Goal: Task Accomplishment & Management: Manage account settings

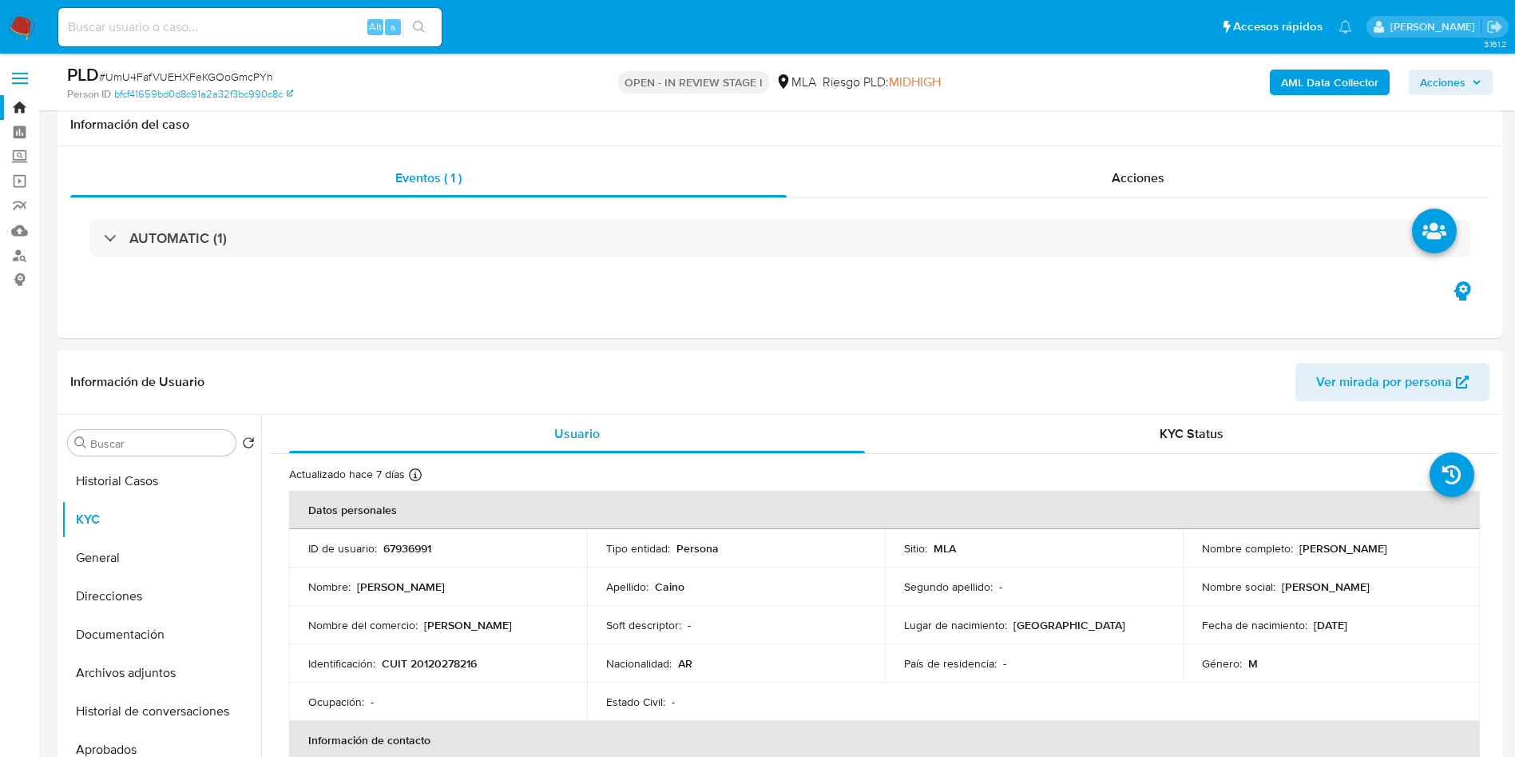
select select "10"
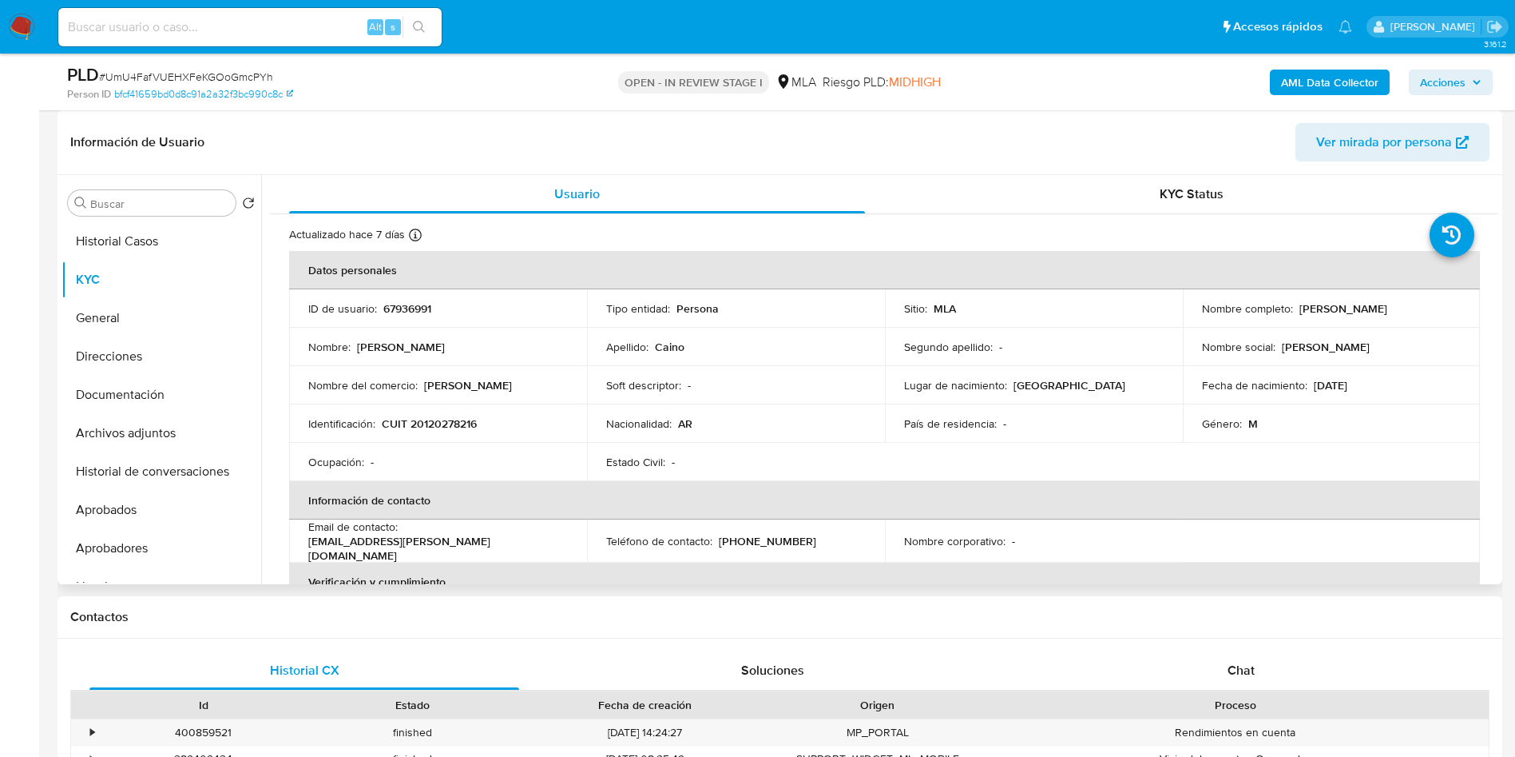
click at [412, 302] on p "67936991" at bounding box center [407, 308] width 48 height 14
copy p "67936991"
click at [240, 81] on span "# UmU4FafVUEHXFeKGOoGmcPYh" at bounding box center [186, 77] width 174 height 16
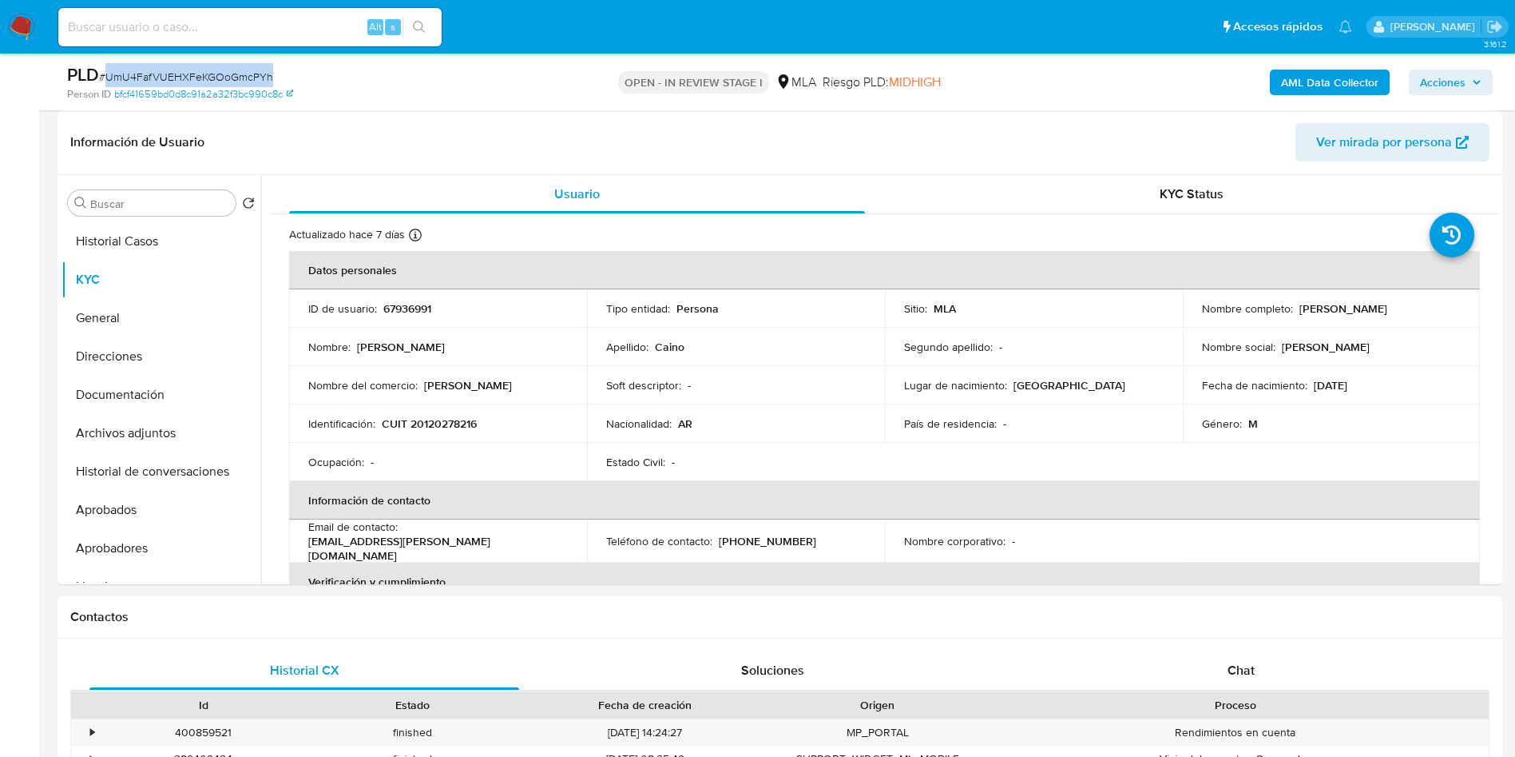
copy span "UmU4FafVUEHXFeKGOoGmcPYh"
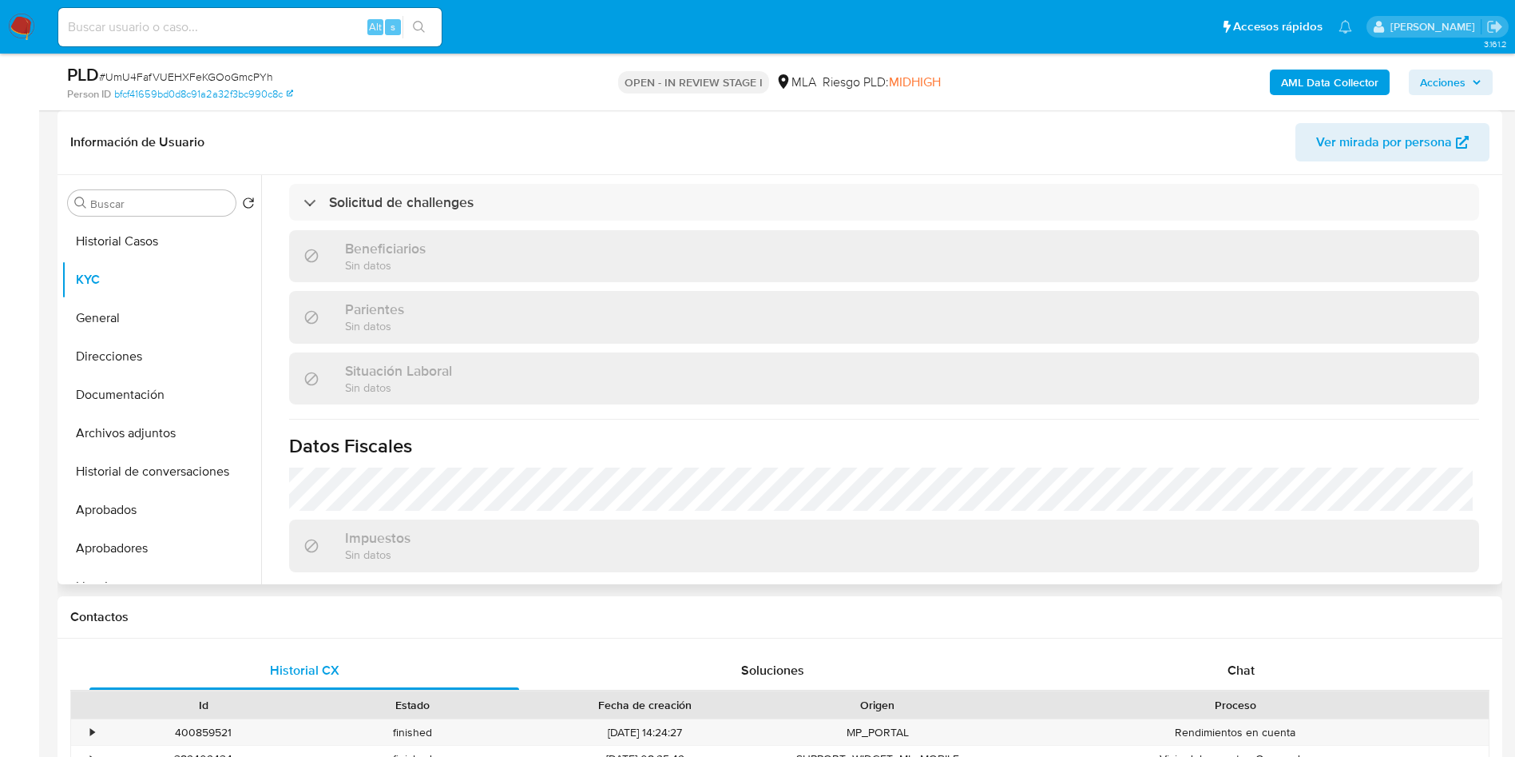
scroll to position [811, 0]
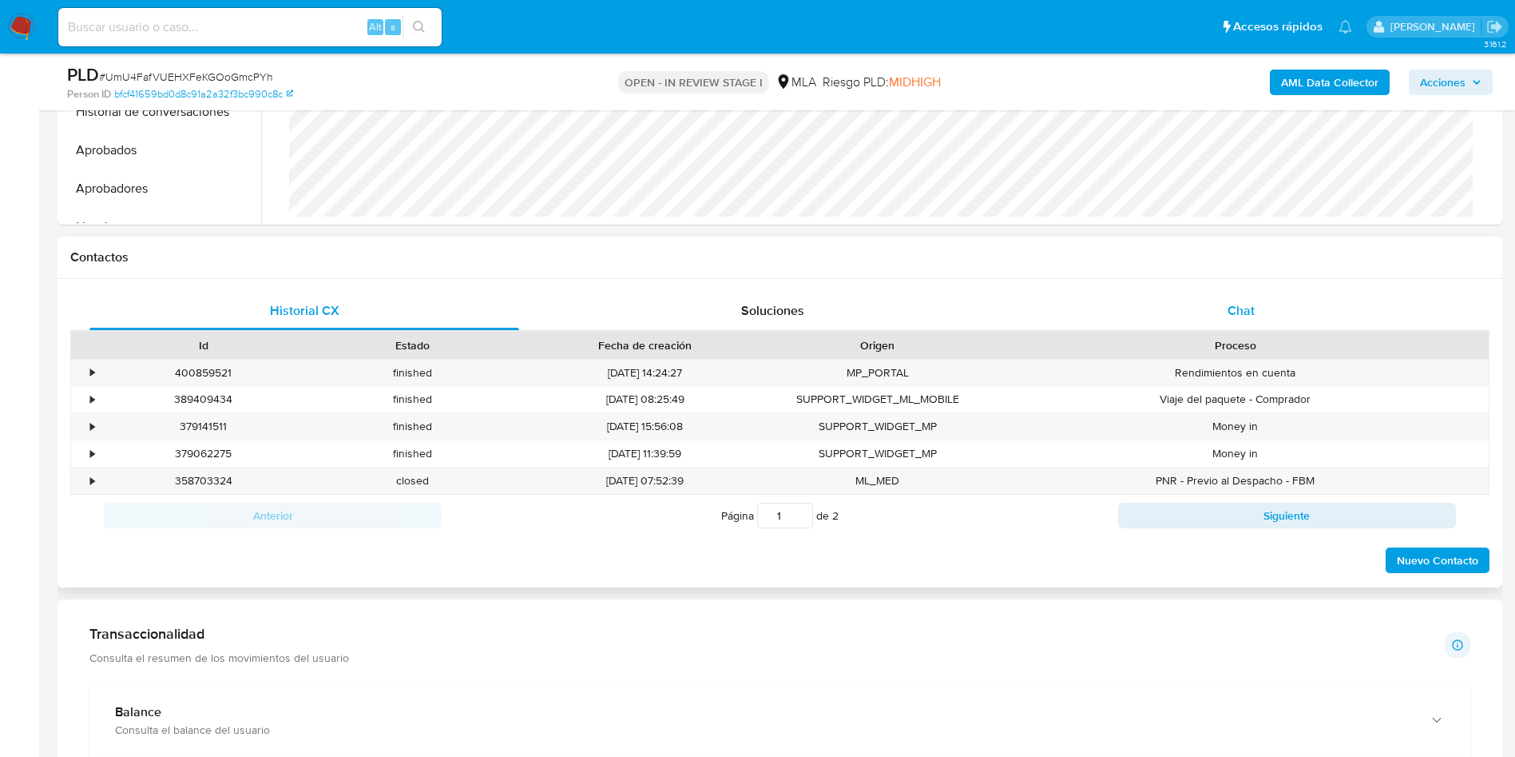
click at [1250, 310] on span "Chat" at bounding box center [1241, 310] width 27 height 18
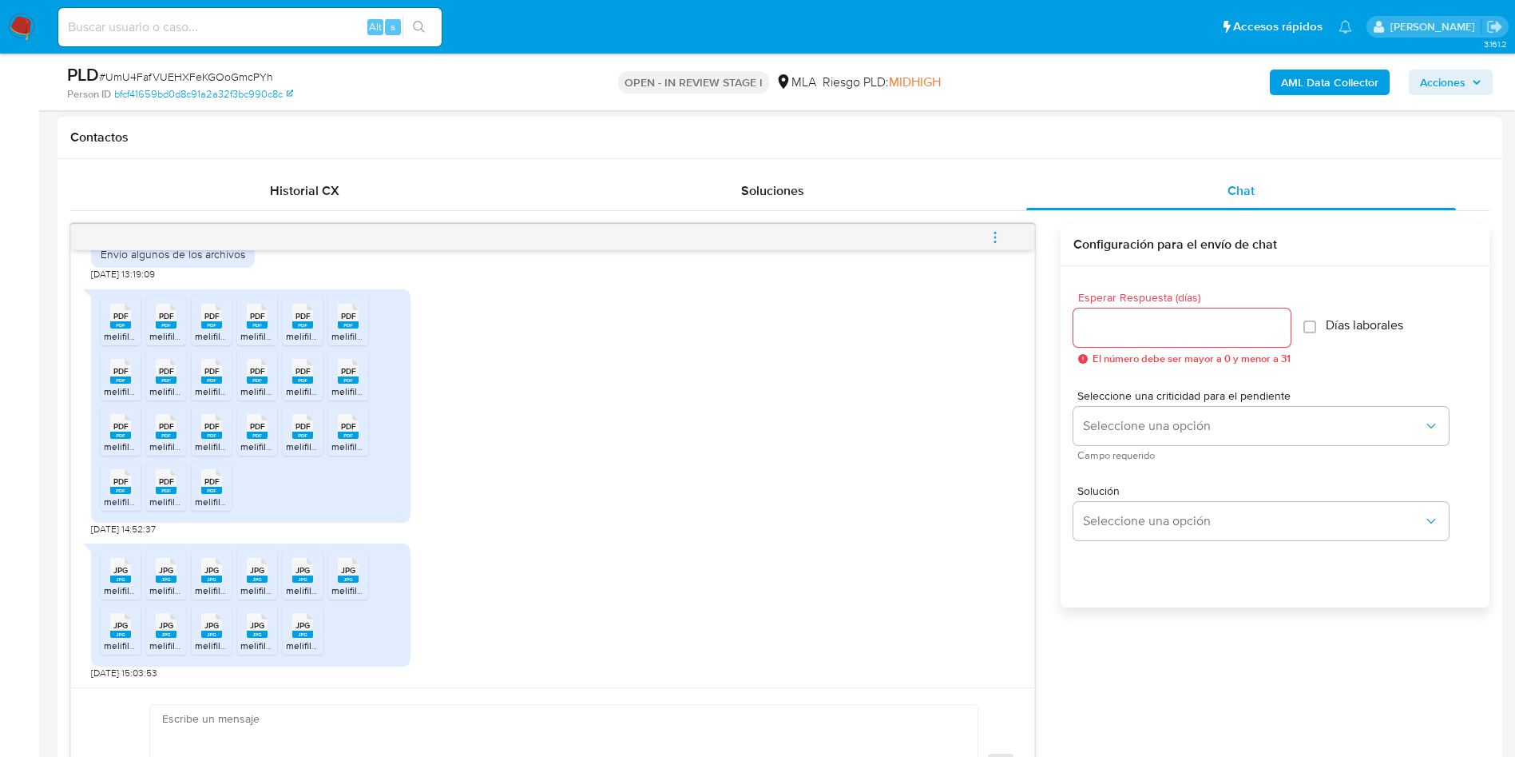
scroll to position [1719, 0]
click at [230, 69] on span "# UmU4FafVUEHXFeKGOoGmcPYh" at bounding box center [186, 77] width 174 height 16
click at [247, 78] on span "# UmU4FafVUEHXFeKGOoGmcPYh" at bounding box center [186, 77] width 174 height 16
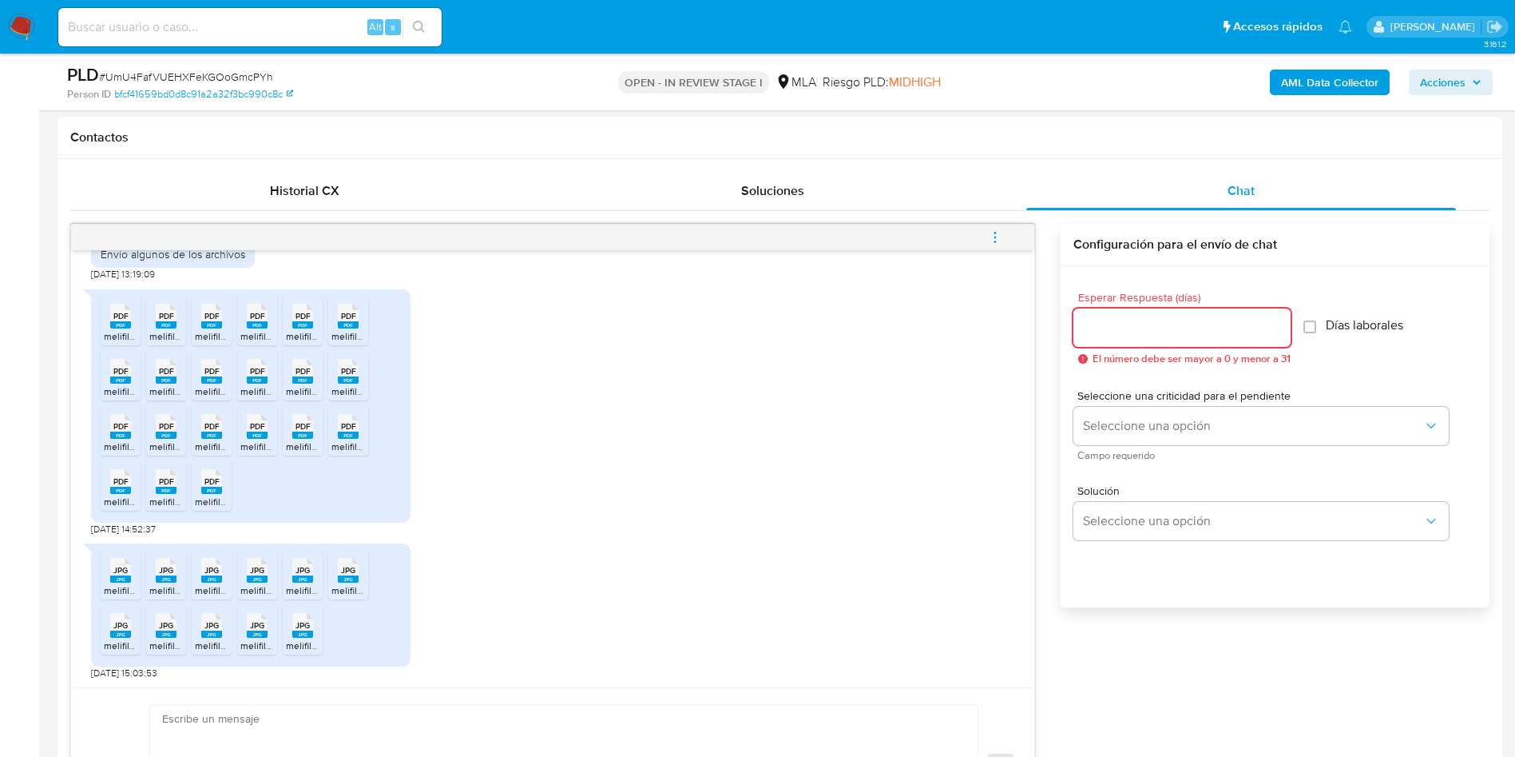
click at [1157, 329] on input "Esperar Respuesta (días)" at bounding box center [1182, 327] width 217 height 21
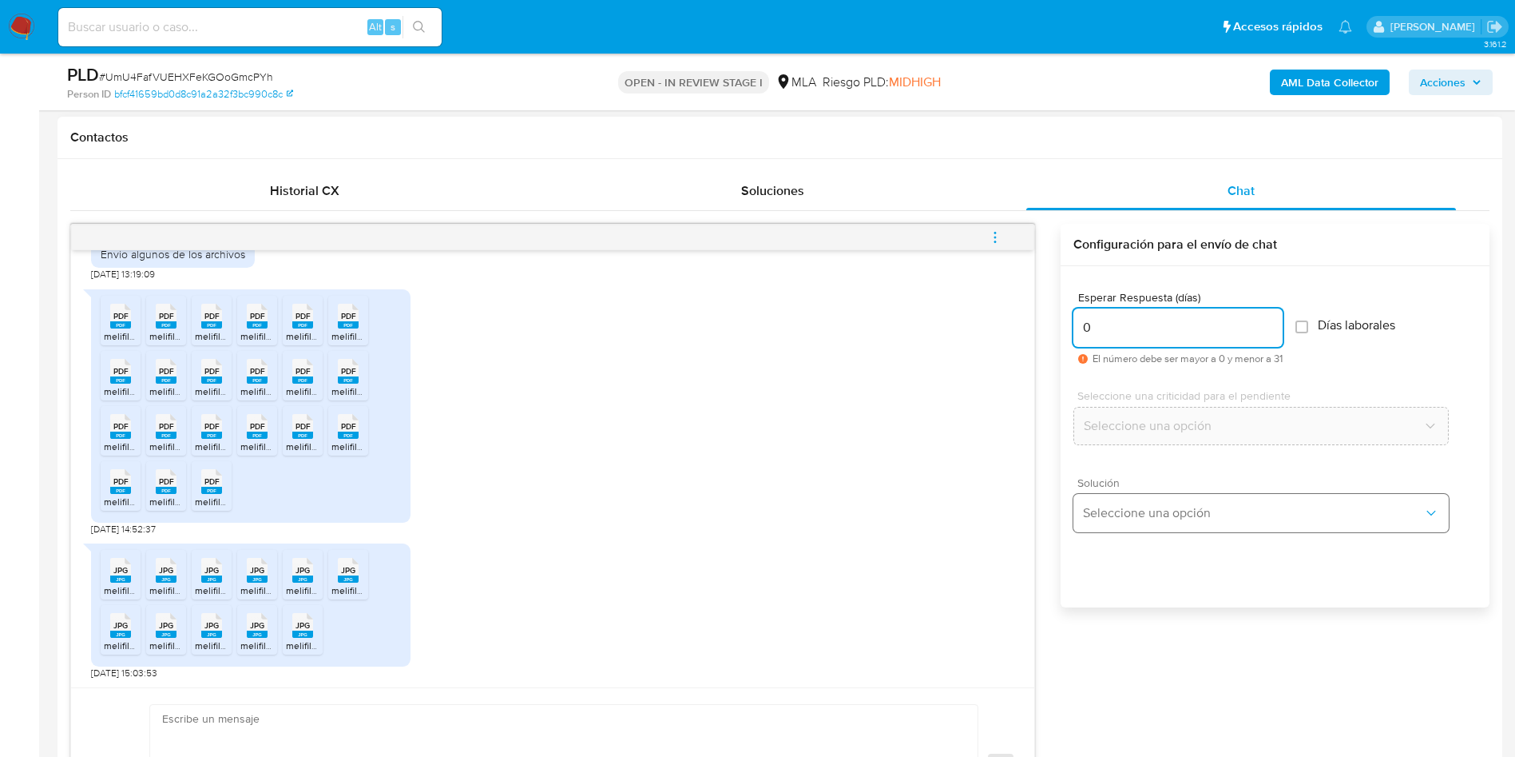
type input "0"
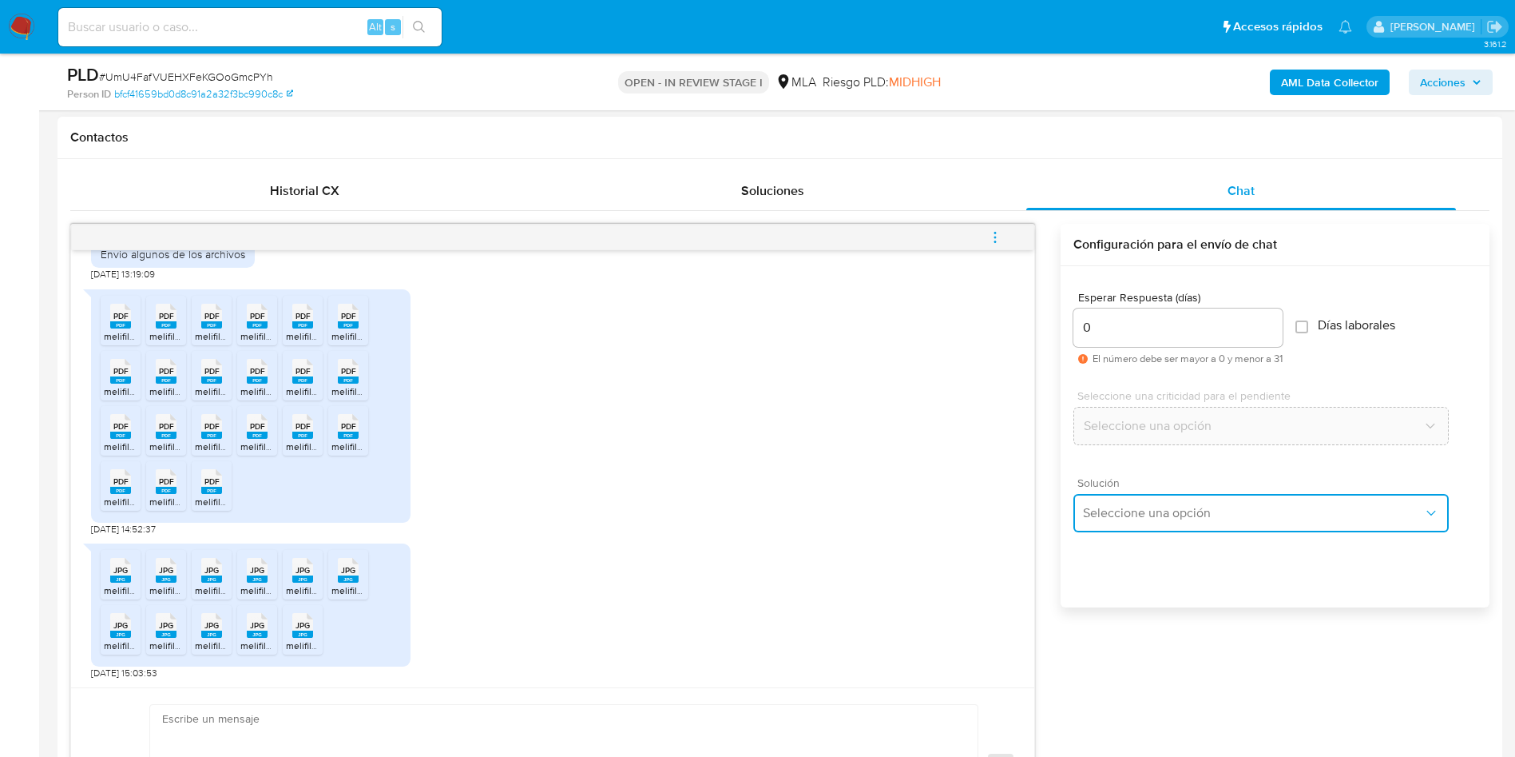
click at [1166, 500] on button "Seleccione una opción" at bounding box center [1261, 513] width 375 height 38
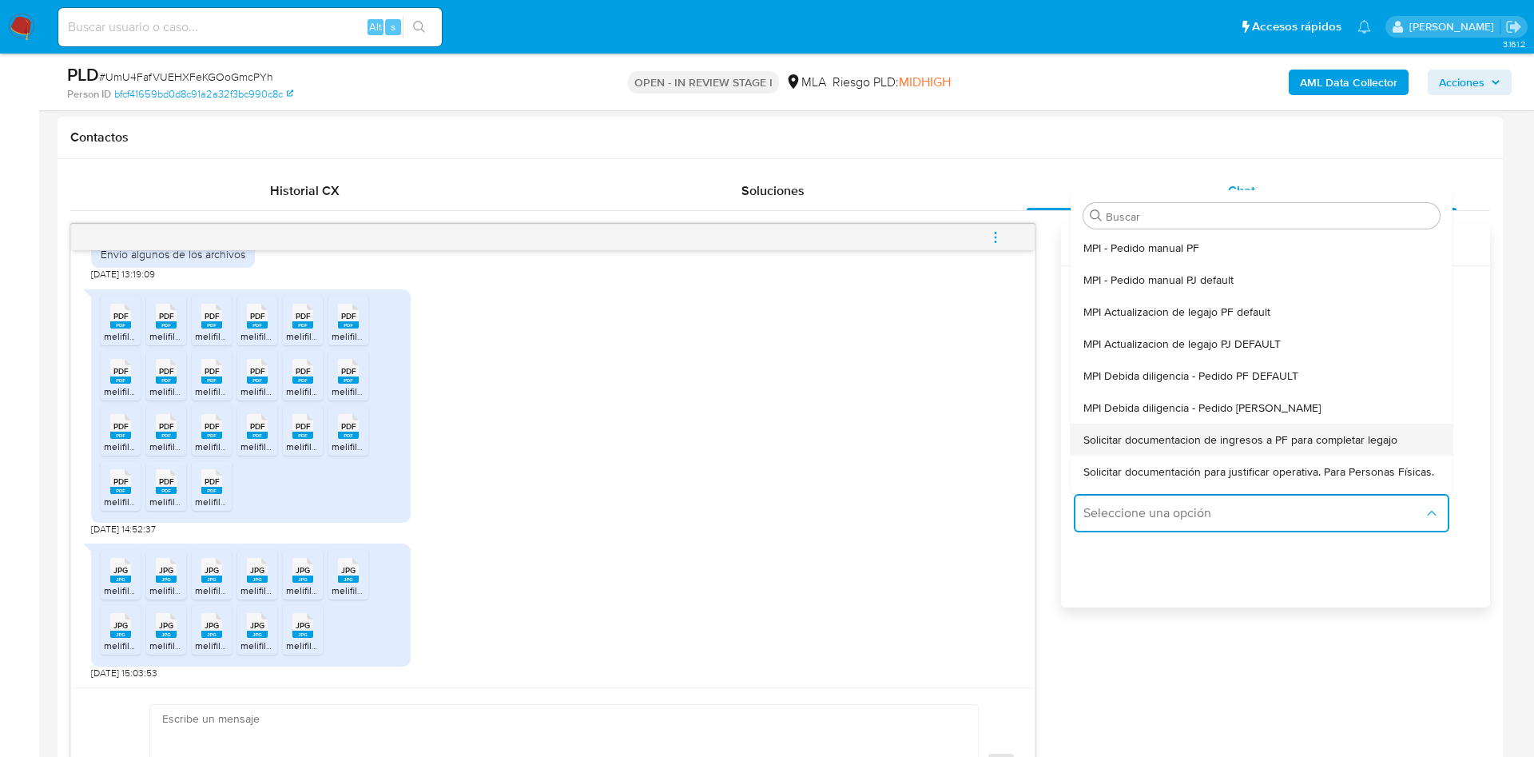
click at [1241, 425] on div "Solicitar documentacion de ingresos a PF para completar legajo" at bounding box center [1261, 439] width 356 height 32
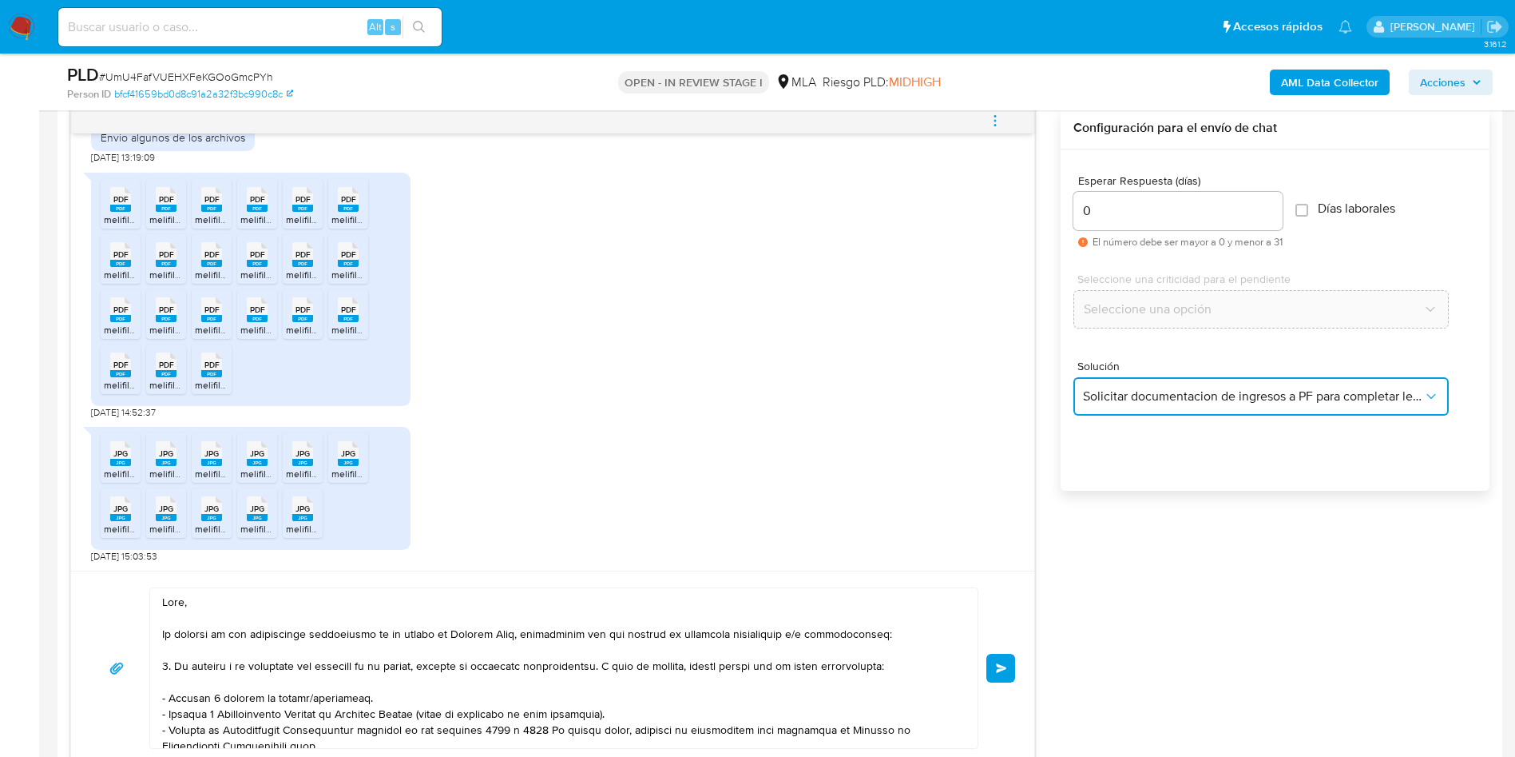
scroll to position [1198, 0]
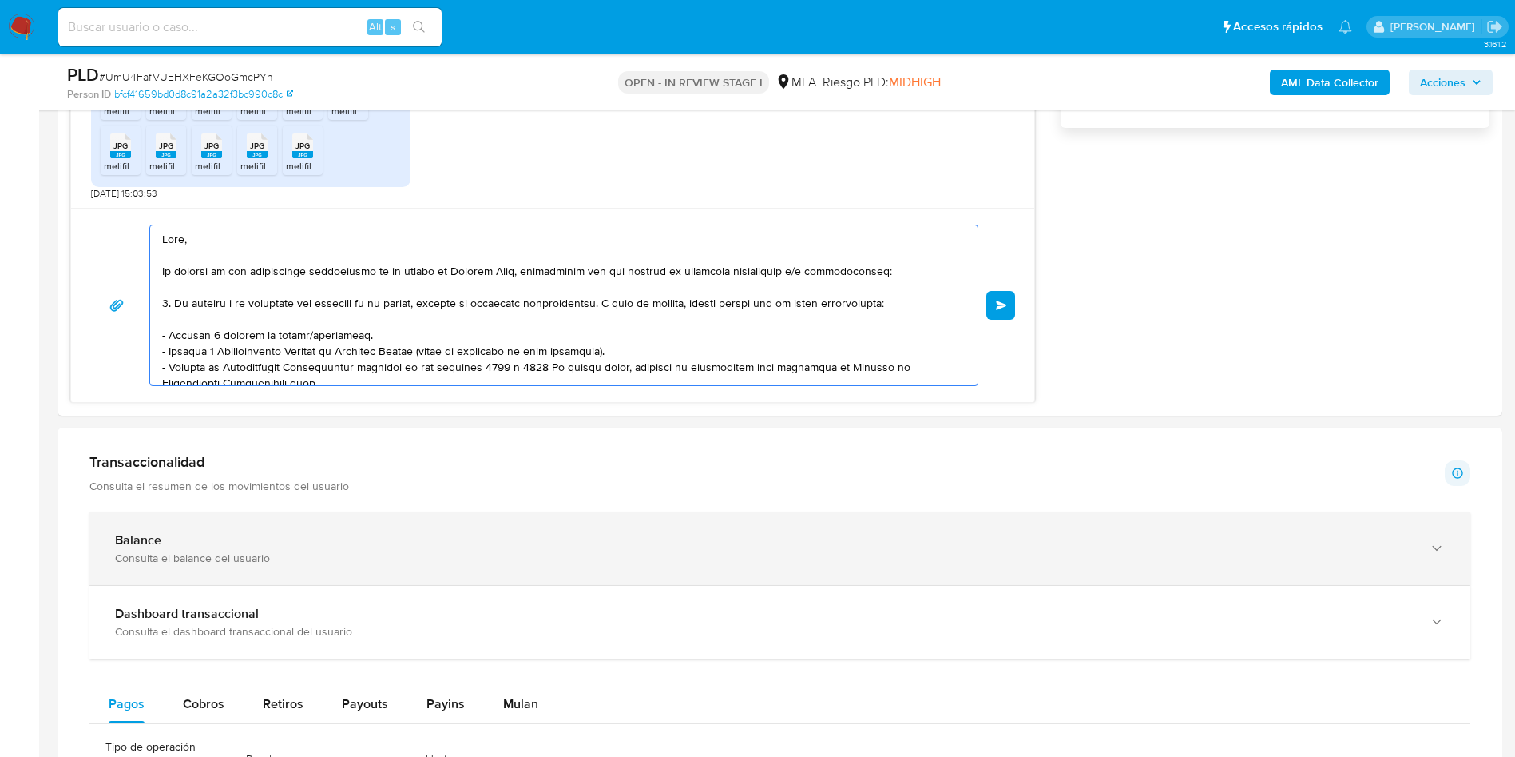
drag, startPoint x: 266, startPoint y: 326, endPoint x: 641, endPoint y: 551, distance: 437.2
click at [769, 691] on div "Información de Usuario Ver mirada por persona Buscar Volver al orden por defect…" at bounding box center [780, 573] width 1445 height 2842
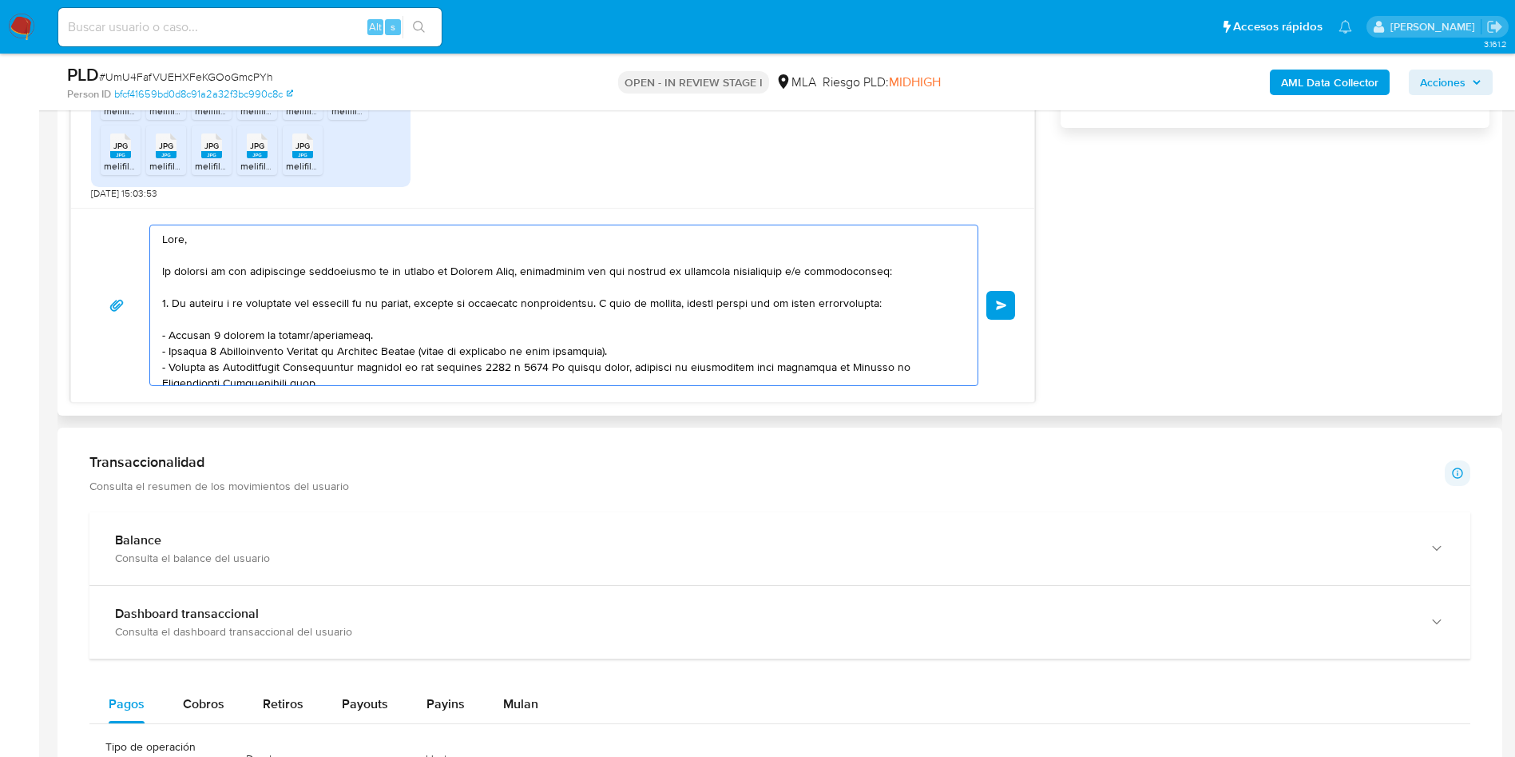
scroll to position [261, 0]
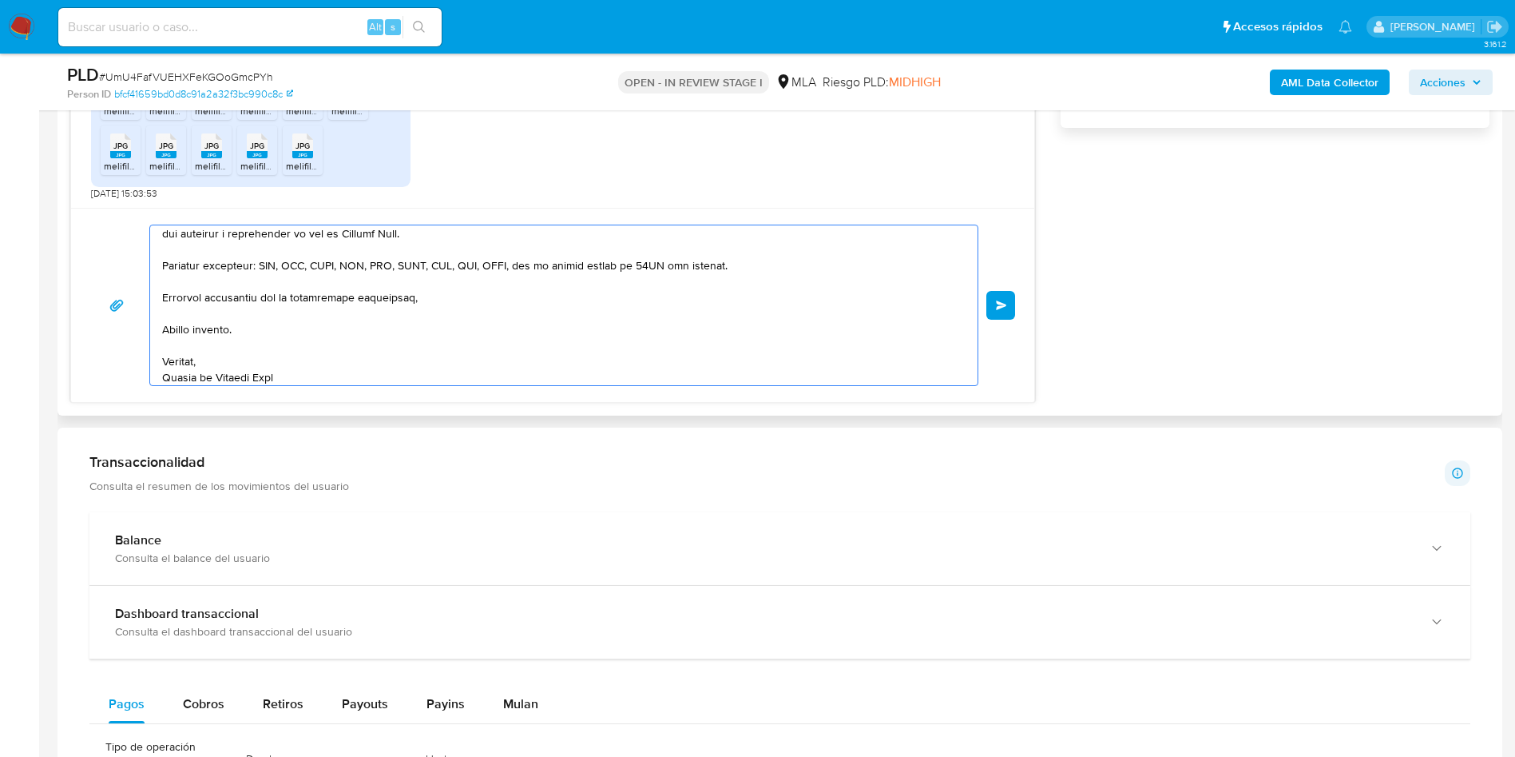
drag, startPoint x: 345, startPoint y: 256, endPoint x: 443, endPoint y: 403, distance: 176.1
click at [443, 403] on div "Historial CX Soluciones Chat Id Estado Fecha de creación Origen Proceso • 40085…" at bounding box center [780, 48] width 1445 height 736
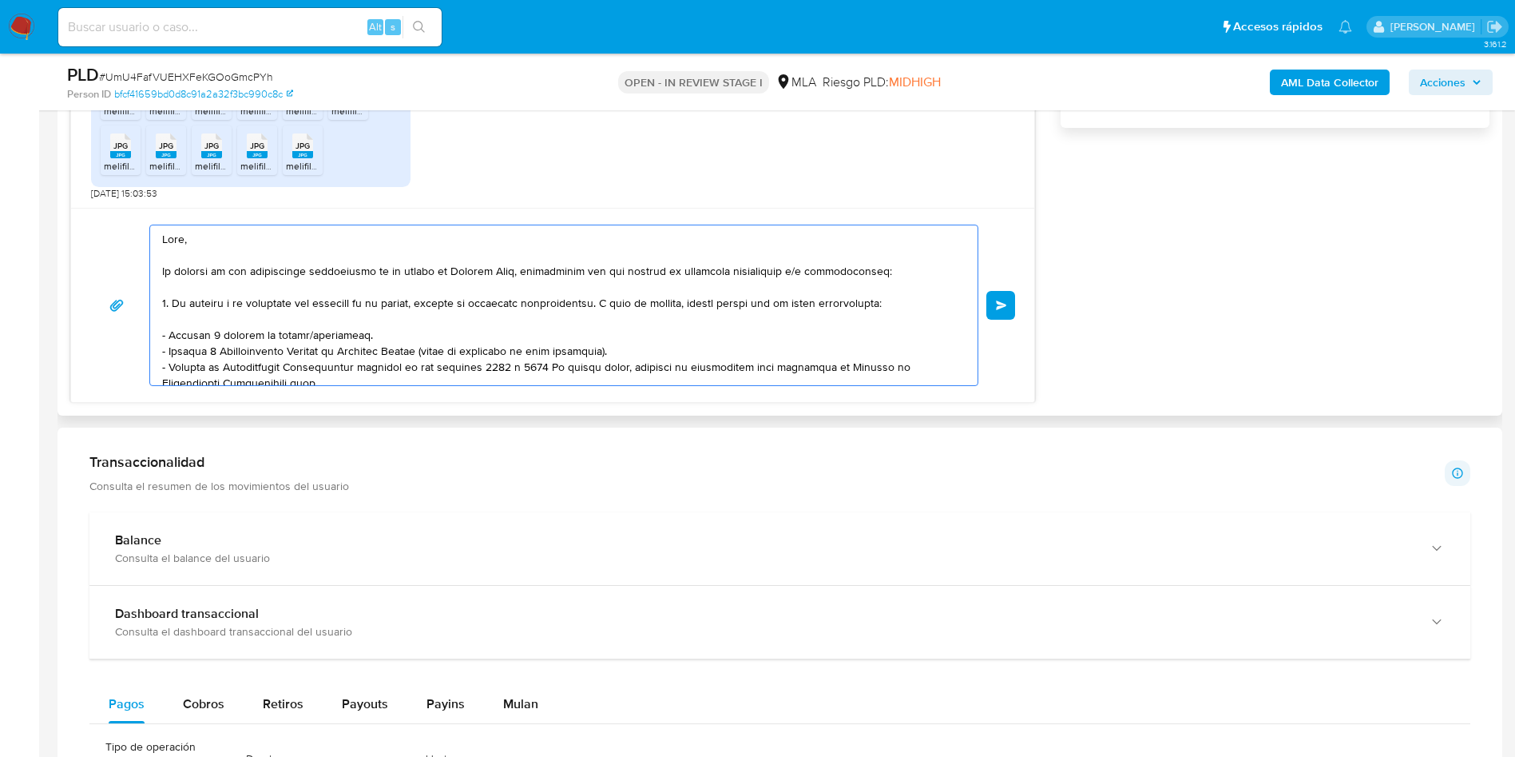
drag, startPoint x: 322, startPoint y: 367, endPoint x: 78, endPoint y: 143, distance: 330.8
click at [30, 93] on section "Bandeja Tablero Screening Búsqueda en Listas Watchlist Herramientas Operaciones…" at bounding box center [757, 437] width 1515 height 3271
type textarea "Equipo de Mercado Pago"
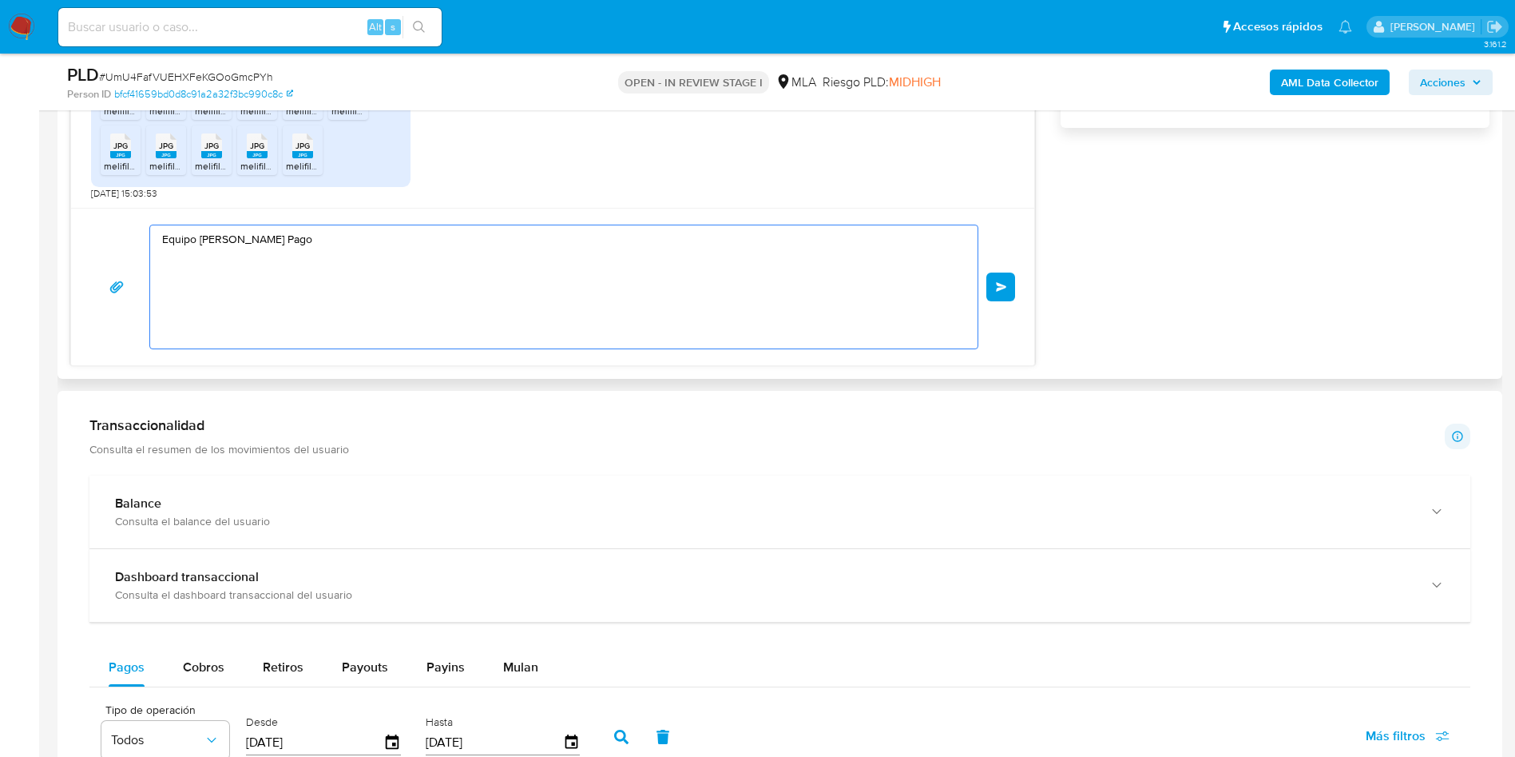
drag, startPoint x: 189, startPoint y: 222, endPoint x: 209, endPoint y: 214, distance: 21.5
click at [50, 170] on main "3.161.2 Asignado a julrodriguez Asignado el: 18/08/2025 14:17:48 Creado el: 12/…" at bounding box center [757, 419] width 1515 height 3234
paste textarea "Buenas tardes, ¡Muchas gracias por tu respuesta! Confirmamos la recepción de la…"
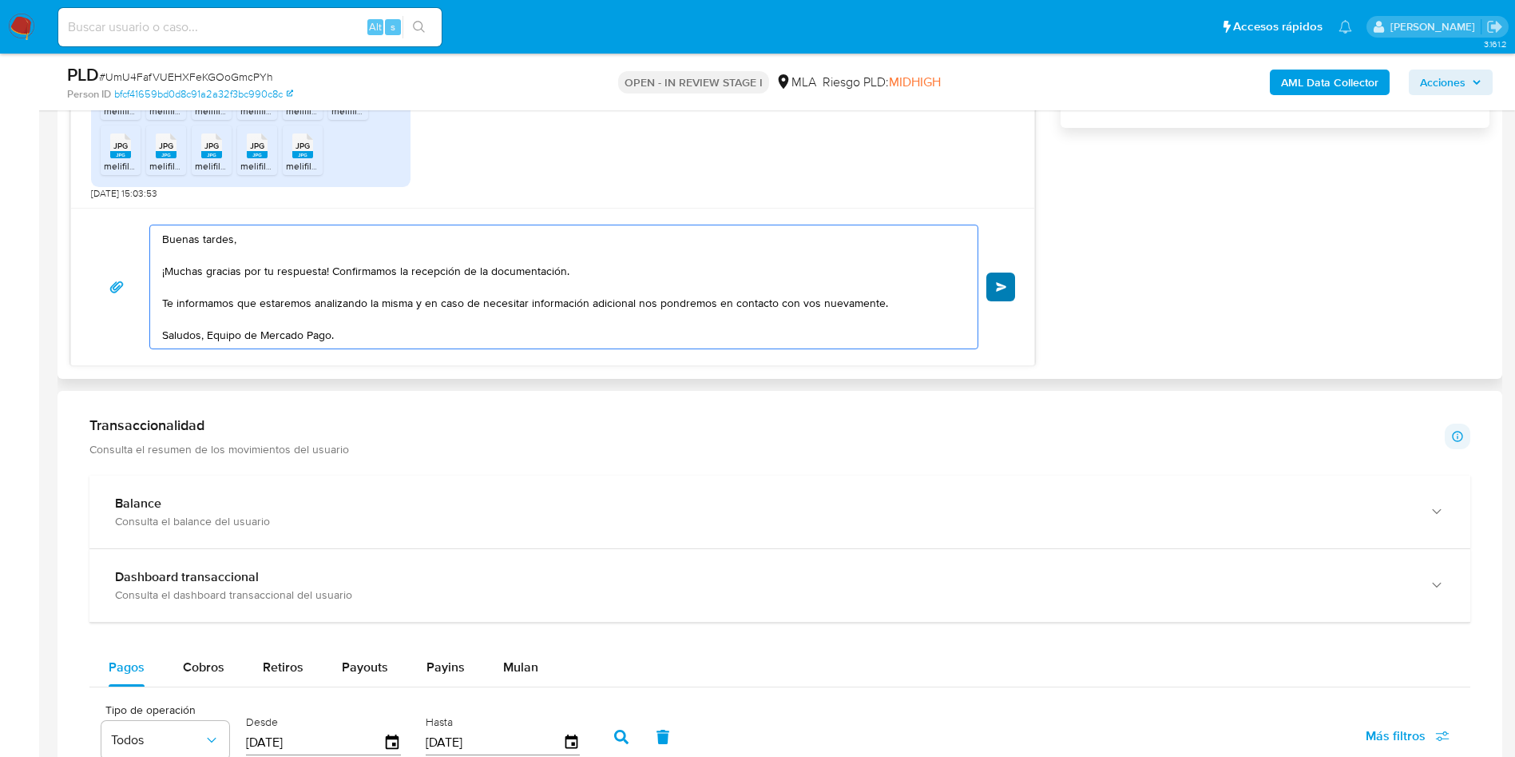
type textarea "Buenas tardes, ¡Muchas gracias por tu respuesta! Confirmamos la recepción de la…"
click at [1009, 290] on button "Enviar" at bounding box center [1001, 286] width 29 height 29
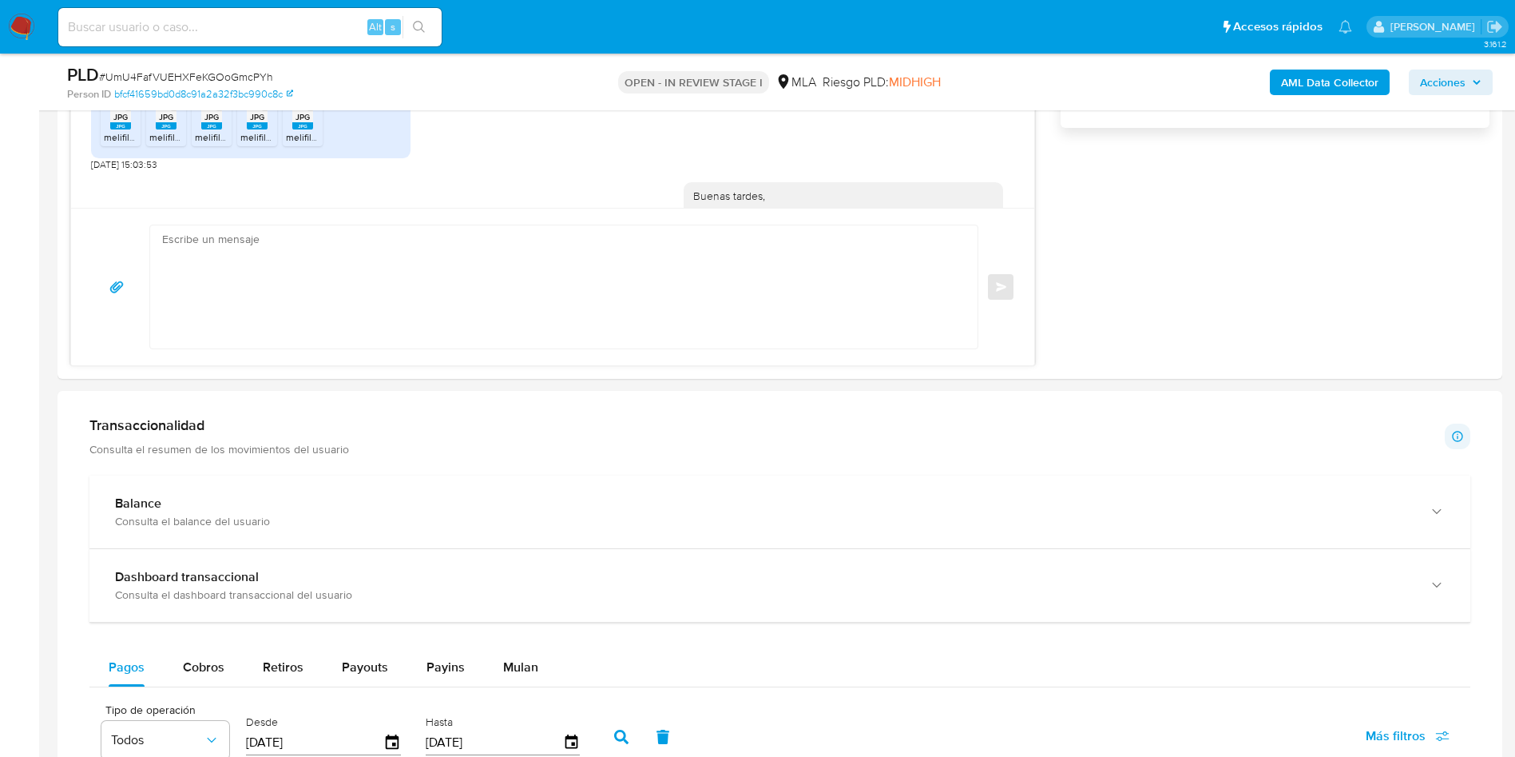
scroll to position [1912, 0]
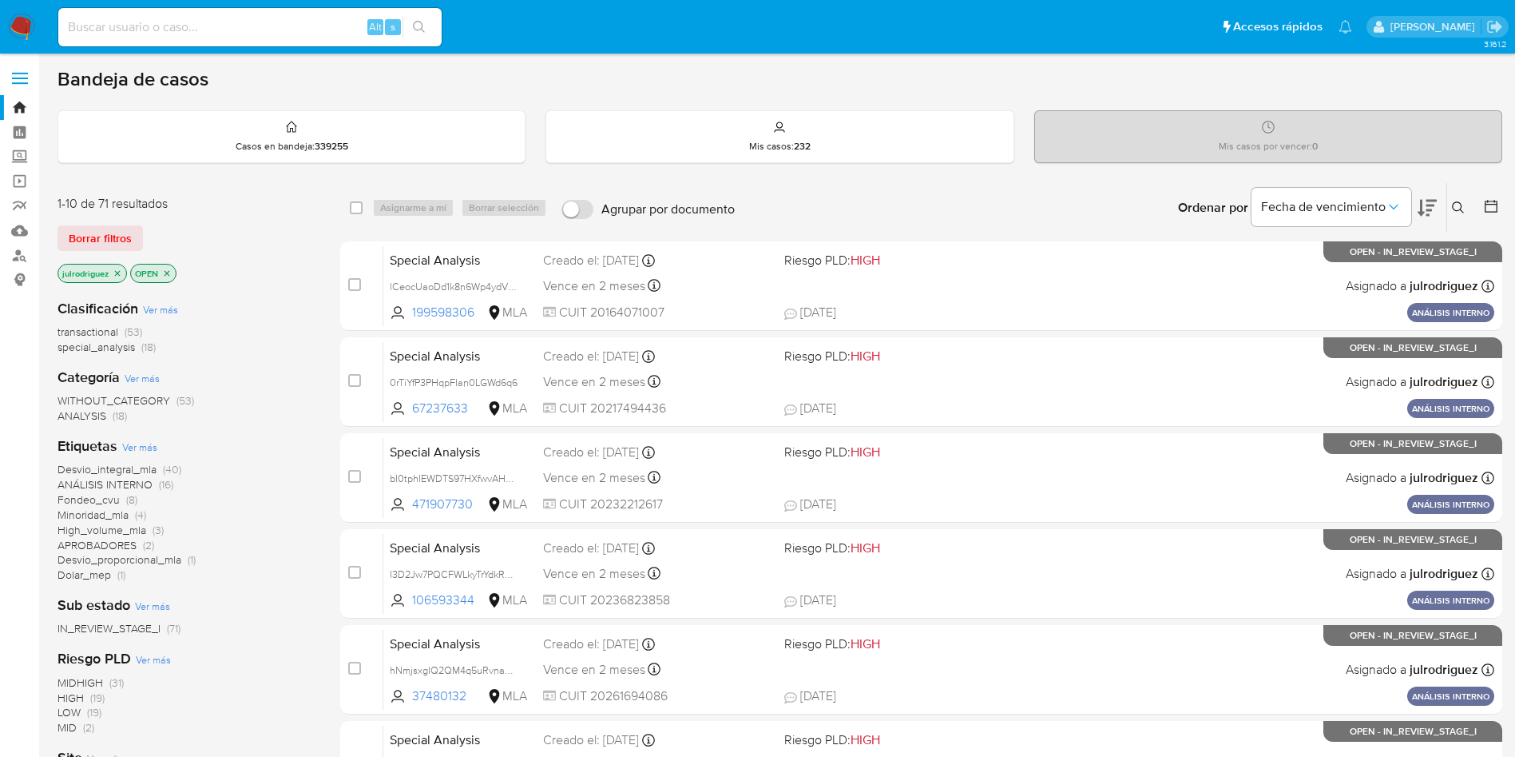
drag, startPoint x: 1454, startPoint y: 206, endPoint x: 1351, endPoint y: 256, distance: 114.7
click at [1454, 207] on icon at bounding box center [1458, 207] width 13 height 13
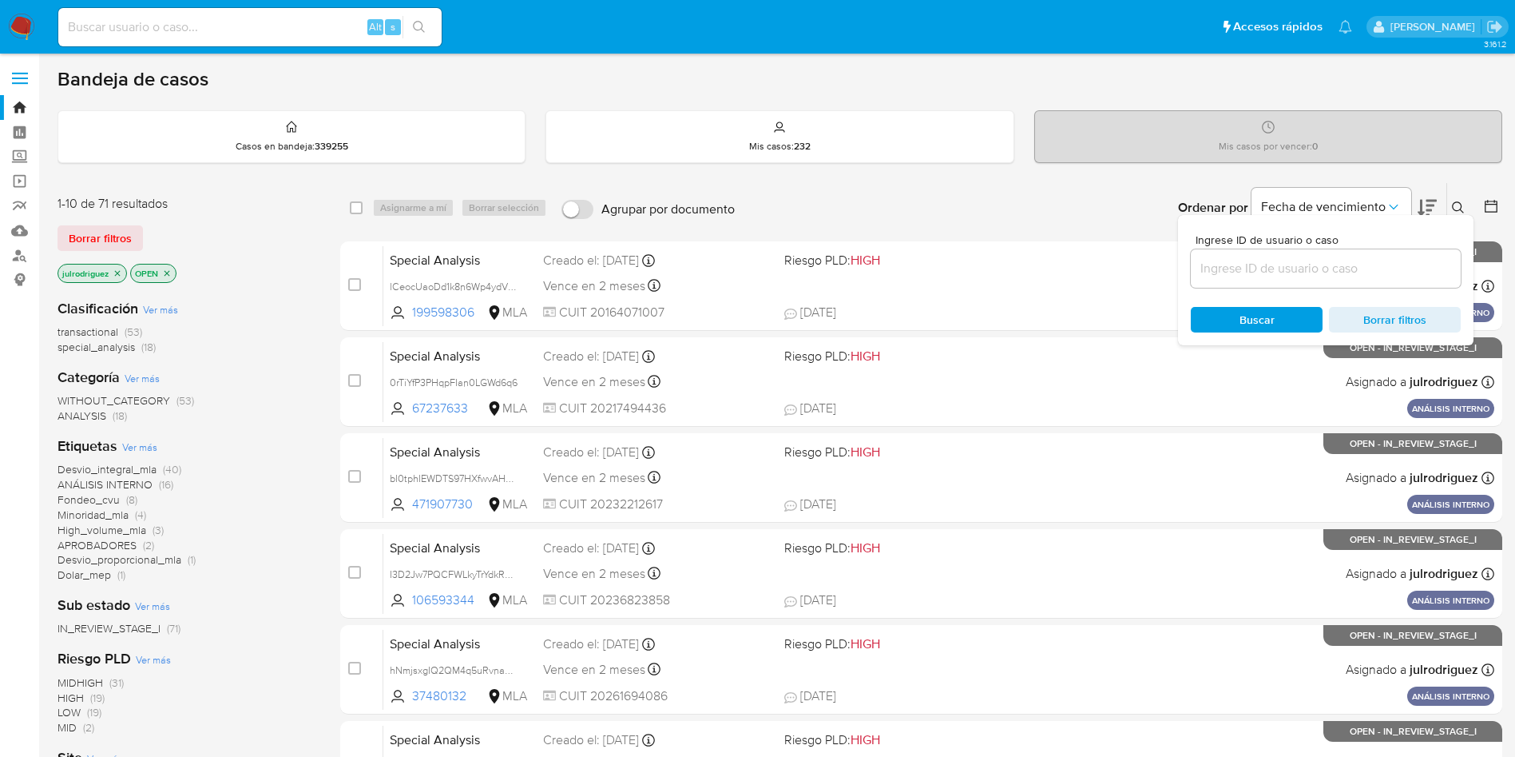
drag, startPoint x: 1227, startPoint y: 274, endPoint x: 1229, endPoint y: 299, distance: 24.8
click at [1228, 274] on input at bounding box center [1326, 268] width 270 height 21
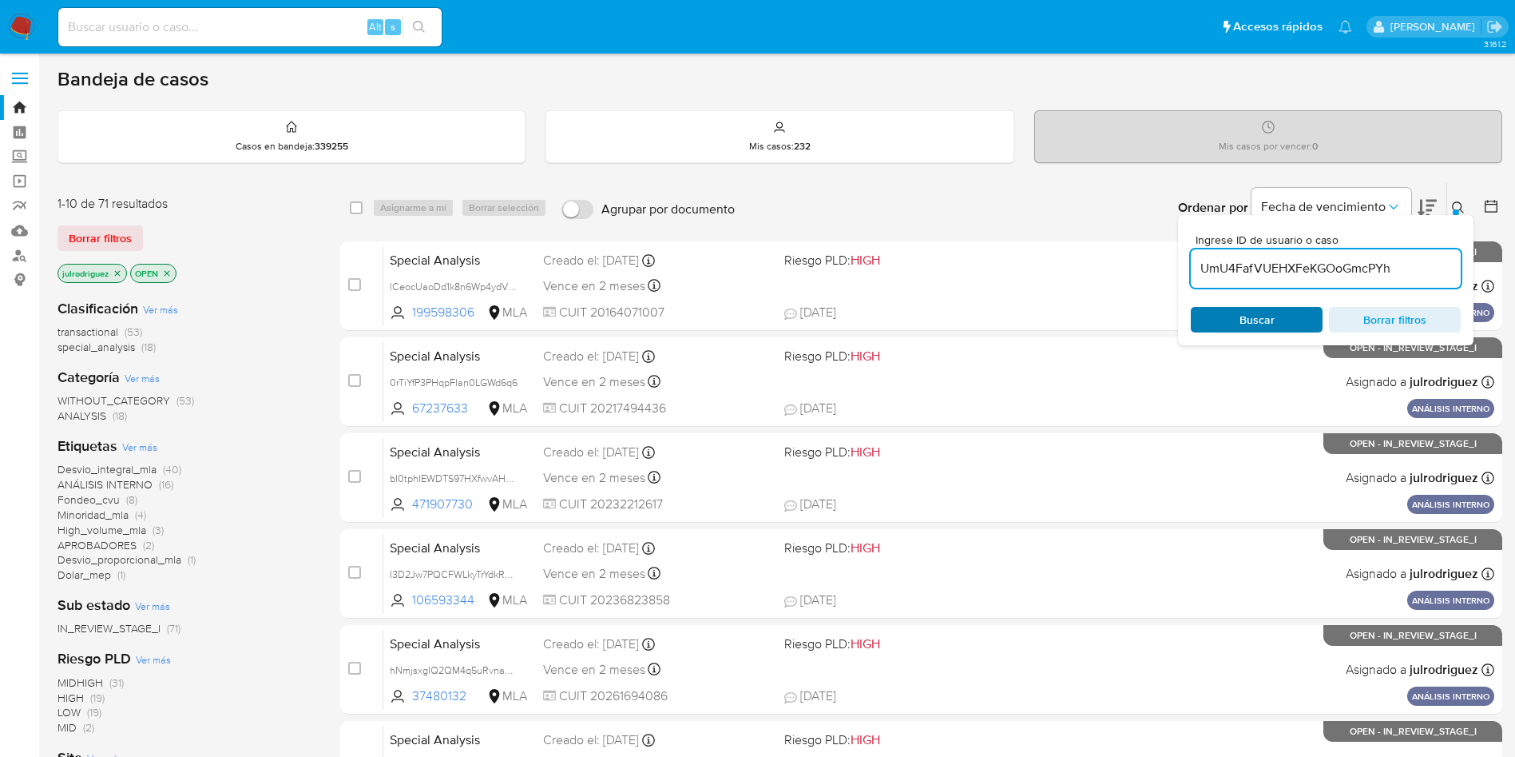
type input "UmU4FafVUEHXFeKGOoGmcPYh"
click at [1225, 318] on span "Buscar" at bounding box center [1256, 319] width 109 height 22
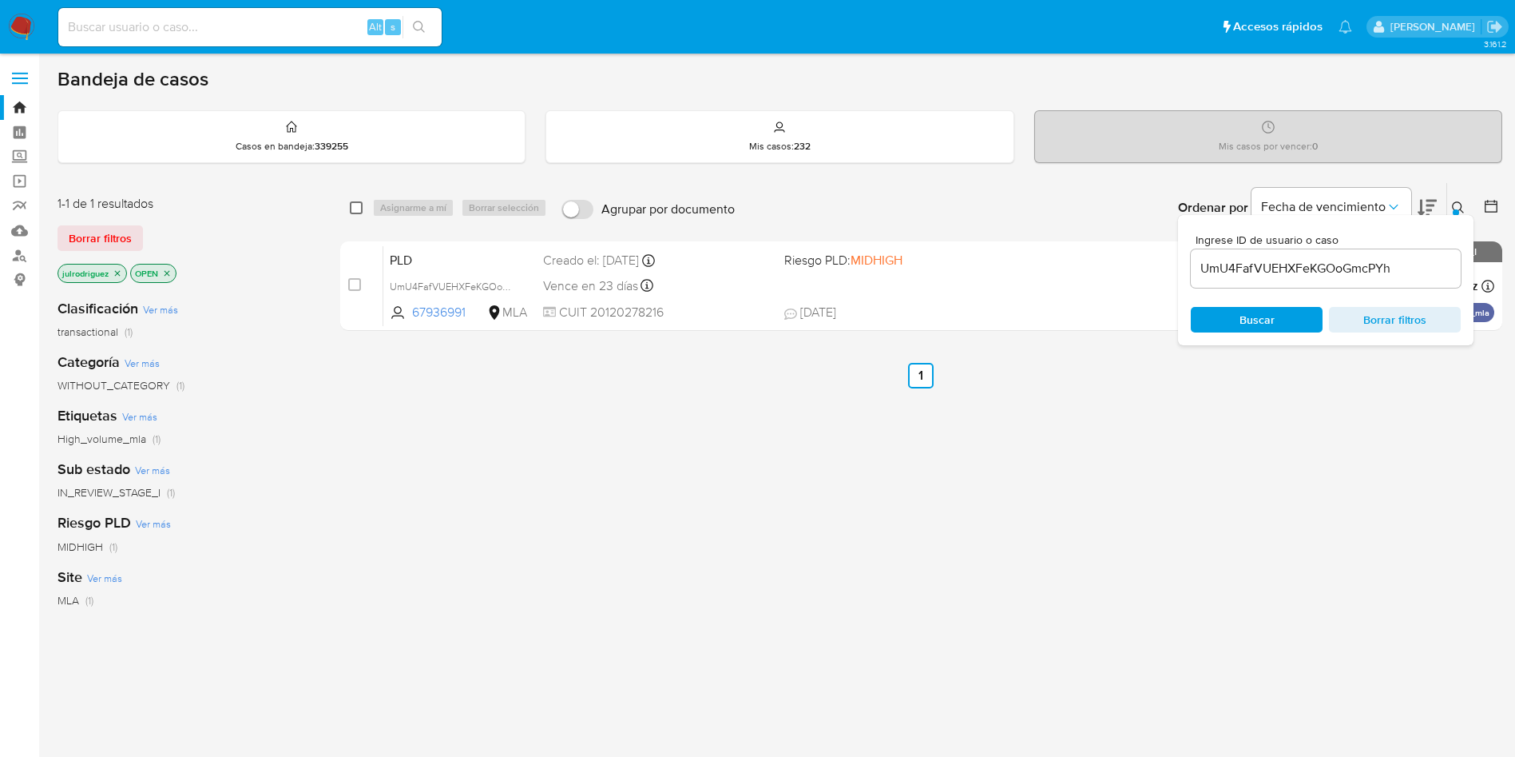
click at [358, 205] on input "checkbox" at bounding box center [356, 207] width 13 height 13
checkbox input "true"
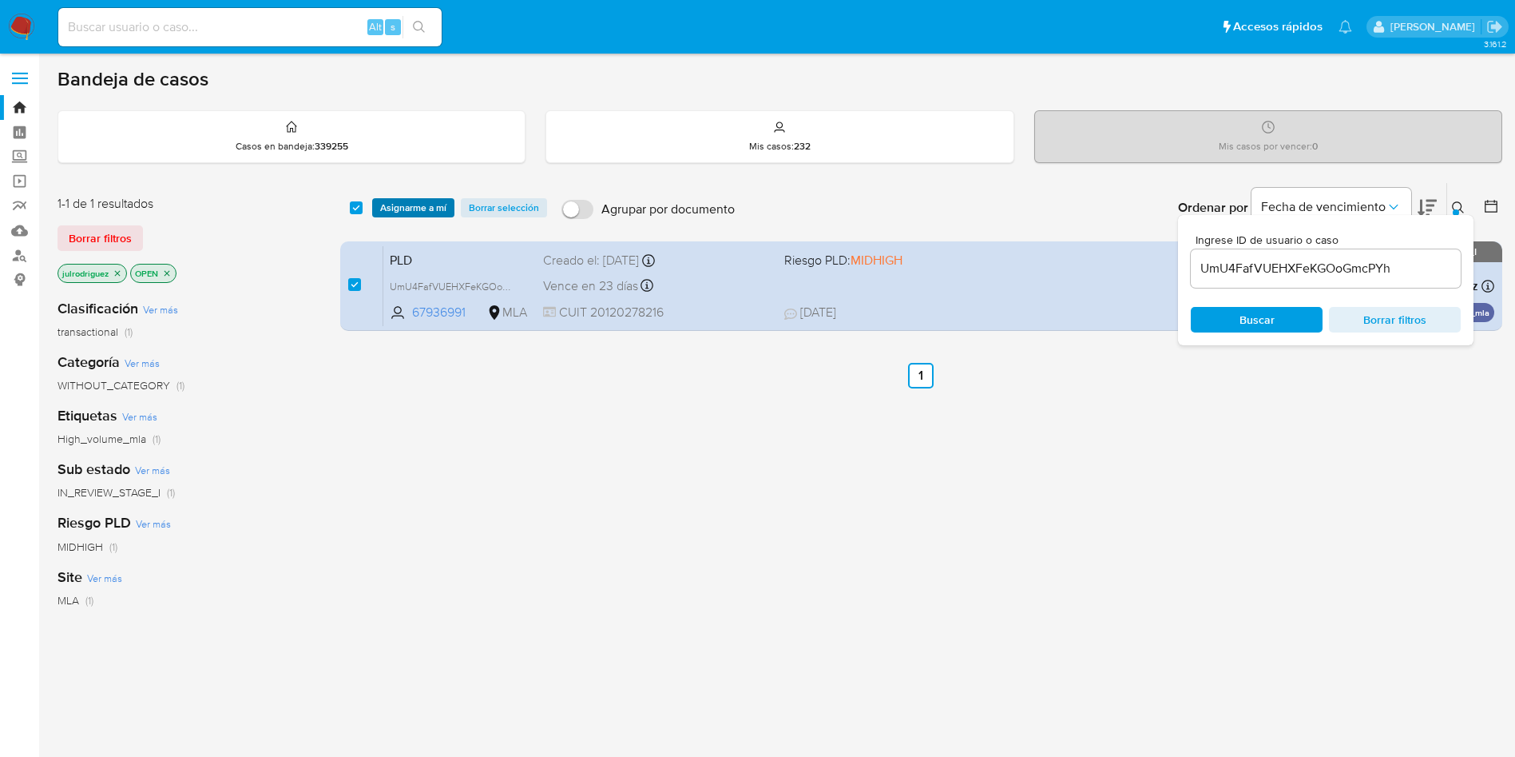
click at [403, 203] on span "Asignarme a mí" at bounding box center [413, 208] width 66 height 16
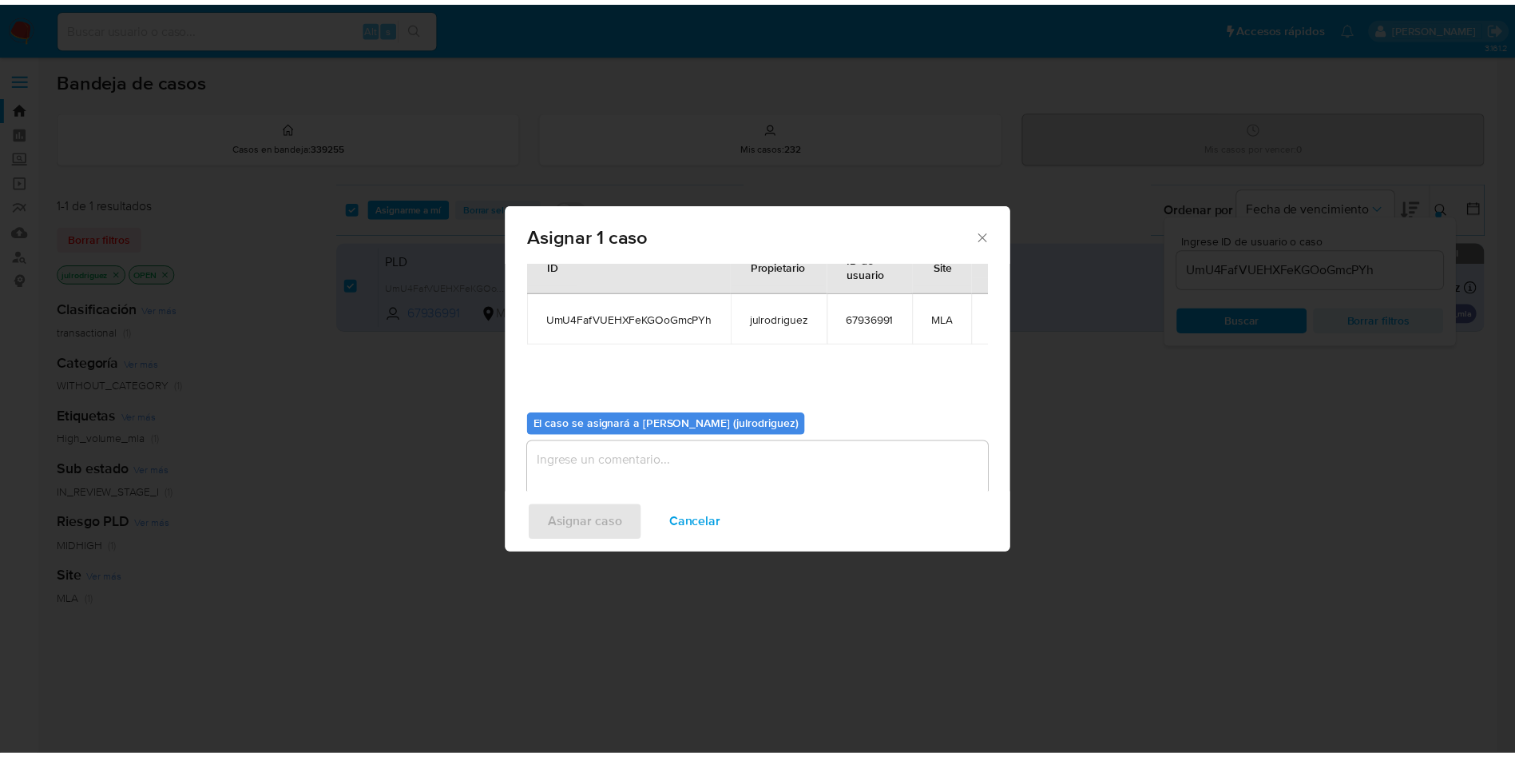
scroll to position [83, 0]
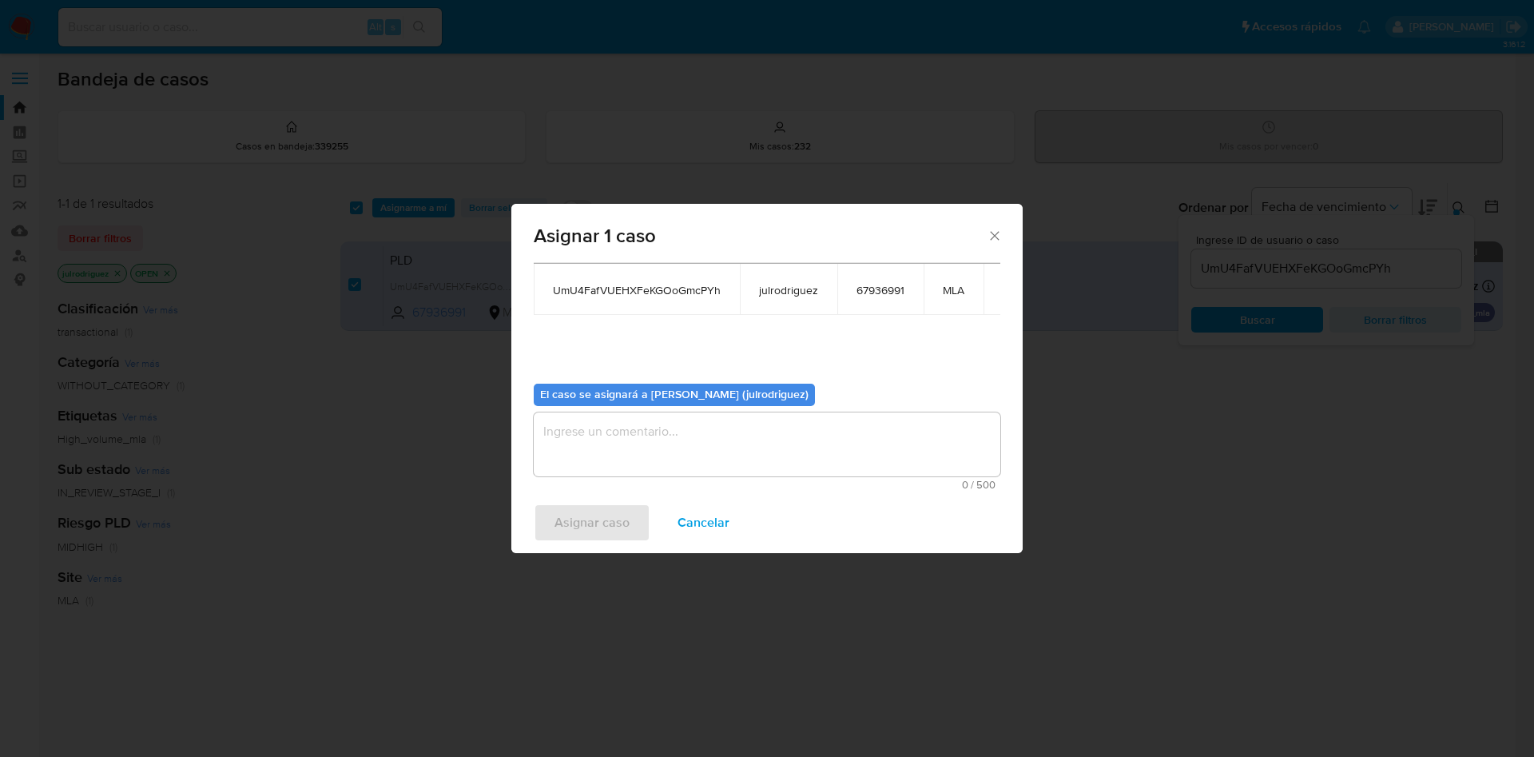
click at [738, 424] on textarea "assign-modal" at bounding box center [767, 444] width 467 height 64
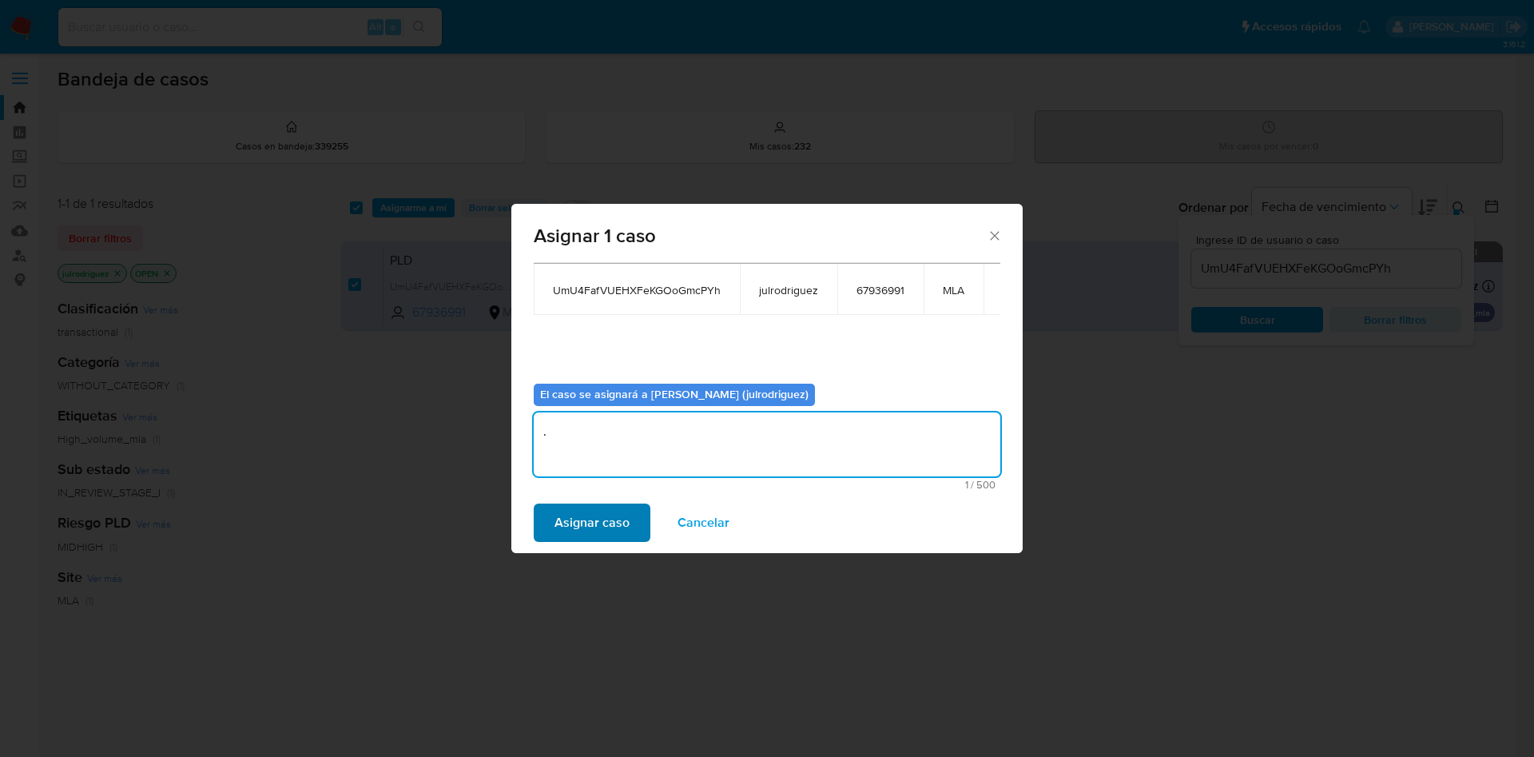
type textarea "."
click at [571, 522] on span "Asignar caso" at bounding box center [591, 522] width 75 height 35
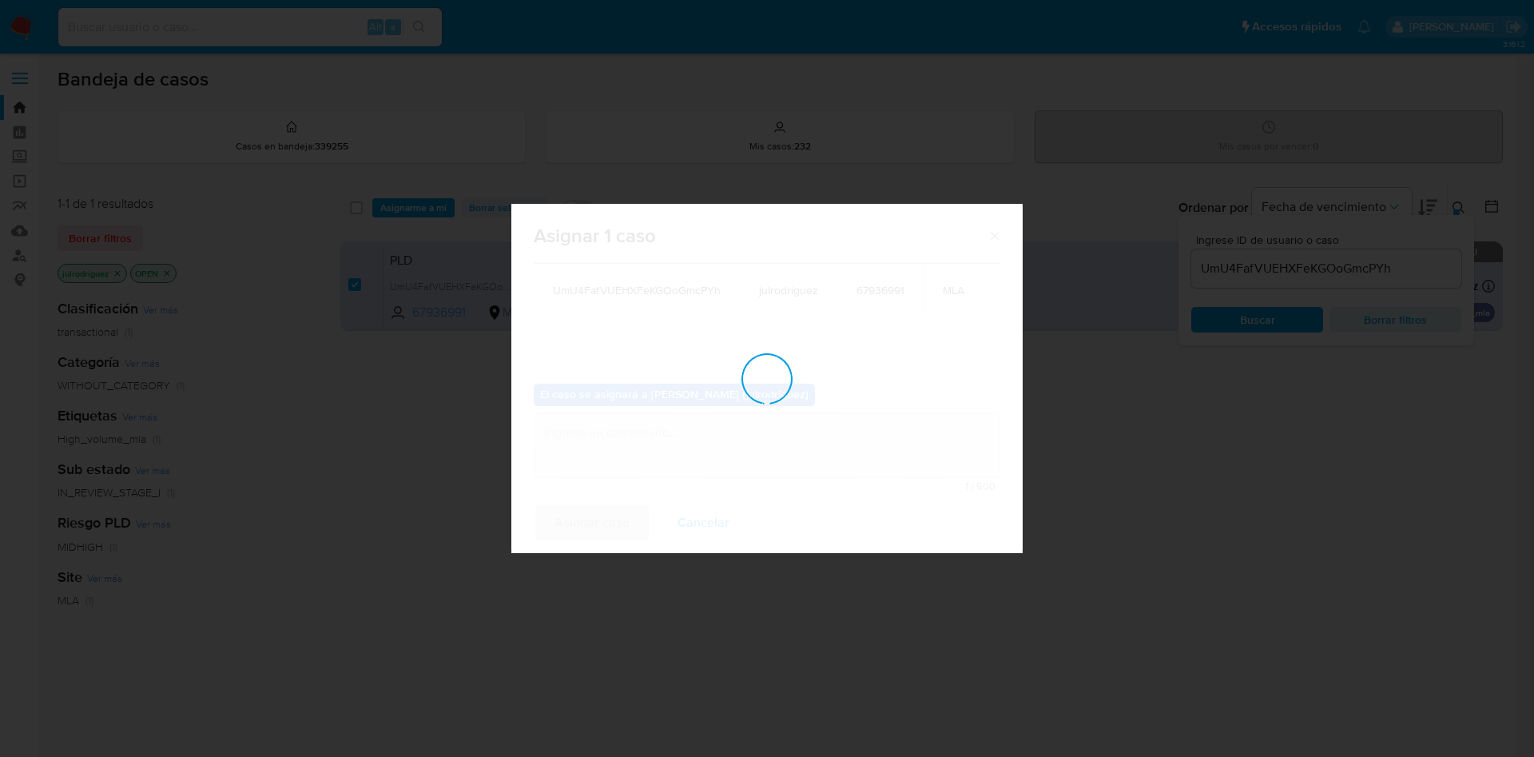
checkbox input "false"
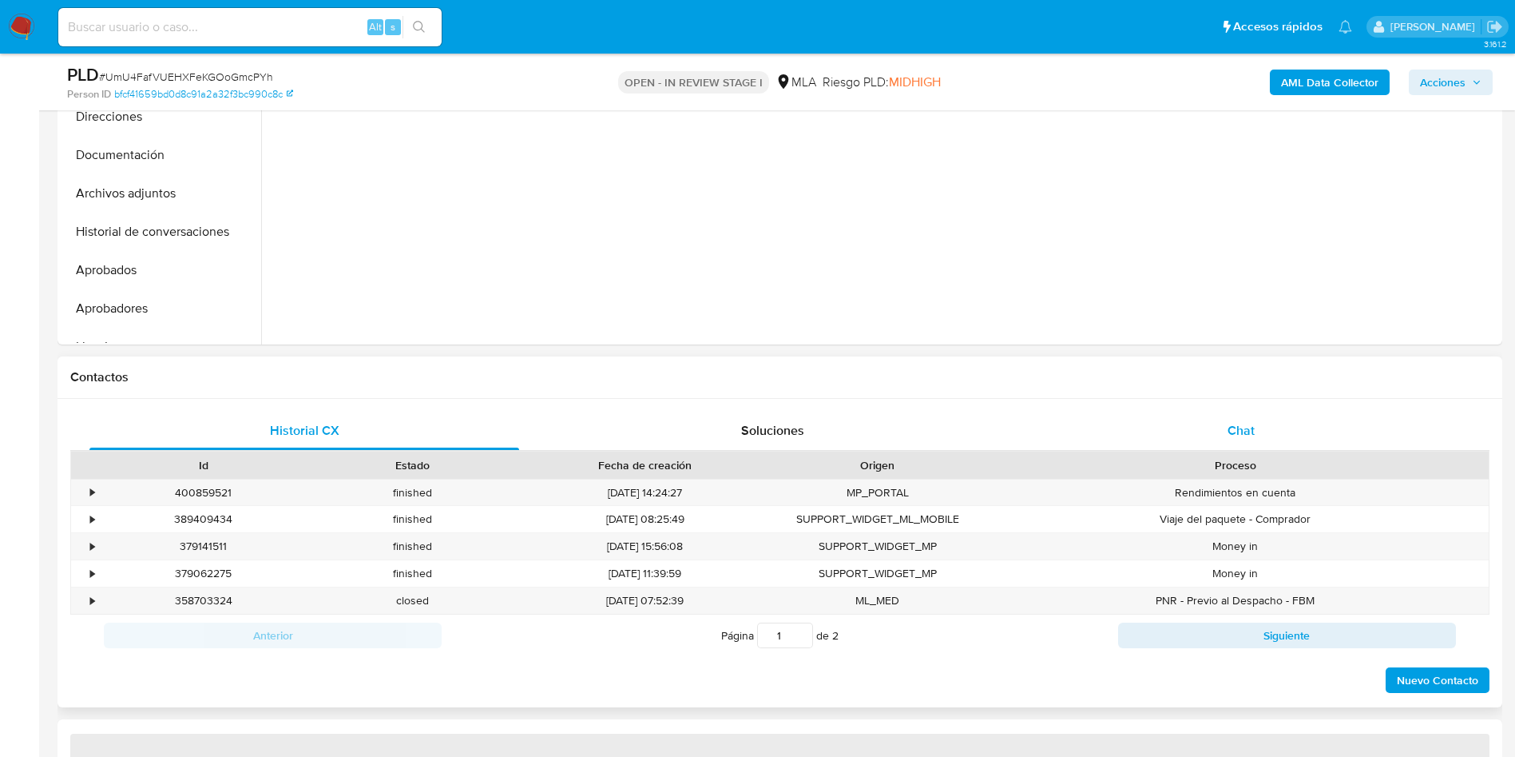
click at [1244, 420] on div "Chat" at bounding box center [1242, 430] width 430 height 38
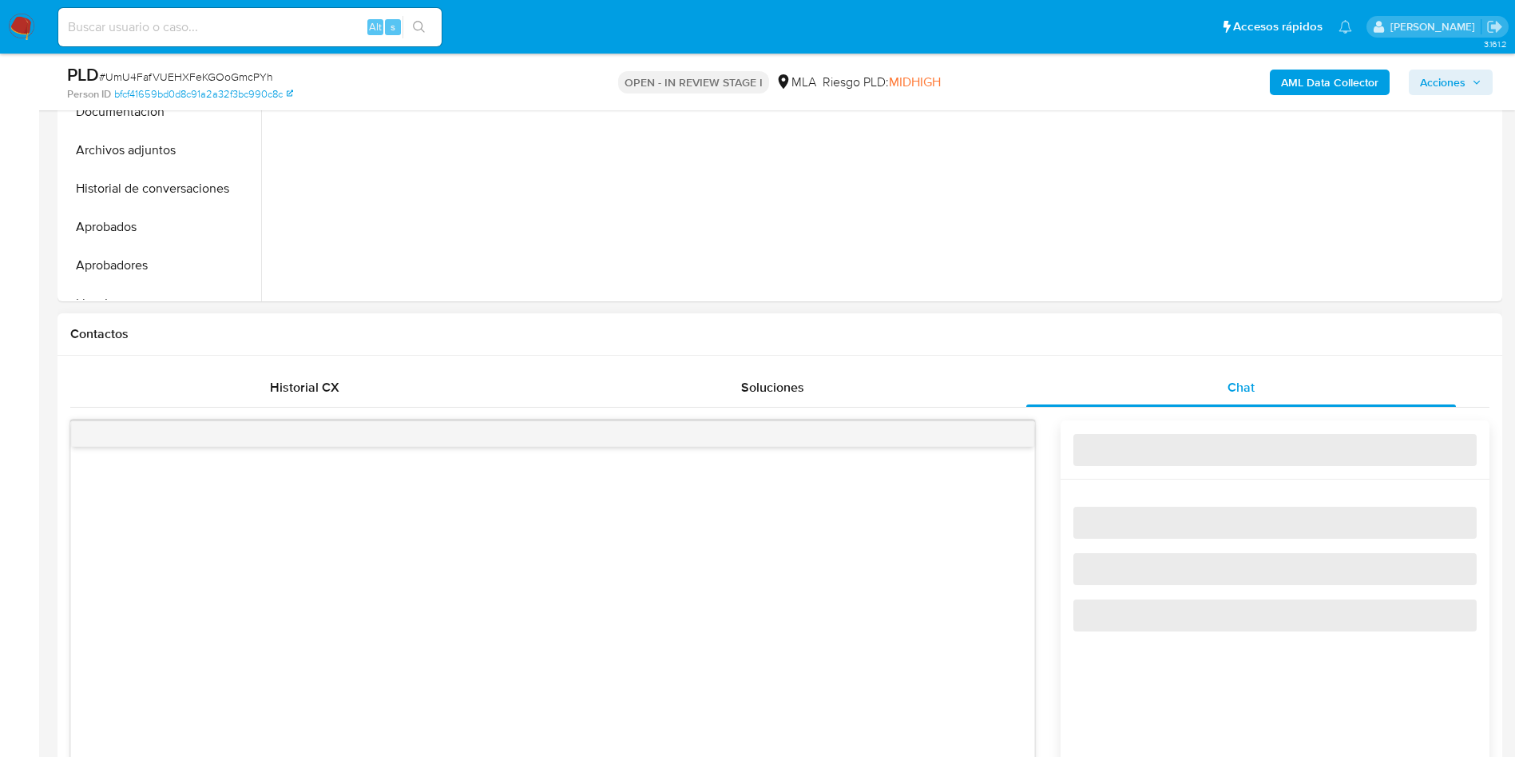
select select "10"
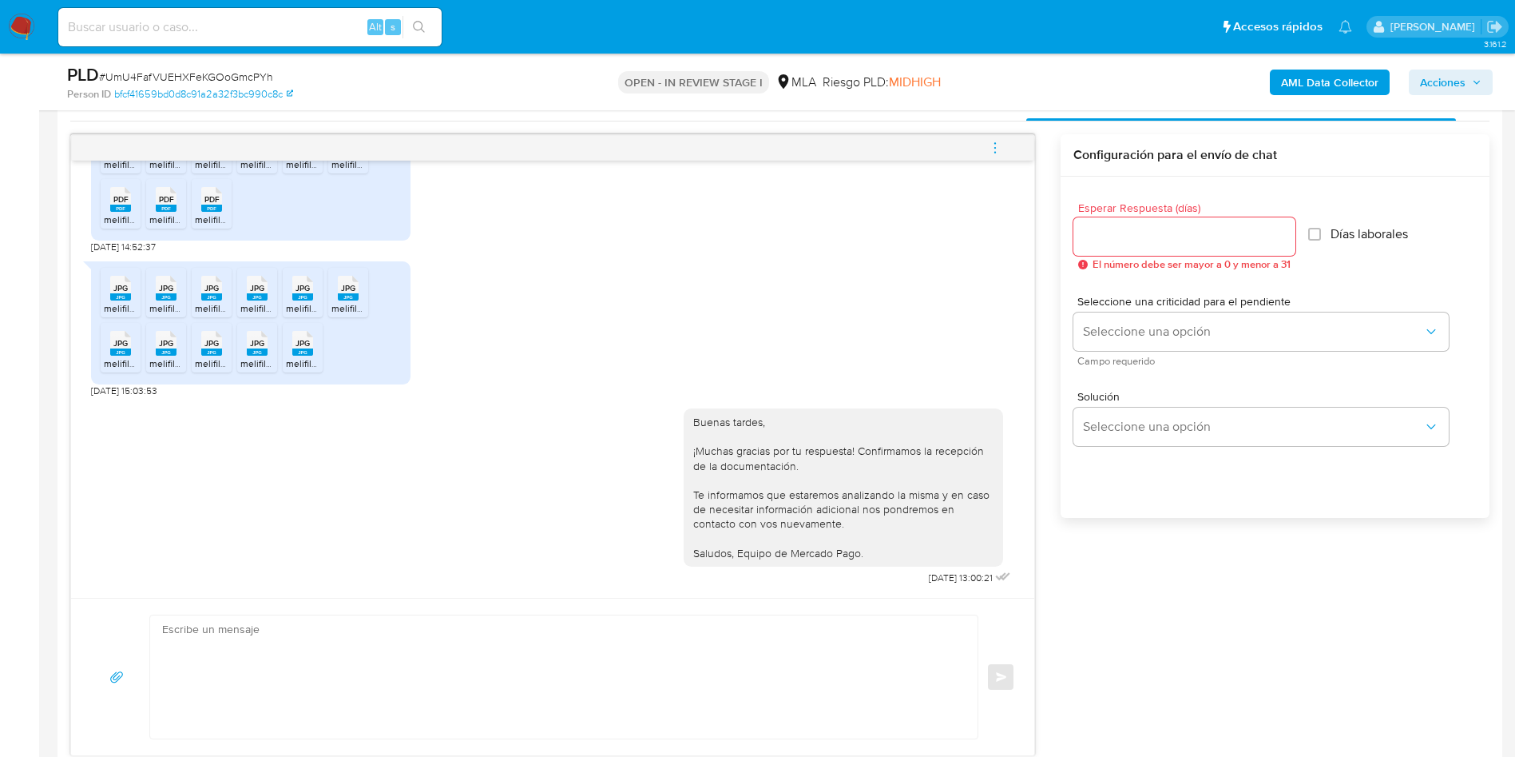
scroll to position [719, 0]
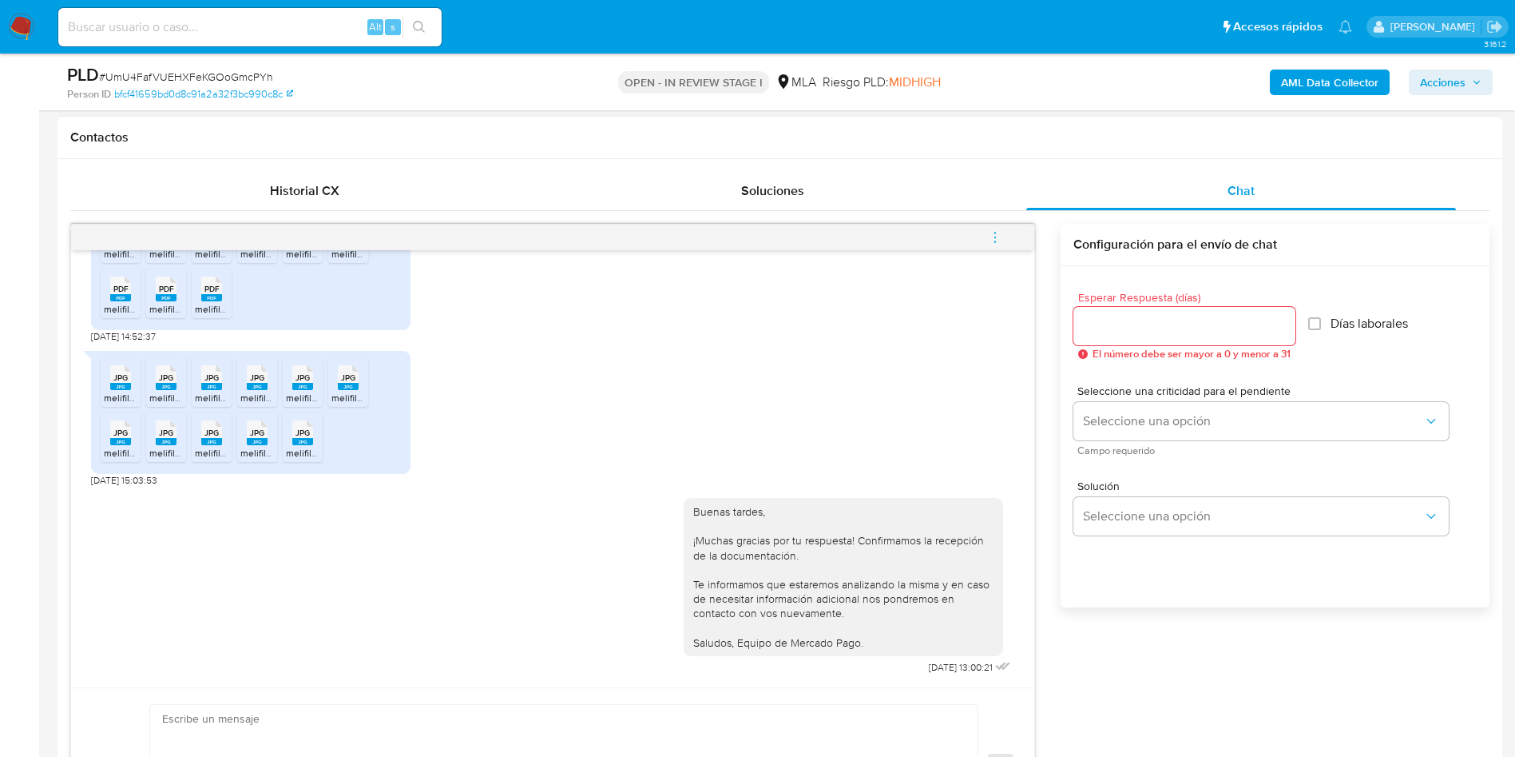
click at [1005, 245] on button "menu-action" at bounding box center [995, 237] width 53 height 38
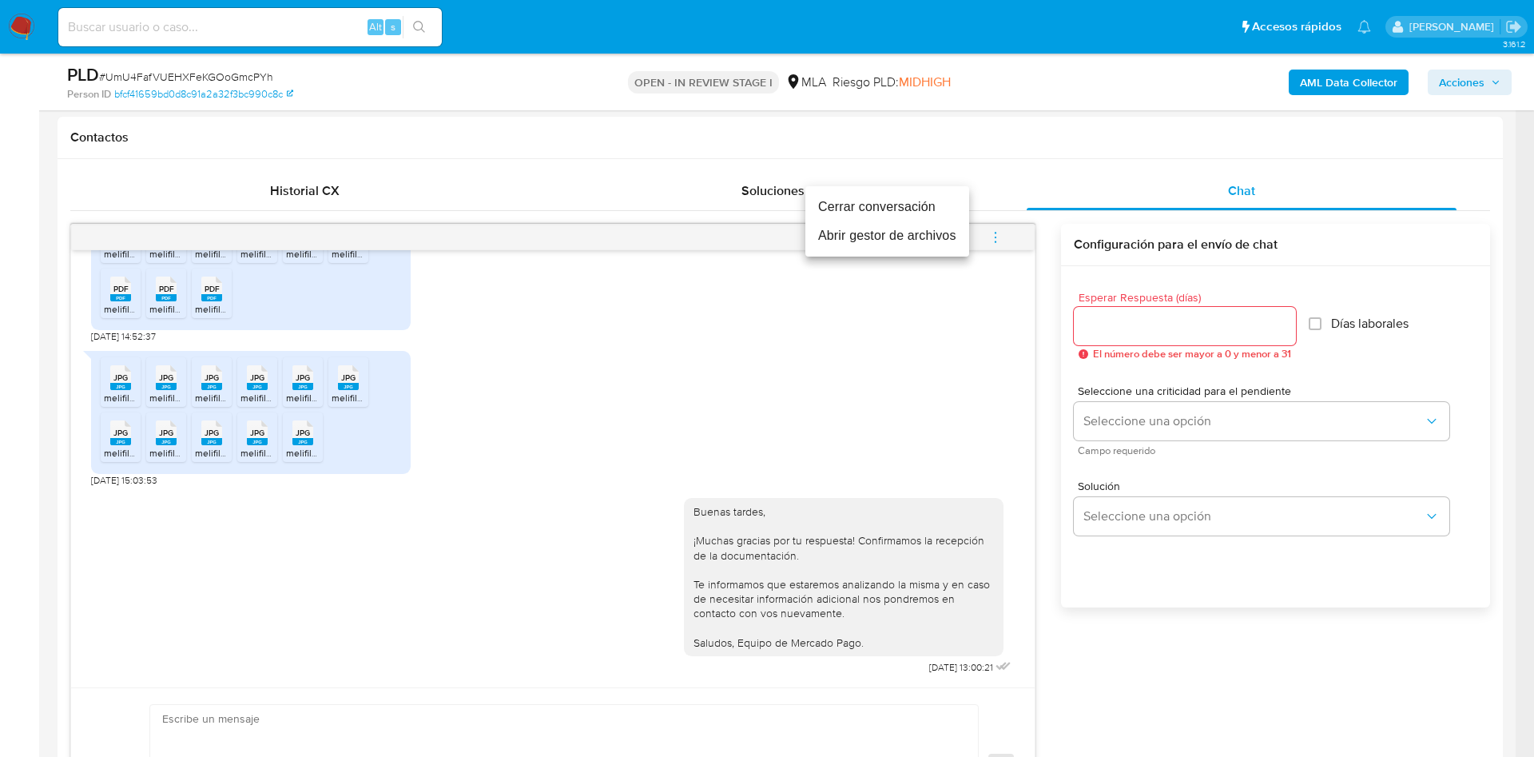
click at [831, 203] on li "Cerrar conversación" at bounding box center [887, 207] width 164 height 29
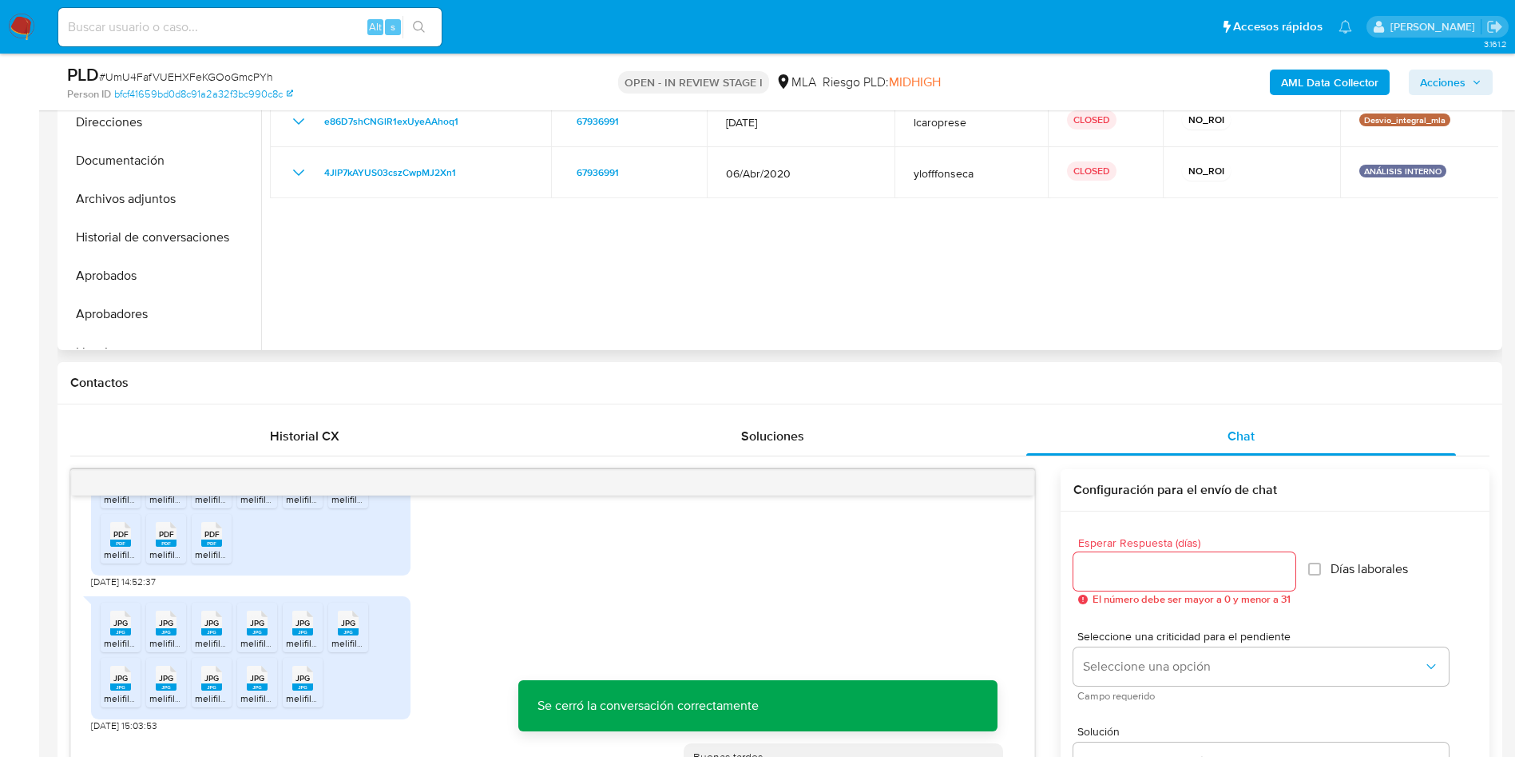
scroll to position [240, 0]
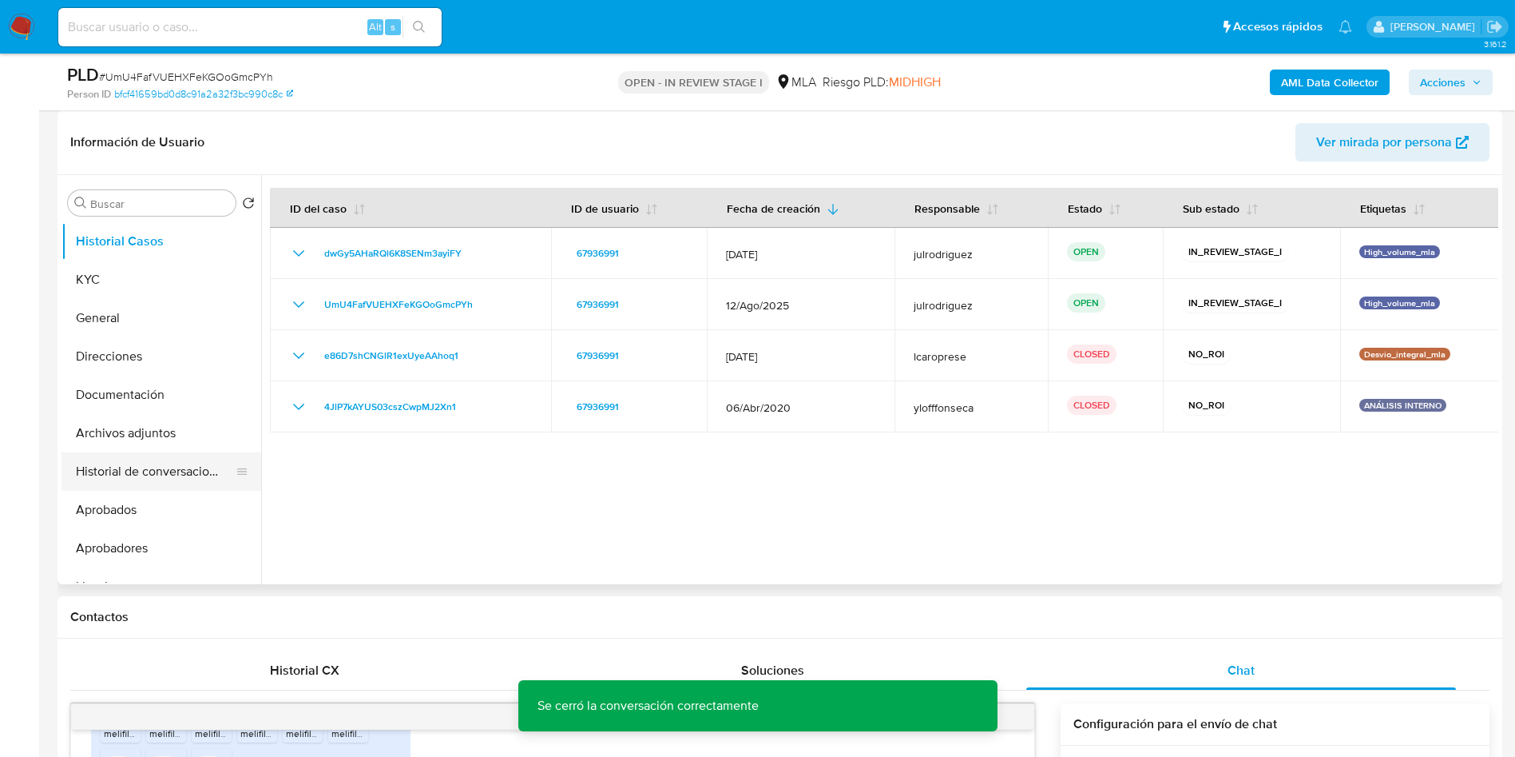
click at [115, 459] on button "Historial de conversaciones" at bounding box center [155, 471] width 187 height 38
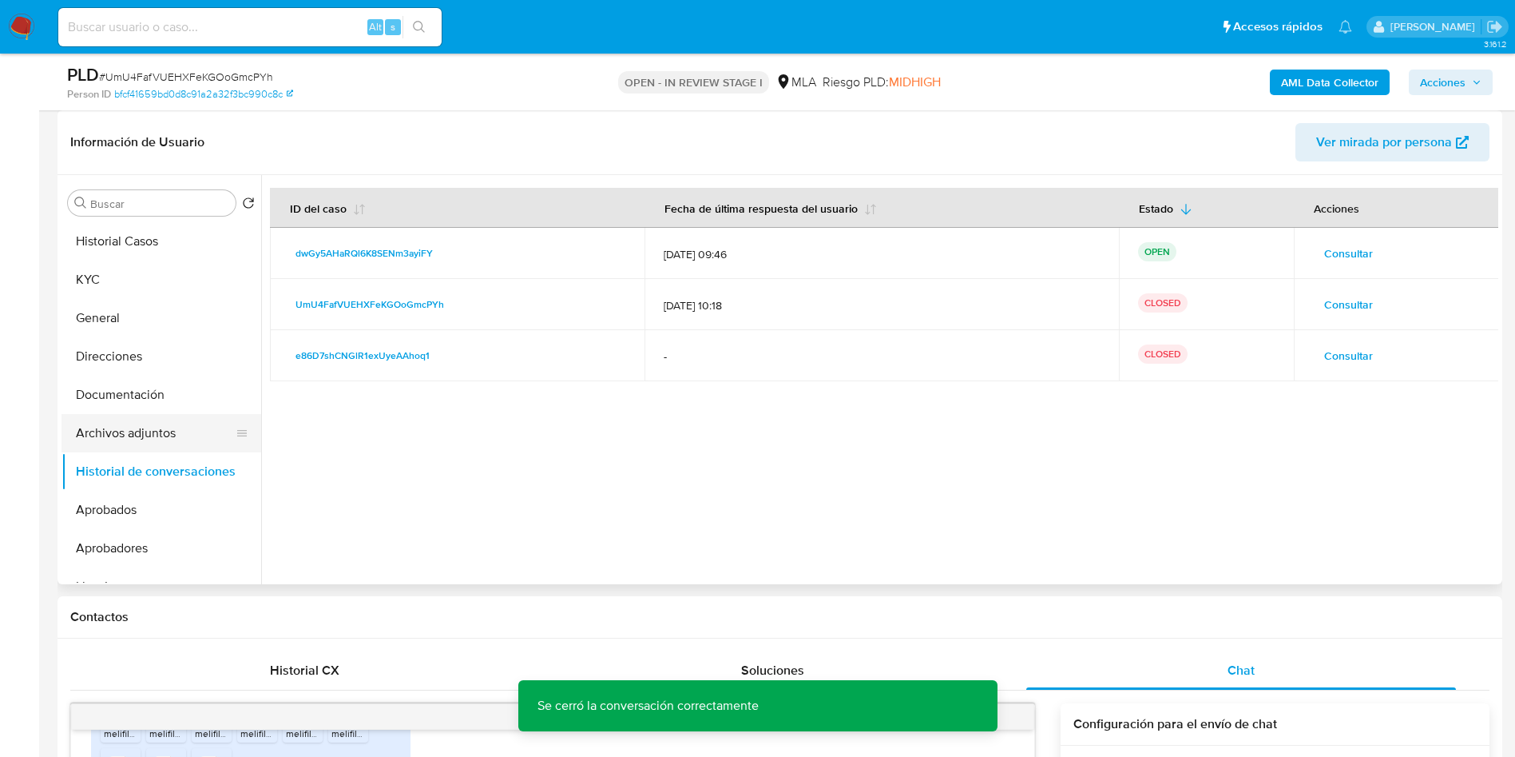
click at [131, 427] on button "Archivos adjuntos" at bounding box center [155, 433] width 187 height 38
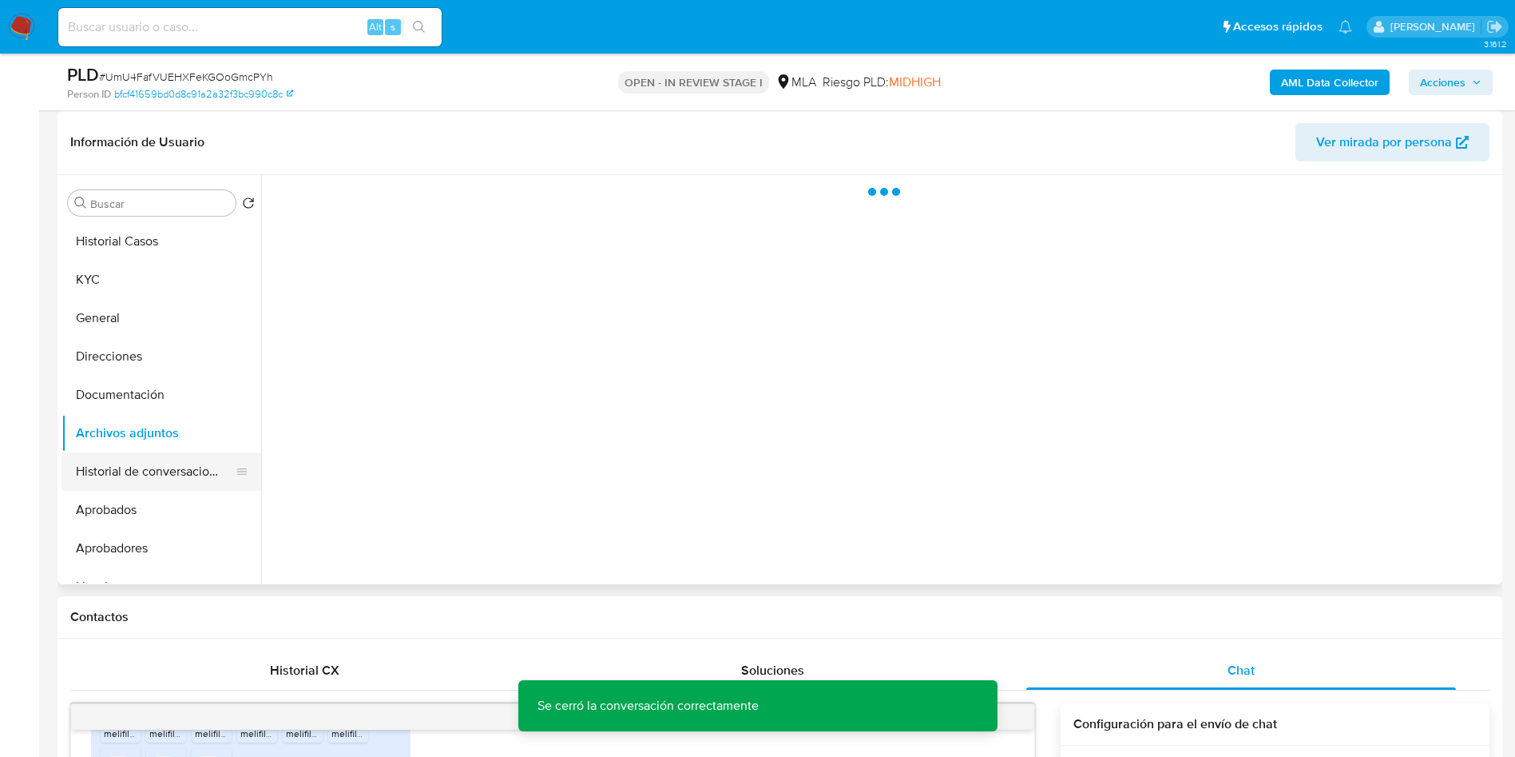
click at [139, 473] on button "Historial de conversaciones" at bounding box center [155, 471] width 187 height 38
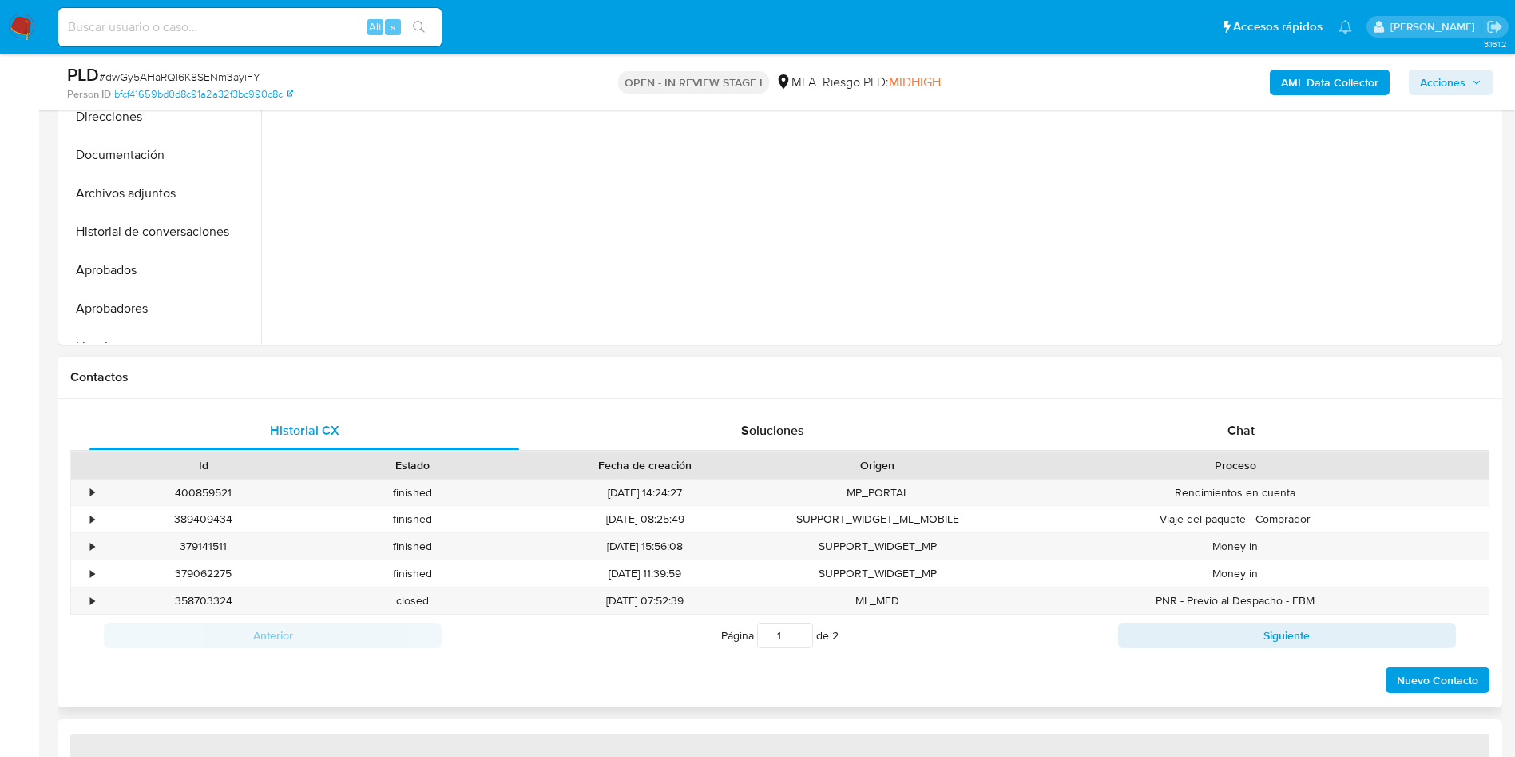
drag, startPoint x: 1269, startPoint y: 427, endPoint x: 1166, endPoint y: 391, distance: 108.9
click at [1267, 427] on div "Chat" at bounding box center [1242, 430] width 430 height 38
select select "10"
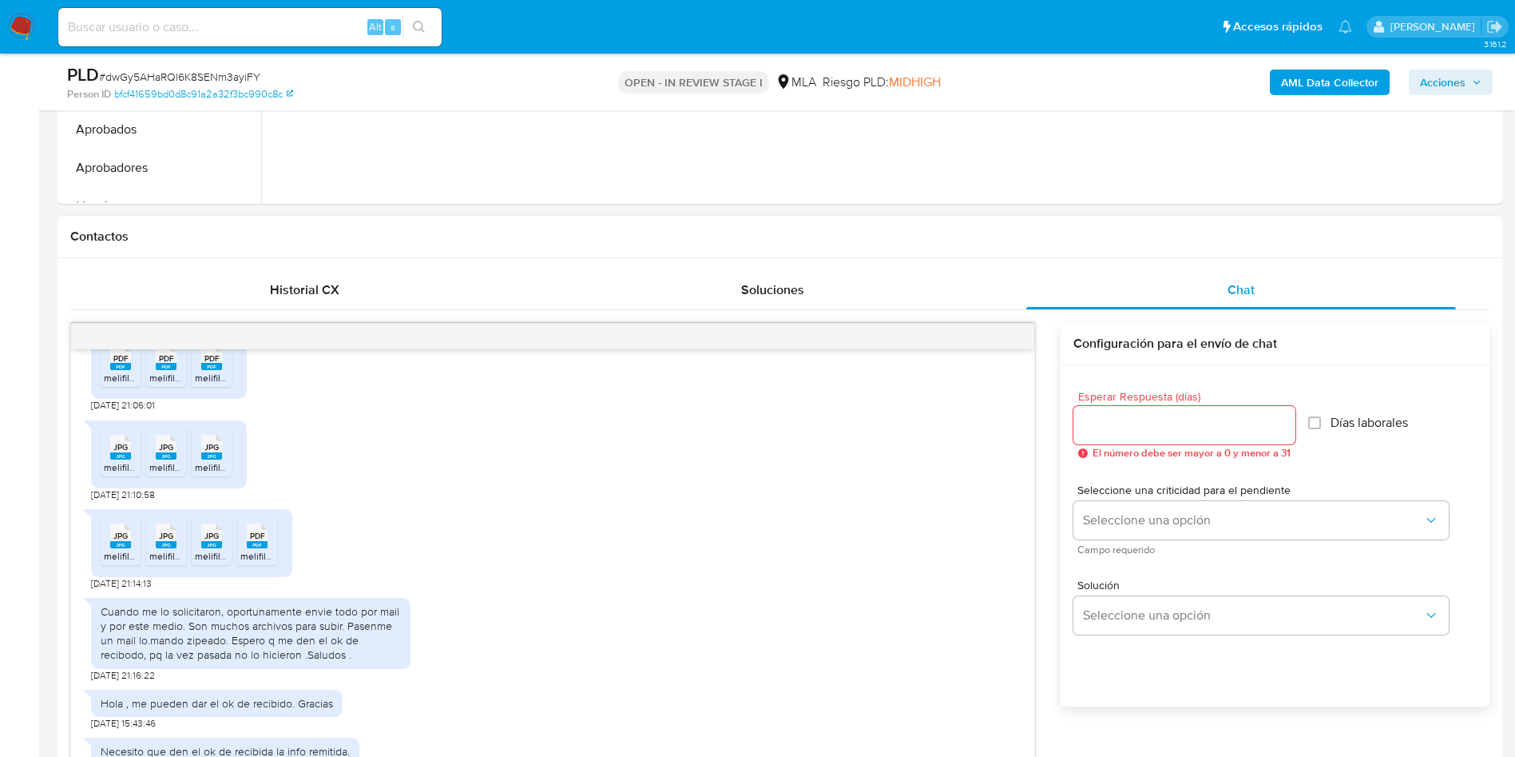
scroll to position [599, 0]
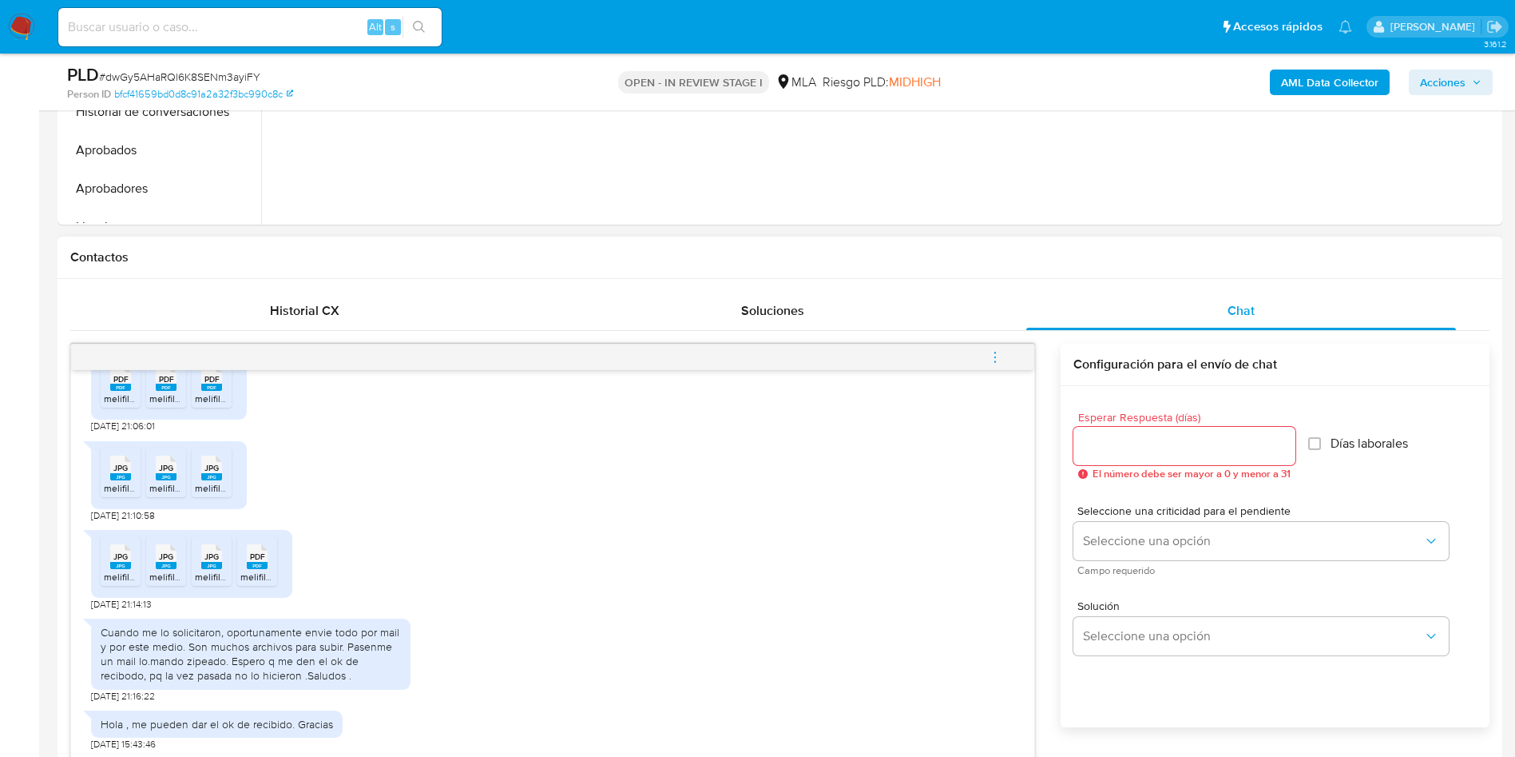
click at [994, 361] on icon "menu-action" at bounding box center [995, 357] width 14 height 14
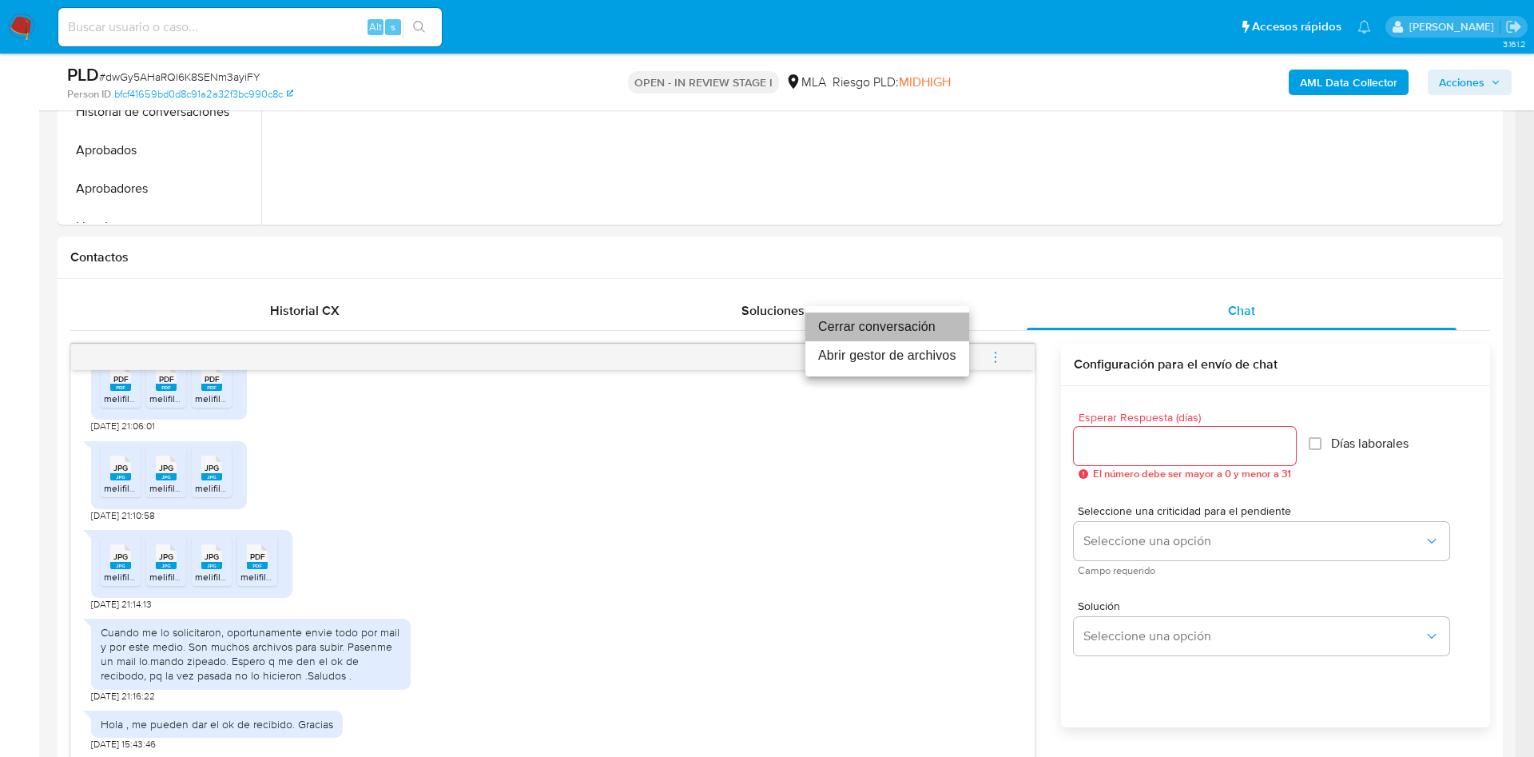
click at [852, 319] on li "Cerrar conversación" at bounding box center [887, 326] width 164 height 29
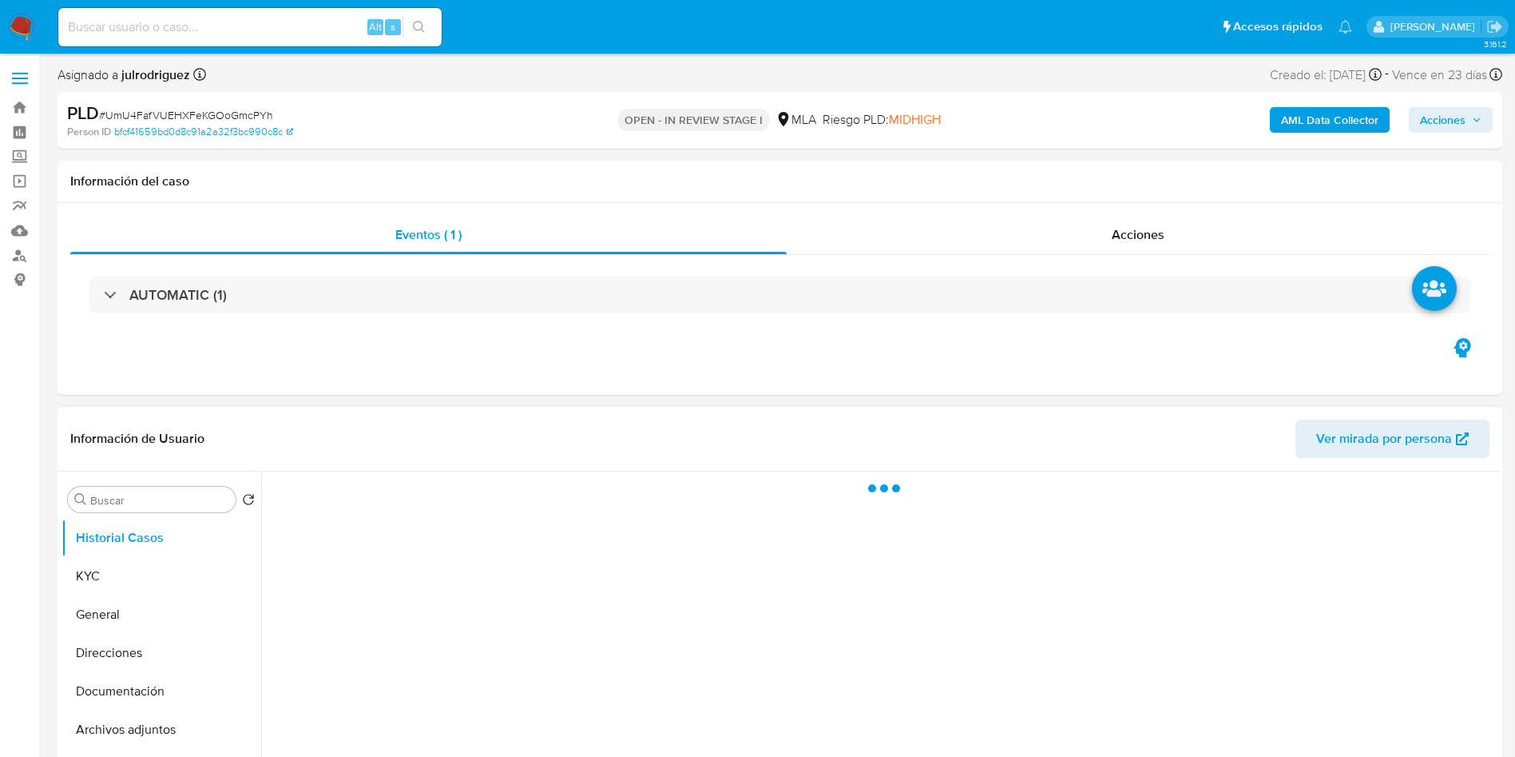
select select "10"
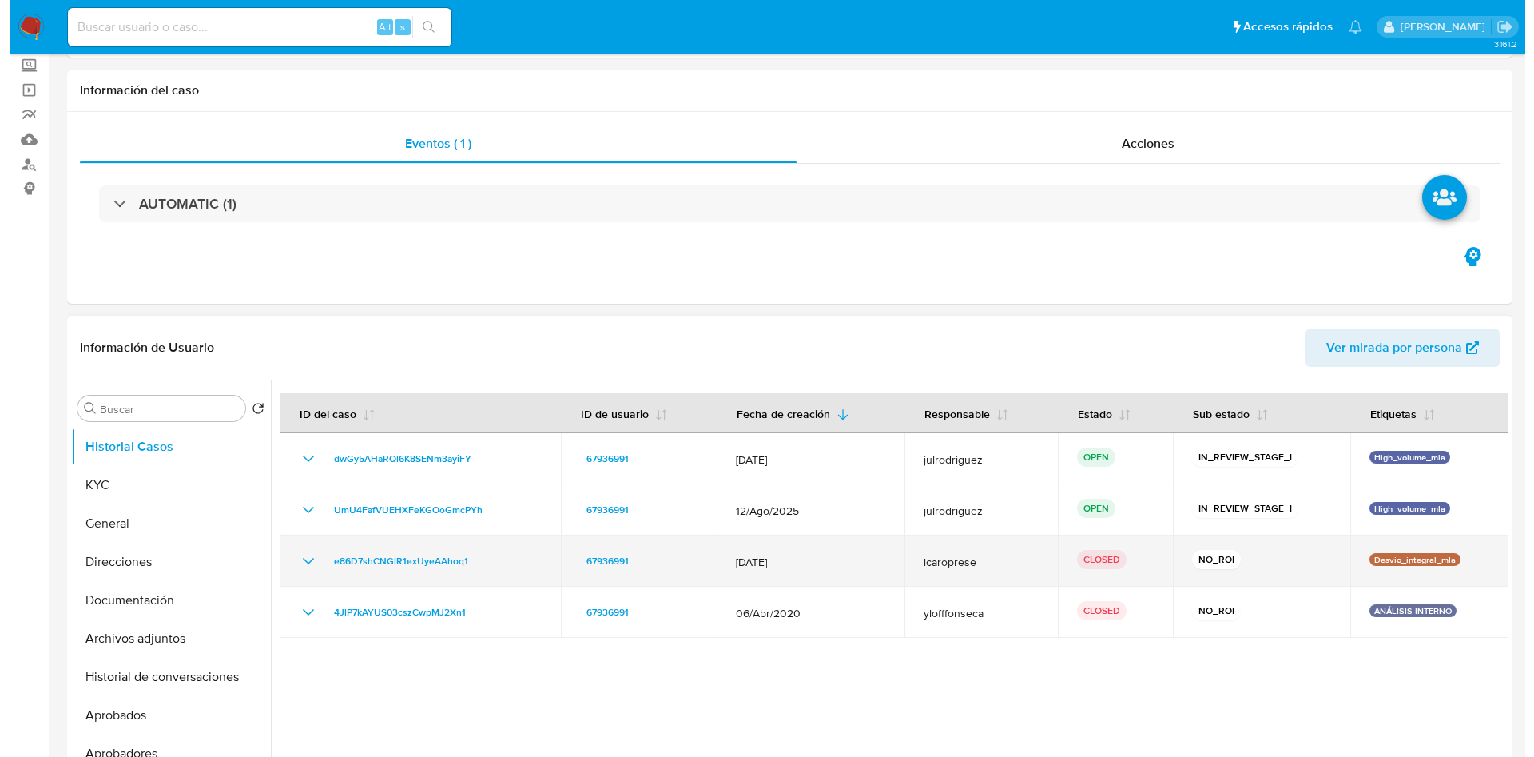
scroll to position [240, 0]
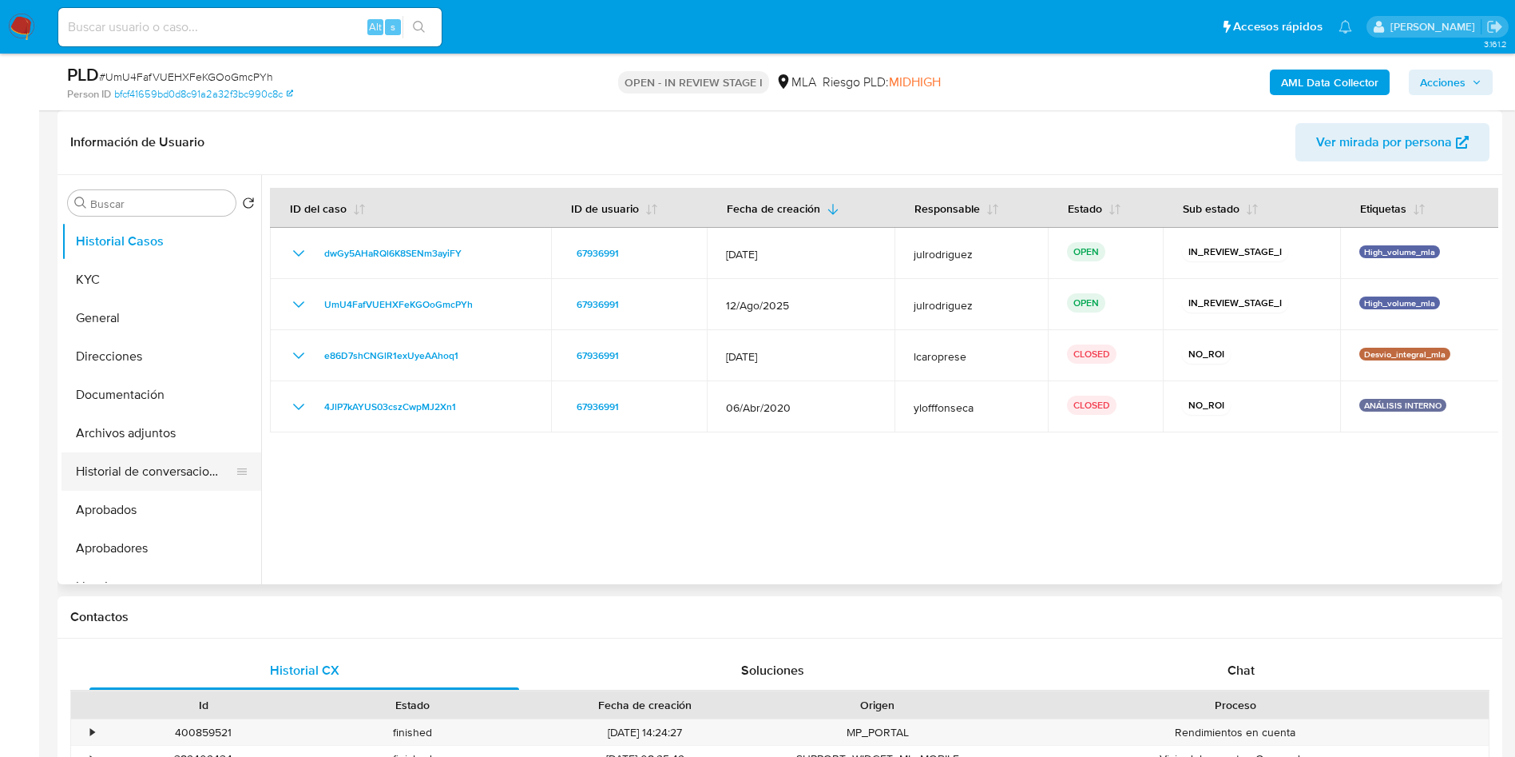
drag, startPoint x: 149, startPoint y: 467, endPoint x: 224, endPoint y: 464, distance: 75.1
click at [149, 466] on button "Historial de conversaciones" at bounding box center [155, 471] width 187 height 38
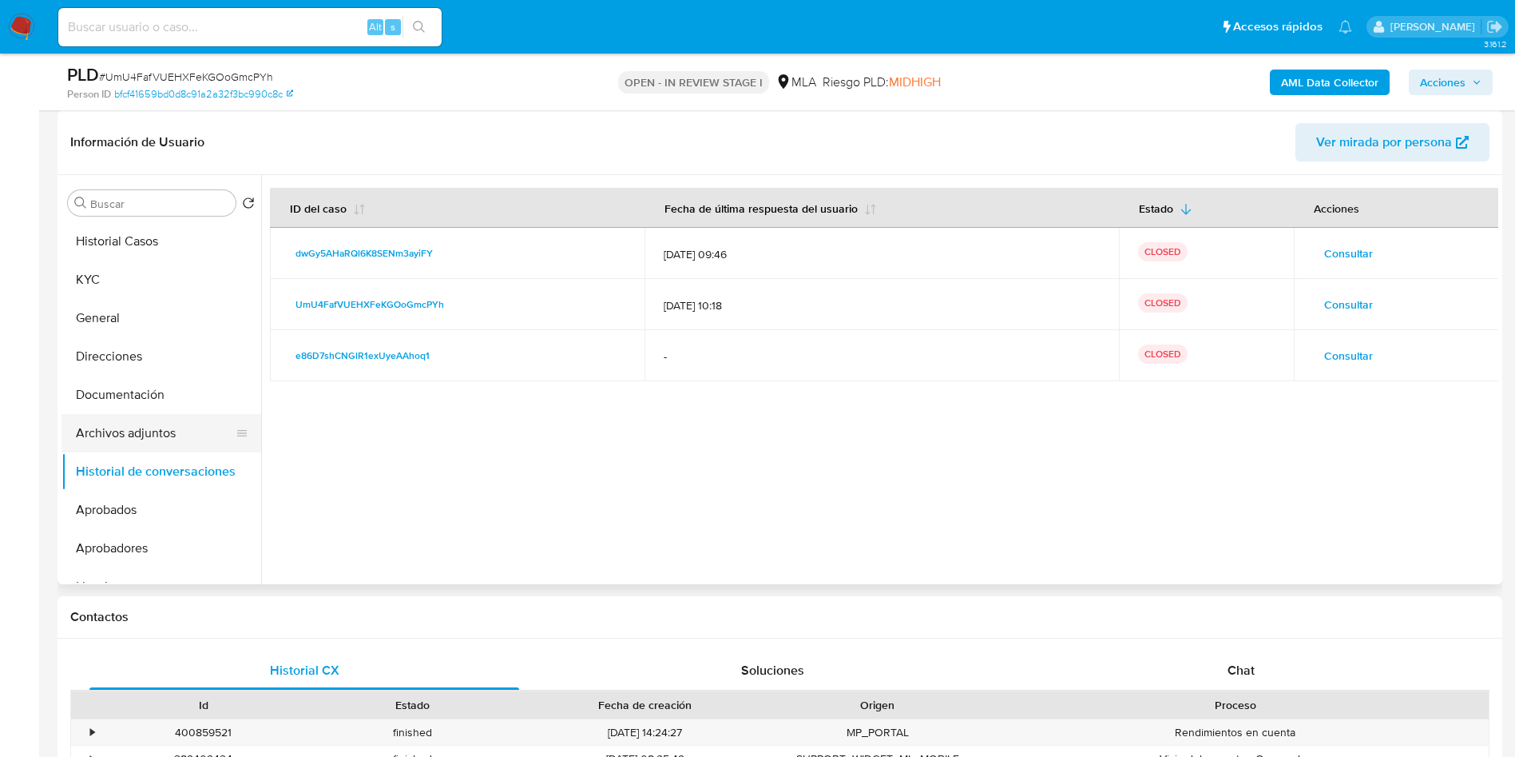
click at [133, 431] on button "Archivos adjuntos" at bounding box center [155, 433] width 187 height 38
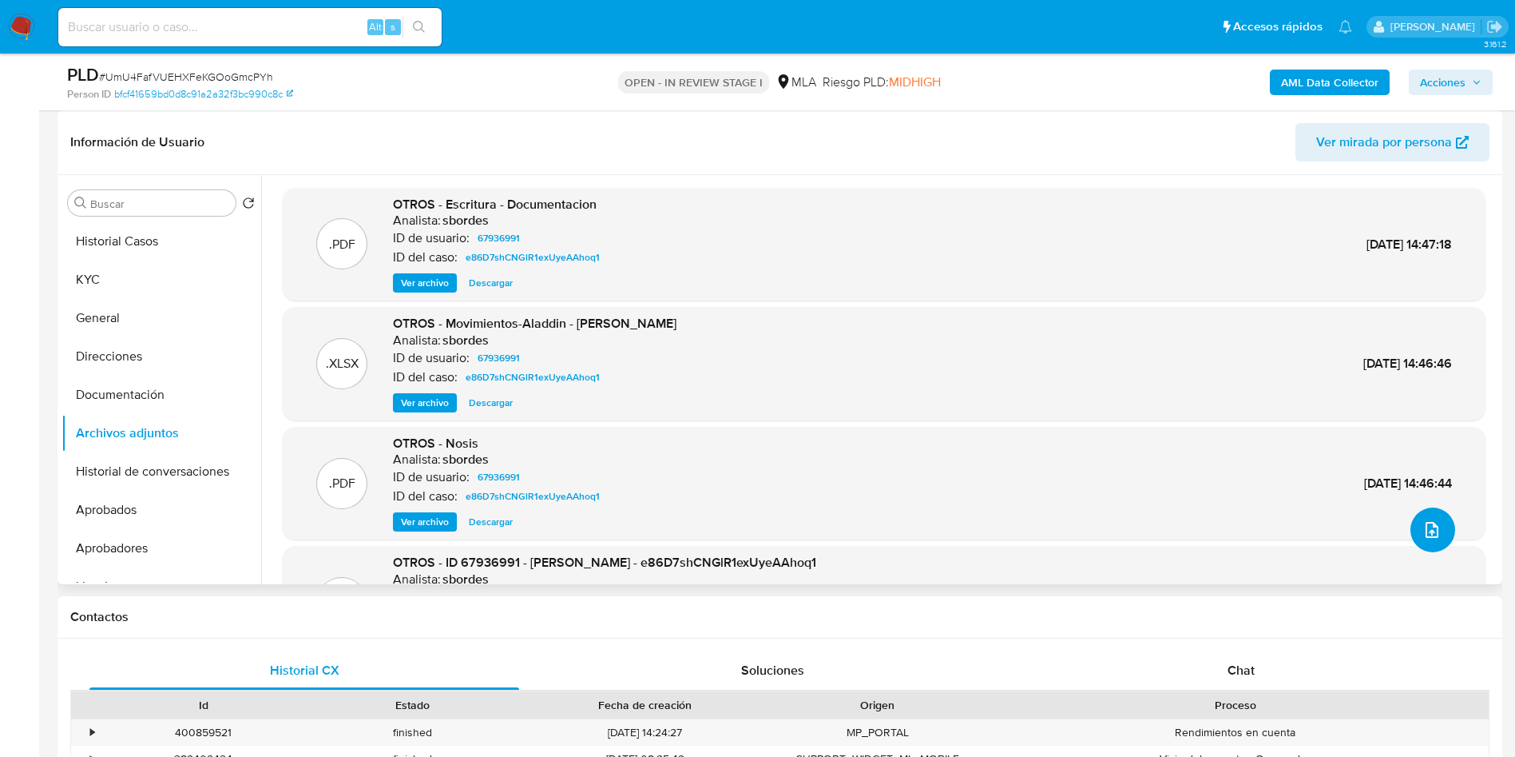
click at [1426, 530] on icon "upload-file" at bounding box center [1432, 530] width 13 height 16
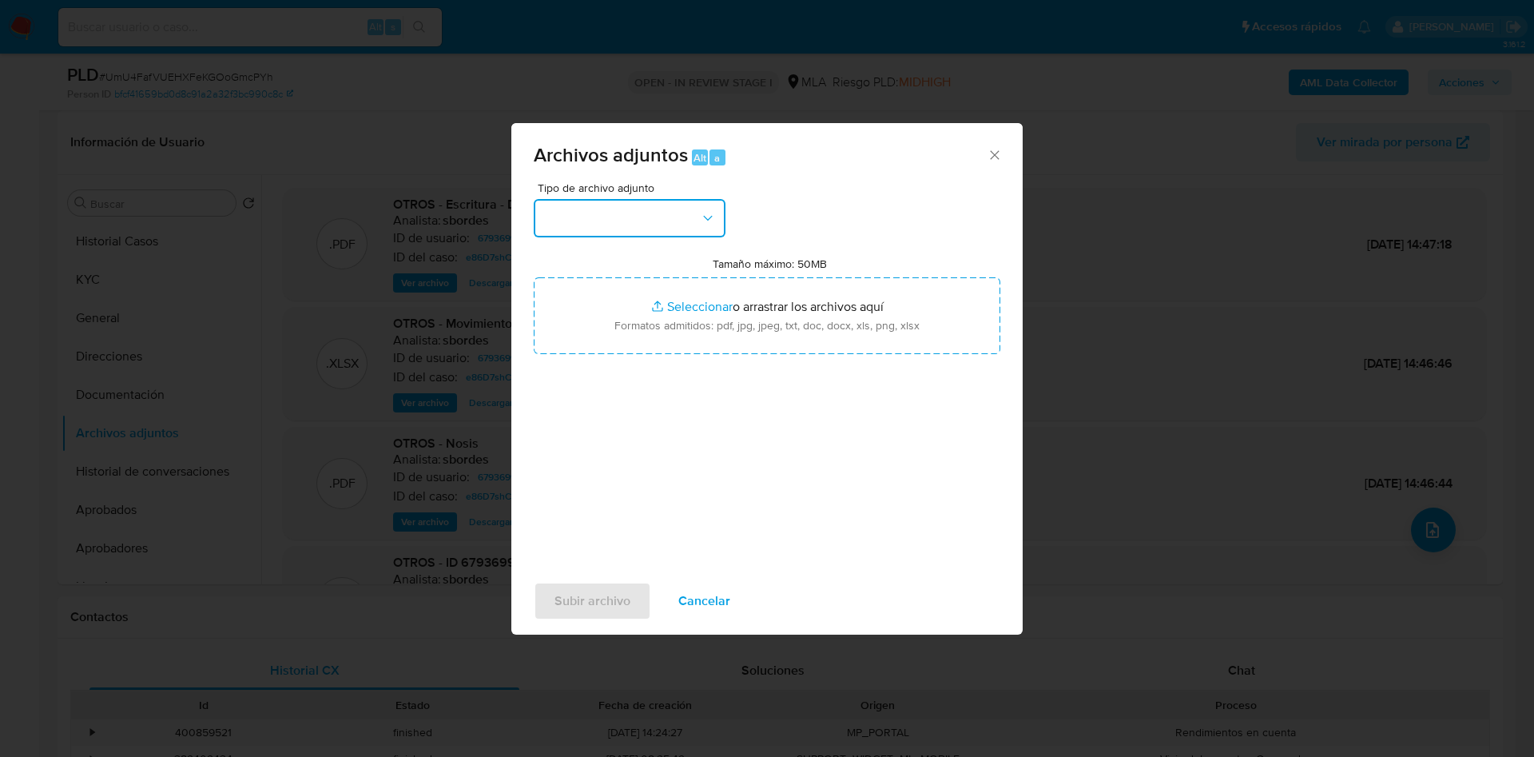
click at [661, 222] on button "button" at bounding box center [630, 218] width 192 height 38
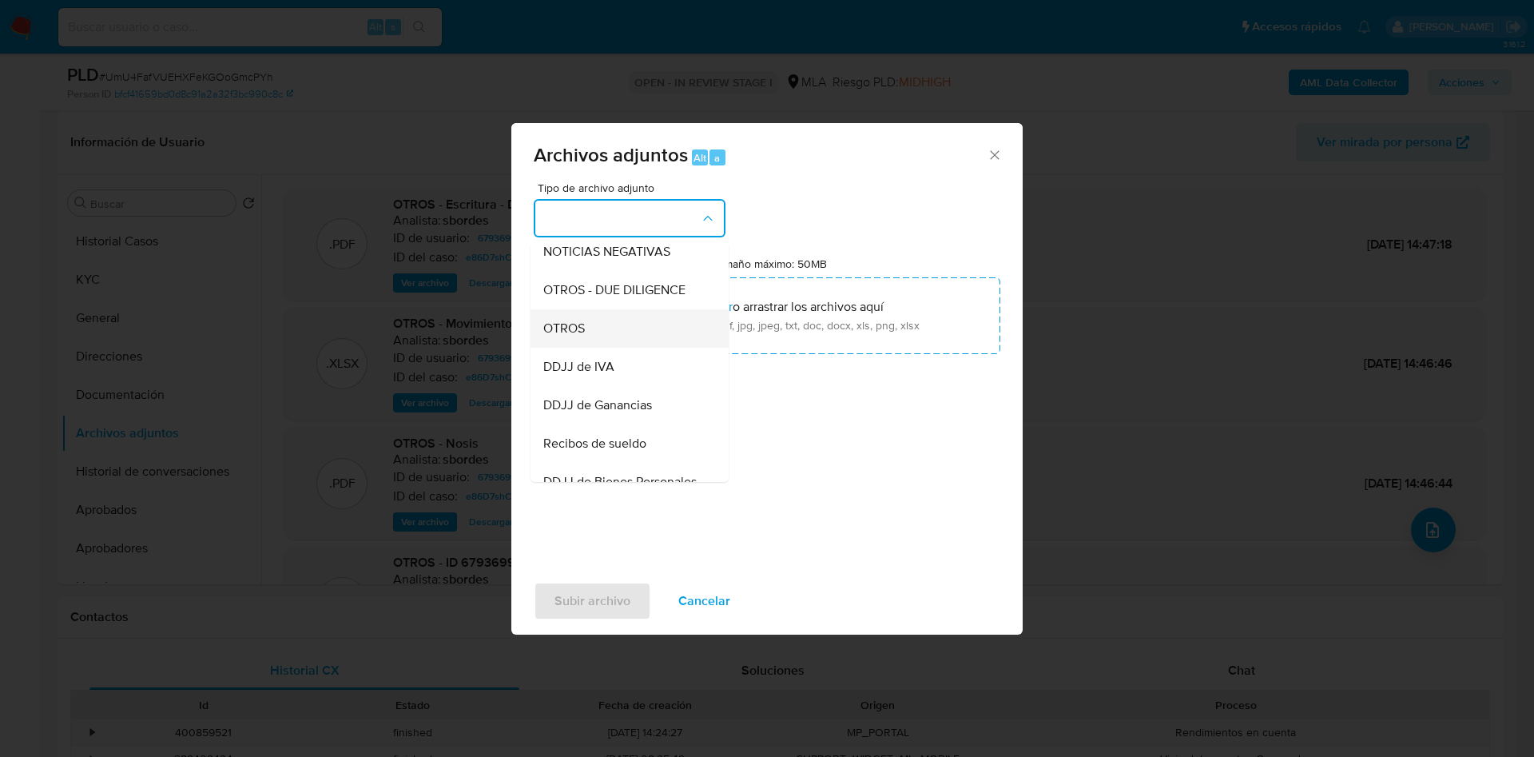
click at [603, 348] on div "OTROS" at bounding box center [624, 328] width 163 height 38
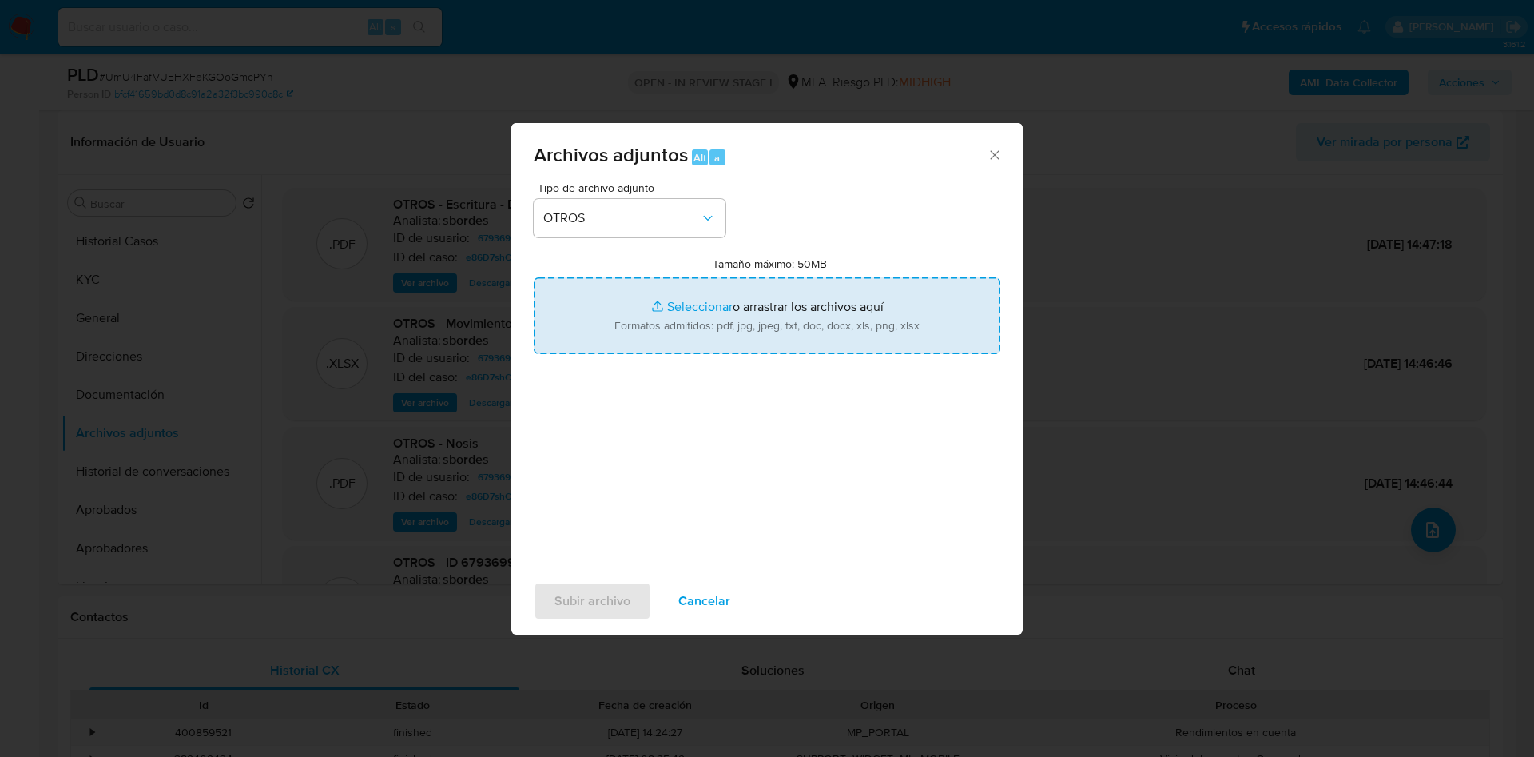
click at [718, 319] on input "Tamaño máximo: 50MB Seleccionar archivos" at bounding box center [767, 315] width 467 height 77
type input "C:\fakepath\Escritura 7 - 67936991 - UmU4FafVUEHXFeKGOoGmcPYh.jpg"
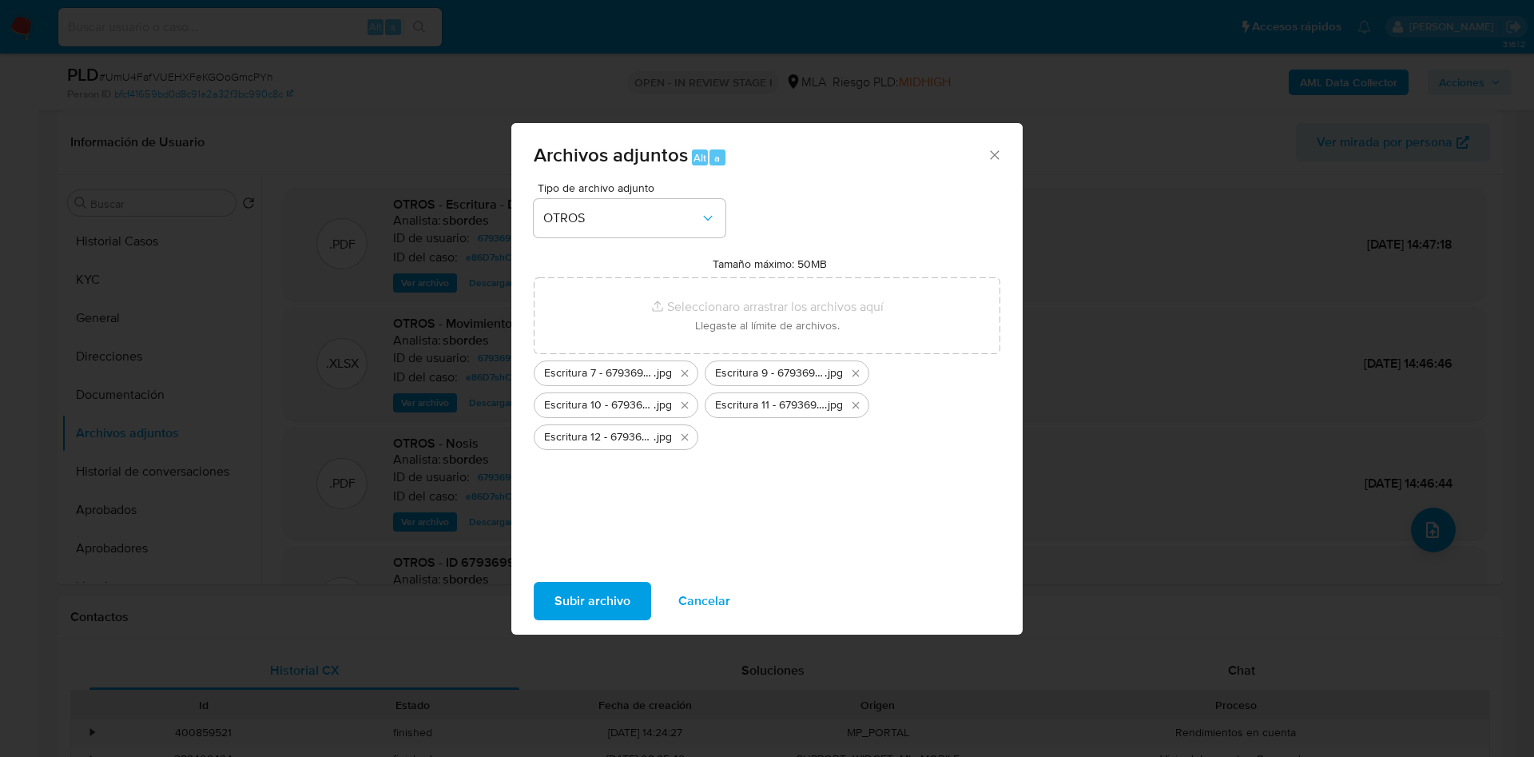
click at [598, 595] on span "Subir archivo" at bounding box center [592, 600] width 76 height 35
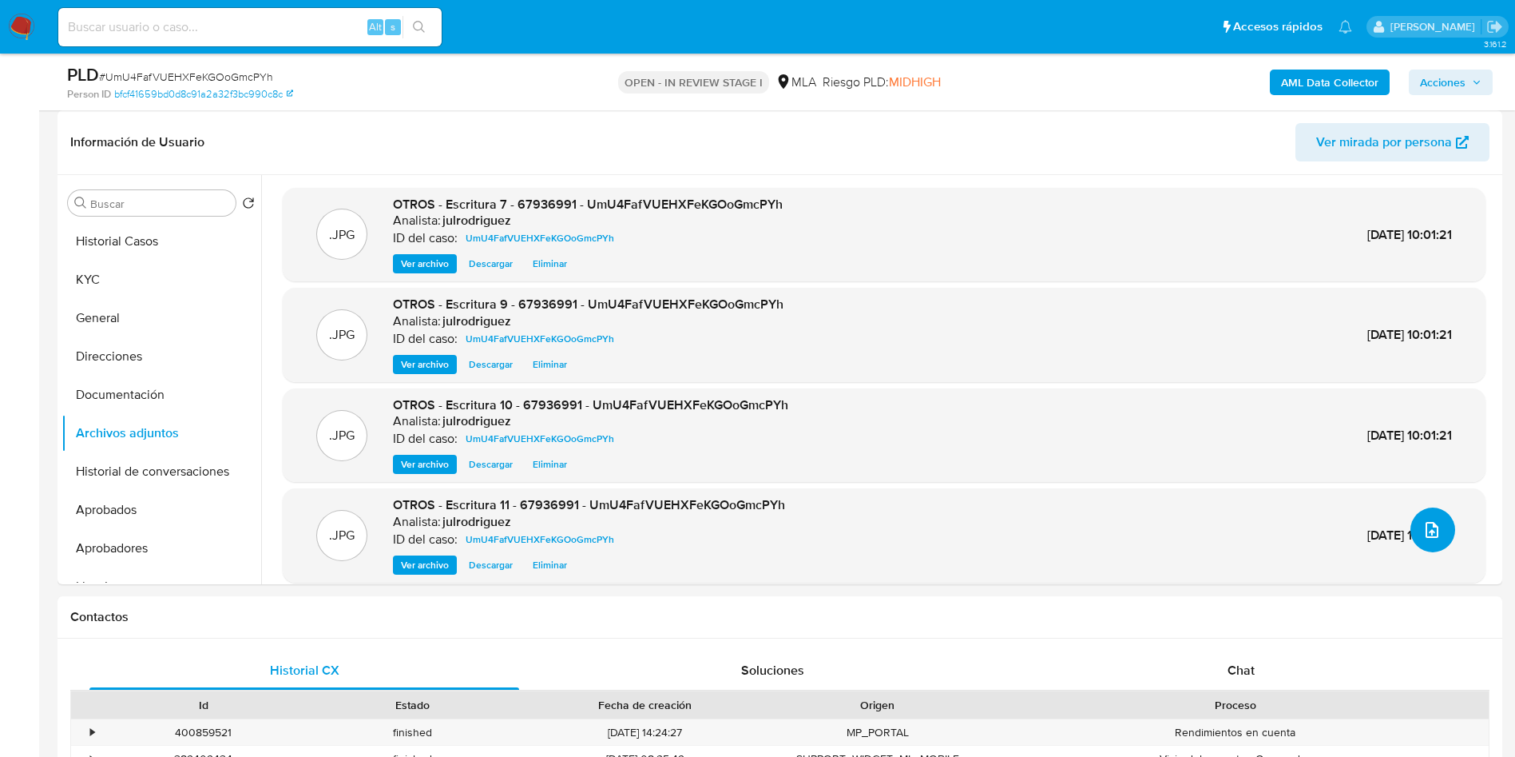
click at [1423, 533] on icon "upload-file" at bounding box center [1432, 529] width 19 height 19
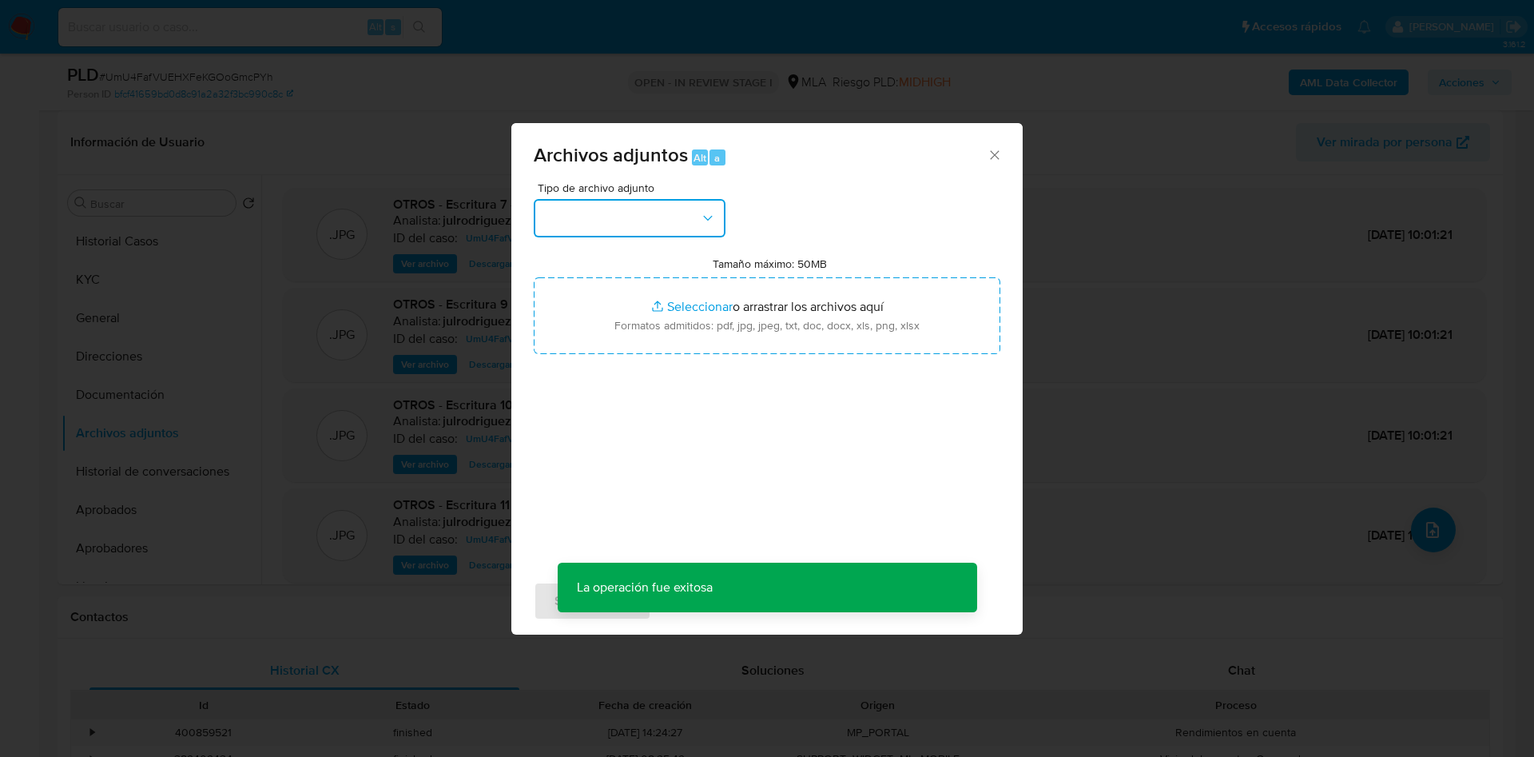
click at [689, 214] on button "button" at bounding box center [630, 218] width 192 height 38
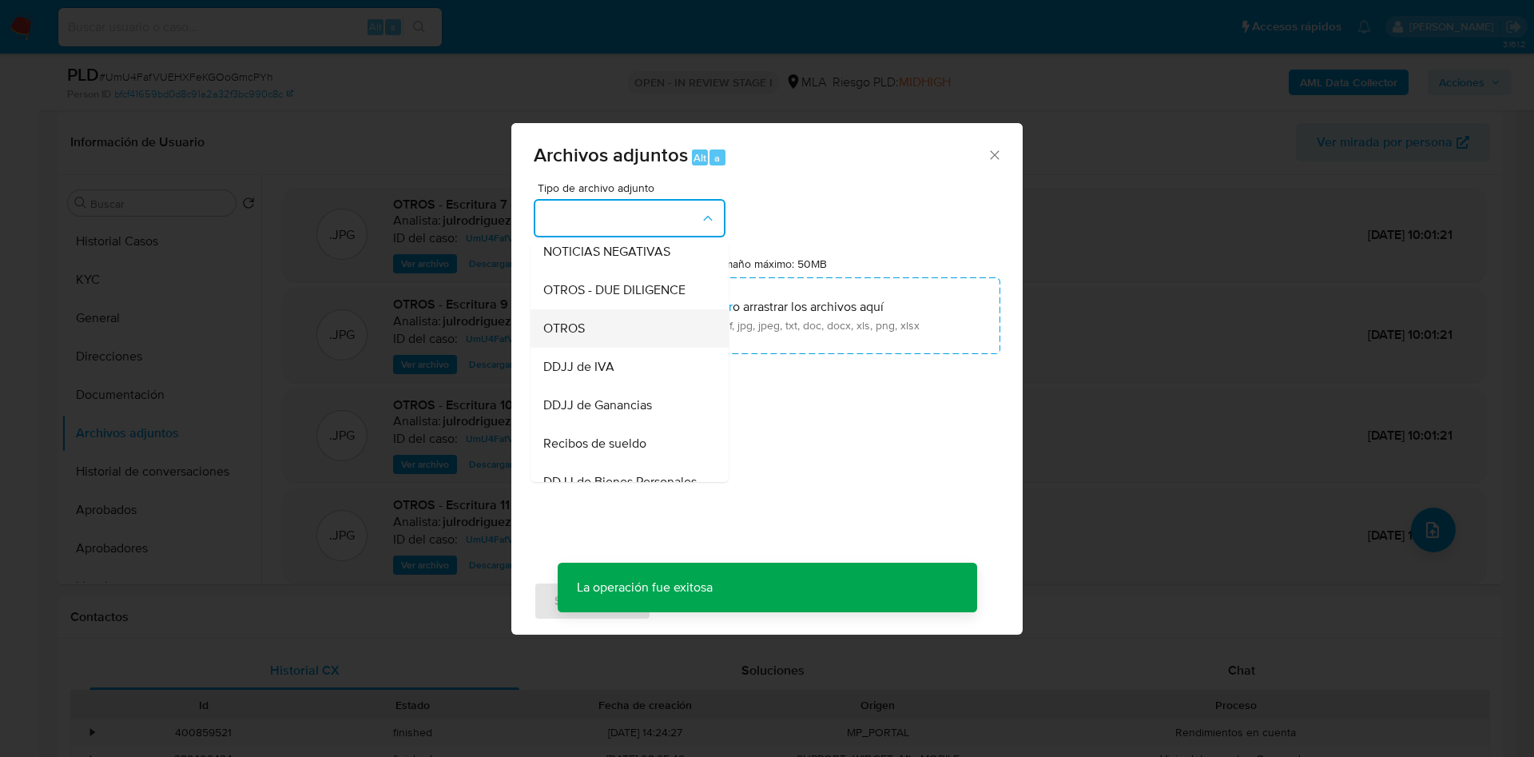
click at [591, 335] on div "OTROS" at bounding box center [624, 328] width 163 height 38
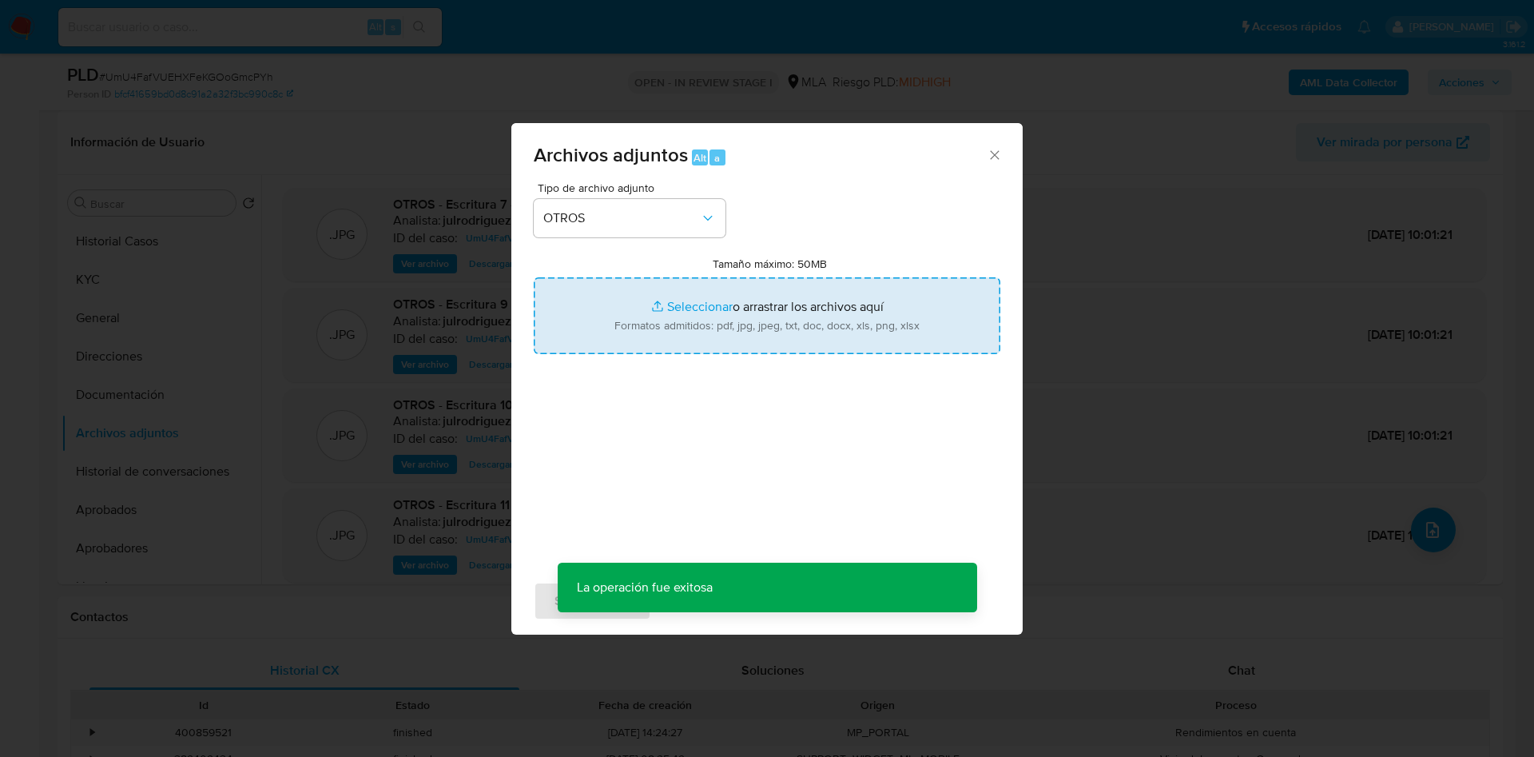
click at [714, 302] on input "Tamaño máximo: 50MB Seleccionar archivos" at bounding box center [767, 315] width 467 height 77
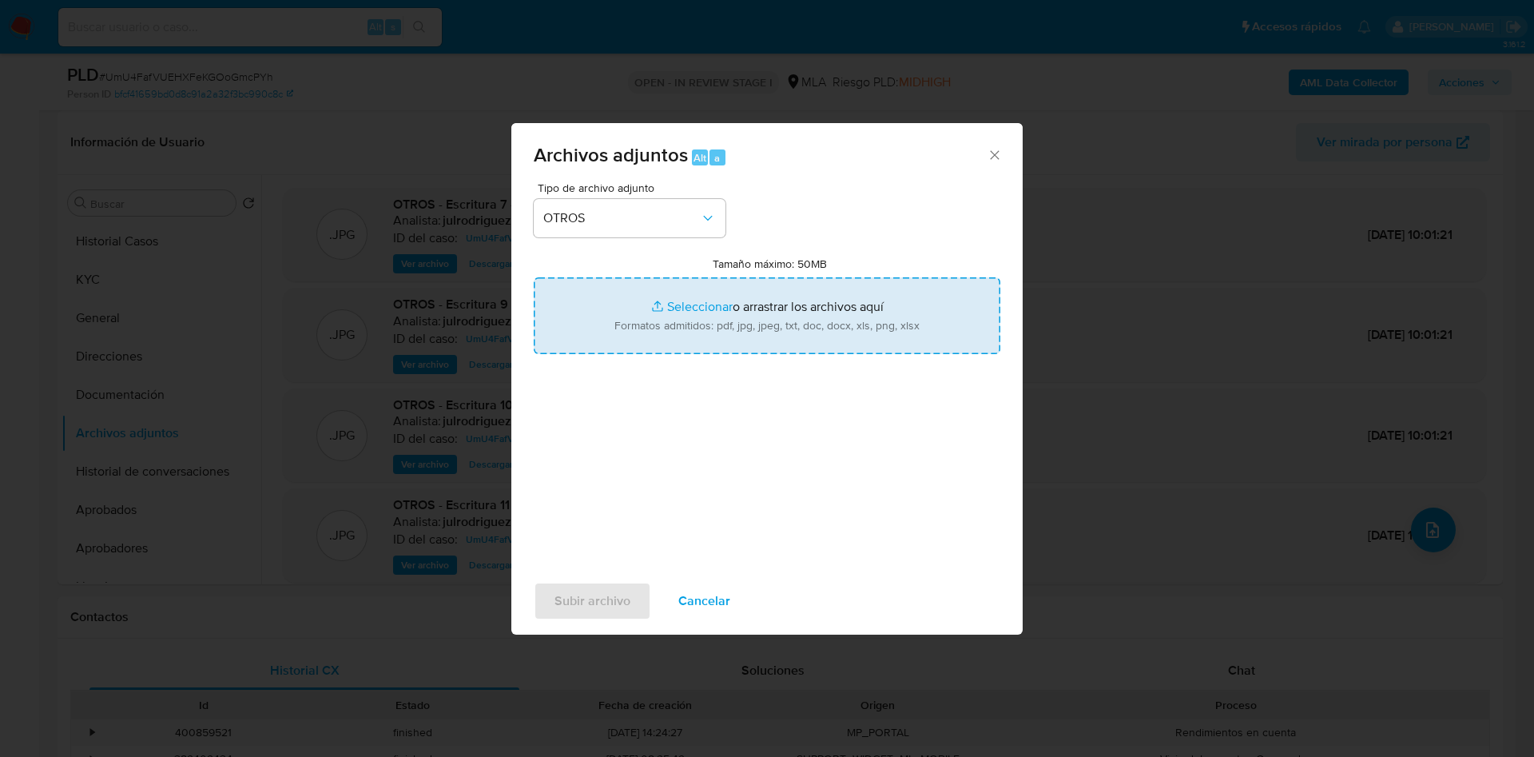
type input "C:\fakepath\Escritura 2 - 67936991 - UmU4FafVUEHXFeKGOoGmcPYh.jpg"
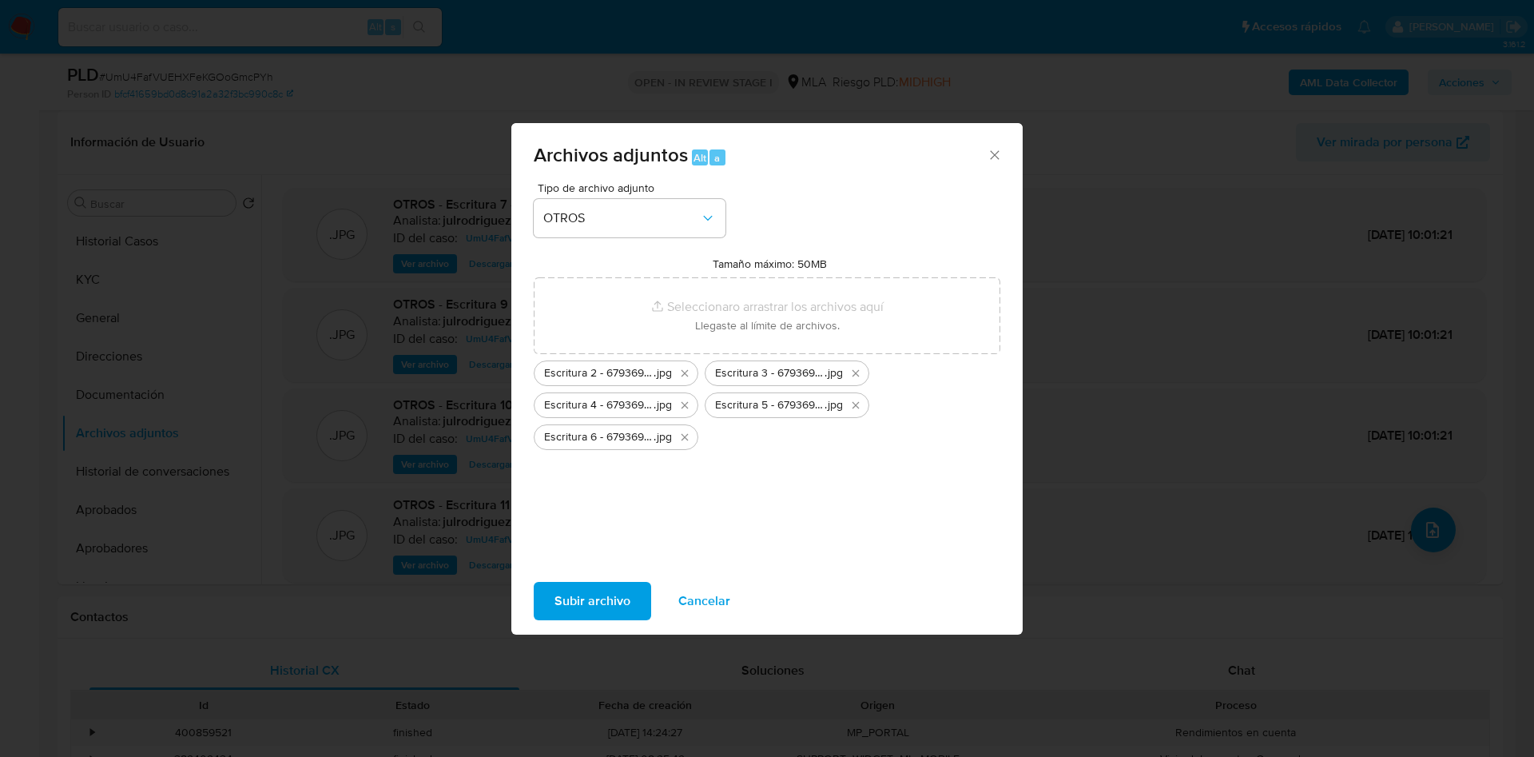
click at [585, 598] on span "Subir archivo" at bounding box center [592, 600] width 76 height 35
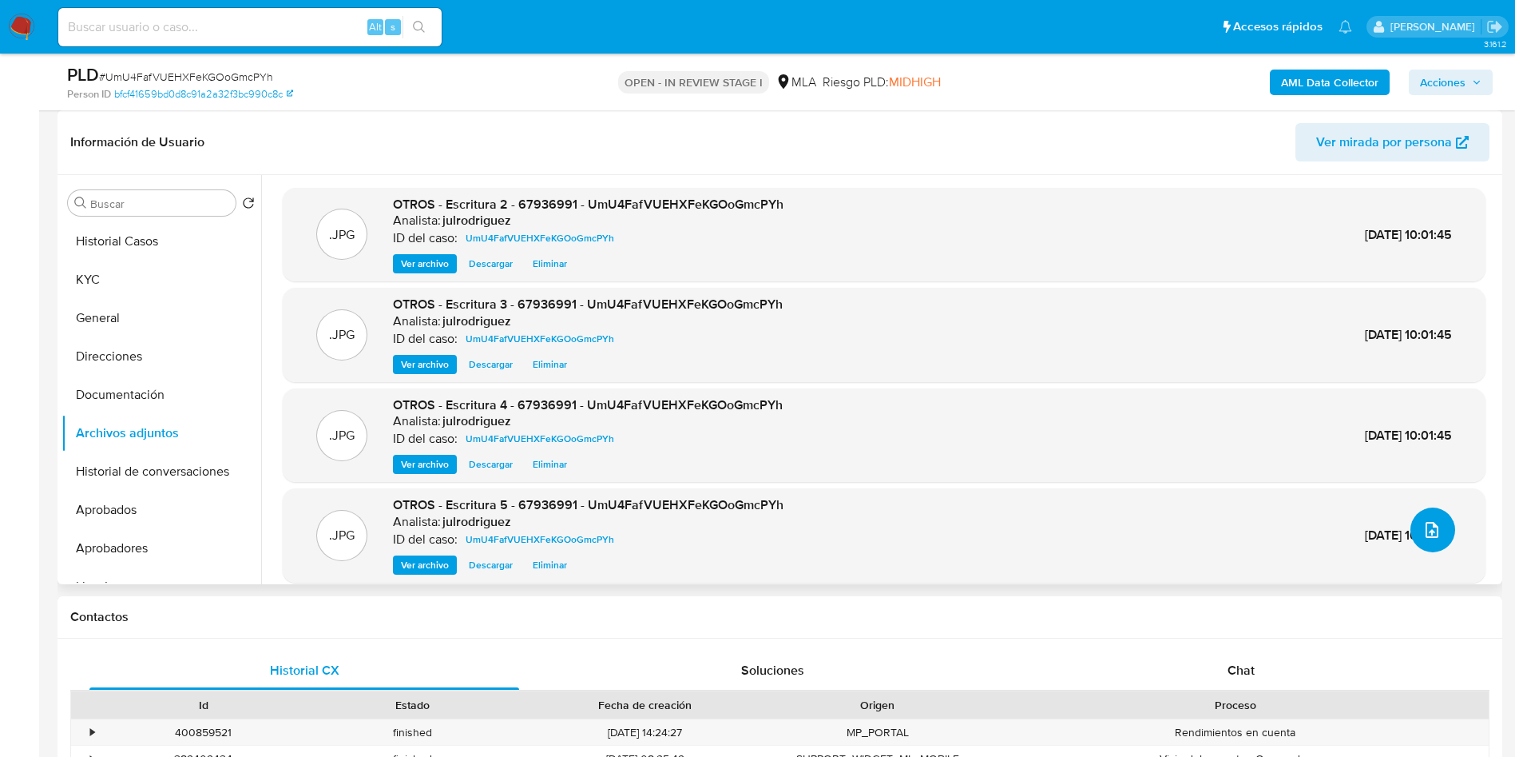
click at [1432, 531] on icon "upload-file" at bounding box center [1432, 530] width 13 height 16
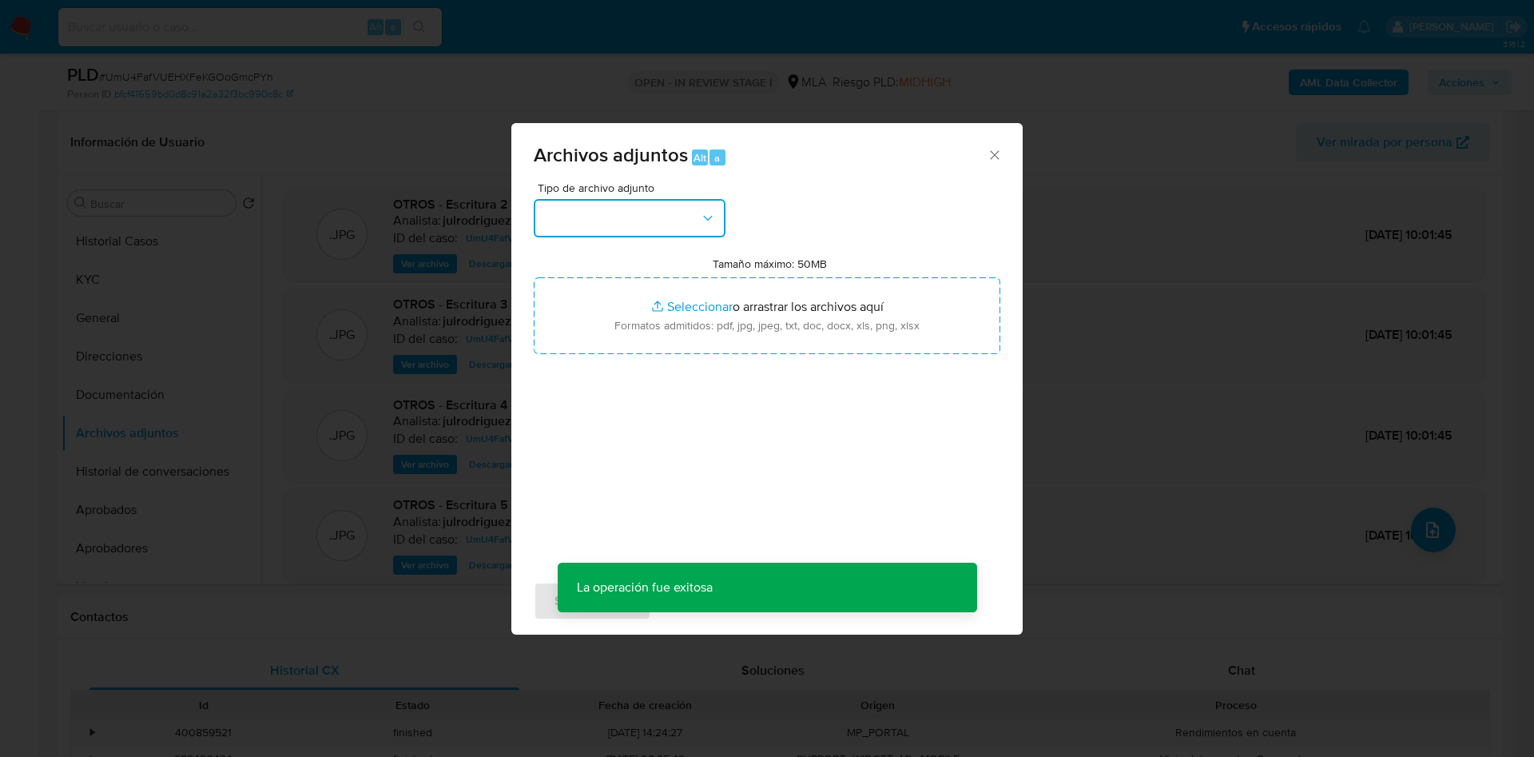
click at [609, 209] on button "button" at bounding box center [630, 218] width 192 height 38
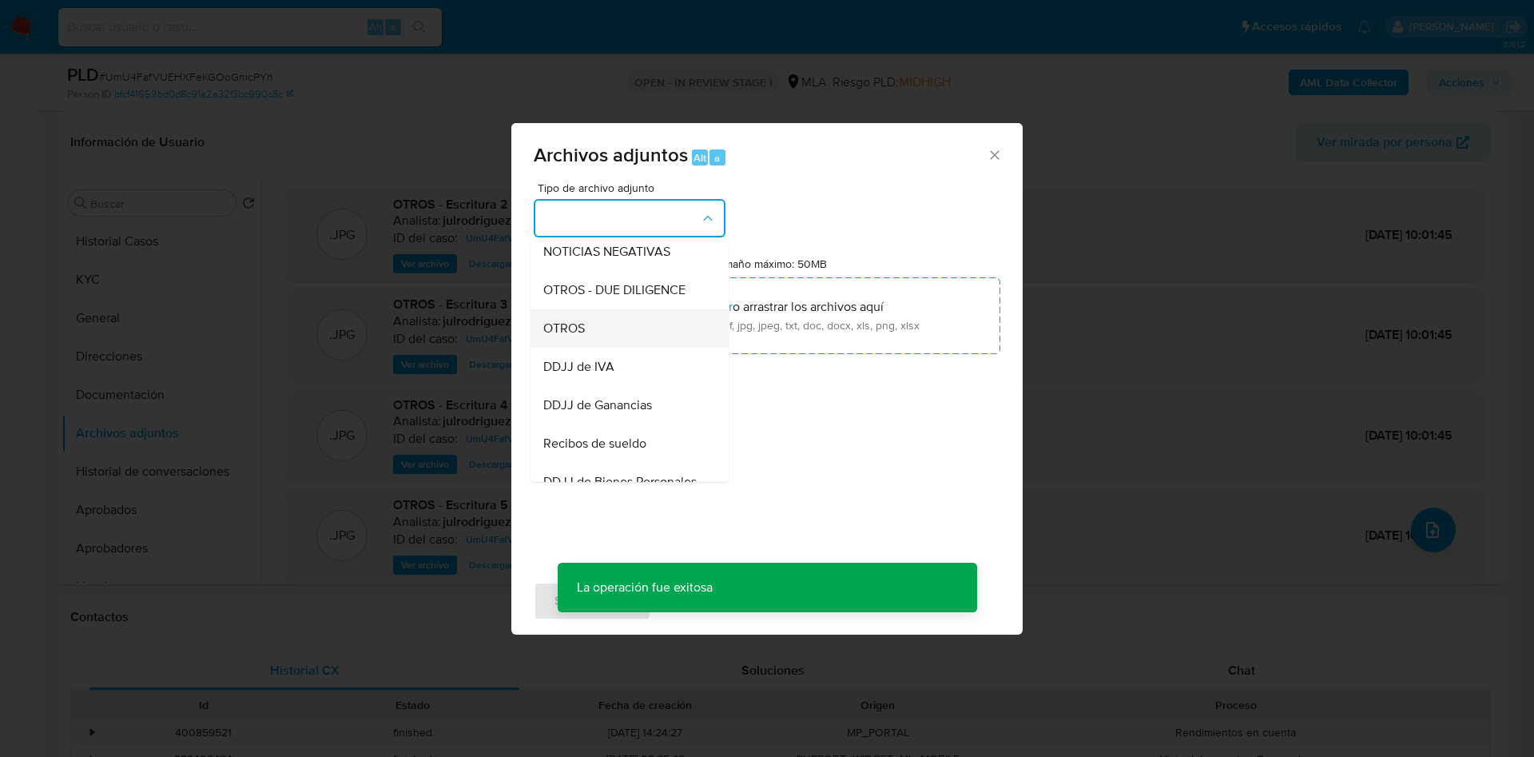
click at [598, 344] on div "OTROS" at bounding box center [624, 328] width 163 height 38
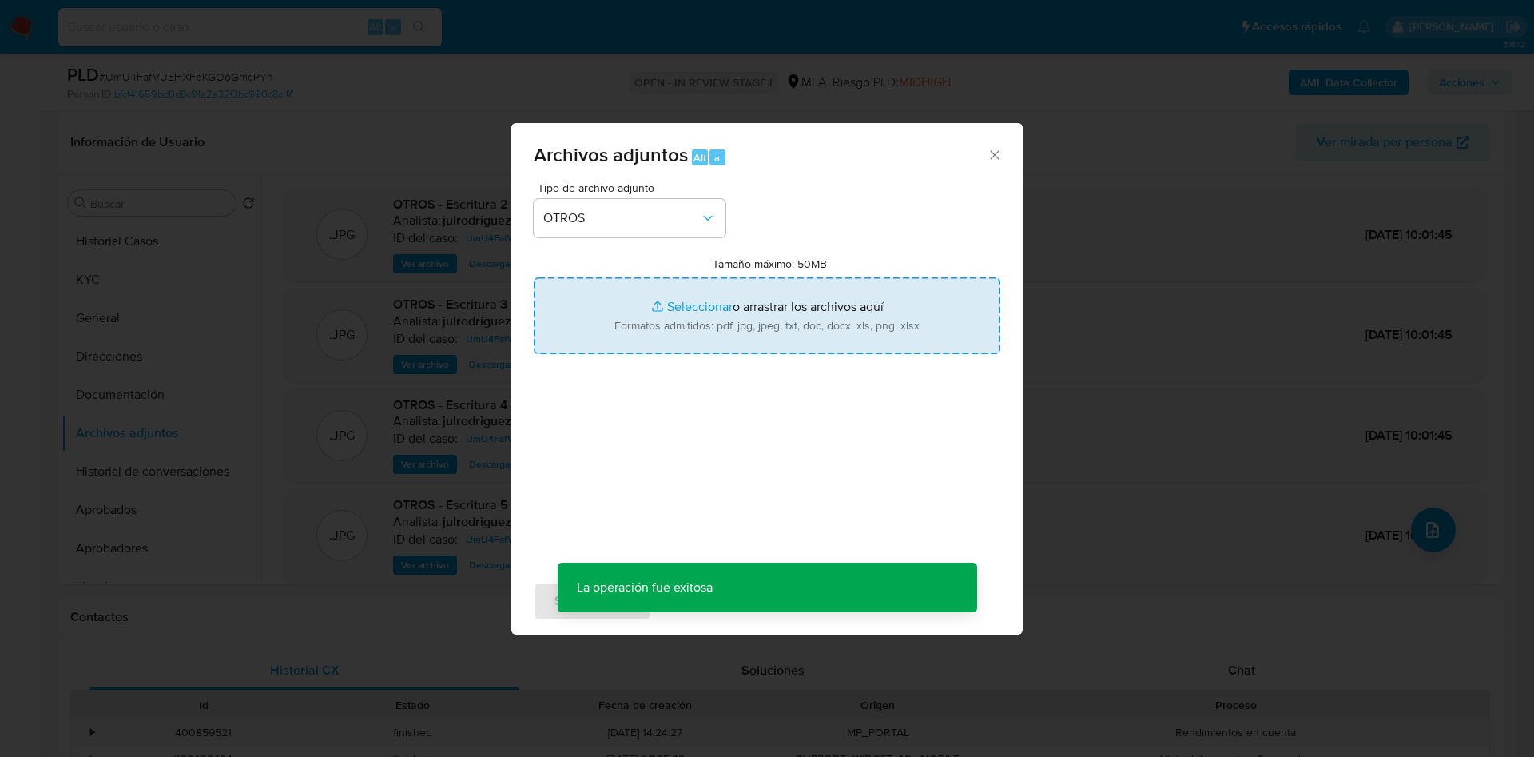
click at [760, 309] on input "Tamaño máximo: 50MB Seleccionar archivos" at bounding box center [767, 315] width 467 height 77
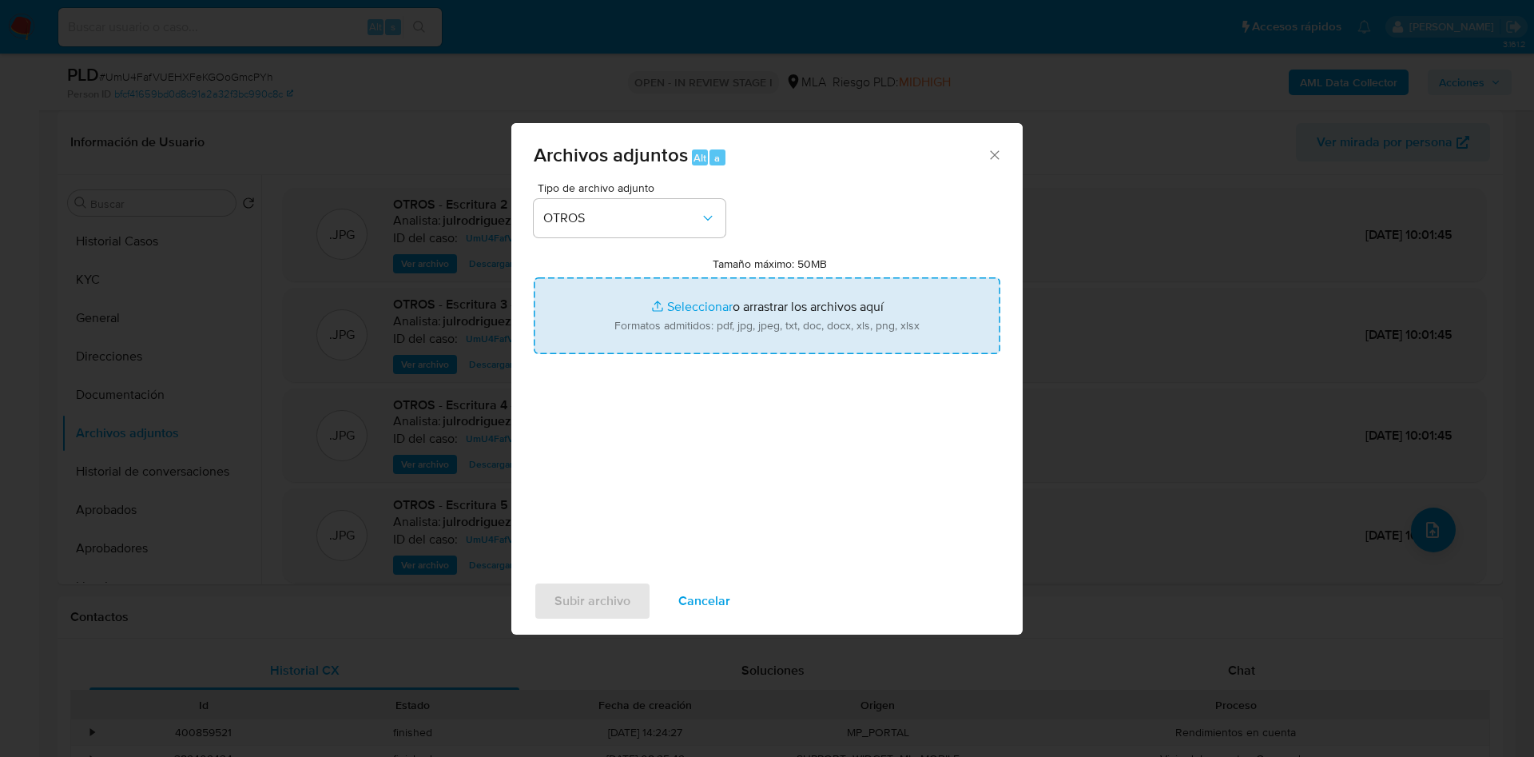
type input "C:\fakepath\Acuses de recibo - 67936991 - UmU4FafVUEHXFeKGOoGmcPYh.pdf"
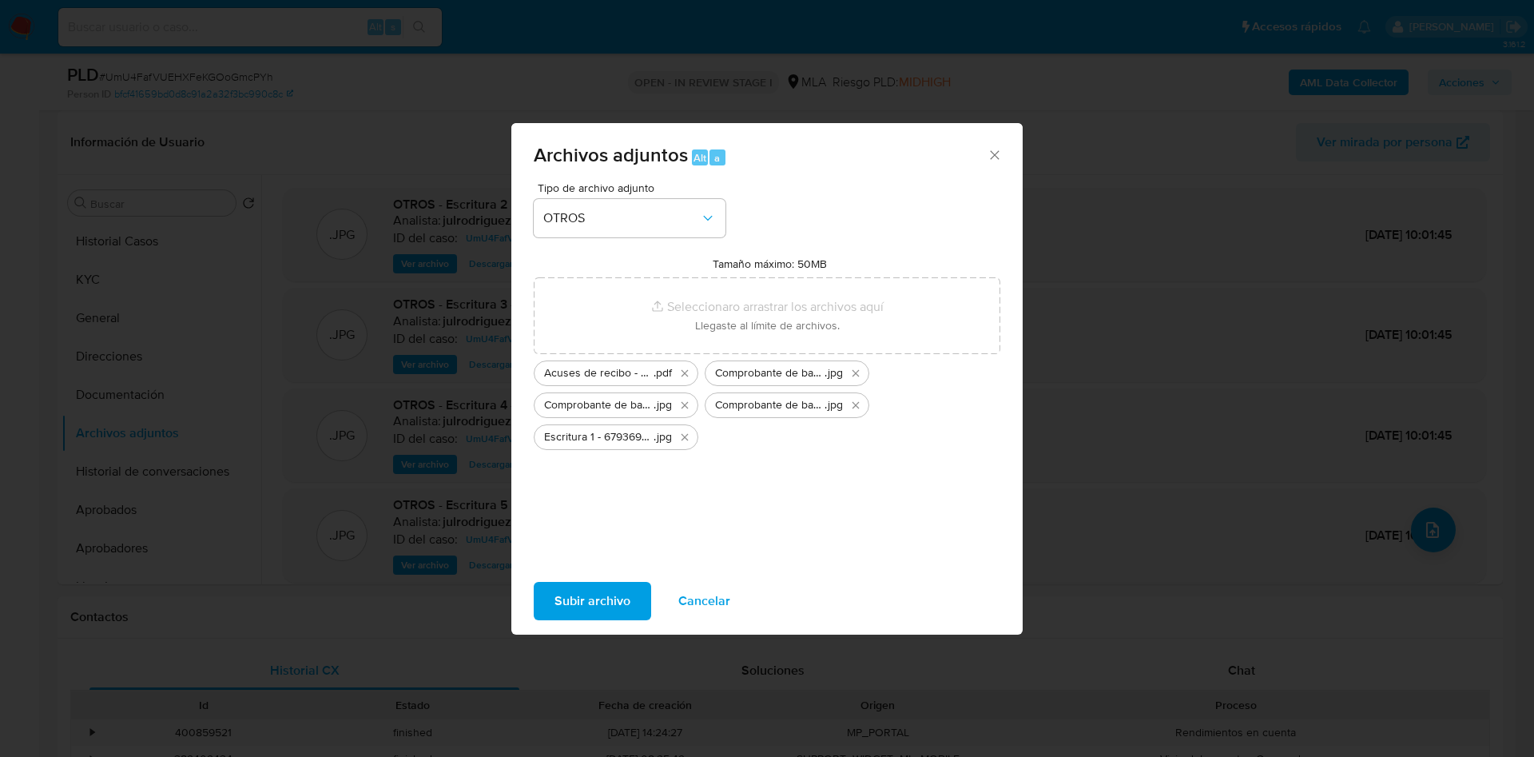
click at [590, 594] on span "Subir archivo" at bounding box center [592, 600] width 76 height 35
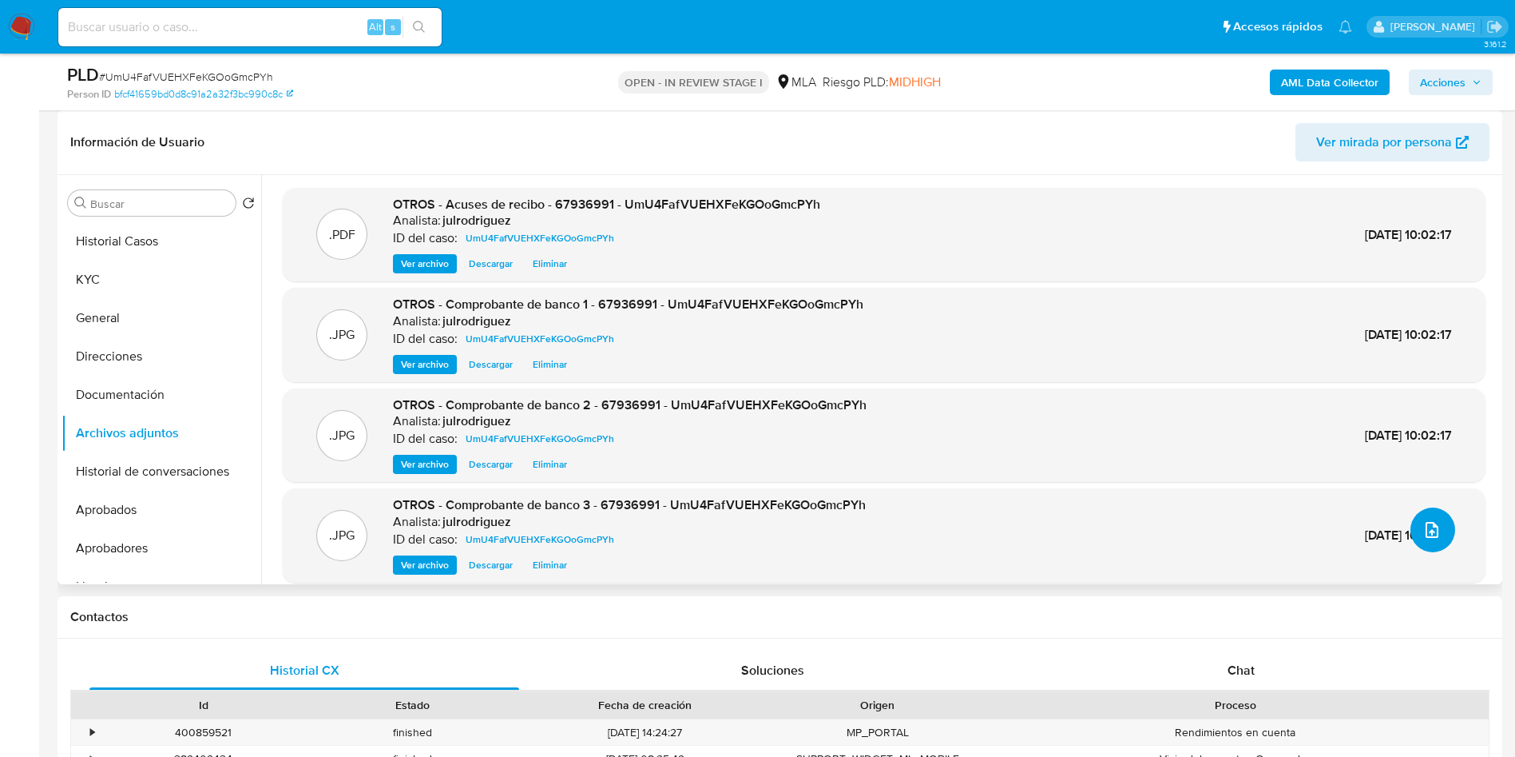
click at [1425, 544] on button "upload-file" at bounding box center [1433, 529] width 45 height 45
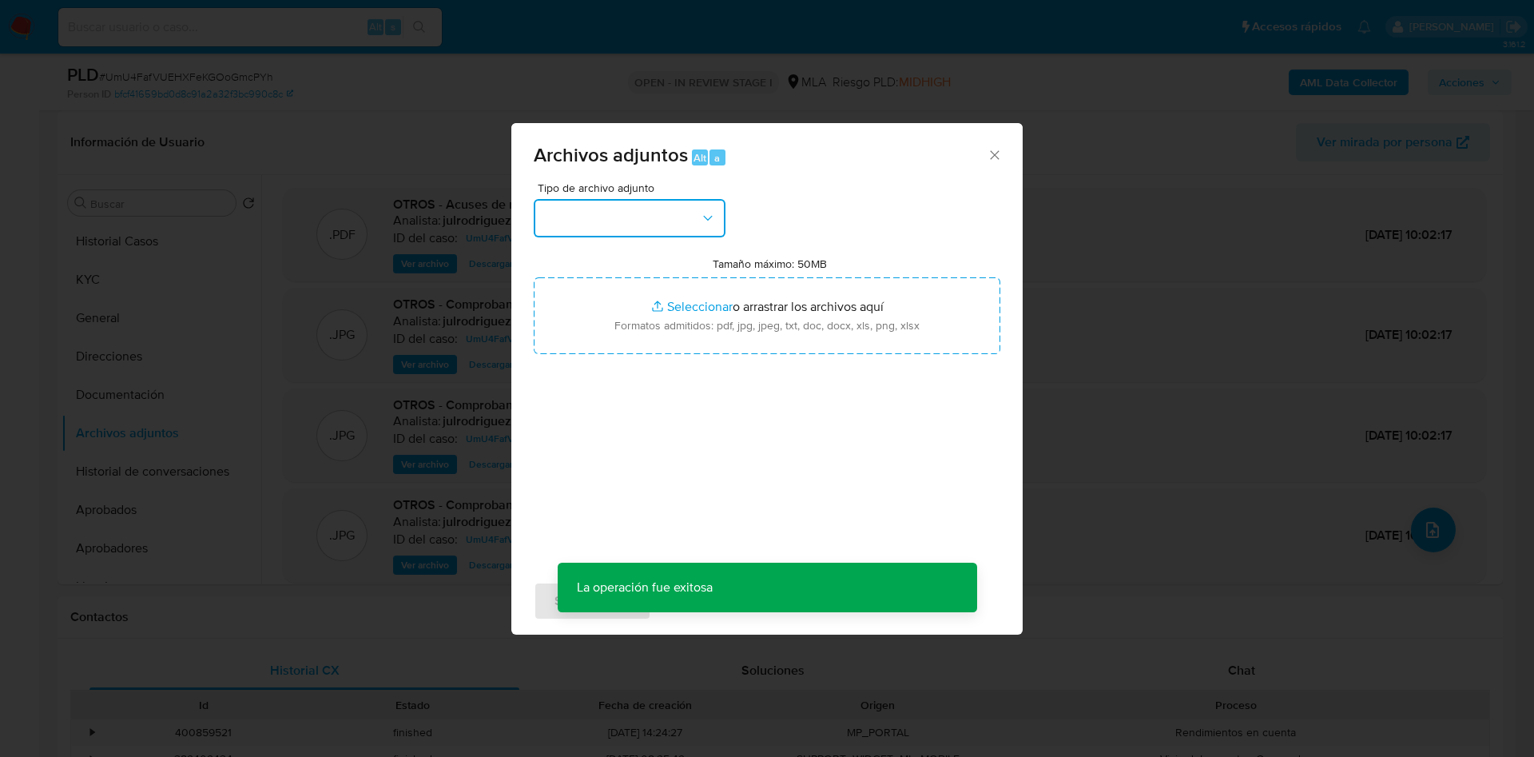
click at [721, 220] on button "button" at bounding box center [630, 218] width 192 height 38
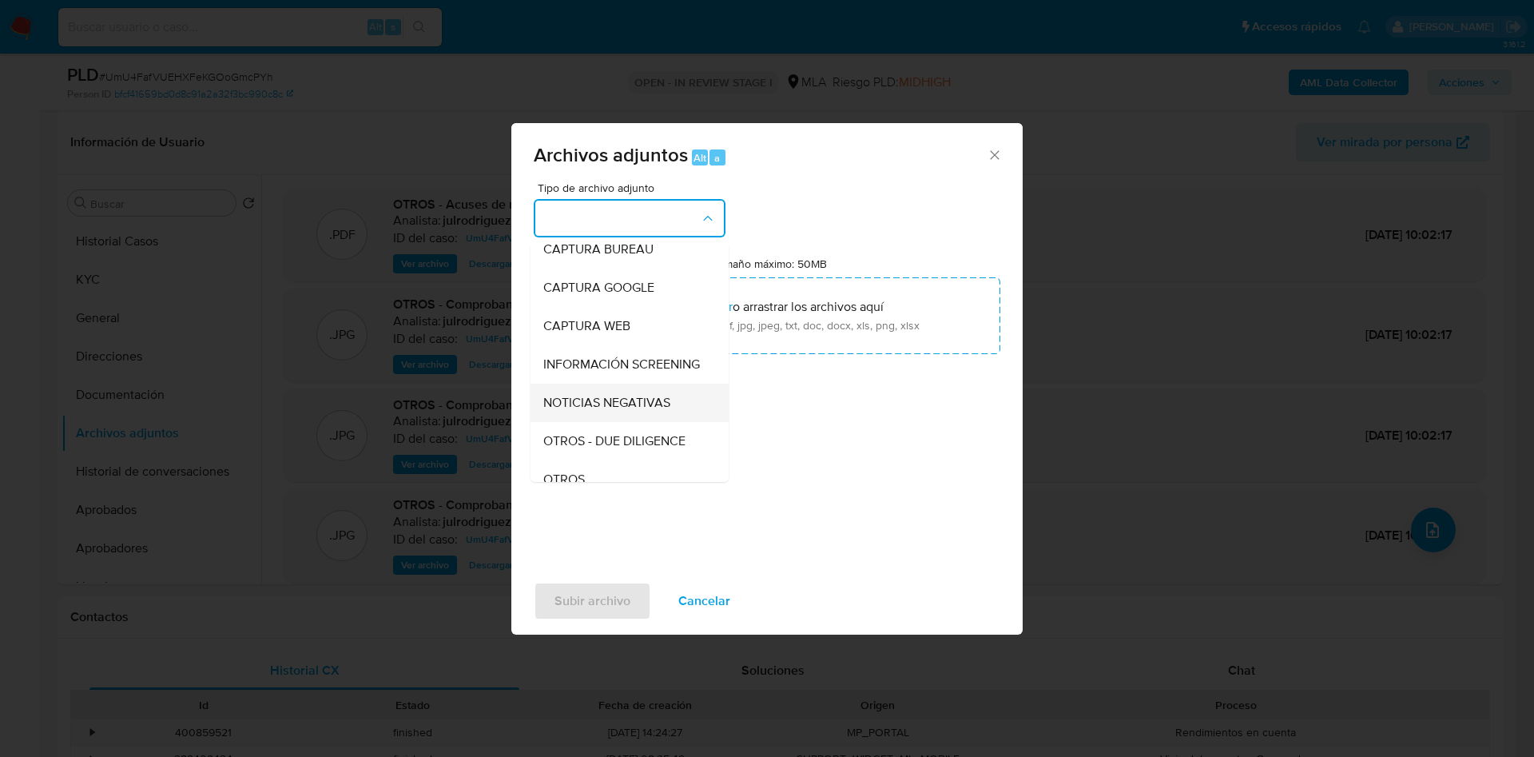
scroll to position [120, 0]
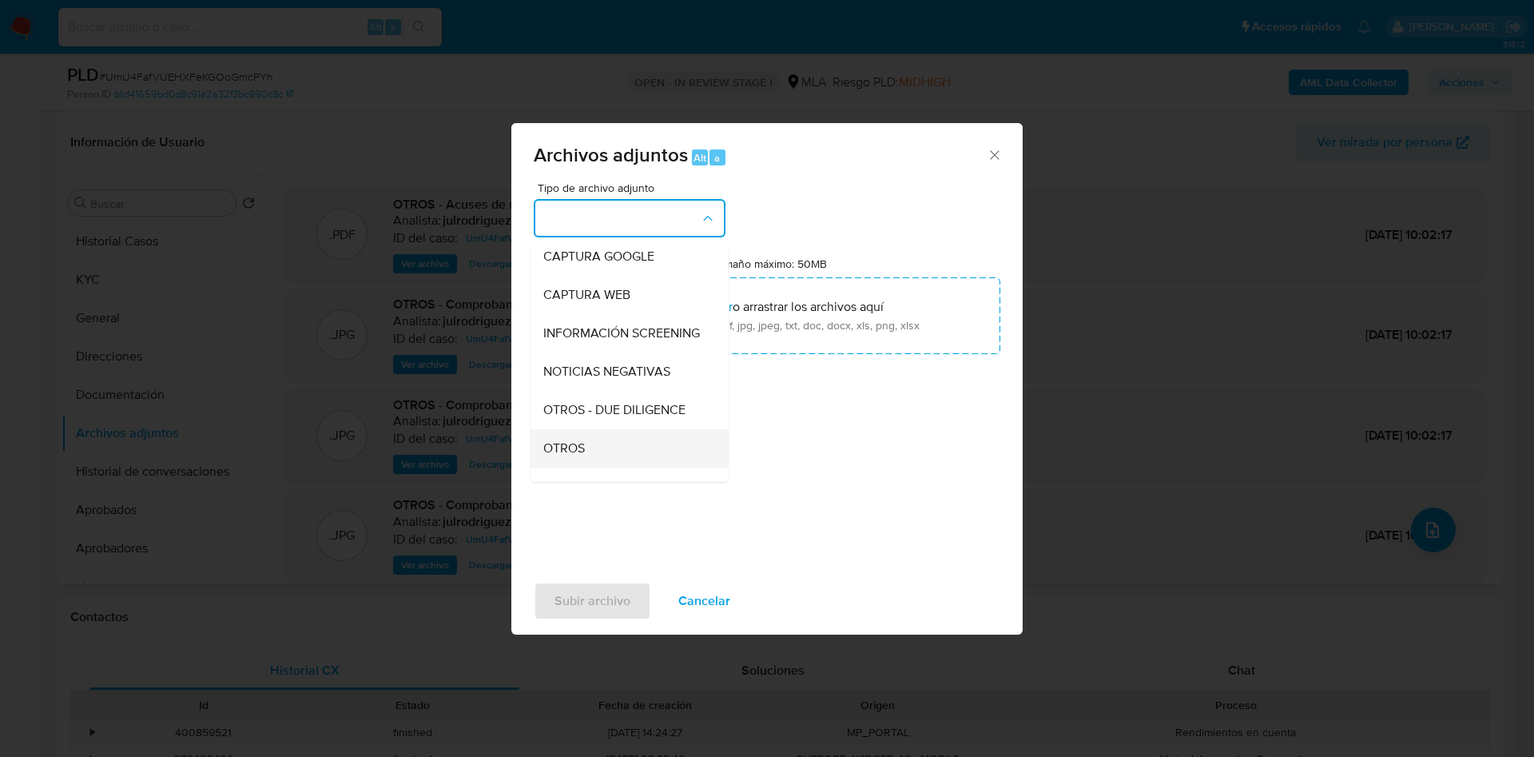
drag, startPoint x: 578, startPoint y: 463, endPoint x: 584, endPoint y: 444, distance: 19.5
click at [578, 456] on span "OTROS" at bounding box center [564, 448] width 42 height 16
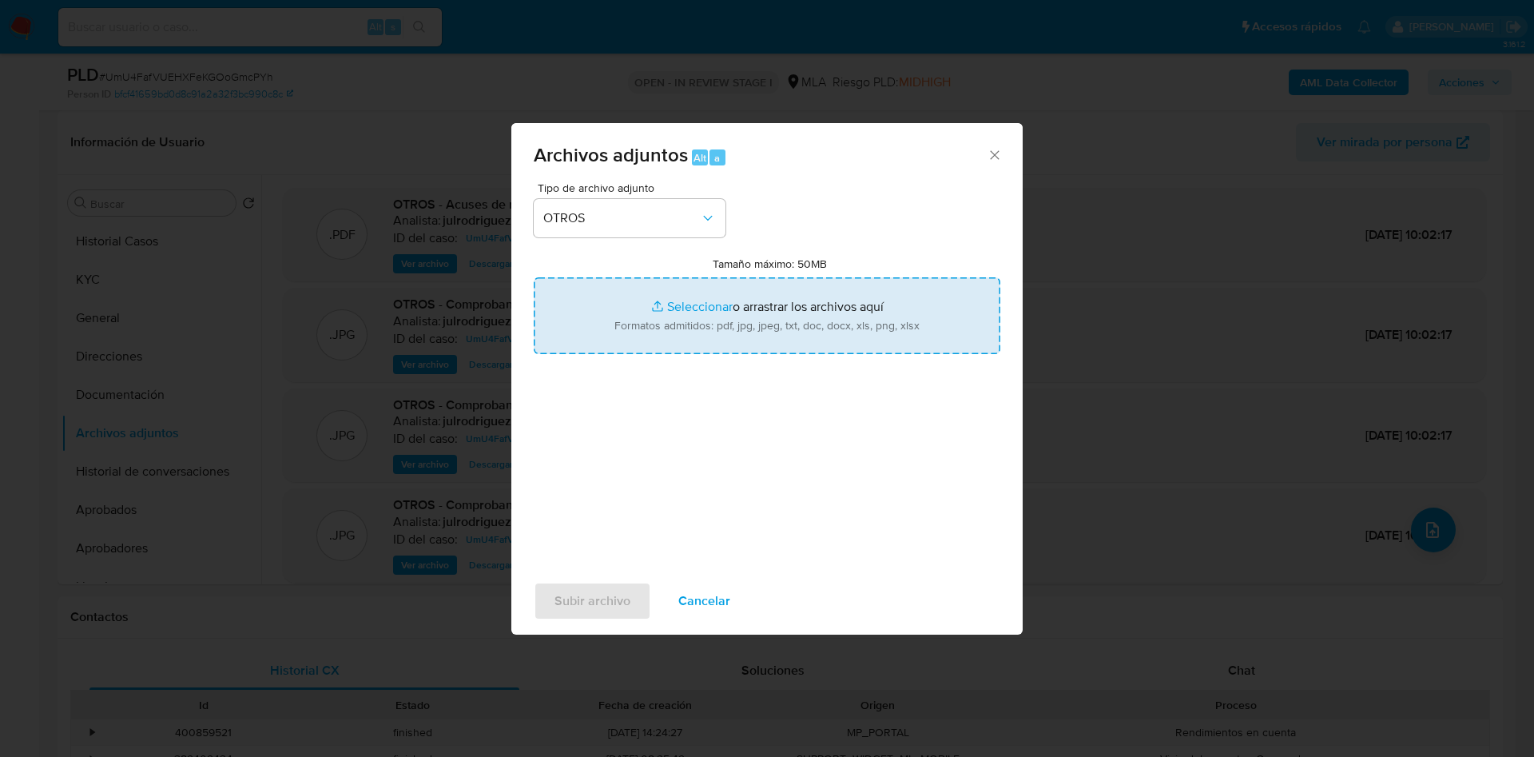
click at [757, 280] on input "Tamaño máximo: 50MB Seleccionar archivos" at bounding box center [767, 315] width 467 height 77
type input "C:\fakepath\Comprobantes de IVA - 67936991 - UmU4FafVUEHXFeKGOoGmcPYh.pdf"
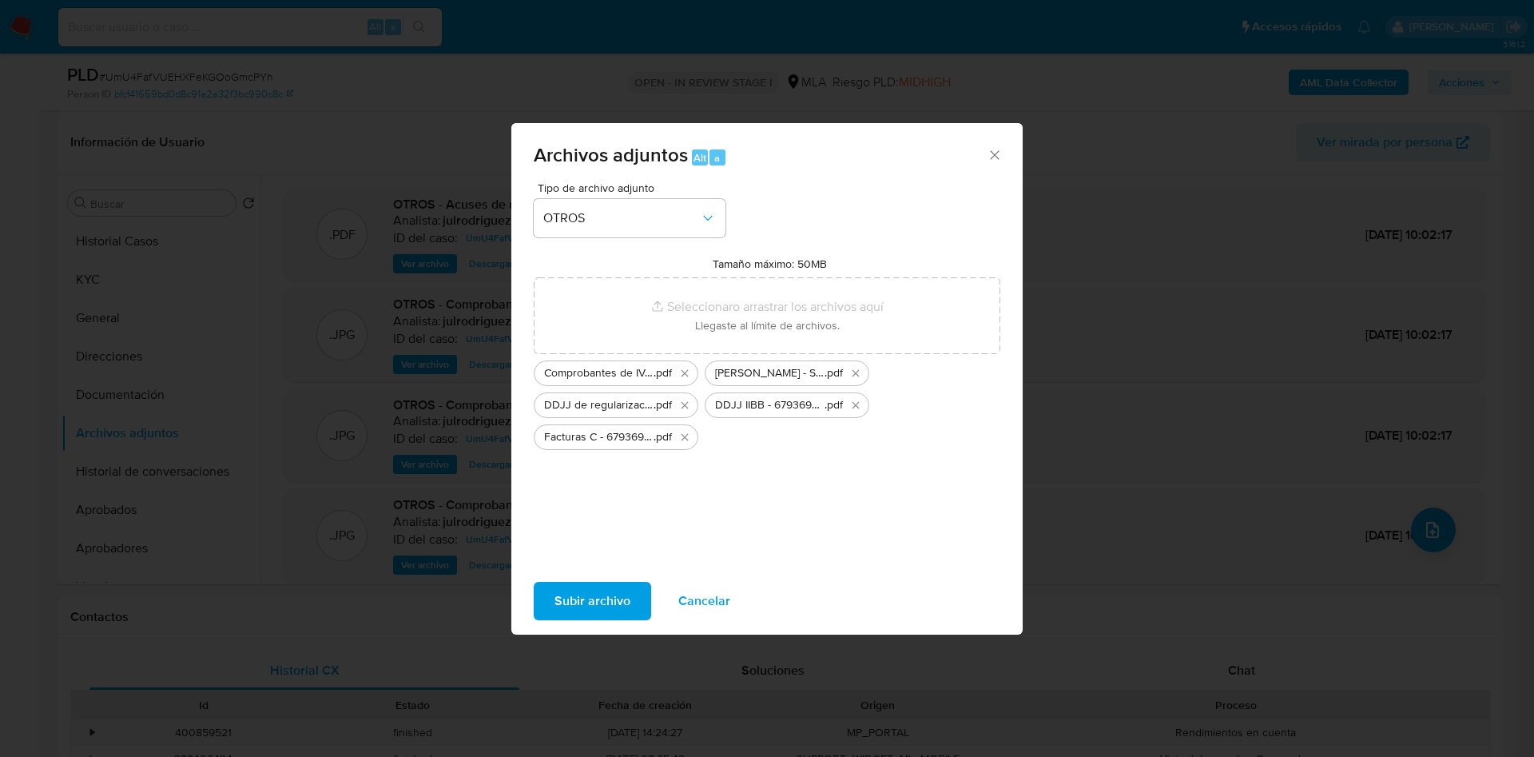
click at [601, 594] on span "Subir archivo" at bounding box center [592, 600] width 76 height 35
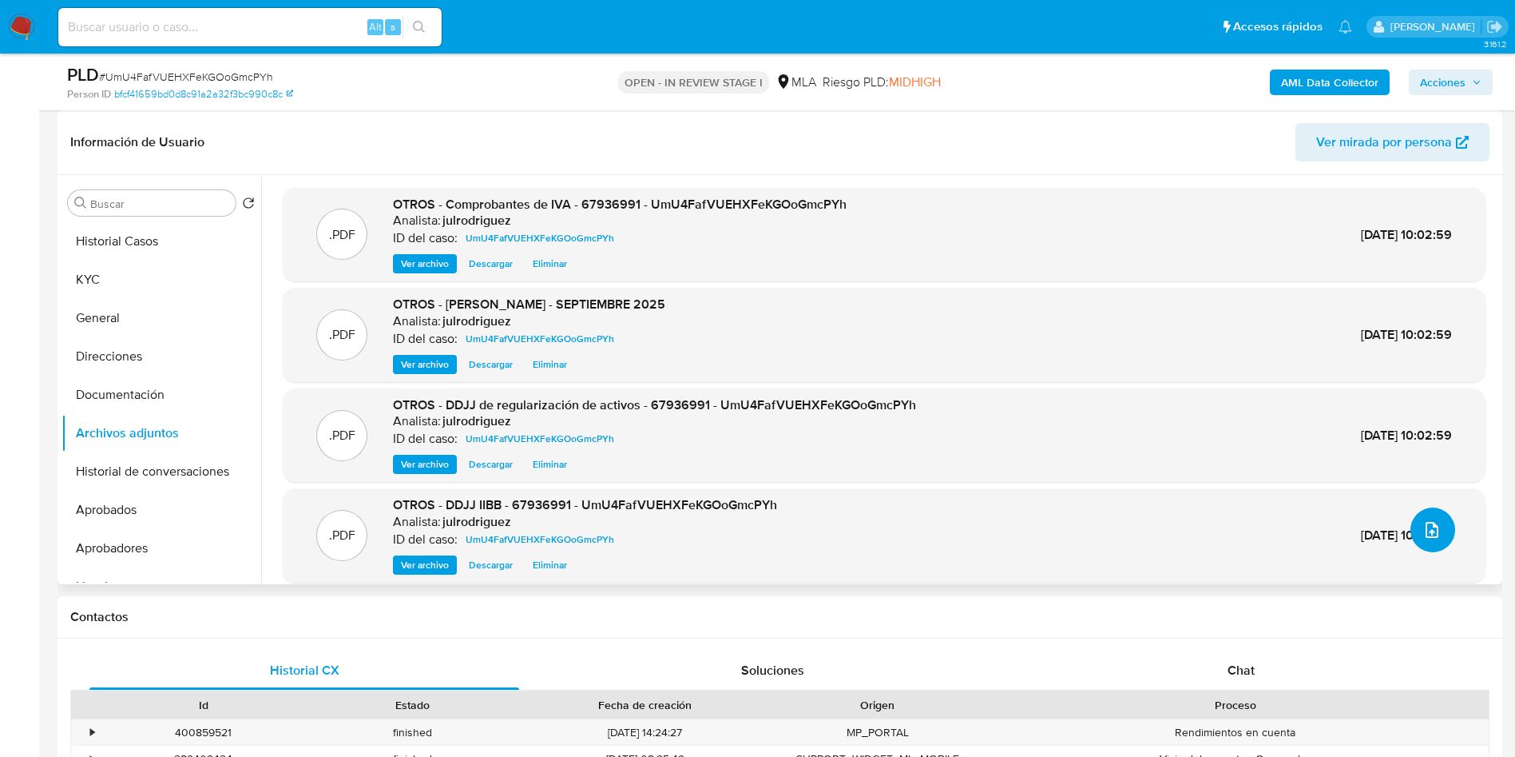
click at [1442, 528] on button "upload-file" at bounding box center [1433, 529] width 45 height 45
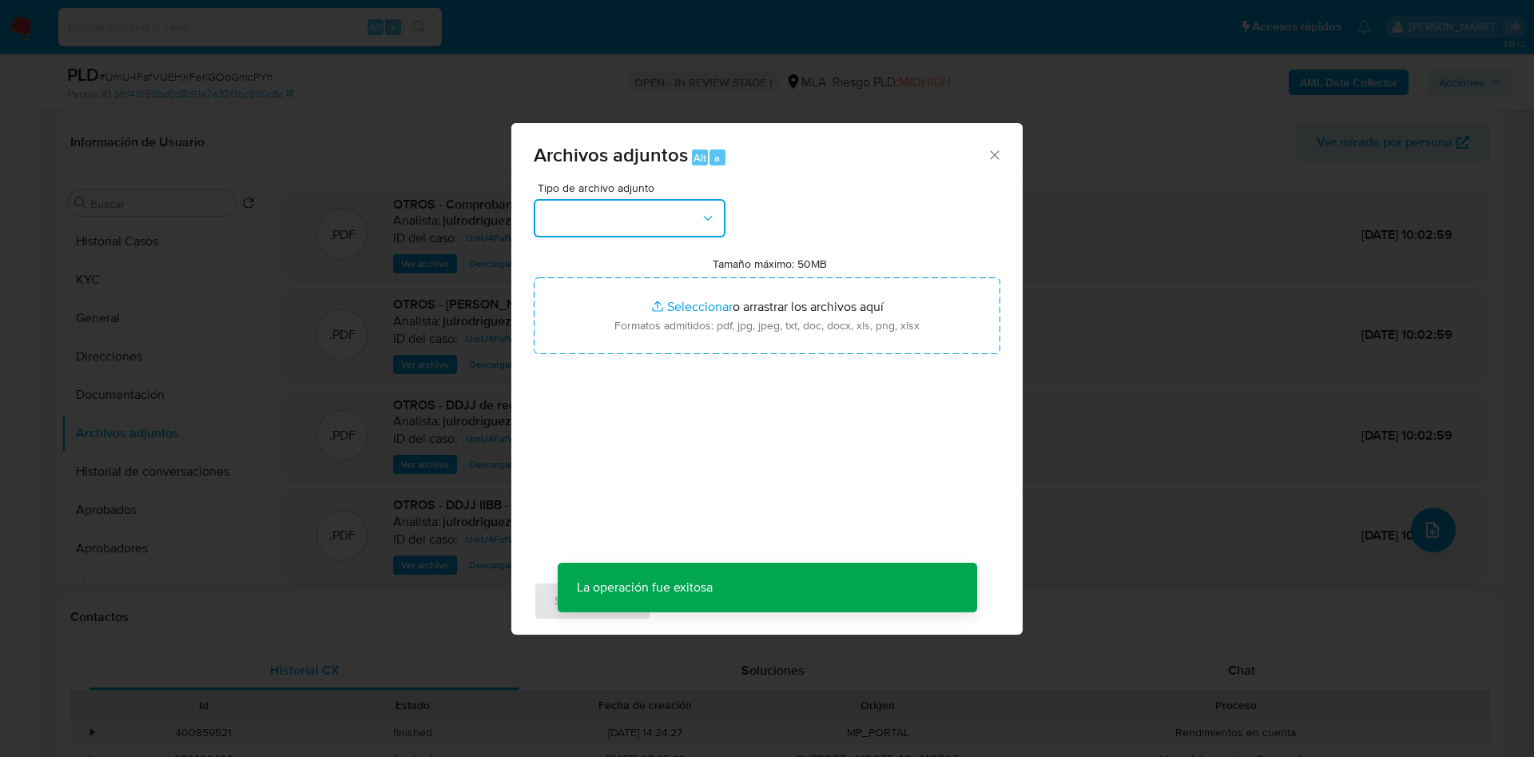
click at [676, 219] on button "button" at bounding box center [630, 218] width 192 height 38
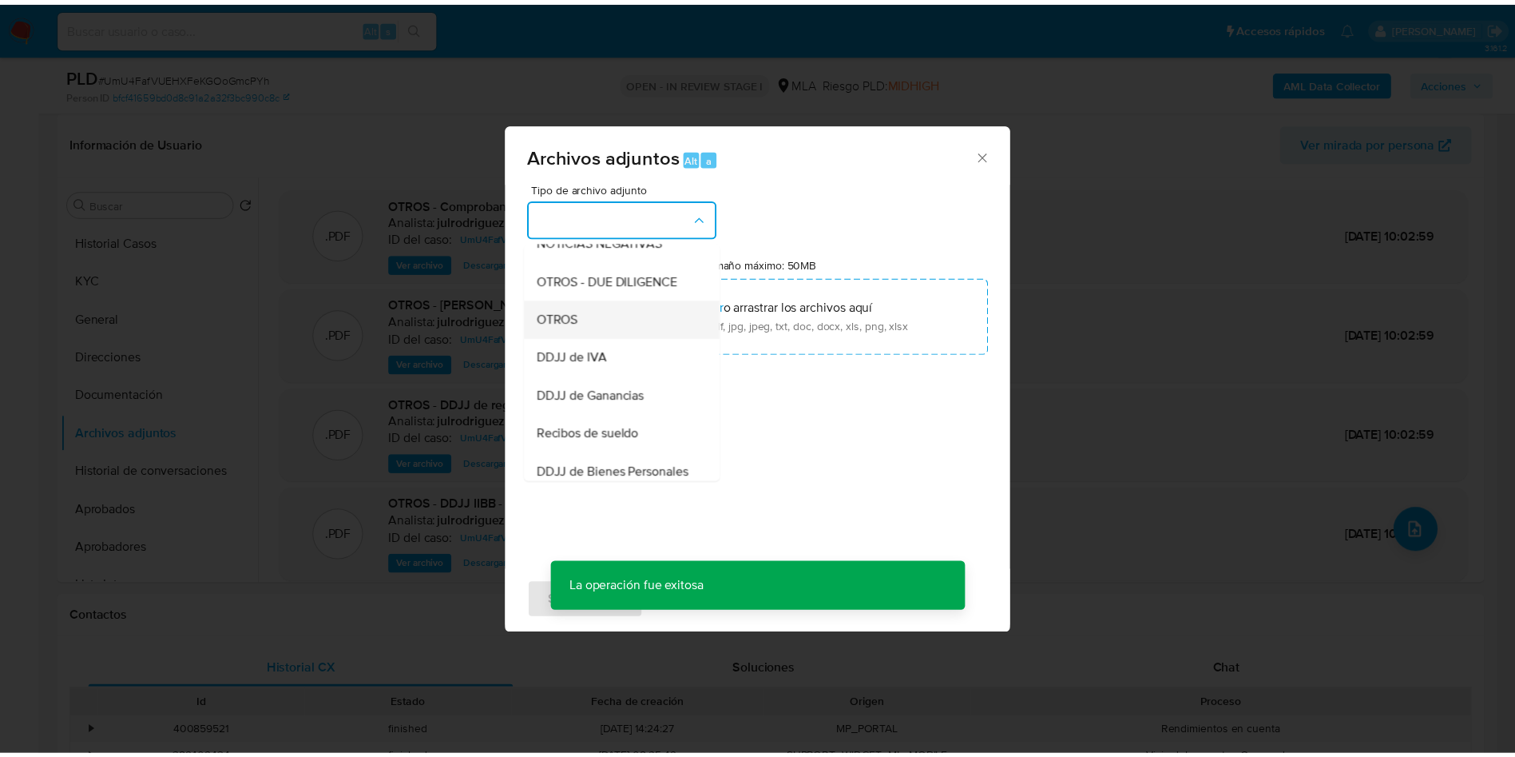
scroll to position [240, 0]
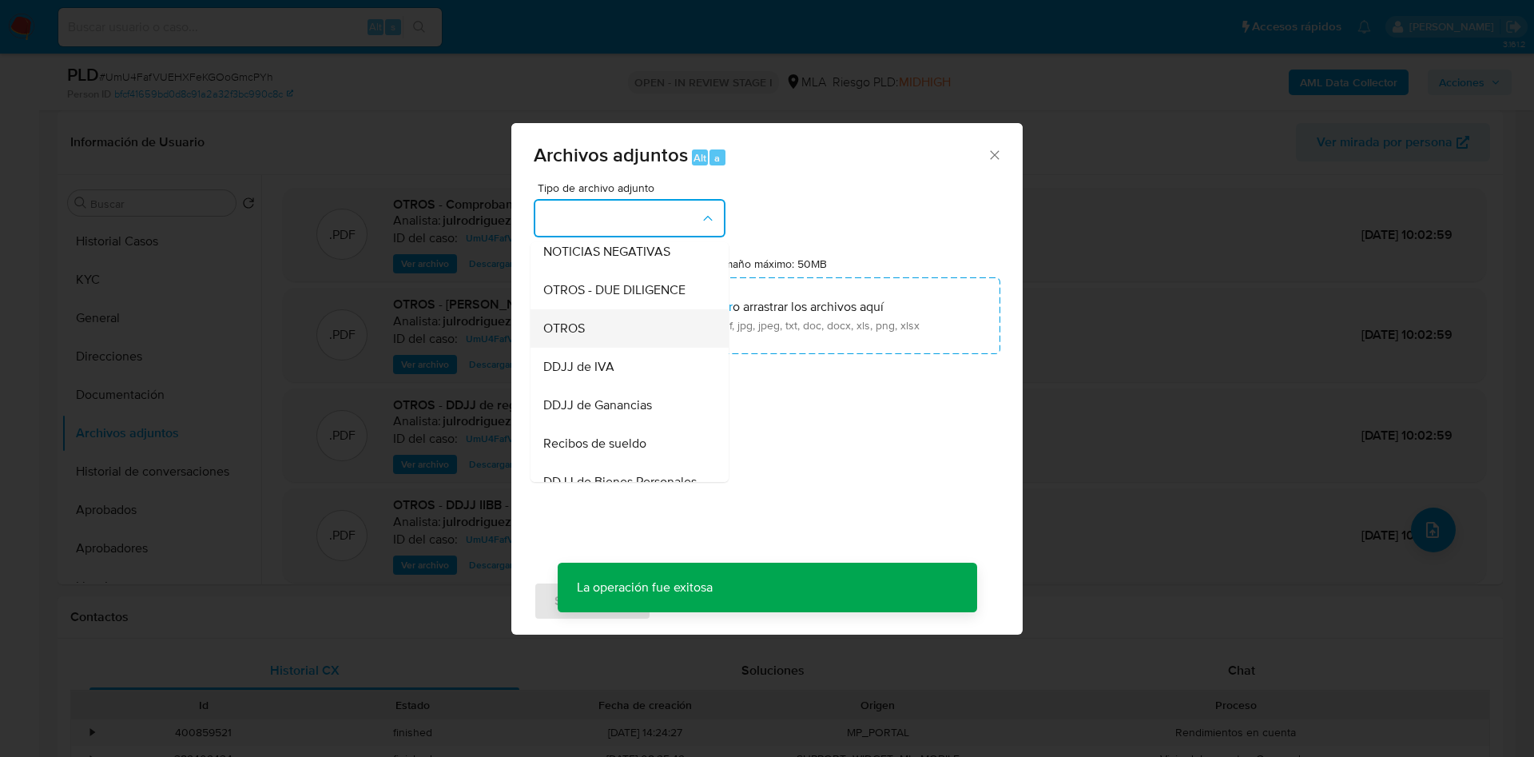
click at [591, 345] on div "OTROS" at bounding box center [624, 328] width 163 height 38
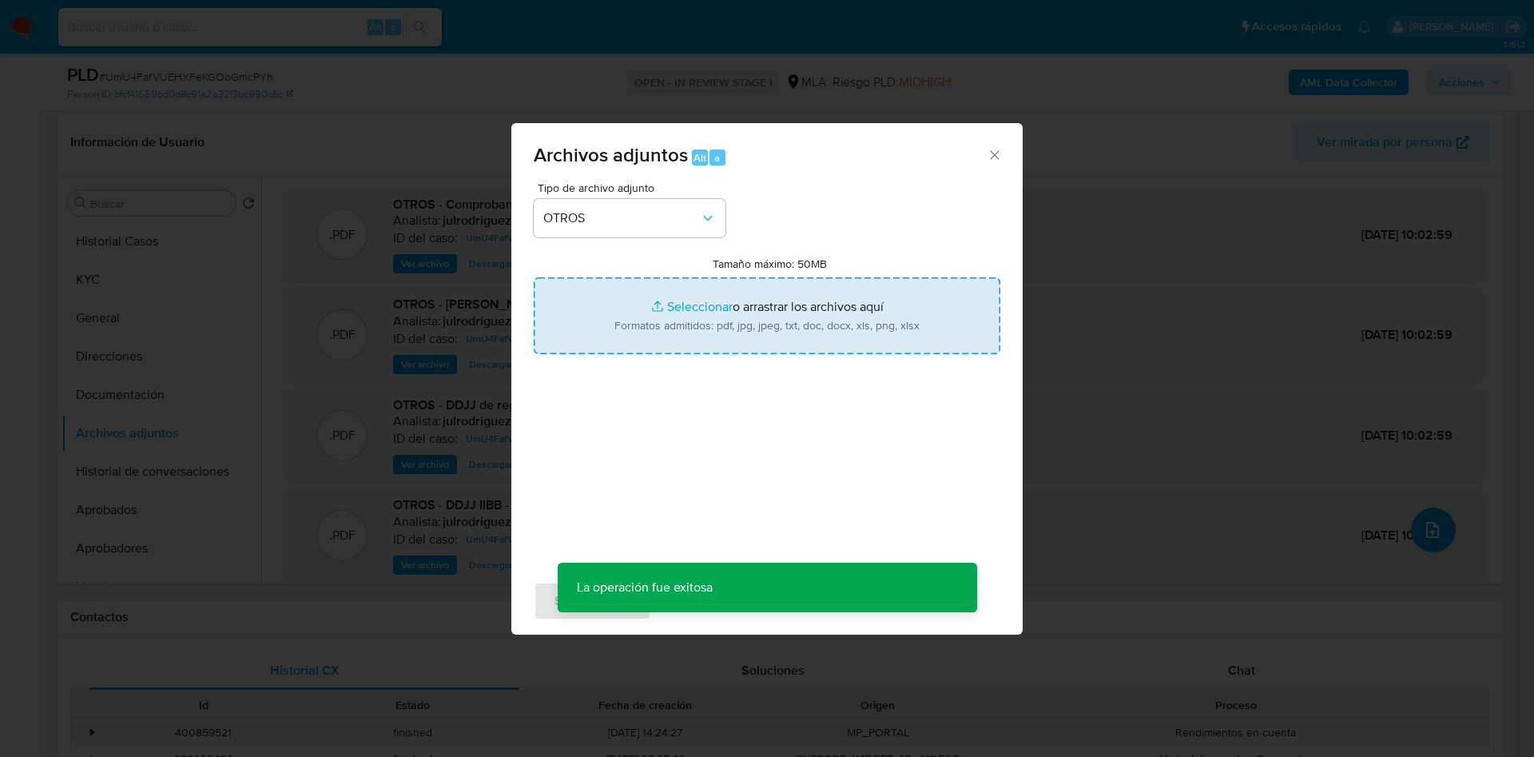
click at [787, 314] on input "Tamaño máximo: 50MB Seleccionar archivos" at bounding box center [767, 315] width 467 height 77
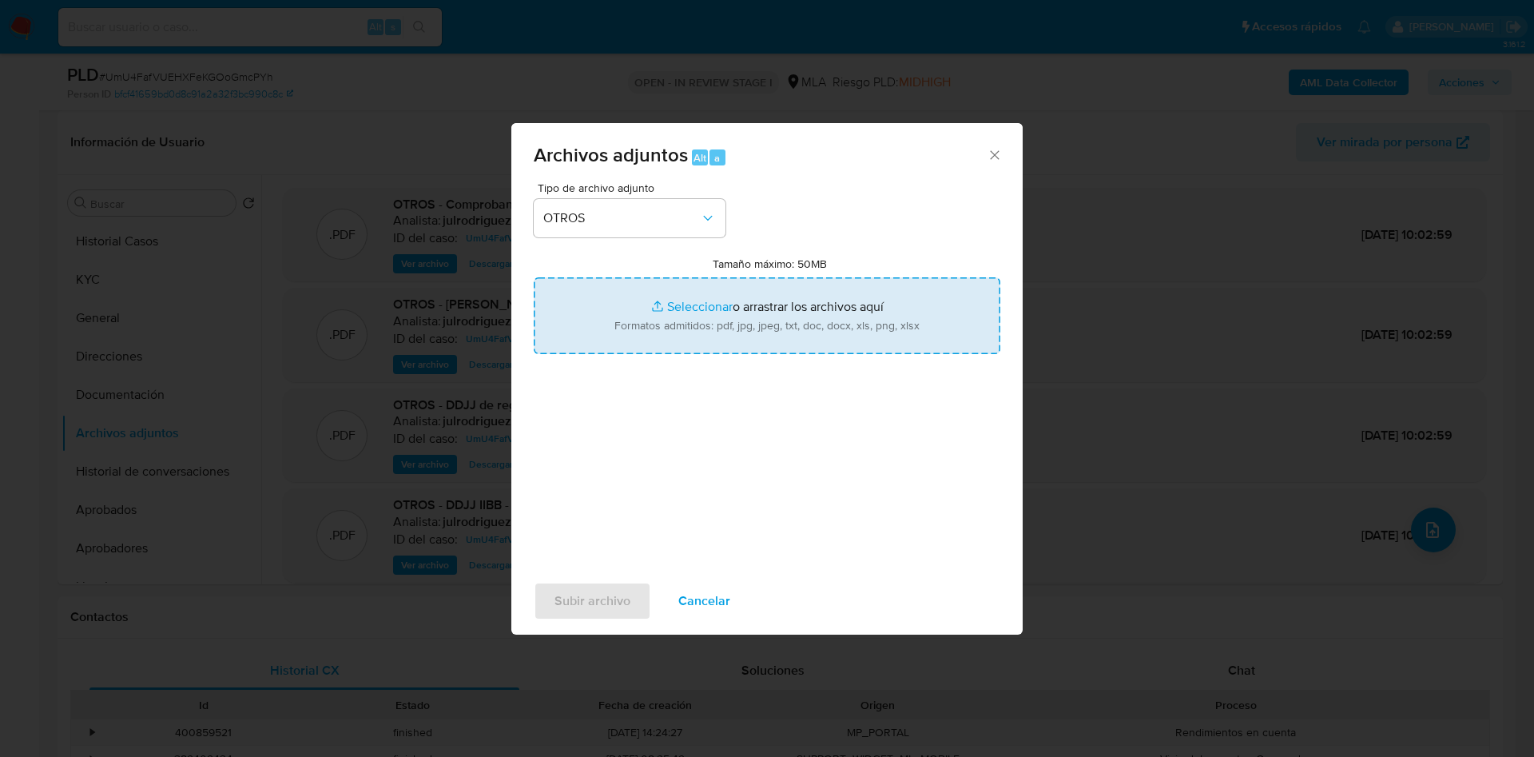
type input "C:\fakepath\Calculador IVA - 67936991 - UmU4FafVUEHXFeKGOoGmcPYh.xlsx"
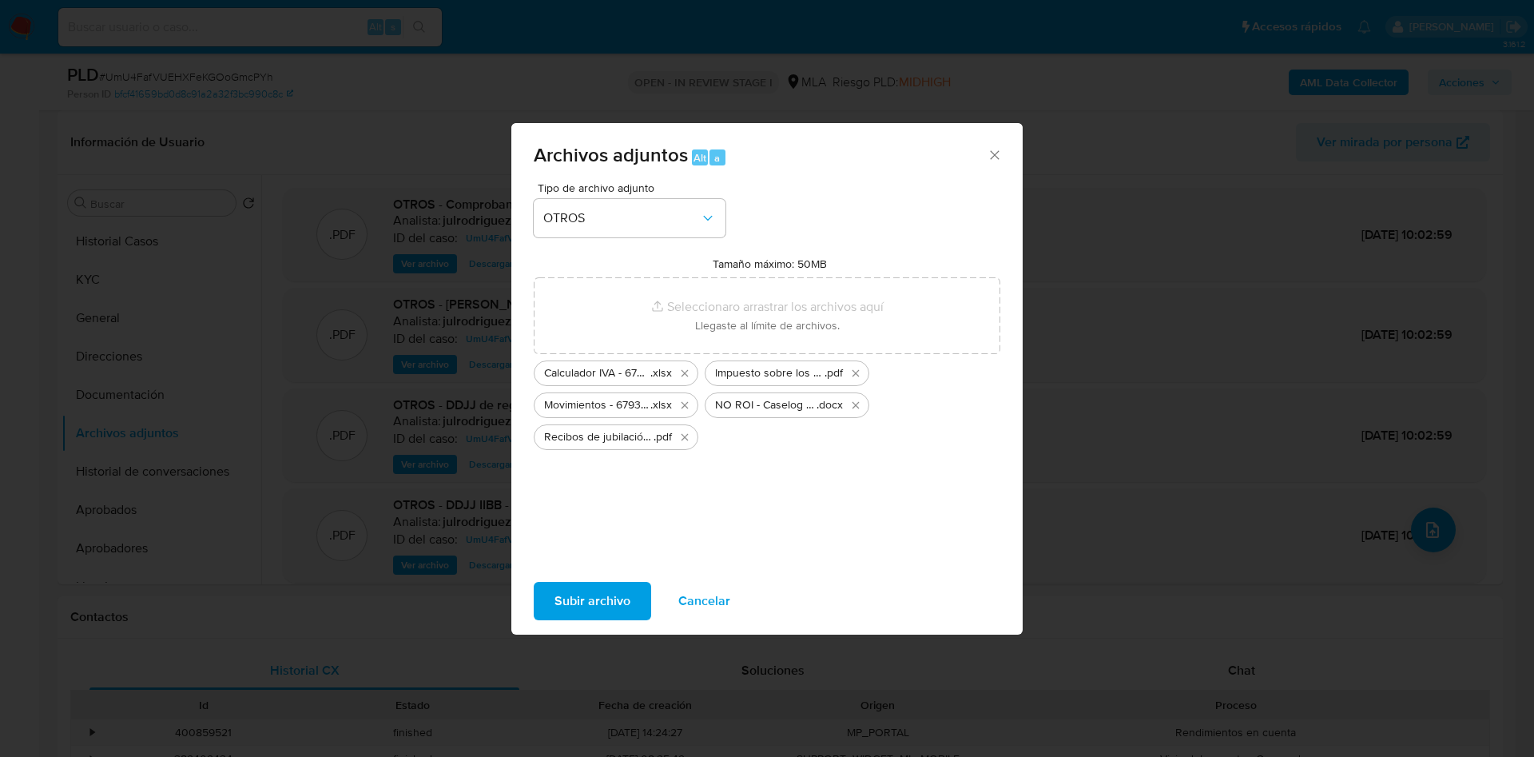
click at [599, 598] on span "Subir archivo" at bounding box center [592, 600] width 76 height 35
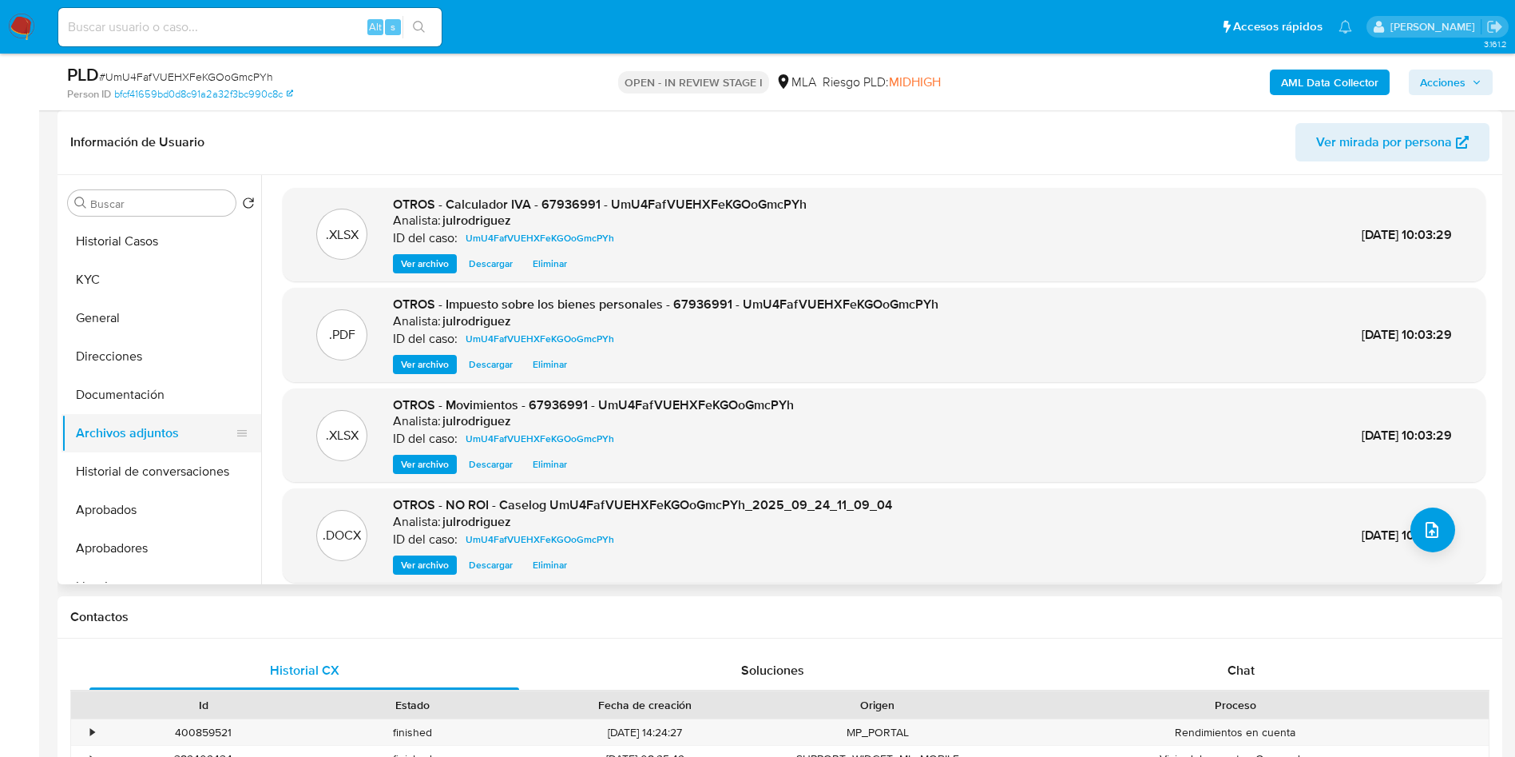
drag, startPoint x: 146, startPoint y: 421, endPoint x: 150, endPoint y: 438, distance: 17.2
click at [146, 423] on button "Archivos adjuntos" at bounding box center [155, 433] width 187 height 38
click at [153, 466] on button "Historial de conversaciones" at bounding box center [155, 471] width 187 height 38
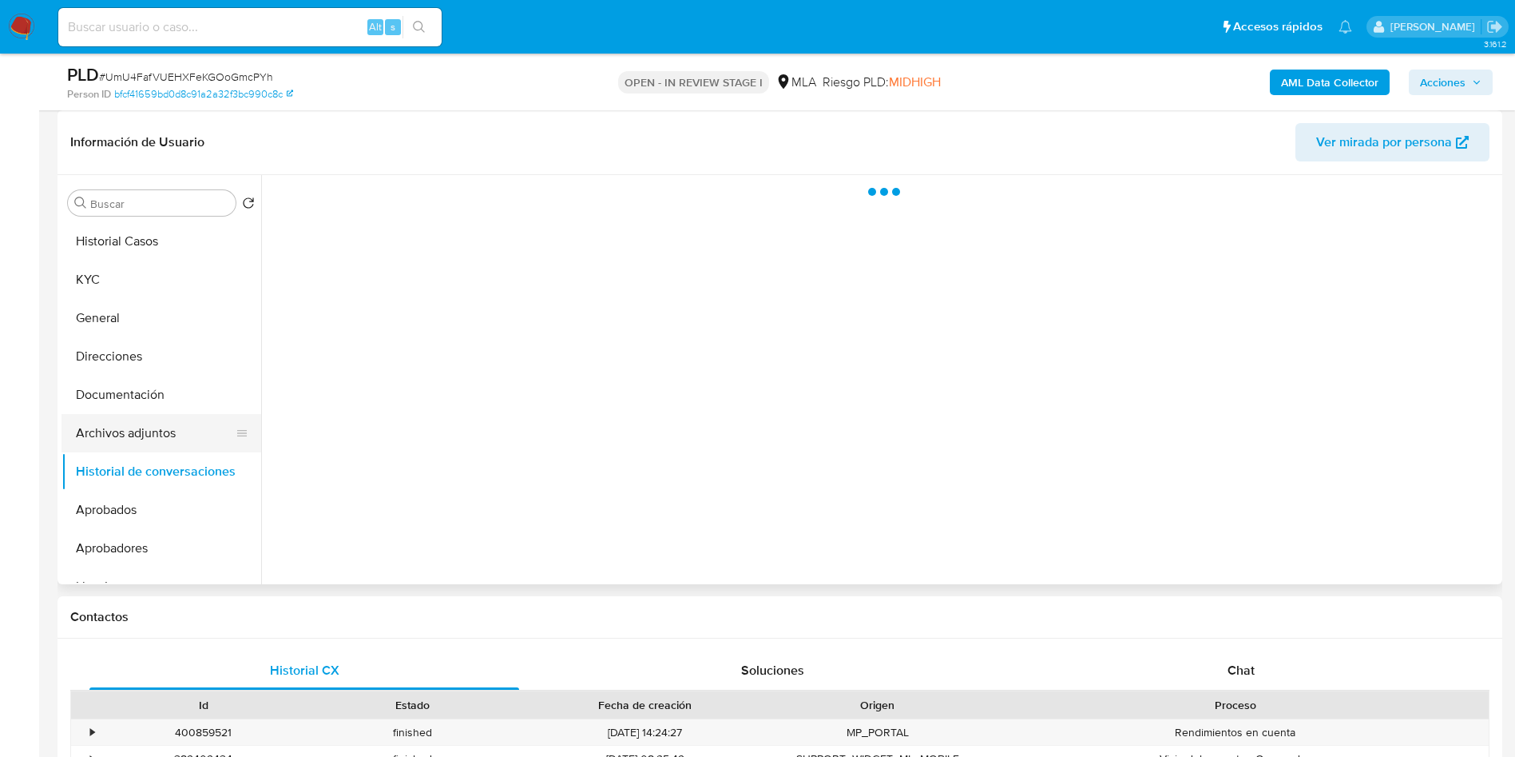
click at [149, 431] on button "Archivos adjuntos" at bounding box center [155, 433] width 187 height 38
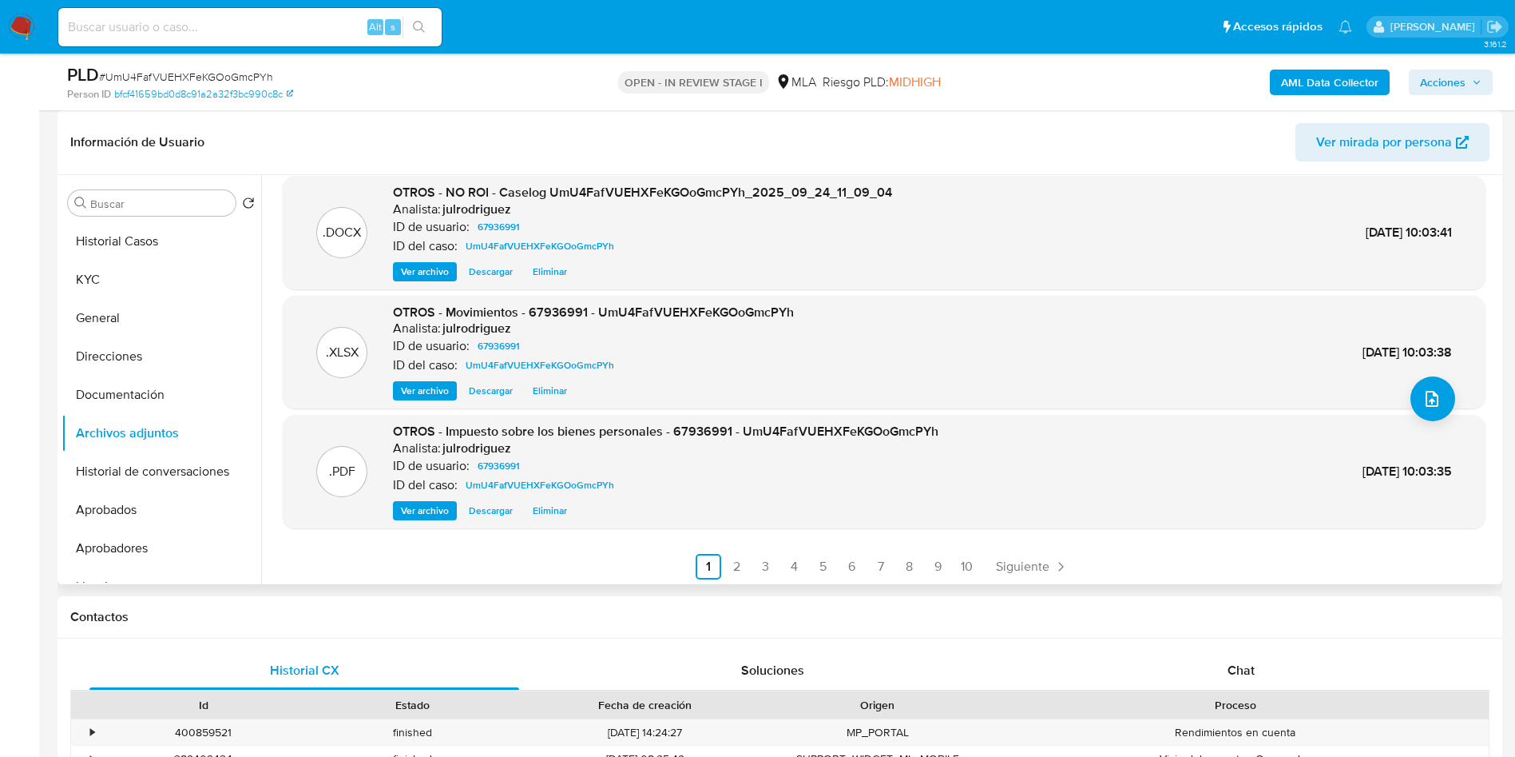
scroll to position [134, 0]
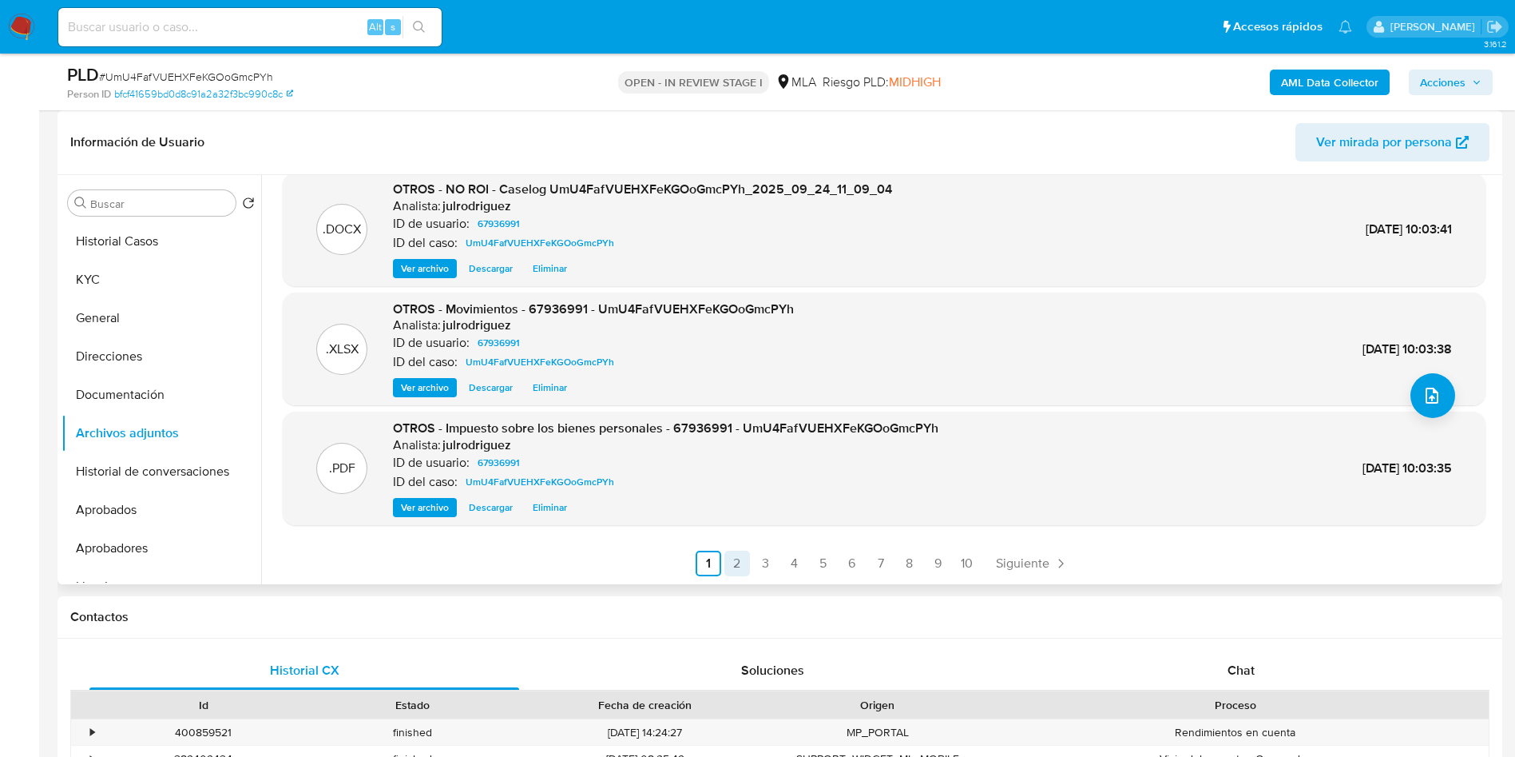
click at [737, 557] on link "2" at bounding box center [738, 563] width 26 height 26
click at [797, 560] on link "3" at bounding box center [809, 563] width 26 height 26
click at [843, 564] on link "4" at bounding box center [837, 563] width 26 height 26
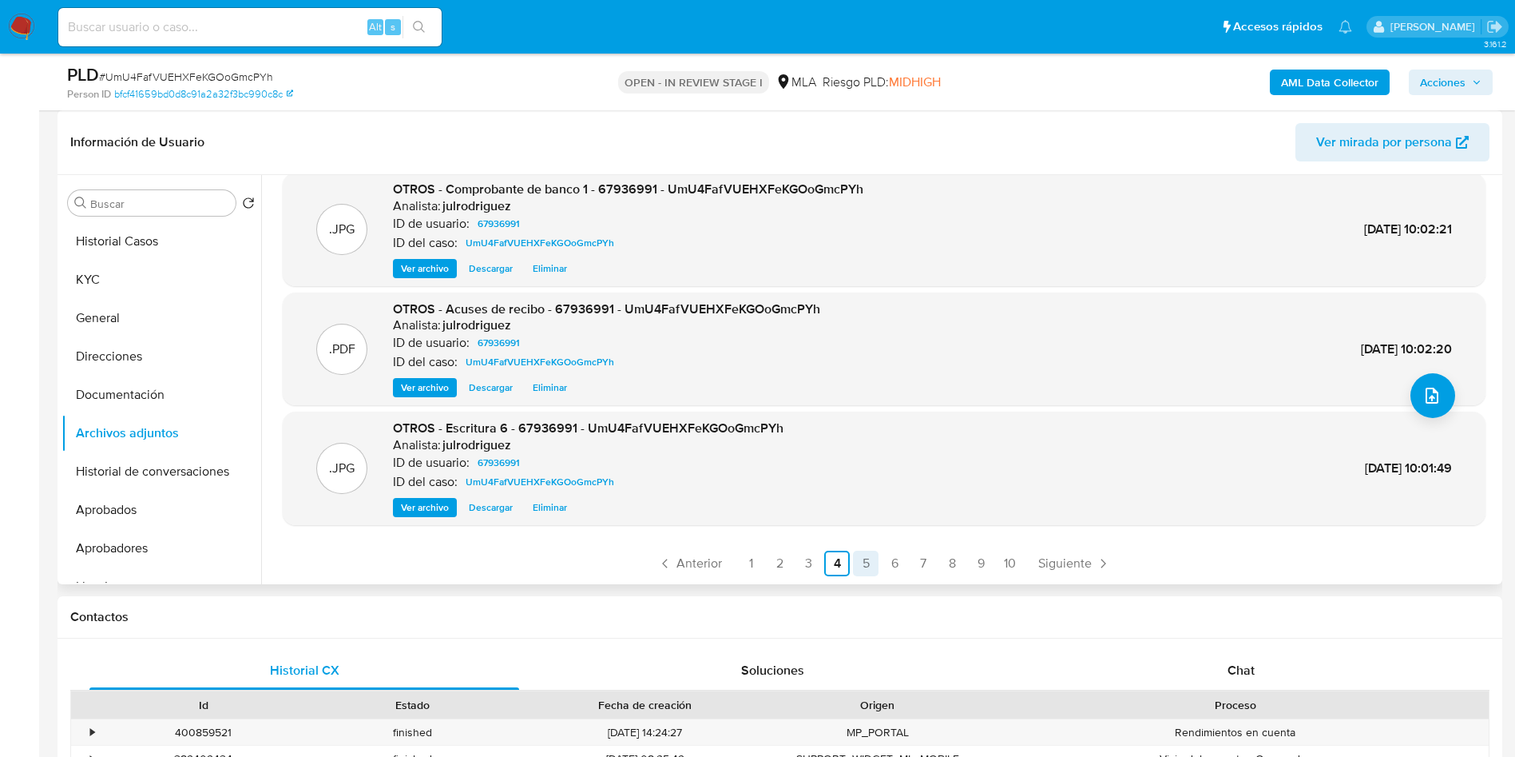
click at [864, 561] on link "5" at bounding box center [866, 563] width 26 height 26
click at [896, 561] on link "6" at bounding box center [895, 563] width 26 height 26
click at [930, 566] on link "7" at bounding box center [924, 563] width 26 height 26
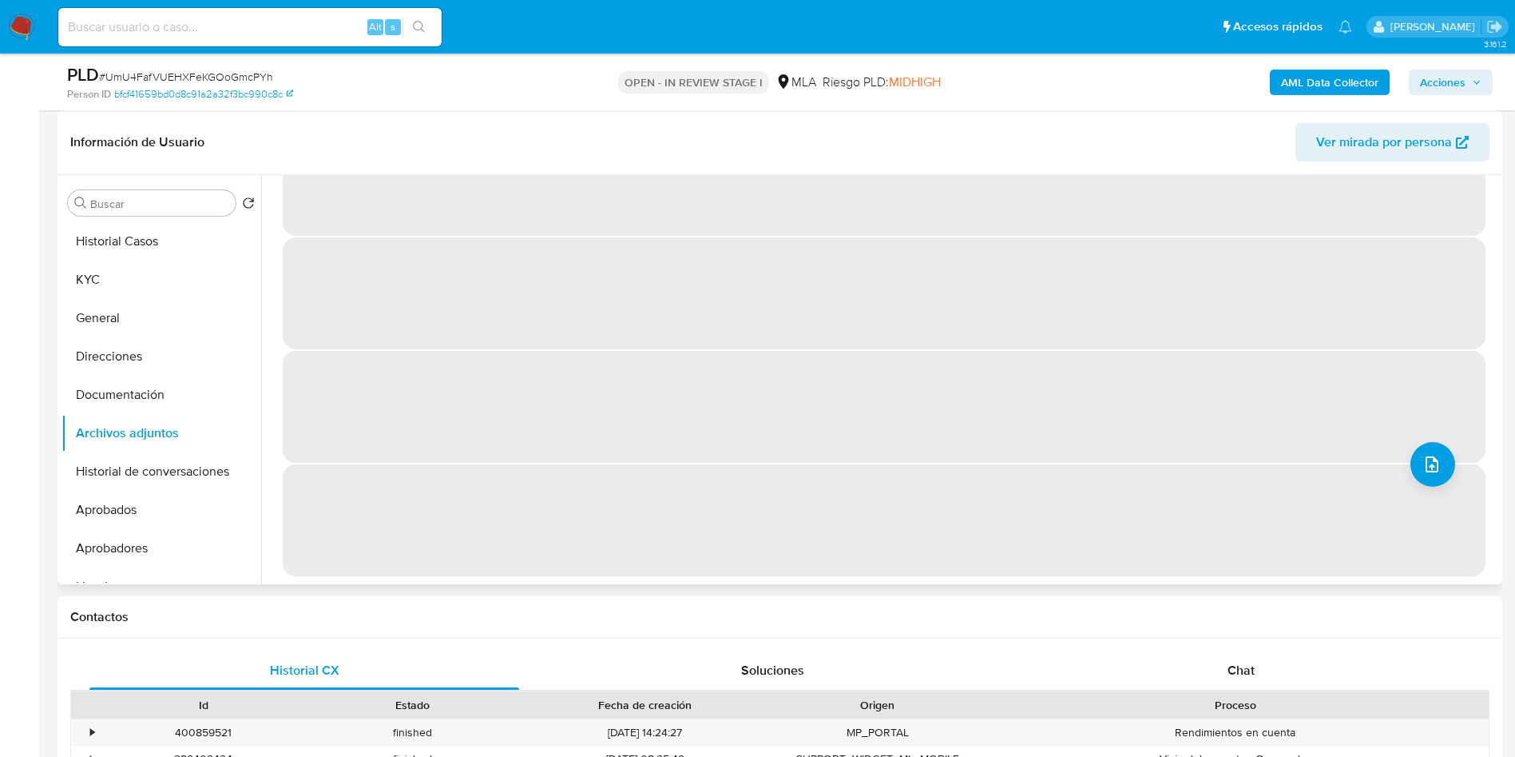
scroll to position [0, 0]
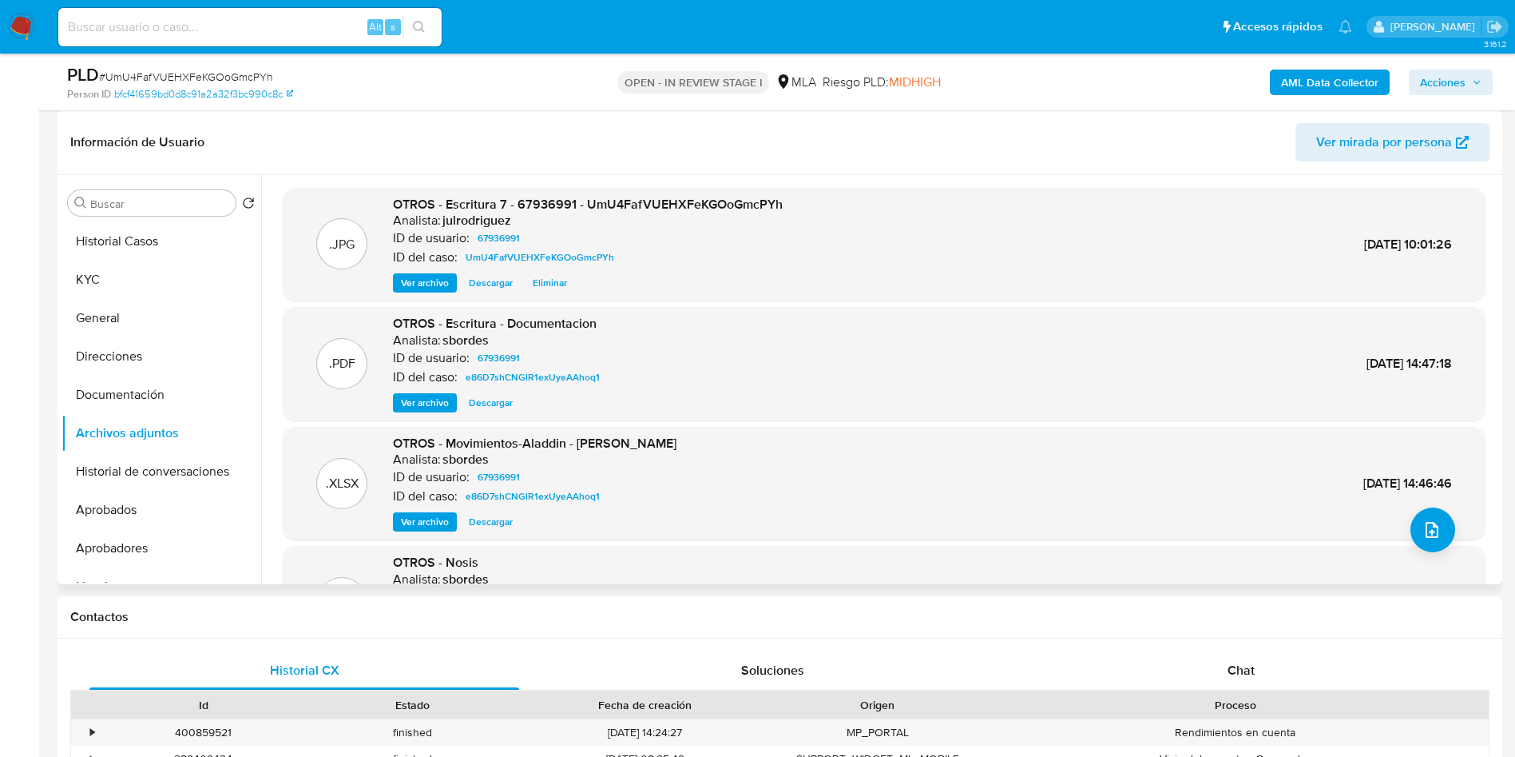
click at [1345, 88] on b "AML Data Collector" at bounding box center [1329, 83] width 97 height 26
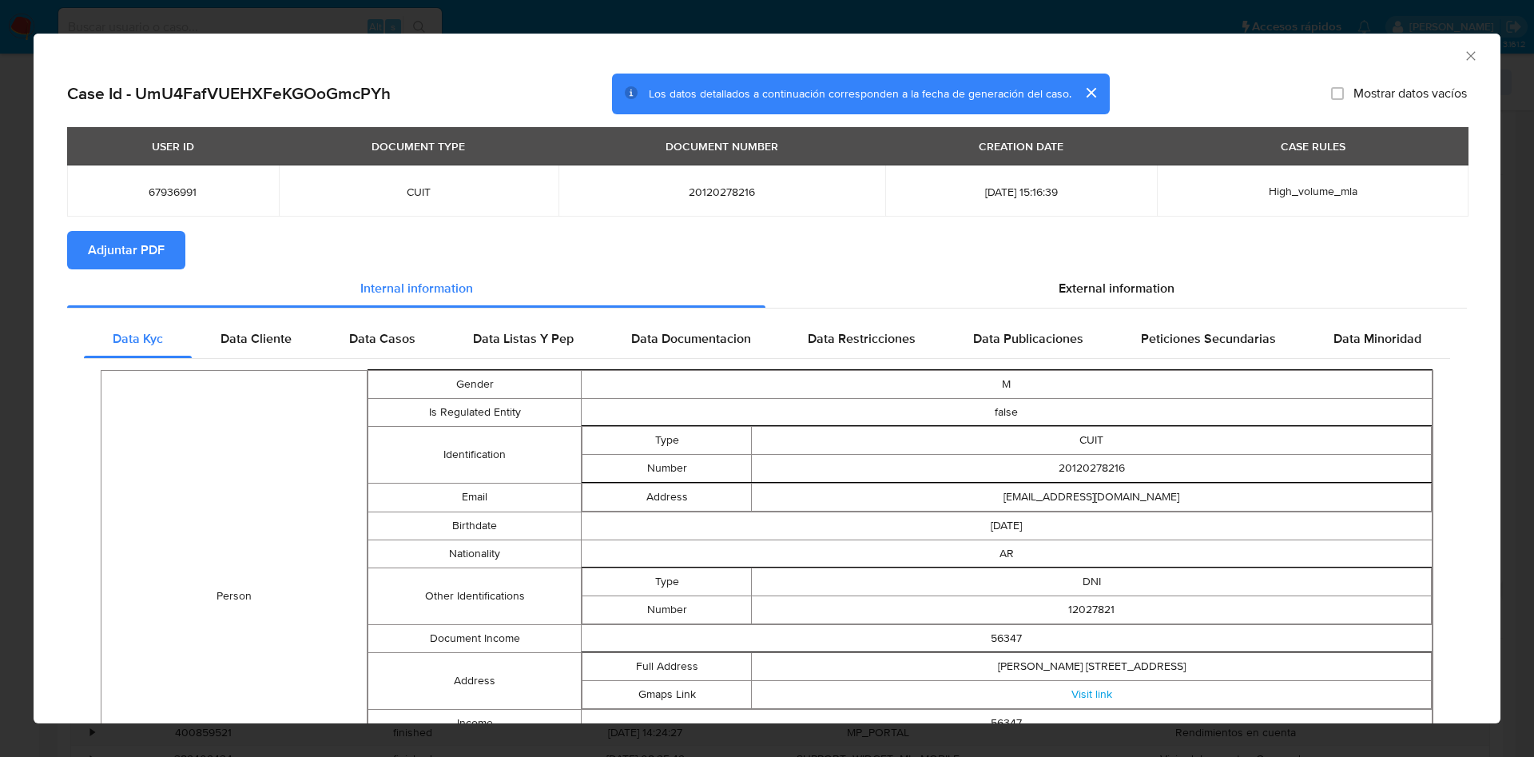
click at [157, 260] on span "Adjuntar PDF" at bounding box center [126, 249] width 77 height 35
click at [1437, 47] on div "AML Data Collector" at bounding box center [754, 54] width 1418 height 18
click at [1456, 64] on div "AML Data Collector" at bounding box center [767, 54] width 1467 height 40
click at [1466, 54] on icon "Cerrar ventana" at bounding box center [1470, 55] width 9 height 9
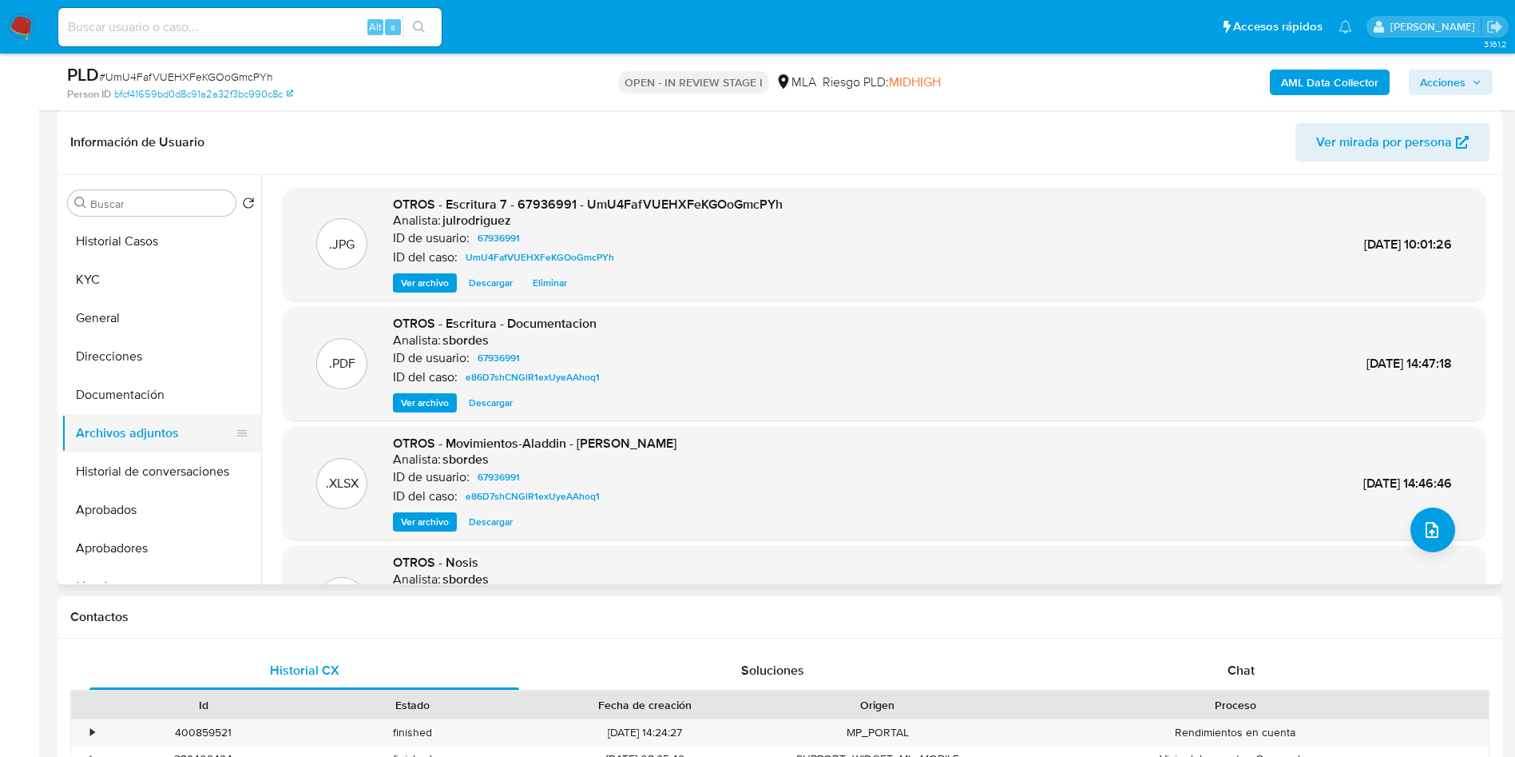
click at [142, 415] on button "Archivos adjuntos" at bounding box center [155, 433] width 187 height 38
click at [145, 403] on button "Documentación" at bounding box center [155, 394] width 187 height 38
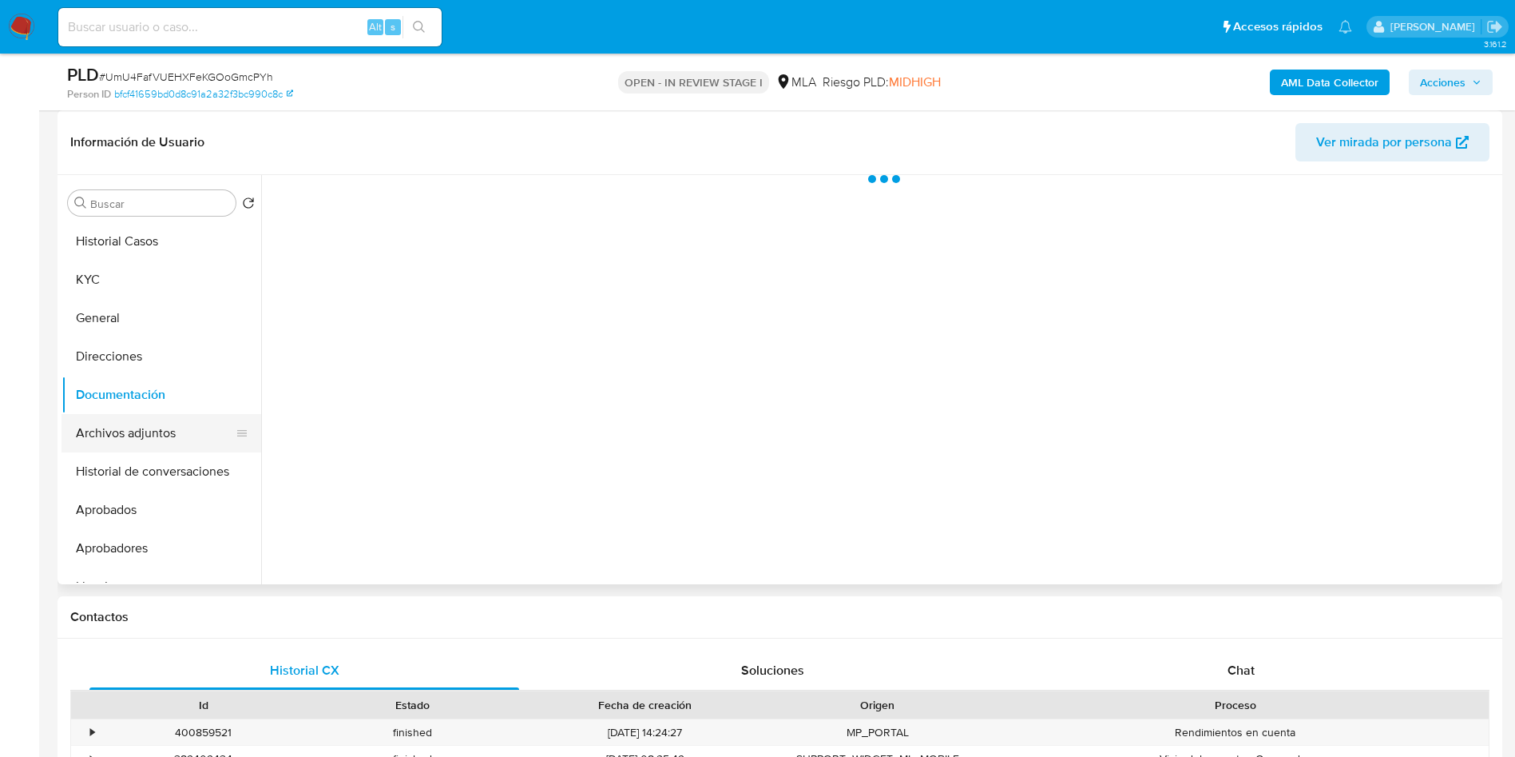
click at [145, 420] on button "Archivos adjuntos" at bounding box center [155, 433] width 187 height 38
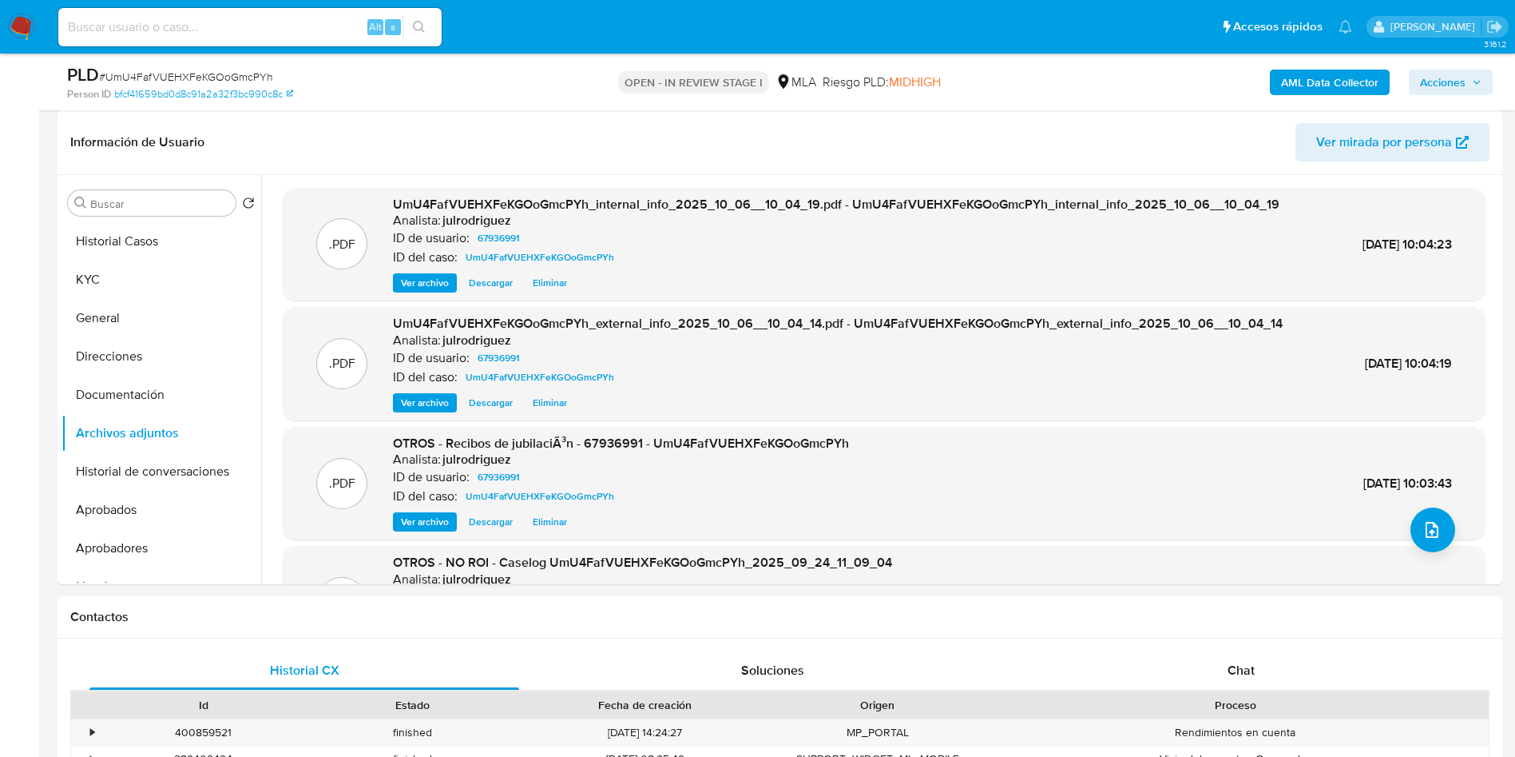
click at [1456, 79] on span "Acciones" at bounding box center [1443, 83] width 46 height 26
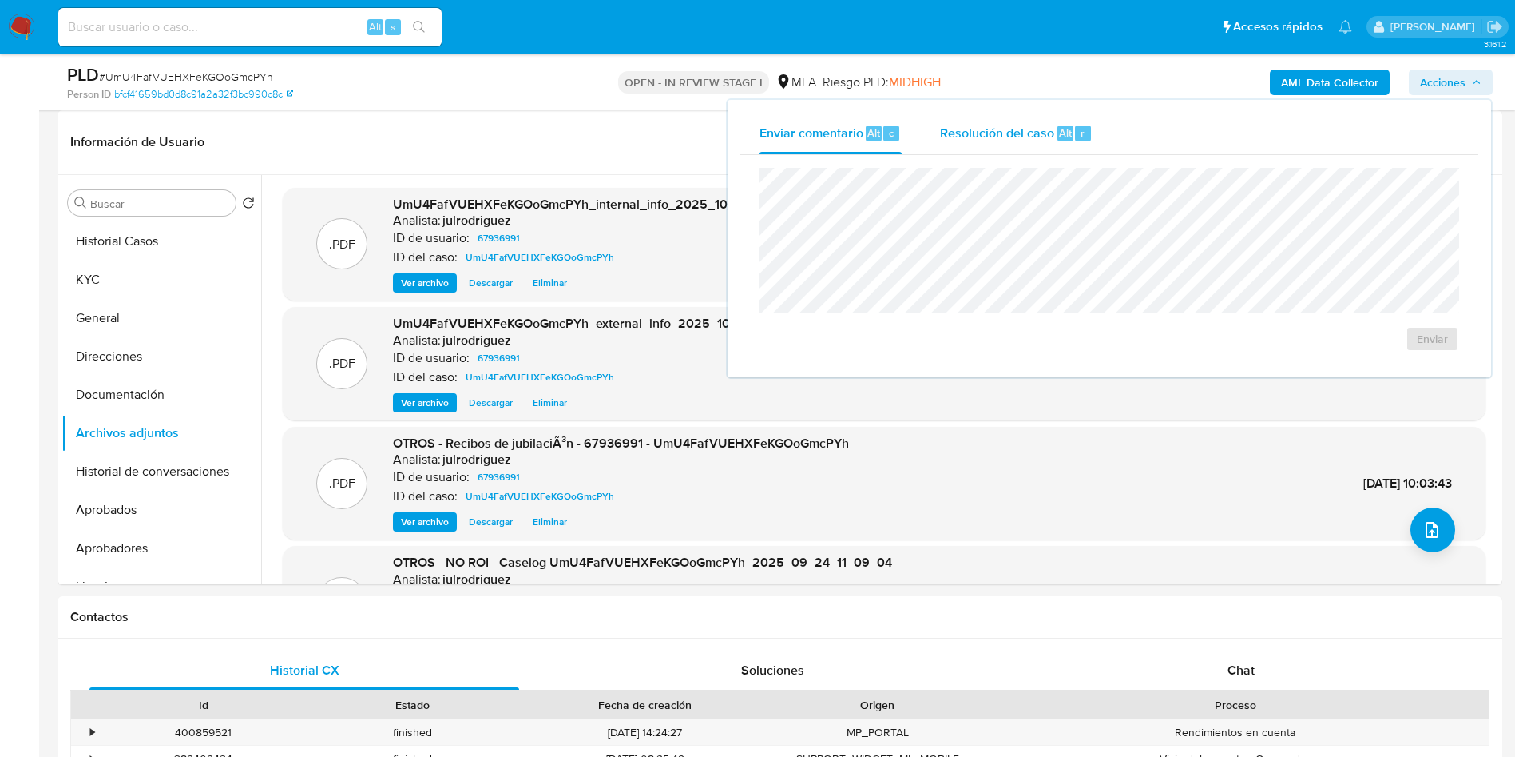
click at [1035, 140] on span "Resolución del caso" at bounding box center [997, 132] width 114 height 18
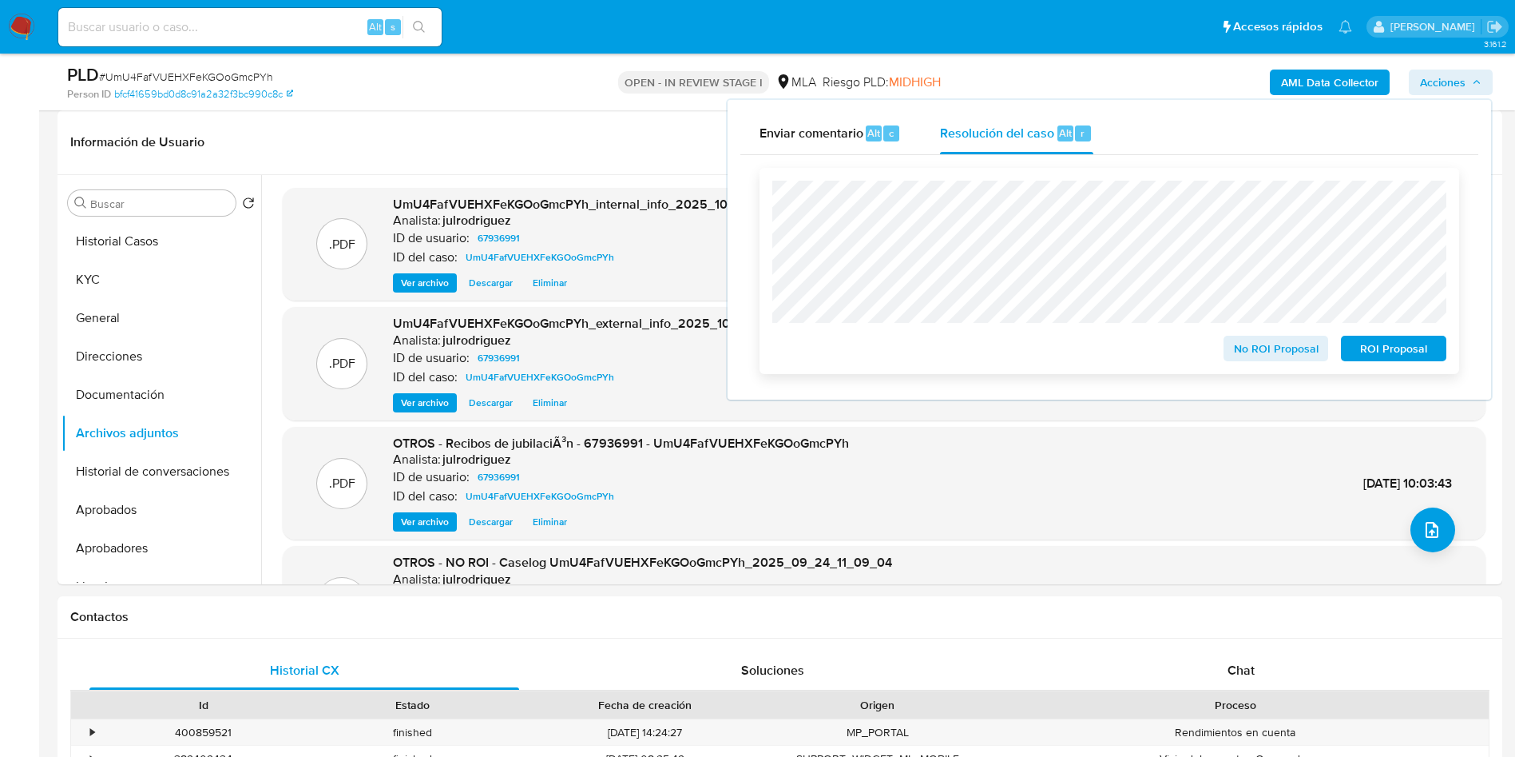
click at [1266, 351] on span "No ROI Proposal" at bounding box center [1276, 348] width 83 height 22
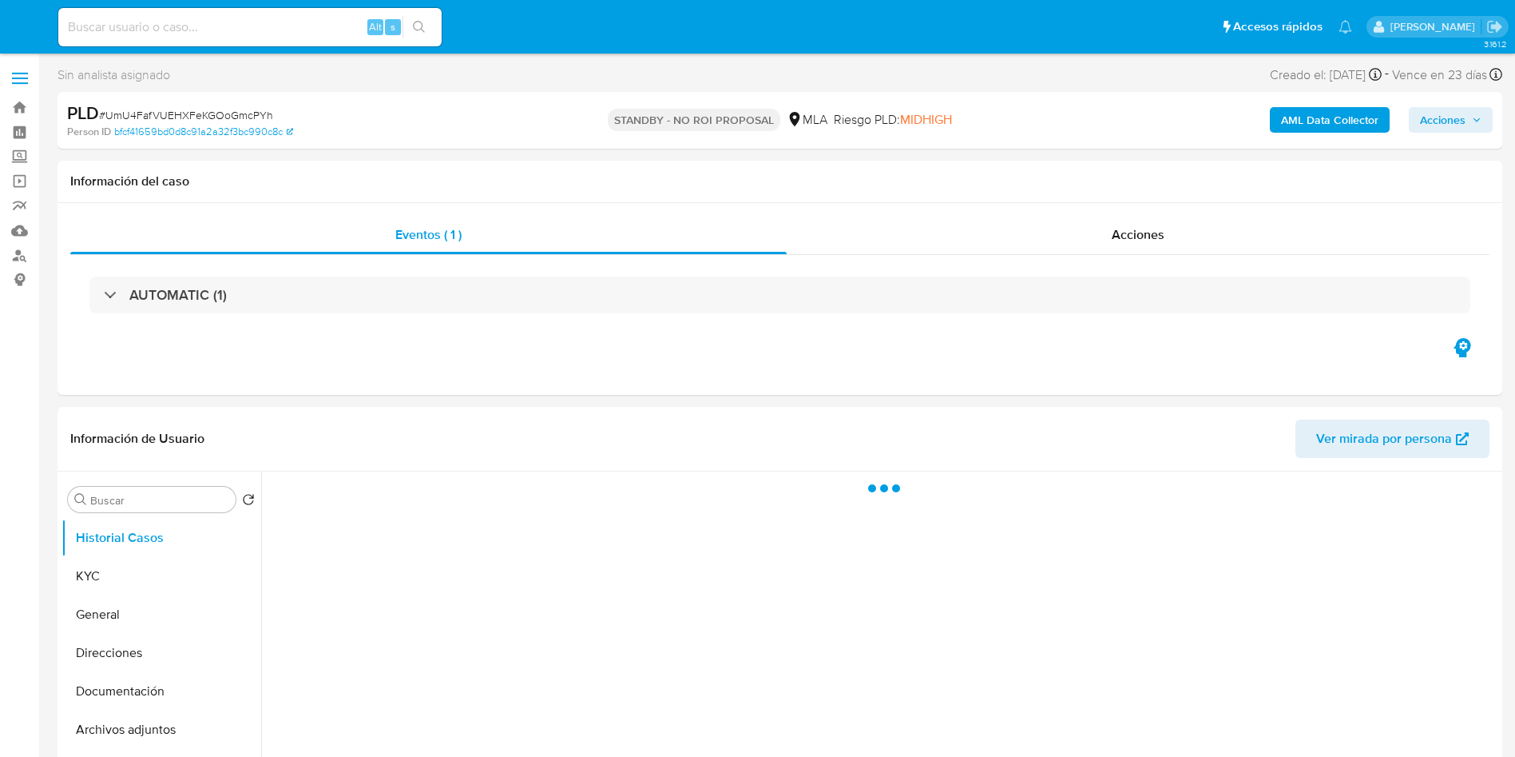
select select "10"
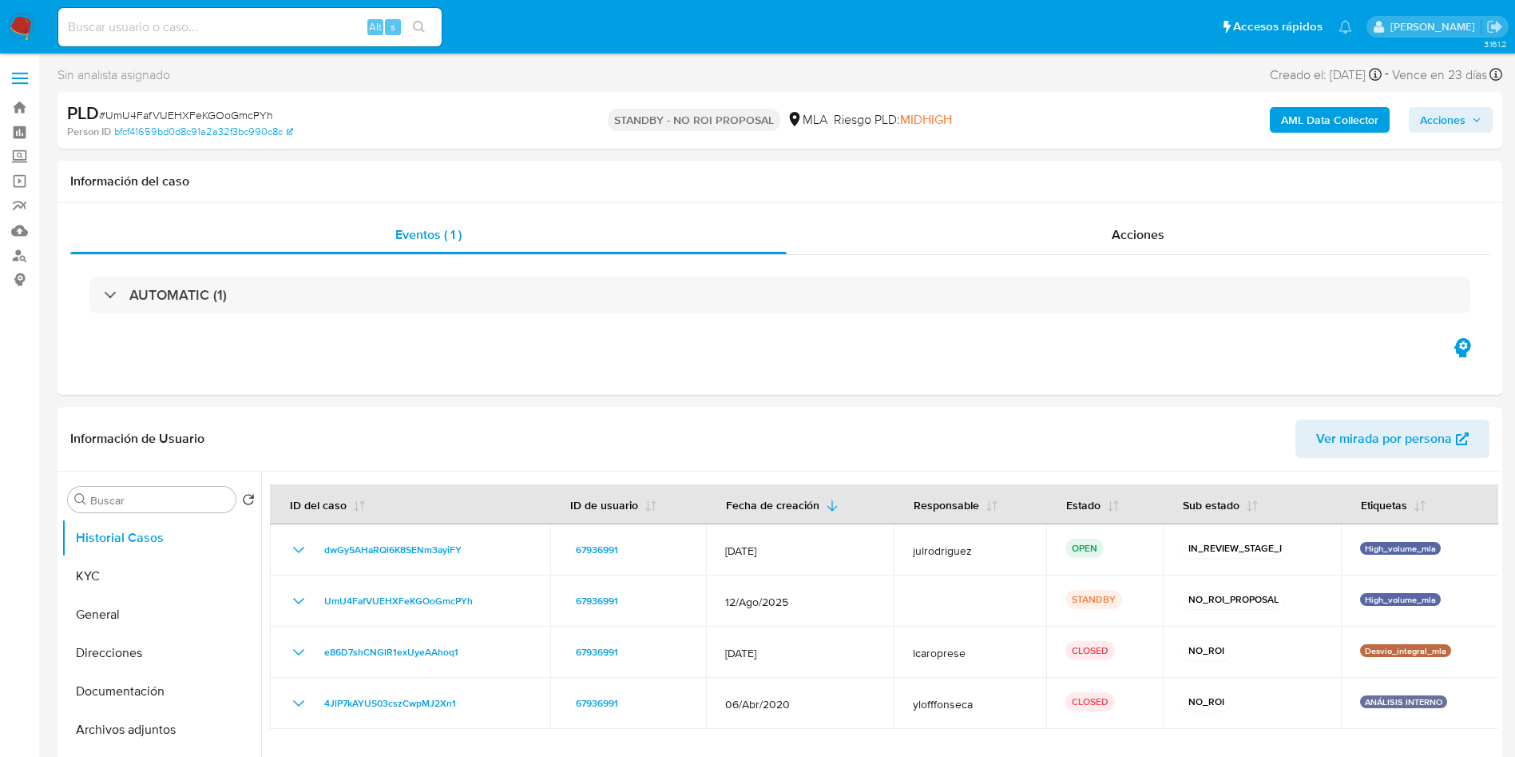
click at [239, 26] on input at bounding box center [249, 27] width 383 height 21
paste input "33872654"
type input "33872654"
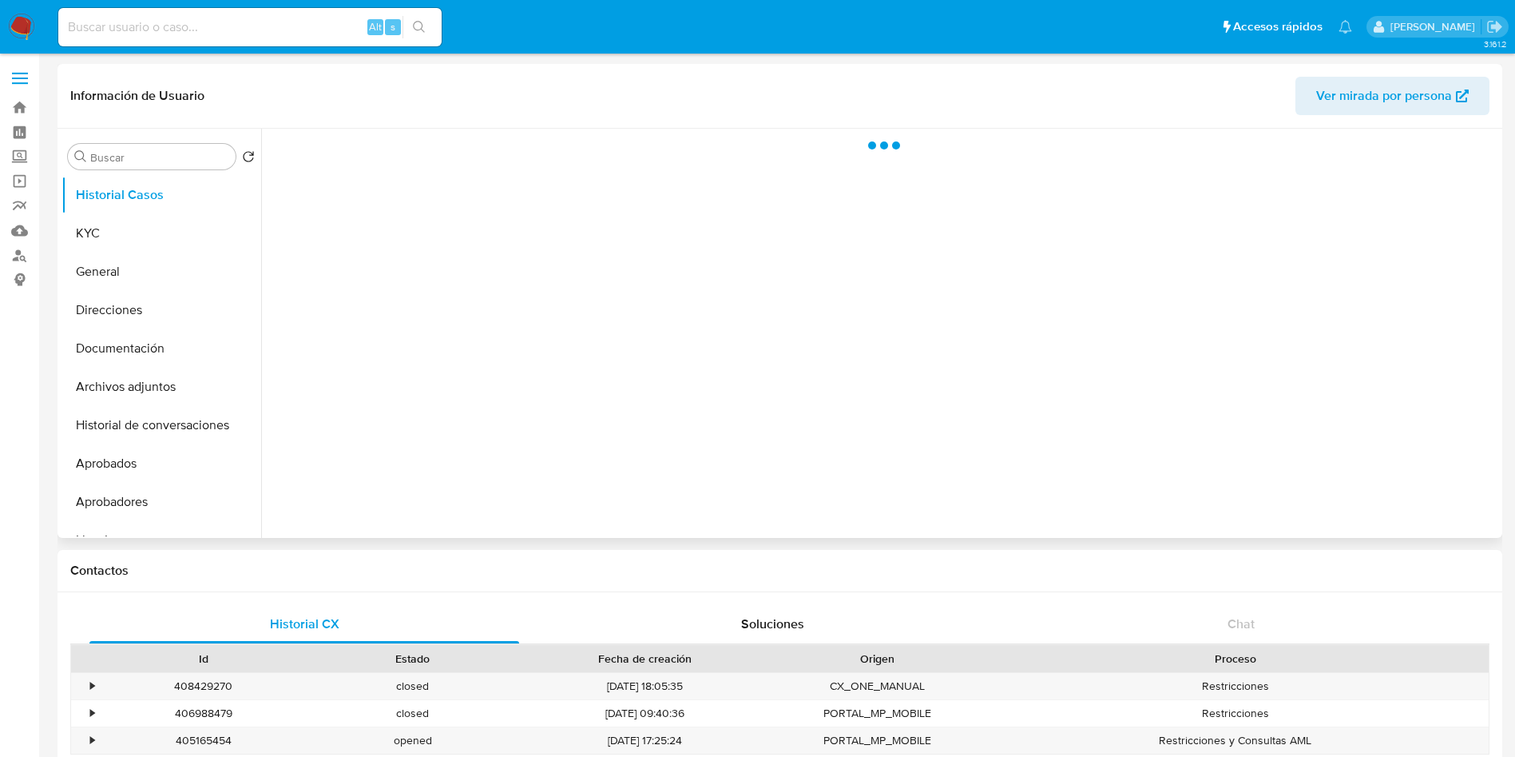
select select "10"
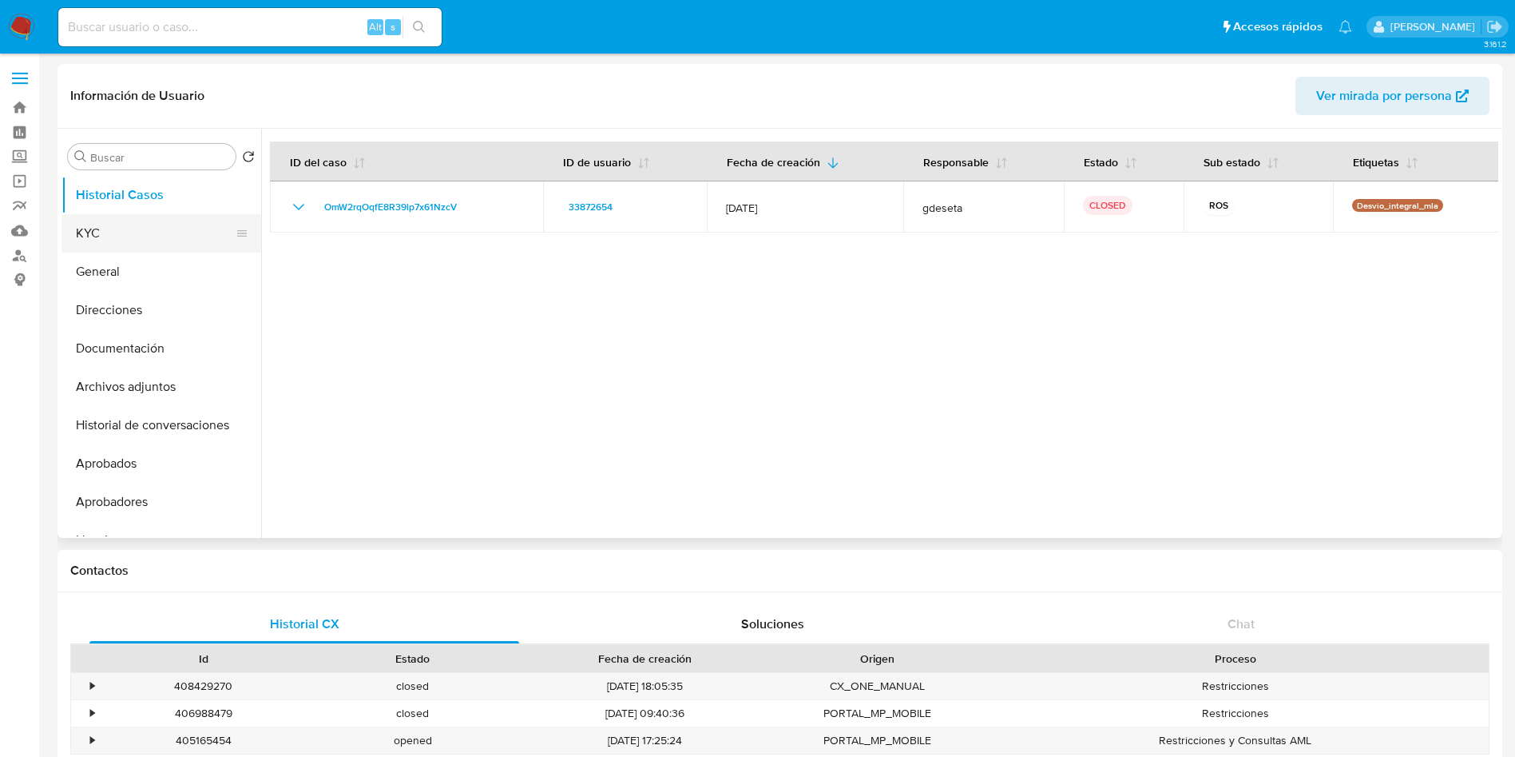
click at [168, 228] on button "KYC" at bounding box center [155, 233] width 187 height 38
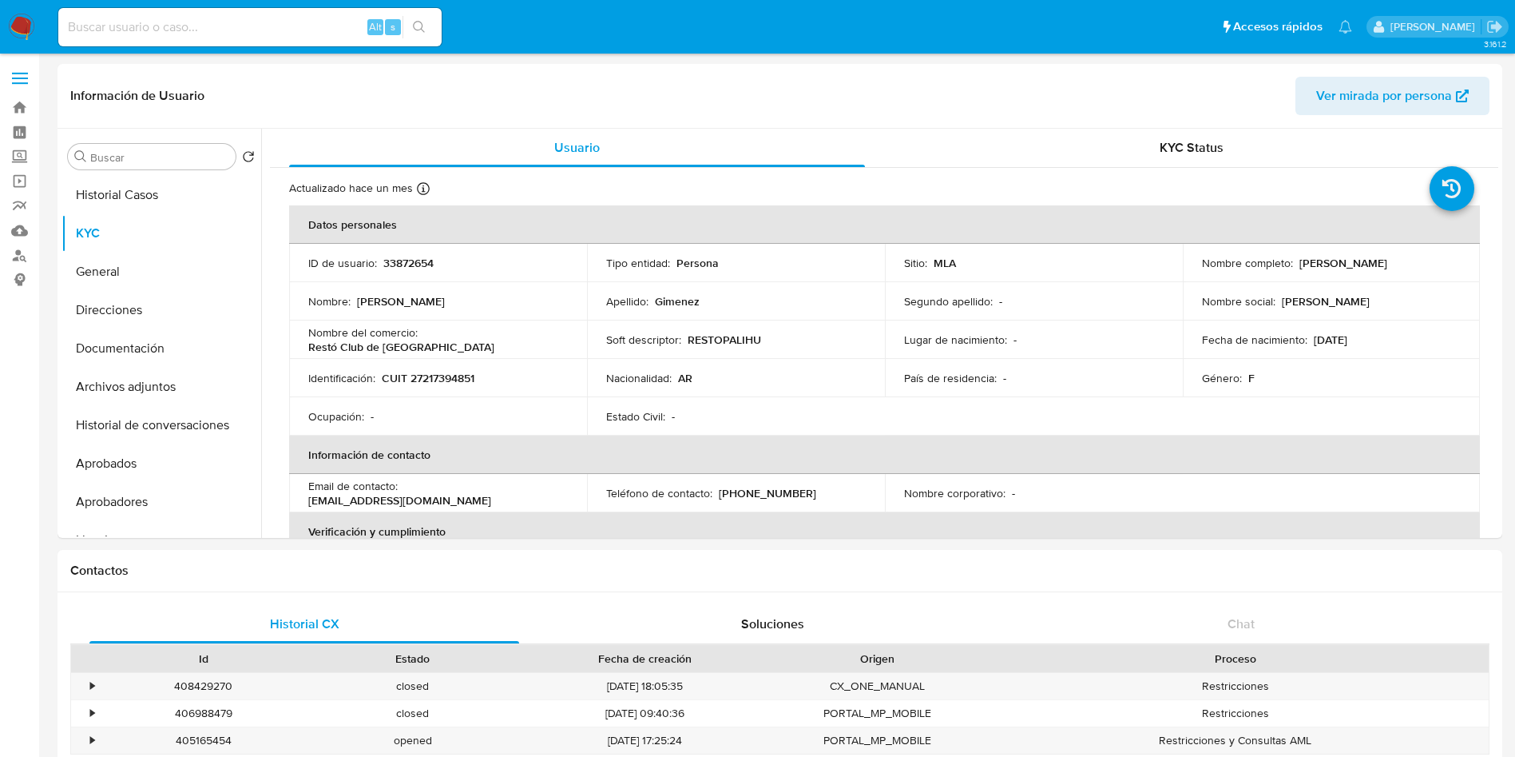
click at [260, 30] on input at bounding box center [249, 27] width 383 height 21
paste input "LBhlAsSFHCtc6bklKpYVDYZ2"
type input "LBhlAsSFHCtc6bklKpYVDYZ2"
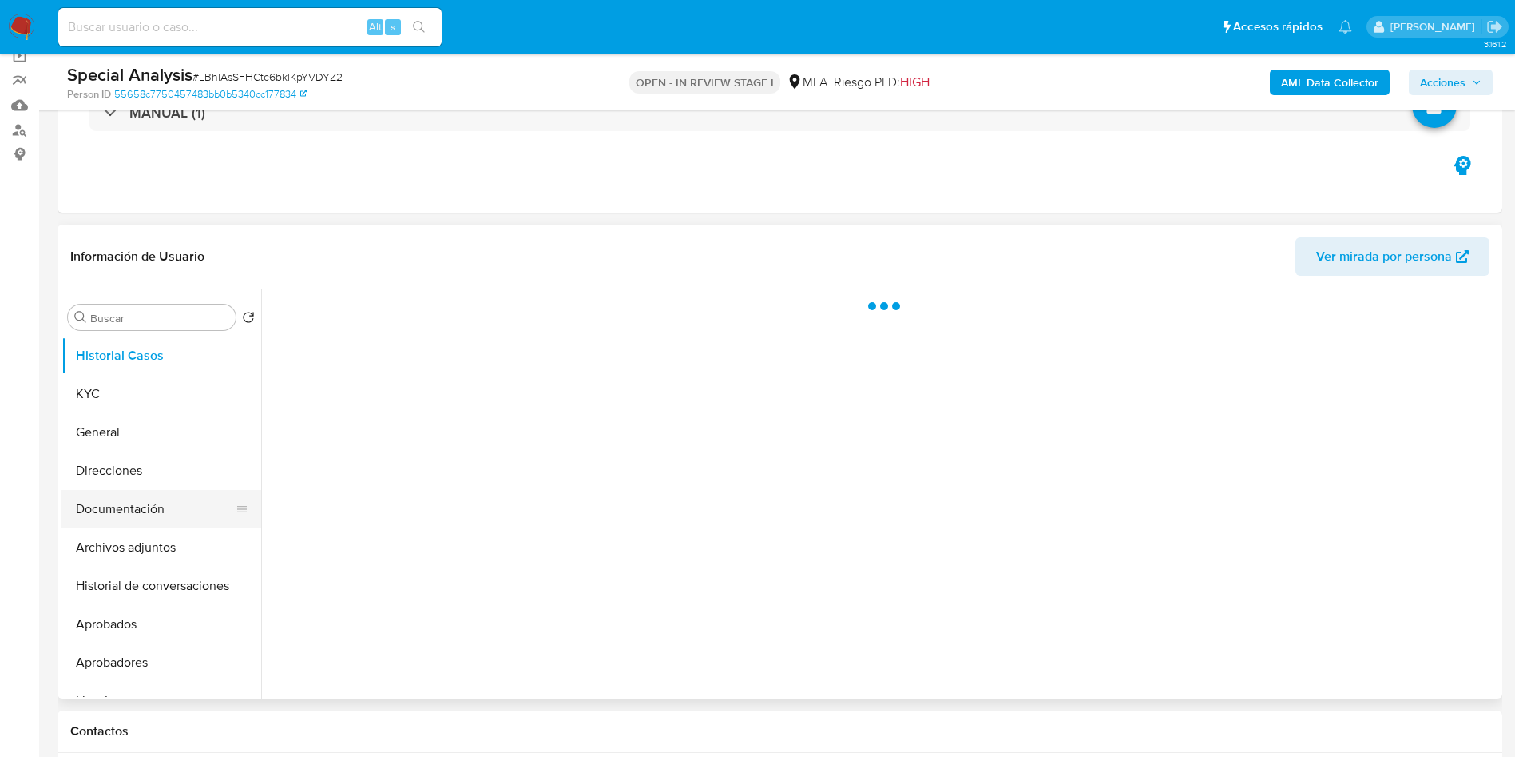
scroll to position [240, 0]
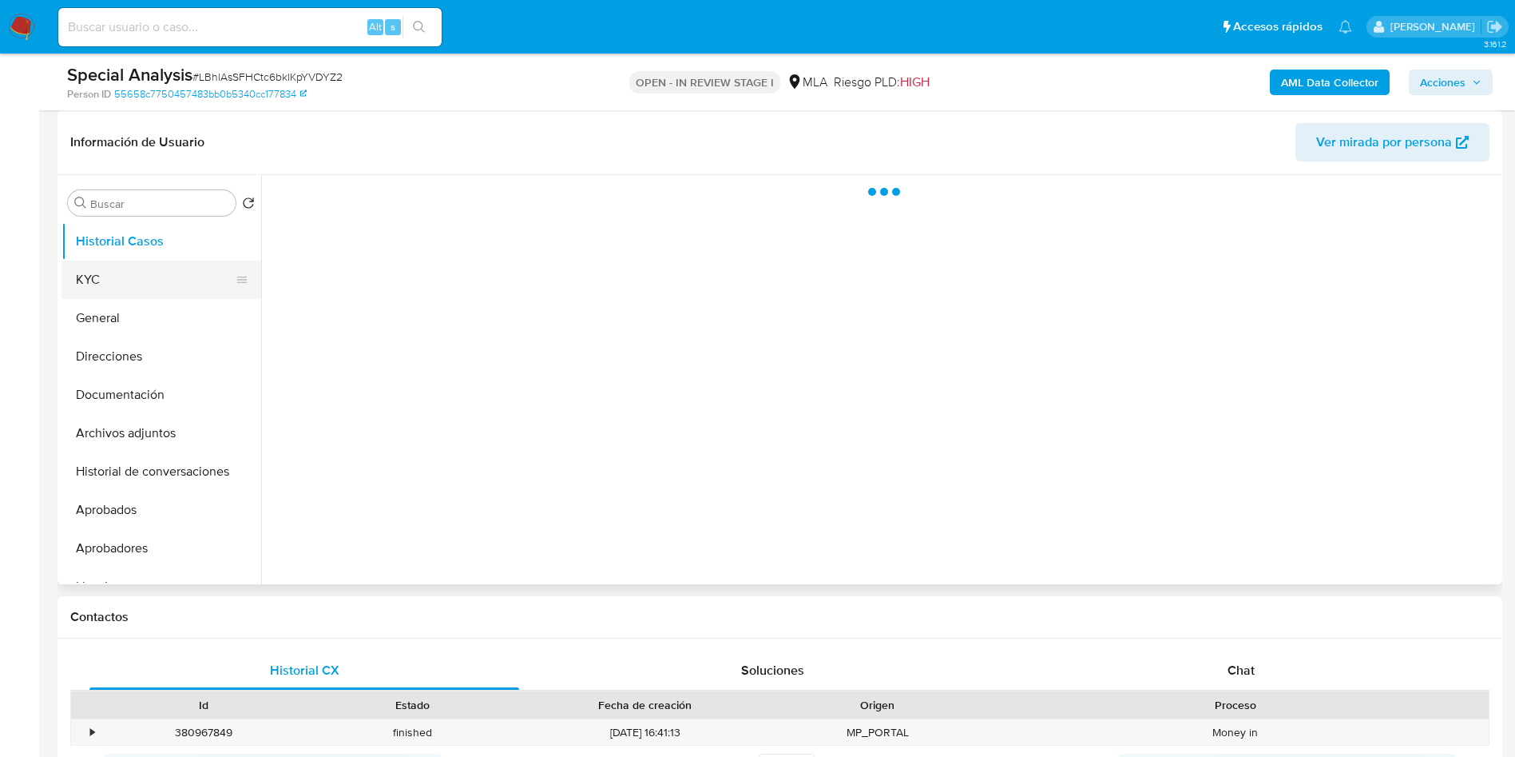
click at [105, 266] on button "KYC" at bounding box center [155, 279] width 187 height 38
select select "10"
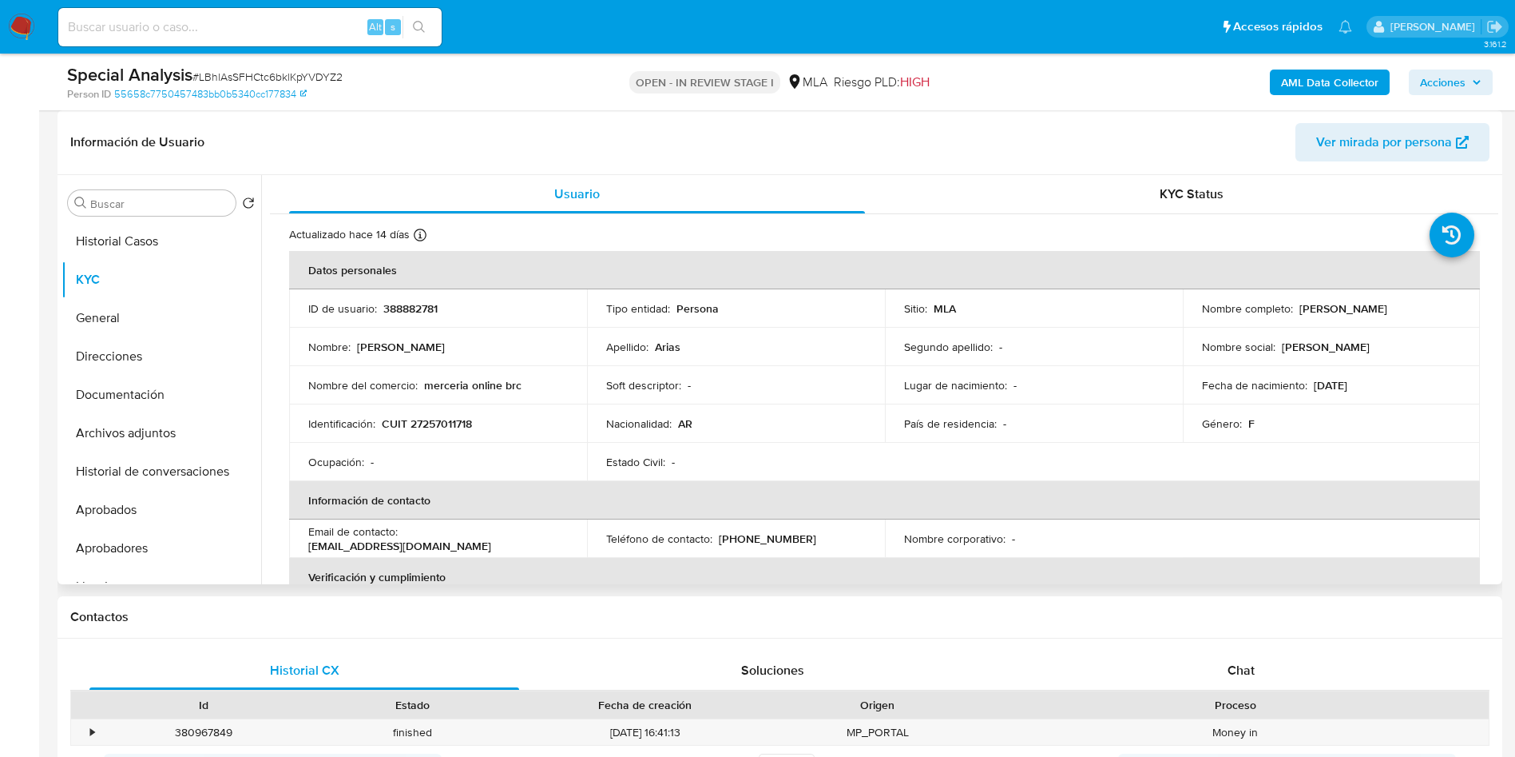
drag, startPoint x: 1297, startPoint y: 304, endPoint x: 1417, endPoint y: 304, distance: 119.8
click at [1417, 304] on div "Nombre completo : Paola Lorena Arias" at bounding box center [1332, 308] width 260 height 14
copy p "Paola Lorena Arias"
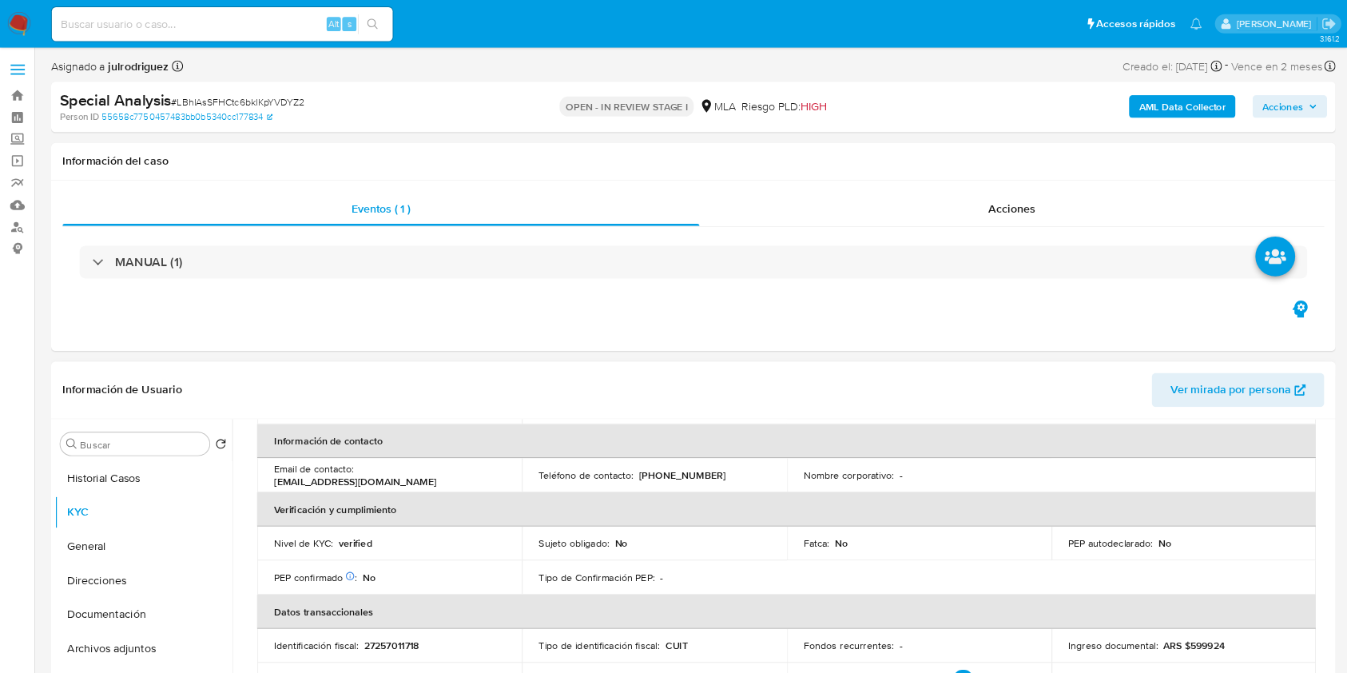
scroll to position [120, 0]
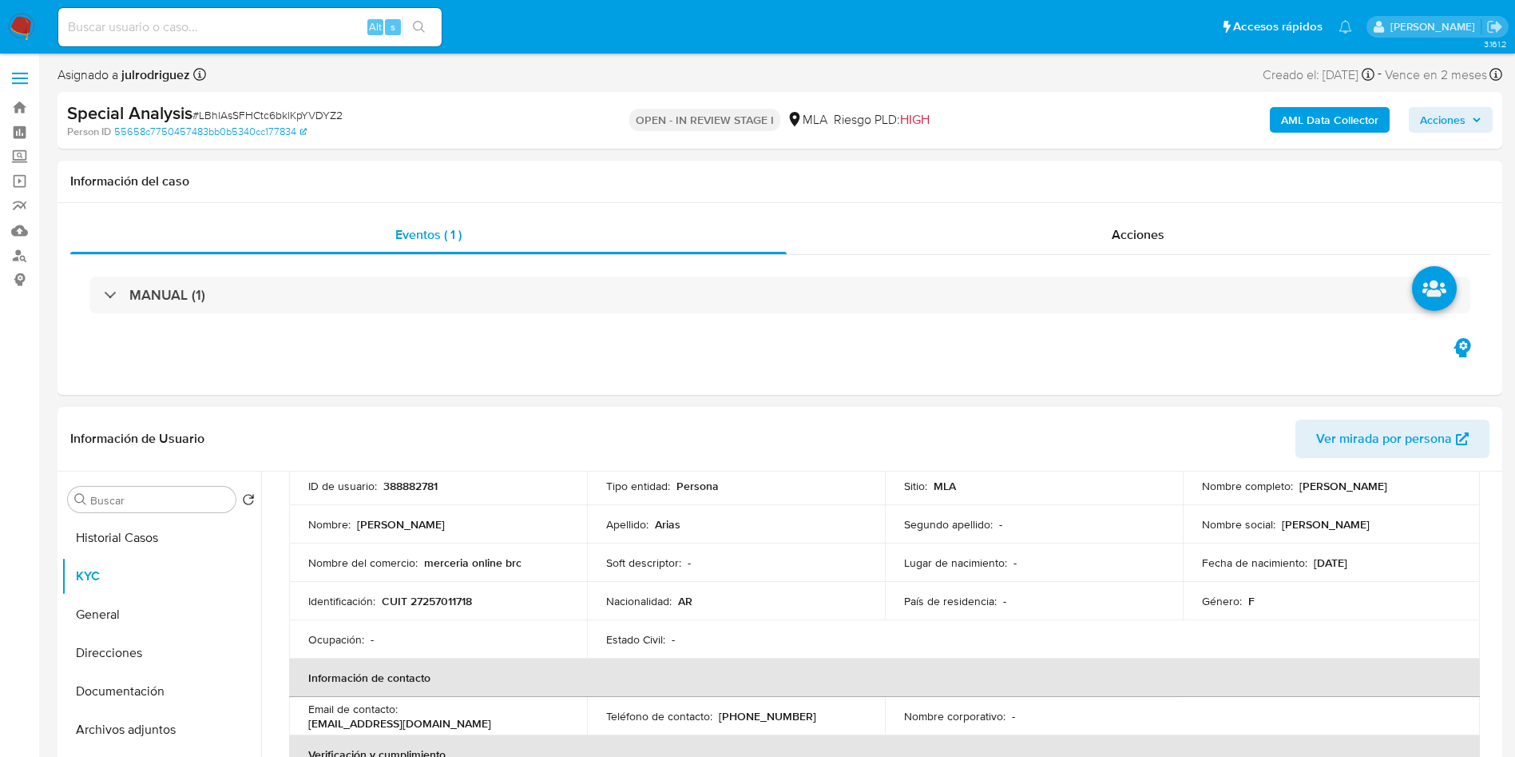
click at [403, 481] on p "388882781" at bounding box center [410, 486] width 54 height 14
copy p "388882781"
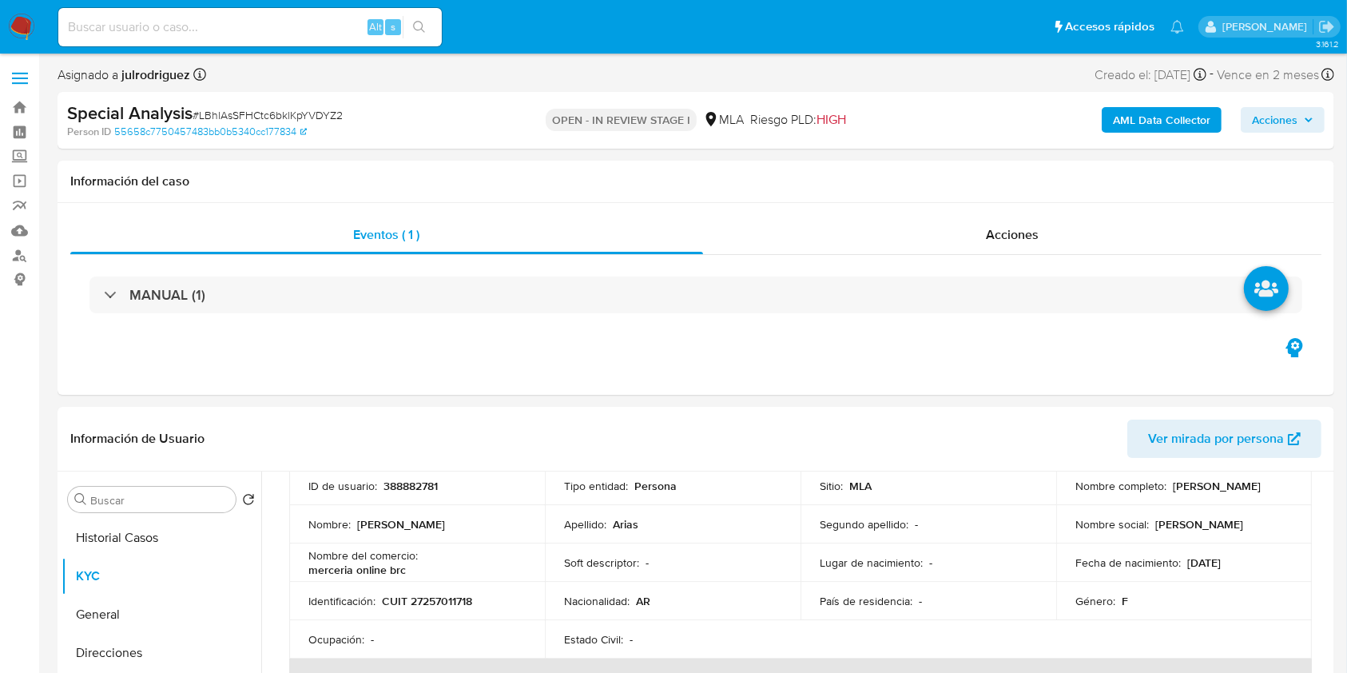
drag, startPoint x: 1527, startPoint y: 3, endPoint x: 240, endPoint y: 116, distance: 1291.9
click at [240, 116] on span "# LBhlAsSFHCtc6bklKpYVDYZ2" at bounding box center [268, 115] width 150 height 16
copy span "LBhlAsSFHCtc6bklKpYVDYZ2"
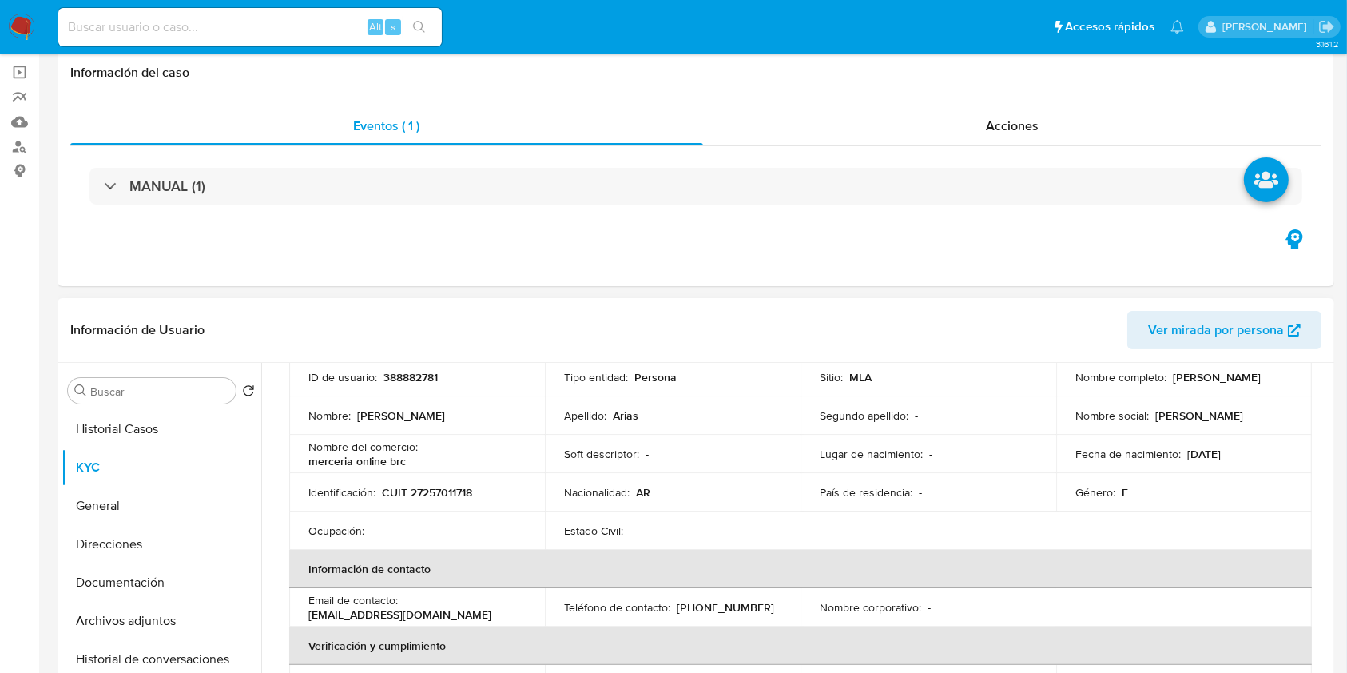
scroll to position [213, 0]
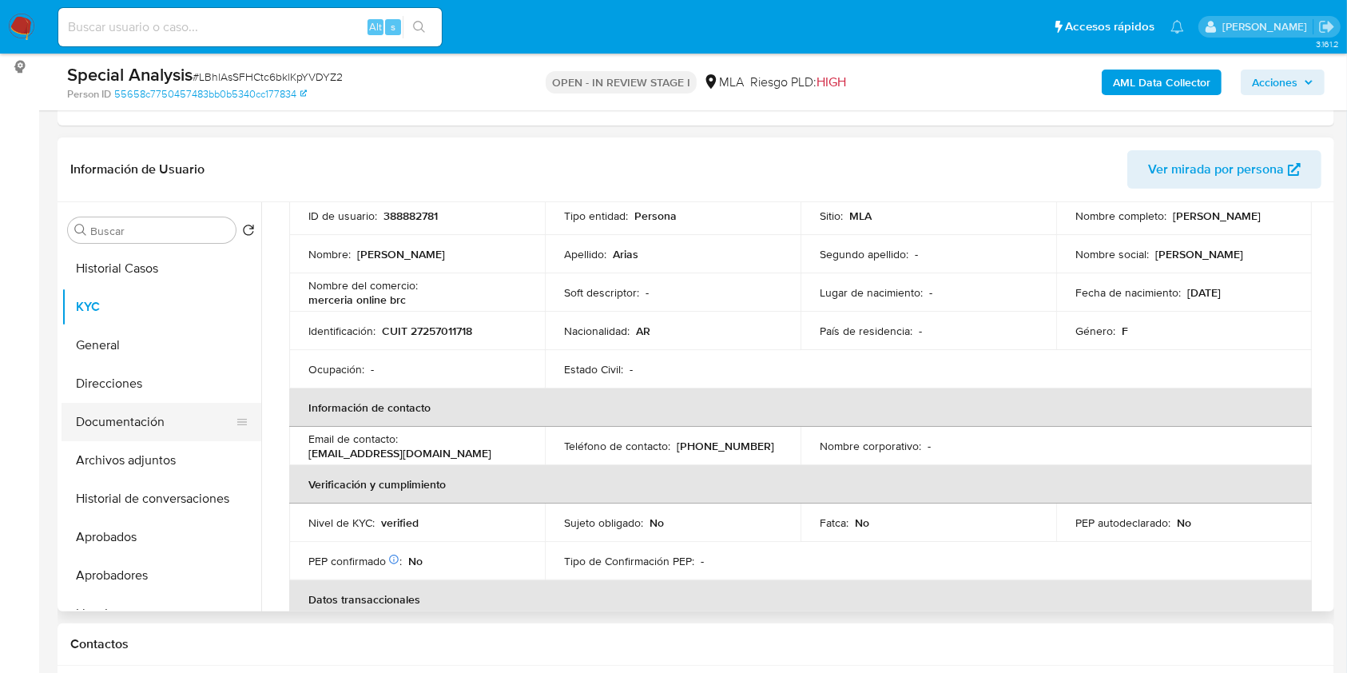
click at [129, 415] on button "Documentación" at bounding box center [155, 422] width 187 height 38
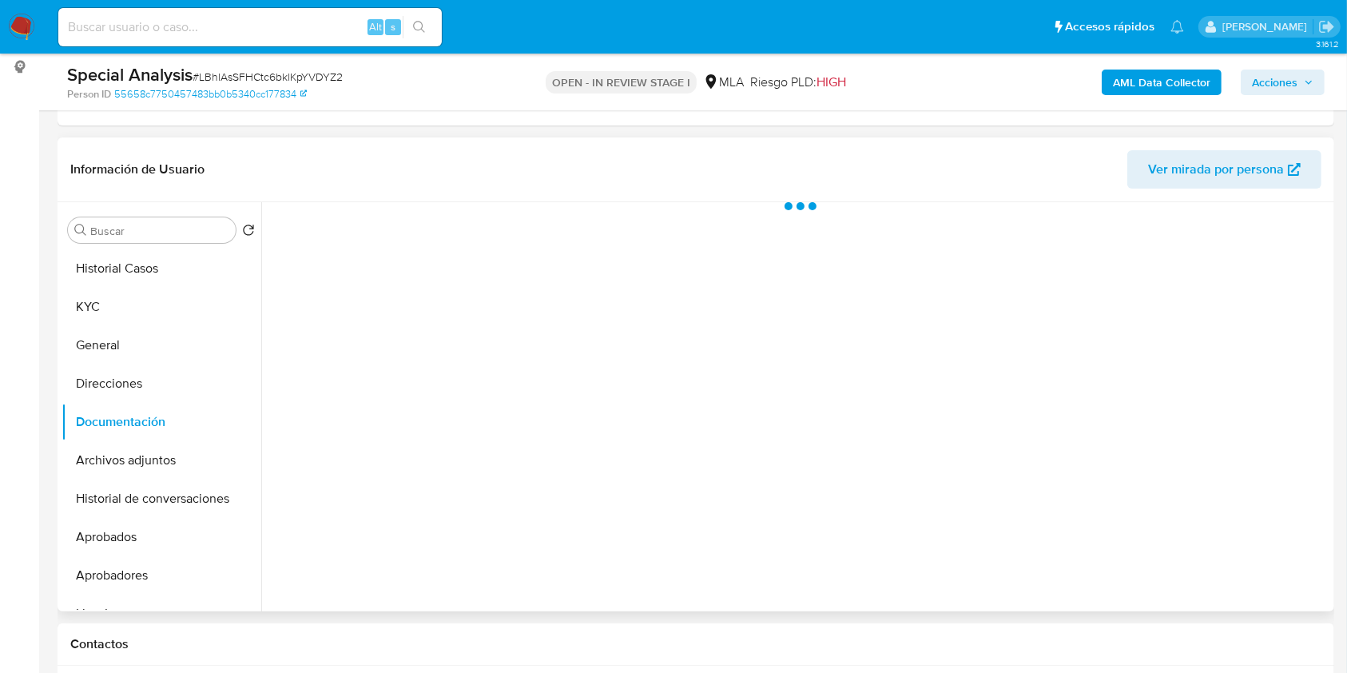
scroll to position [0, 0]
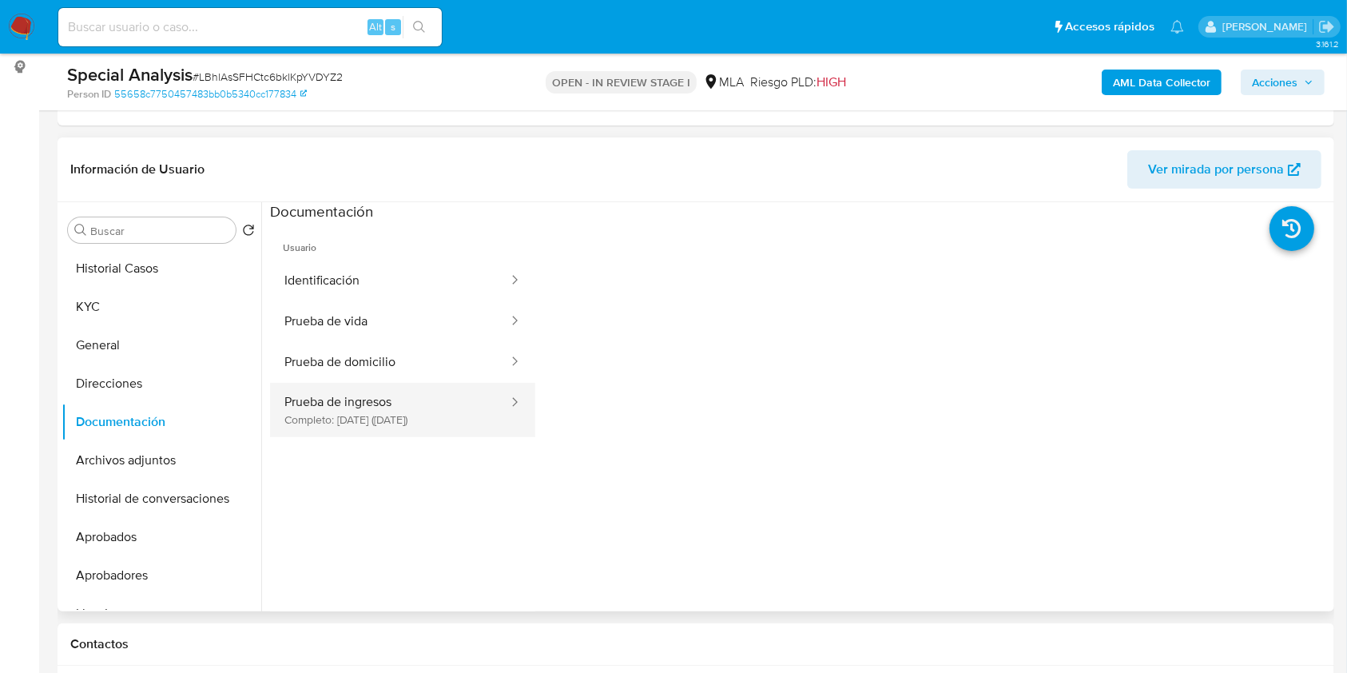
click at [427, 386] on button "Prueba de ingresos Completo: 15/07/2024 (hace un año)" at bounding box center [390, 410] width 240 height 54
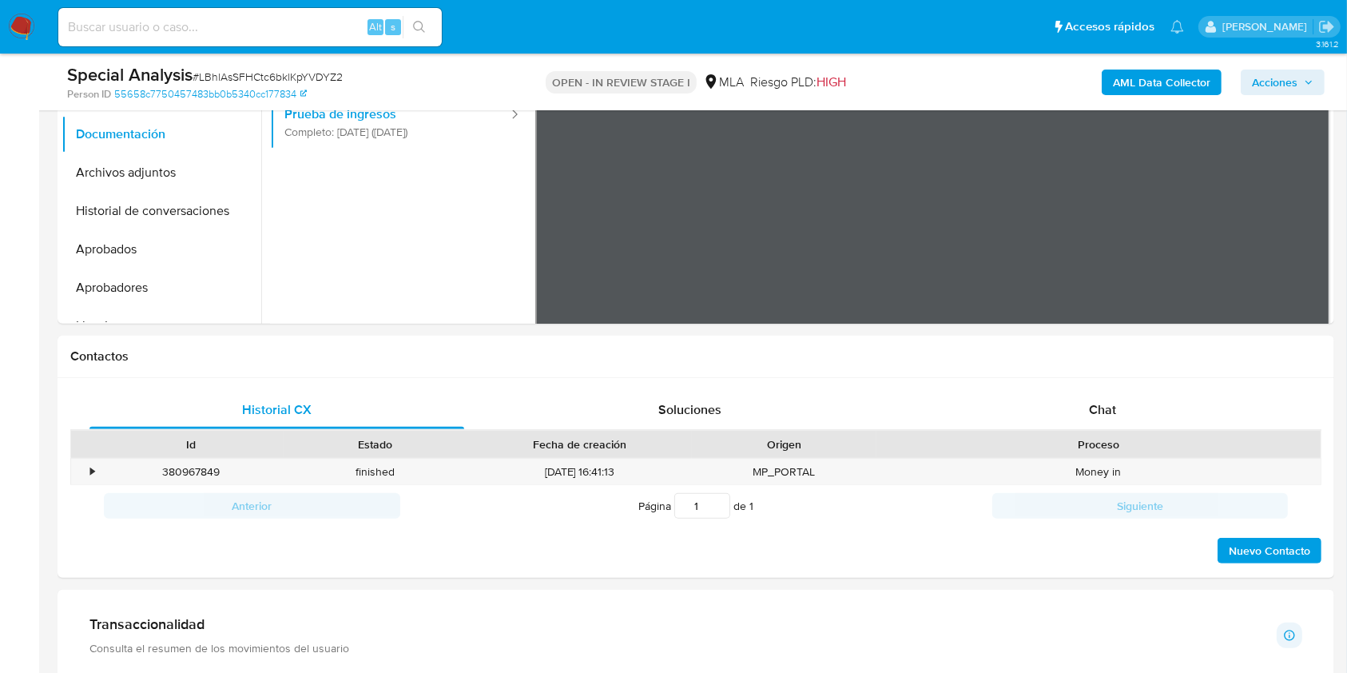
scroll to position [639, 0]
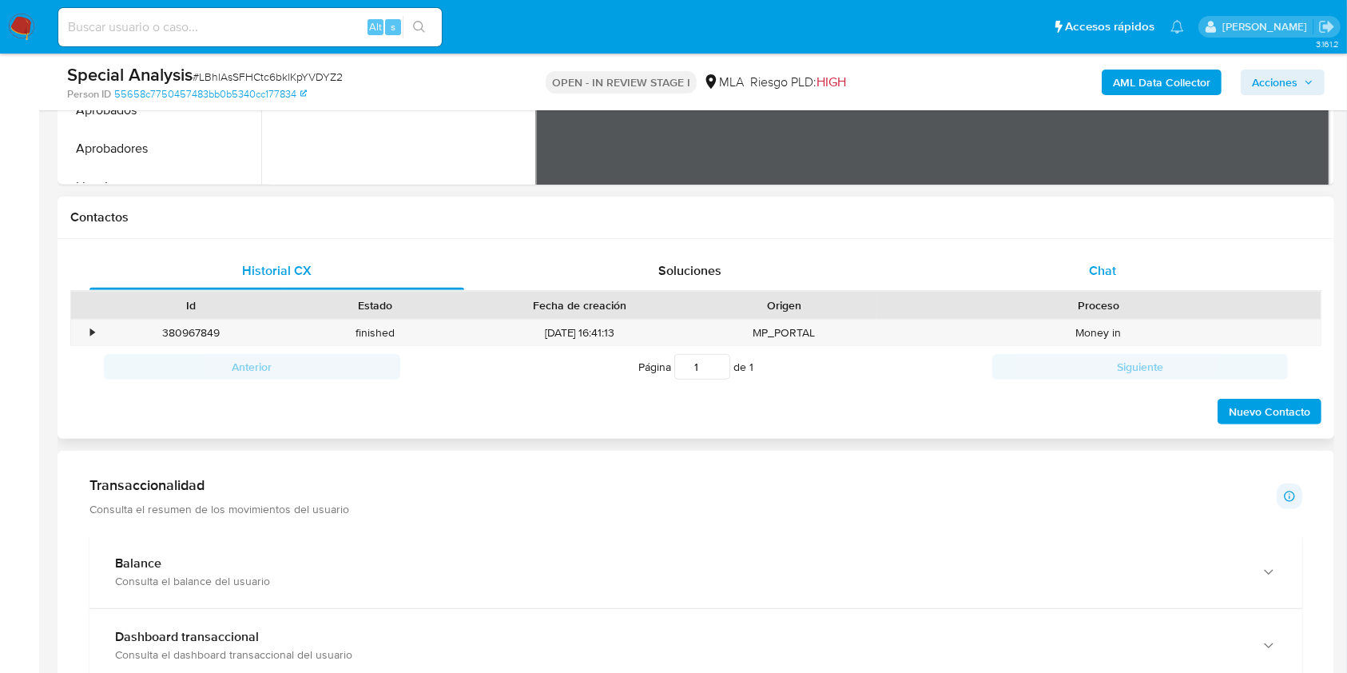
click at [1115, 285] on div "Chat" at bounding box center [1103, 271] width 375 height 38
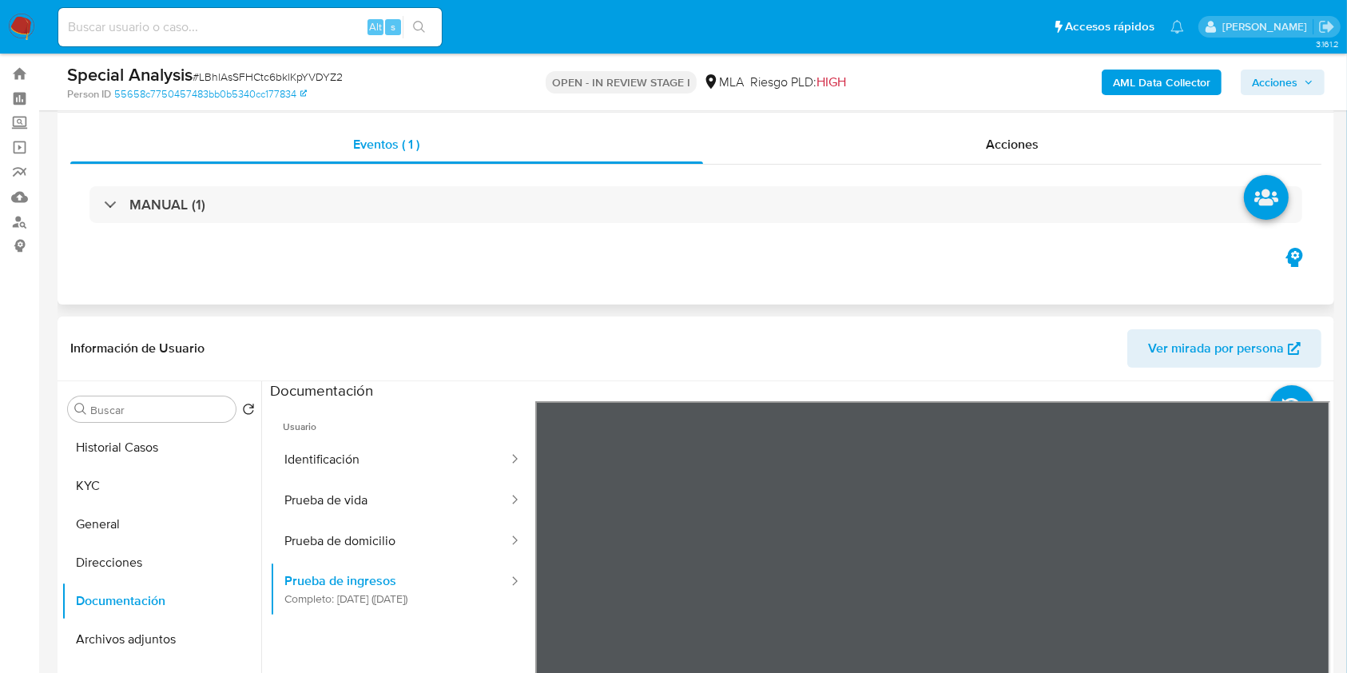
scroll to position [0, 0]
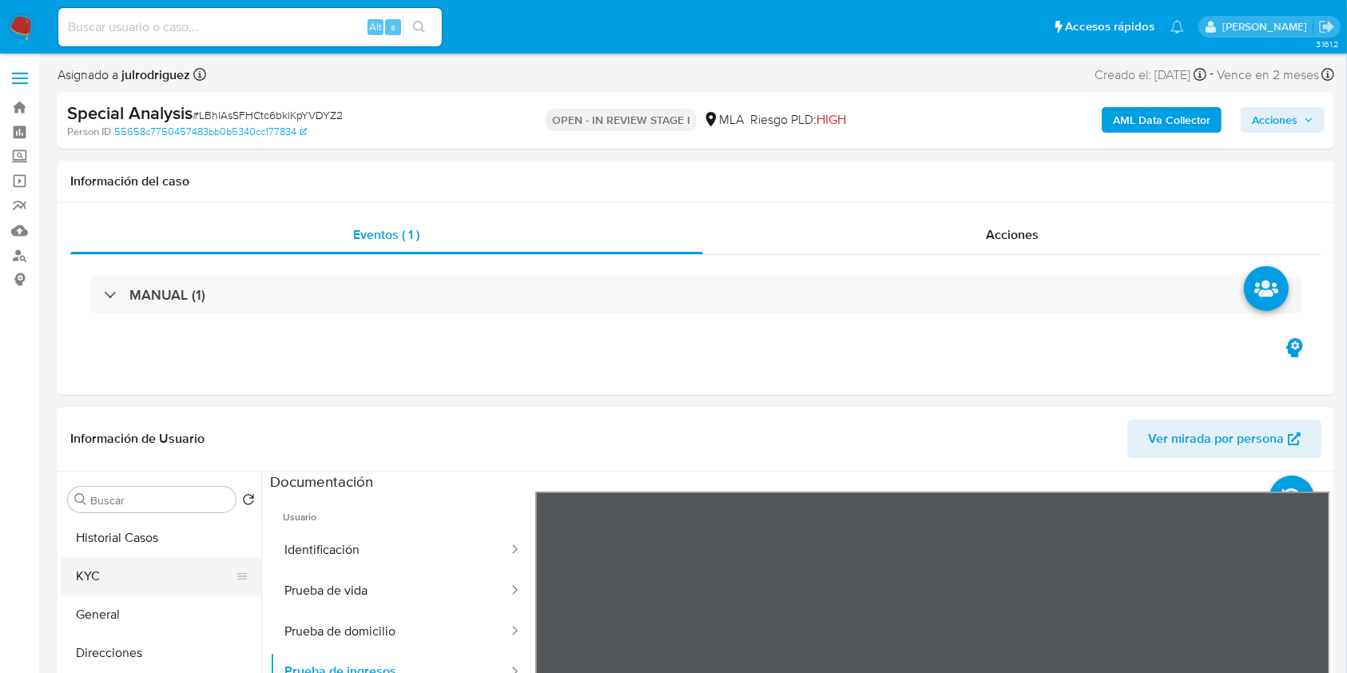
click at [114, 578] on button "KYC" at bounding box center [155, 576] width 187 height 38
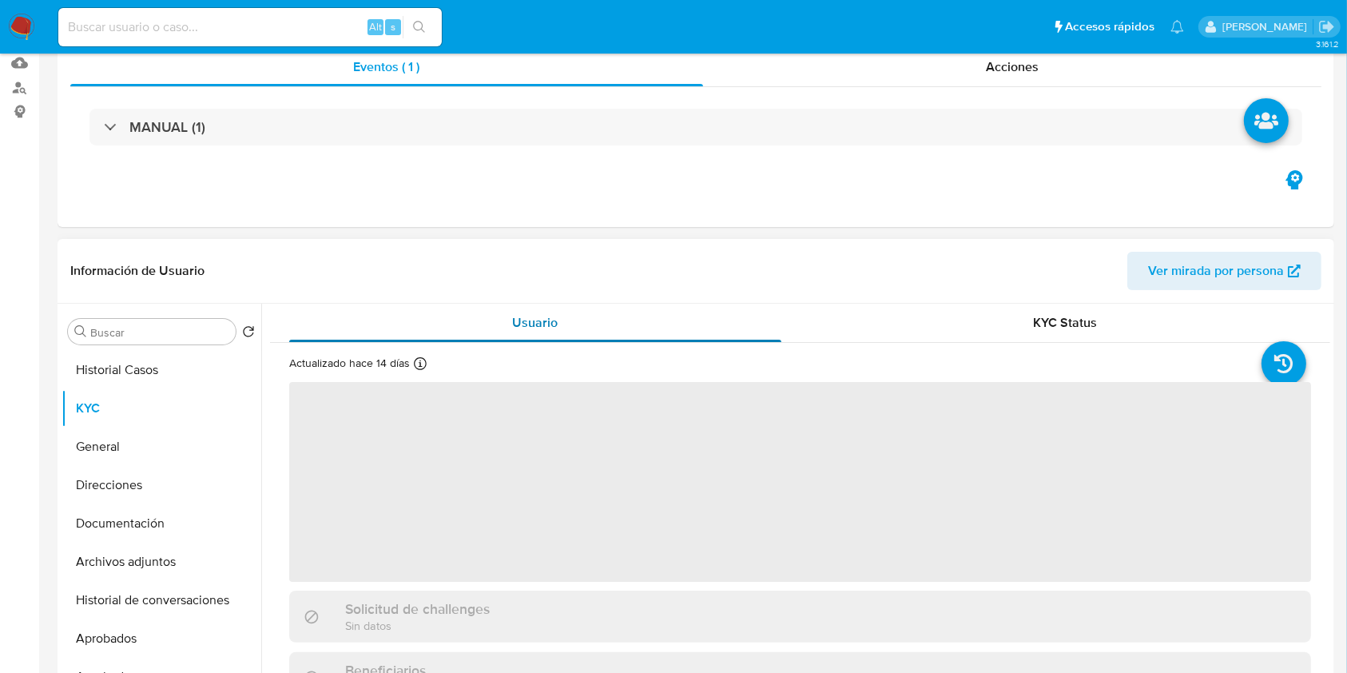
scroll to position [213, 0]
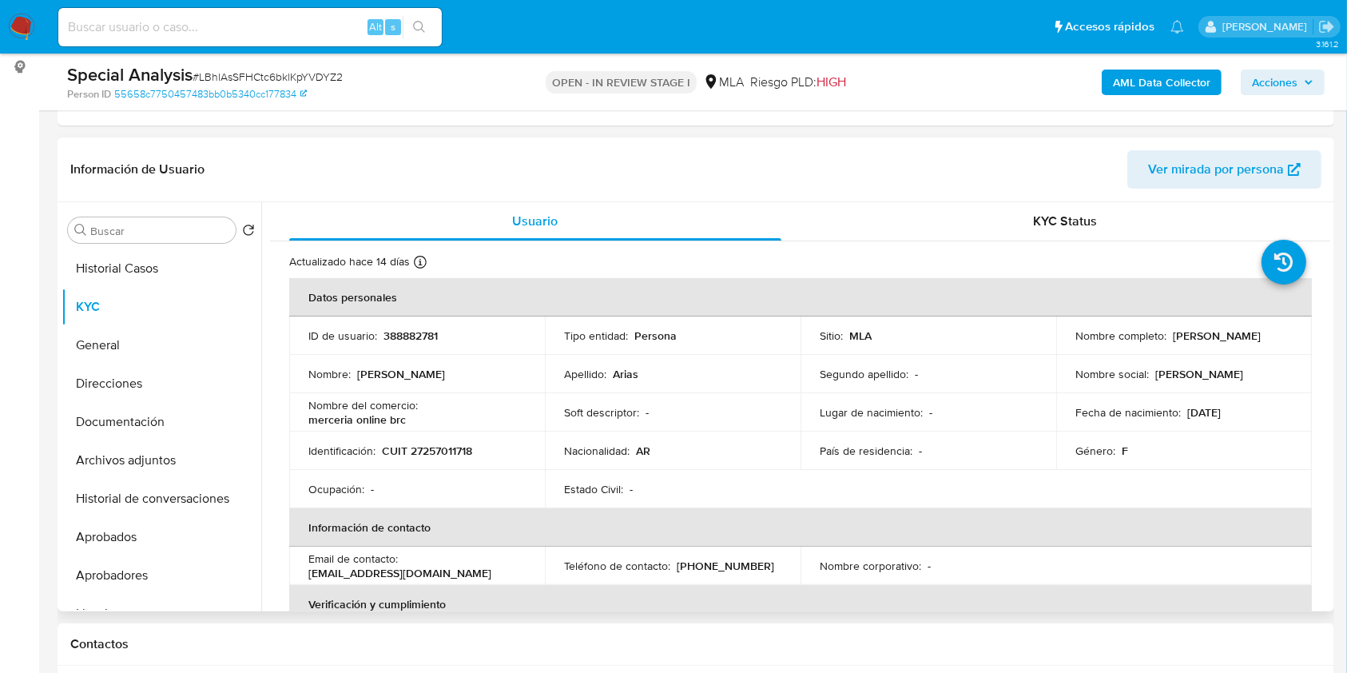
click at [458, 447] on p "CUIT 27257011718" at bounding box center [427, 450] width 90 height 14
copy p "27257011718"
click at [412, 329] on p "388882781" at bounding box center [410, 335] width 54 height 14
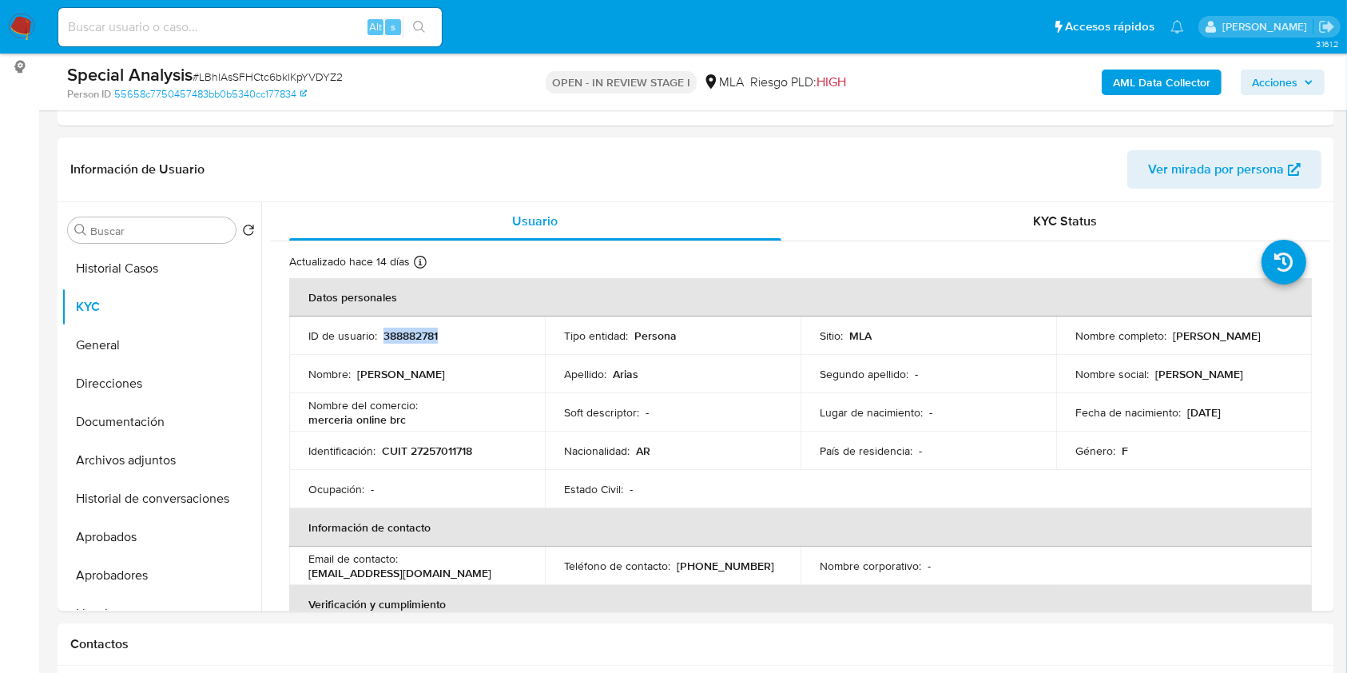
copy p "388882781"
drag, startPoint x: 1170, startPoint y: 332, endPoint x: 1284, endPoint y: 334, distance: 114.3
click at [1284, 334] on div "Nombre completo : Paola Lorena Arias" at bounding box center [1183, 335] width 217 height 14
copy p "[PERSON_NAME] [PERSON_NAME]"
drag, startPoint x: 300, startPoint y: 419, endPoint x: 444, endPoint y: 421, distance: 144.6
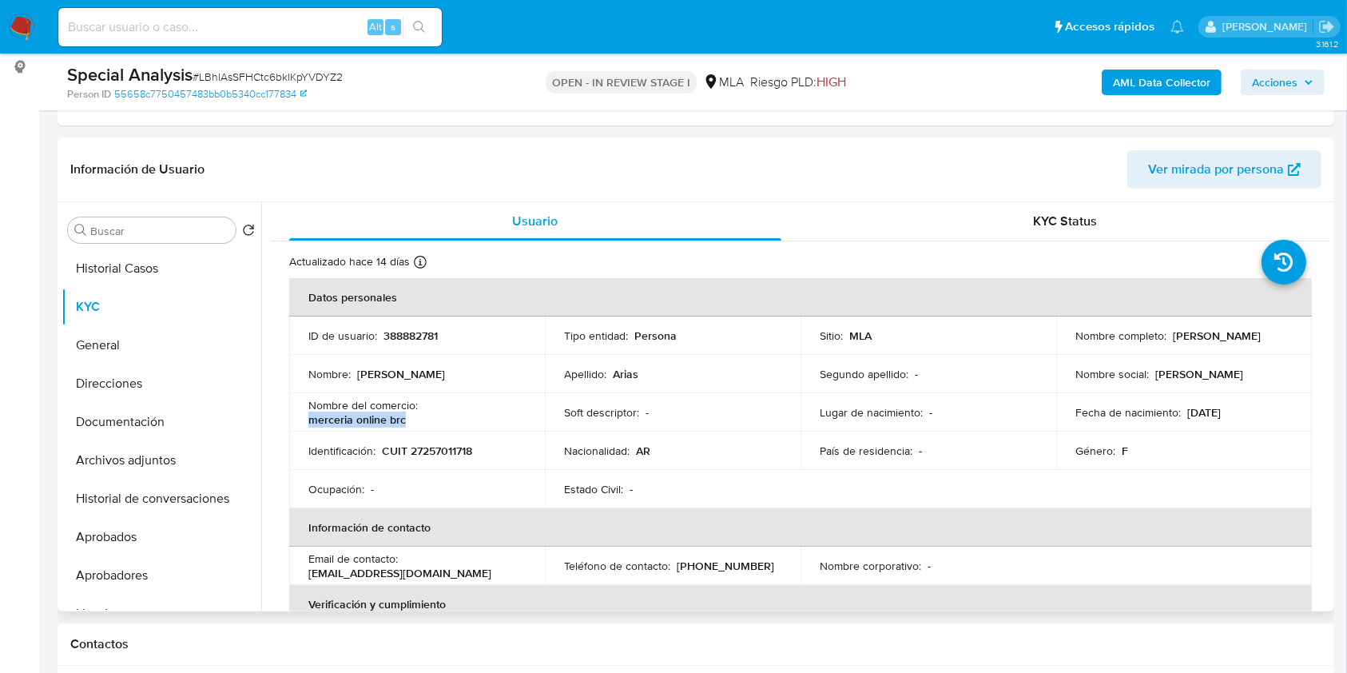
click at [444, 421] on td "Nombre del comercio : merceria online brc" at bounding box center [417, 412] width 256 height 38
copy p "merceria online brc"
click at [467, 439] on td "Identificación : CUIT 27257011718" at bounding box center [417, 450] width 256 height 38
click at [459, 449] on p "CUIT 27257011718" at bounding box center [427, 450] width 90 height 14
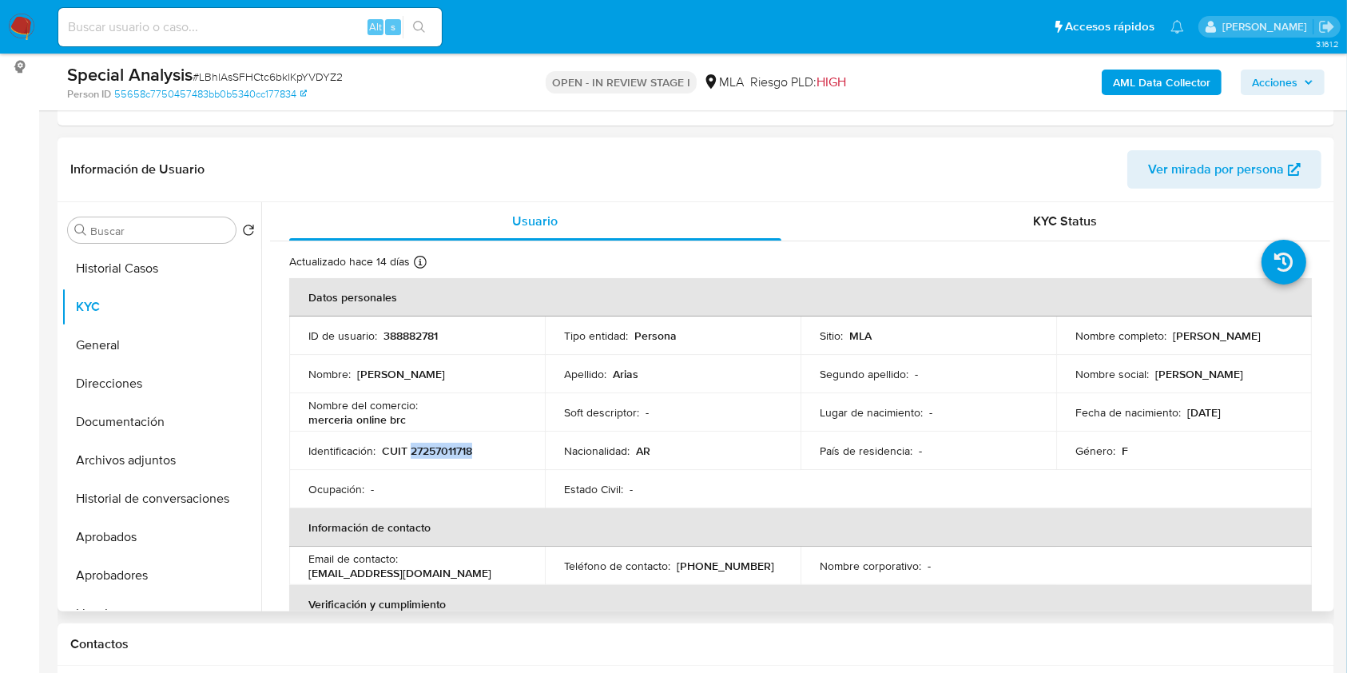
click at [459, 449] on p "CUIT 27257011718" at bounding box center [427, 450] width 90 height 14
copy p "27257011718"
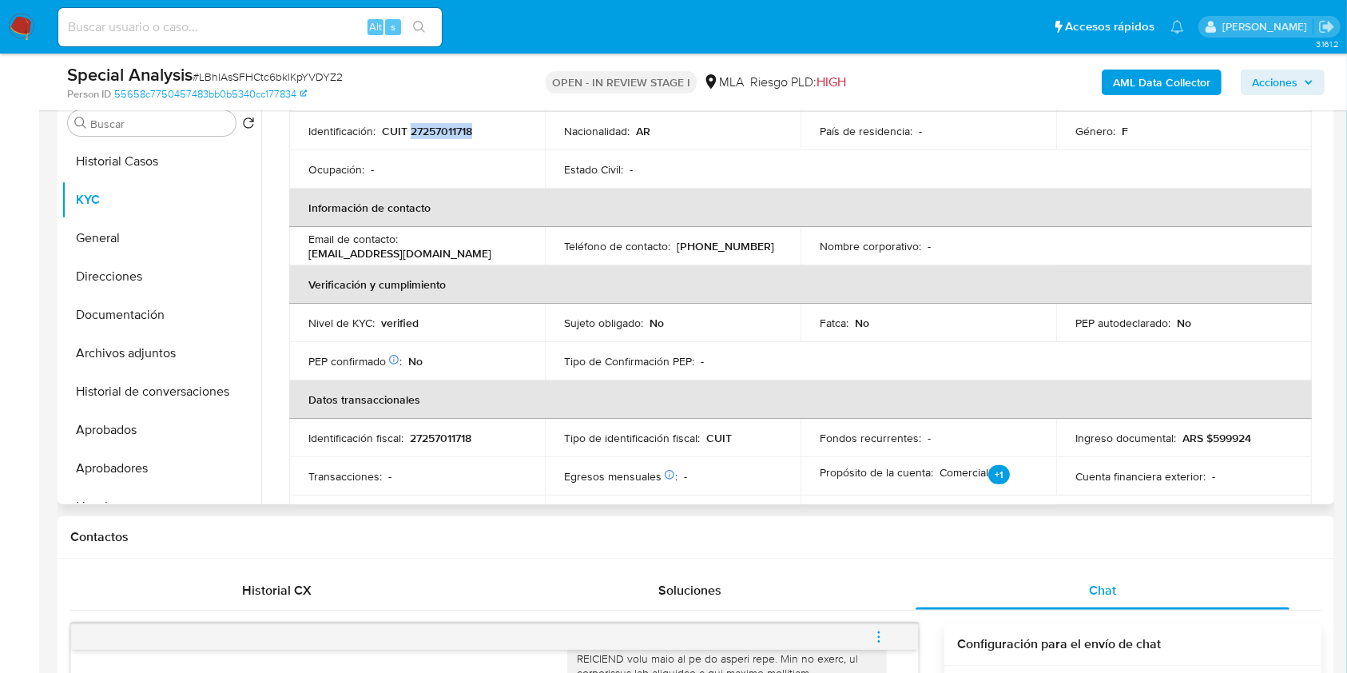
scroll to position [121, 0]
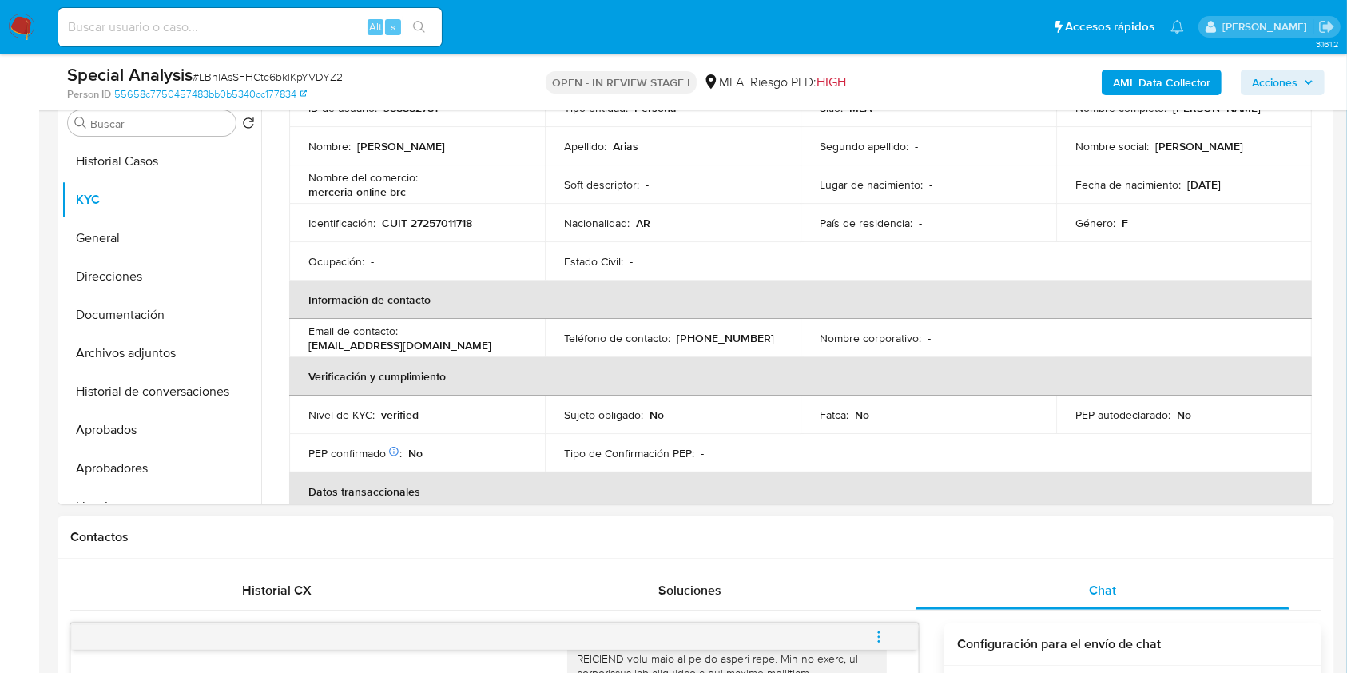
click at [606, 669] on div at bounding box center [727, 426] width 300 height 828
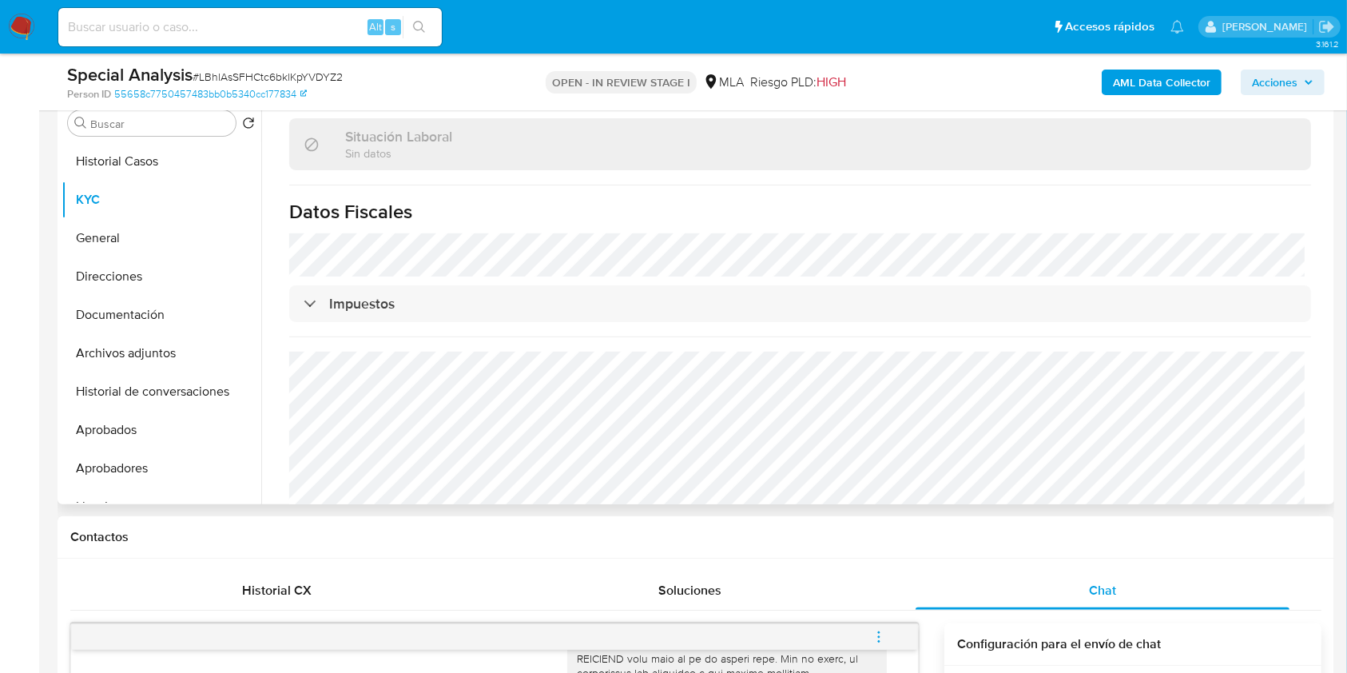
scroll to position [866, 0]
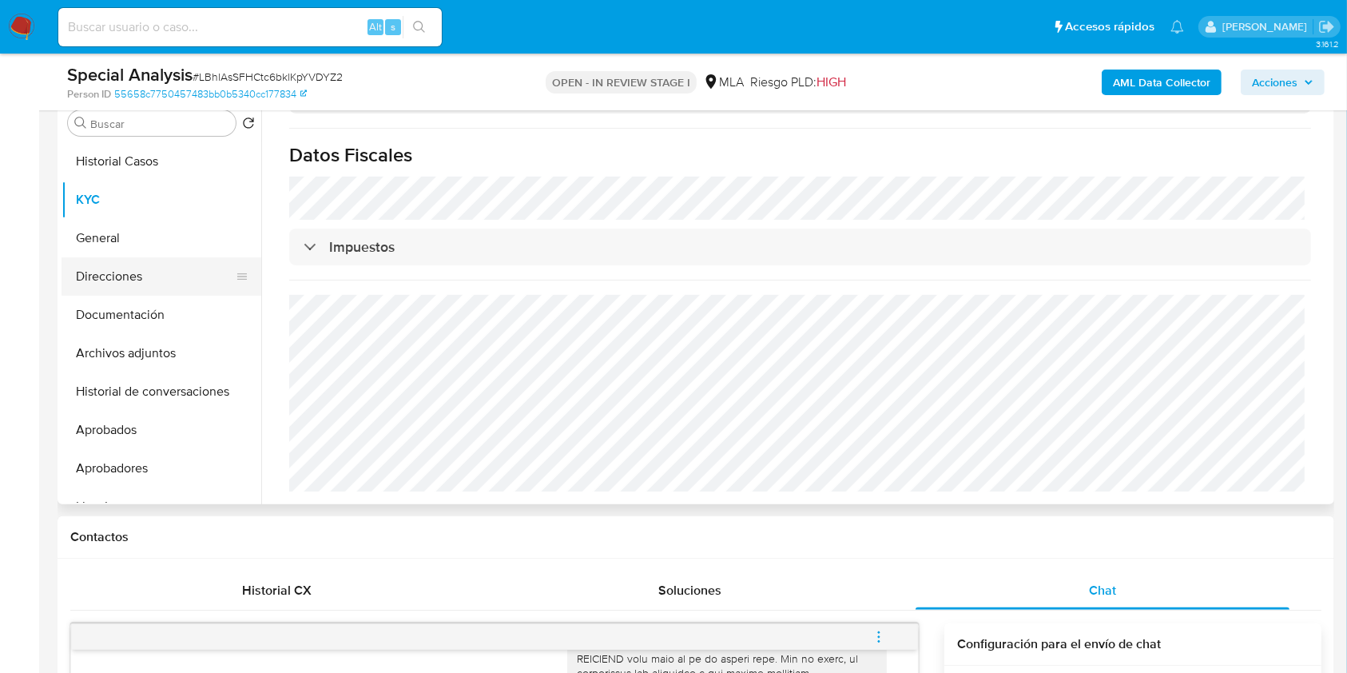
click at [140, 276] on button "Direcciones" at bounding box center [155, 276] width 187 height 38
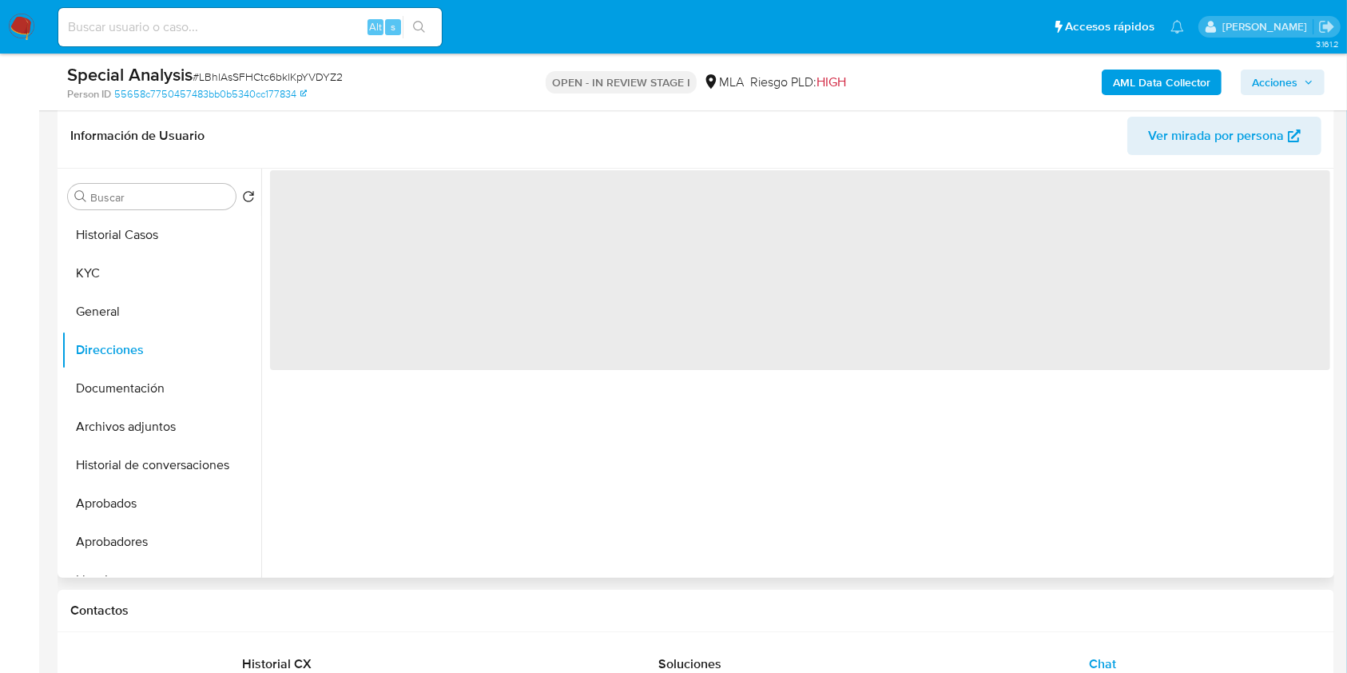
scroll to position [213, 0]
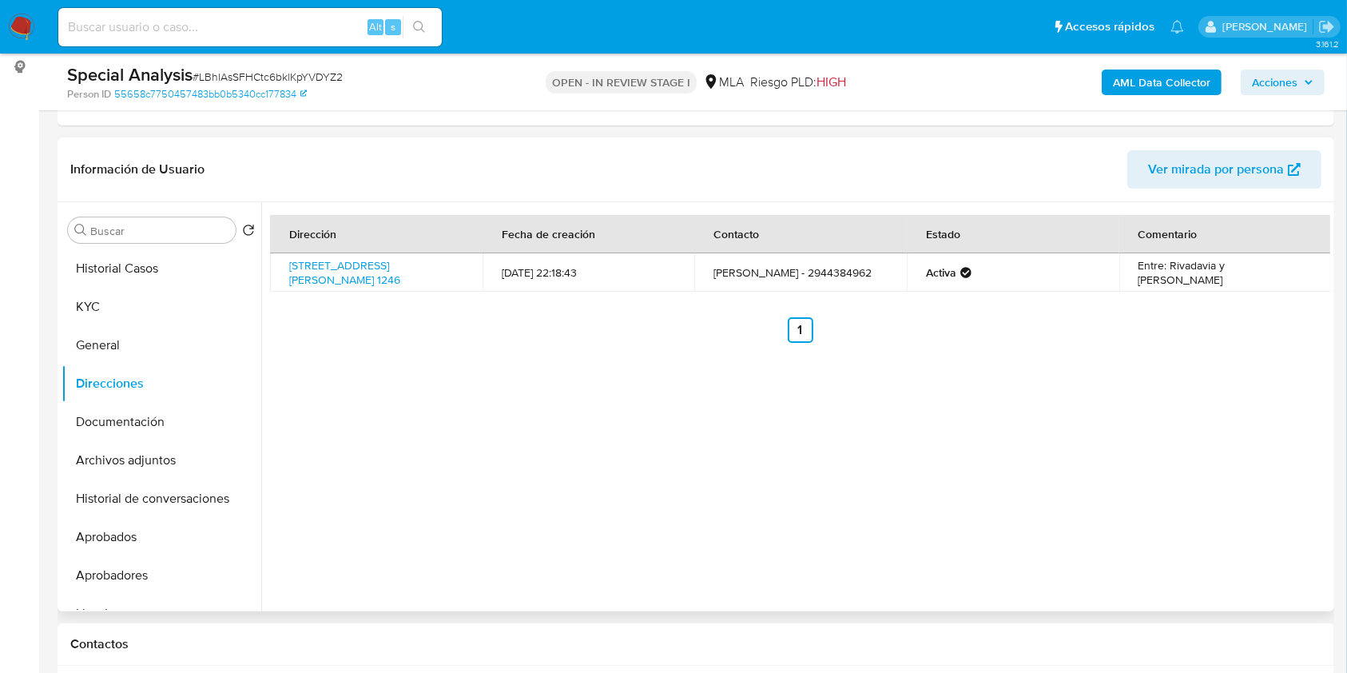
drag, startPoint x: 372, startPoint y: 294, endPoint x: 272, endPoint y: 261, distance: 105.1
click at [272, 261] on td "Vilcapugio 1246, San Carlos De Bariloche, Río Negro, 8400, Argentina 1246" at bounding box center [376, 272] width 213 height 38
copy link "Vilcapugio 1246, San Carlos De Bariloche, Río Negro, 8400, Argentina 1246"
click at [194, 316] on button "KYC" at bounding box center [155, 307] width 187 height 38
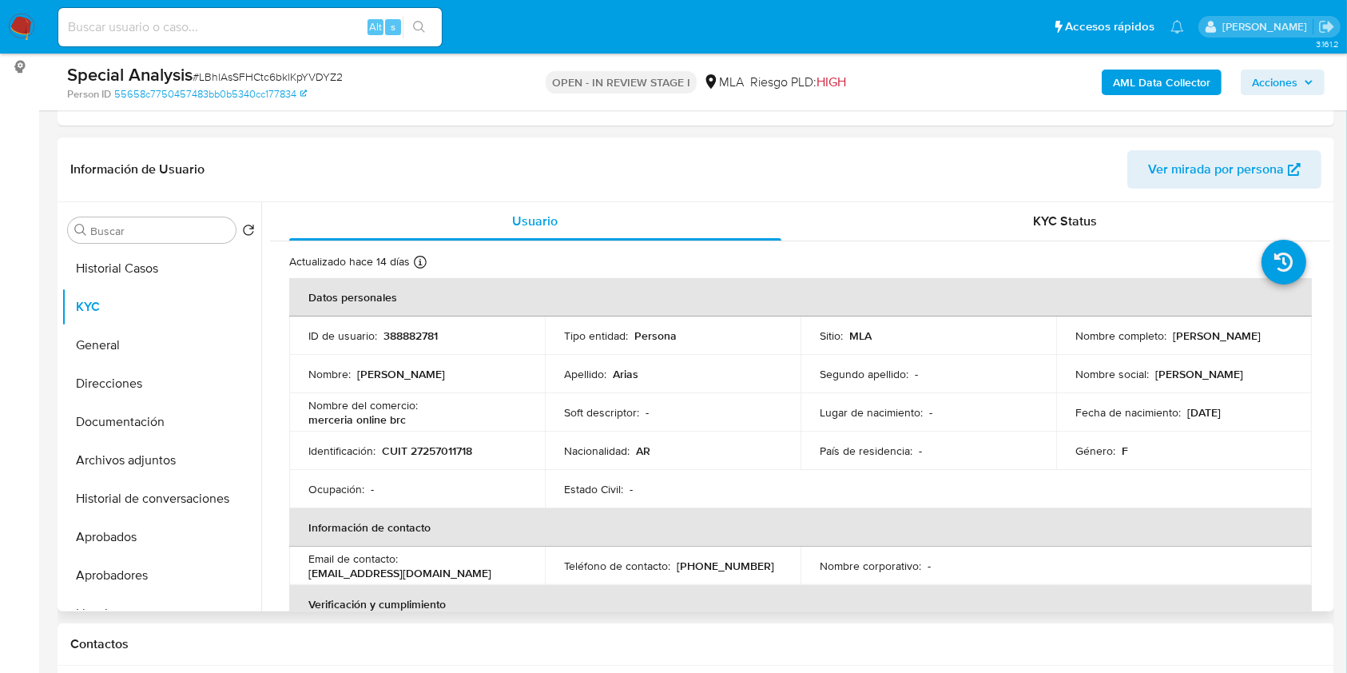
click at [452, 444] on p "CUIT 27257011718" at bounding box center [427, 450] width 90 height 14
copy p "27257011718"
click at [135, 268] on button "Historial Casos" at bounding box center [155, 268] width 187 height 38
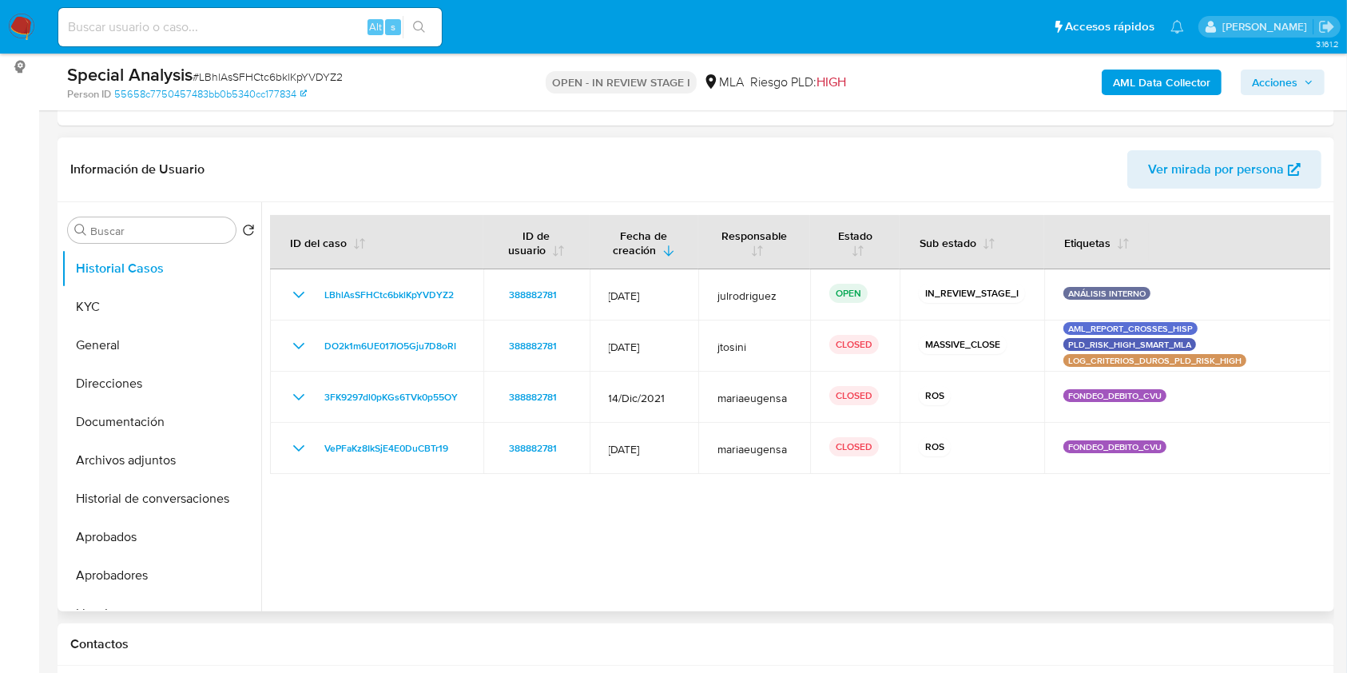
click at [469, 573] on div at bounding box center [795, 406] width 1069 height 409
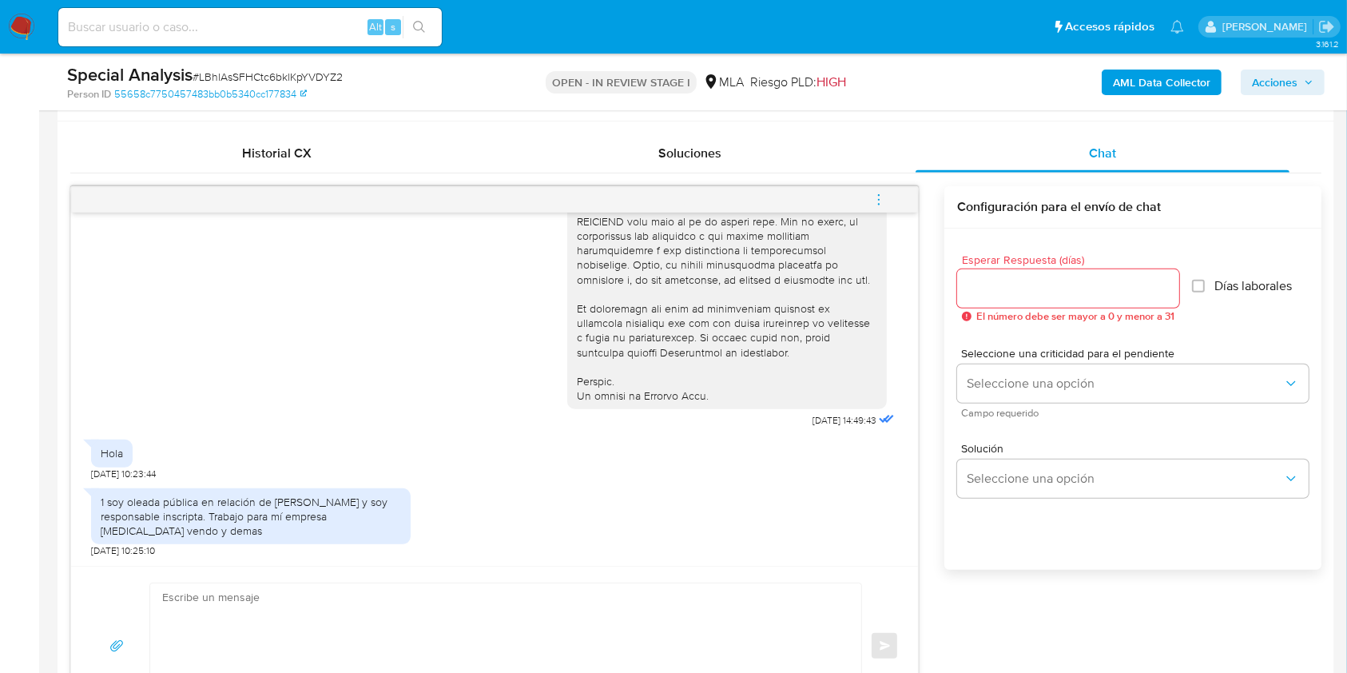
scroll to position [639, 0]
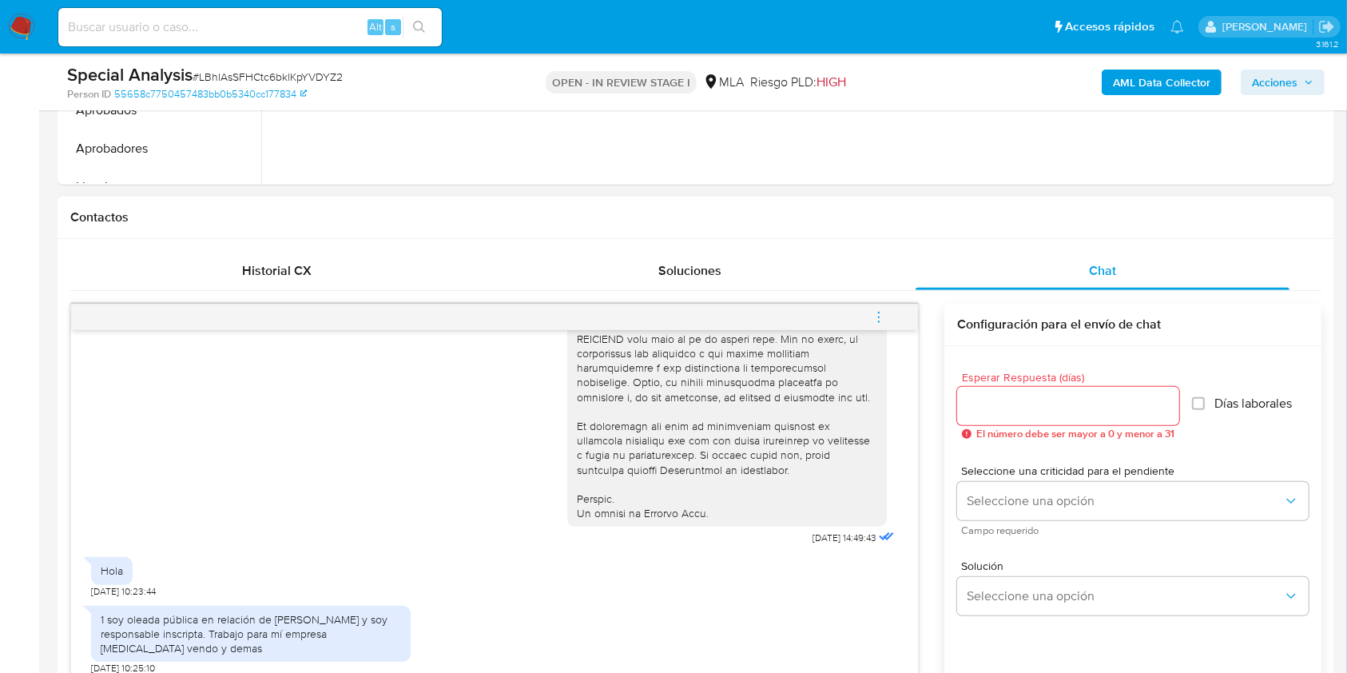
click at [995, 411] on input "Esperar Respuesta (días)" at bounding box center [1068, 405] width 222 height 21
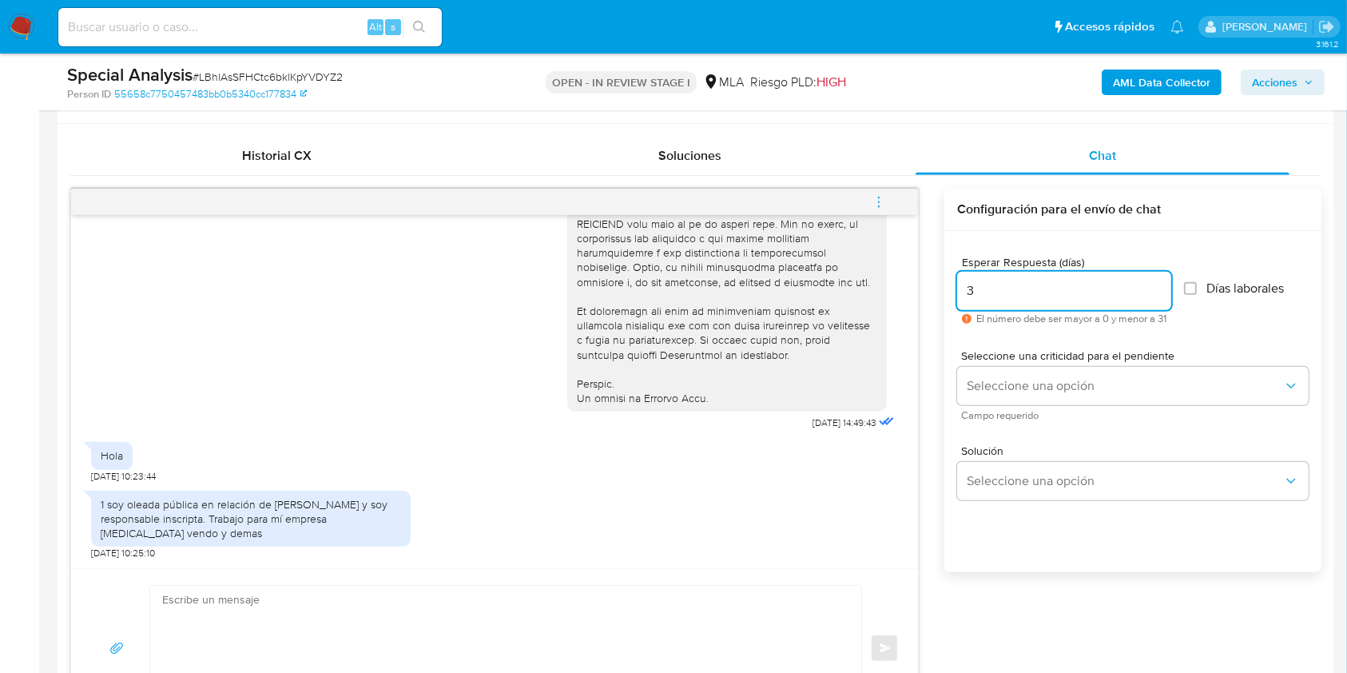
scroll to position [852, 0]
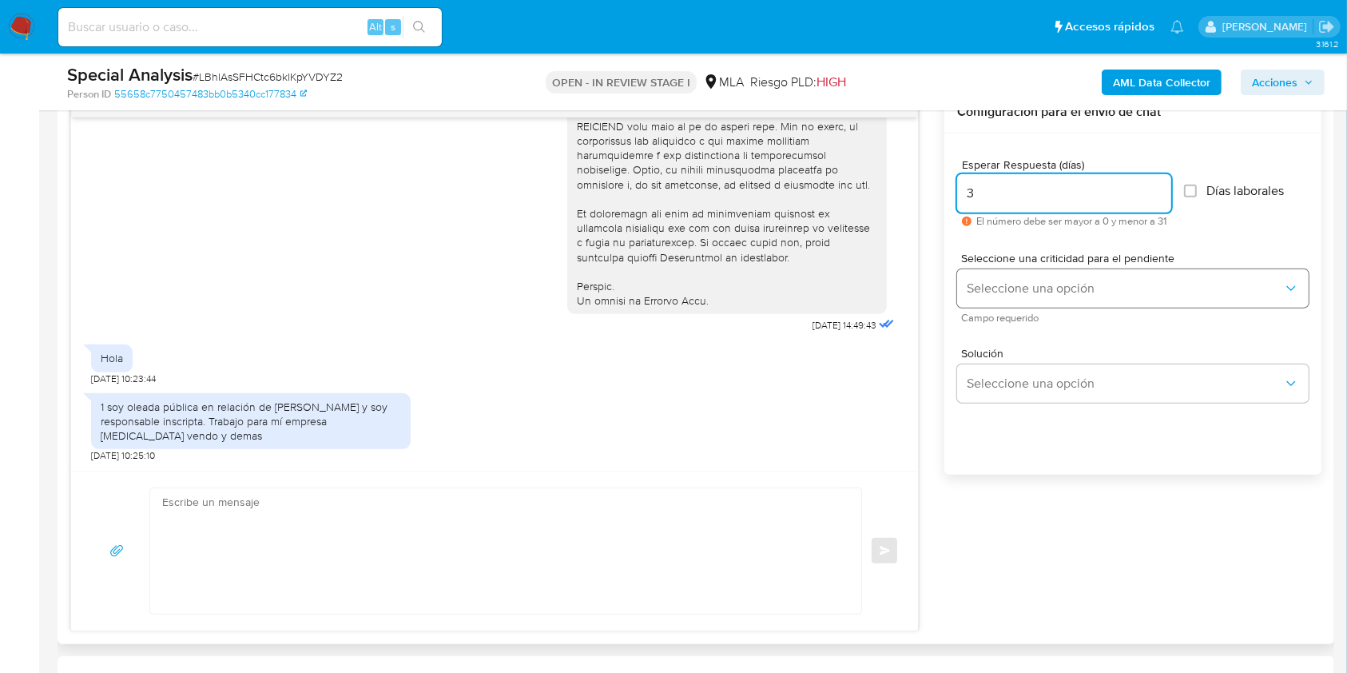
type input "3"
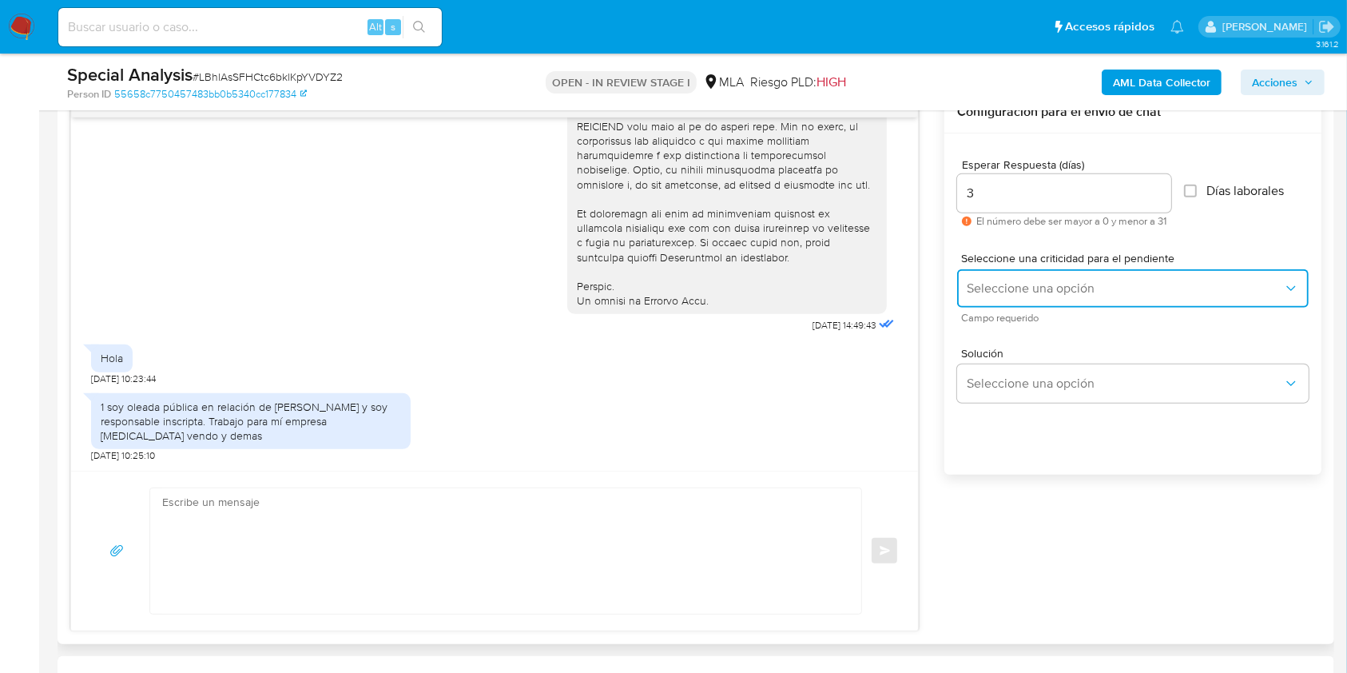
click at [1003, 280] on span "Seleccione una opción" at bounding box center [1125, 288] width 316 height 16
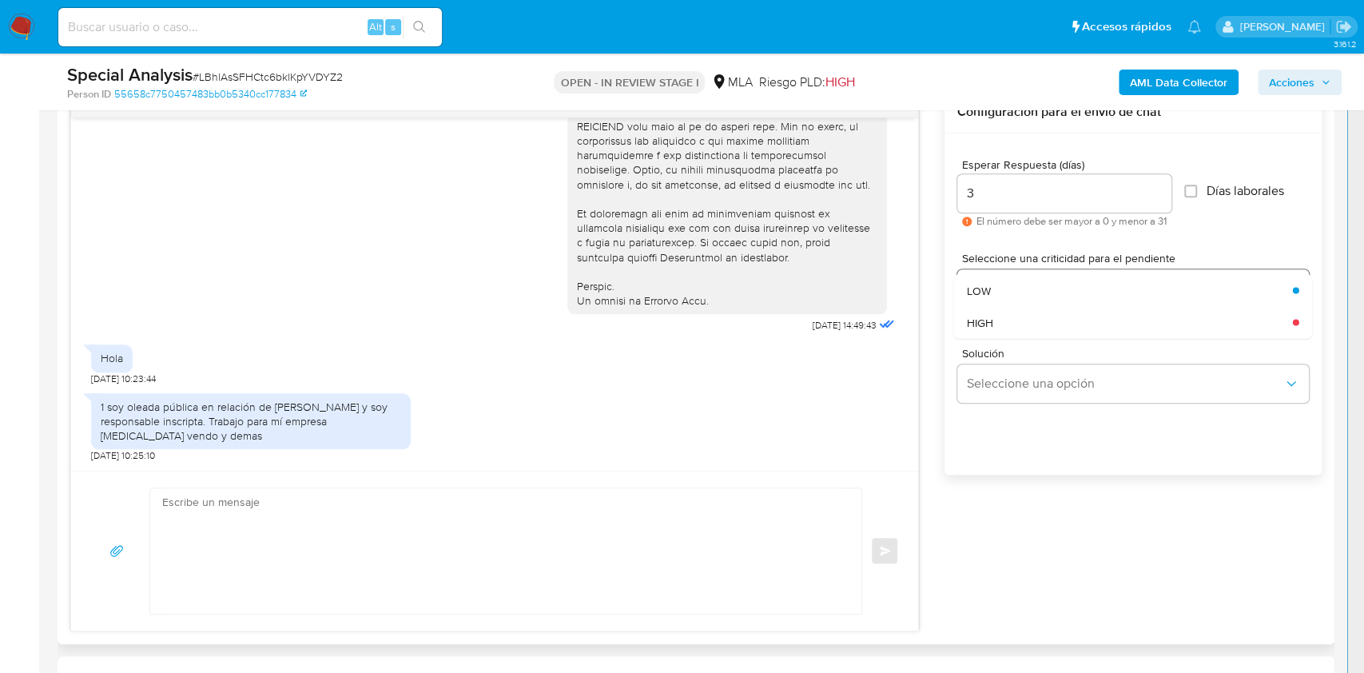
click at [993, 325] on div "HIGH" at bounding box center [1125, 322] width 316 height 32
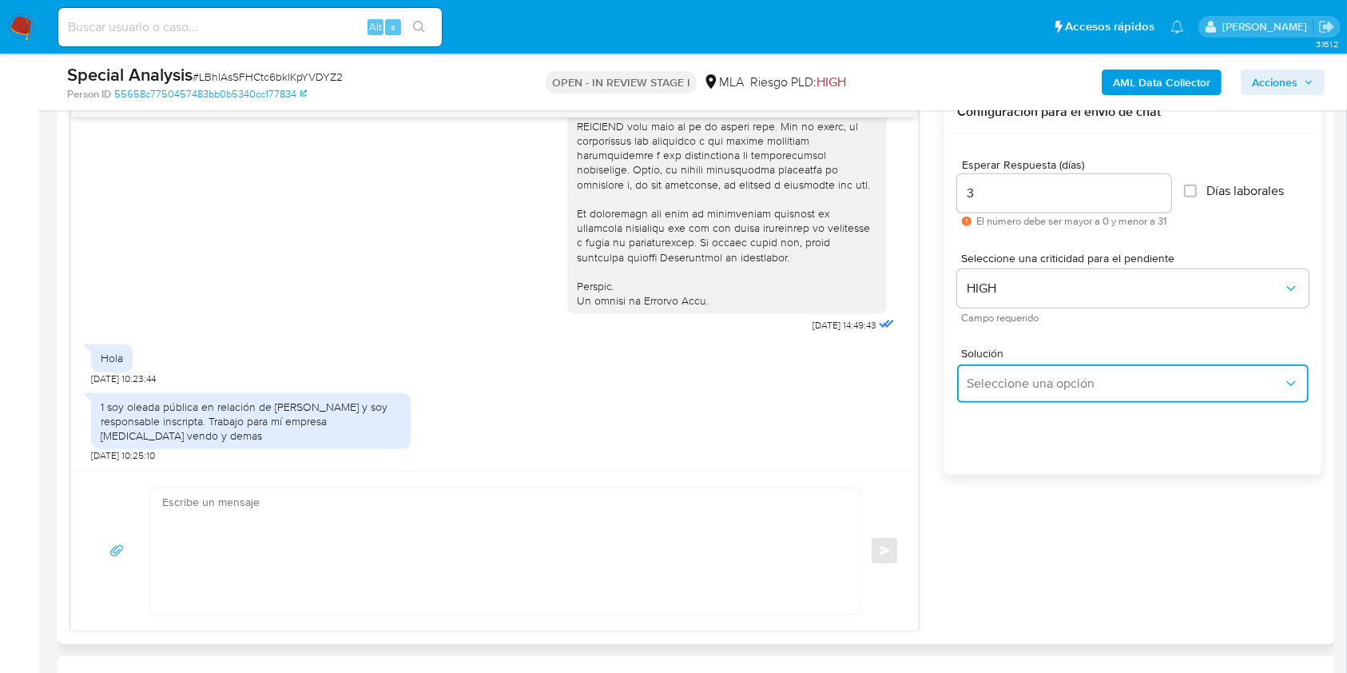
click at [1020, 389] on span "Seleccione una opción" at bounding box center [1125, 383] width 316 height 16
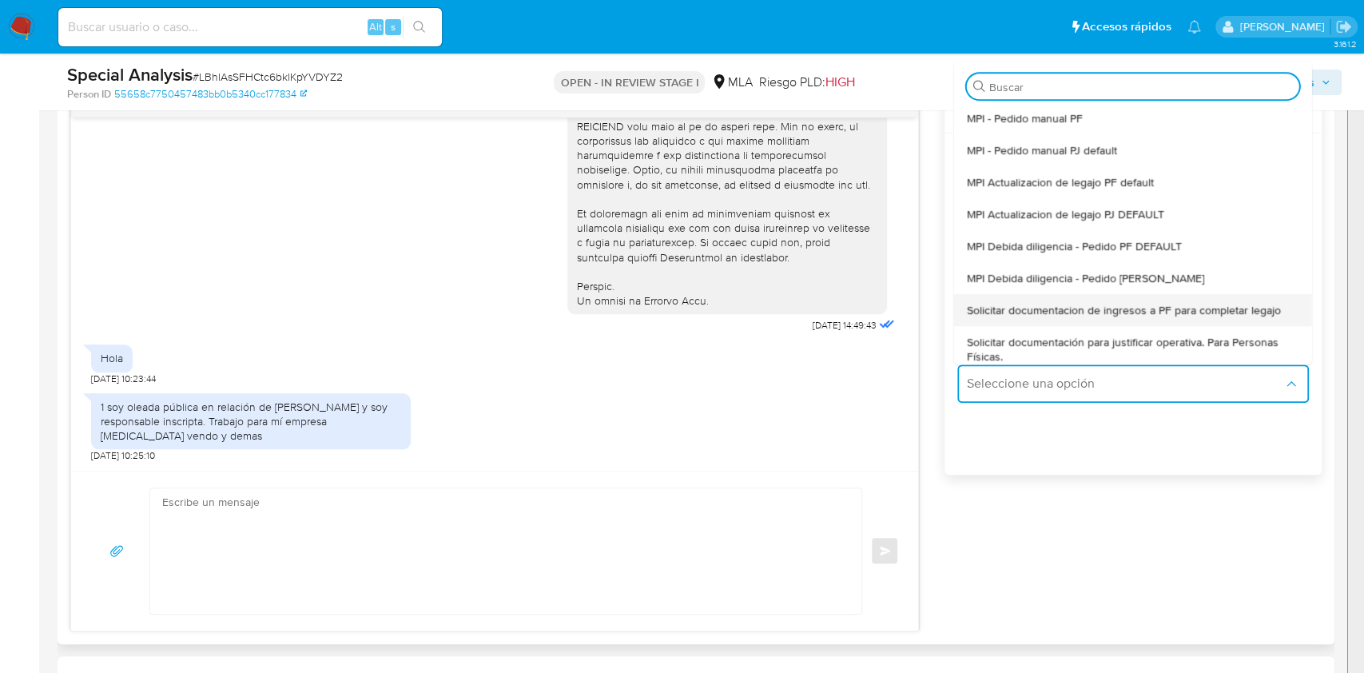
click at [1063, 311] on span "Solicitar documentacion de ingresos a PF para completar legajo" at bounding box center [1124, 310] width 314 height 14
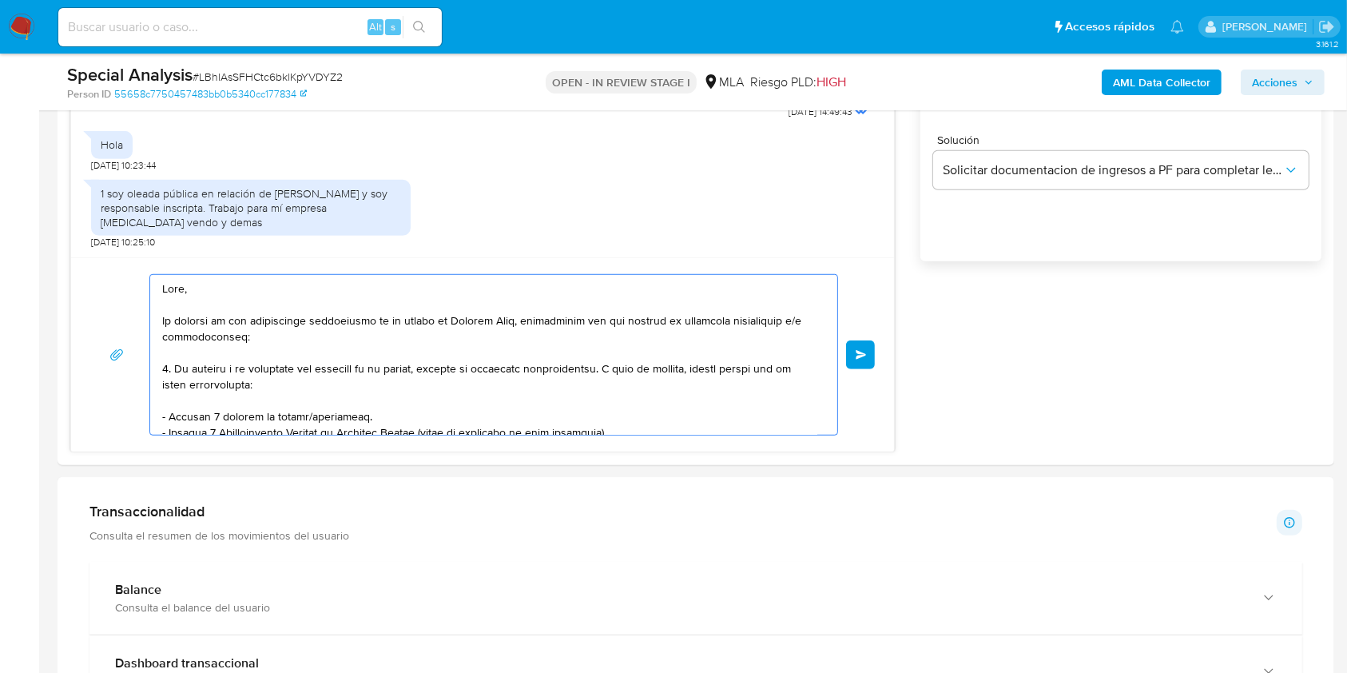
scroll to position [1118, 0]
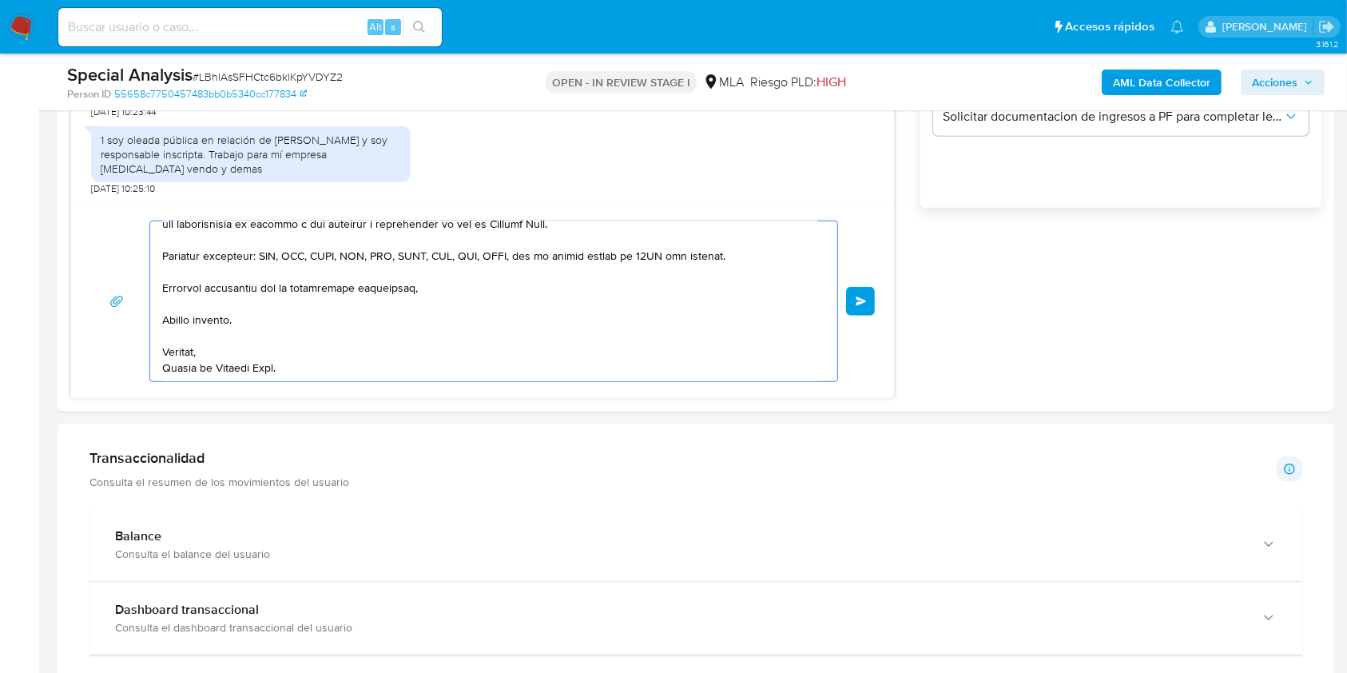
drag, startPoint x: 347, startPoint y: 507, endPoint x: 487, endPoint y: 706, distance: 243.1
click at [487, 706] on html "Pausado Ver notificaciones Alt s Accesos rápidos Presiona las siguientes teclas…" at bounding box center [673, 581] width 1347 height 3398
type textarea "Hola, En función de las operaciones registradas en tu cuenta de Mercado Pago, n…"
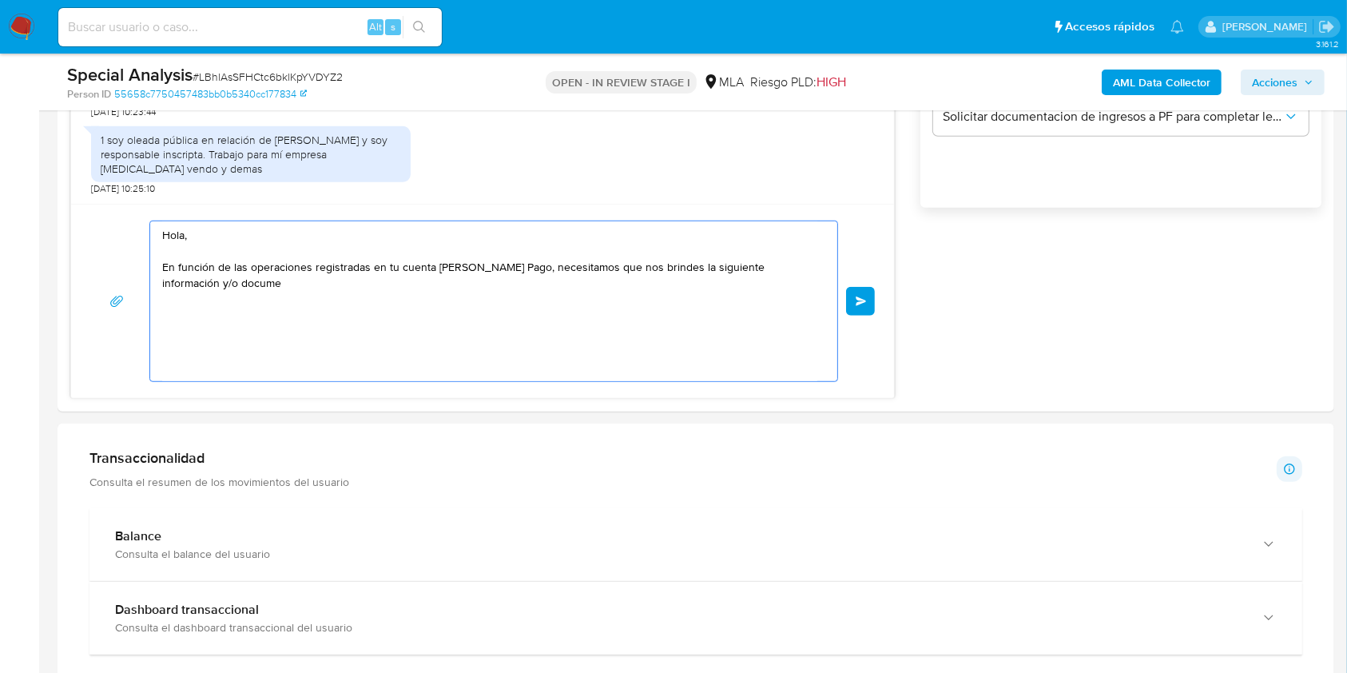
scroll to position [0, 0]
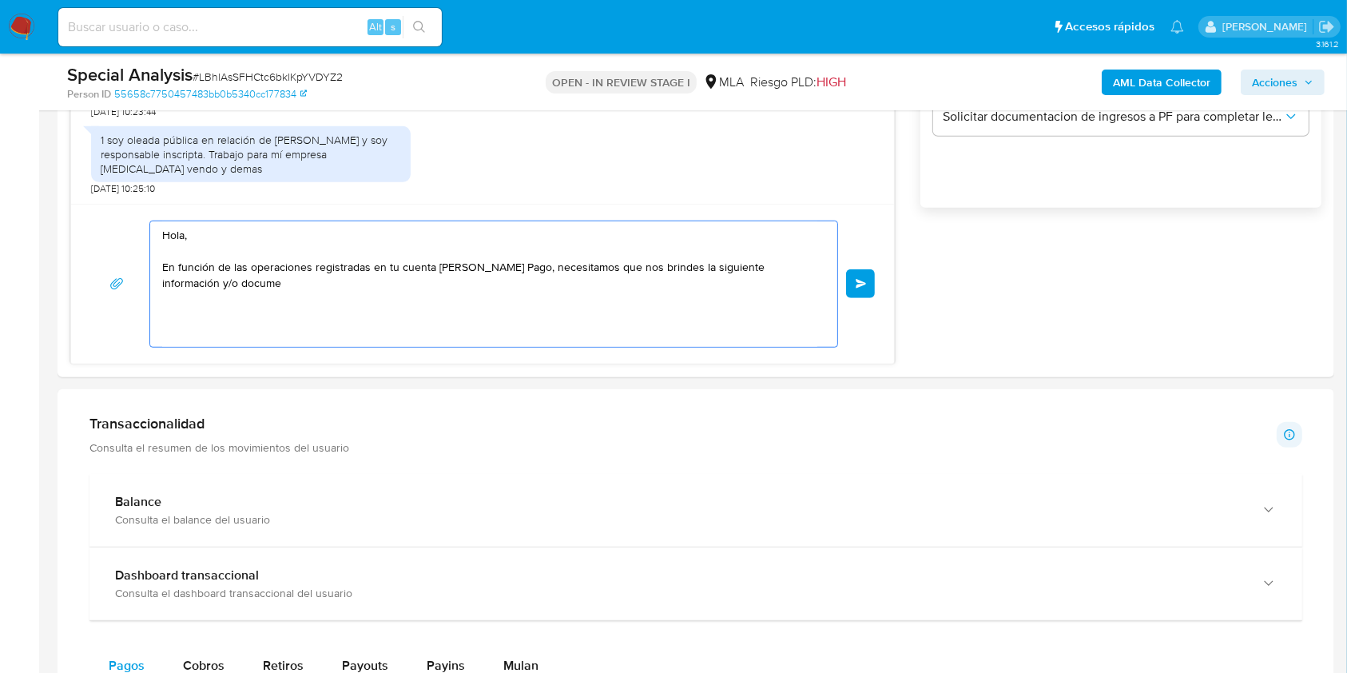
drag, startPoint x: 275, startPoint y: 283, endPoint x: 0, endPoint y: 175, distance: 295.2
click at [0, 175] on section "Bandeja Tablero Screening Búsqueda en Listas Watchlist Herramientas Operaciones…" at bounding box center [673, 563] width 1347 height 3363
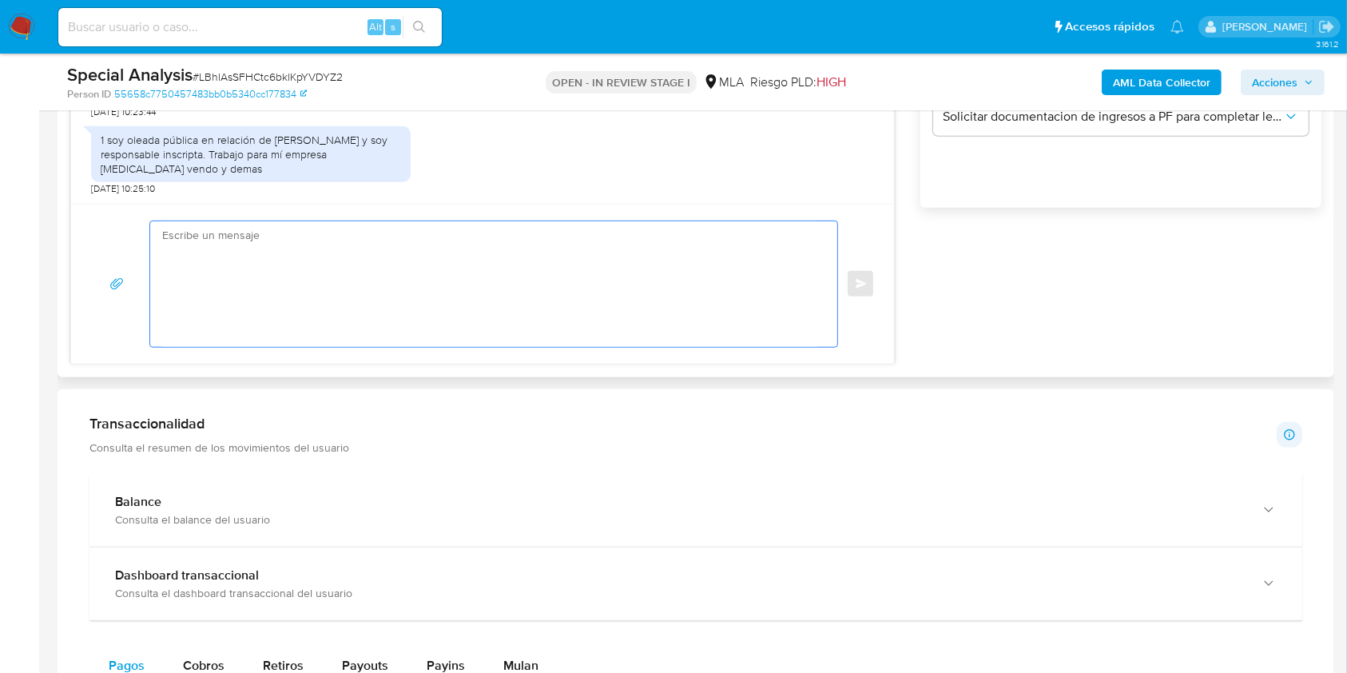
paste textarea "Buenas tardes, Queremos aclararte que la Resolución General ARCA 5696/2025 indi…"
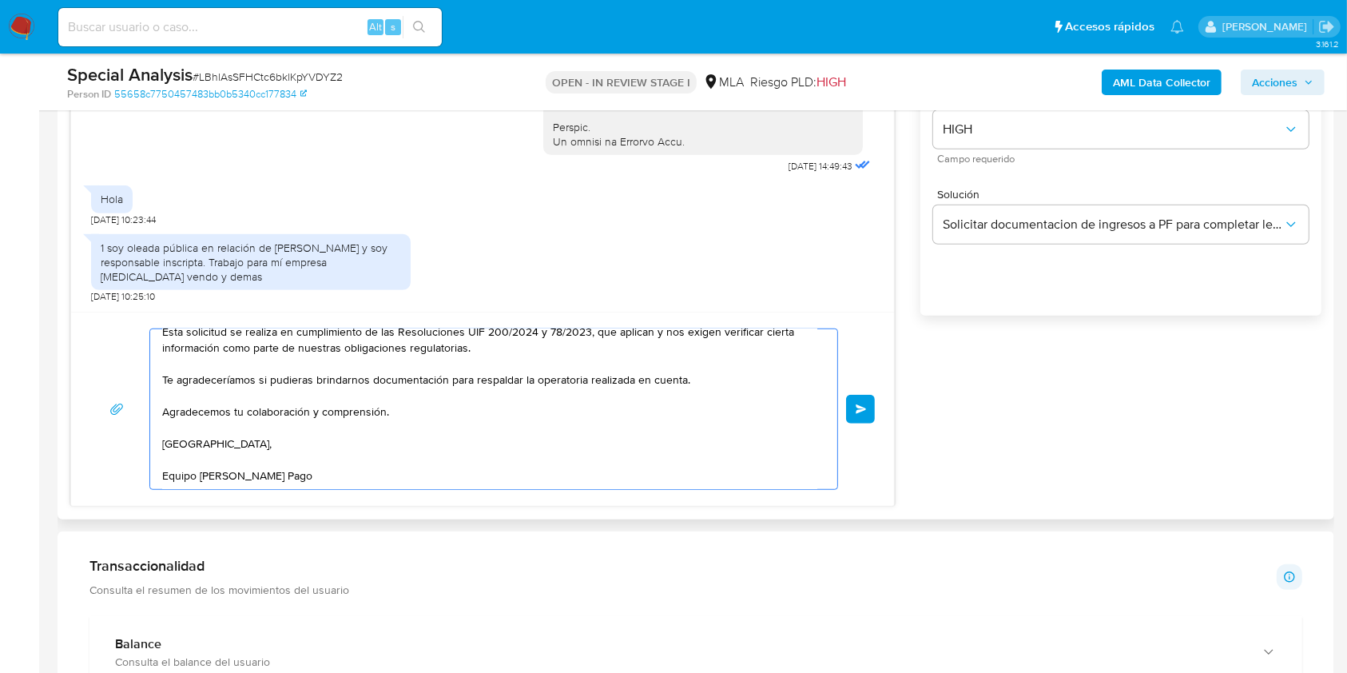
scroll to position [906, 0]
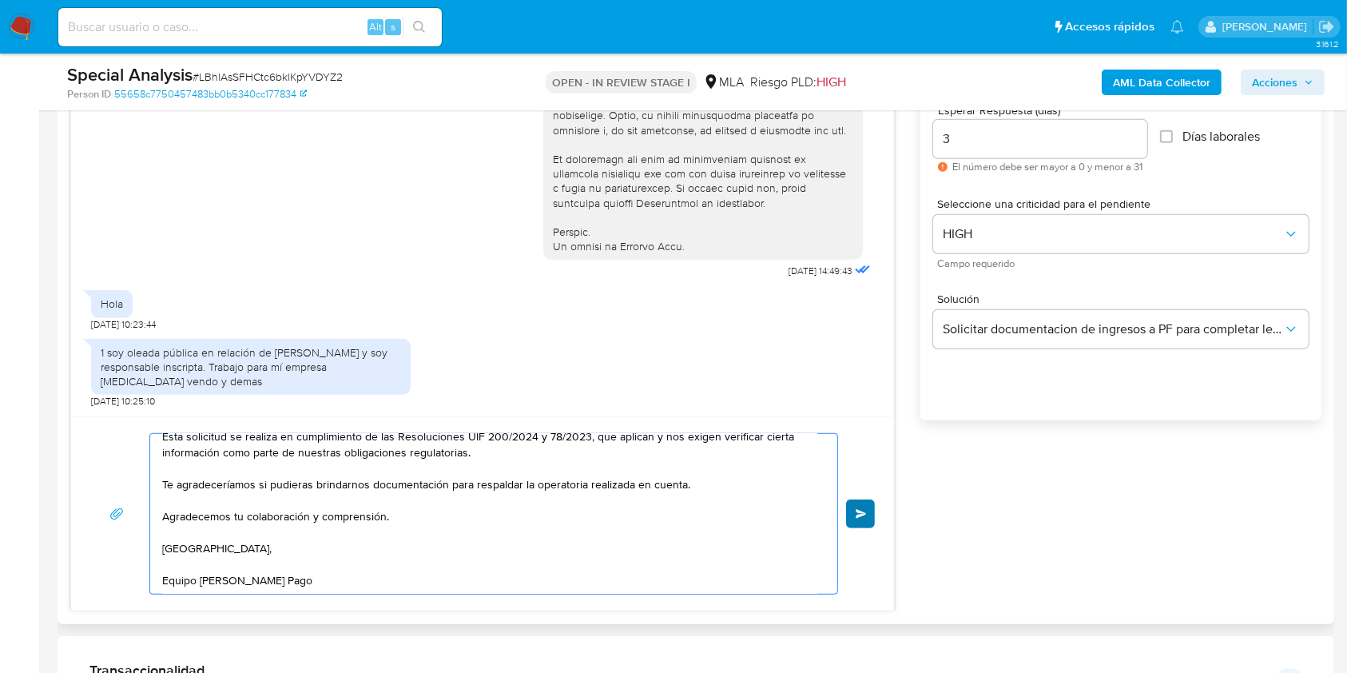
type textarea "Buenas tardes, Queremos aclararte que la Resolución General ARCA 5696/2025 indi…"
click at [863, 514] on span "Enviar" at bounding box center [861, 514] width 11 height 10
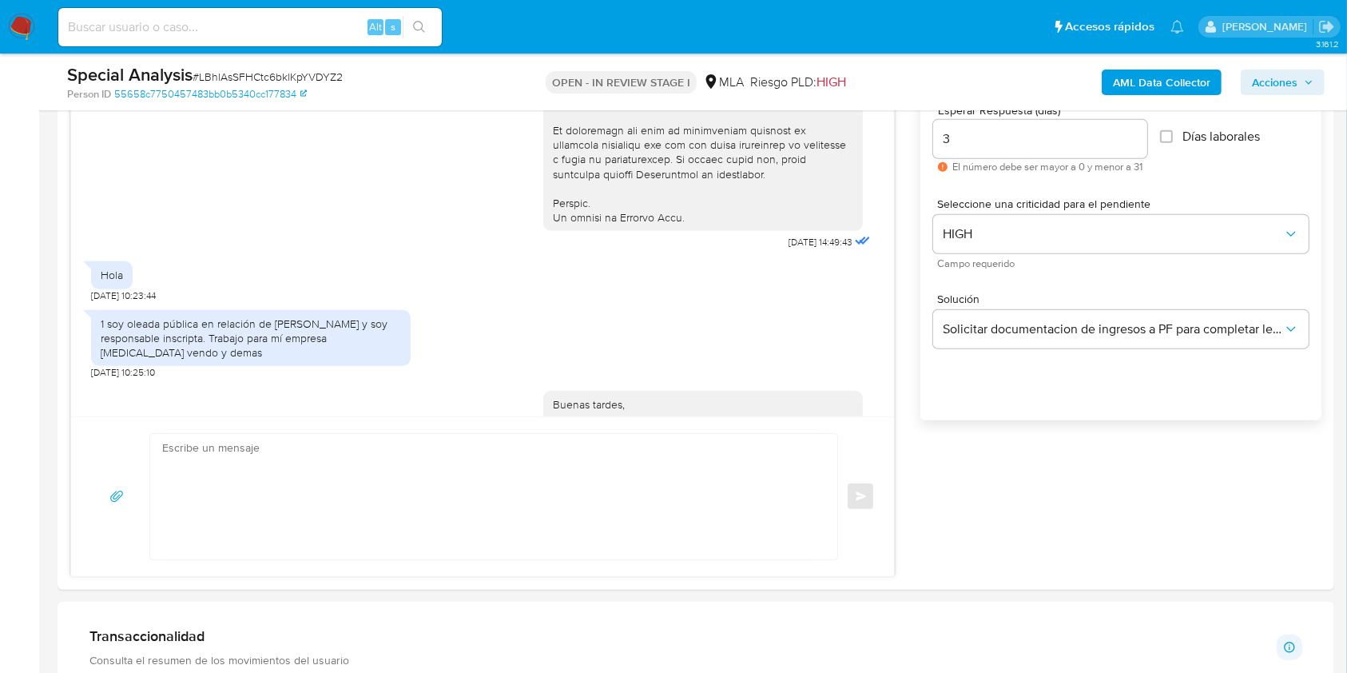
scroll to position [1029, 0]
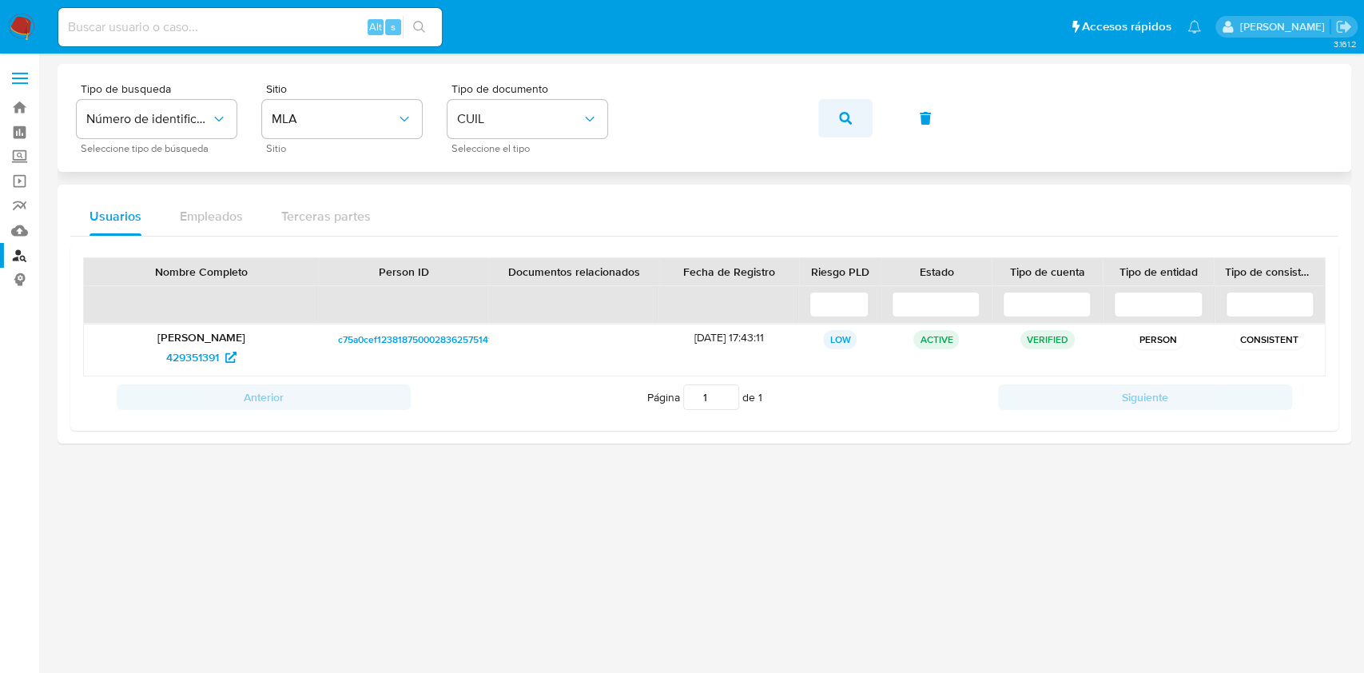
click at [868, 109] on button "button" at bounding box center [845, 118] width 54 height 38
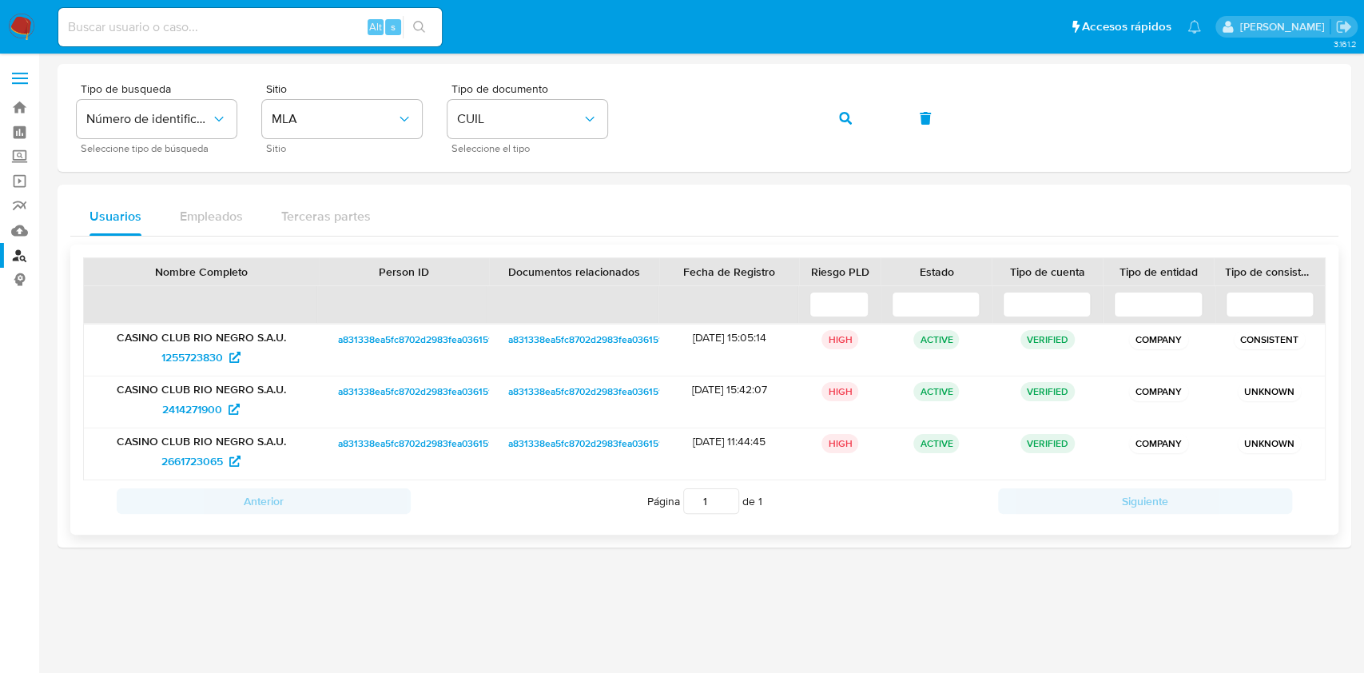
click at [175, 371] on div "CASINO CLUB RIO NEGRO S.A.U. 1255723830" at bounding box center [201, 349] width 235 height 51
click at [175, 359] on span "1255723830" at bounding box center [192, 357] width 62 height 26
click at [853, 118] on button "button" at bounding box center [845, 118] width 54 height 38
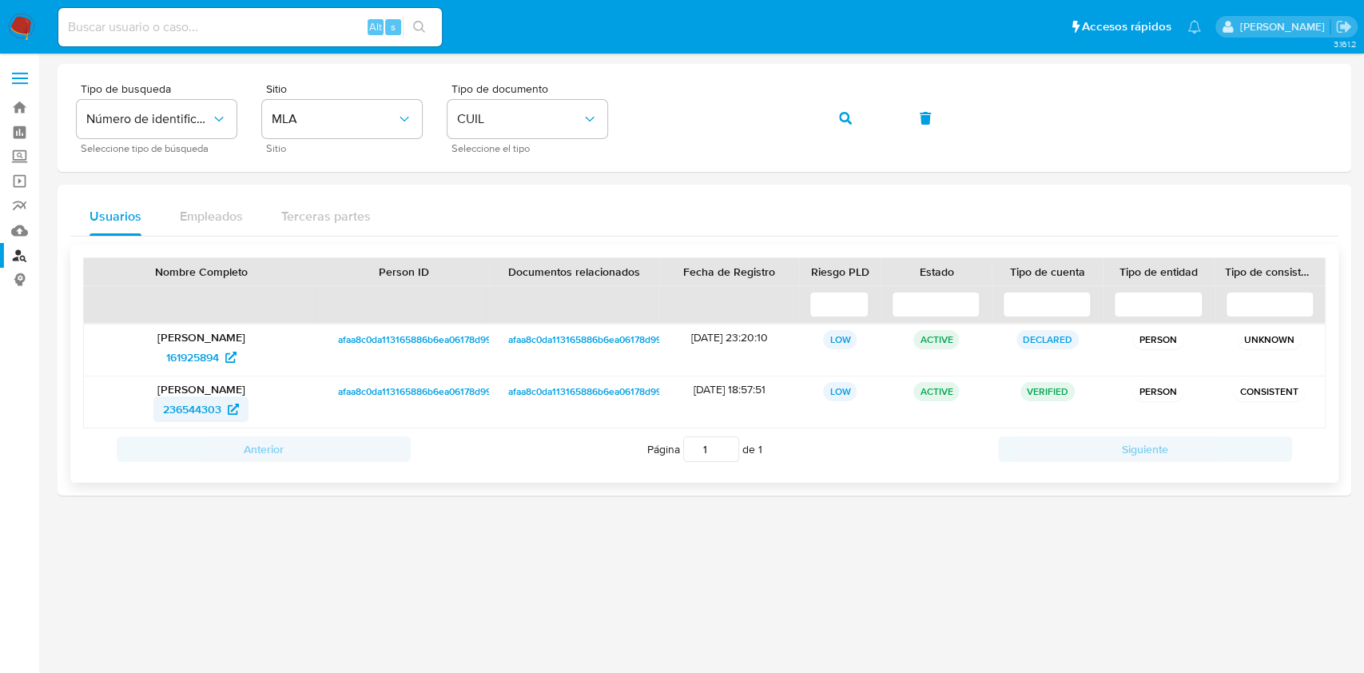
click at [211, 403] on span "236544303" at bounding box center [192, 409] width 58 height 26
click at [842, 110] on span "button" at bounding box center [845, 118] width 13 height 35
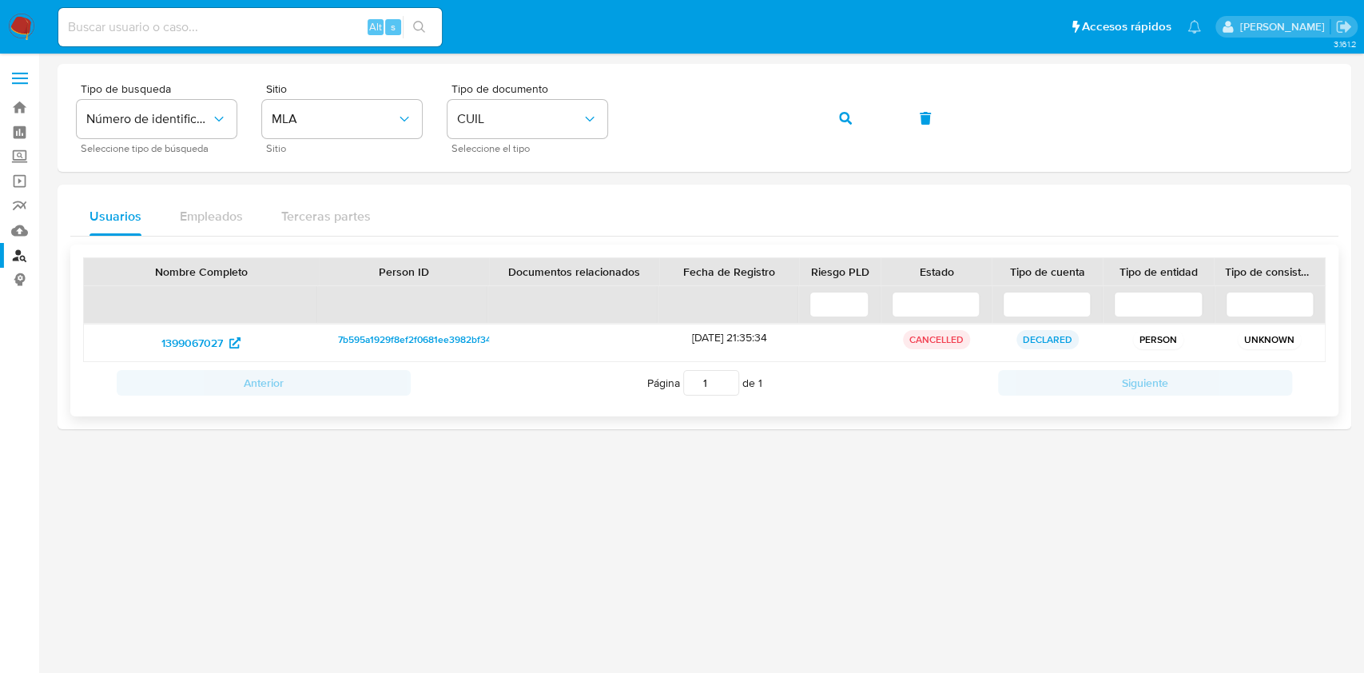
click at [191, 329] on div "1399067027" at bounding box center [201, 342] width 235 height 37
click at [192, 337] on span "1399067027" at bounding box center [192, 343] width 62 height 26
click at [849, 121] on icon "button" at bounding box center [845, 118] width 13 height 13
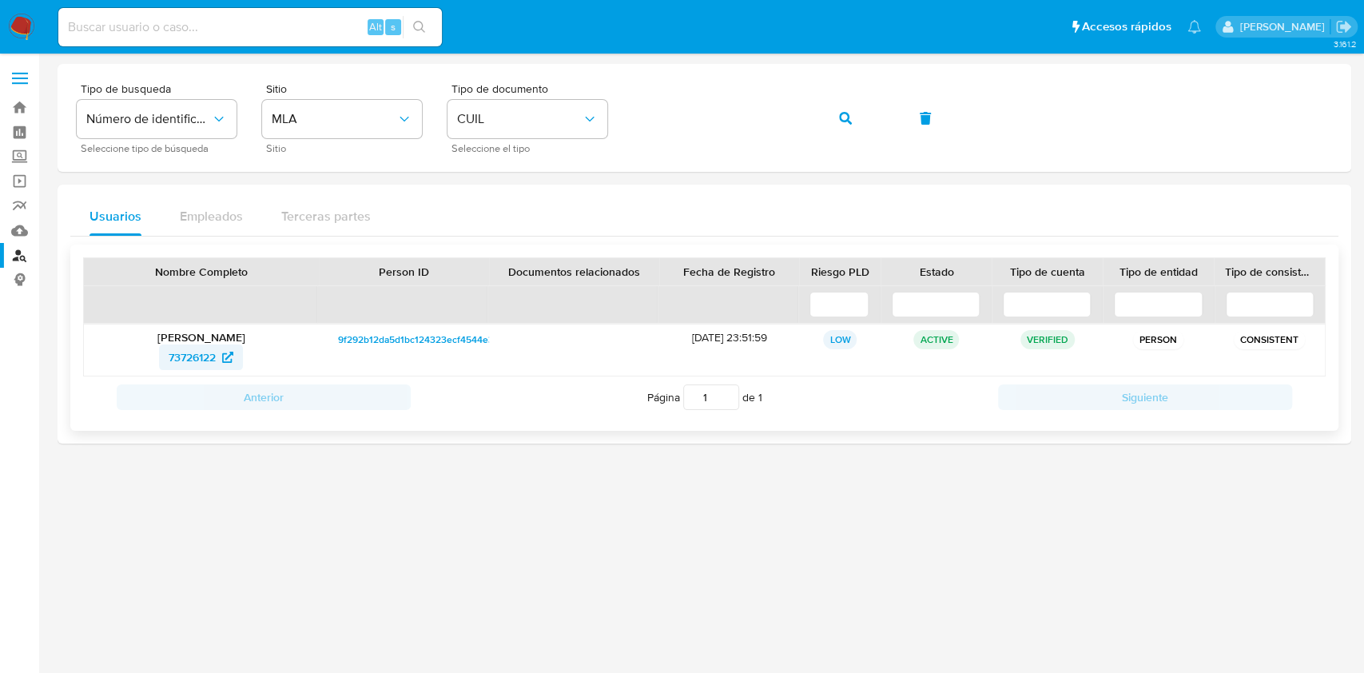
click at [225, 352] on icon at bounding box center [227, 357] width 11 height 11
click at [829, 113] on button "button" at bounding box center [845, 118] width 54 height 38
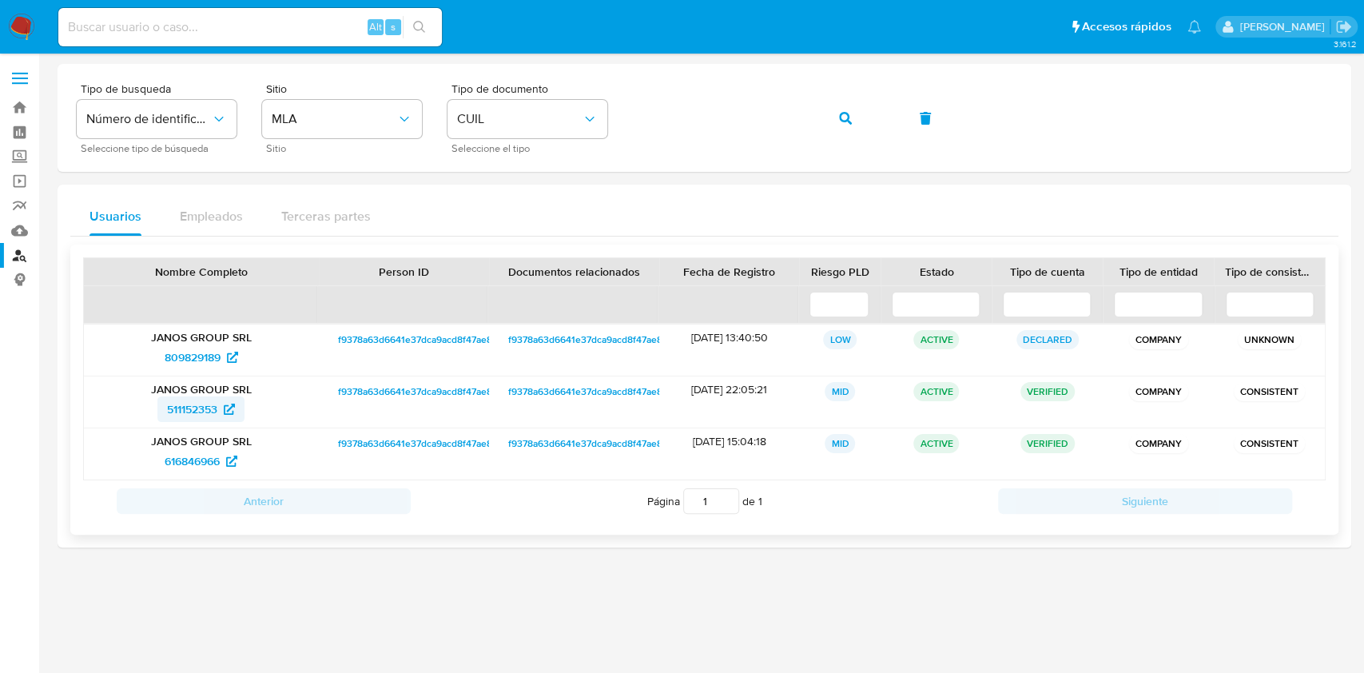
click at [197, 406] on span "511152353" at bounding box center [192, 409] width 50 height 26
click at [839, 112] on icon "button" at bounding box center [845, 118] width 13 height 13
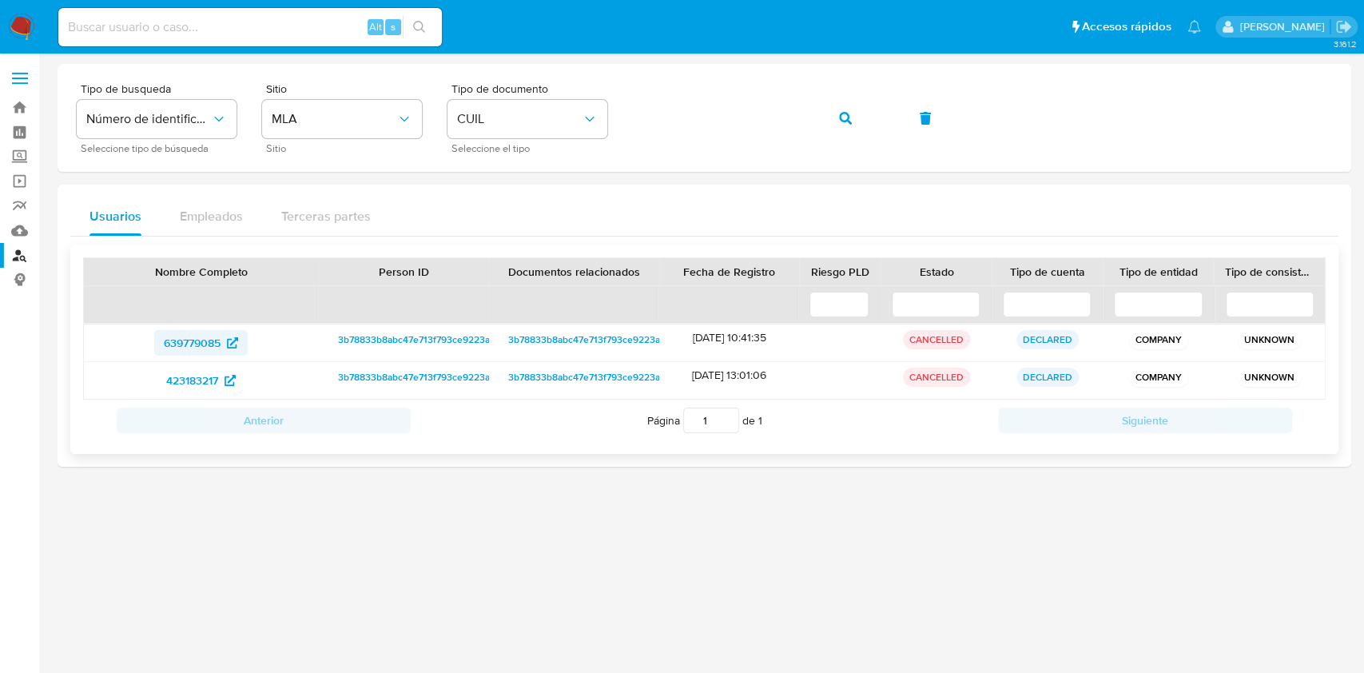
click at [236, 332] on span "639779085" at bounding box center [201, 343] width 74 height 26
click at [850, 117] on icon "button" at bounding box center [845, 118] width 13 height 13
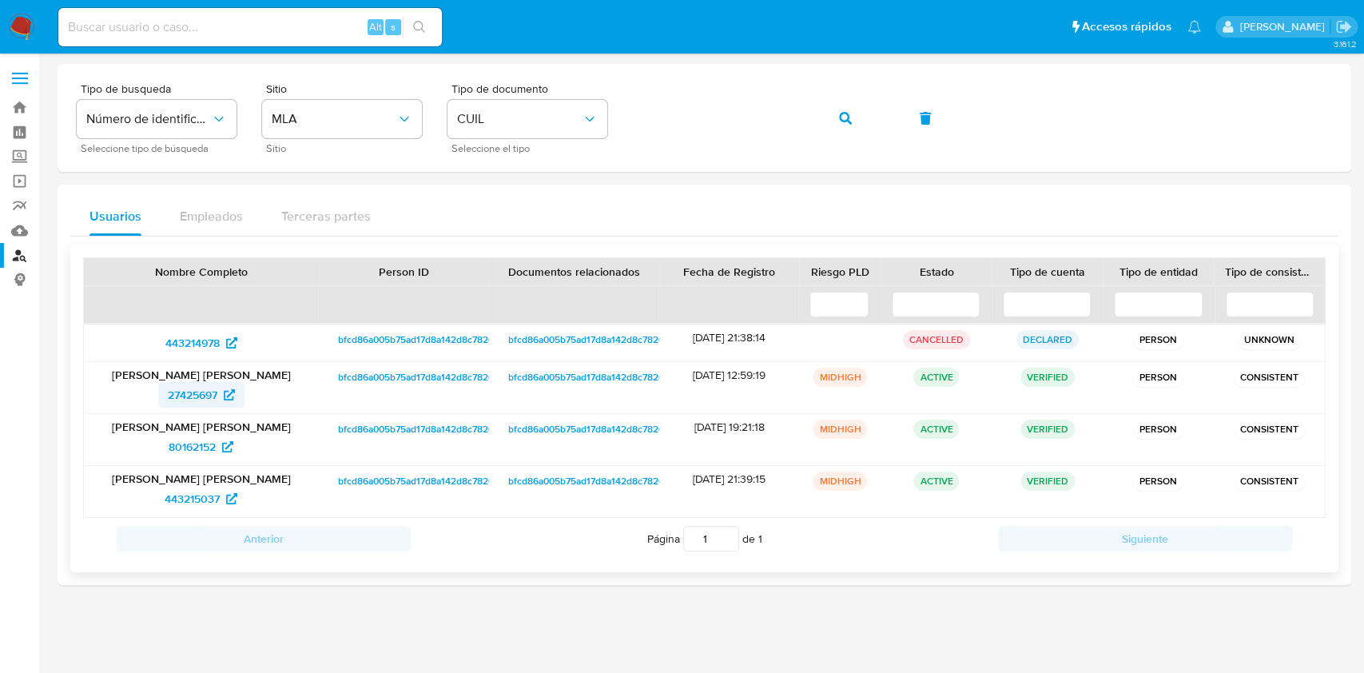
click at [183, 387] on span "27425697" at bounding box center [193, 395] width 50 height 26
click at [829, 112] on button "button" at bounding box center [845, 118] width 54 height 38
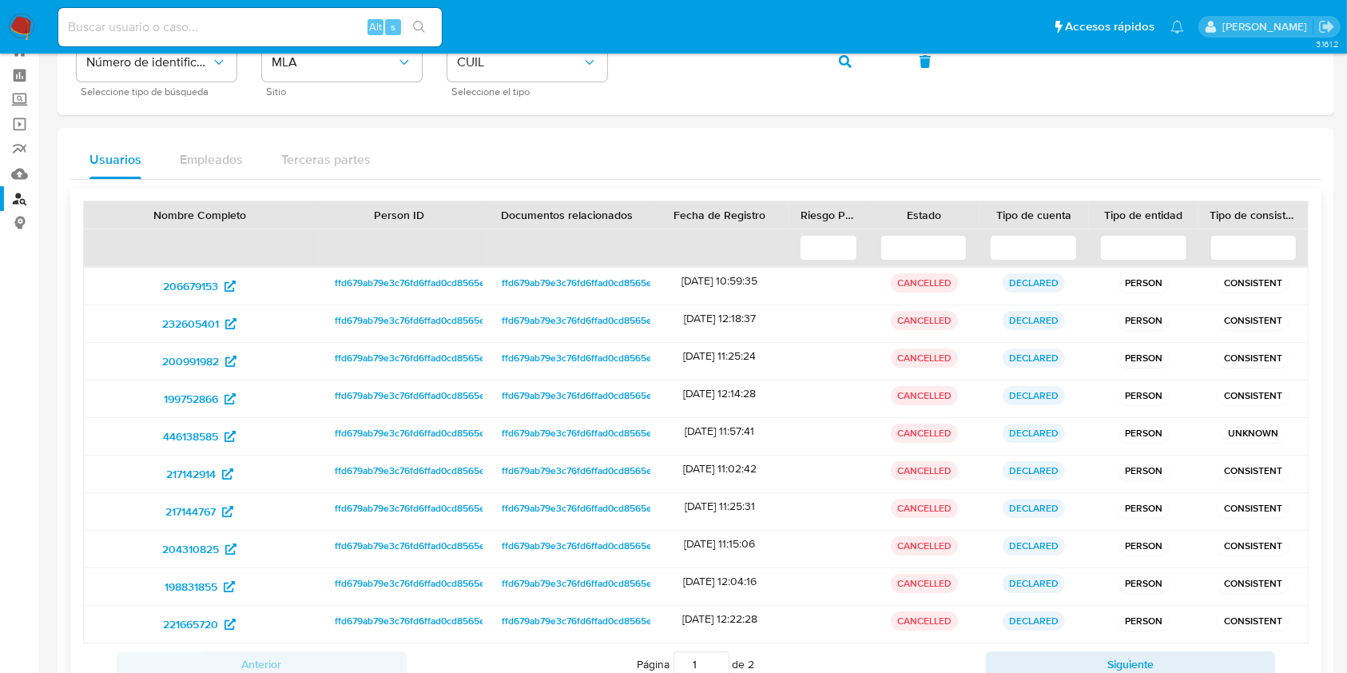
scroll to position [174, 0]
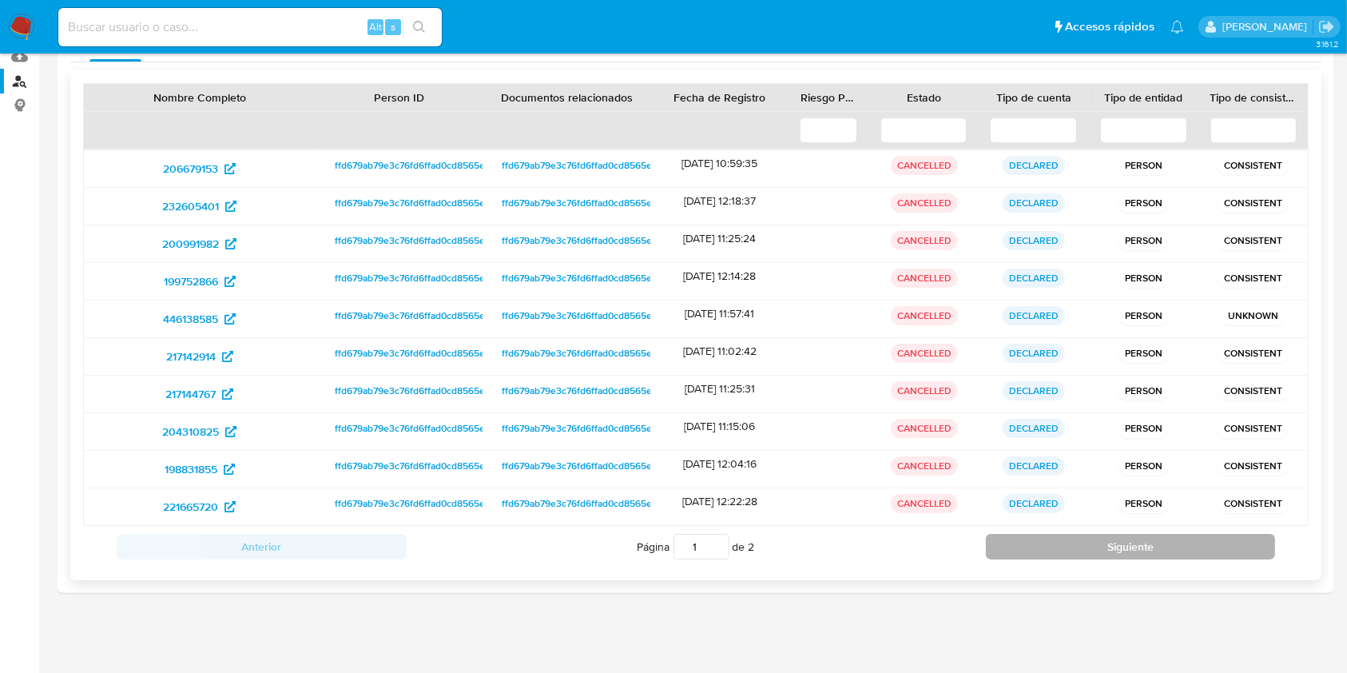
click at [1047, 546] on button "Siguiente" at bounding box center [1131, 547] width 290 height 26
type input "2"
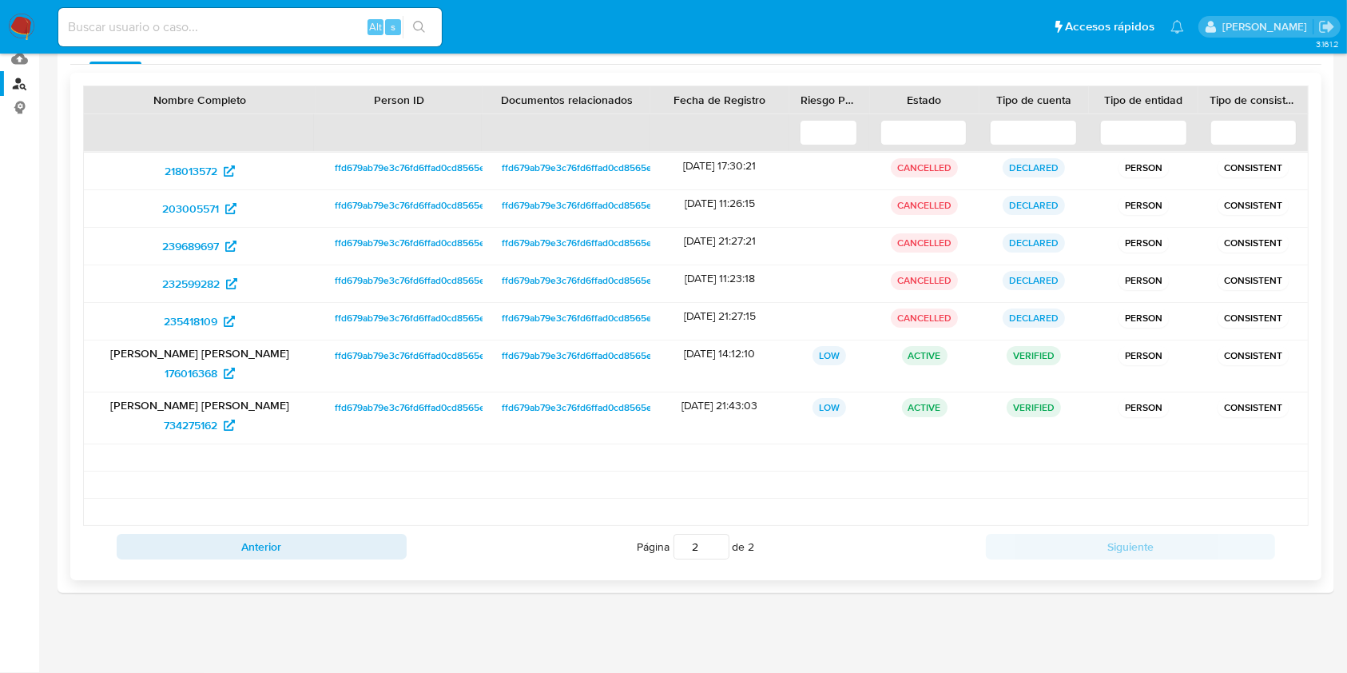
scroll to position [172, 0]
click at [188, 365] on span "176016368" at bounding box center [191, 373] width 53 height 26
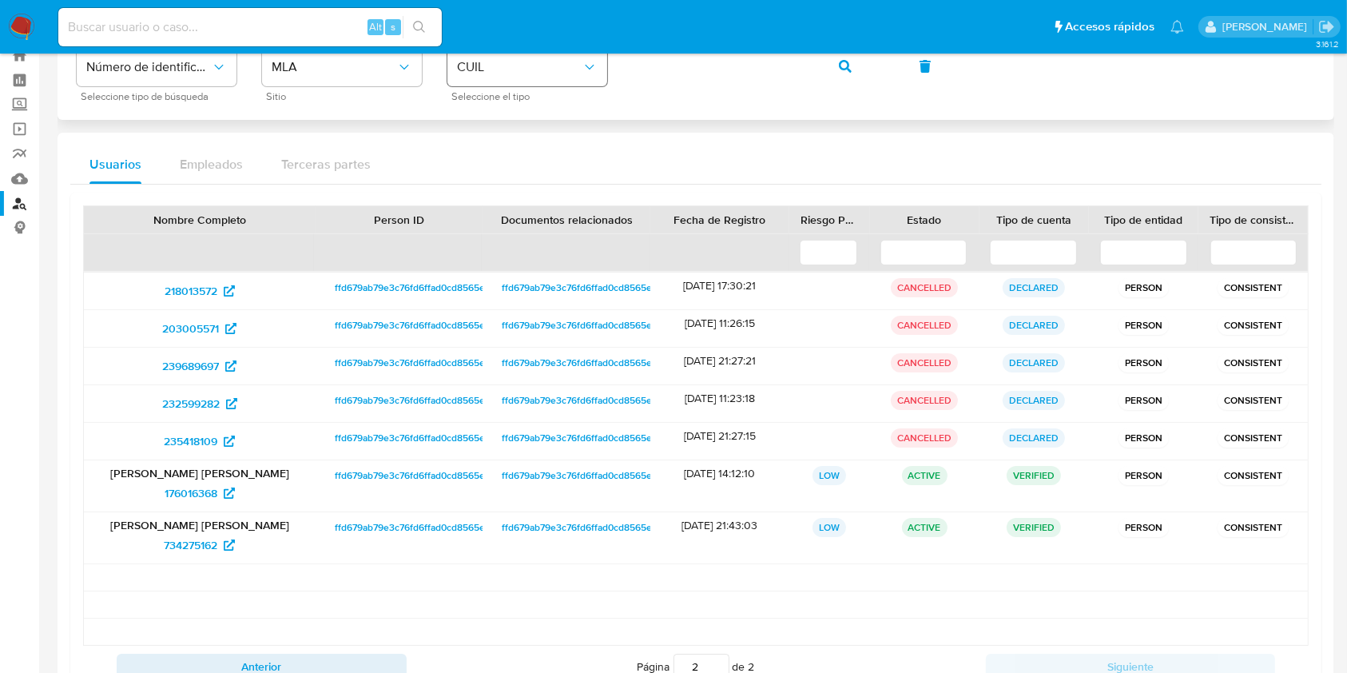
scroll to position [0, 0]
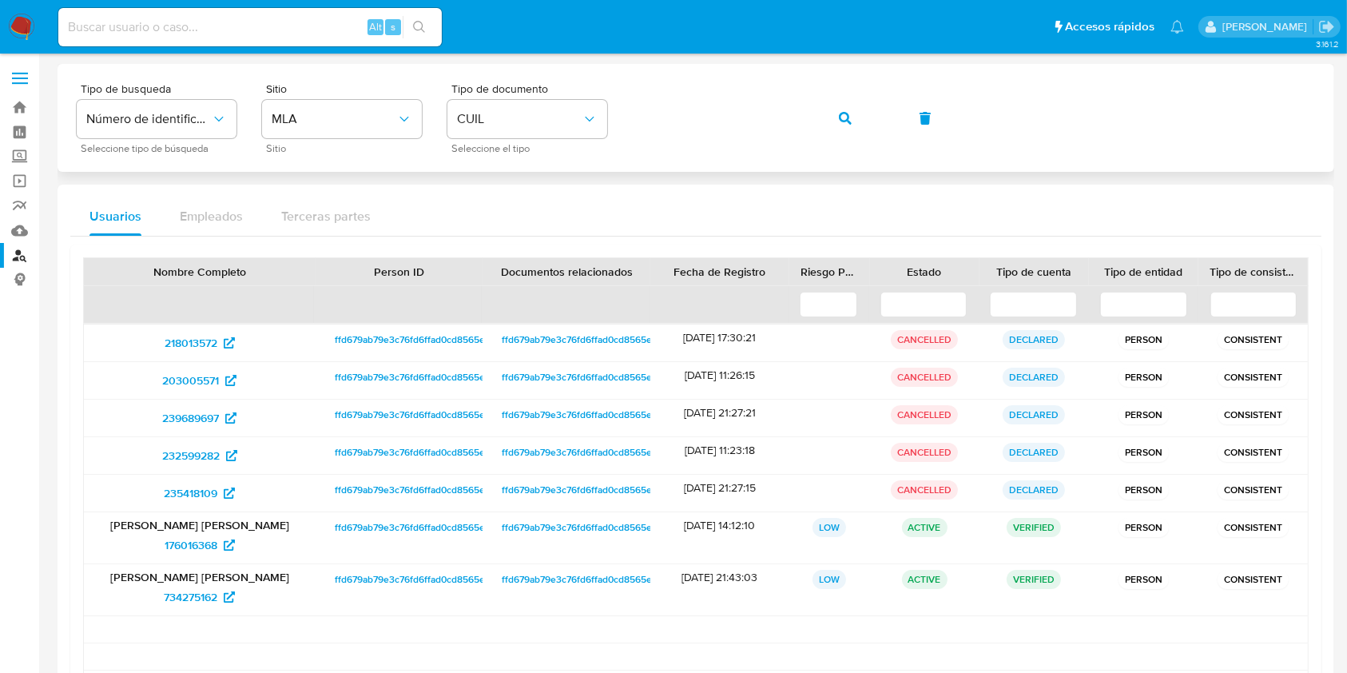
click at [888, 118] on div "Tipo de busqueda Número de identificación Seleccione tipo de búsqueda Sitio MLA…" at bounding box center [696, 118] width 1238 height 70
click at [853, 109] on button "button" at bounding box center [845, 118] width 54 height 38
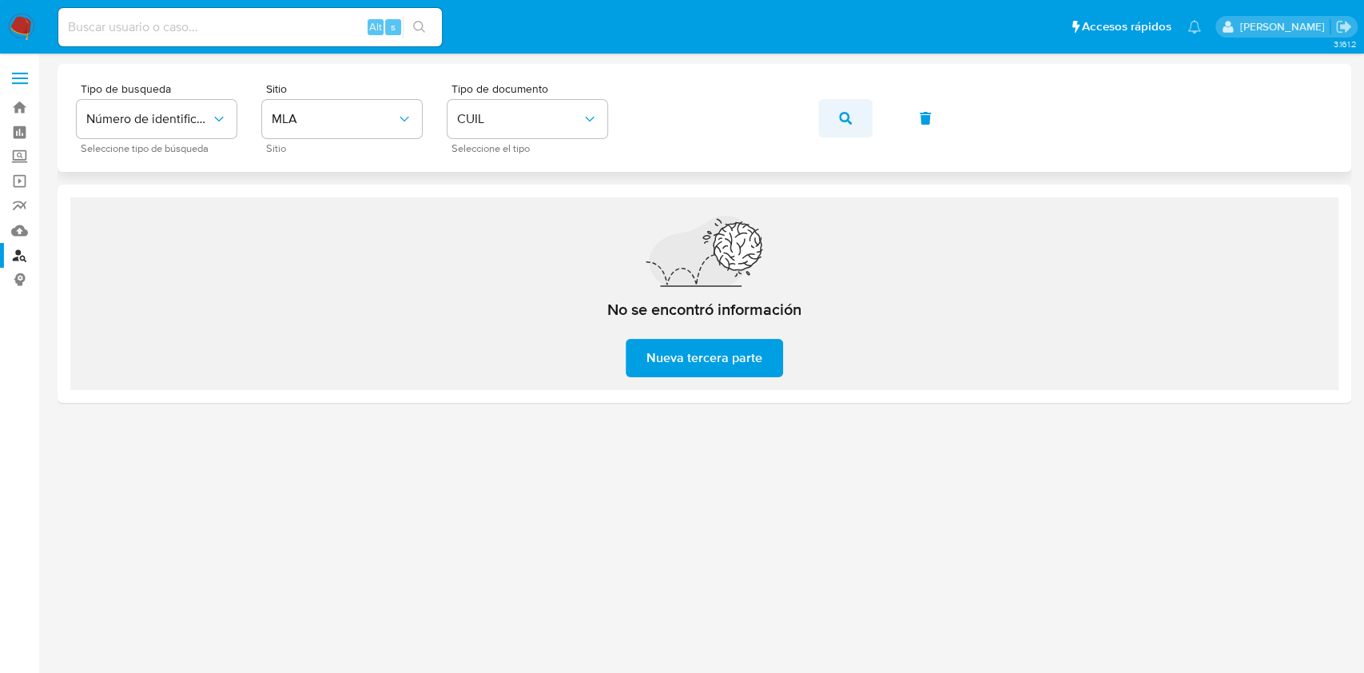
click at [842, 118] on icon "button" at bounding box center [845, 118] width 13 height 13
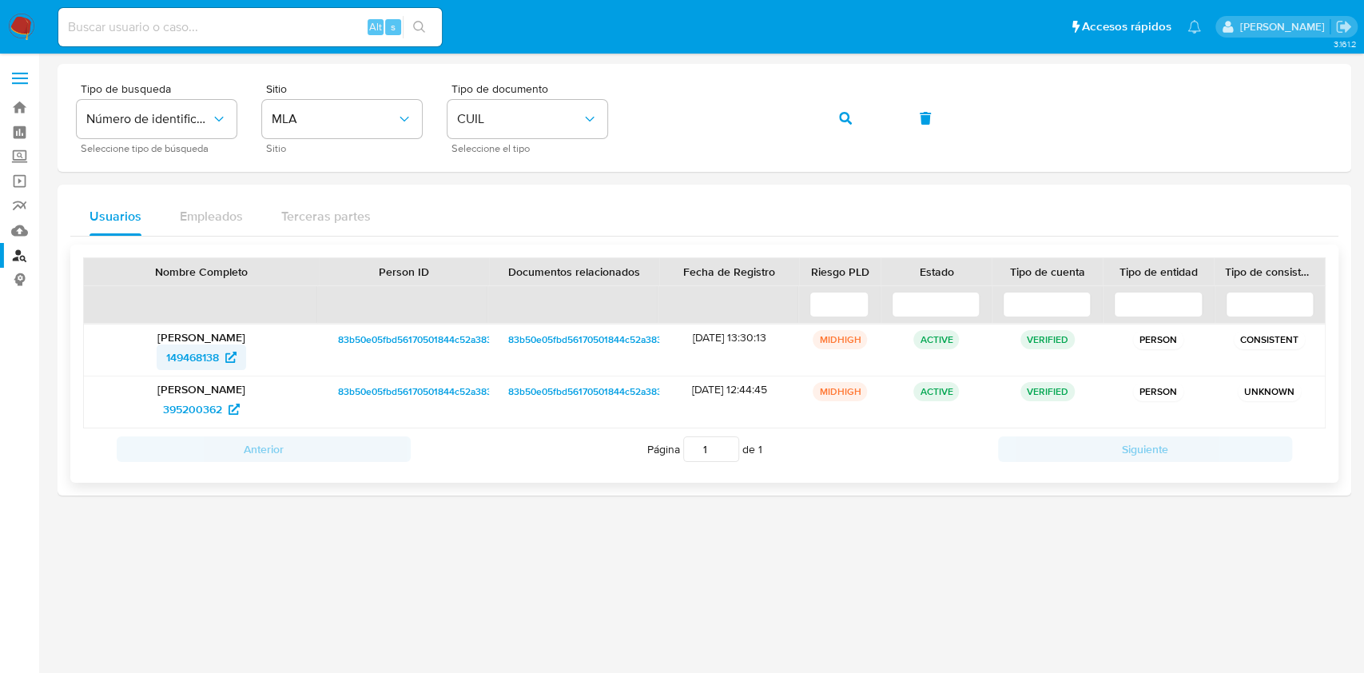
click at [222, 347] on span "149468138" at bounding box center [201, 357] width 70 height 26
click at [832, 125] on button "button" at bounding box center [845, 118] width 54 height 38
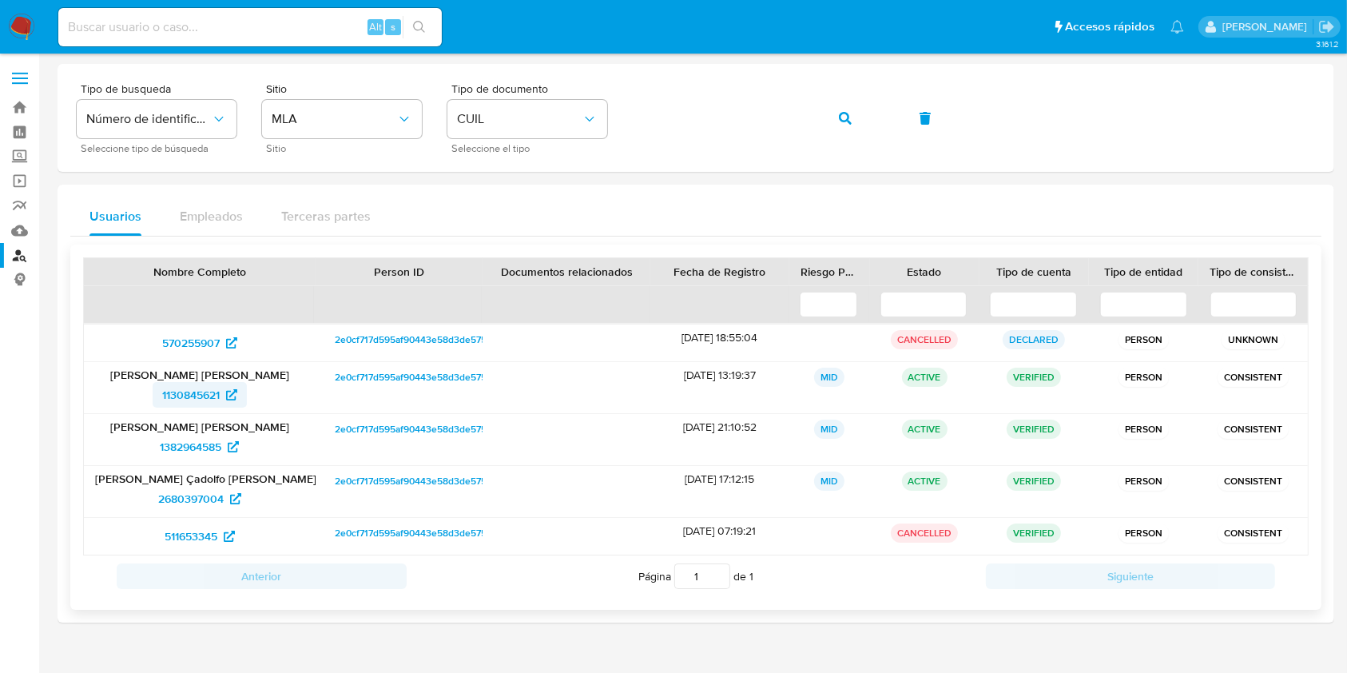
click at [236, 390] on icon at bounding box center [231, 394] width 11 height 11
click at [832, 108] on button "button" at bounding box center [845, 118] width 54 height 38
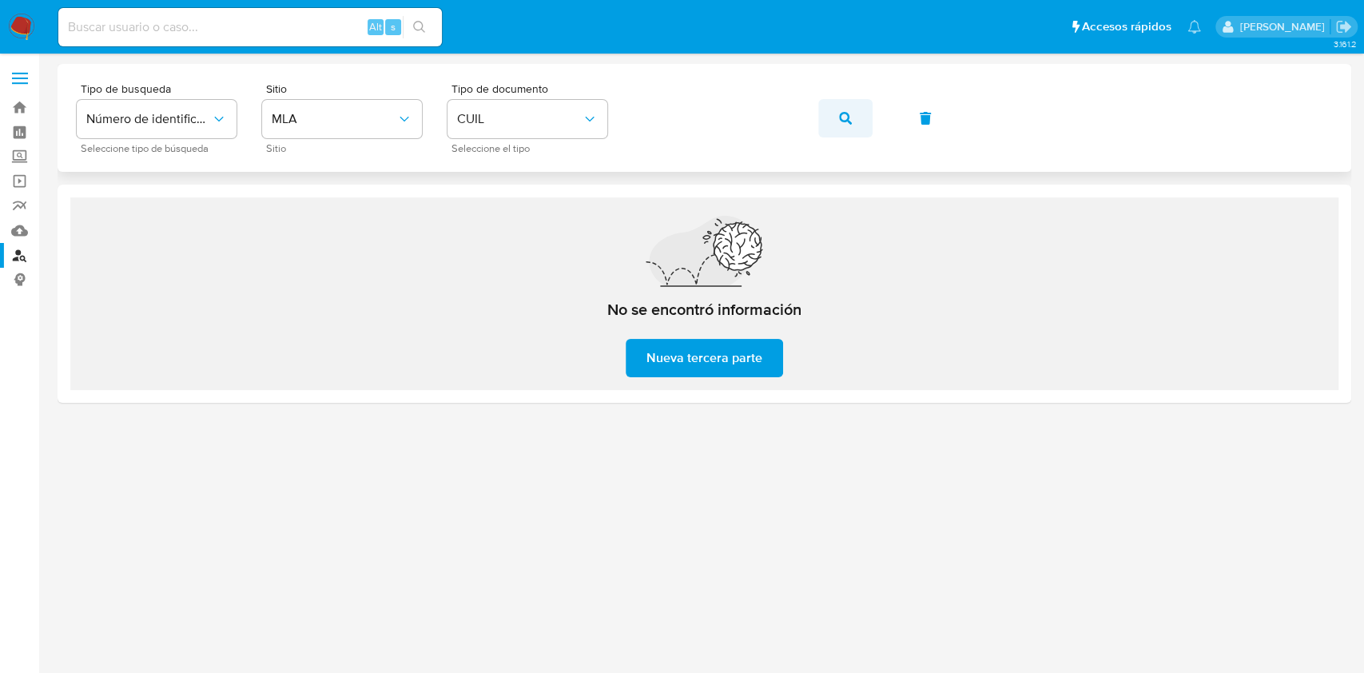
click at [837, 107] on button "button" at bounding box center [845, 118] width 54 height 38
click at [825, 108] on button "button" at bounding box center [845, 118] width 54 height 38
click at [829, 112] on button "button" at bounding box center [845, 118] width 54 height 38
click at [870, 124] on button "button" at bounding box center [845, 118] width 54 height 38
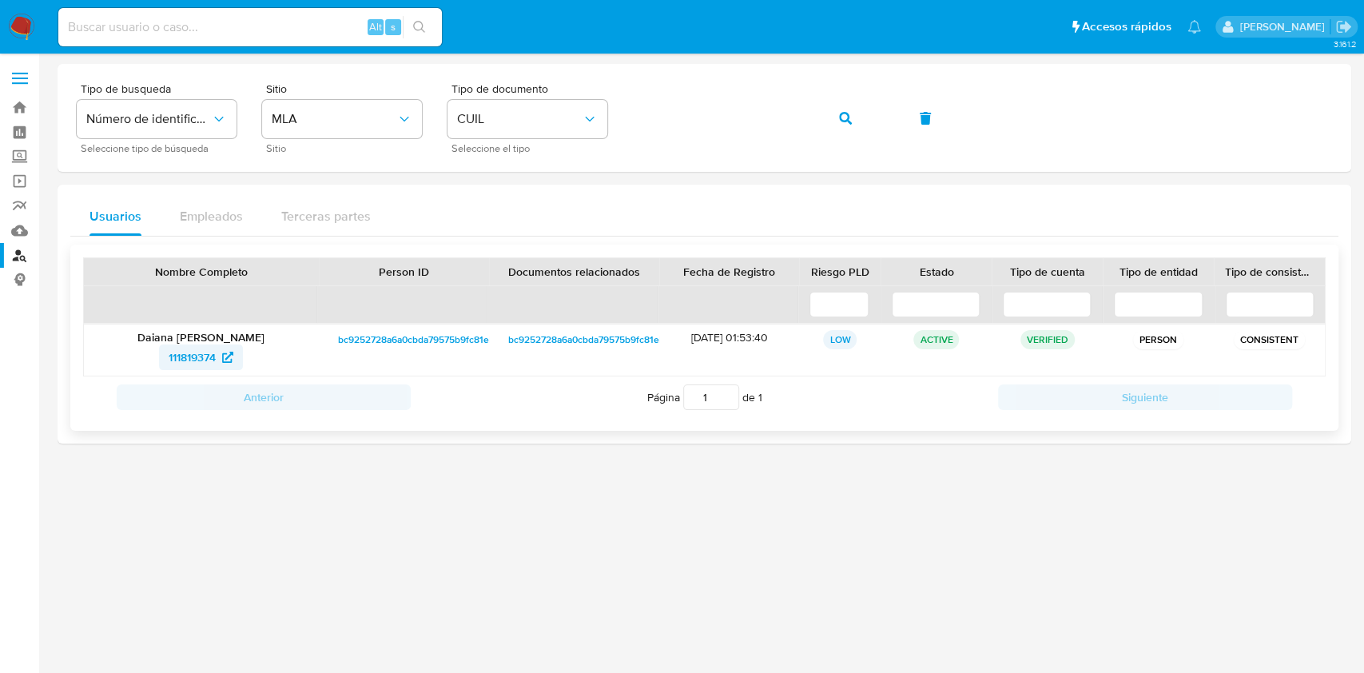
click at [184, 353] on span "111819374" at bounding box center [192, 357] width 47 height 26
click at [857, 100] on button "button" at bounding box center [845, 118] width 54 height 38
click at [214, 355] on span "77715046" at bounding box center [192, 357] width 47 height 26
click at [866, 109] on button "button" at bounding box center [845, 118] width 54 height 38
click at [210, 360] on span "137426460" at bounding box center [192, 357] width 55 height 26
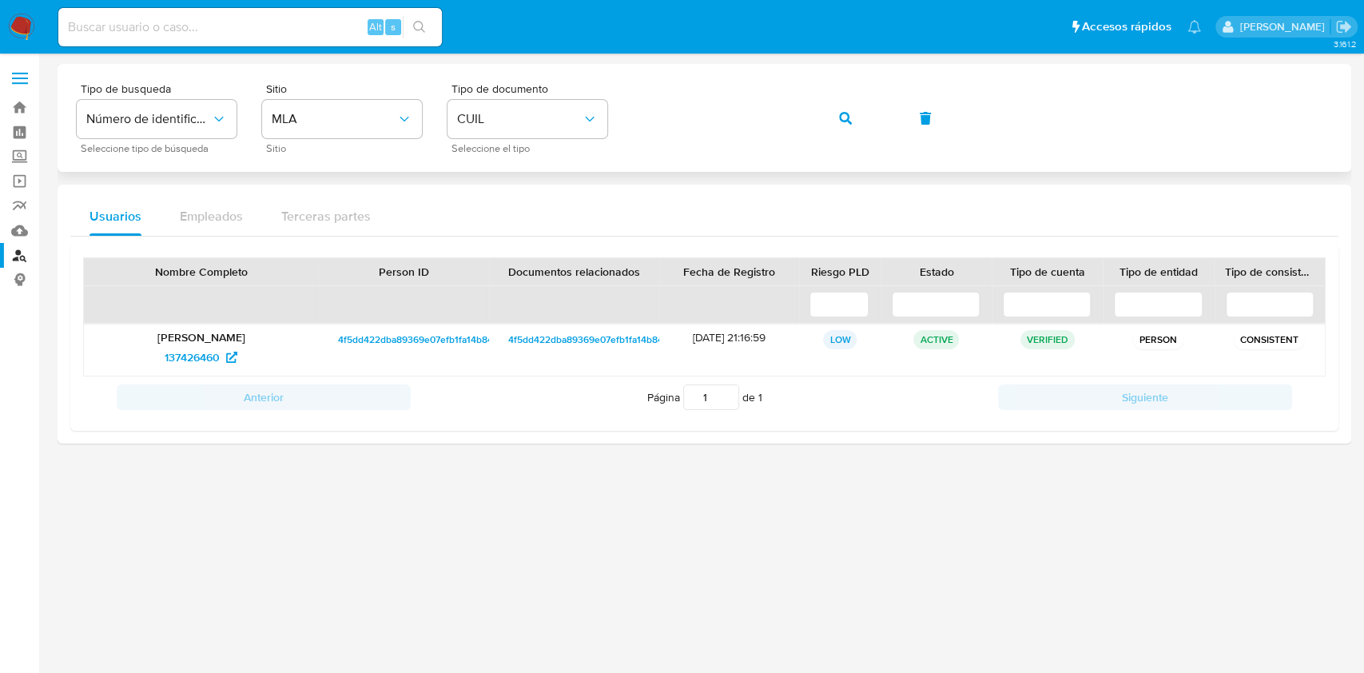
click at [868, 121] on button "button" at bounding box center [845, 118] width 54 height 38
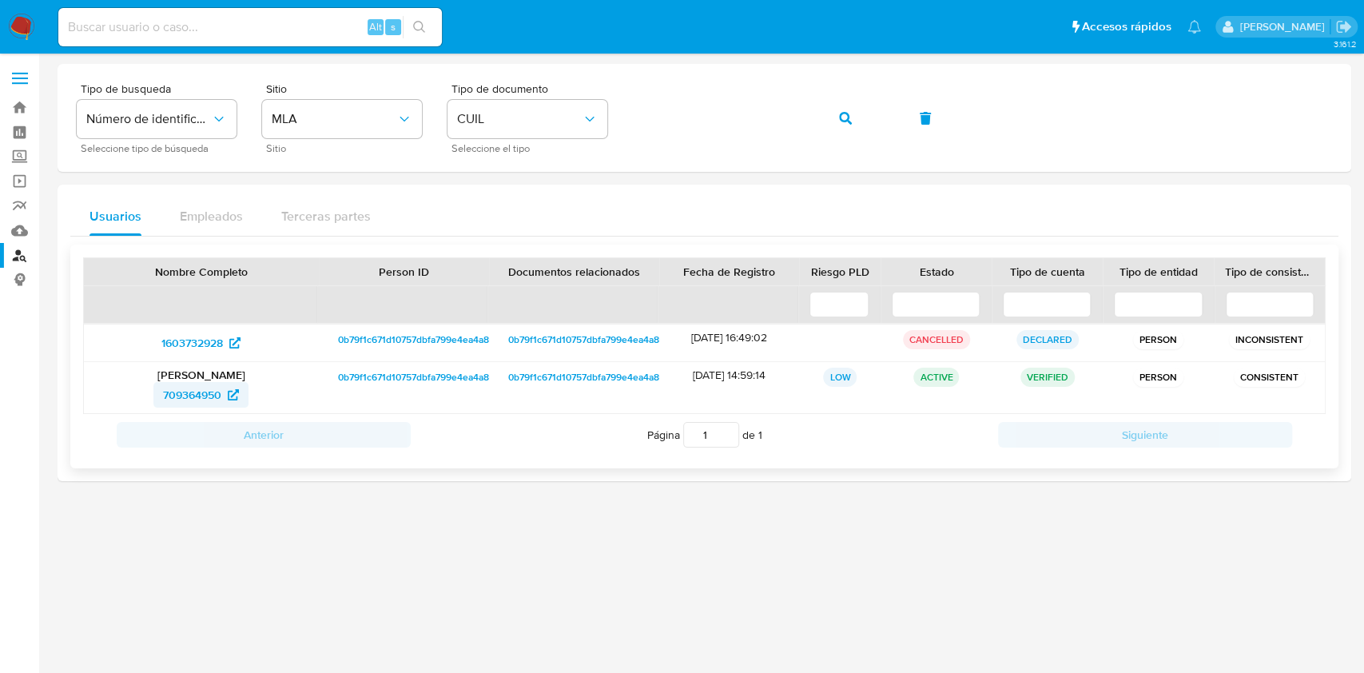
click at [202, 384] on span "709364950" at bounding box center [192, 395] width 58 height 26
click at [693, 141] on div "Tipo de busqueda Número de identificación Seleccione tipo de búsqueda Sitio MLA…" at bounding box center [704, 118] width 1255 height 70
click at [829, 123] on button "button" at bounding box center [845, 118] width 54 height 38
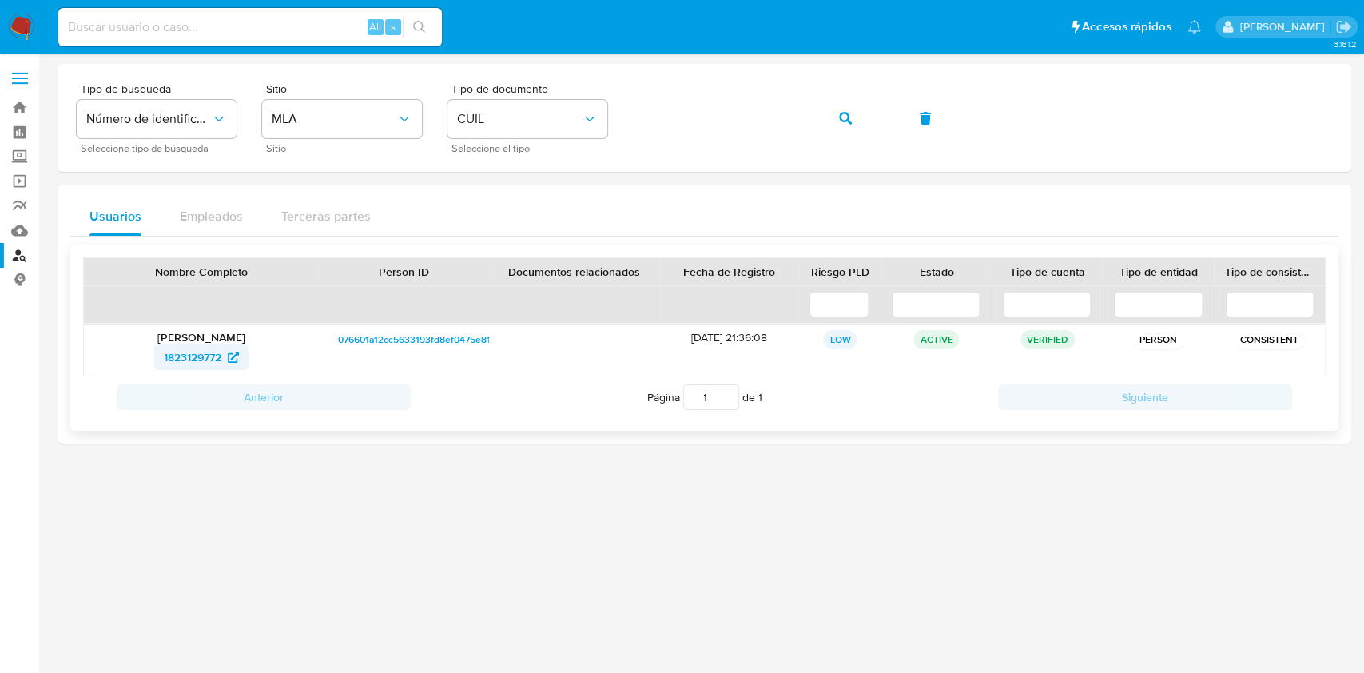
click at [220, 359] on span "1823129772" at bounding box center [193, 357] width 58 height 26
click at [824, 118] on button "button" at bounding box center [845, 118] width 54 height 38
click at [185, 362] on span "344773985" at bounding box center [193, 357] width 56 height 26
click at [852, 116] on button "button" at bounding box center [845, 118] width 54 height 38
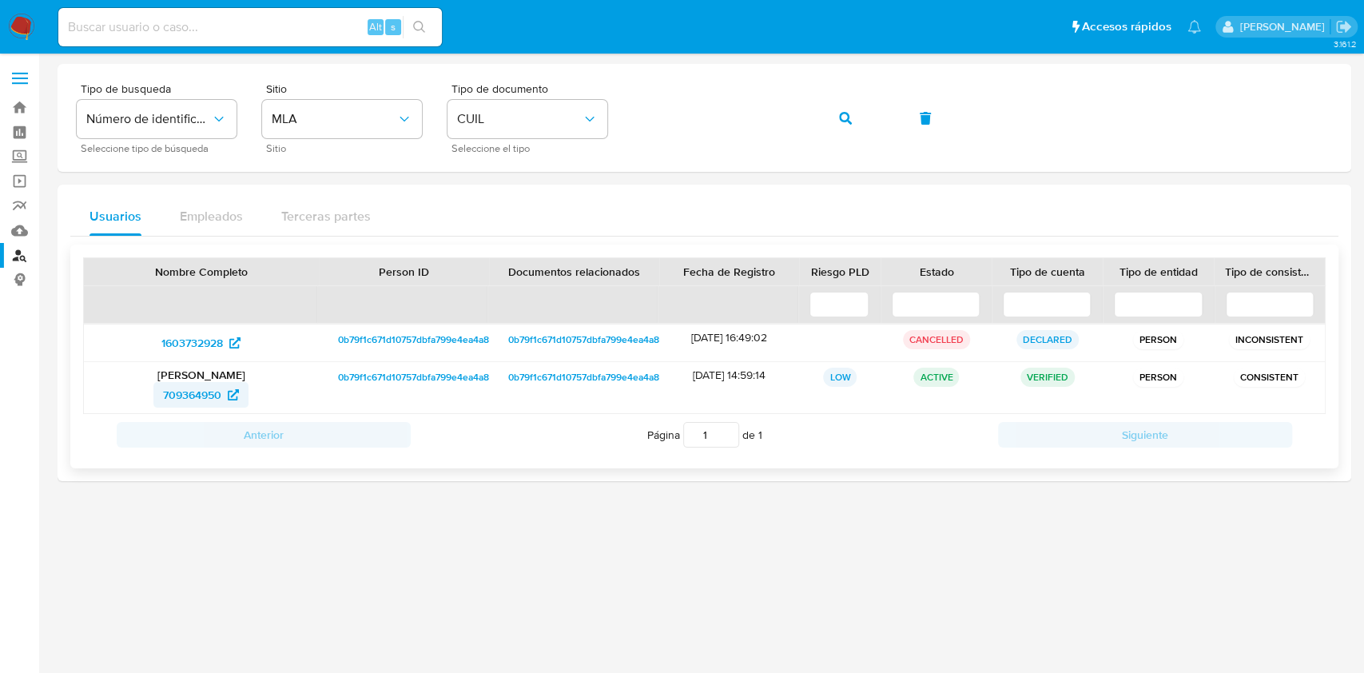
click at [209, 392] on span "709364950" at bounding box center [192, 395] width 58 height 26
click at [840, 112] on icon "button" at bounding box center [845, 118] width 13 height 13
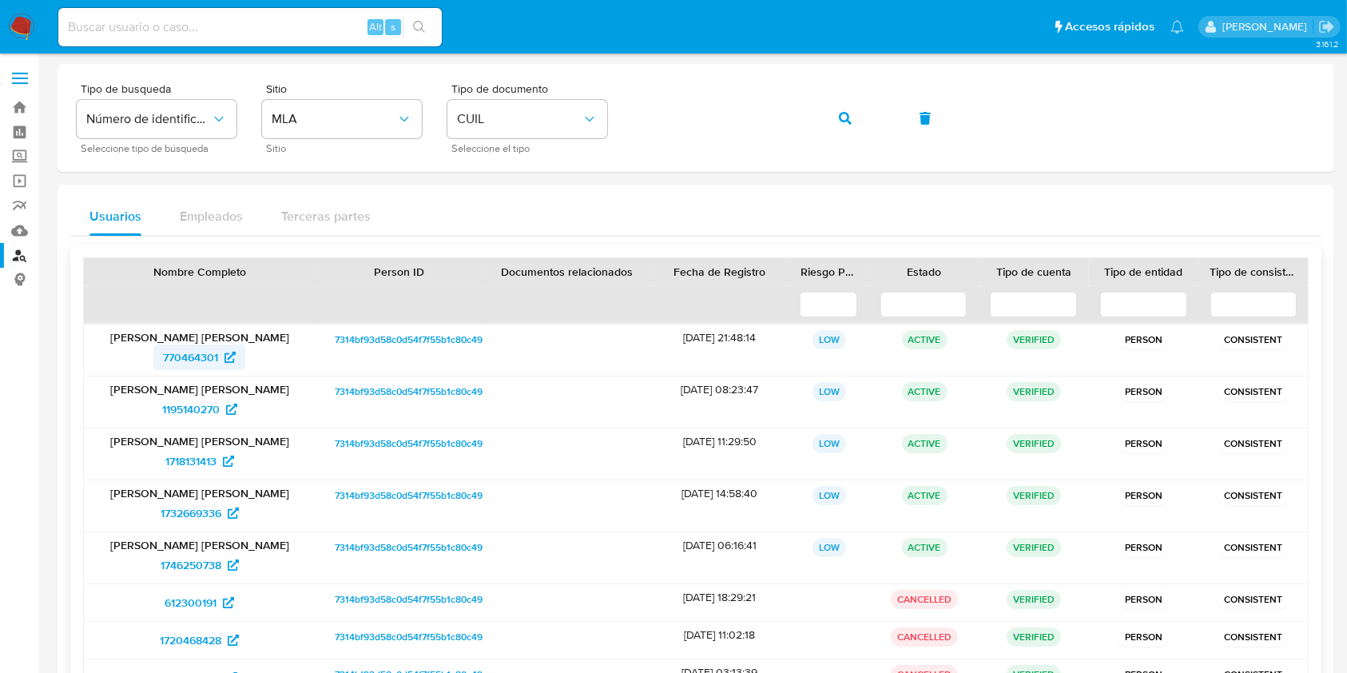
click at [192, 356] on span "770464301" at bounding box center [190, 357] width 55 height 26
click at [843, 113] on icon "button" at bounding box center [845, 118] width 13 height 13
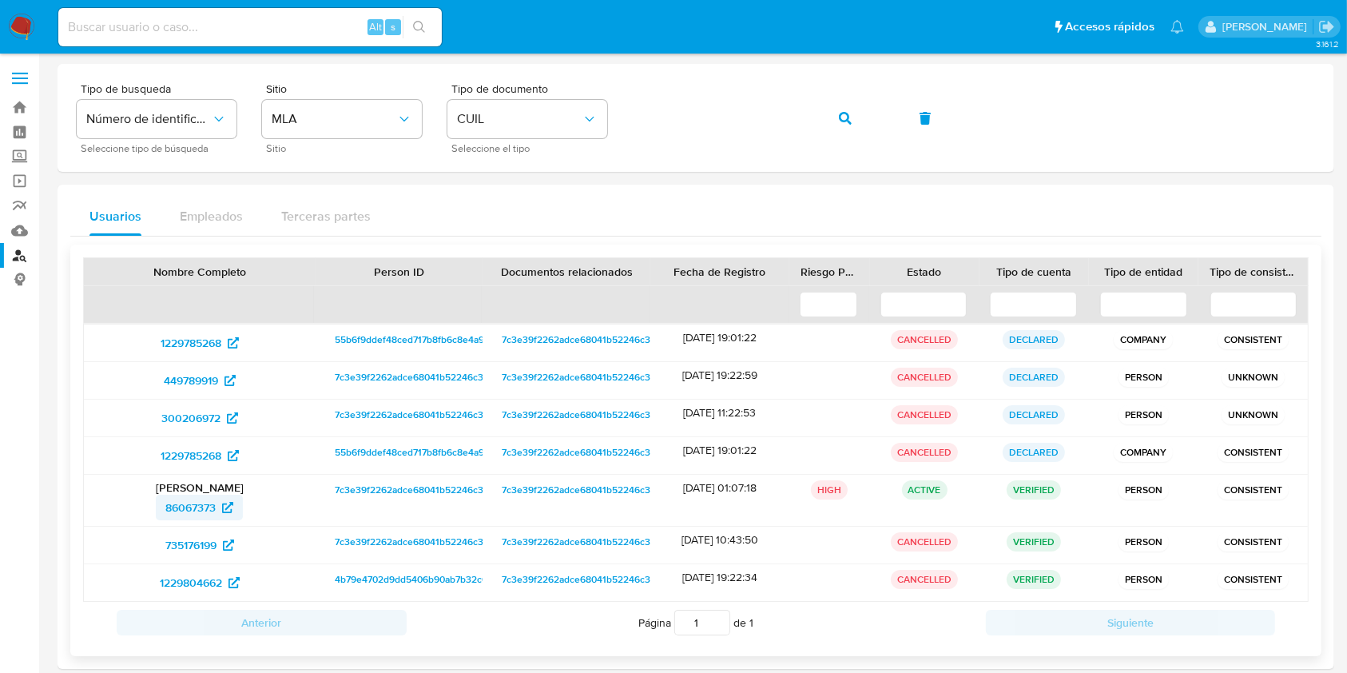
click at [205, 507] on span "86067373" at bounding box center [190, 508] width 50 height 26
click at [832, 106] on button "button" at bounding box center [845, 118] width 54 height 38
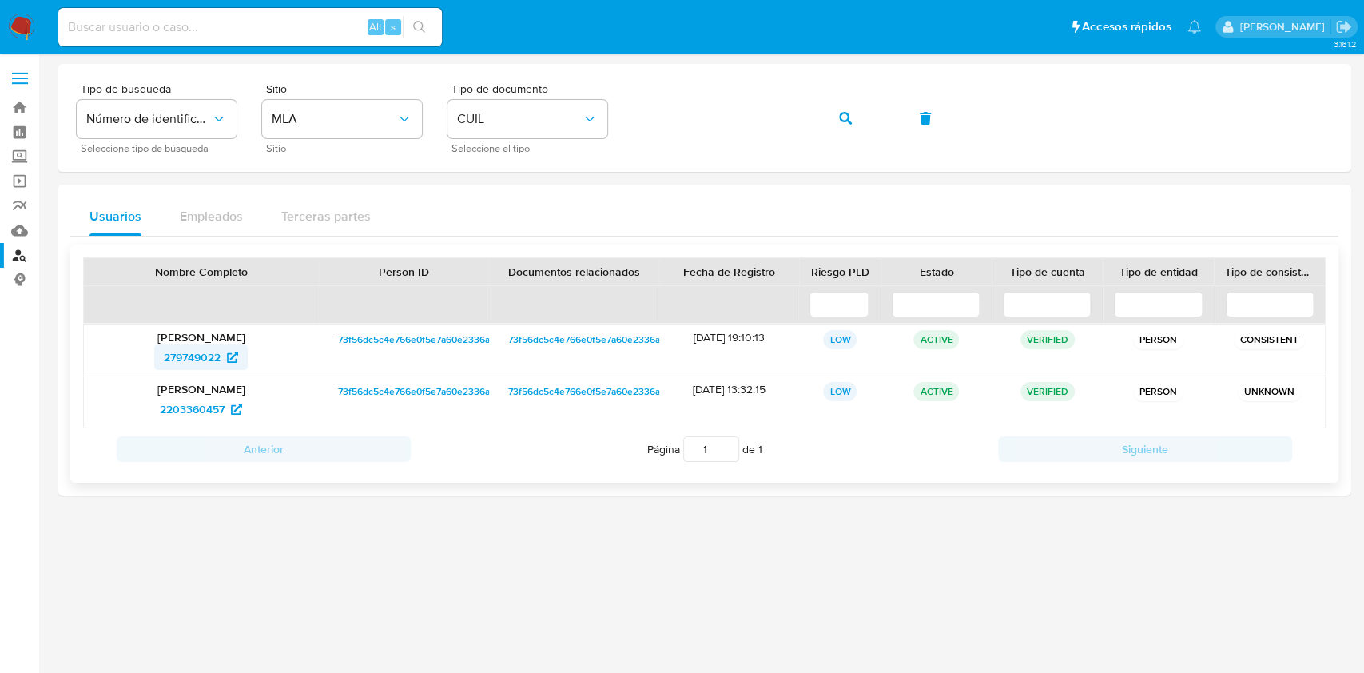
click at [219, 355] on span "279749022" at bounding box center [192, 357] width 57 height 26
drag, startPoint x: 851, startPoint y: 109, endPoint x: 828, endPoint y: 134, distance: 33.9
click at [853, 111] on button "button" at bounding box center [845, 118] width 54 height 38
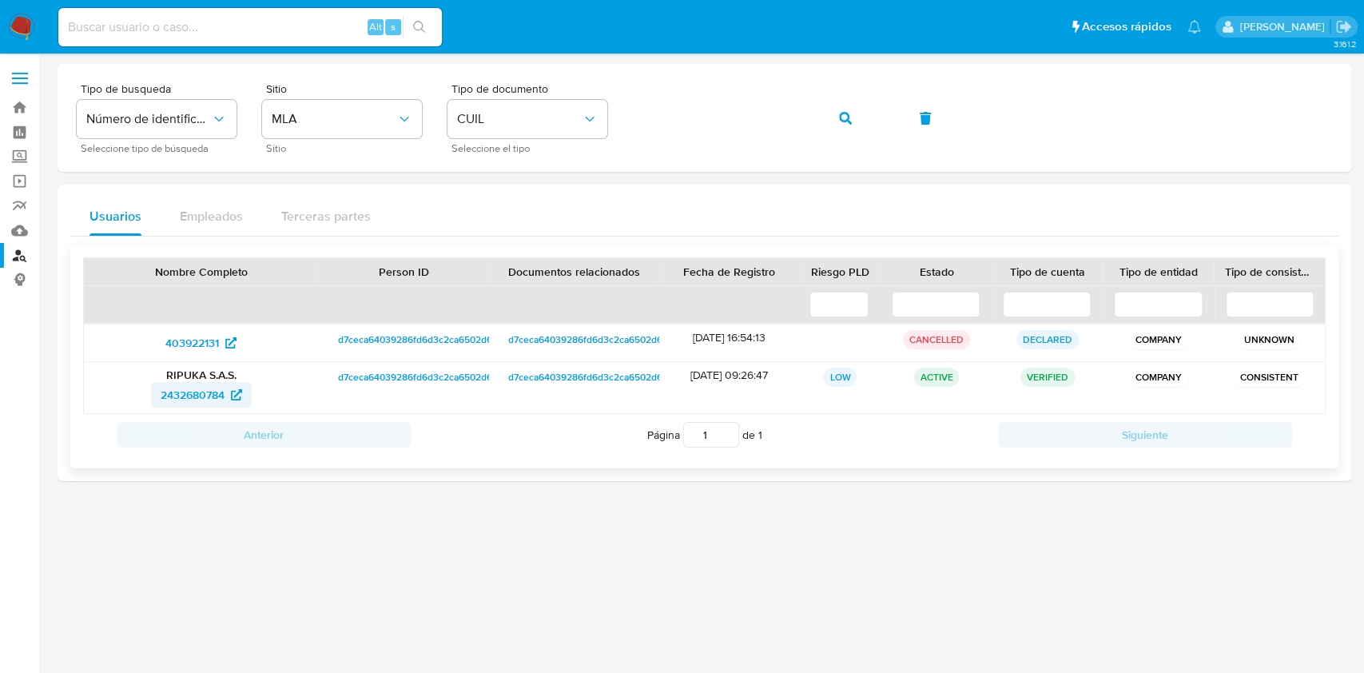
click at [200, 393] on span "2432680784" at bounding box center [193, 395] width 64 height 26
click at [829, 118] on button "button" at bounding box center [845, 118] width 54 height 38
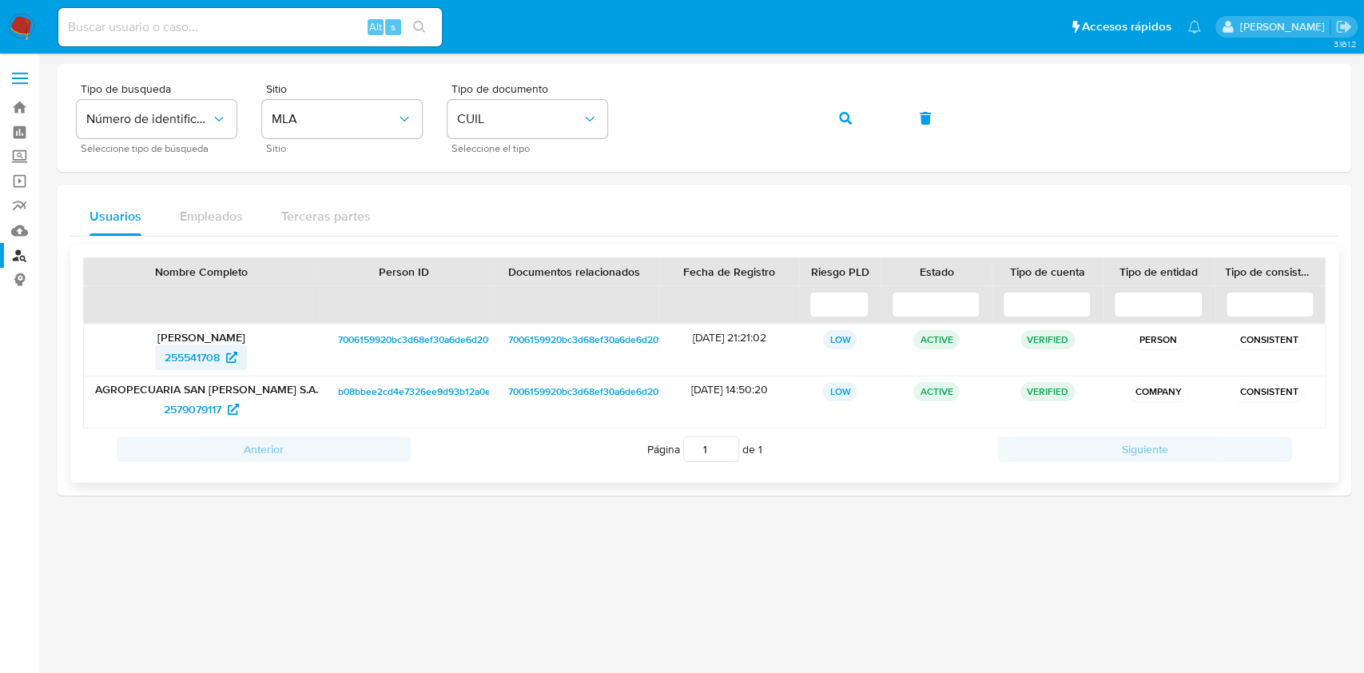
click at [202, 354] on span "255541708" at bounding box center [192, 357] width 55 height 26
click at [831, 120] on button "button" at bounding box center [845, 118] width 54 height 38
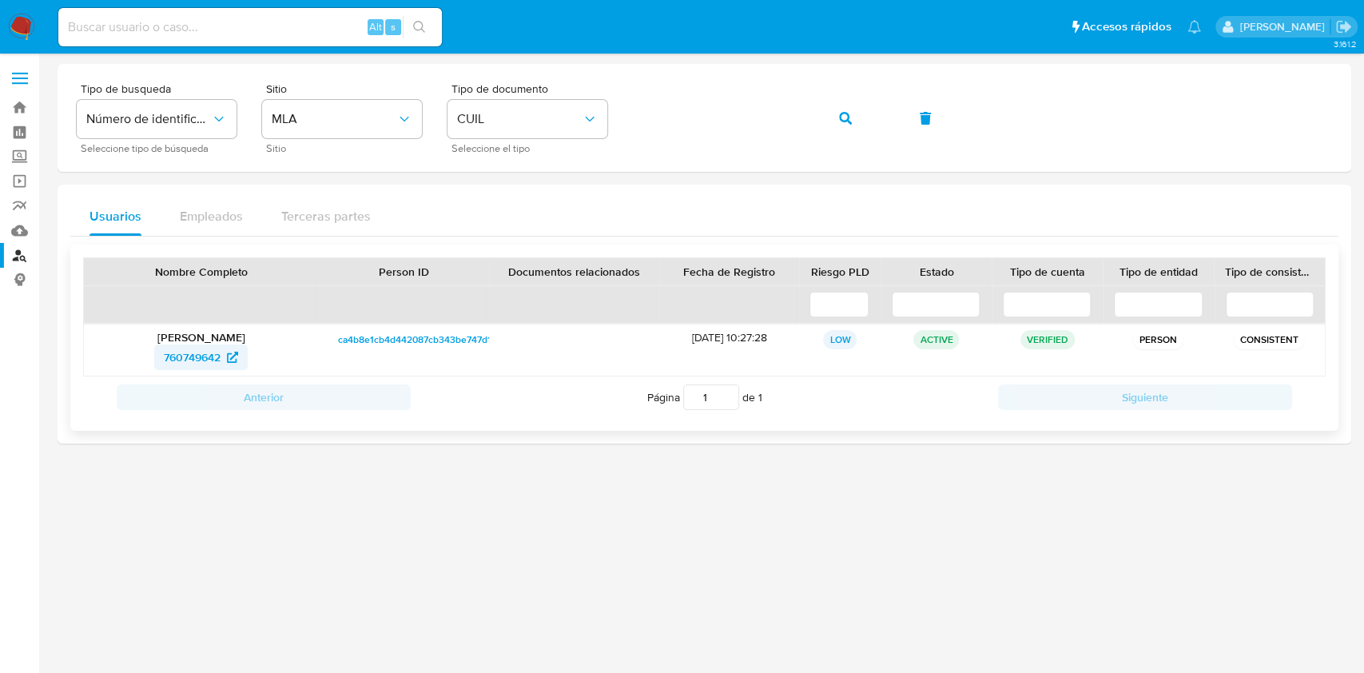
click at [192, 350] on span "760749642" at bounding box center [192, 357] width 57 height 26
click at [848, 112] on icon "button" at bounding box center [845, 118] width 13 height 13
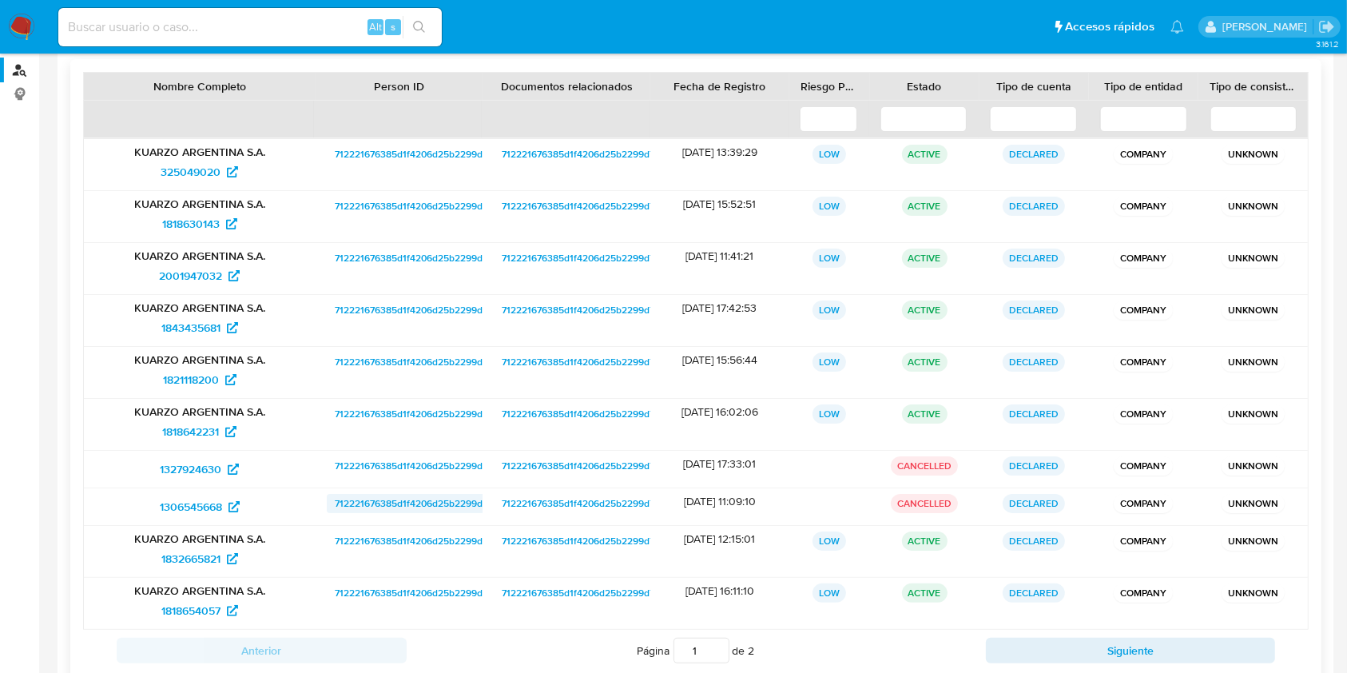
scroll to position [289, 0]
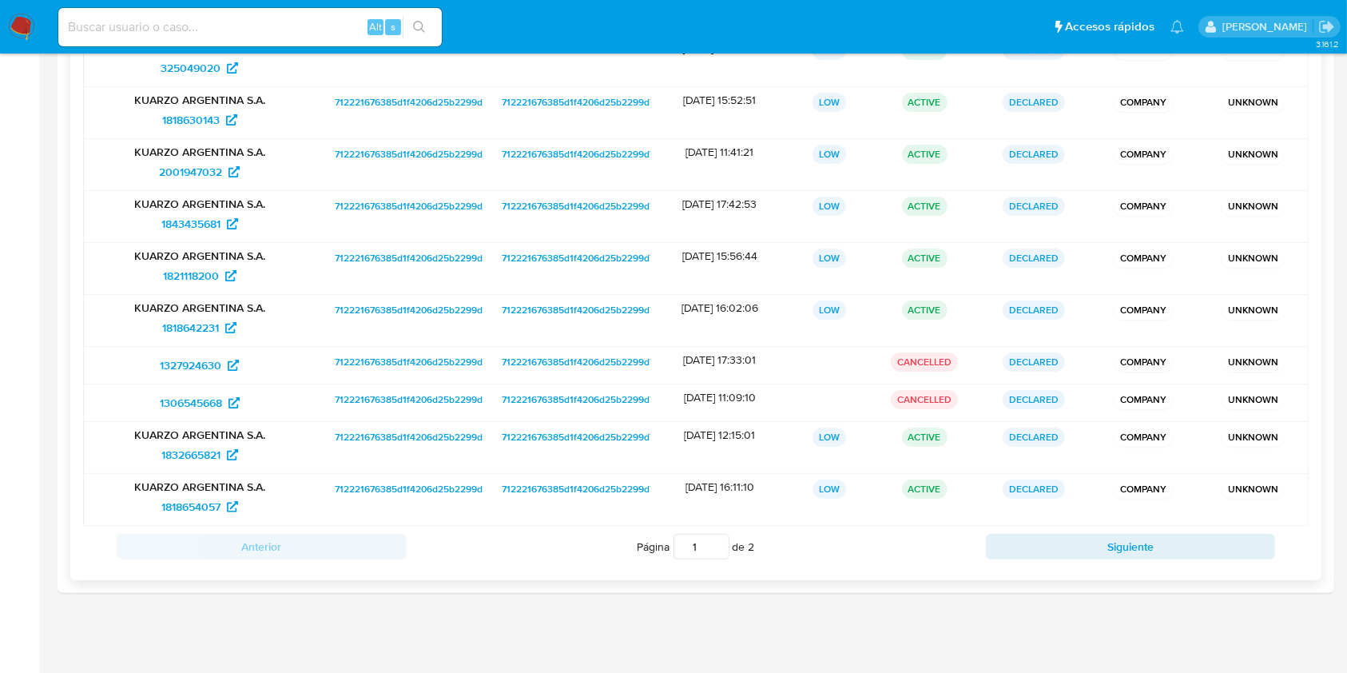
click at [971, 538] on div "Página 1 de 2" at bounding box center [696, 546] width 579 height 30
drag, startPoint x: 1008, startPoint y: 541, endPoint x: 970, endPoint y: 542, distance: 38.4
click at [1010, 541] on button "Siguiente" at bounding box center [1131, 547] width 290 height 26
type input "2"
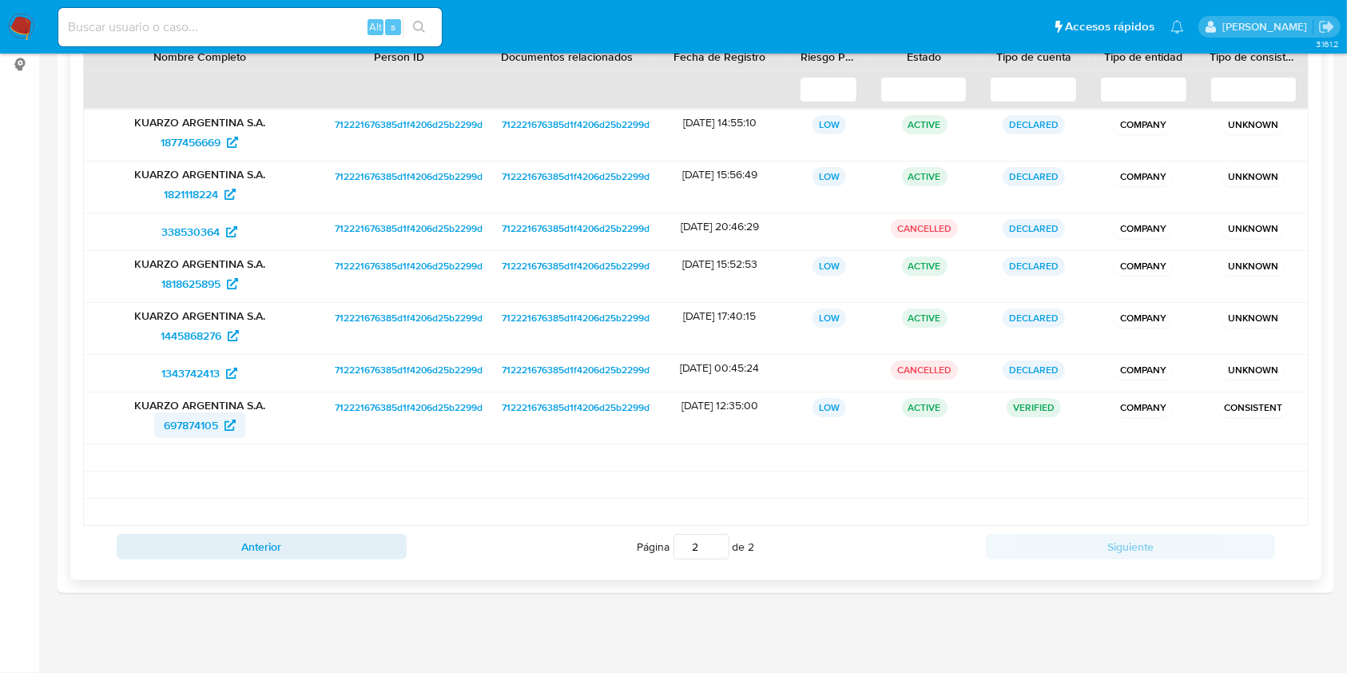
click at [227, 425] on icon at bounding box center [229, 424] width 11 height 11
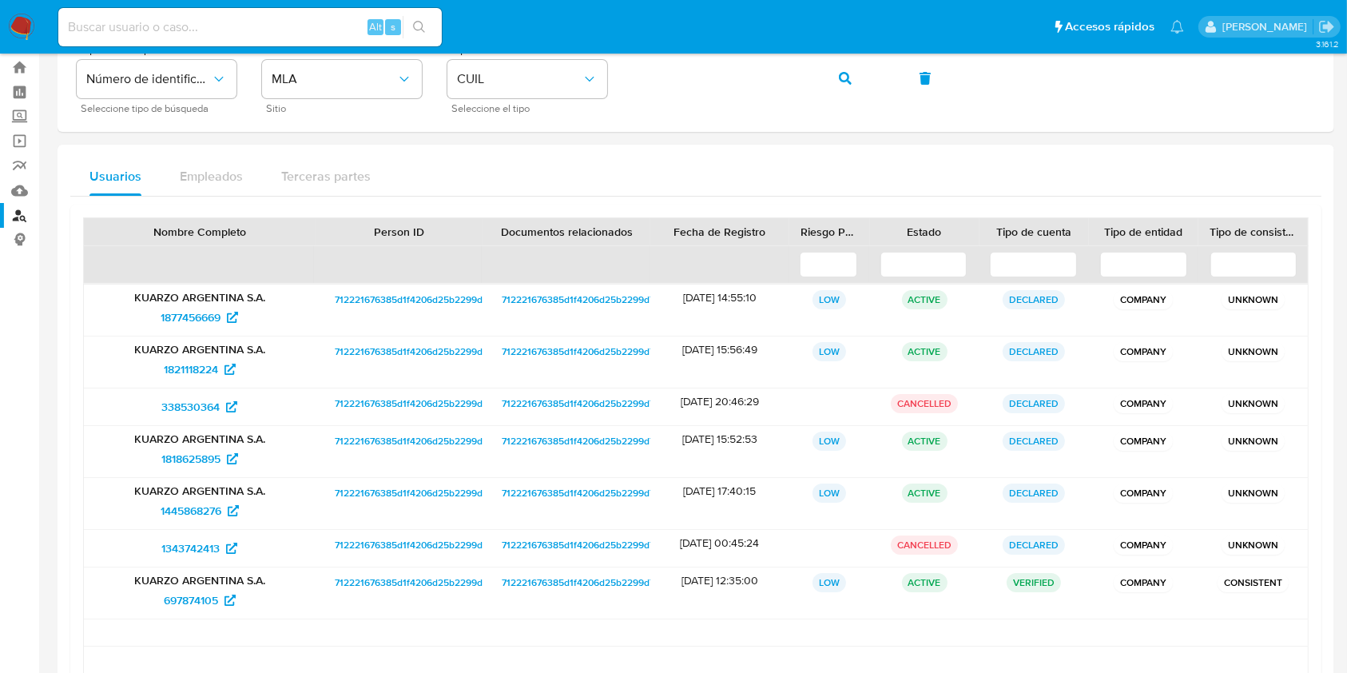
scroll to position [0, 0]
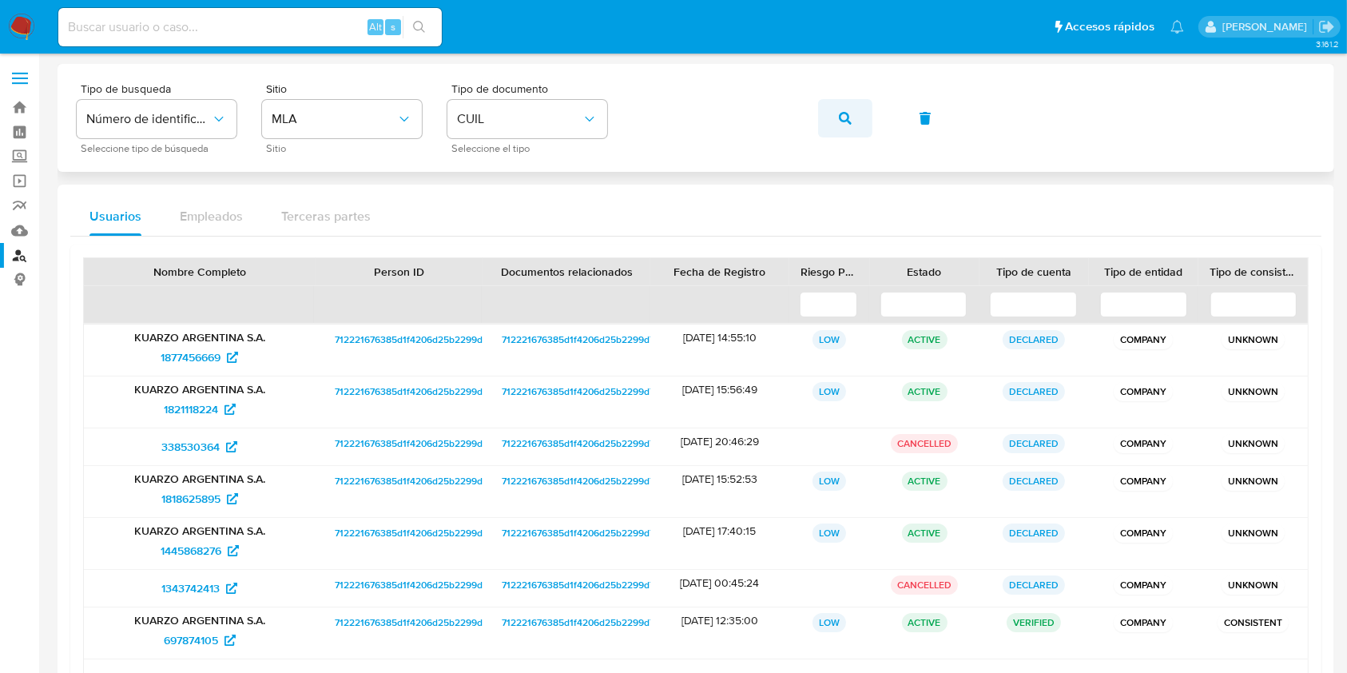
click at [856, 113] on button "button" at bounding box center [845, 118] width 54 height 38
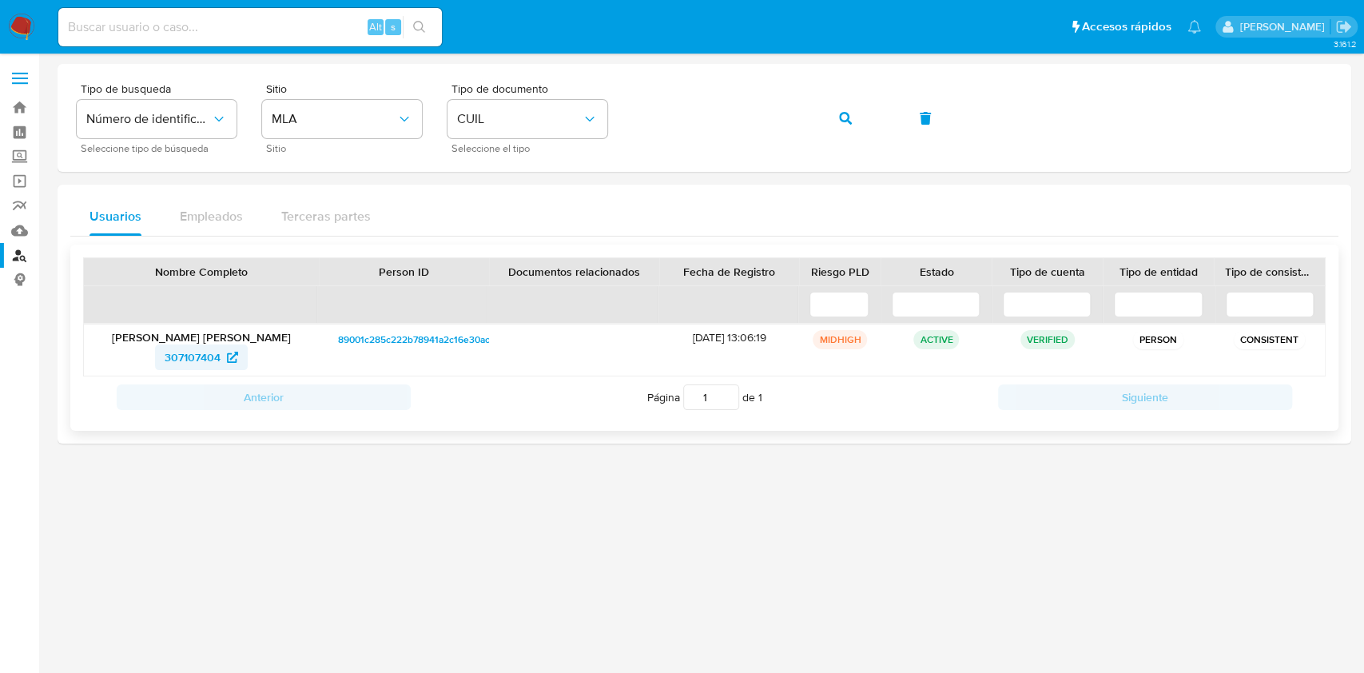
click at [210, 356] on span "307107404" at bounding box center [193, 357] width 56 height 26
click at [860, 117] on button "button" at bounding box center [845, 118] width 54 height 38
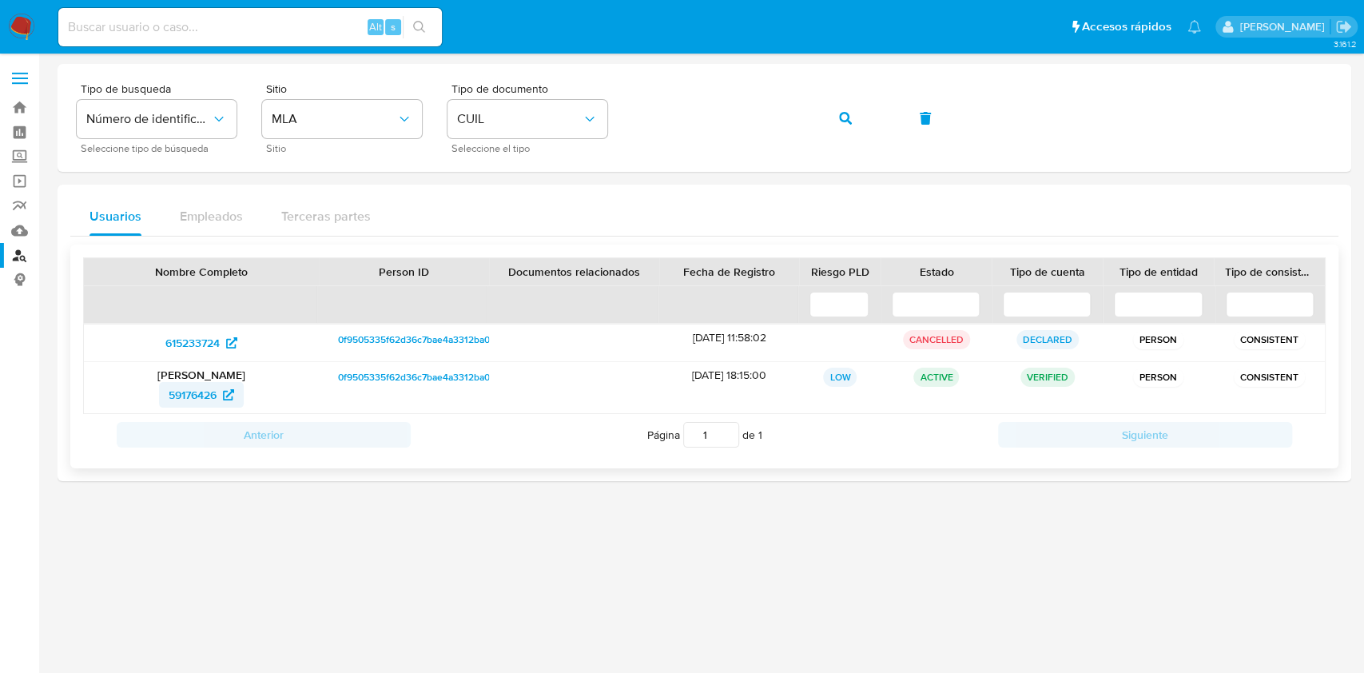
click at [232, 384] on span "59176426" at bounding box center [202, 395] width 66 height 26
click at [864, 125] on button "button" at bounding box center [845, 118] width 54 height 38
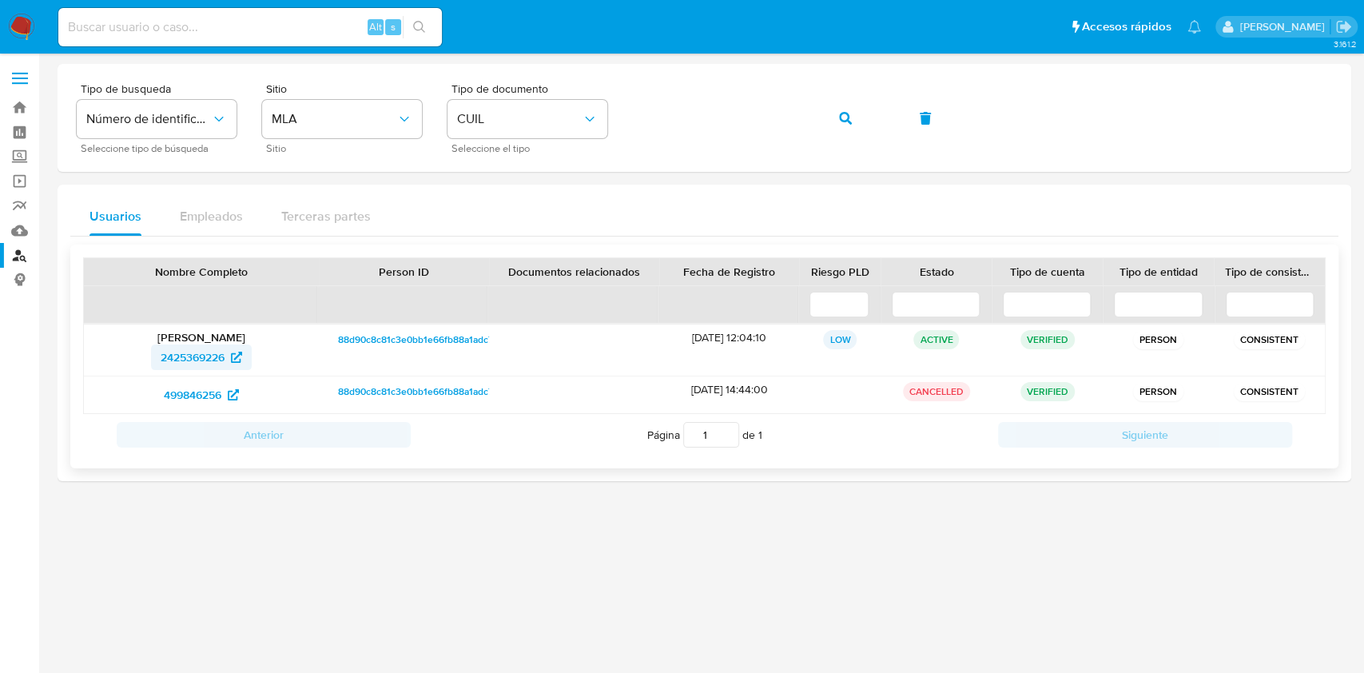
click at [196, 354] on span "2425369226" at bounding box center [193, 357] width 64 height 26
click at [835, 125] on button "button" at bounding box center [845, 118] width 54 height 38
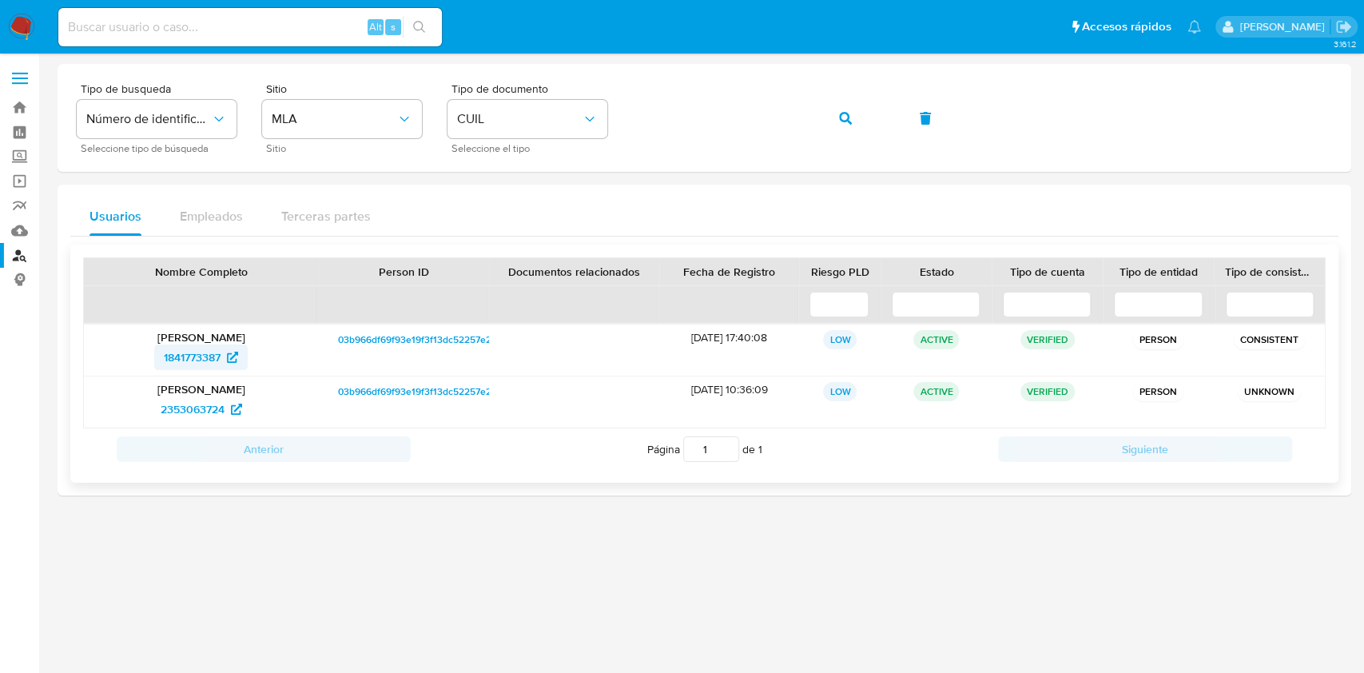
click at [205, 360] on span "1841773387" at bounding box center [192, 357] width 57 height 26
click at [848, 114] on icon "button" at bounding box center [845, 118] width 13 height 13
click at [211, 406] on span "564962641" at bounding box center [192, 409] width 55 height 26
click at [831, 117] on button "button" at bounding box center [845, 118] width 54 height 38
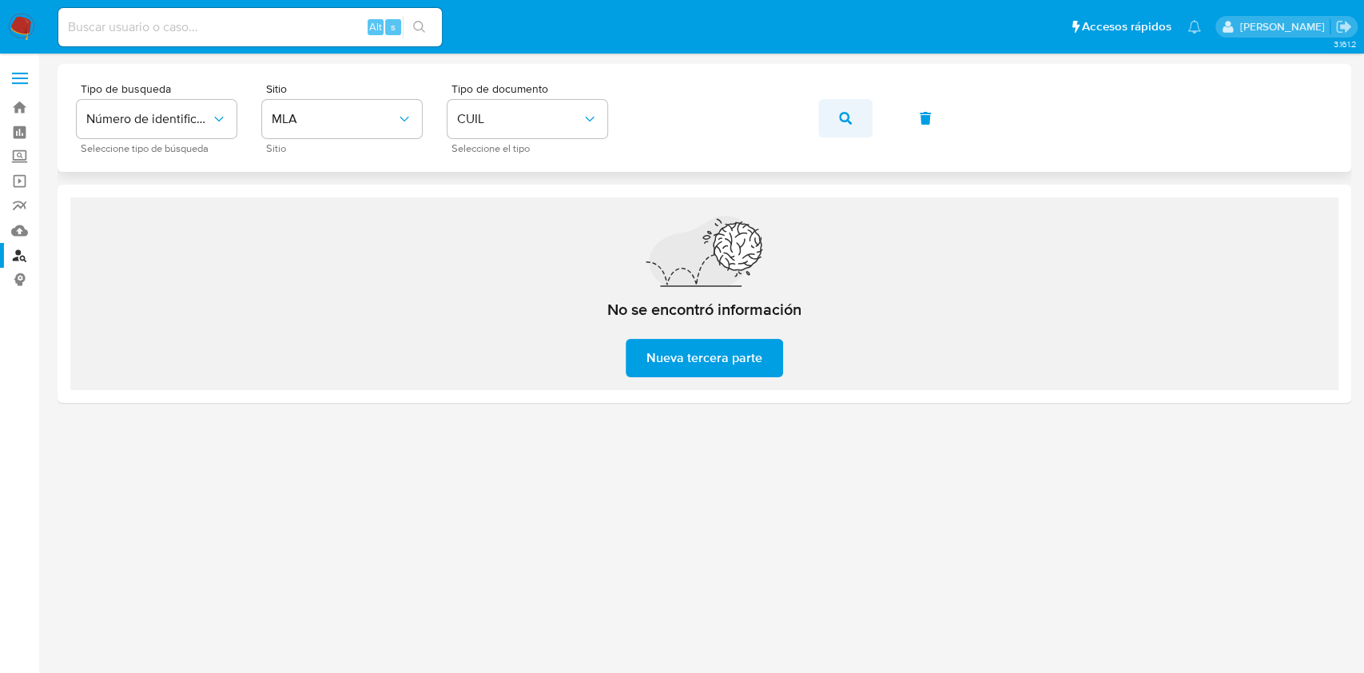
click at [823, 117] on button "button" at bounding box center [845, 118] width 54 height 38
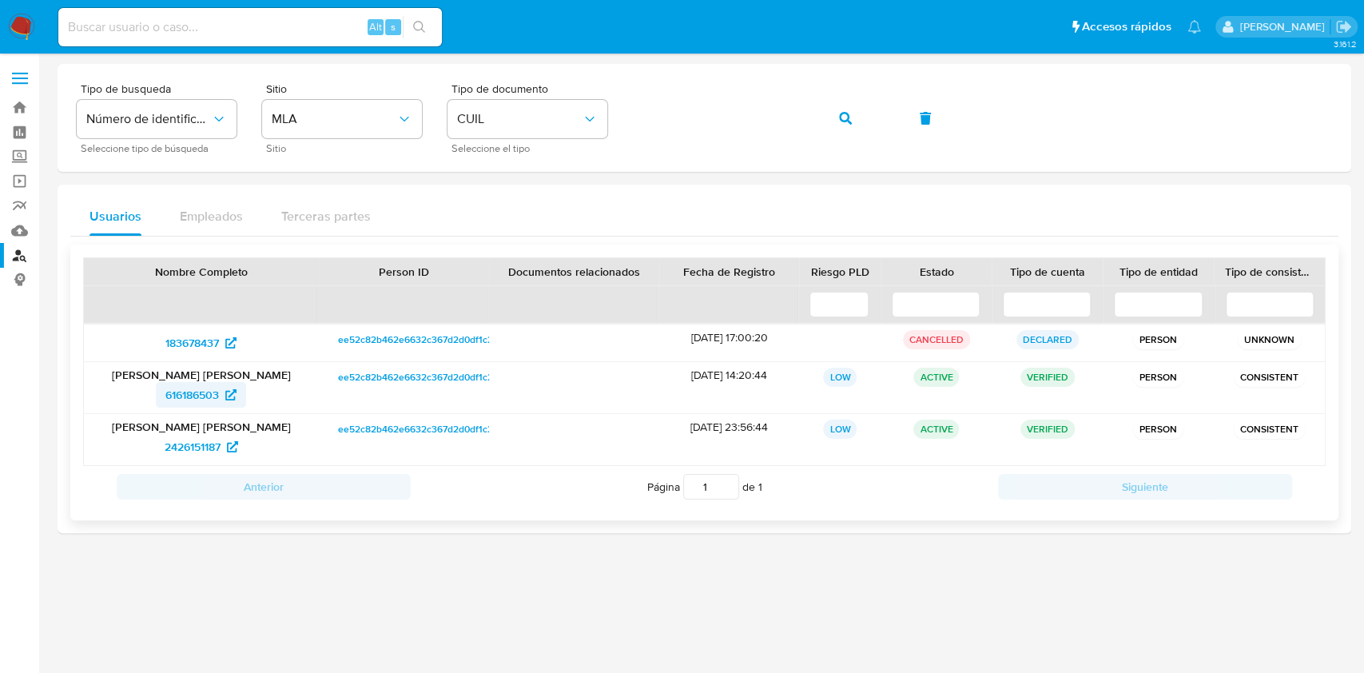
click at [197, 398] on span "616186503" at bounding box center [192, 395] width 54 height 26
click at [843, 121] on icon "button" at bounding box center [845, 118] width 13 height 13
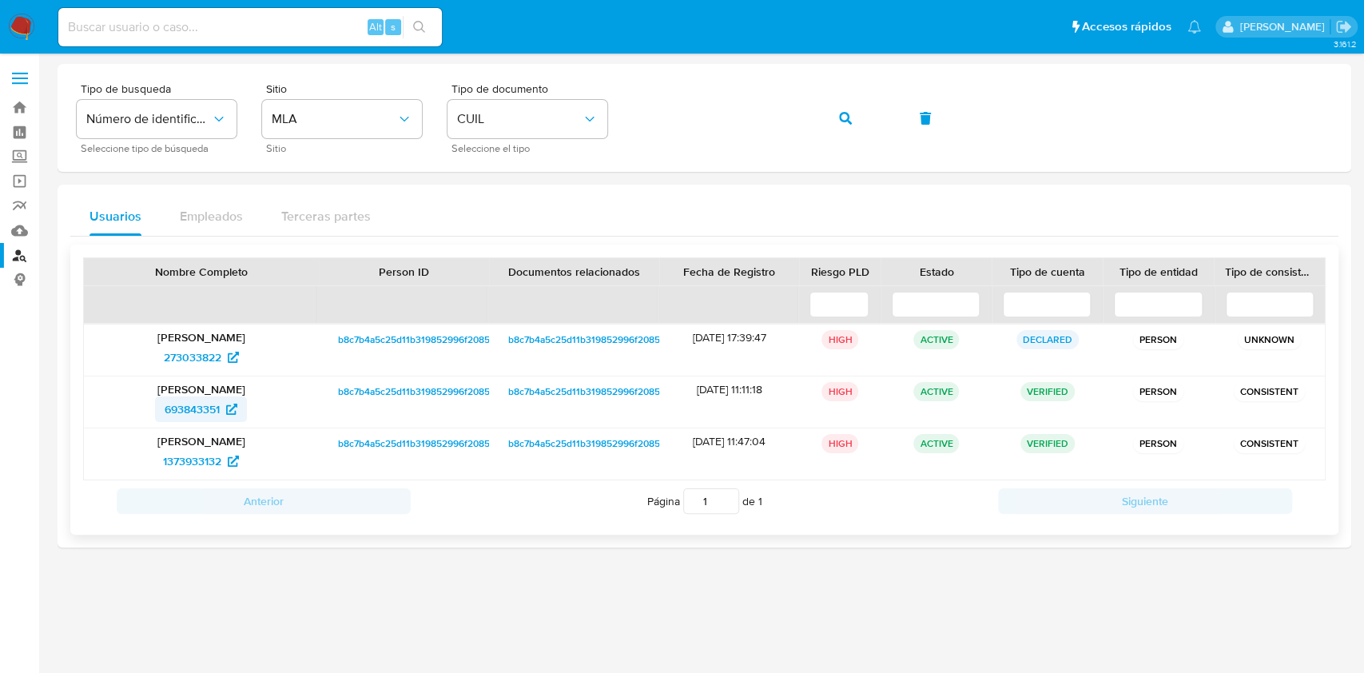
click at [221, 401] on span "693843351" at bounding box center [201, 409] width 73 height 26
click at [856, 119] on button "button" at bounding box center [845, 118] width 54 height 38
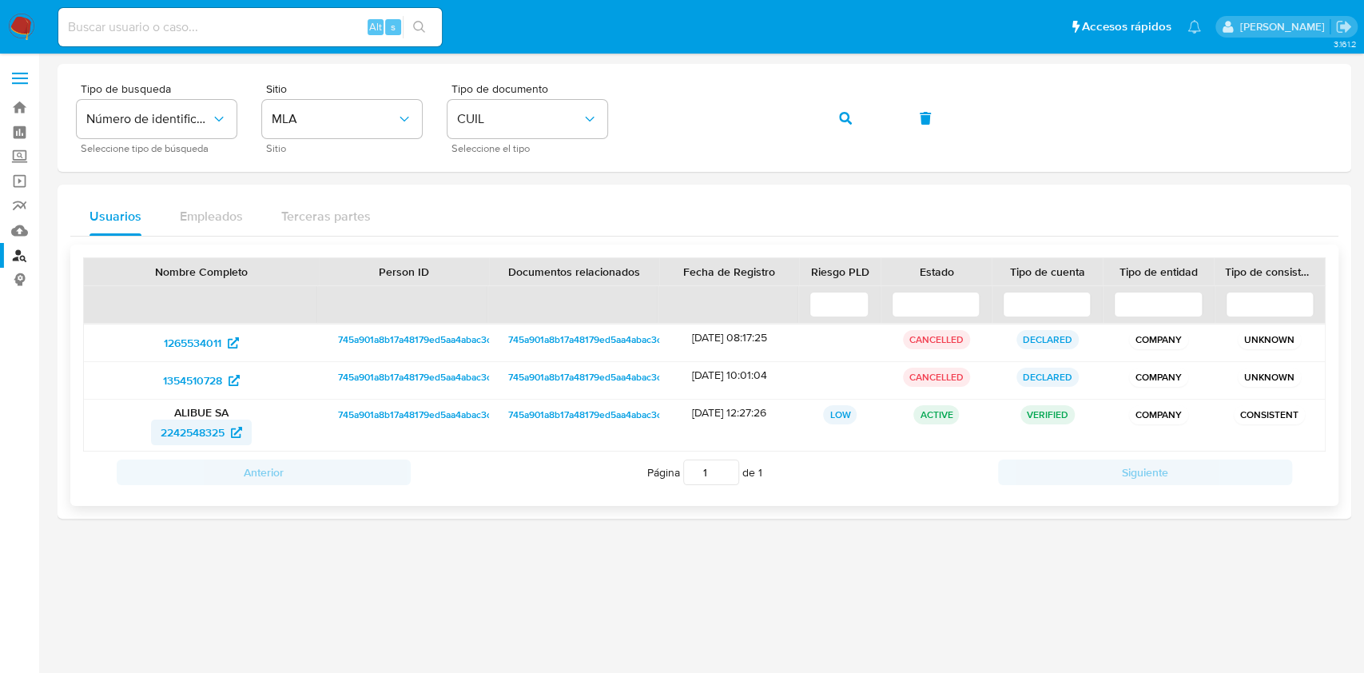
click at [224, 429] on span "2242548325" at bounding box center [193, 432] width 64 height 26
click at [850, 112] on icon "button" at bounding box center [845, 118] width 13 height 13
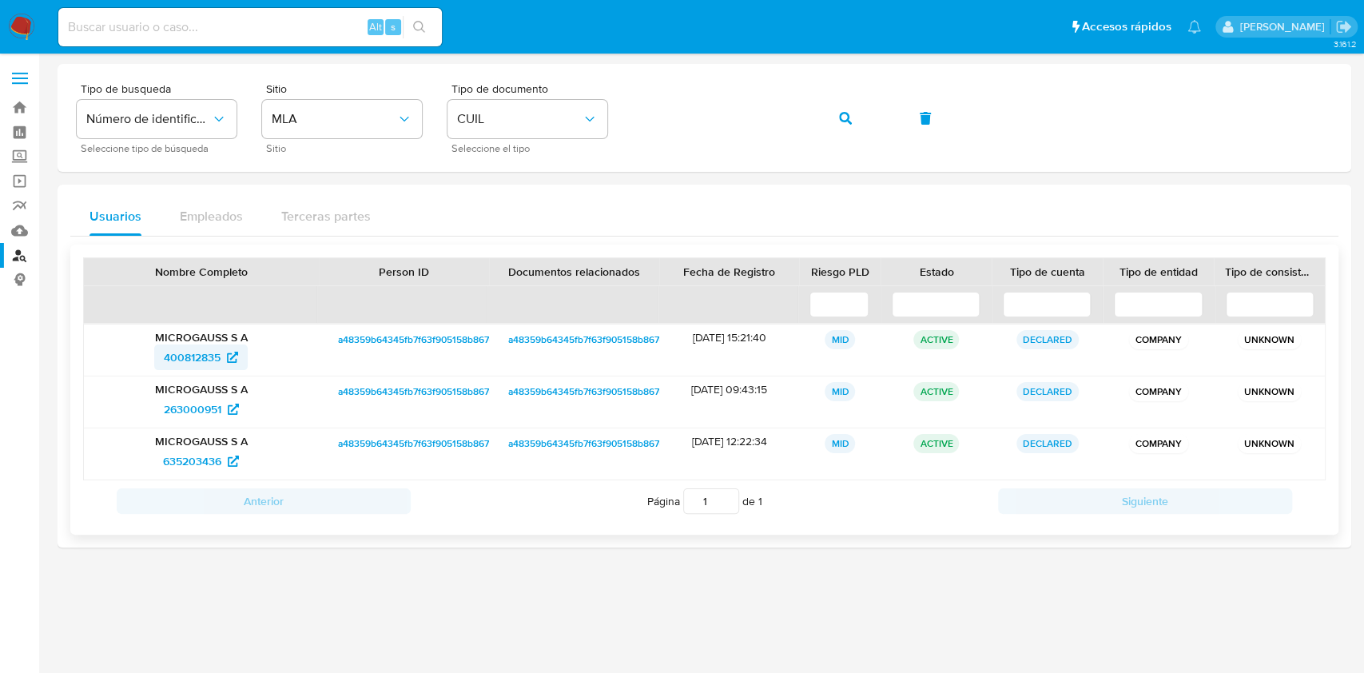
click at [204, 352] on span "400812835" at bounding box center [192, 357] width 57 height 26
drag, startPoint x: 850, startPoint y: 113, endPoint x: 508, endPoint y: 463, distance: 489.2
click at [849, 113] on icon "button" at bounding box center [845, 118] width 13 height 13
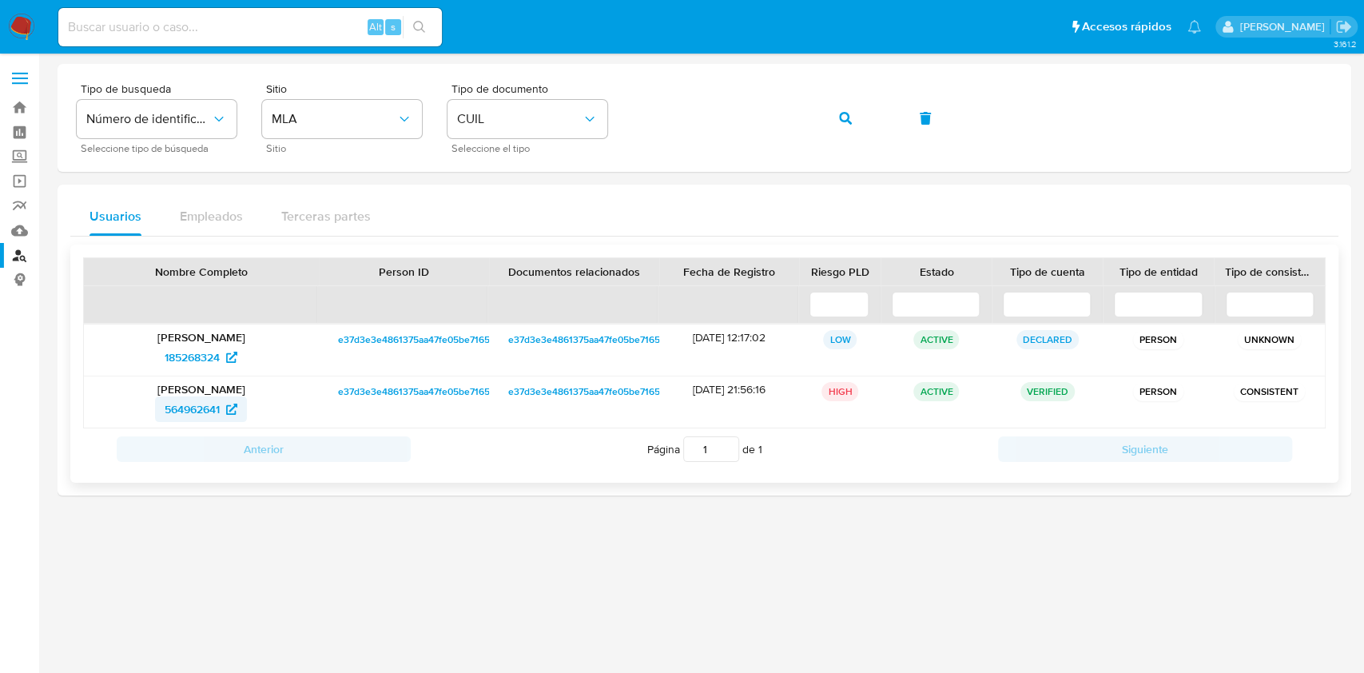
click at [201, 406] on span "564962641" at bounding box center [192, 409] width 55 height 26
click at [848, 130] on span "button" at bounding box center [845, 118] width 13 height 35
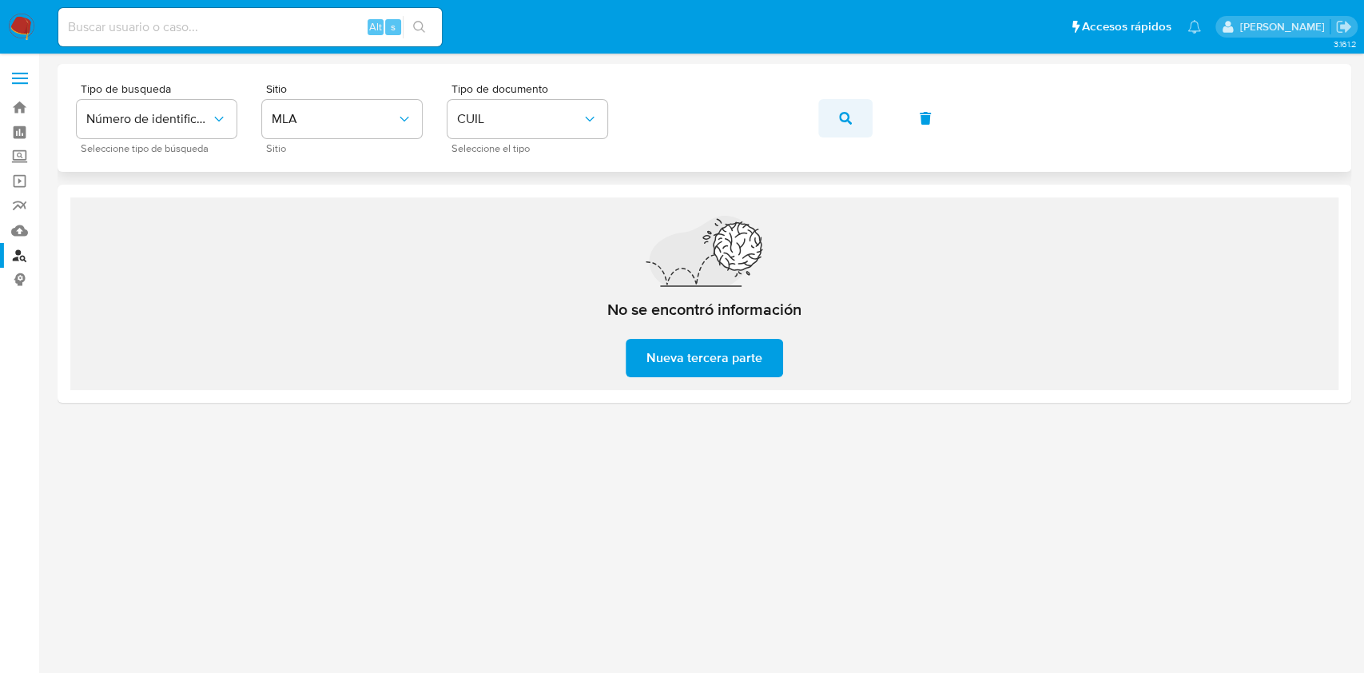
click at [837, 117] on button "button" at bounding box center [845, 118] width 54 height 38
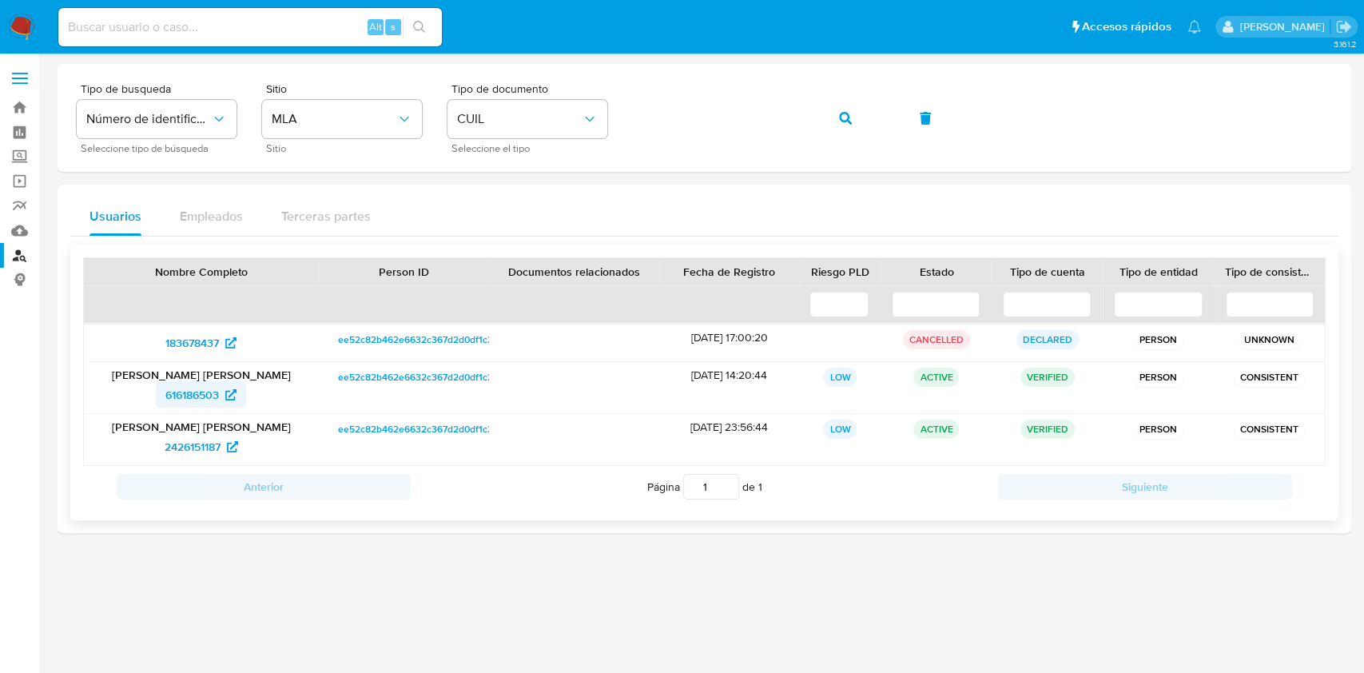
click at [210, 387] on span "616186503" at bounding box center [192, 395] width 54 height 26
click at [829, 117] on button "button" at bounding box center [845, 118] width 54 height 38
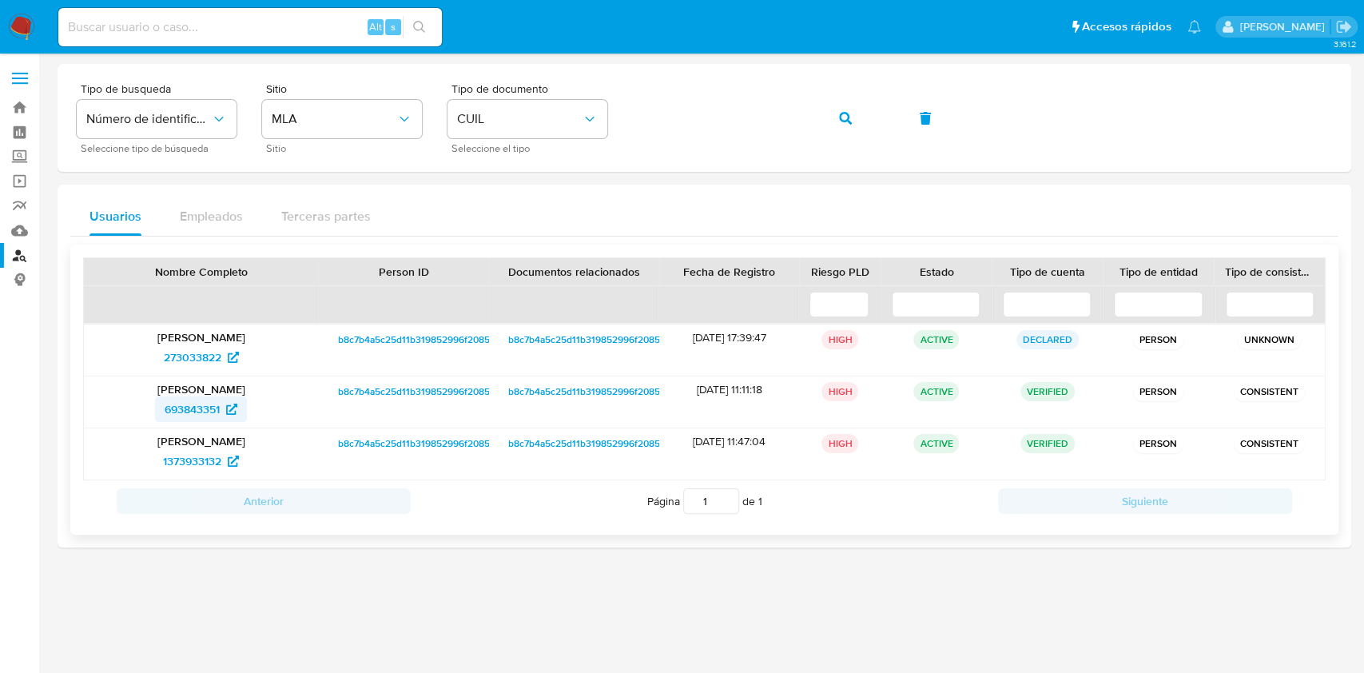
click at [216, 405] on span "693843351" at bounding box center [192, 409] width 55 height 26
click at [865, 129] on button "button" at bounding box center [845, 118] width 54 height 38
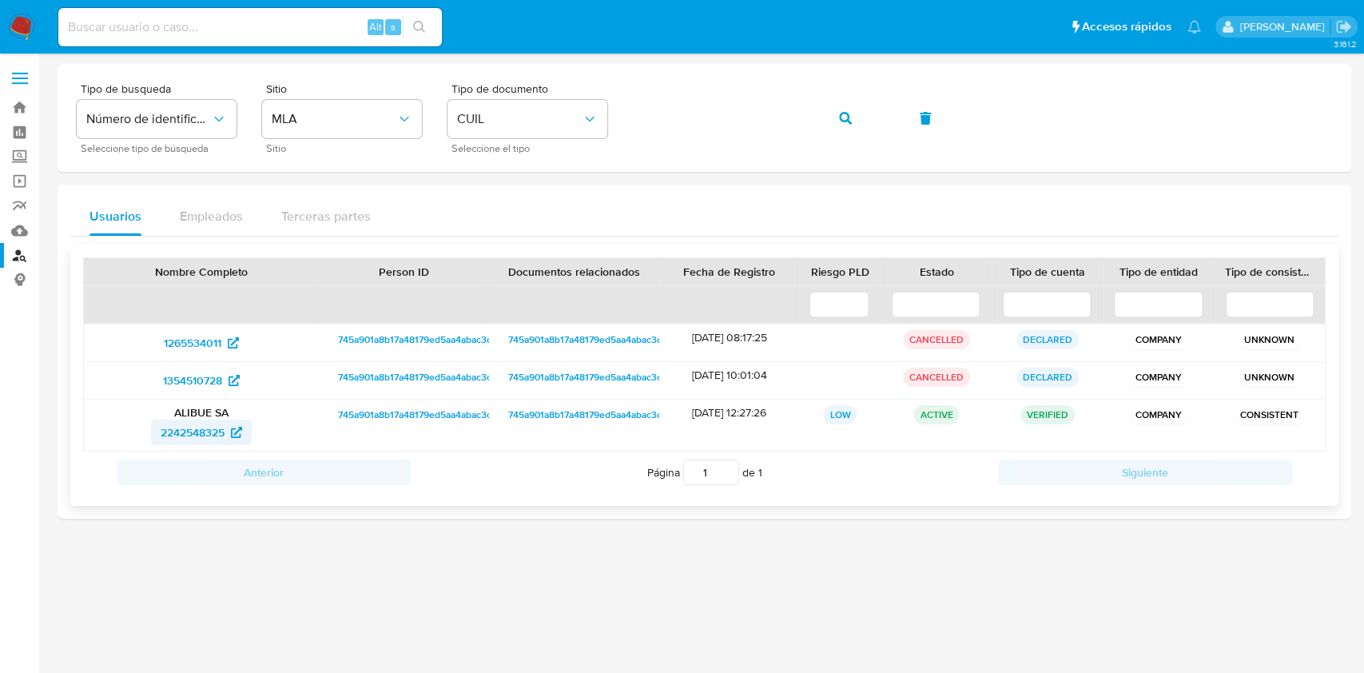
click at [201, 431] on span "2242548325" at bounding box center [193, 432] width 64 height 26
click at [863, 114] on button "button" at bounding box center [845, 118] width 54 height 38
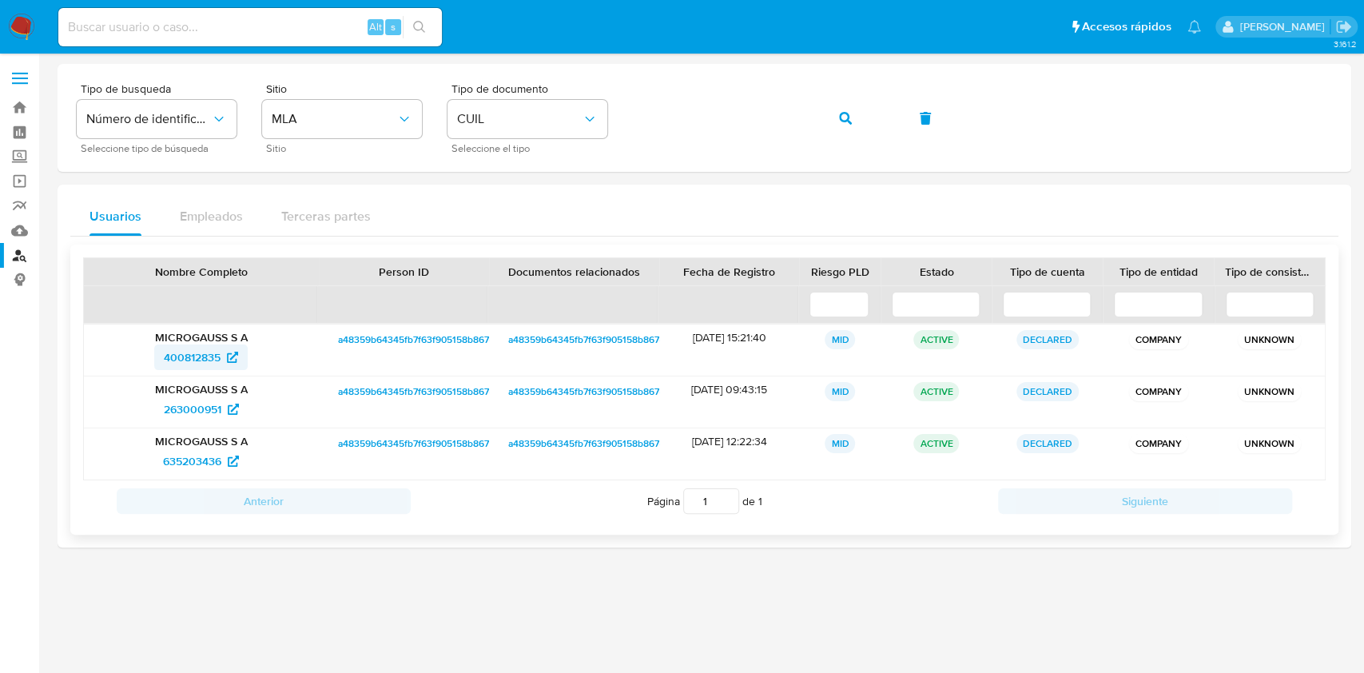
click at [204, 349] on span "400812835" at bounding box center [192, 357] width 57 height 26
click at [848, 114] on icon "button" at bounding box center [845, 118] width 13 height 13
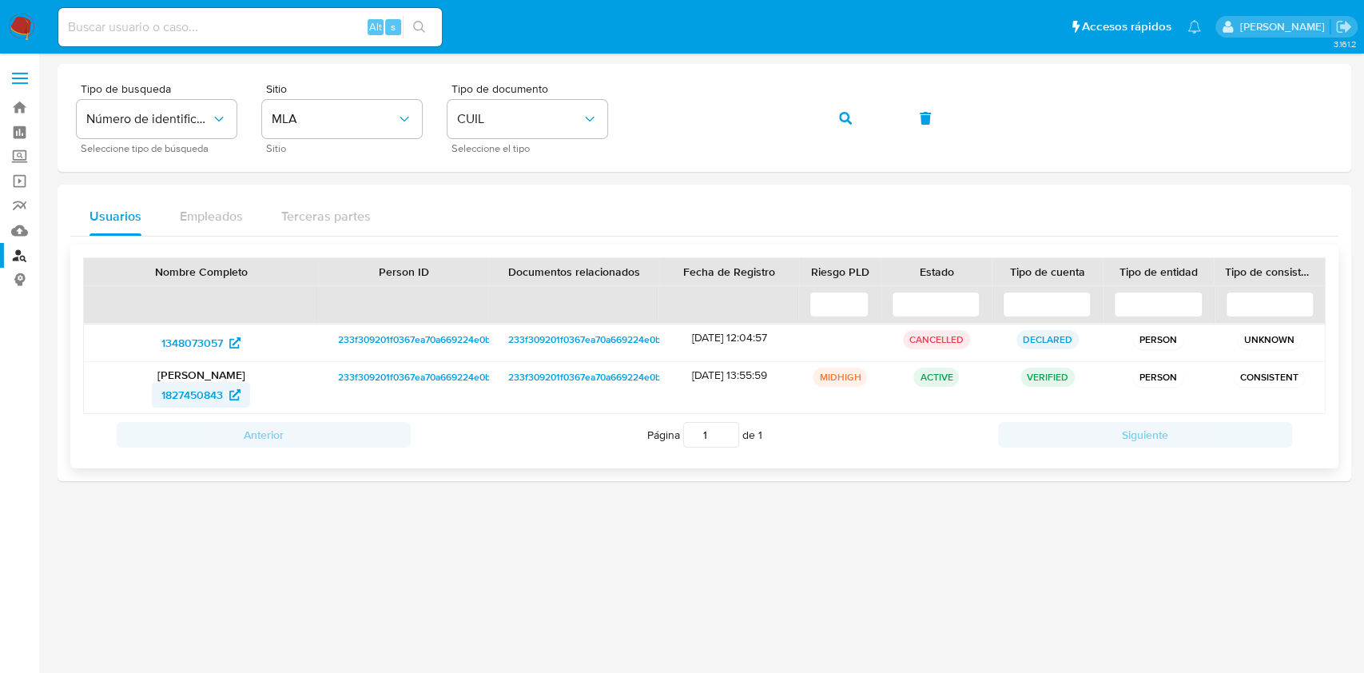
click at [201, 397] on span "1827450843" at bounding box center [192, 395] width 62 height 26
click at [843, 117] on icon "button" at bounding box center [845, 118] width 13 height 13
click at [183, 394] on span "1257474267" at bounding box center [192, 395] width 59 height 26
click at [848, 110] on span "button" at bounding box center [845, 118] width 13 height 35
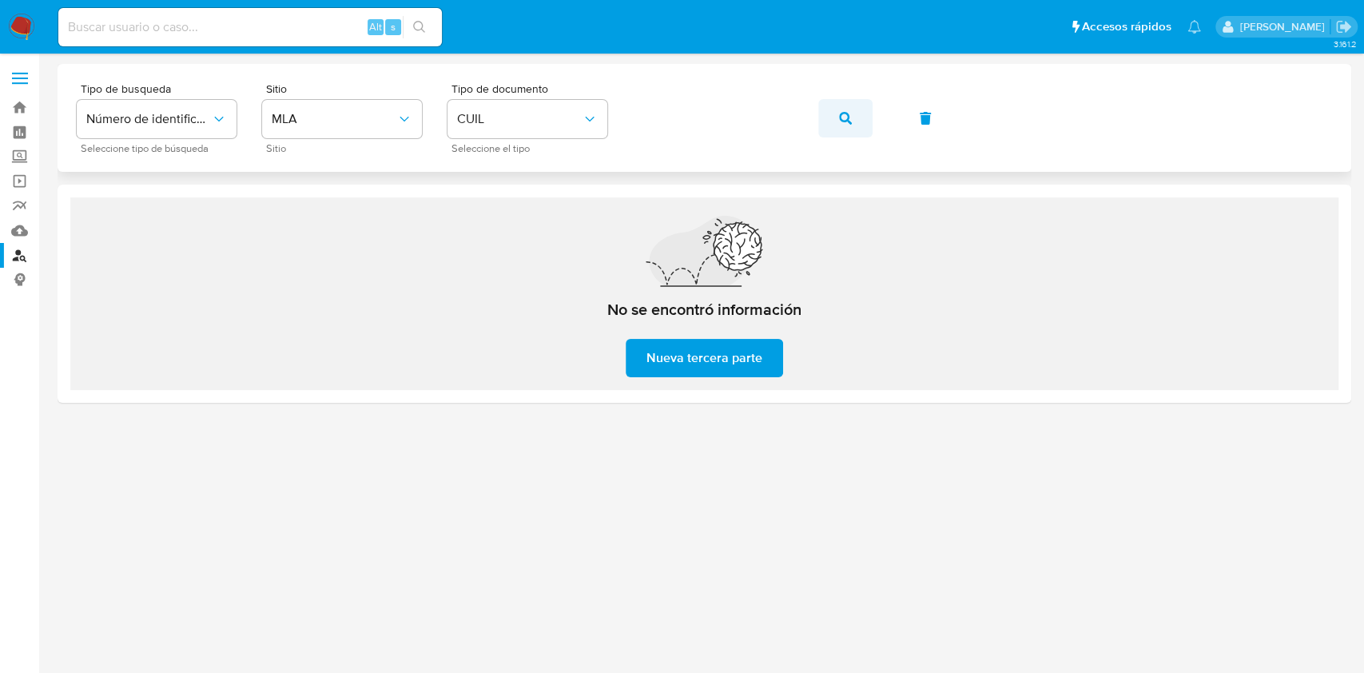
click at [846, 108] on span "button" at bounding box center [845, 118] width 13 height 35
click at [839, 112] on icon "button" at bounding box center [845, 118] width 13 height 13
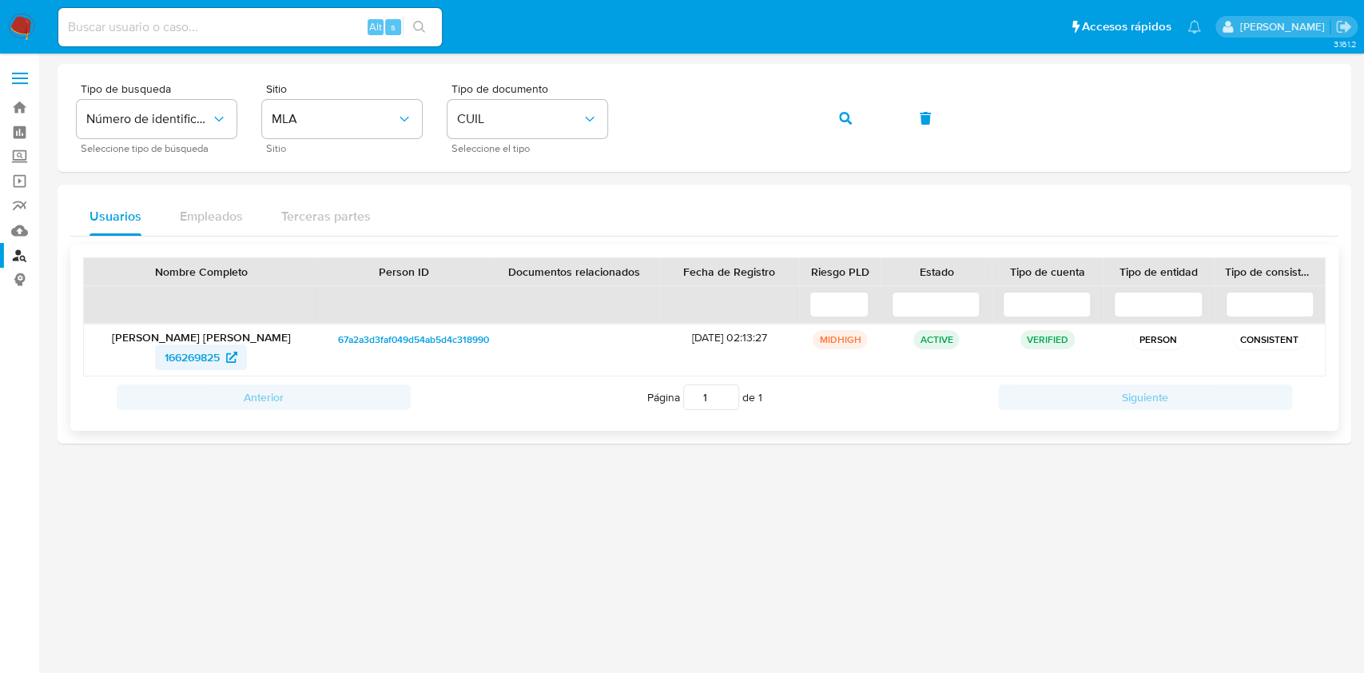
click at [237, 354] on icon at bounding box center [231, 357] width 11 height 11
click at [854, 117] on button "button" at bounding box center [845, 118] width 54 height 38
click at [202, 355] on span "275061584" at bounding box center [192, 357] width 55 height 26
click at [833, 129] on button "button" at bounding box center [845, 118] width 54 height 38
click at [217, 351] on span "467947417" at bounding box center [192, 357] width 53 height 26
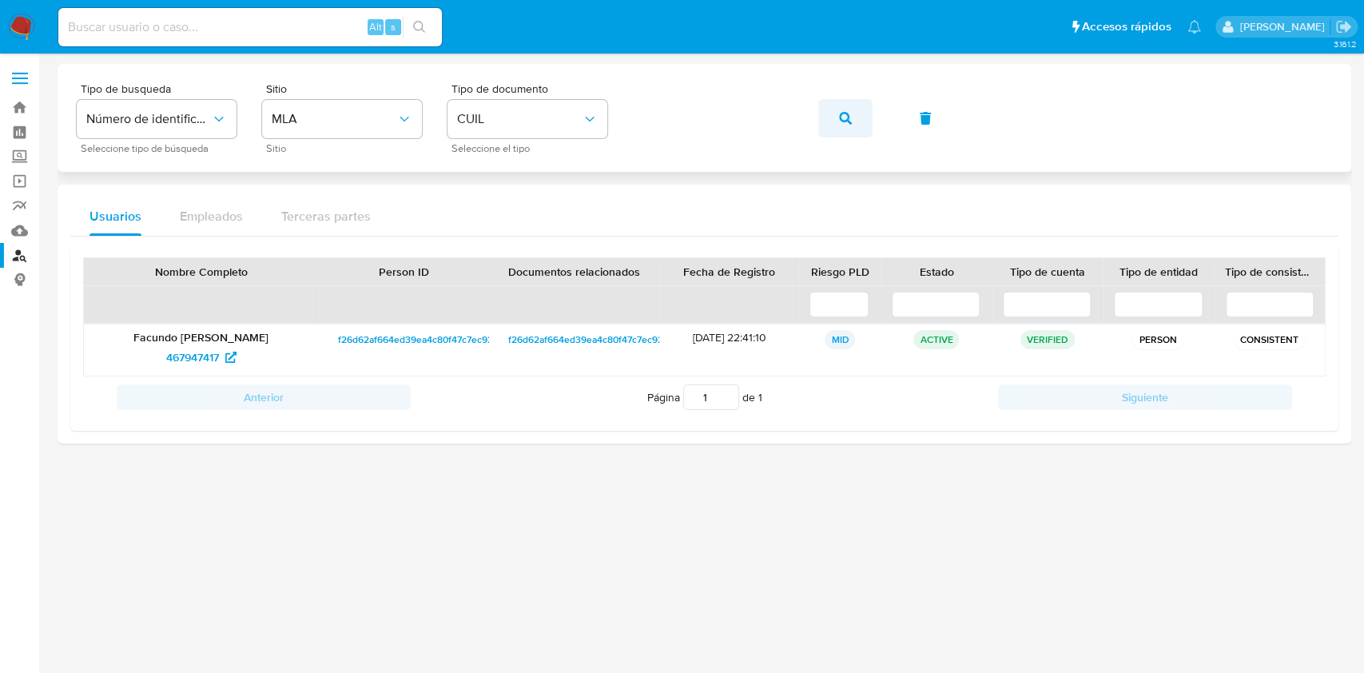
click at [832, 114] on button "button" at bounding box center [845, 118] width 54 height 38
click at [207, 359] on span "1388394848" at bounding box center [192, 357] width 62 height 26
click at [855, 126] on button "button" at bounding box center [845, 118] width 54 height 38
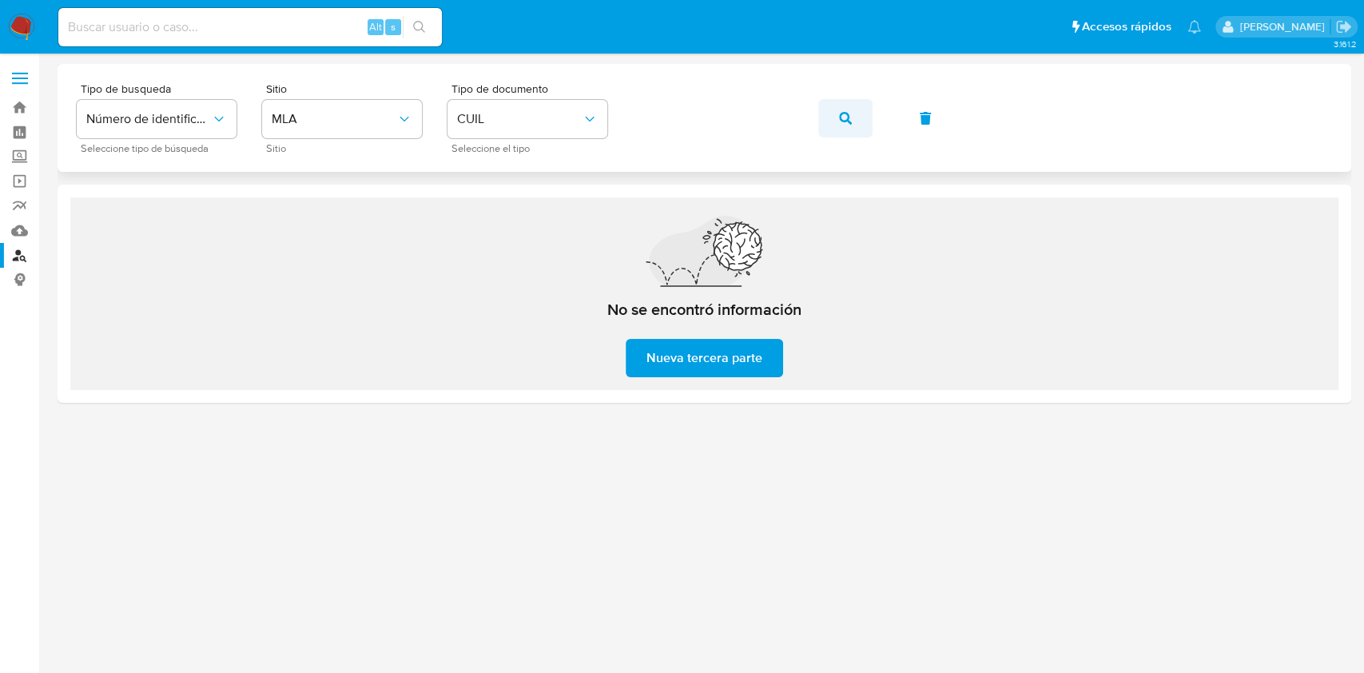
click at [856, 112] on button "button" at bounding box center [845, 118] width 54 height 38
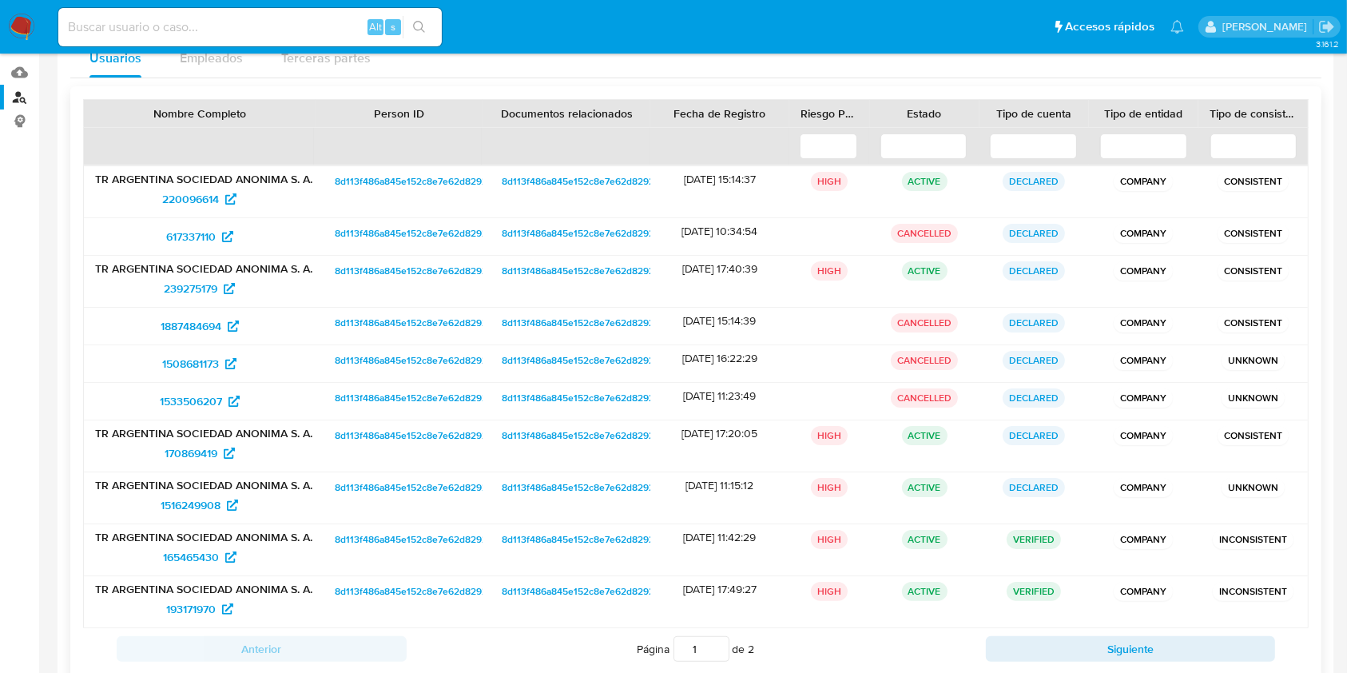
scroll to position [260, 0]
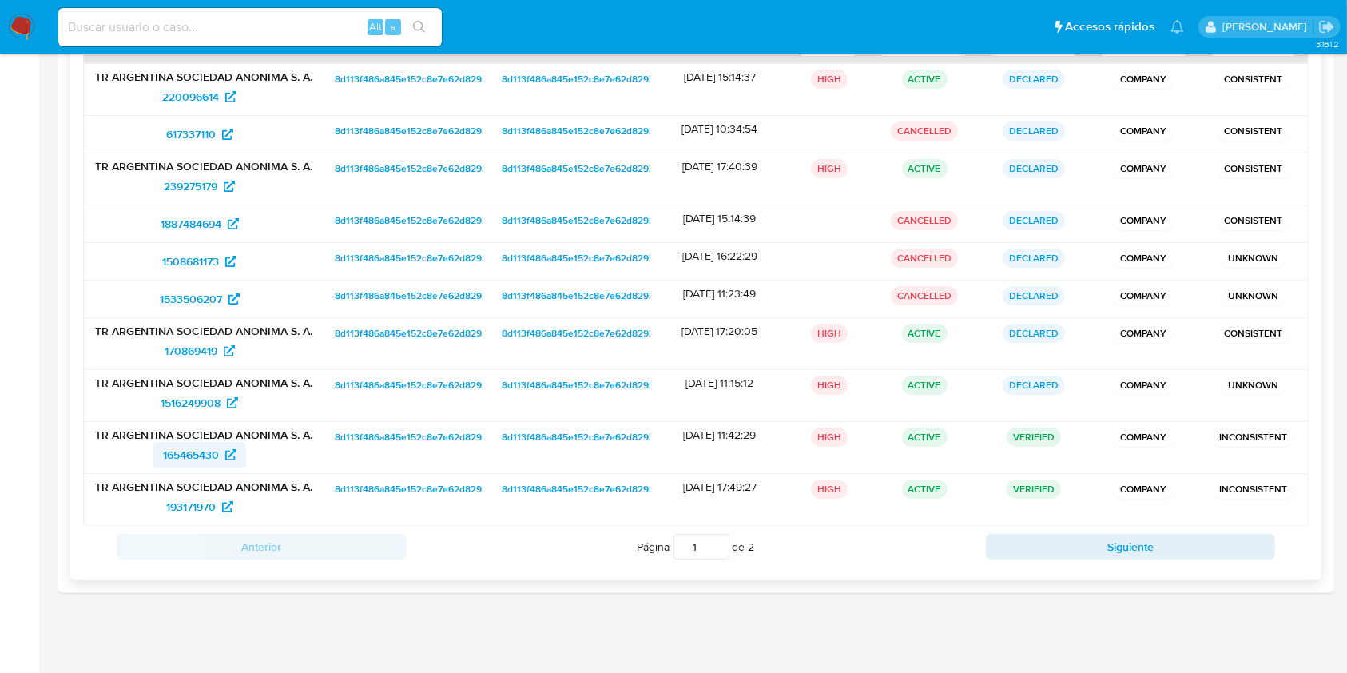
click at [245, 454] on link "165465430" at bounding box center [199, 455] width 93 height 26
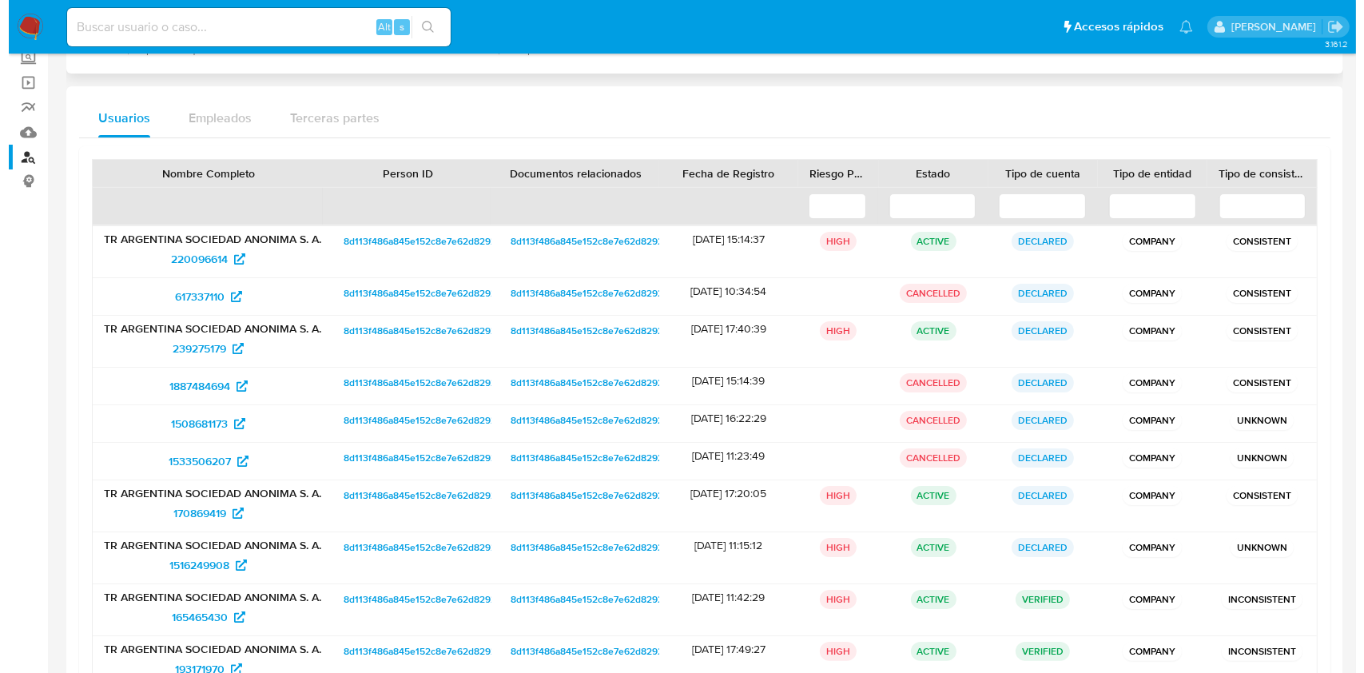
scroll to position [0, 0]
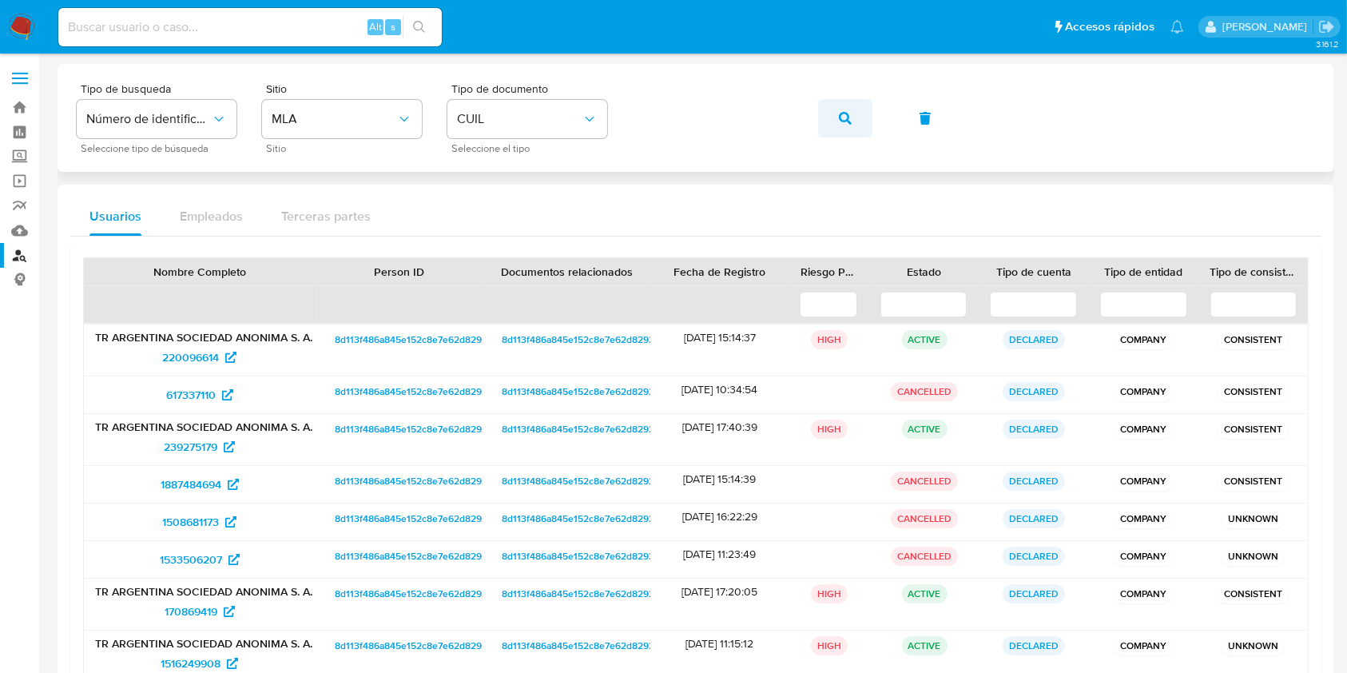
click at [858, 112] on button "button" at bounding box center [845, 118] width 54 height 38
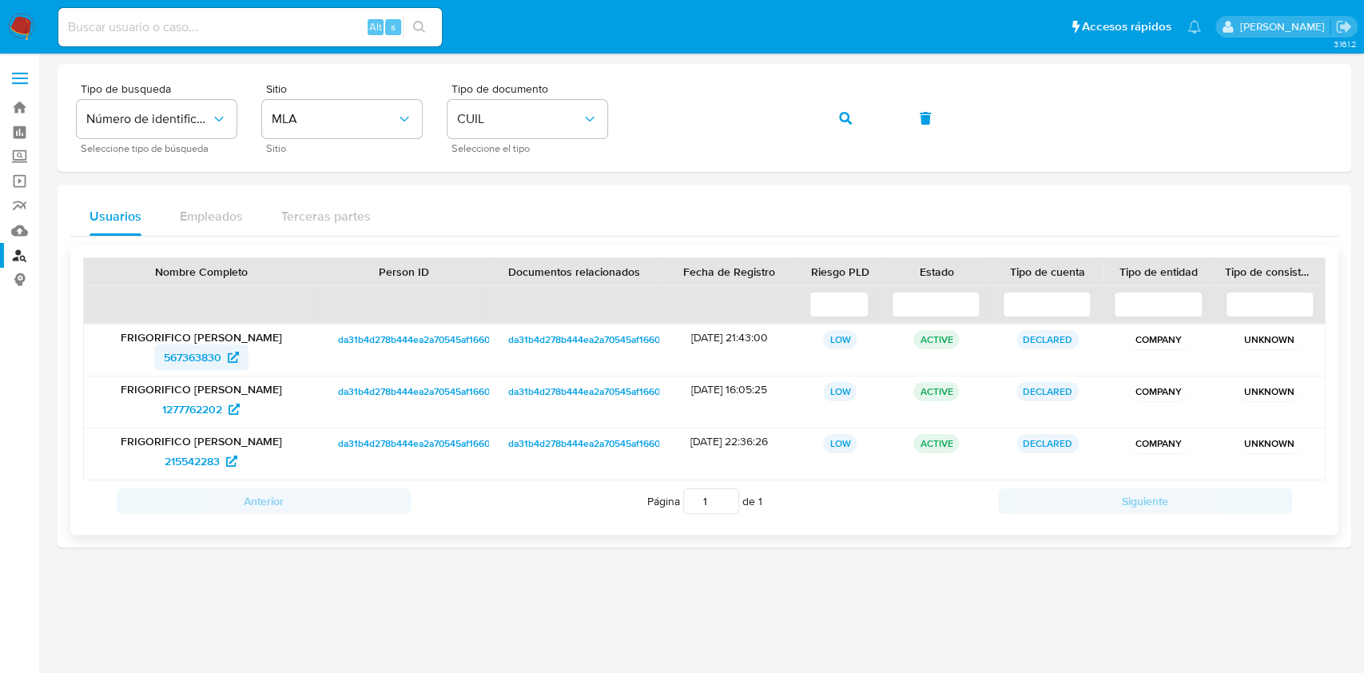
click at [204, 358] on span "567363830" at bounding box center [193, 357] width 58 height 26
click at [834, 110] on button "button" at bounding box center [845, 118] width 54 height 38
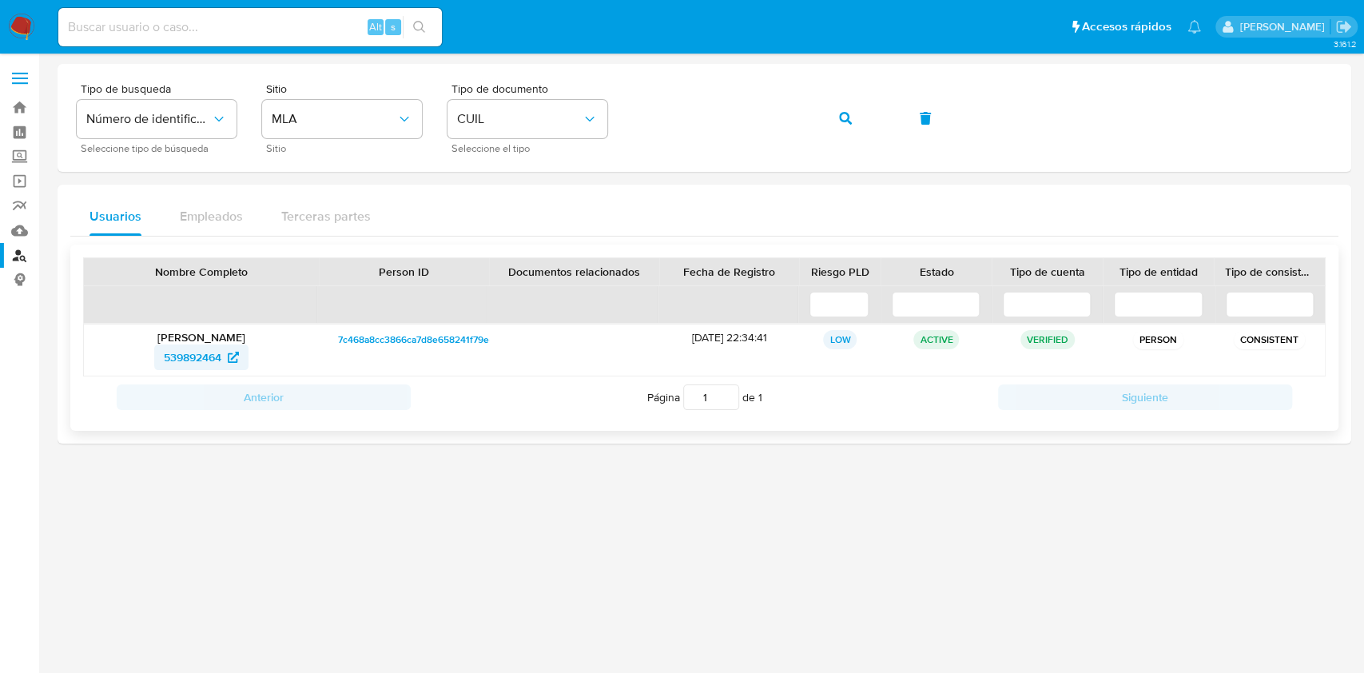
click at [188, 348] on span "539892464" at bounding box center [193, 357] width 58 height 26
click at [850, 113] on icon "button" at bounding box center [845, 118] width 13 height 13
click at [197, 360] on span "780229703" at bounding box center [193, 357] width 58 height 26
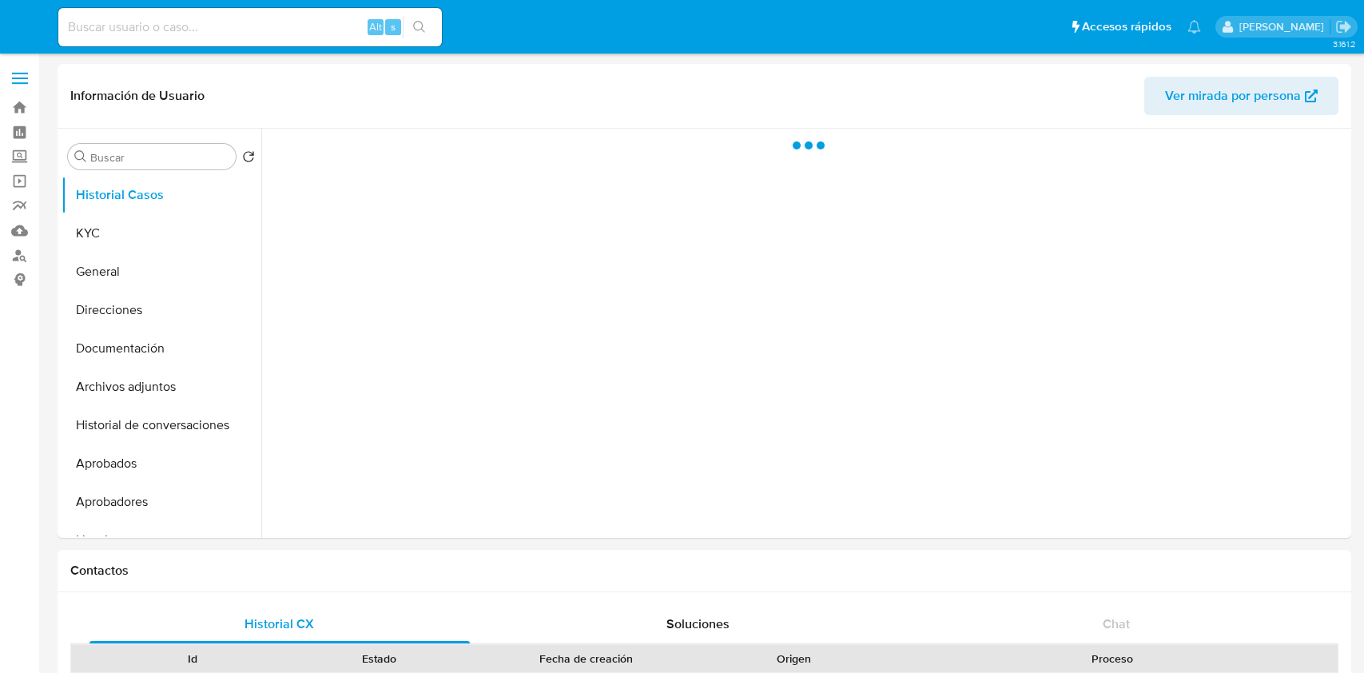
select select "10"
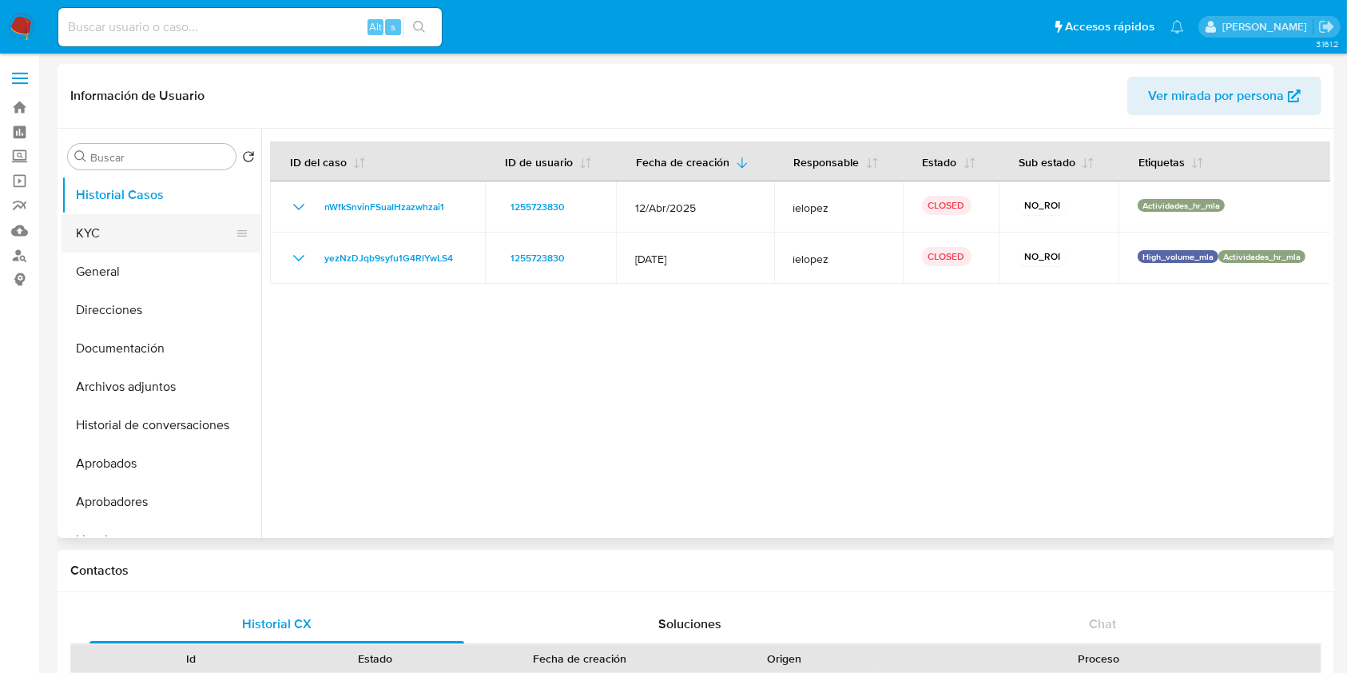
click at [160, 231] on button "KYC" at bounding box center [155, 233] width 187 height 38
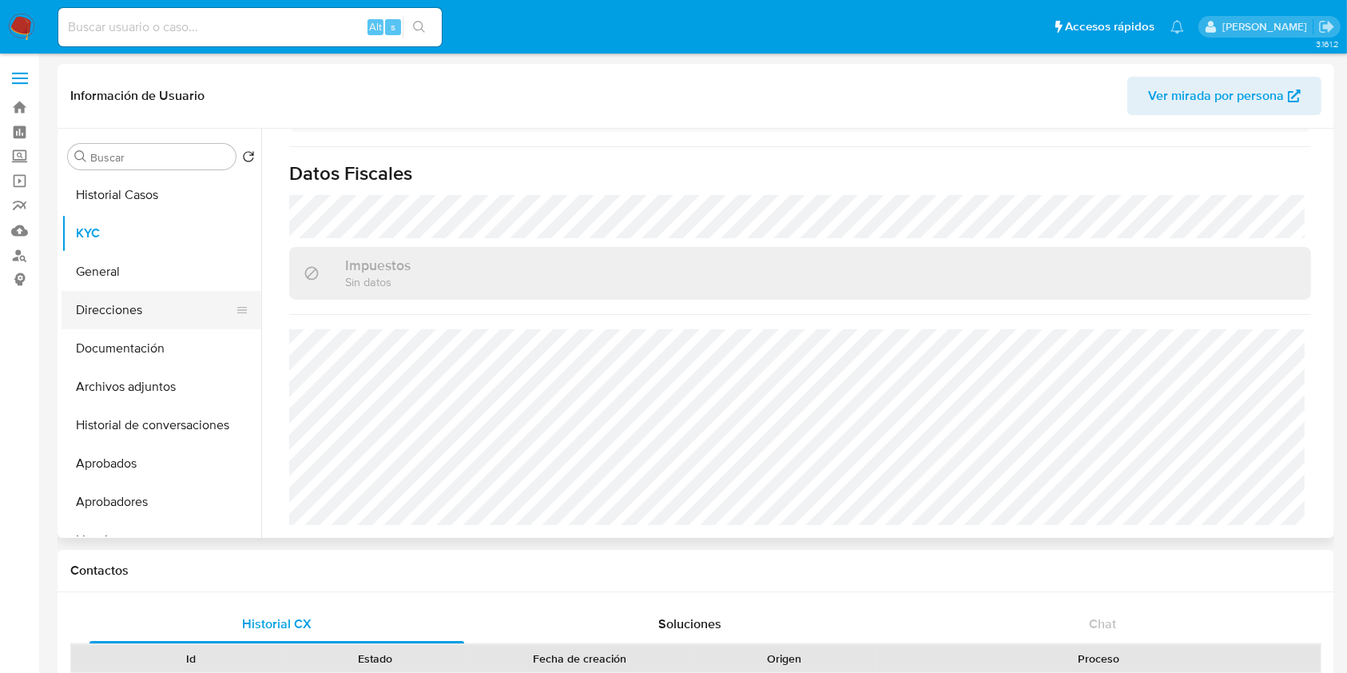
scroll to position [1130, 0]
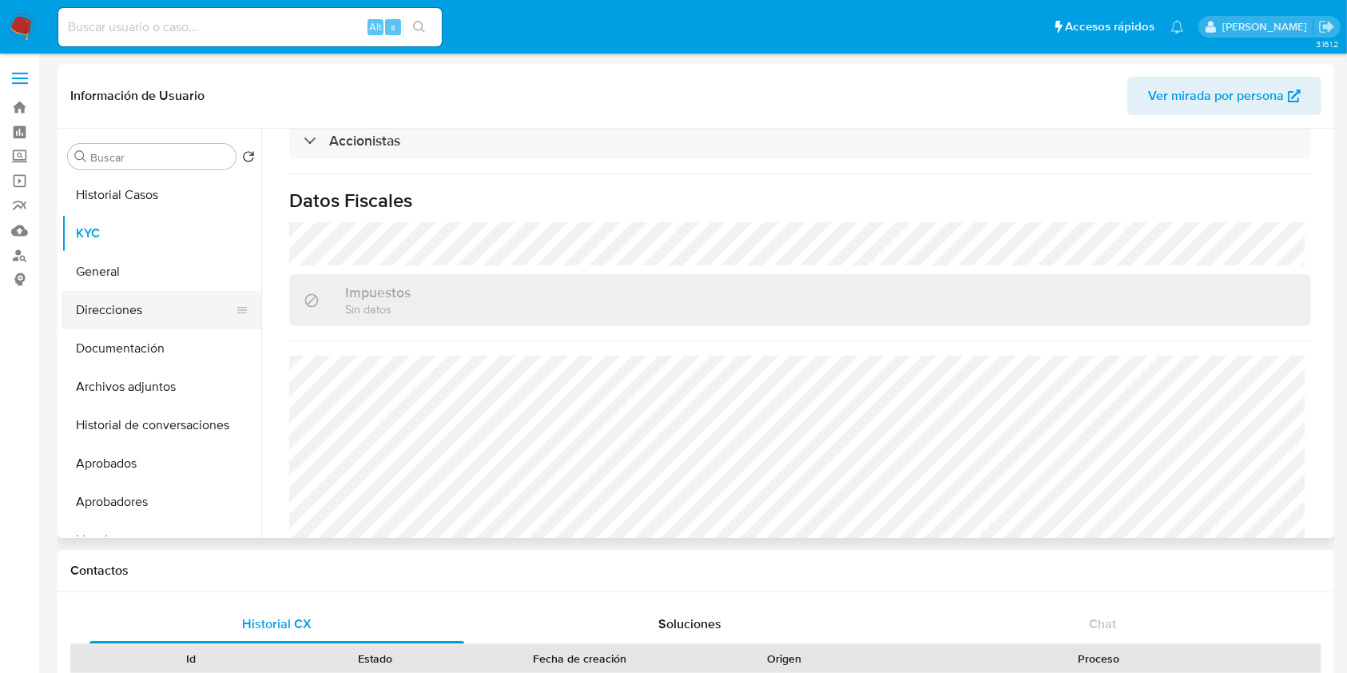
click at [173, 302] on button "Direcciones" at bounding box center [155, 310] width 187 height 38
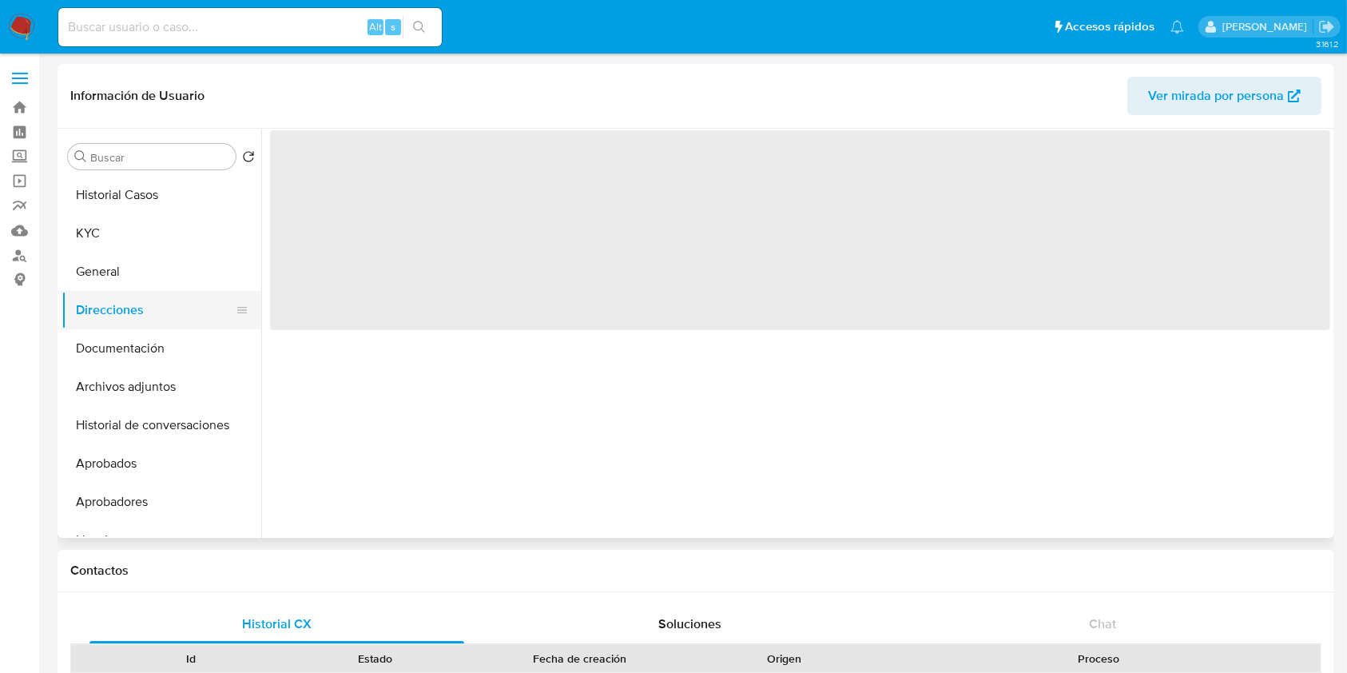
scroll to position [0, 0]
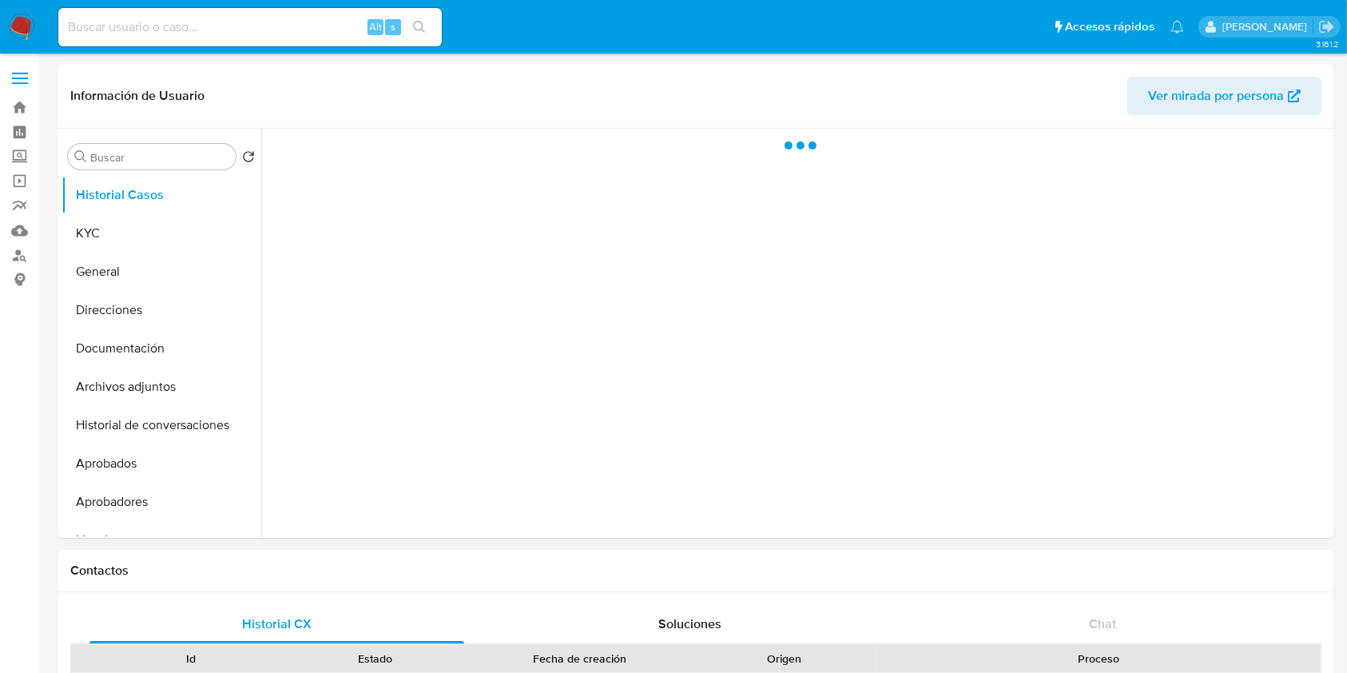
select select "10"
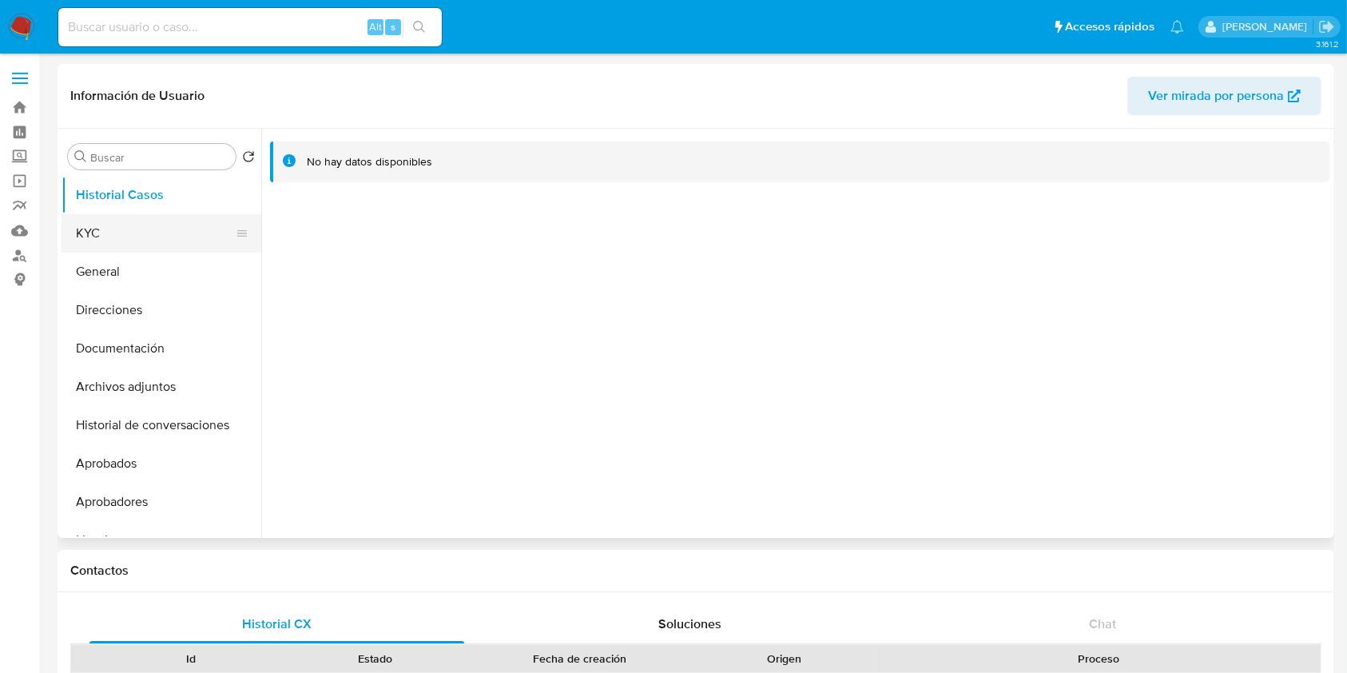
click at [121, 235] on button "KYC" at bounding box center [155, 233] width 187 height 38
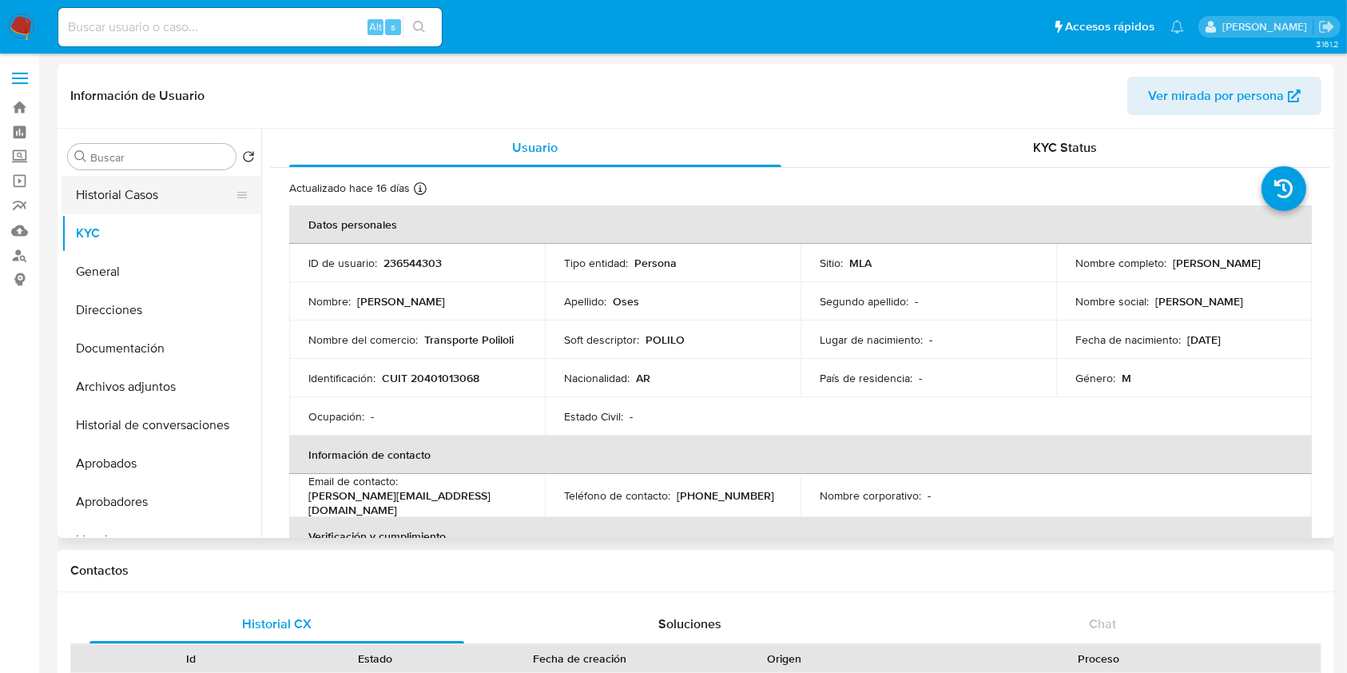
click at [180, 213] on button "Historial Casos" at bounding box center [155, 195] width 187 height 38
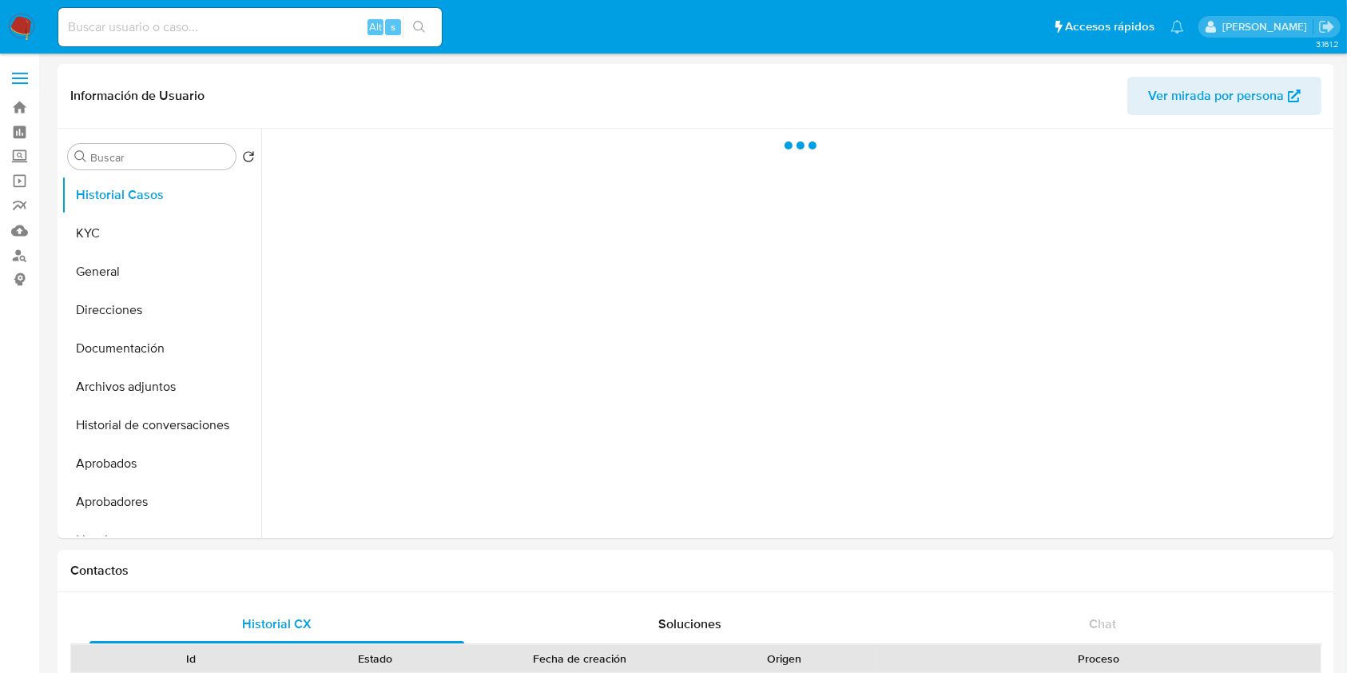
select select "10"
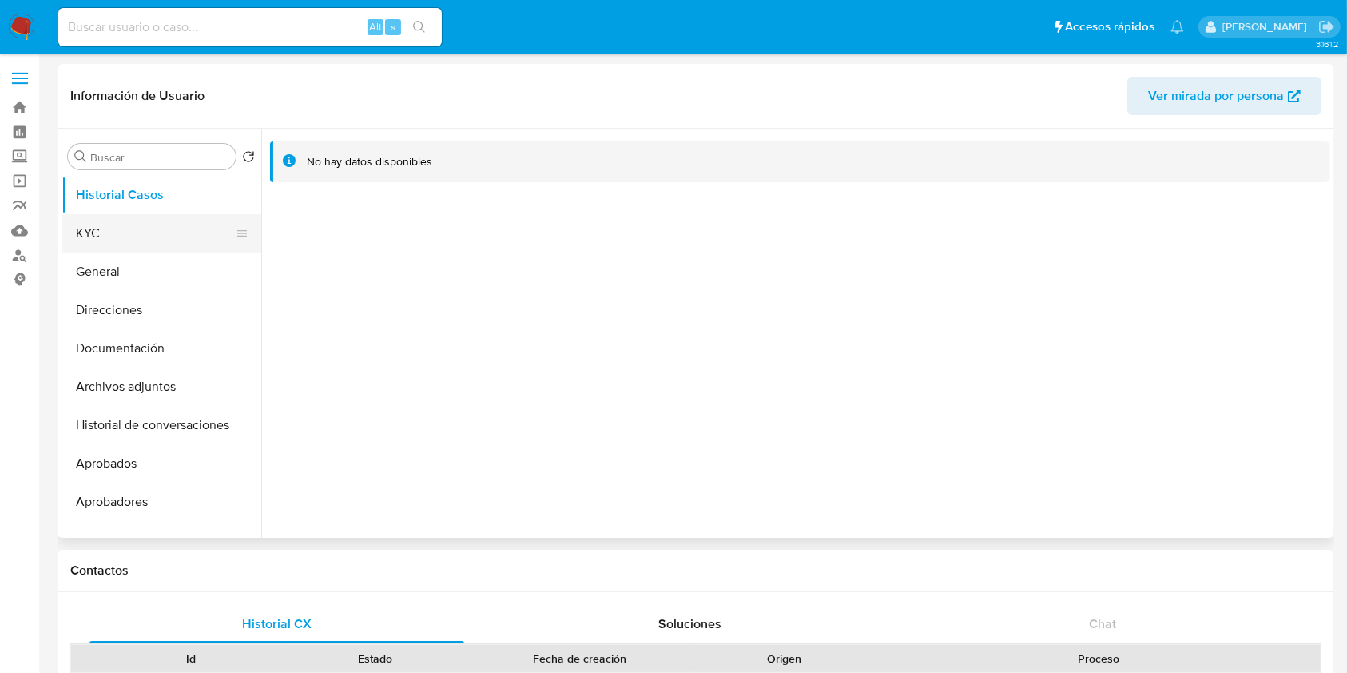
click at [131, 243] on button "KYC" at bounding box center [155, 233] width 187 height 38
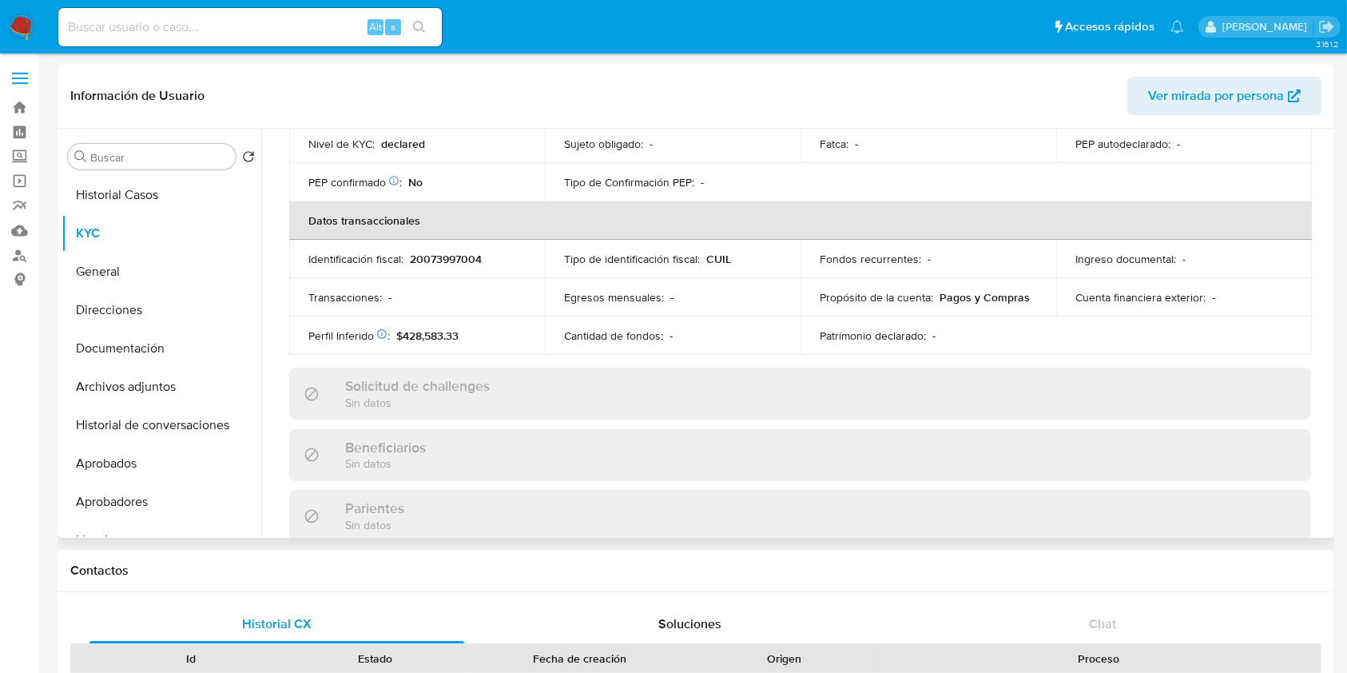
scroll to position [841, 0]
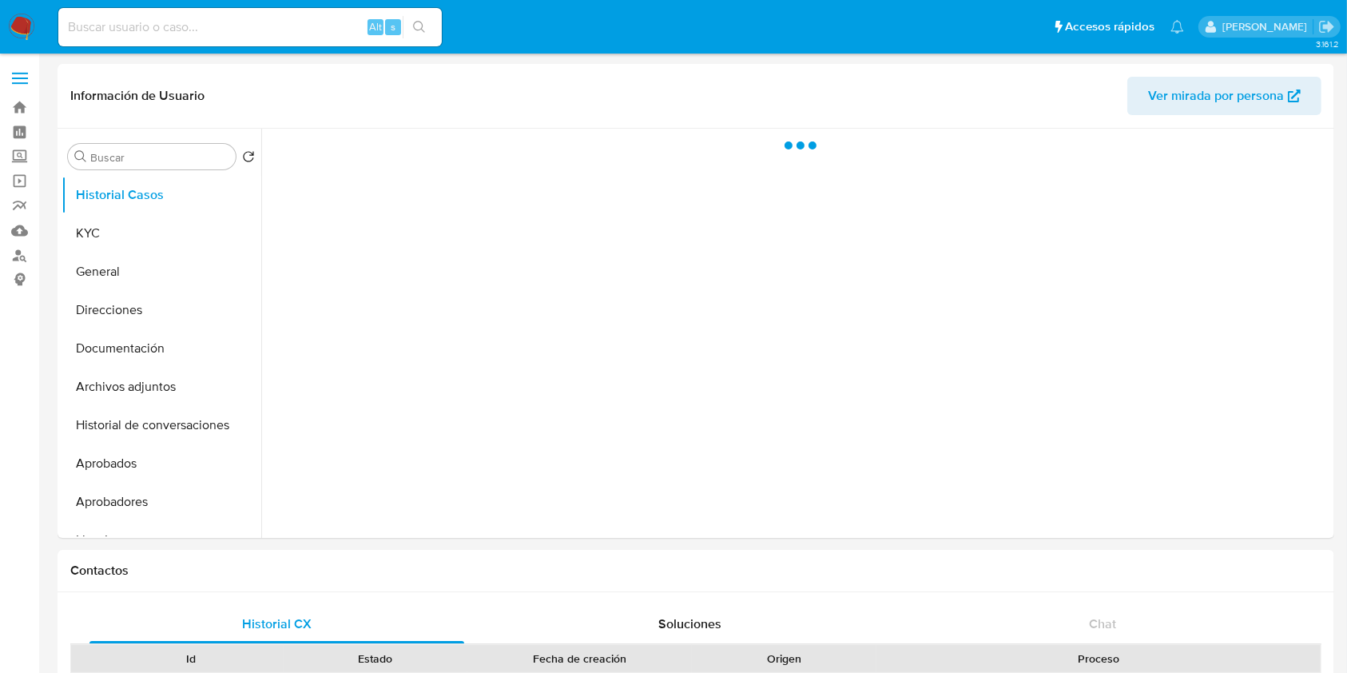
select select "10"
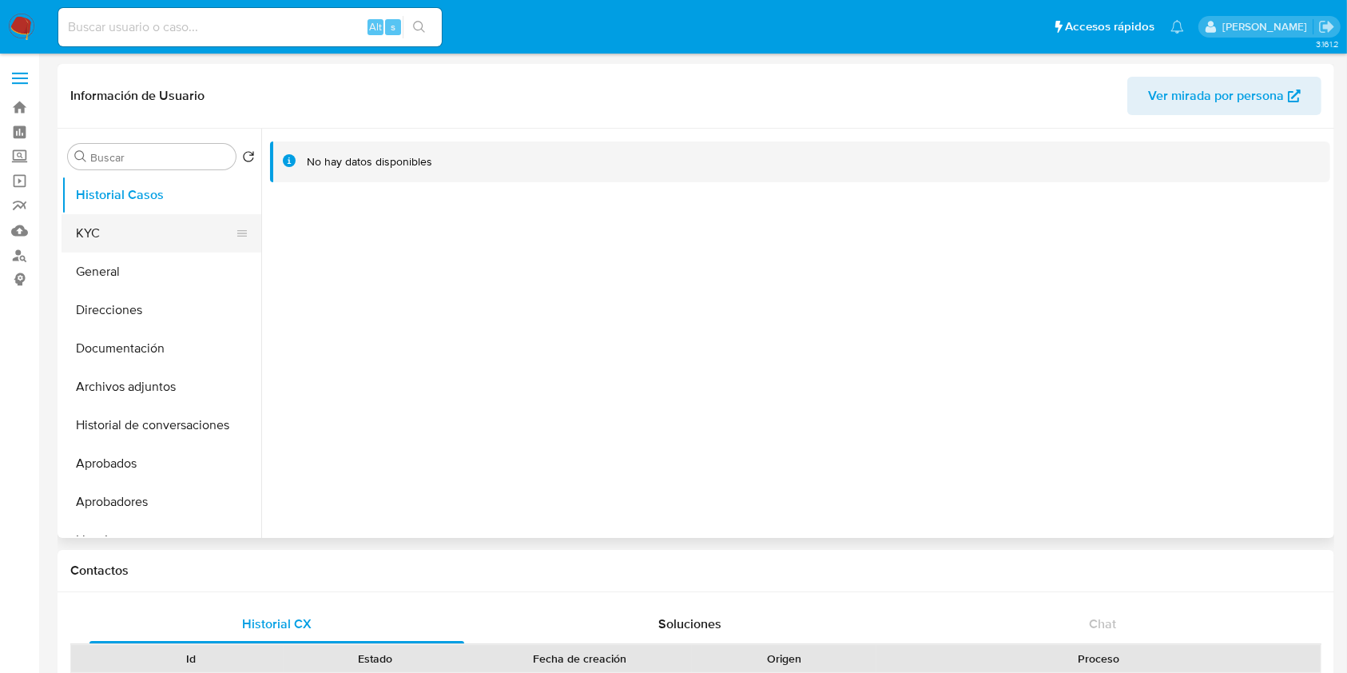
click at [134, 248] on button "KYC" at bounding box center [155, 233] width 187 height 38
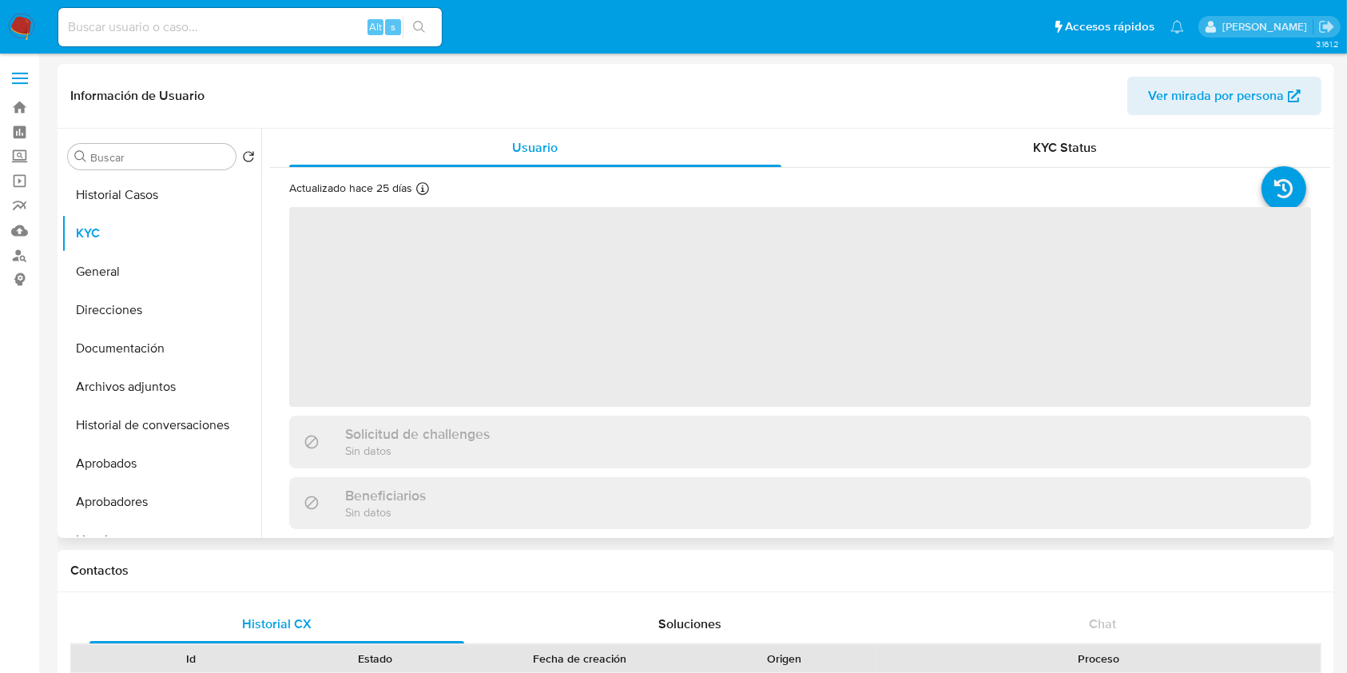
scroll to position [426, 0]
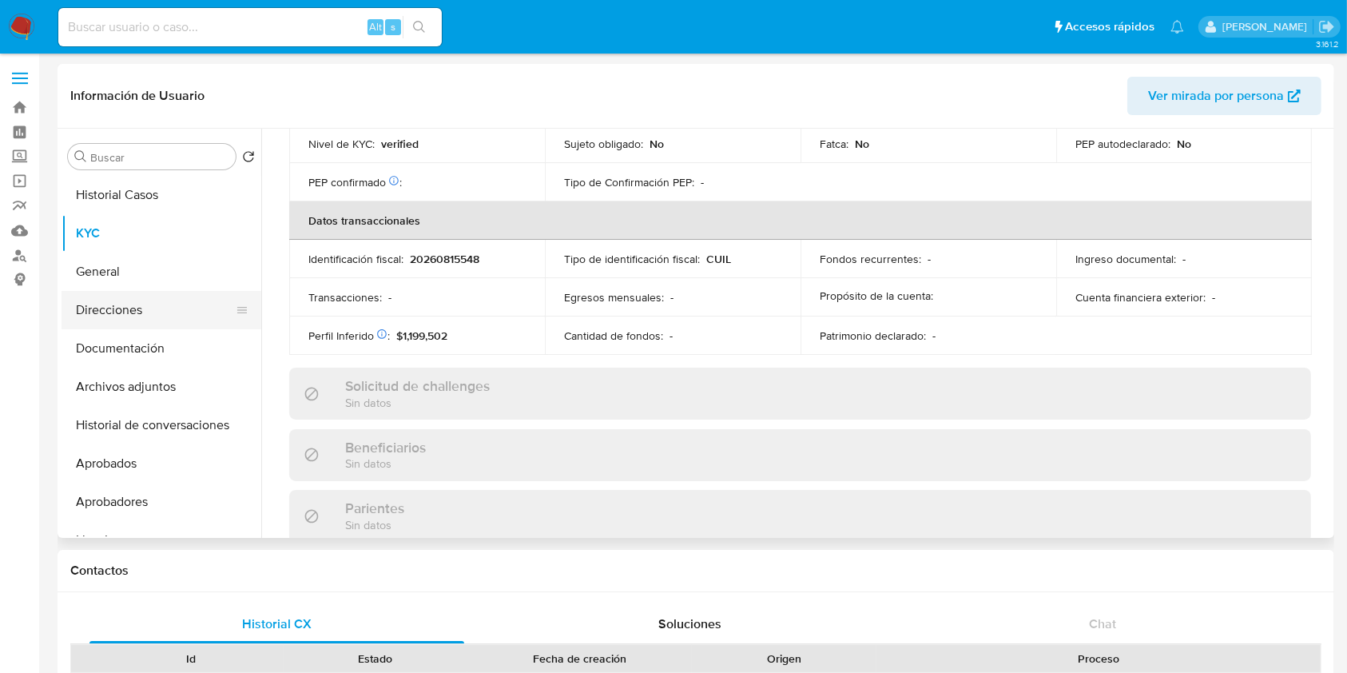
click at [128, 320] on button "Direcciones" at bounding box center [155, 310] width 187 height 38
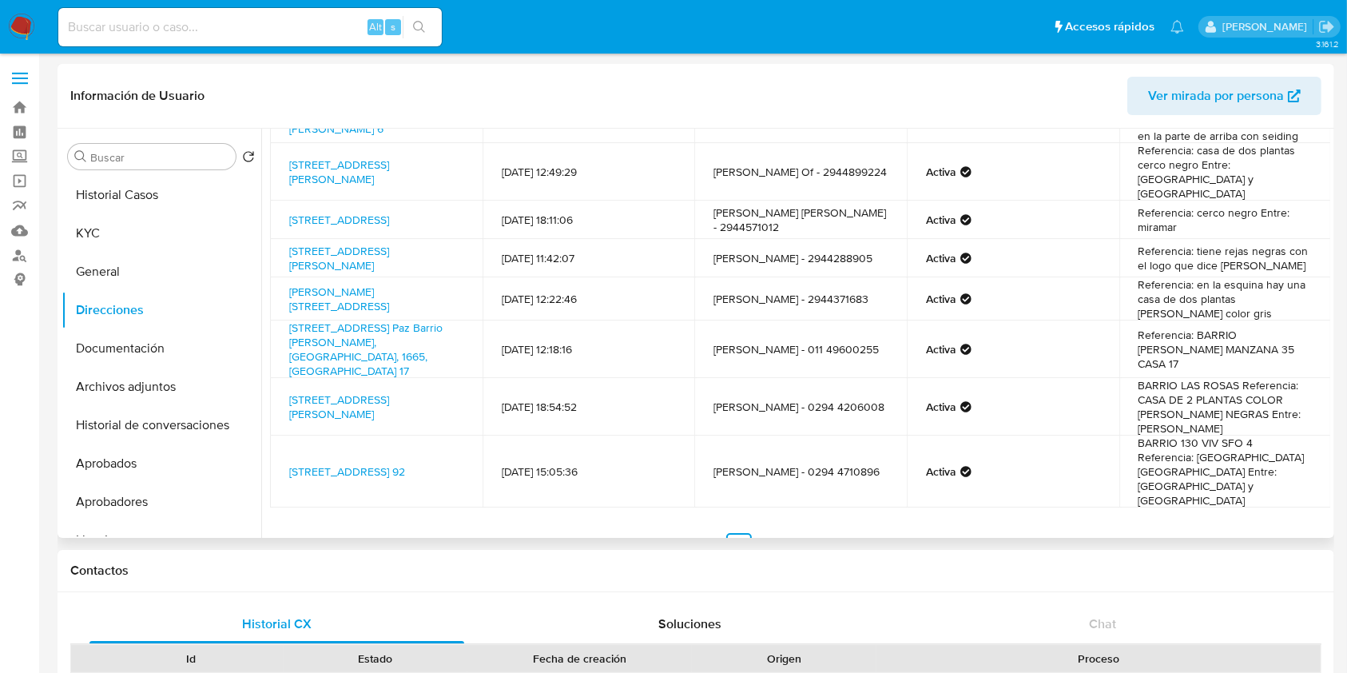
scroll to position [169, 0]
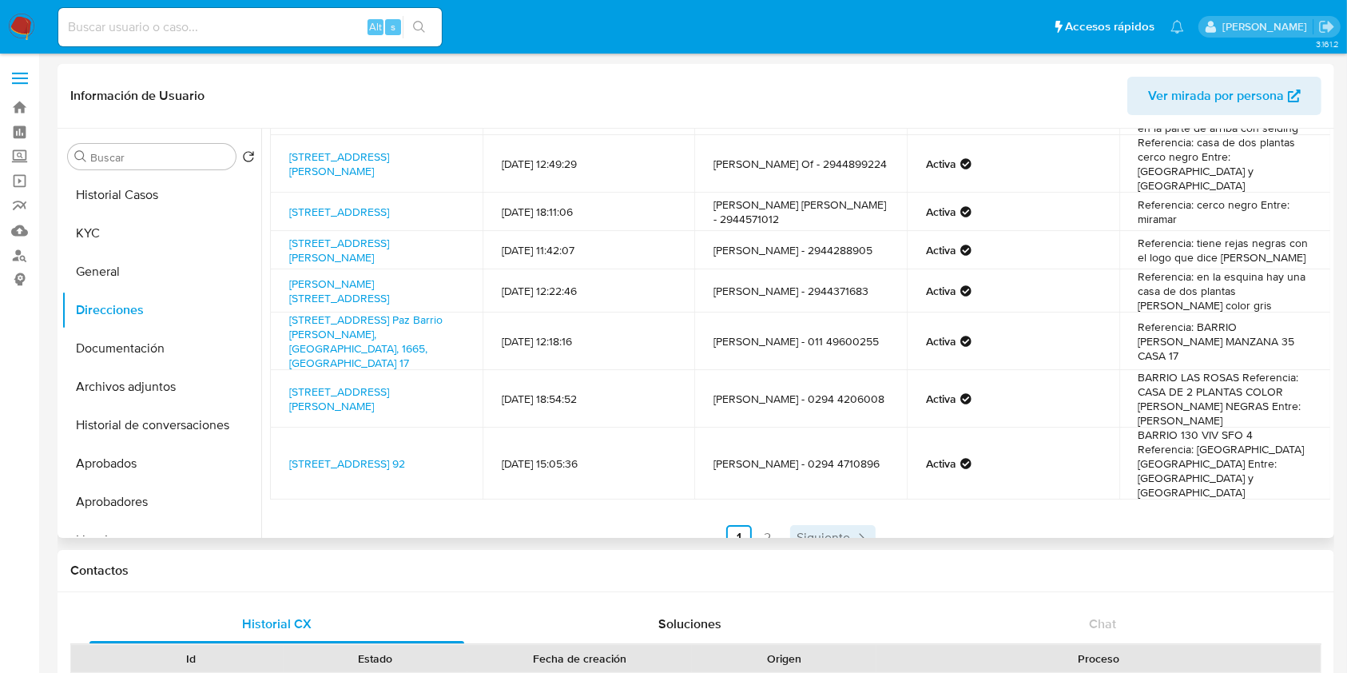
click at [830, 531] on span "Siguiente" at bounding box center [823, 537] width 54 height 13
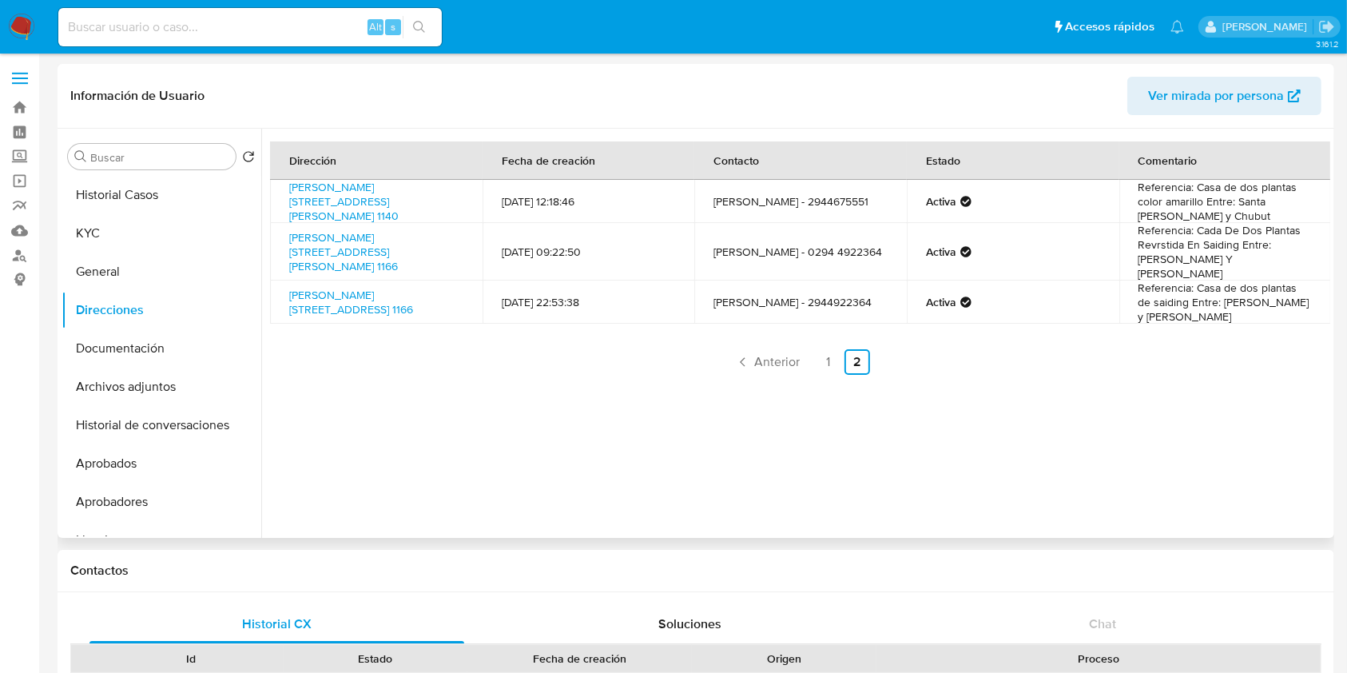
scroll to position [0, 0]
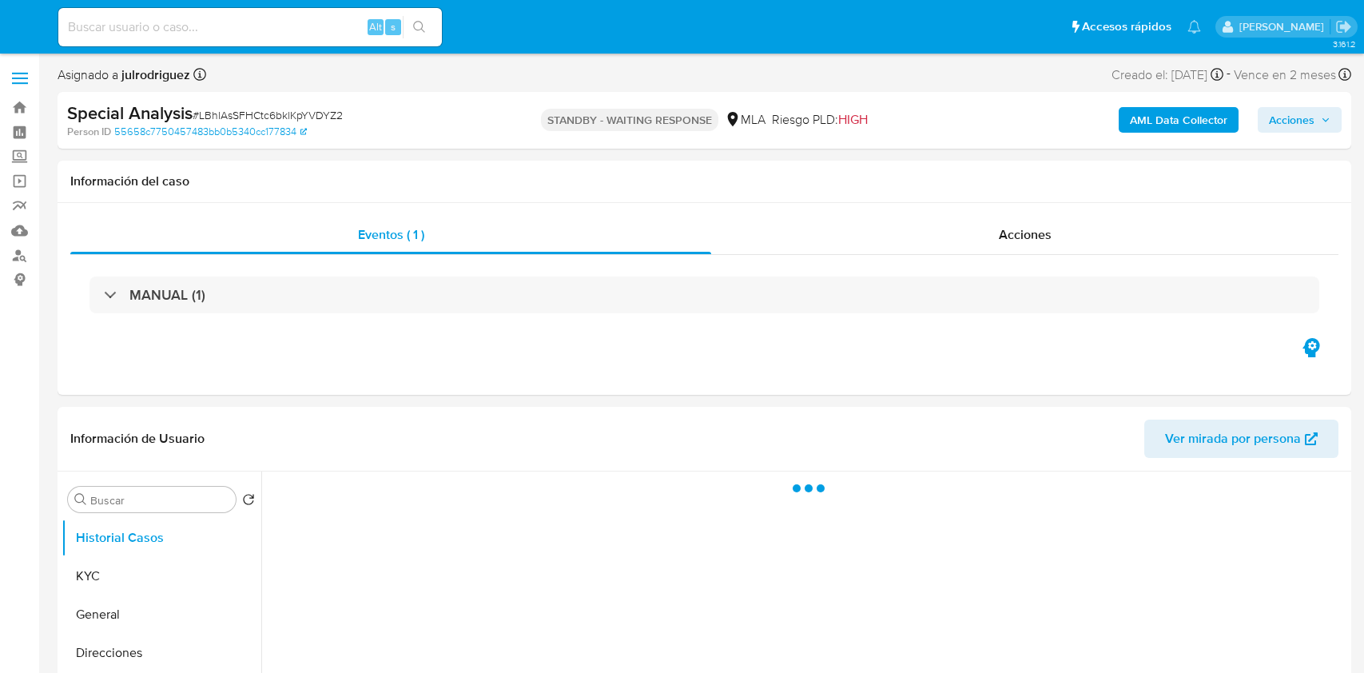
select select "10"
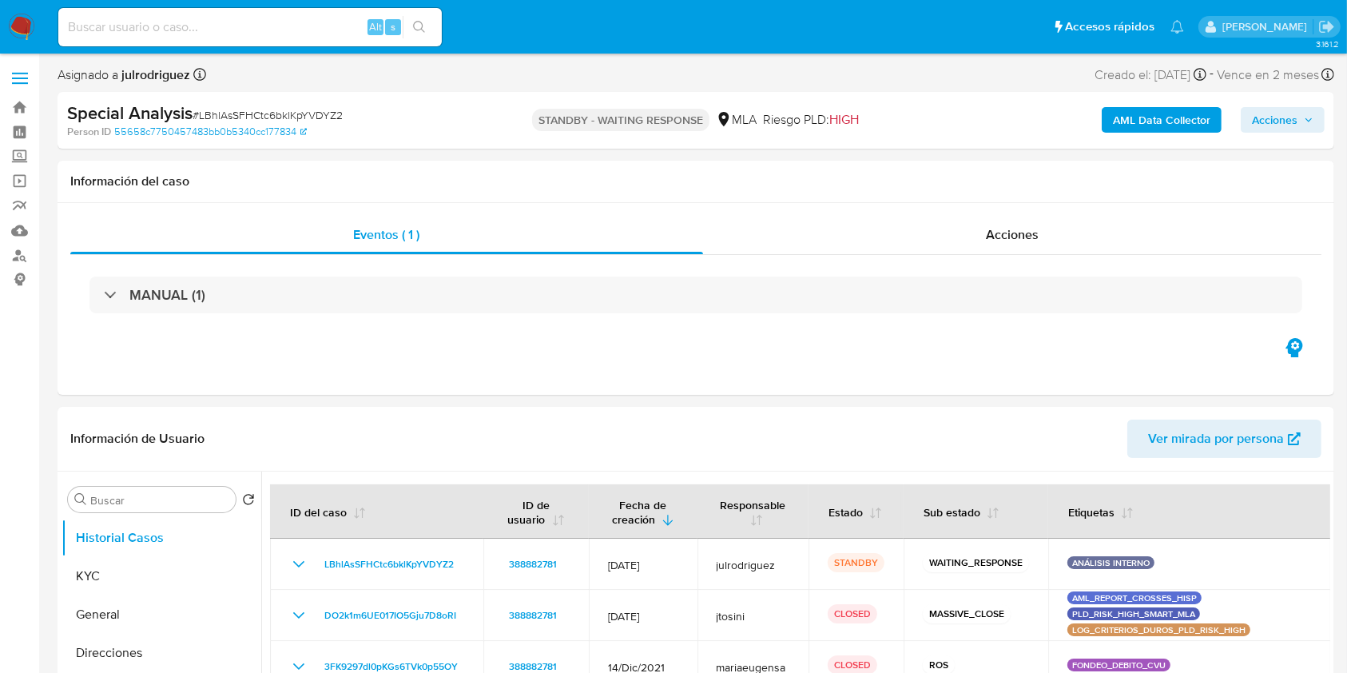
click at [263, 35] on input at bounding box center [249, 27] width 383 height 21
paste input "lSfYPIDDHfMwWSTRK0CwdsNt"
type input "lSfYPIDDHfMwWSTRK0CwdsNt"
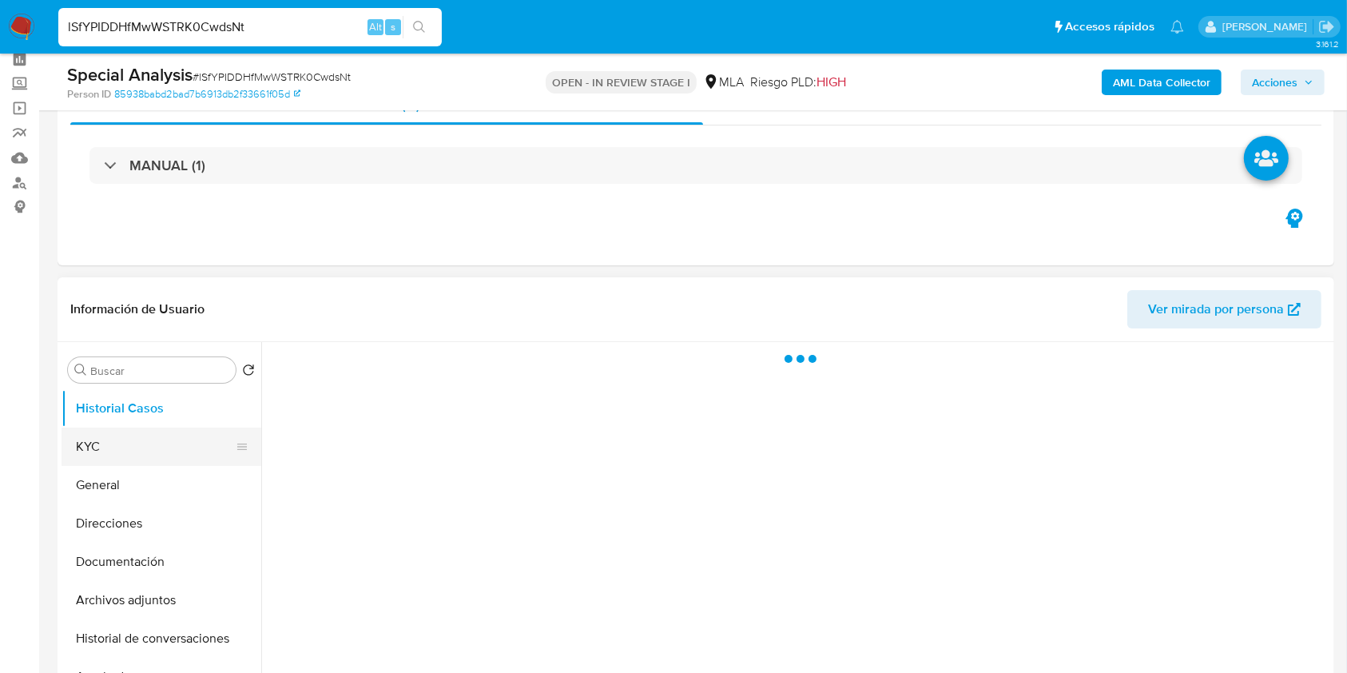
scroll to position [106, 0]
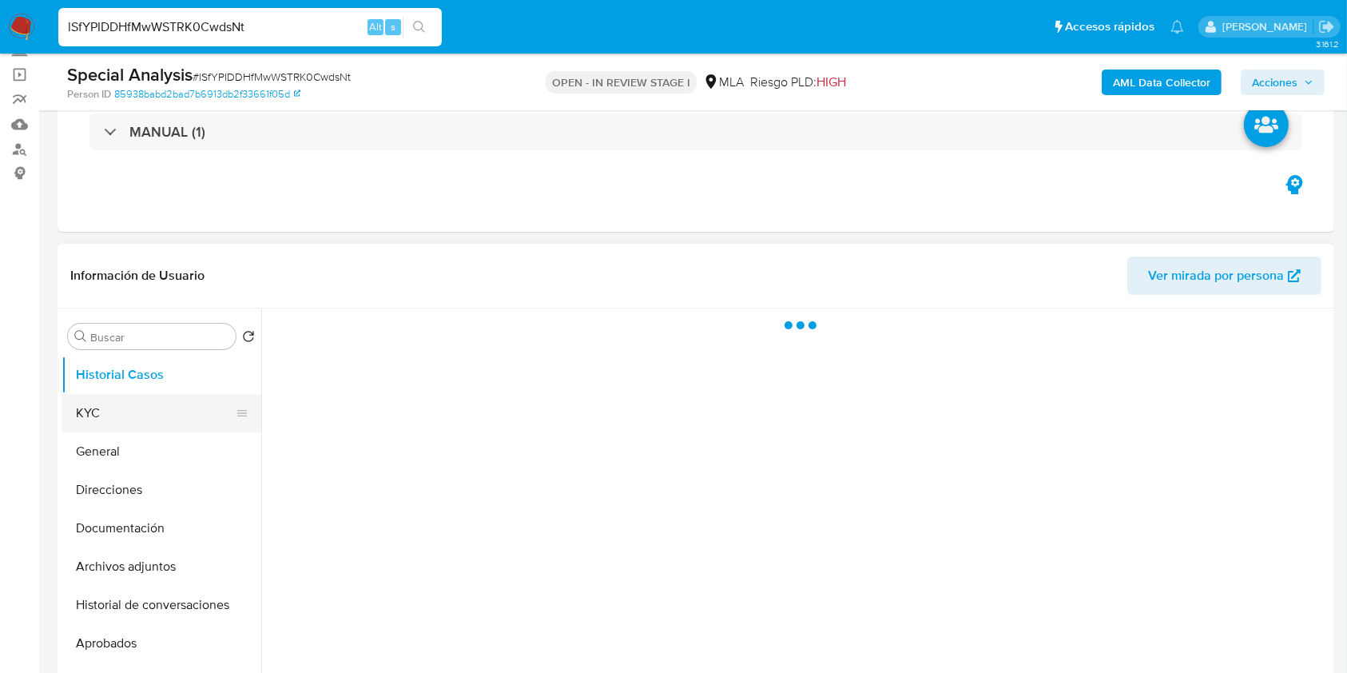
select select "10"
click at [116, 419] on button "KYC" at bounding box center [155, 413] width 187 height 38
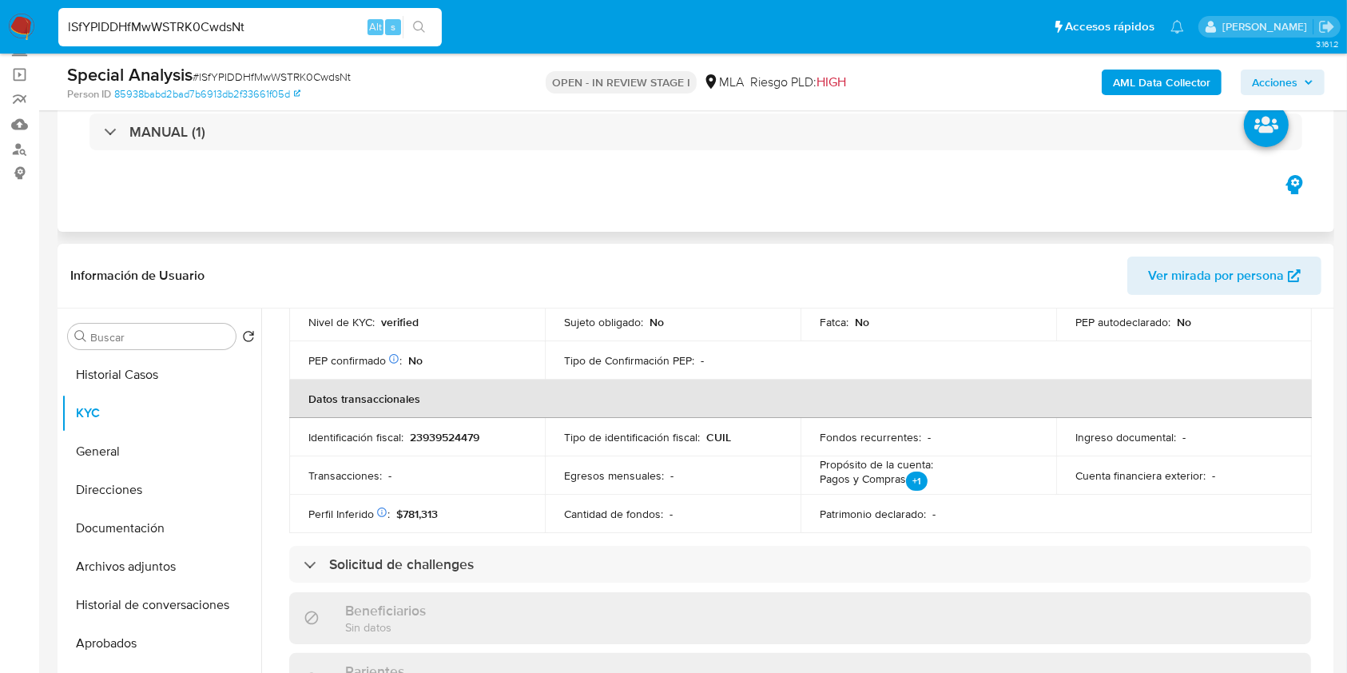
scroll to position [639, 0]
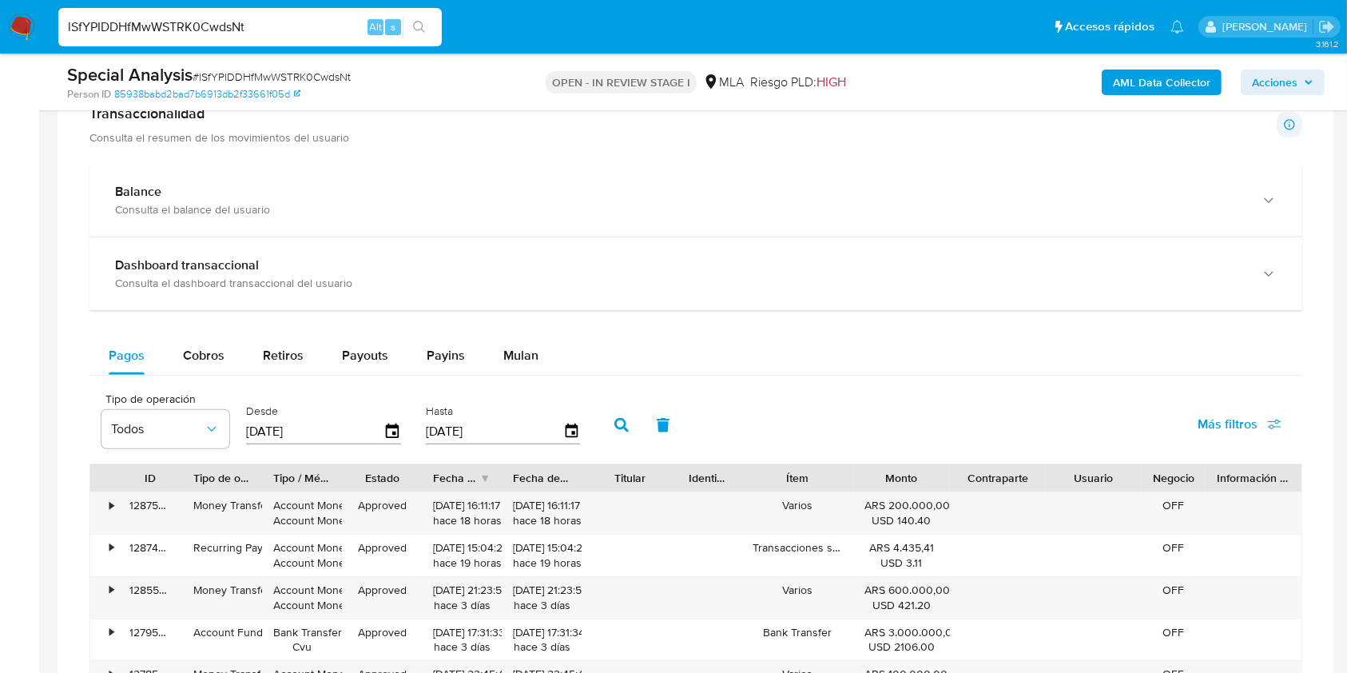
click at [532, 329] on div "Balance Consulta el balance del usuario Dashboard transaccional Consulta el das…" at bounding box center [695, 560] width 1213 height 793
click at [528, 348] on span "Mulan" at bounding box center [520, 355] width 35 height 18
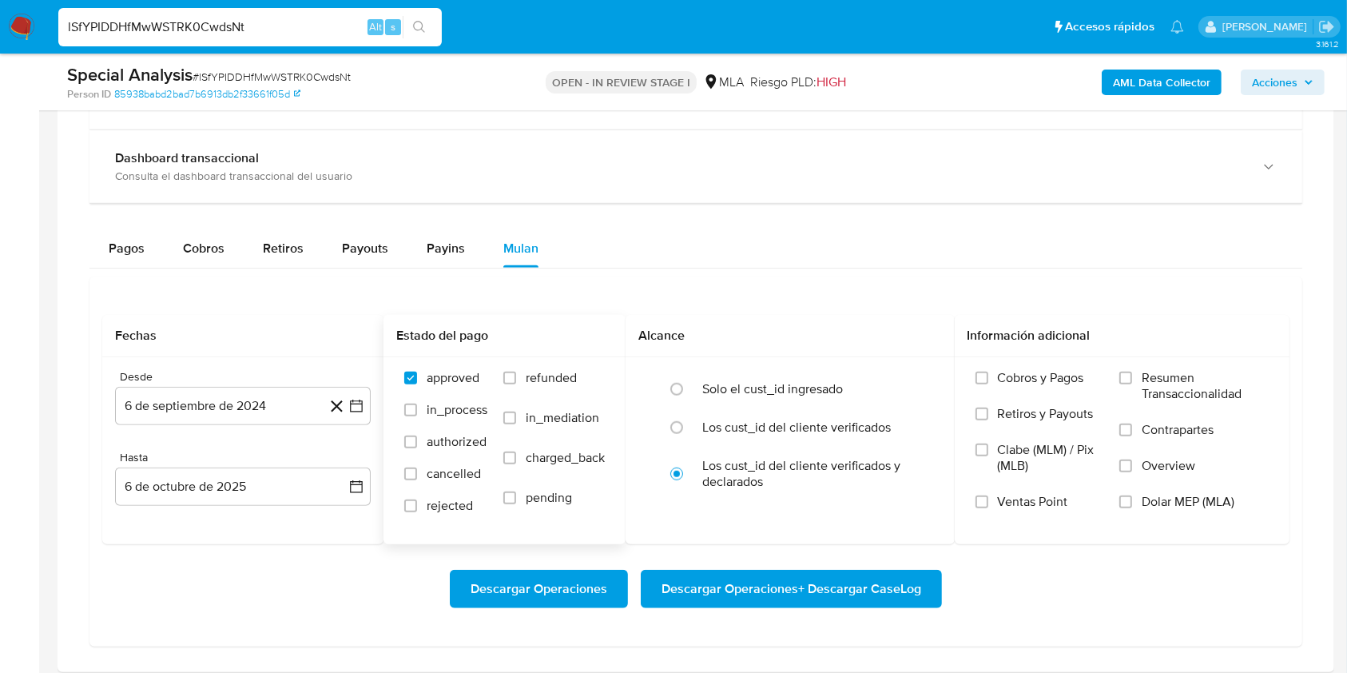
scroll to position [1278, 0]
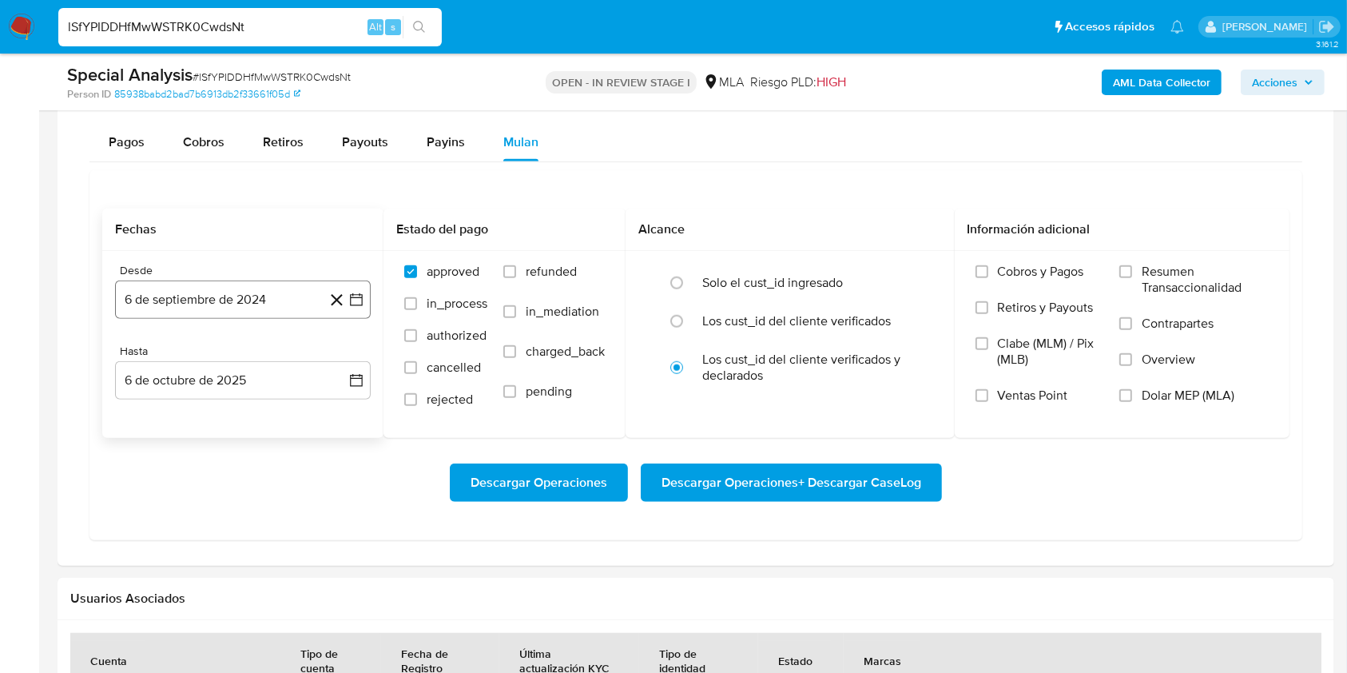
click at [232, 306] on button "6 de septiembre de 2024" at bounding box center [243, 299] width 256 height 38
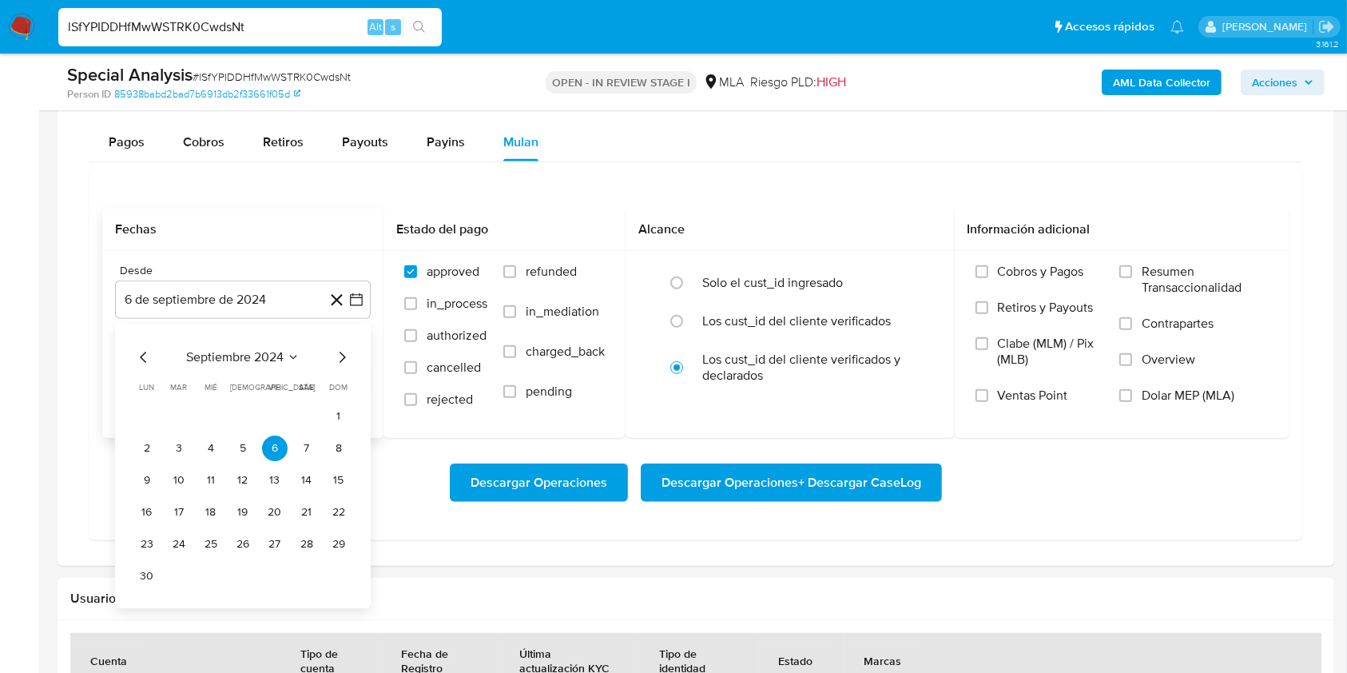
click at [223, 365] on div "septiembre 2024" at bounding box center [242, 357] width 217 height 19
click at [259, 358] on span "septiembre 2024" at bounding box center [234, 357] width 97 height 16
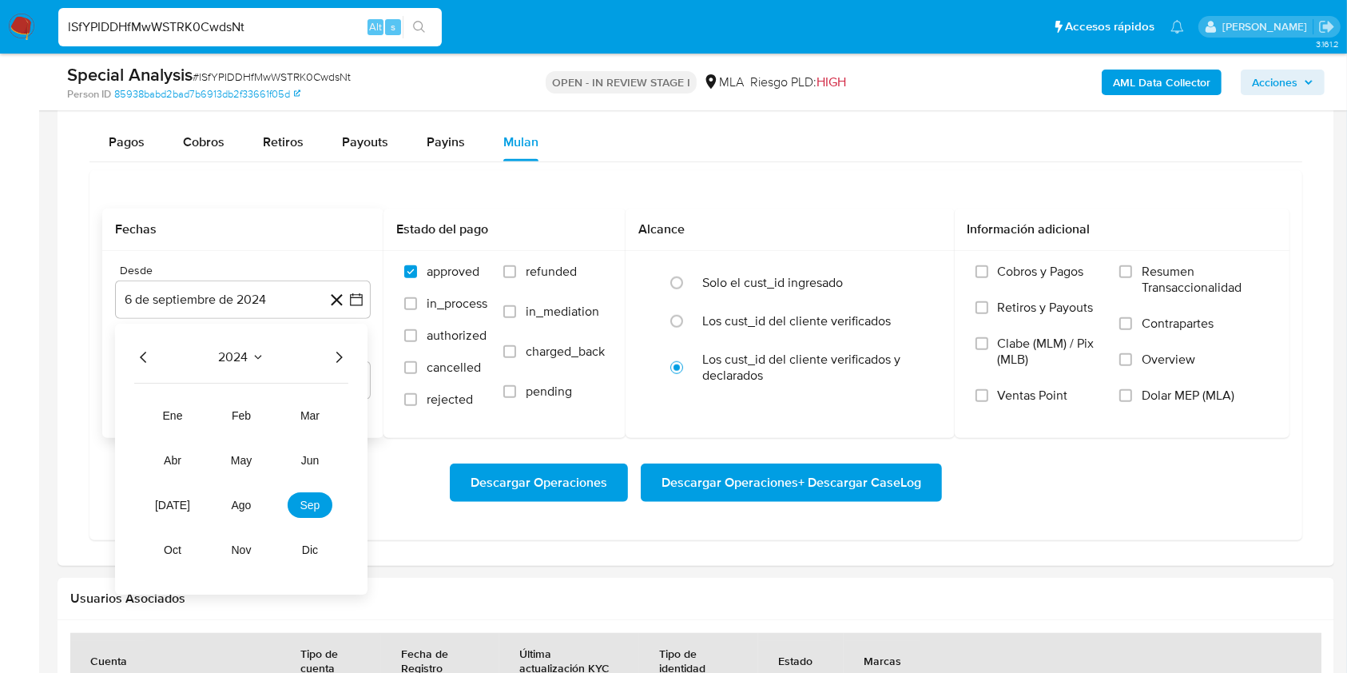
click at [337, 361] on icon "Año siguiente" at bounding box center [338, 357] width 19 height 19
click at [233, 451] on button "may" at bounding box center [241, 460] width 45 height 26
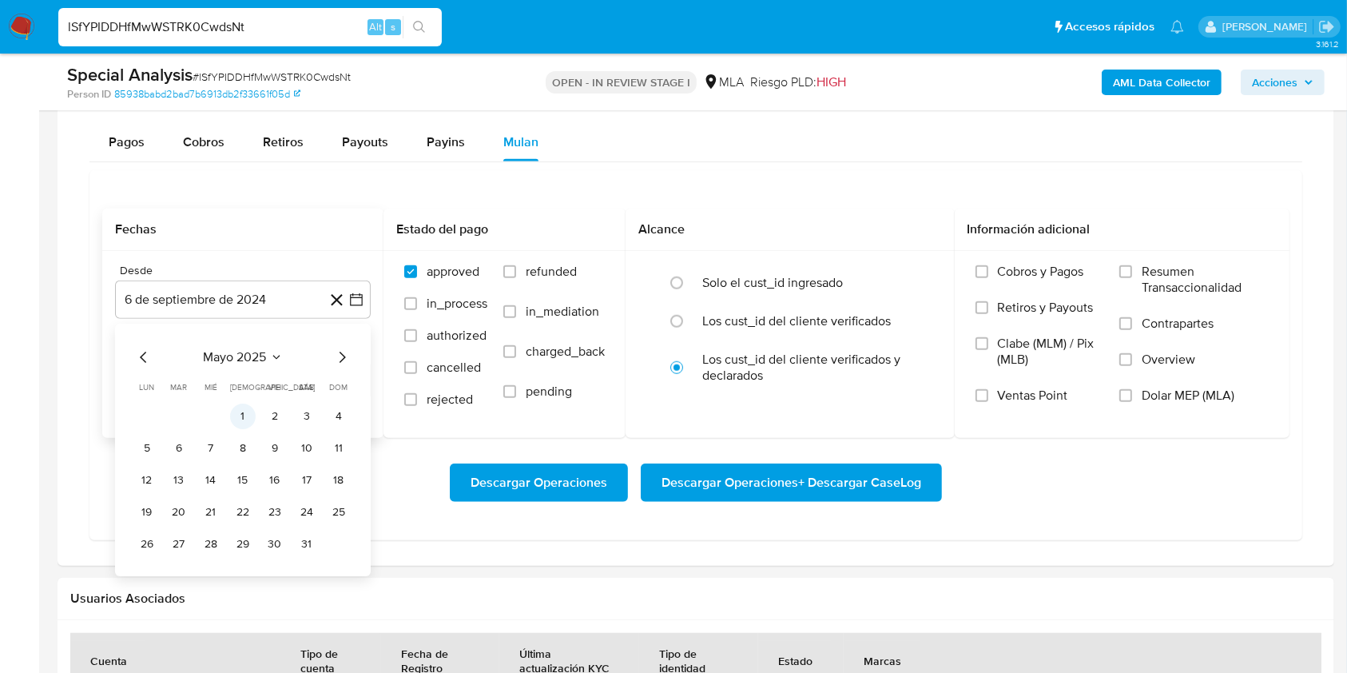
click at [243, 421] on button "1" at bounding box center [243, 416] width 26 height 26
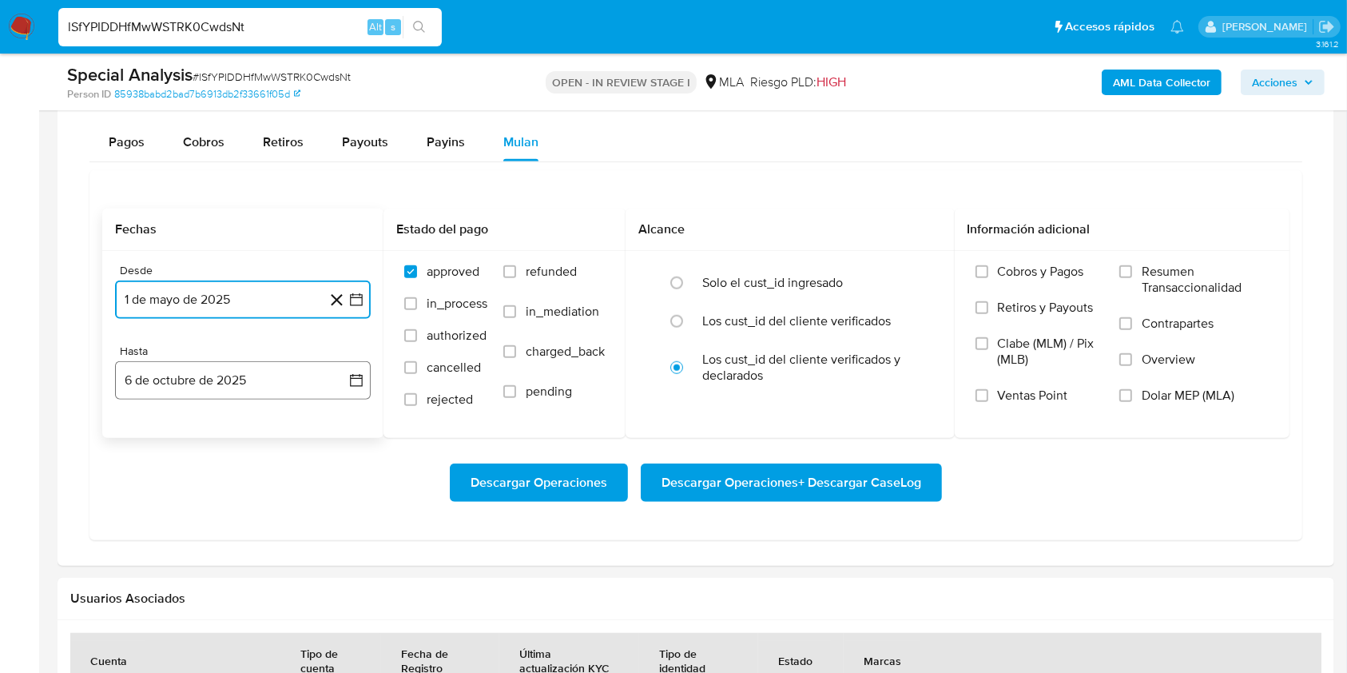
click at [217, 367] on button "6 de octubre de 2025" at bounding box center [243, 380] width 256 height 38
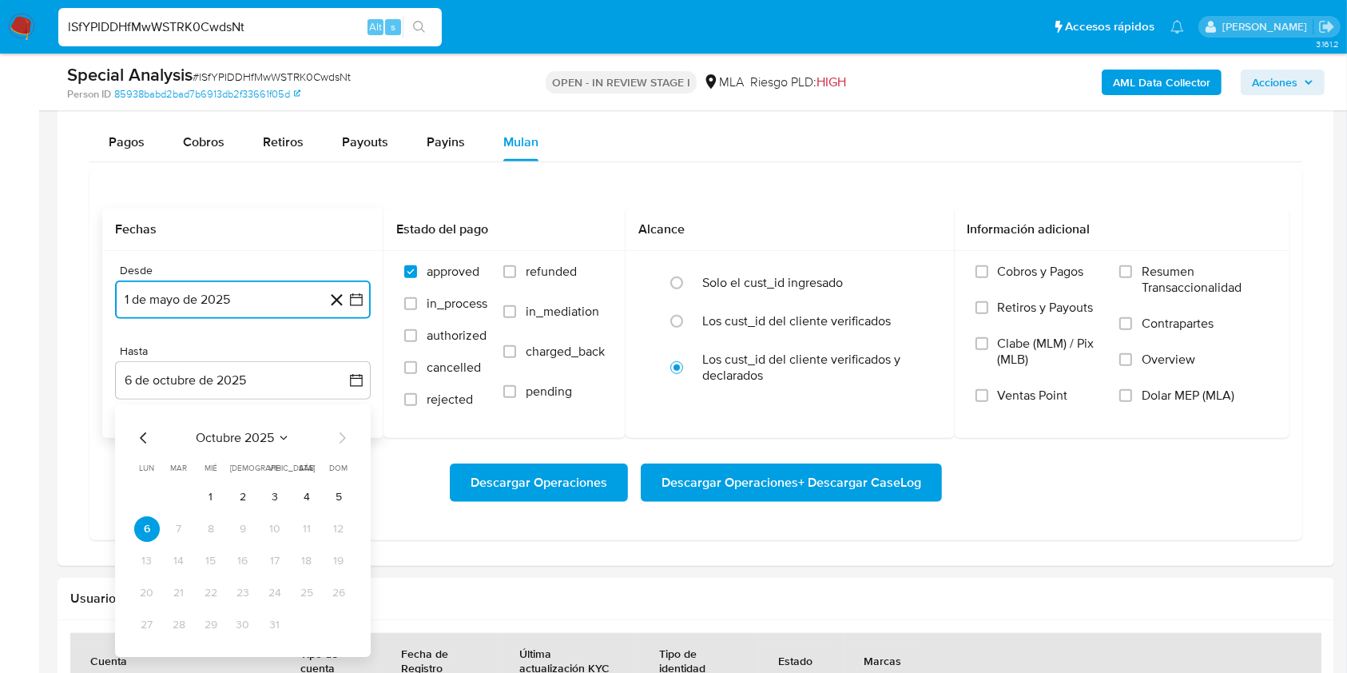
click at [145, 438] on icon "Mes anterior" at bounding box center [143, 437] width 19 height 19
click at [339, 625] on button "31" at bounding box center [339, 625] width 26 height 26
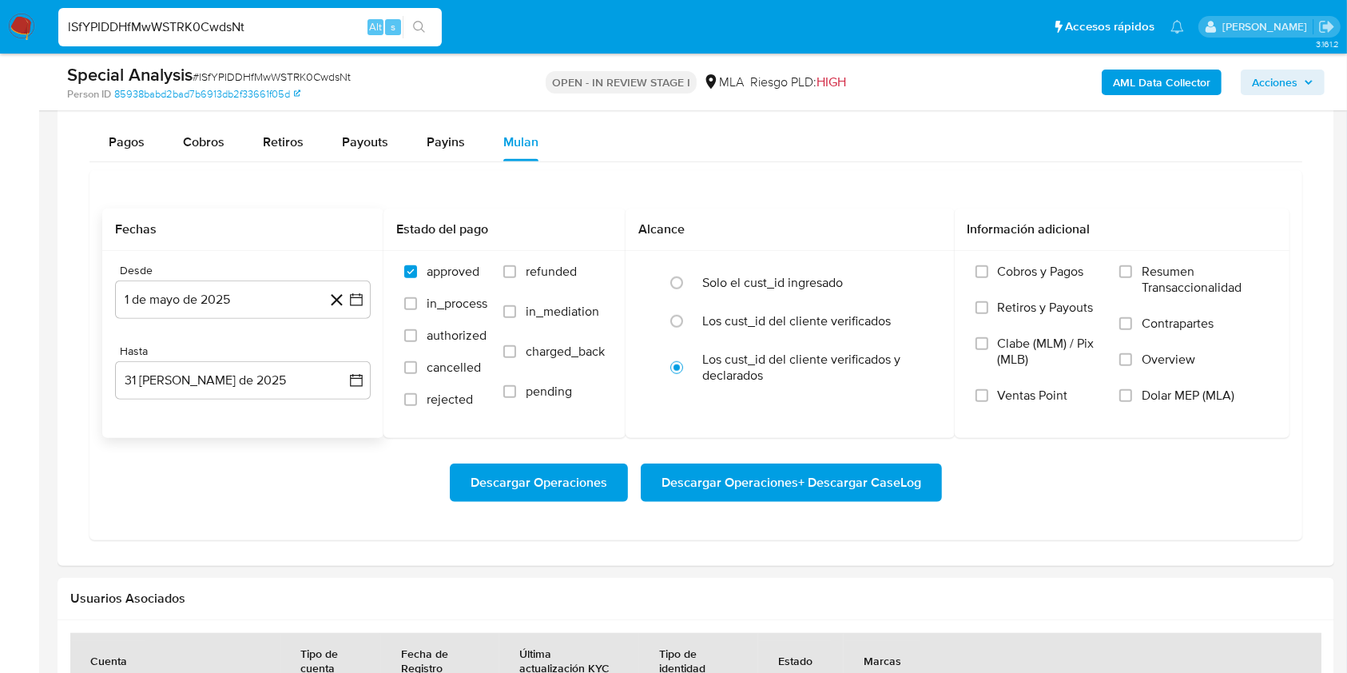
click at [268, 519] on div "Descargar Operaciones Descargar Operaciones + Descargar CaseLog" at bounding box center [695, 482] width 1187 height 89
click at [1150, 395] on span "Dolar MEP (MLA)" at bounding box center [1188, 395] width 93 height 16
click at [1132, 395] on input "Dolar MEP (MLA)" at bounding box center [1125, 395] width 13 height 13
click at [883, 475] on span "Descargar Operaciones + Descargar CaseLog" at bounding box center [791, 482] width 260 height 35
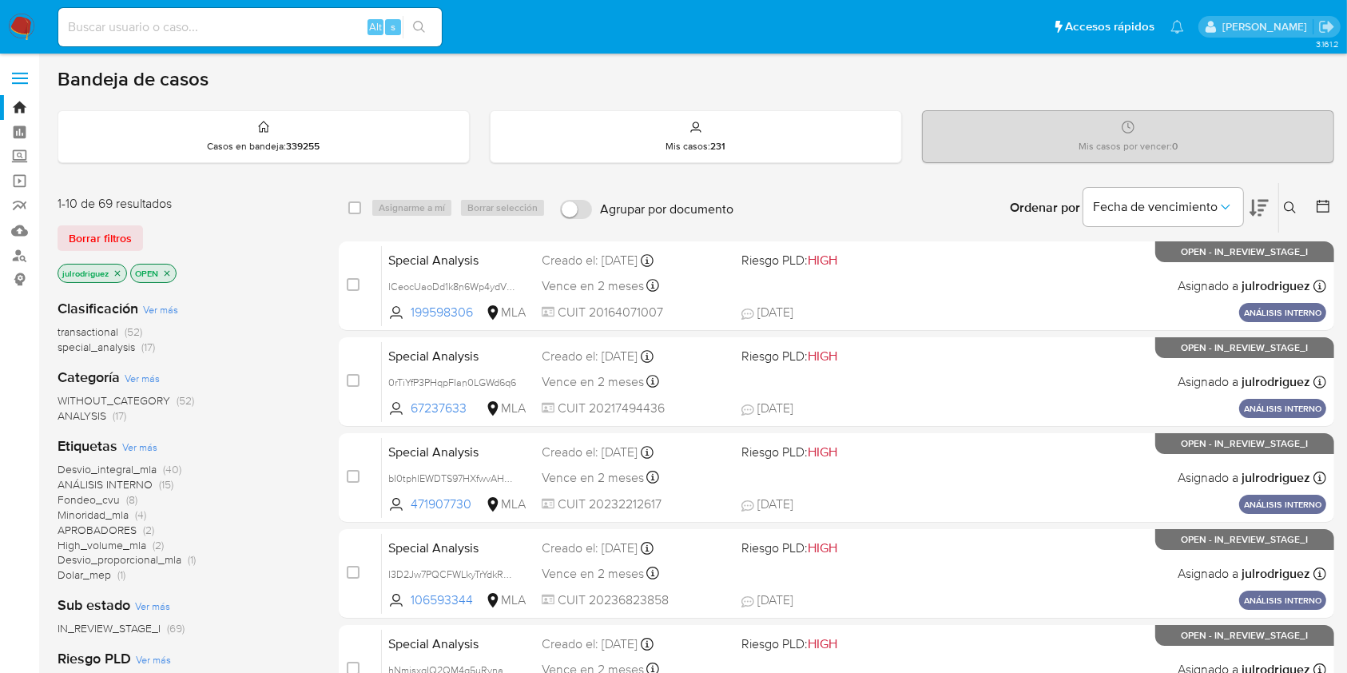
click at [244, 10] on div "Alt s" at bounding box center [249, 27] width 383 height 38
click at [245, 17] on input at bounding box center [249, 27] width 383 height 21
paste input "IGy0P6zgYZdBG11XJ7JfT62i"
type input "IGy0P6zgYZdBG11XJ7JfT62i"
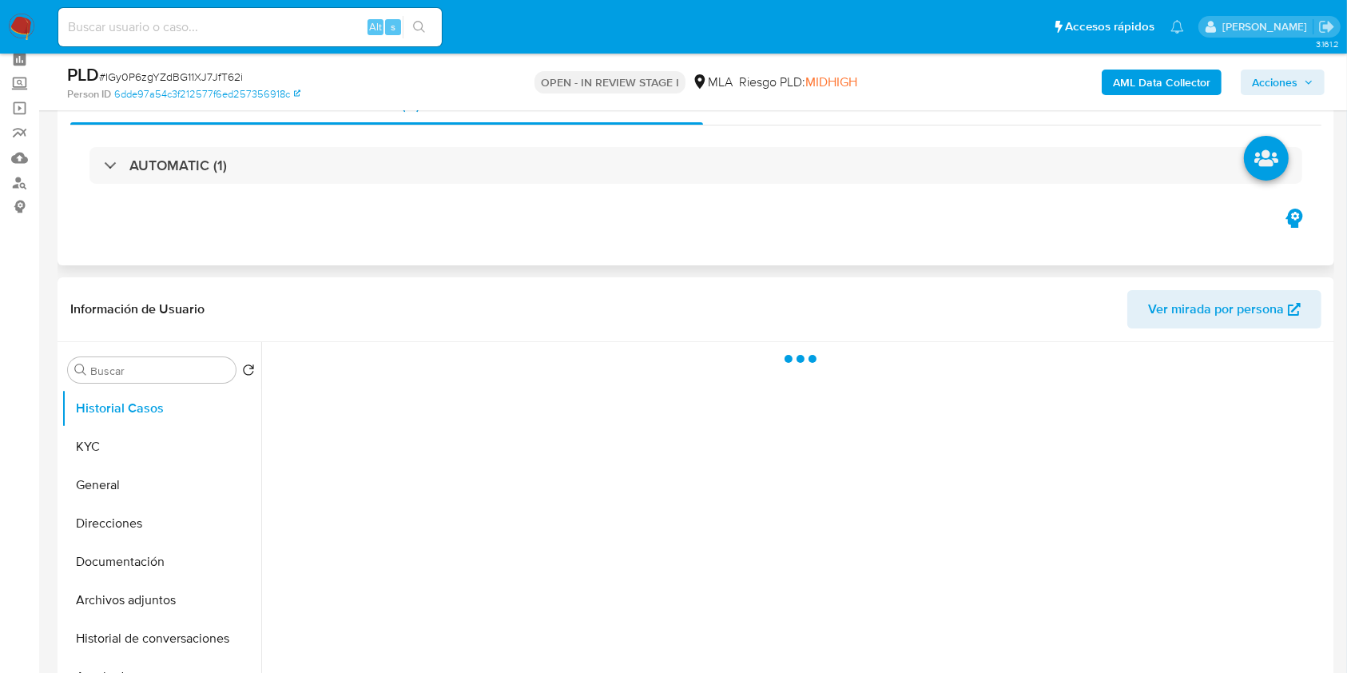
scroll to position [106, 0]
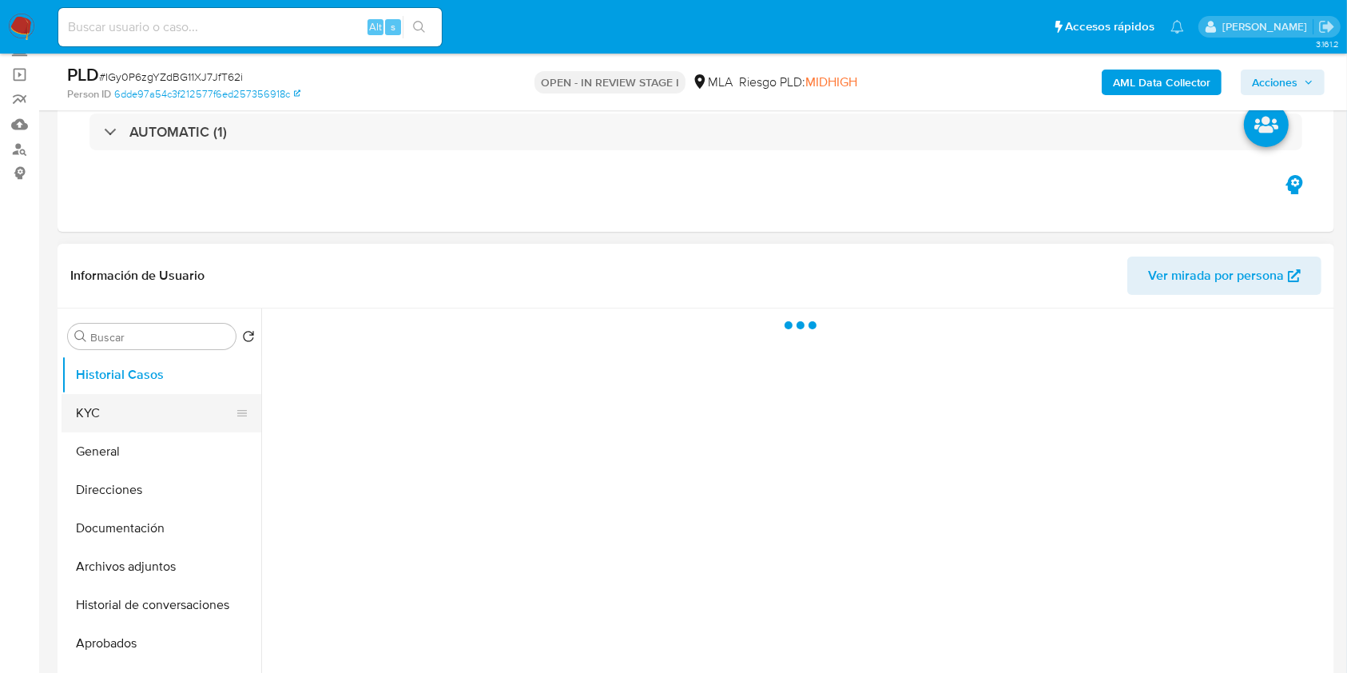
select select "10"
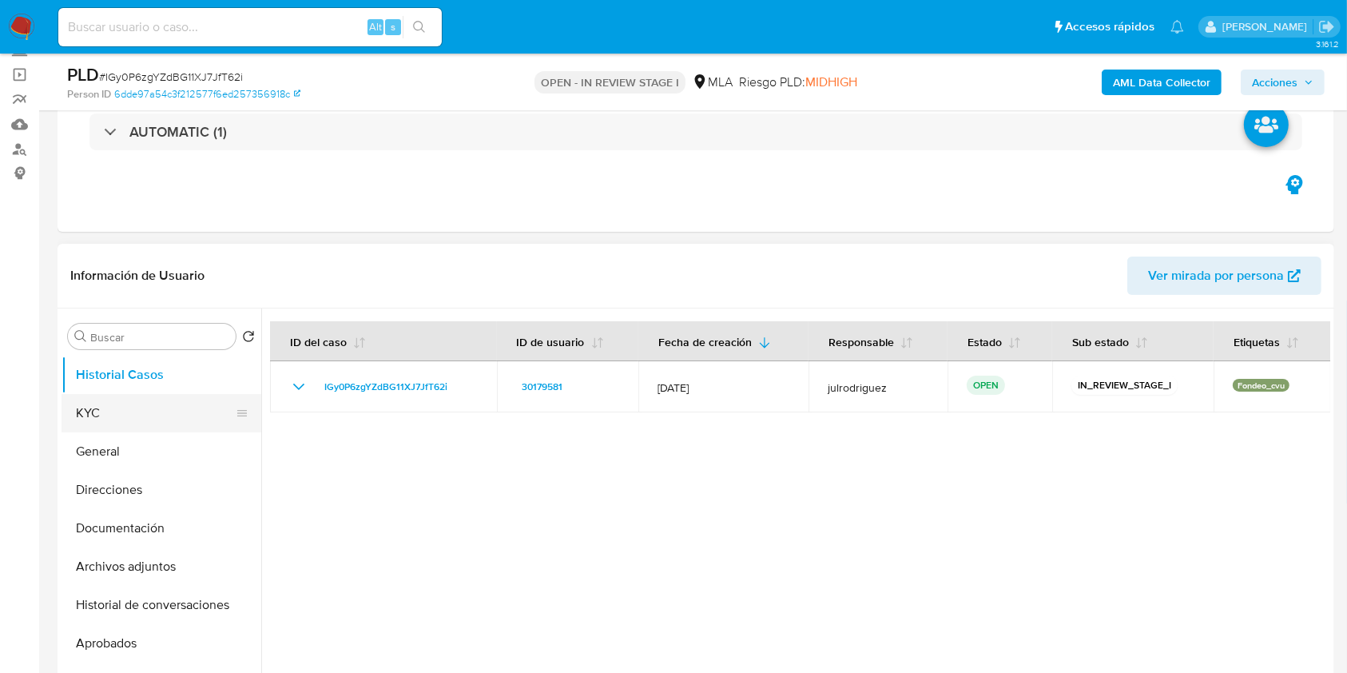
click at [150, 403] on button "KYC" at bounding box center [155, 413] width 187 height 38
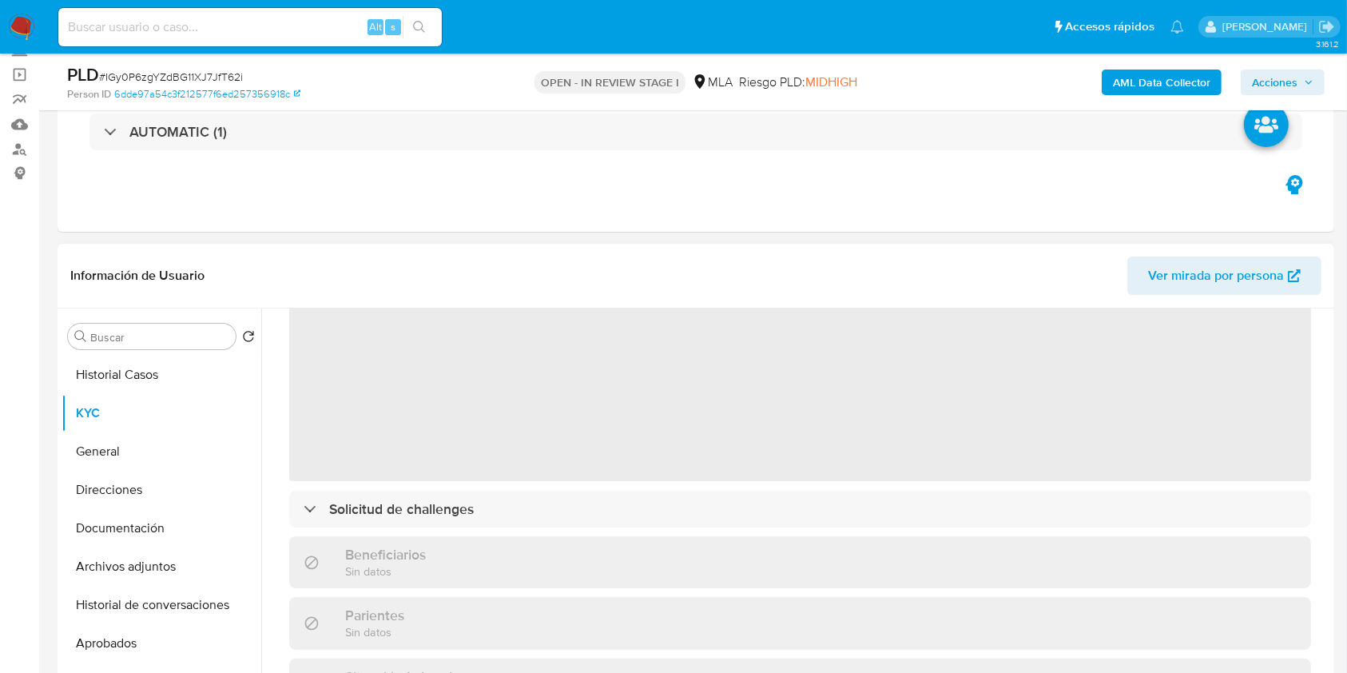
scroll to position [0, 0]
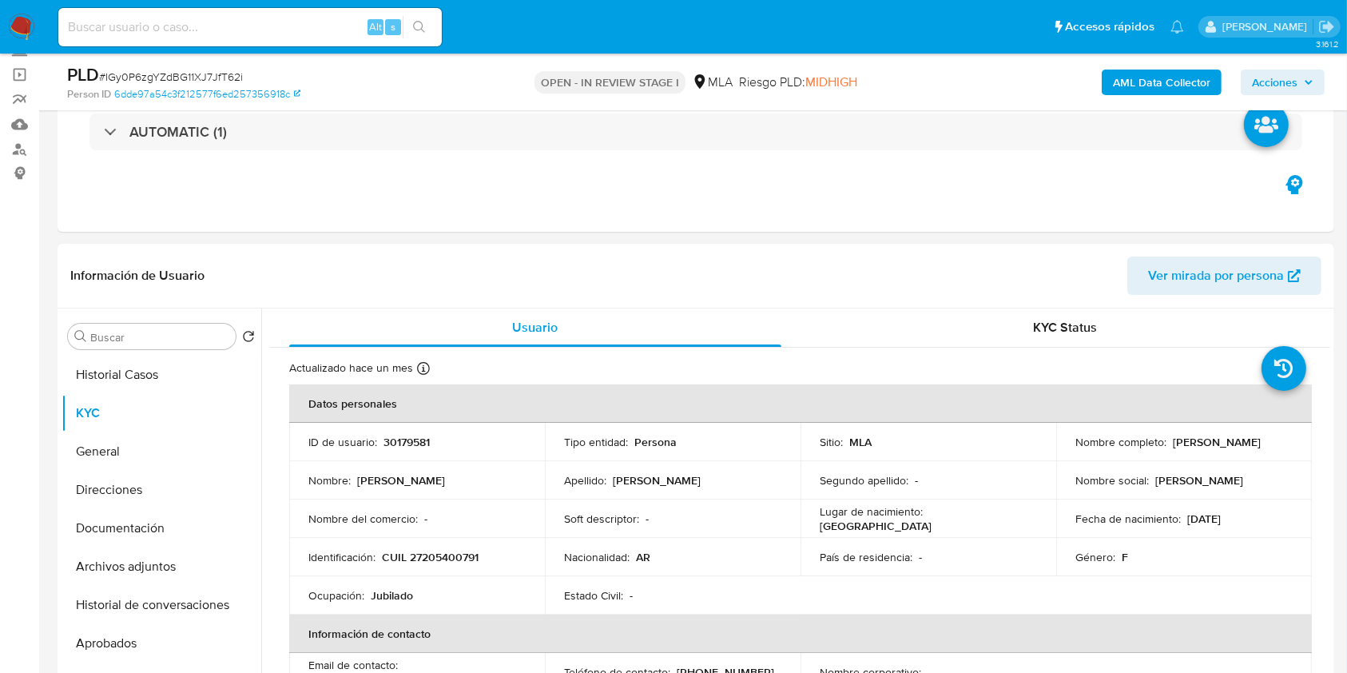
drag, startPoint x: 1066, startPoint y: 451, endPoint x: 1223, endPoint y: 452, distance: 157.4
click at [1223, 452] on td "Nombre completo : [PERSON_NAME]" at bounding box center [1184, 442] width 256 height 38
copy p "[PERSON_NAME]"
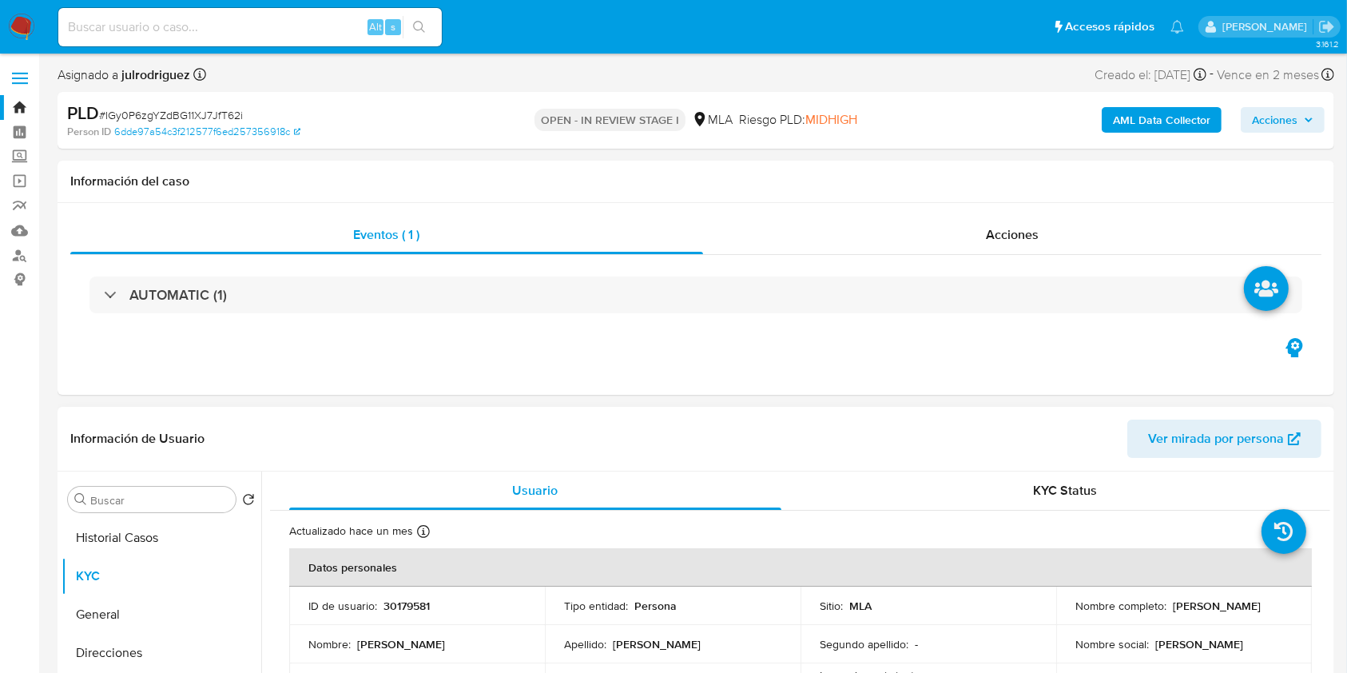
click at [403, 598] on p "30179581" at bounding box center [406, 605] width 46 height 14
copy p "30179581"
click at [181, 105] on div "PLD # IGy0P6zgYZdBG11XJ7JfT62i" at bounding box center [273, 113] width 413 height 24
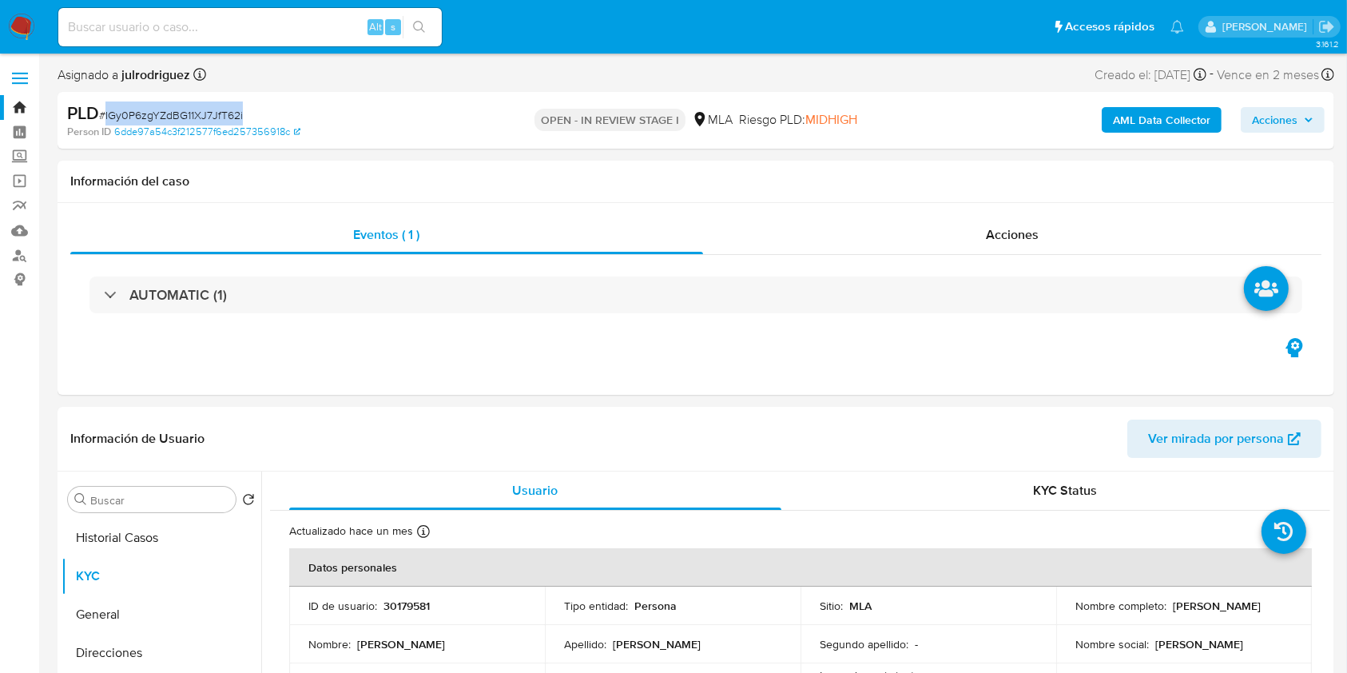
copy span "IGy0P6zgYZdBG11XJ7JfT62i"
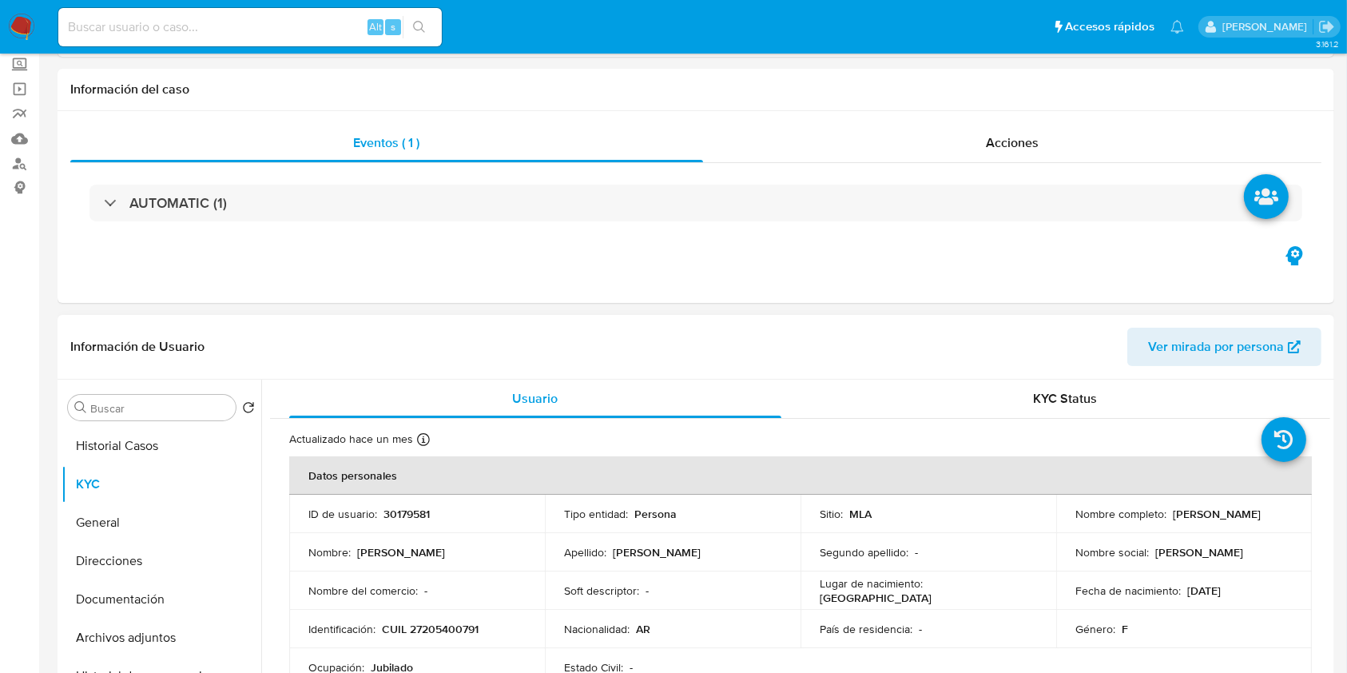
scroll to position [213, 0]
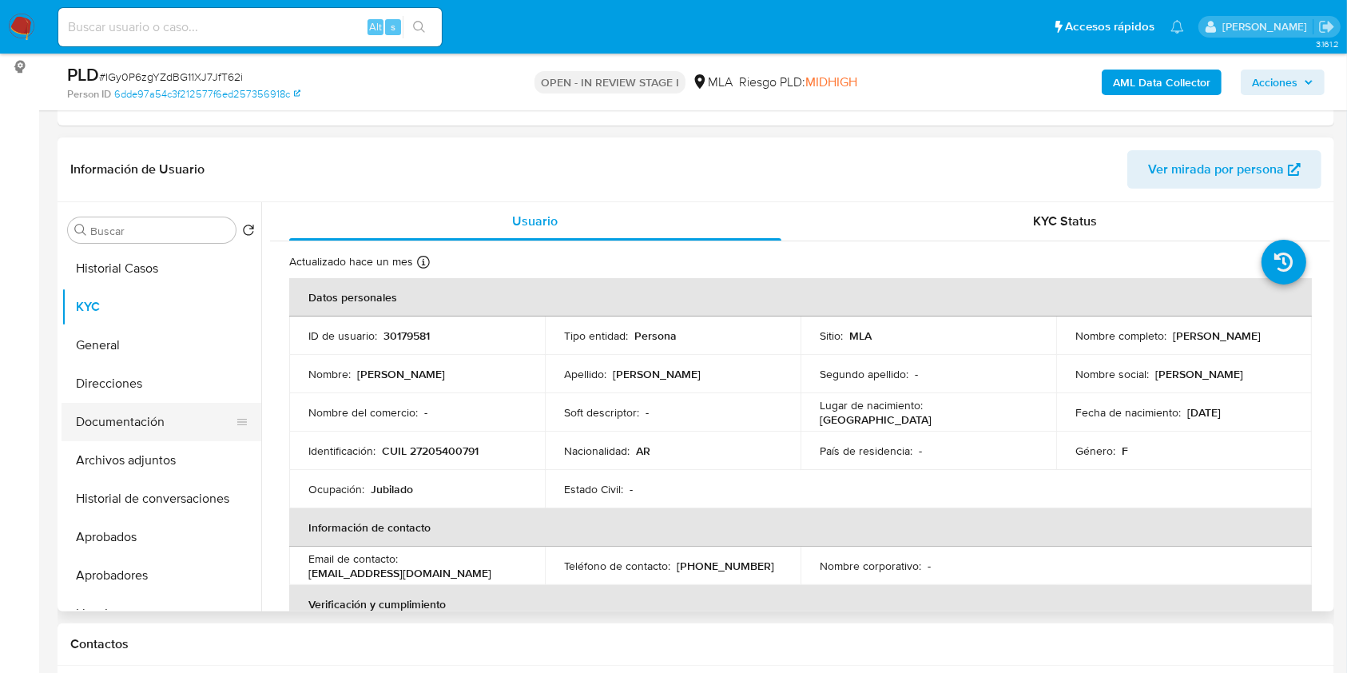
click at [146, 424] on button "Documentación" at bounding box center [155, 422] width 187 height 38
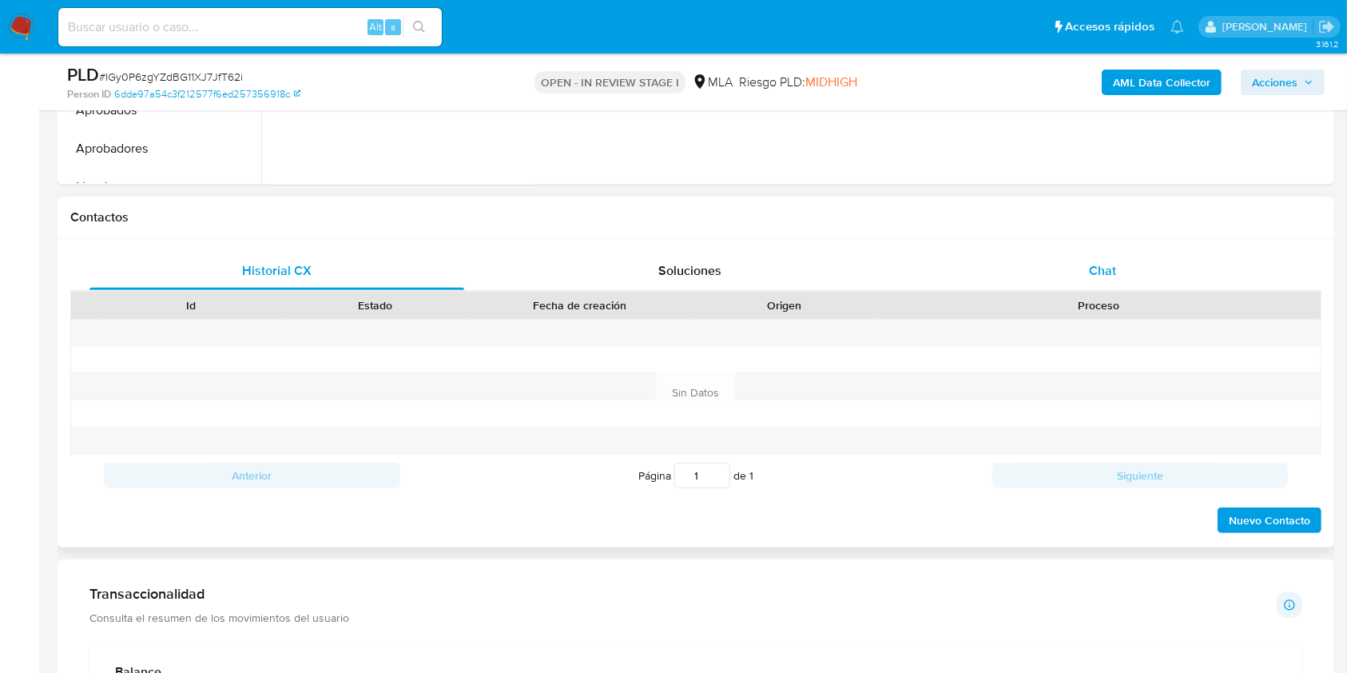
click at [1114, 261] on span "Chat" at bounding box center [1102, 270] width 27 height 18
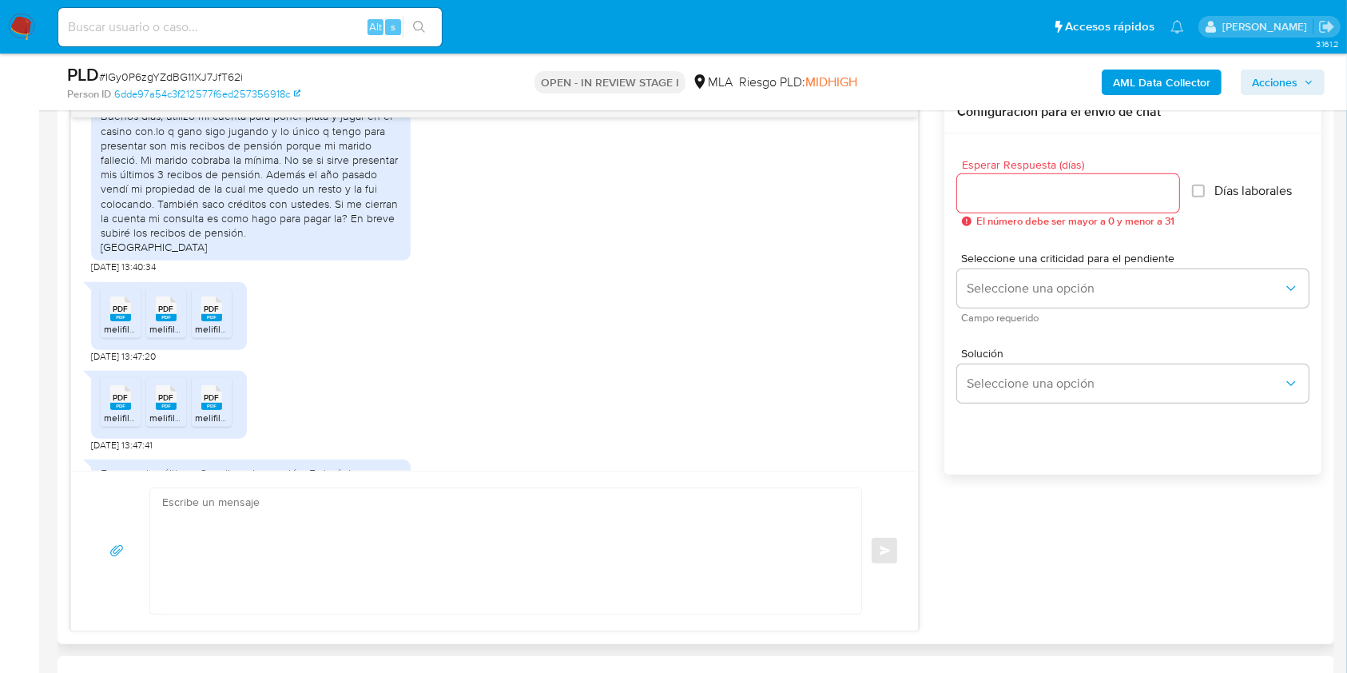
scroll to position [938, 0]
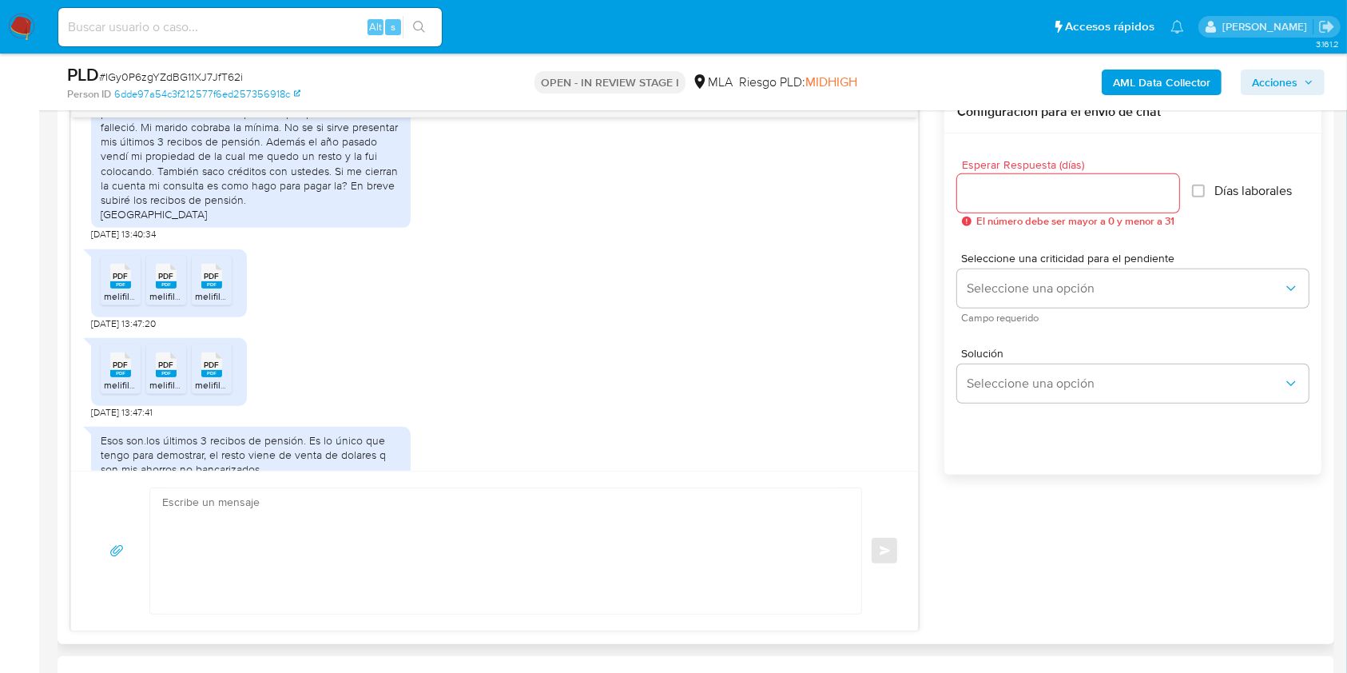
click at [128, 288] on rect at bounding box center [120, 284] width 21 height 7
click at [168, 288] on rect at bounding box center [166, 284] width 21 height 7
click at [217, 303] on span "melifile749749753043821879.pdf" at bounding box center [266, 296] width 142 height 14
click at [125, 379] on icon "PDF" at bounding box center [120, 365] width 21 height 28
click at [162, 370] on span "PDF" at bounding box center [166, 364] width 15 height 10
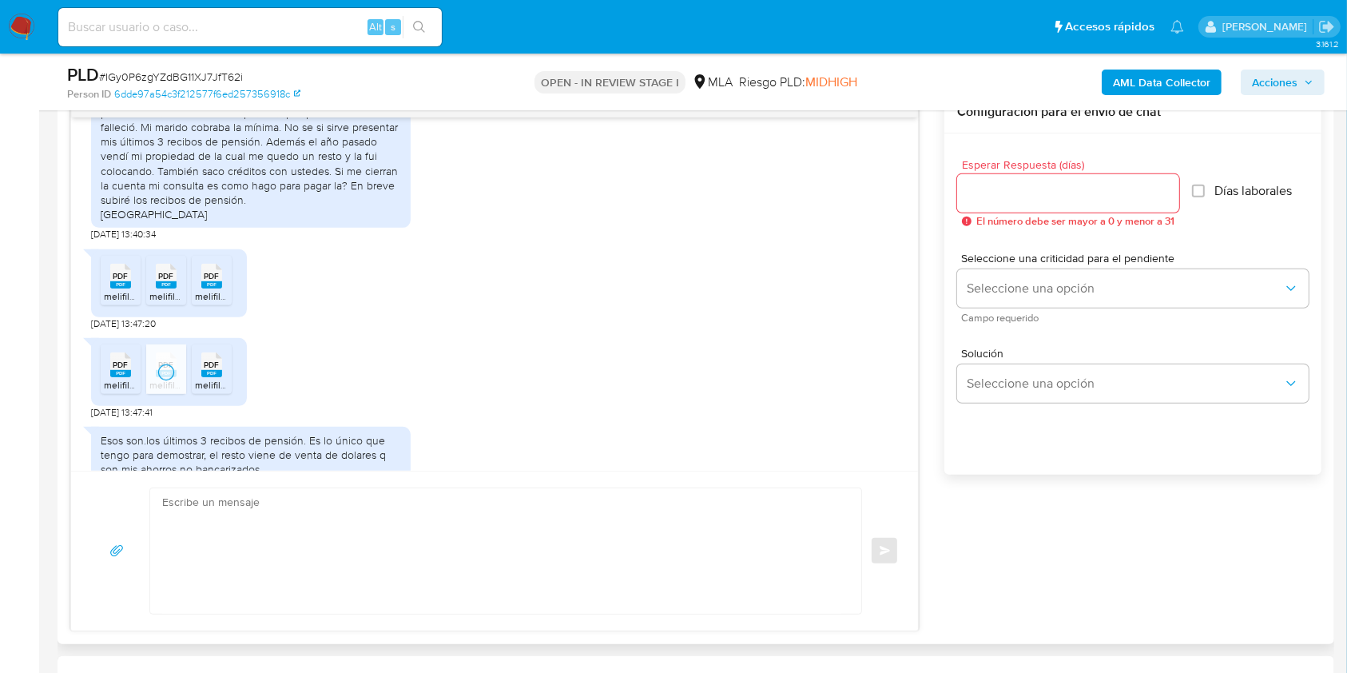
click at [207, 370] on span "PDF" at bounding box center [212, 364] width 15 height 10
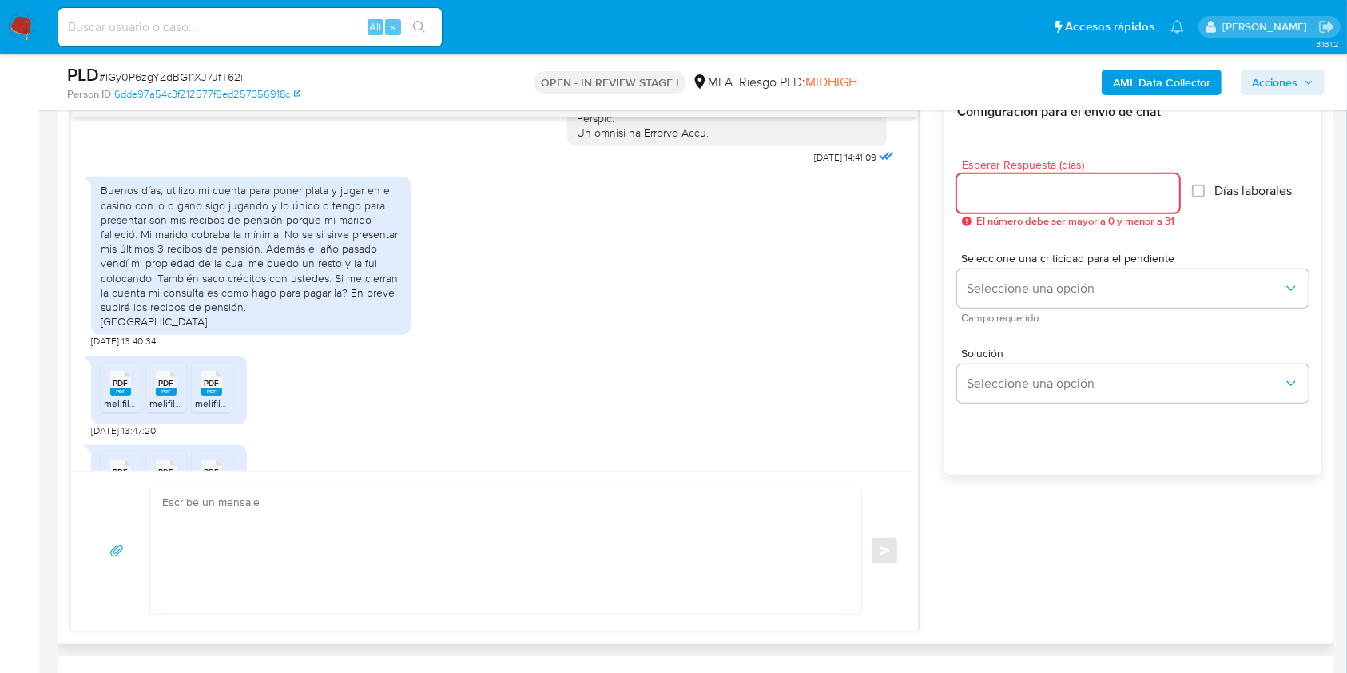
click at [1035, 186] on input "Esperar Respuesta (días)" at bounding box center [1068, 193] width 222 height 21
type input "3"
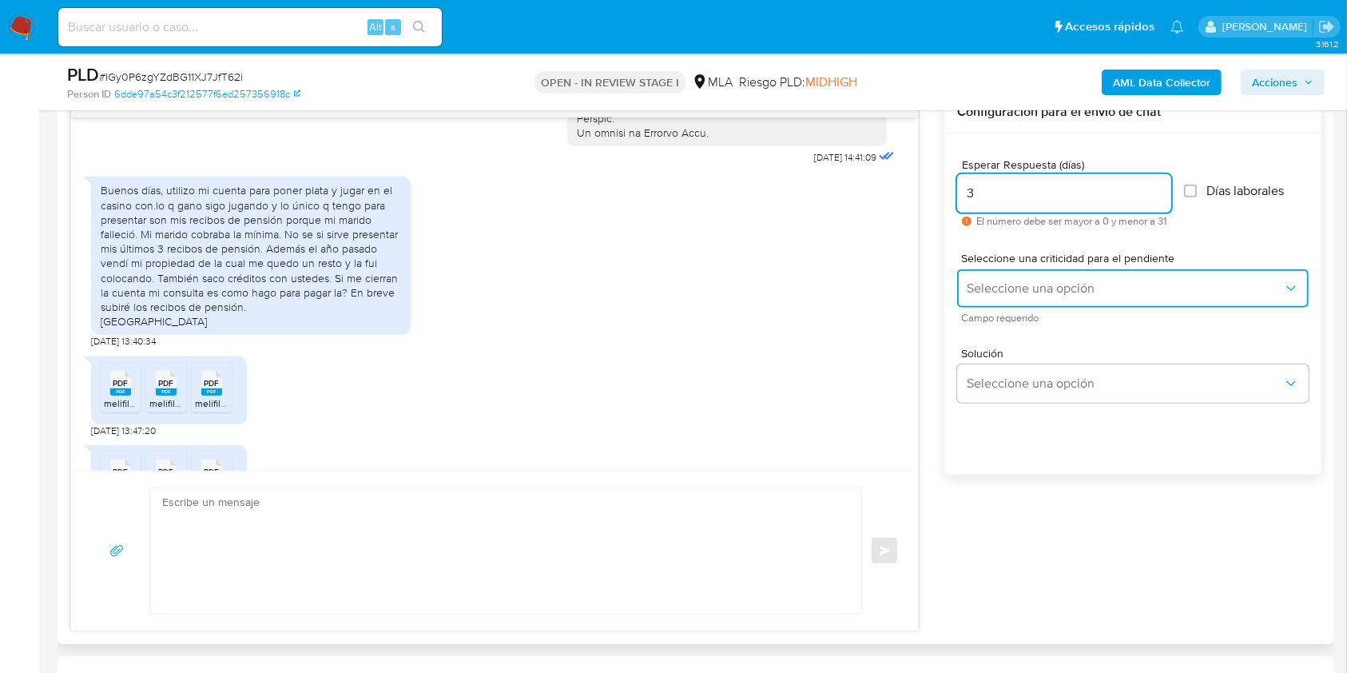
click at [1039, 295] on span "Seleccione una opción" at bounding box center [1125, 288] width 316 height 16
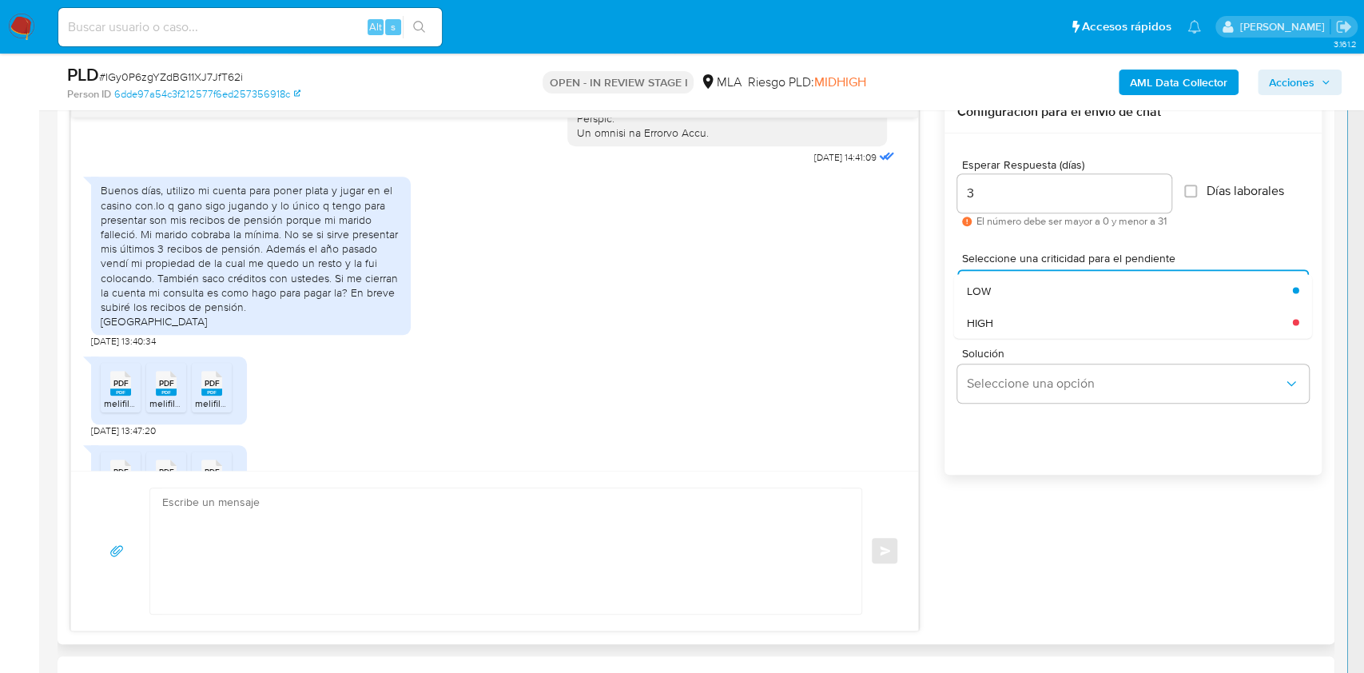
click at [1039, 344] on div "Solución Seleccione una opción" at bounding box center [1133, 378] width 352 height 87
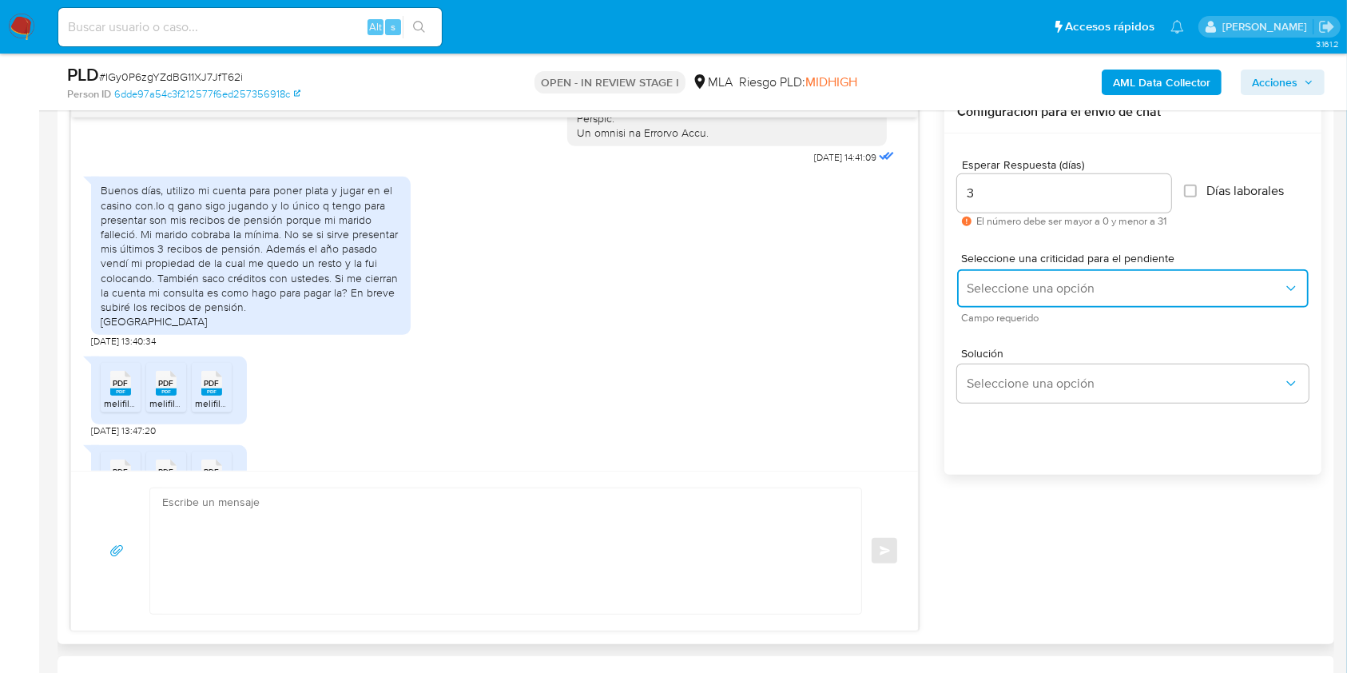
click at [1016, 292] on span "Seleccione una opción" at bounding box center [1125, 288] width 316 height 16
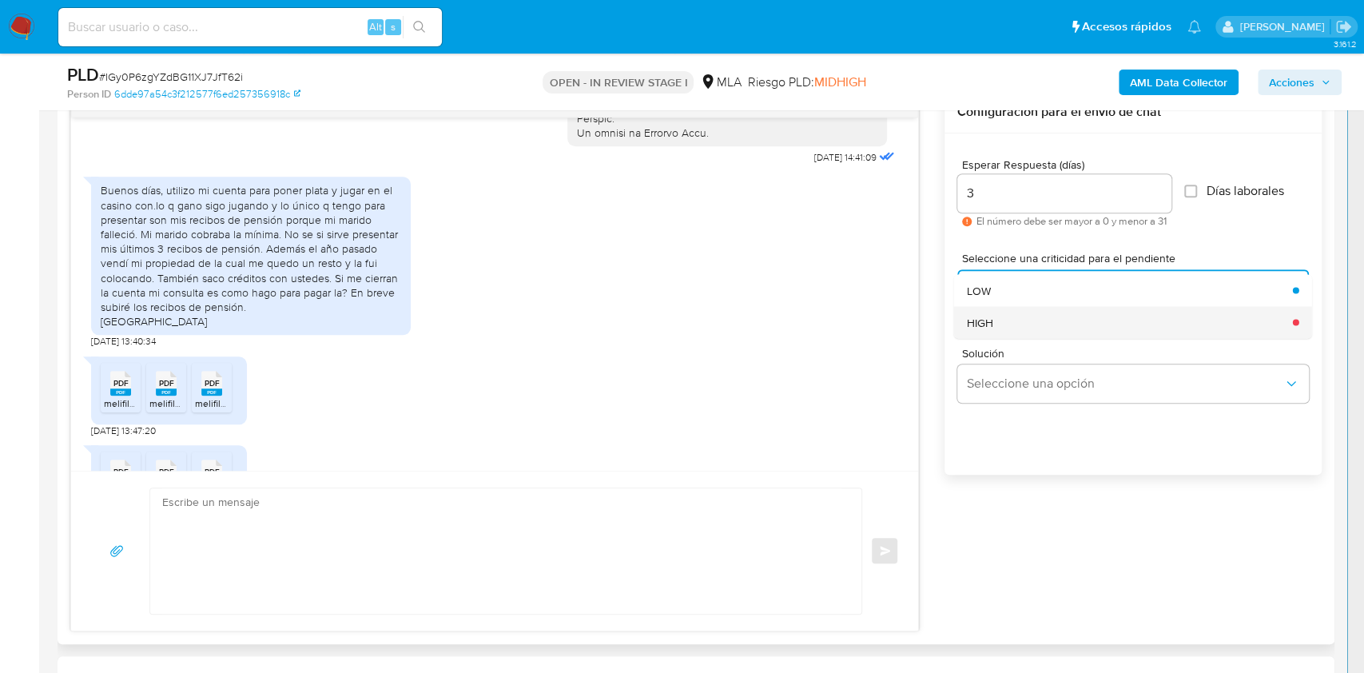
click at [1011, 316] on div "HIGH" at bounding box center [1125, 322] width 316 height 32
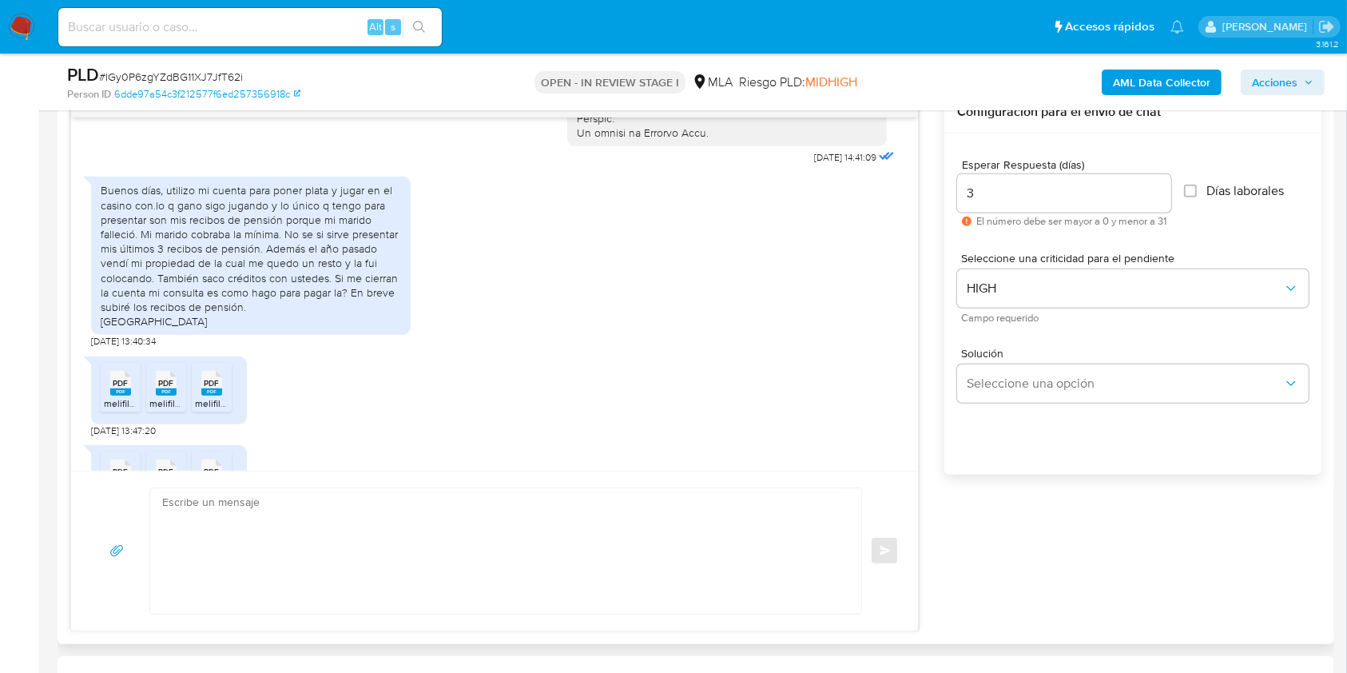
click at [1019, 352] on span "Solución" at bounding box center [1137, 353] width 352 height 11
click at [1015, 367] on button "Seleccione una opción" at bounding box center [1133, 383] width 352 height 38
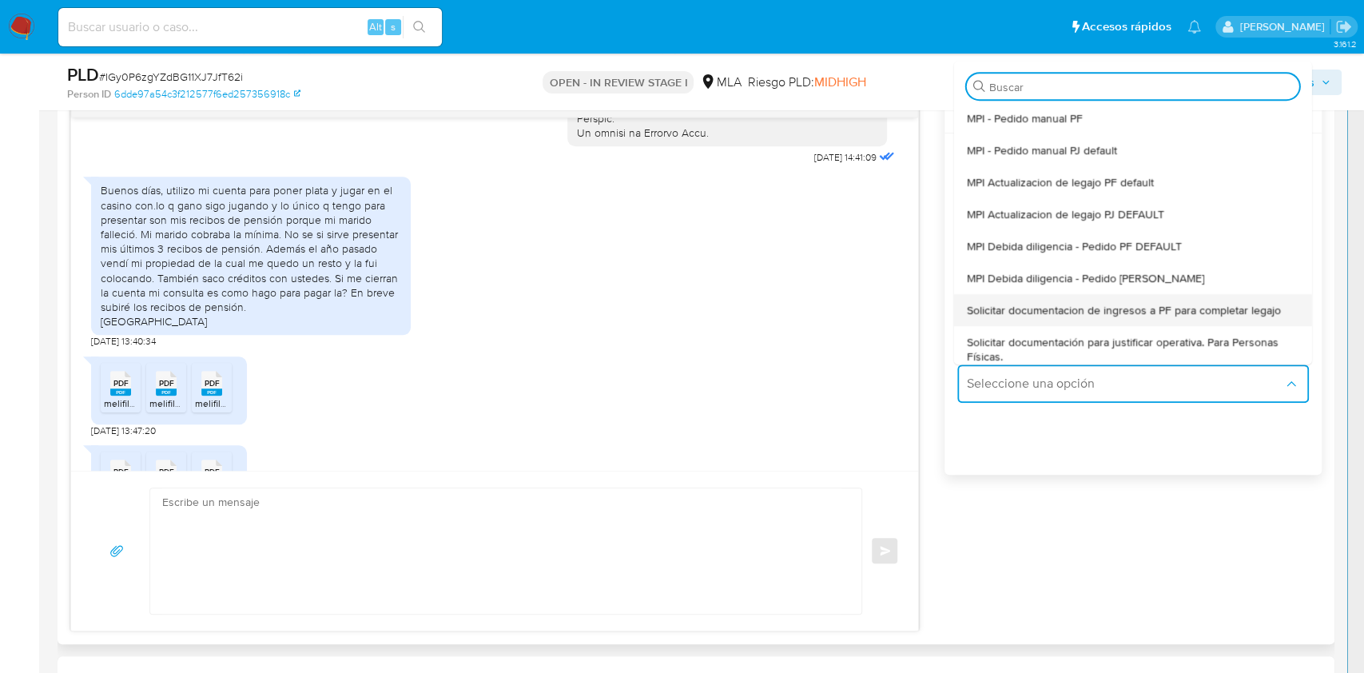
click at [1048, 313] on span "Solicitar documentacion de ingresos a PF para completar legajo" at bounding box center [1124, 310] width 314 height 14
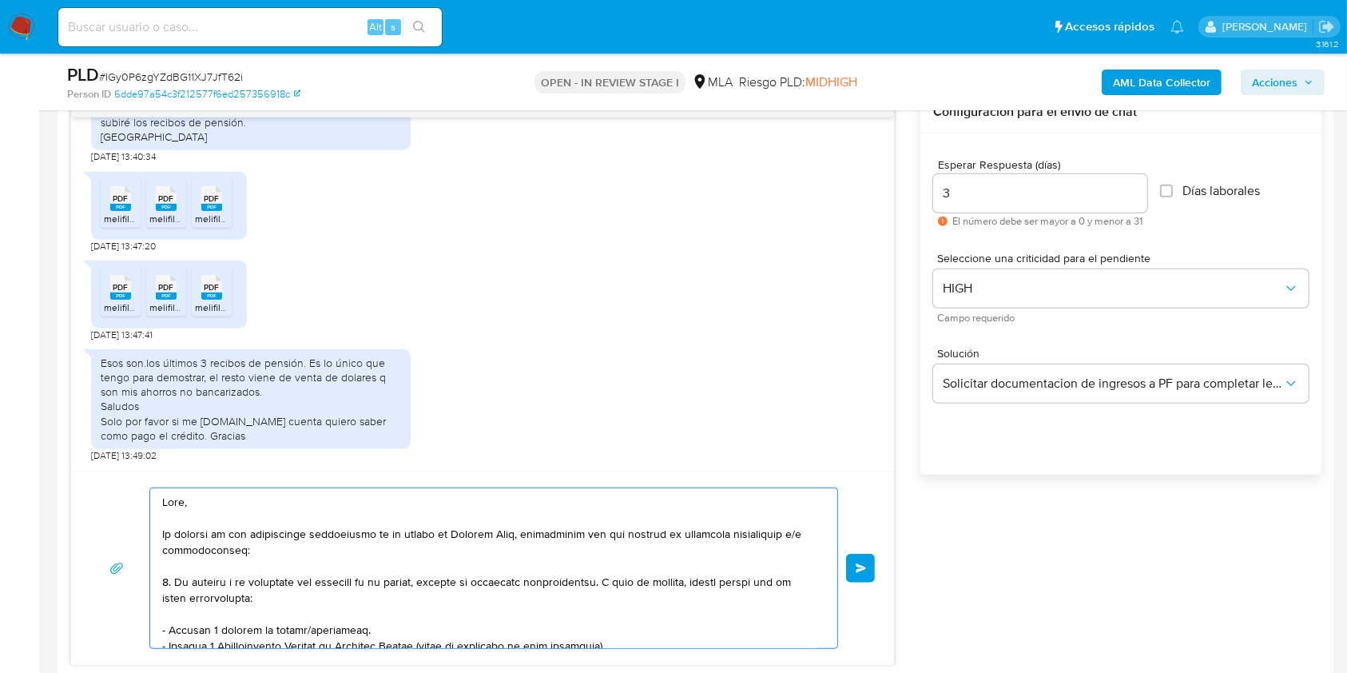
scroll to position [917, 0]
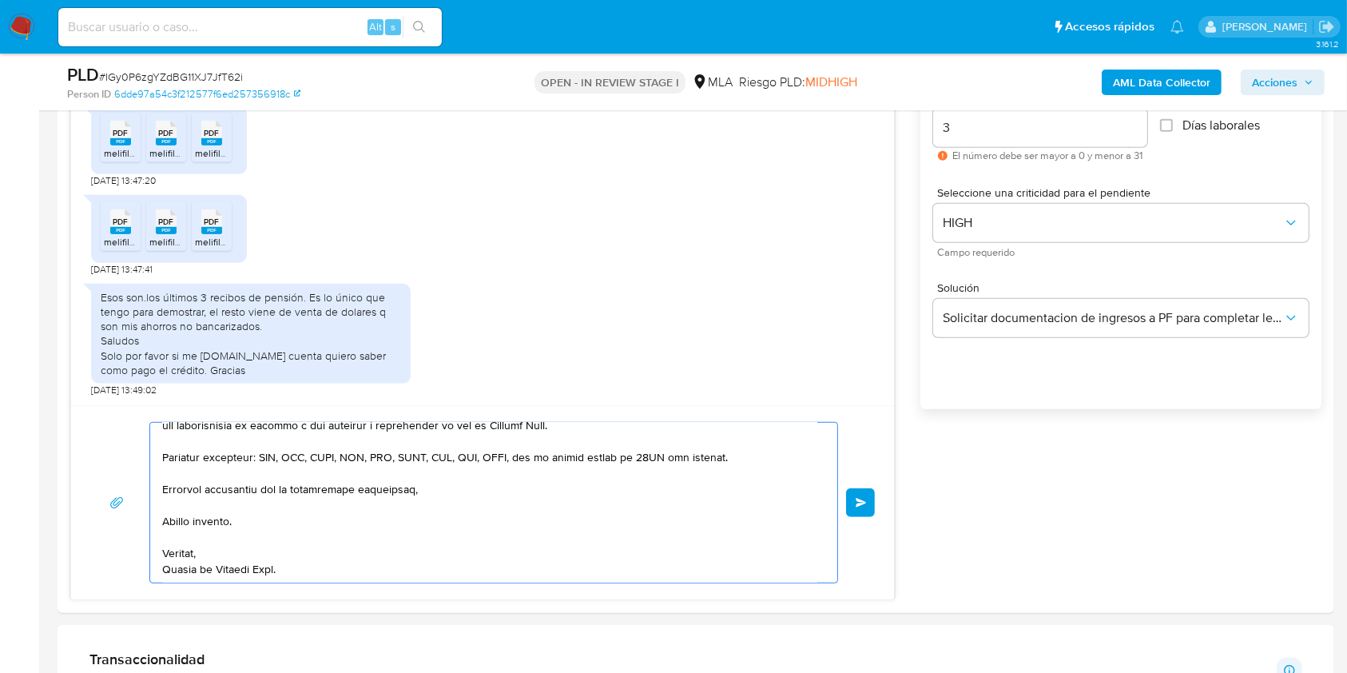
drag, startPoint x: 227, startPoint y: 527, endPoint x: 614, endPoint y: 717, distance: 431.6
click at [614, 672] on html "Pausado Ver notificaciones Alt s Accesos rápidos Presiona las siguientes teclas…" at bounding box center [673, 685] width 1347 height 3205
type textarea "Hola, En función de"
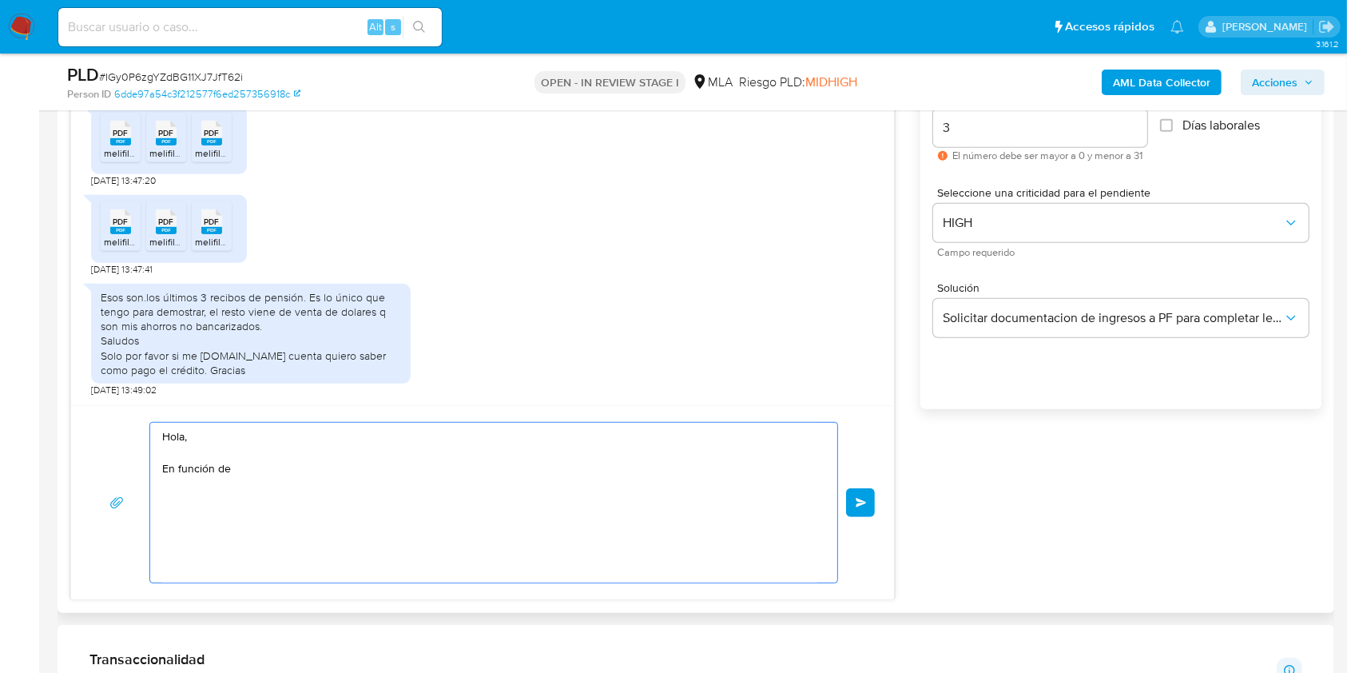
scroll to position [0, 0]
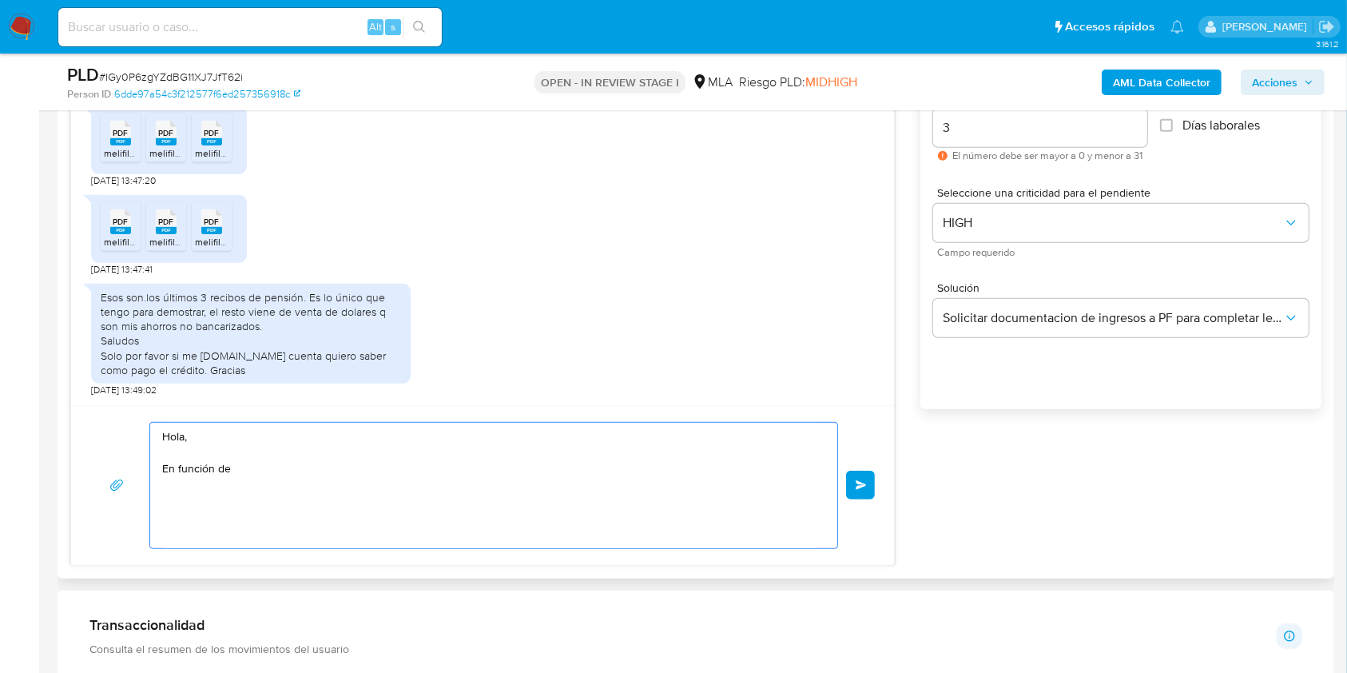
drag, startPoint x: 286, startPoint y: 468, endPoint x: 68, endPoint y: 387, distance: 232.5
click at [68, 387] on div "Historial CX Soluciones Chat Id Estado Fecha de creación Origen Proceso Anterio…" at bounding box center [696, 270] width 1277 height 618
paste textarea "Buenas tardes, Queremos aclararte que la Resolución General ARCA 5696/2025 indi…"
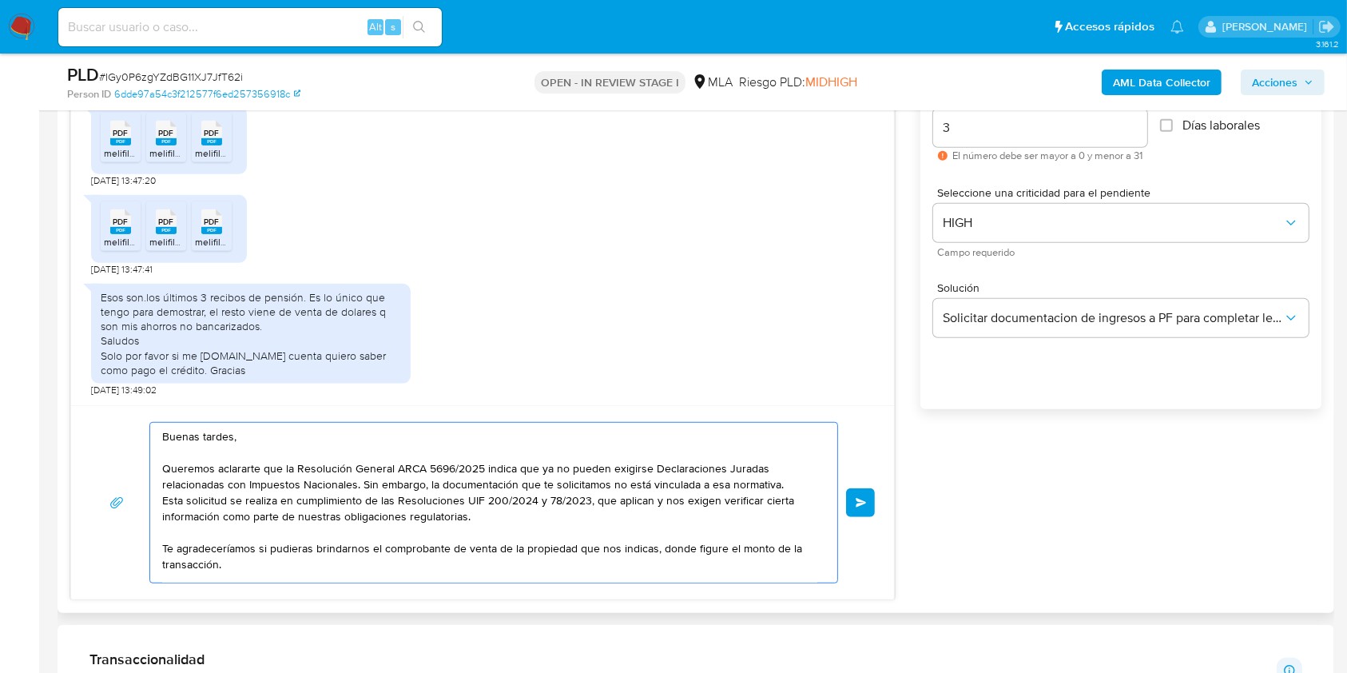
scroll to position [107, 0]
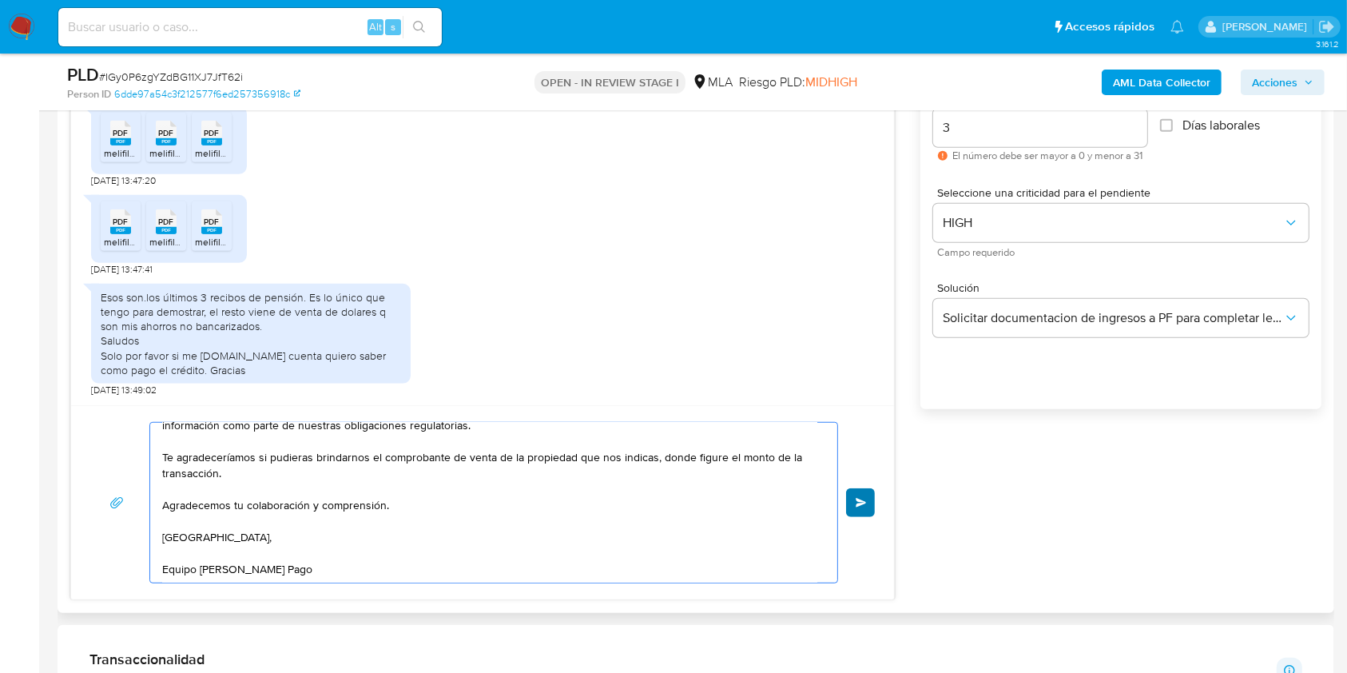
type textarea "Buenas tardes, Queremos aclararte que la Resolución General ARCA 5696/2025 indi…"
click at [859, 490] on button "Enviar" at bounding box center [860, 502] width 29 height 29
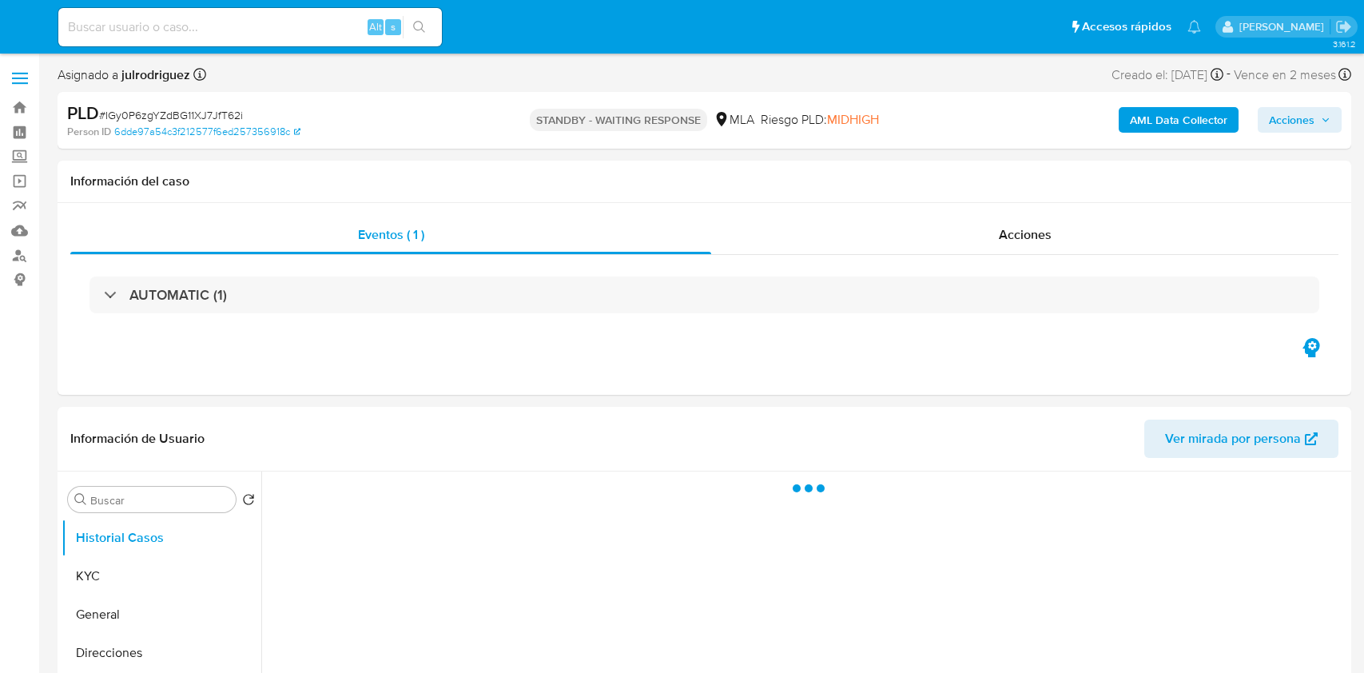
select select "10"
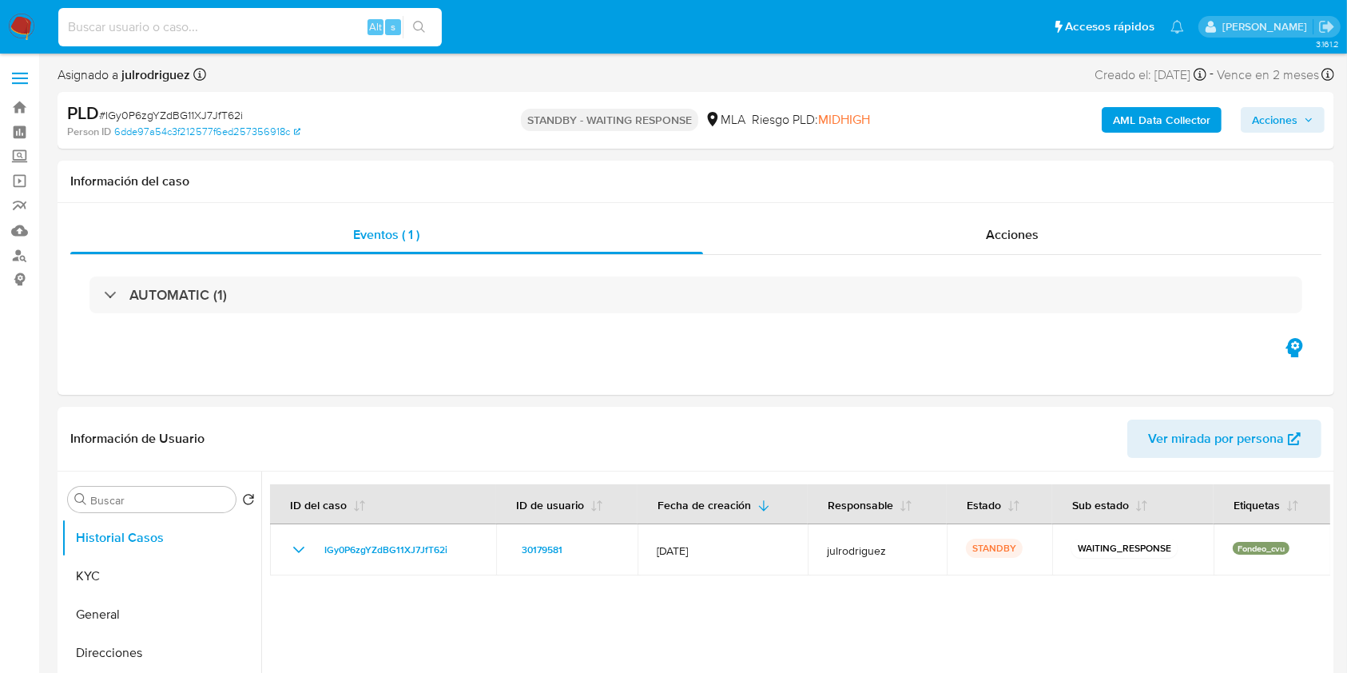
click at [187, 36] on input at bounding box center [249, 27] width 383 height 21
paste input "wFFyQf3yZPANJkt0iPJvr4Ib"
type input "wFFyQf3yZPANJkt0iPJvr4Ib"
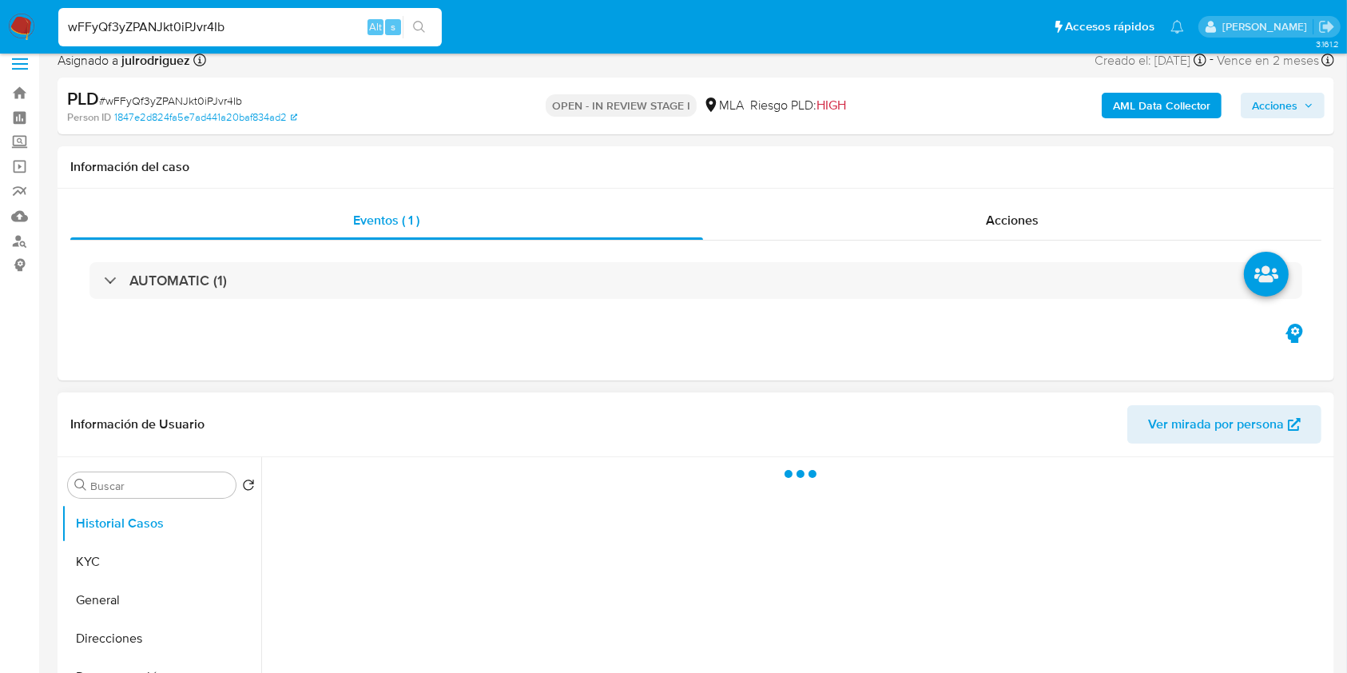
scroll to position [213, 0]
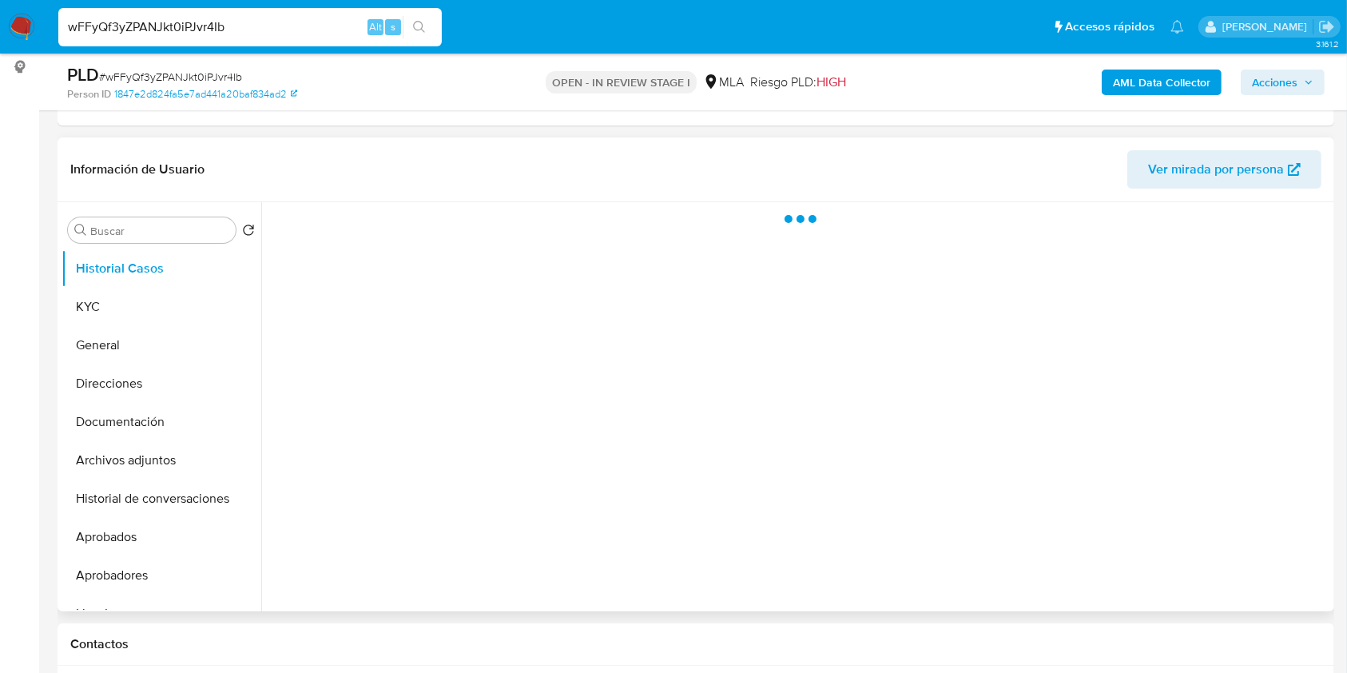
select select "10"
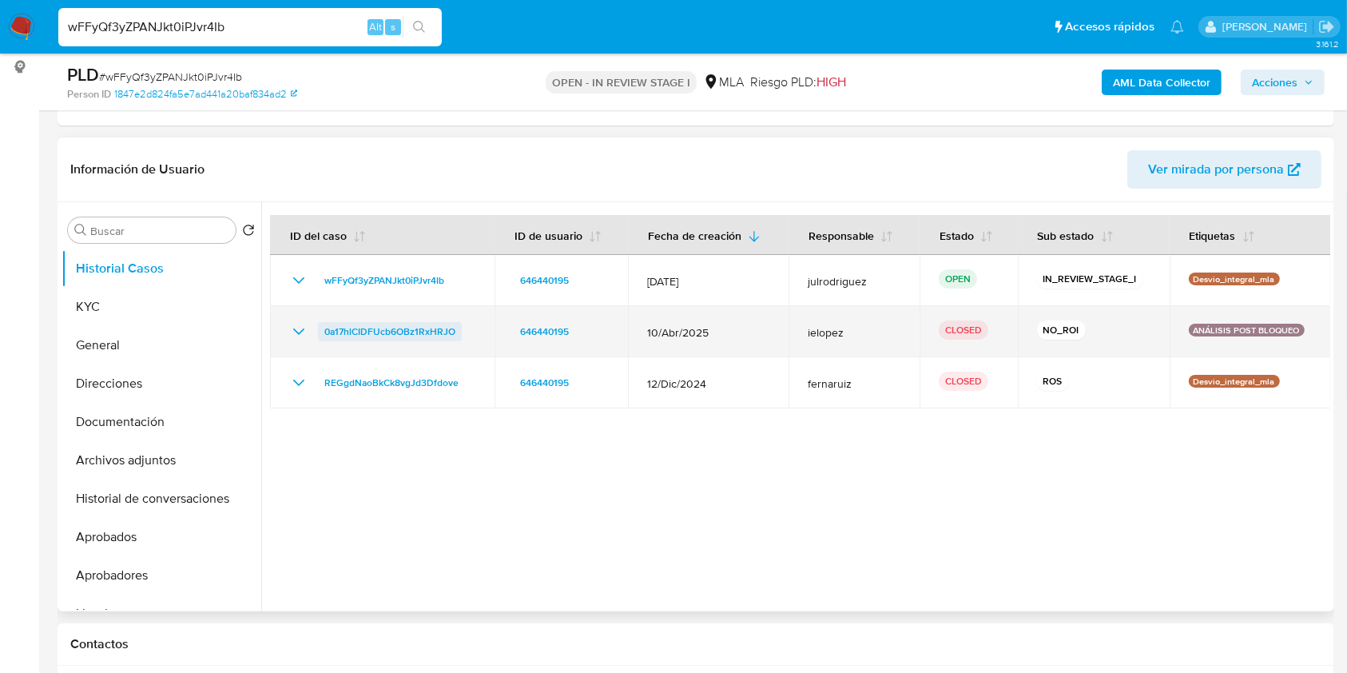
click at [397, 322] on span "0a17hlCIDFUcb6OBz1RxHRJO" at bounding box center [389, 331] width 131 height 19
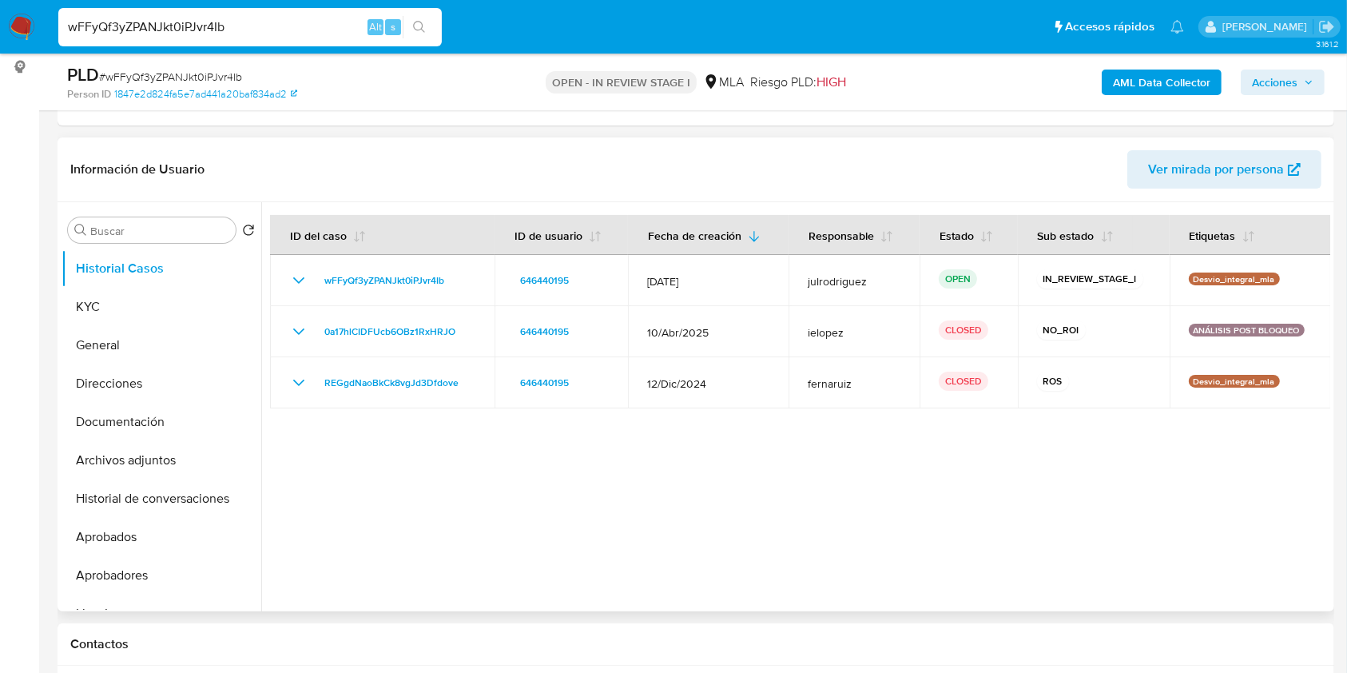
click at [693, 459] on div at bounding box center [795, 406] width 1069 height 409
click at [146, 310] on button "KYC" at bounding box center [155, 307] width 187 height 38
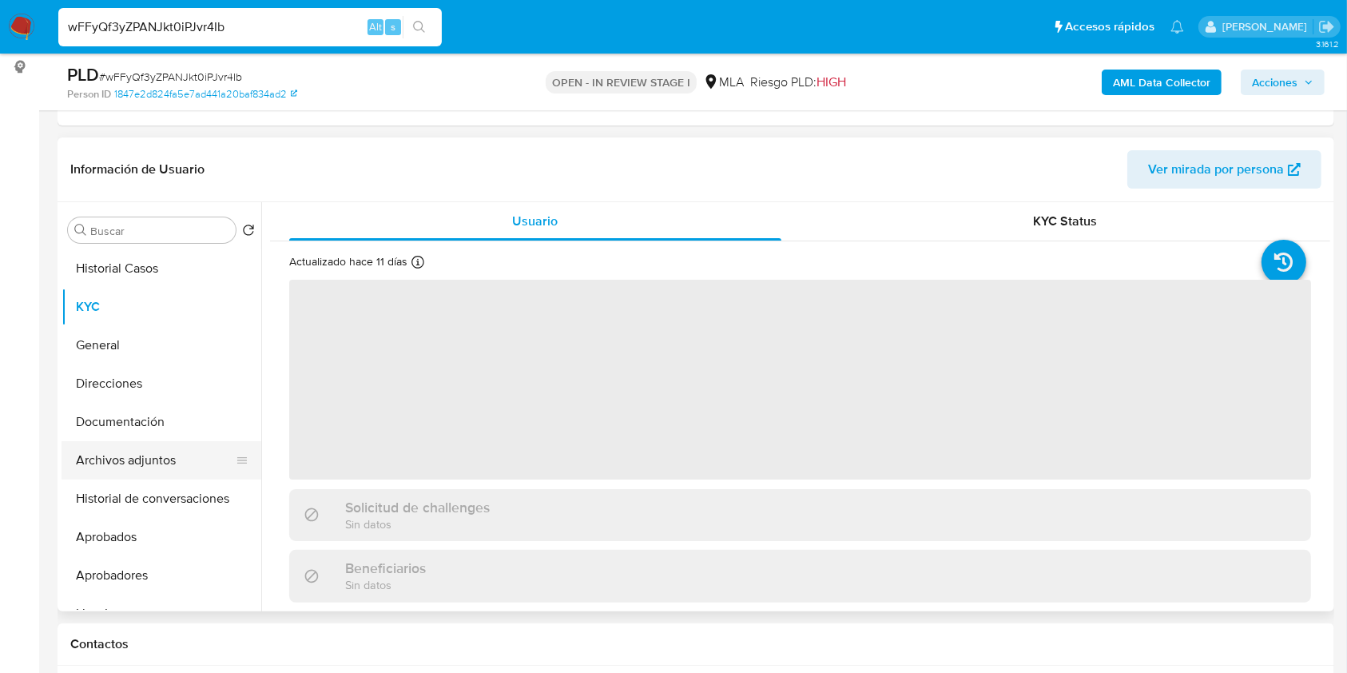
click at [142, 462] on button "Archivos adjuntos" at bounding box center [155, 460] width 187 height 38
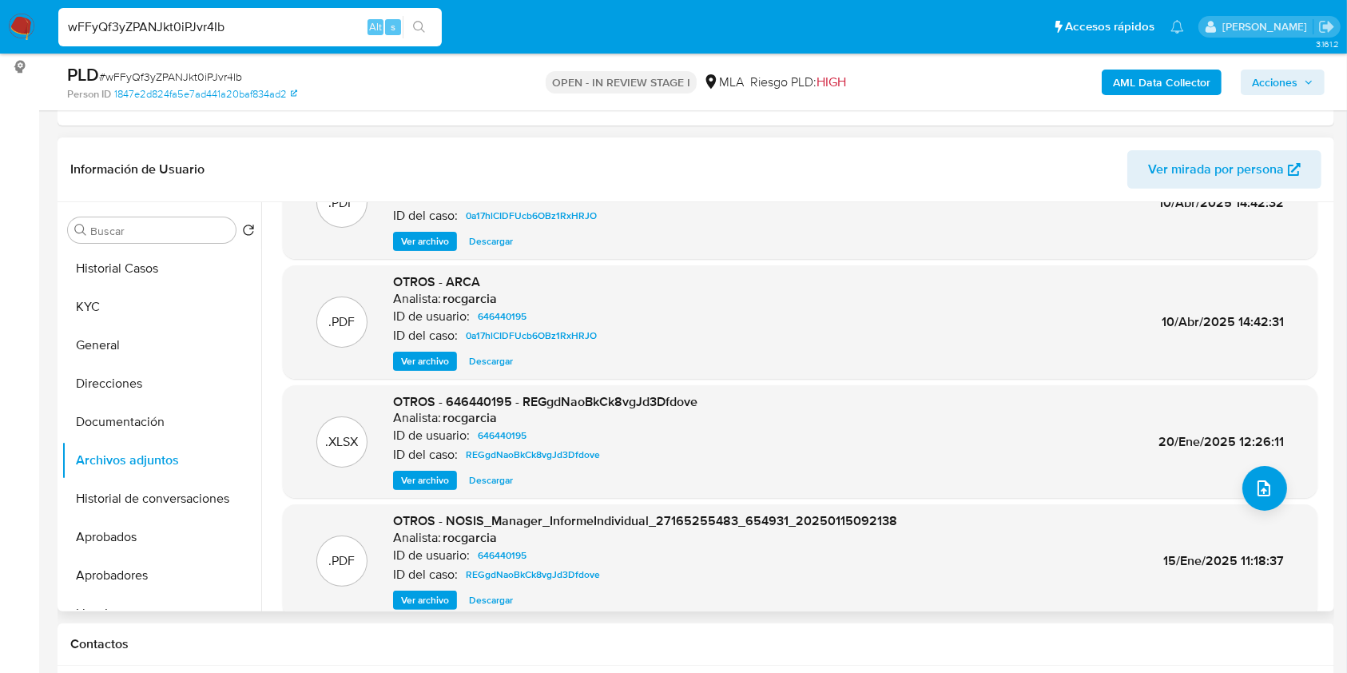
scroll to position [134, 0]
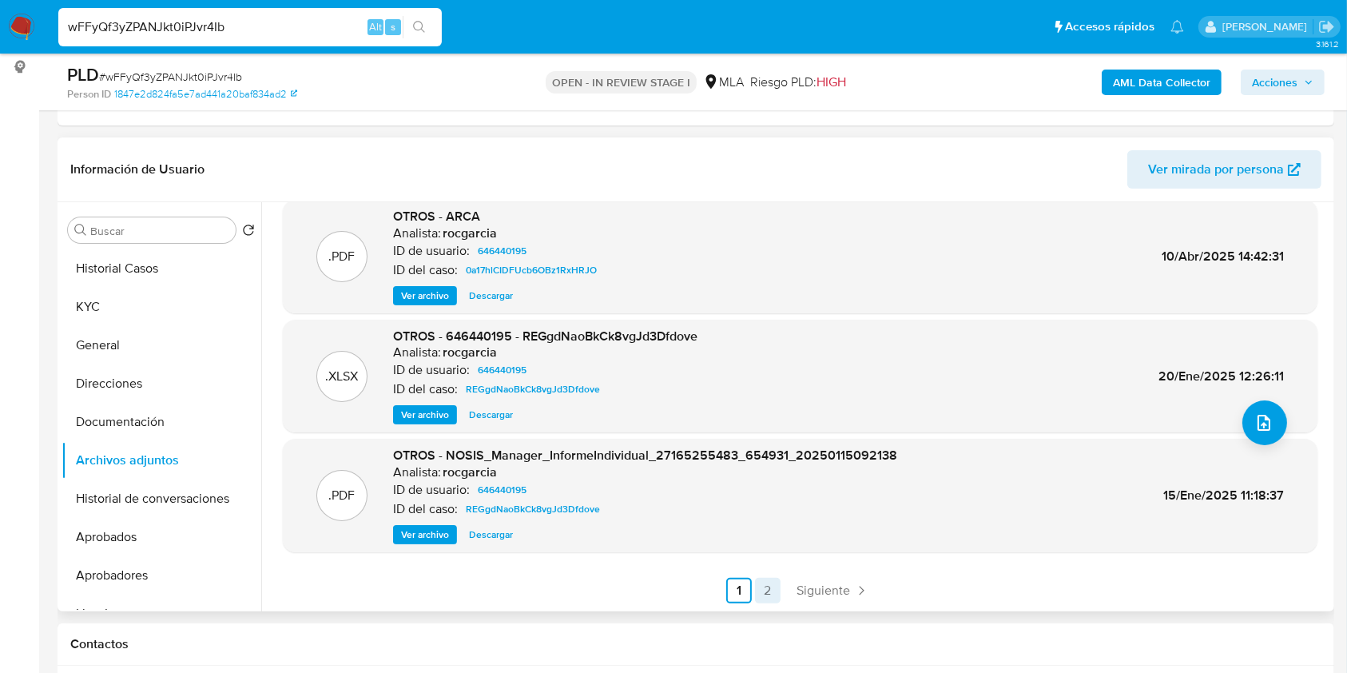
click at [766, 584] on link "2" at bounding box center [768, 591] width 26 height 26
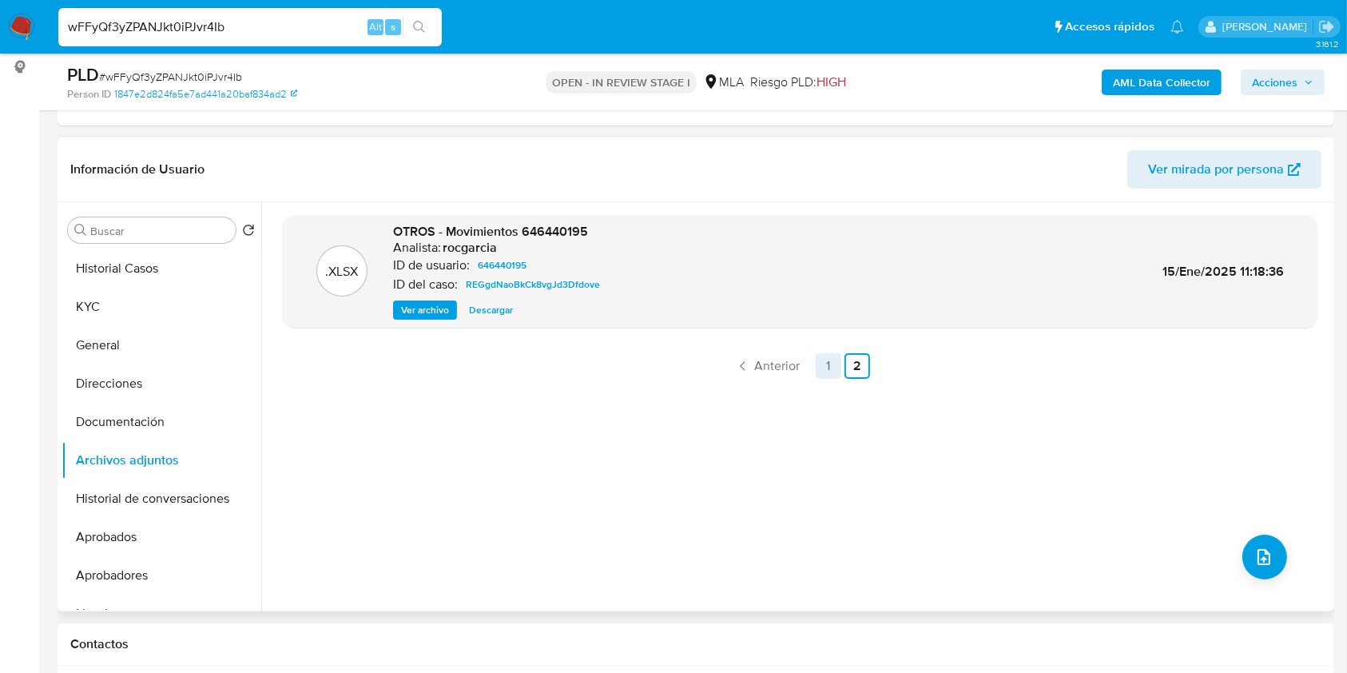
click at [816, 366] on link "1" at bounding box center [829, 366] width 26 height 26
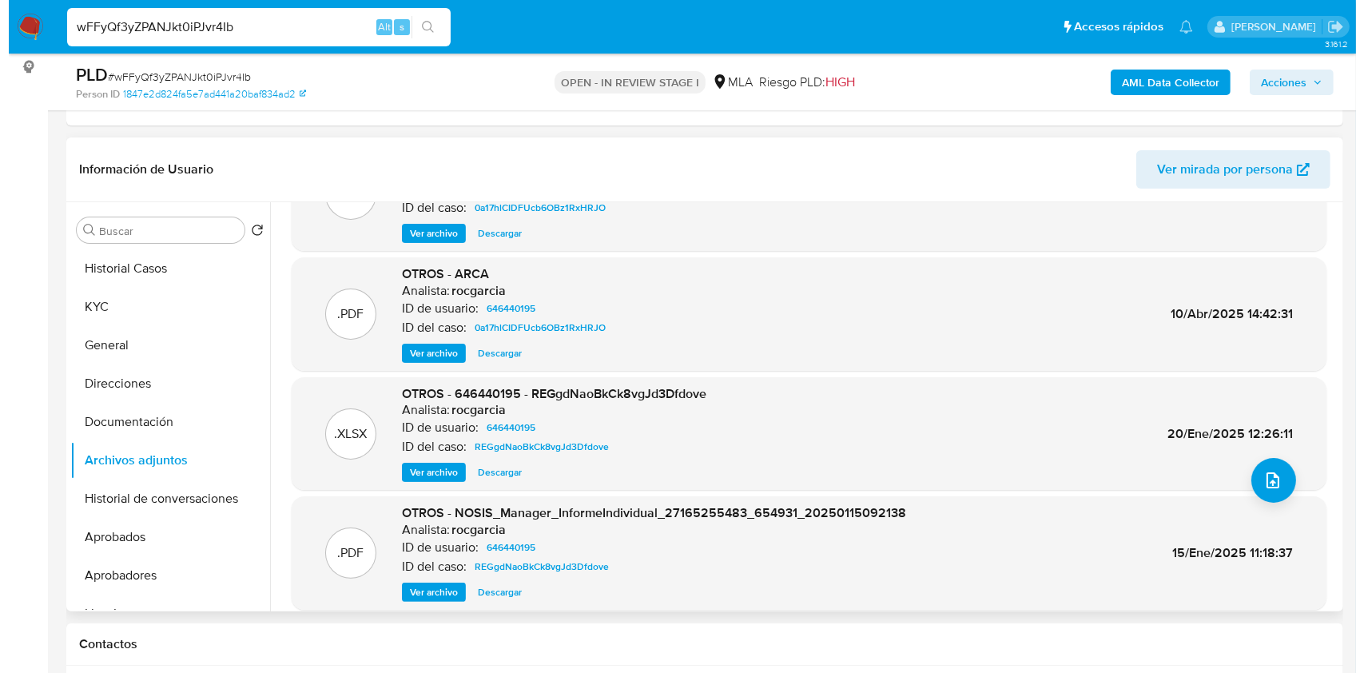
scroll to position [106, 0]
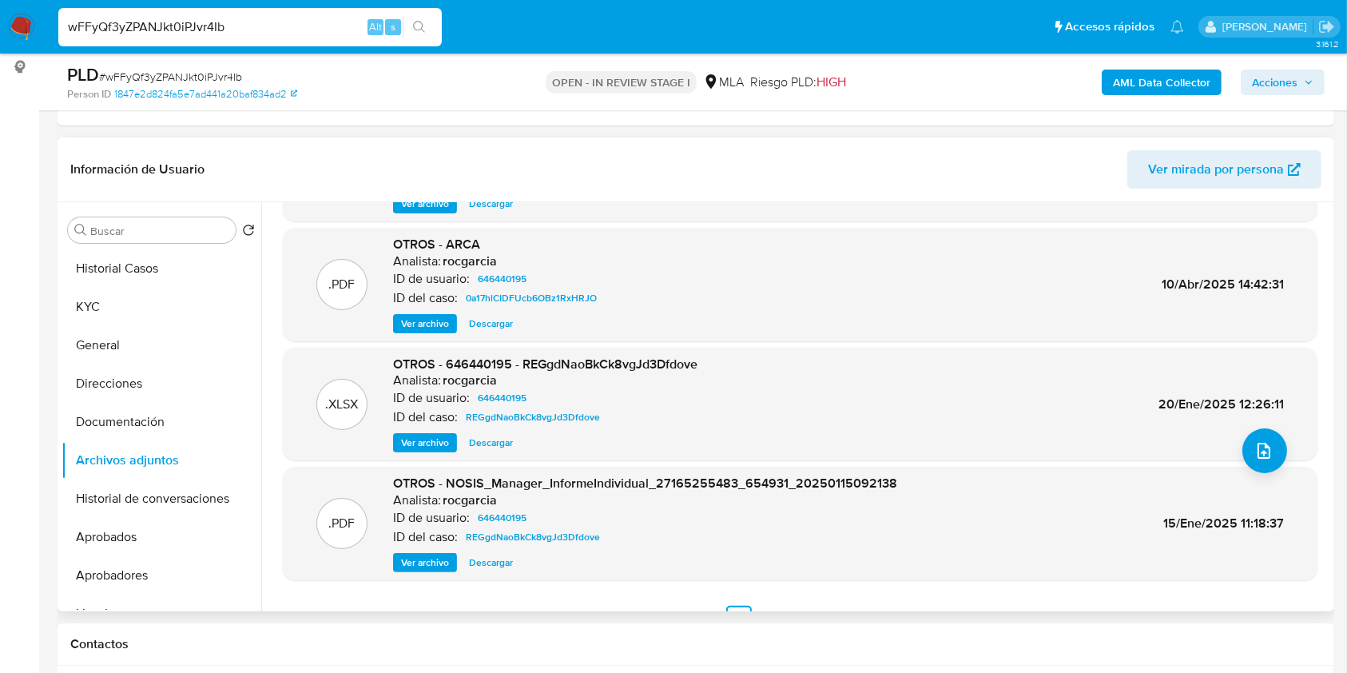
click at [444, 443] on span "Ver archivo" at bounding box center [425, 443] width 48 height 16
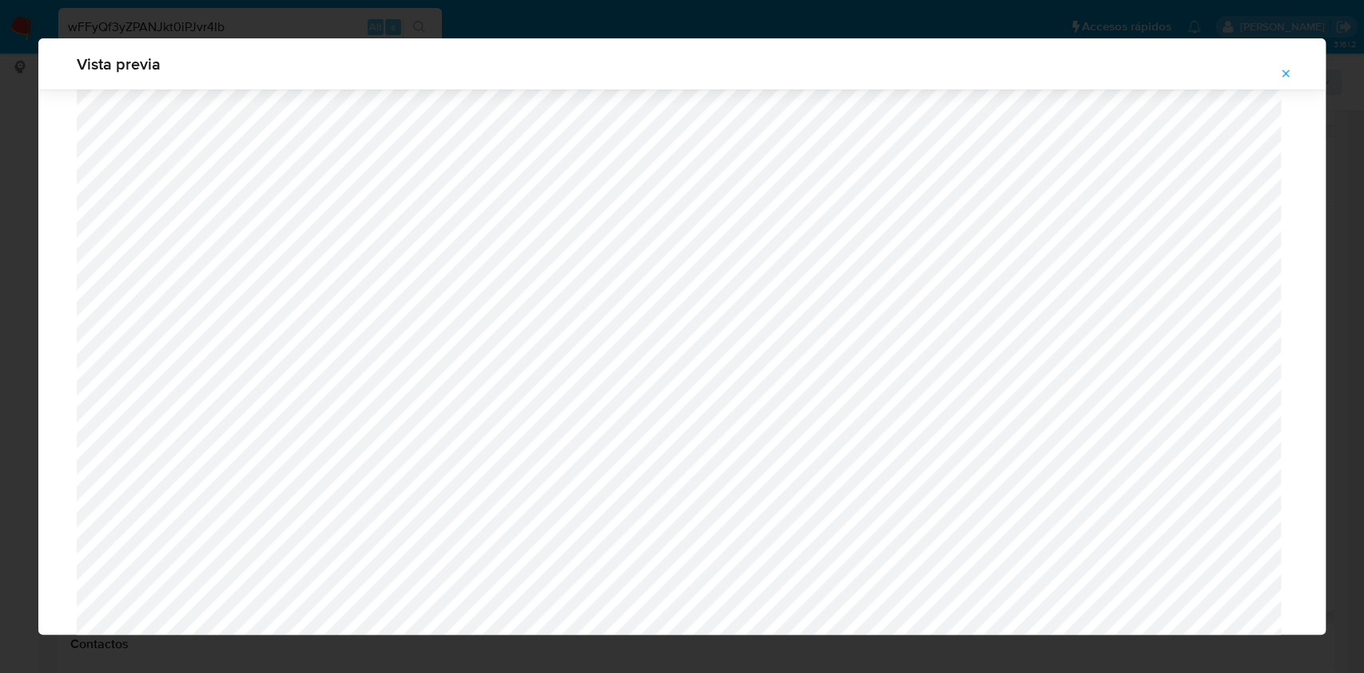
scroll to position [394, 0]
click at [1285, 74] on icon "Attachment preview" at bounding box center [1285, 73] width 13 height 13
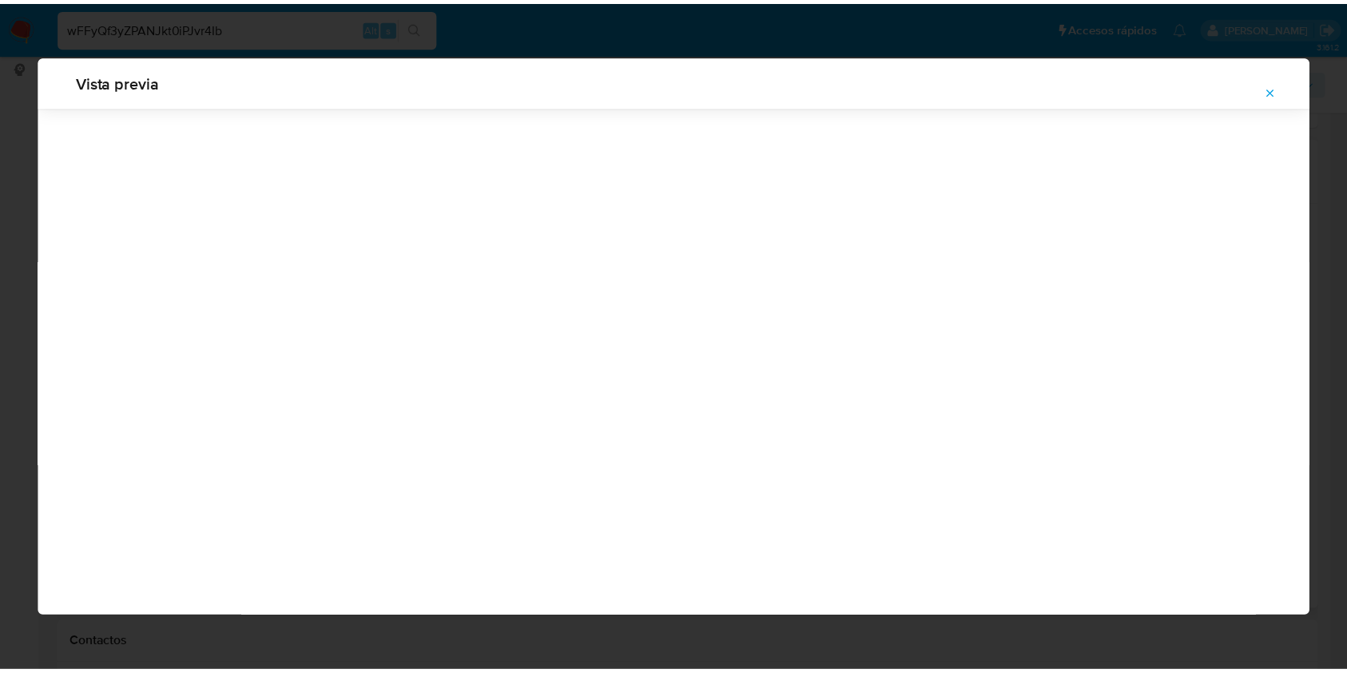
scroll to position [0, 0]
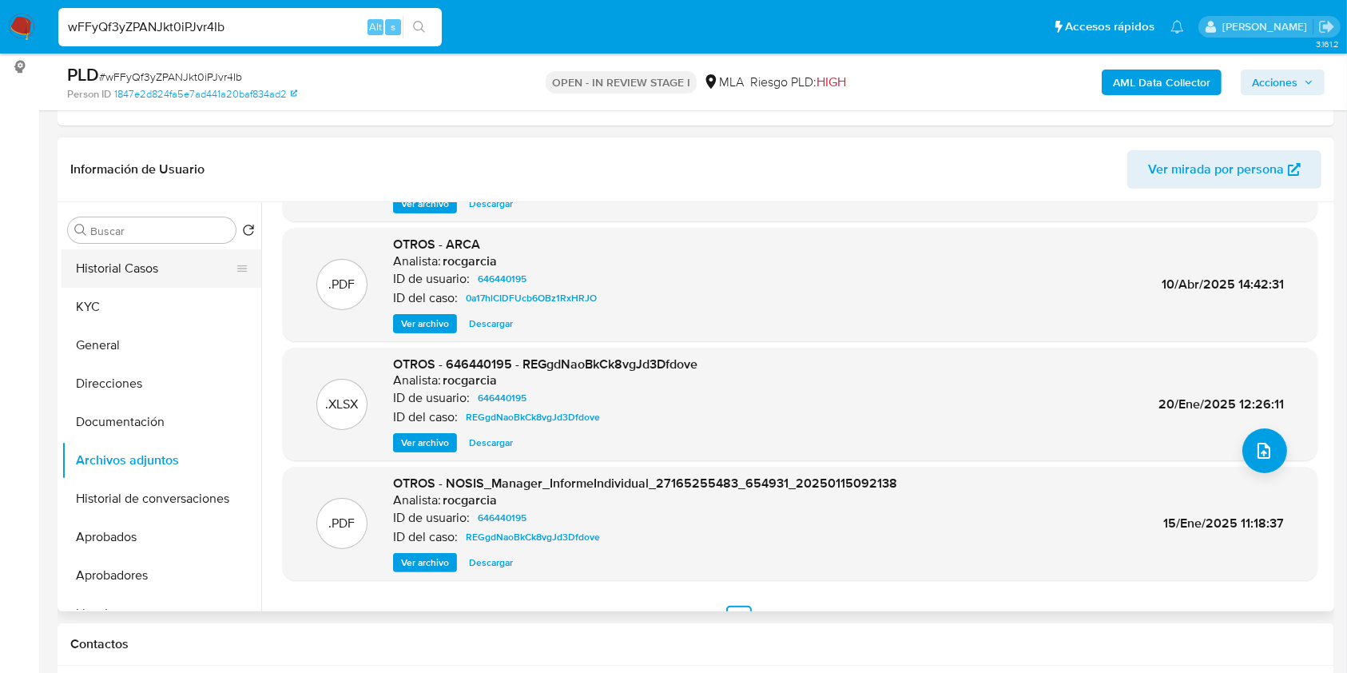
click at [146, 272] on button "Historial Casos" at bounding box center [155, 268] width 187 height 38
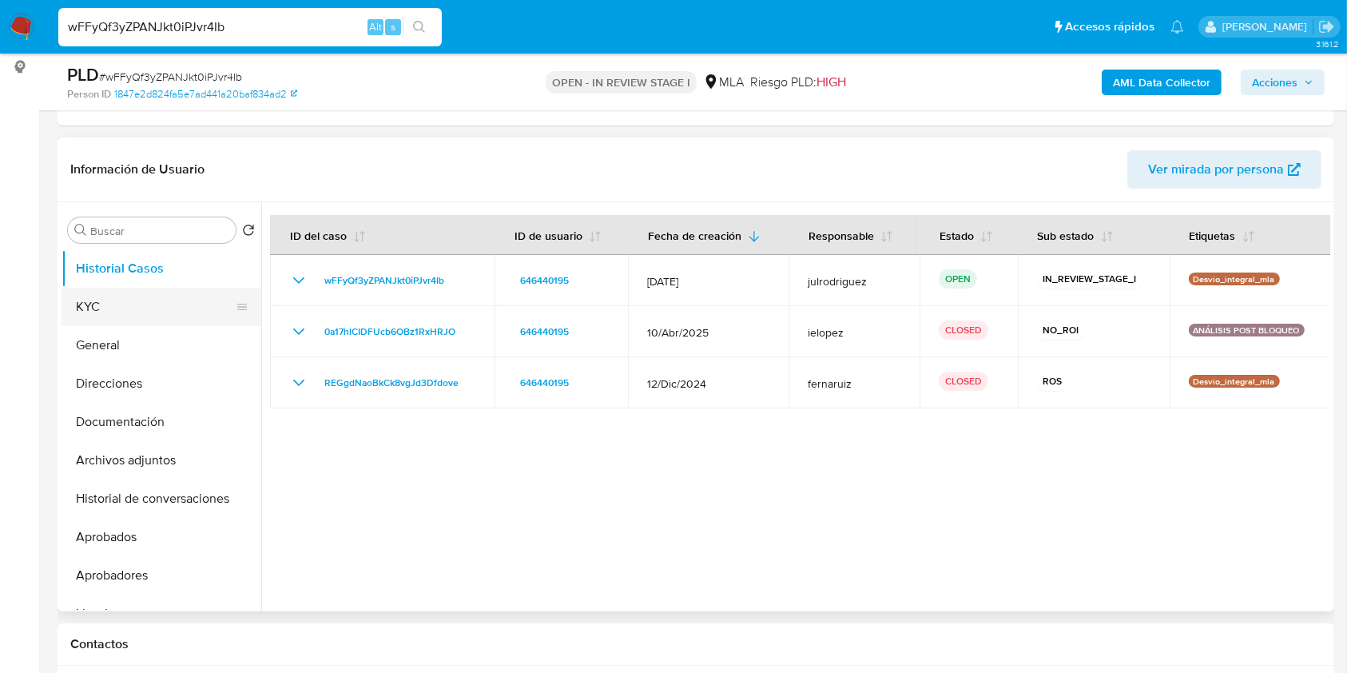
click at [102, 313] on button "KYC" at bounding box center [155, 307] width 187 height 38
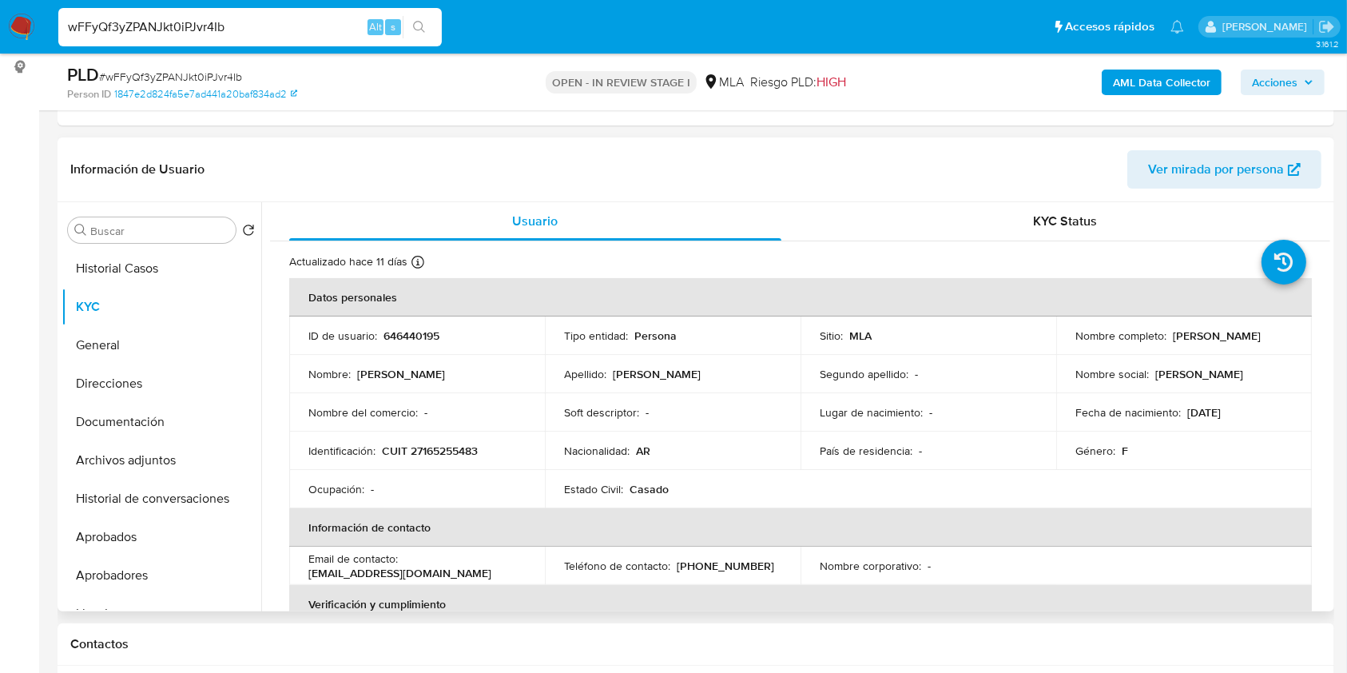
click at [453, 447] on p "CUIT 27165255483" at bounding box center [430, 450] width 96 height 14
copy p "27165255483"
click at [415, 332] on p "646440195" at bounding box center [411, 335] width 56 height 14
click at [415, 331] on p "646440195" at bounding box center [411, 335] width 56 height 14
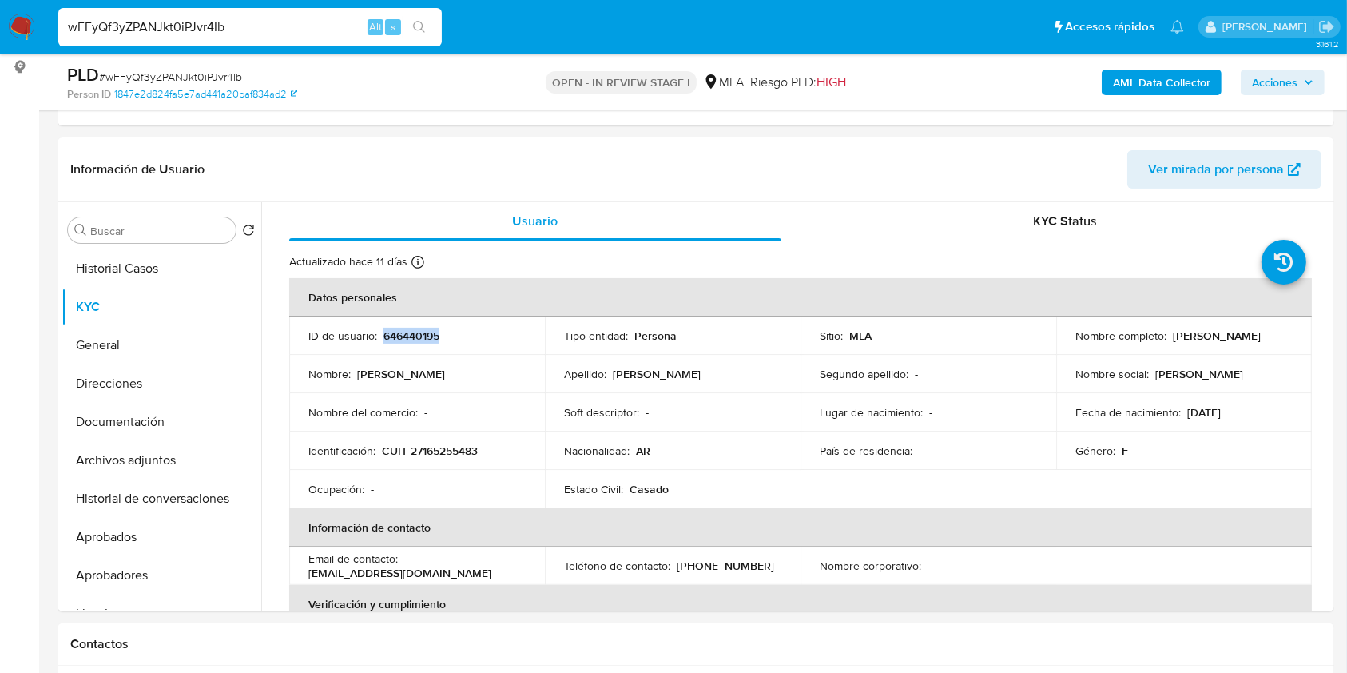
copy p "646440195"
drag, startPoint x: 1070, startPoint y: 340, endPoint x: 1192, endPoint y: 344, distance: 122.3
click at [1192, 343] on div "Nombre completo : Emma Adriana Marquez" at bounding box center [1183, 335] width 217 height 14
copy p "Emma Adriana Marquez"
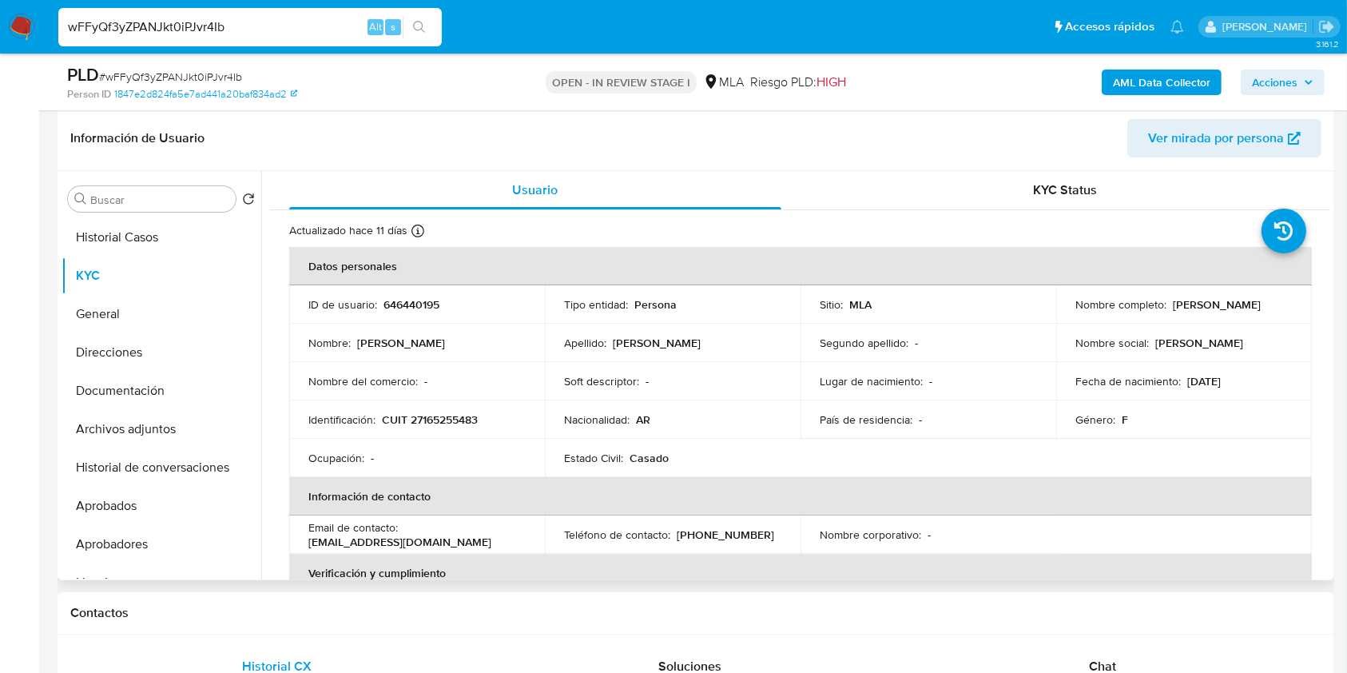
scroll to position [96, 0]
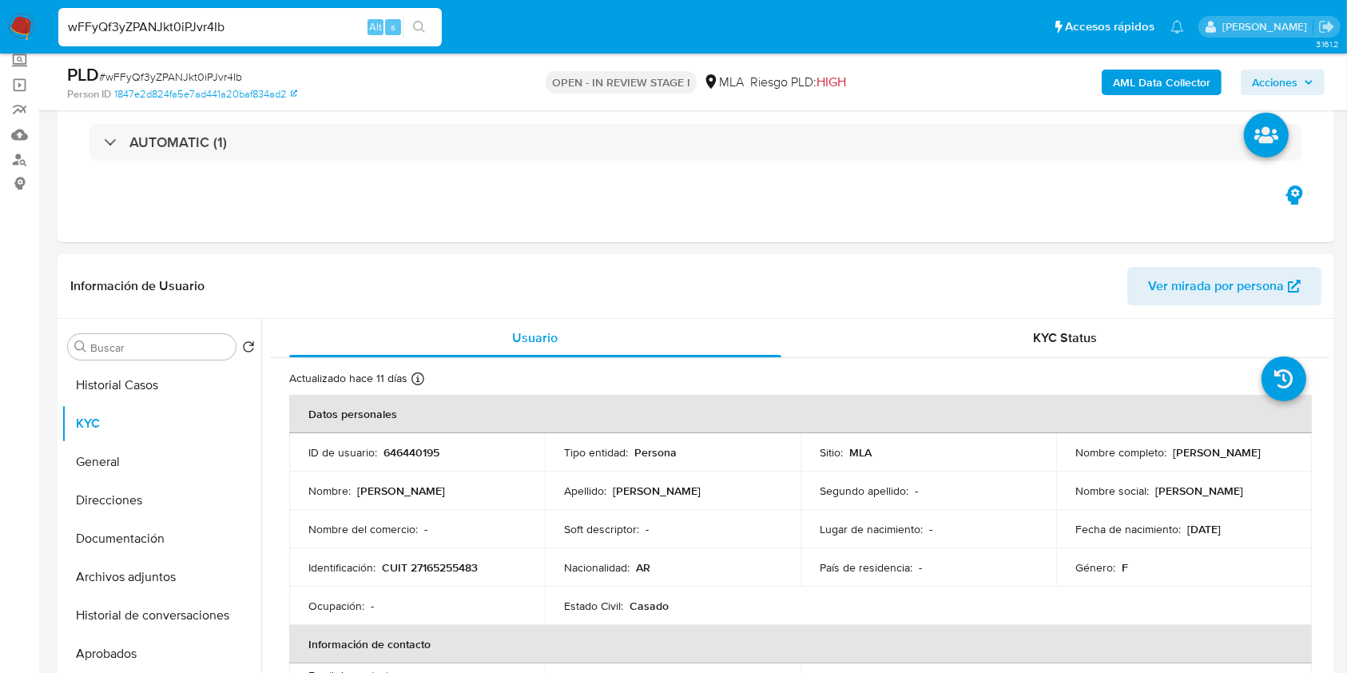
click at [232, 78] on span "# wFFyQf3yZPANJkt0iPJvr4Ib" at bounding box center [170, 77] width 143 height 16
click at [421, 445] on p "646440195" at bounding box center [411, 452] width 56 height 14
click at [420, 445] on p "646440195" at bounding box center [411, 452] width 56 height 14
copy p "646440195"
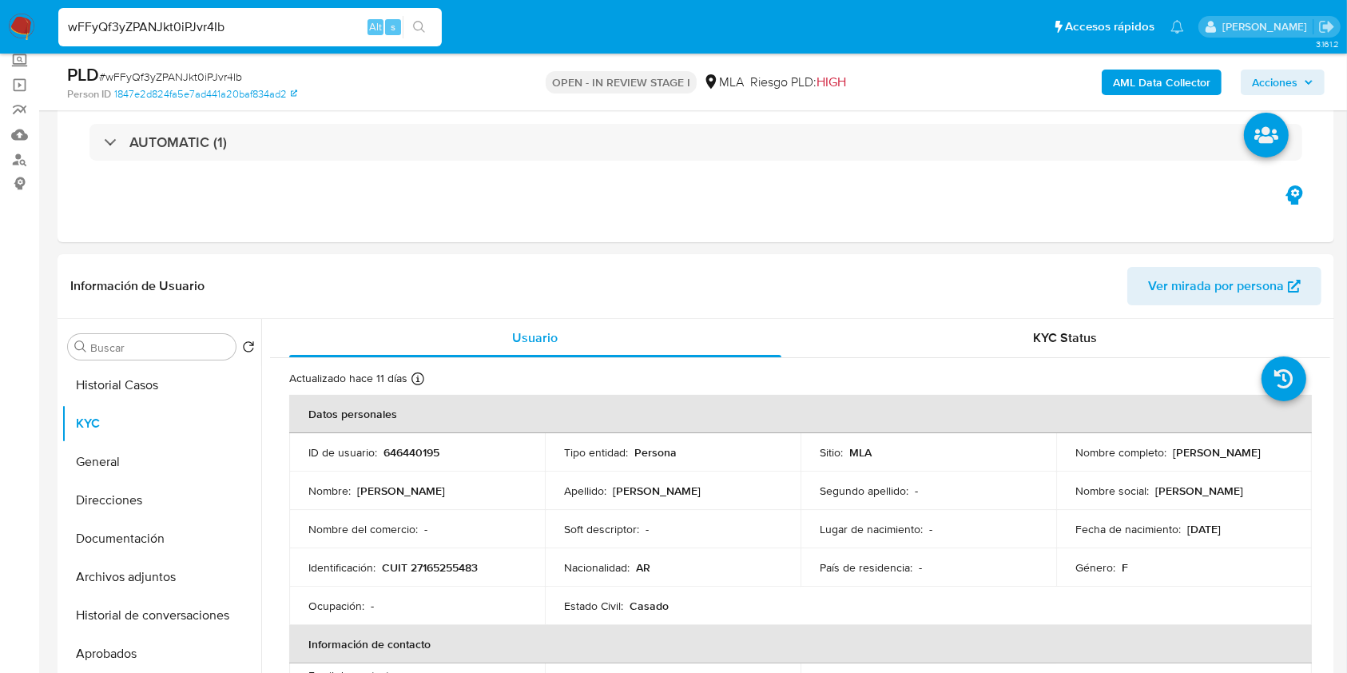
click at [236, 69] on span "# wFFyQf3yZPANJkt0iPJvr4Ib" at bounding box center [170, 77] width 143 height 16
click at [236, 67] on div "PLD # wFFyQf3yZPANJkt0iPJvr4Ib" at bounding box center [273, 75] width 413 height 24
click at [200, 66] on div "PLD # wFFyQf3yZPANJkt0iPJvr4Ib" at bounding box center [273, 75] width 413 height 24
copy span "wFFyQf3yZPANJkt0iPJvr4Ib"
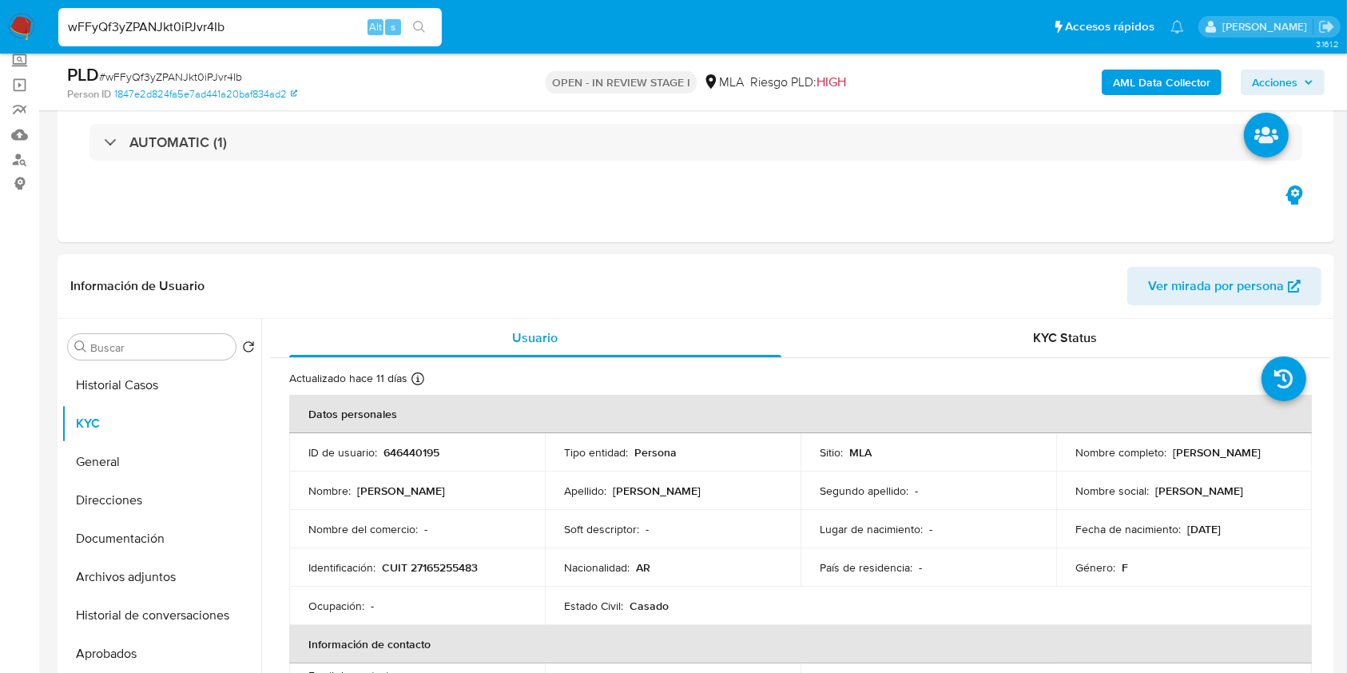
click at [445, 569] on p "CUIT 27165255483" at bounding box center [430, 567] width 96 height 14
copy p "27165255483"
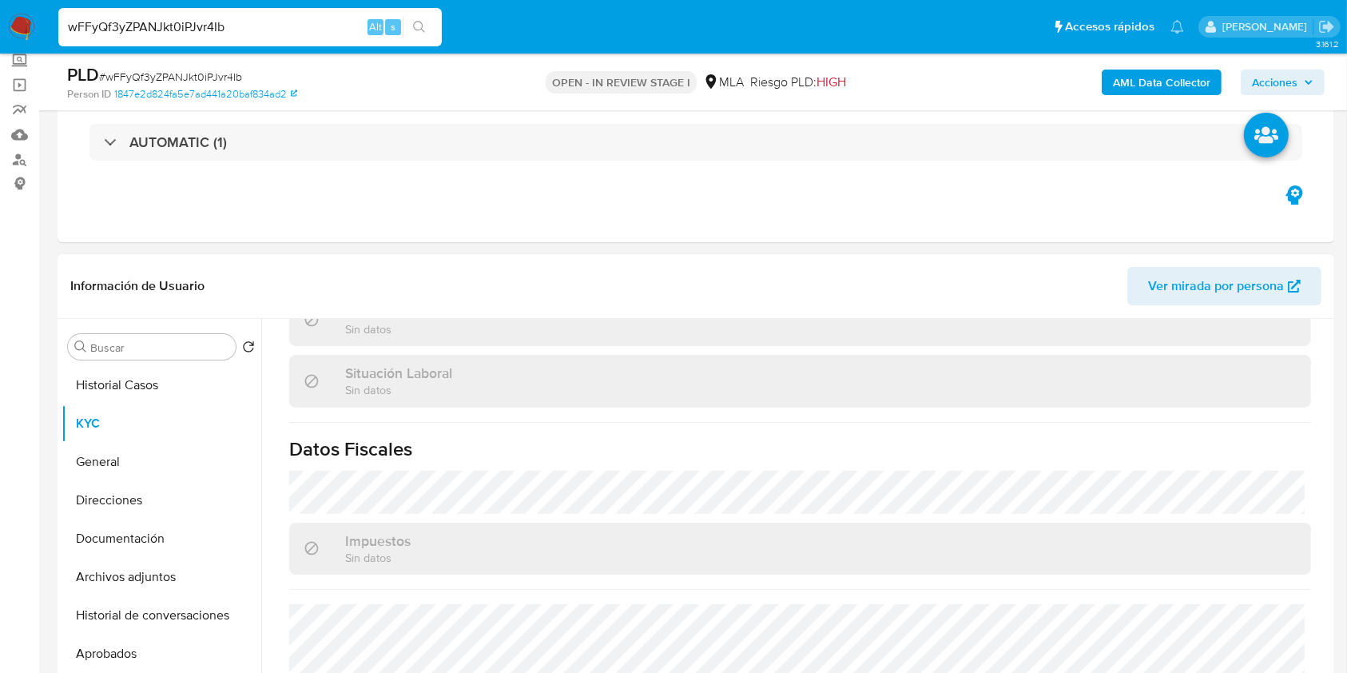
scroll to position [841, 0]
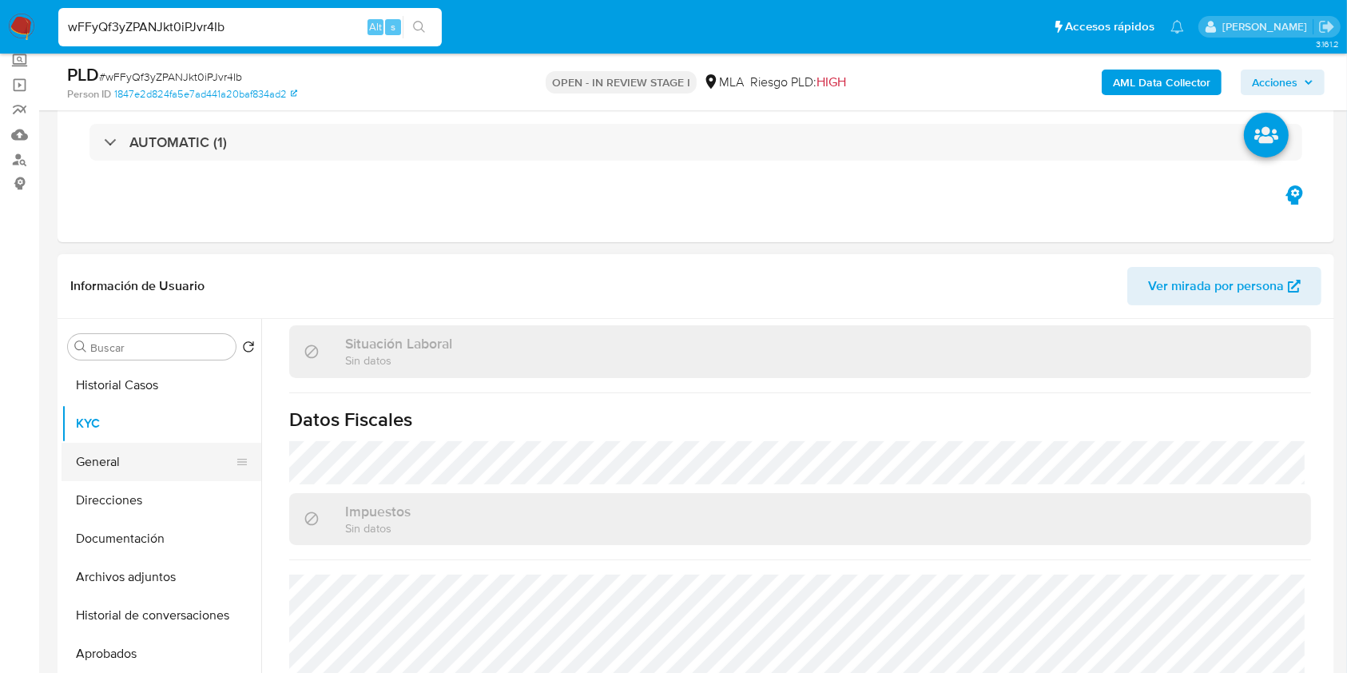
click at [153, 474] on button "General" at bounding box center [155, 462] width 187 height 38
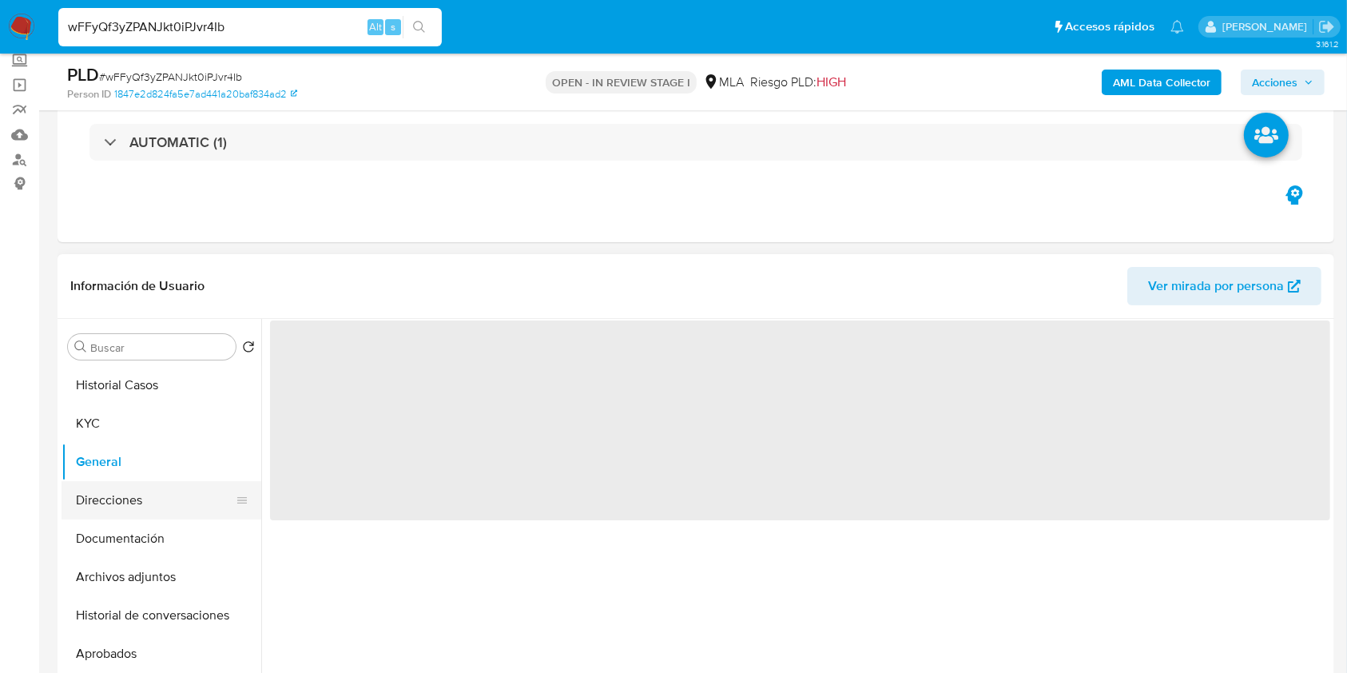
click at [154, 486] on button "Direcciones" at bounding box center [155, 500] width 187 height 38
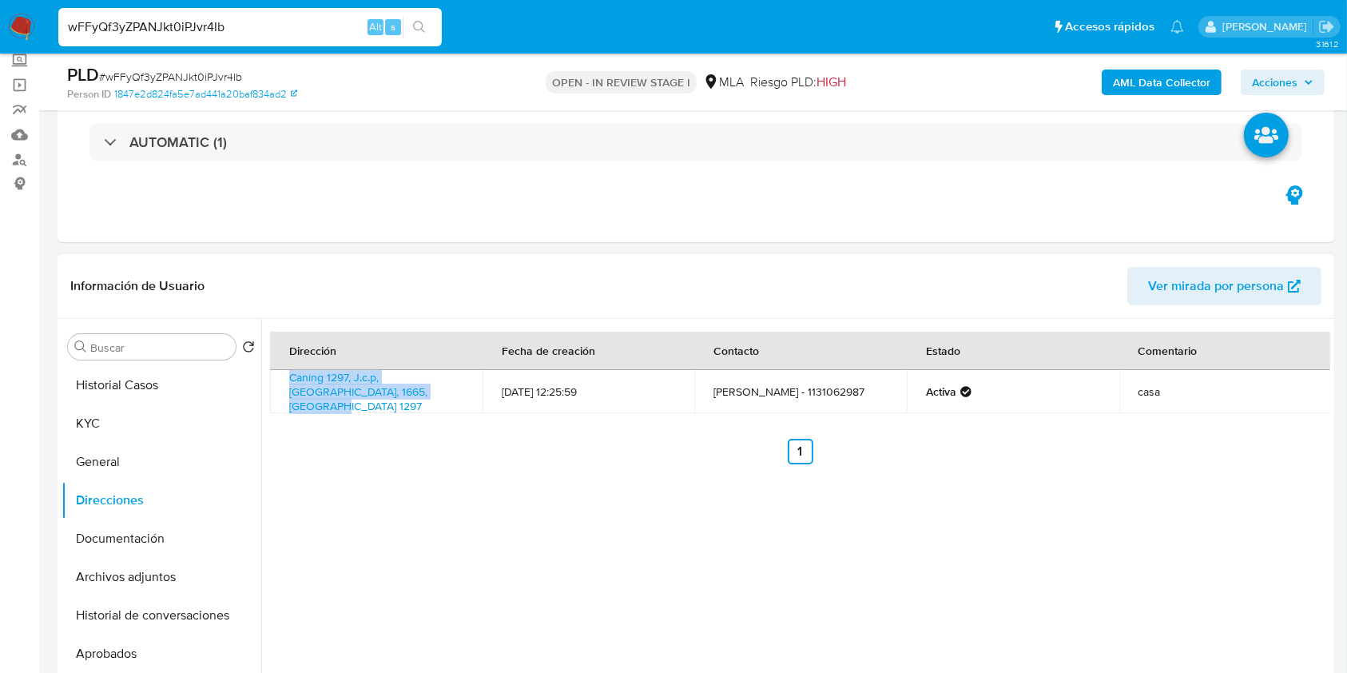
drag, startPoint x: 431, startPoint y: 399, endPoint x: 288, endPoint y: 375, distance: 145.7
click at [288, 375] on td "Caning 1297, J.c.p, Buenos Aires, 1665, Argentina 1297" at bounding box center [376, 391] width 213 height 43
copy link "Caning 1297, J.c.p, Buenos Aires, 1665, Argentina 1297"
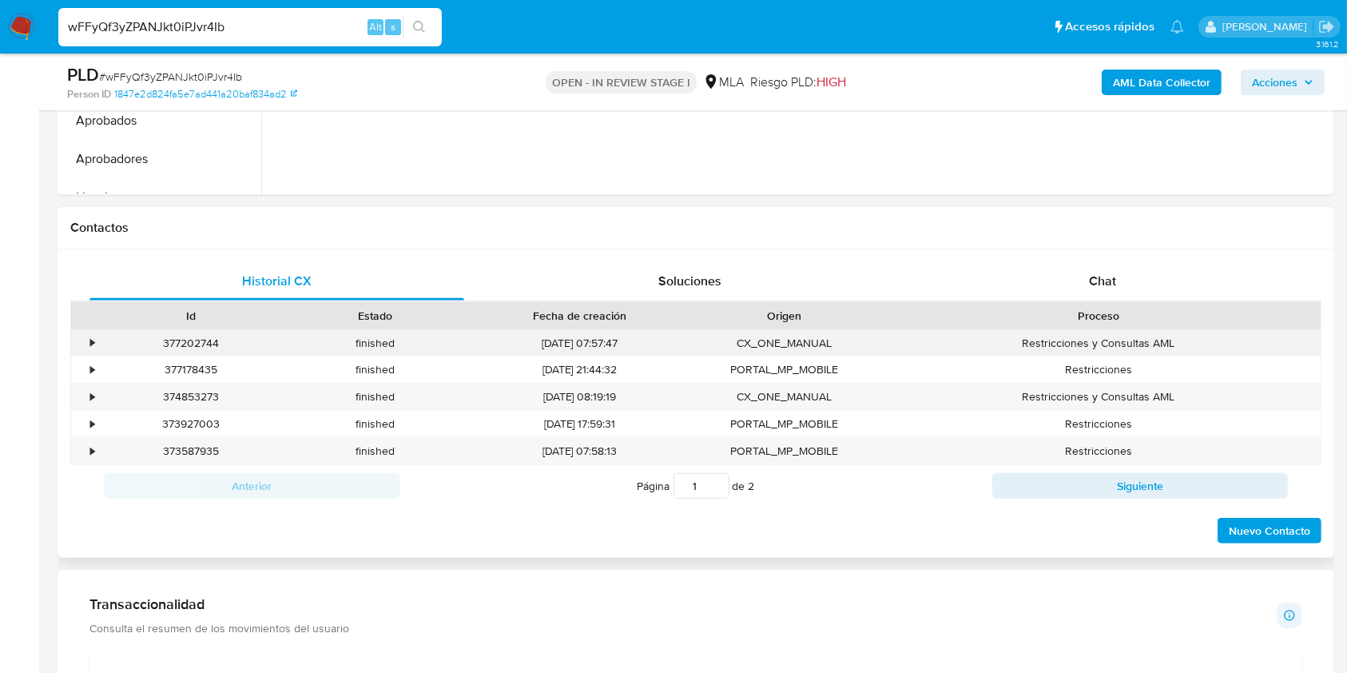
click at [1121, 340] on div "Restricciones y Consultas AML" at bounding box center [1098, 343] width 444 height 26
click at [1114, 278] on span "Chat" at bounding box center [1102, 281] width 27 height 18
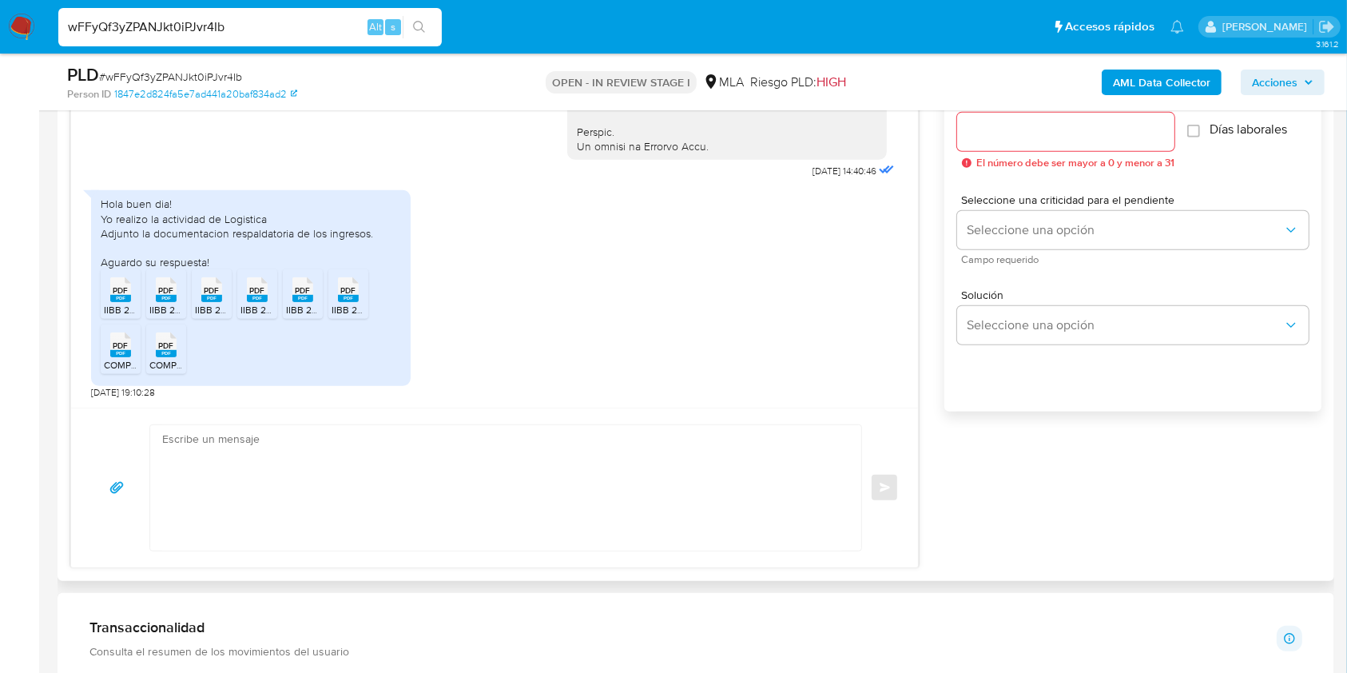
scroll to position [948, 0]
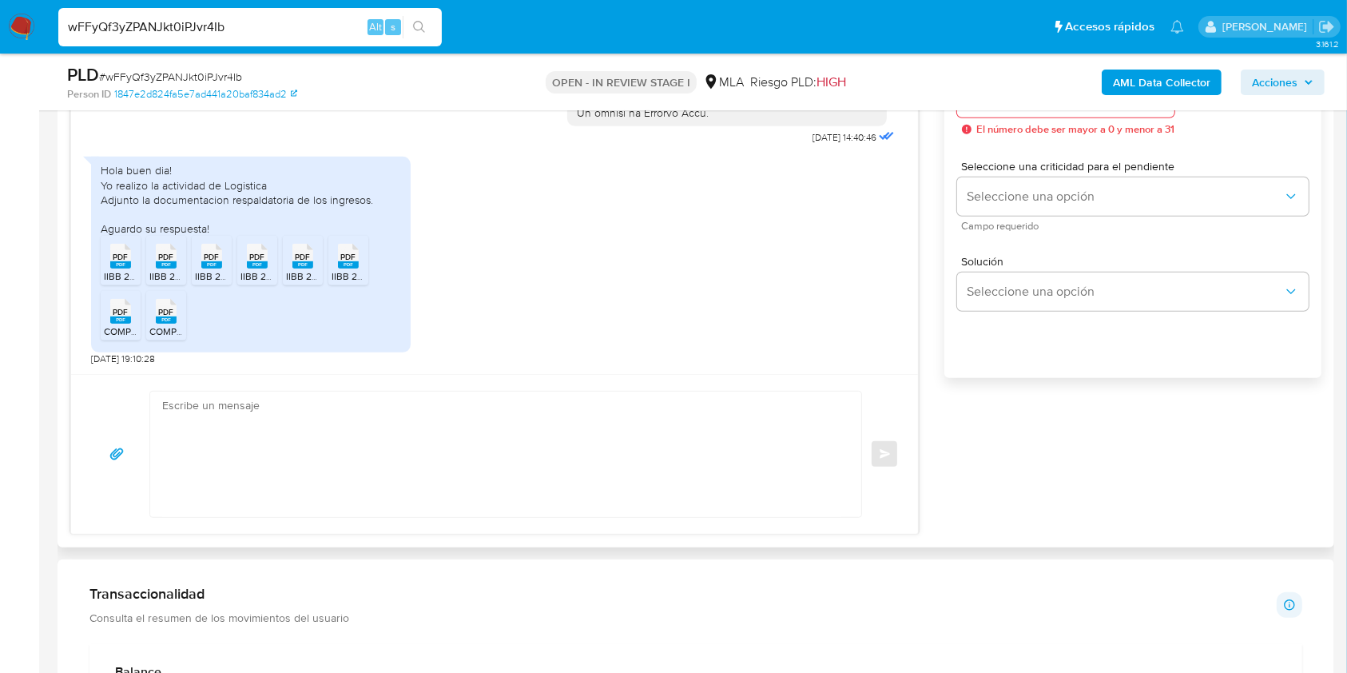
click at [128, 262] on rect at bounding box center [120, 264] width 21 height 7
click at [173, 261] on rect at bounding box center [166, 264] width 21 height 7
drag, startPoint x: 217, startPoint y: 258, endPoint x: 265, endPoint y: 256, distance: 48.0
click at [217, 258] on span "PDF" at bounding box center [212, 257] width 15 height 10
drag, startPoint x: 268, startPoint y: 257, endPoint x: 290, endPoint y: 257, distance: 21.6
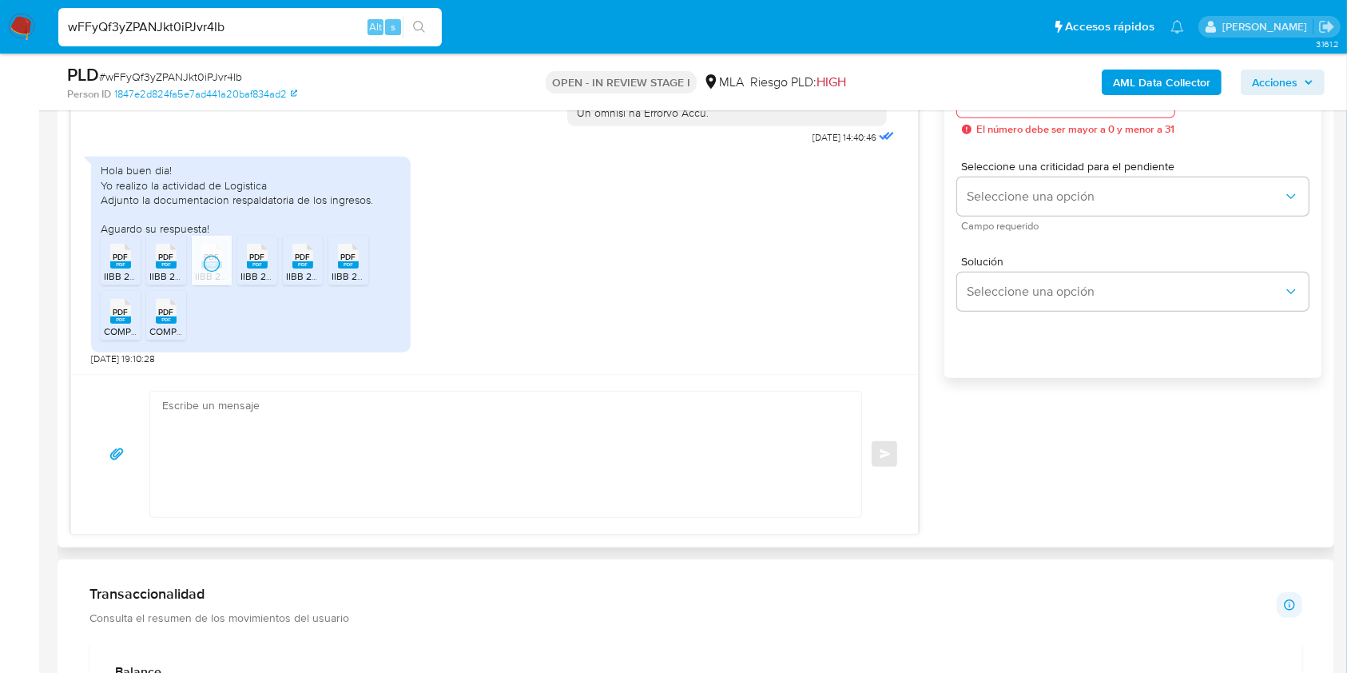
click at [268, 257] on div "PDF PDF" at bounding box center [257, 254] width 34 height 31
click at [305, 258] on span "PDF" at bounding box center [303, 257] width 15 height 10
click at [341, 260] on span "PDF" at bounding box center [348, 257] width 15 height 10
click at [121, 311] on span "PDF" at bounding box center [120, 312] width 15 height 10
click at [160, 316] on rect at bounding box center [166, 319] width 21 height 7
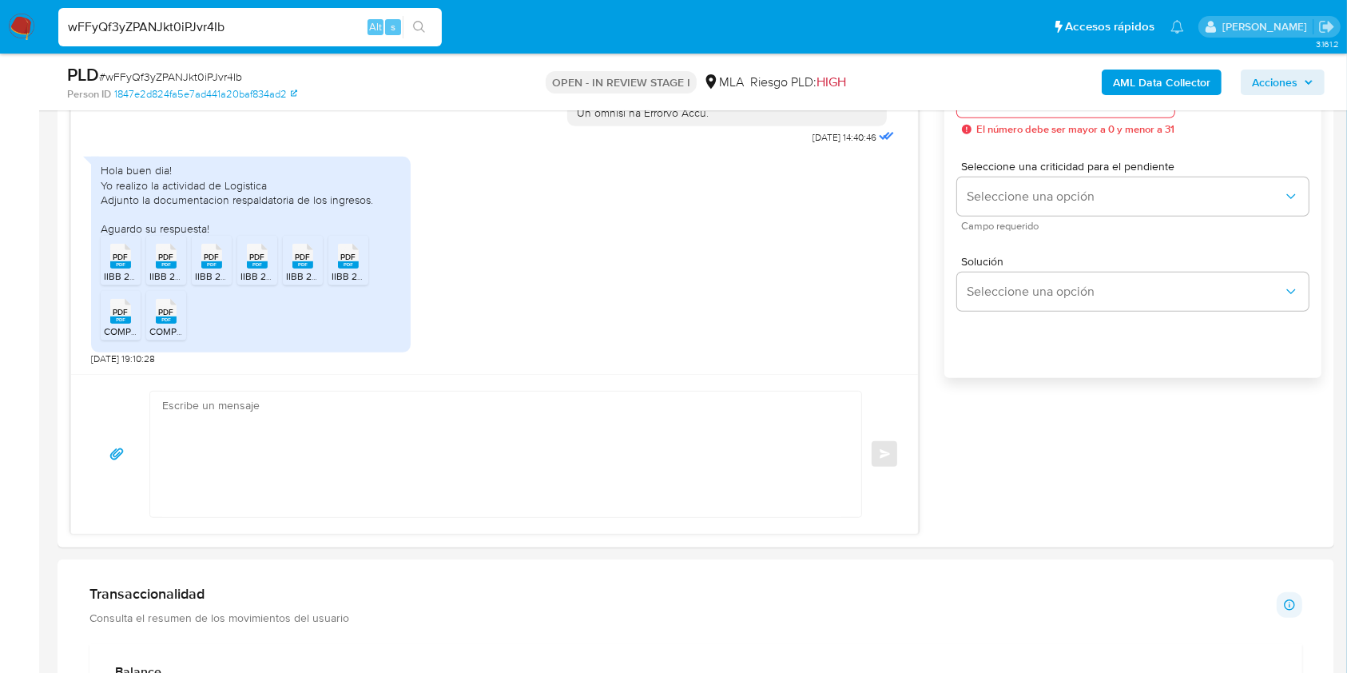
drag, startPoint x: 305, startPoint y: 26, endPoint x: 0, endPoint y: 2, distance: 306.2
click at [0, 2] on nav "Pausado Ver notificaciones wFFyQf3yZPANJkt0iPJvr4Ib Alt s Accesos rápidos Presi…" at bounding box center [673, 27] width 1347 height 54
paste input "4533yo6OU6QfHGCWVYMC9TTG"
type input "4533yo6OU6QfHGCWVYMC9TTG"
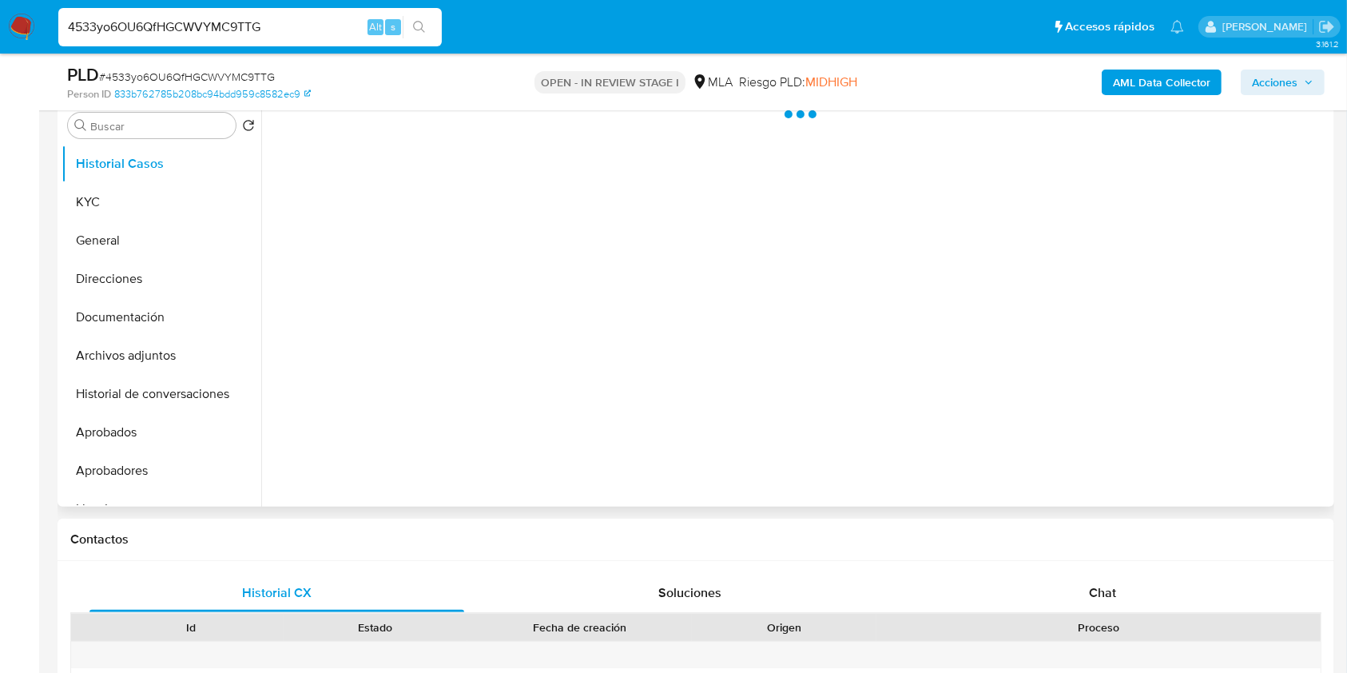
scroll to position [320, 0]
select select "10"
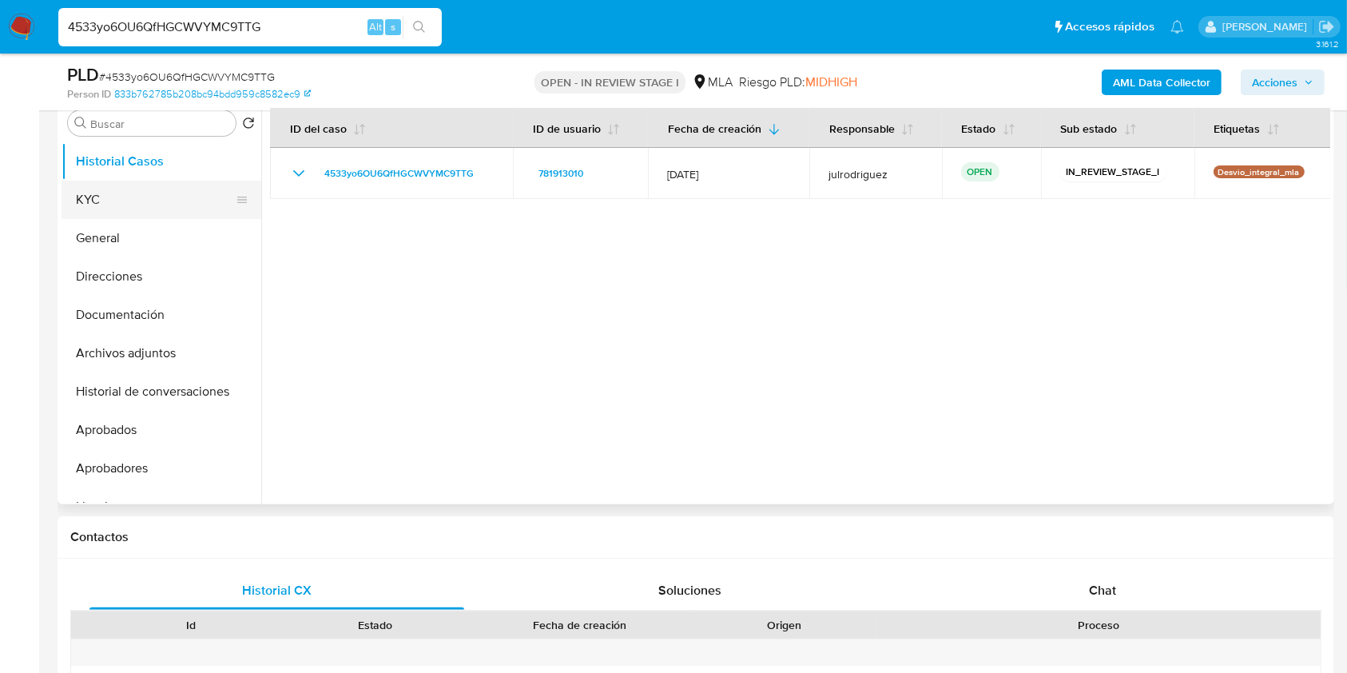
click at [127, 200] on button "KYC" at bounding box center [155, 200] width 187 height 38
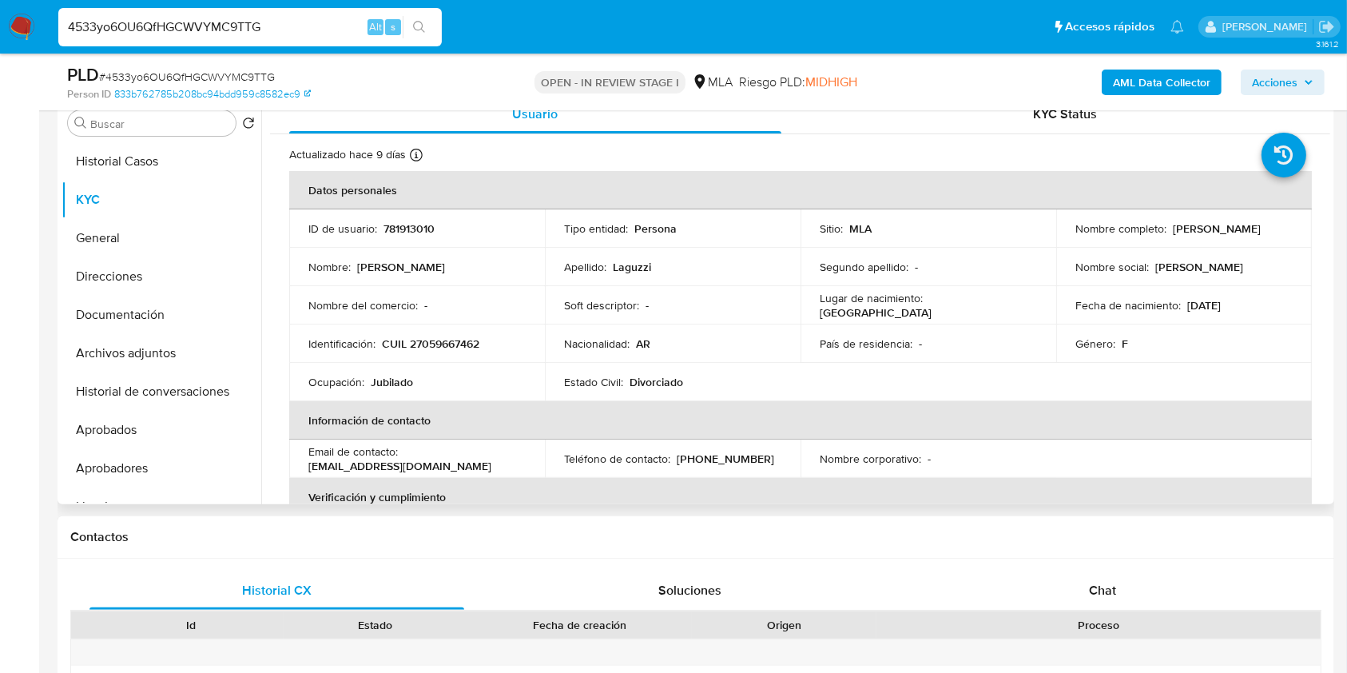
click at [1173, 228] on p "Norma Beatriz Laguzzi" at bounding box center [1217, 228] width 88 height 14
drag, startPoint x: 1166, startPoint y: 227, endPoint x: 1297, endPoint y: 224, distance: 131.0
click at [1297, 224] on td "Nombre completo : Norma Beatriz Laguzzi" at bounding box center [1184, 228] width 256 height 38
copy p "Norma Beatriz Laguzzi"
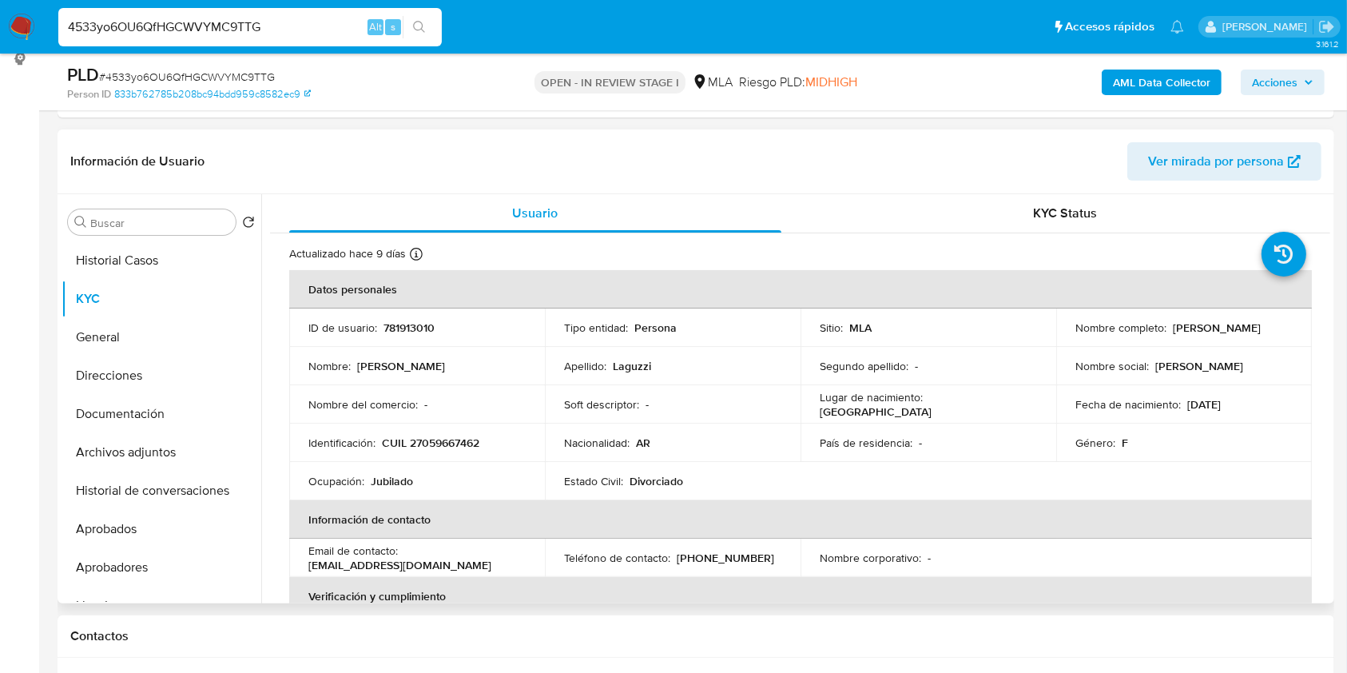
scroll to position [73, 0]
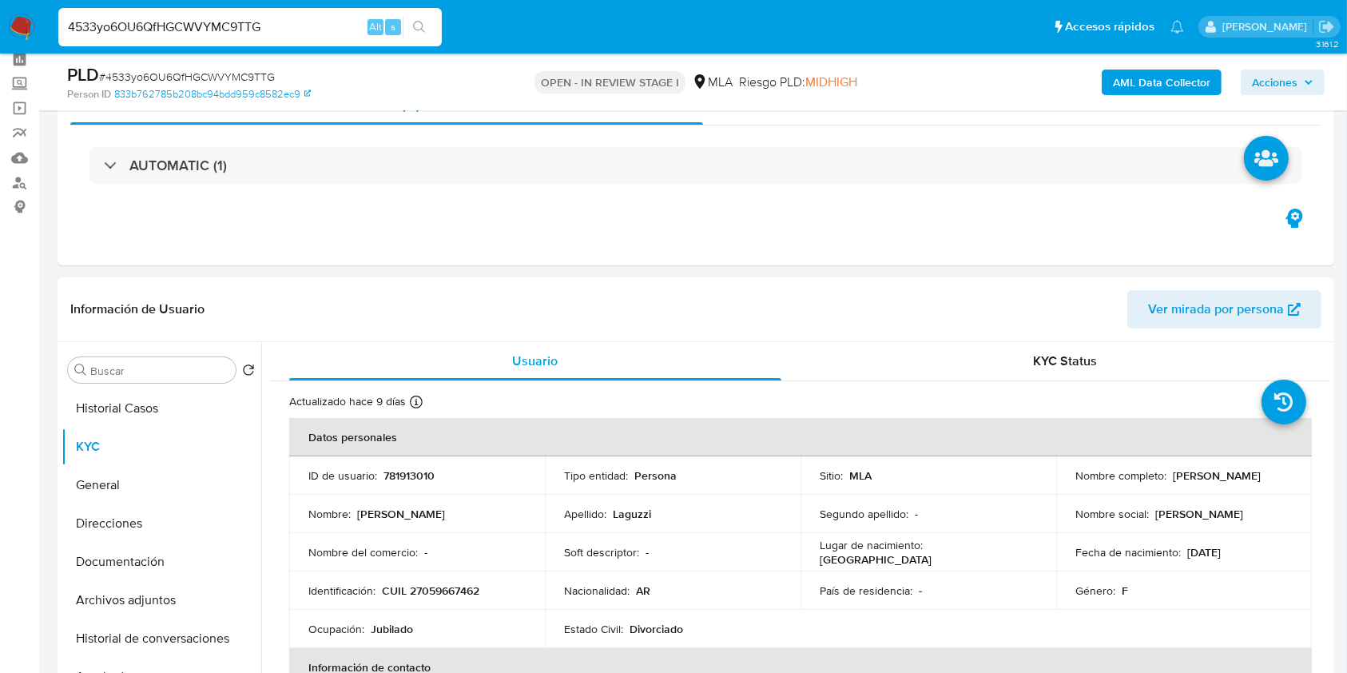
click at [412, 468] on p "781913010" at bounding box center [408, 475] width 51 height 14
copy p "781913010"
click at [197, 73] on span "# 4533yo6OU6QfHGCWVYMC9TTG" at bounding box center [187, 77] width 176 height 16
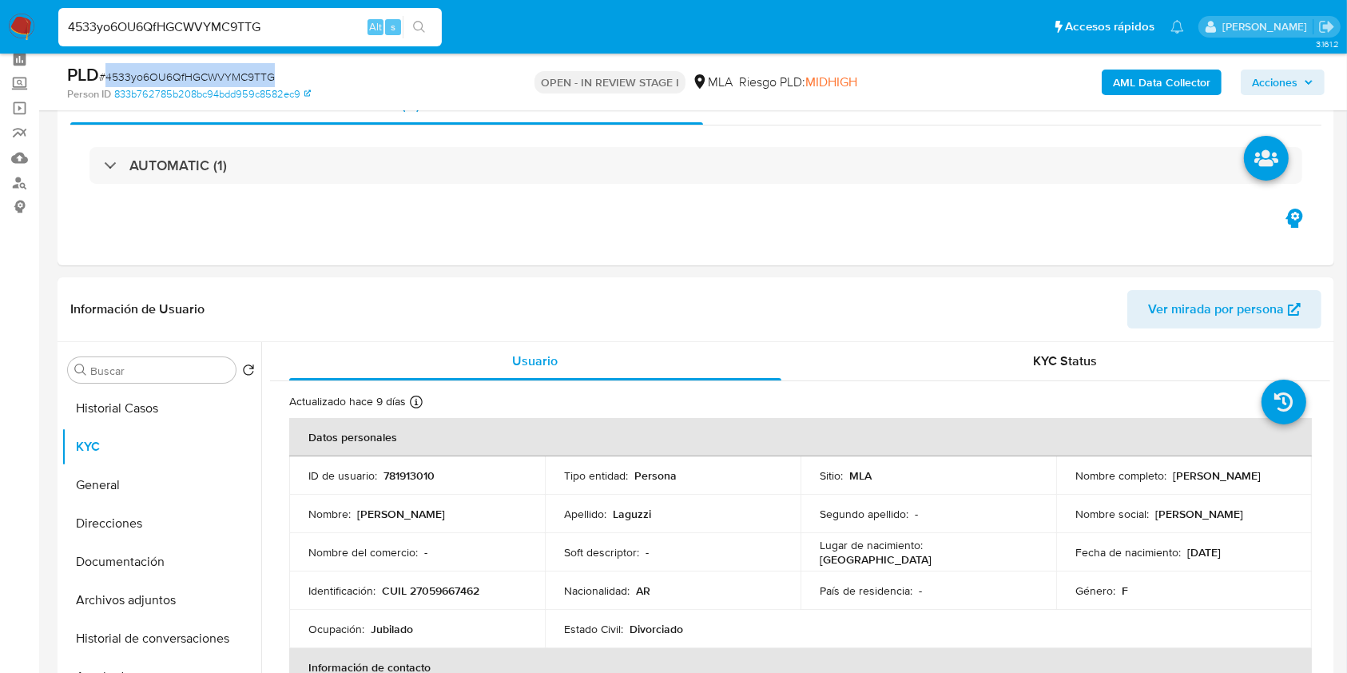
copy span "4533yo6OU6QfHGCWVYMC9TTG"
click at [437, 598] on td "Identificación : CUIL 27059667462" at bounding box center [417, 590] width 256 height 38
click at [453, 585] on p "CUIL 27059667462" at bounding box center [430, 590] width 97 height 14
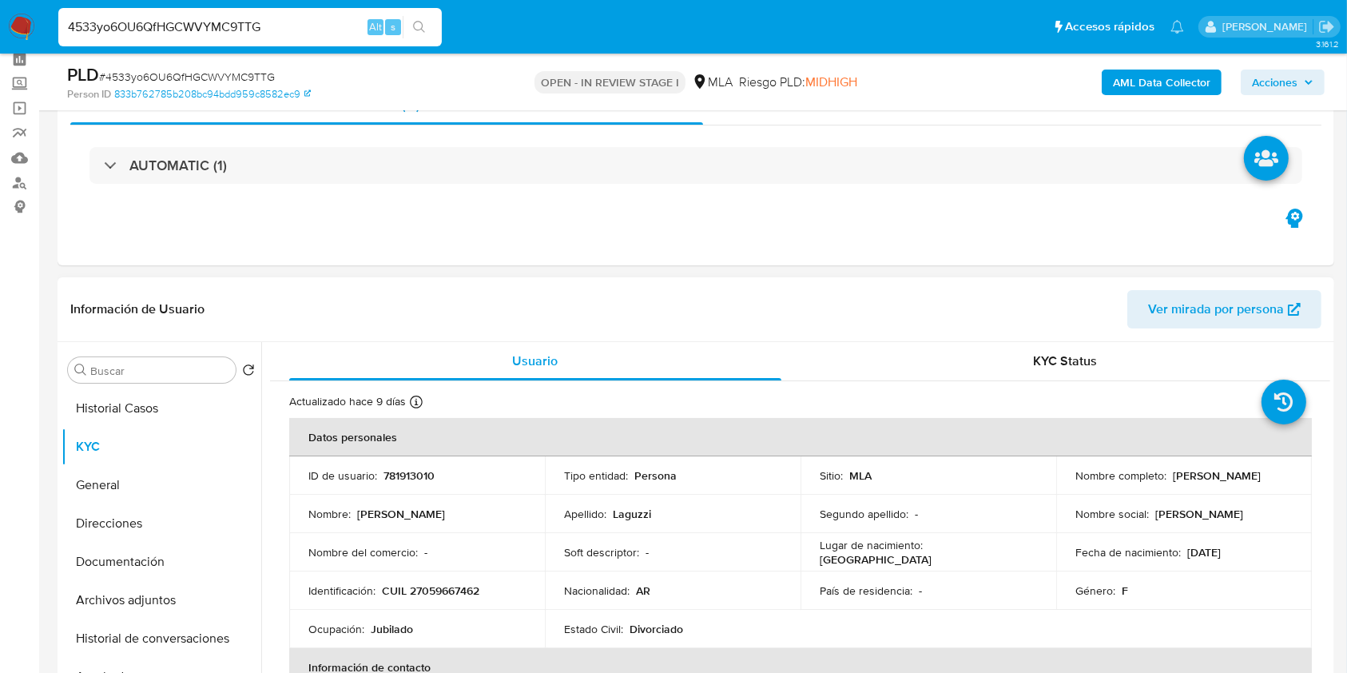
click at [413, 465] on td "ID de usuario : 781913010" at bounding box center [417, 475] width 256 height 38
drag, startPoint x: 1183, startPoint y: 476, endPoint x: 1284, endPoint y: 480, distance: 100.7
click at [1284, 481] on div "Nombre completo : Norma Beatriz Laguzzi" at bounding box center [1183, 475] width 217 height 14
click at [465, 594] on p "CUIL 27059667462" at bounding box center [430, 590] width 97 height 14
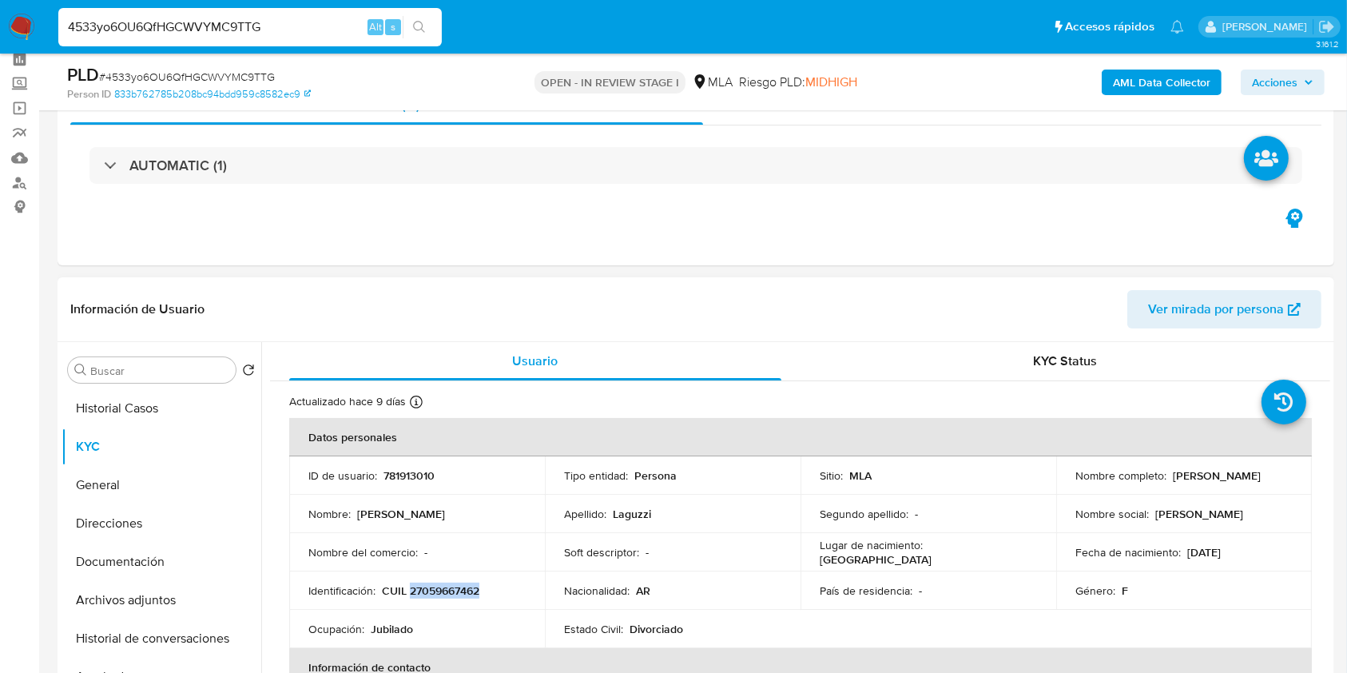
click at [465, 594] on p "CUIL 27059667462" at bounding box center [430, 590] width 97 height 14
click at [430, 589] on p "CUIL 27059667462" at bounding box center [430, 590] width 97 height 14
click at [129, 391] on button "Historial Casos" at bounding box center [155, 408] width 187 height 38
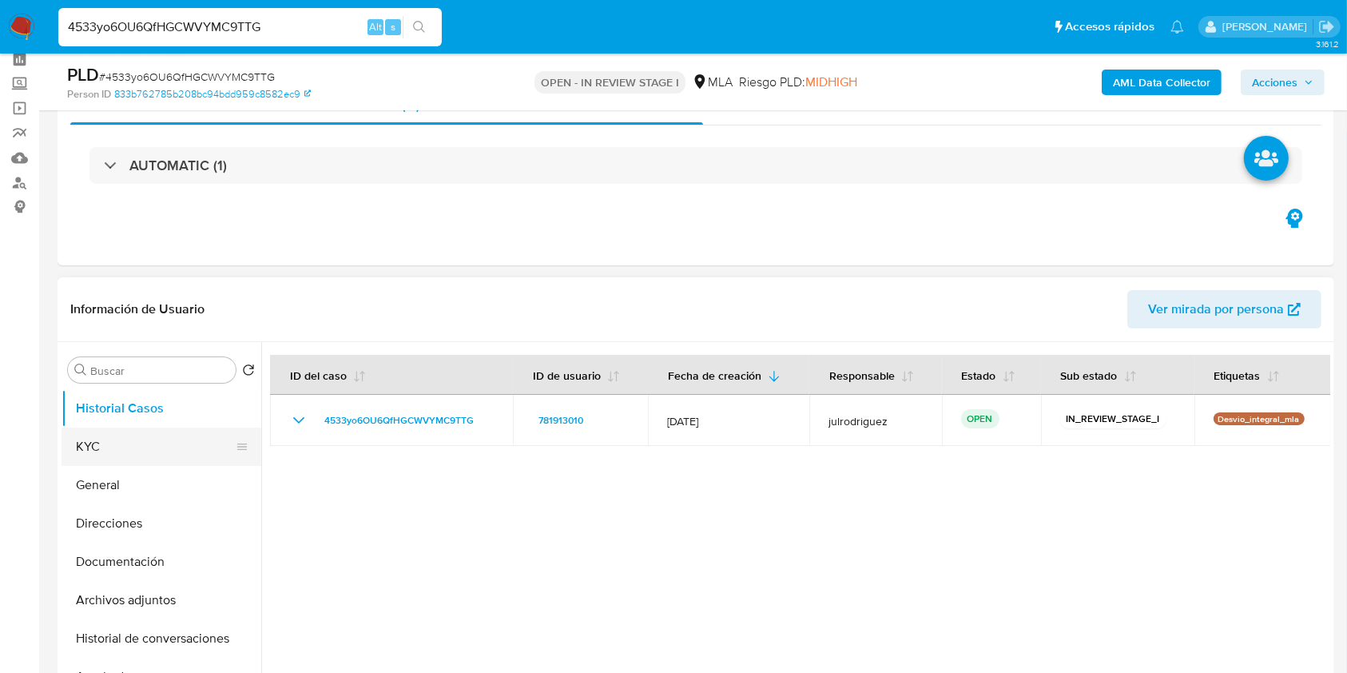
click at [124, 448] on button "KYC" at bounding box center [155, 446] width 187 height 38
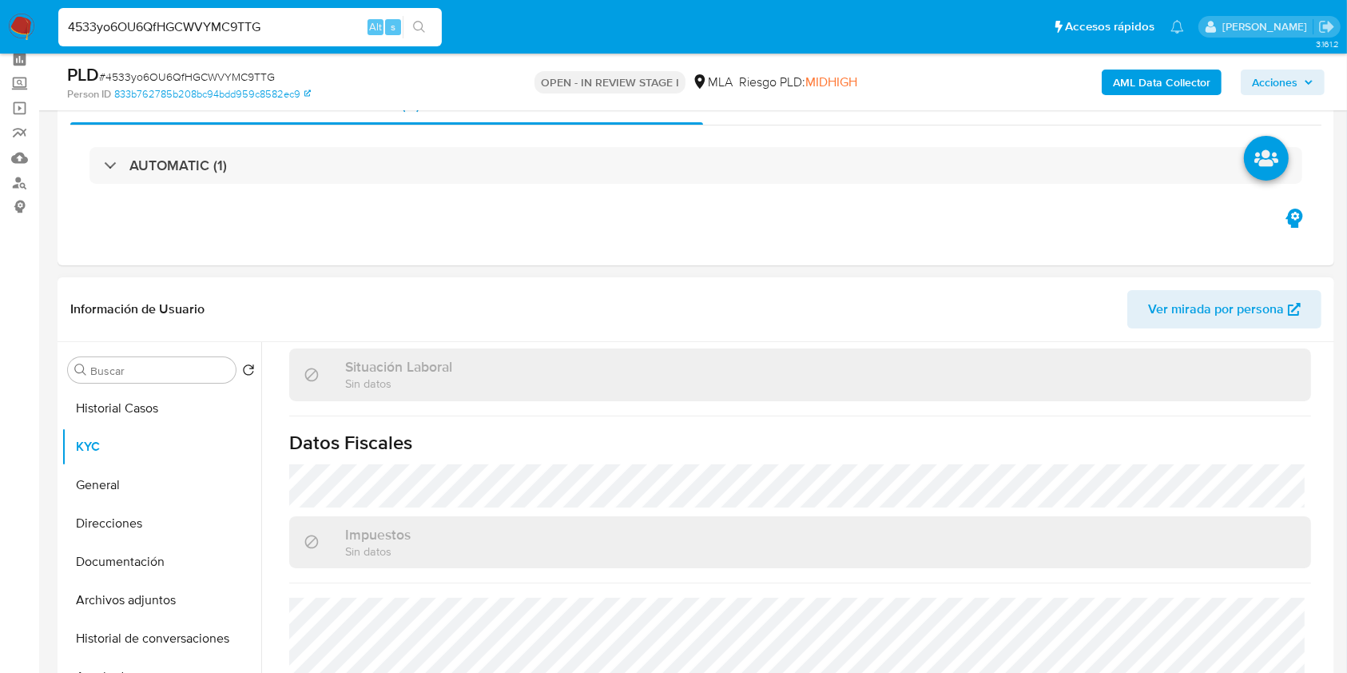
scroll to position [286, 0]
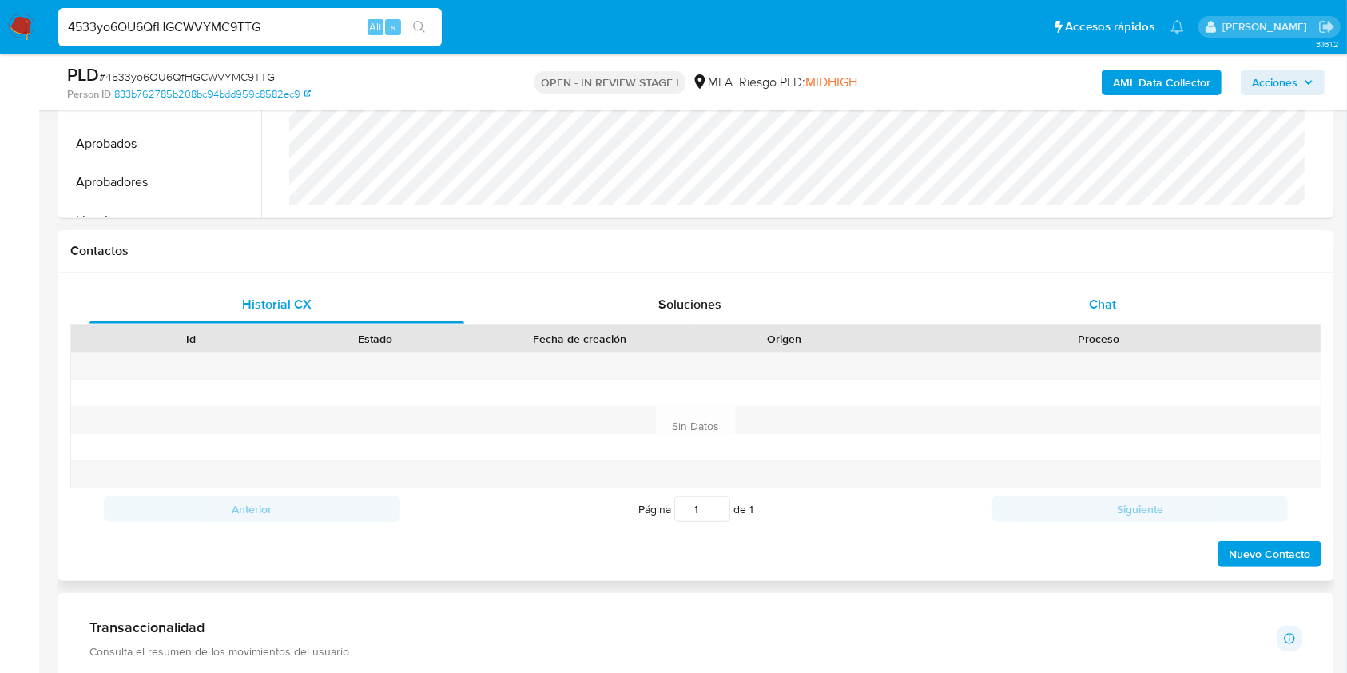
click at [1110, 296] on span "Chat" at bounding box center [1102, 304] width 27 height 18
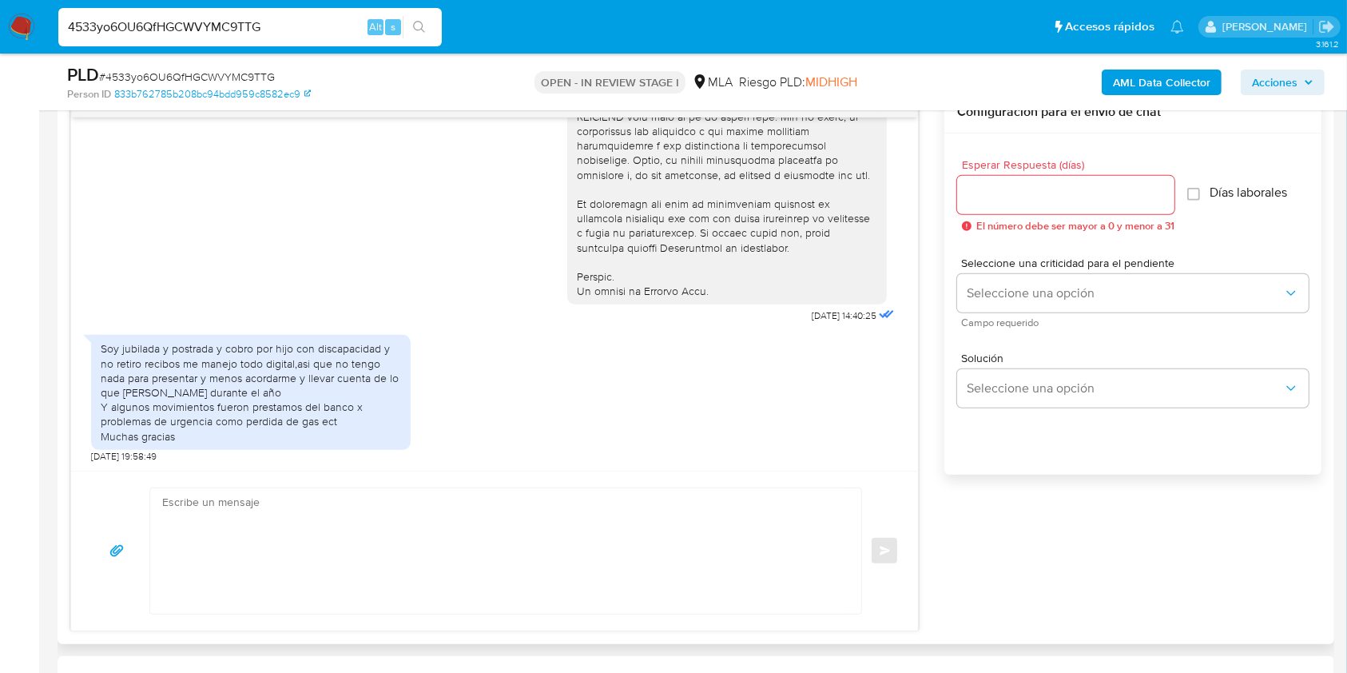
scroll to position [818, 0]
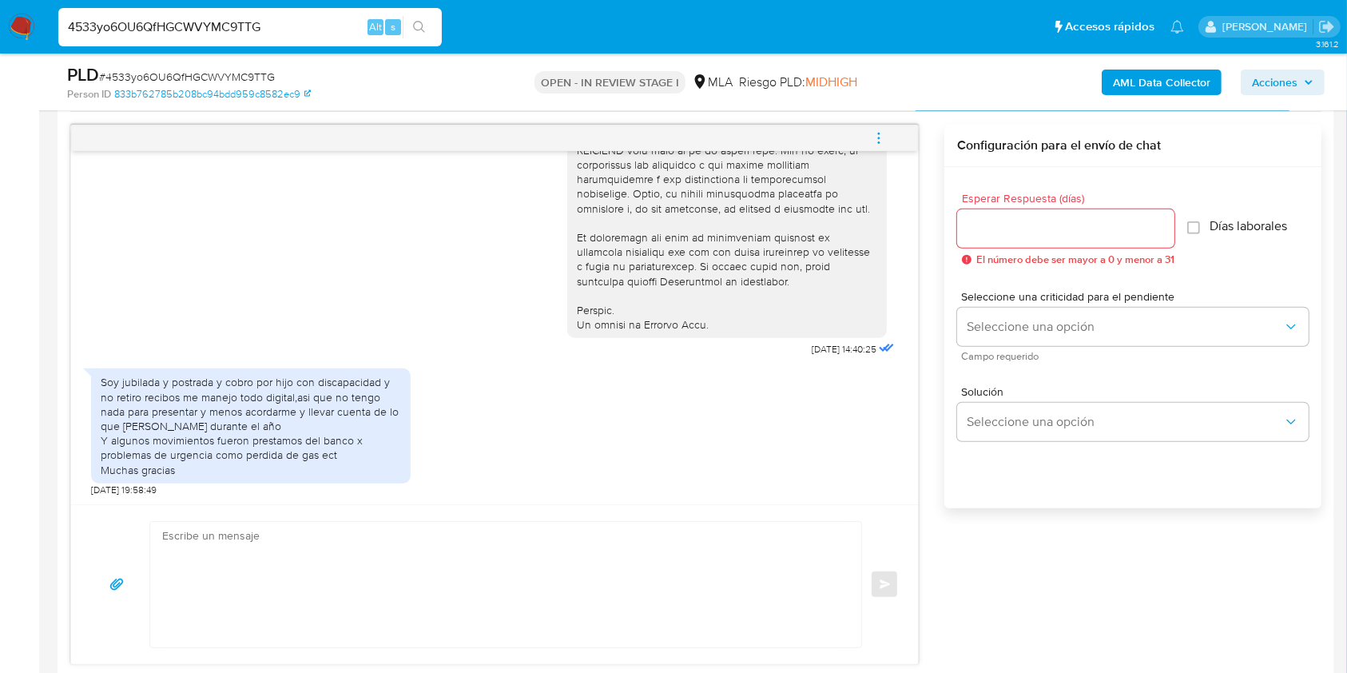
click at [1035, 228] on input "Esperar Respuesta (días)" at bounding box center [1065, 228] width 217 height 21
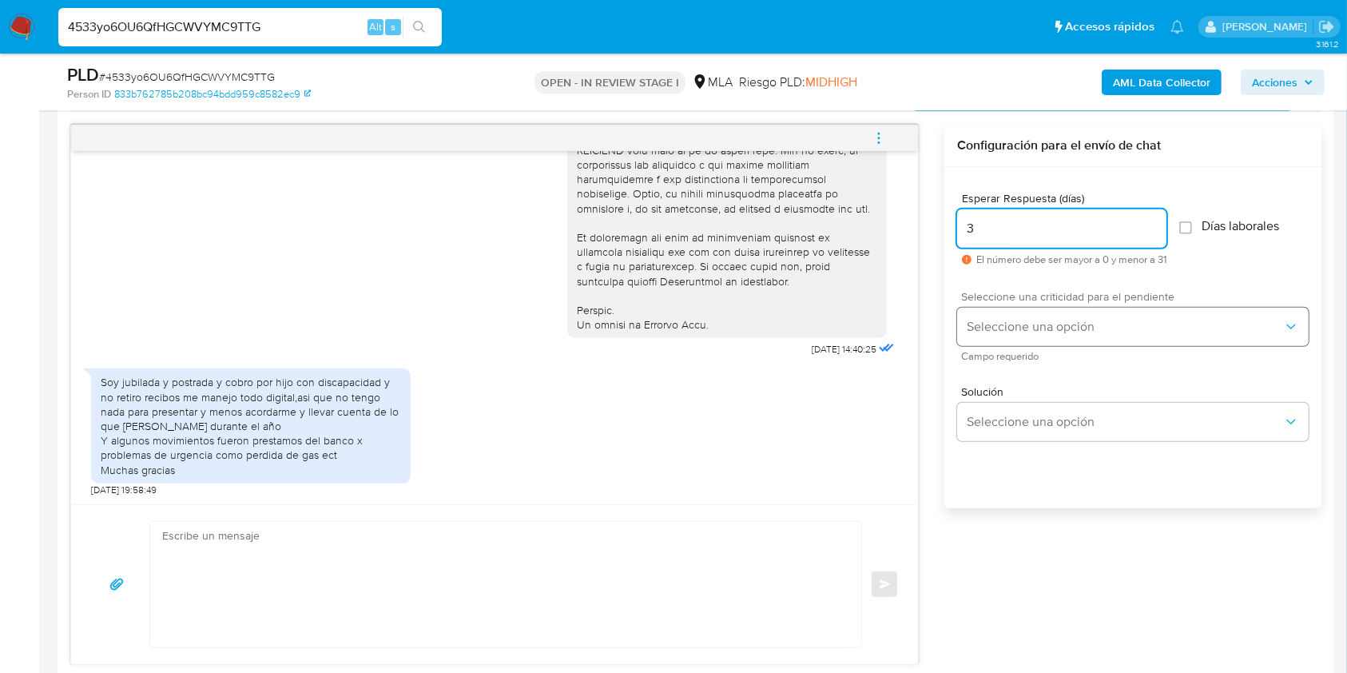
type input "3"
click at [1028, 314] on button "Seleccione una opción" at bounding box center [1133, 327] width 352 height 38
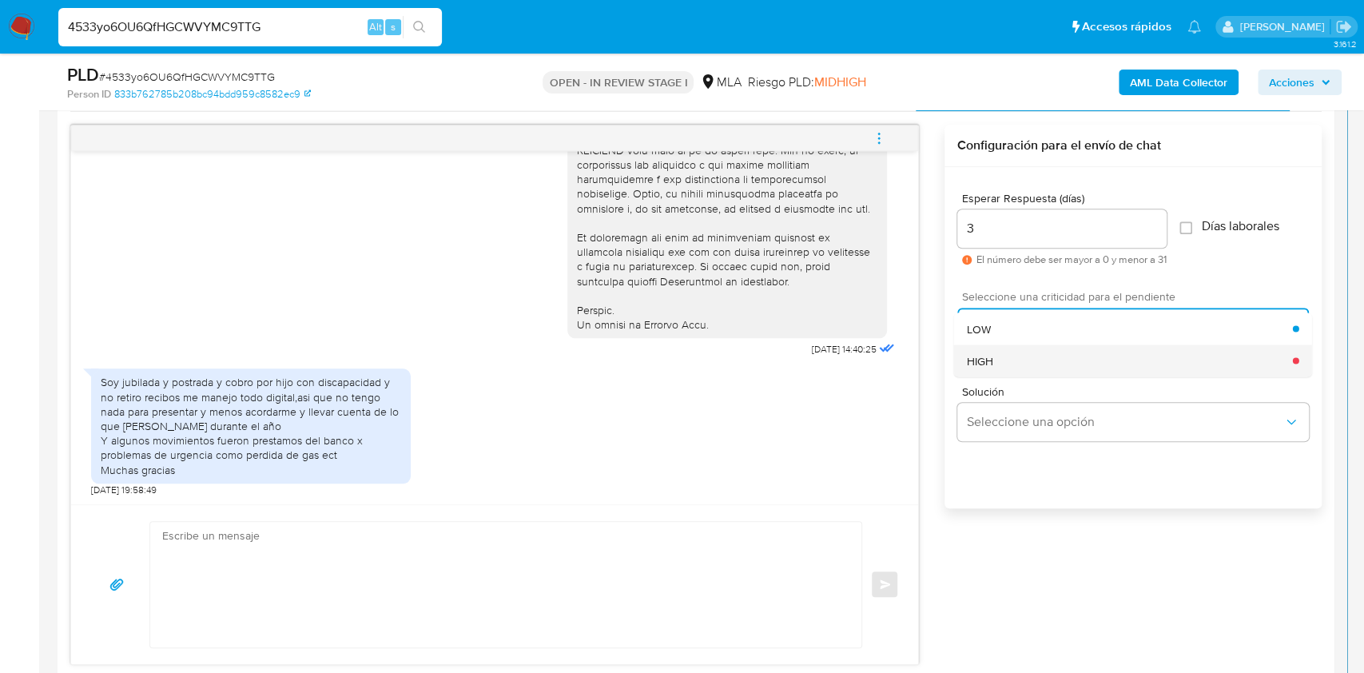
click at [1007, 362] on div "HIGH" at bounding box center [1130, 360] width 326 height 32
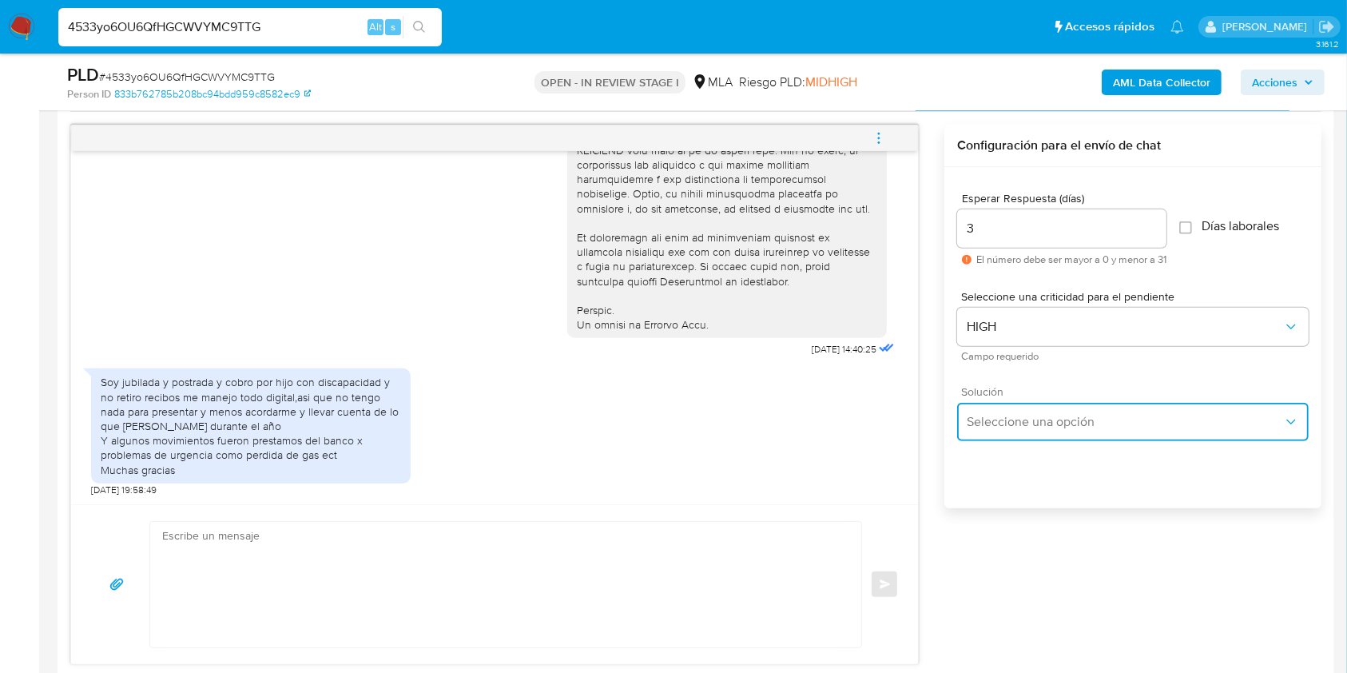
click at [1034, 425] on span "Seleccione una opción" at bounding box center [1125, 422] width 316 height 16
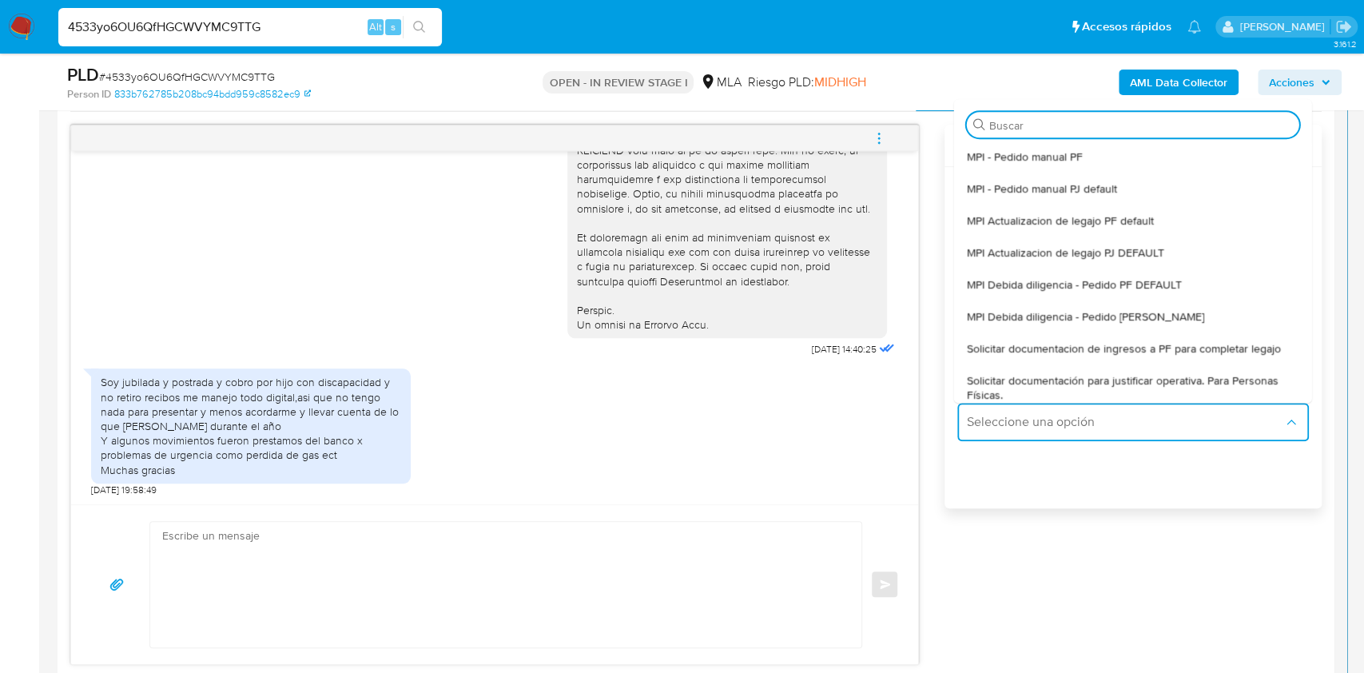
click at [1063, 347] on span "Solicitar documentacion de ingresos a PF para completar legajo" at bounding box center [1124, 348] width 314 height 14
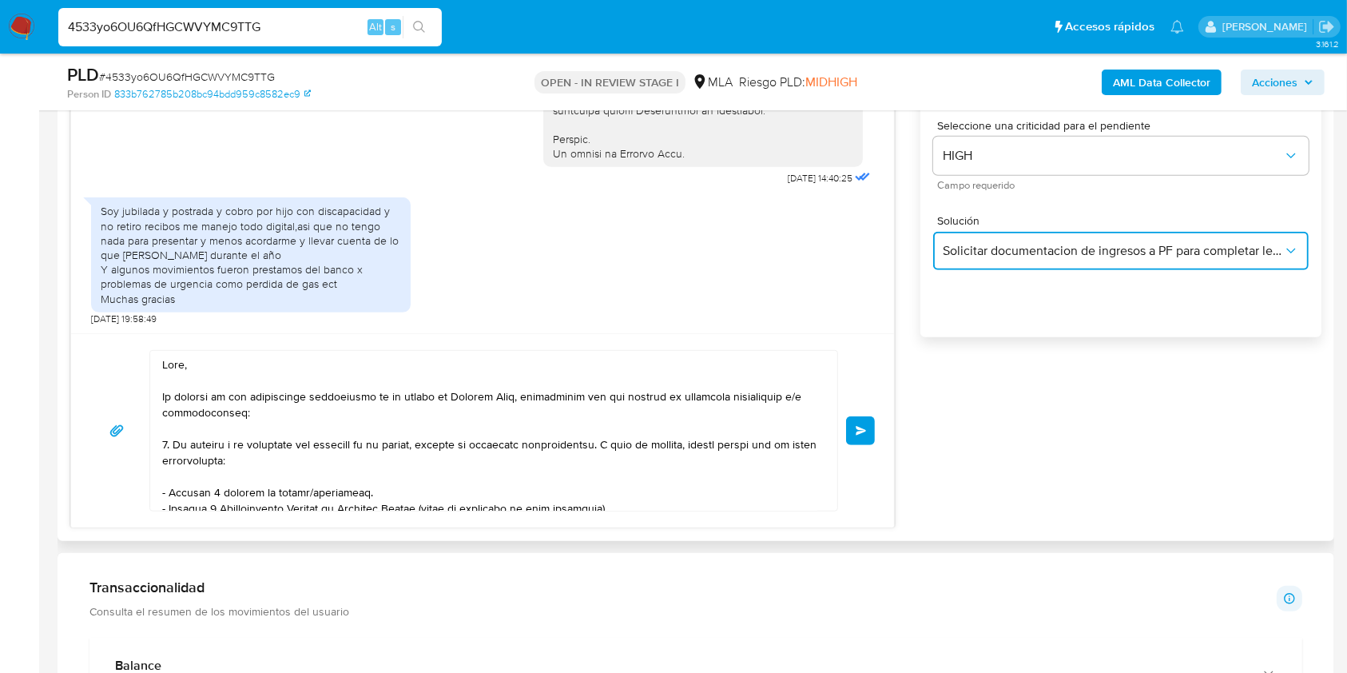
scroll to position [1138, 0]
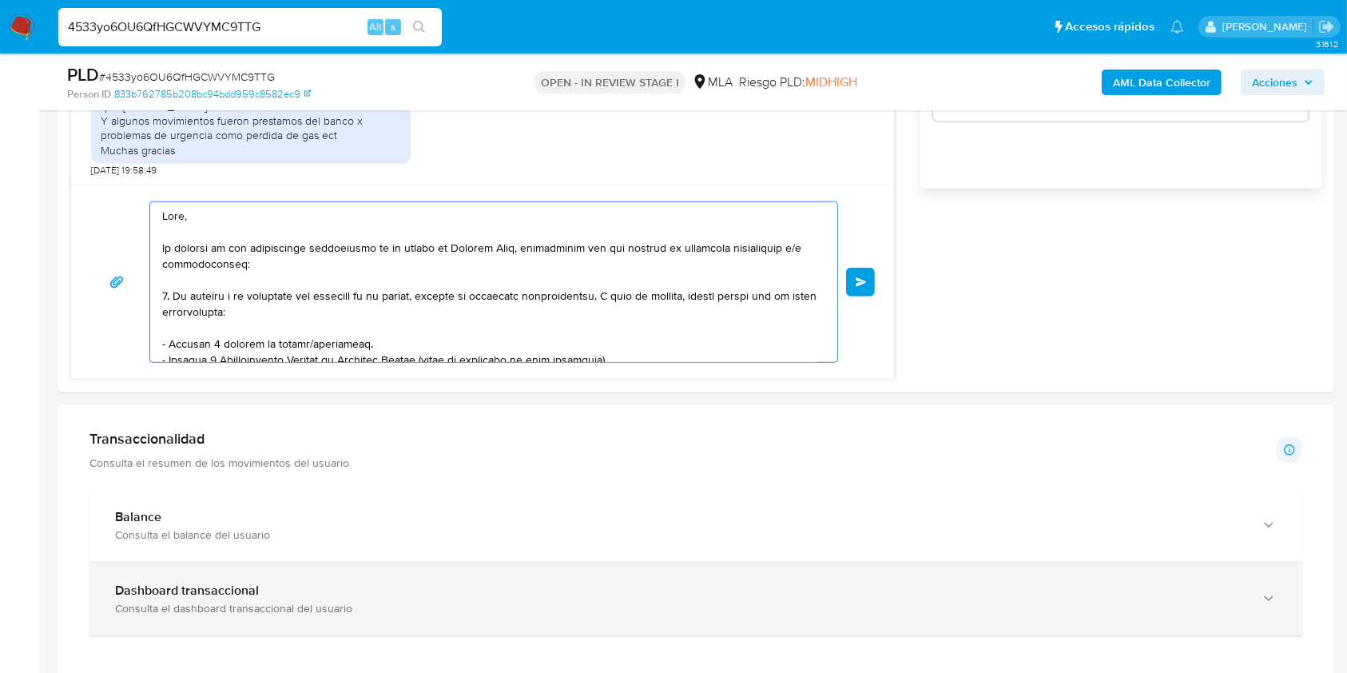
drag, startPoint x: 214, startPoint y: 280, endPoint x: 562, endPoint y: 604, distance: 475.9
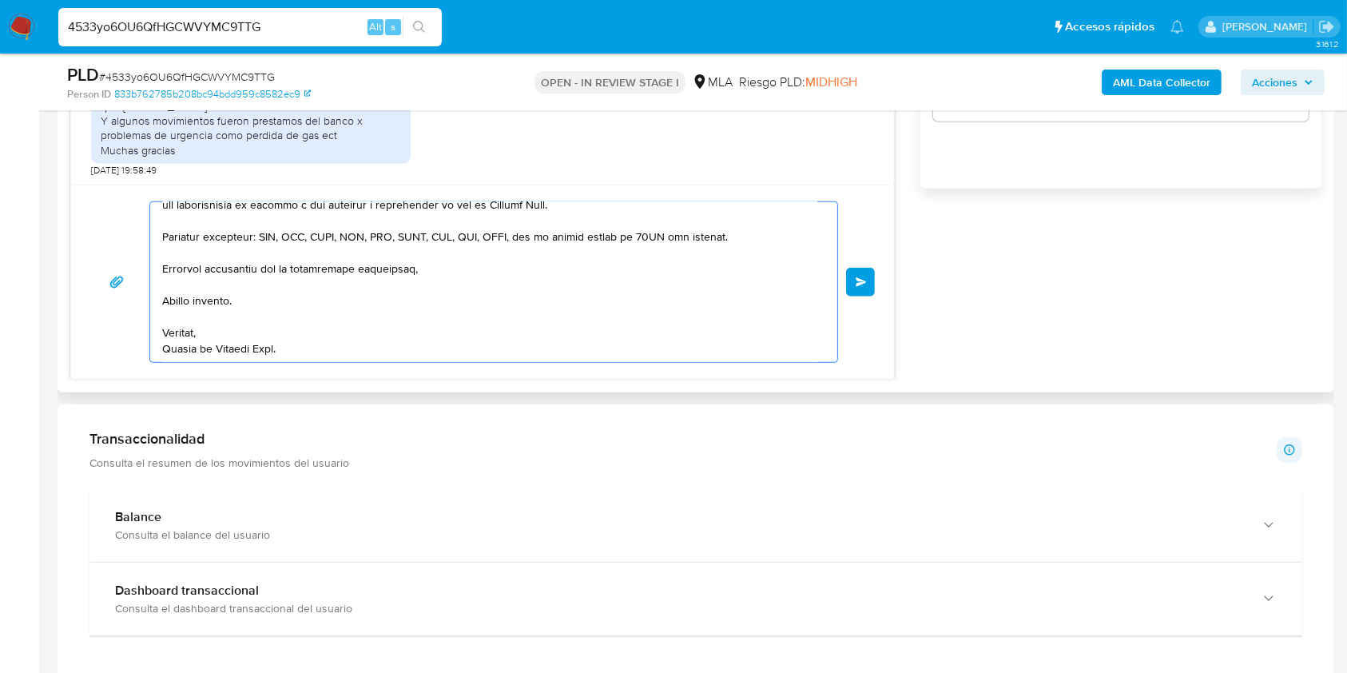
type textarea "Hola, En función de las operaciones registradas en tu cuenta de Mercado Pago, n…"
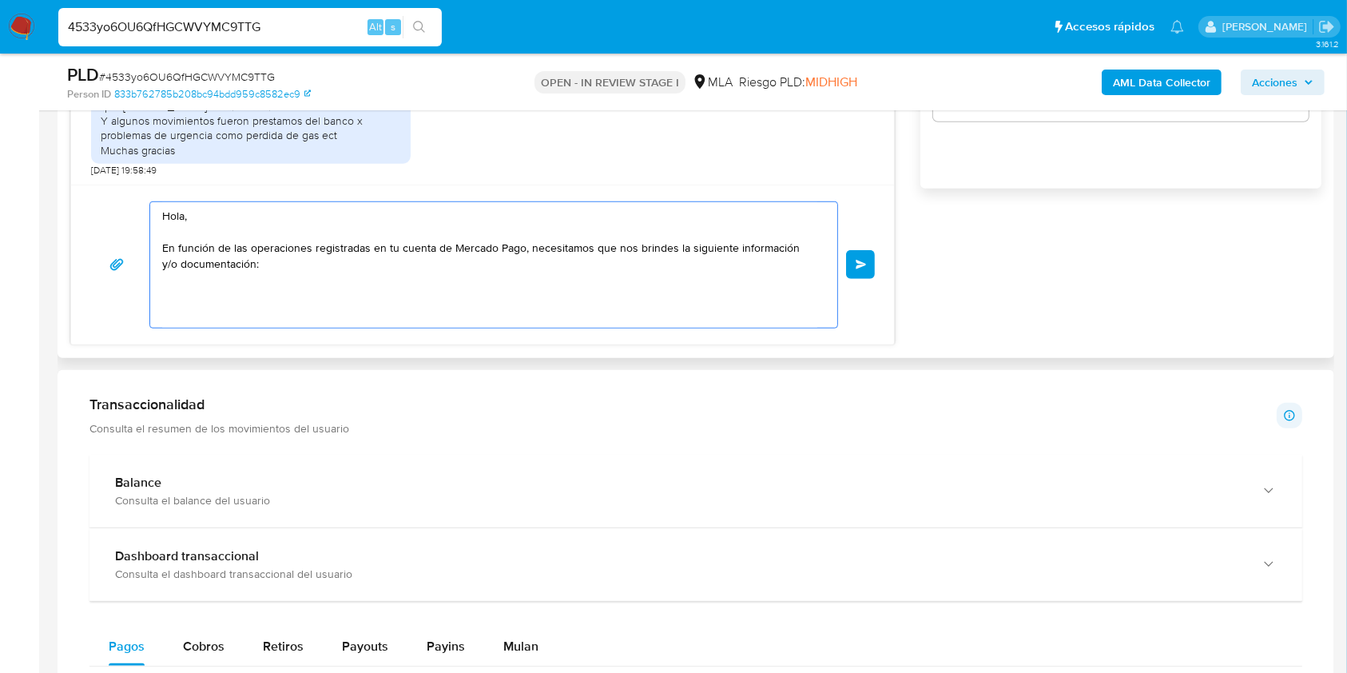
scroll to position [0, 0]
drag, startPoint x: 296, startPoint y: 284, endPoint x: 213, endPoint y: 207, distance: 113.6
click at [0, 102] on section "Bandeja Tablero Screening Búsqueda en Listas Watchlist Herramientas Operaciones…" at bounding box center [673, 601] width 1347 height 3478
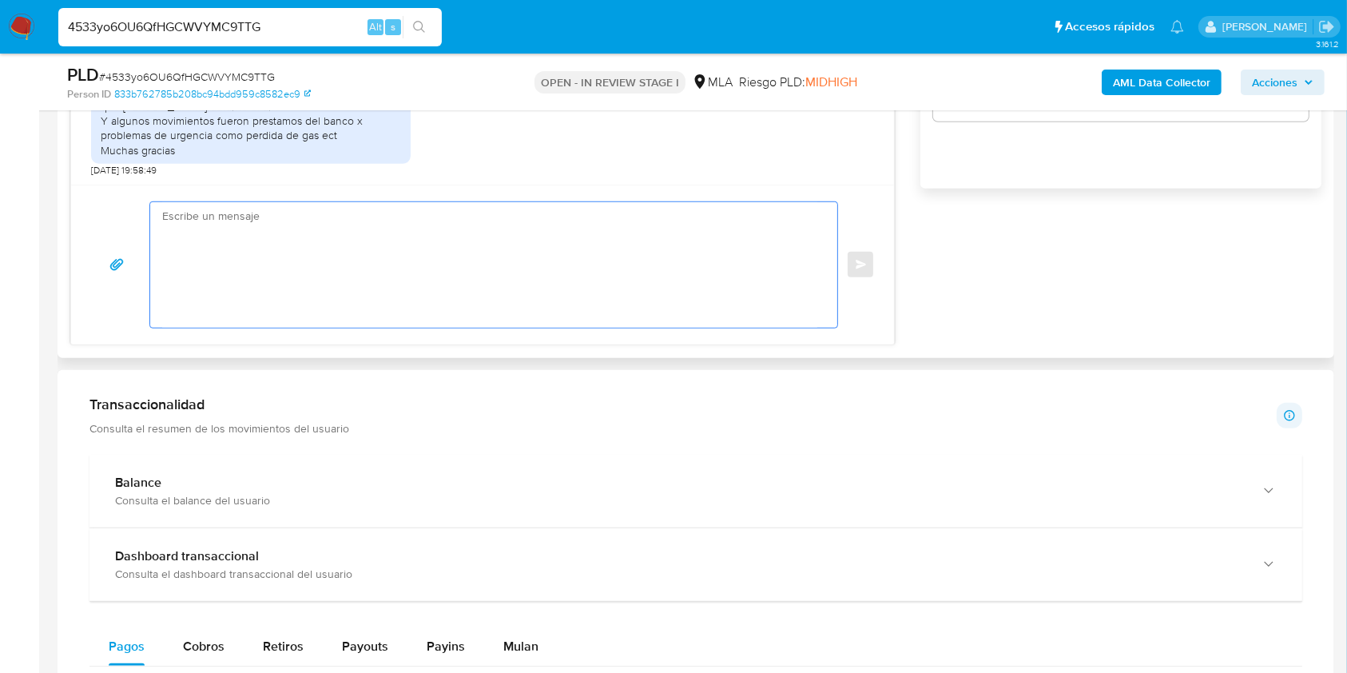
paste textarea "Buenas tardes, Queremos aclararte que la Resolución General ARCA 5696/2025 indi…"
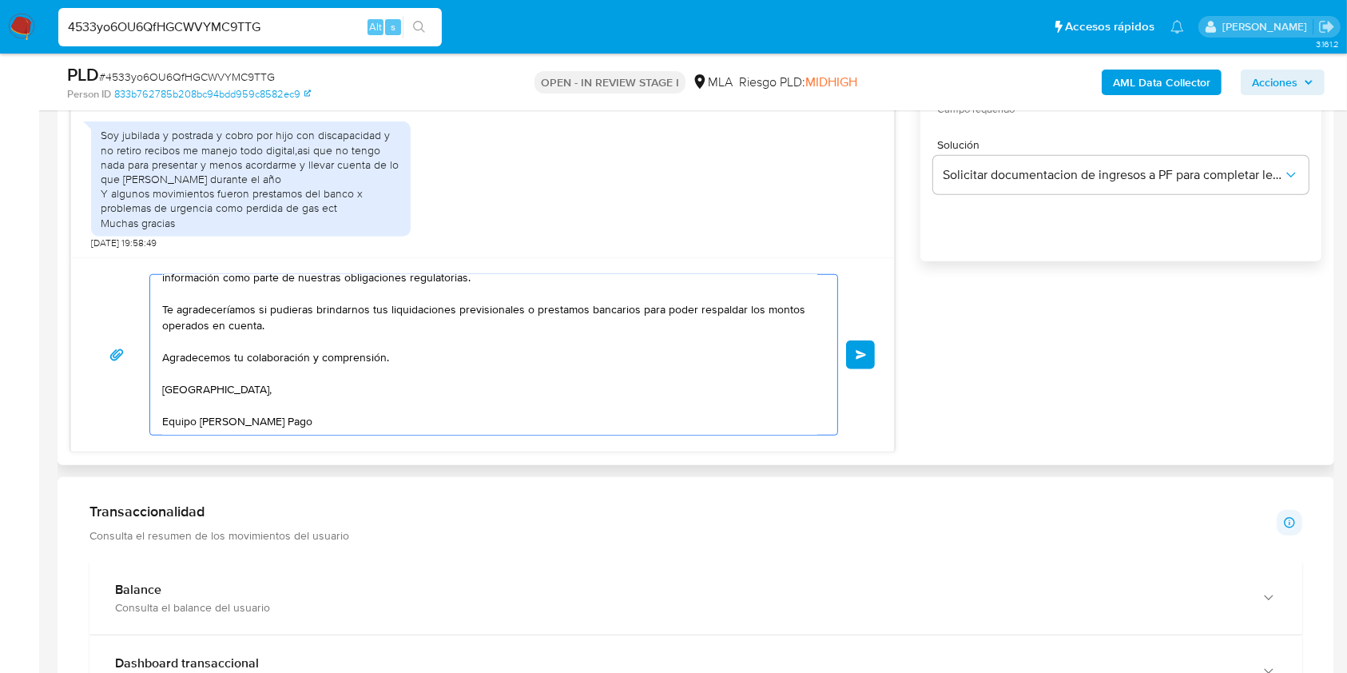
scroll to position [1031, 0]
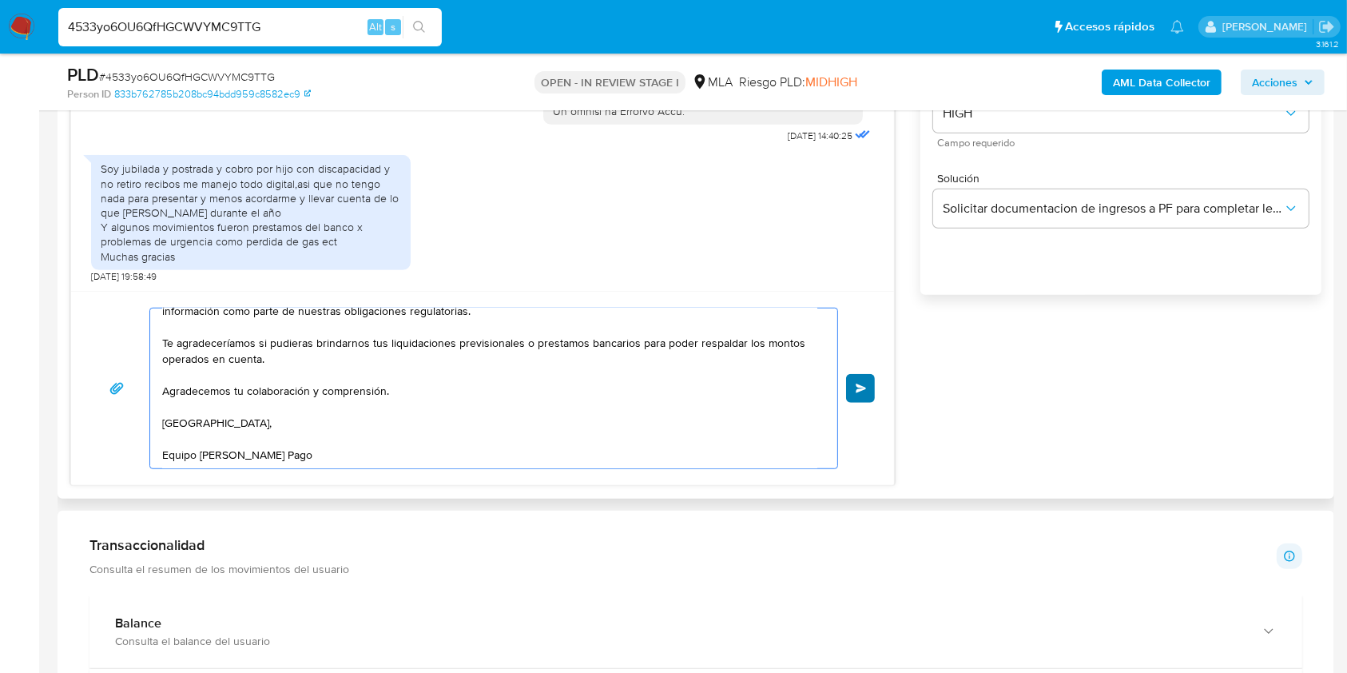
type textarea "Buenas tardes, Queremos aclararte que la Resolución General ARCA 5696/2025 indi…"
click at [867, 384] on button "Enviar" at bounding box center [860, 388] width 29 height 29
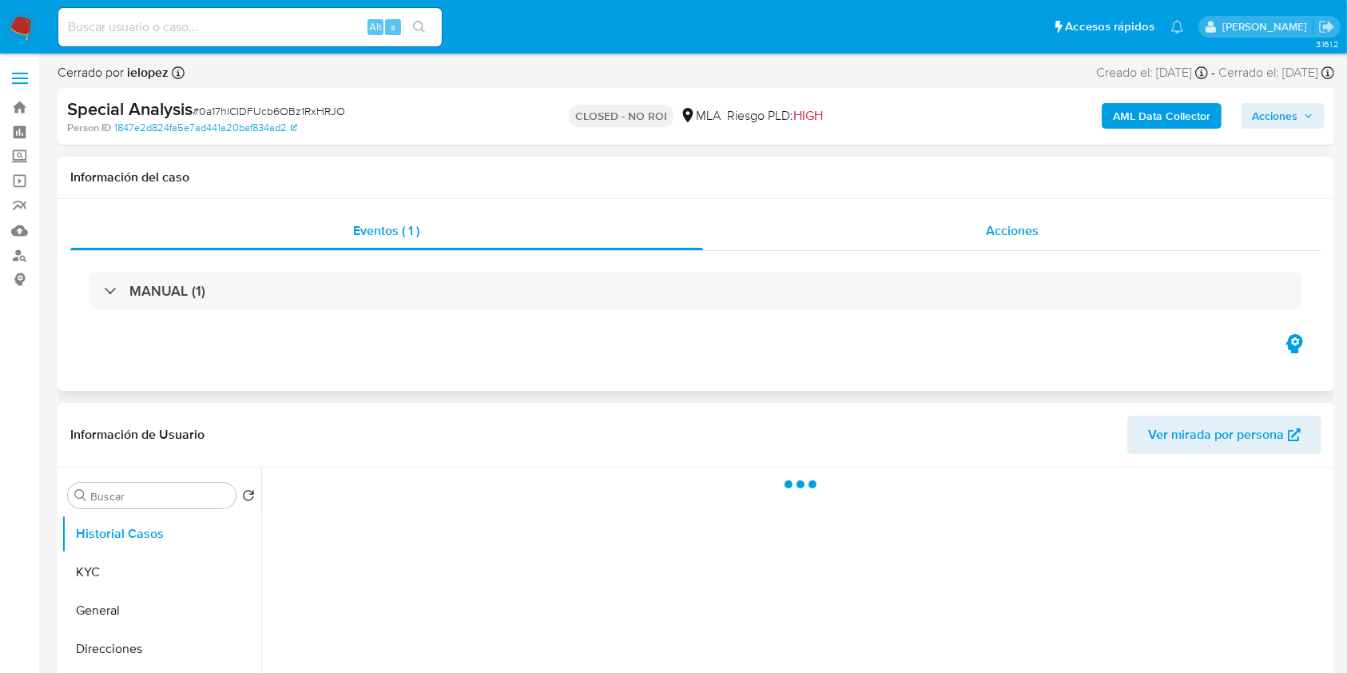
select select "10"
click at [1003, 240] on div "Acciones" at bounding box center [1012, 231] width 619 height 38
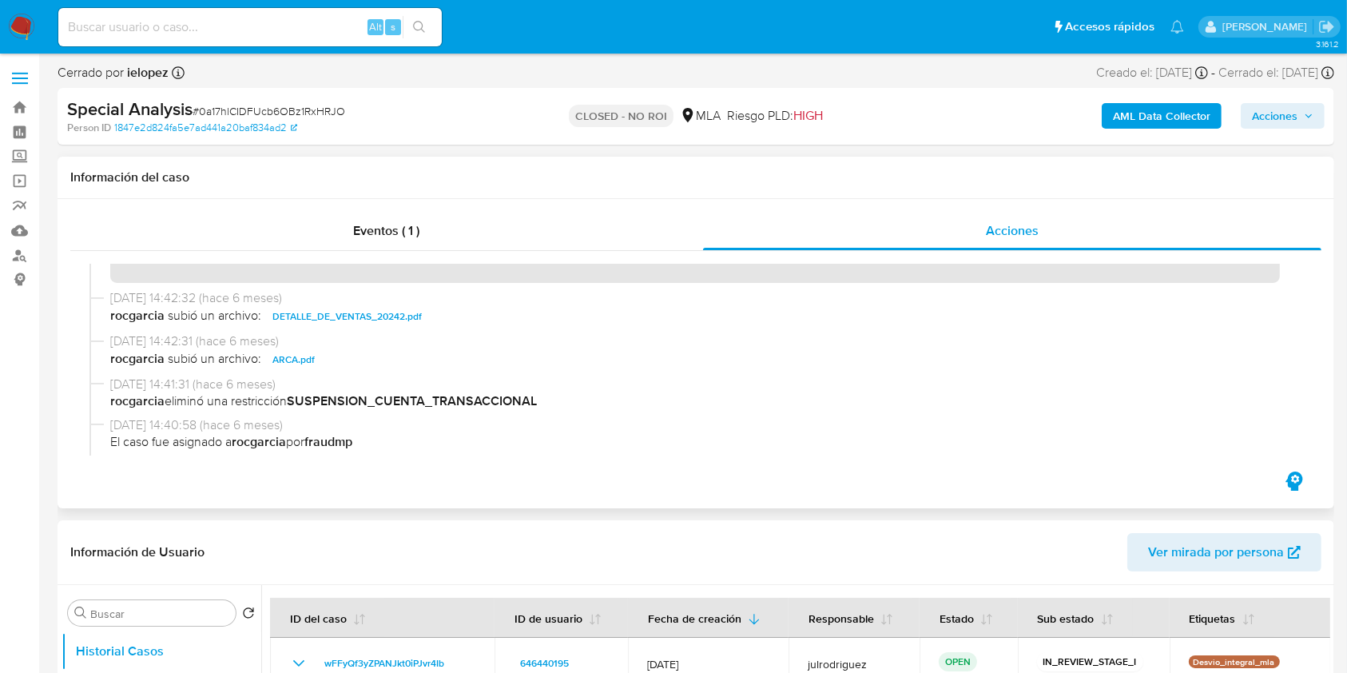
scroll to position [134, 0]
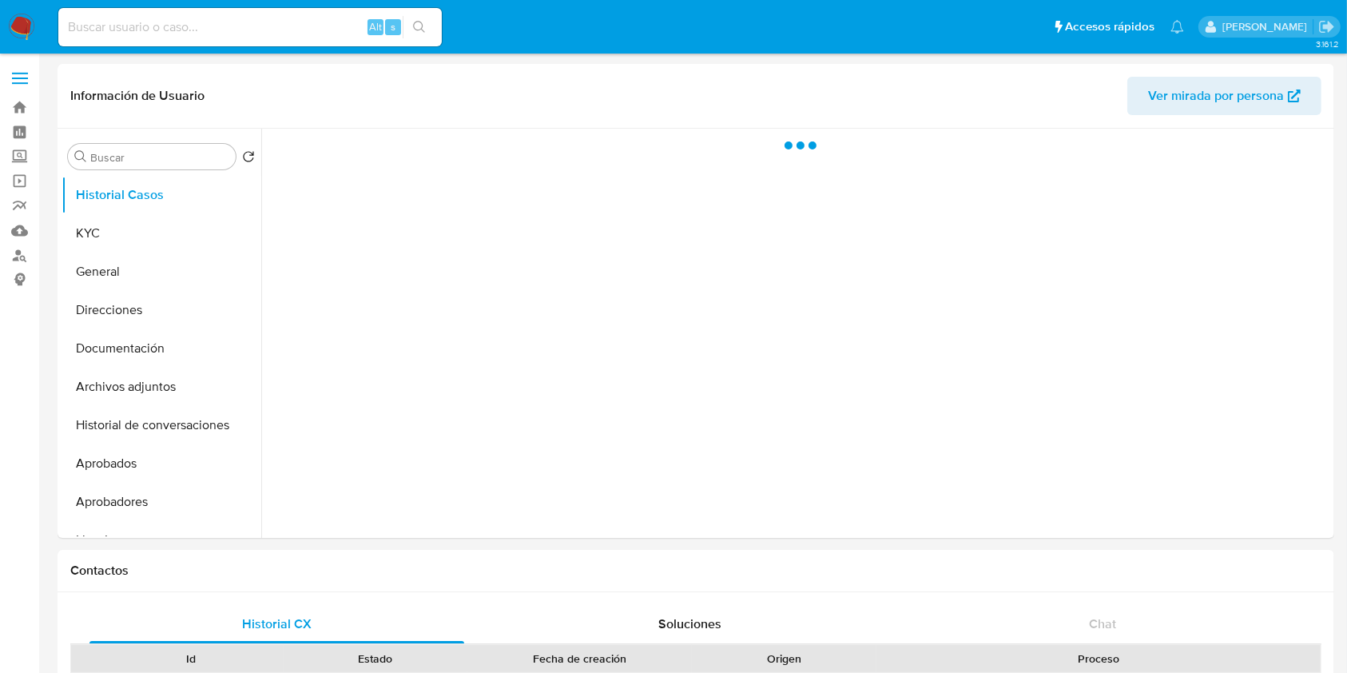
select select "10"
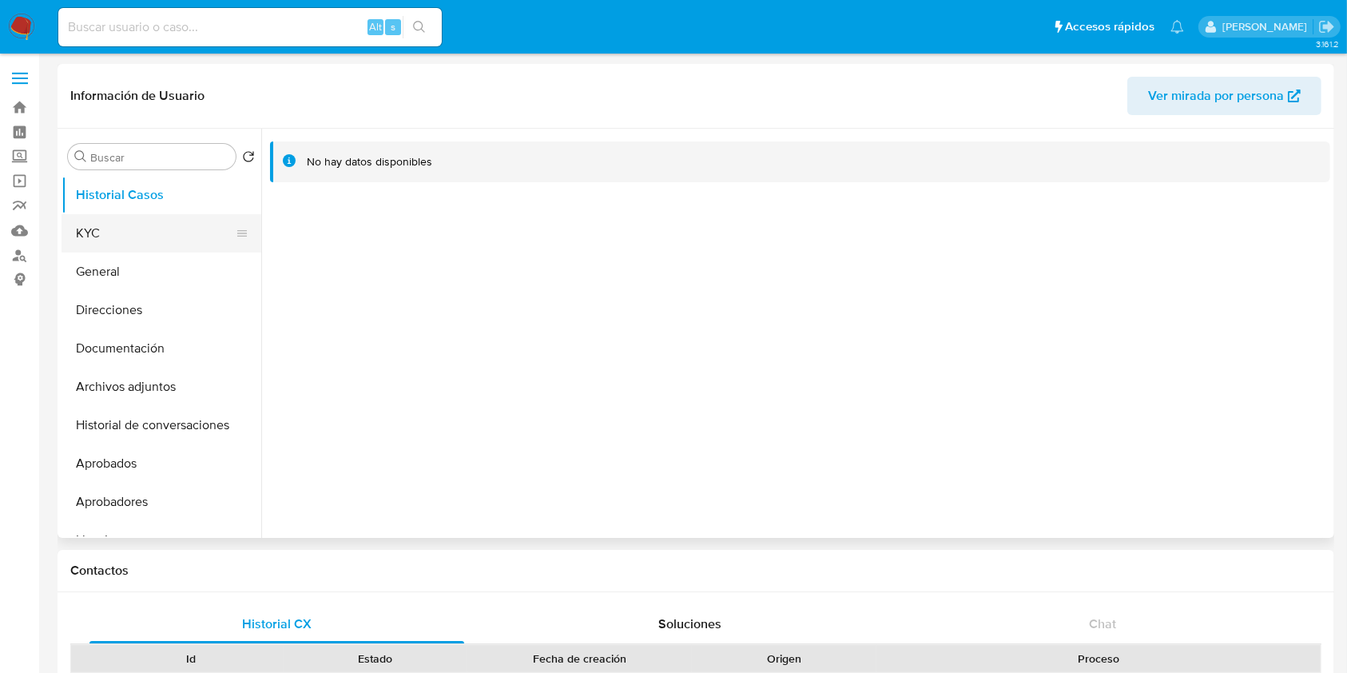
click at [119, 223] on button "KYC" at bounding box center [155, 233] width 187 height 38
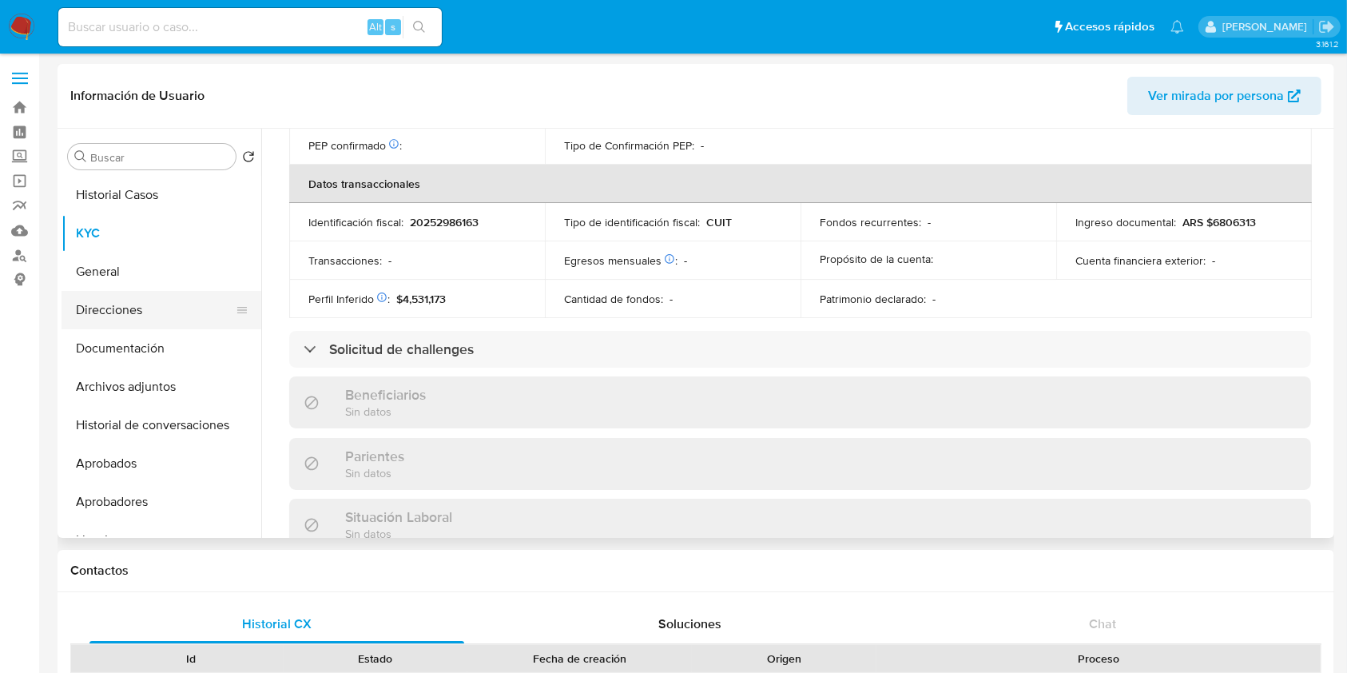
scroll to position [825, 0]
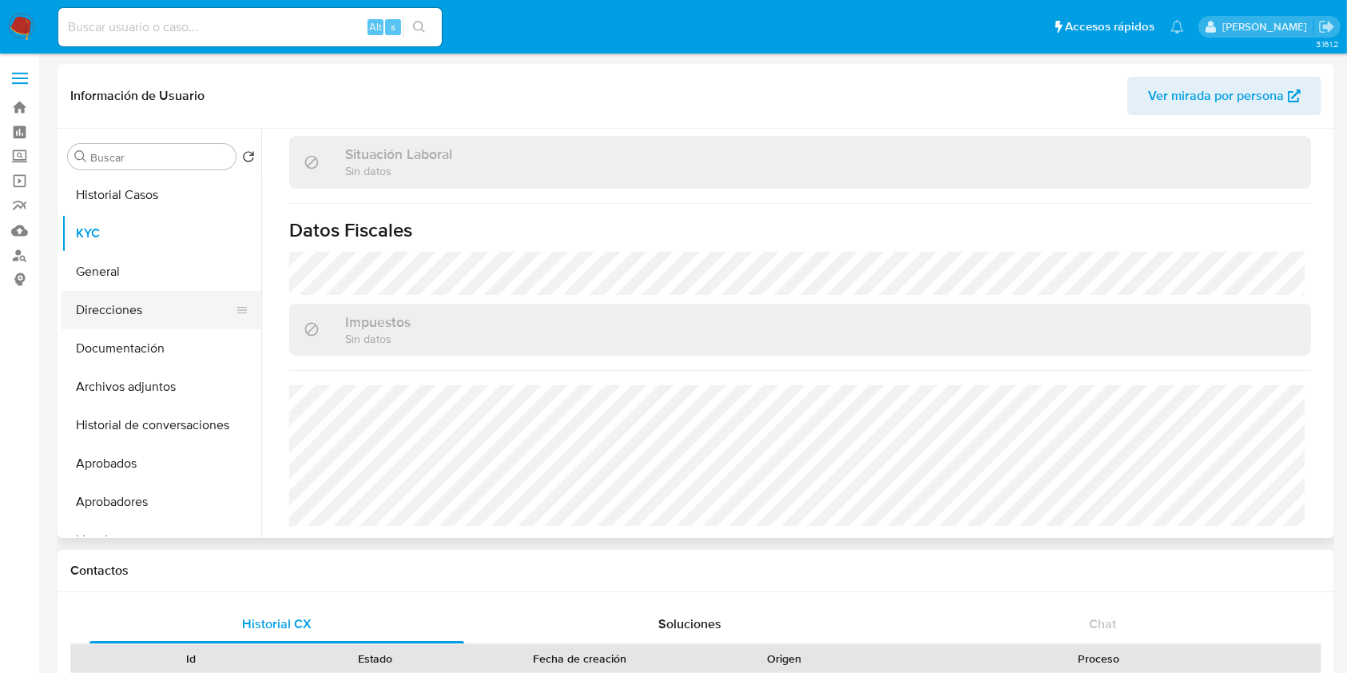
click at [108, 312] on button "Direcciones" at bounding box center [155, 310] width 187 height 38
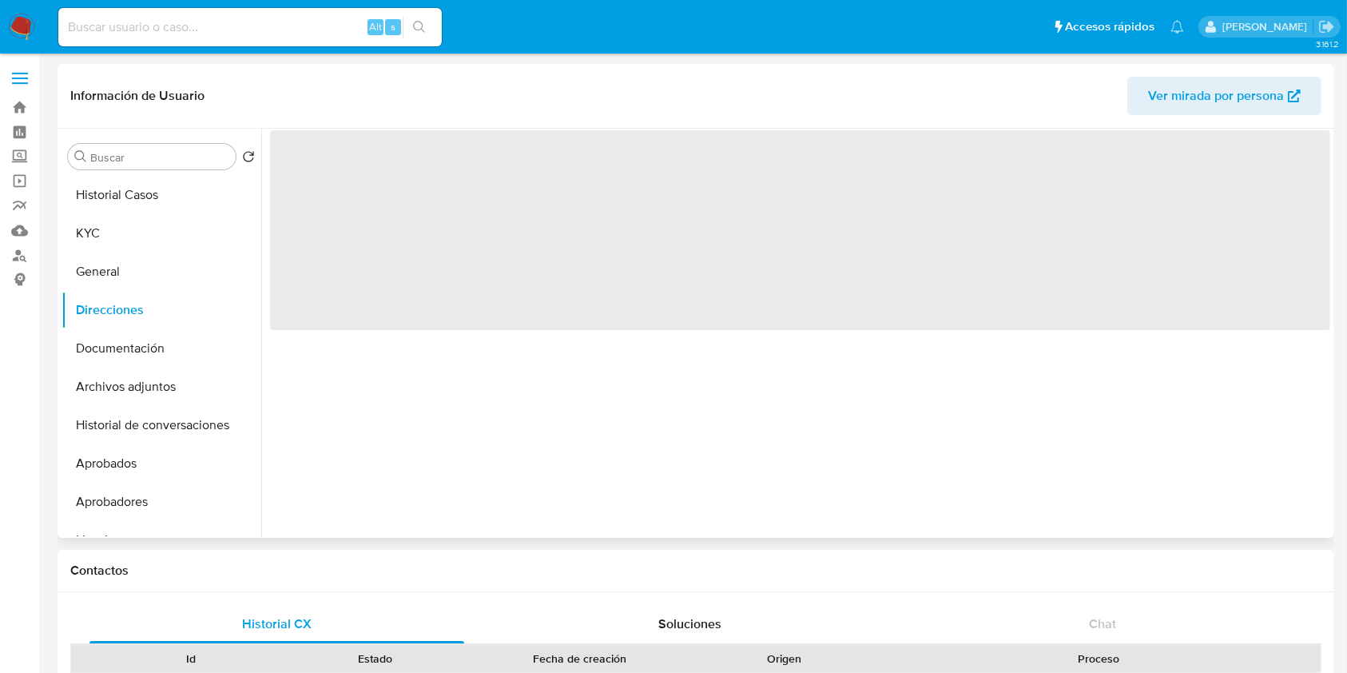
scroll to position [0, 0]
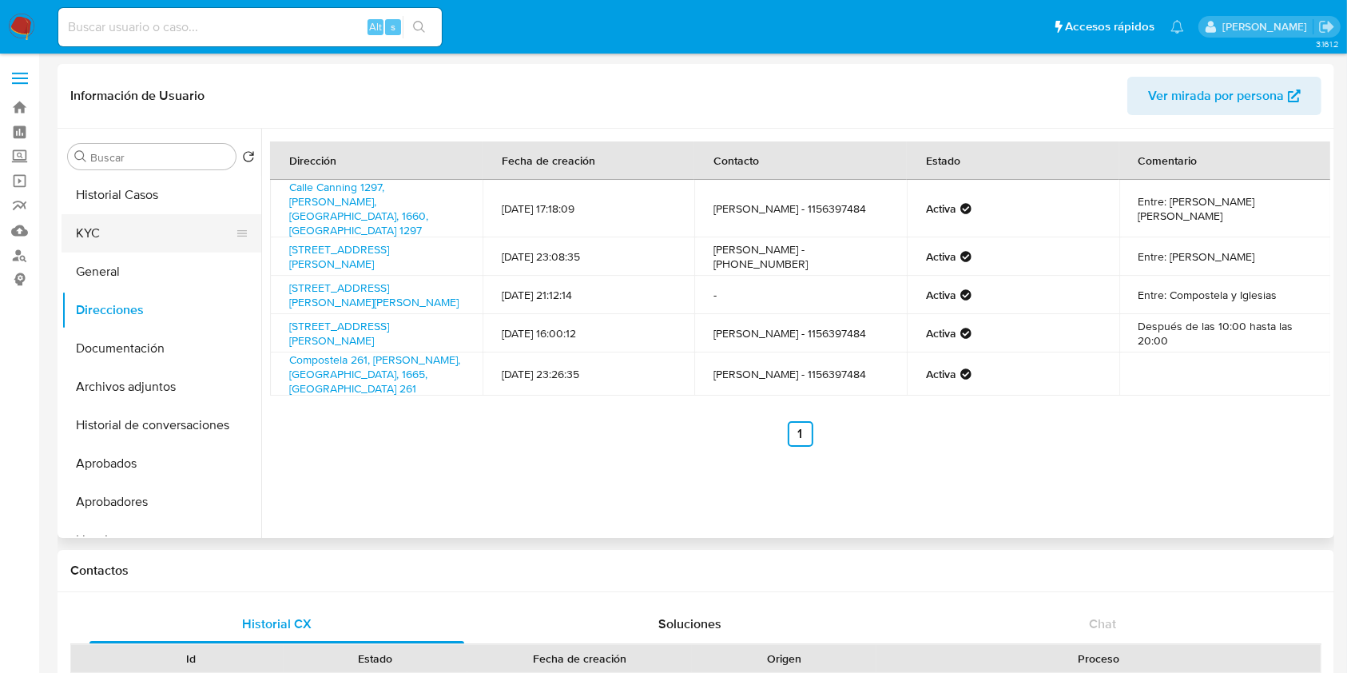
click at [115, 226] on button "KYC" at bounding box center [155, 233] width 187 height 38
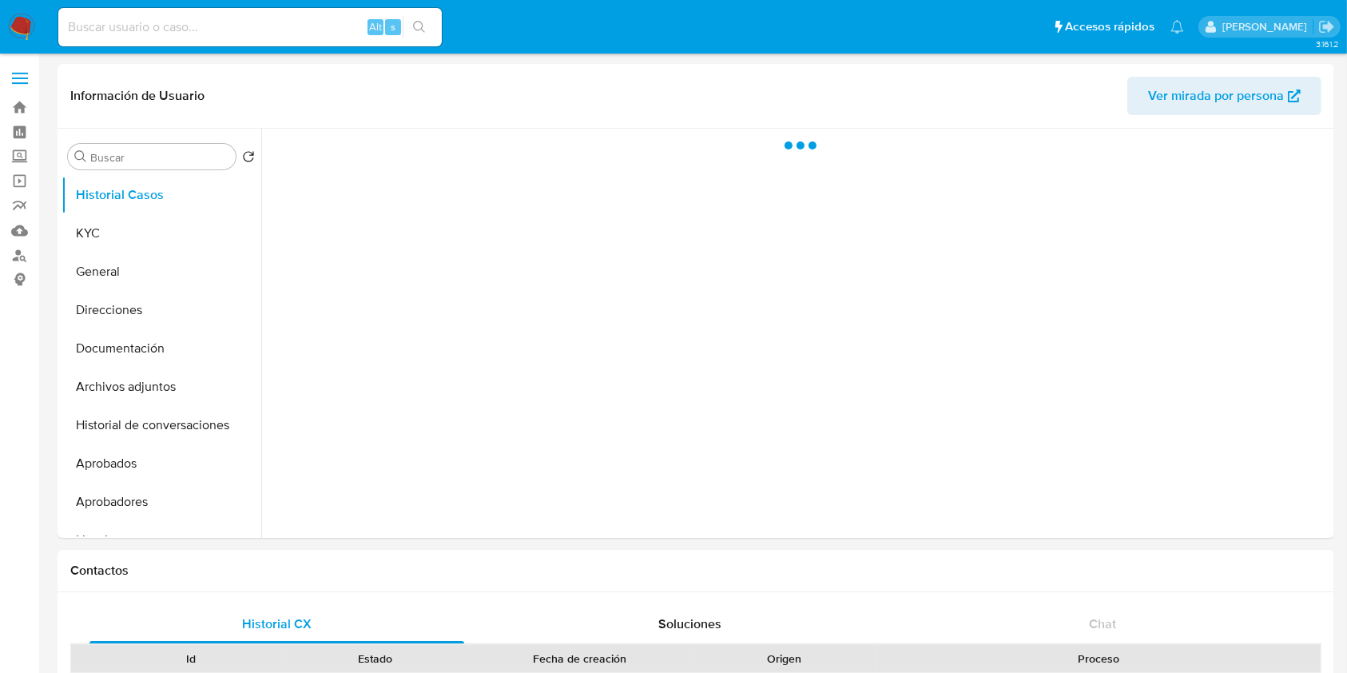
select select "10"
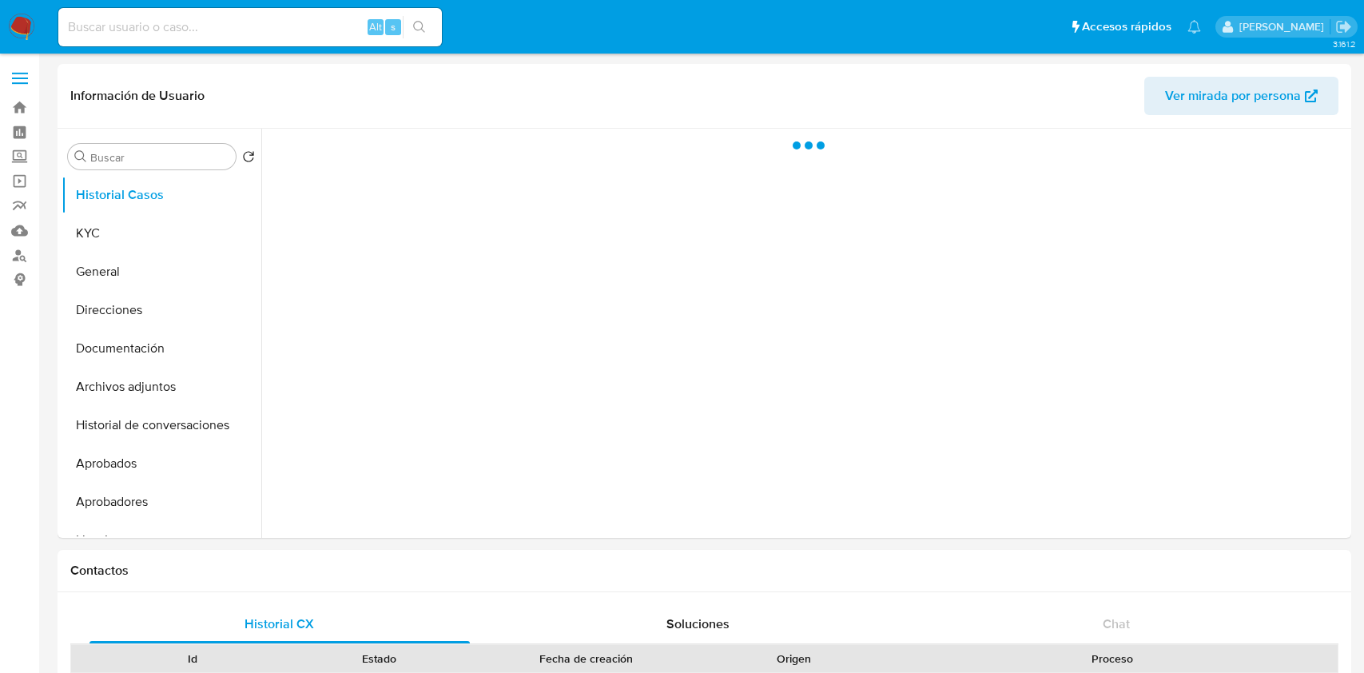
select select "10"
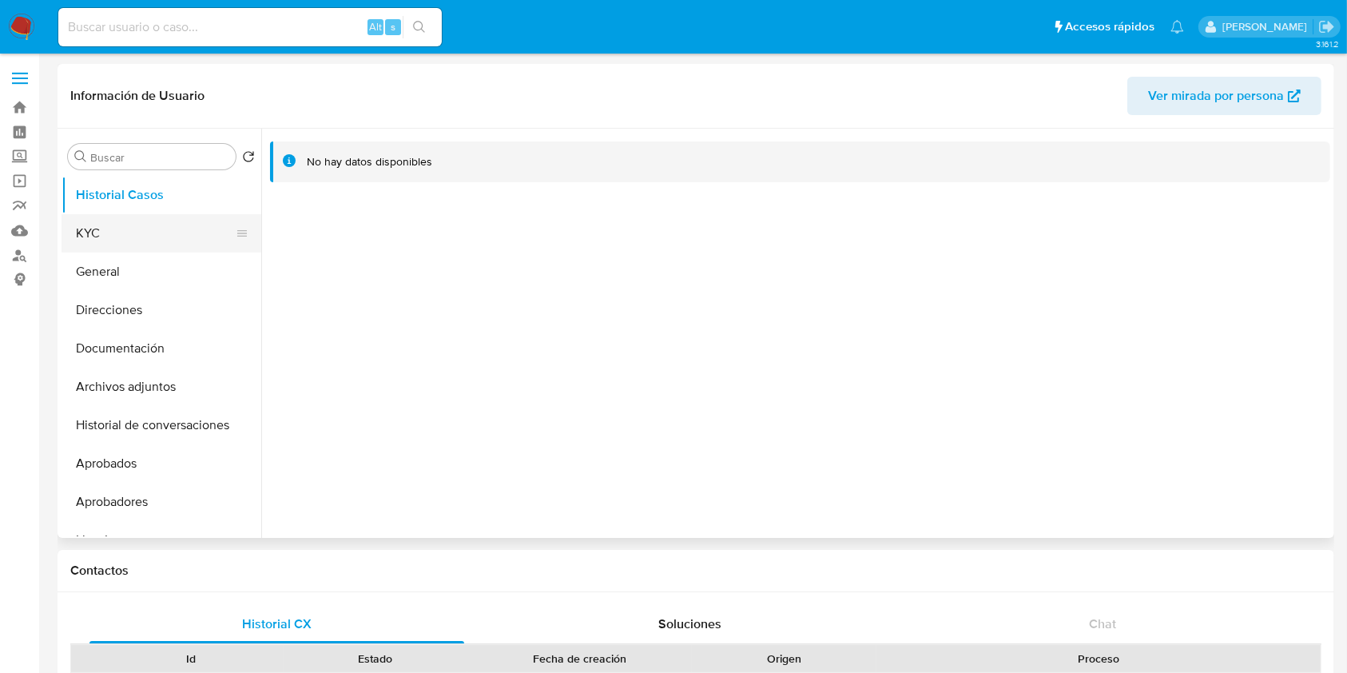
click at [143, 220] on button "KYC" at bounding box center [155, 233] width 187 height 38
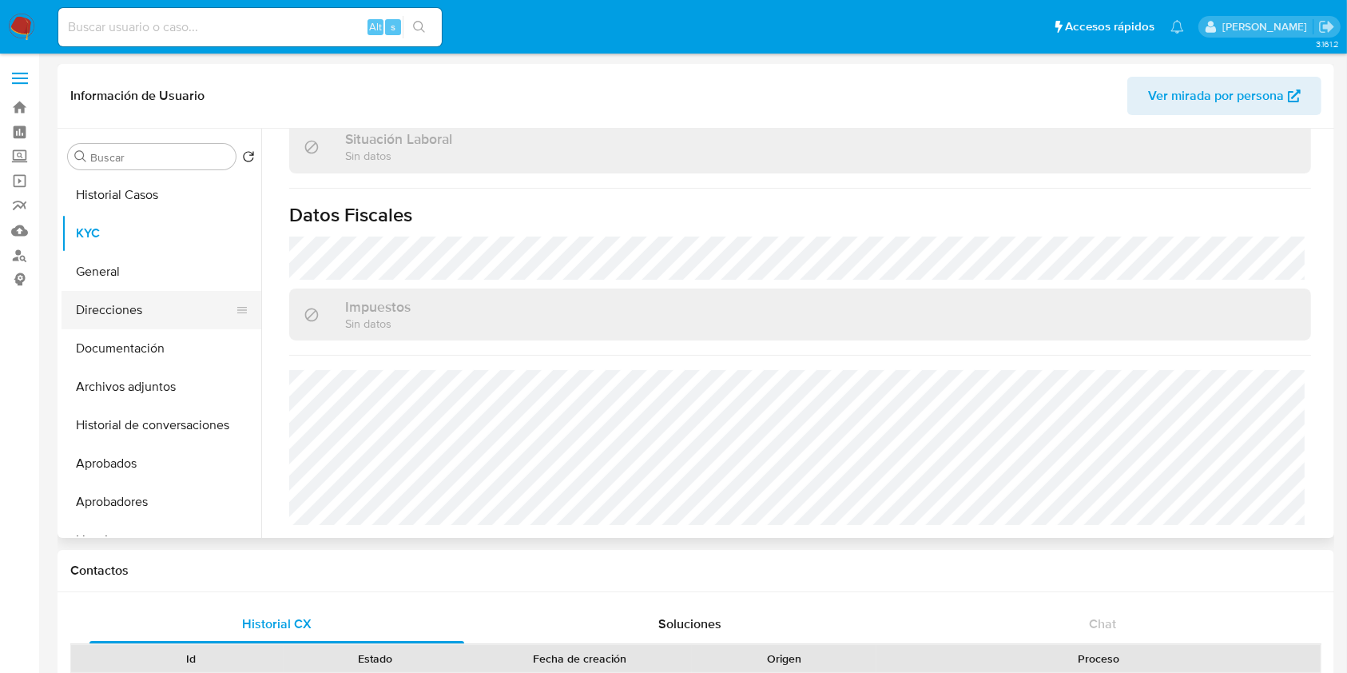
scroll to position [825, 0]
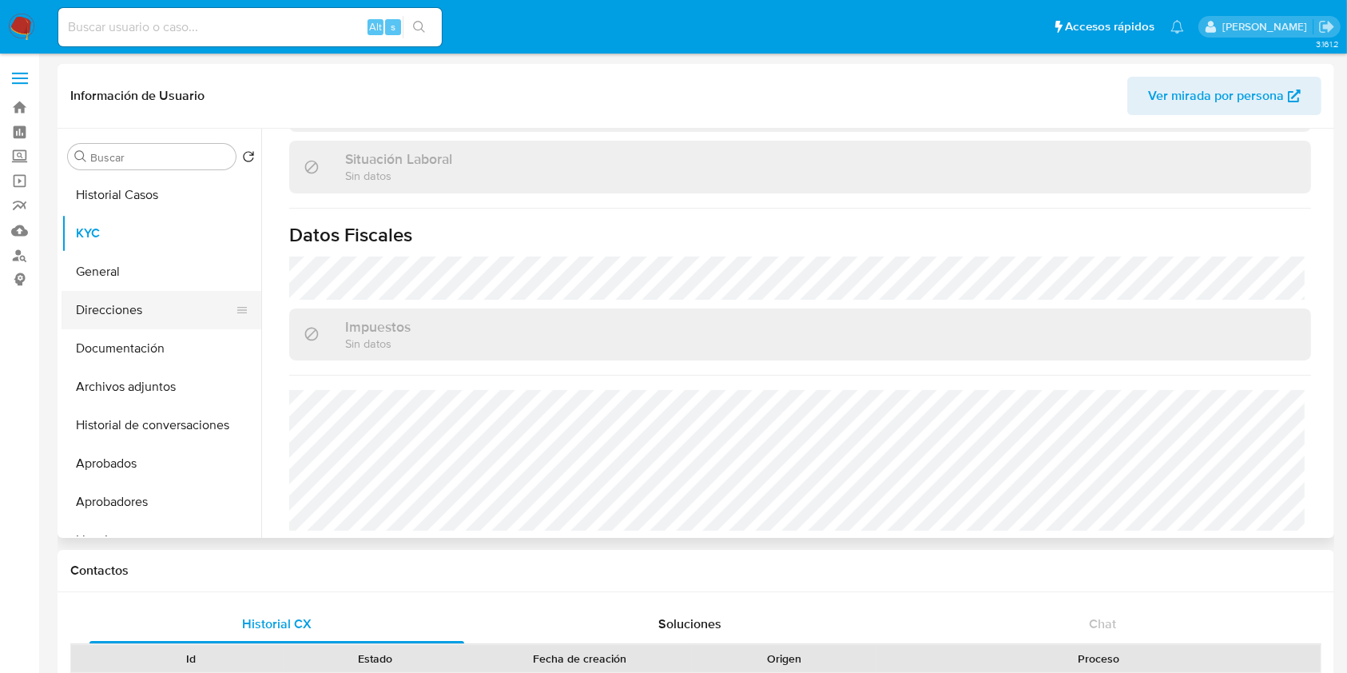
click at [181, 297] on button "Direcciones" at bounding box center [155, 310] width 187 height 38
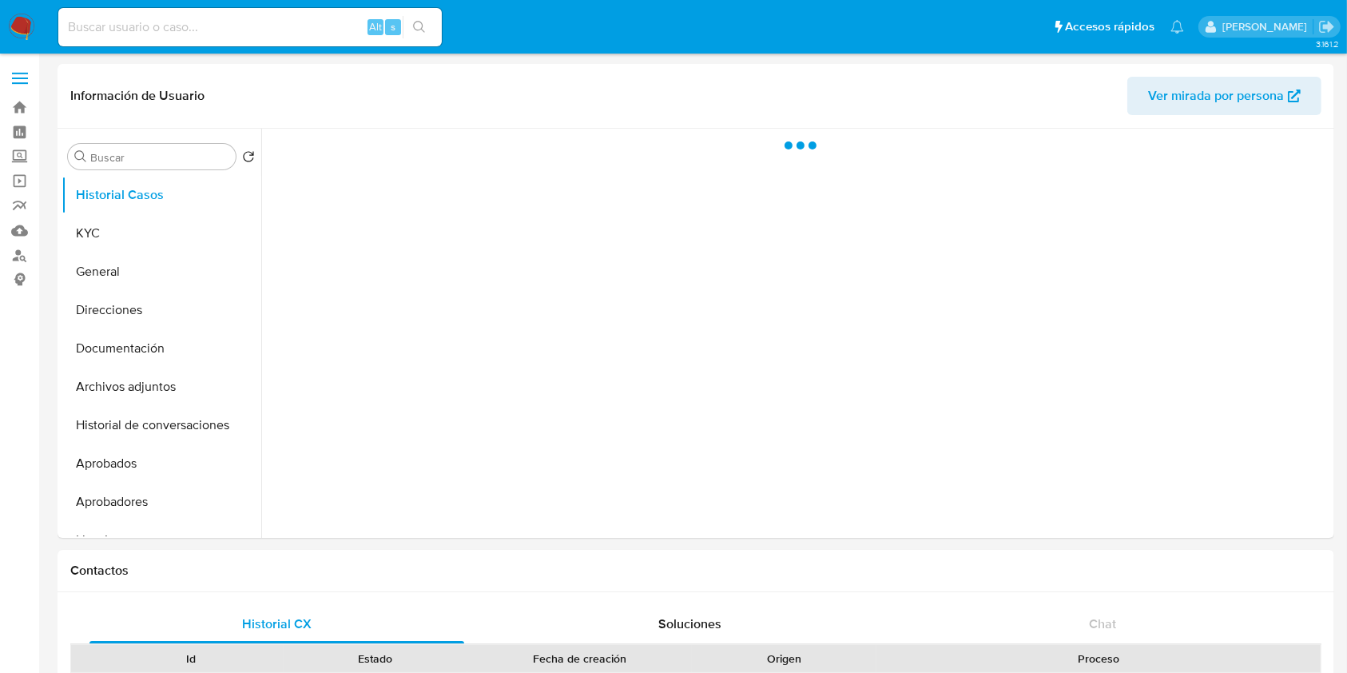
select select "10"
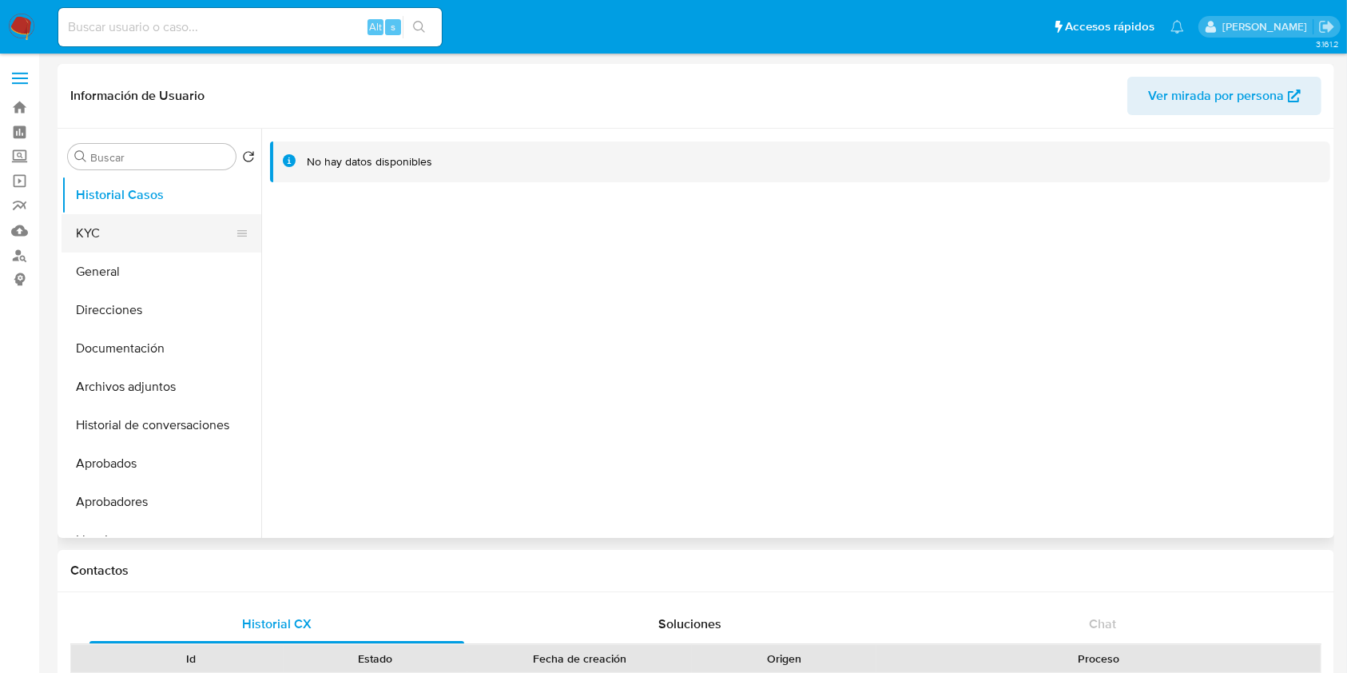
click at [180, 220] on button "KYC" at bounding box center [155, 233] width 187 height 38
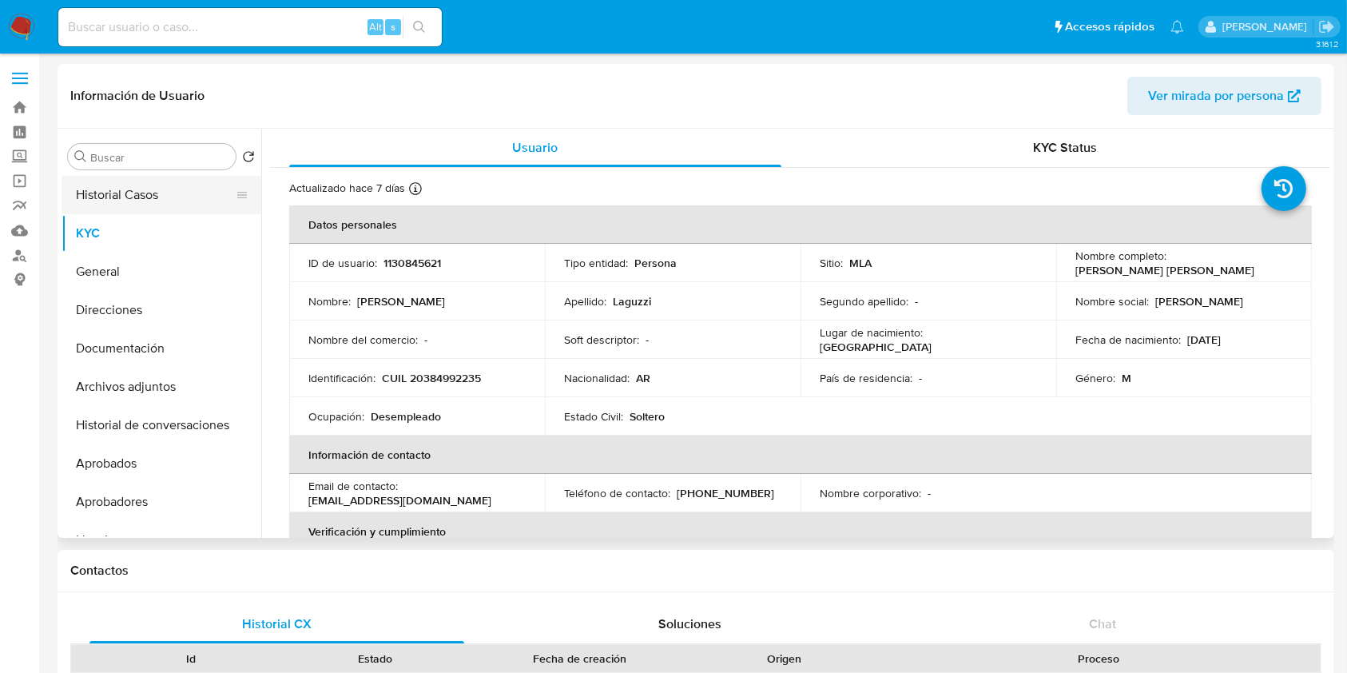
click at [192, 185] on button "Historial Casos" at bounding box center [155, 195] width 187 height 38
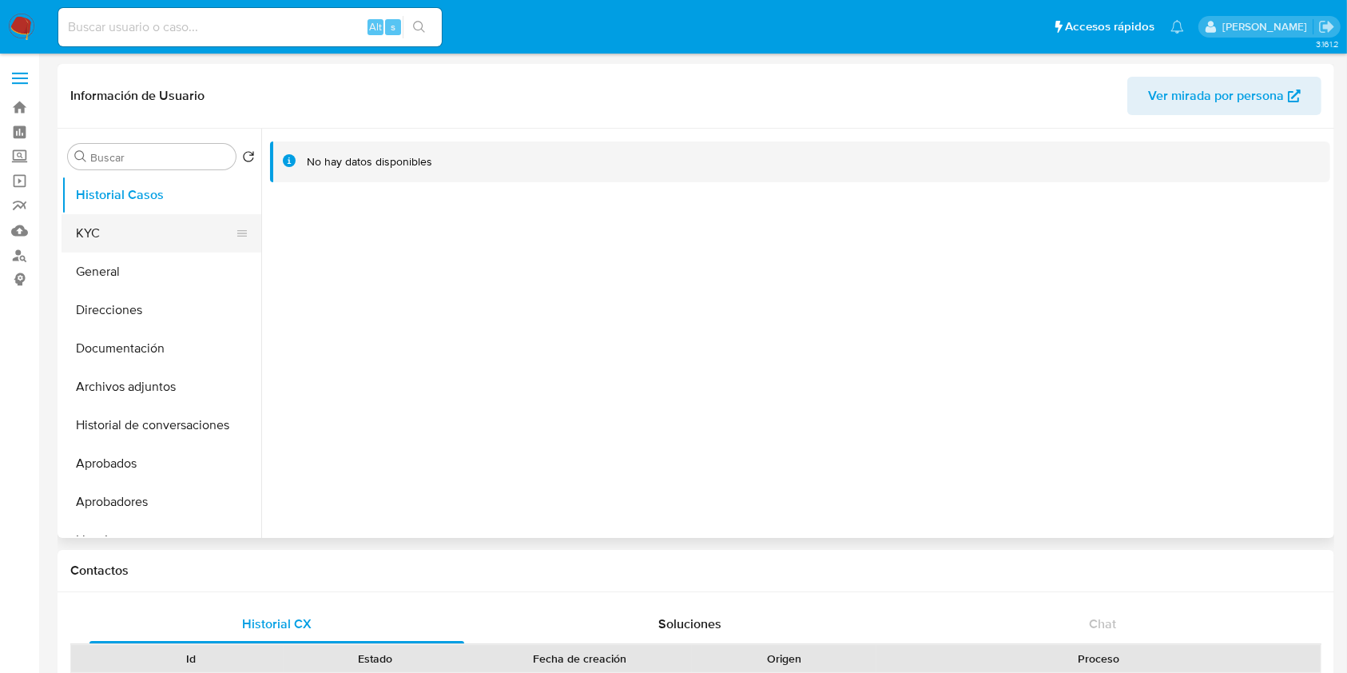
click at [187, 226] on button "KYC" at bounding box center [155, 233] width 187 height 38
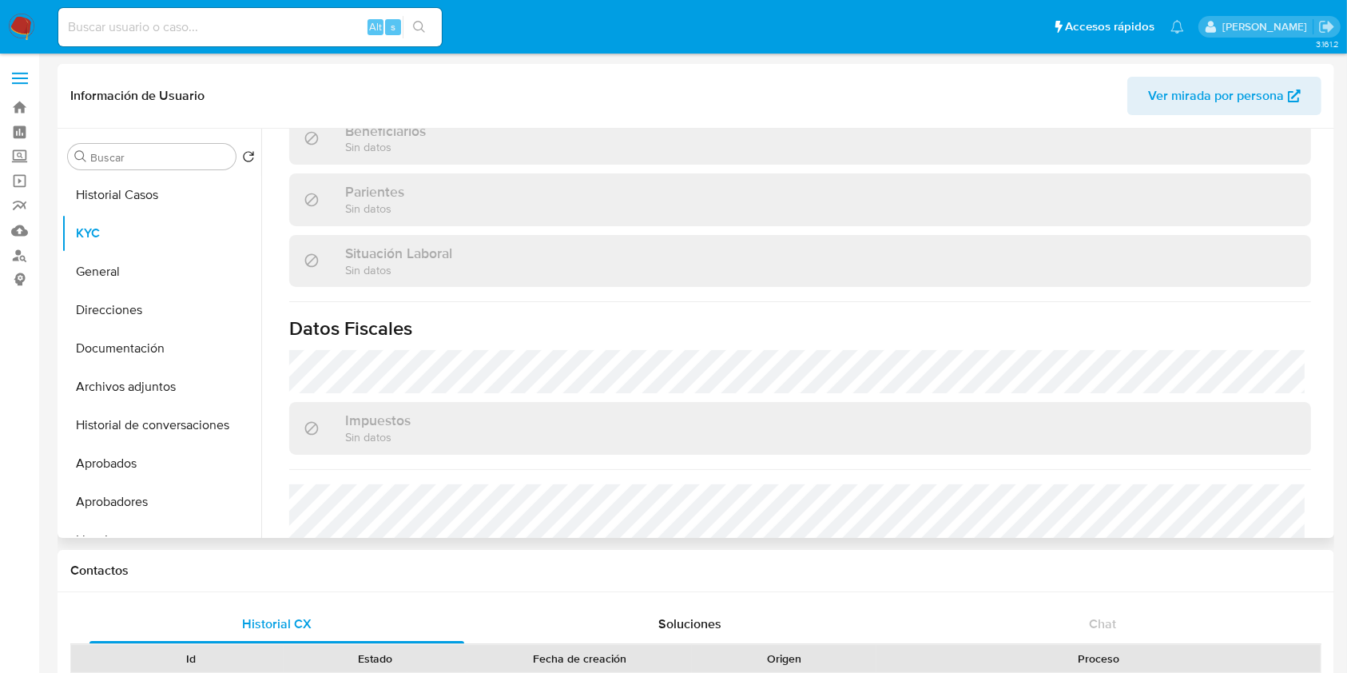
scroll to position [841, 0]
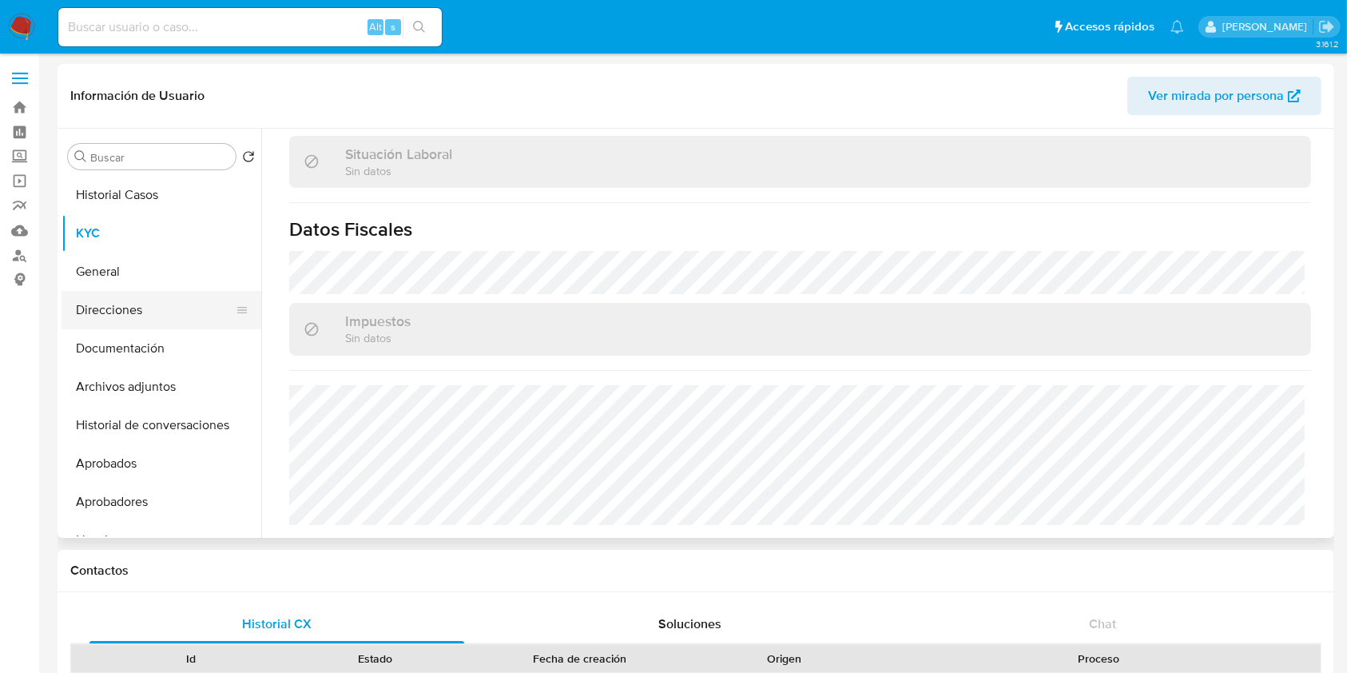
click at [138, 308] on button "Direcciones" at bounding box center [155, 310] width 187 height 38
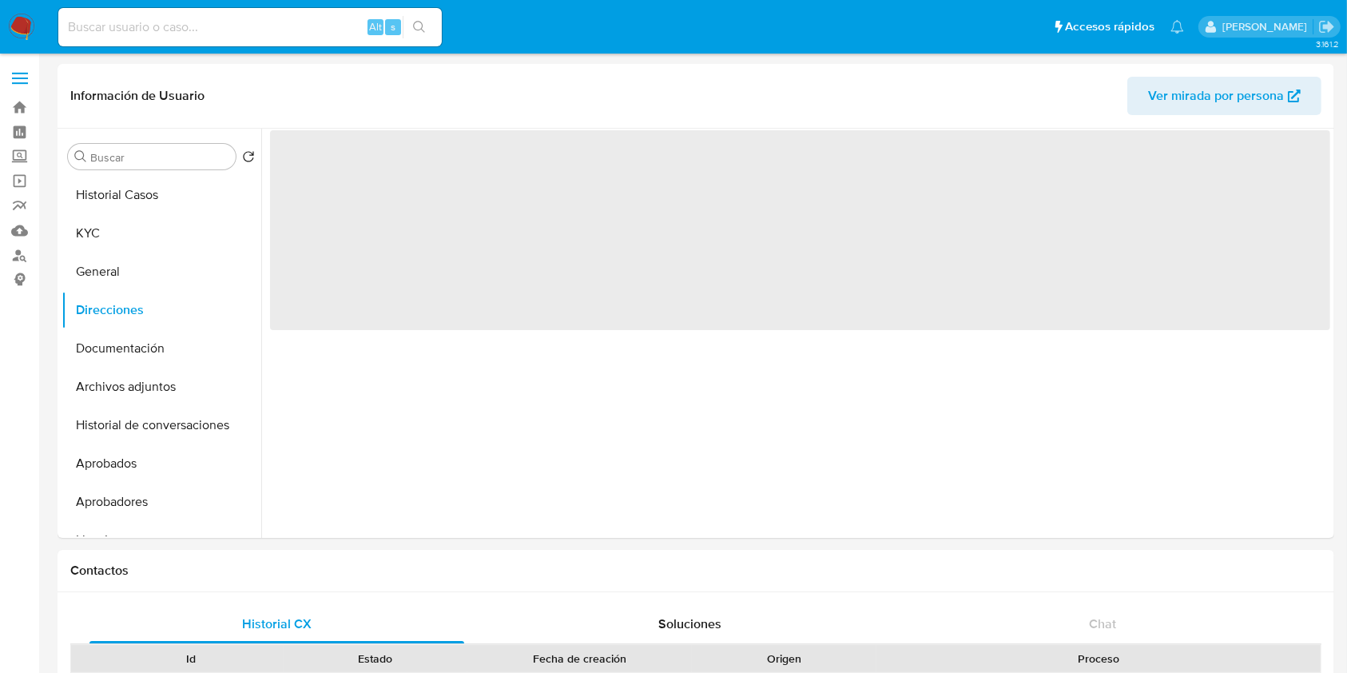
scroll to position [0, 0]
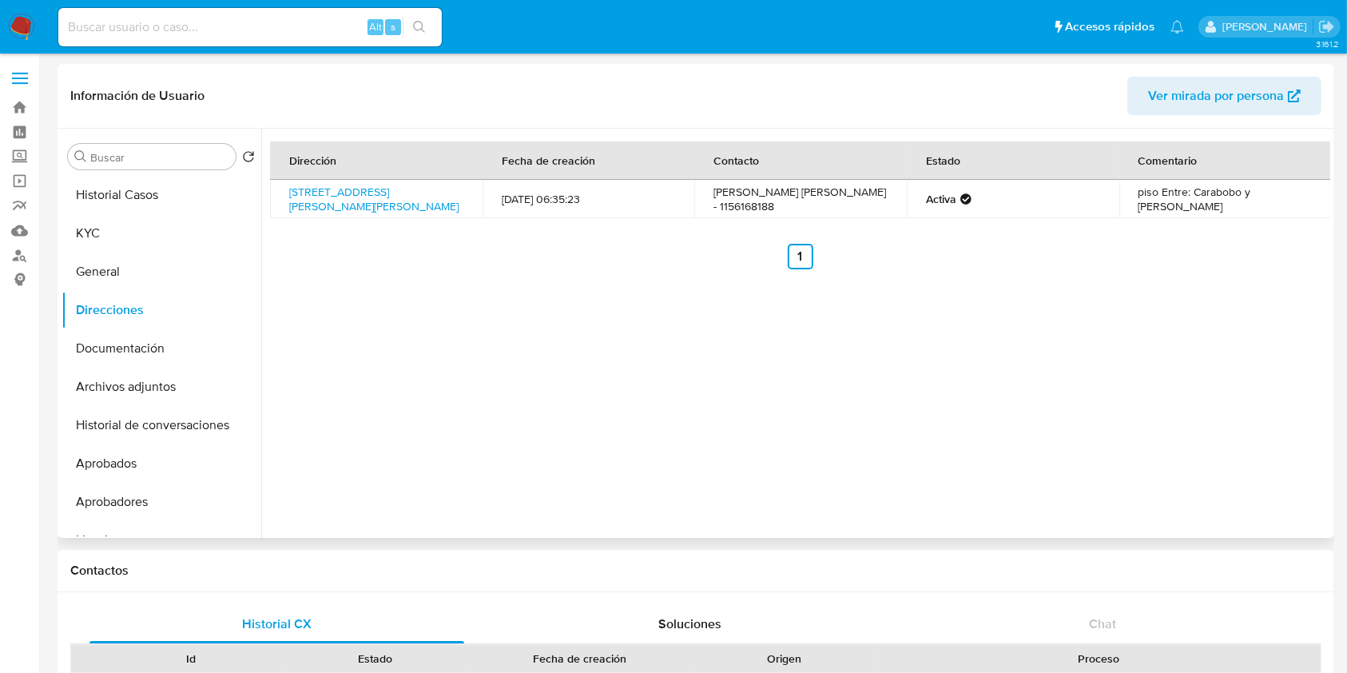
drag, startPoint x: 306, startPoint y: 184, endPoint x: 286, endPoint y: 182, distance: 20.0
click at [286, 182] on td "Rivera Indarte 872, Villa Luzuriaga San Justo, Buenos Aires, 1754, Argentina 872" at bounding box center [376, 199] width 213 height 38
copy link "Rivera Indarte 872, Villa Luzuriaga San Justo, Buenos Aires, 1754, Argentina 872"
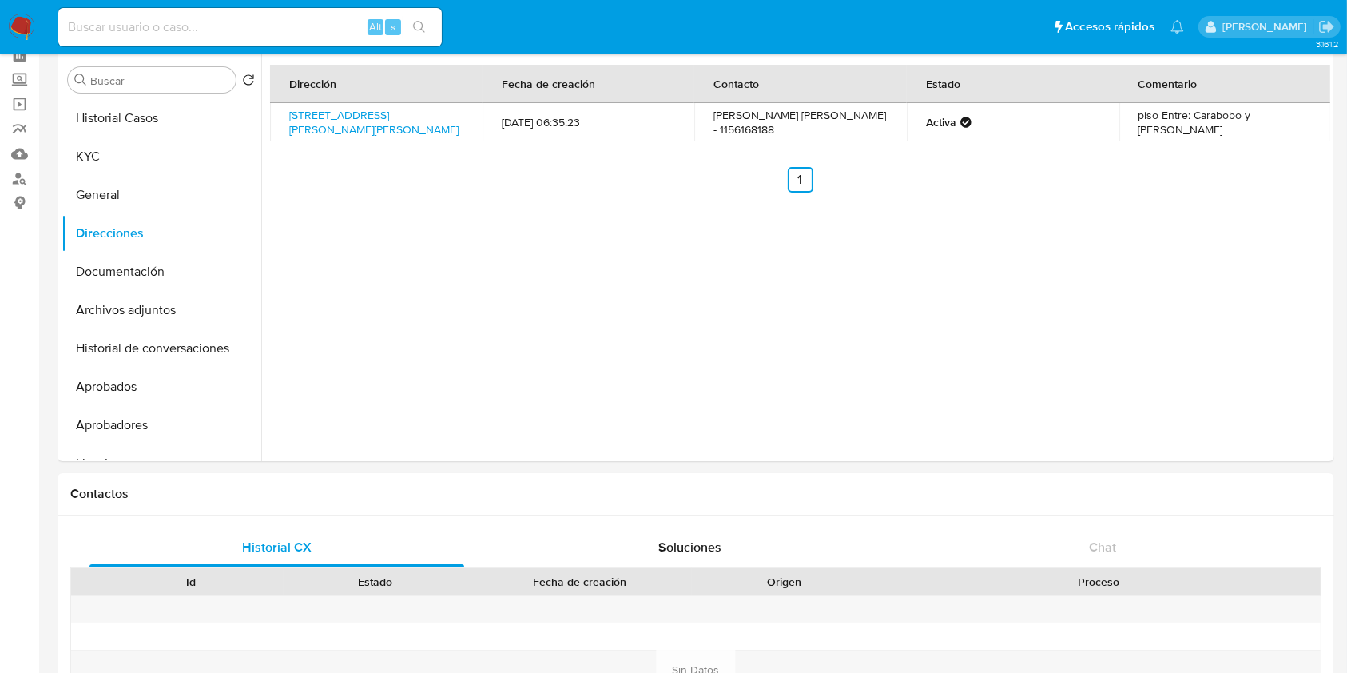
scroll to position [426, 0]
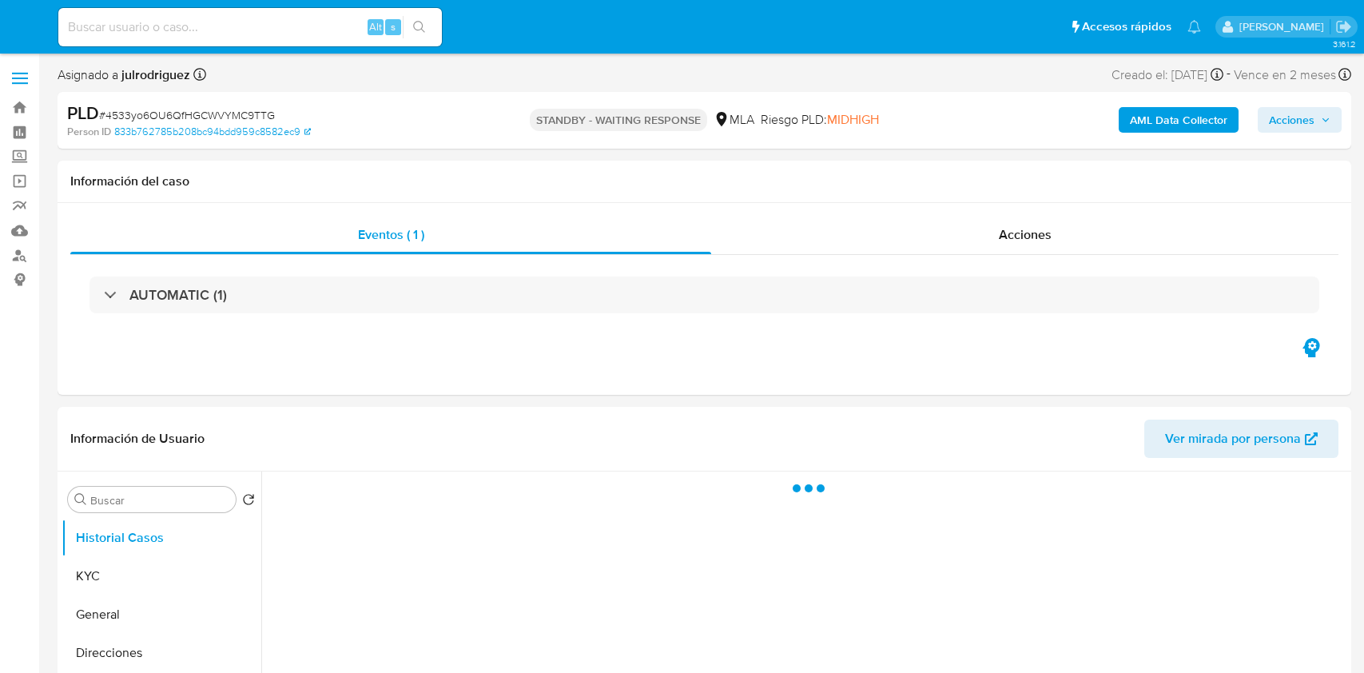
select select "10"
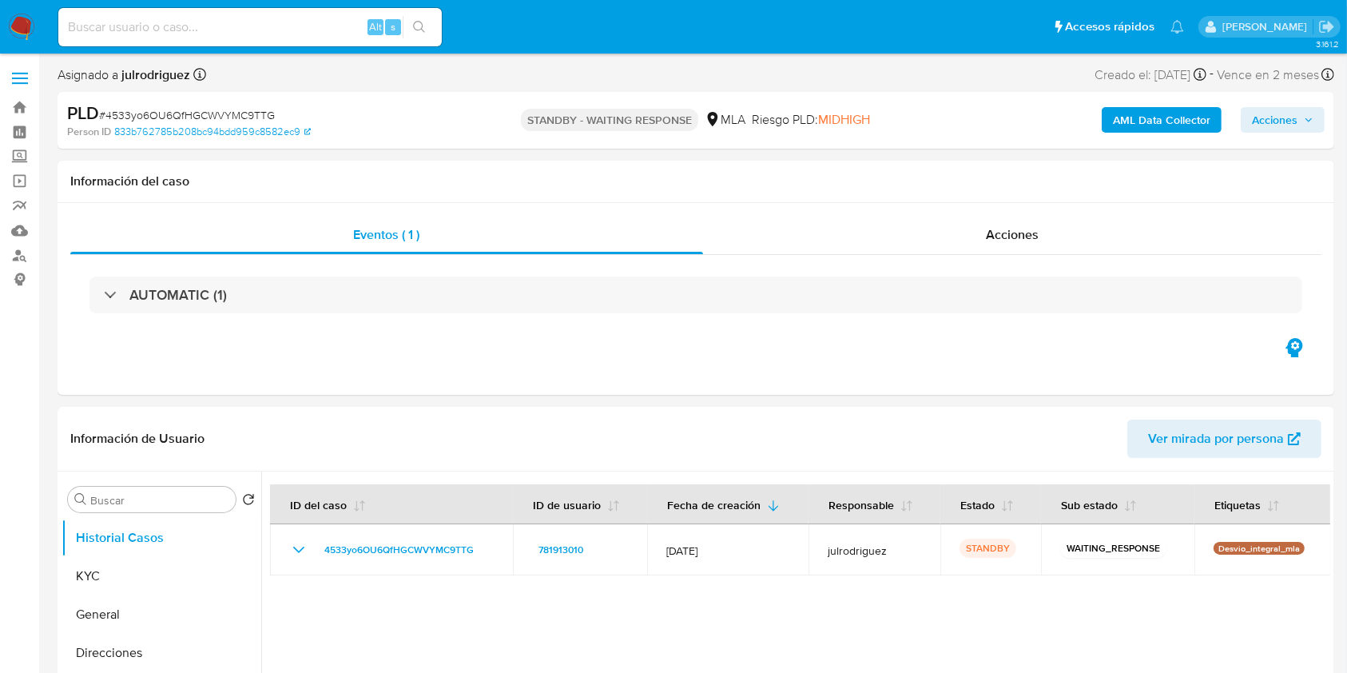
click at [302, 15] on div "Alt s" at bounding box center [249, 27] width 383 height 38
click at [212, 14] on div "Alt s" at bounding box center [249, 27] width 383 height 38
click at [294, 40] on div "Alt s" at bounding box center [249, 27] width 383 height 38
click at [293, 35] on input at bounding box center [249, 27] width 383 height 21
click at [293, 34] on input at bounding box center [249, 27] width 383 height 21
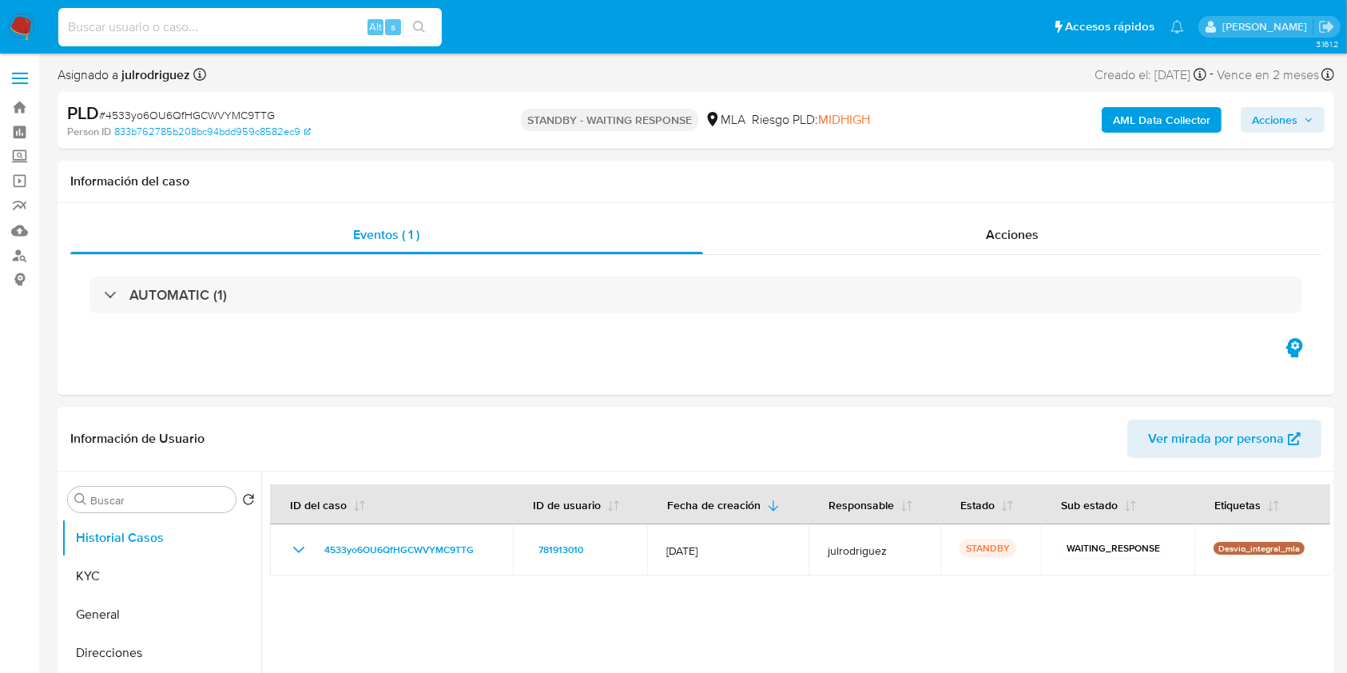
paste input "lSfYPIDDHfMwWSTRK0CwdsNt"
type input "lSfYPIDDHfMwWSTRK0CwdsNt"
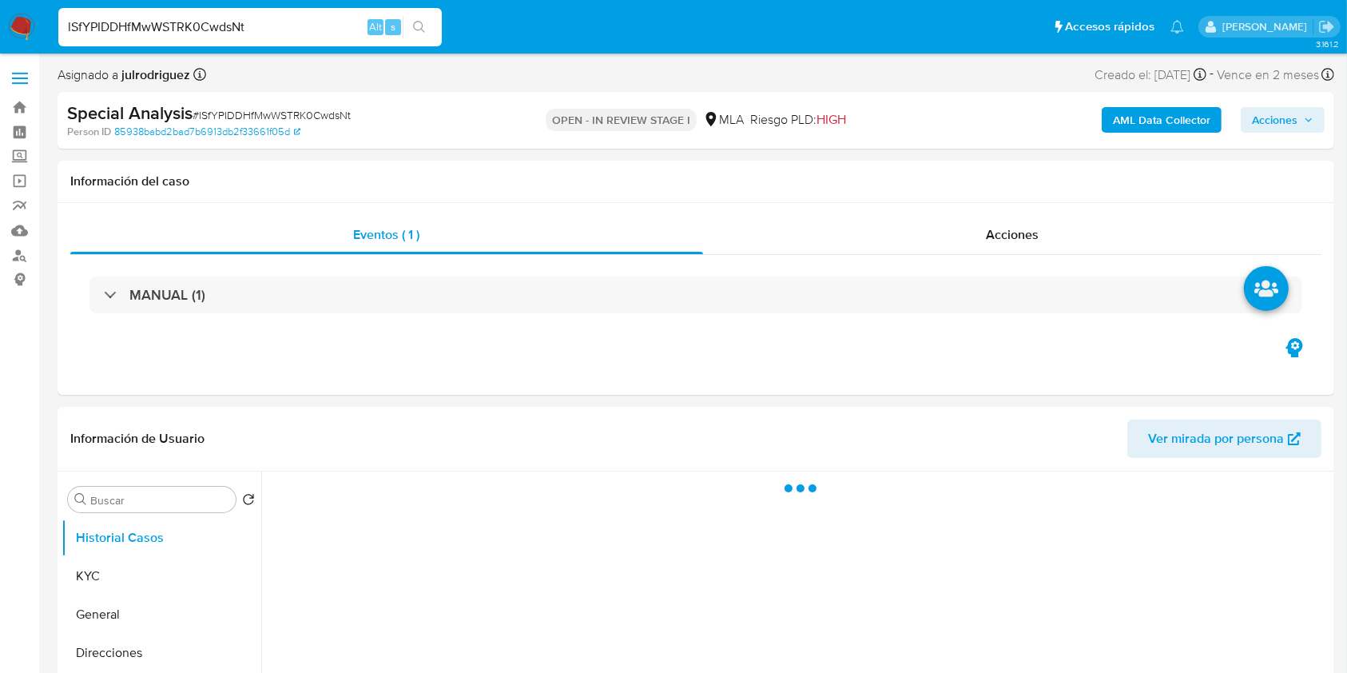
select select "10"
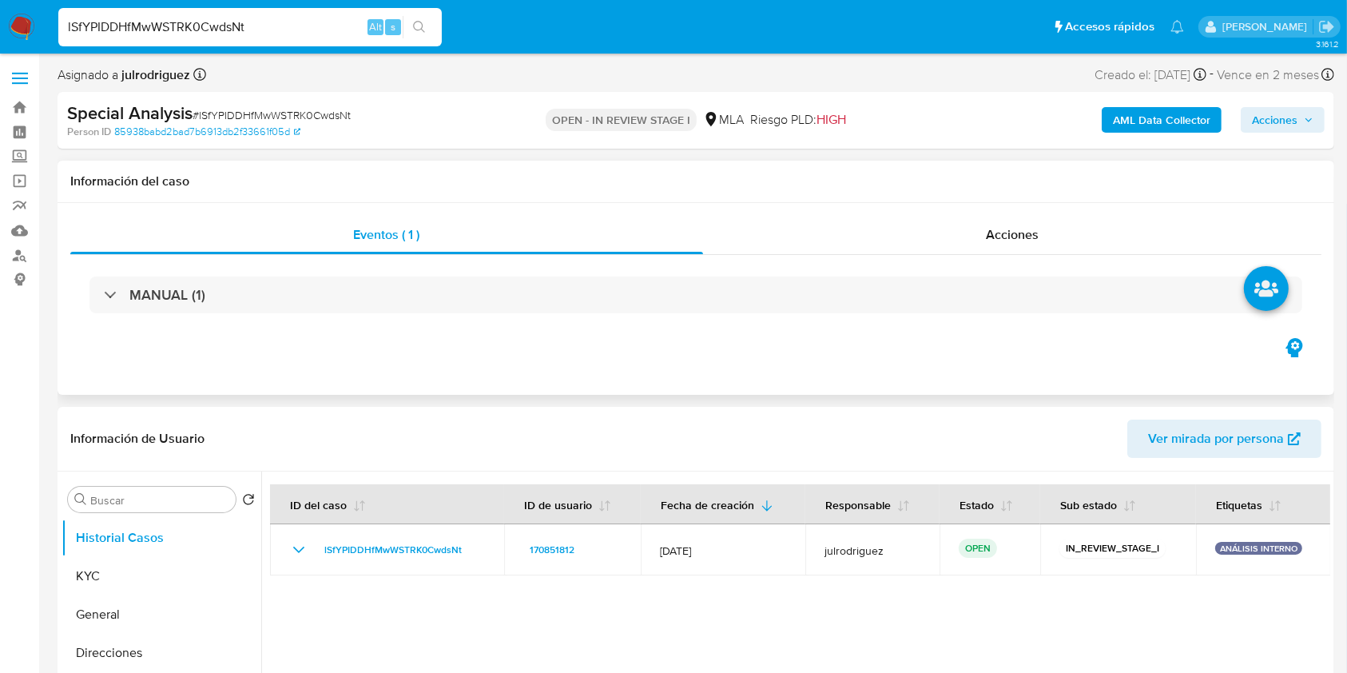
drag, startPoint x: 125, startPoint y: 576, endPoint x: 508, endPoint y: 379, distance: 431.3
click at [125, 576] on button "KYC" at bounding box center [162, 576] width 200 height 38
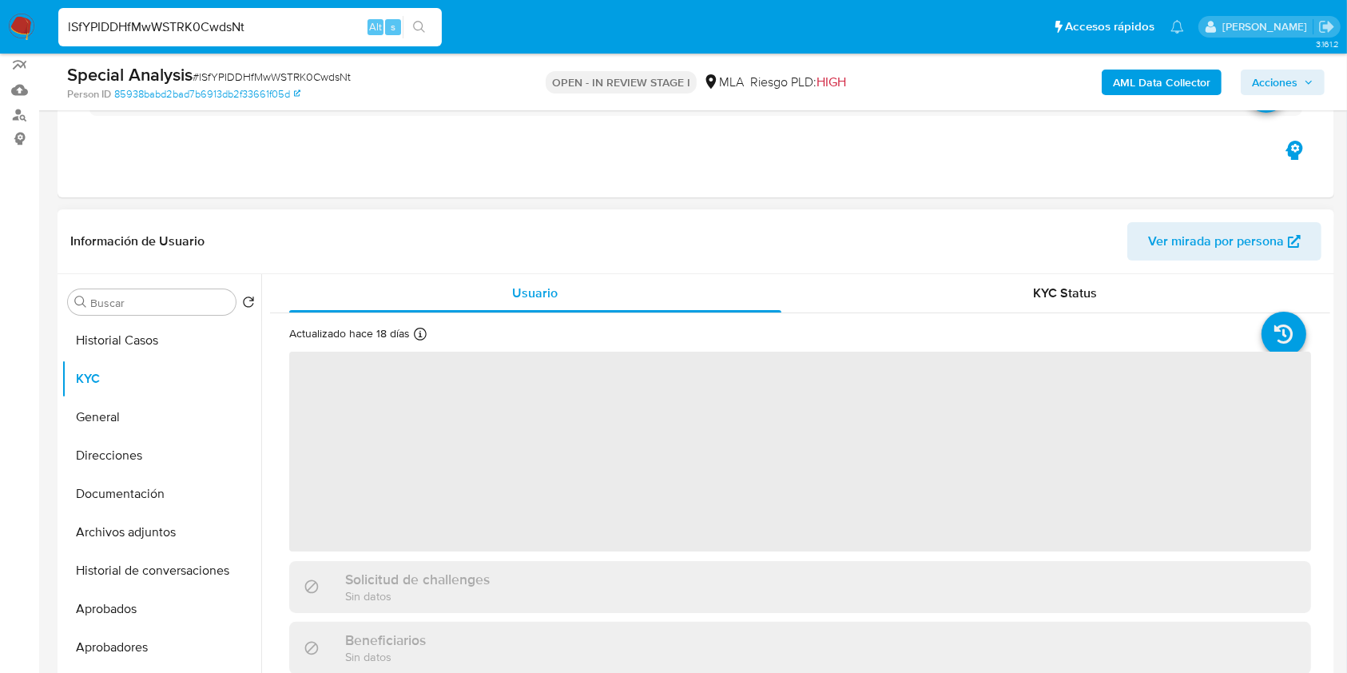
scroll to position [213, 0]
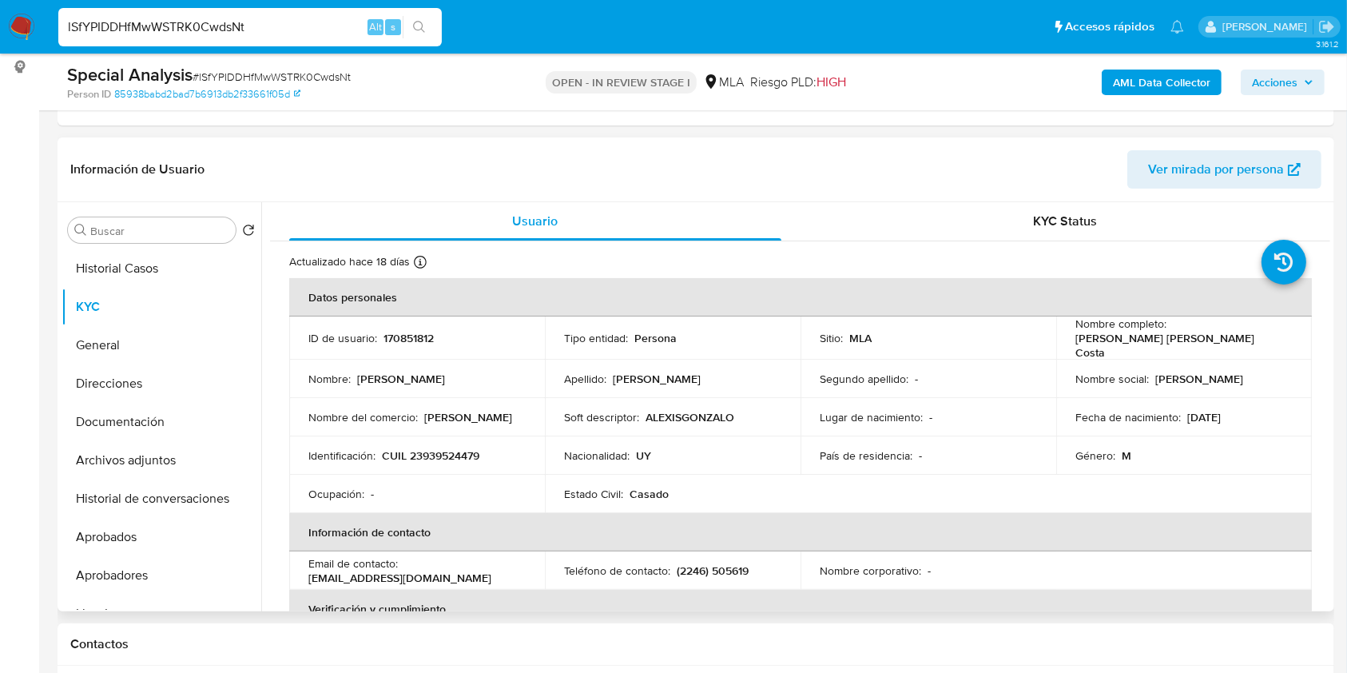
click at [454, 448] on p "CUIL 23939524479" at bounding box center [430, 455] width 97 height 14
copy p "23939524479"
click at [405, 336] on p "170851812" at bounding box center [408, 338] width 50 height 14
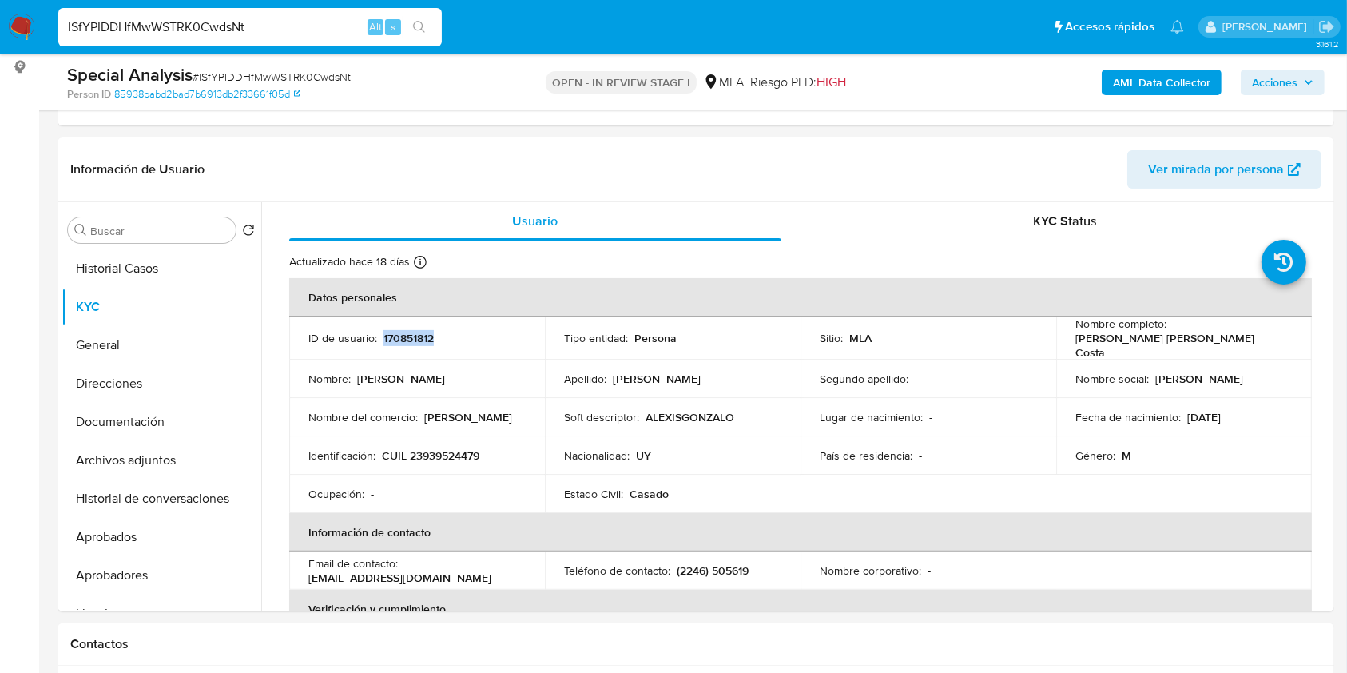
copy p "170851812"
drag, startPoint x: 1068, startPoint y: 336, endPoint x: 1225, endPoint y: 335, distance: 157.4
click at [1225, 335] on td "Nombre completo : Alexis Gonzalo Rodriguez Costa" at bounding box center [1184, 337] width 256 height 43
drag, startPoint x: 1072, startPoint y: 342, endPoint x: 1227, endPoint y: 344, distance: 155.0
click at [1227, 344] on p "Alexis Gonzalo Rodriguez Costa" at bounding box center [1180, 345] width 211 height 29
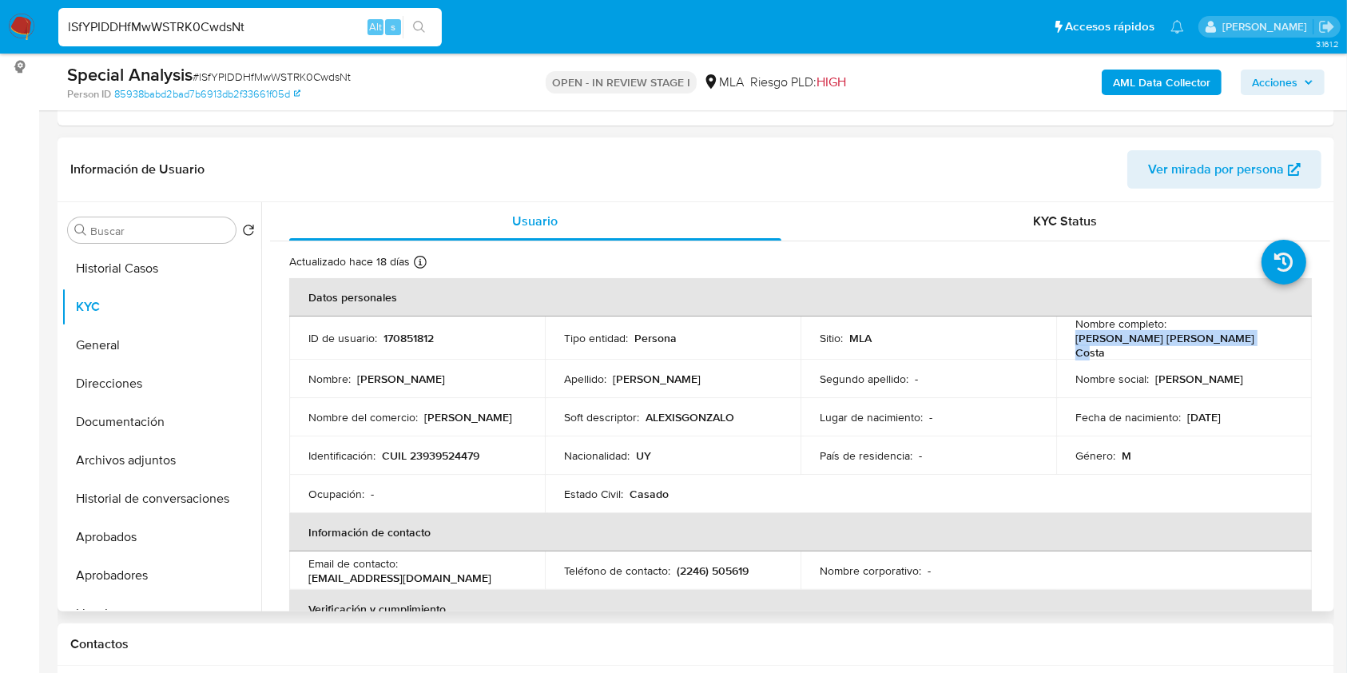
copy p "Alexis Gonzalo Rodriguez Costa"
click at [1119, 348] on p "Alexis Gonzalo Rodriguez Costa" at bounding box center [1180, 345] width 211 height 29
drag, startPoint x: 1072, startPoint y: 340, endPoint x: 1262, endPoint y: 343, distance: 190.1
click at [1262, 343] on div "Nombre completo : Alexis Gonzalo Rodriguez Costa" at bounding box center [1183, 337] width 217 height 43
copy p "Alexis Gonzalo Rodriguez Costa"
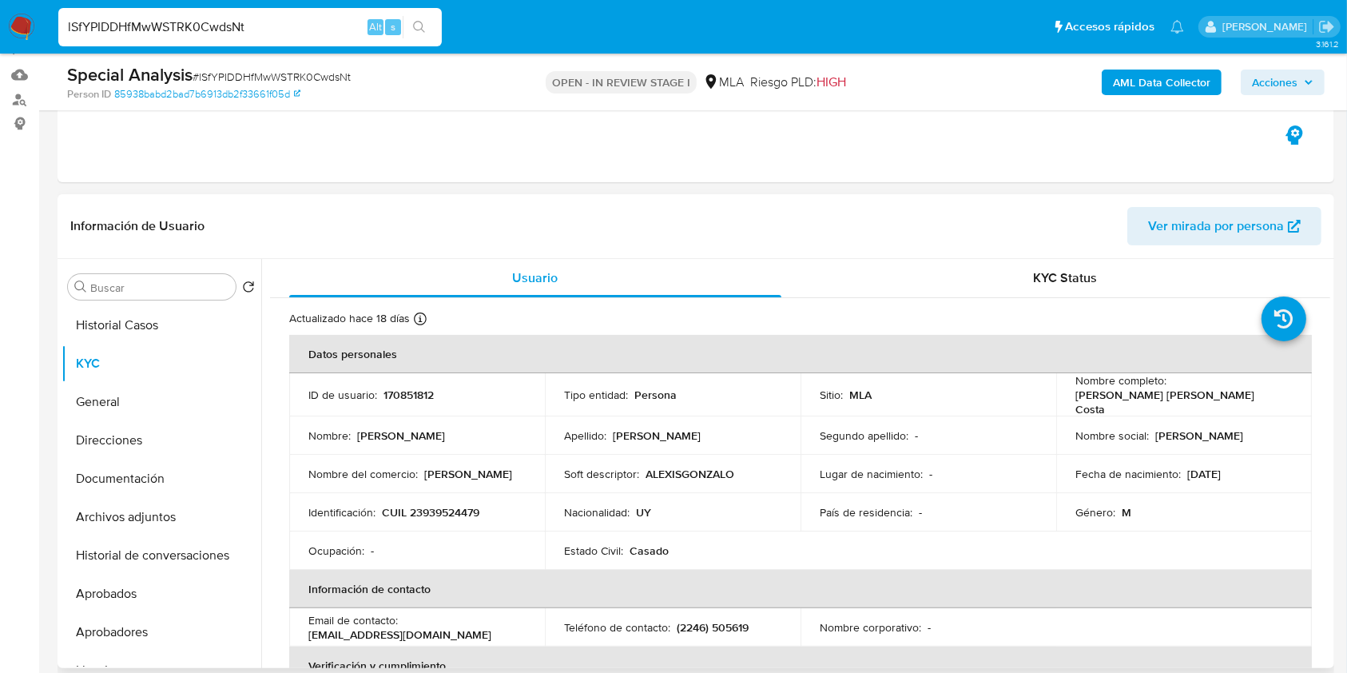
scroll to position [42, 0]
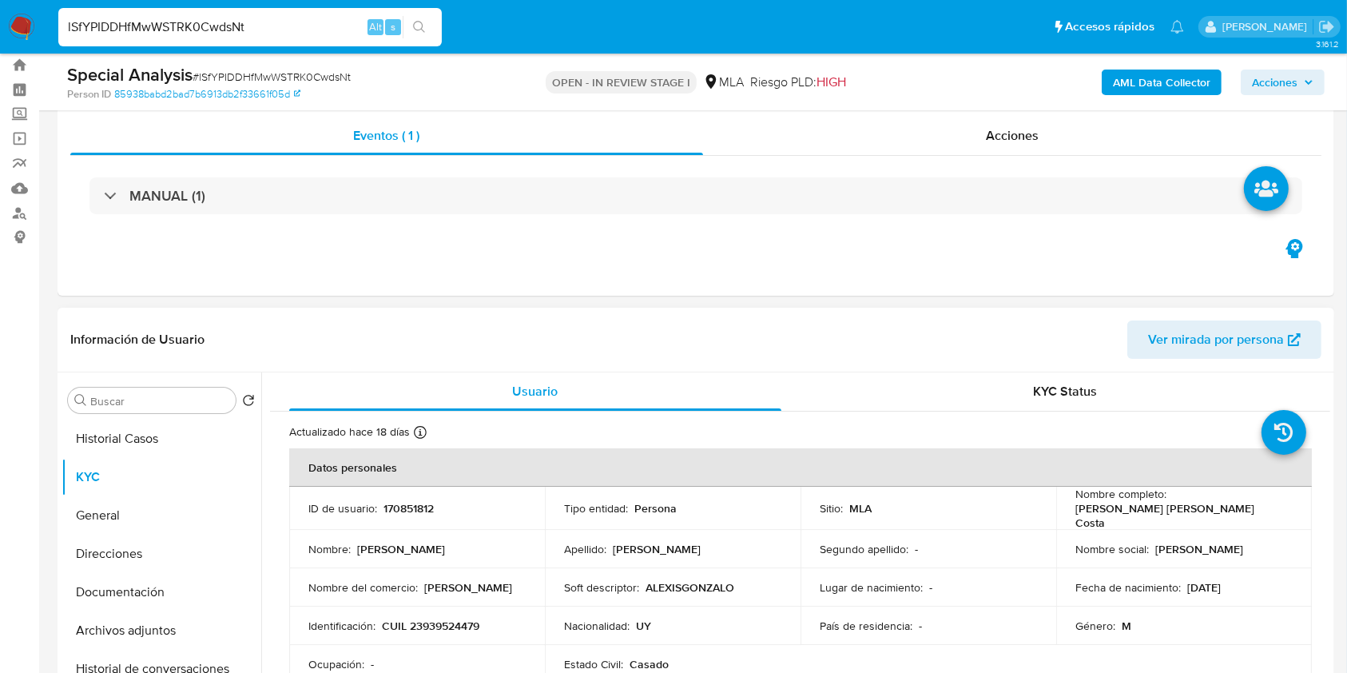
click at [396, 502] on p "170851812" at bounding box center [408, 508] width 50 height 14
copy p "170851812"
click at [217, 71] on span "# lSfYPIDDHfMwWSTRK0CwdsNt" at bounding box center [272, 77] width 158 height 16
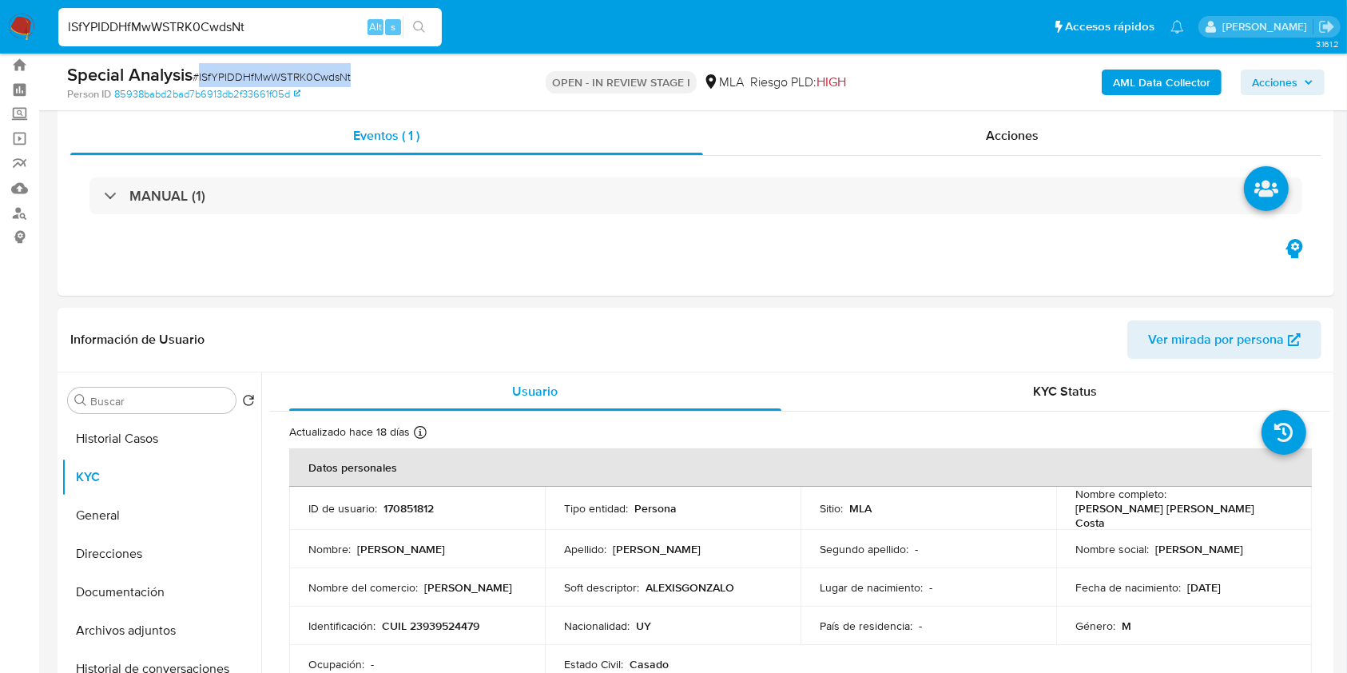
copy span "lSfYPIDDHfMwWSTRK0CwdsNt"
drag, startPoint x: 1071, startPoint y: 510, endPoint x: 1261, endPoint y: 502, distance: 190.3
click at [1261, 502] on div "Nombre completo : Alexis Gonzalo Rodriguez Costa" at bounding box center [1183, 508] width 217 height 43
click at [1253, 502] on div "Nombre completo : Alexis Gonzalo Rodriguez Costa" at bounding box center [1183, 508] width 217 height 43
drag, startPoint x: 1071, startPoint y: 514, endPoint x: 1251, endPoint y: 508, distance: 180.6
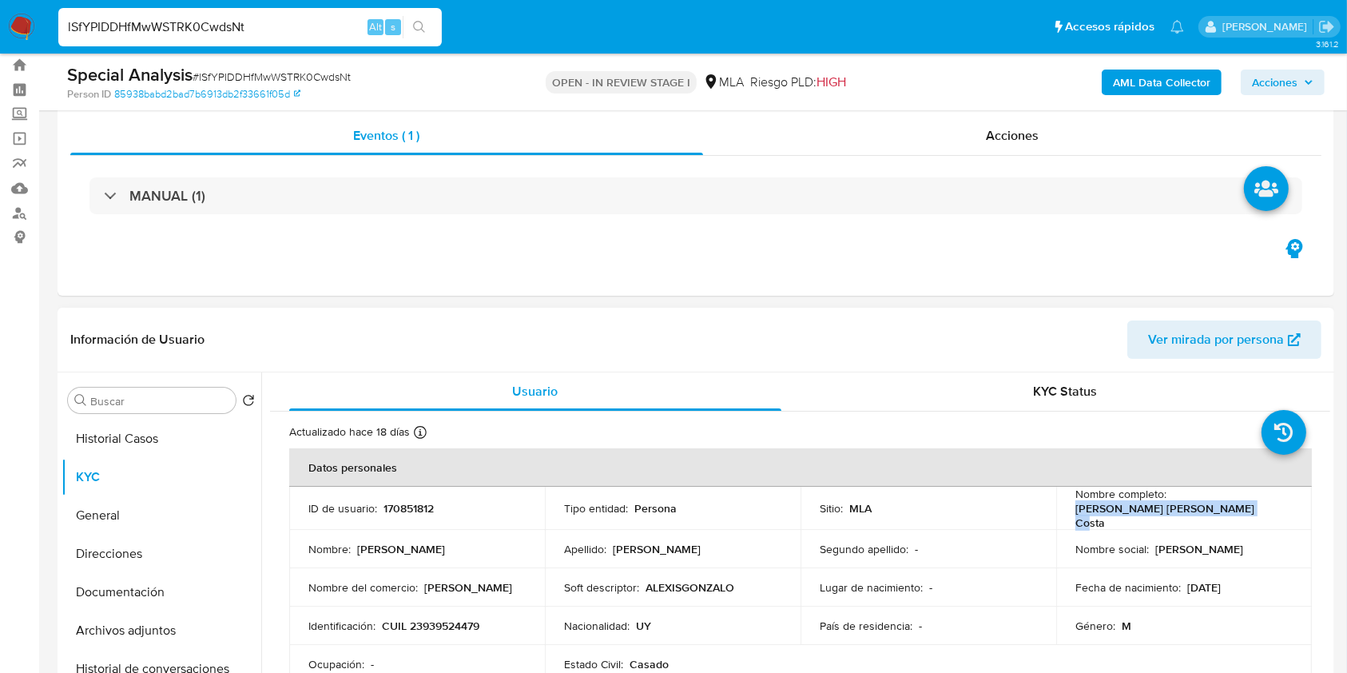
click at [1251, 508] on div "Nombre completo : Alexis Gonzalo Rodriguez Costa" at bounding box center [1183, 508] width 217 height 43
copy p "[PERSON_NAME] [PERSON_NAME] Costa"
click at [447, 618] on p "CUIL 23939524479" at bounding box center [430, 625] width 97 height 14
copy p "23939524479"
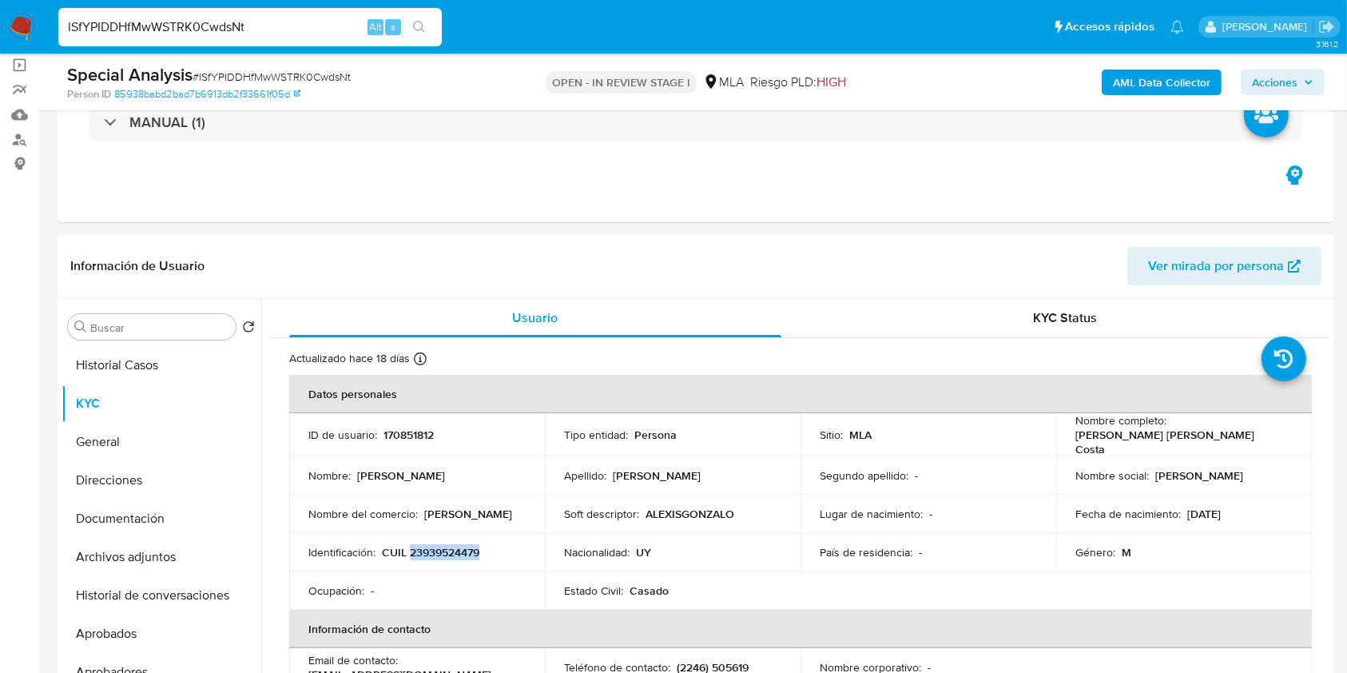
scroll to position [256, 0]
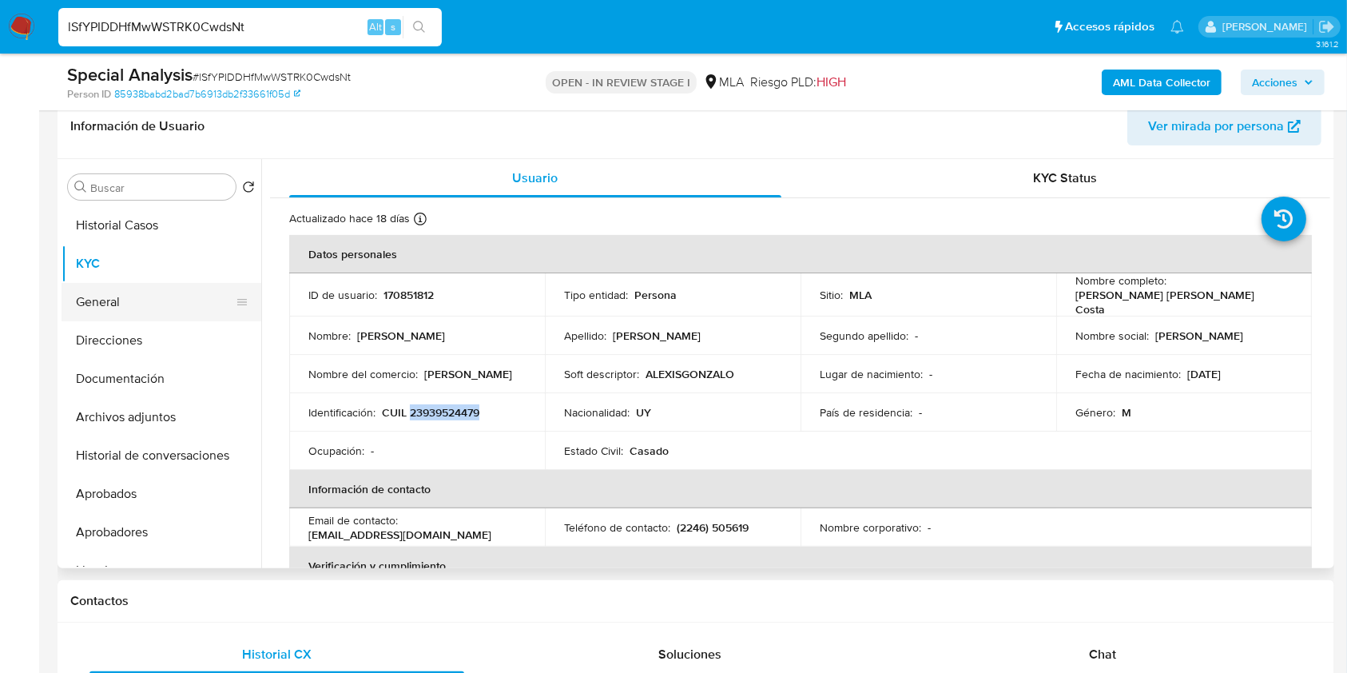
click at [136, 291] on button "General" at bounding box center [155, 302] width 187 height 38
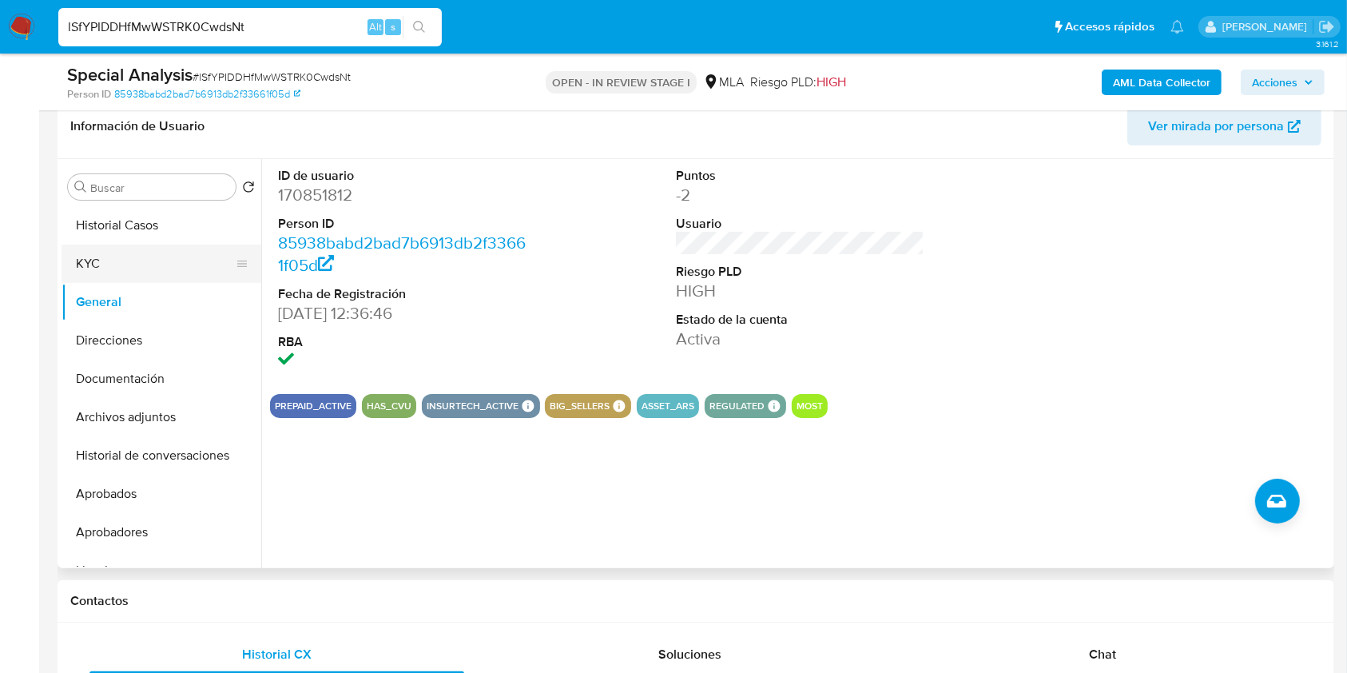
click at [124, 269] on button "KYC" at bounding box center [155, 263] width 187 height 38
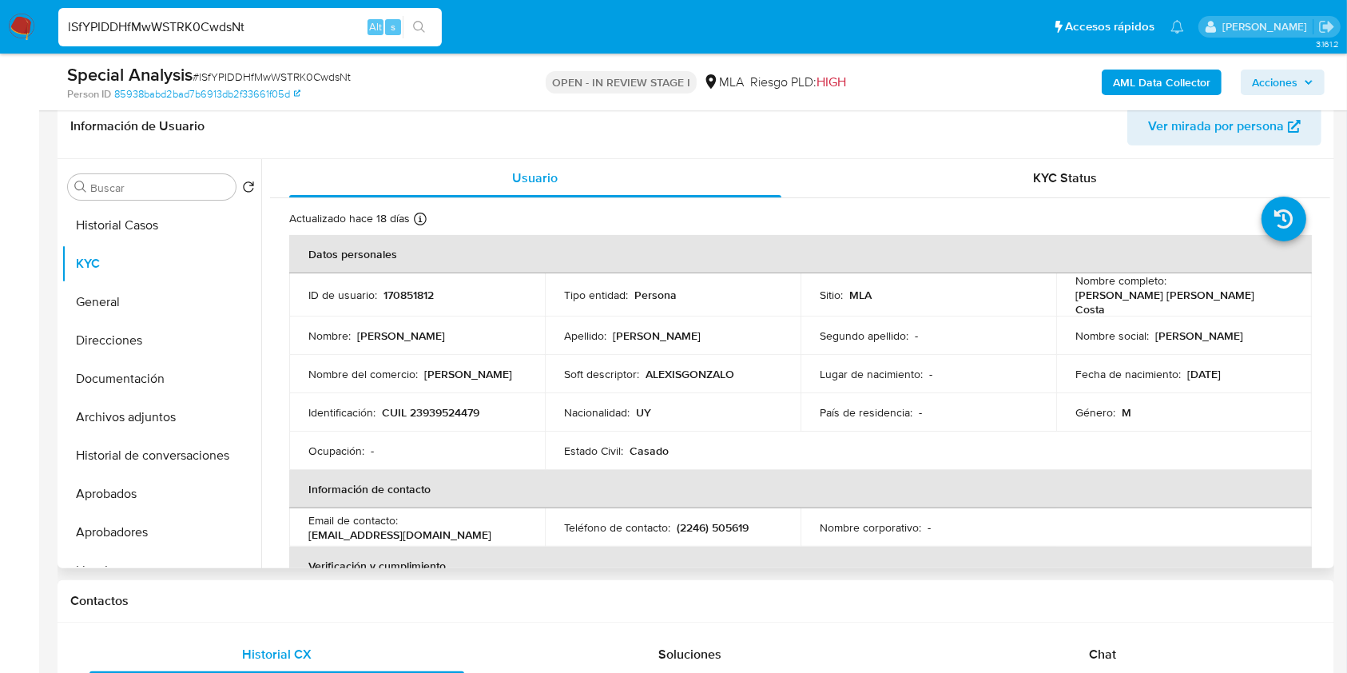
click at [440, 408] on p "CUIL 23939524479" at bounding box center [430, 412] width 97 height 14
copy p "23939524479"
drag, startPoint x: 1070, startPoint y: 298, endPoint x: 1276, endPoint y: 303, distance: 206.2
click at [1276, 303] on div "Nombre completo : Alexis Gonzalo Rodriguez Costa" at bounding box center [1183, 294] width 217 height 43
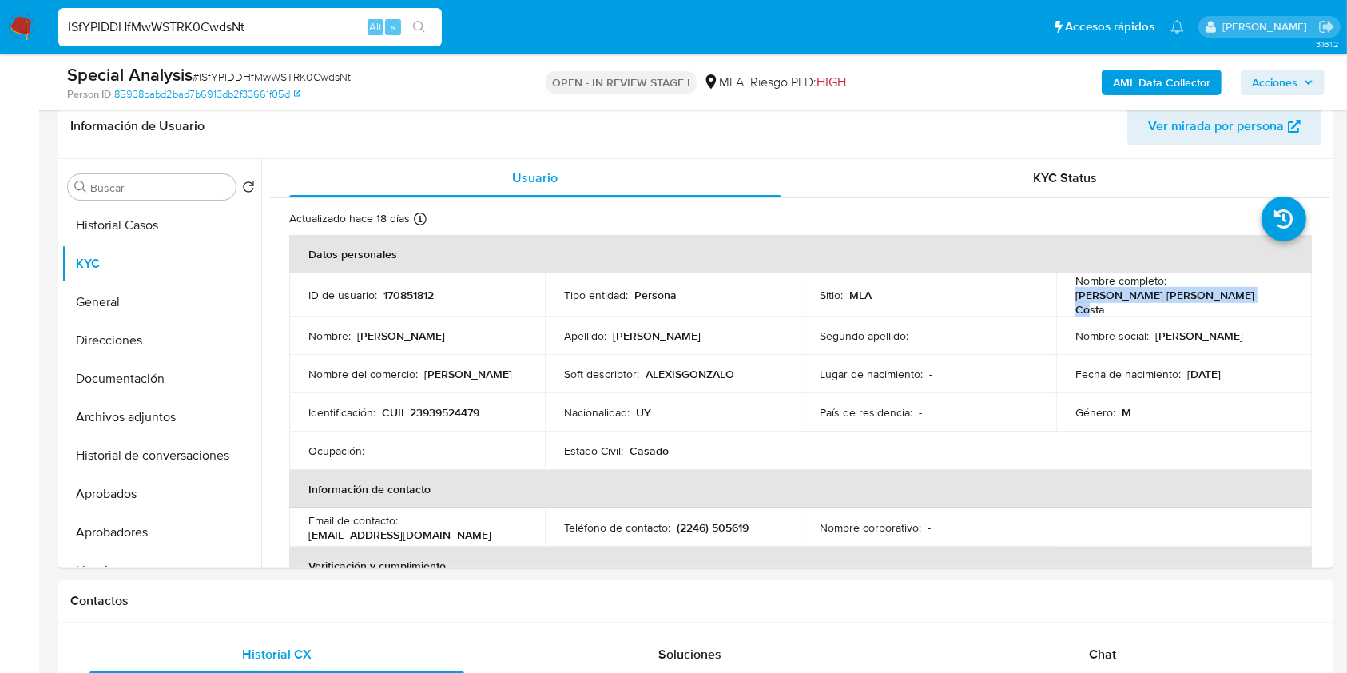
copy p "[PERSON_NAME] [PERSON_NAME] Costa"
click at [447, 405] on p "CUIL 23939524479" at bounding box center [430, 412] width 97 height 14
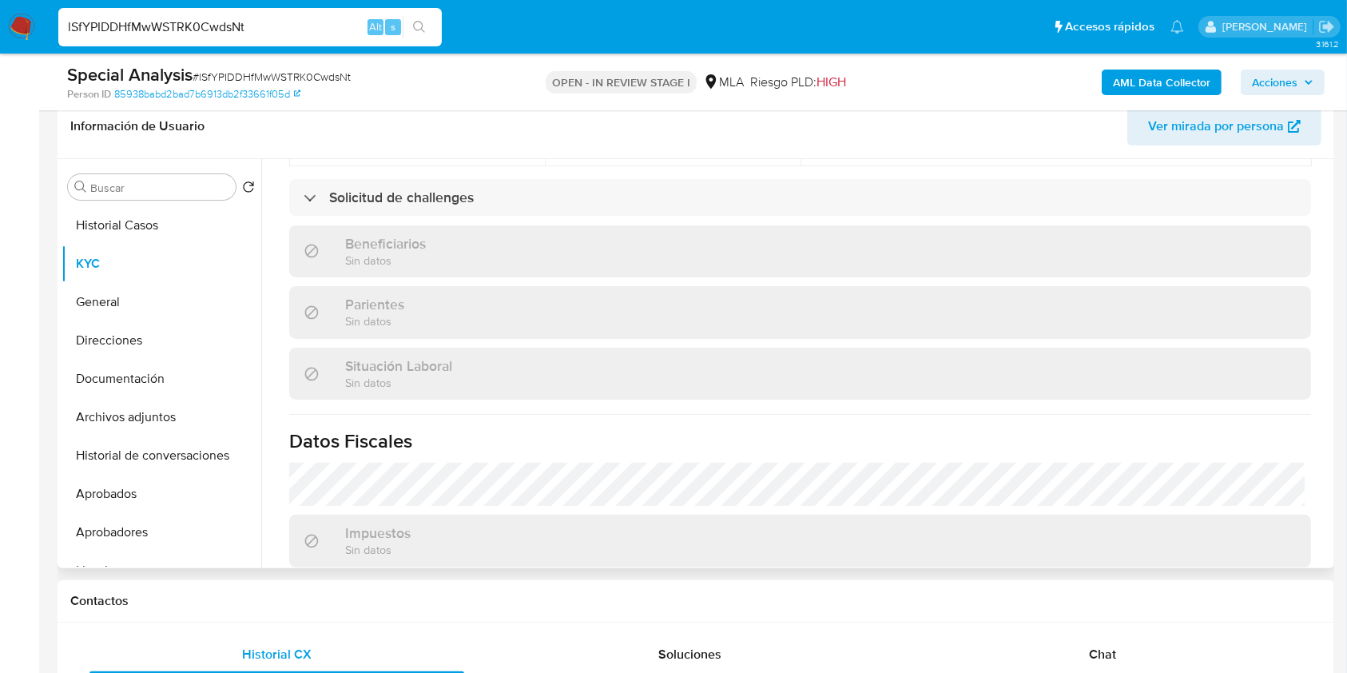
scroll to position [745, 0]
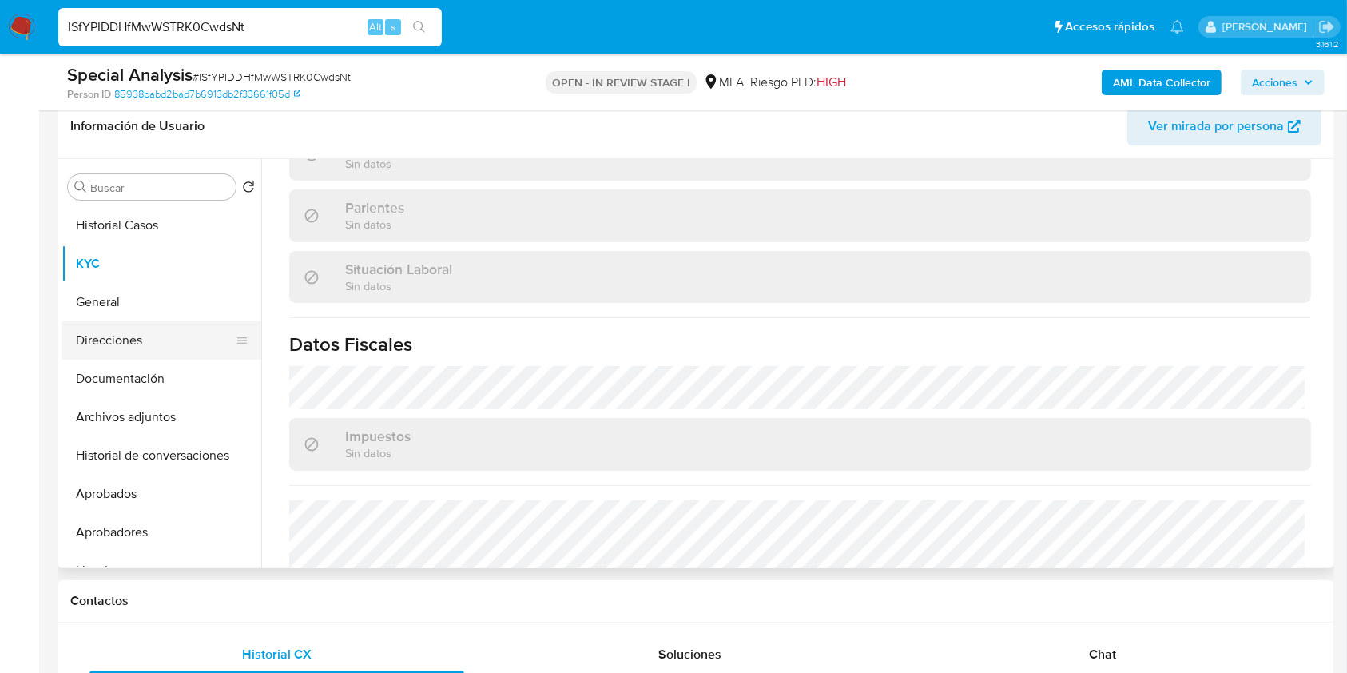
click at [120, 341] on button "Direcciones" at bounding box center [155, 340] width 187 height 38
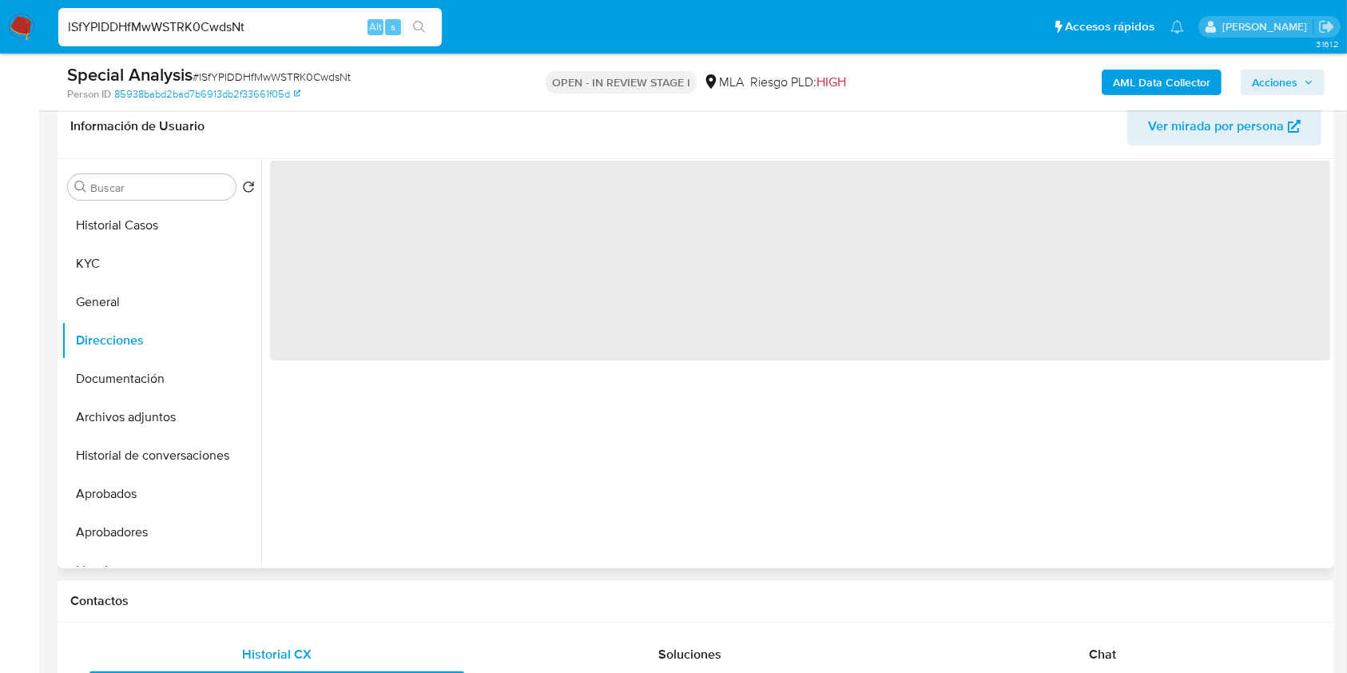
scroll to position [0, 0]
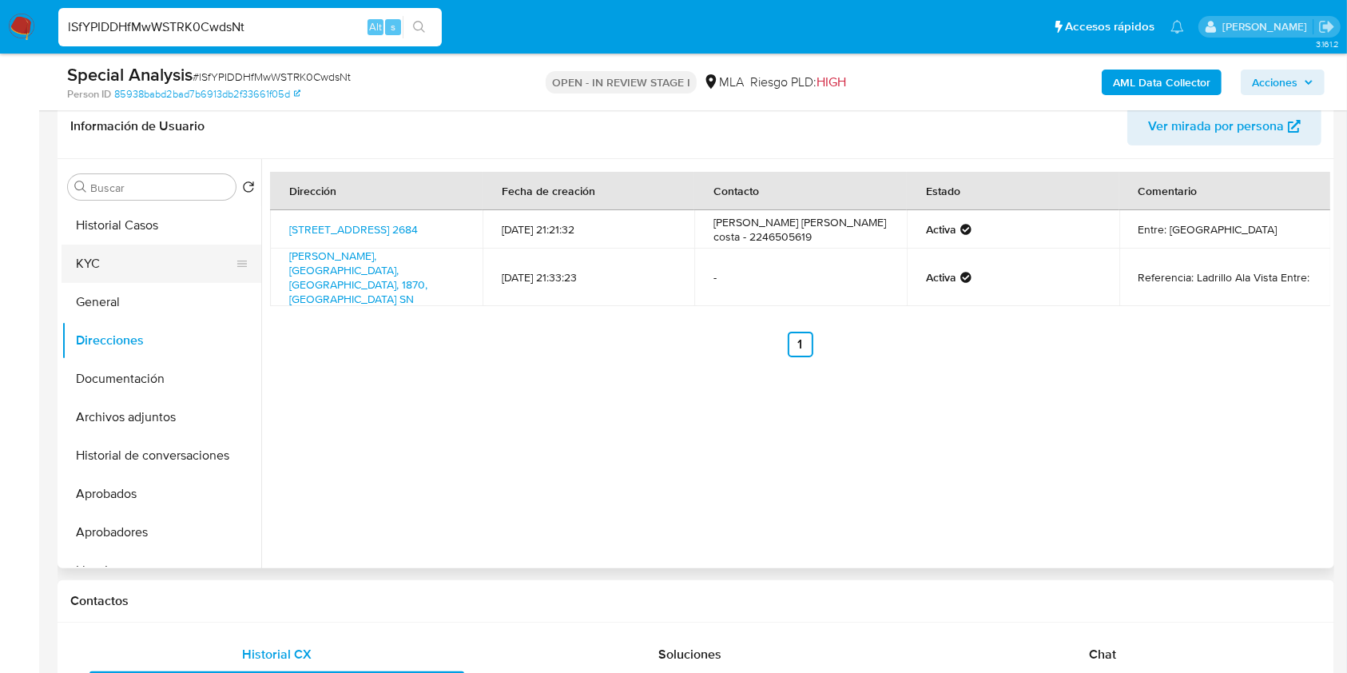
click at [115, 277] on button "KYC" at bounding box center [155, 263] width 187 height 38
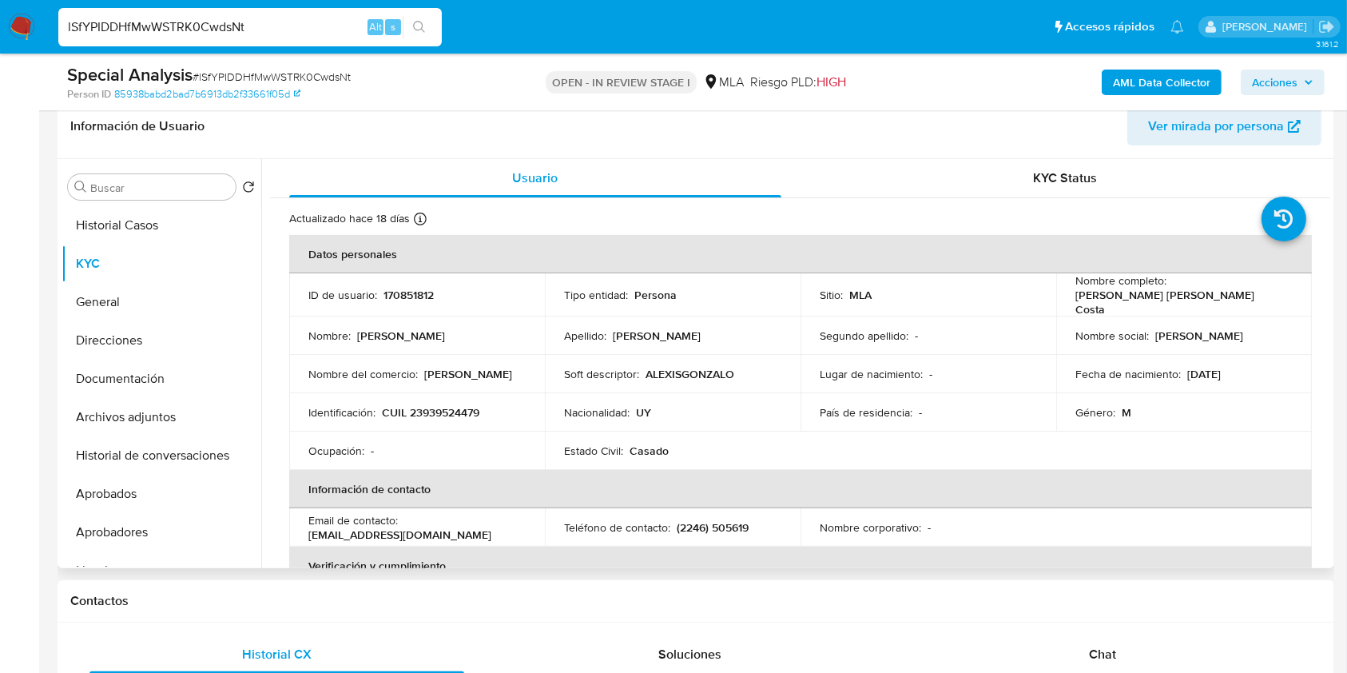
click at [455, 393] on td "Identificación : CUIL 23939524479" at bounding box center [417, 412] width 256 height 38
click at [455, 405] on p "CUIL 23939524479" at bounding box center [430, 412] width 97 height 14
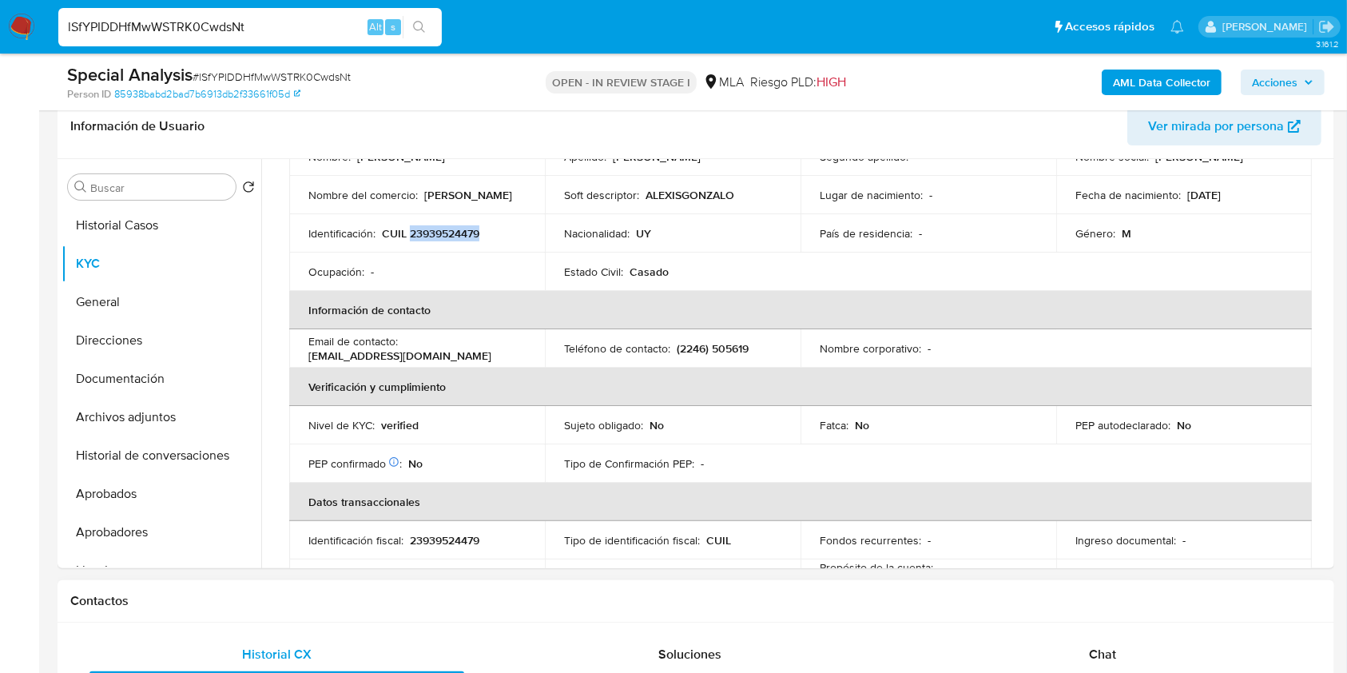
scroll to position [426, 0]
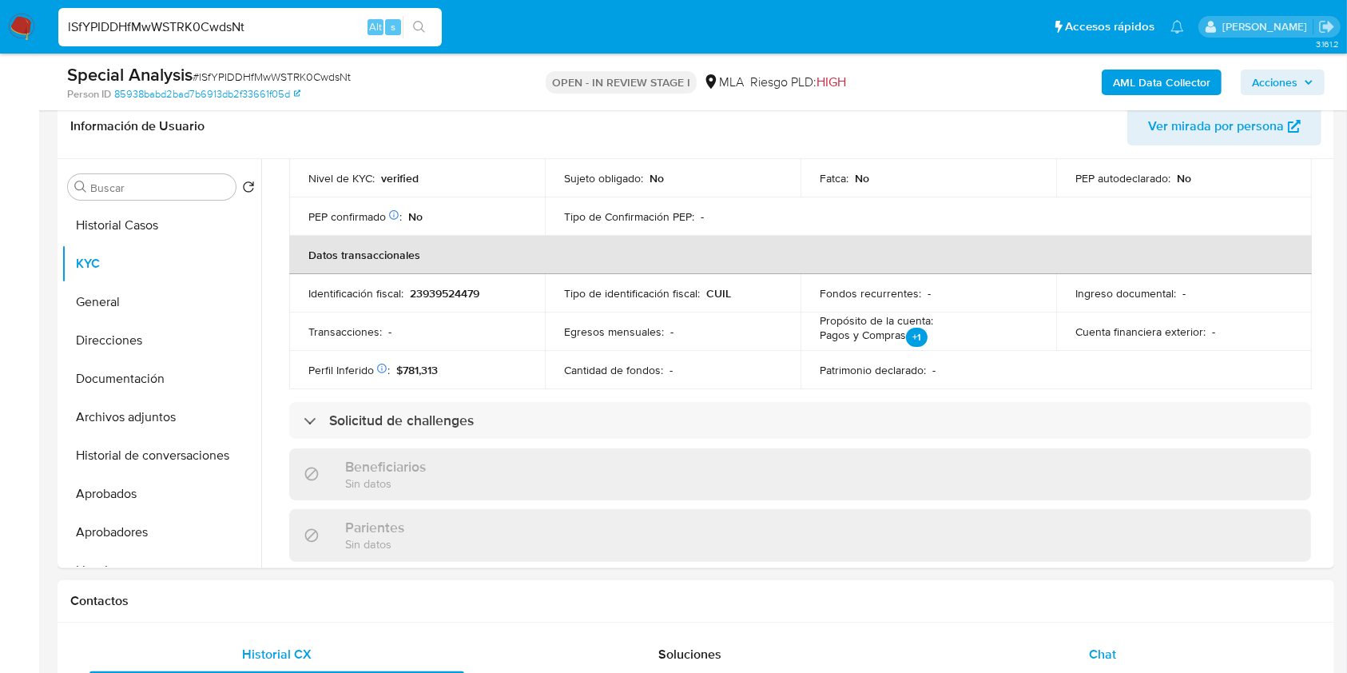
click at [1096, 648] on span "Chat" at bounding box center [1102, 654] width 27 height 18
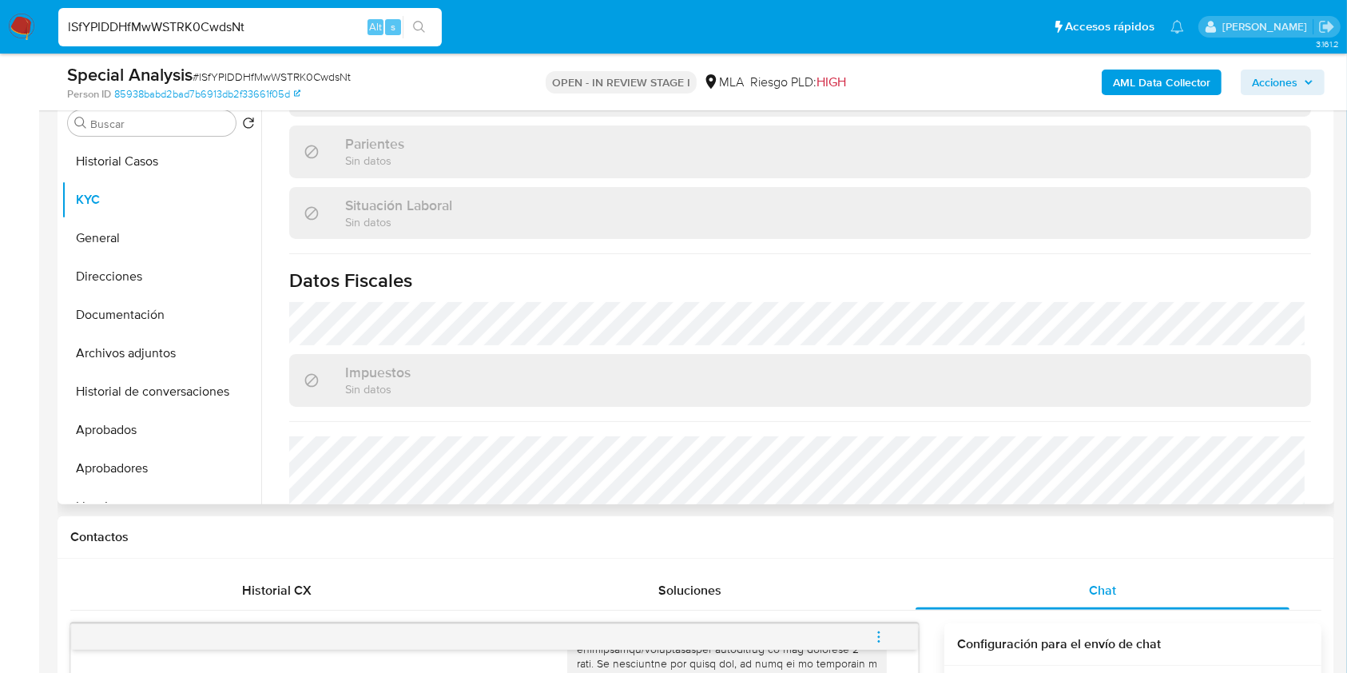
scroll to position [825, 0]
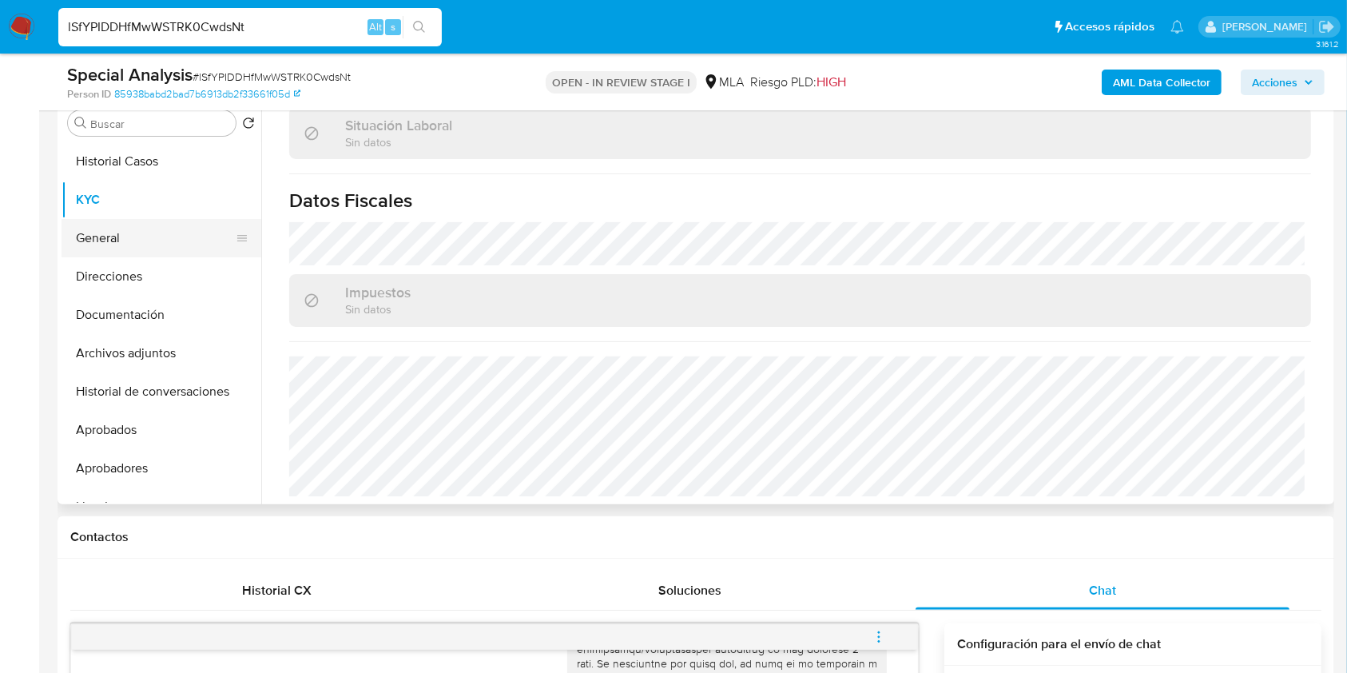
drag, startPoint x: 115, startPoint y: 228, endPoint x: 133, endPoint y: 240, distance: 21.3
click at [115, 228] on button "General" at bounding box center [155, 238] width 187 height 38
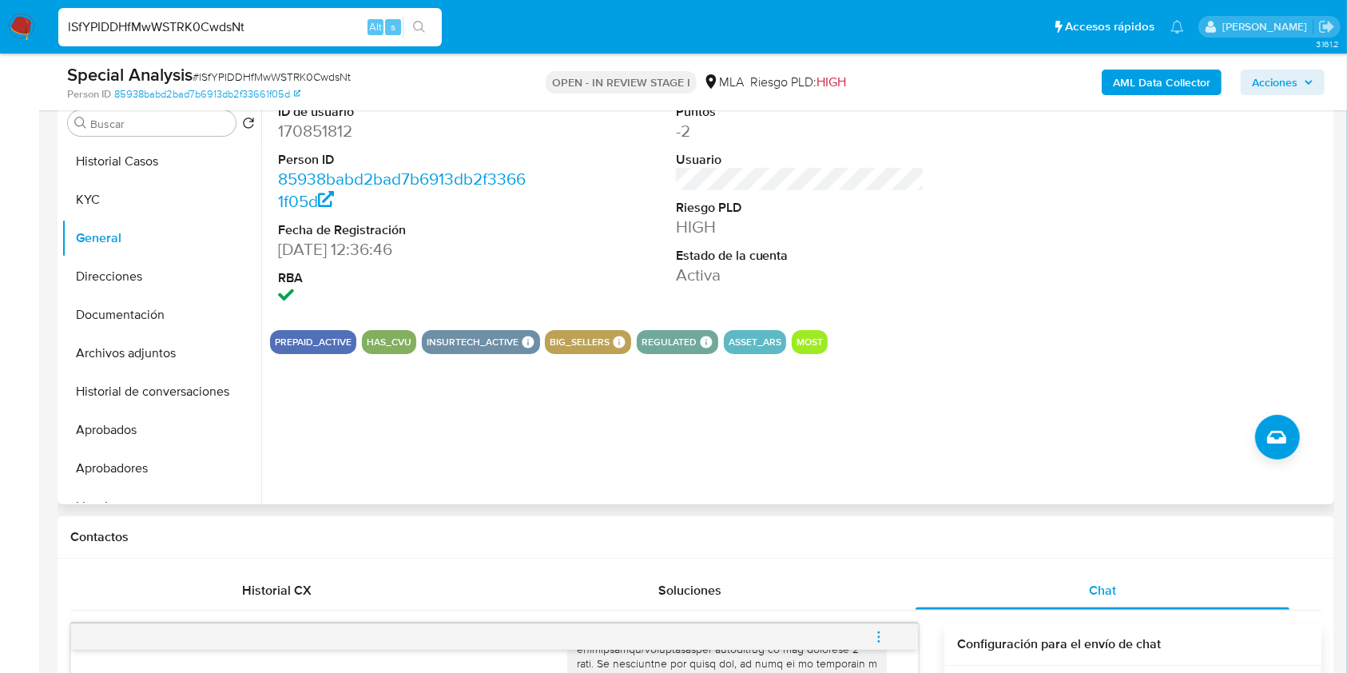
click at [590, 343] on button "BIG_SELLERS" at bounding box center [580, 342] width 60 height 6
click at [627, 346] on div "PREPAID_ACTIVE HAS_CVU INSURTECH_ACTIVE INSURTECH ACTIVE PRODUCTS Cards 1 Total…" at bounding box center [800, 342] width 1060 height 24
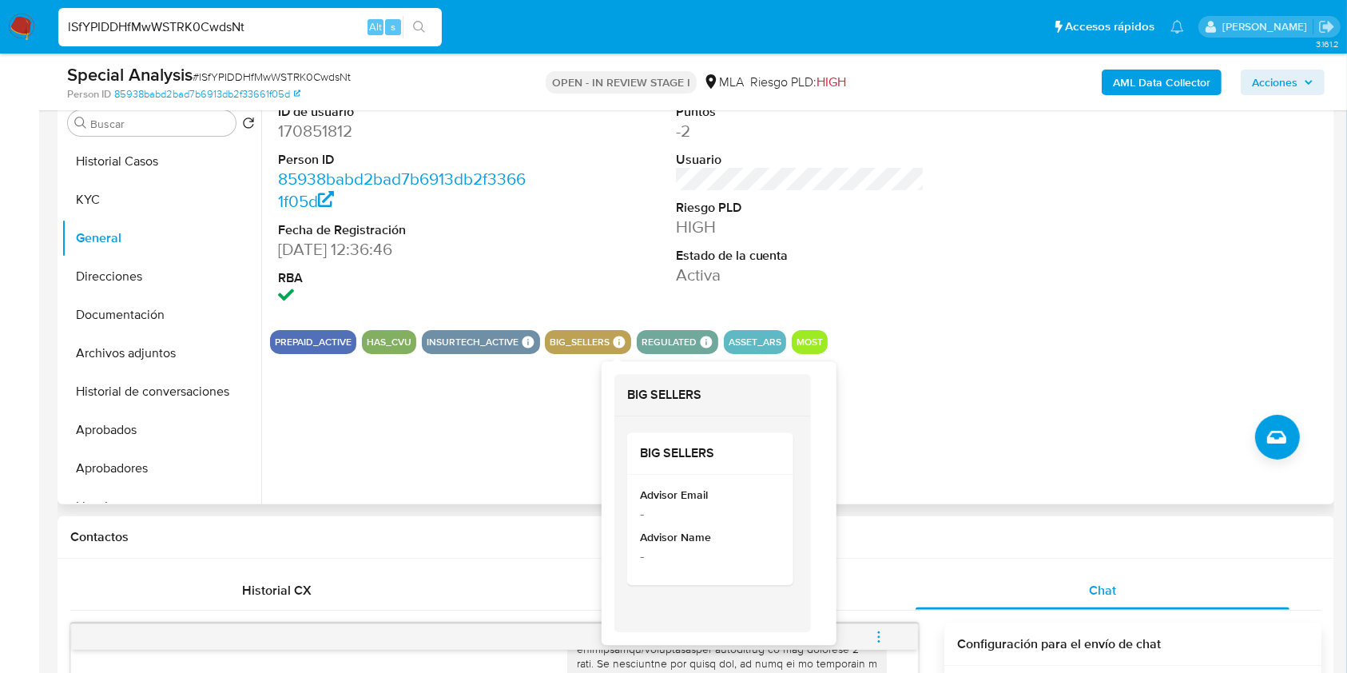
click at [618, 342] on icon at bounding box center [620, 342] width 12 height 12
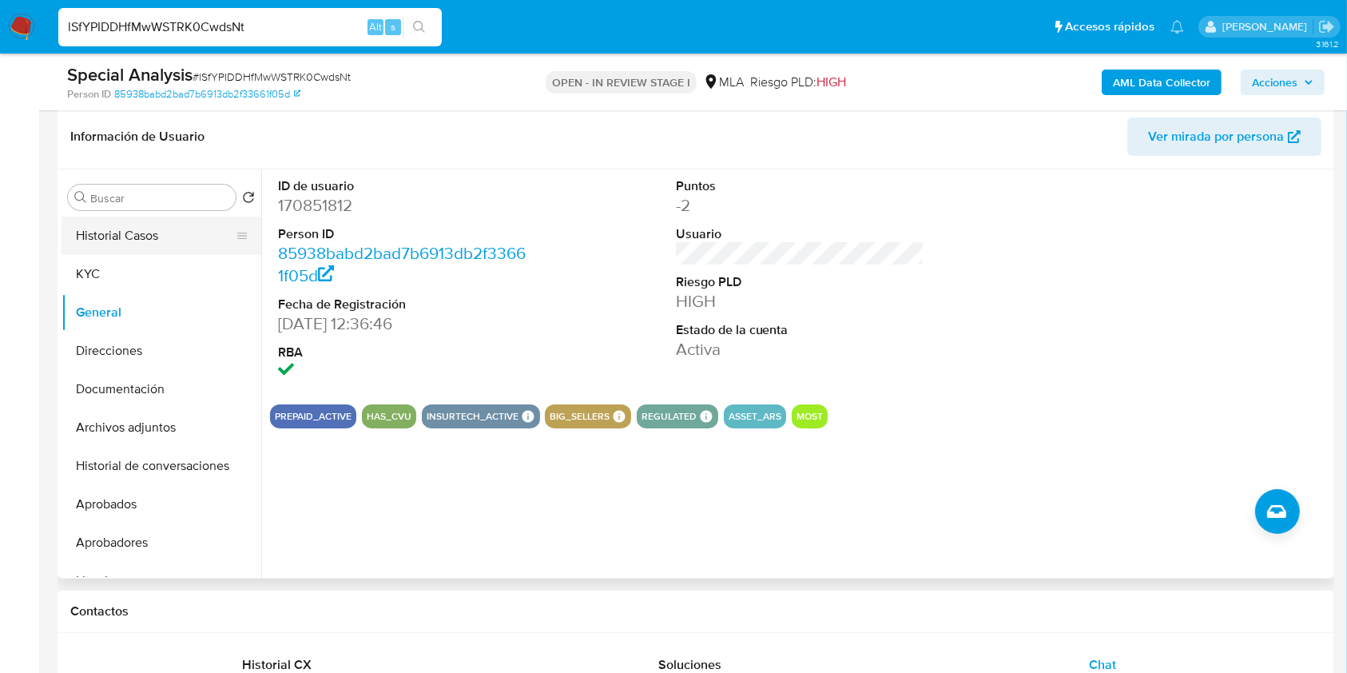
scroll to position [213, 0]
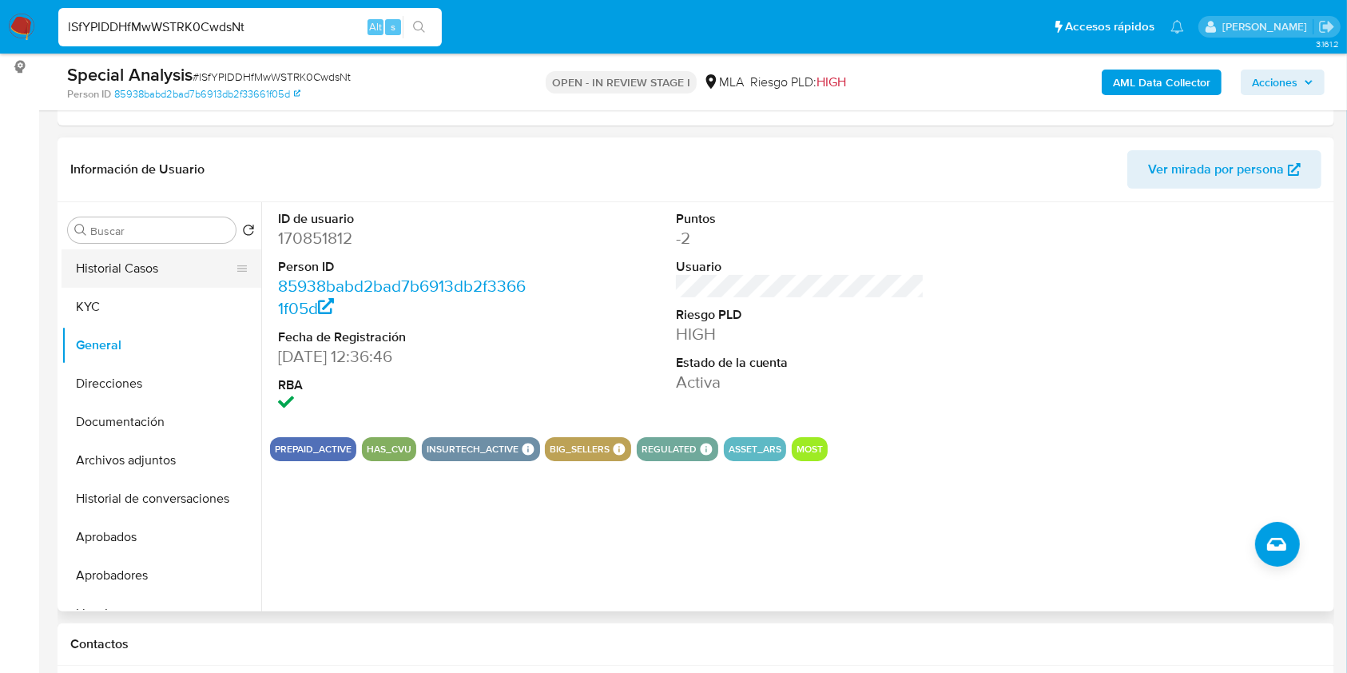
click at [141, 274] on button "Historial Casos" at bounding box center [155, 268] width 187 height 38
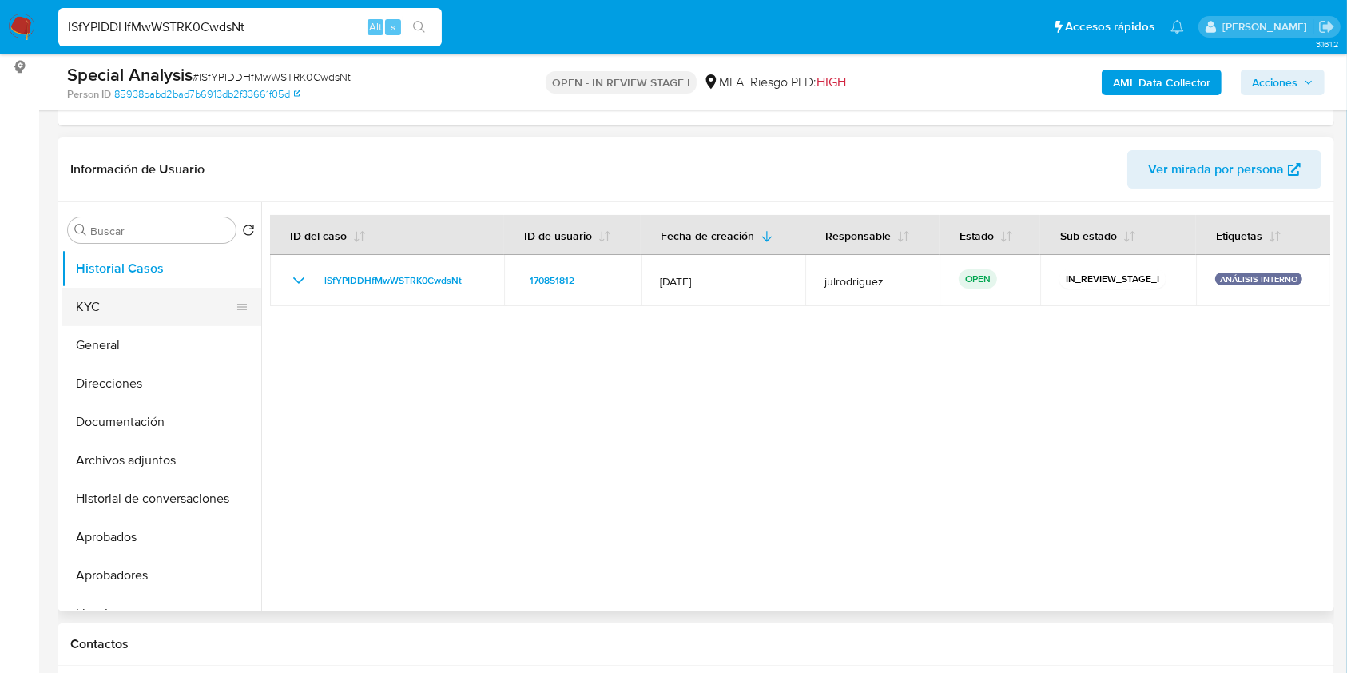
click at [147, 312] on button "KYC" at bounding box center [155, 307] width 187 height 38
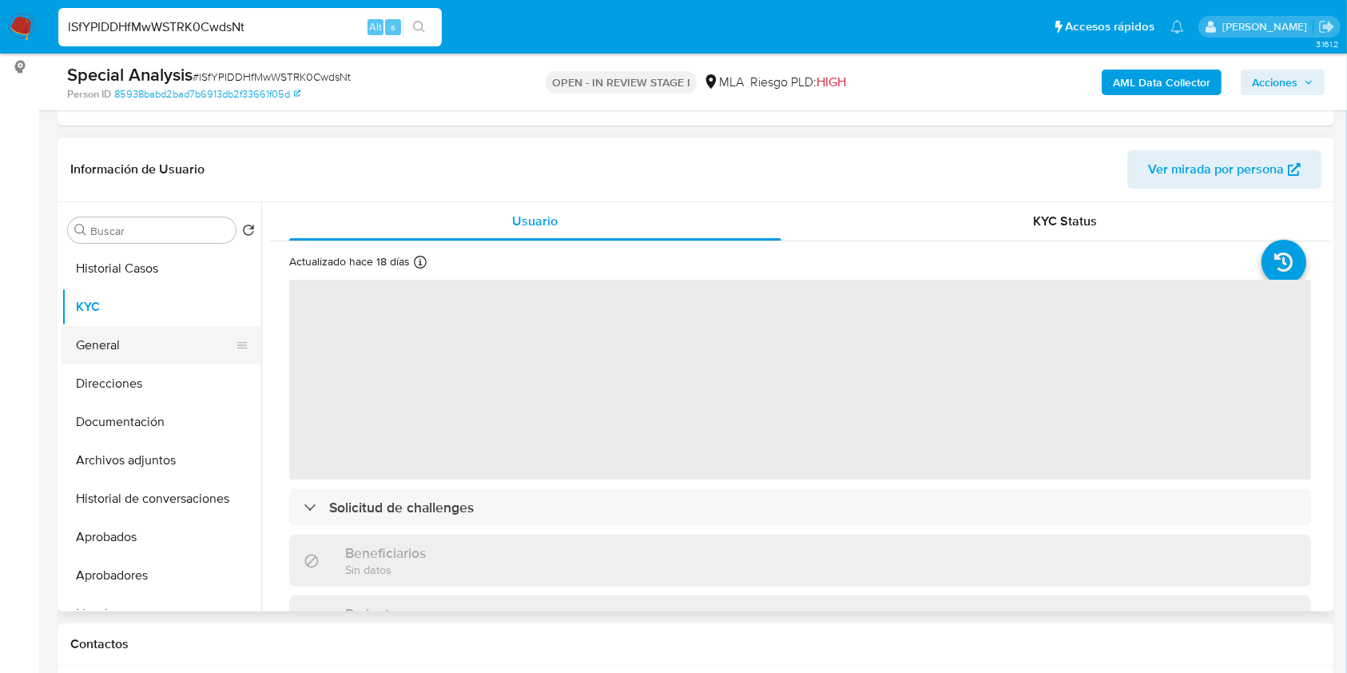
click at [147, 344] on button "General" at bounding box center [155, 345] width 187 height 38
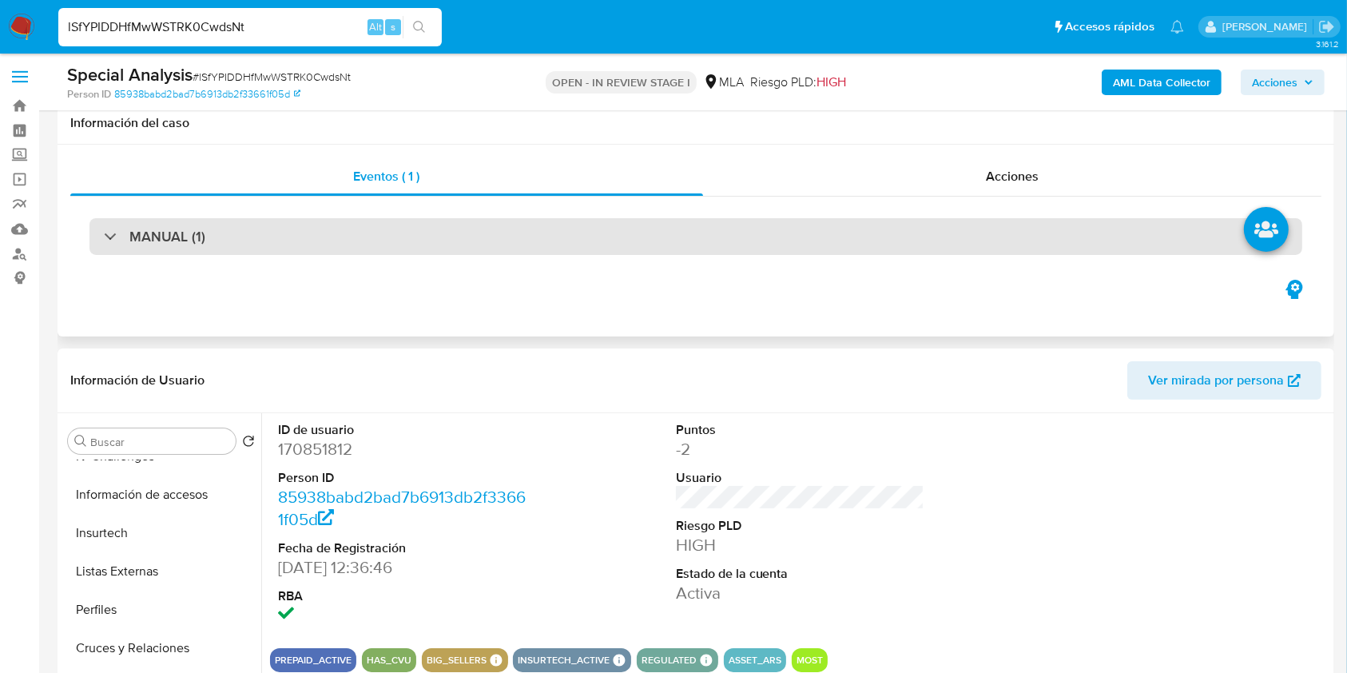
scroll to position [0, 0]
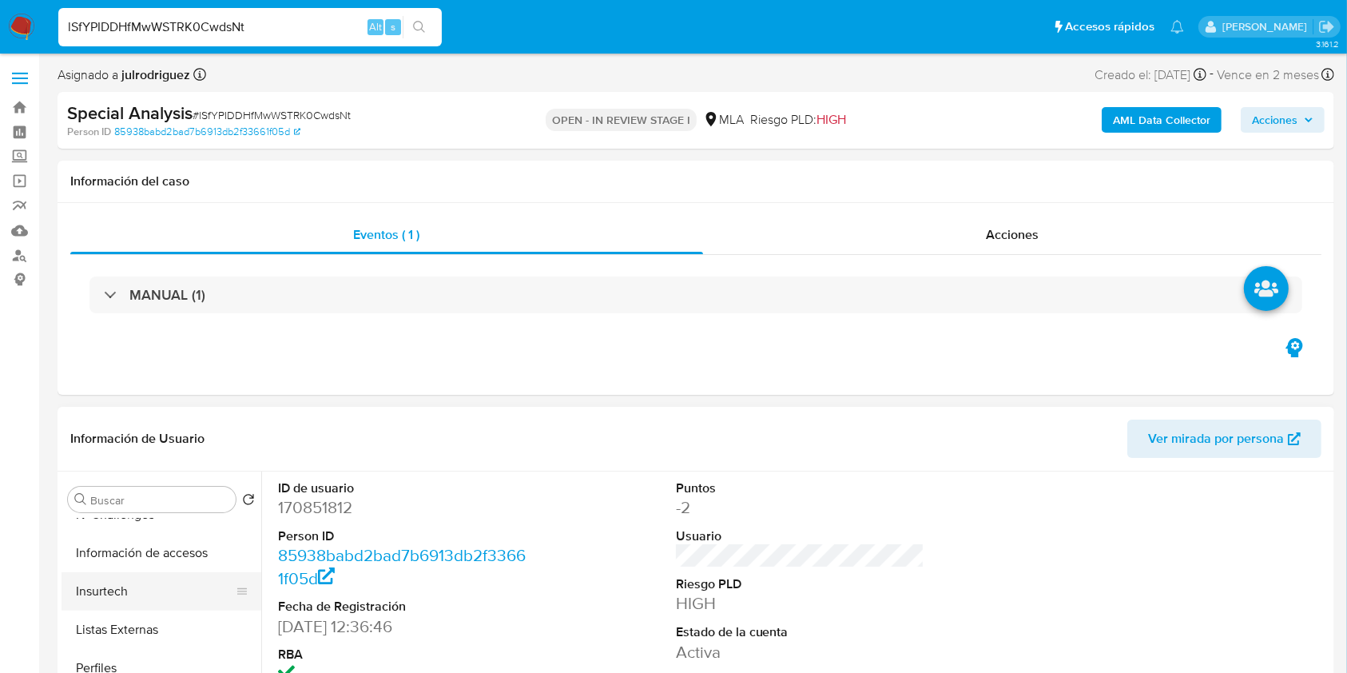
click at [140, 585] on button "Insurtech" at bounding box center [155, 591] width 187 height 38
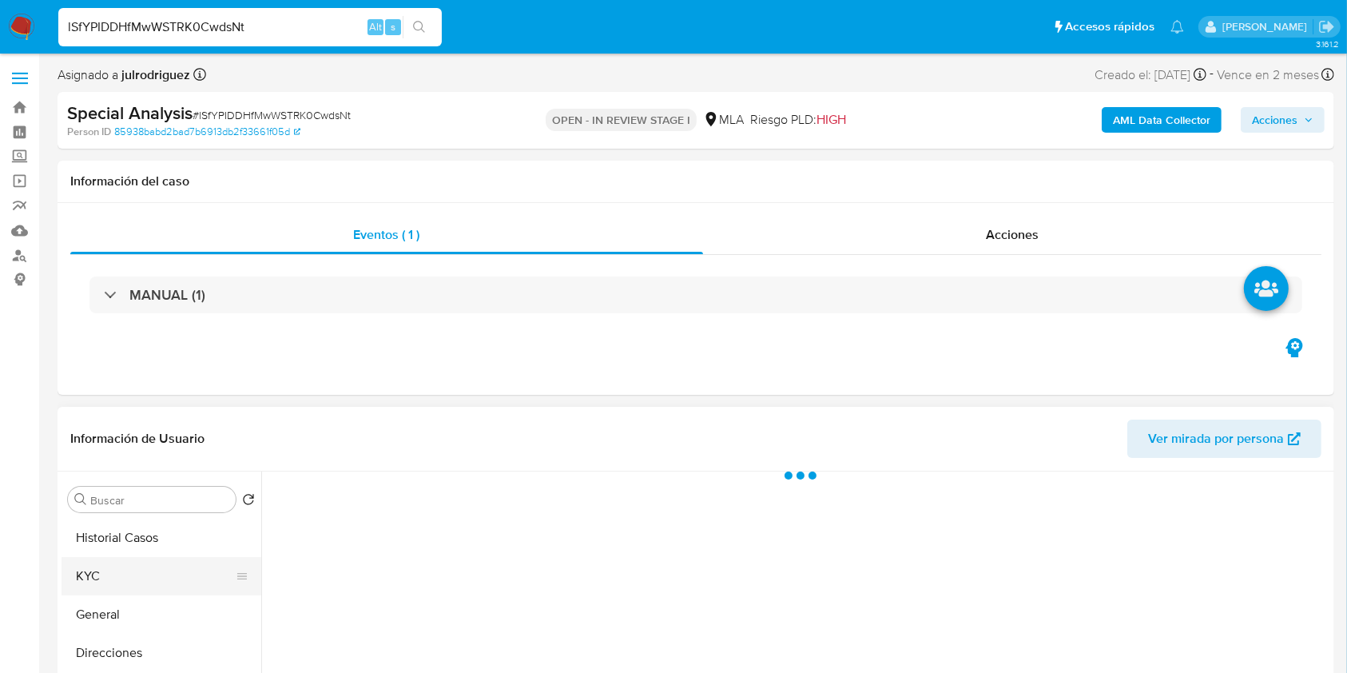
click at [125, 585] on button "KYC" at bounding box center [155, 576] width 187 height 38
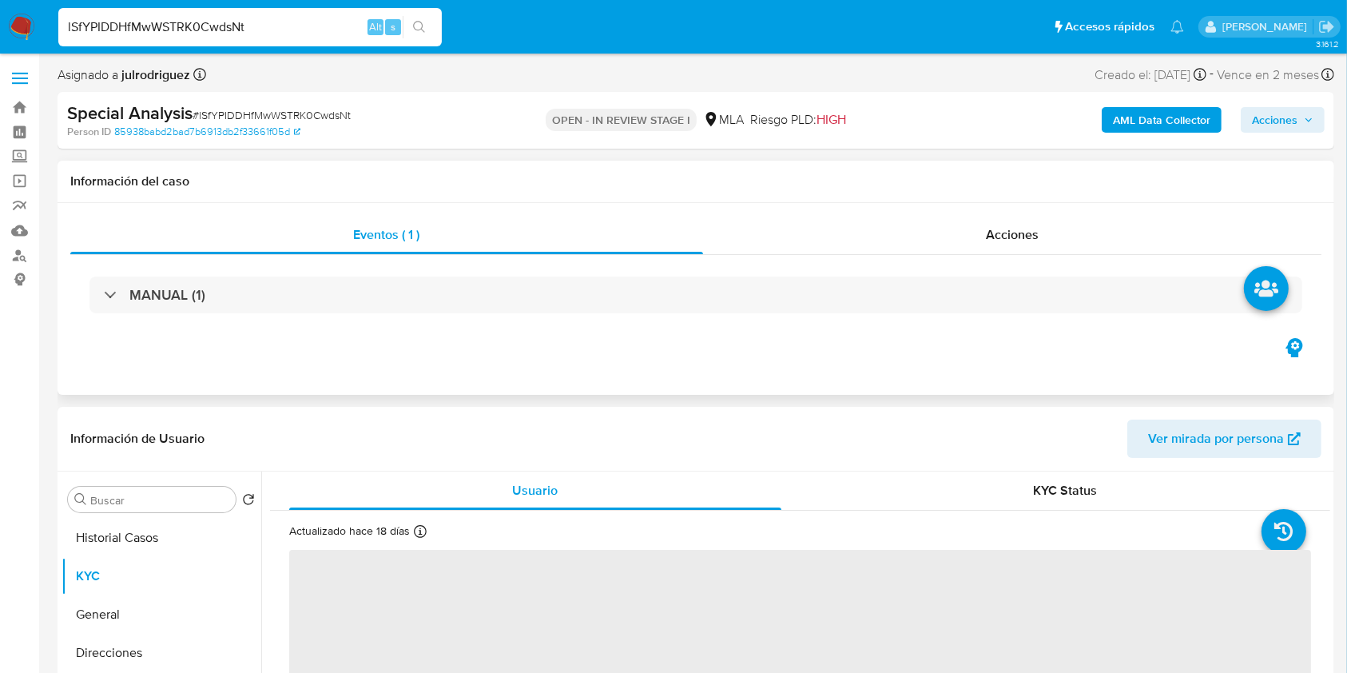
scroll to position [320, 0]
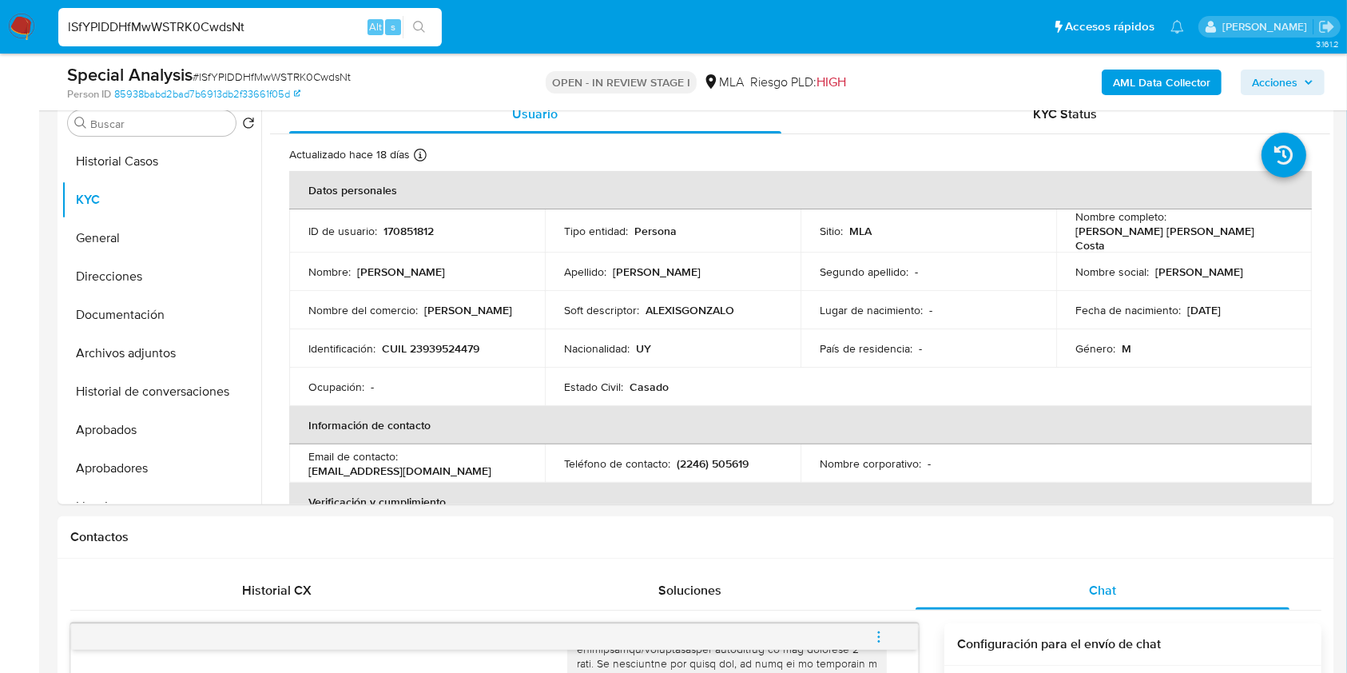
click at [213, 22] on input "lSfYPIDDHfMwWSTRK0CwdsNt" at bounding box center [249, 27] width 383 height 21
paste input "7Q3Gaid6tMzf1aC21Gbh9tqG"
type input "7Q3Gaid6tMzf1aC21Gbh9tqG"
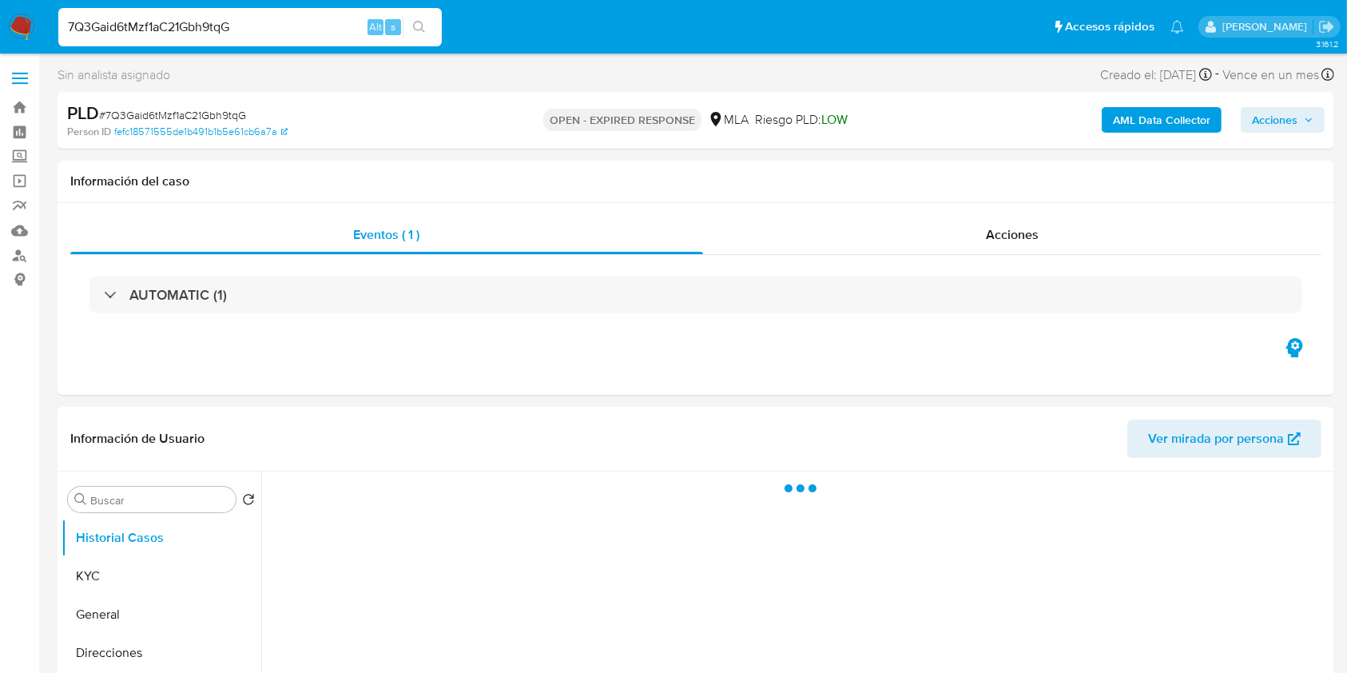
select select "10"
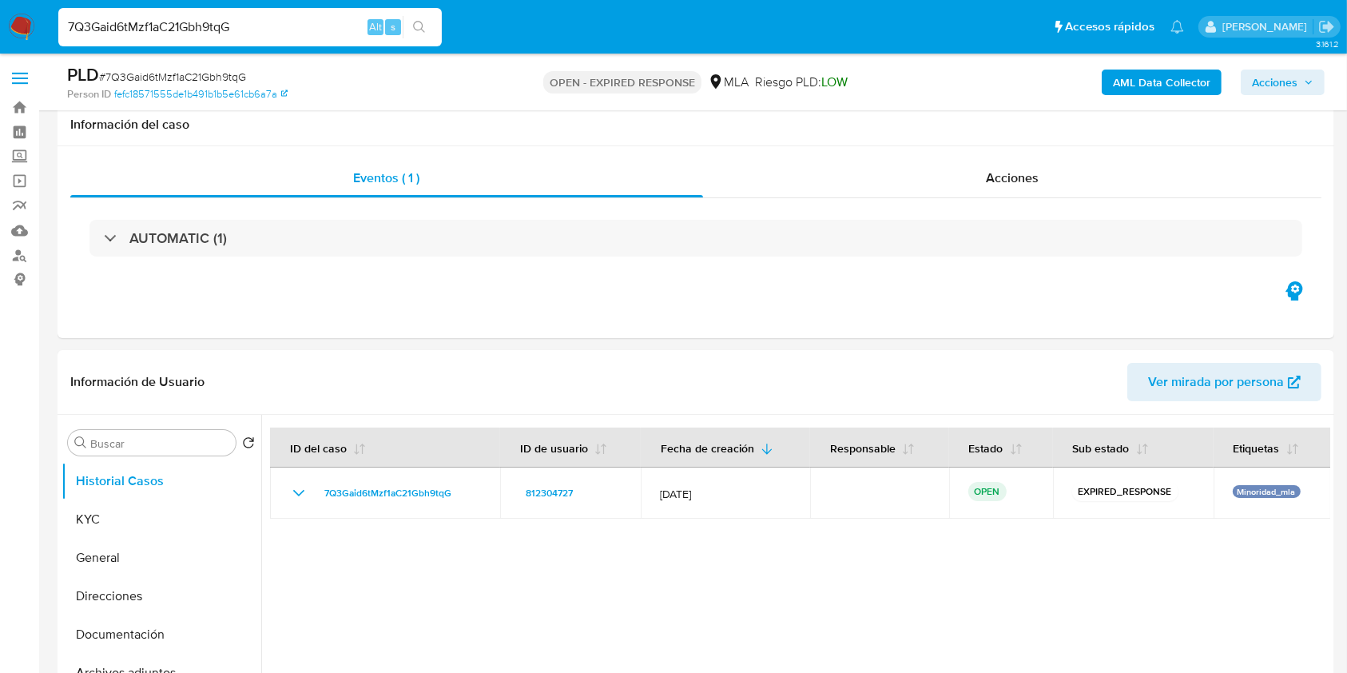
scroll to position [213, 0]
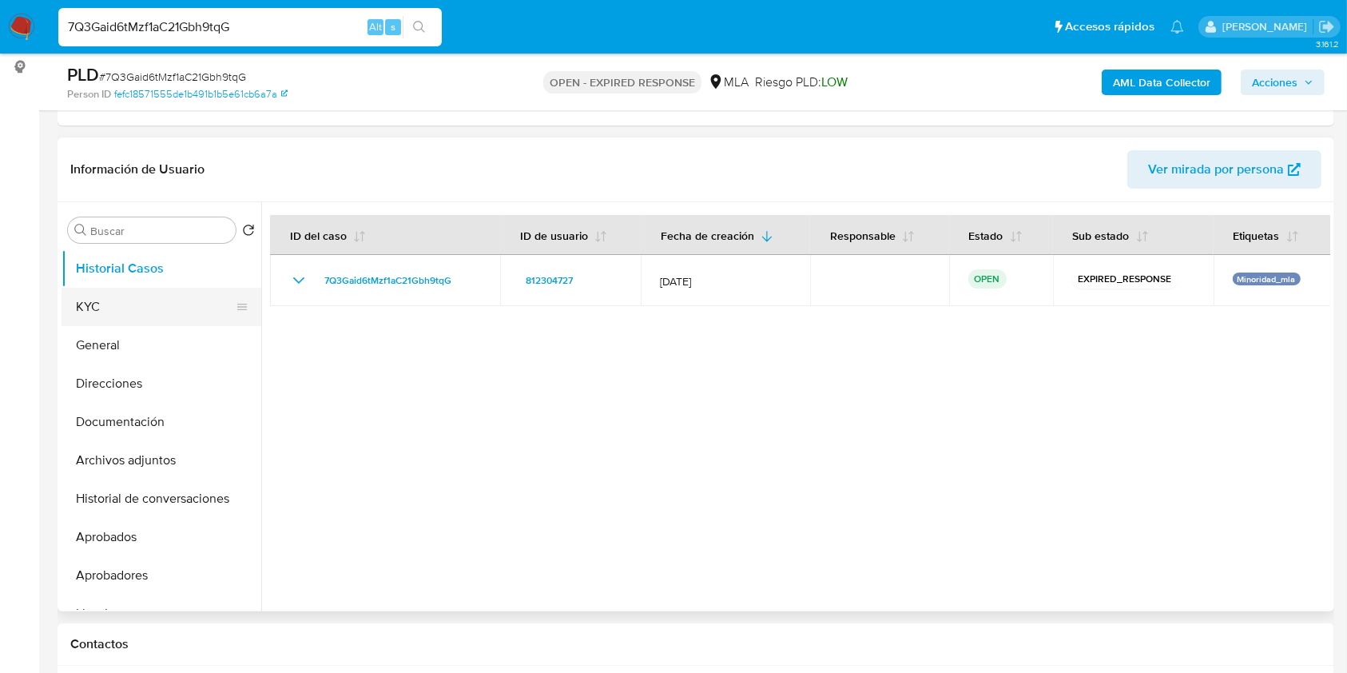
click at [182, 291] on button "KYC" at bounding box center [155, 307] width 187 height 38
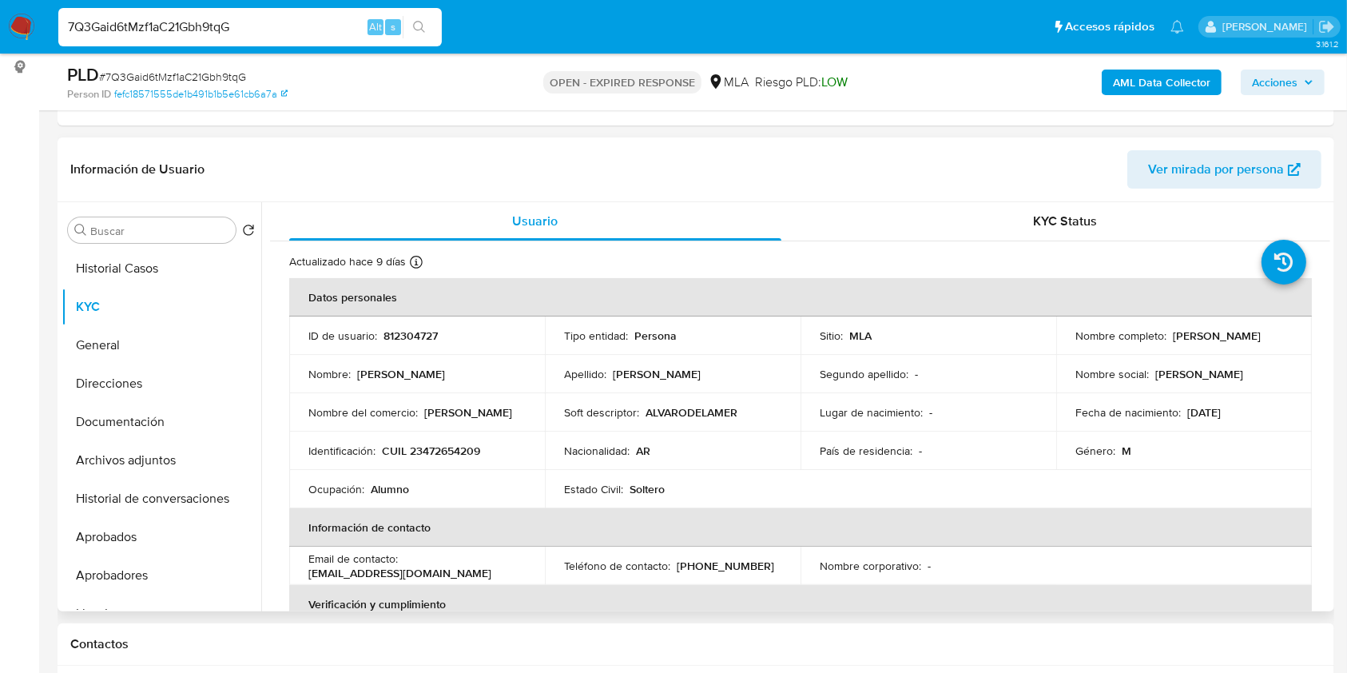
drag, startPoint x: 1165, startPoint y: 336, endPoint x: 1283, endPoint y: 337, distance: 118.2
click at [1283, 337] on div "Nombre completo : [PERSON_NAME]" at bounding box center [1183, 335] width 217 height 14
click at [404, 341] on p "812304727" at bounding box center [410, 335] width 54 height 14
click at [207, 77] on span "# 7Q3Gaid6tMzf1aC21Gbh9tqG" at bounding box center [172, 77] width 147 height 16
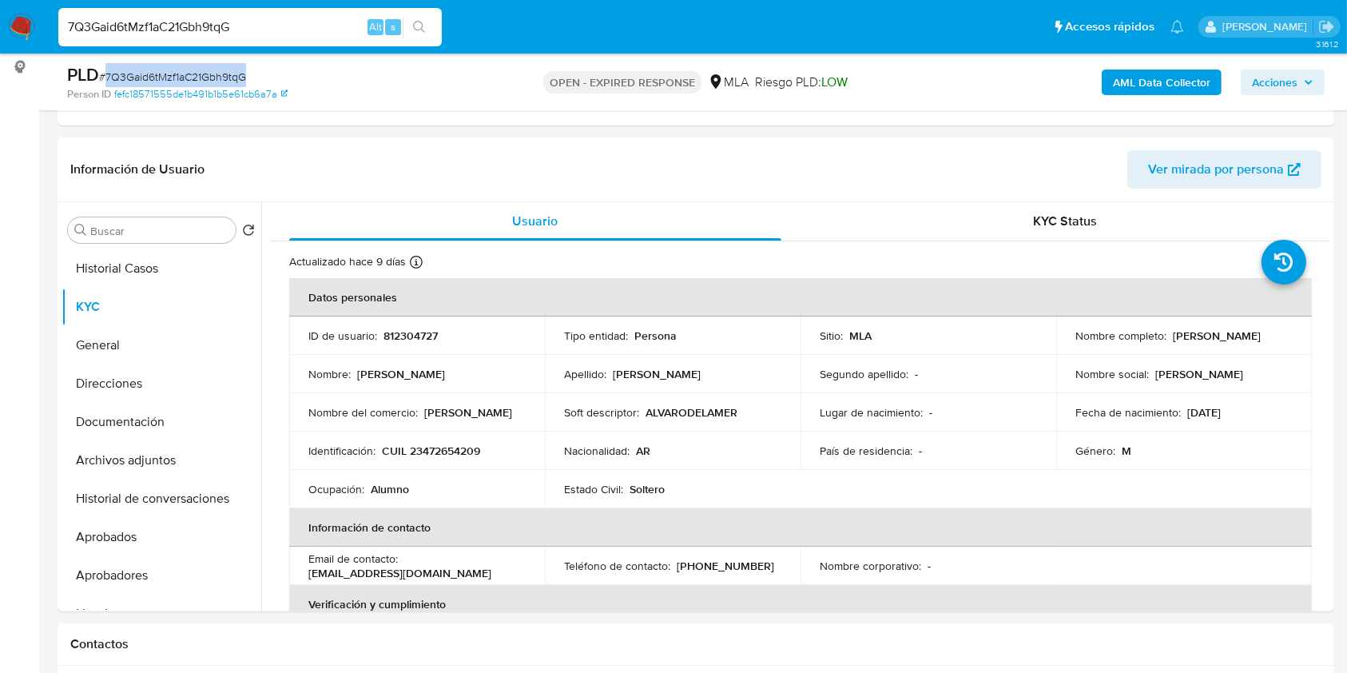
click at [207, 77] on span "# 7Q3Gaid6tMzf1aC21Gbh9tqG" at bounding box center [172, 77] width 147 height 16
drag, startPoint x: 1165, startPoint y: 335, endPoint x: 1270, endPoint y: 348, distance: 106.3
click at [1270, 348] on td "Nombre completo : [PERSON_NAME]" at bounding box center [1184, 335] width 256 height 38
click at [410, 342] on p "812304727" at bounding box center [410, 335] width 54 height 14
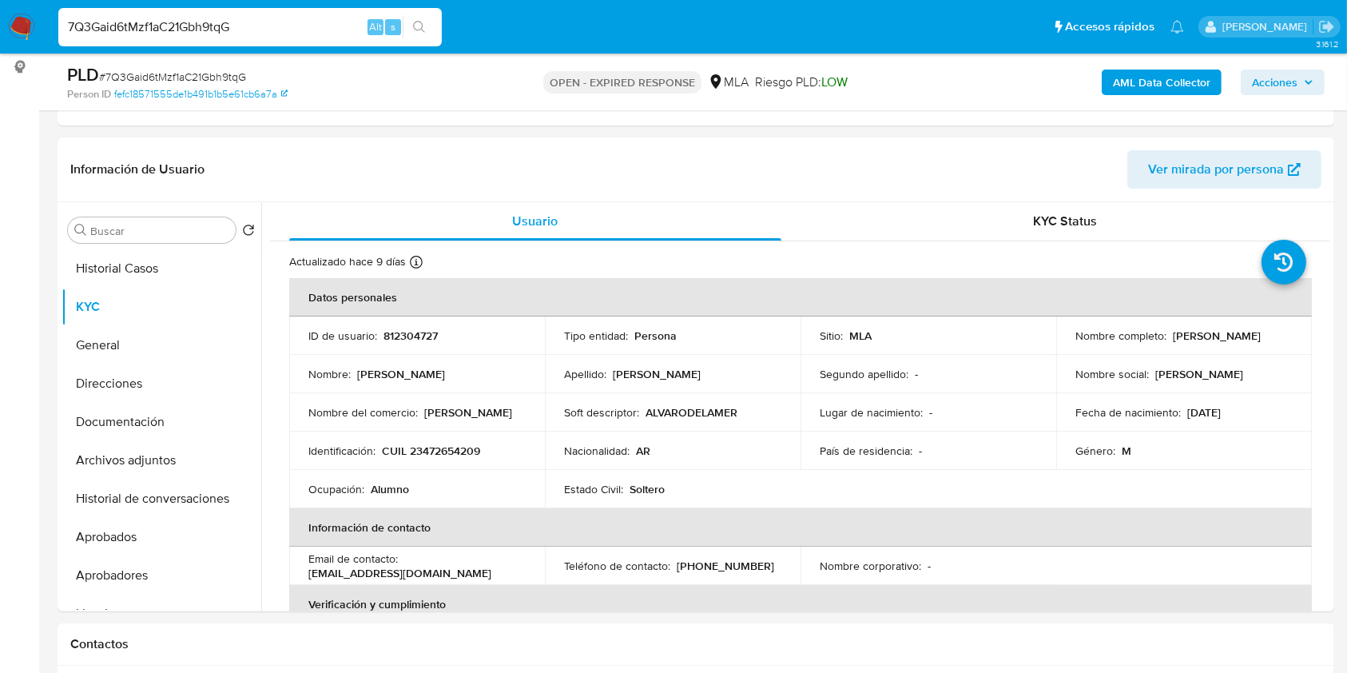
click at [173, 78] on span "# 7Q3Gaid6tMzf1aC21Gbh9tqG" at bounding box center [172, 77] width 147 height 16
click at [435, 447] on p "CUIL 23472654209" at bounding box center [431, 450] width 98 height 14
click at [409, 337] on p "812304727" at bounding box center [410, 335] width 54 height 14
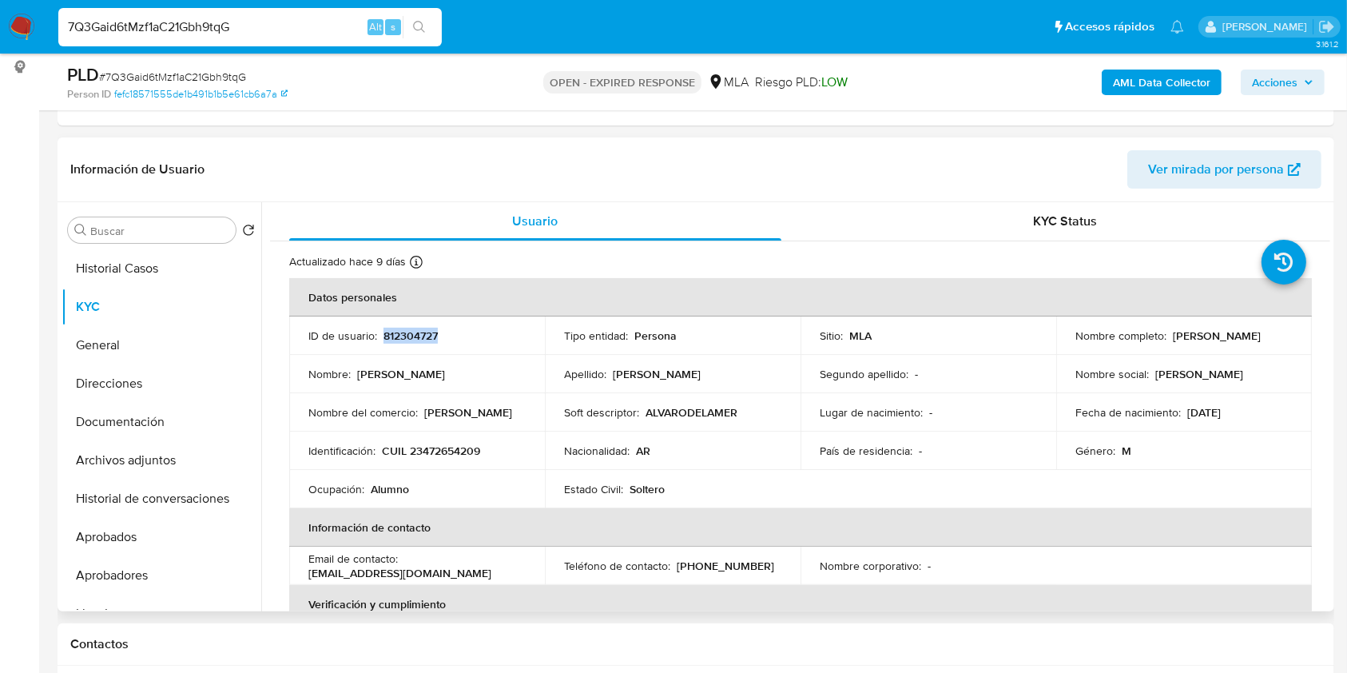
click at [409, 337] on p "812304727" at bounding box center [410, 335] width 54 height 14
drag, startPoint x: 1170, startPoint y: 331, endPoint x: 1272, endPoint y: 338, distance: 102.5
click at [1273, 338] on div "Nombre completo : Alvaro Delamer Uria" at bounding box center [1183, 335] width 217 height 14
click at [443, 460] on td "Identificación : CUIL 23472654209" at bounding box center [417, 450] width 256 height 38
click at [442, 455] on p "CUIL 23472654209" at bounding box center [431, 450] width 98 height 14
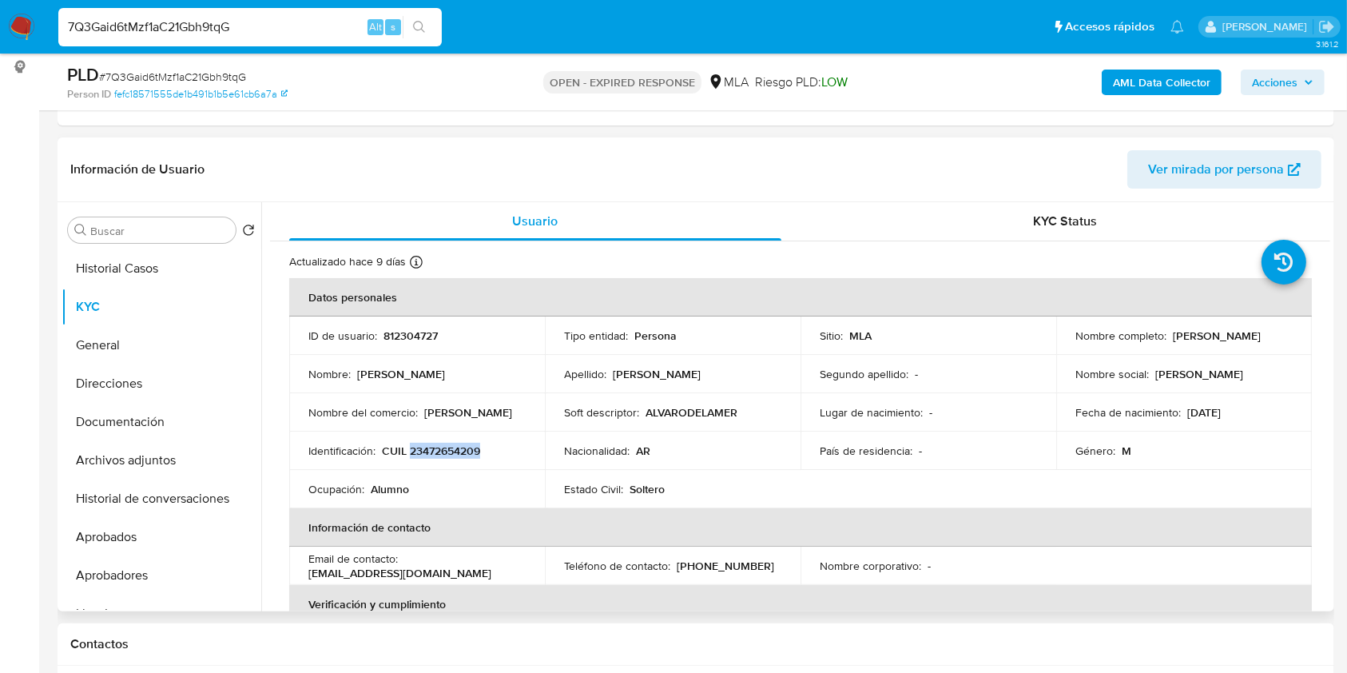
click at [442, 455] on p "CUIL 23472654209" at bounding box center [431, 450] width 98 height 14
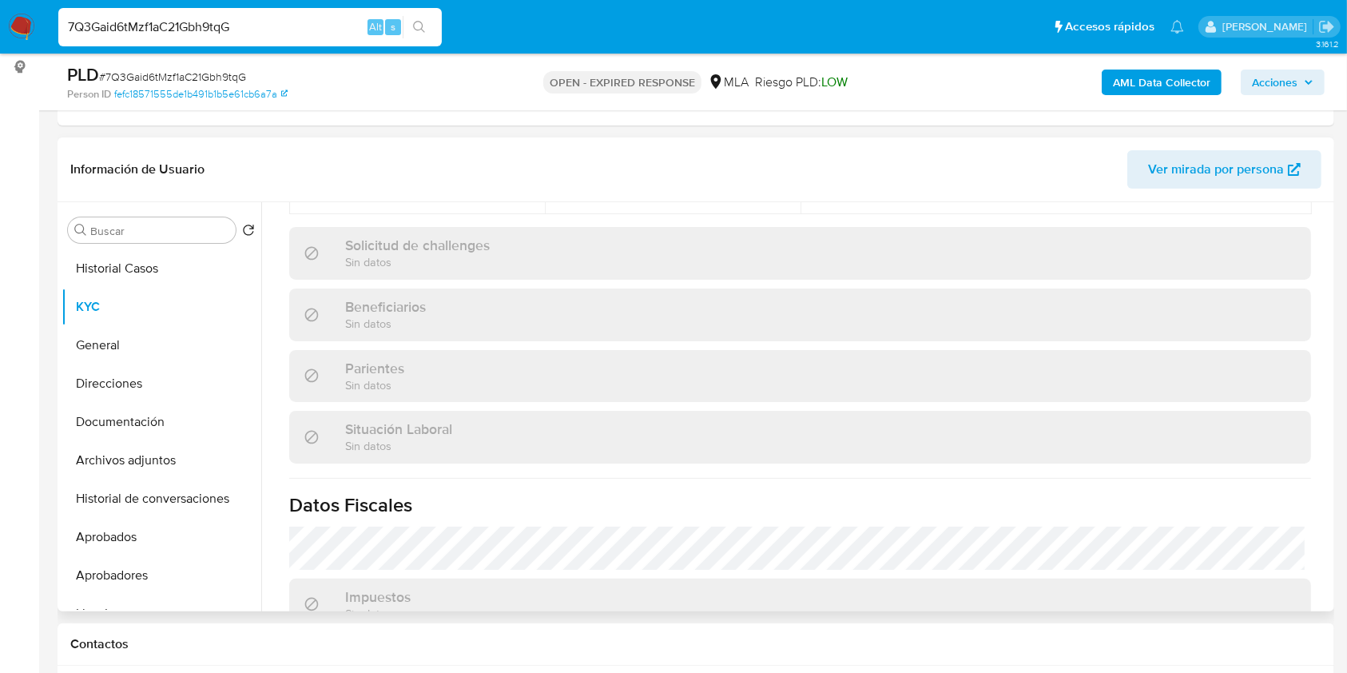
scroll to position [841, 0]
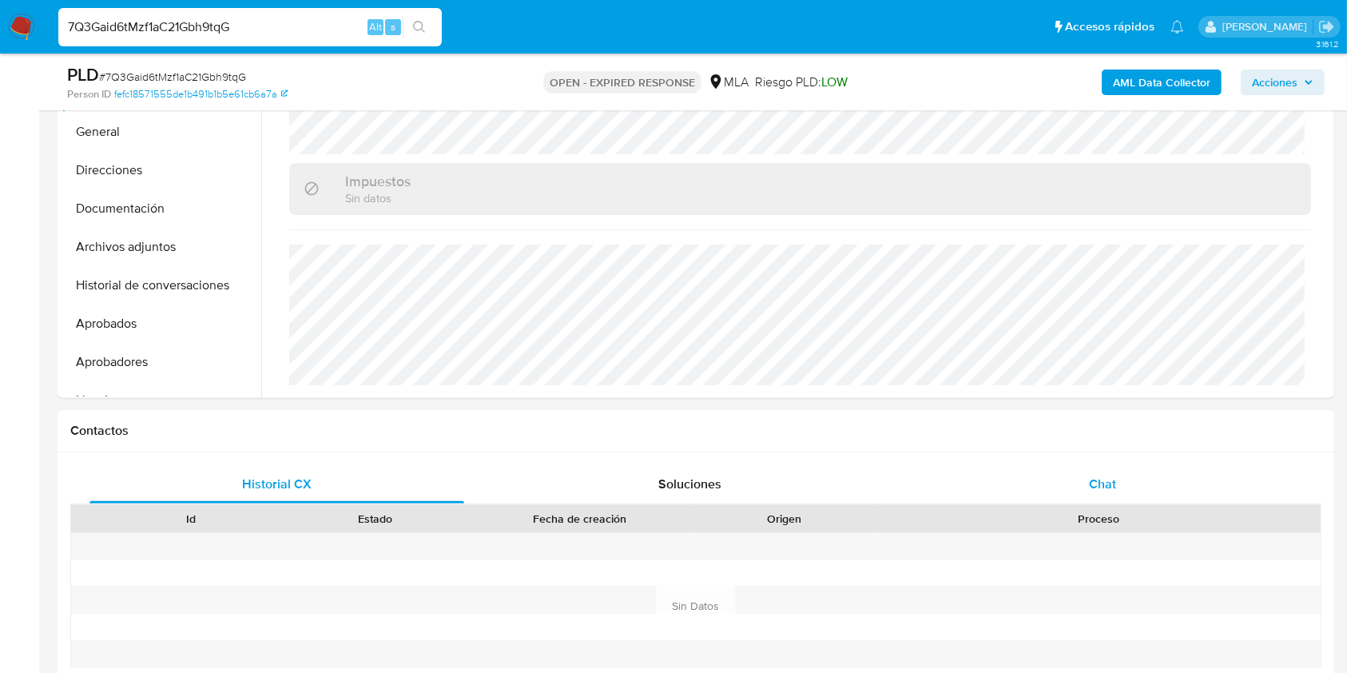
click at [1099, 475] on span "Chat" at bounding box center [1102, 484] width 27 height 18
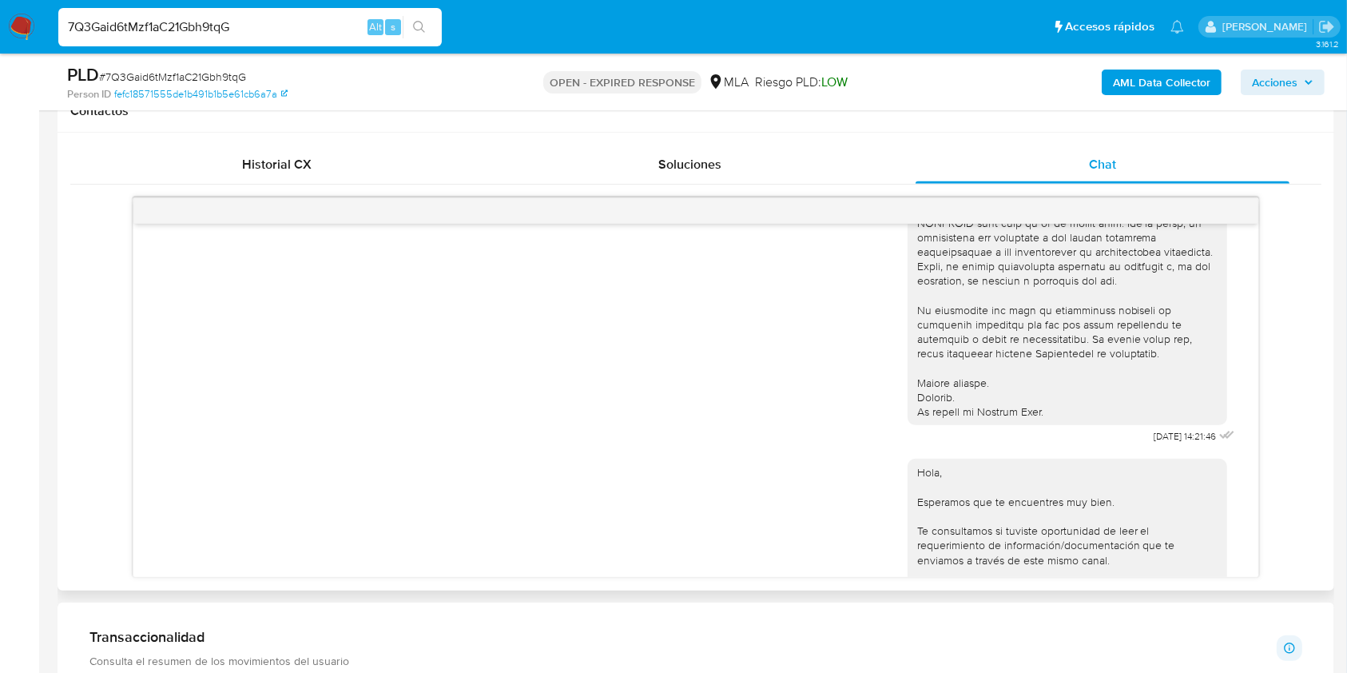
scroll to position [409, 0]
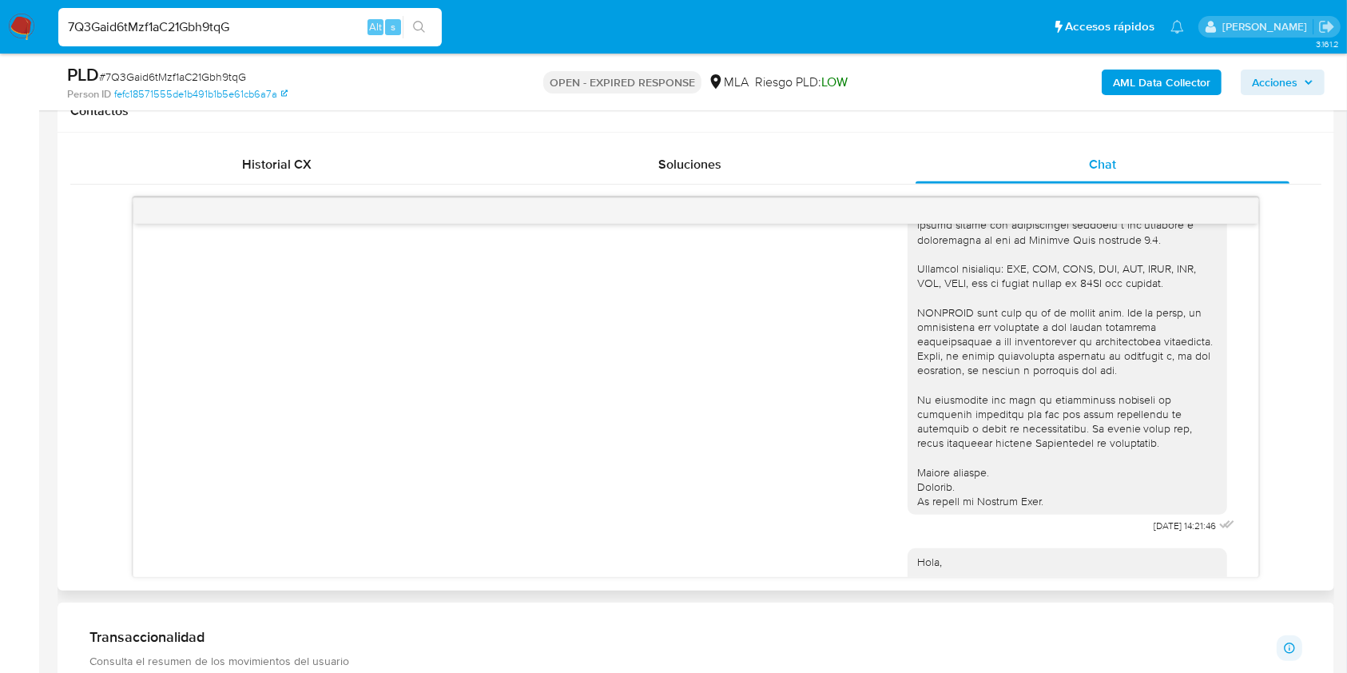
click at [201, 71] on span "# 7Q3Gaid6tMzf1aC21Gbh9tqG" at bounding box center [172, 77] width 147 height 16
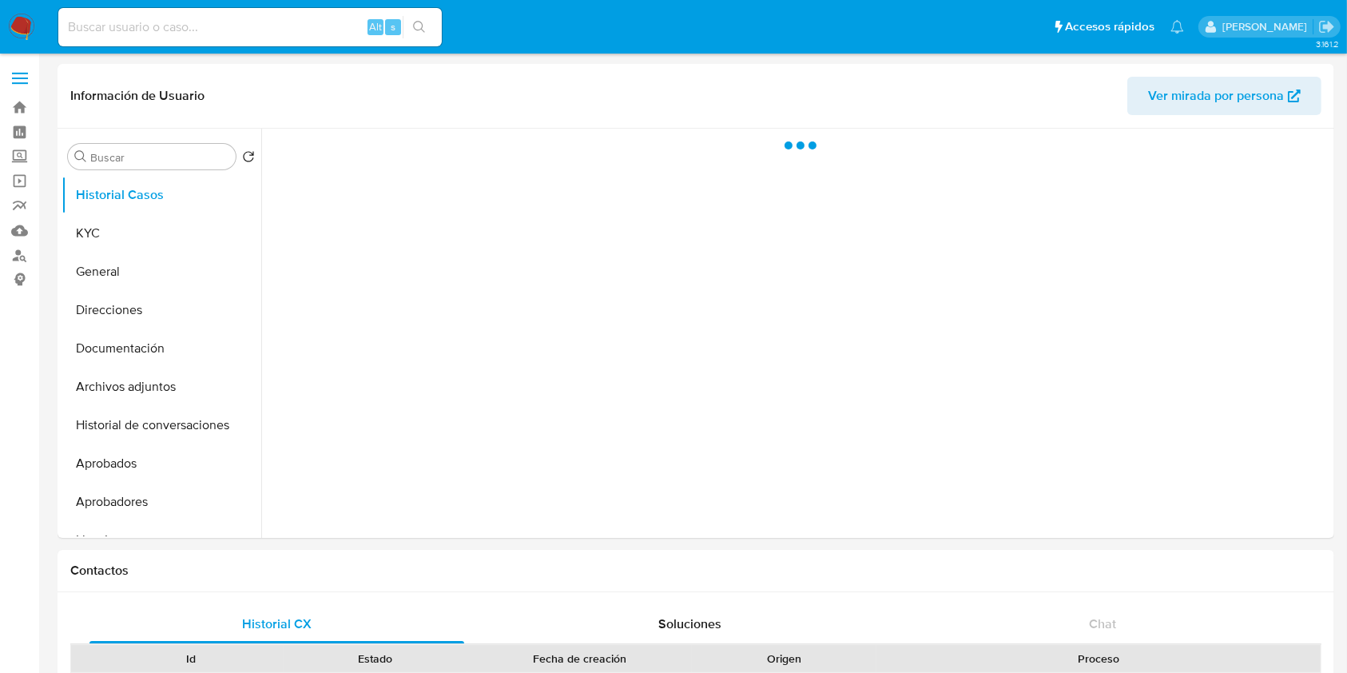
select select "10"
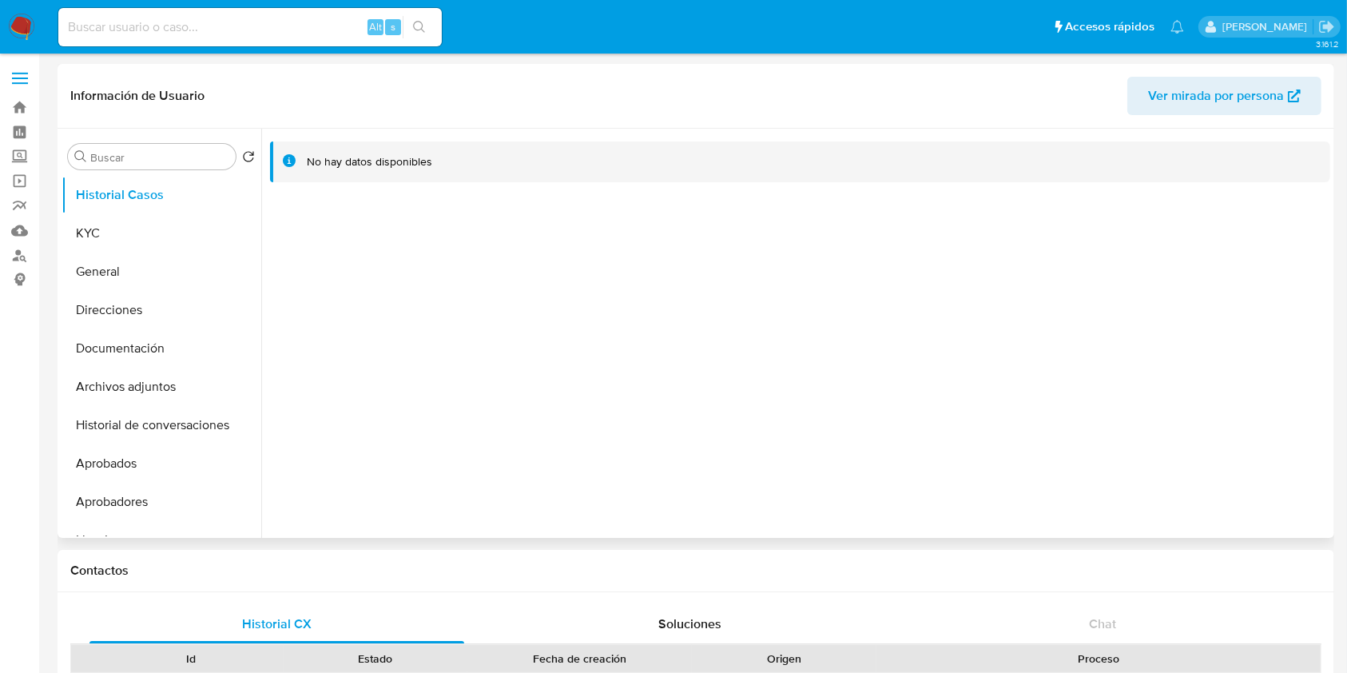
drag, startPoint x: 152, startPoint y: 246, endPoint x: 261, endPoint y: 299, distance: 121.5
click at [153, 246] on button "KYC" at bounding box center [162, 233] width 200 height 38
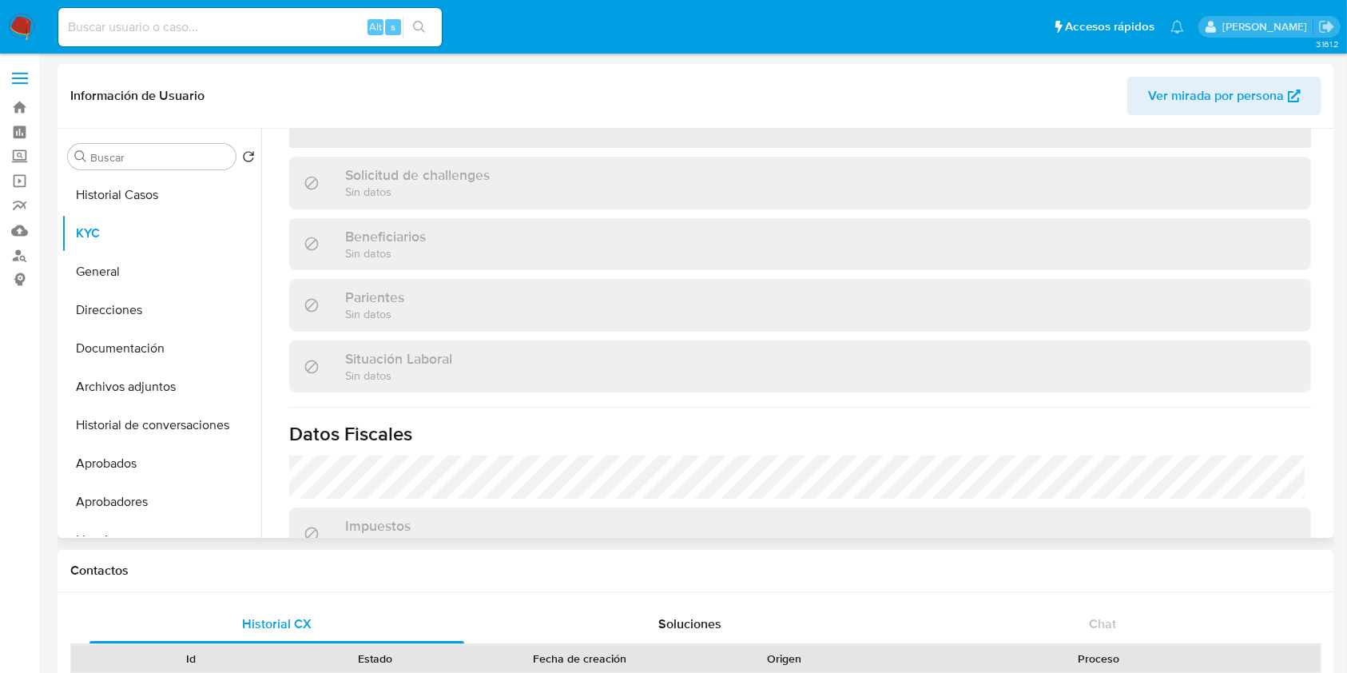
scroll to position [479, 0]
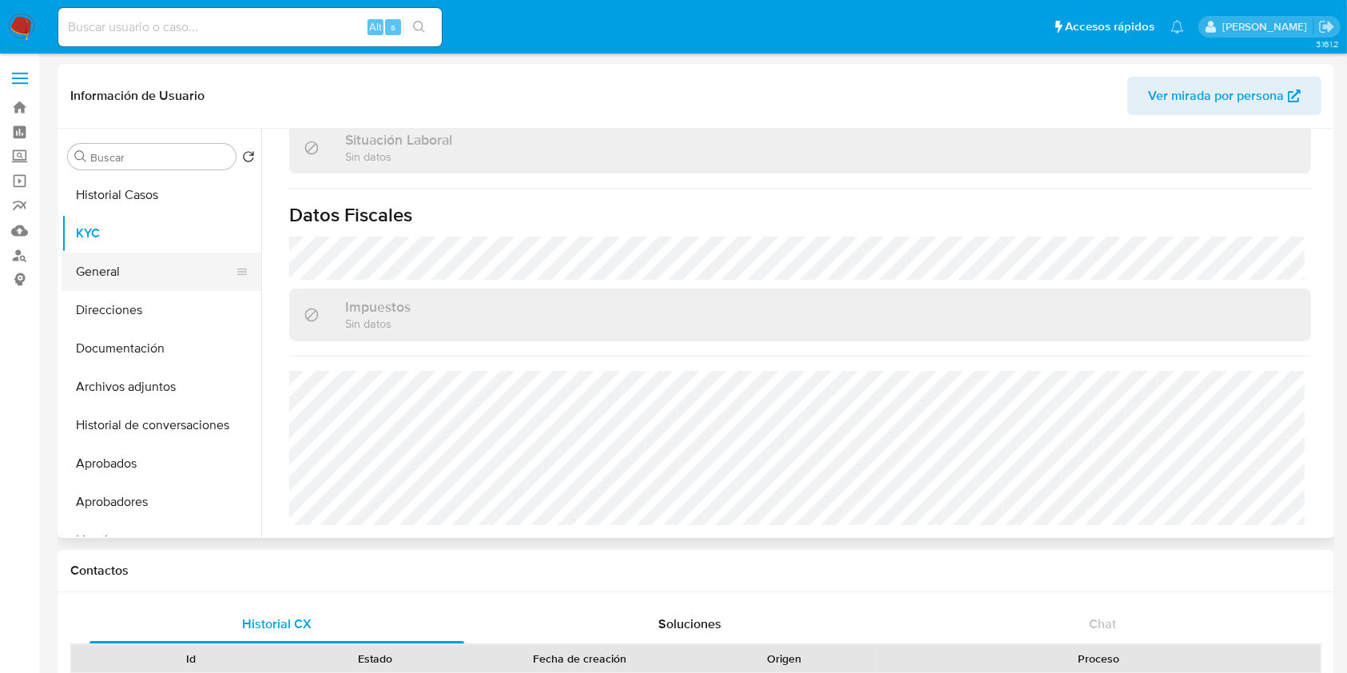
click at [99, 284] on button "General" at bounding box center [155, 271] width 187 height 38
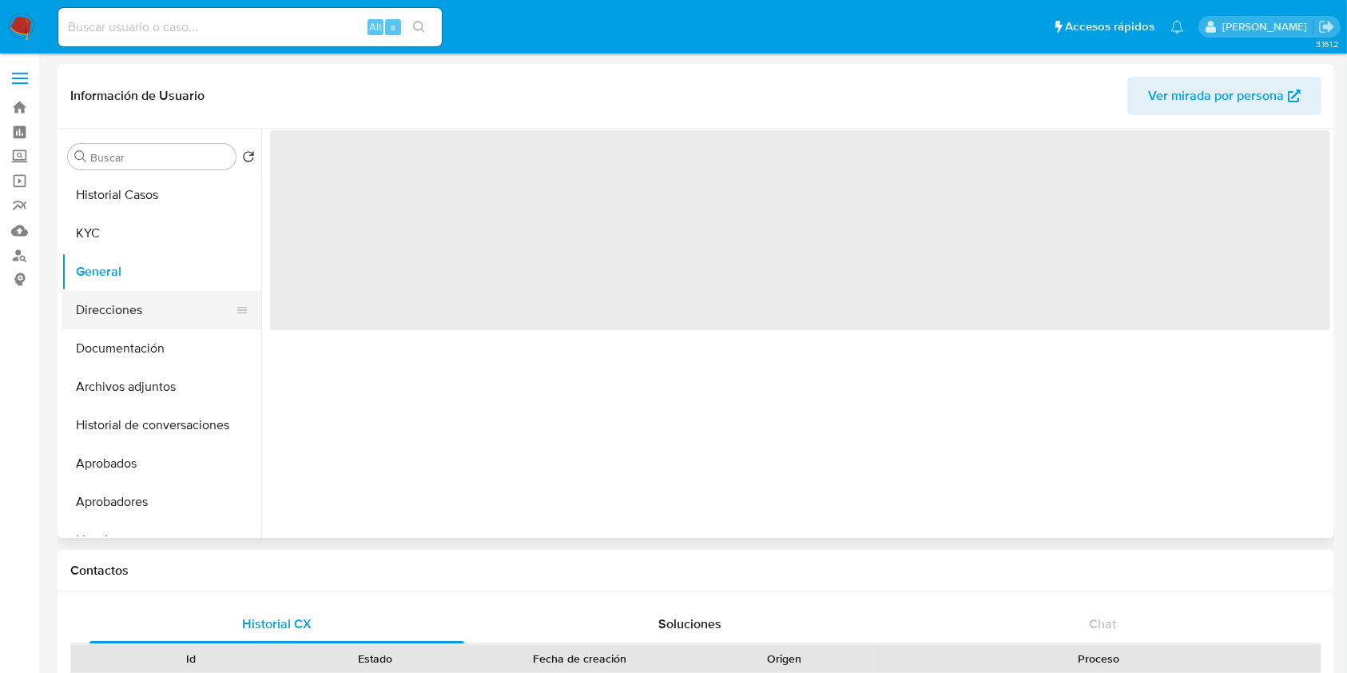
scroll to position [0, 0]
click at [117, 299] on button "Direcciones" at bounding box center [155, 310] width 187 height 38
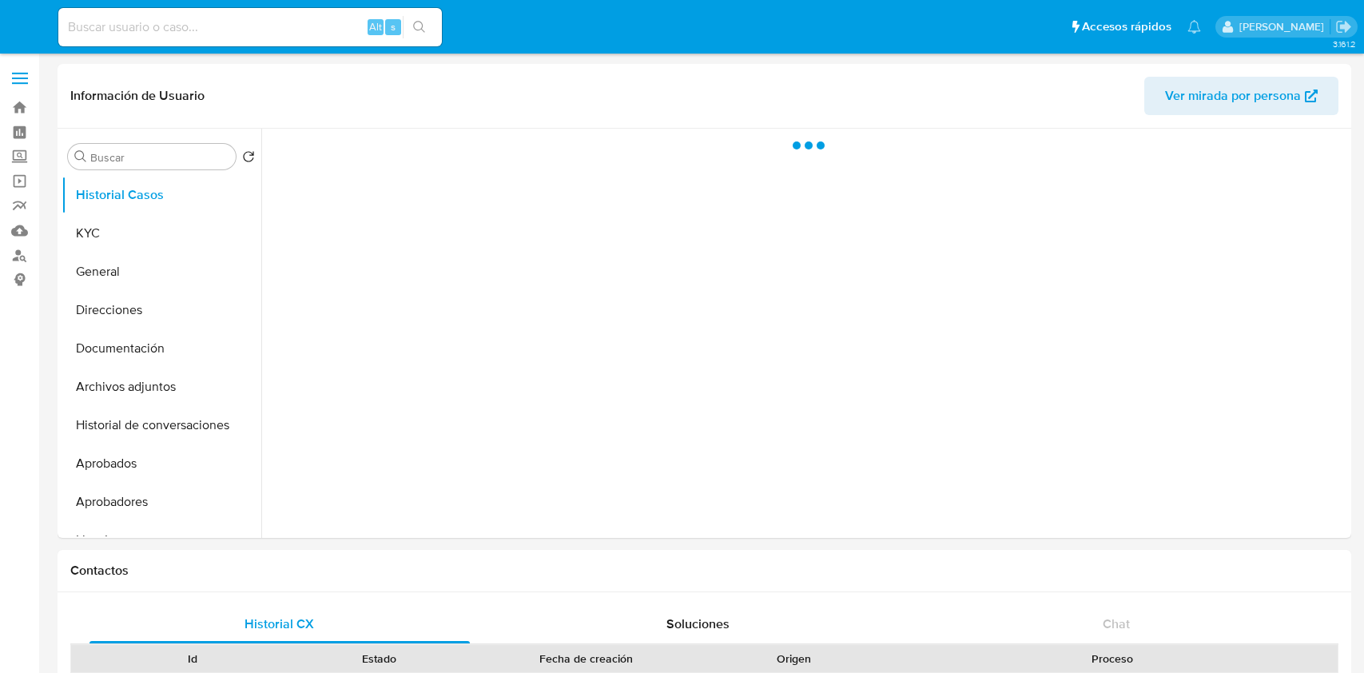
select select "10"
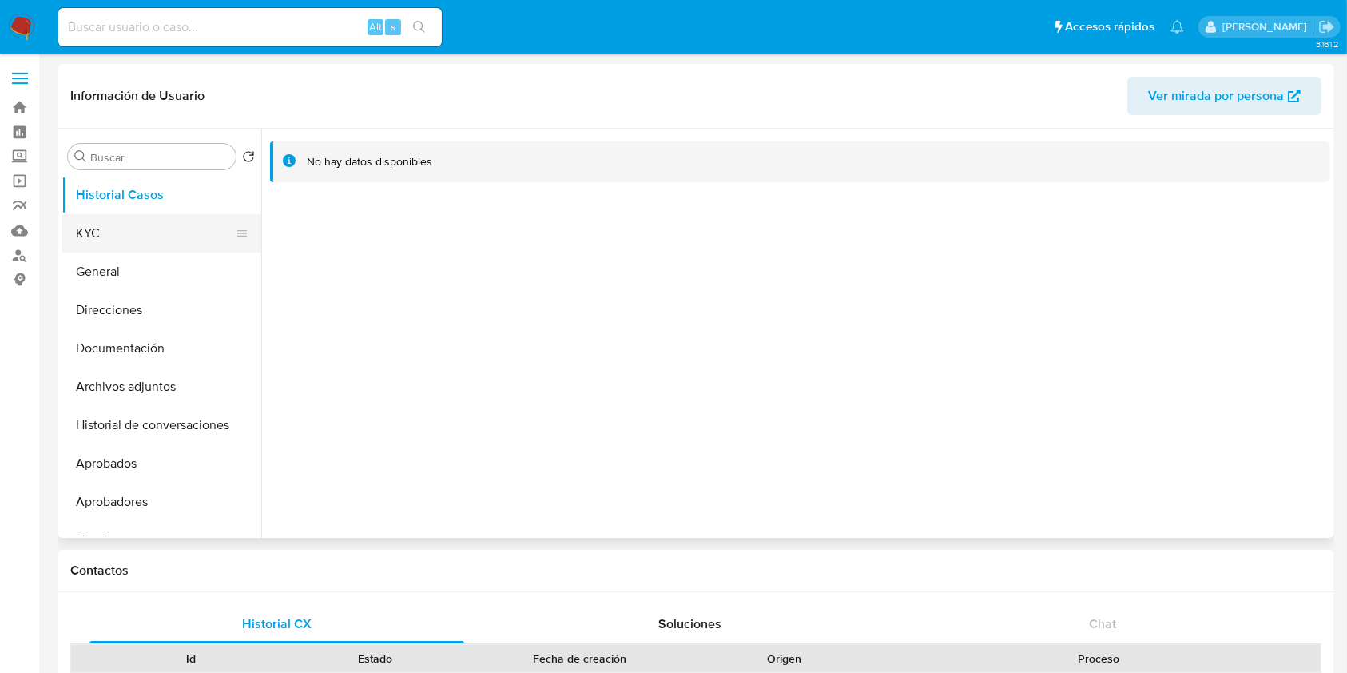
drag, startPoint x: 132, startPoint y: 217, endPoint x: 153, endPoint y: 220, distance: 21.7
click at [135, 218] on button "KYC" at bounding box center [155, 233] width 187 height 38
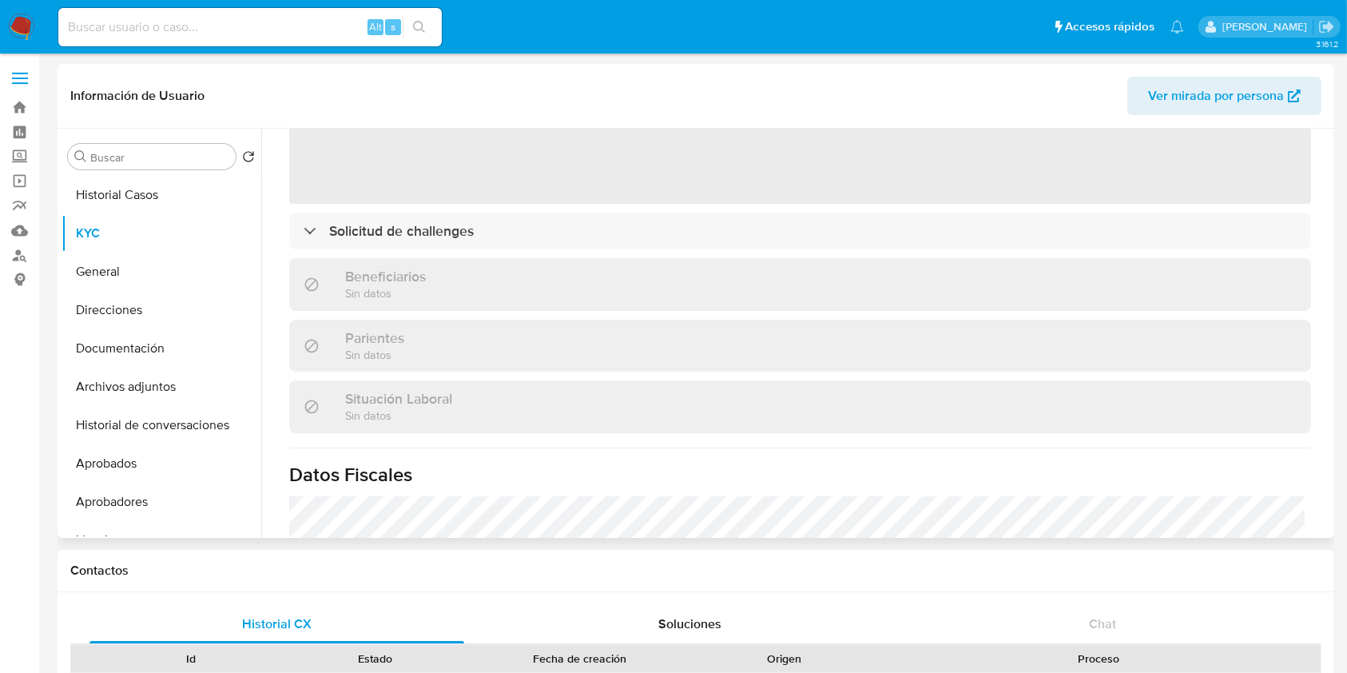
scroll to position [410, 0]
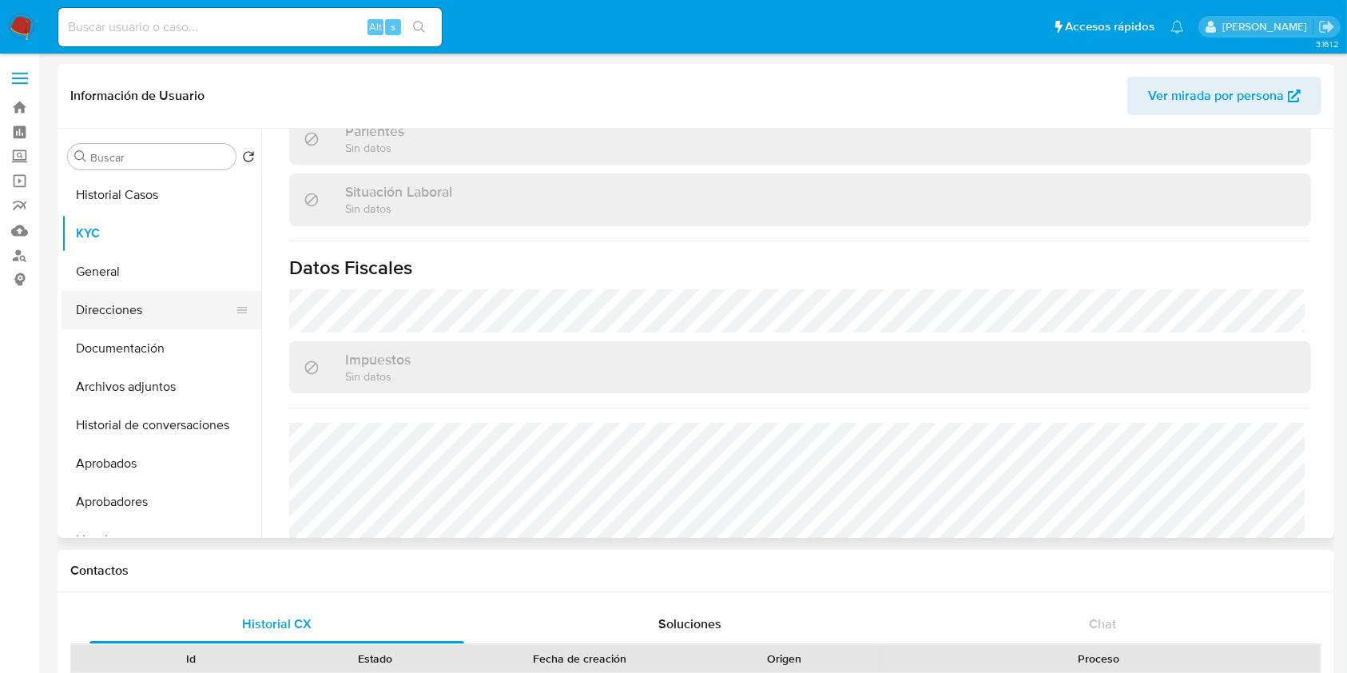
click at [120, 312] on button "Direcciones" at bounding box center [155, 310] width 187 height 38
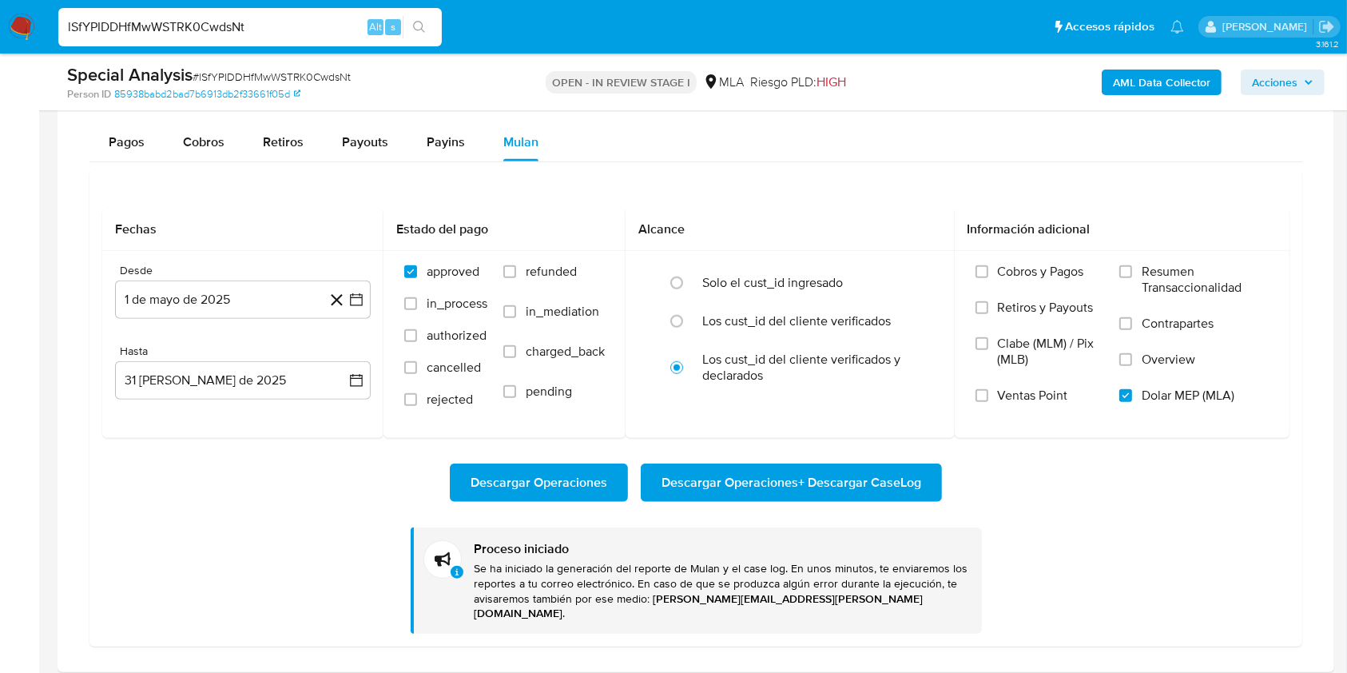
scroll to position [639, 0]
click at [256, 27] on input "lSfYPIDDHfMwWSTRK0CwdsNt" at bounding box center [249, 27] width 383 height 21
click at [173, 29] on input "lSfYPIDDHfMwWSTRK0CwdsNt" at bounding box center [249, 27] width 383 height 21
paste input "xlz7dMPB5k3xtsiDhvUEnzyz"
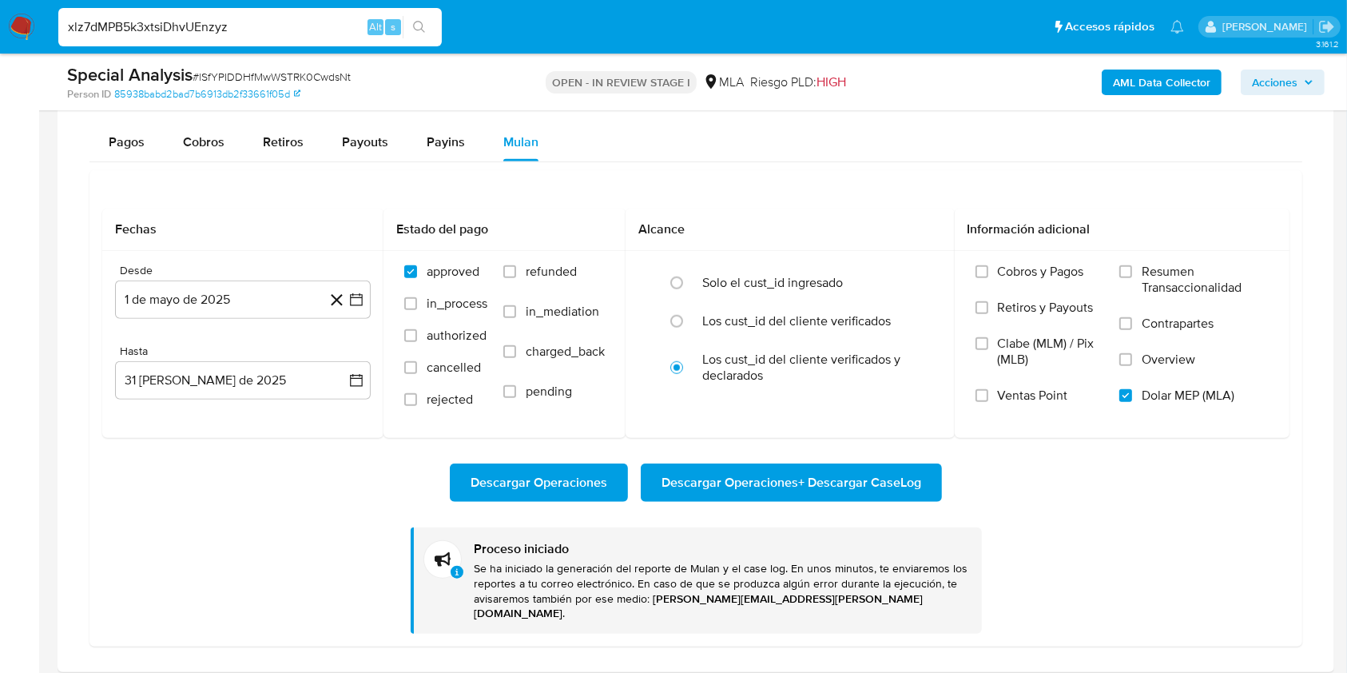
type input "xlz7dMPB5k3xtsiDhvUEnzyz"
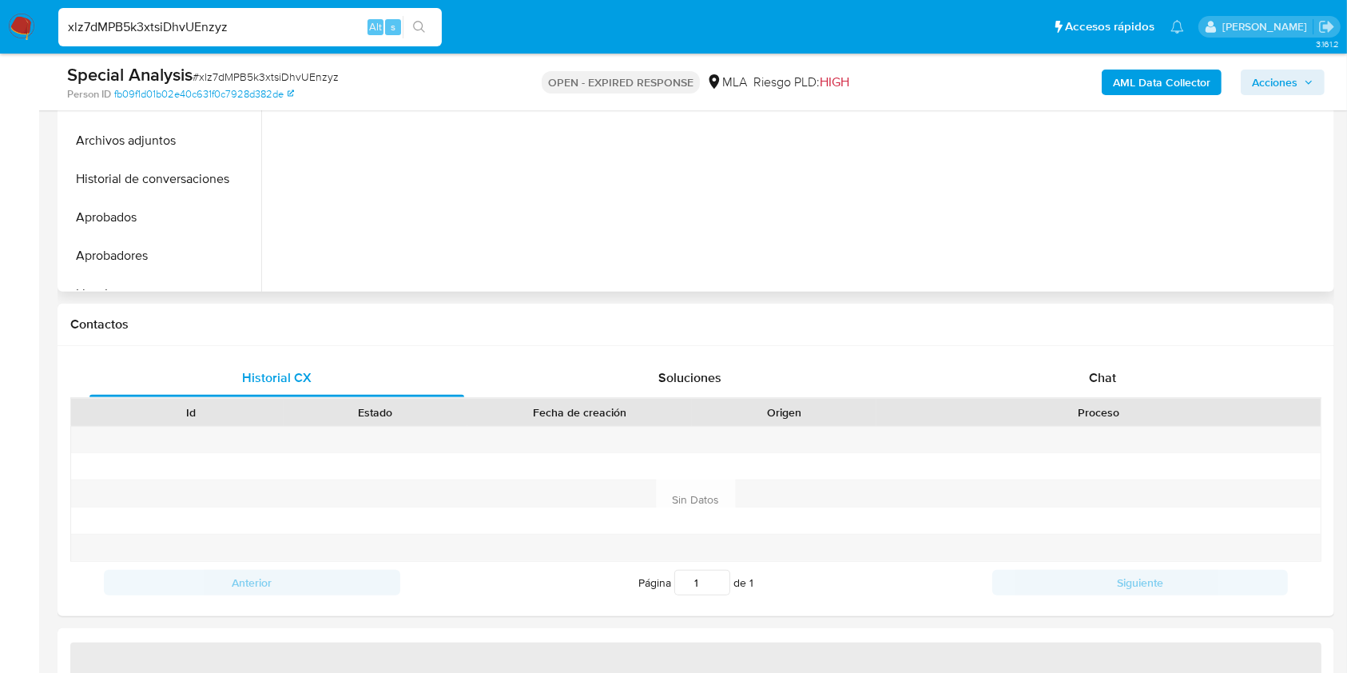
select select "10"
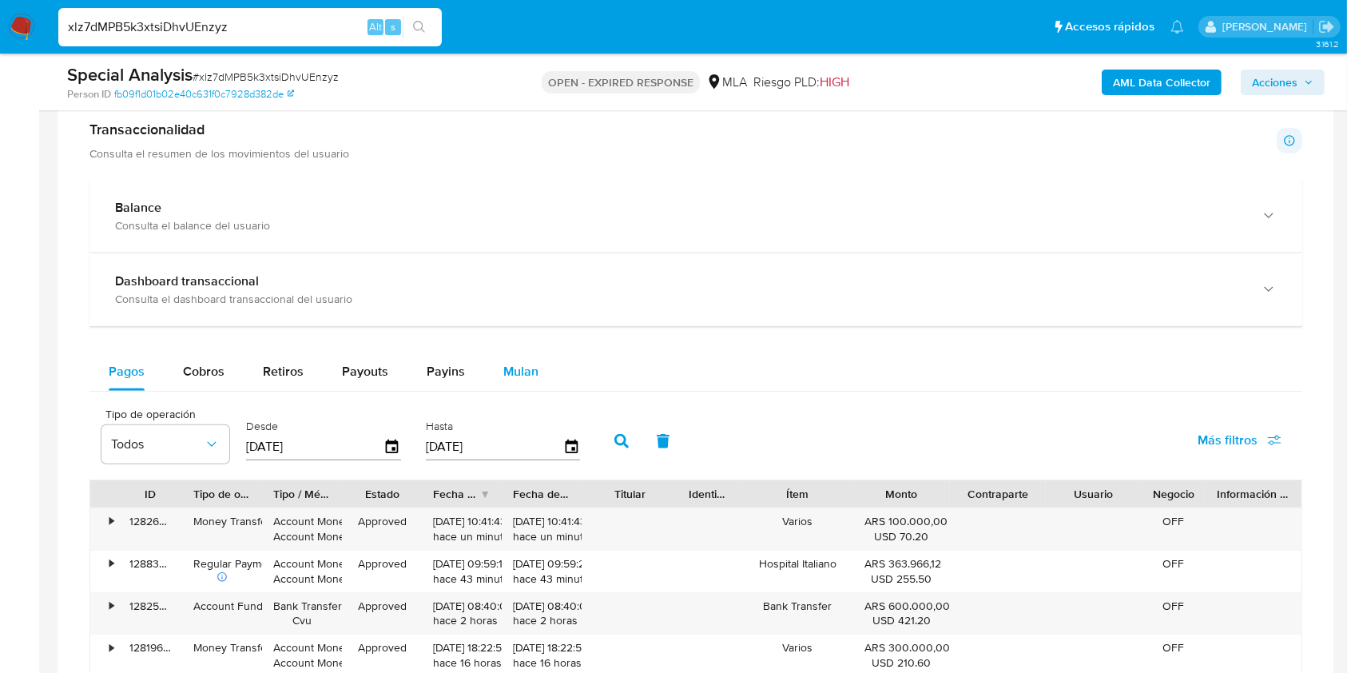
click at [537, 365] on button "Mulan" at bounding box center [520, 371] width 73 height 38
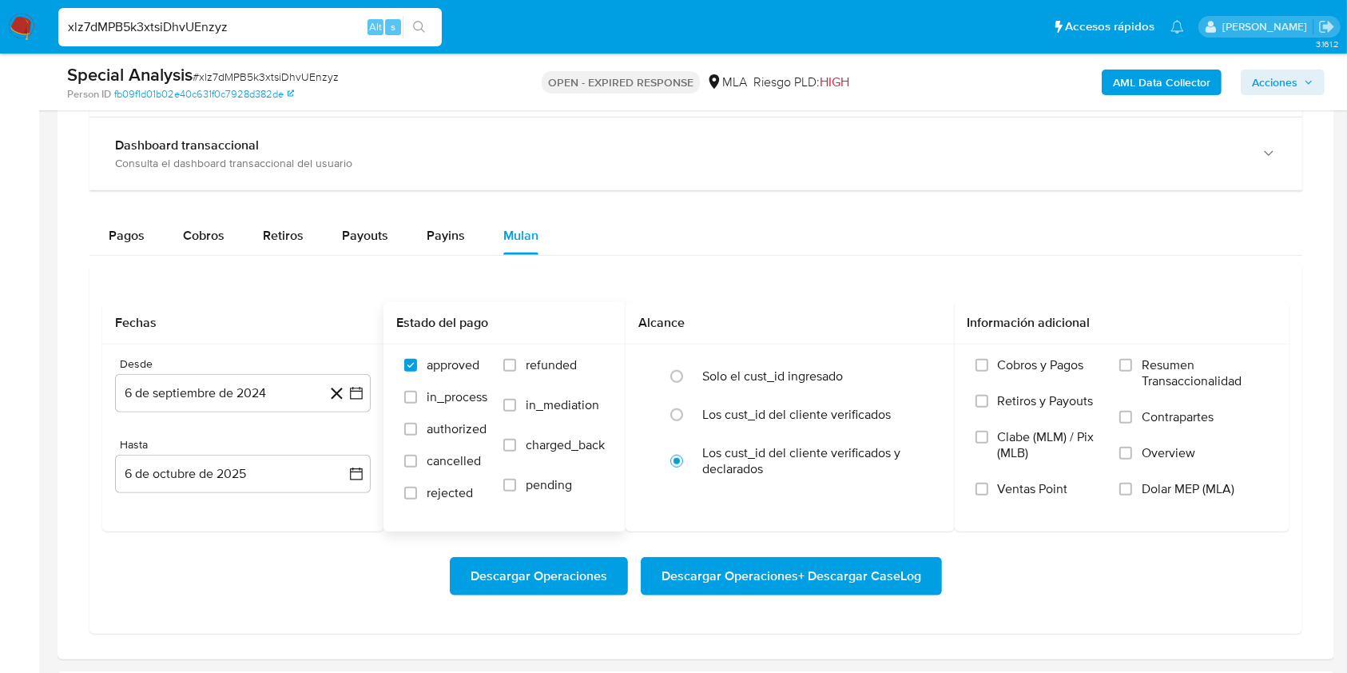
scroll to position [1278, 0]
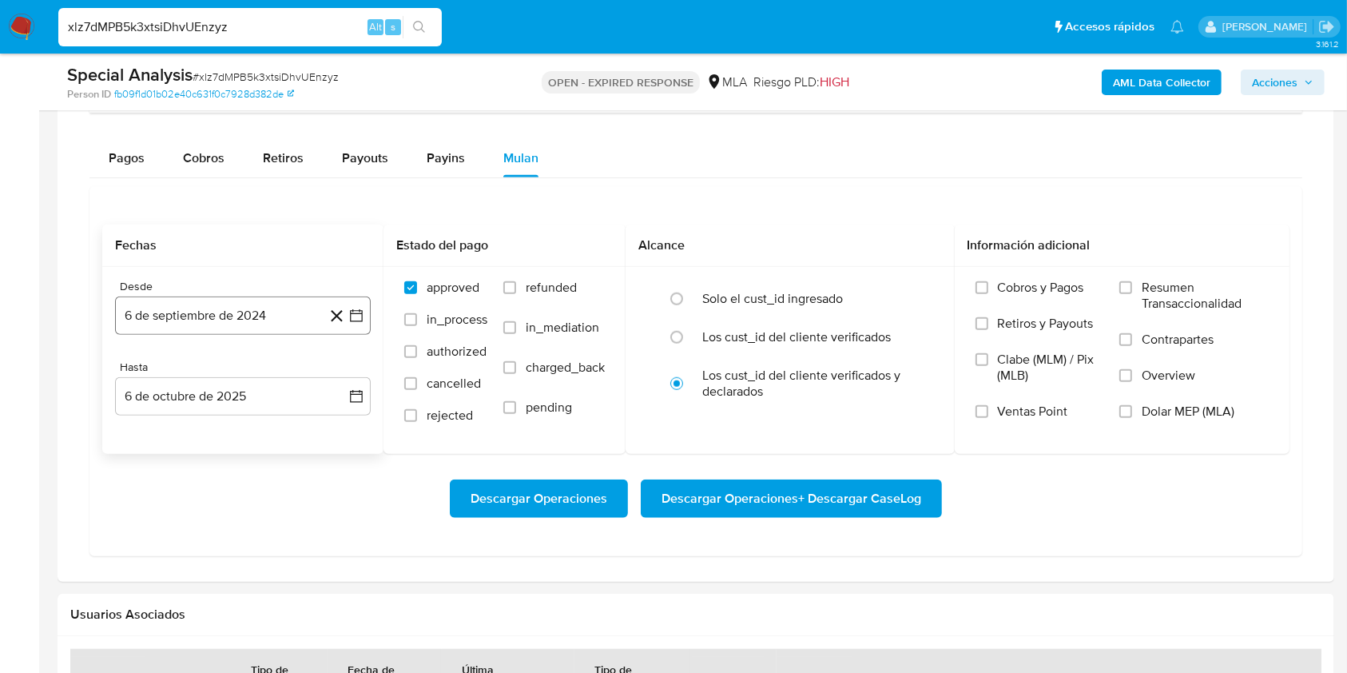
click at [221, 318] on button "6 de septiembre de 2024" at bounding box center [243, 315] width 256 height 38
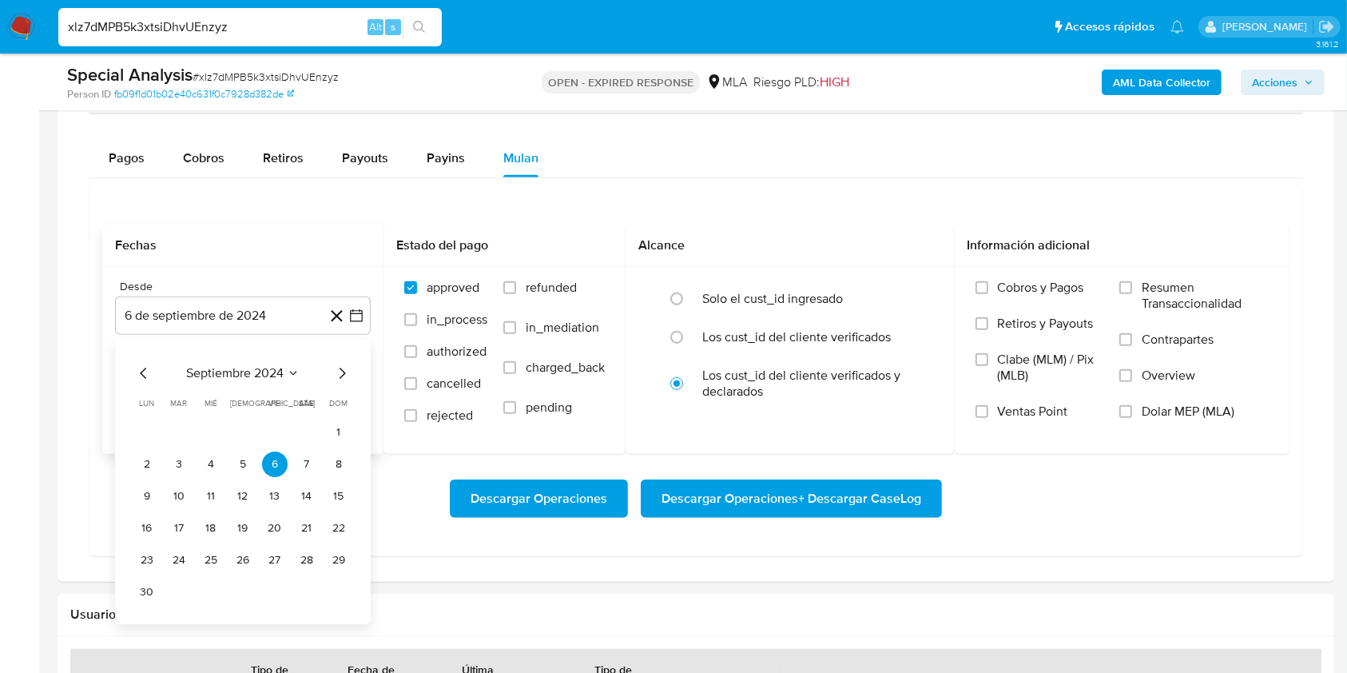
click at [217, 365] on span "septiembre 2024" at bounding box center [234, 373] width 97 height 16
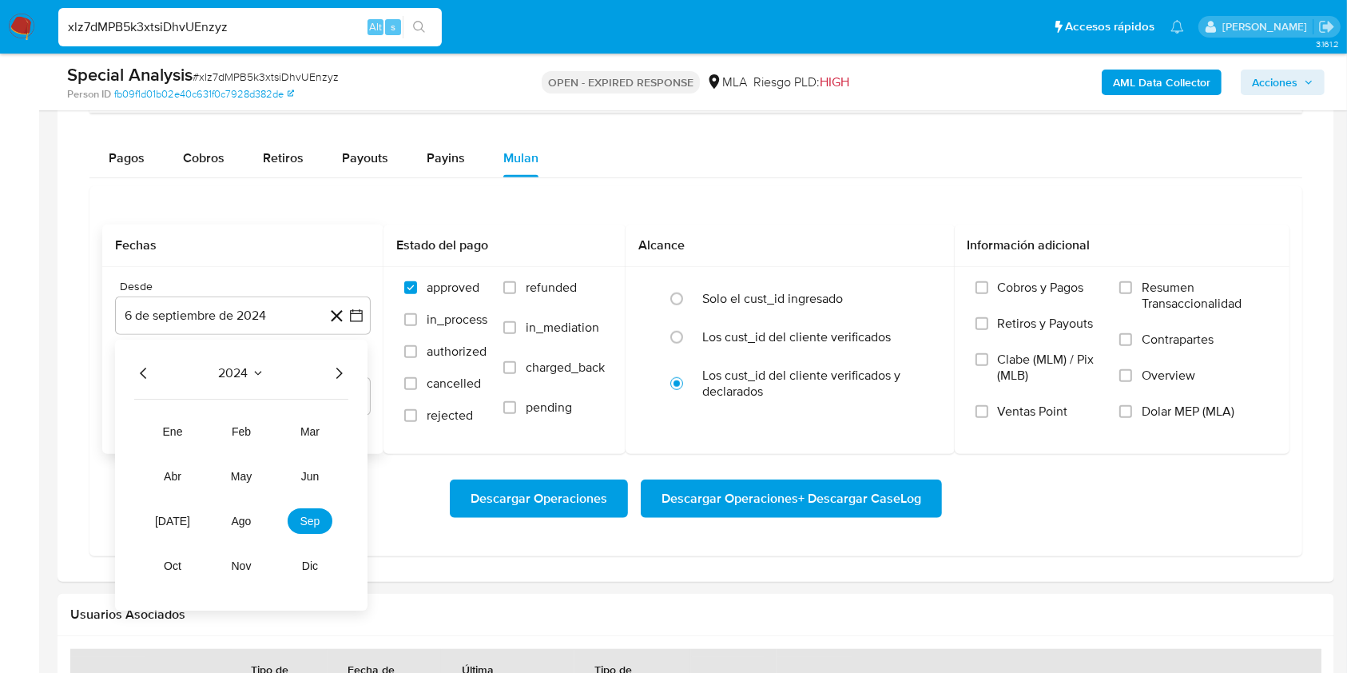
click at [332, 367] on icon "Año siguiente" at bounding box center [338, 372] width 19 height 19
click at [248, 479] on span "may" at bounding box center [241, 476] width 21 height 13
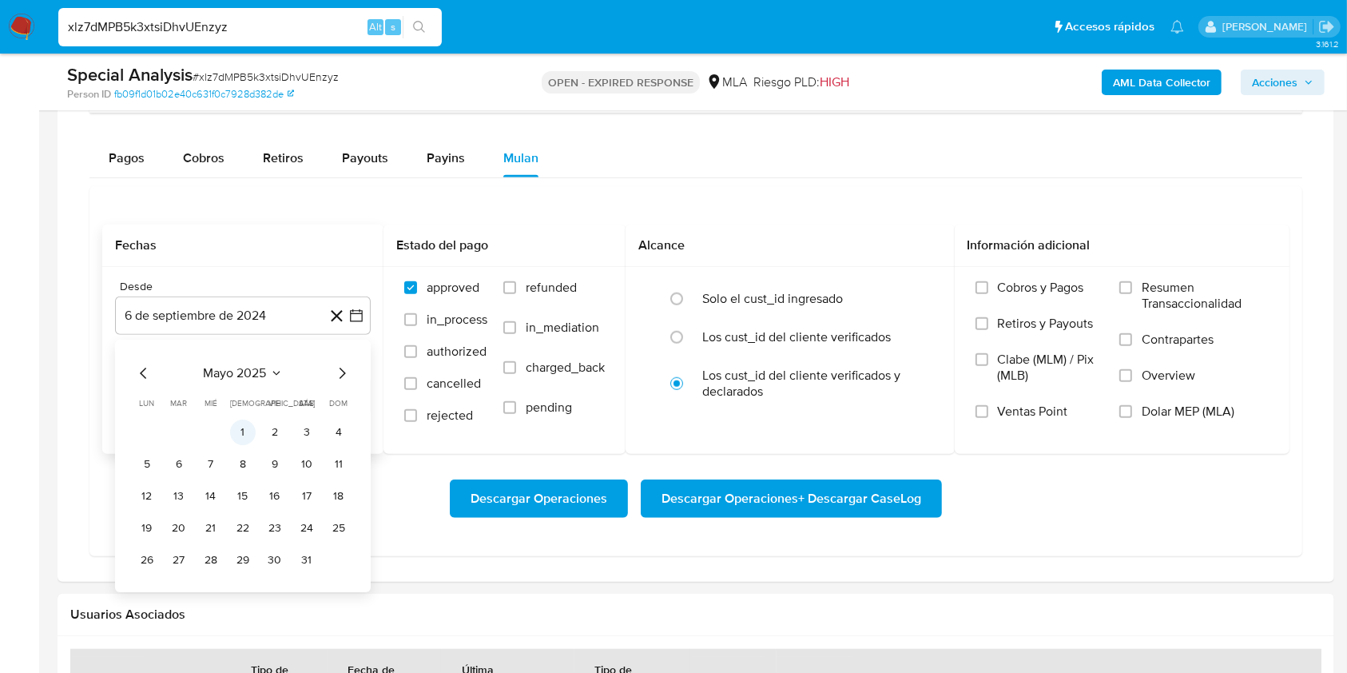
click at [249, 438] on button "1" at bounding box center [243, 432] width 26 height 26
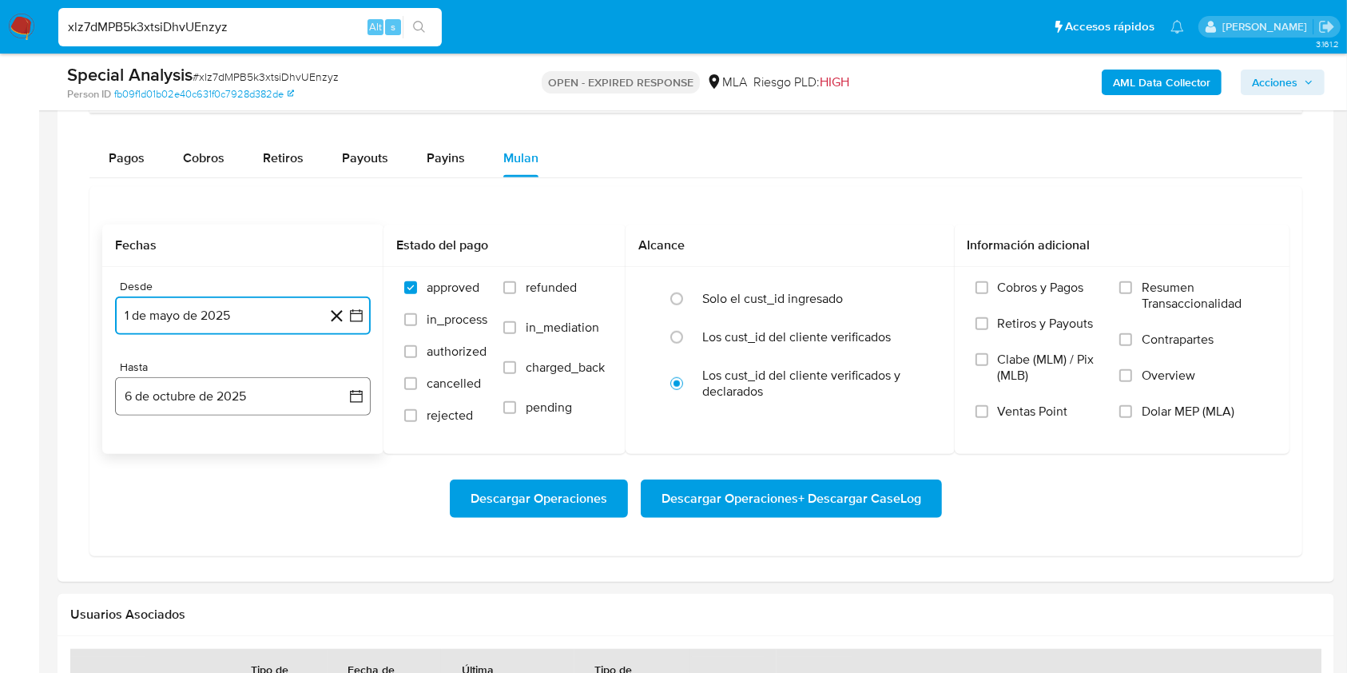
click at [233, 397] on button "6 de octubre de 2025" at bounding box center [243, 396] width 256 height 38
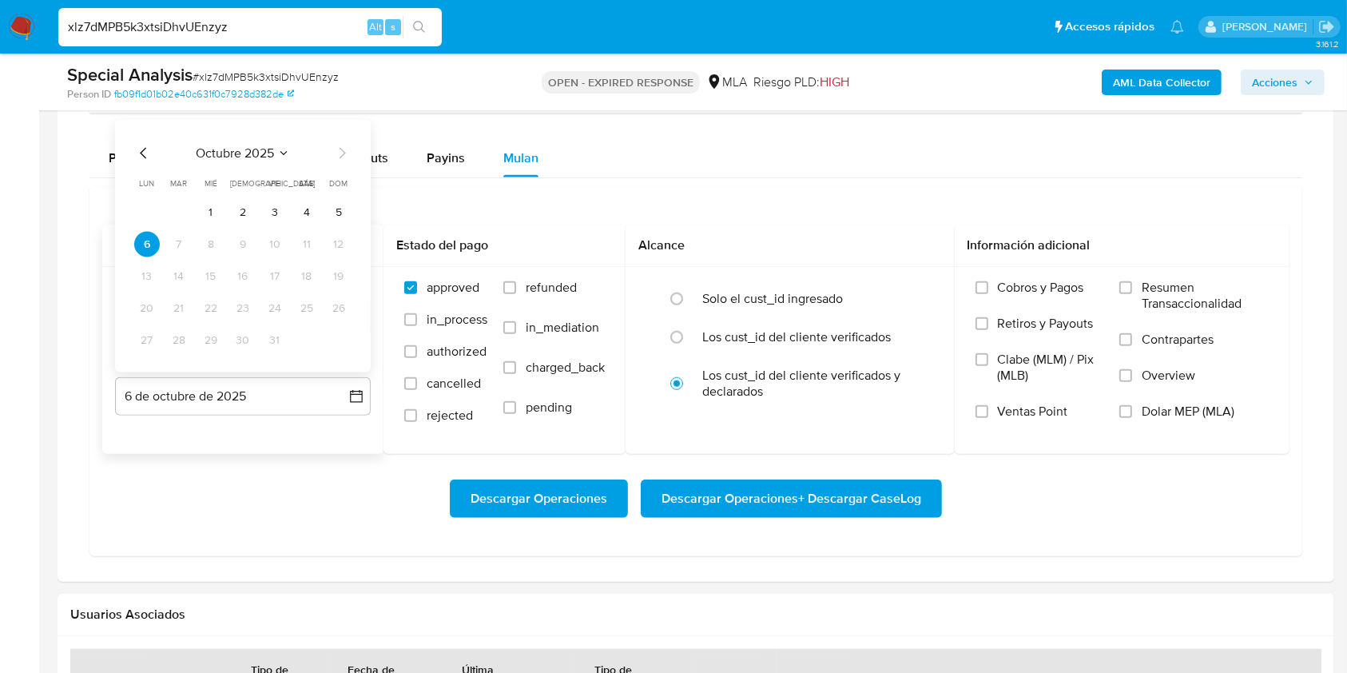
click at [141, 144] on icon "Mes anterior" at bounding box center [143, 153] width 19 height 19
click at [141, 150] on icon "Mes anterior" at bounding box center [143, 153] width 6 height 11
click at [336, 338] on button "31" at bounding box center [339, 341] width 26 height 26
click at [269, 502] on div "Descargar Operaciones Descargar Operaciones + Descargar CaseLog" at bounding box center [695, 498] width 1187 height 38
click at [1204, 403] on span "Dolar MEP (MLA)" at bounding box center [1188, 411] width 93 height 16
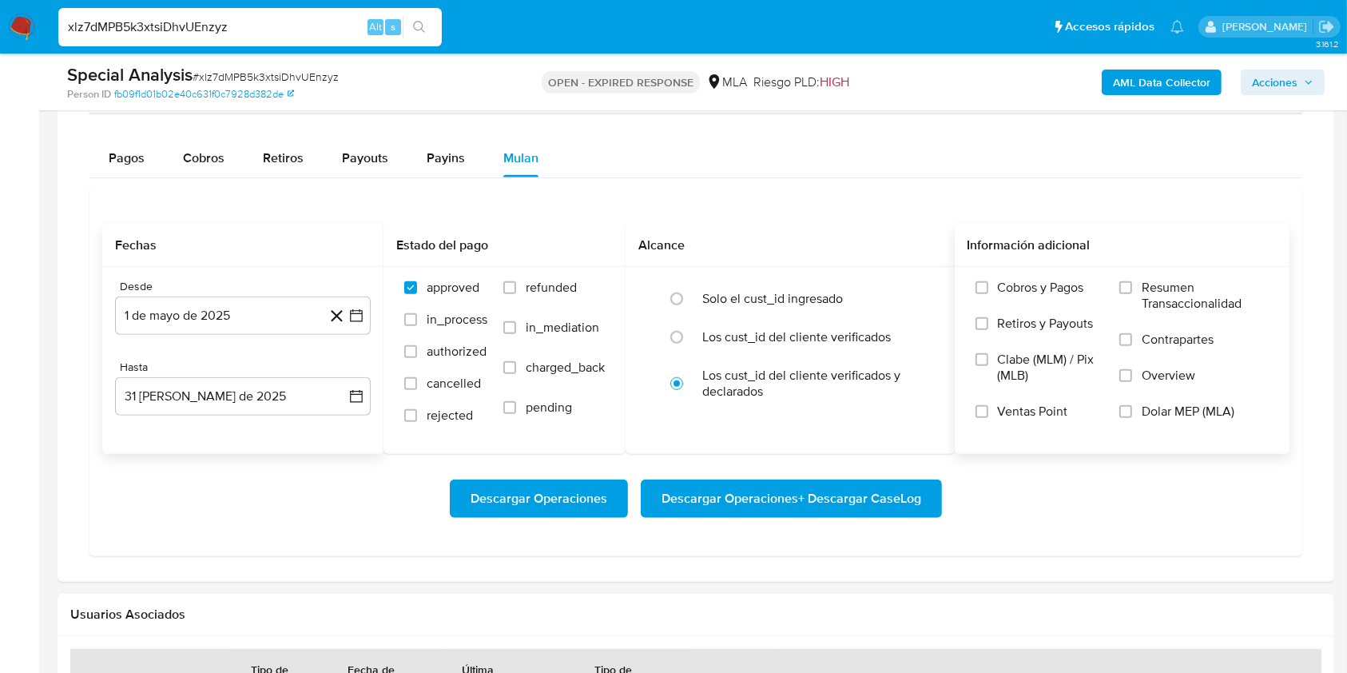
click at [1132, 405] on input "Dolar MEP (MLA)" at bounding box center [1125, 411] width 13 height 13
click at [799, 489] on span "Descargar Operaciones + Descargar CaseLog" at bounding box center [791, 498] width 260 height 35
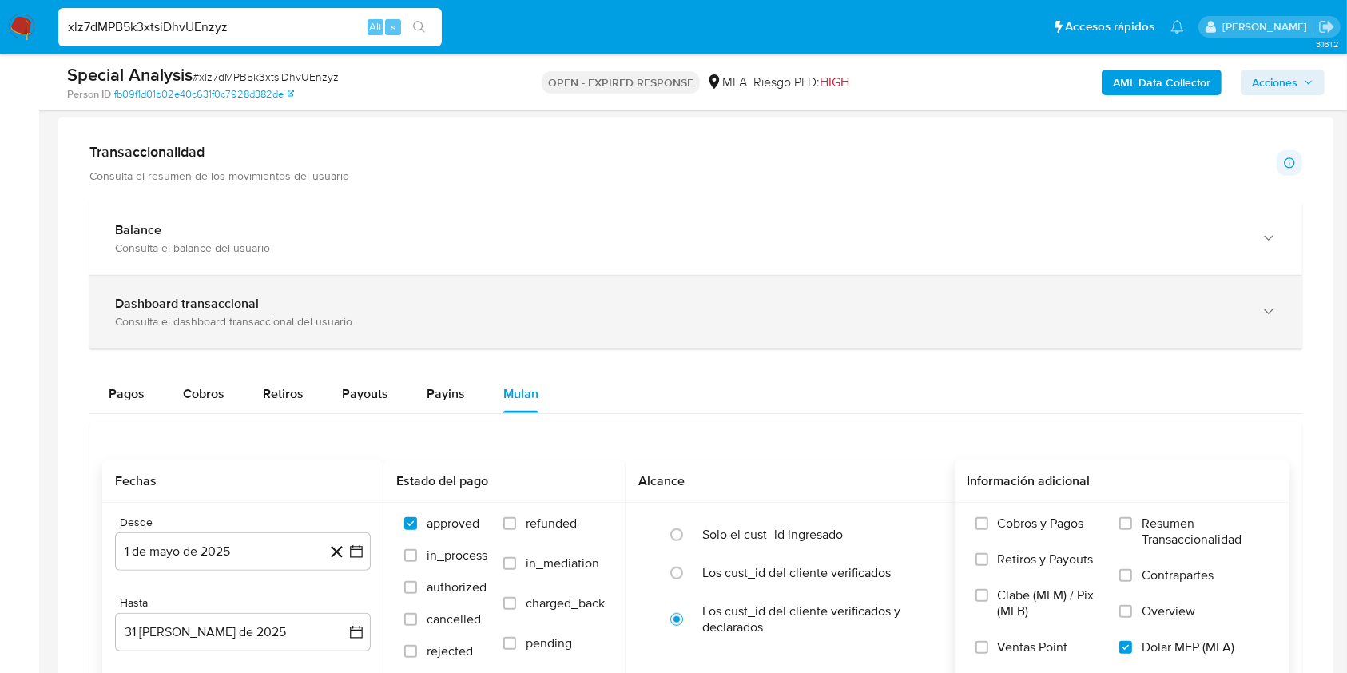
scroll to position [852, 0]
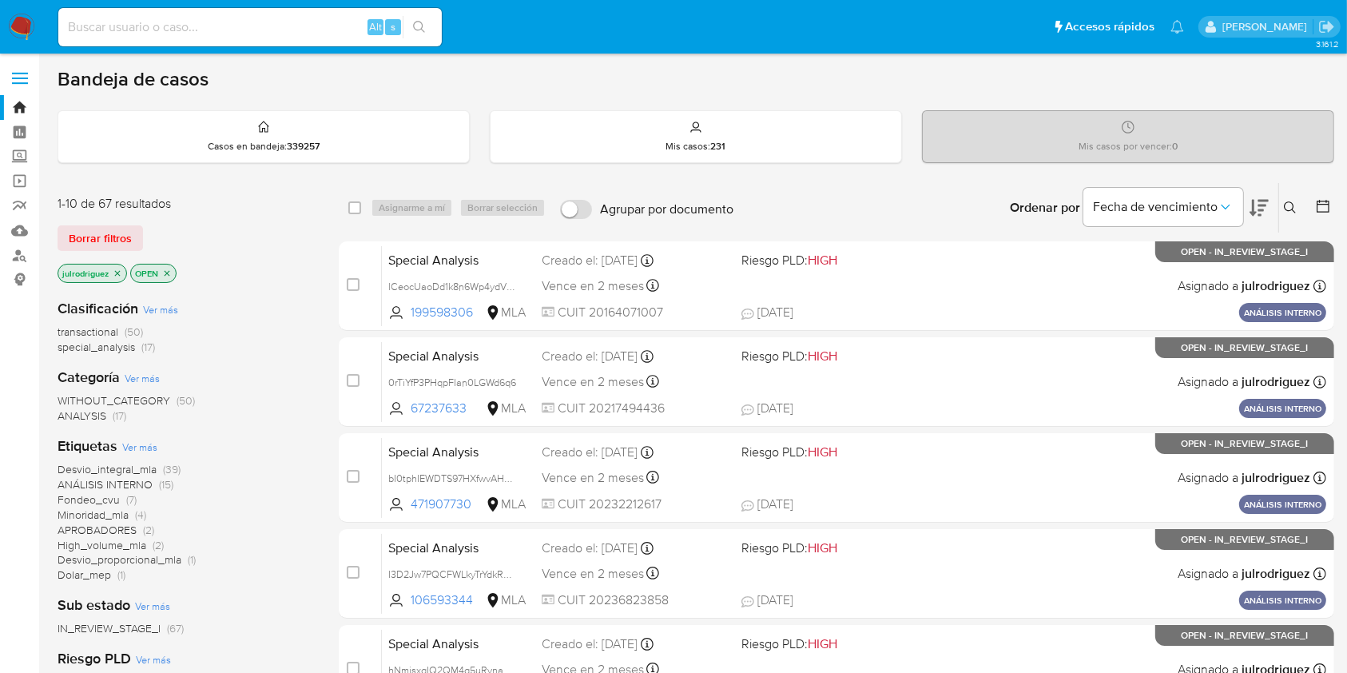
click at [1289, 204] on icon at bounding box center [1290, 207] width 13 height 13
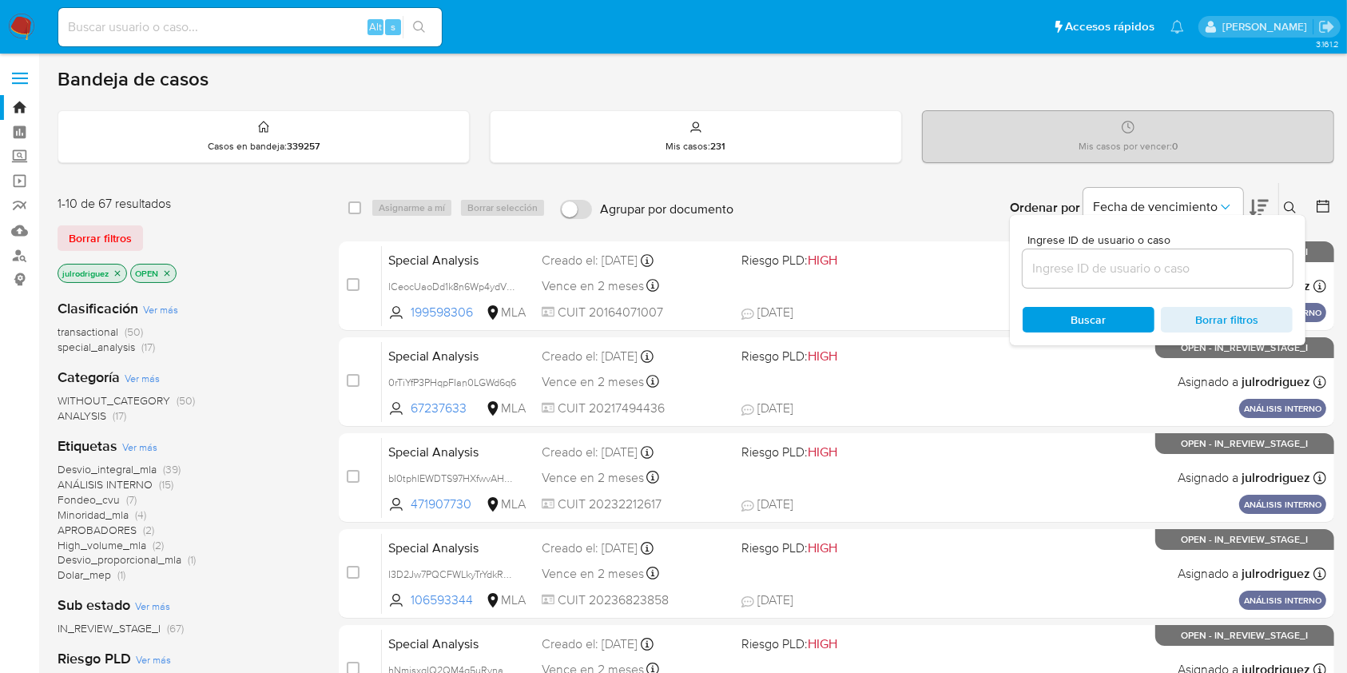
click at [1080, 265] on input at bounding box center [1158, 268] width 270 height 21
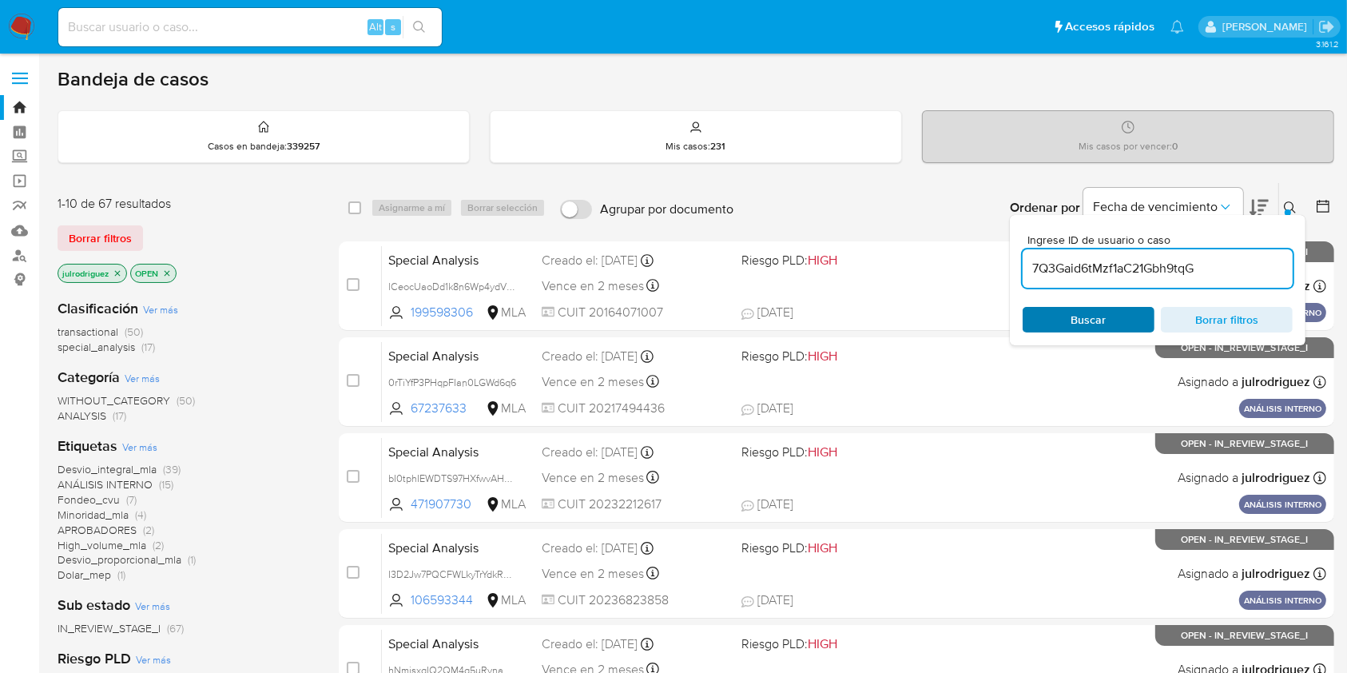
type input "7Q3Gaid6tMzf1aC21Gbh9tqG"
click at [1039, 309] on span "Buscar" at bounding box center [1088, 319] width 109 height 22
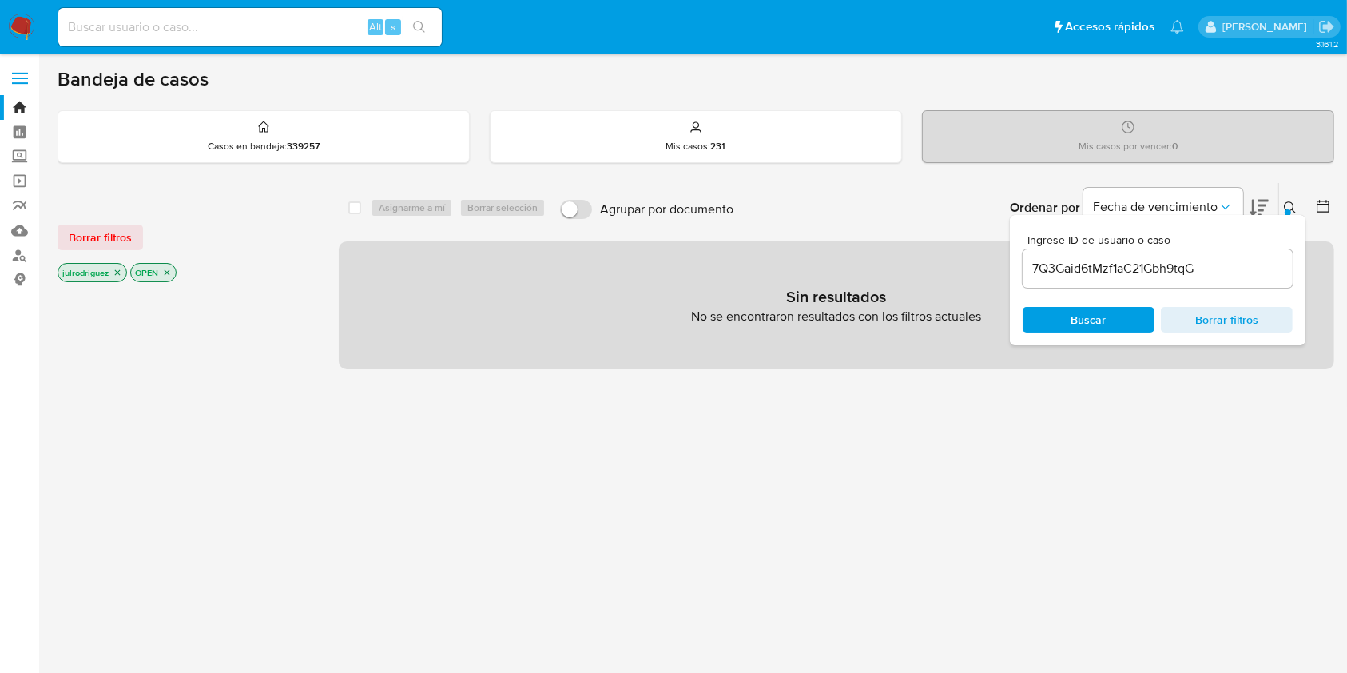
click at [168, 269] on icon "close-filter" at bounding box center [167, 273] width 10 height 10
click at [115, 268] on icon "close-filter" at bounding box center [118, 273] width 10 height 10
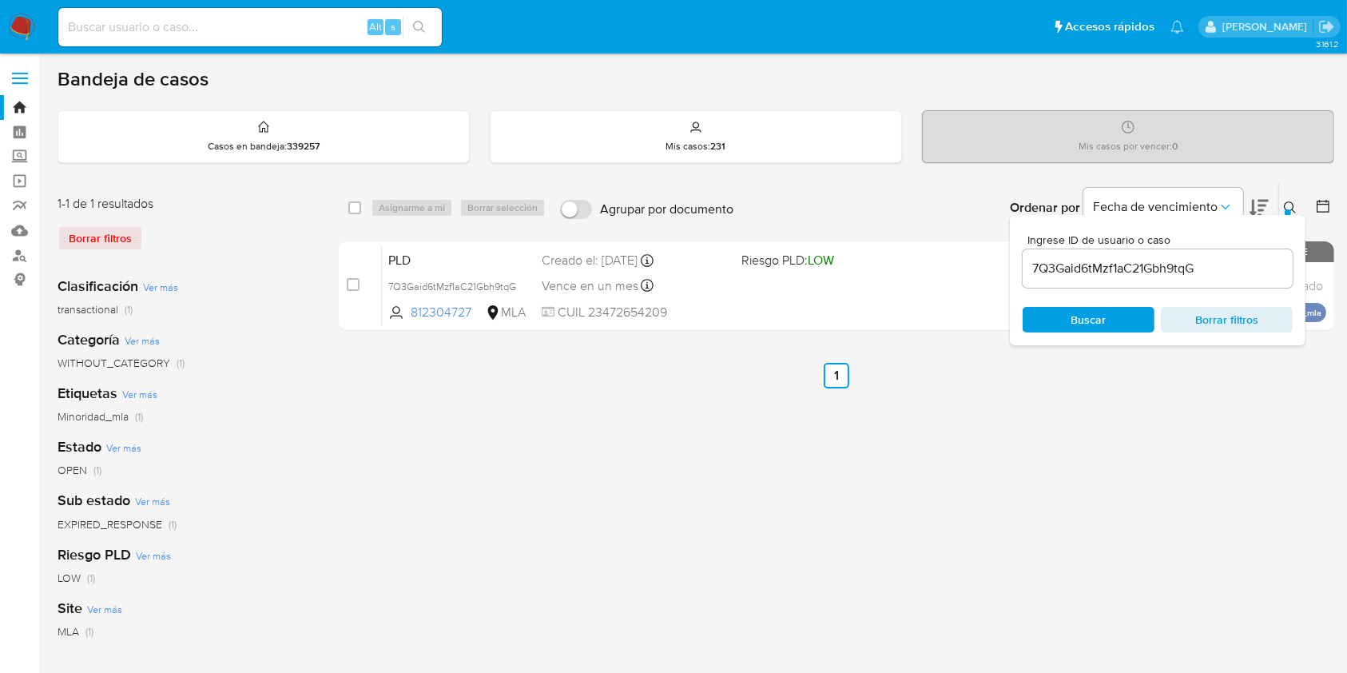
click at [361, 206] on div "select-all-cases-checkbox" at bounding box center [357, 207] width 19 height 19
click at [347, 207] on div "select-all-cases-checkbox Asignarme a mí Borrar selección Agrupar por documento…" at bounding box center [836, 208] width 995 height 50
click at [359, 204] on input "checkbox" at bounding box center [354, 207] width 13 height 13
checkbox input "true"
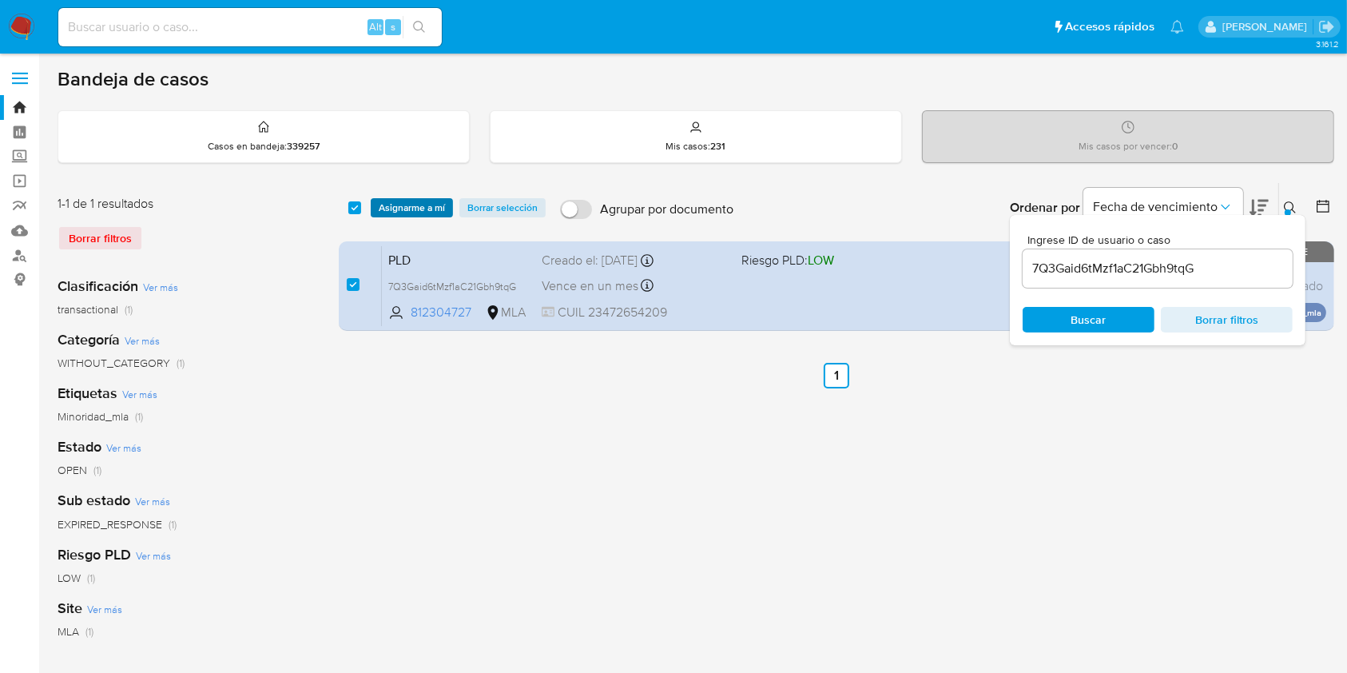
click at [427, 209] on span "Asignarme a mí" at bounding box center [412, 208] width 66 height 16
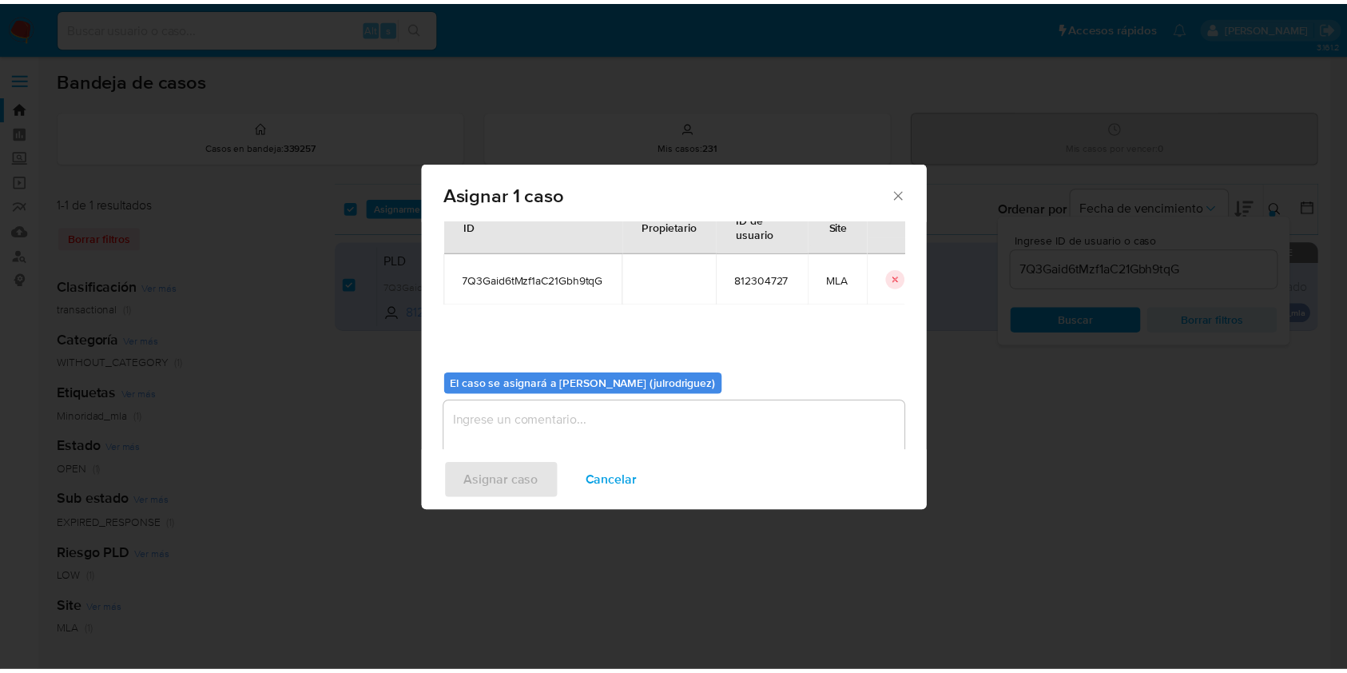
scroll to position [81, 0]
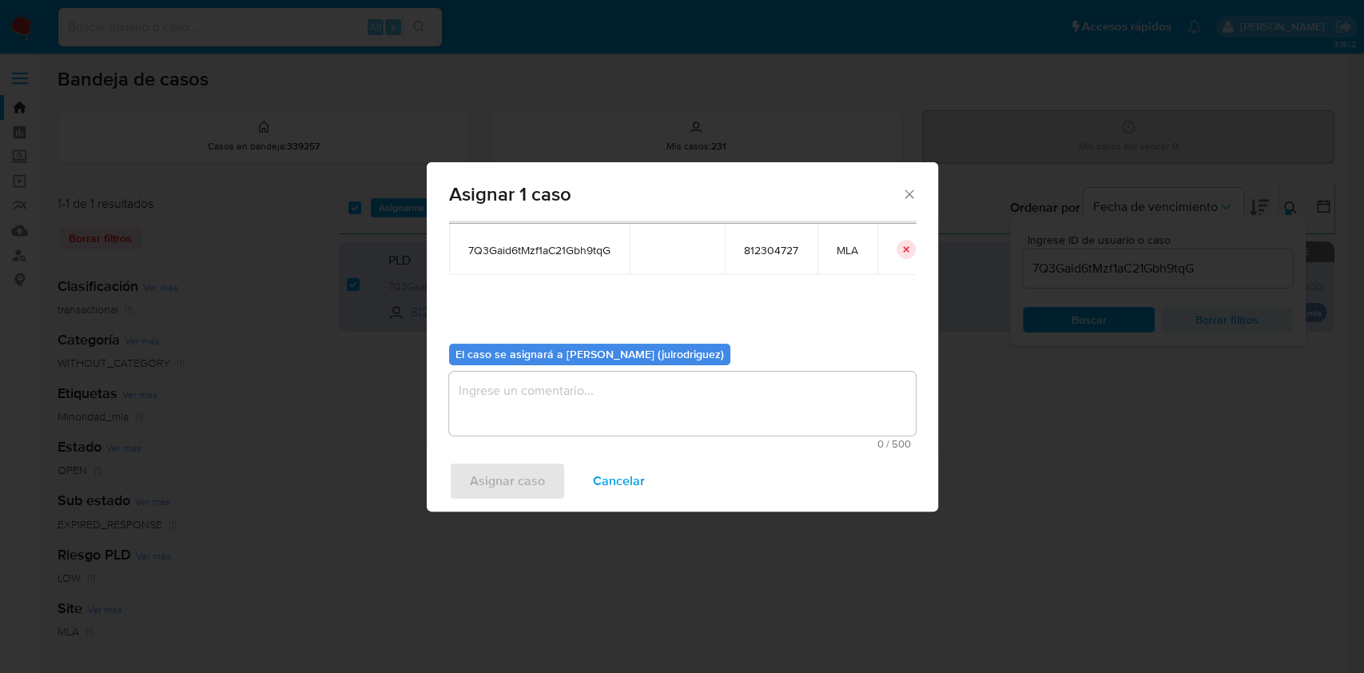
click at [618, 414] on textarea "assign-modal" at bounding box center [682, 403] width 467 height 64
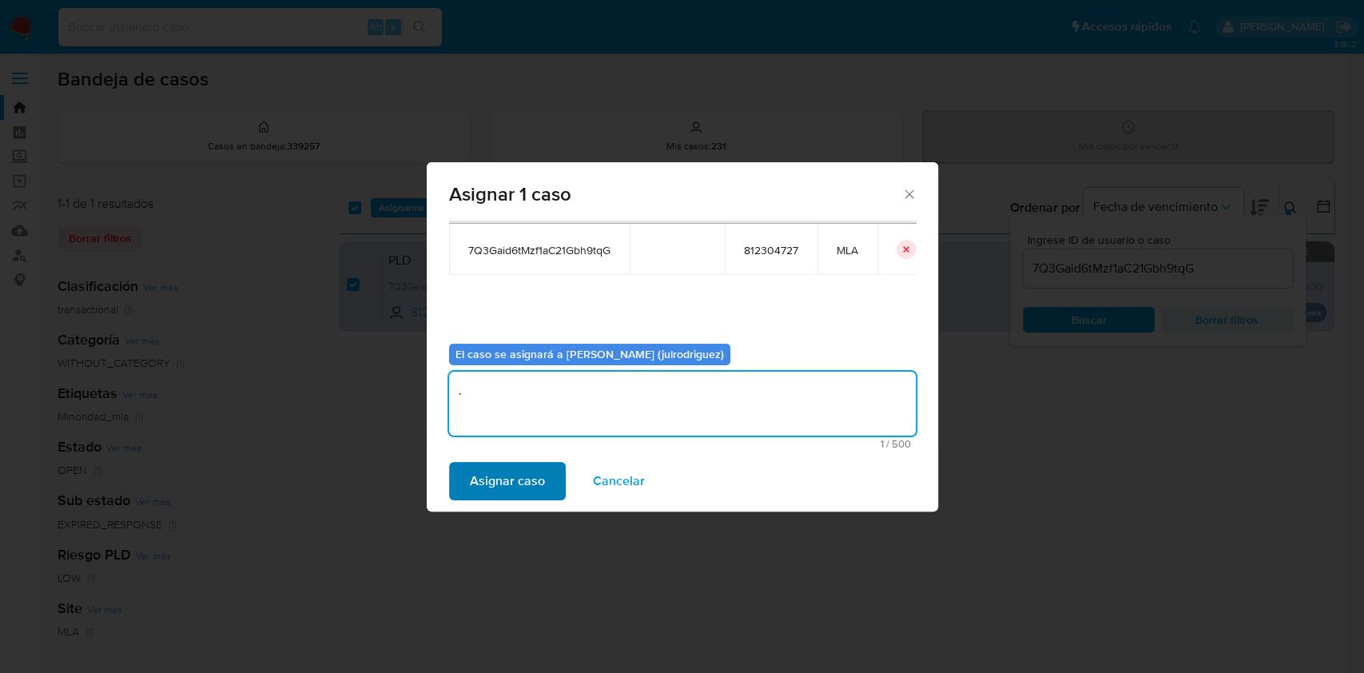
type textarea "."
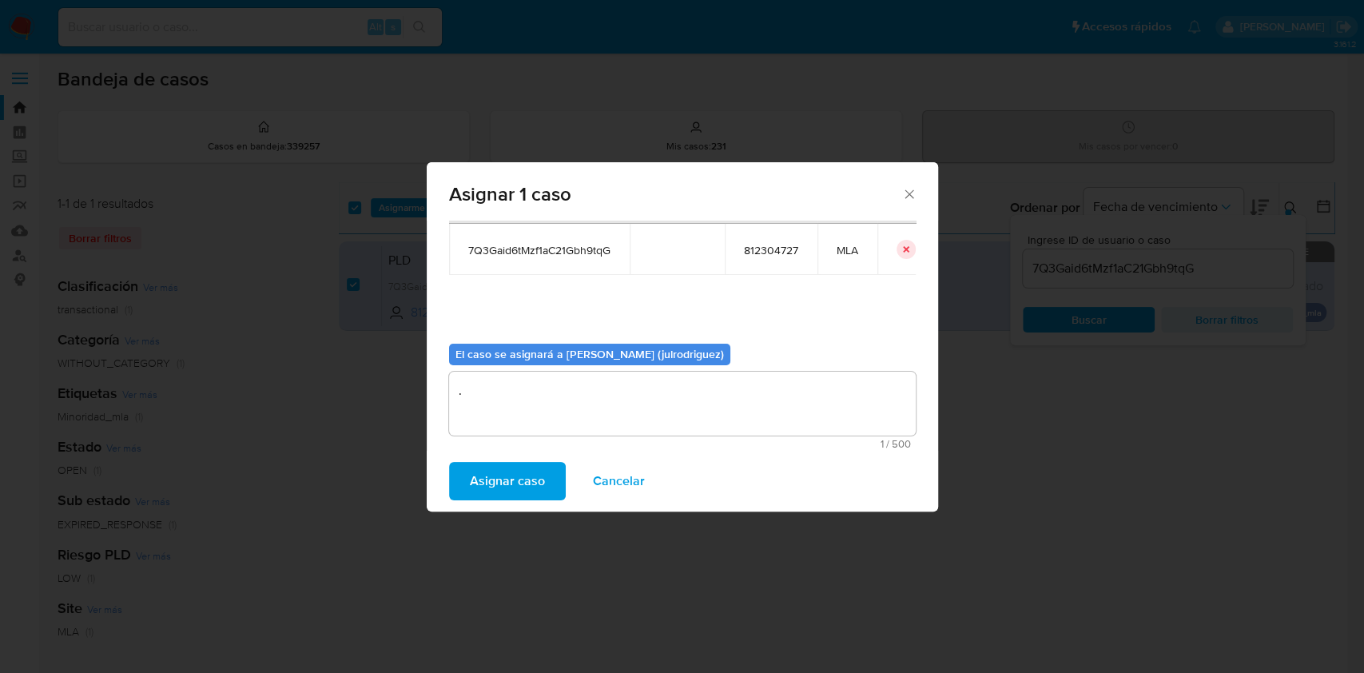
click at [531, 464] on span "Asignar caso" at bounding box center [507, 480] width 75 height 35
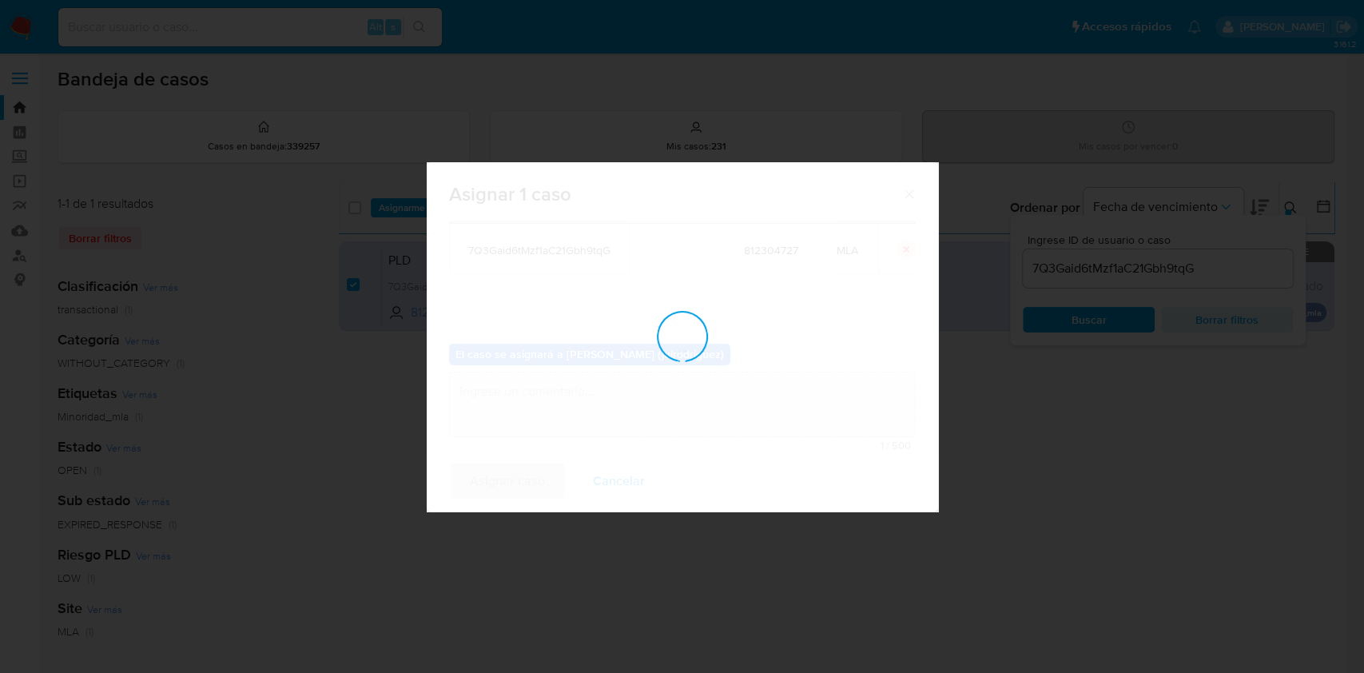
checkbox input "false"
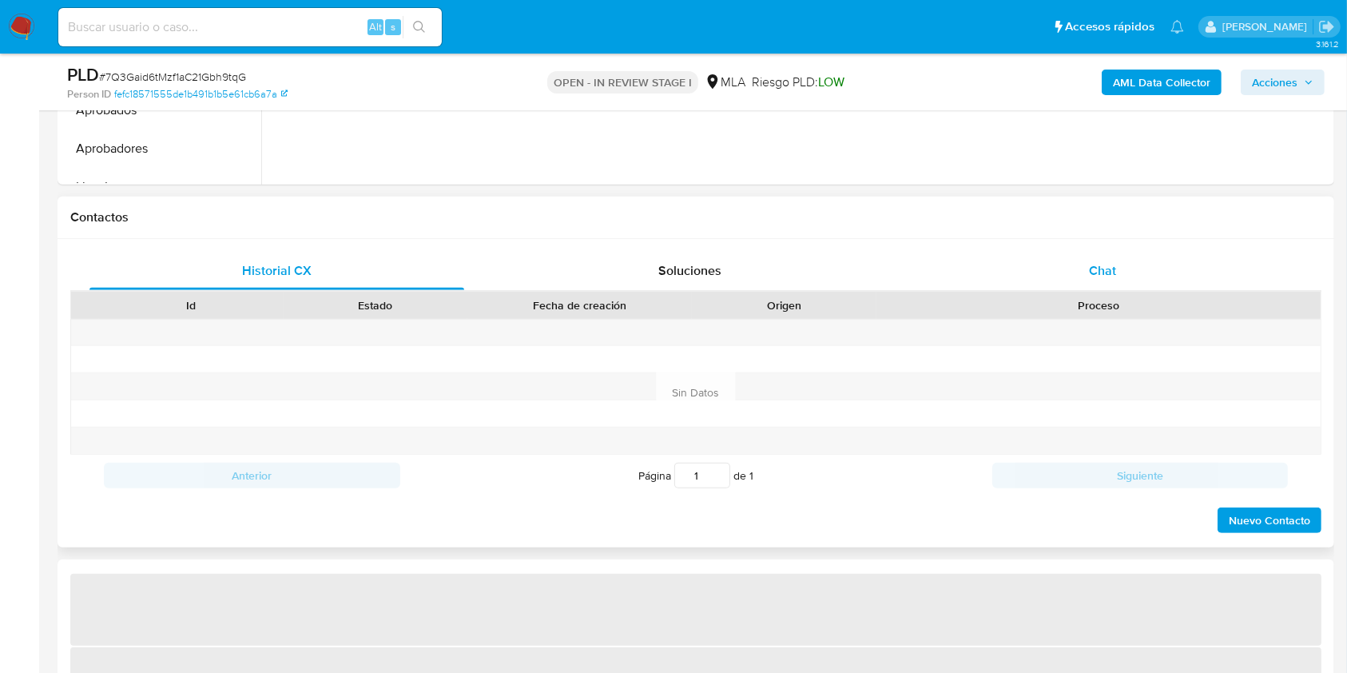
select select "10"
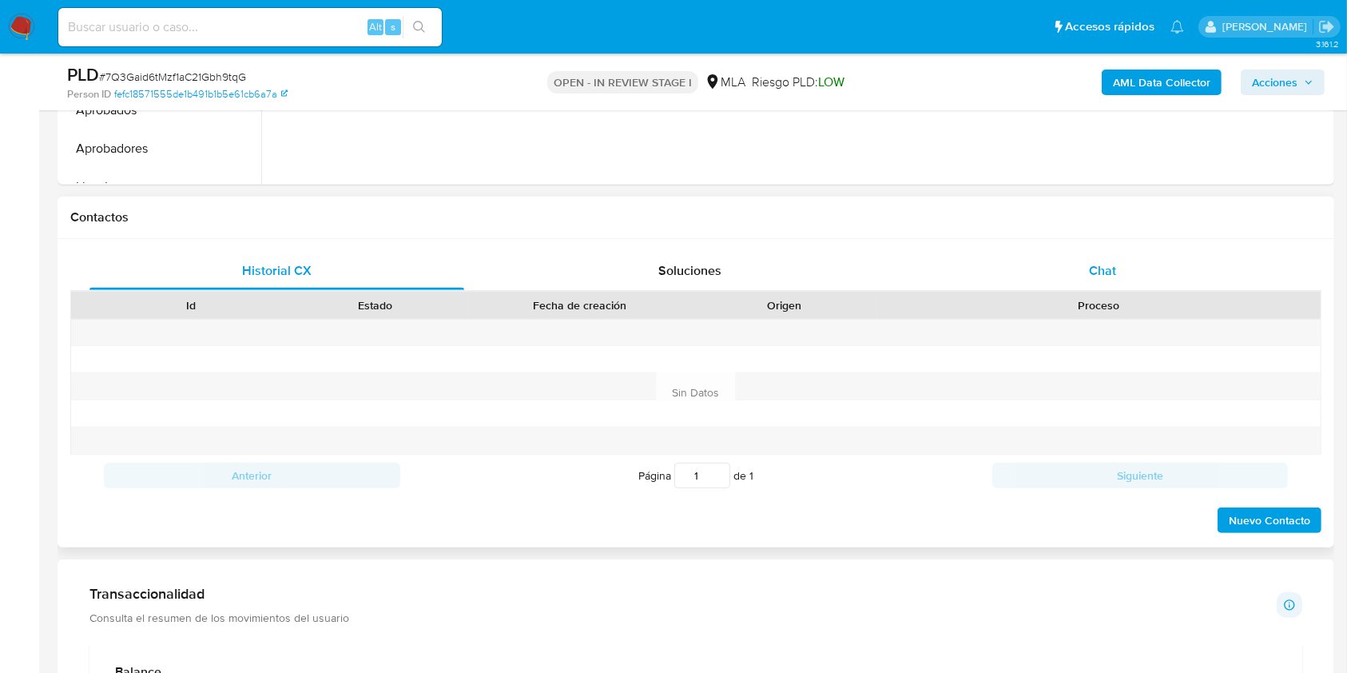
click at [1114, 272] on span "Chat" at bounding box center [1102, 270] width 27 height 18
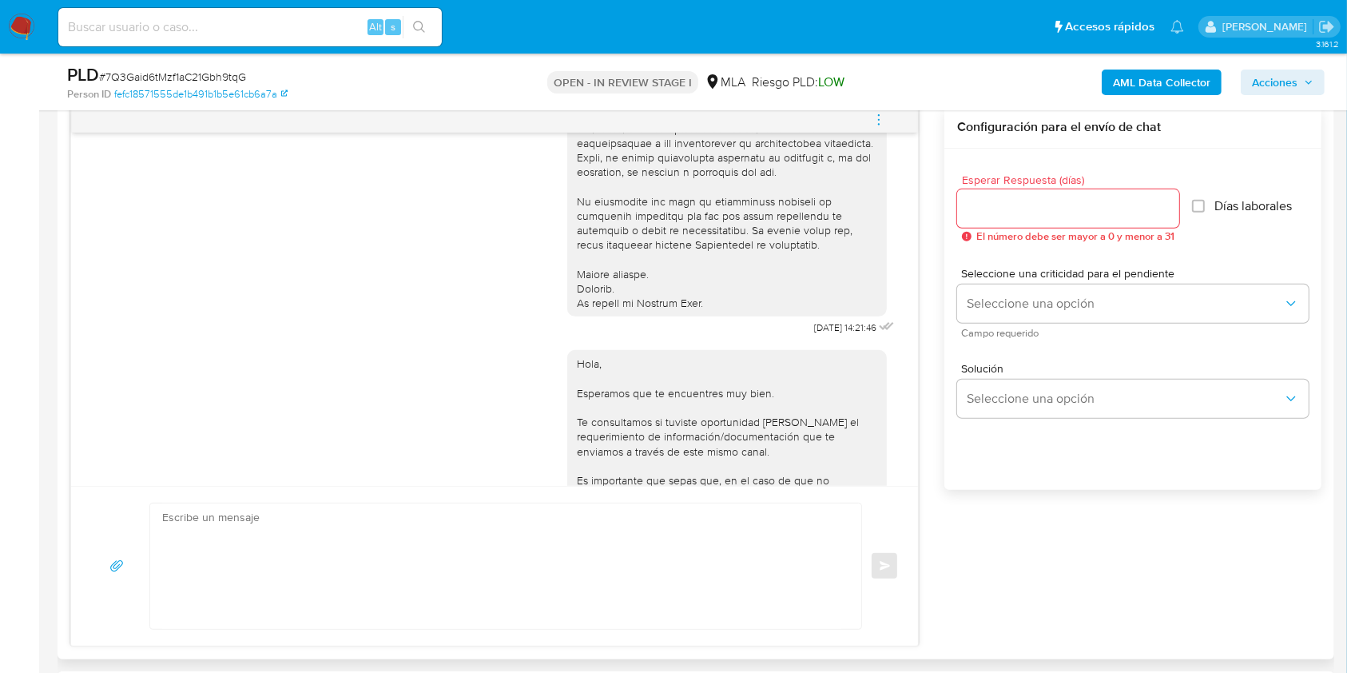
scroll to position [745, 0]
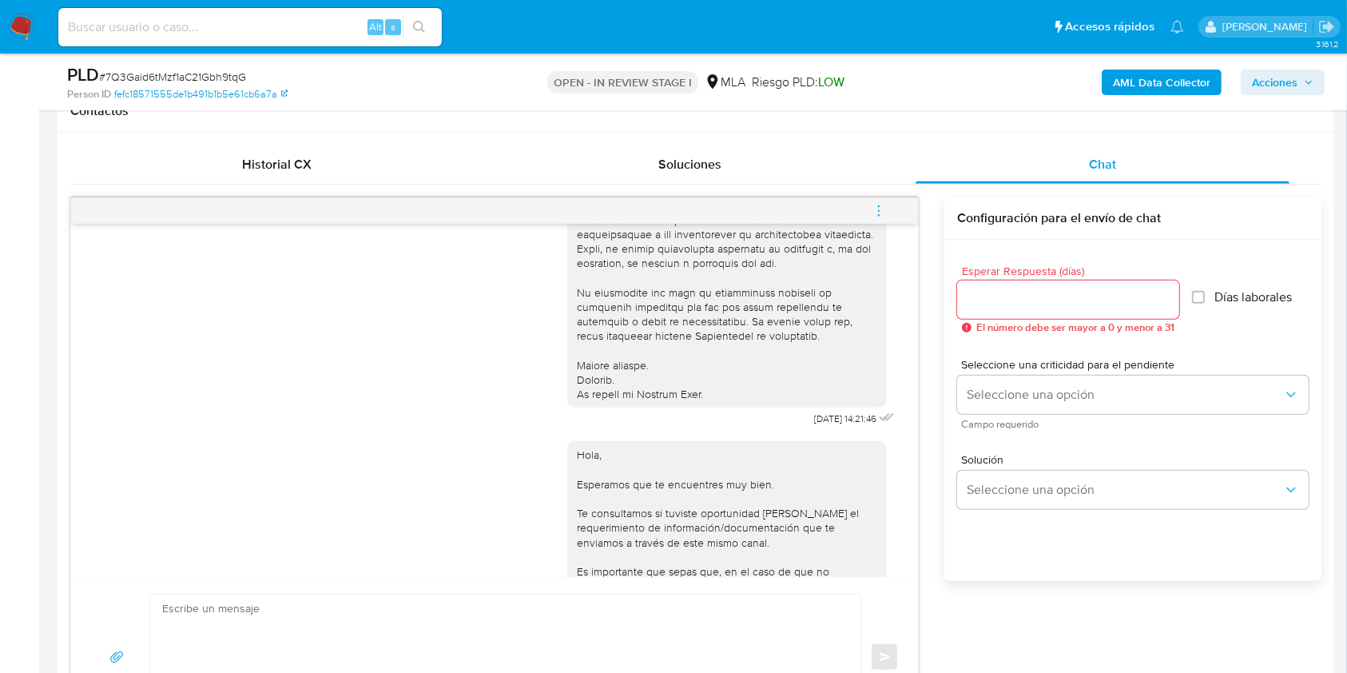
click at [879, 213] on icon "menu-action" at bounding box center [879, 211] width 14 height 14
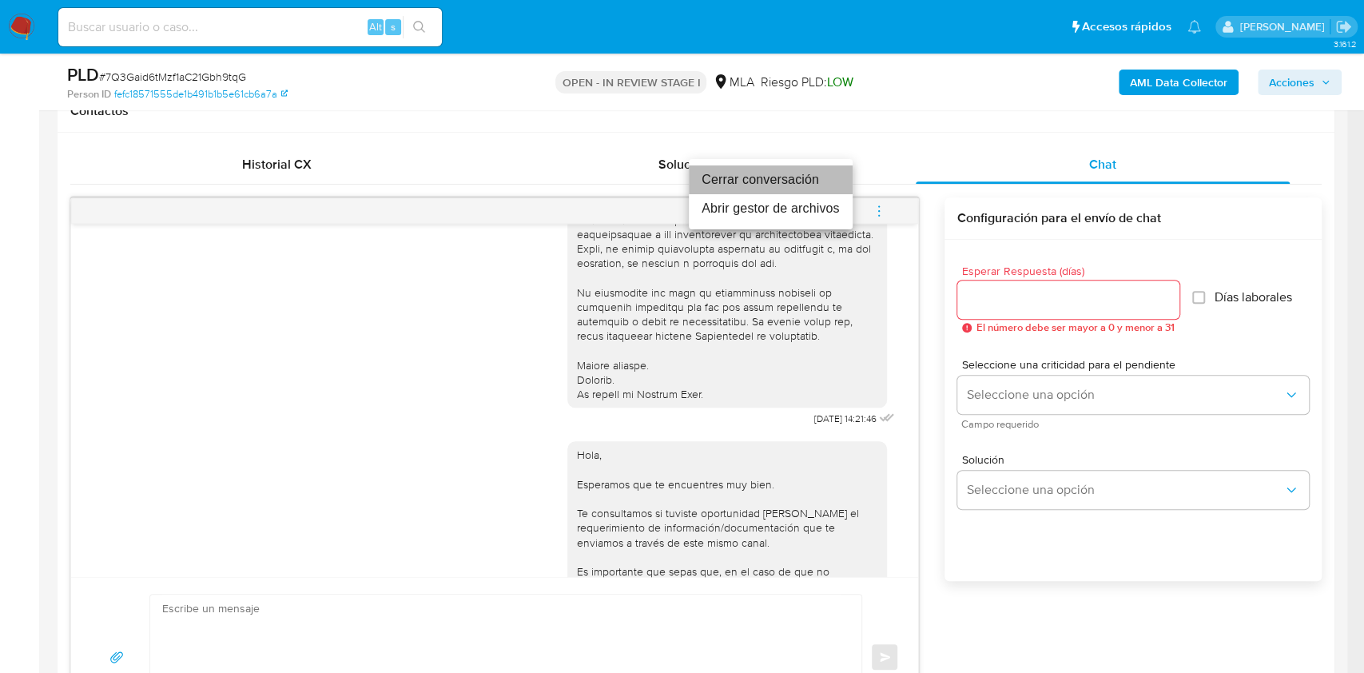
click at [764, 179] on li "Cerrar conversación" at bounding box center [771, 179] width 164 height 29
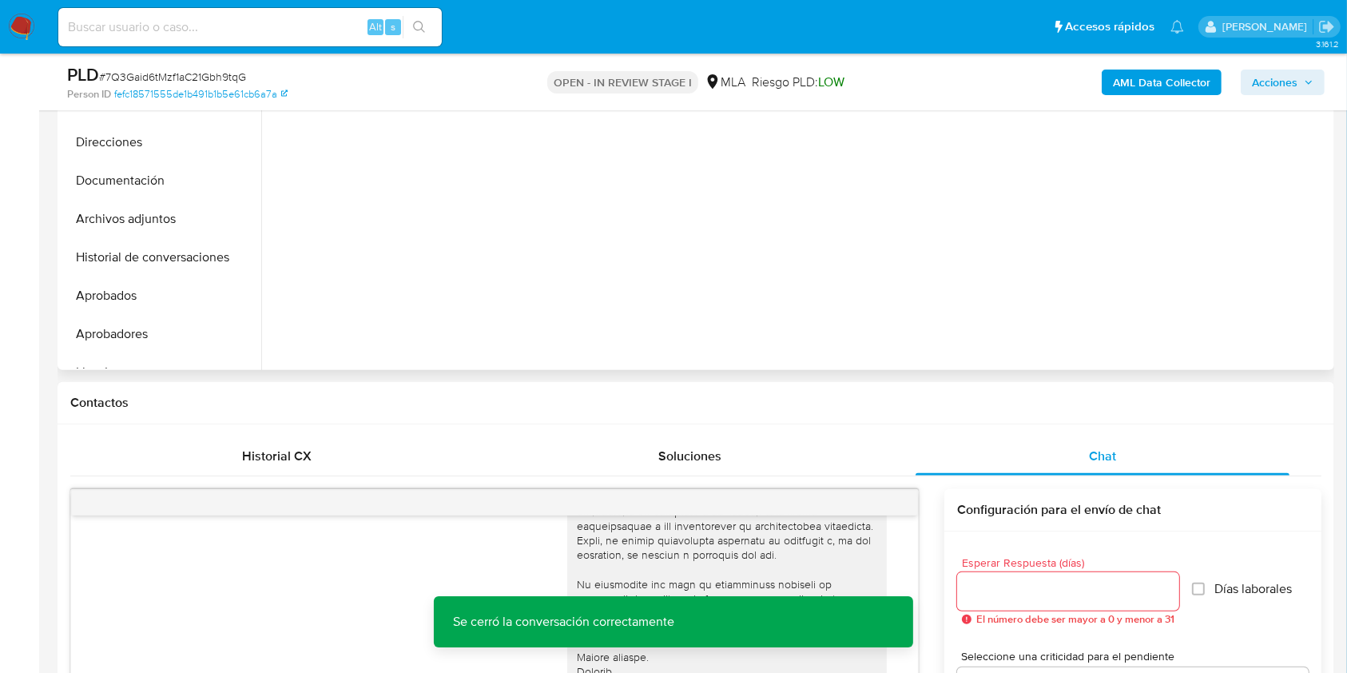
scroll to position [320, 0]
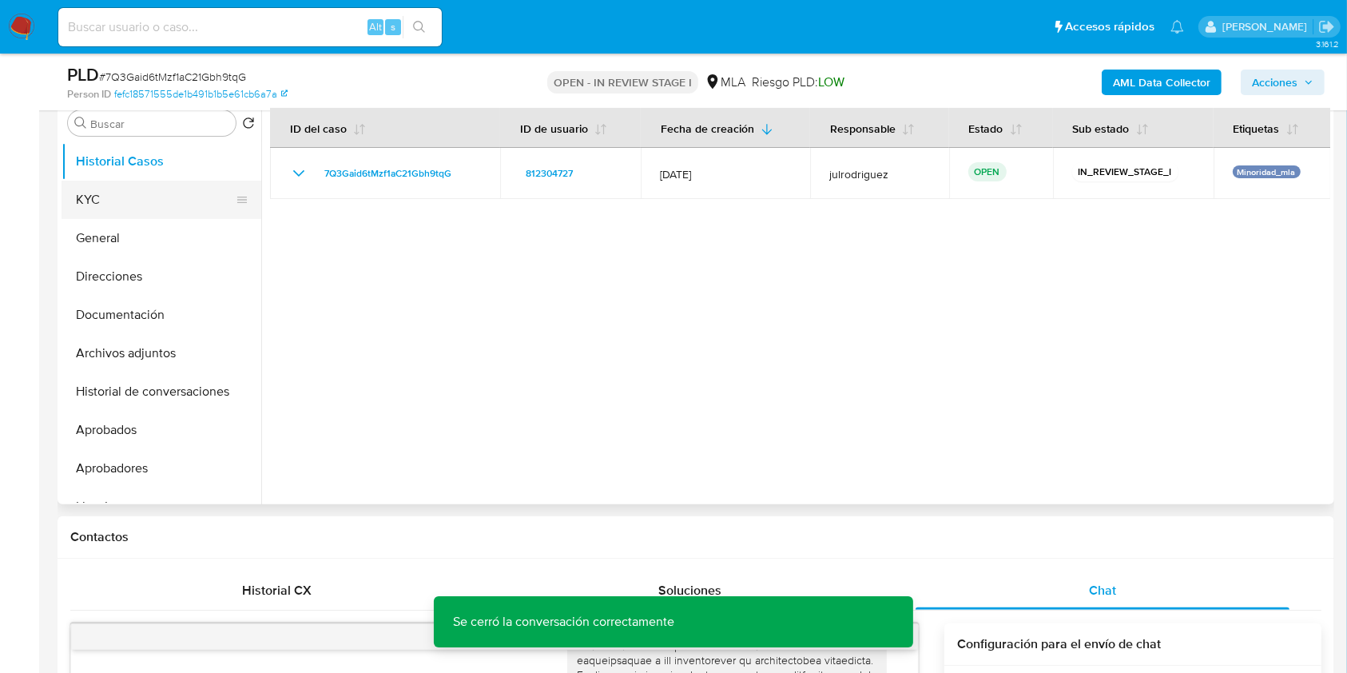
click at [155, 195] on button "KYC" at bounding box center [155, 200] width 187 height 38
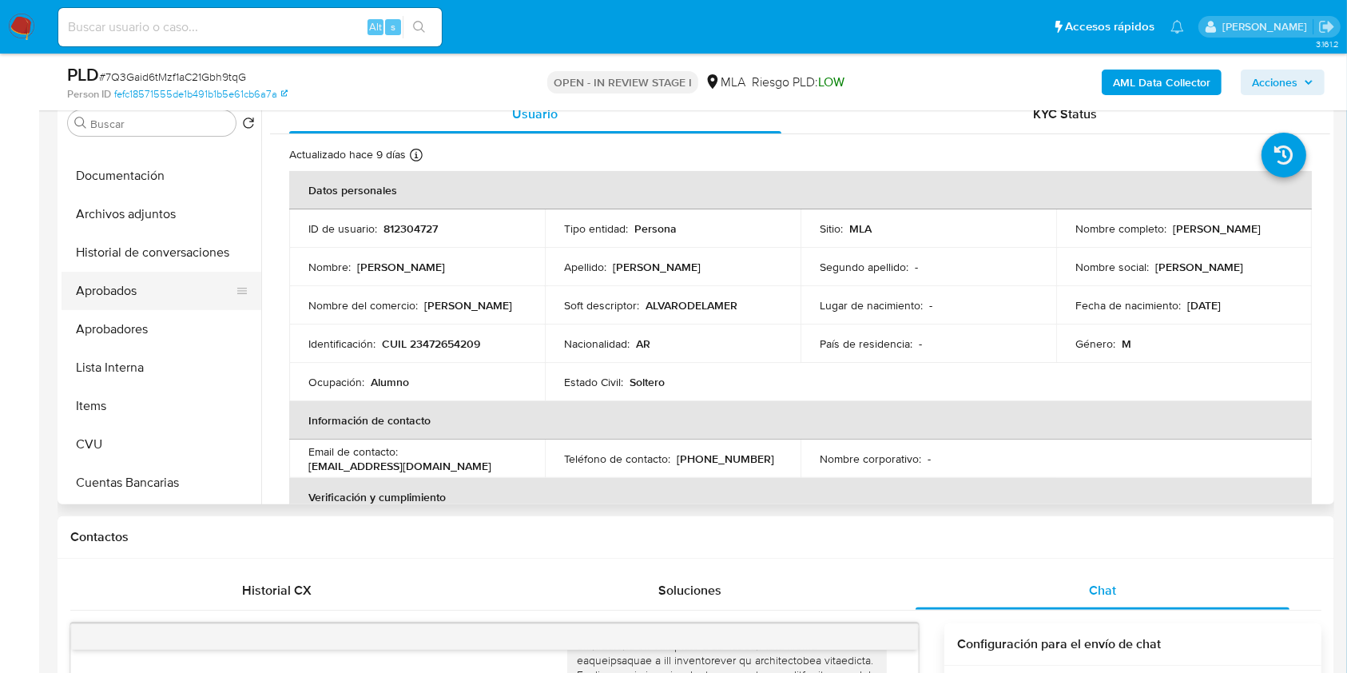
scroll to position [106, 0]
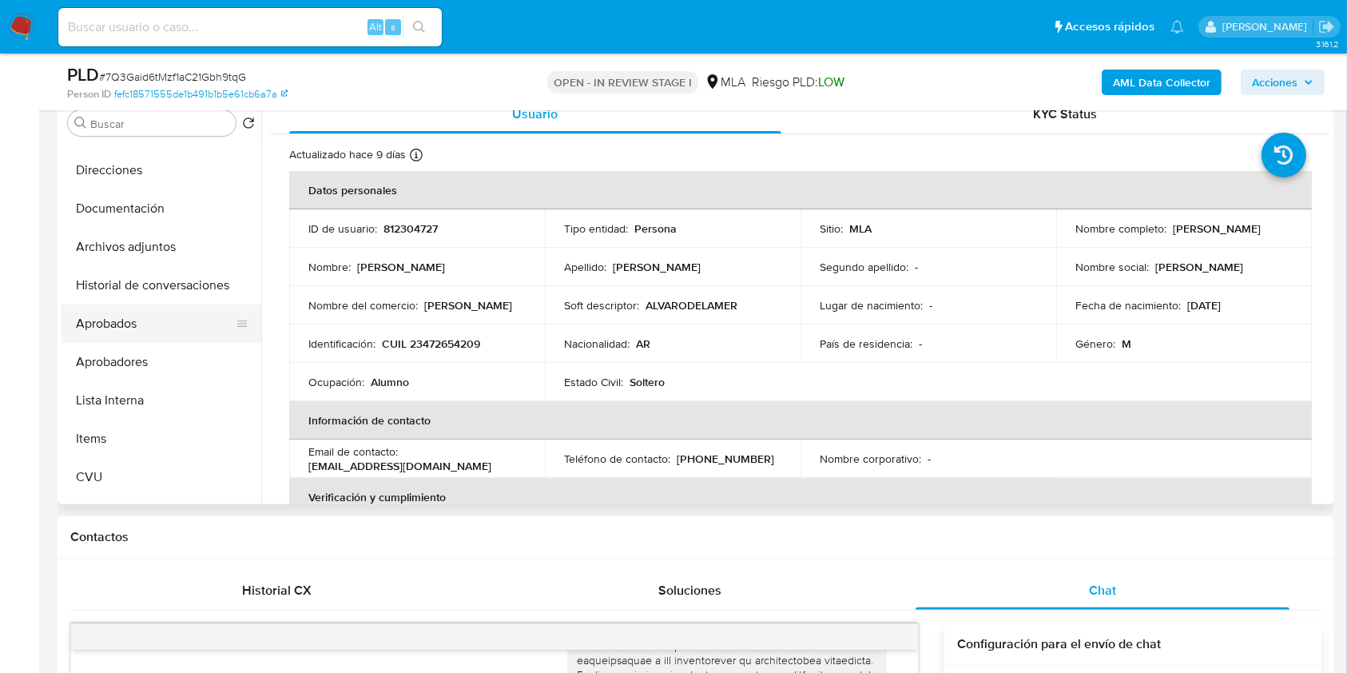
click at [153, 336] on button "Aprobados" at bounding box center [155, 323] width 187 height 38
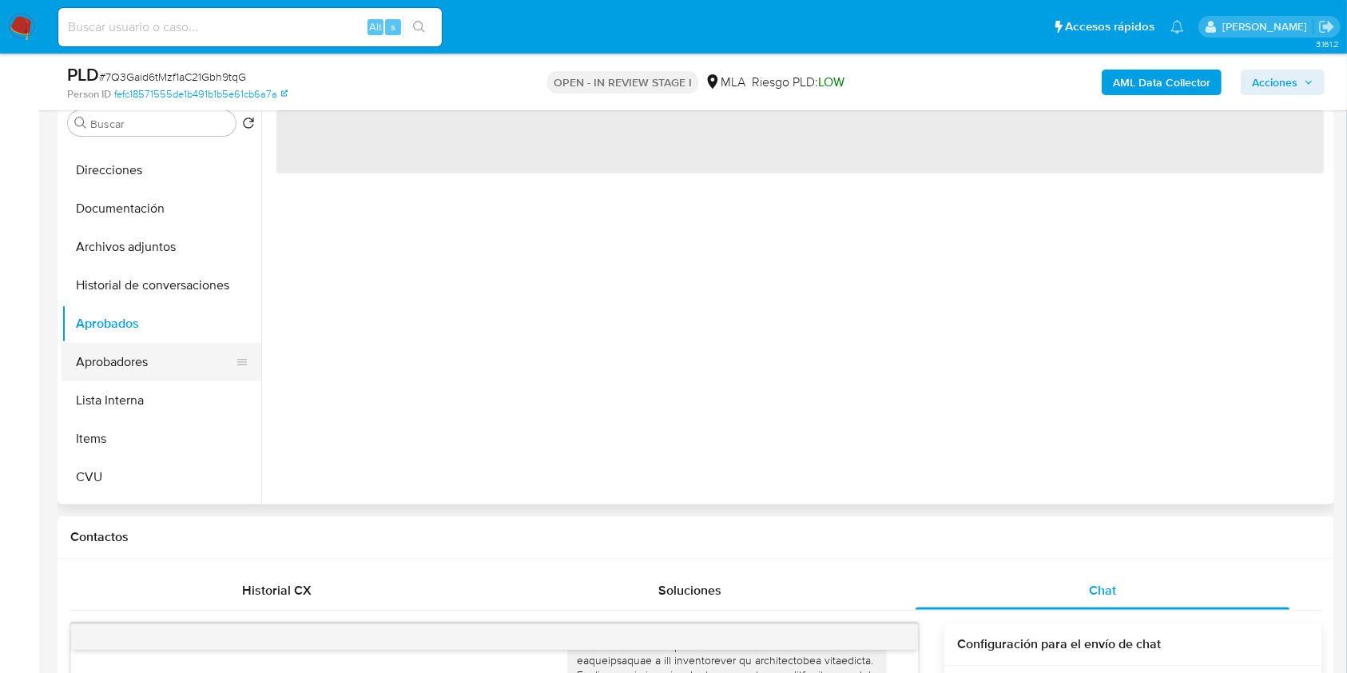
click at [153, 348] on button "Aprobadores" at bounding box center [155, 362] width 187 height 38
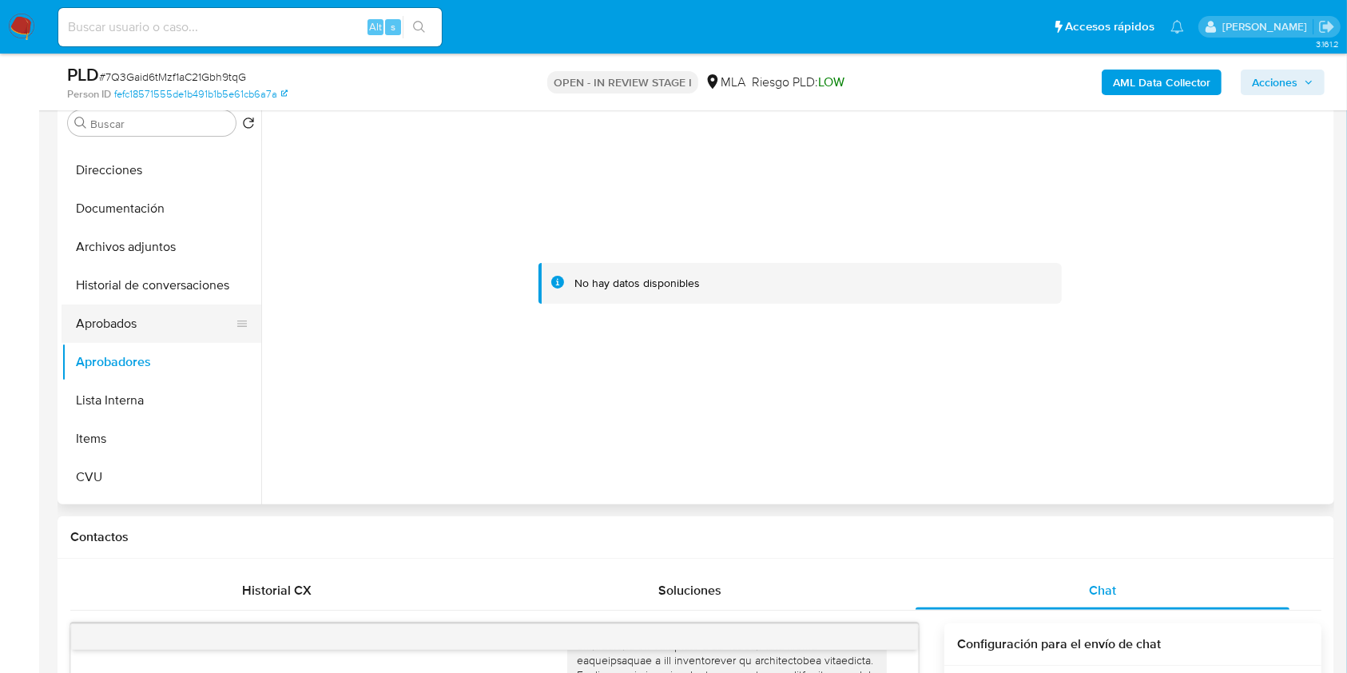
click at [147, 336] on button "Aprobados" at bounding box center [155, 323] width 187 height 38
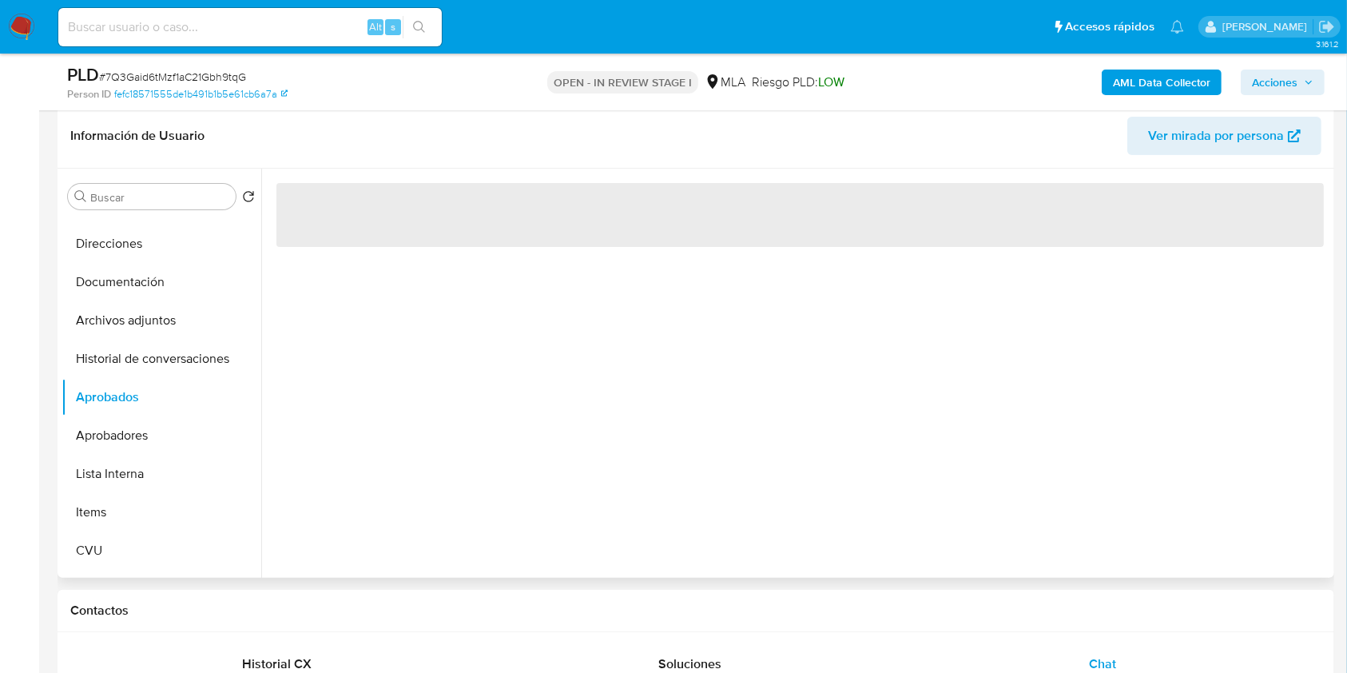
scroll to position [213, 0]
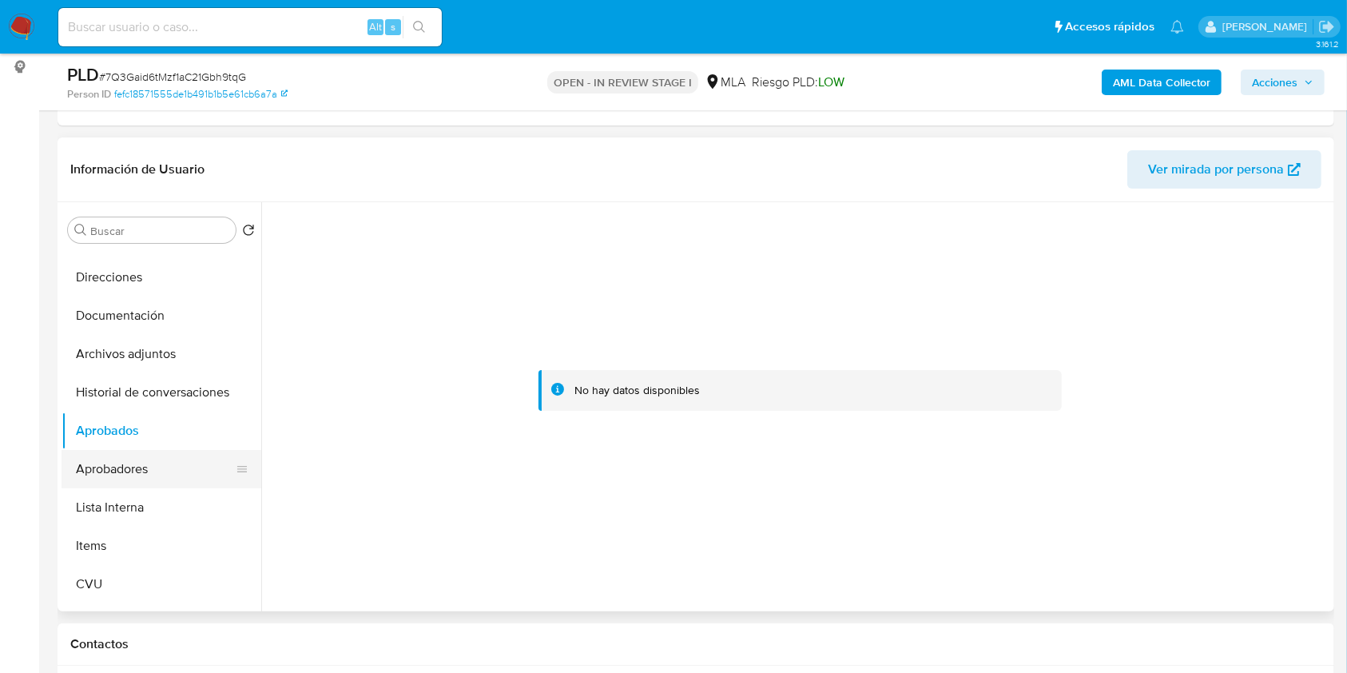
click at [167, 455] on button "Aprobadores" at bounding box center [155, 469] width 187 height 38
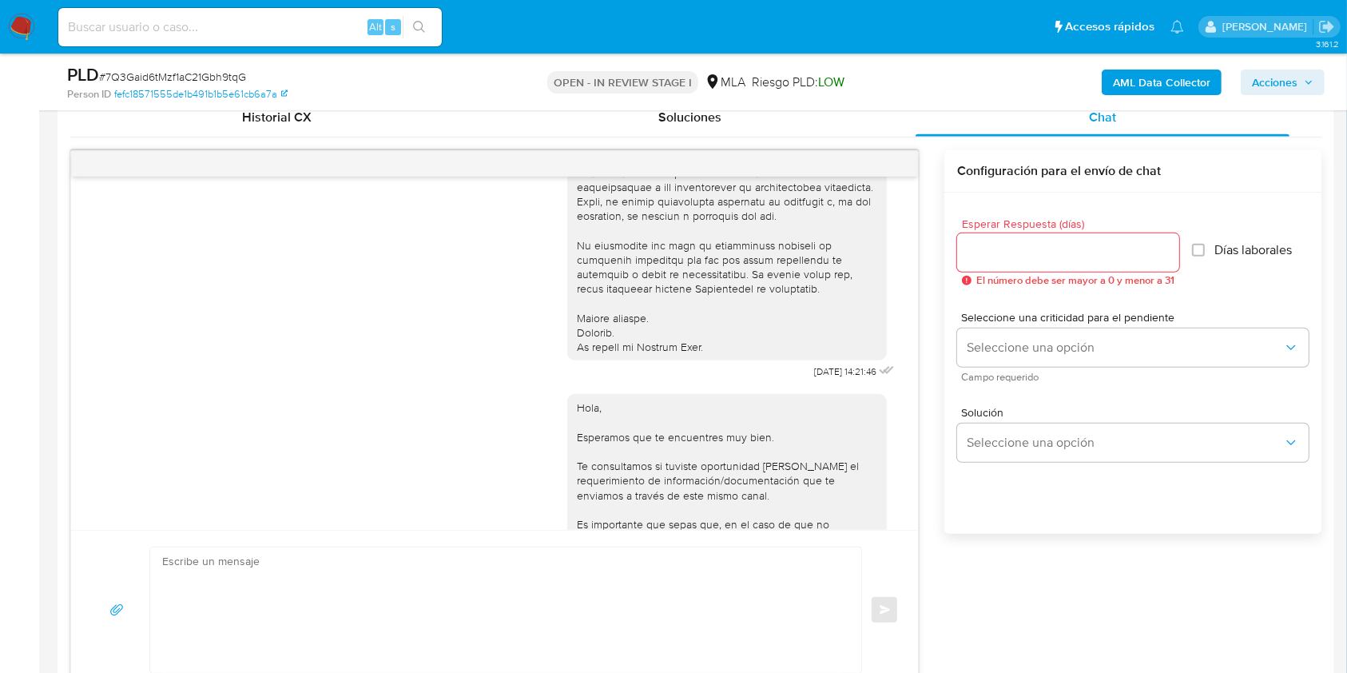
scroll to position [852, 0]
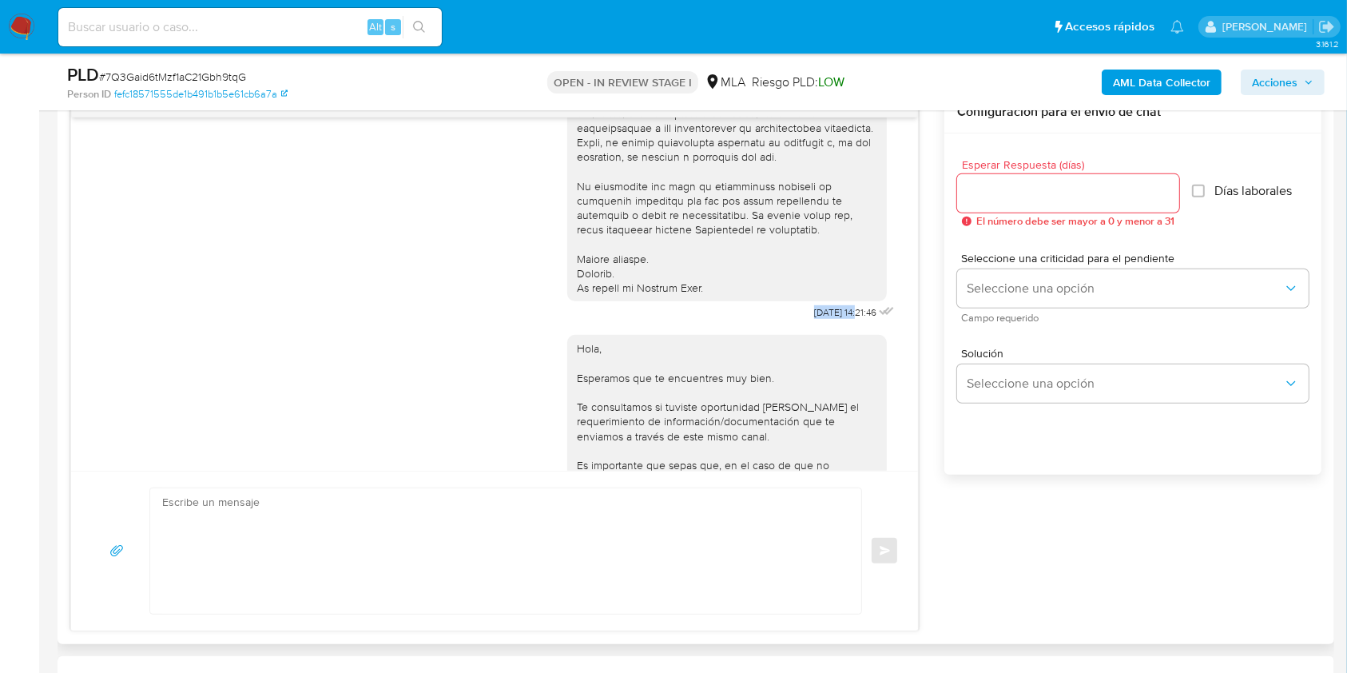
drag, startPoint x: 767, startPoint y: 322, endPoint x: 824, endPoint y: 325, distance: 57.6
copy div "[DATE]"
click at [743, 420] on div "Hola, Esperamos que te encuentres muy bien. Te consultamos si tuviste oportunid…" at bounding box center [727, 479] width 300 height 276
drag, startPoint x: 779, startPoint y: 321, endPoint x: 824, endPoint y: 324, distance: 45.6
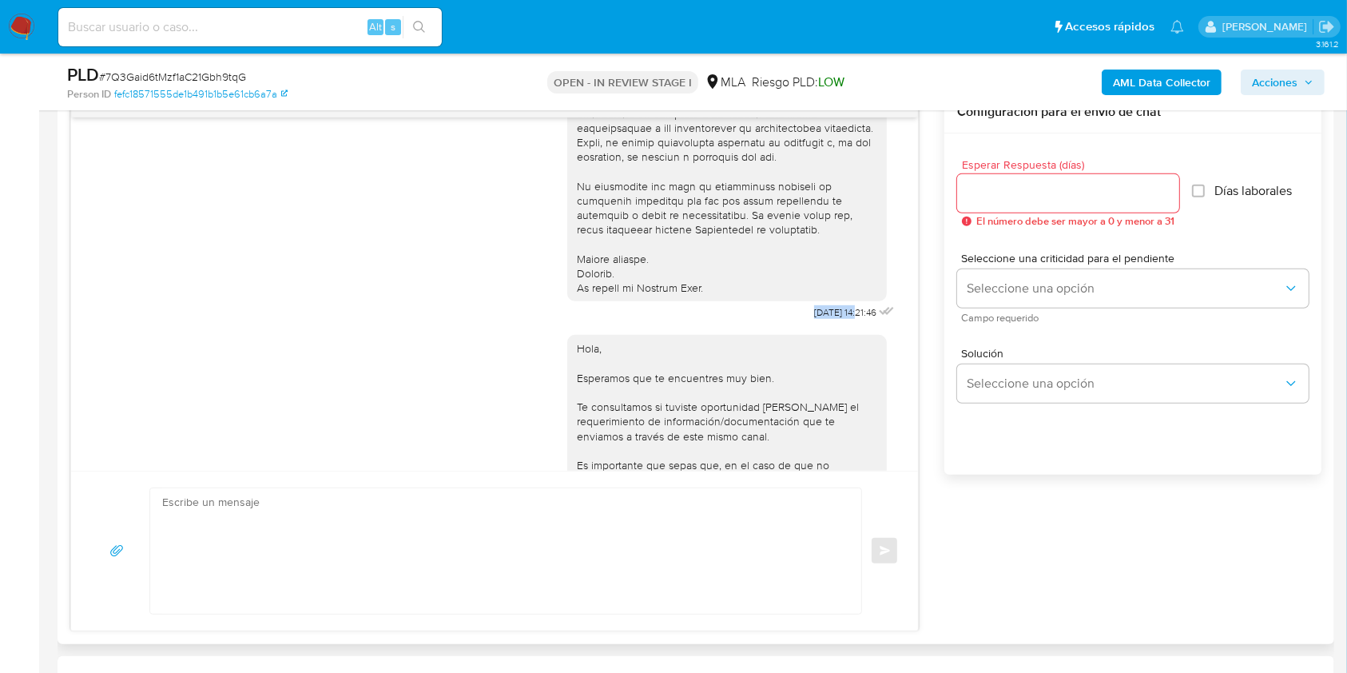
click at [824, 319] on span "[DATE] 14:21:46" at bounding box center [845, 312] width 62 height 13
copy span "[DATE]"
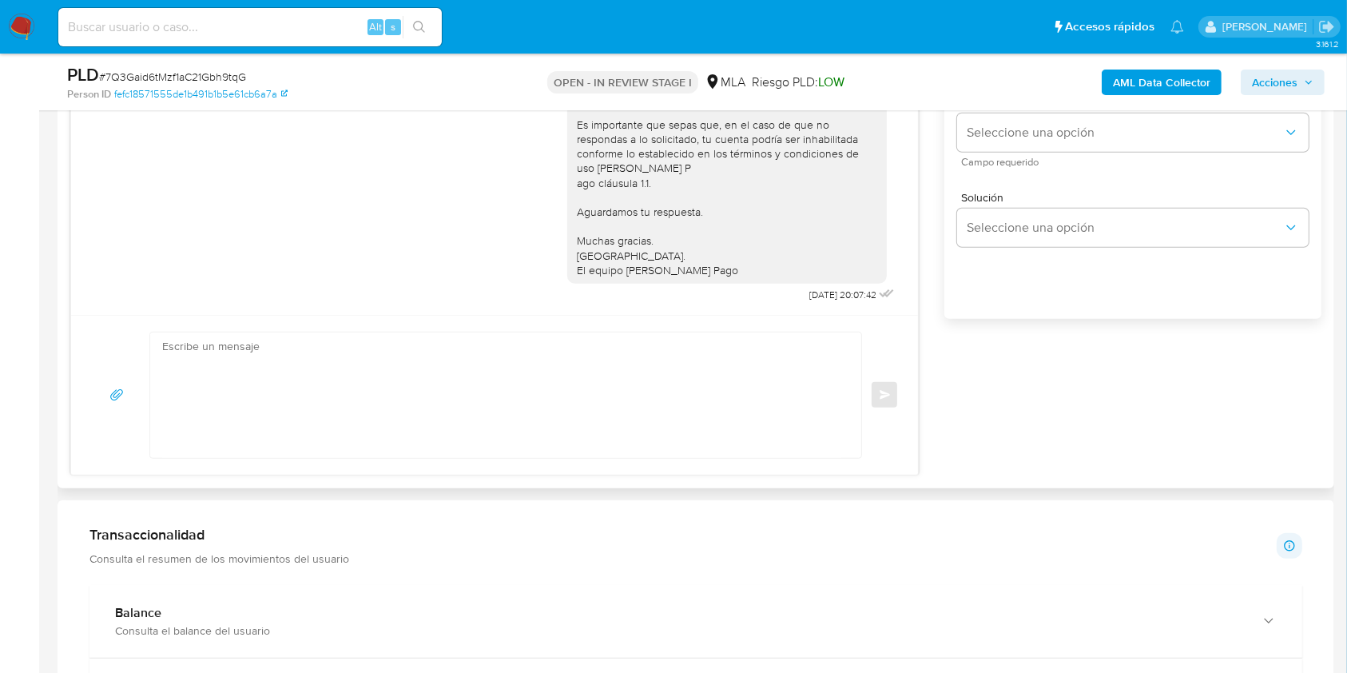
scroll to position [1065, 0]
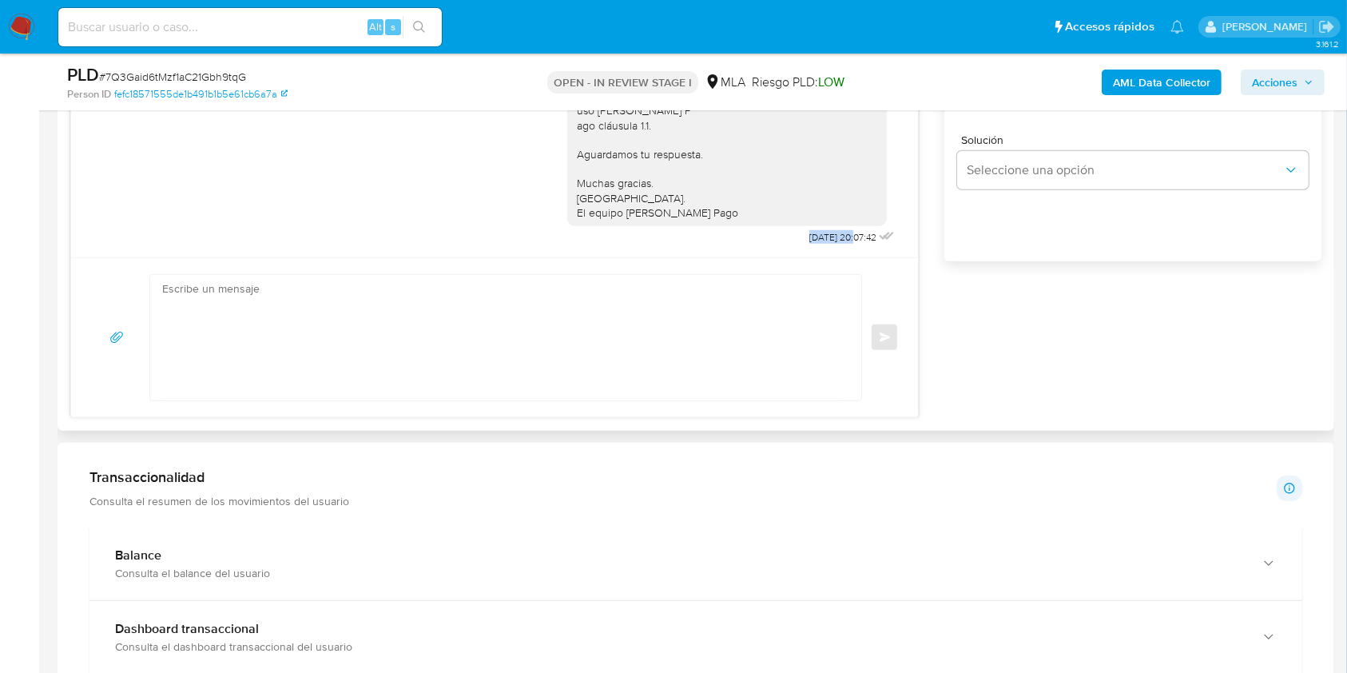
drag, startPoint x: 768, startPoint y: 236, endPoint x: 820, endPoint y: 236, distance: 51.9
click at [820, 236] on div "Hola, Esperamos que te encuentres muy bien. Te consultamos si tuviste oportunid…" at bounding box center [732, 87] width 331 height 323
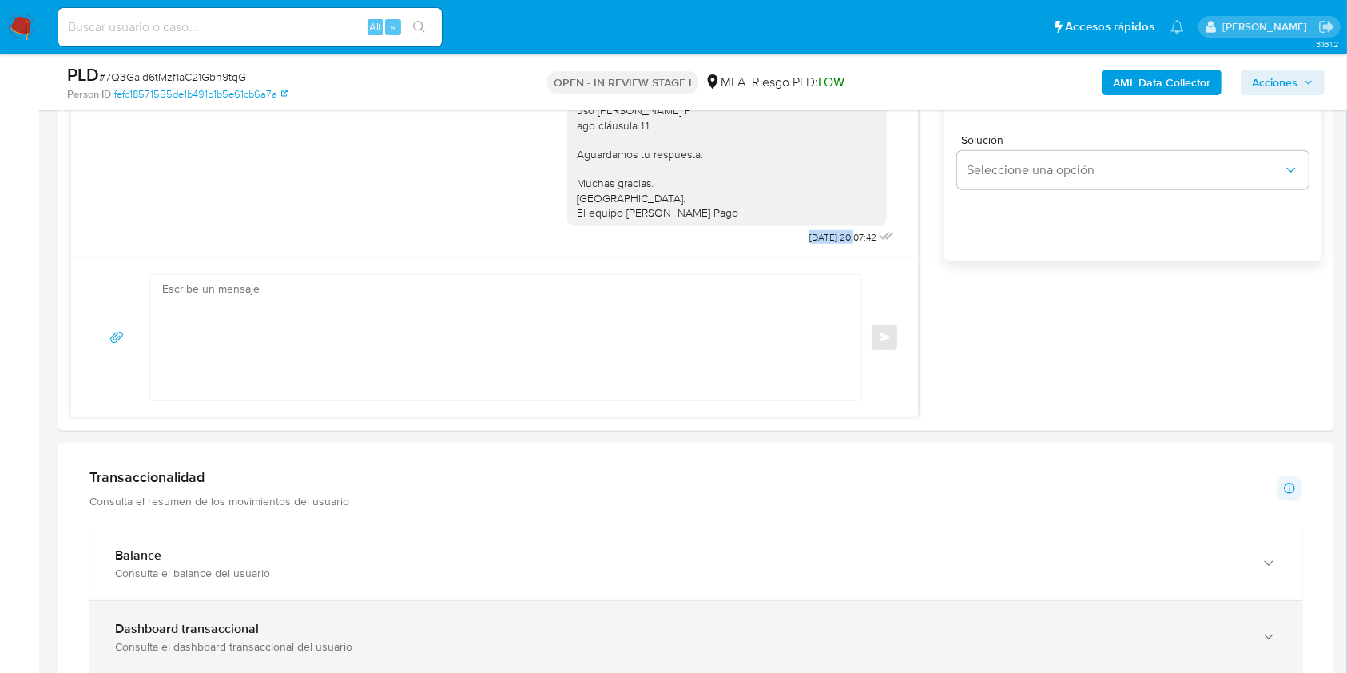
copy span "[DATE]"
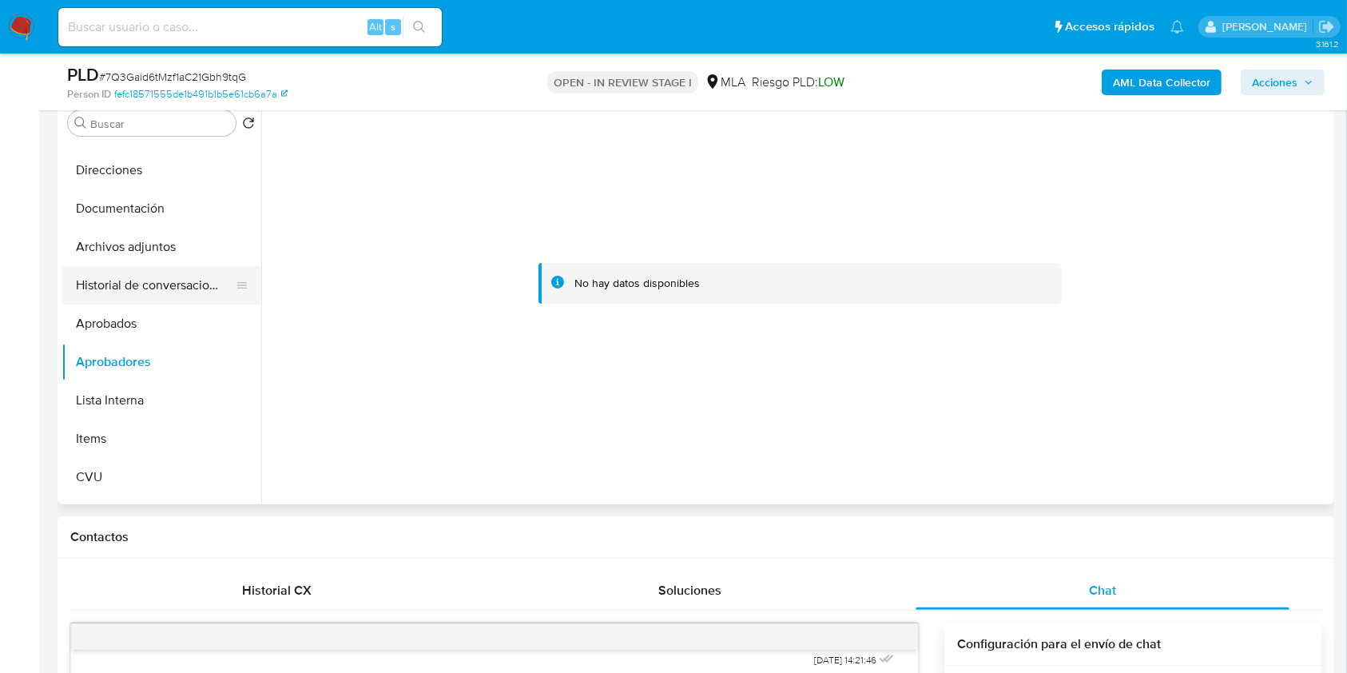
scroll to position [0, 0]
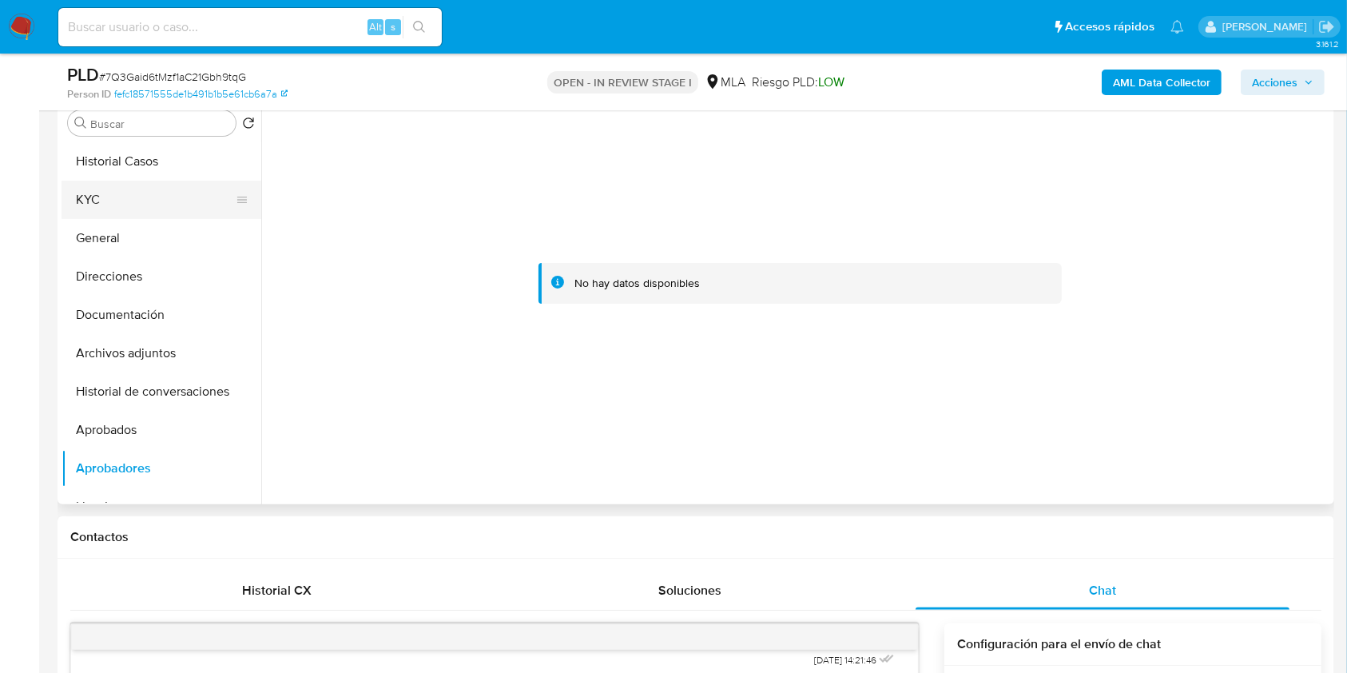
click at [91, 201] on button "KYC" at bounding box center [155, 200] width 187 height 38
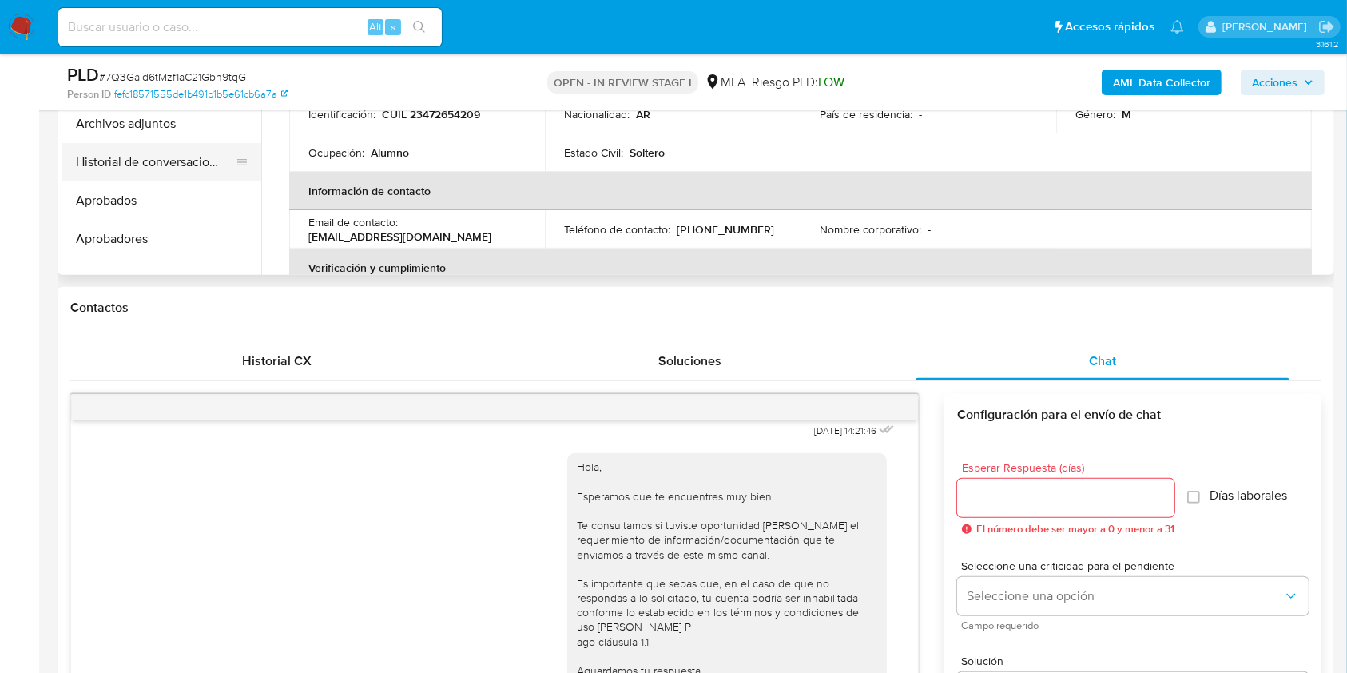
scroll to position [377, 0]
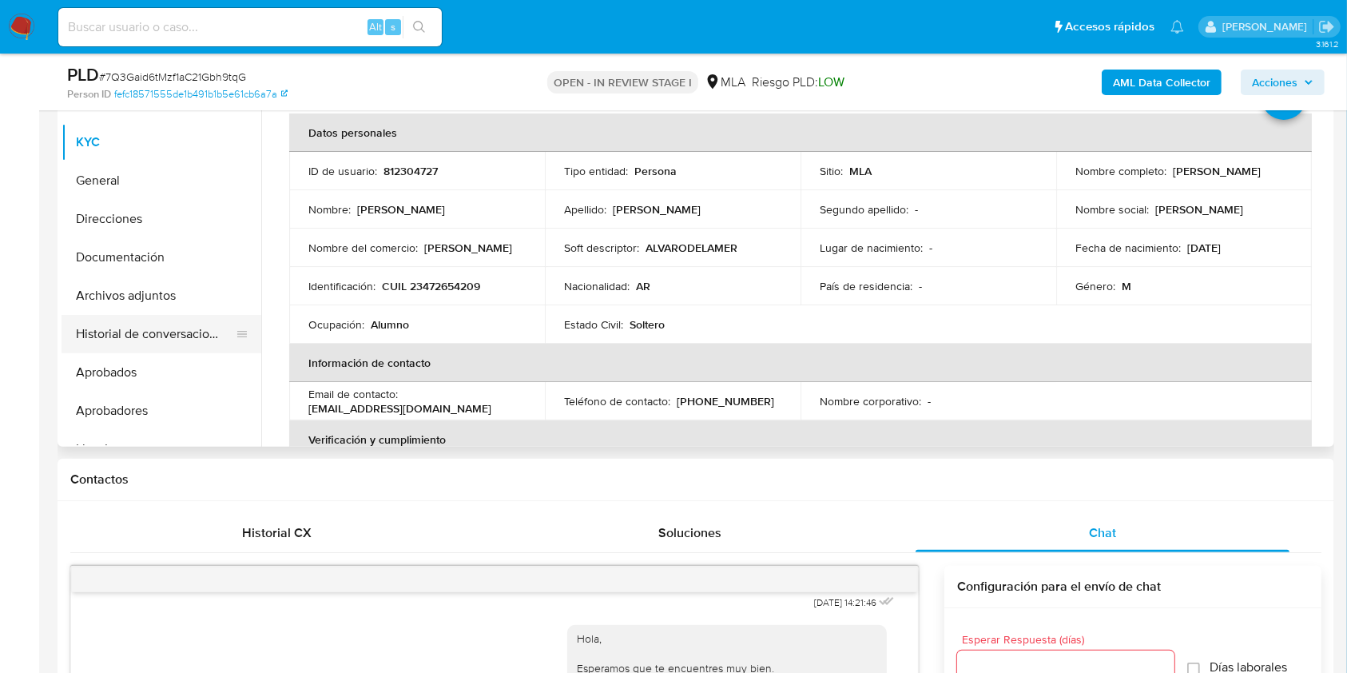
click at [194, 340] on button "Historial de conversaciones" at bounding box center [155, 334] width 187 height 38
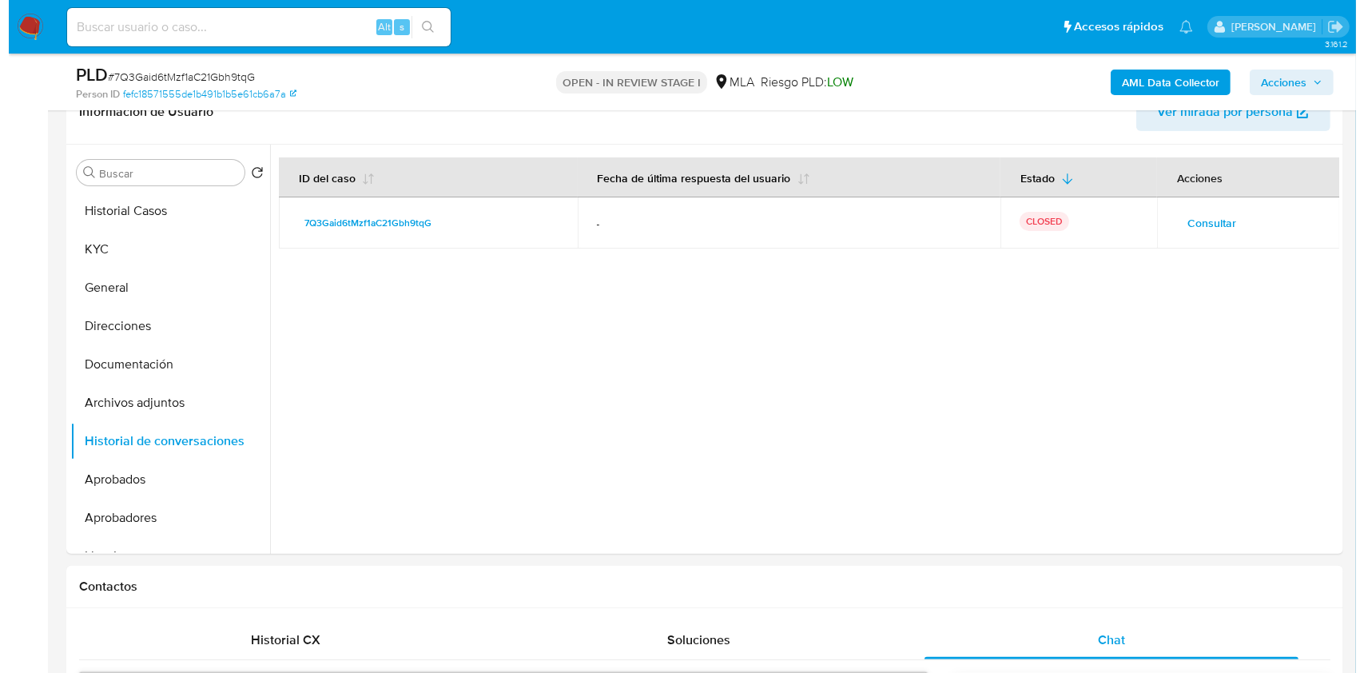
scroll to position [2445, 0]
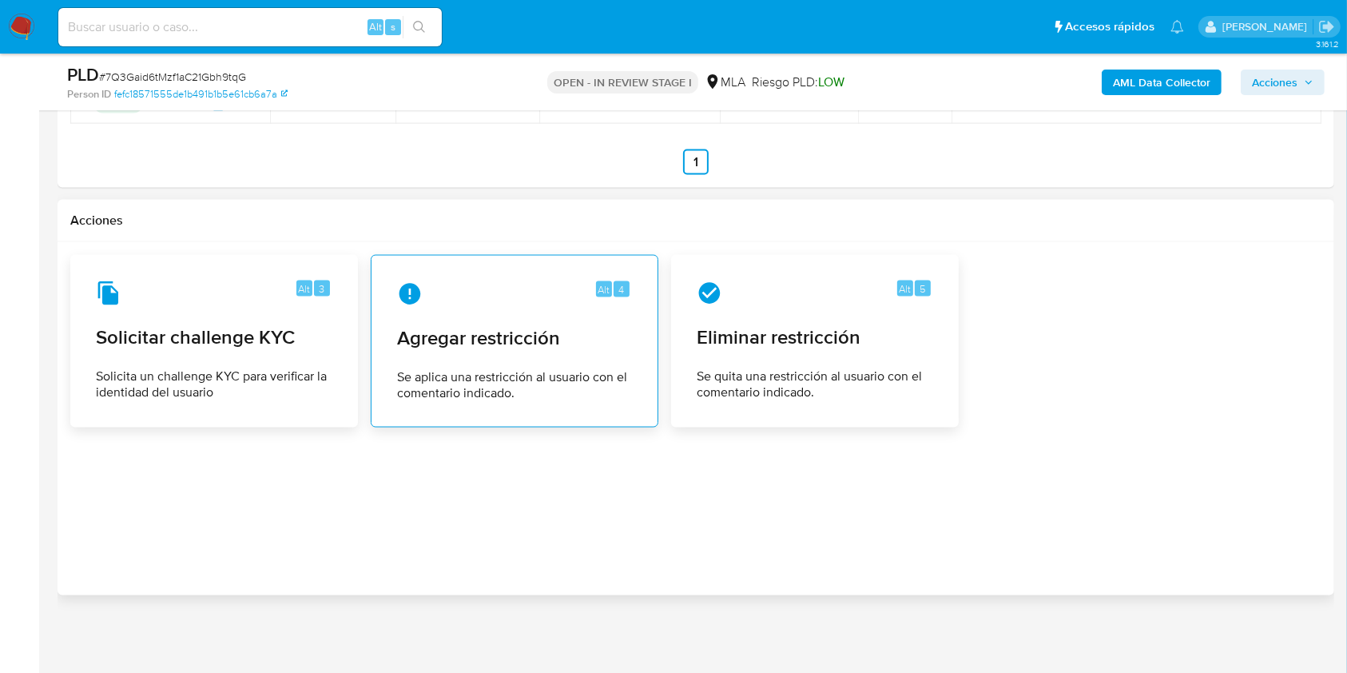
click at [554, 342] on span "Agregar restricción" at bounding box center [514, 338] width 235 height 24
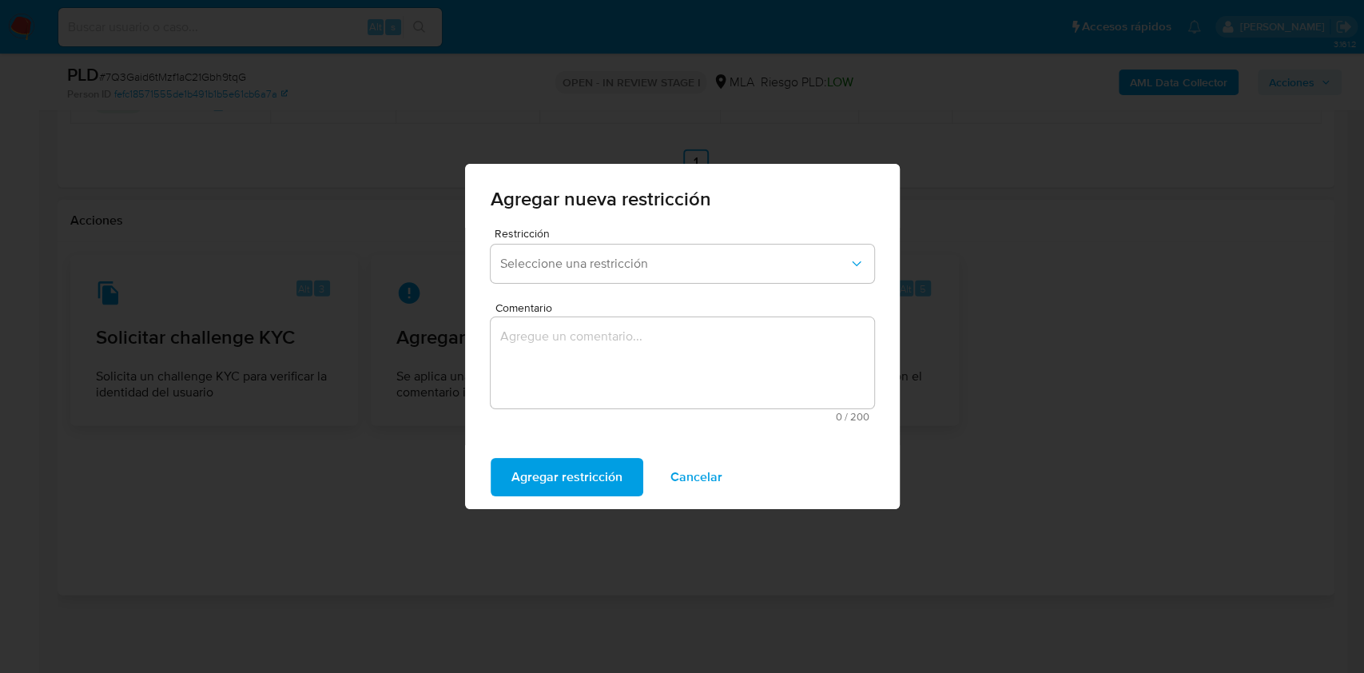
click at [572, 240] on div "Restricción Seleccione una restricción" at bounding box center [682, 259] width 383 height 62
click at [578, 254] on button "Seleccione una restricción" at bounding box center [682, 263] width 383 height 38
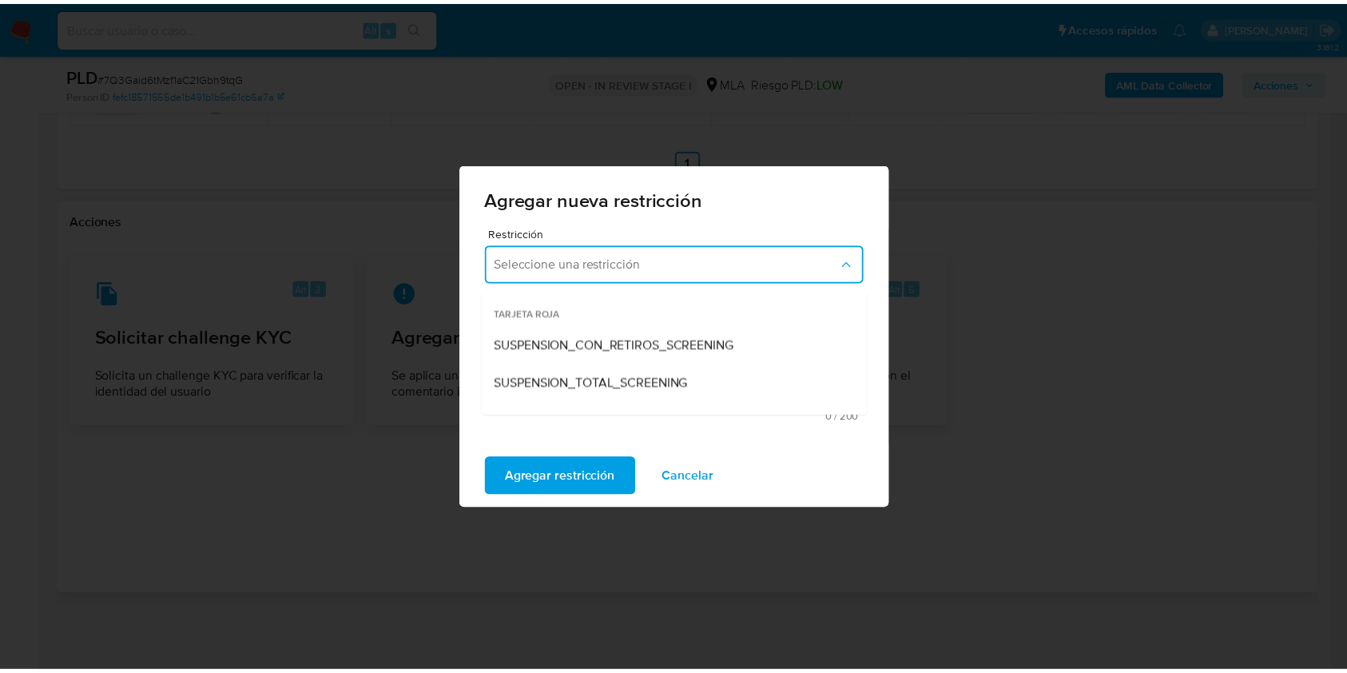
scroll to position [213, 0]
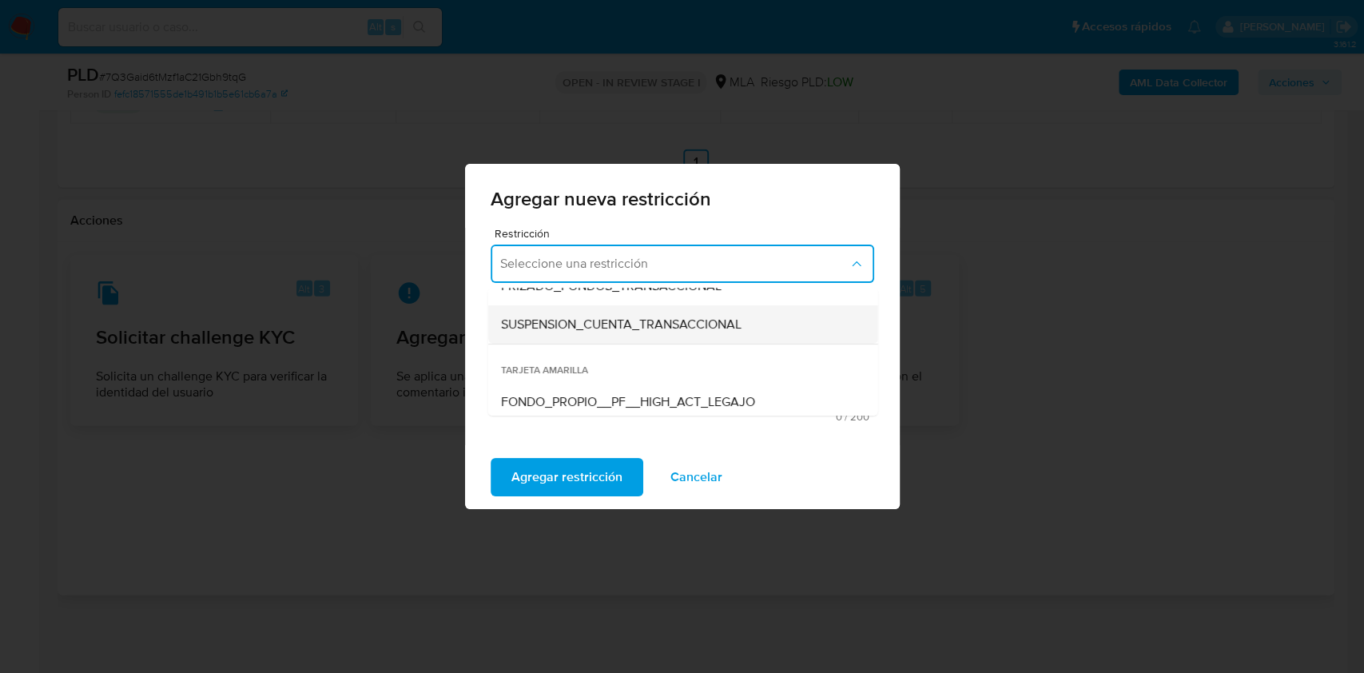
click at [621, 330] on span "SUSPENSION_CUENTA_TRANSACCIONAL" at bounding box center [620, 324] width 240 height 16
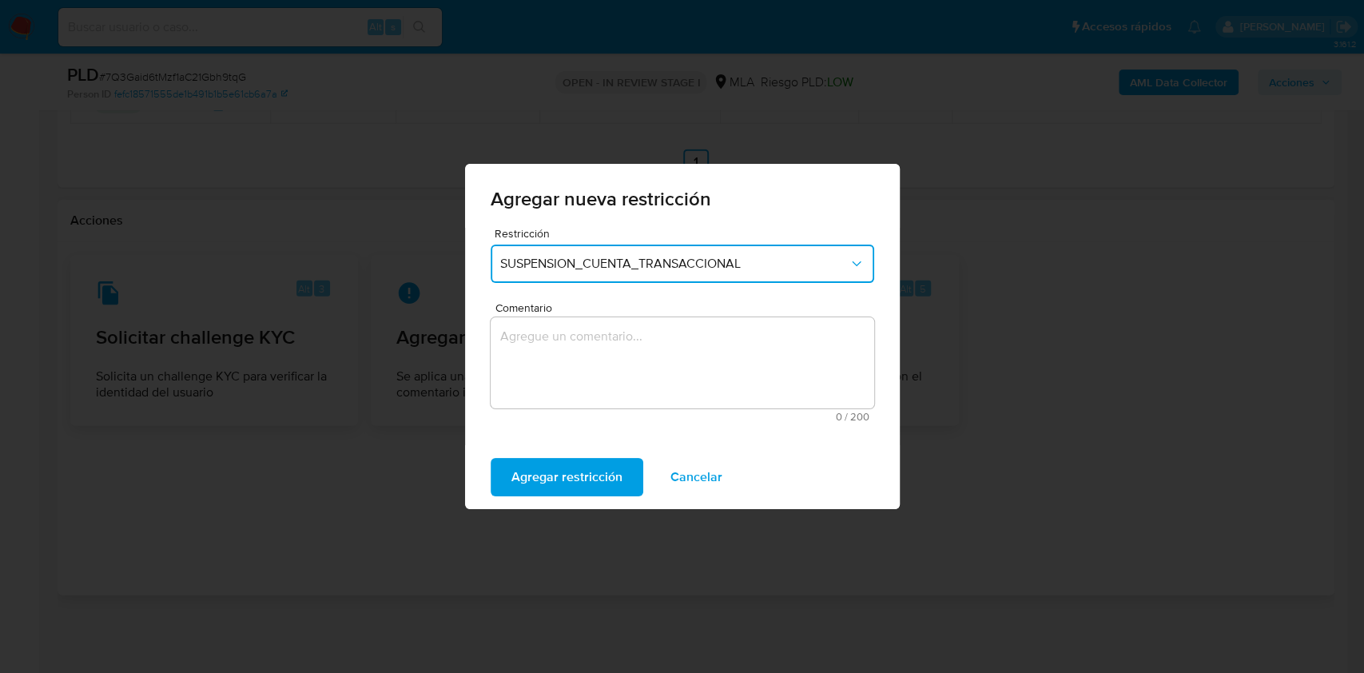
click at [633, 354] on textarea "Comentario" at bounding box center [682, 362] width 383 height 91
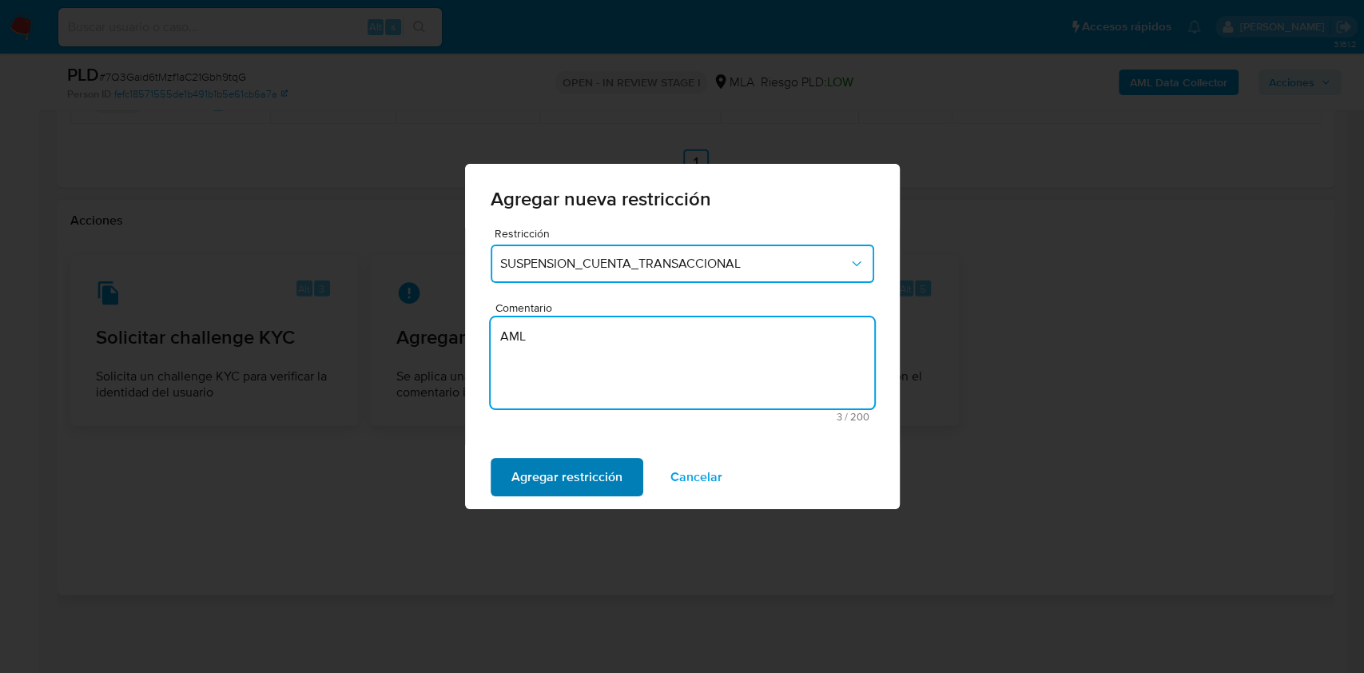
type textarea "AML"
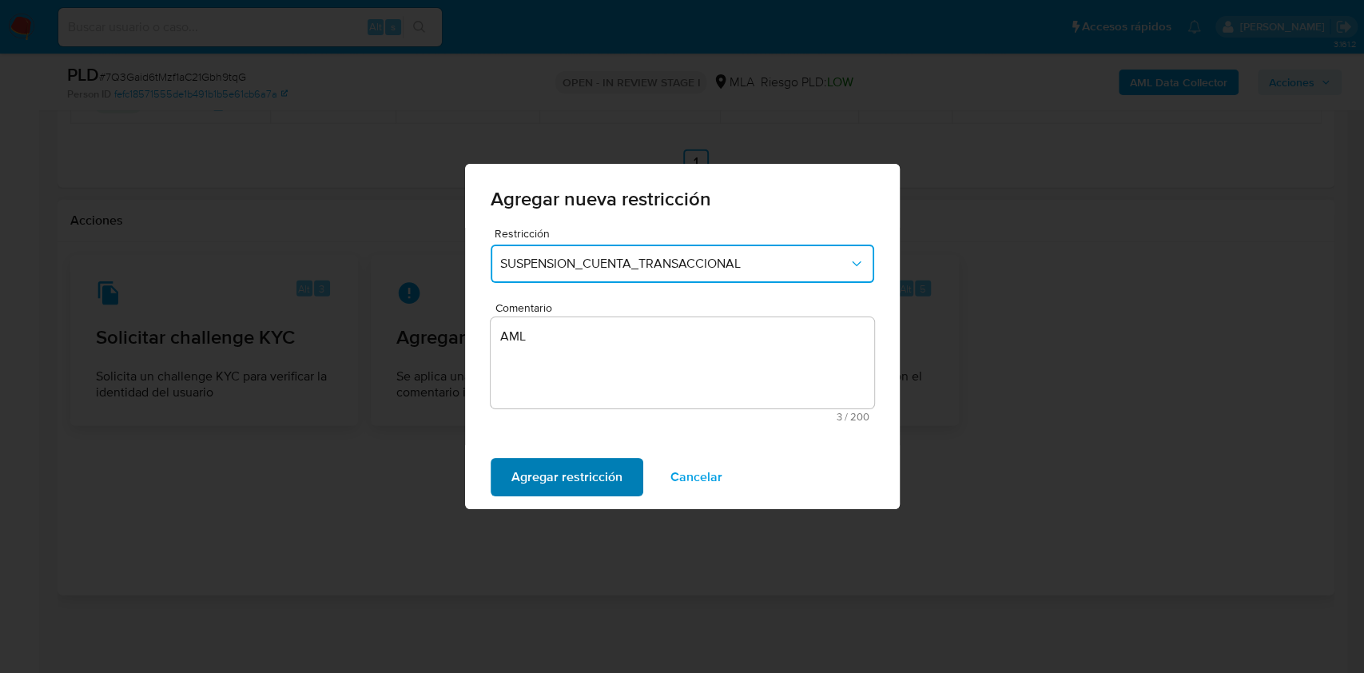
click at [574, 473] on span "Agregar restricción" at bounding box center [566, 476] width 111 height 35
click at [568, 474] on button "Confirmar" at bounding box center [540, 477] width 99 height 38
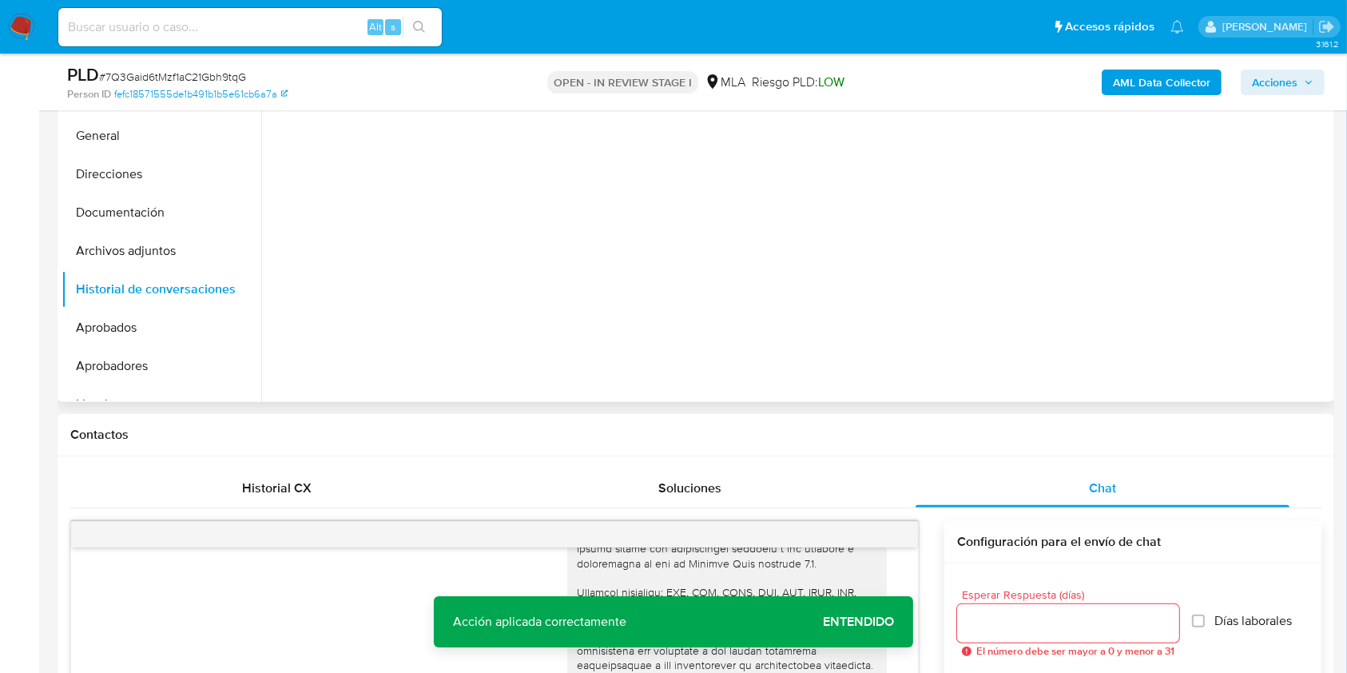
scroll to position [421, 0]
click at [147, 137] on button "General" at bounding box center [155, 136] width 187 height 38
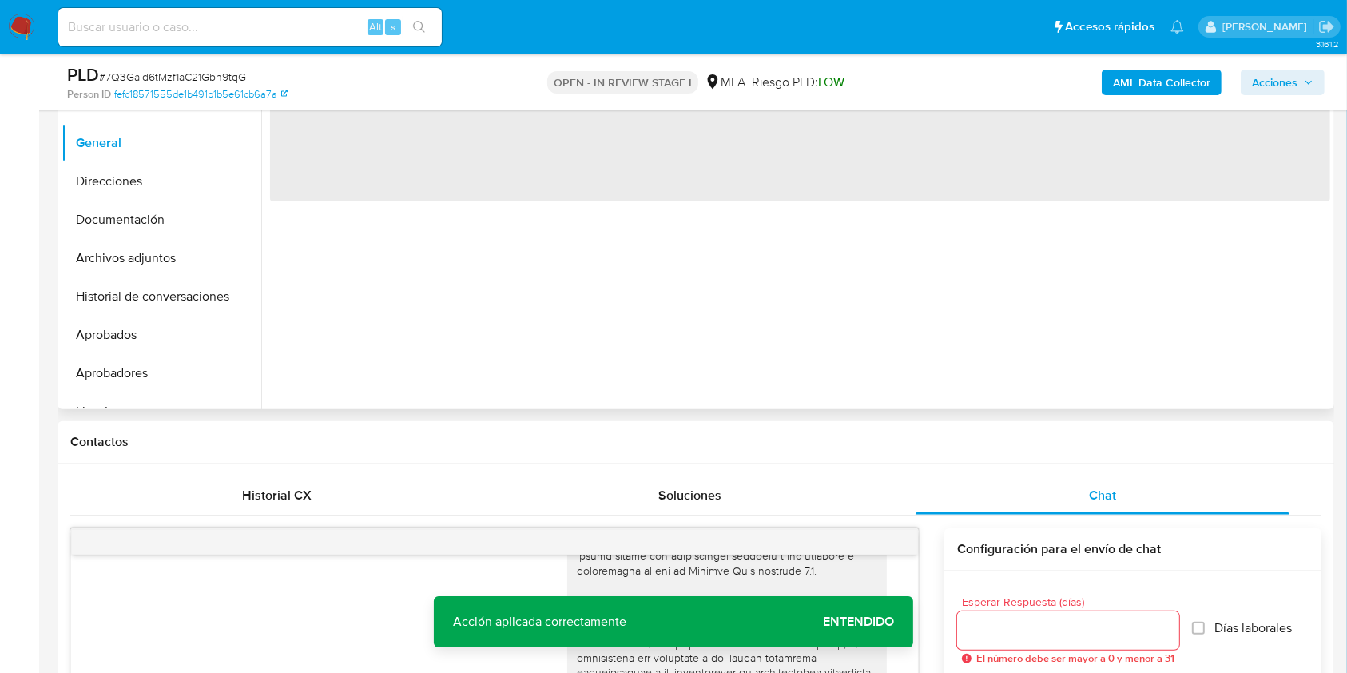
scroll to position [314, 0]
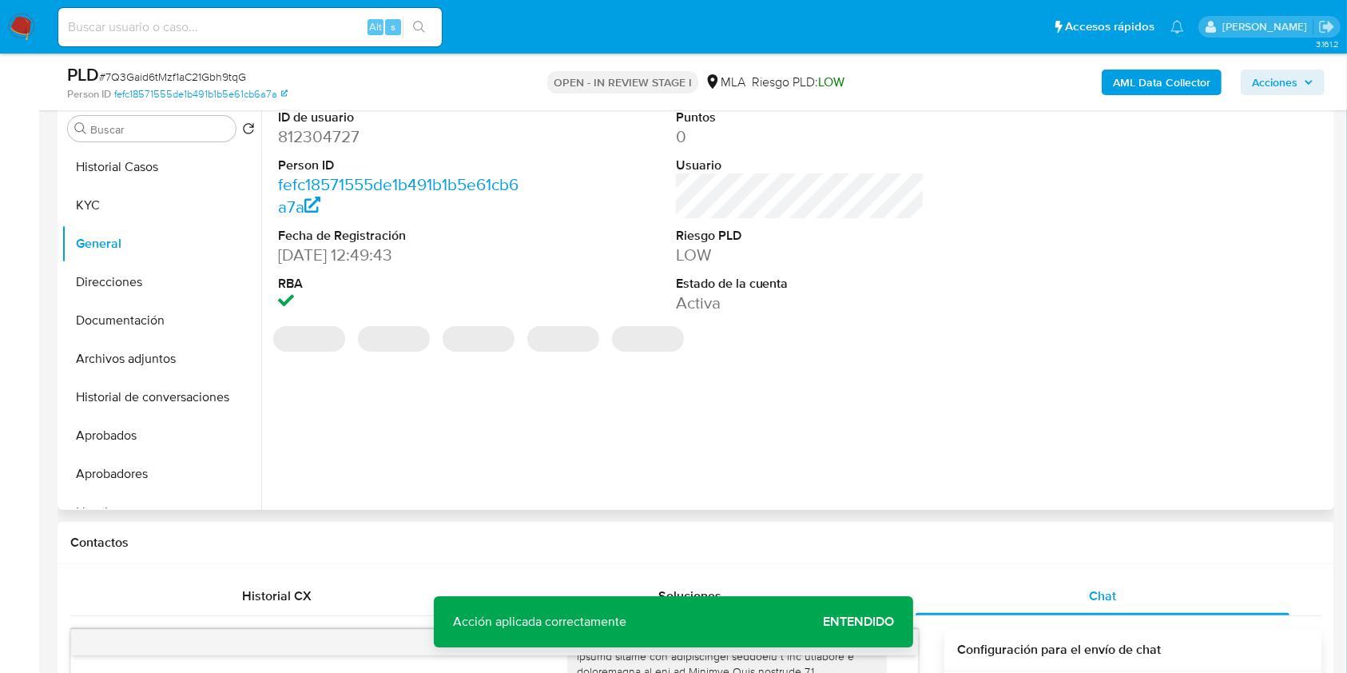
click at [326, 139] on dd "812304727" at bounding box center [402, 136] width 249 height 22
copy dd "812304727"
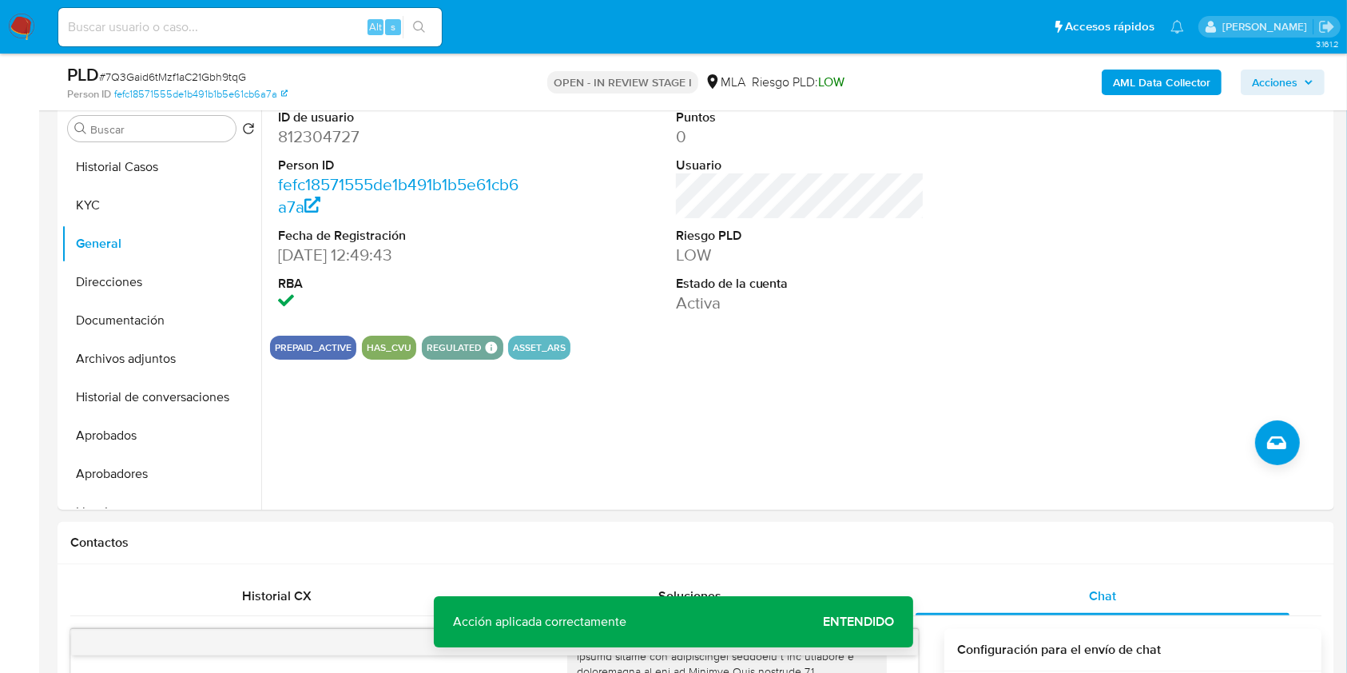
click at [228, 69] on span "# 7Q3Gaid6tMzf1aC21Gbh9tqG" at bounding box center [172, 77] width 147 height 16
copy span "7Q3Gaid6tMzf1aC21Gbh9tqG"
click at [1139, 85] on b "AML Data Collector" at bounding box center [1161, 83] width 97 height 26
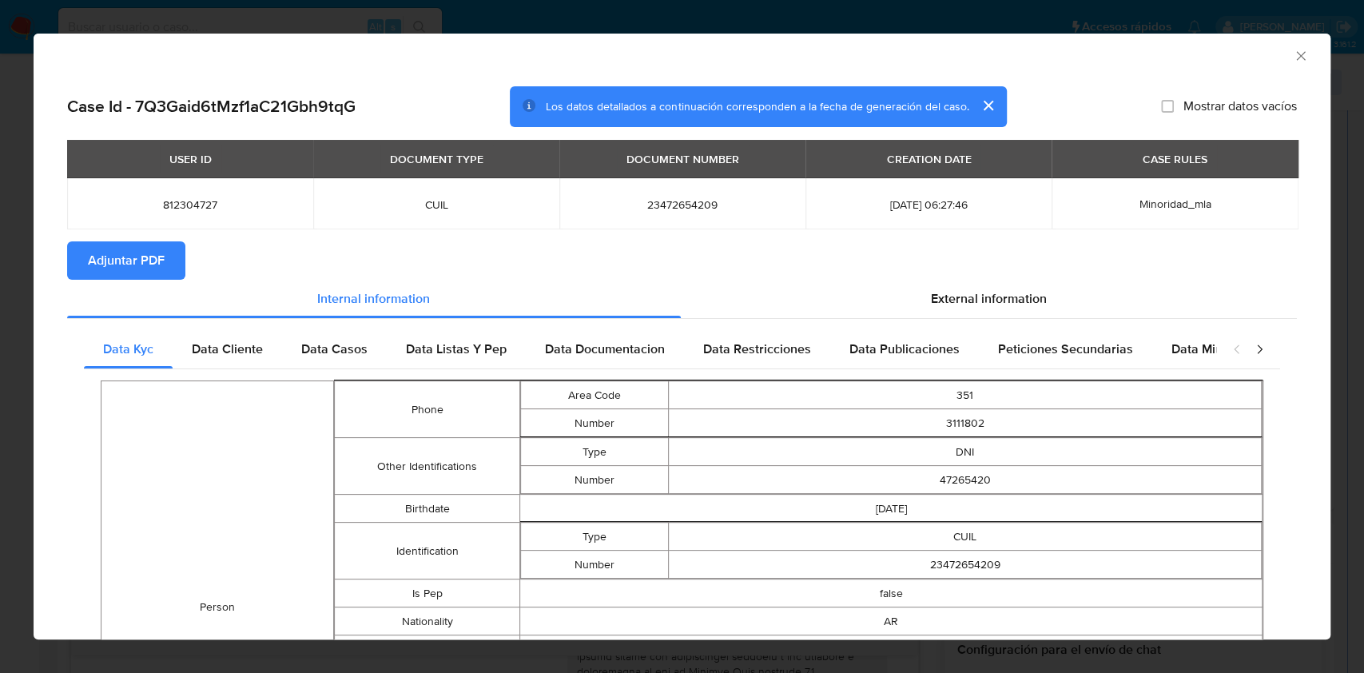
click at [1293, 60] on icon "Cerrar ventana" at bounding box center [1301, 56] width 16 height 16
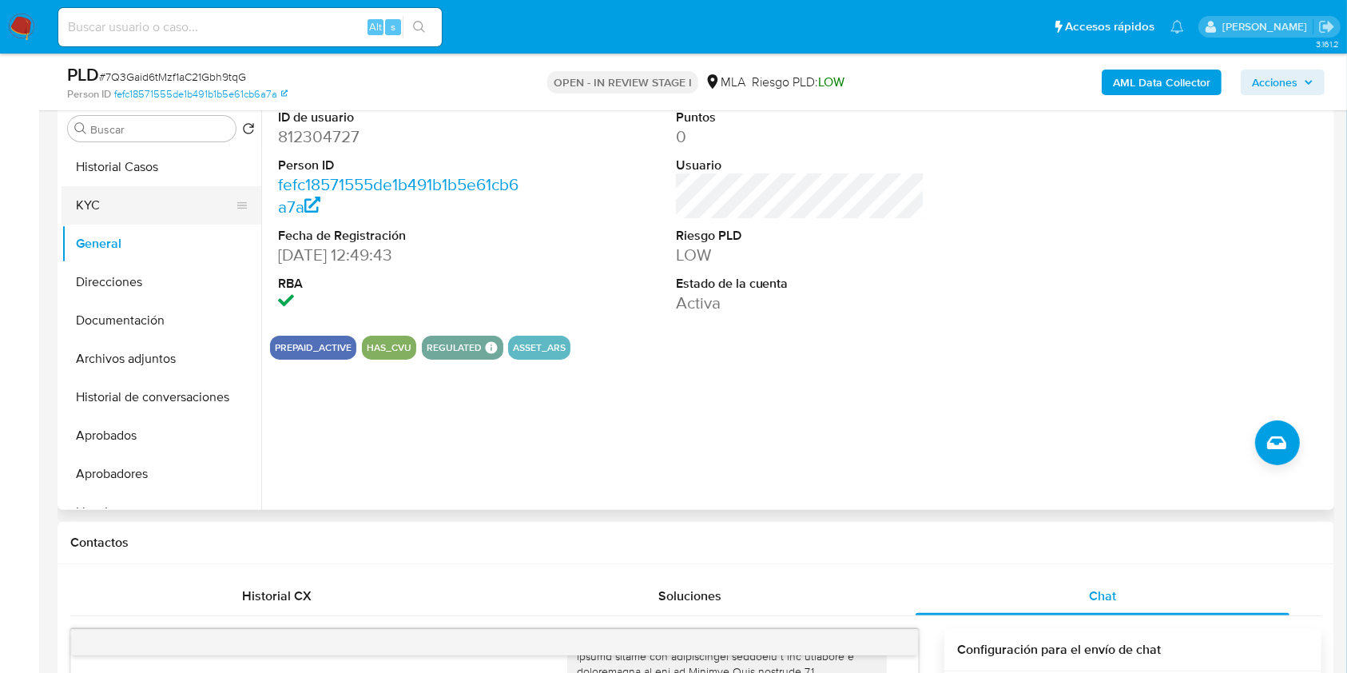
click at [125, 212] on button "KYC" at bounding box center [155, 205] width 187 height 38
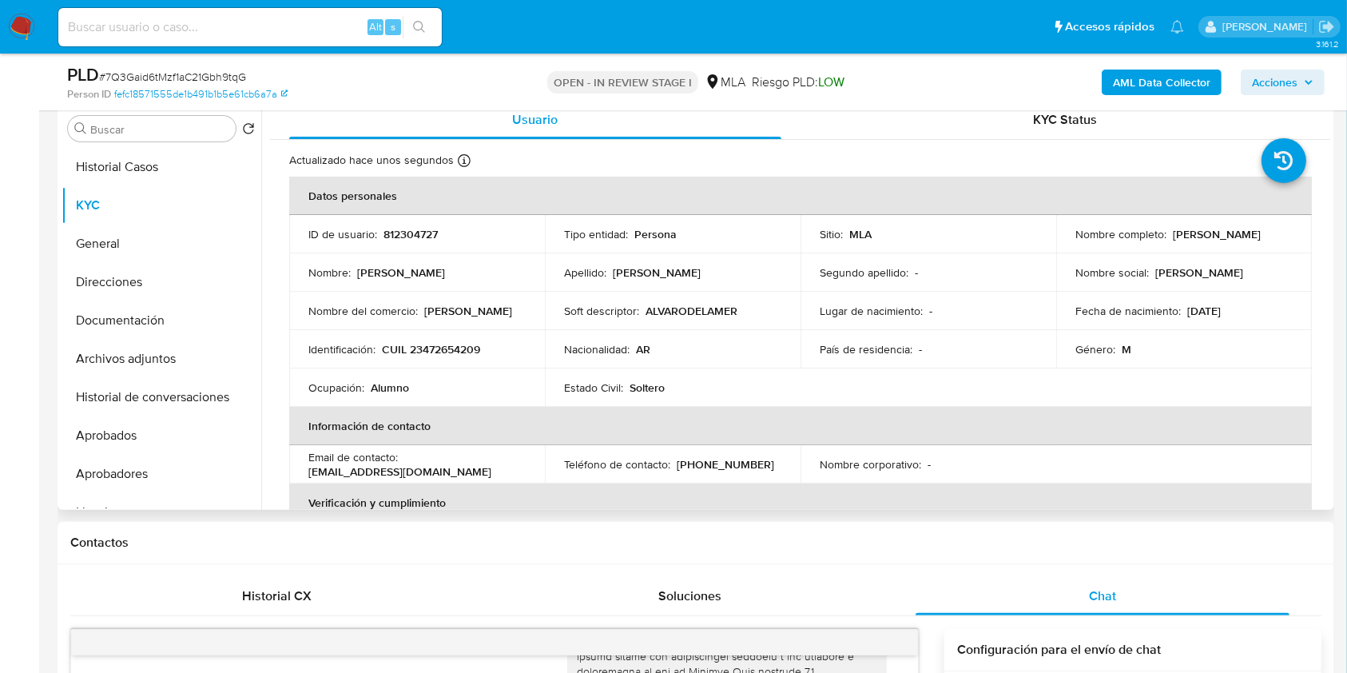
click at [1173, 232] on p "Alvaro Delamer Uria" at bounding box center [1217, 234] width 88 height 14
click at [1261, 234] on p "Alvaro Delamer Uria" at bounding box center [1217, 234] width 88 height 14
click at [1173, 229] on p "Alvaro Delamer Uria" at bounding box center [1217, 234] width 88 height 14
drag, startPoint x: 1176, startPoint y: 231, endPoint x: 1276, endPoint y: 230, distance: 99.9
click at [1276, 230] on div "Nombre completo : Alvaro Delamer Uria" at bounding box center [1183, 234] width 217 height 14
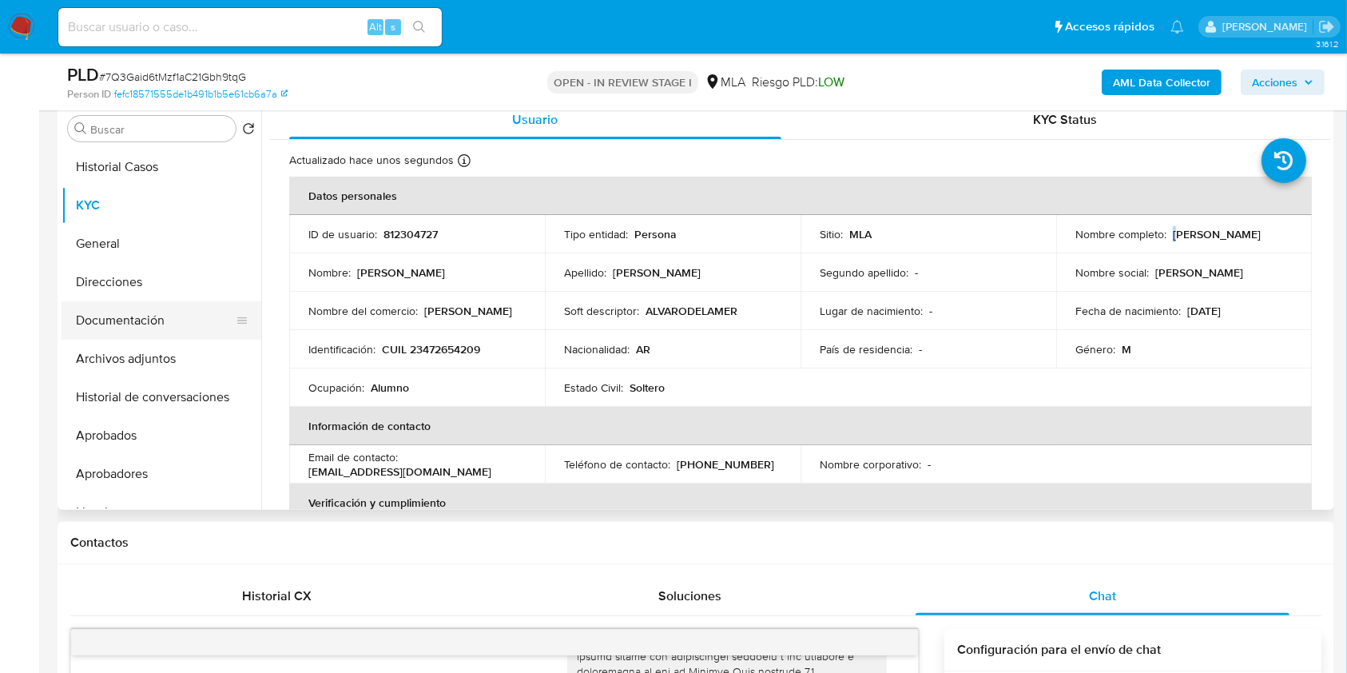
copy div "Alvaro Delamer Uria"
click at [151, 325] on button "Documentación" at bounding box center [155, 320] width 187 height 38
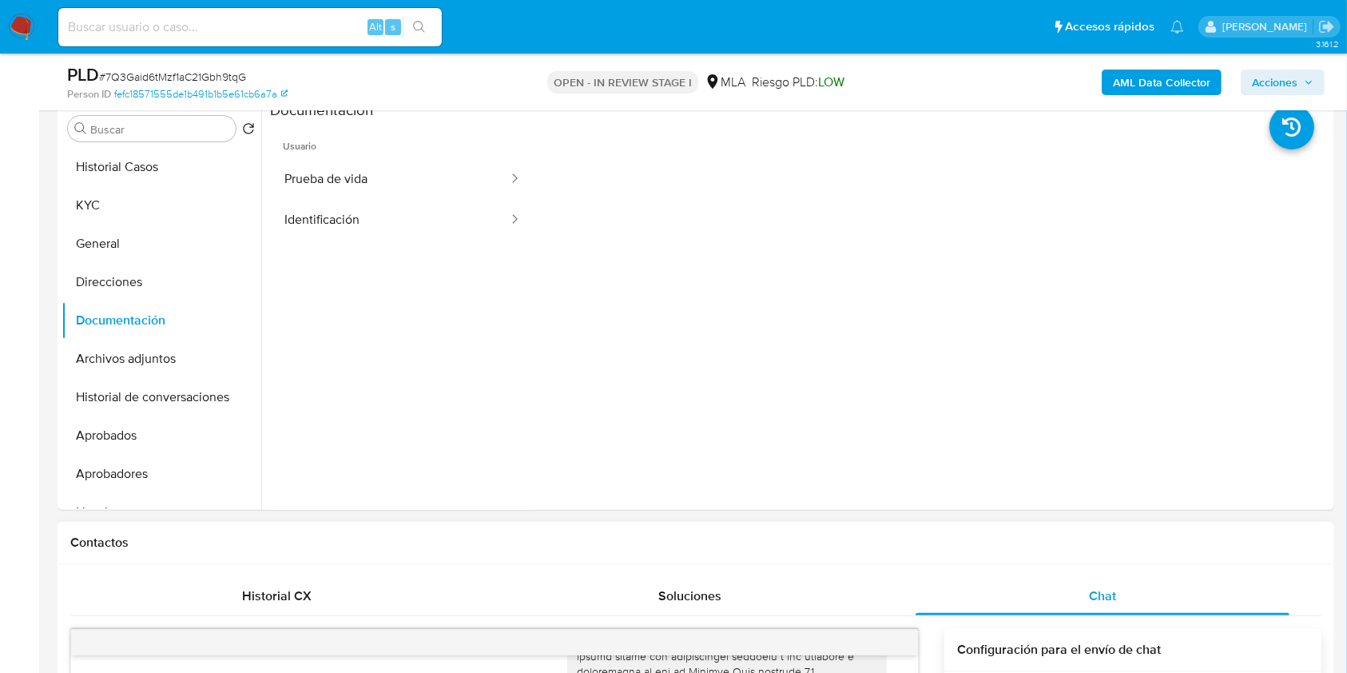
click at [331, 670] on div "17/09/2025 14:21:46" at bounding box center [494, 611] width 807 height 715
click at [108, 356] on button "Archivos adjuntos" at bounding box center [155, 359] width 187 height 38
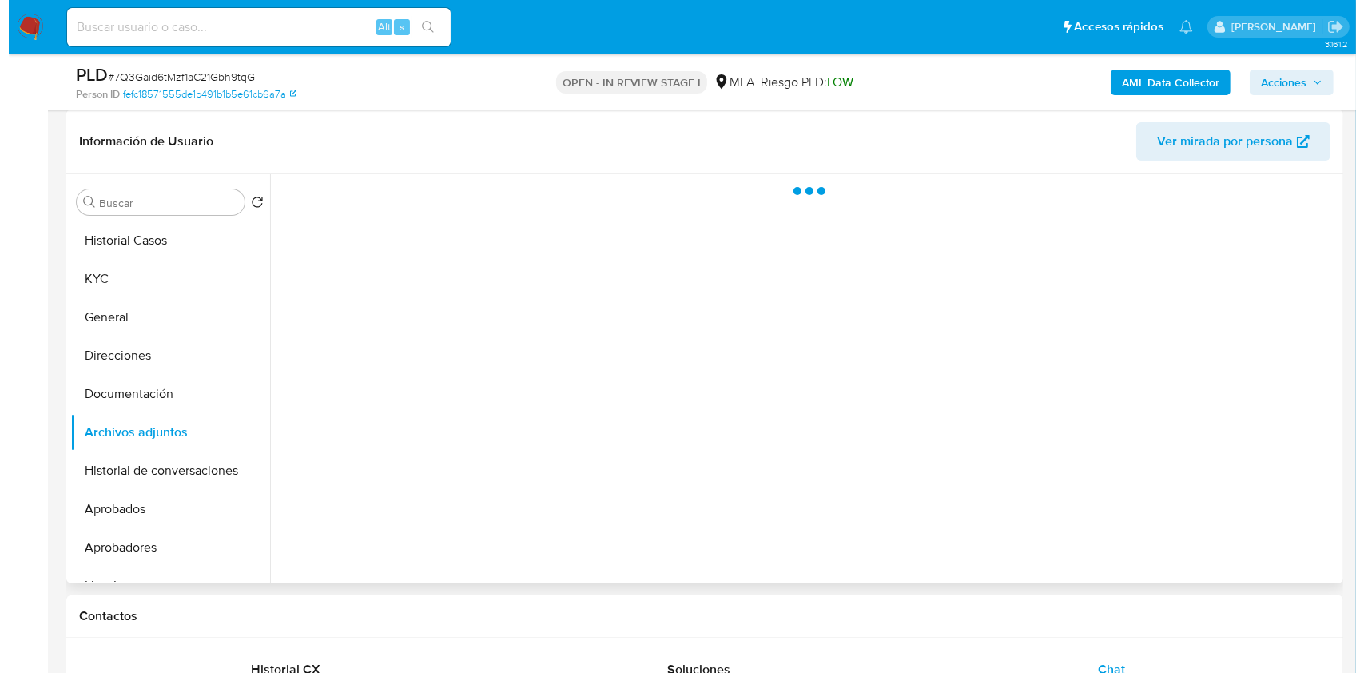
scroll to position [208, 0]
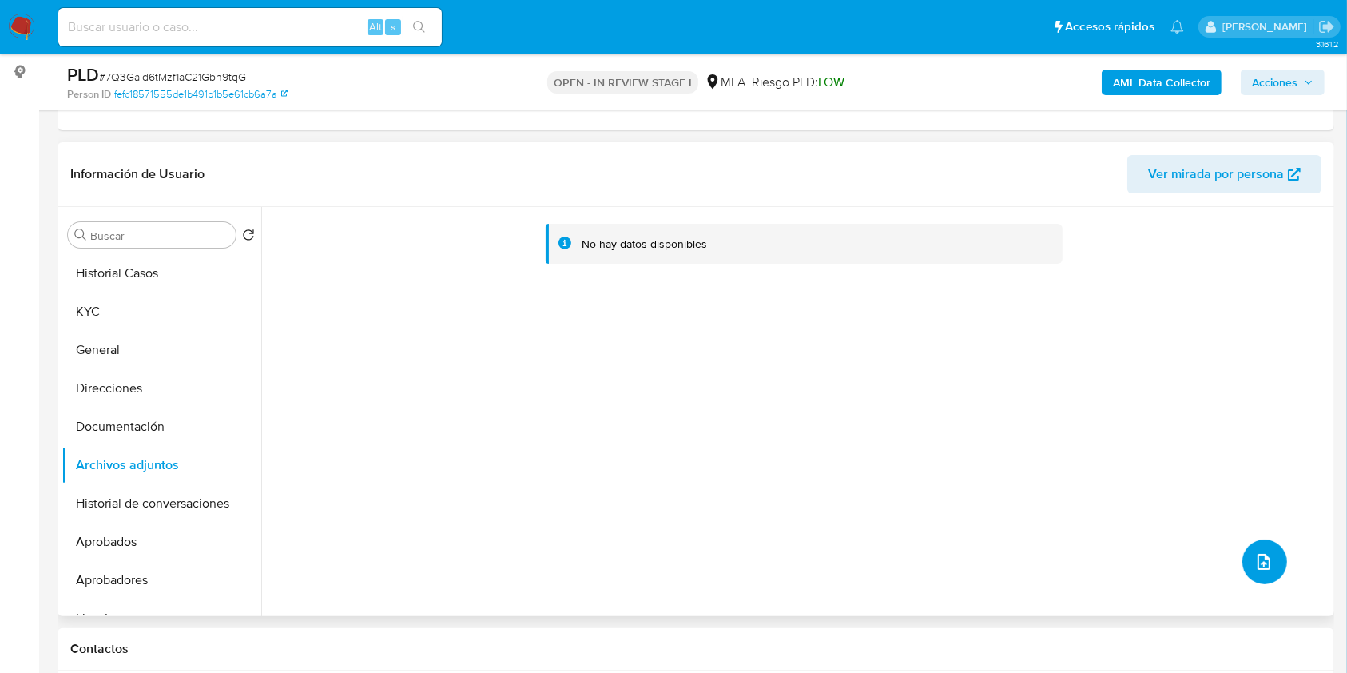
click at [1269, 546] on button "upload-file" at bounding box center [1264, 561] width 45 height 45
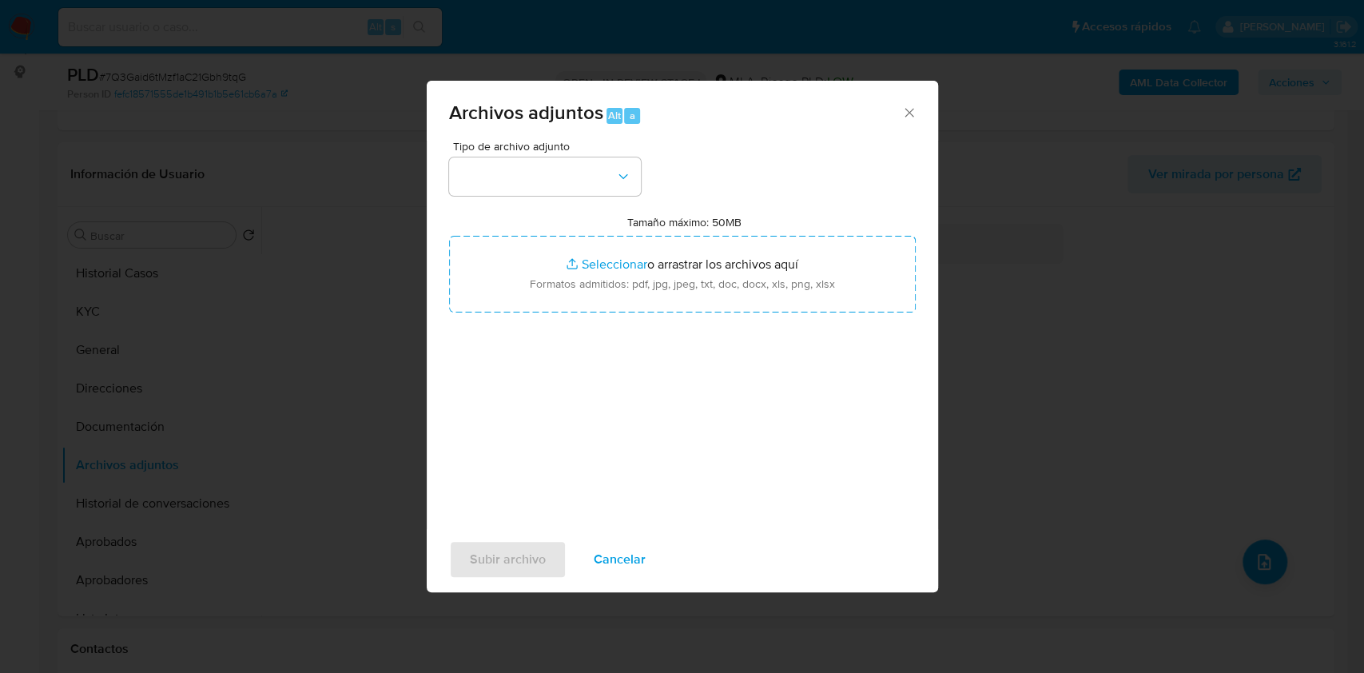
click at [920, 113] on div "Archivos adjuntos Alt a" at bounding box center [682, 111] width 511 height 60
click at [914, 113] on icon "Cerrar" at bounding box center [909, 113] width 16 height 16
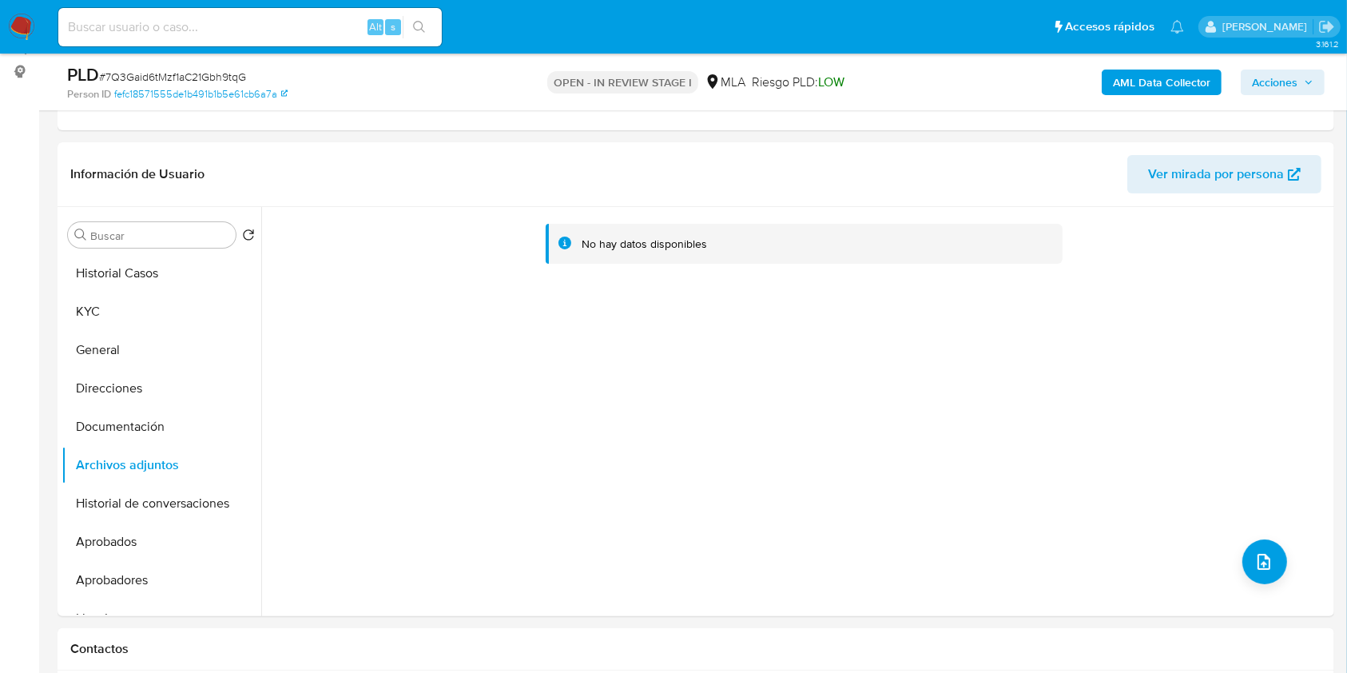
click at [1138, 80] on b "AML Data Collector" at bounding box center [1161, 83] width 97 height 26
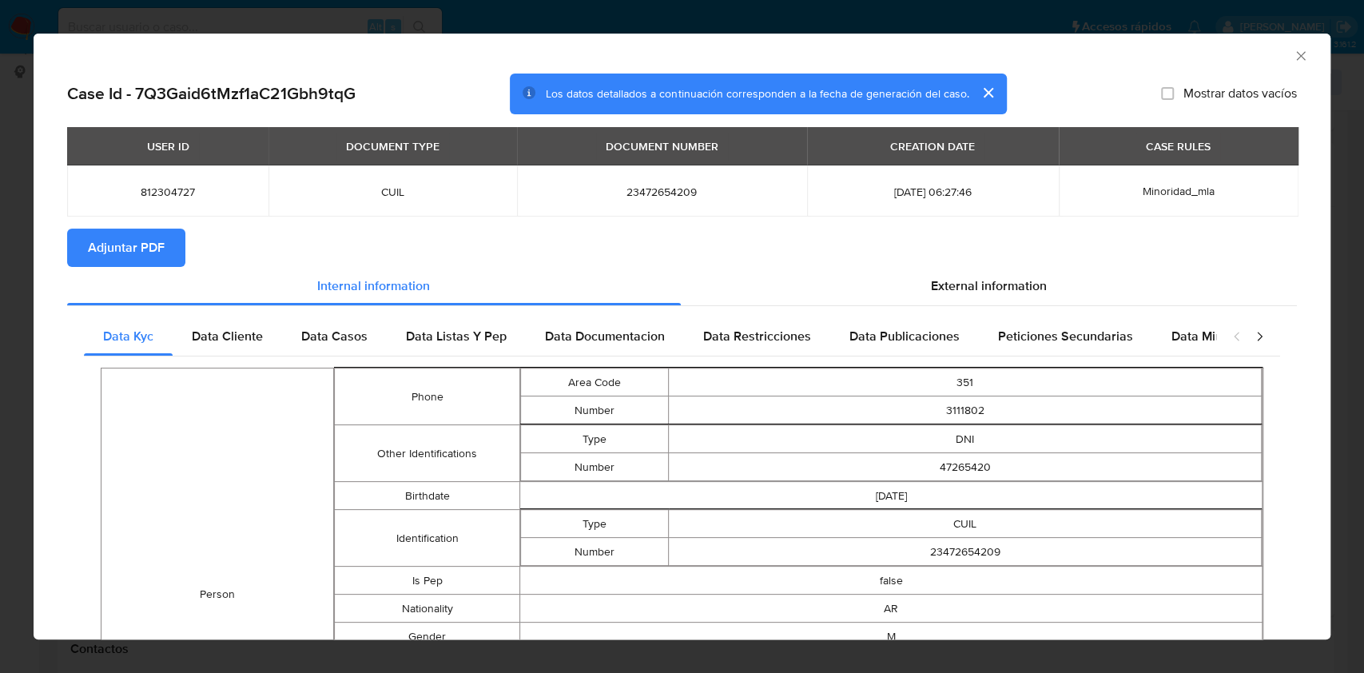
click at [93, 253] on span "Adjuntar PDF" at bounding box center [126, 247] width 77 height 35
click at [1293, 61] on icon "Cerrar ventana" at bounding box center [1301, 56] width 16 height 16
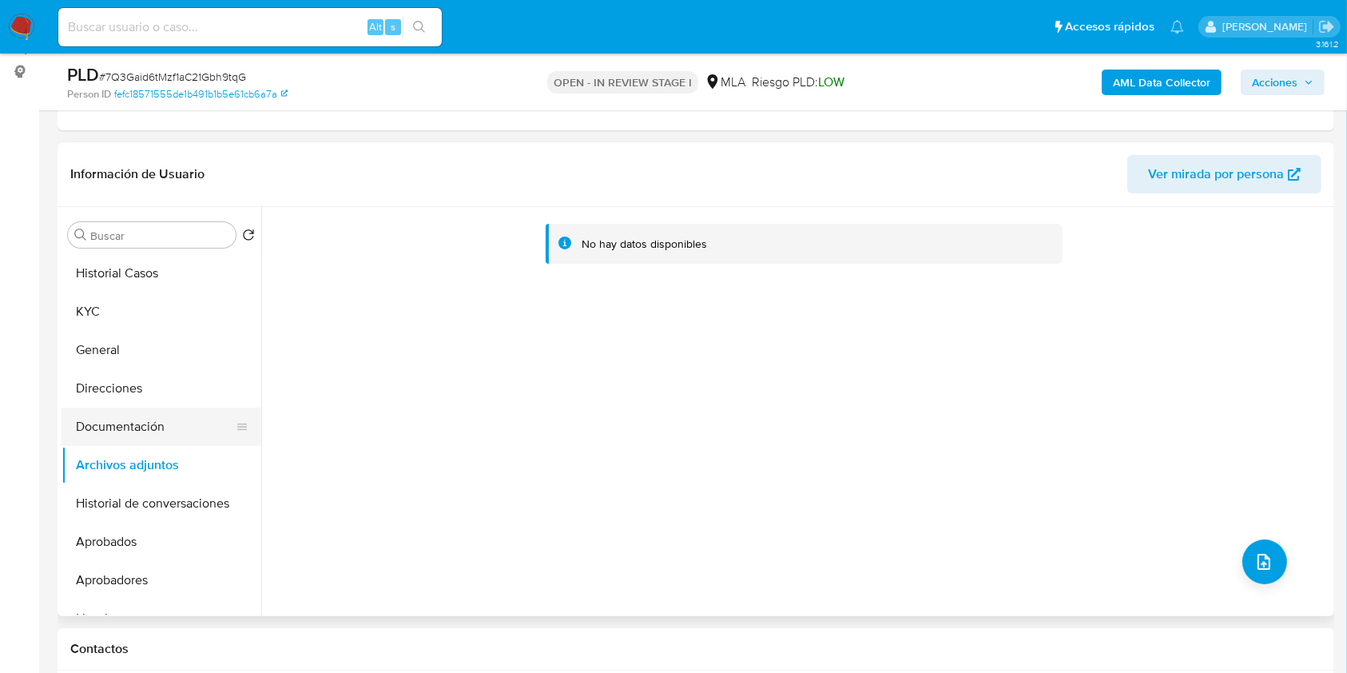
click at [160, 429] on button "Documentación" at bounding box center [155, 426] width 187 height 38
click at [144, 472] on button "Archivos adjuntos" at bounding box center [155, 465] width 187 height 38
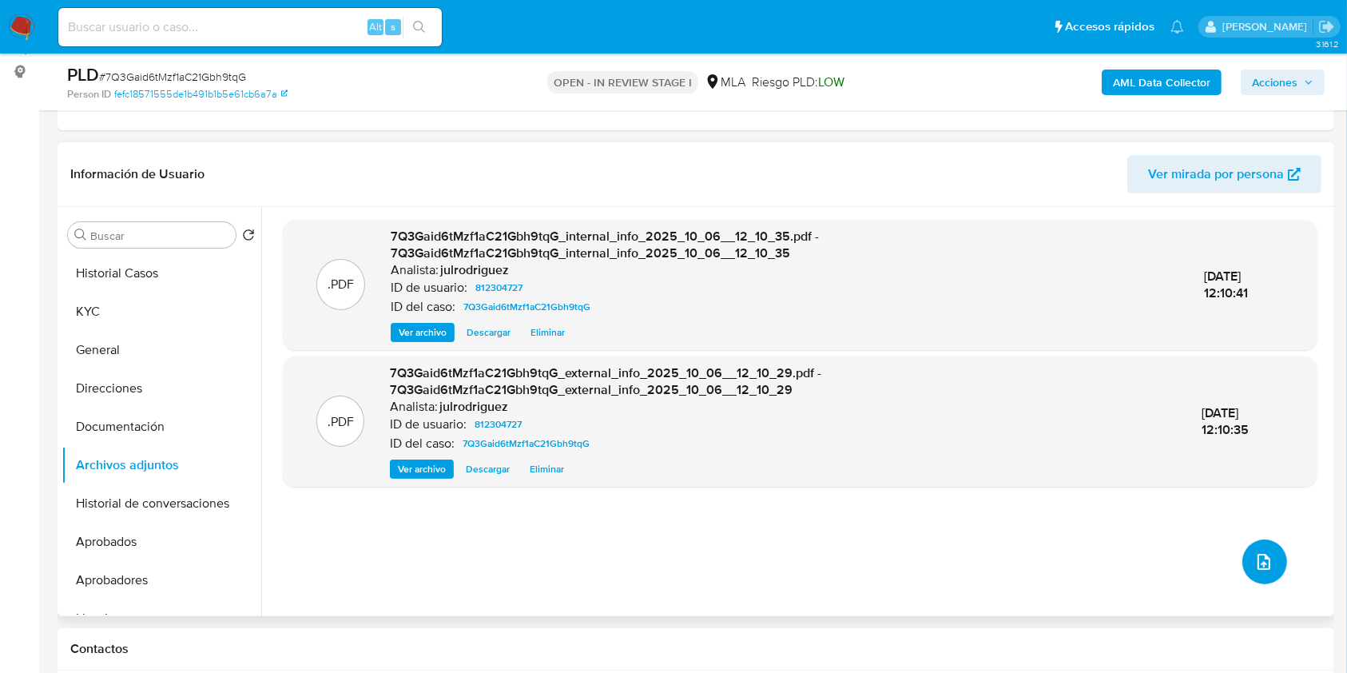
click at [1260, 562] on icon "upload-file" at bounding box center [1263, 561] width 19 height 19
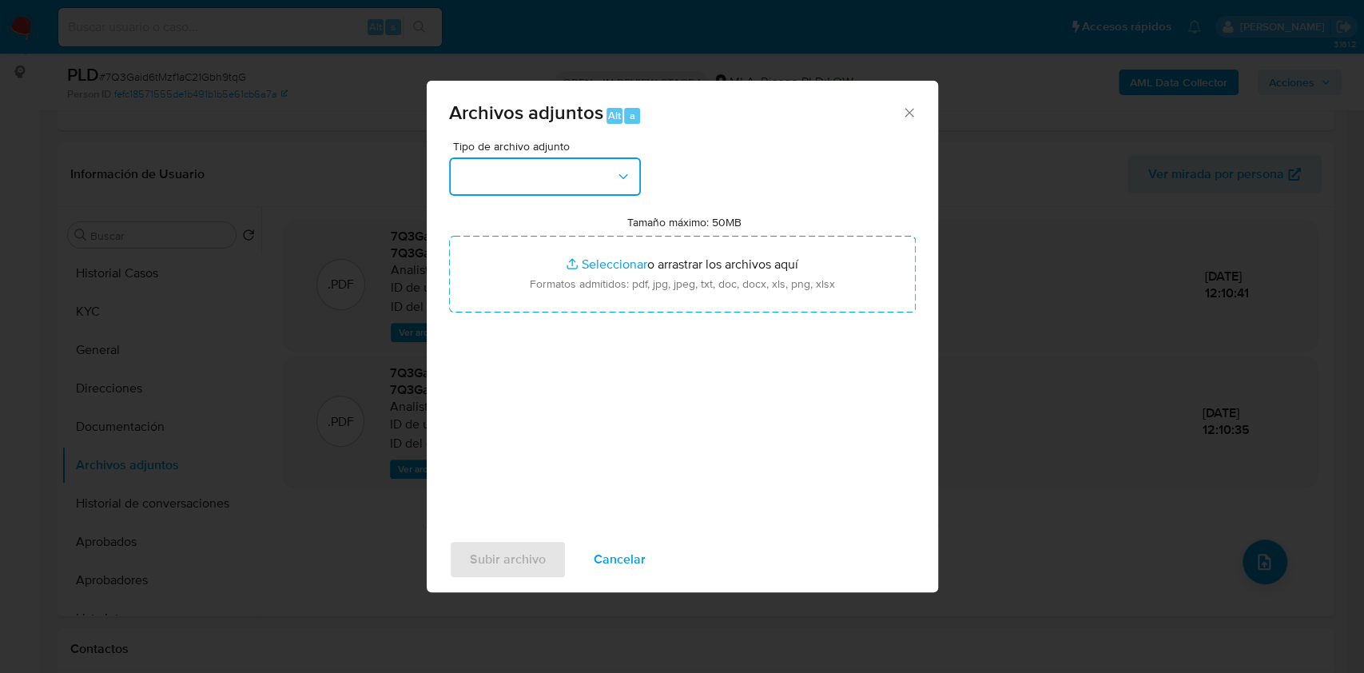
click at [594, 176] on button "button" at bounding box center [545, 176] width 192 height 38
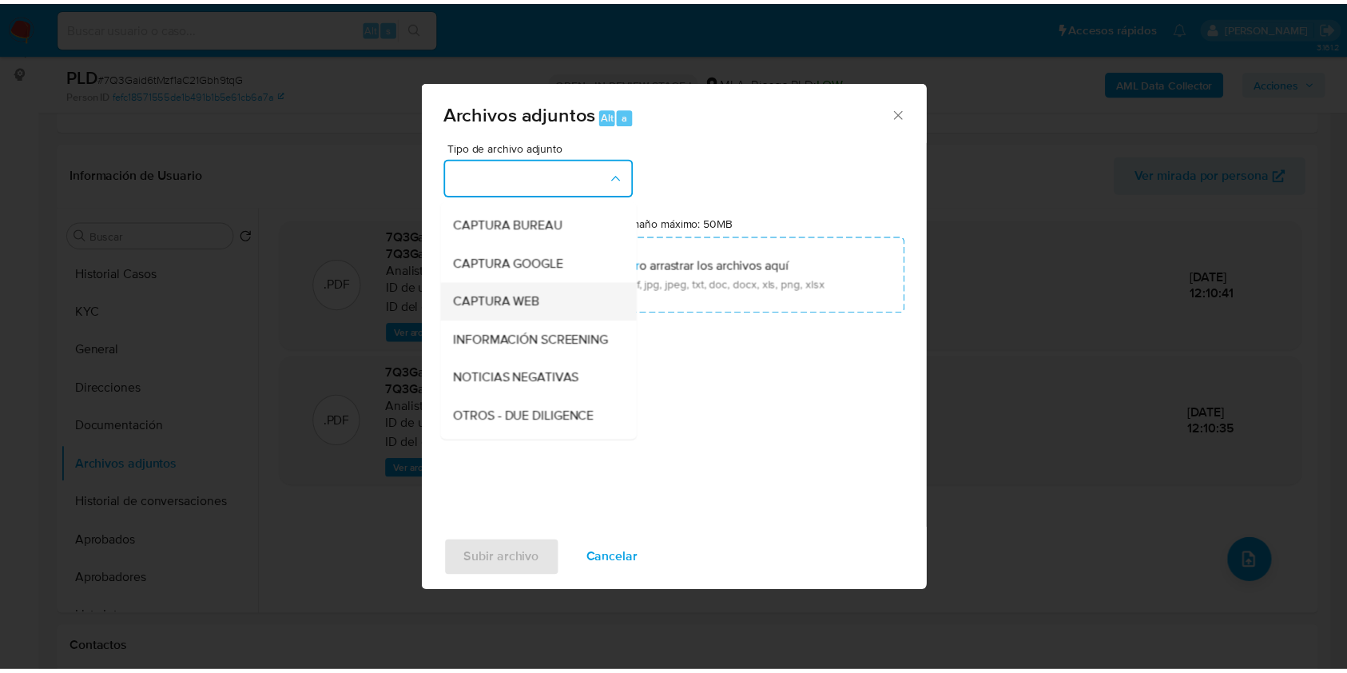
scroll to position [106, 0]
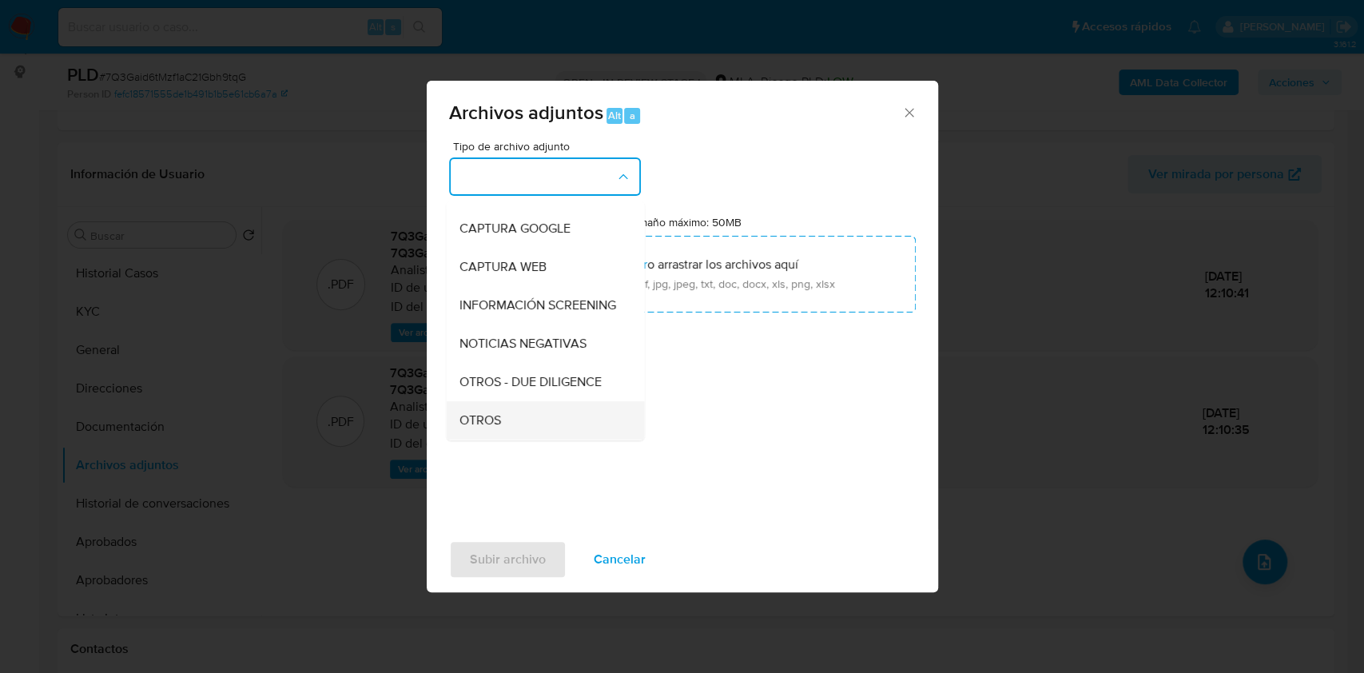
click at [483, 425] on span "OTROS" at bounding box center [480, 420] width 42 height 16
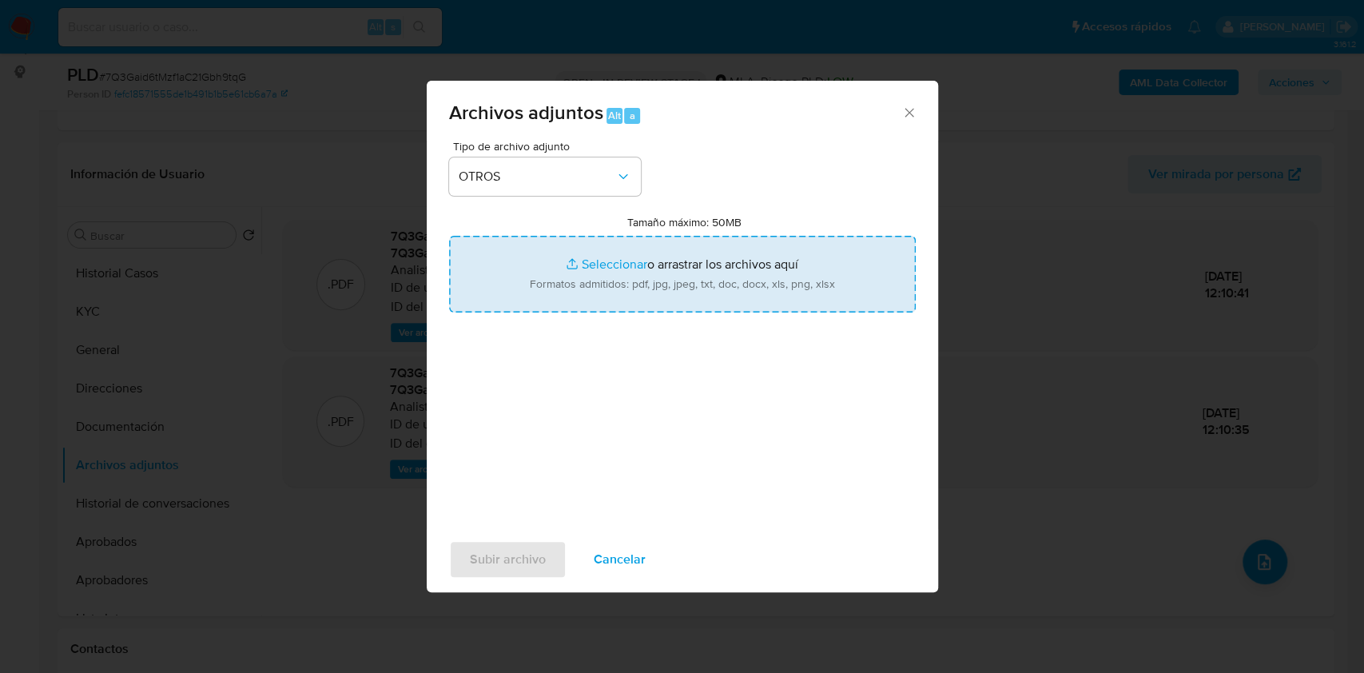
click at [614, 280] on input "Tamaño máximo: 50MB Seleccionar archivos" at bounding box center [682, 274] width 467 height 77
type input "C:\fakepath\Alvaro Delamer Uria - NOSIS - SEPTIEMBRE 2025.pdf"
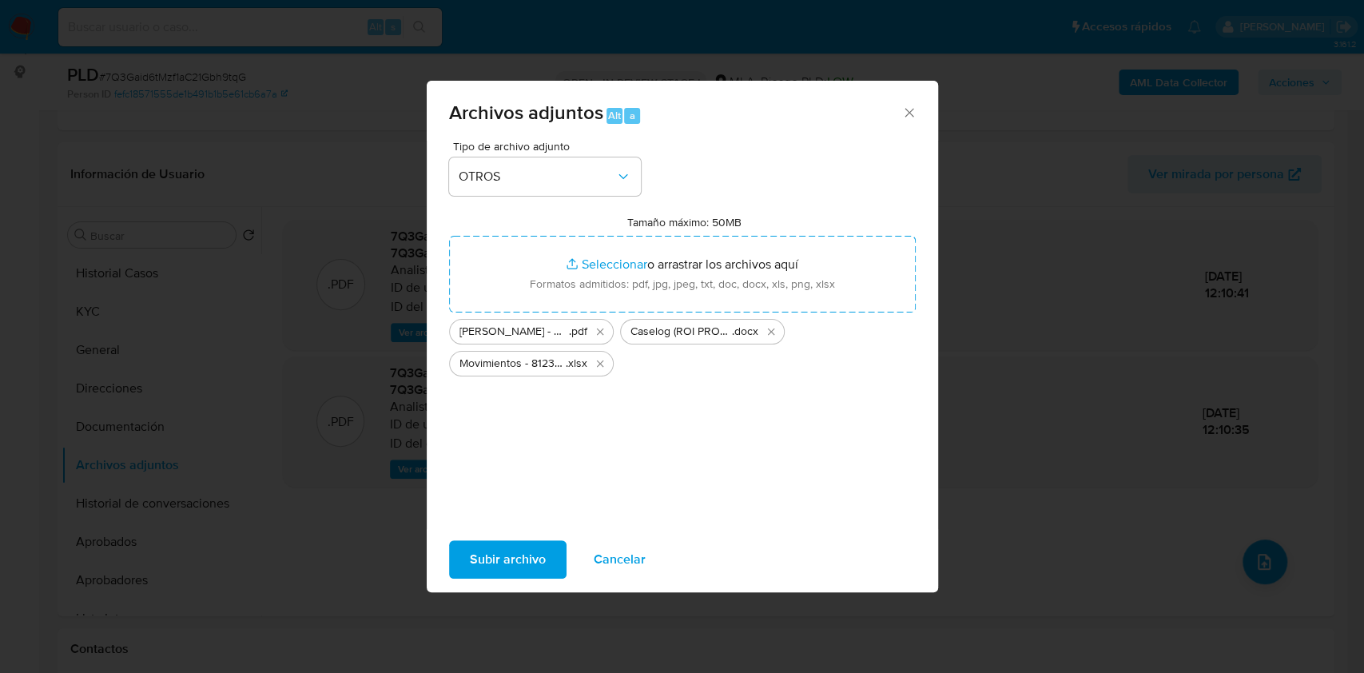
click at [532, 566] on span "Subir archivo" at bounding box center [508, 559] width 76 height 35
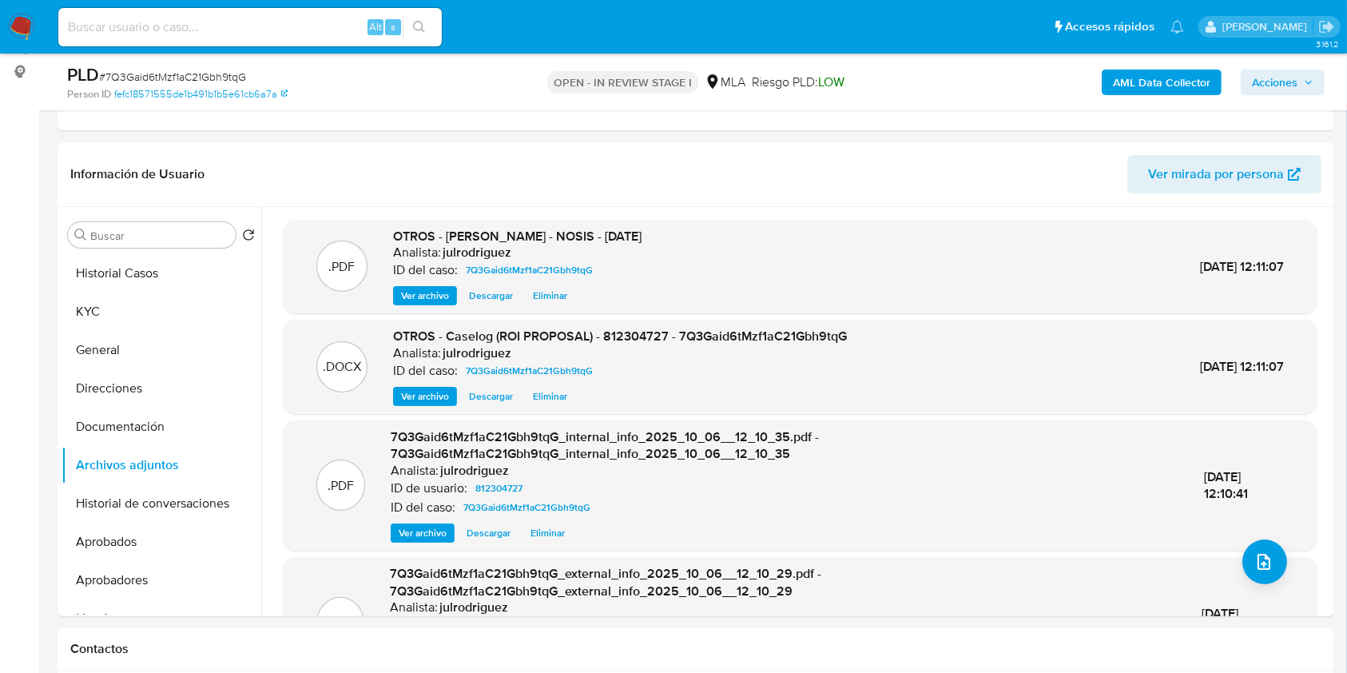
click at [1265, 63] on div "AML Data Collector Acciones" at bounding box center [1117, 82] width 415 height 38
click at [1269, 73] on span "Acciones" at bounding box center [1275, 83] width 46 height 26
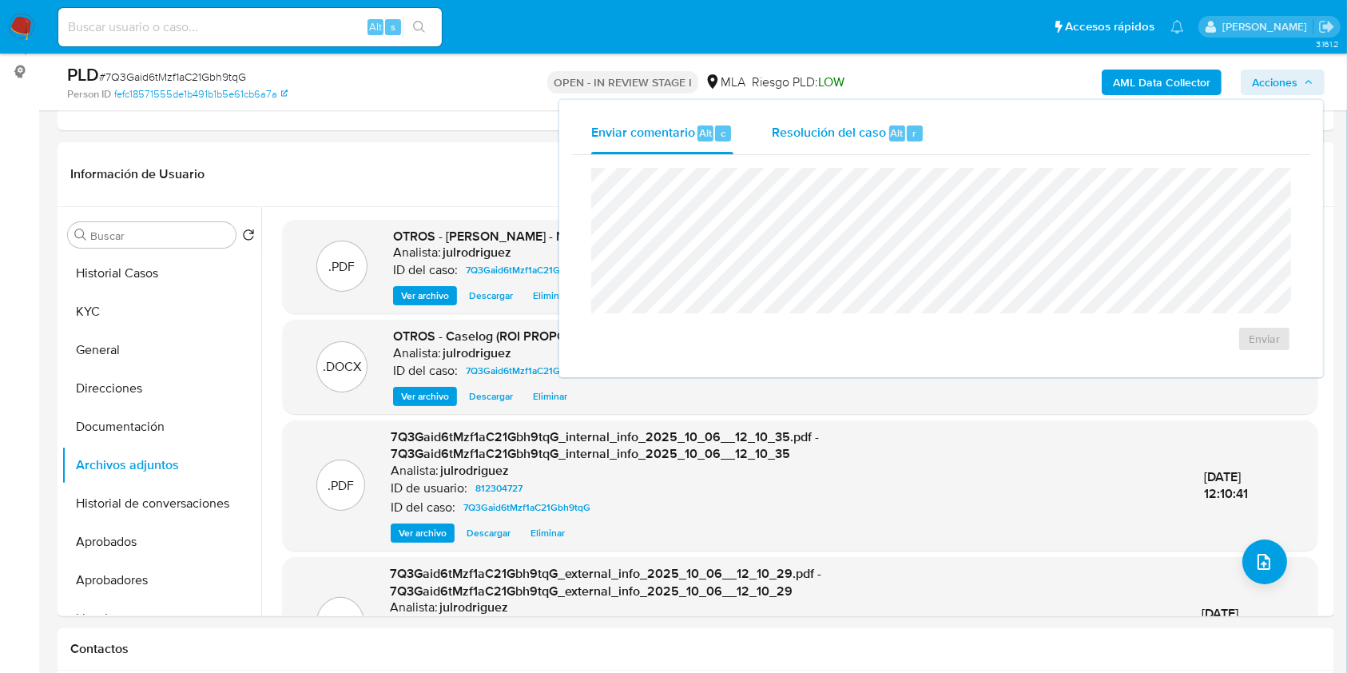
click at [862, 145] on div "Resolución del caso Alt r" at bounding box center [848, 134] width 153 height 42
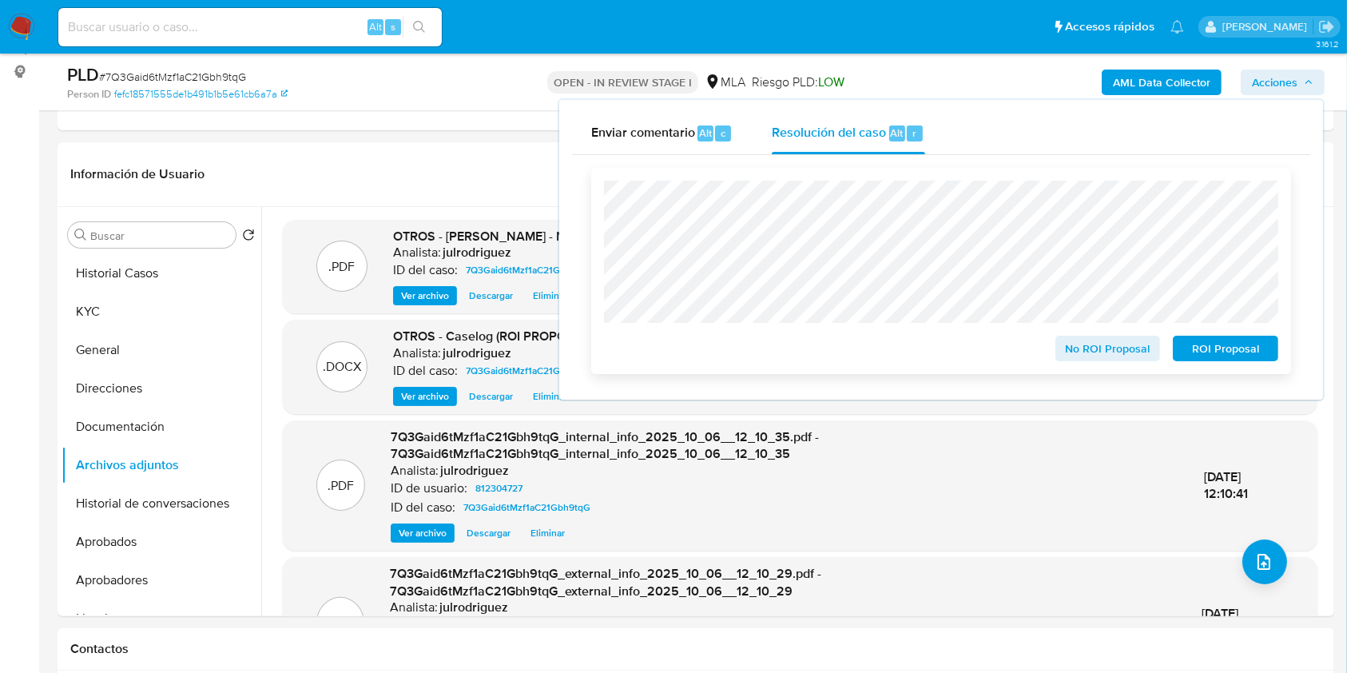
click at [1239, 344] on span "ROI Proposal" at bounding box center [1225, 348] width 83 height 22
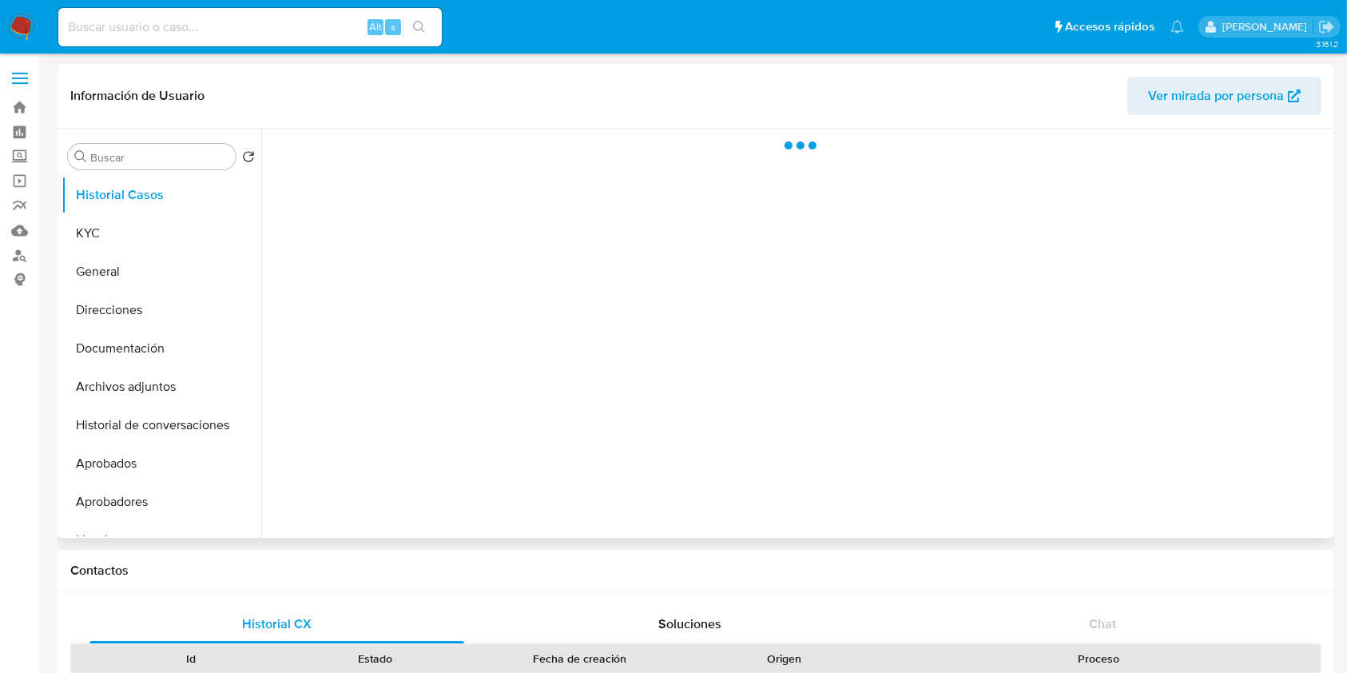
select select "10"
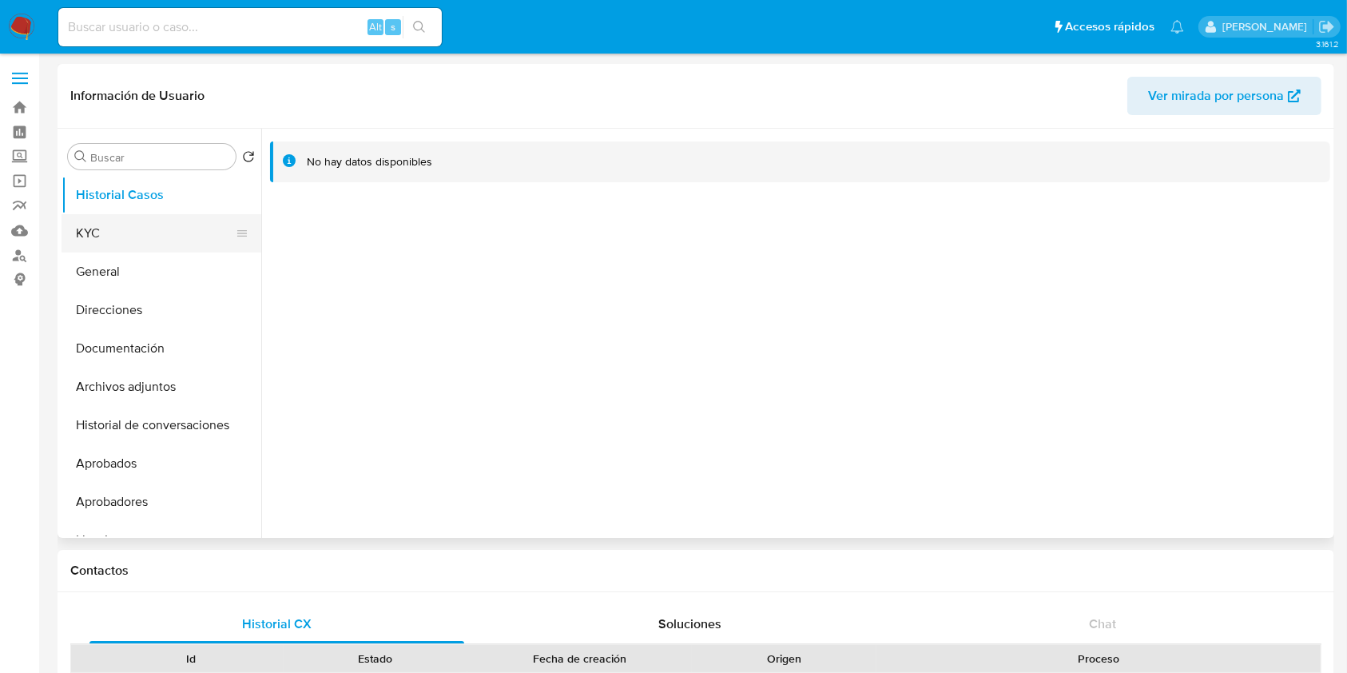
click at [182, 238] on button "KYC" at bounding box center [155, 233] width 187 height 38
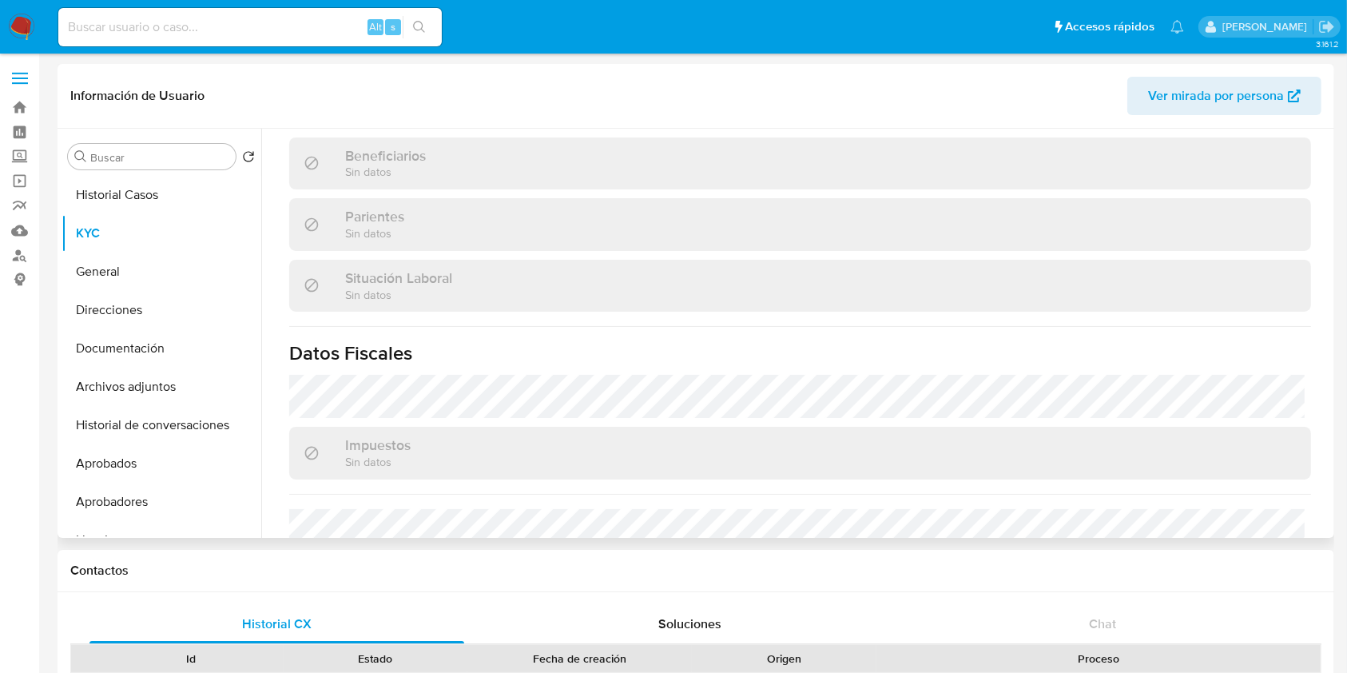
scroll to position [841, 0]
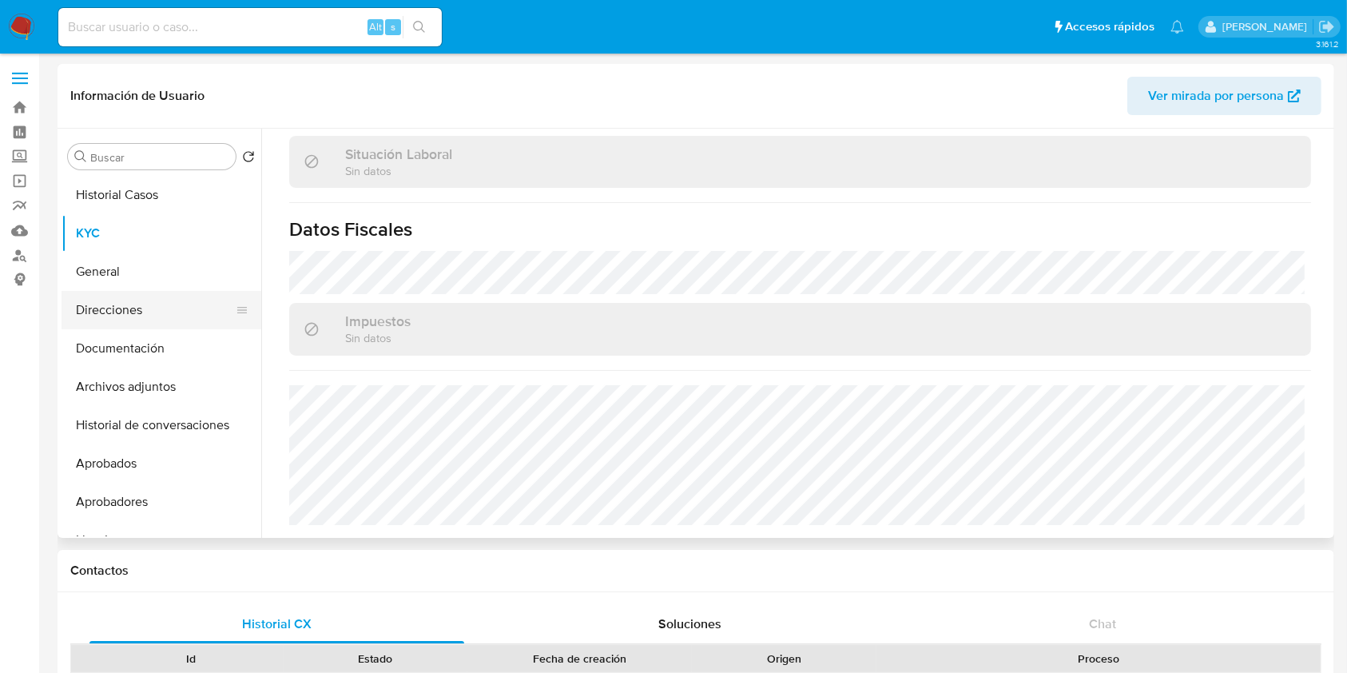
click at [132, 306] on button "Direcciones" at bounding box center [155, 310] width 187 height 38
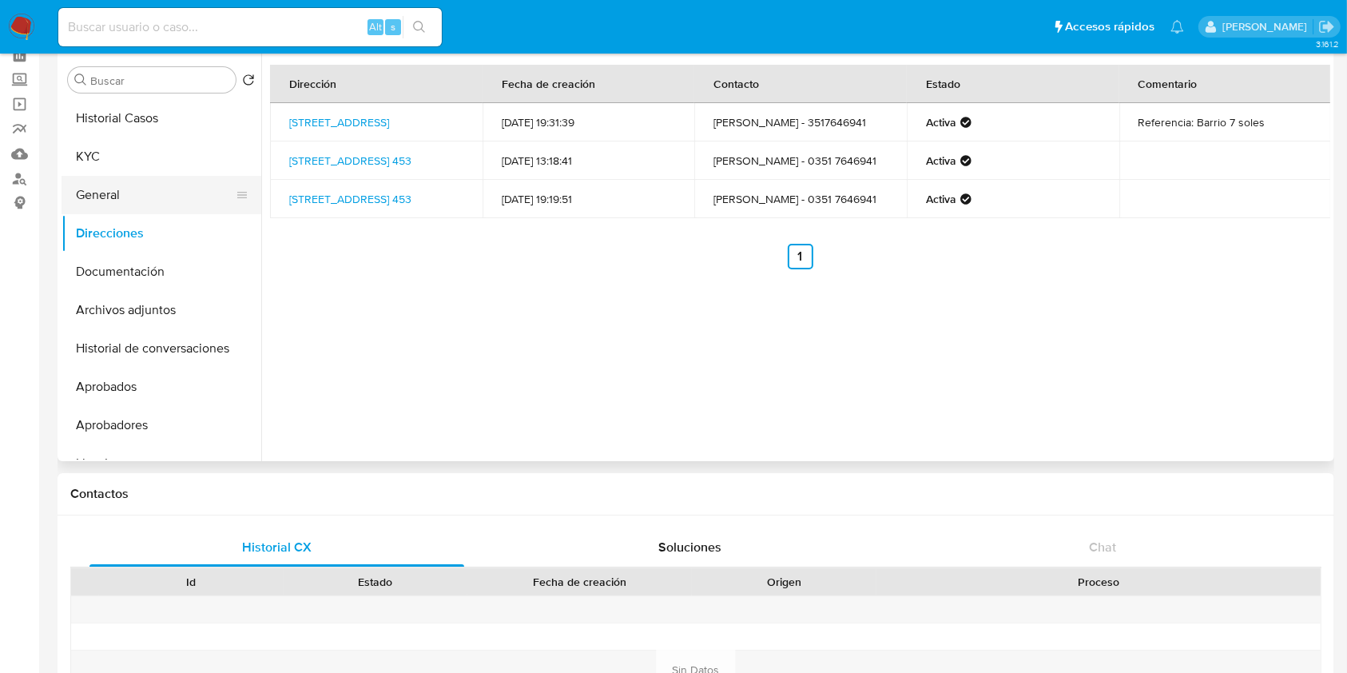
scroll to position [0, 0]
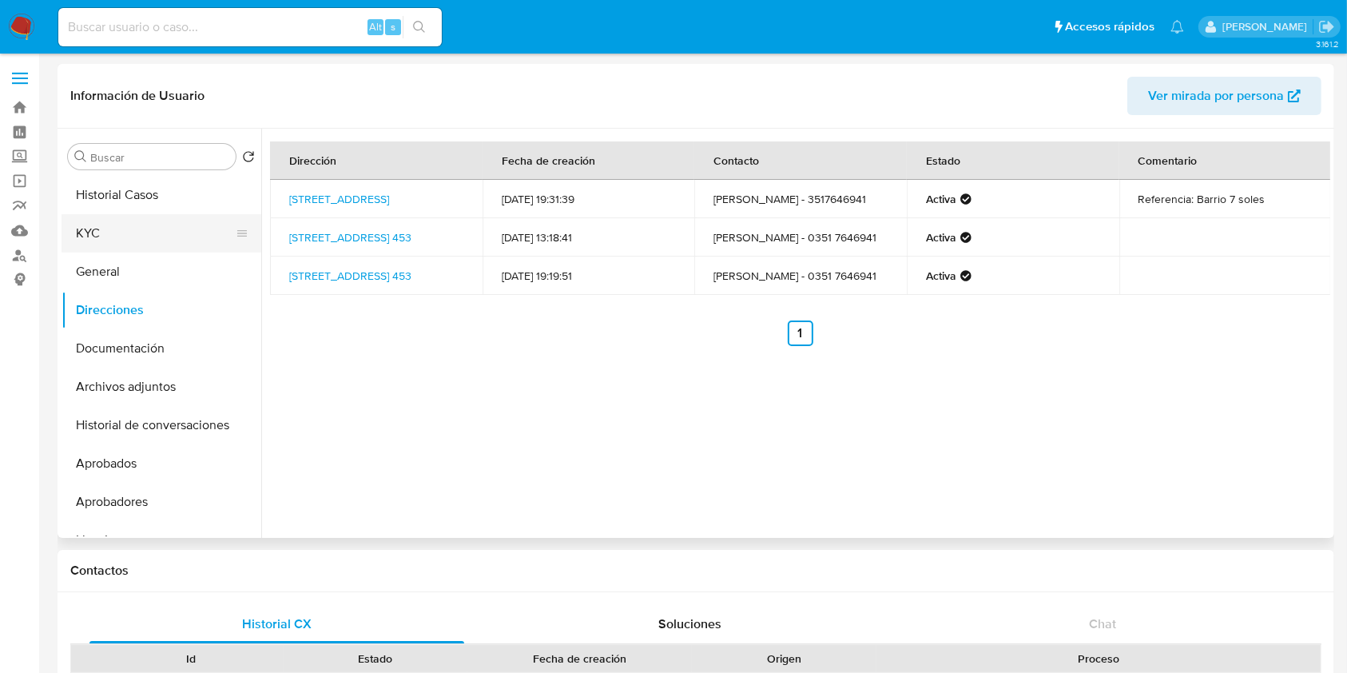
click at [103, 233] on button "KYC" at bounding box center [155, 233] width 187 height 38
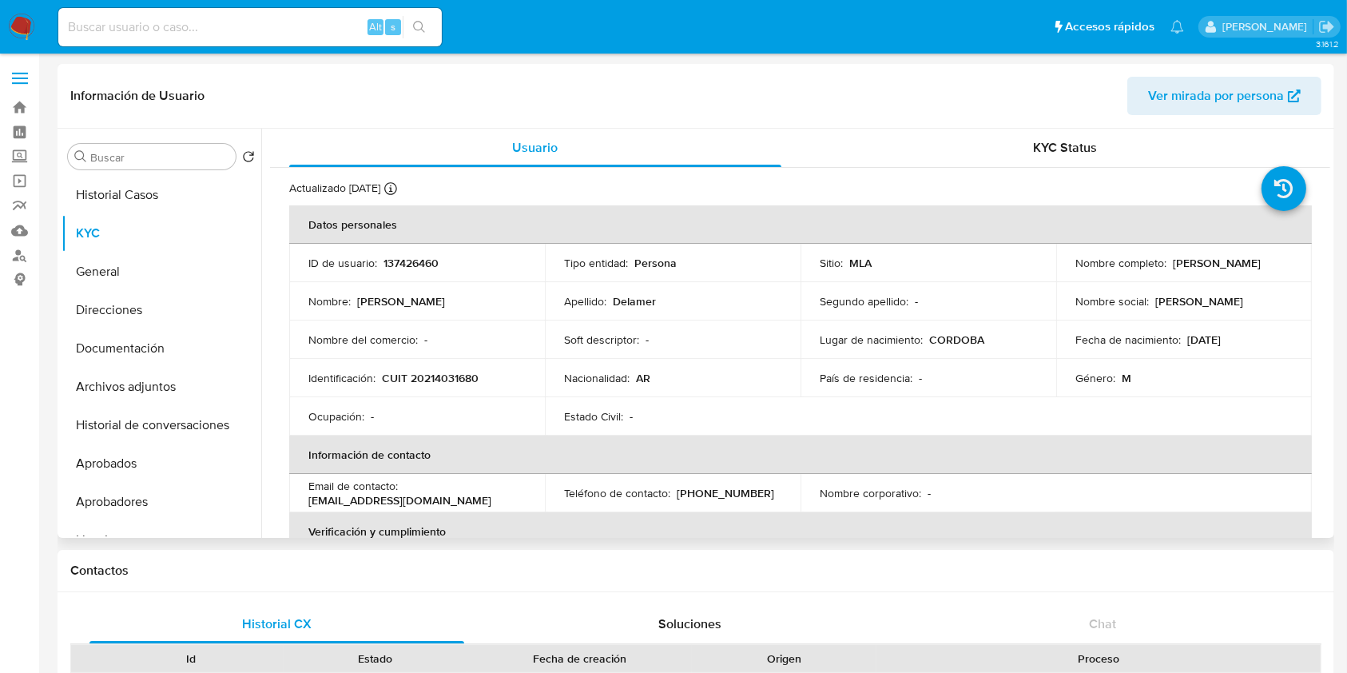
drag, startPoint x: 1068, startPoint y: 269, endPoint x: 1206, endPoint y: 267, distance: 138.2
click at [1206, 267] on td "Nombre completo : Roberto Marcelo Delamer" at bounding box center [1184, 263] width 256 height 38
copy p "Roberto Marcelo Delamer"
click at [511, 505] on div "Email de contacto : robertodelamer@yahoo.com.ar" at bounding box center [416, 493] width 217 height 29
click at [459, 374] on p "CUIT 20214031680" at bounding box center [430, 378] width 97 height 14
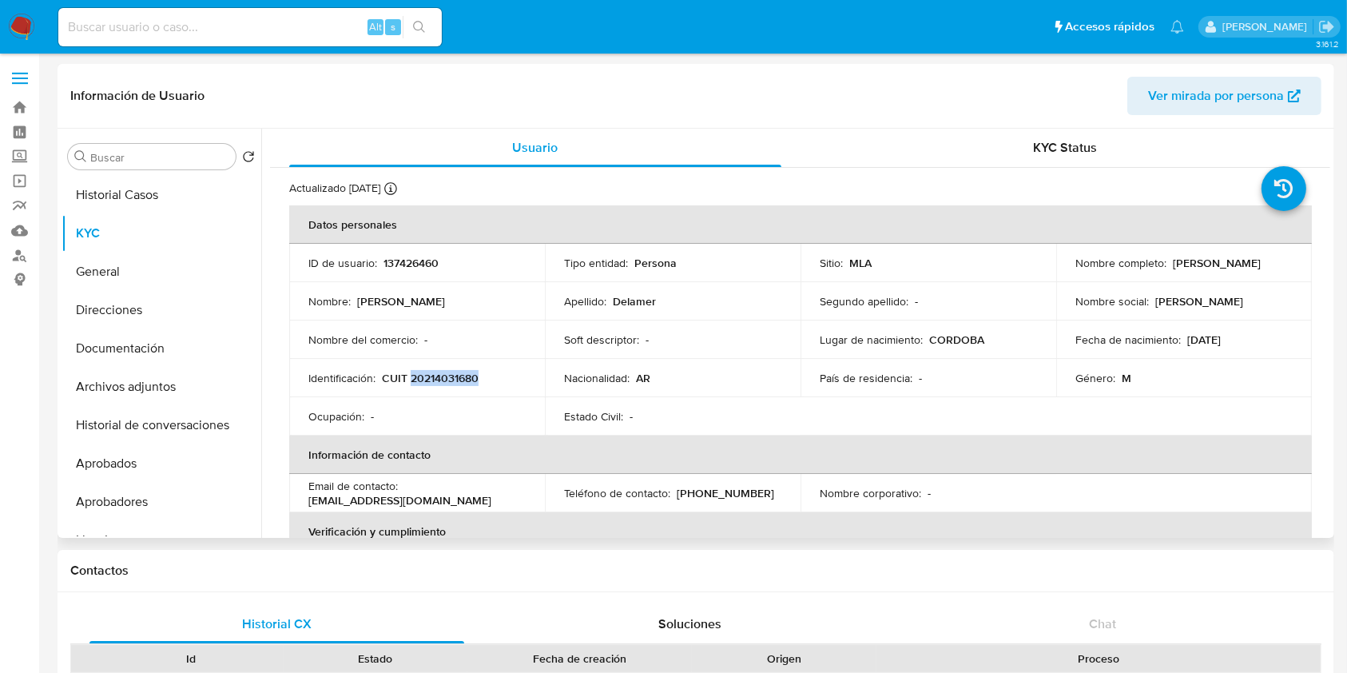
click at [459, 374] on p "CUIT 20214031680" at bounding box center [430, 378] width 97 height 14
copy p "20214031680"
click at [577, 578] on div "Contactos" at bounding box center [696, 571] width 1277 height 42
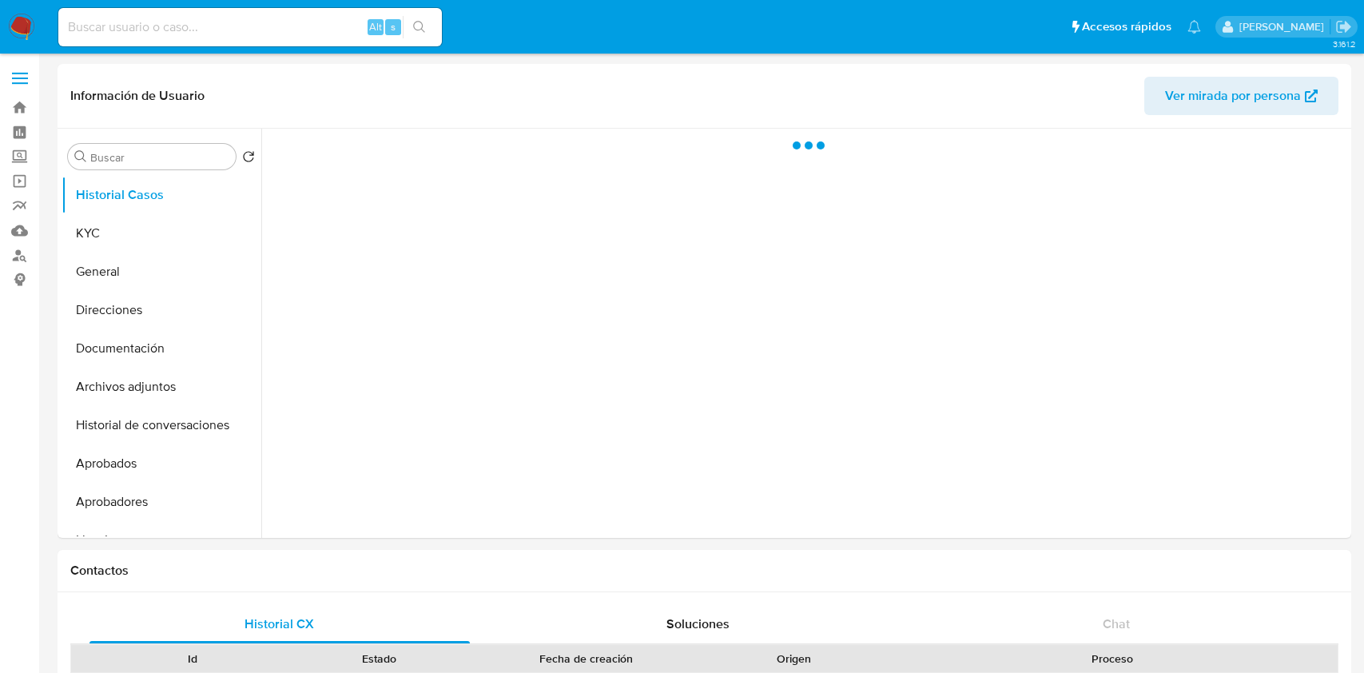
select select "10"
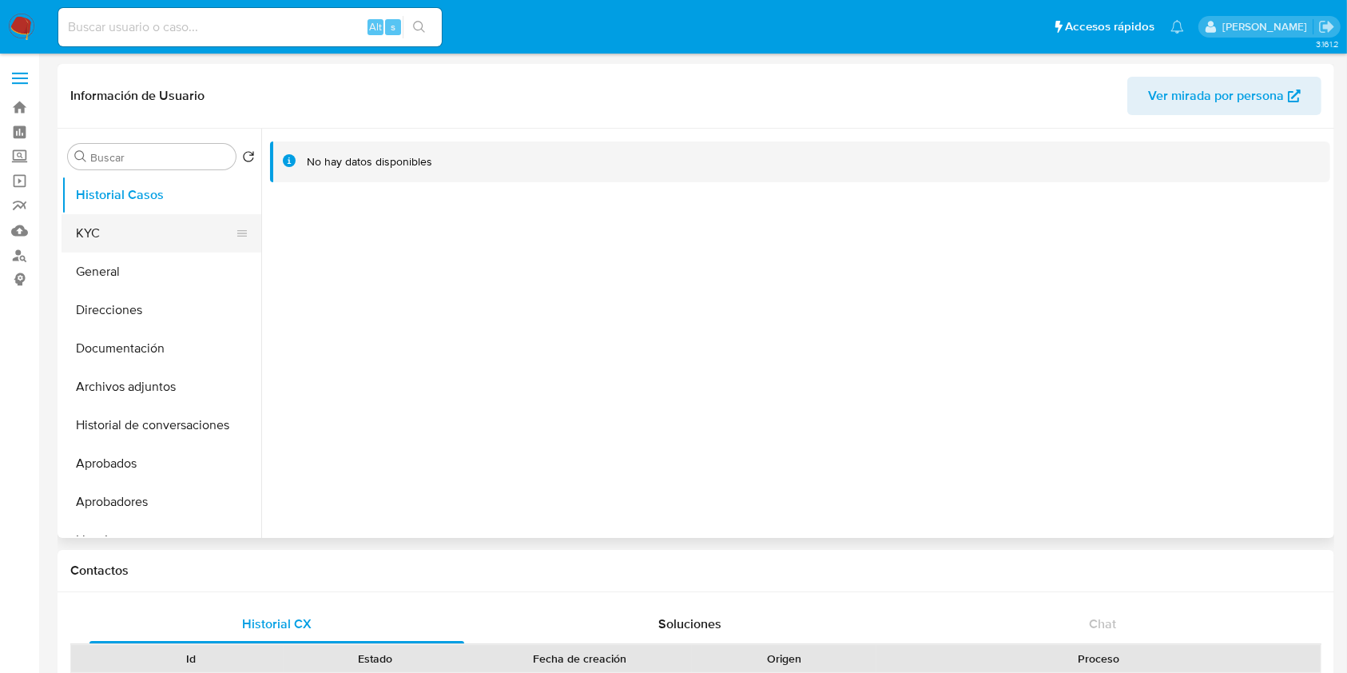
click at [109, 237] on button "KYC" at bounding box center [155, 233] width 187 height 38
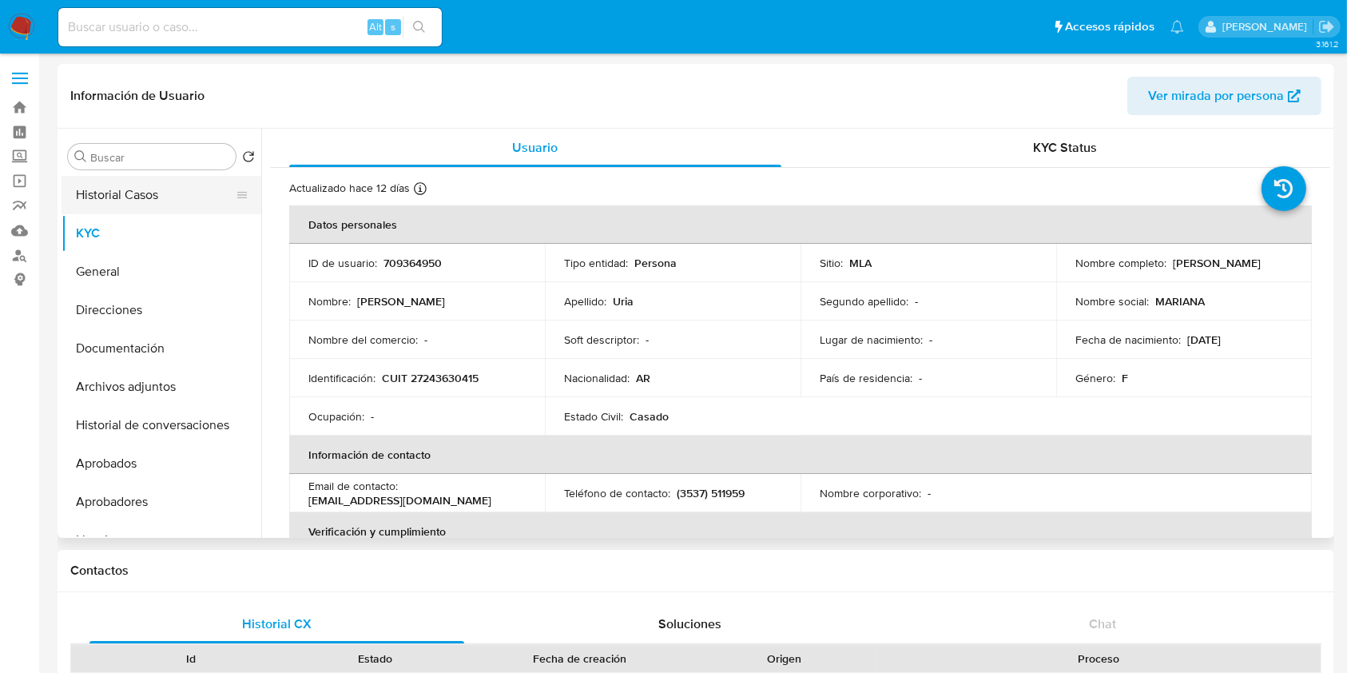
drag, startPoint x: 128, startPoint y: 197, endPoint x: 128, endPoint y: 209, distance: 12.0
click at [128, 196] on button "Historial Casos" at bounding box center [155, 195] width 187 height 38
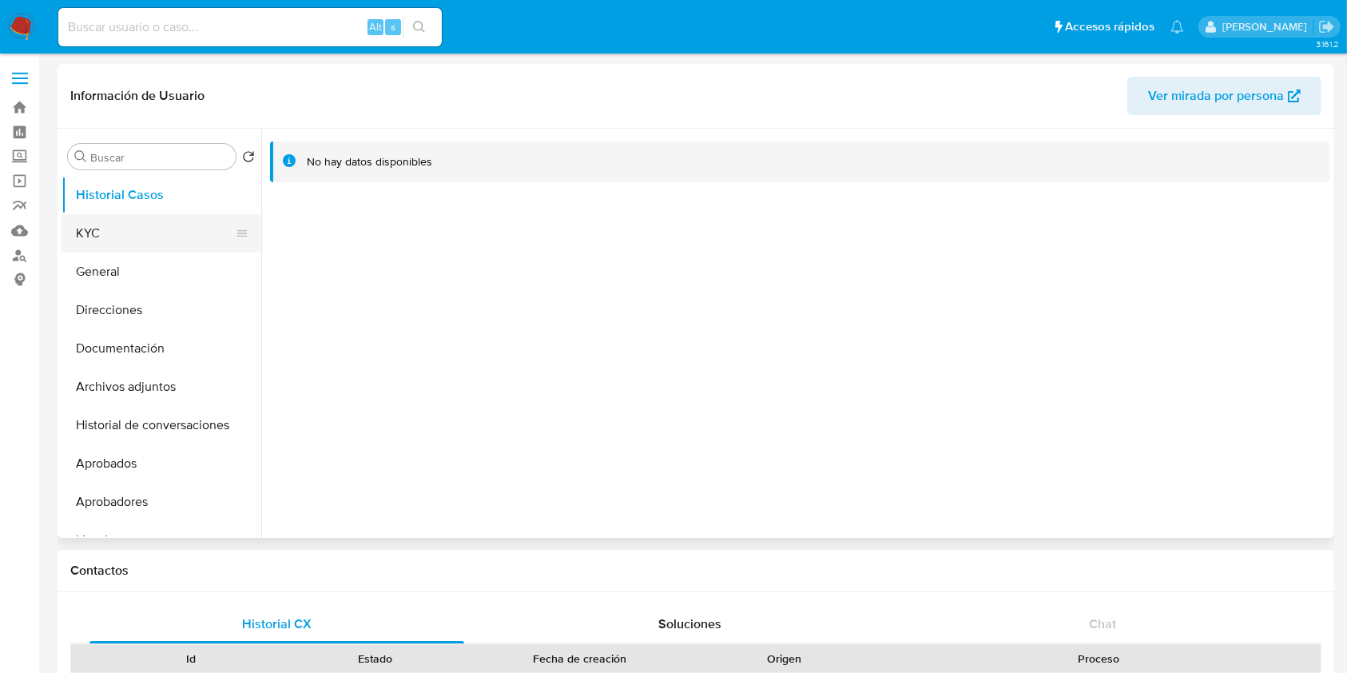
click at [128, 228] on button "KYC" at bounding box center [155, 233] width 187 height 38
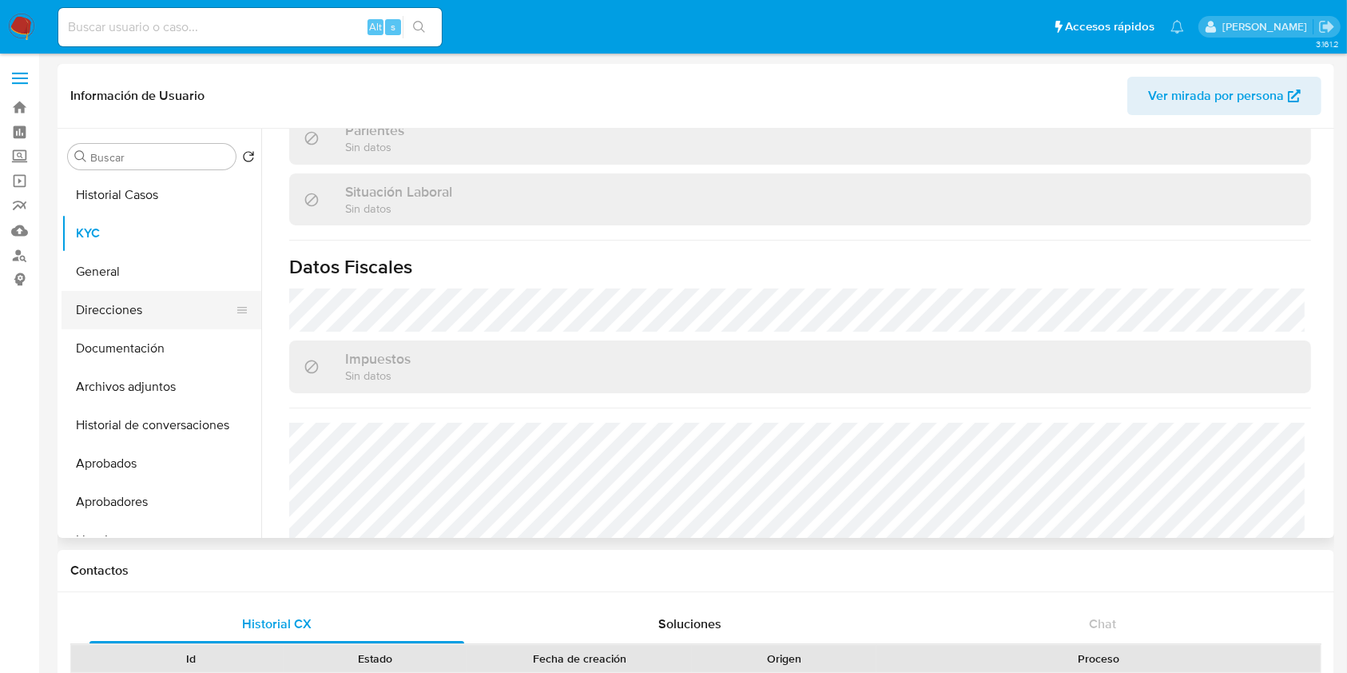
scroll to position [803, 0]
click at [157, 306] on button "Direcciones" at bounding box center [155, 310] width 187 height 38
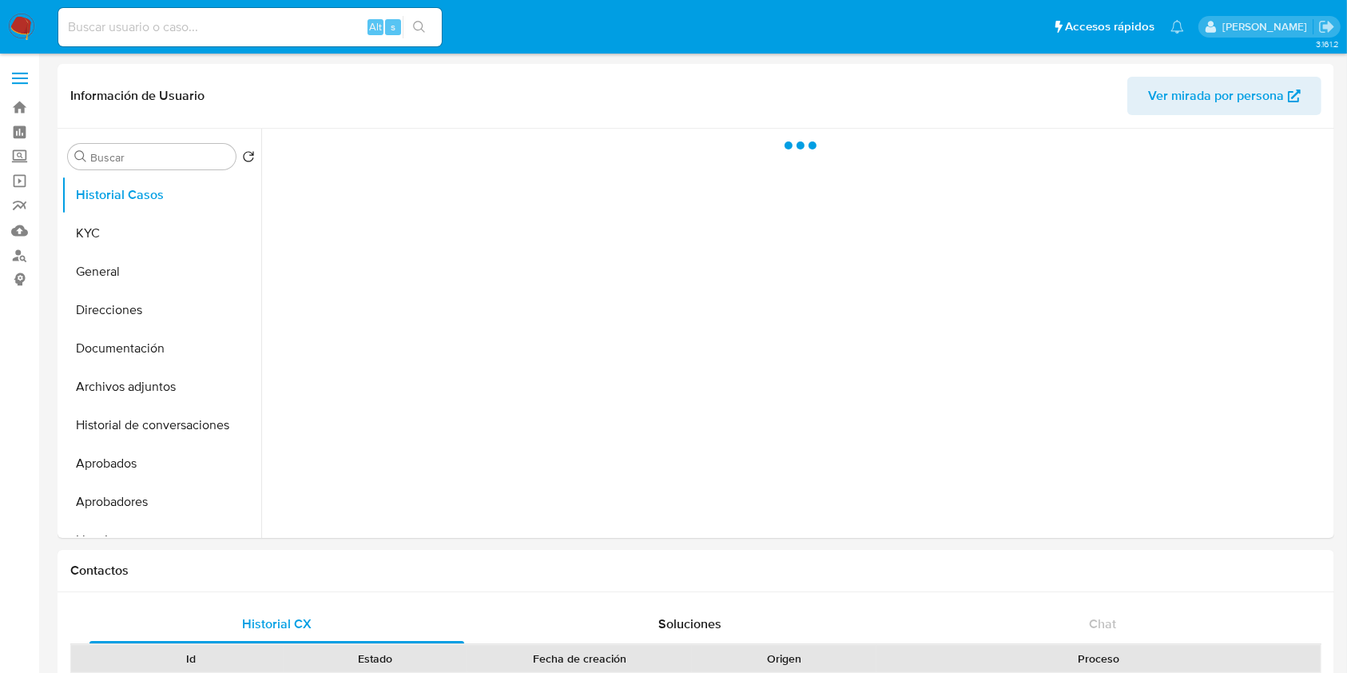
select select "10"
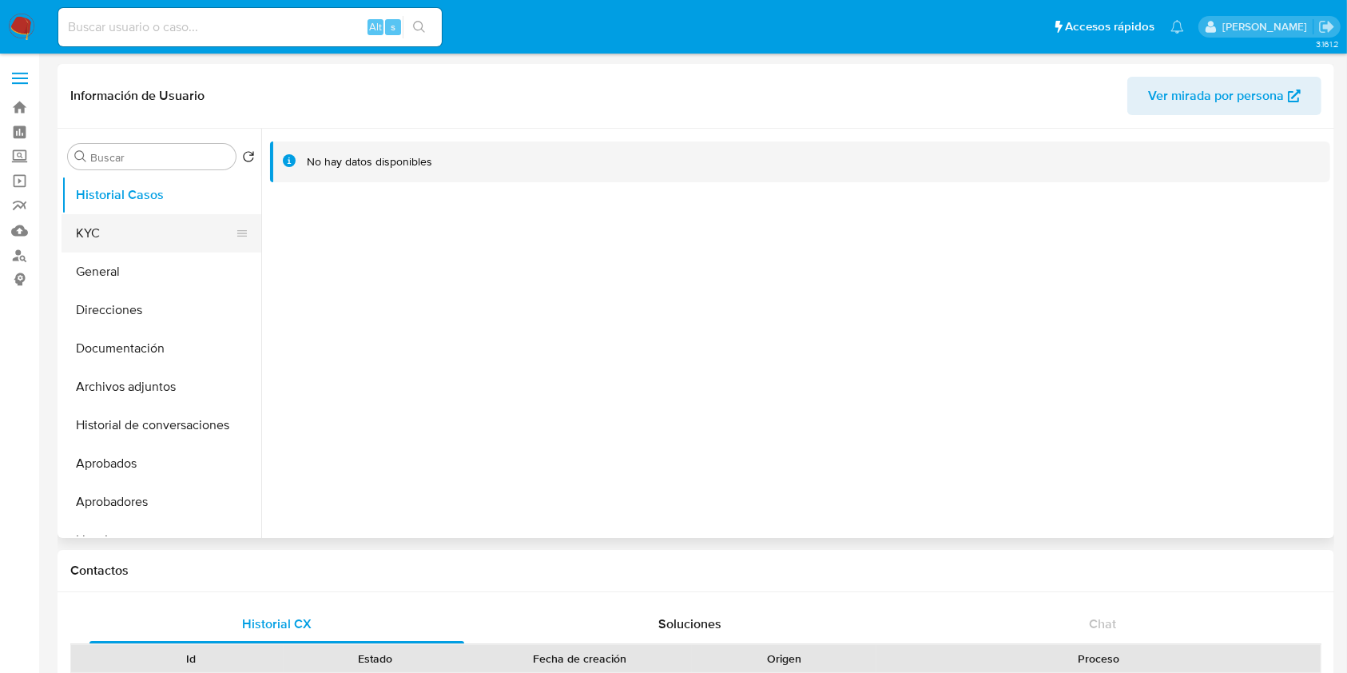
click at [112, 227] on button "KYC" at bounding box center [155, 233] width 187 height 38
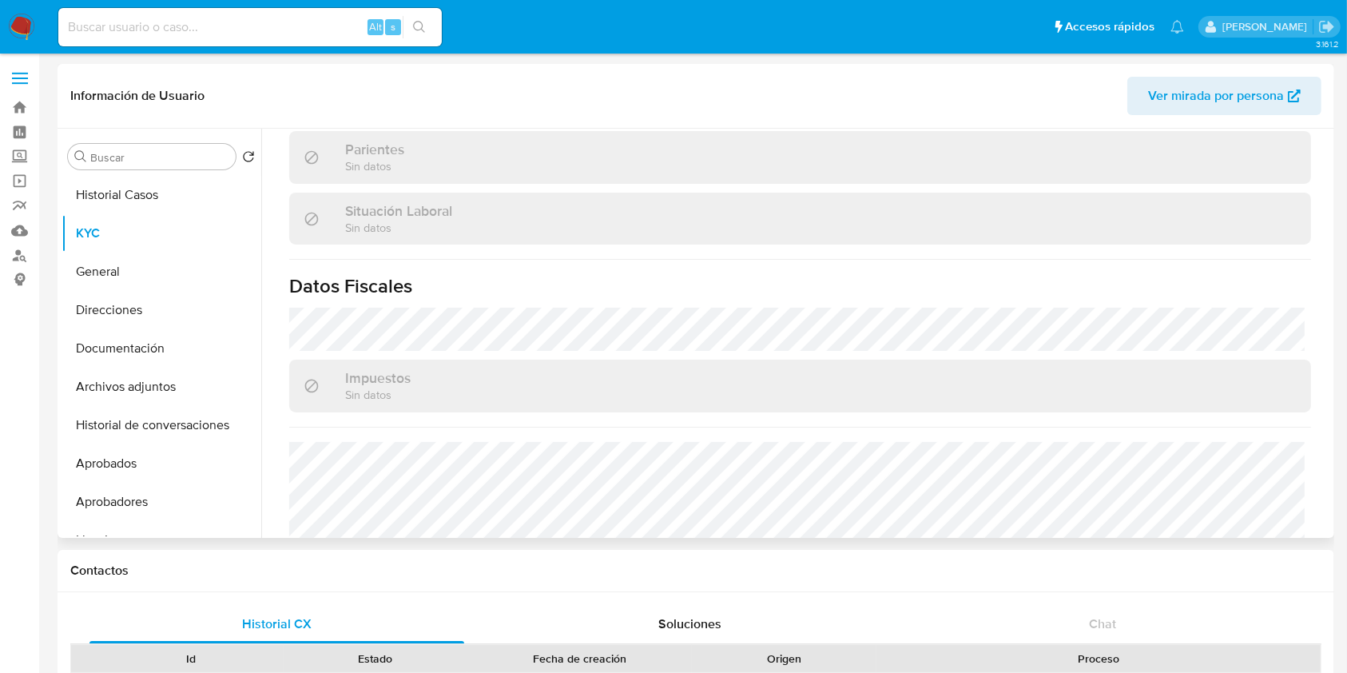
scroll to position [479, 0]
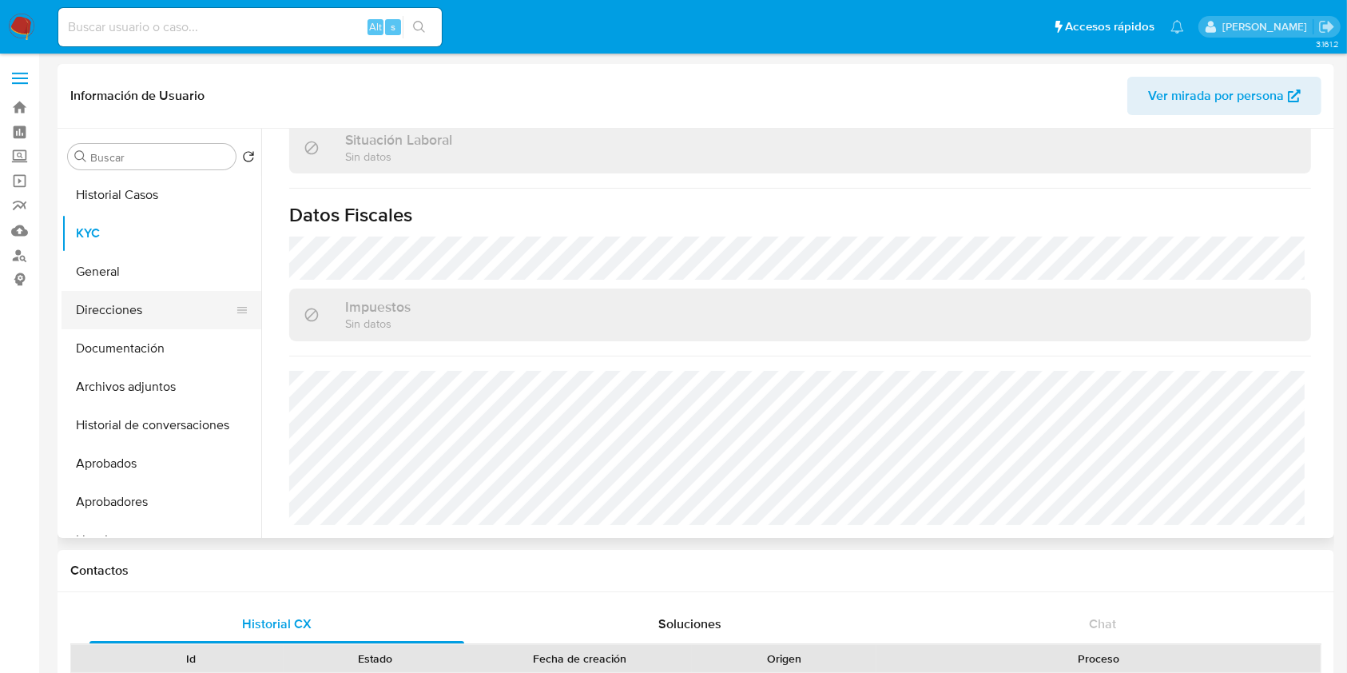
click at [105, 319] on button "Direcciones" at bounding box center [155, 310] width 187 height 38
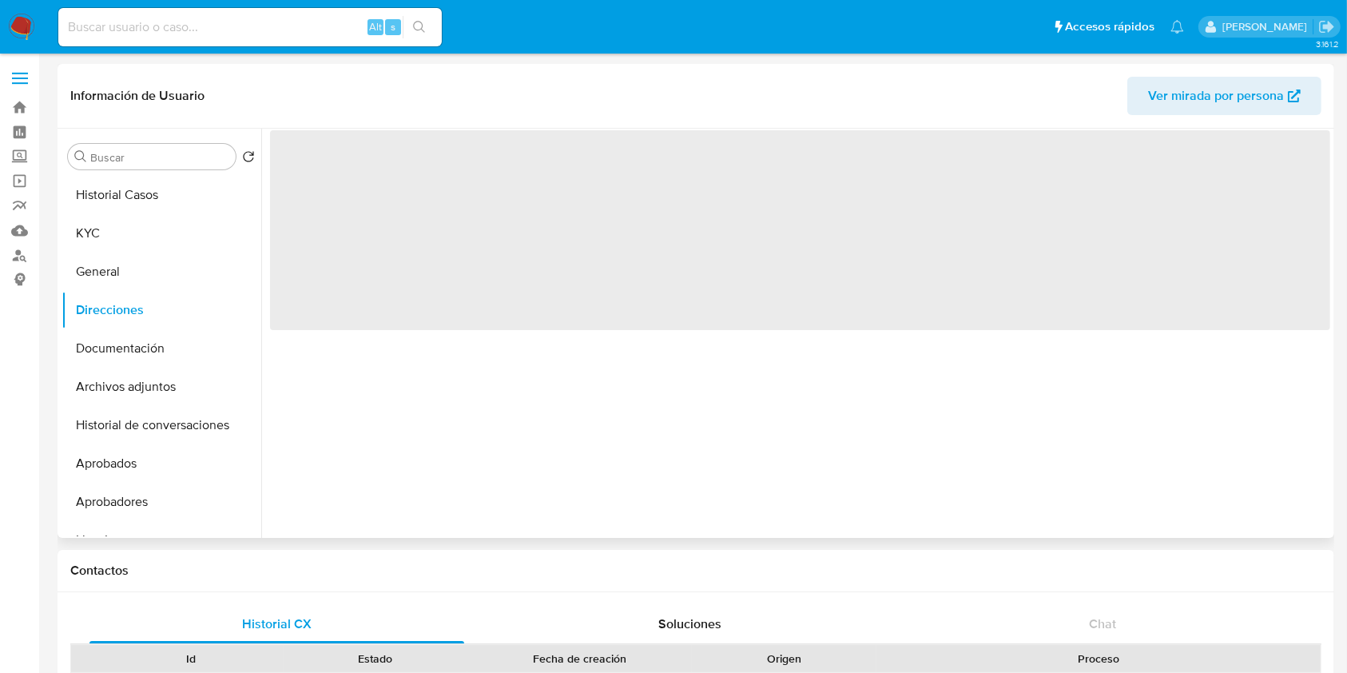
scroll to position [0, 0]
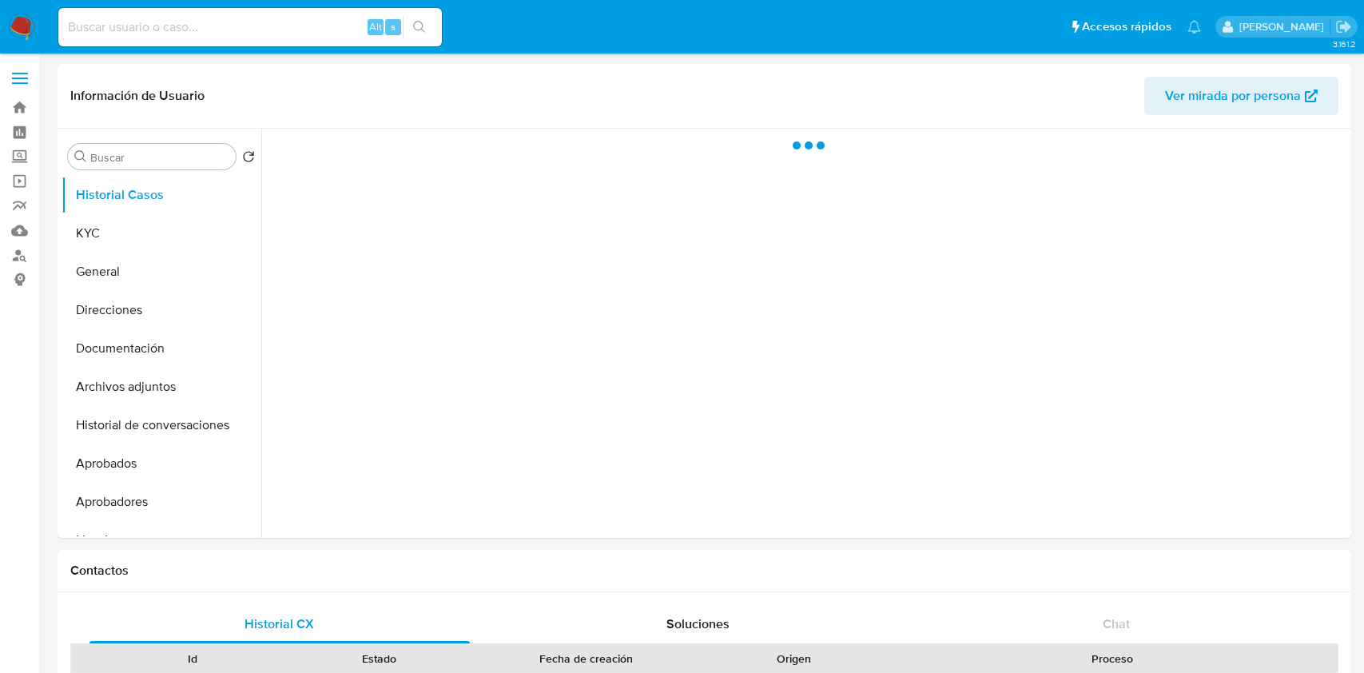
select select "10"
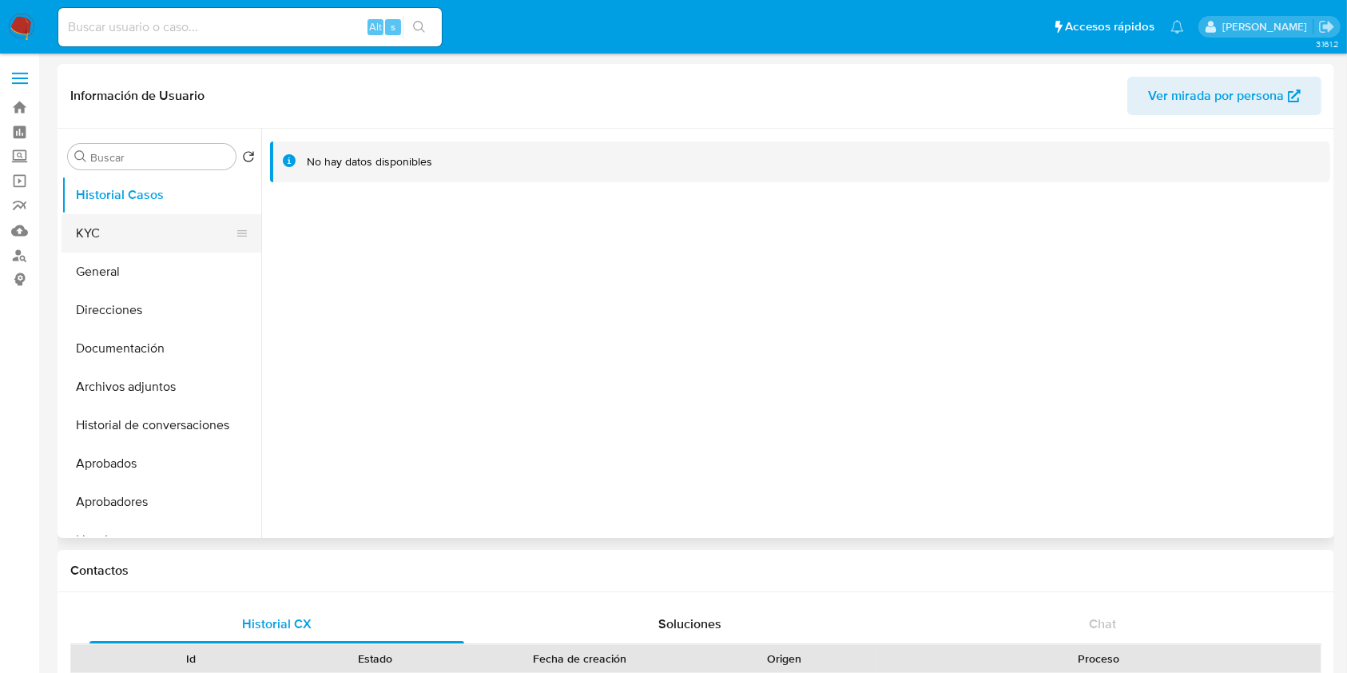
click at [131, 214] on button "KYC" at bounding box center [155, 233] width 187 height 38
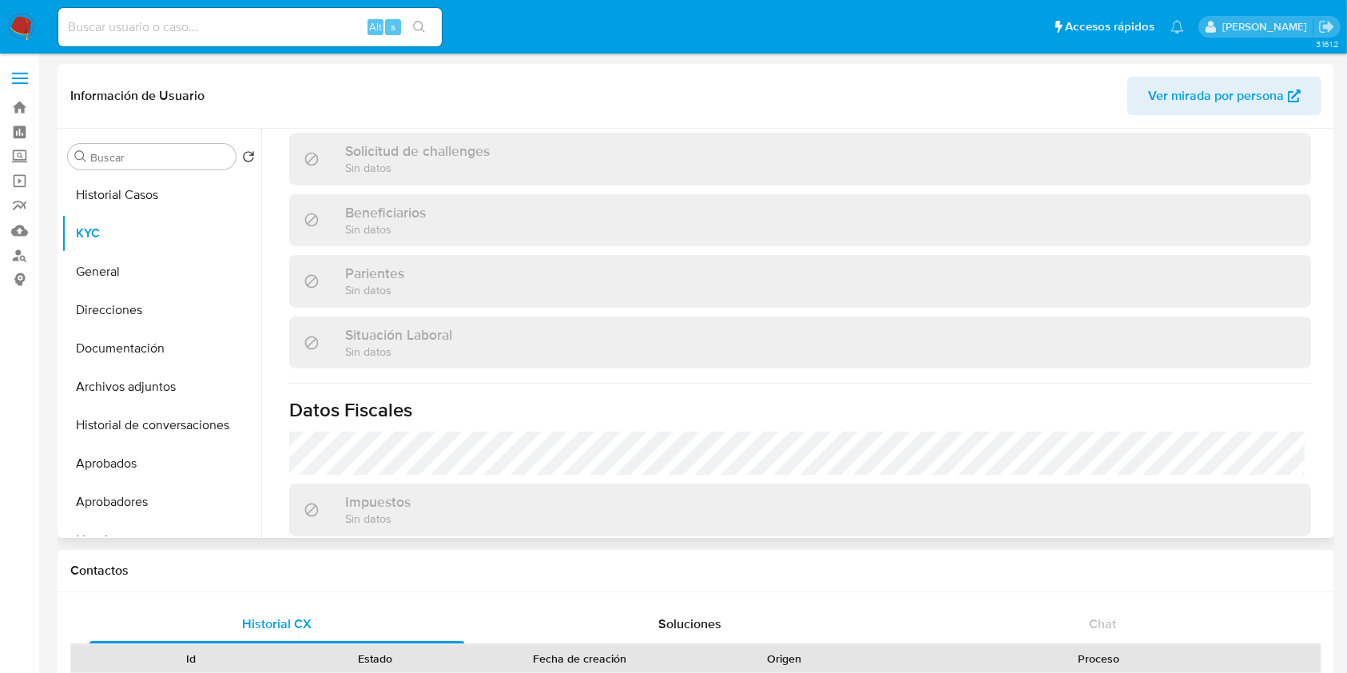
scroll to position [479, 0]
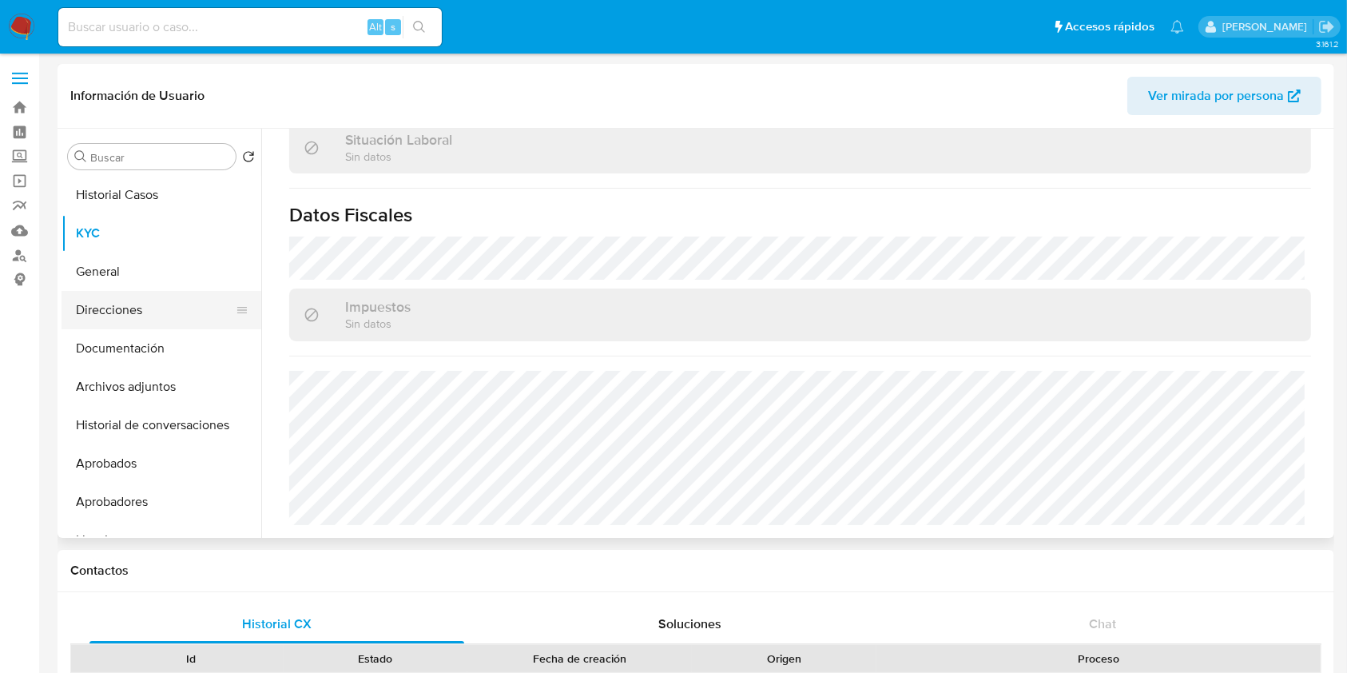
click at [152, 292] on button "Direcciones" at bounding box center [155, 310] width 187 height 38
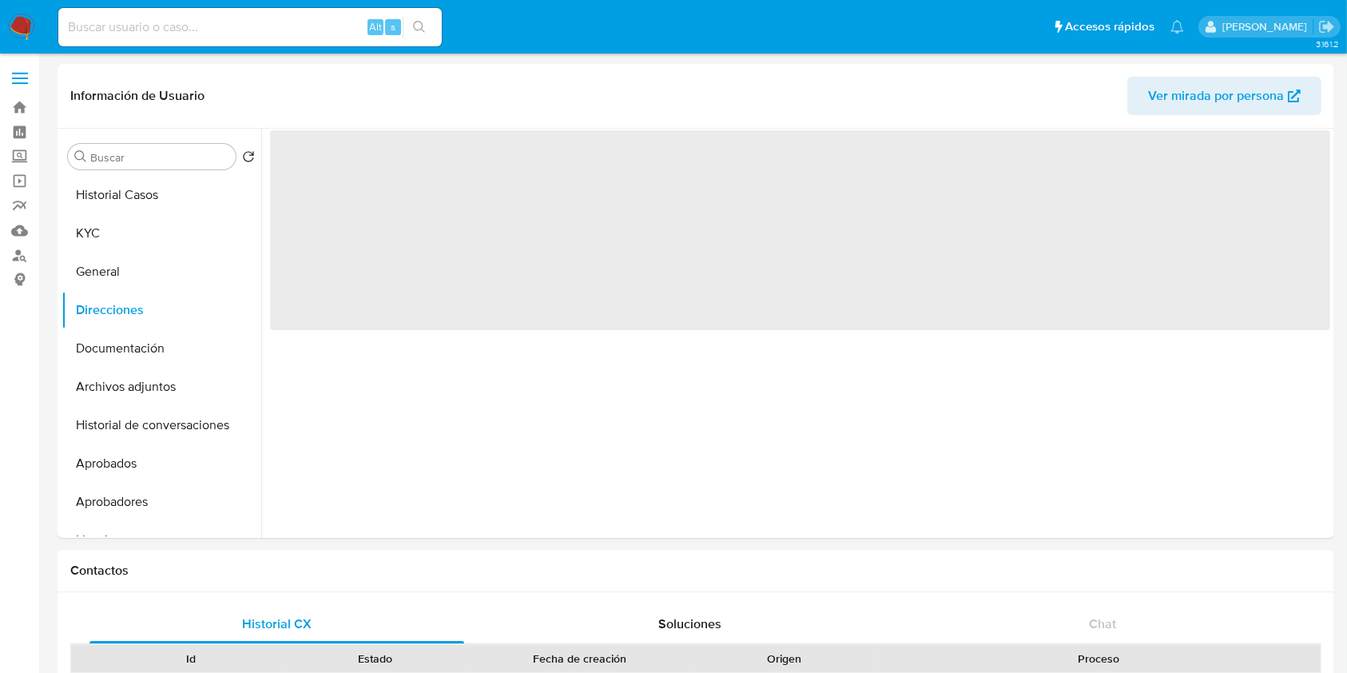
scroll to position [0, 0]
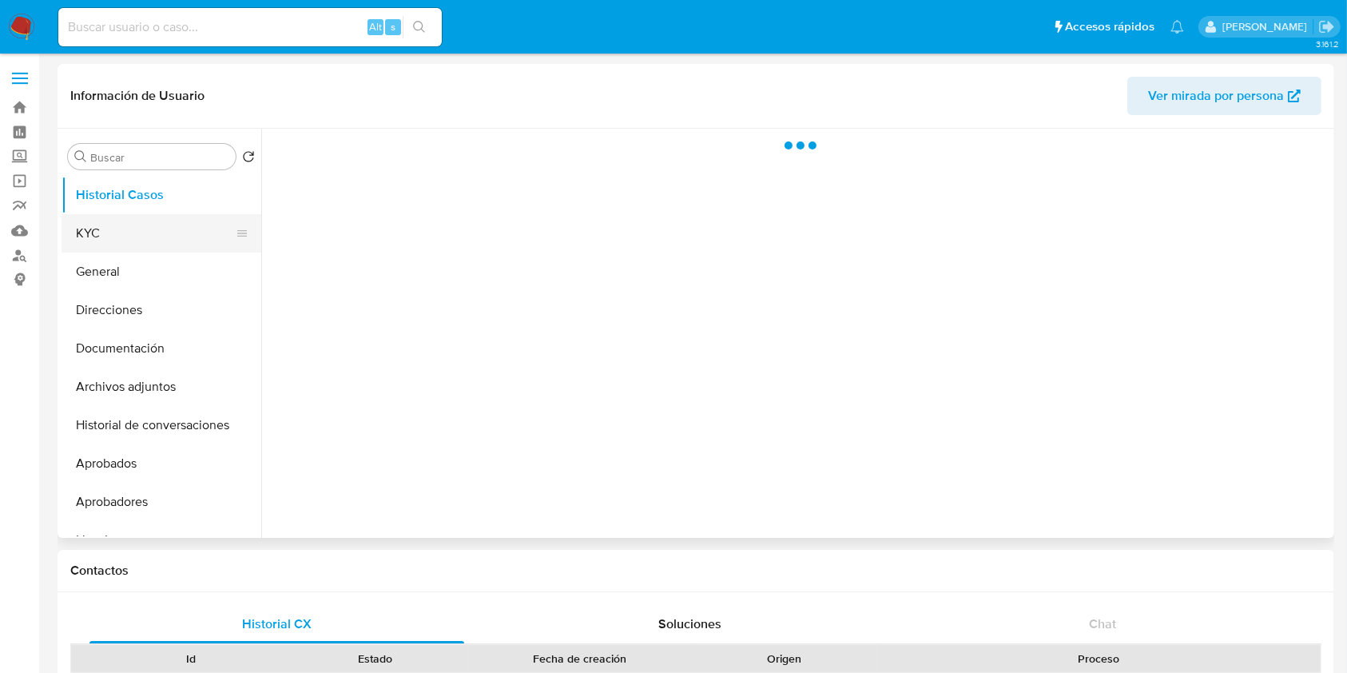
select select "10"
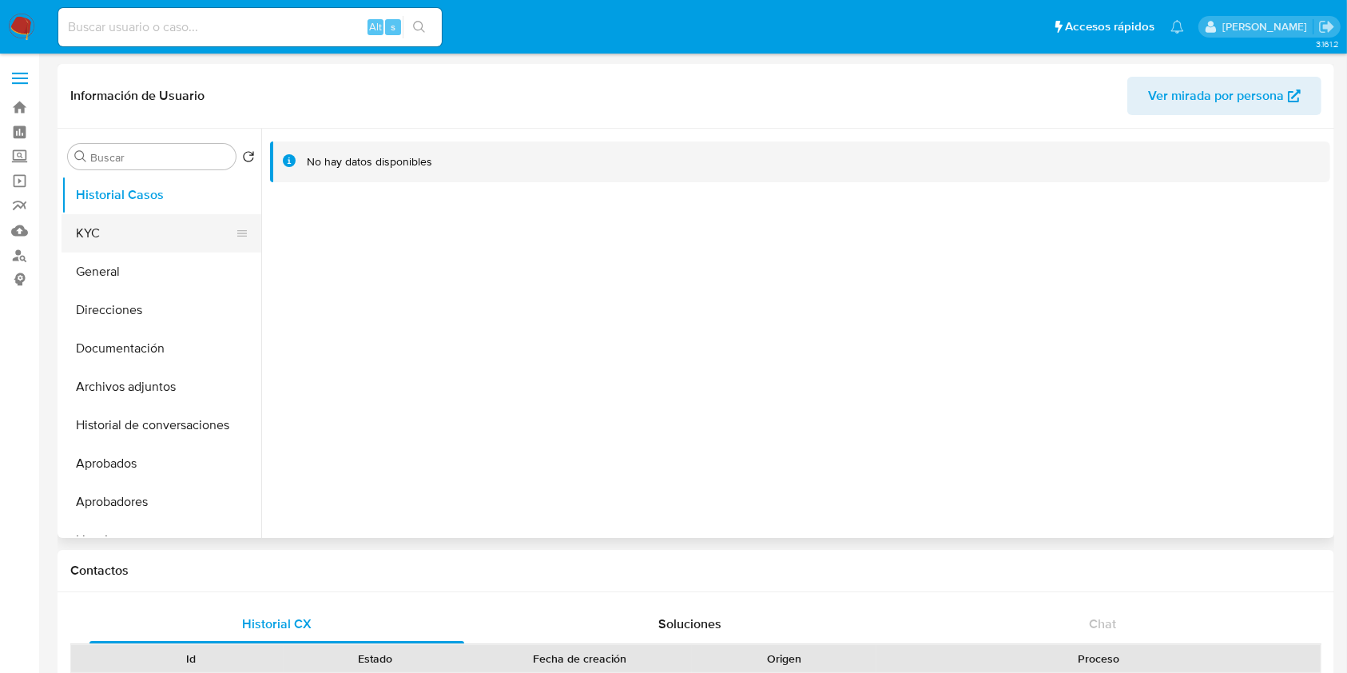
click at [173, 232] on button "KYC" at bounding box center [155, 233] width 187 height 38
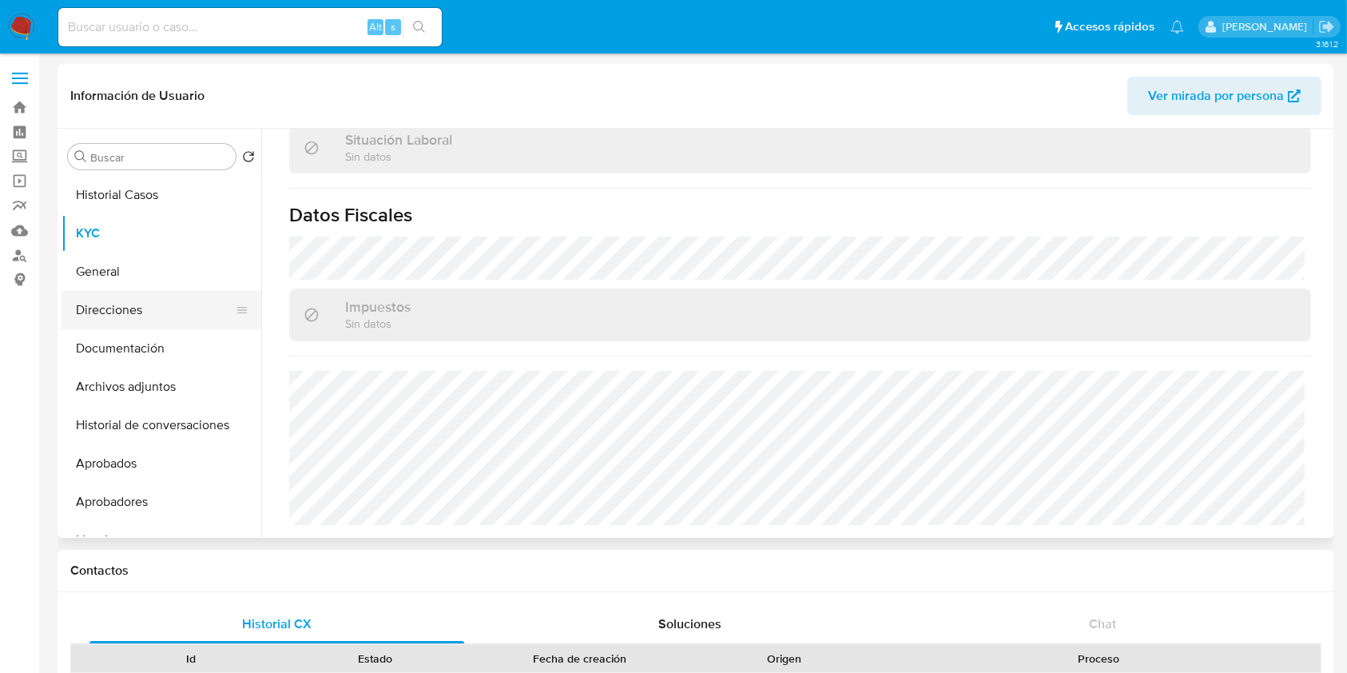
scroll to position [841, 0]
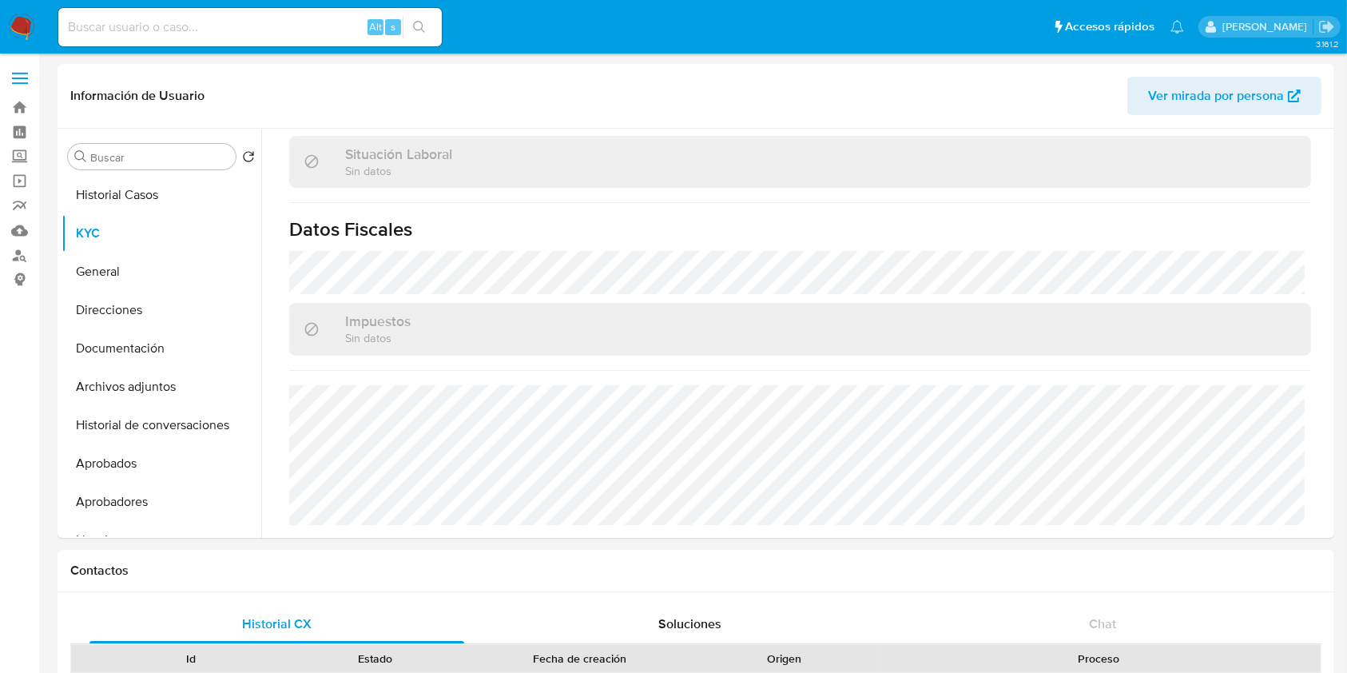
drag, startPoint x: 105, startPoint y: 310, endPoint x: 367, endPoint y: 40, distance: 375.7
click at [106, 310] on button "Direcciones" at bounding box center [162, 310] width 200 height 38
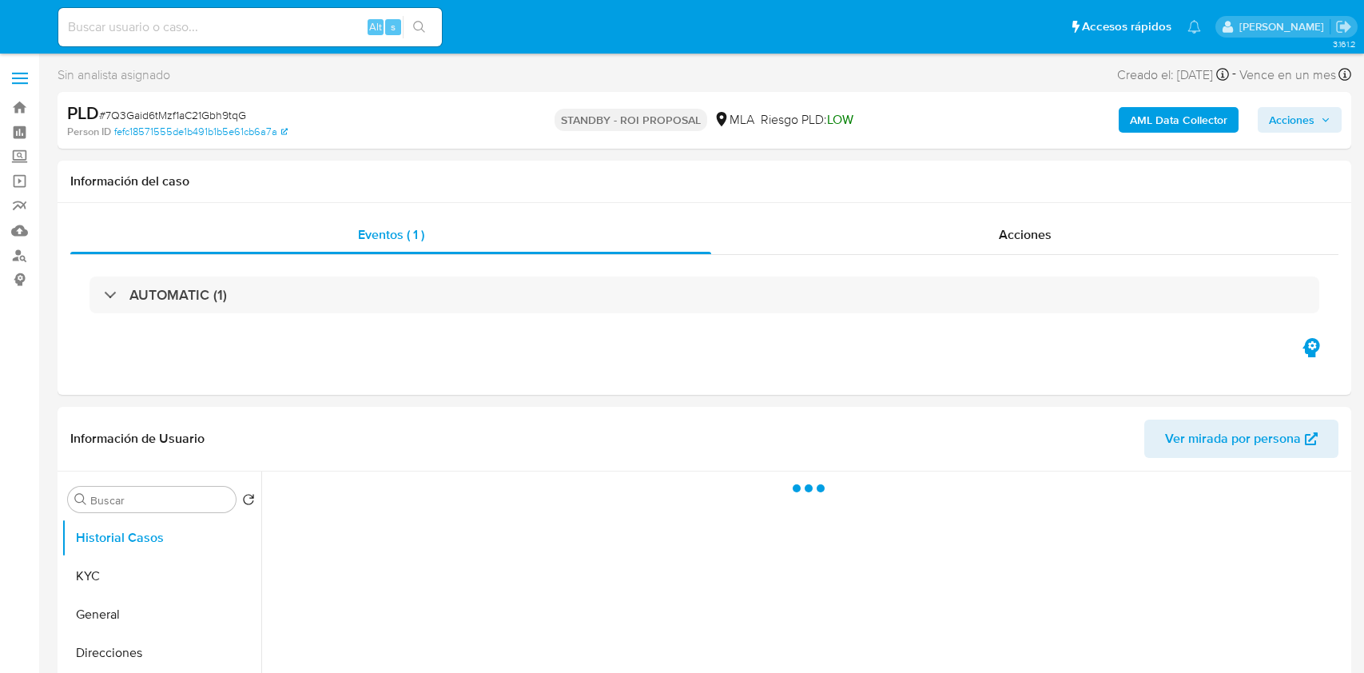
select select "10"
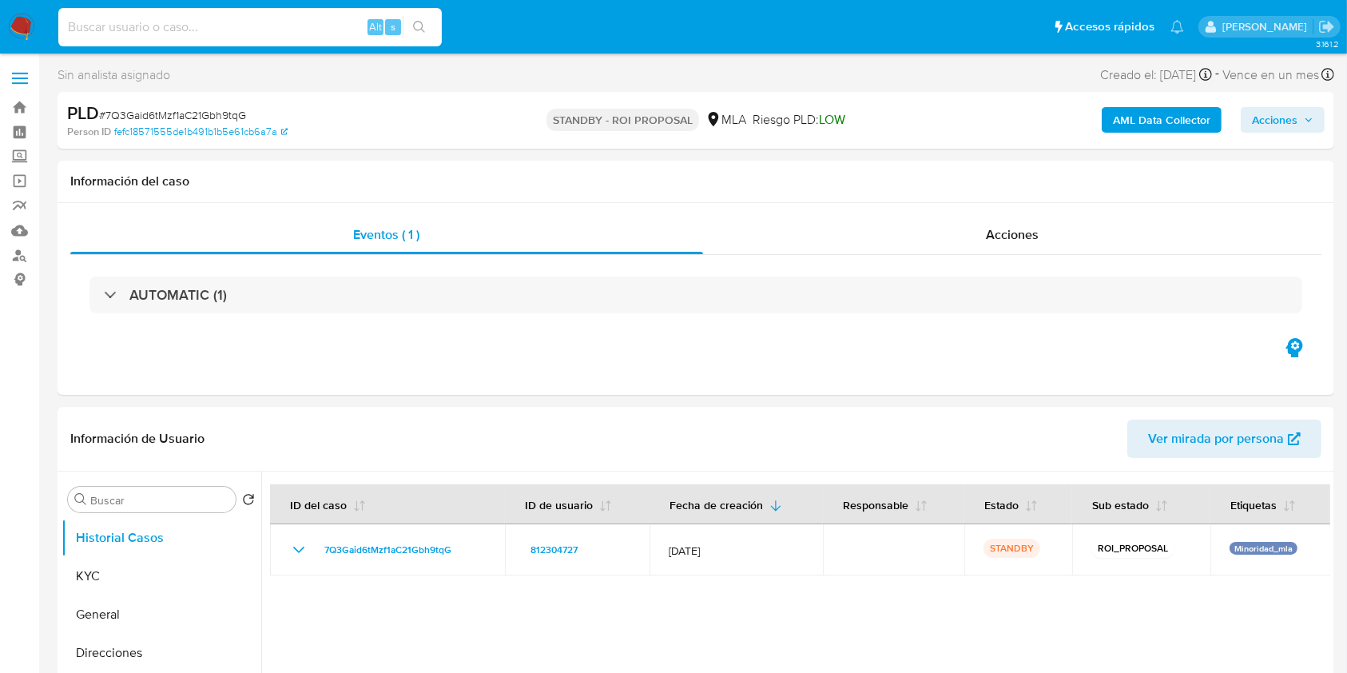
click at [235, 22] on input at bounding box center [249, 27] width 383 height 21
paste input "318vilEMnBsxyPrLKMZSSzn9"
type input "318vilEMnBsxyPrLKMZSSzn9"
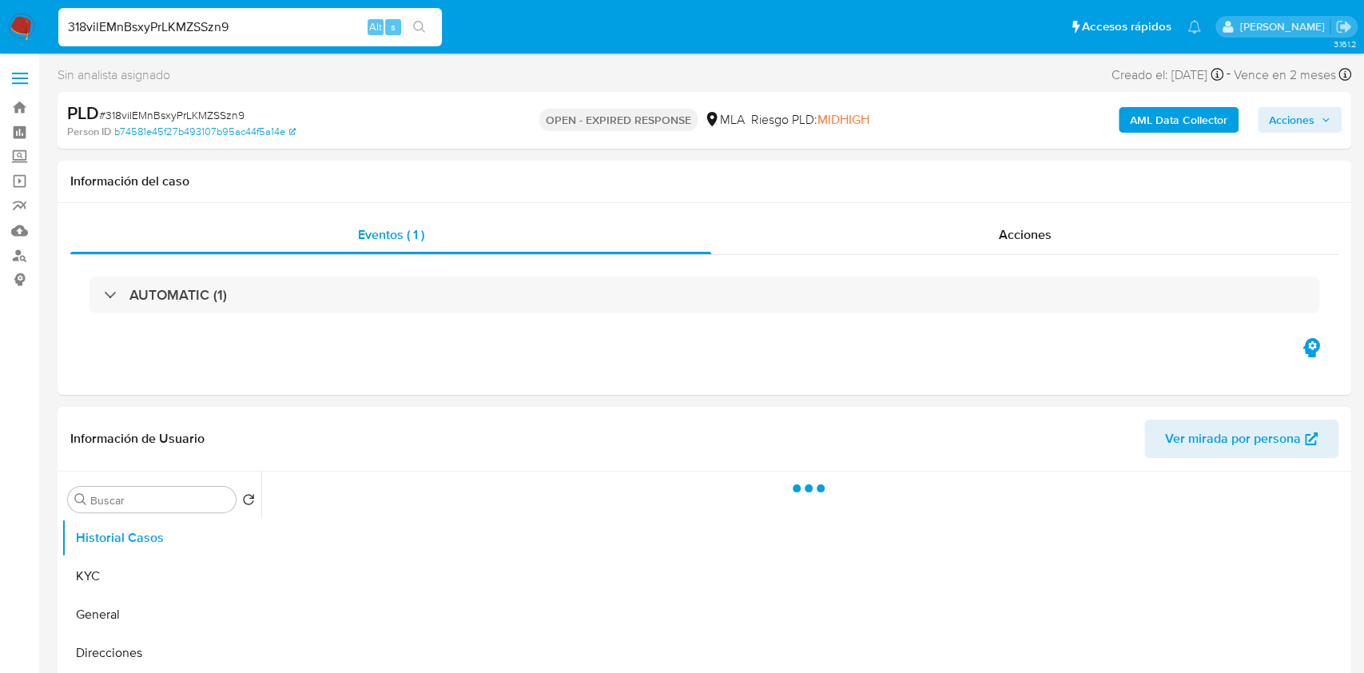
select select "10"
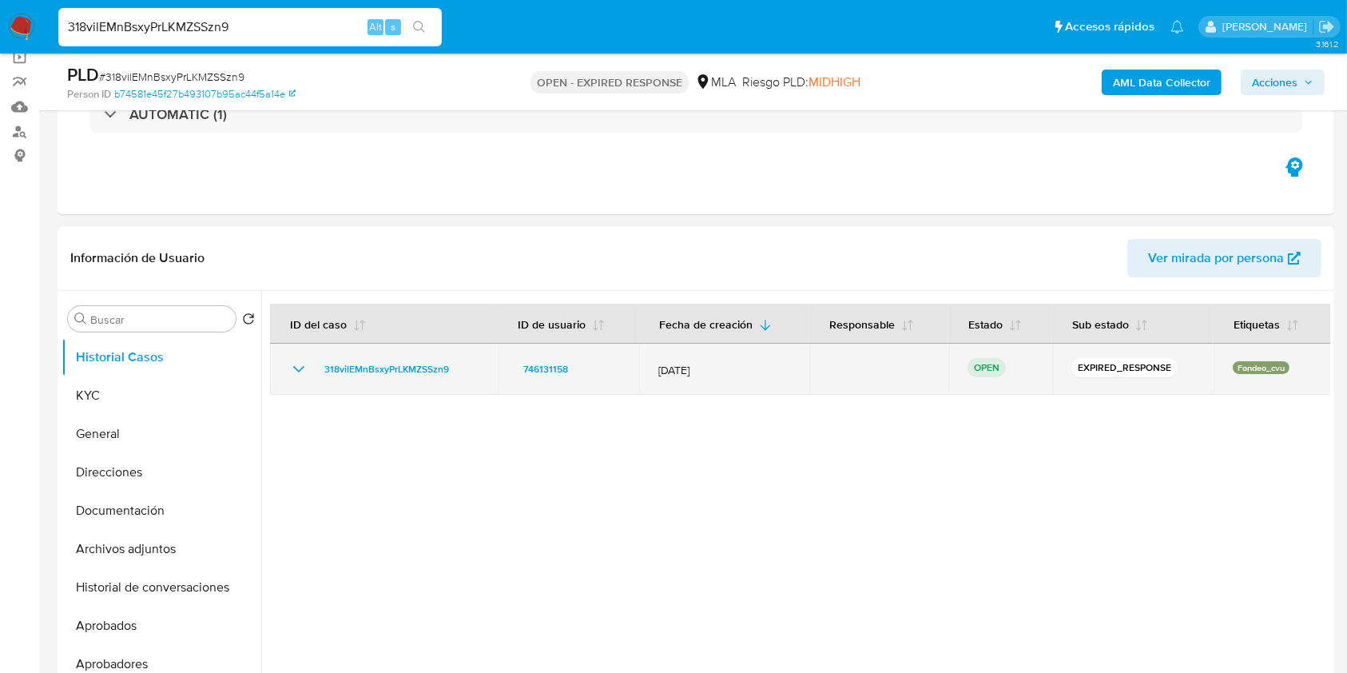
scroll to position [213, 0]
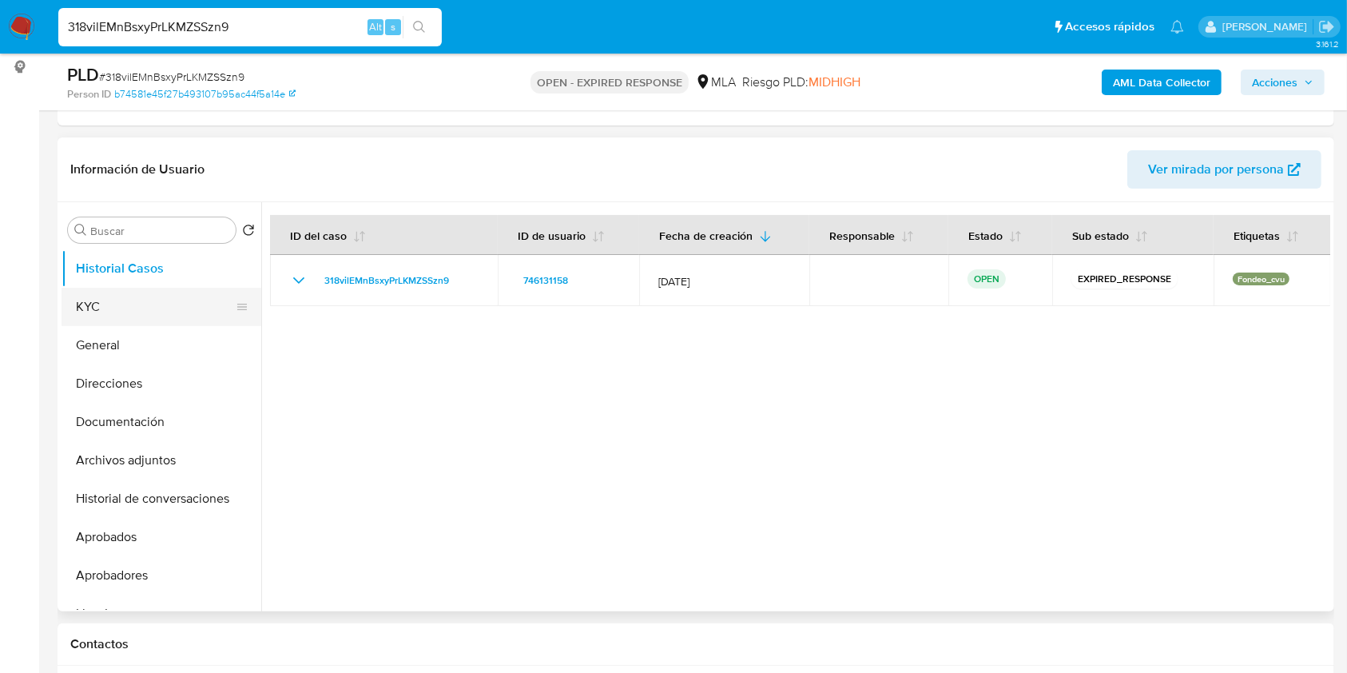
click at [100, 298] on button "KYC" at bounding box center [155, 307] width 187 height 38
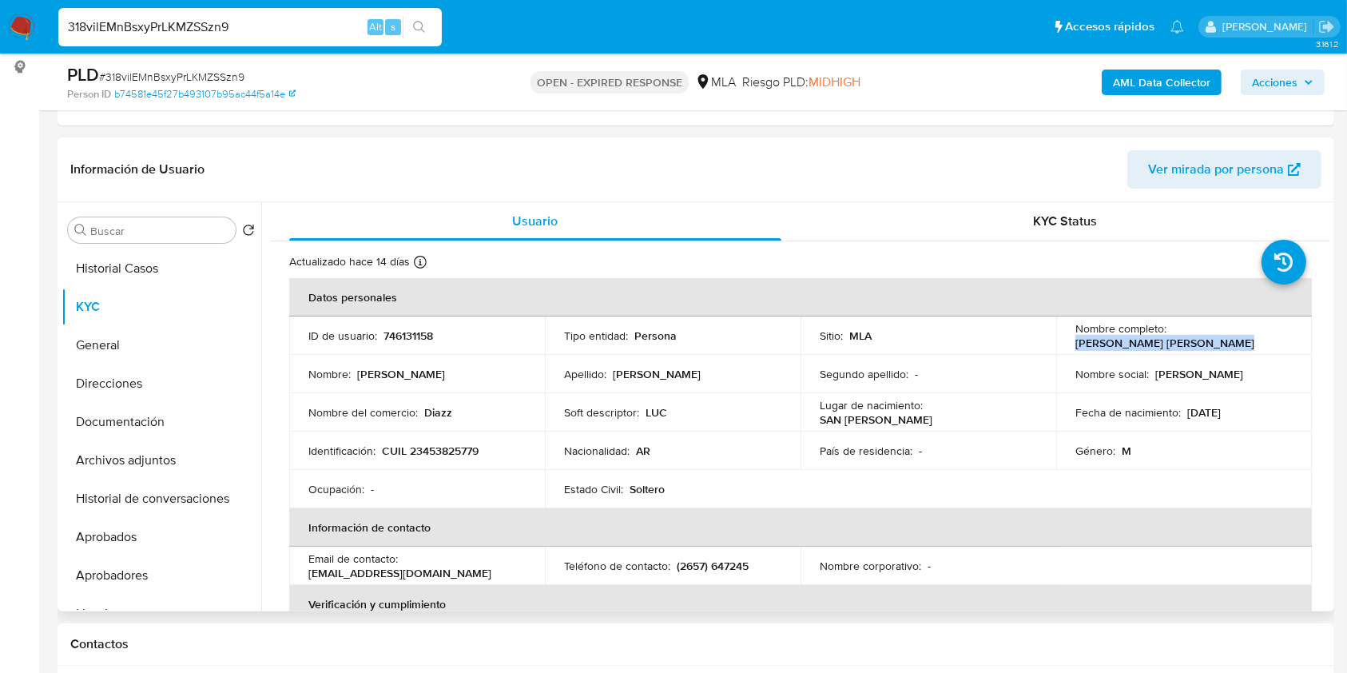
drag, startPoint x: 1072, startPoint y: 340, endPoint x: 1223, endPoint y: 340, distance: 151.0
click at [1223, 340] on div "Nombre completo : Mauro Luciano Diaz Gallardo" at bounding box center [1183, 335] width 217 height 29
copy p "Mauro Luciano Diaz Gallardo"
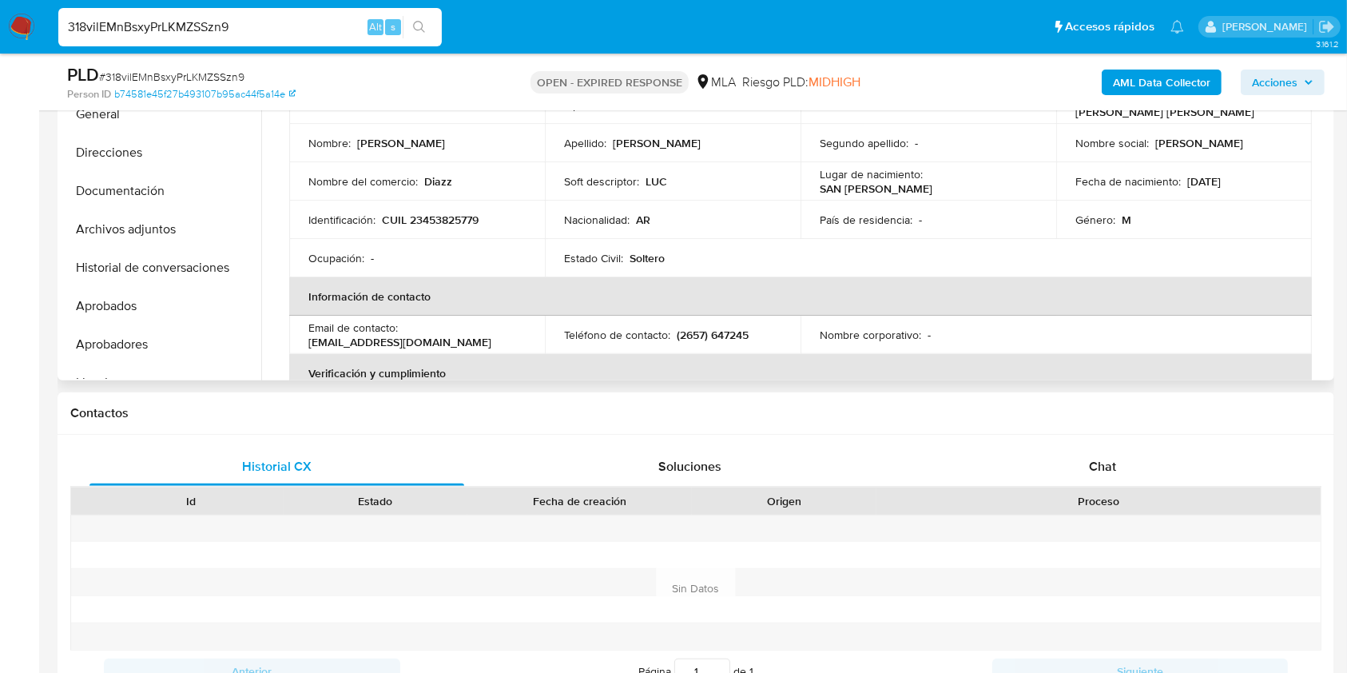
scroll to position [332, 0]
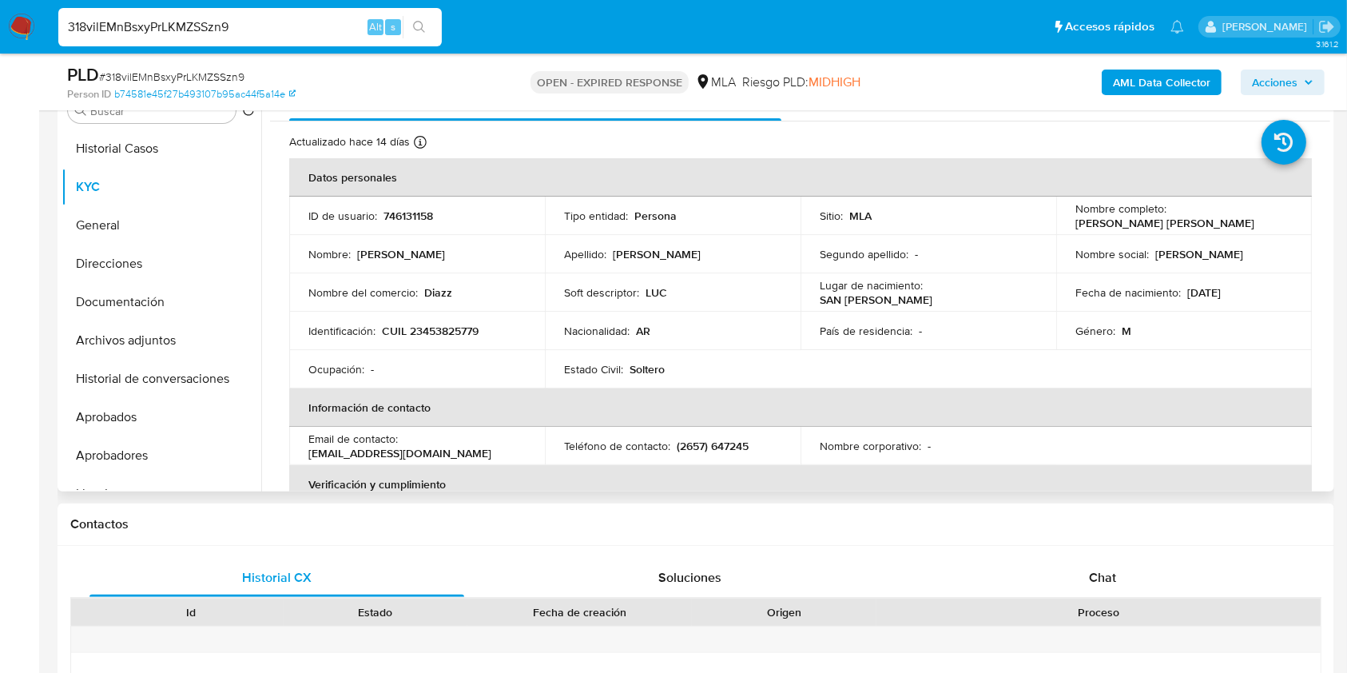
click at [412, 213] on p "746131158" at bounding box center [408, 216] width 50 height 14
copy p "746131158"
click at [174, 73] on span "# 318vilEMnBsxyPrLKMZSSzn9" at bounding box center [171, 77] width 145 height 16
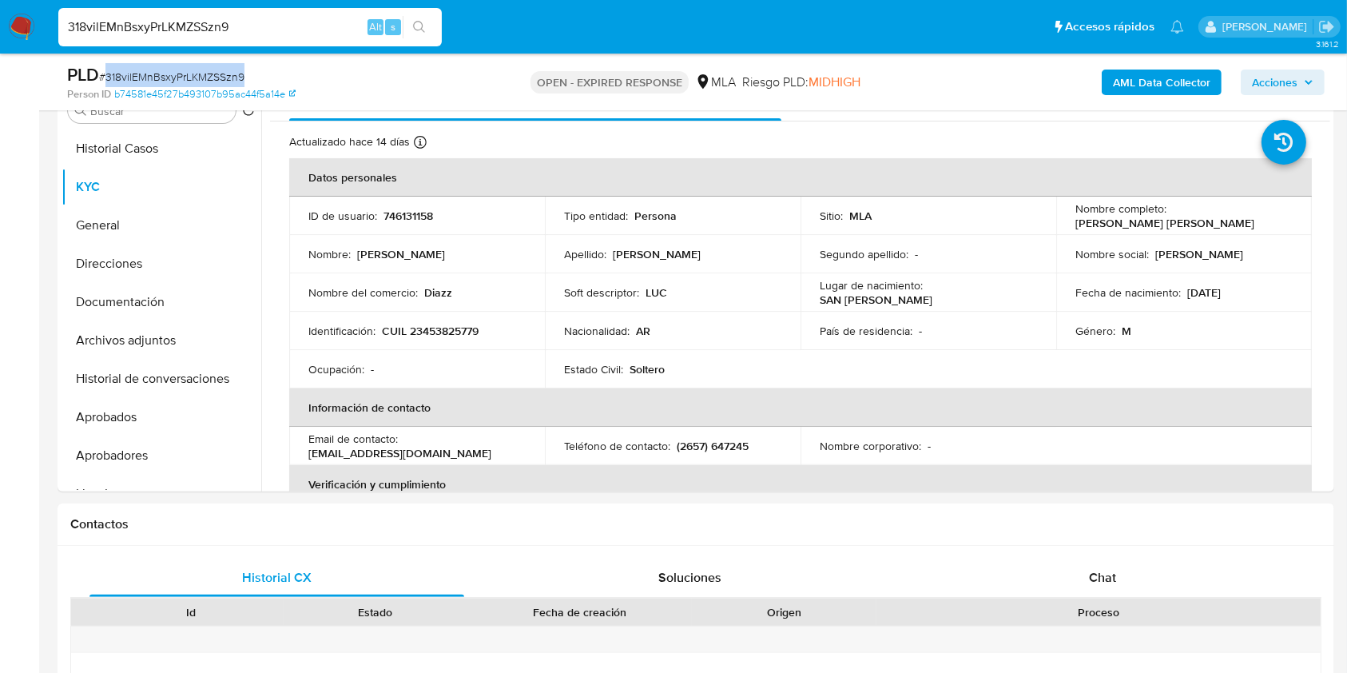
copy span "318vilEMnBsxyPrLKMZSSzn9"
click at [142, 294] on button "Documentación" at bounding box center [155, 302] width 187 height 38
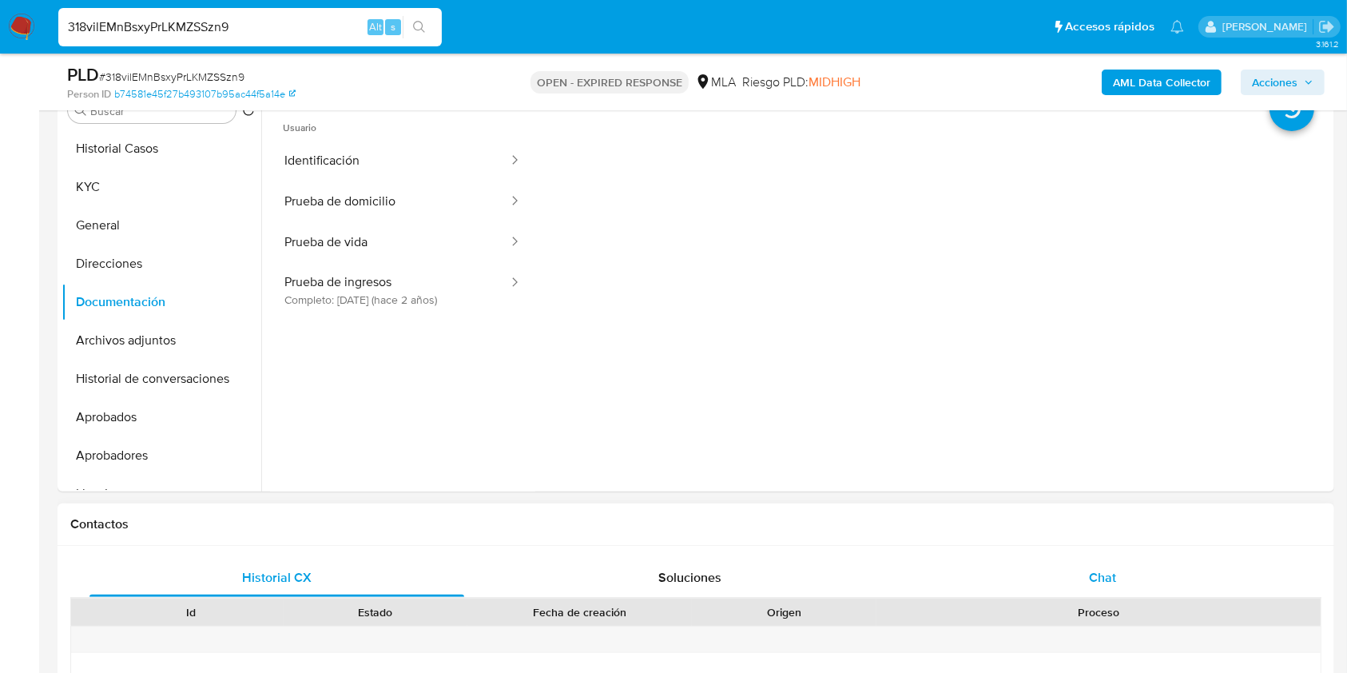
drag, startPoint x: 1094, startPoint y: 567, endPoint x: 1027, endPoint y: 561, distance: 68.2
click at [1095, 568] on span "Chat" at bounding box center [1102, 577] width 27 height 18
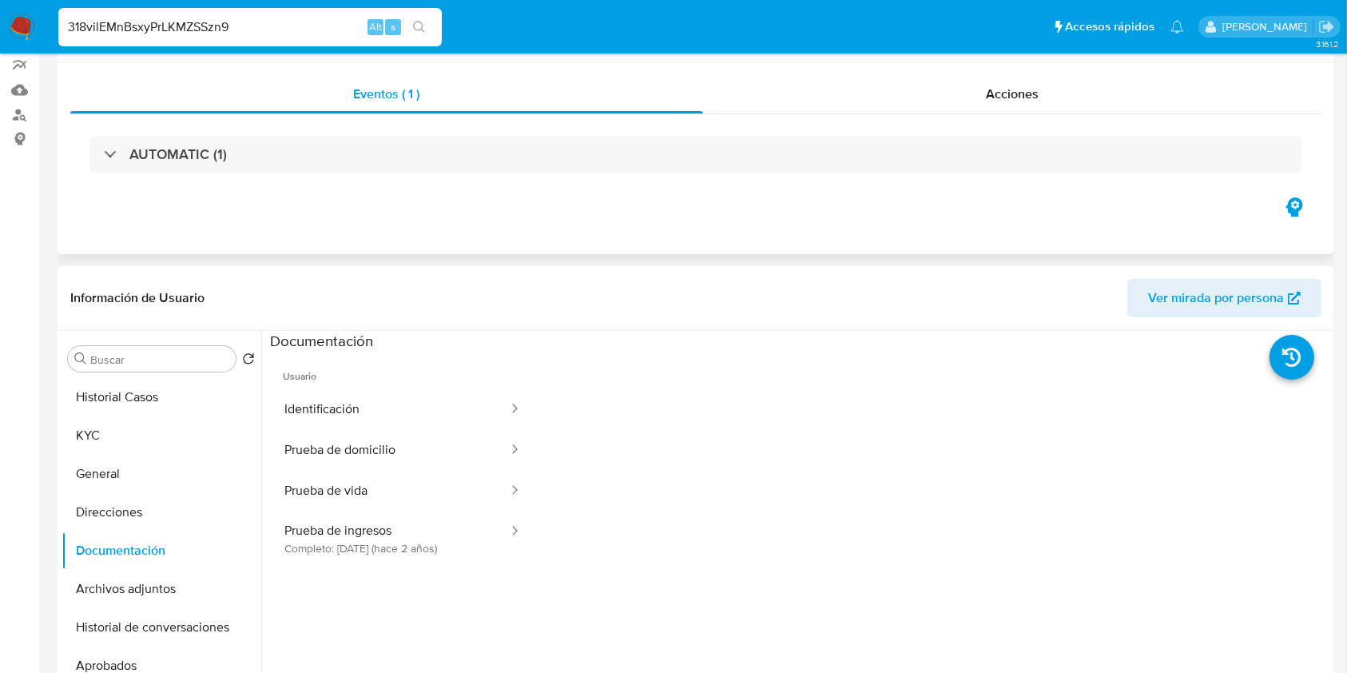
scroll to position [13, 0]
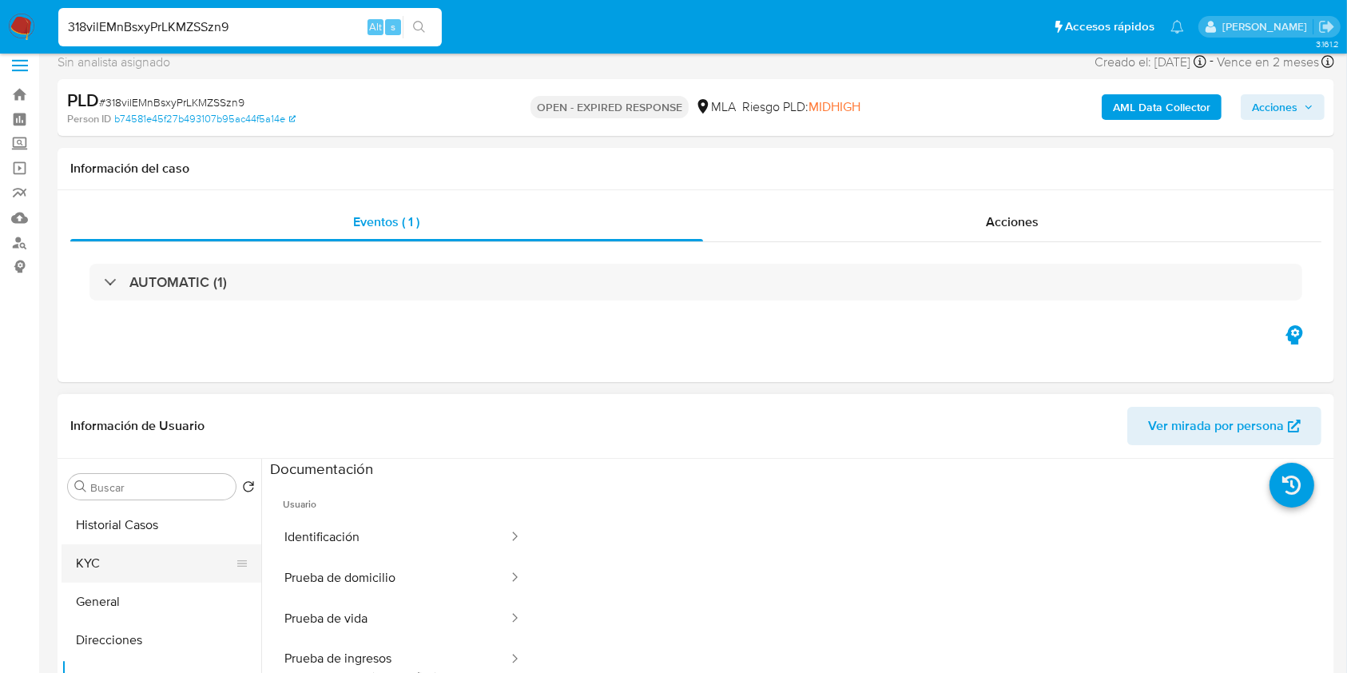
click at [130, 544] on button "KYC" at bounding box center [155, 563] width 187 height 38
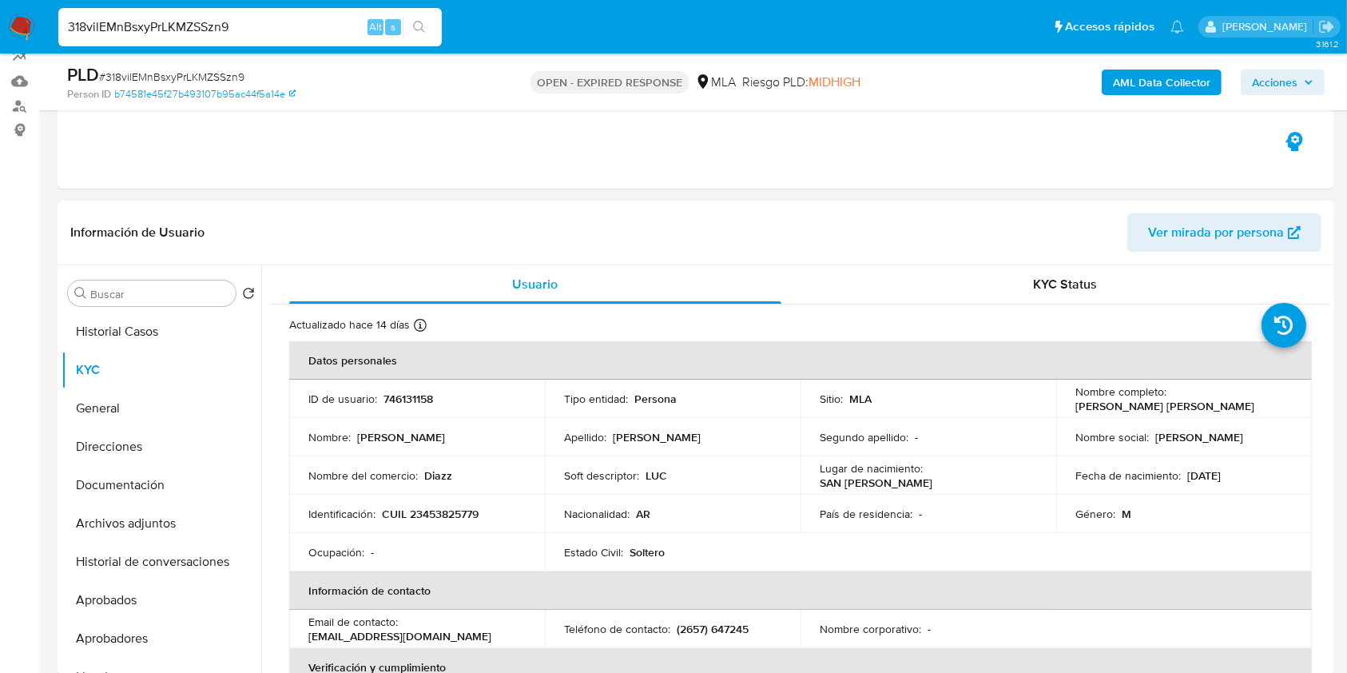
scroll to position [226, 0]
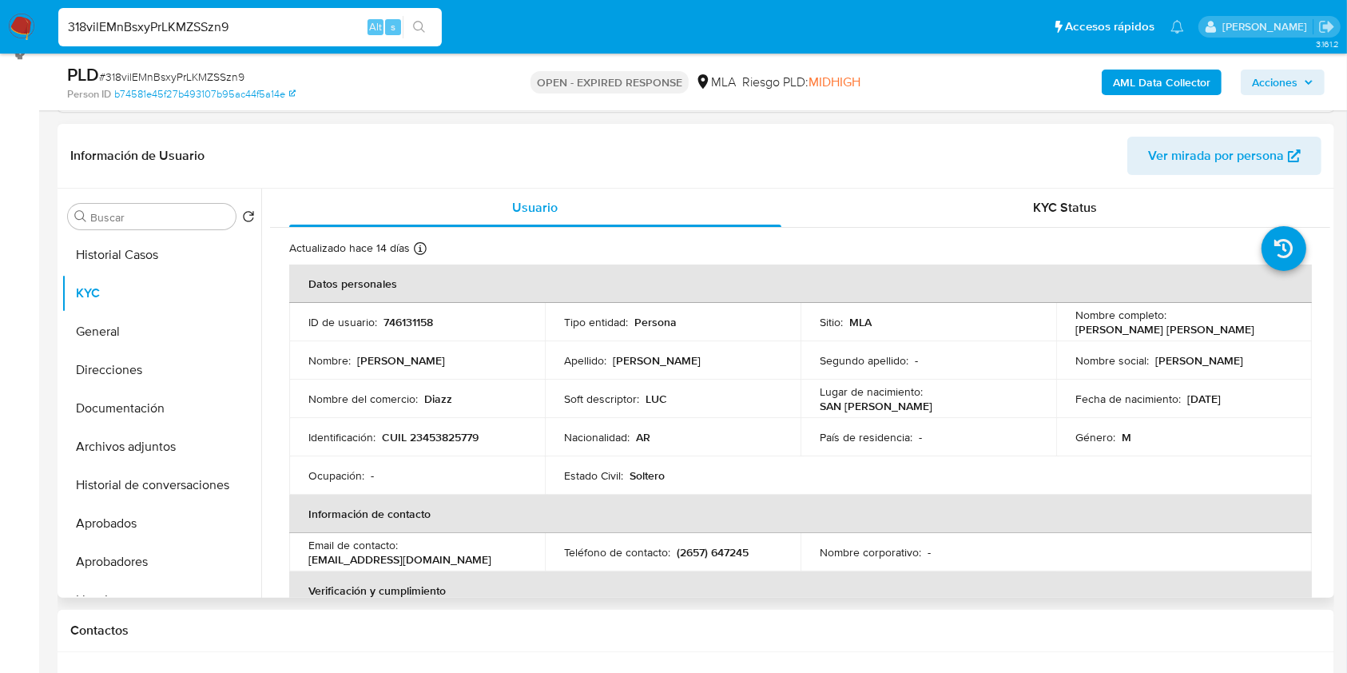
click at [458, 430] on p "CUIL 23453825779" at bounding box center [430, 437] width 97 height 14
copy p "23453825779"
click at [411, 315] on p "746131158" at bounding box center [408, 322] width 50 height 14
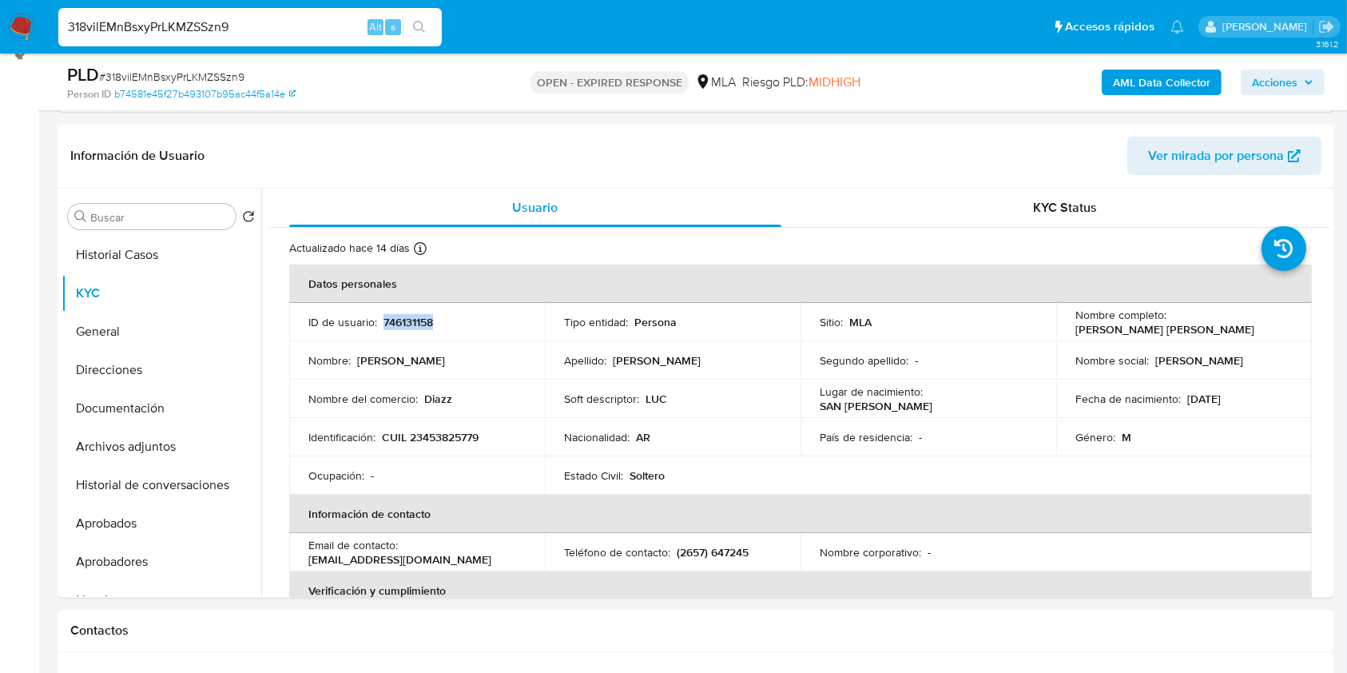
copy p "746131158"
click at [463, 430] on p "CUIL 23453825779" at bounding box center [430, 437] width 97 height 14
copy p "23453825779"
click at [426, 432] on p "CUIL 23453825779" at bounding box center [430, 437] width 97 height 14
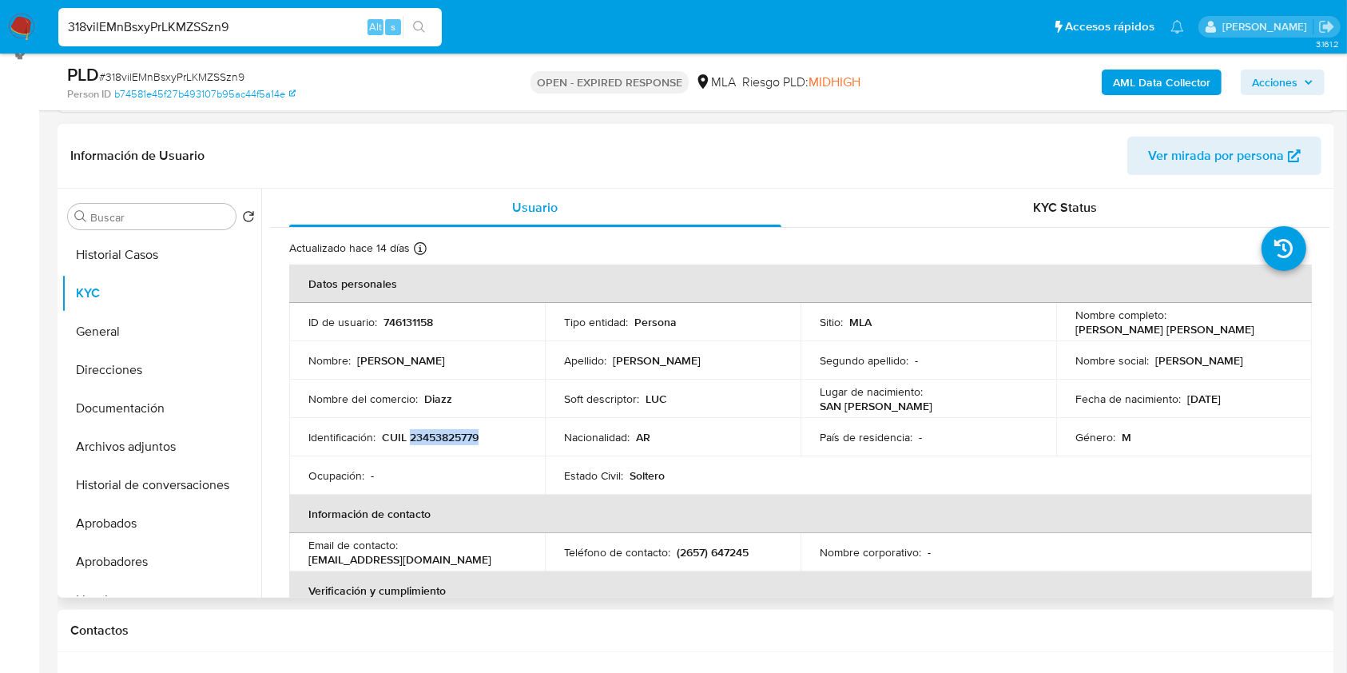
click at [426, 432] on p "CUIL 23453825779" at bounding box center [430, 437] width 97 height 14
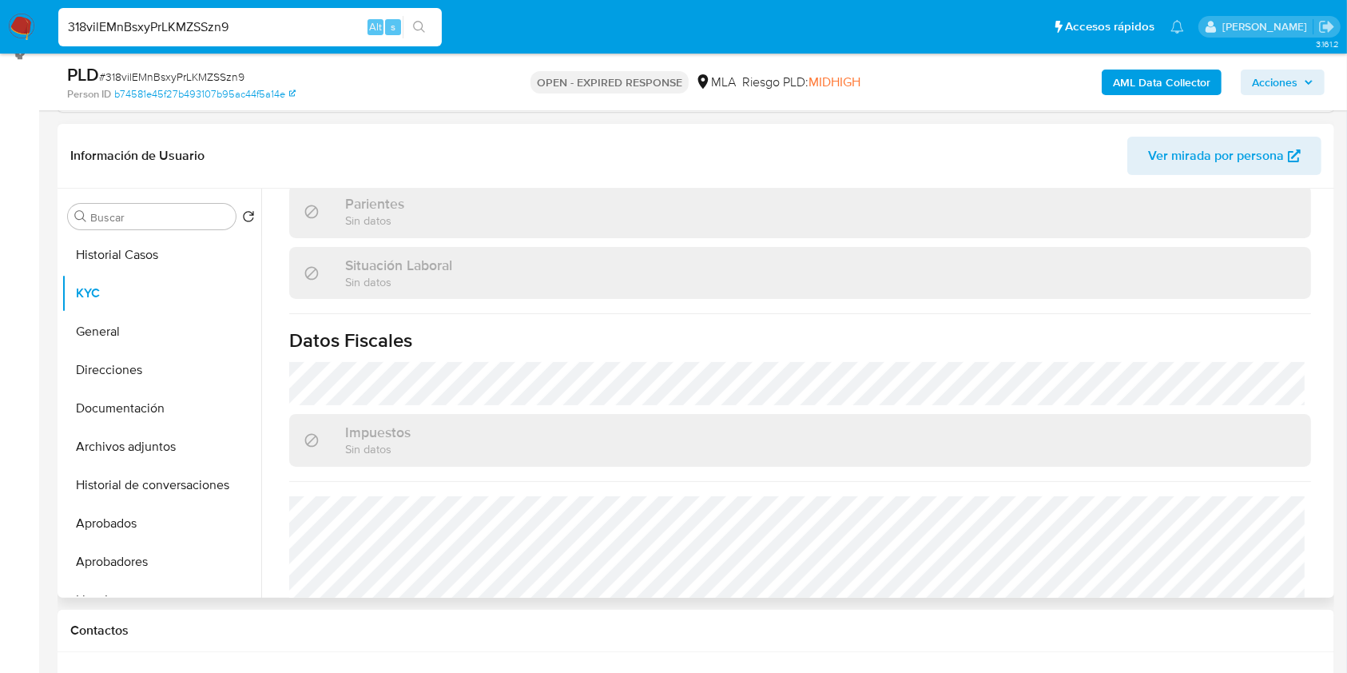
scroll to position [825, 0]
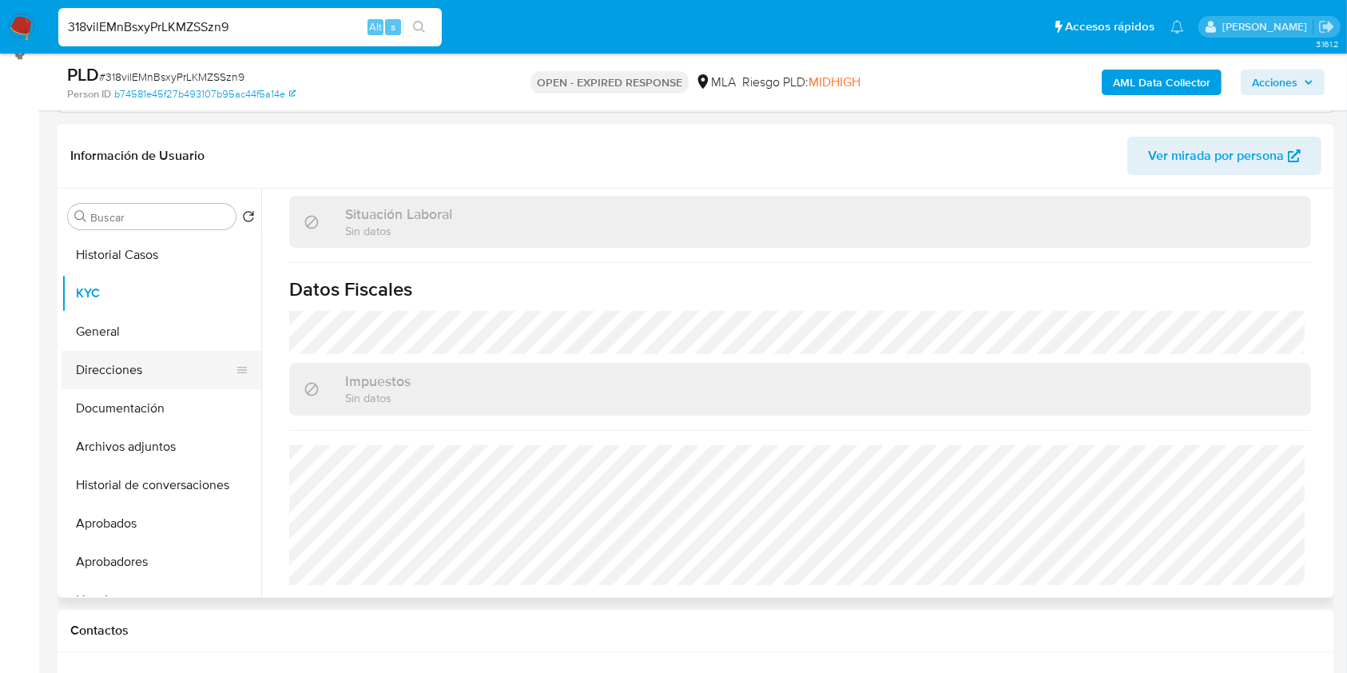
click at [161, 379] on button "Direcciones" at bounding box center [155, 370] width 187 height 38
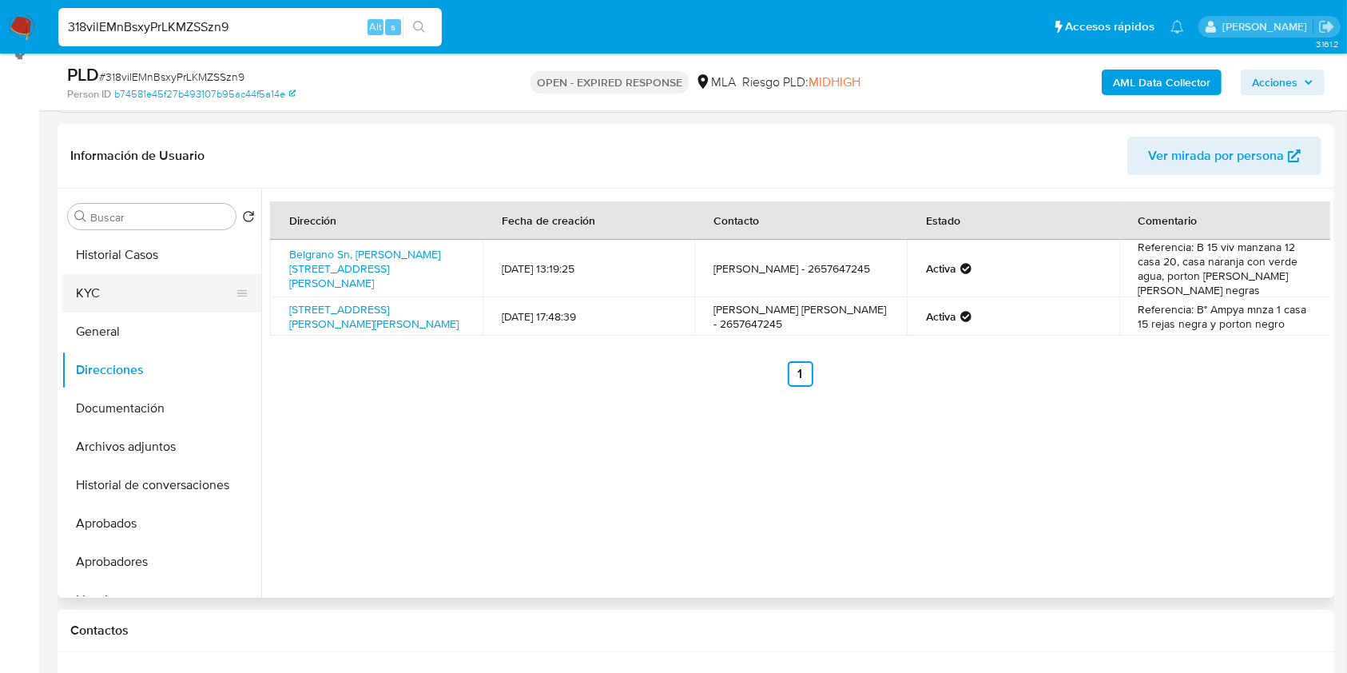
click at [145, 288] on button "KYC" at bounding box center [155, 293] width 187 height 38
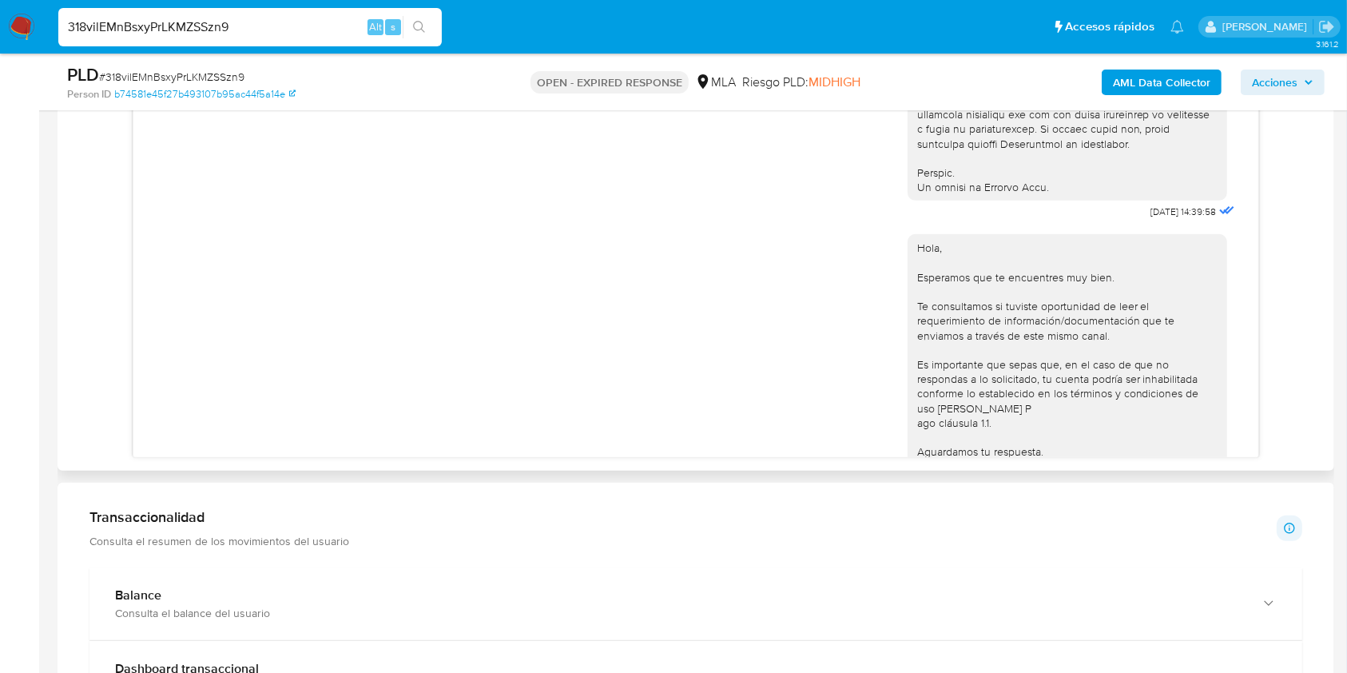
scroll to position [796, 0]
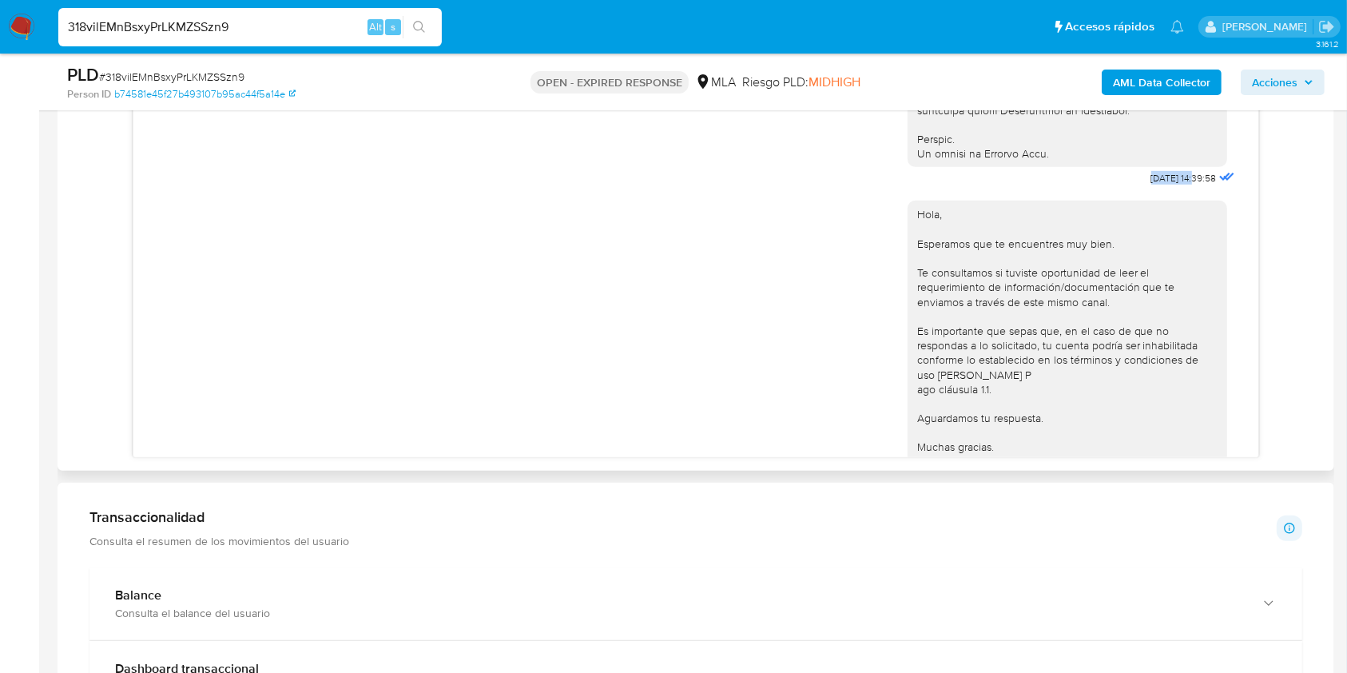
drag, startPoint x: 1115, startPoint y: 205, endPoint x: 1163, endPoint y: 205, distance: 47.9
copy span "17/09/2025"
drag, startPoint x: 27, startPoint y: 323, endPoint x: 588, endPoint y: 338, distance: 561.0
click at [27, 323] on aside "Bandeja Tablero Screening Búsqueda en Listas Watchlist Herramientas Operaciones…" at bounding box center [19, 480] width 39 height 2691
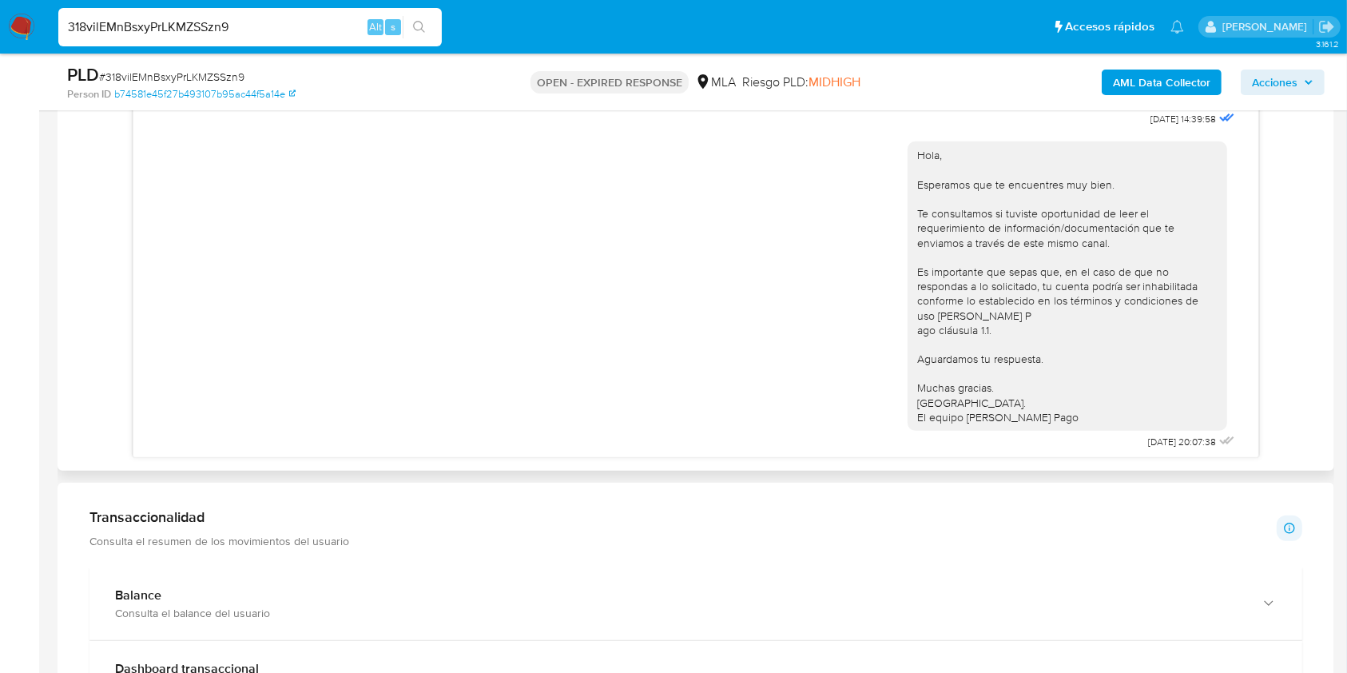
scroll to position [903, 0]
drag, startPoint x: 1114, startPoint y: 440, endPoint x: 1160, endPoint y: 443, distance: 46.4
click at [1160, 443] on span "22/09/2025 20:07:38" at bounding box center [1183, 437] width 68 height 13
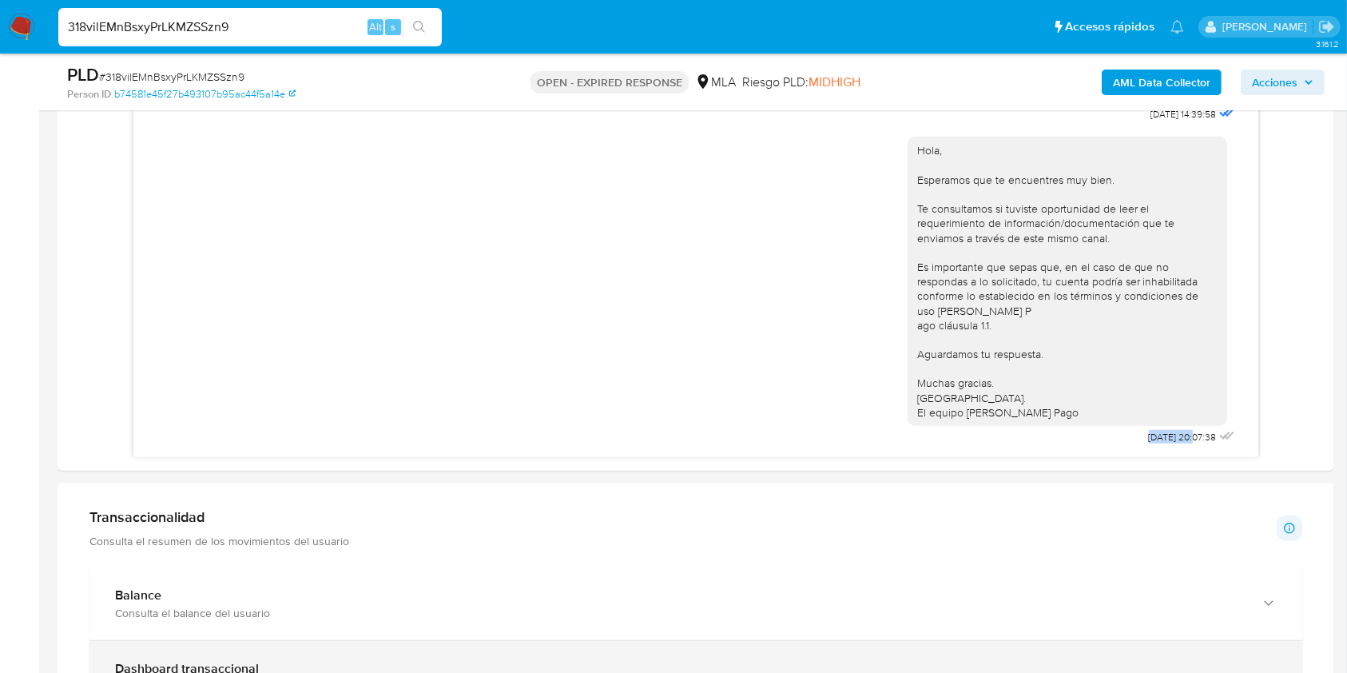
copy span "22/09/2025"
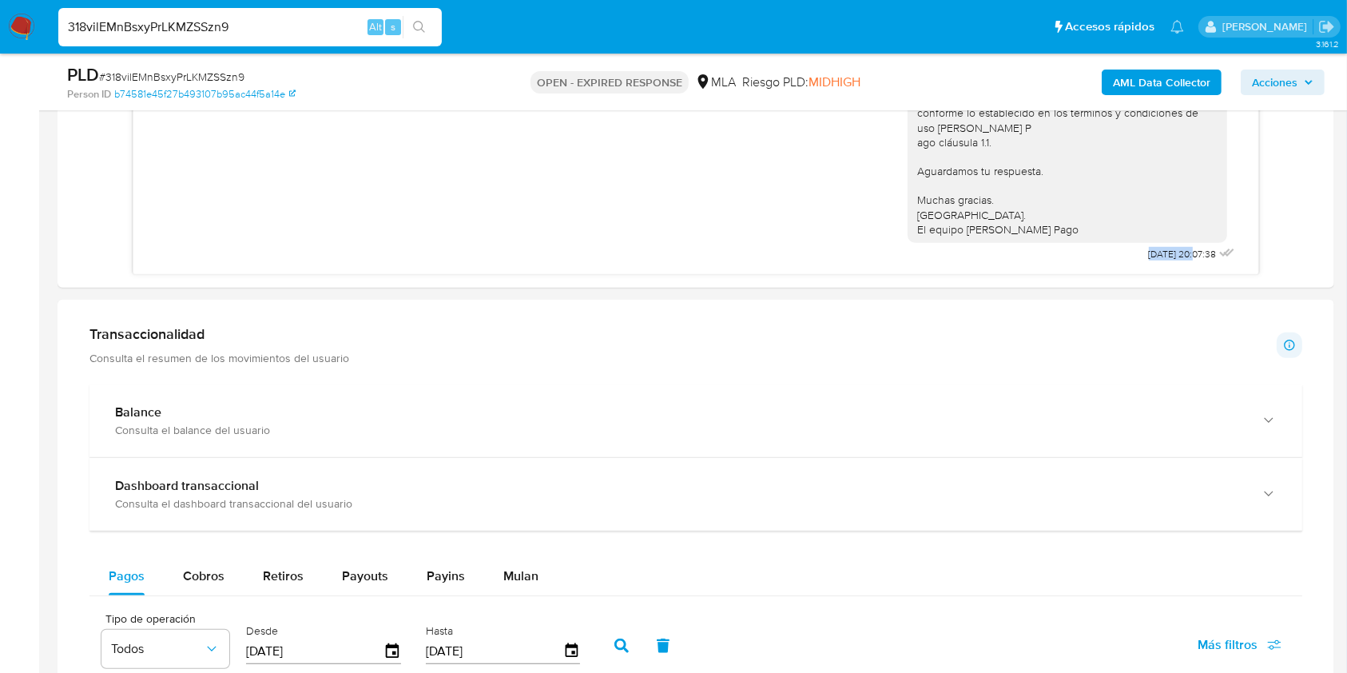
scroll to position [1185, 0]
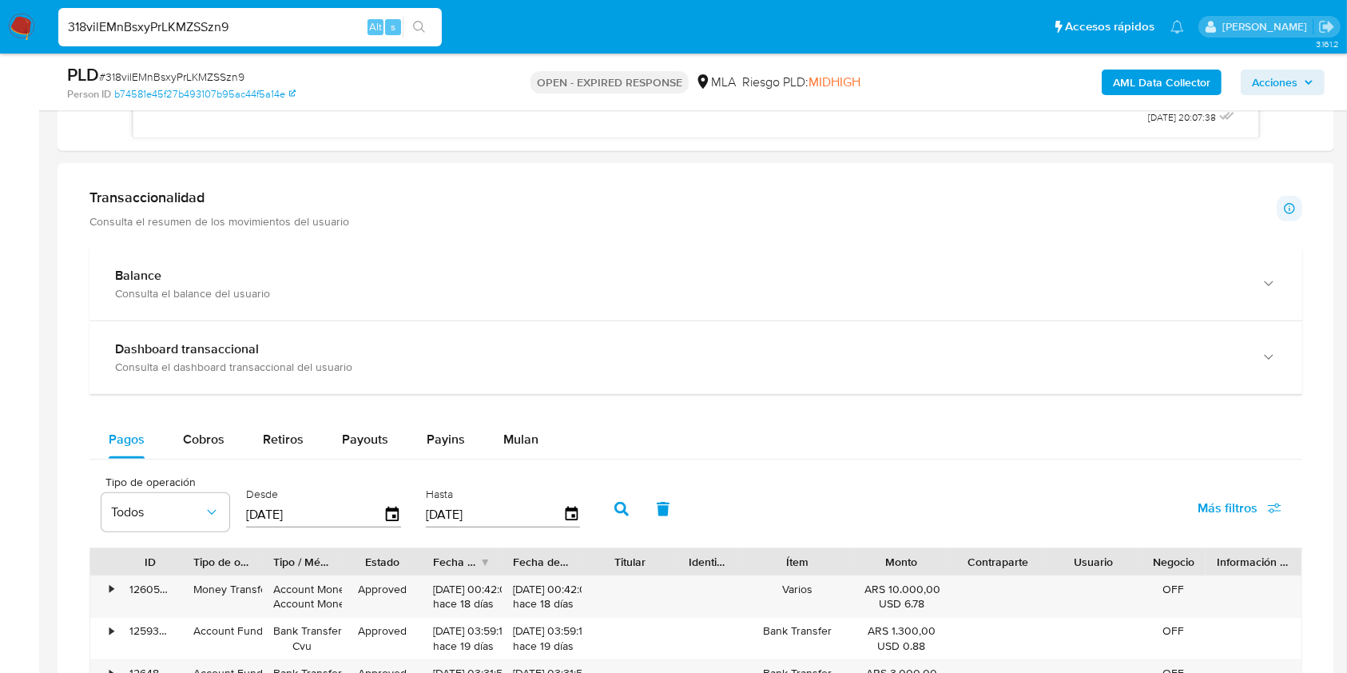
click at [850, 108] on div "PLD # 318vilEMnBsxyPrLKMZSSzn9 Person ID b74581e45f27b493107b95ac44f5a14e OPEN …" at bounding box center [696, 82] width 1277 height 57
click at [231, 69] on span "# 318vilEMnBsxyPrLKMZSSzn9" at bounding box center [171, 77] width 145 height 16
copy span "318vilEMnBsxyPrLKMZSSzn9"
click at [228, 80] on span "# 318vilEMnBsxyPrLKMZSSzn9" at bounding box center [171, 77] width 145 height 16
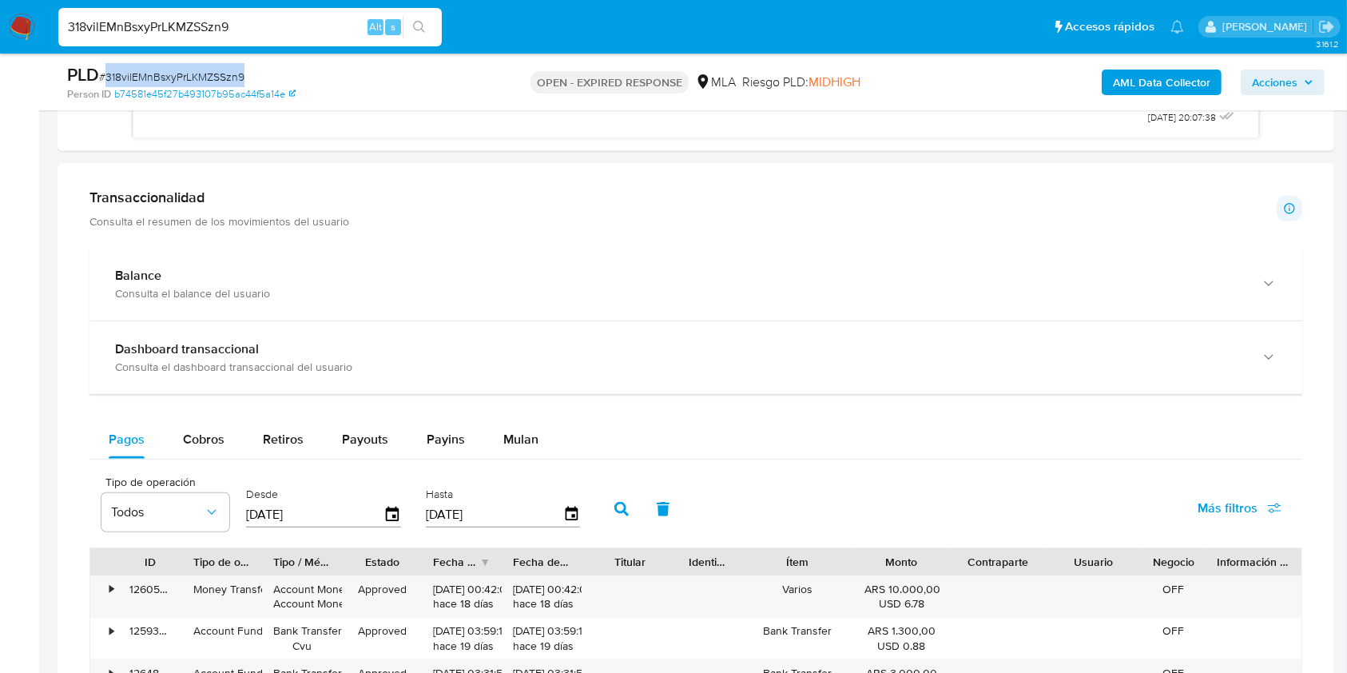
click at [228, 80] on span "# 318vilEMnBsxyPrLKMZSSzn9" at bounding box center [171, 77] width 145 height 16
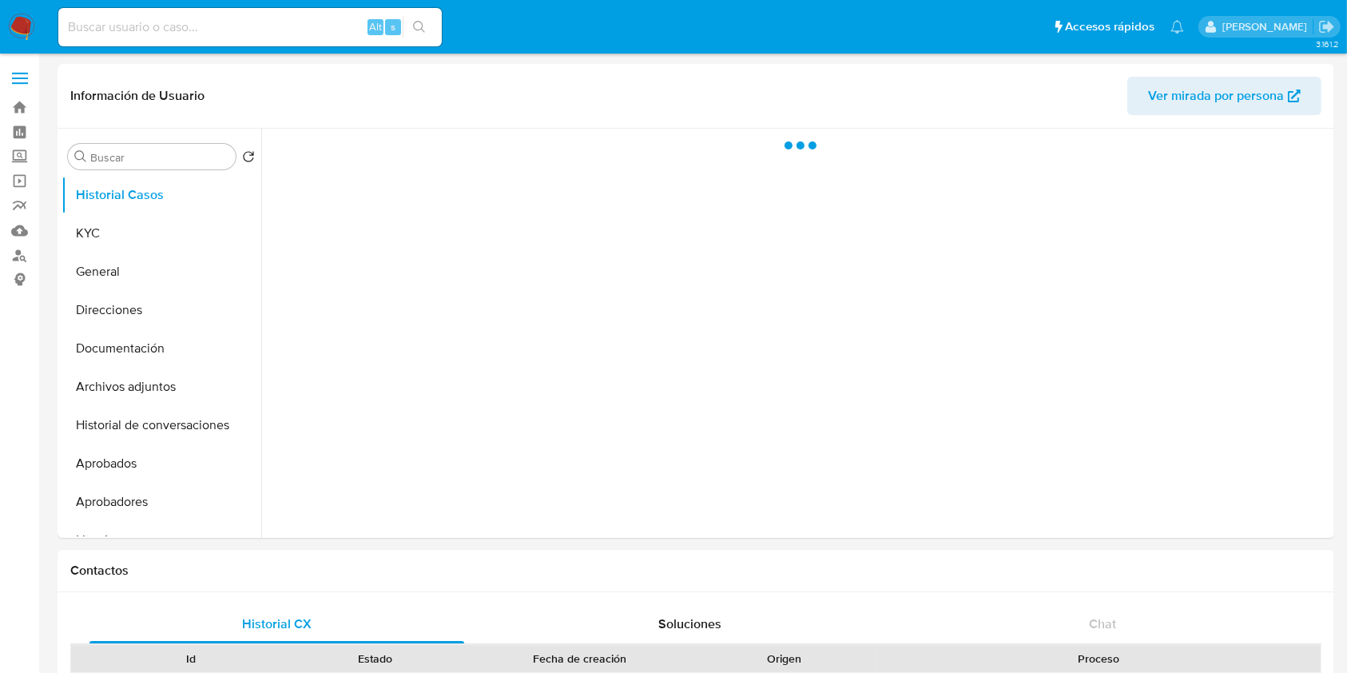
select select "10"
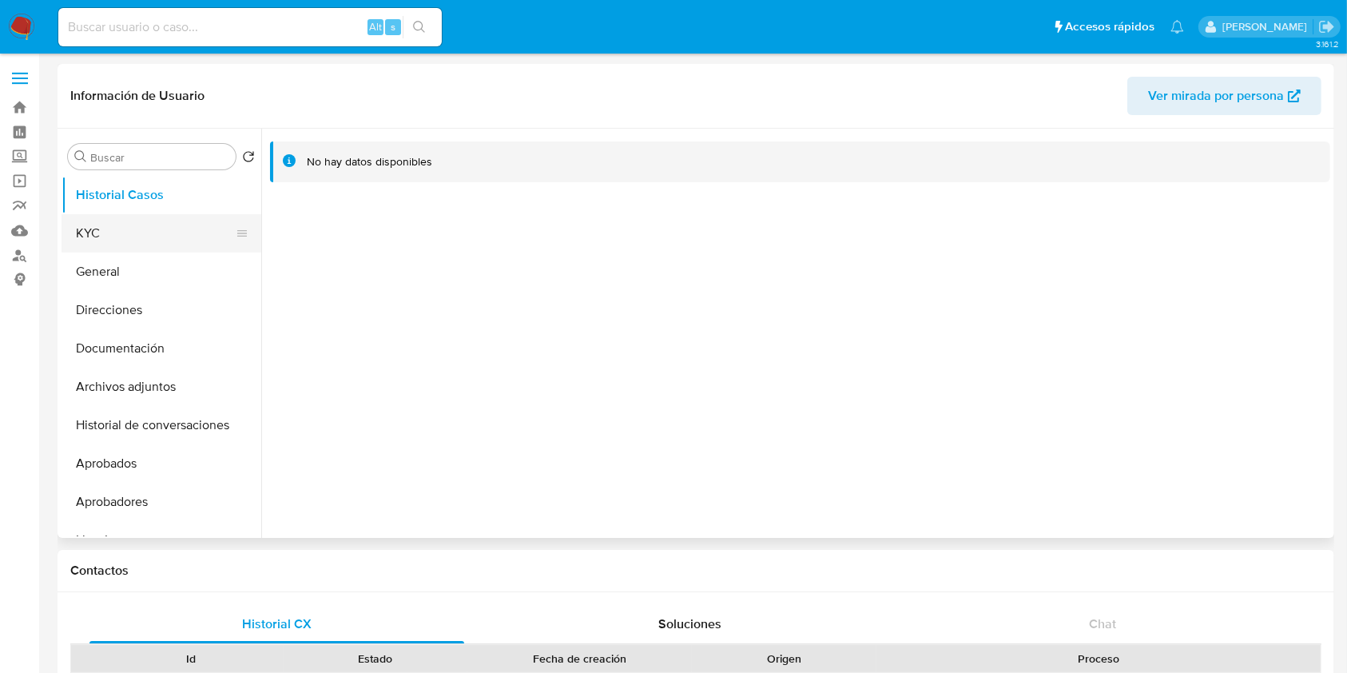
click at [144, 217] on button "KYC" at bounding box center [155, 233] width 187 height 38
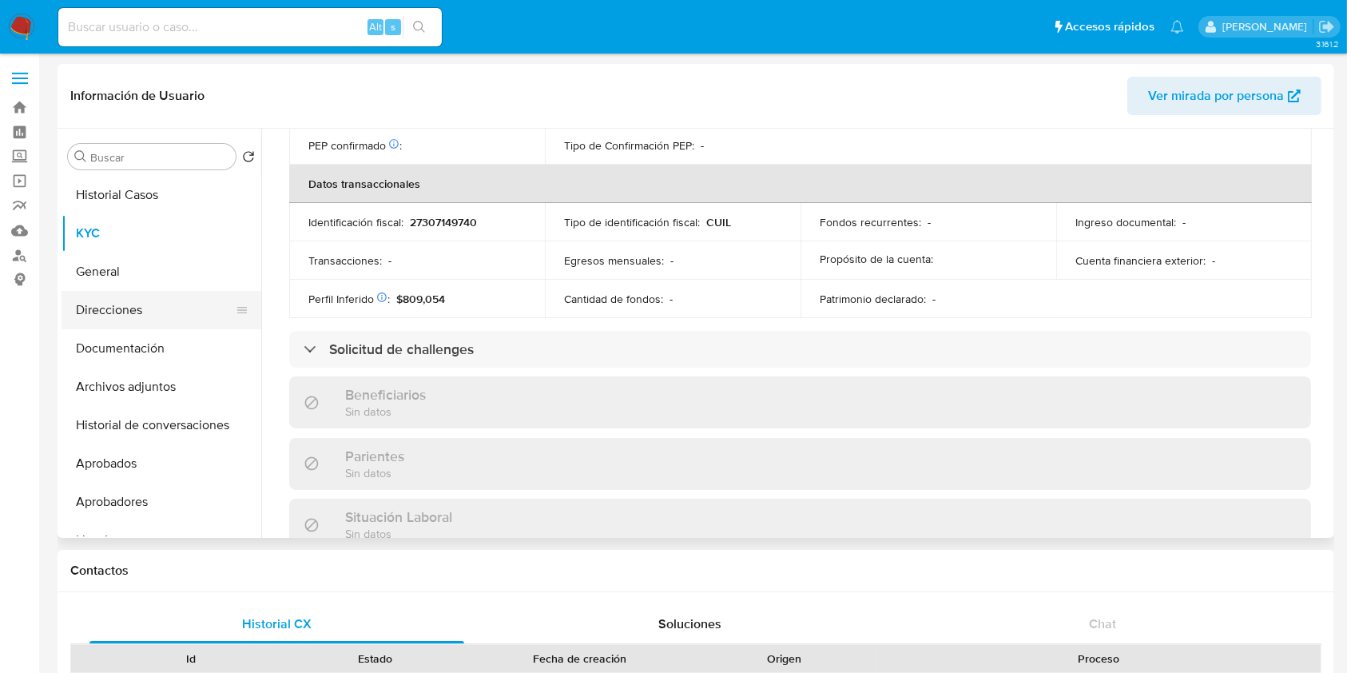
scroll to position [825, 0]
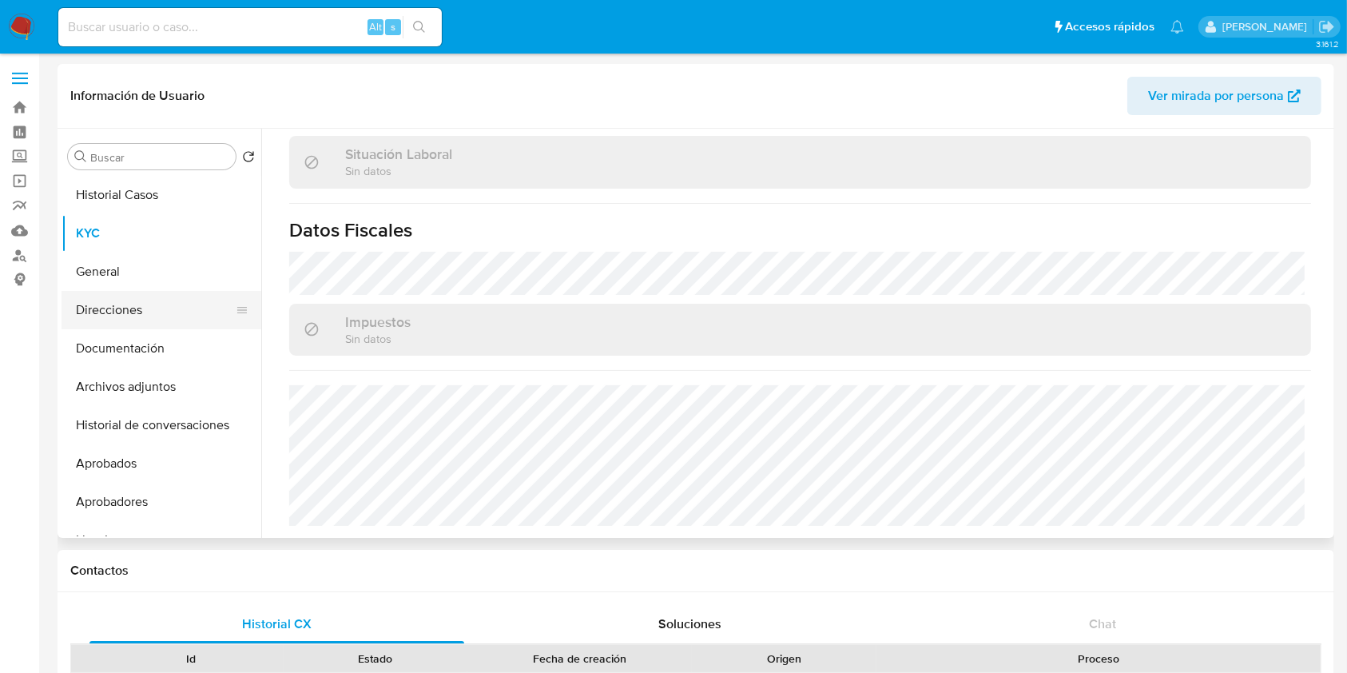
click at [153, 320] on button "Direcciones" at bounding box center [155, 310] width 187 height 38
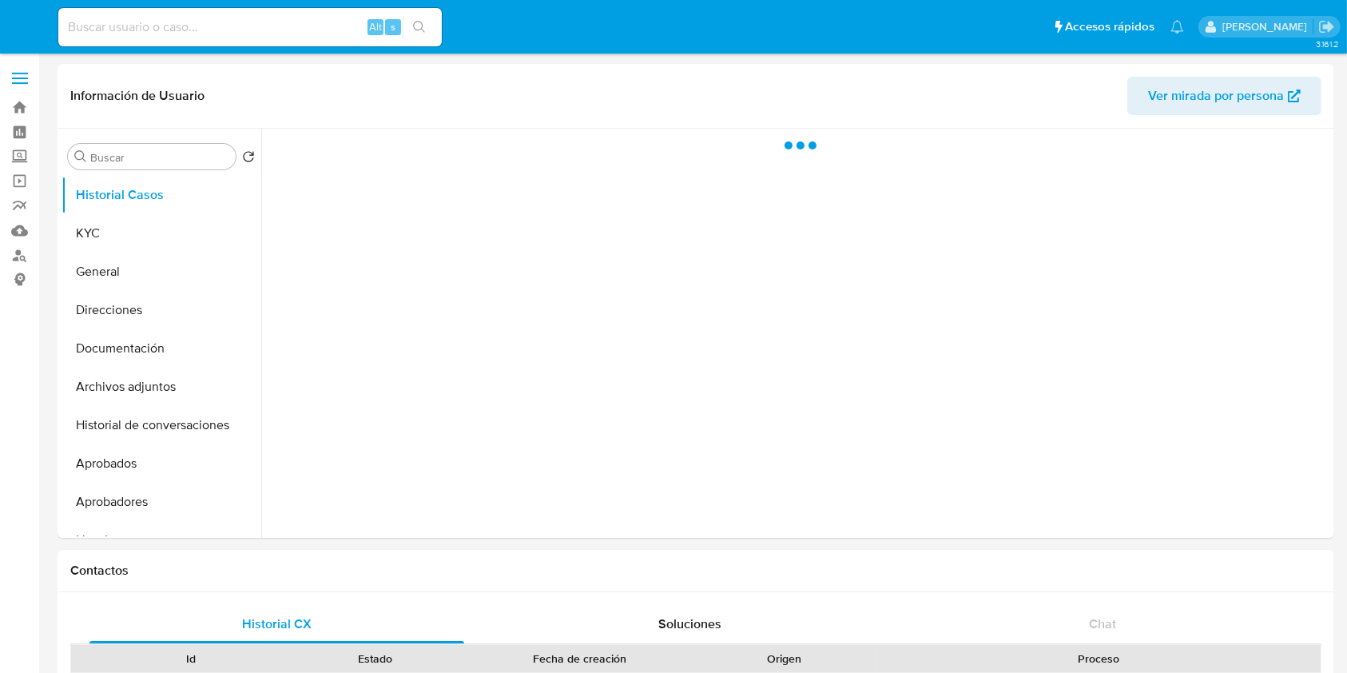
select select "10"
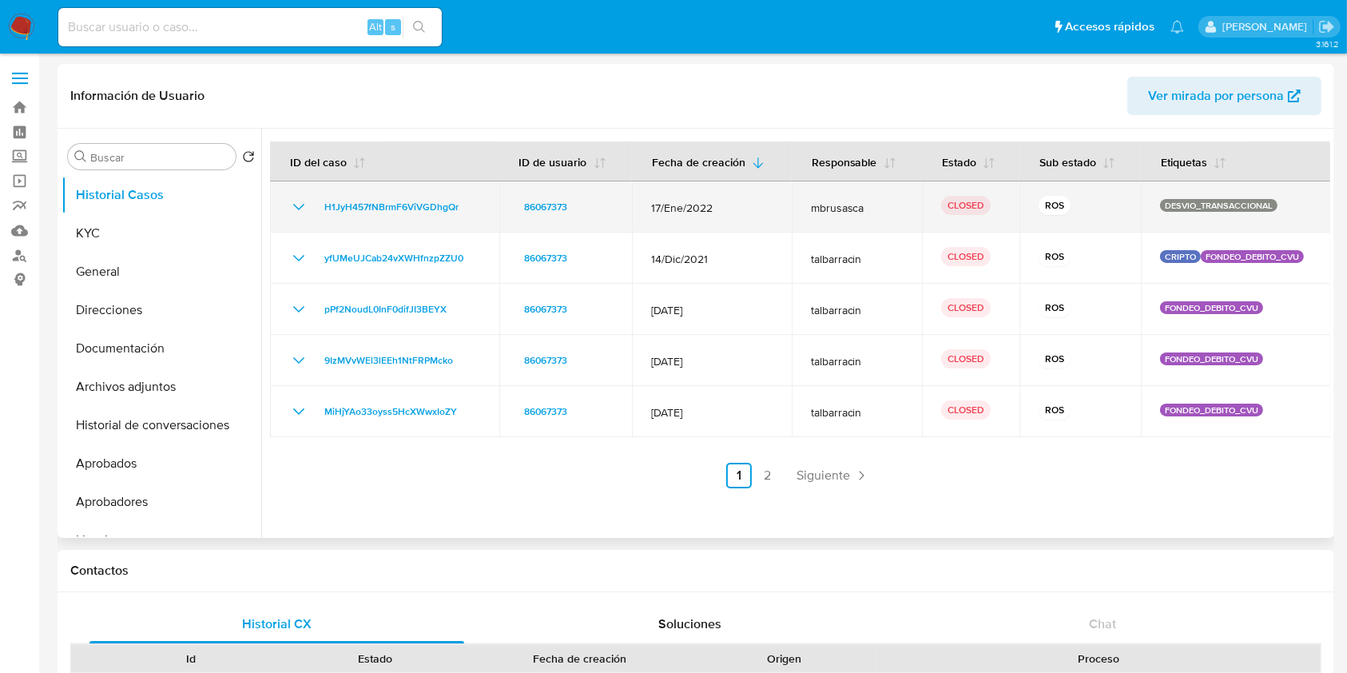
click at [304, 201] on icon "Mostrar/Ocultar" at bounding box center [298, 206] width 19 height 19
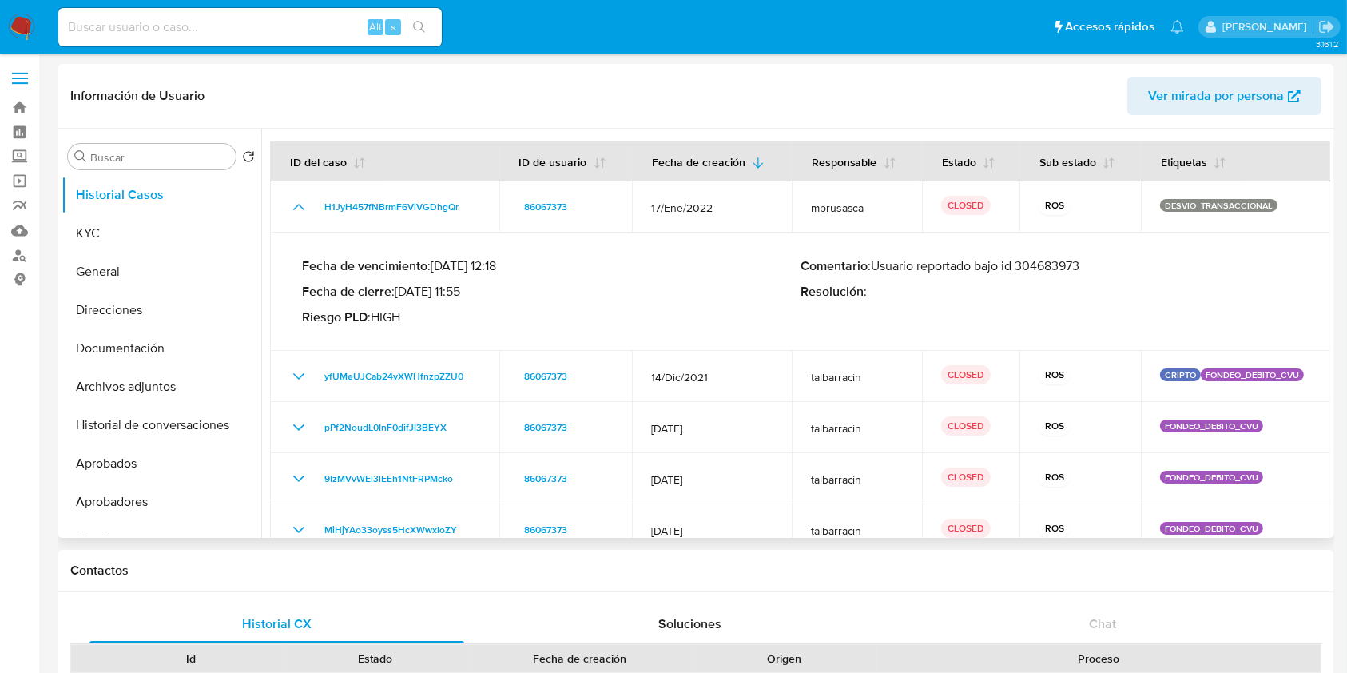
click at [1047, 264] on p "Comentario : Usuario reportado bajo id 304683973" at bounding box center [1049, 266] width 499 height 16
click at [1019, 264] on p "Comentario : Usuario reportado bajo id 304683973" at bounding box center [1049, 266] width 499 height 16
click at [147, 244] on button "KYC" at bounding box center [155, 233] width 187 height 38
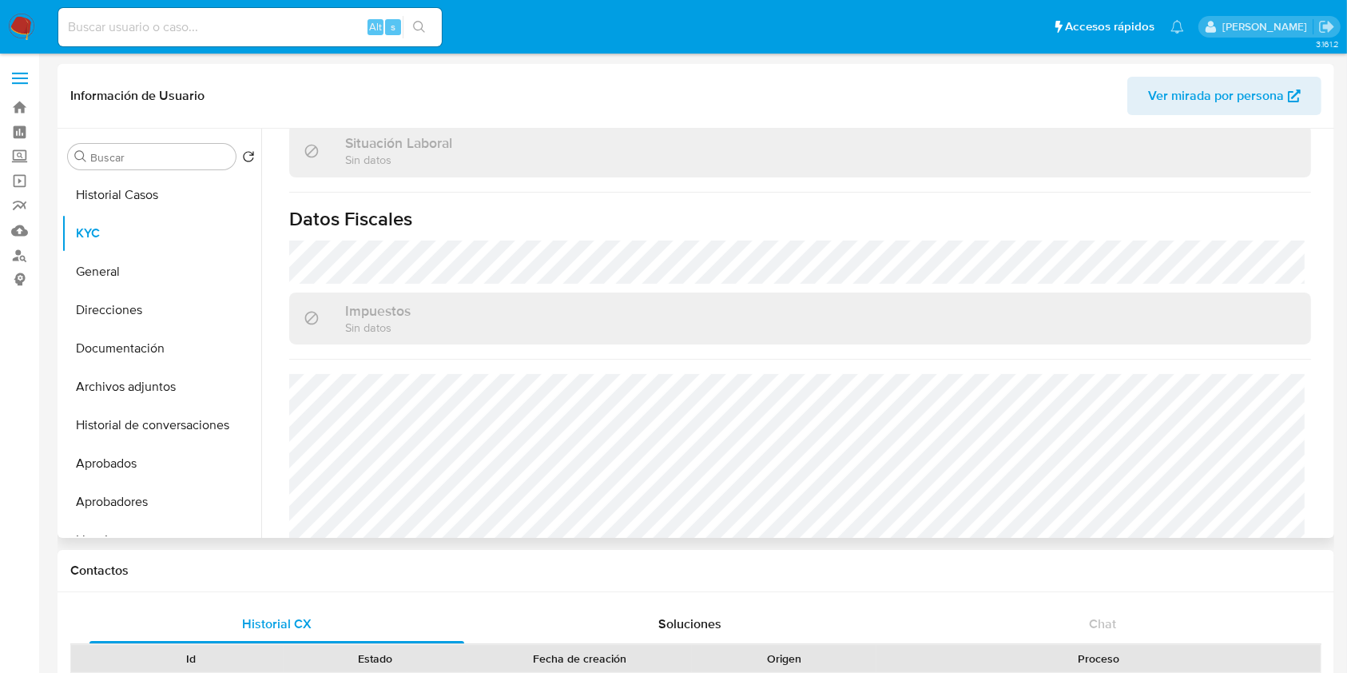
scroll to position [852, 0]
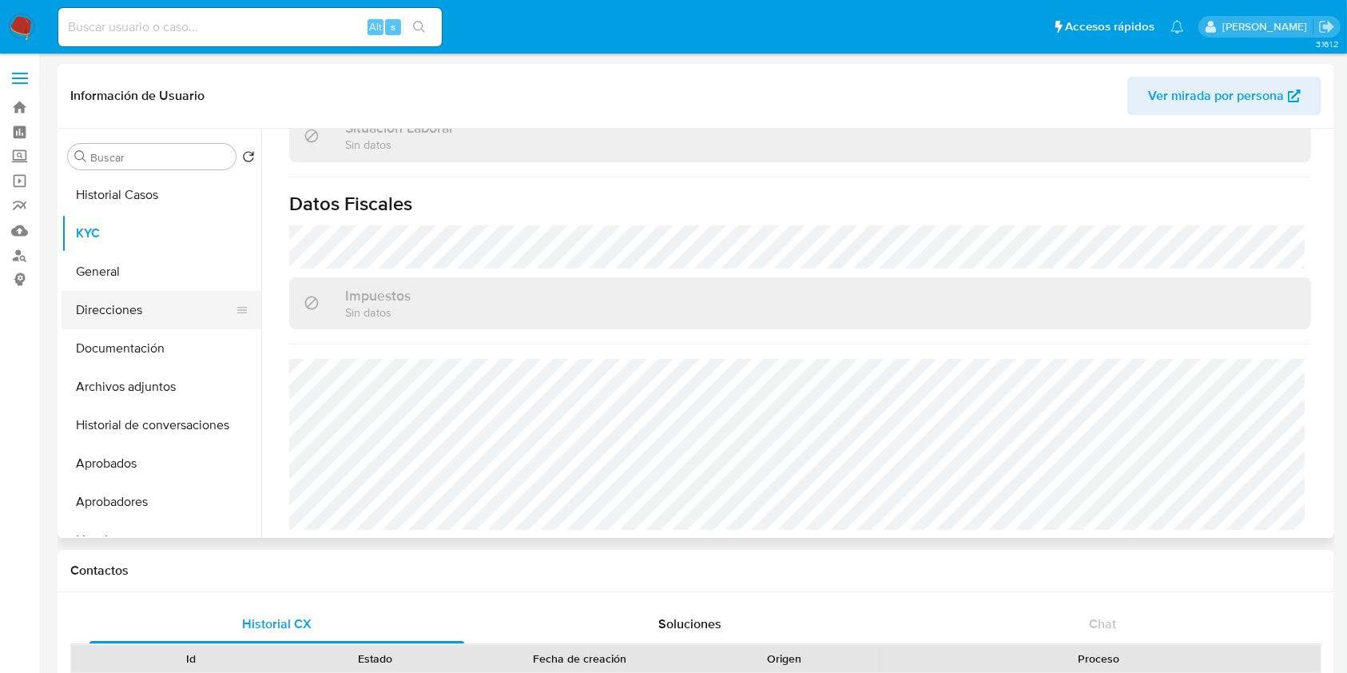
click at [172, 310] on button "Direcciones" at bounding box center [155, 310] width 187 height 38
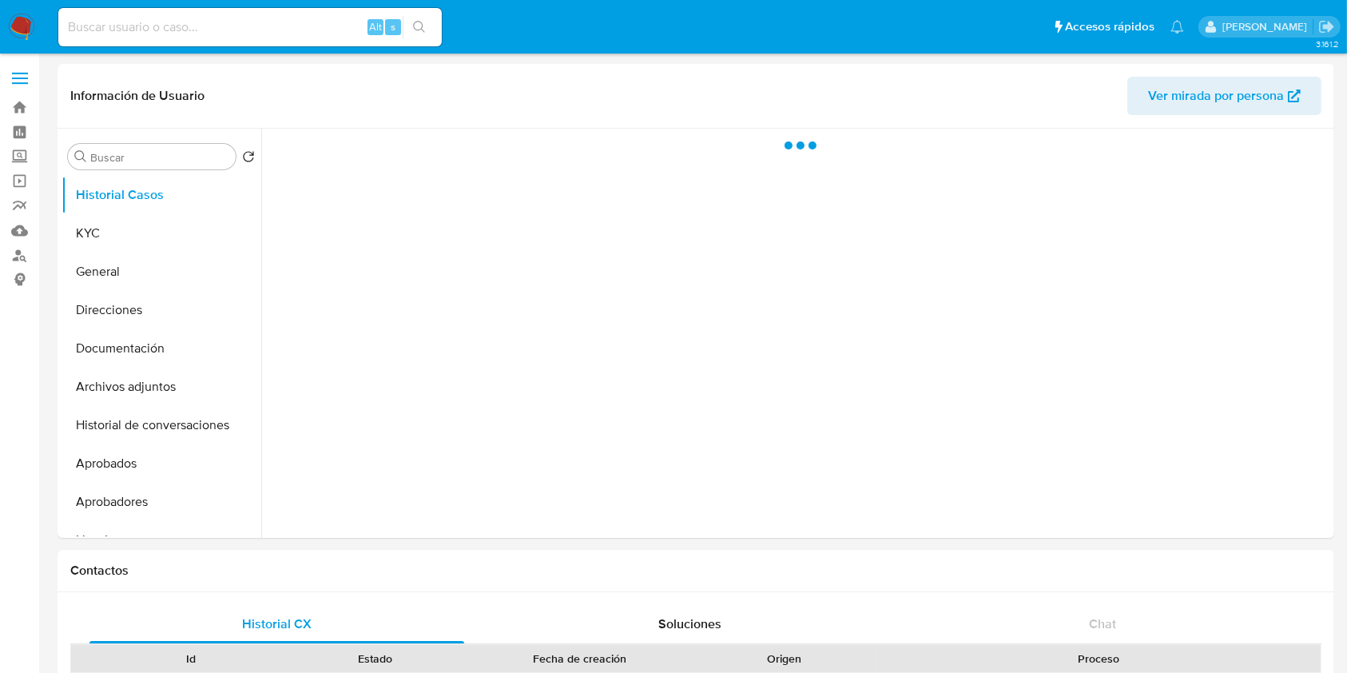
select select "10"
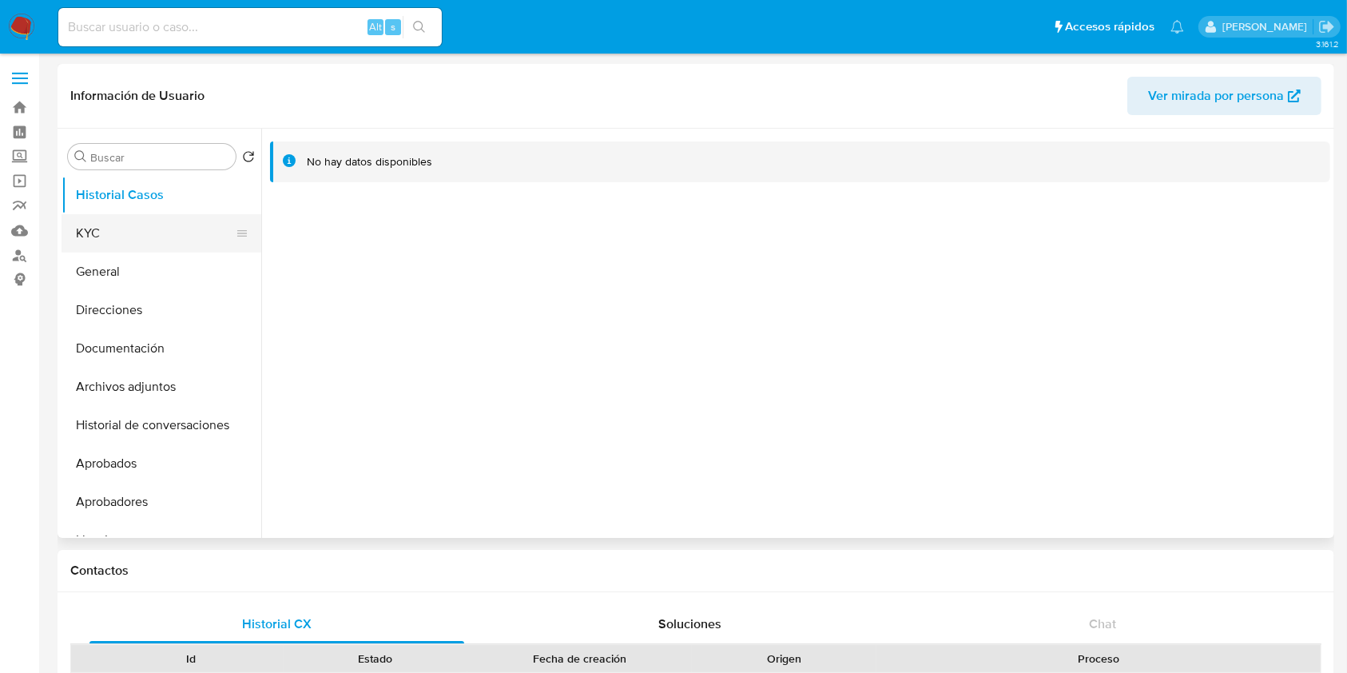
click at [133, 226] on button "KYC" at bounding box center [155, 233] width 187 height 38
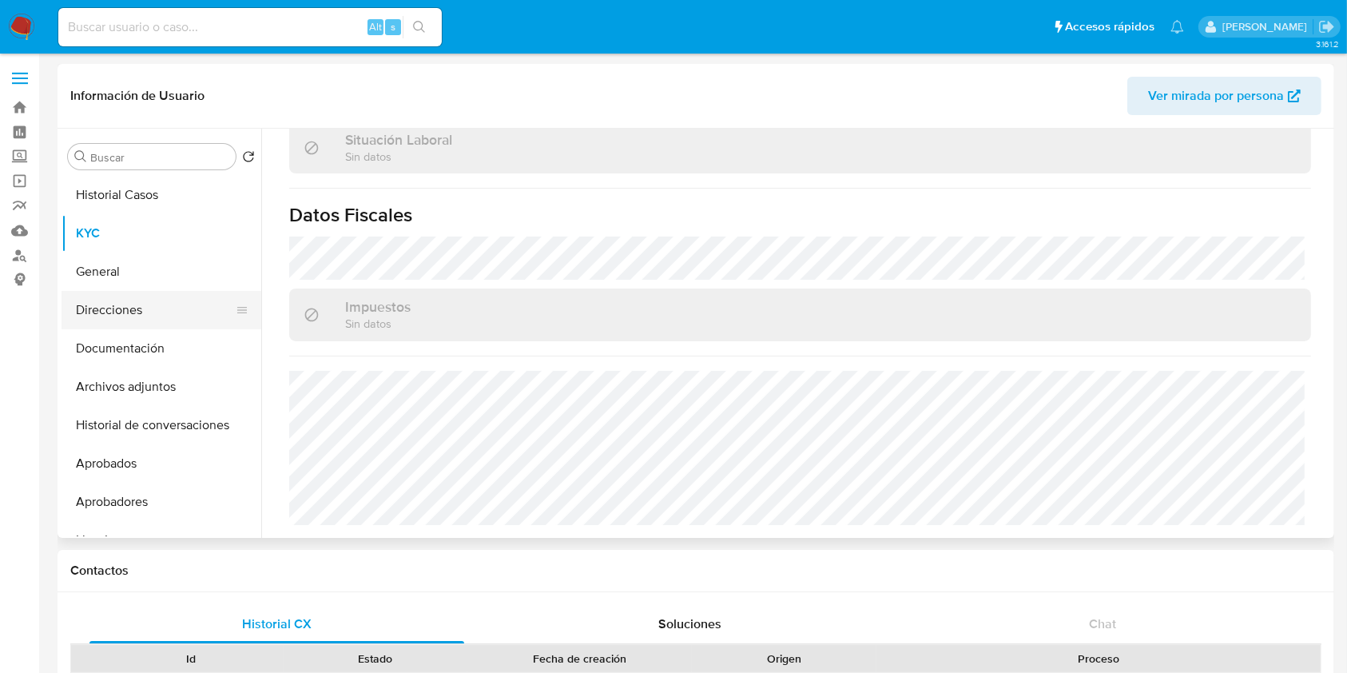
scroll to position [841, 0]
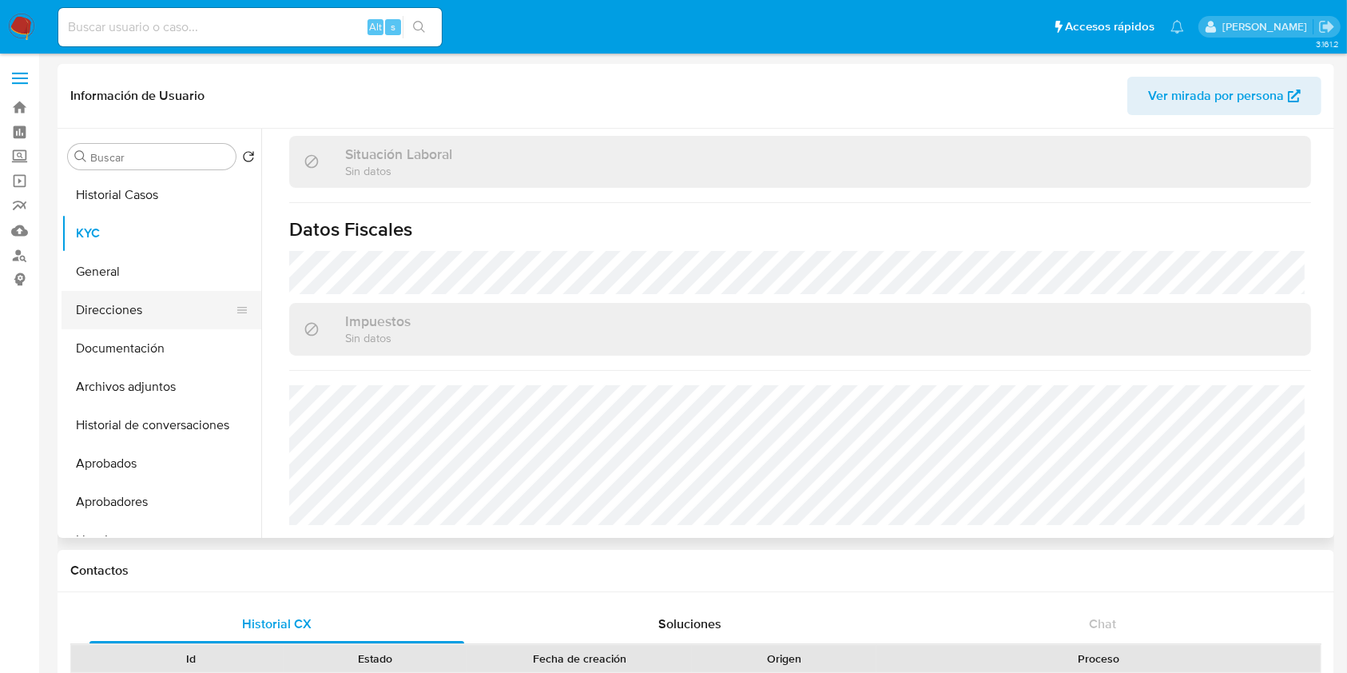
click at [138, 316] on button "Direcciones" at bounding box center [155, 310] width 187 height 38
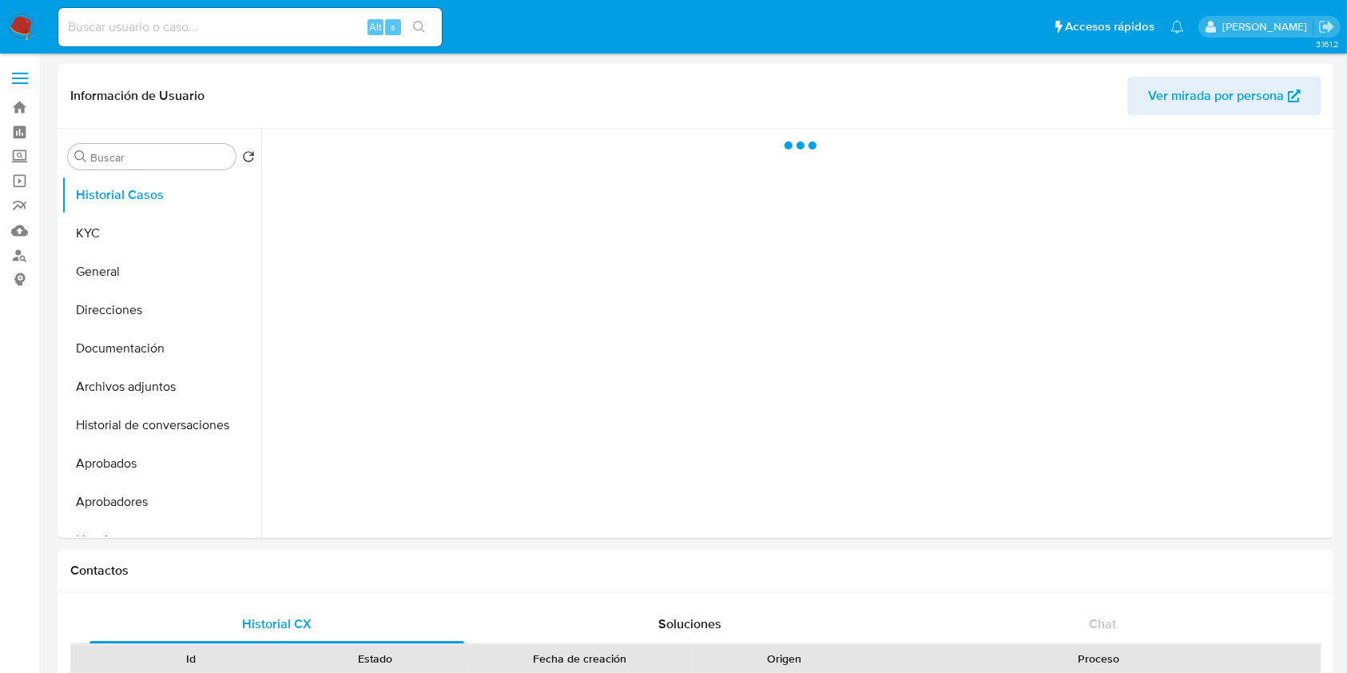
select select "10"
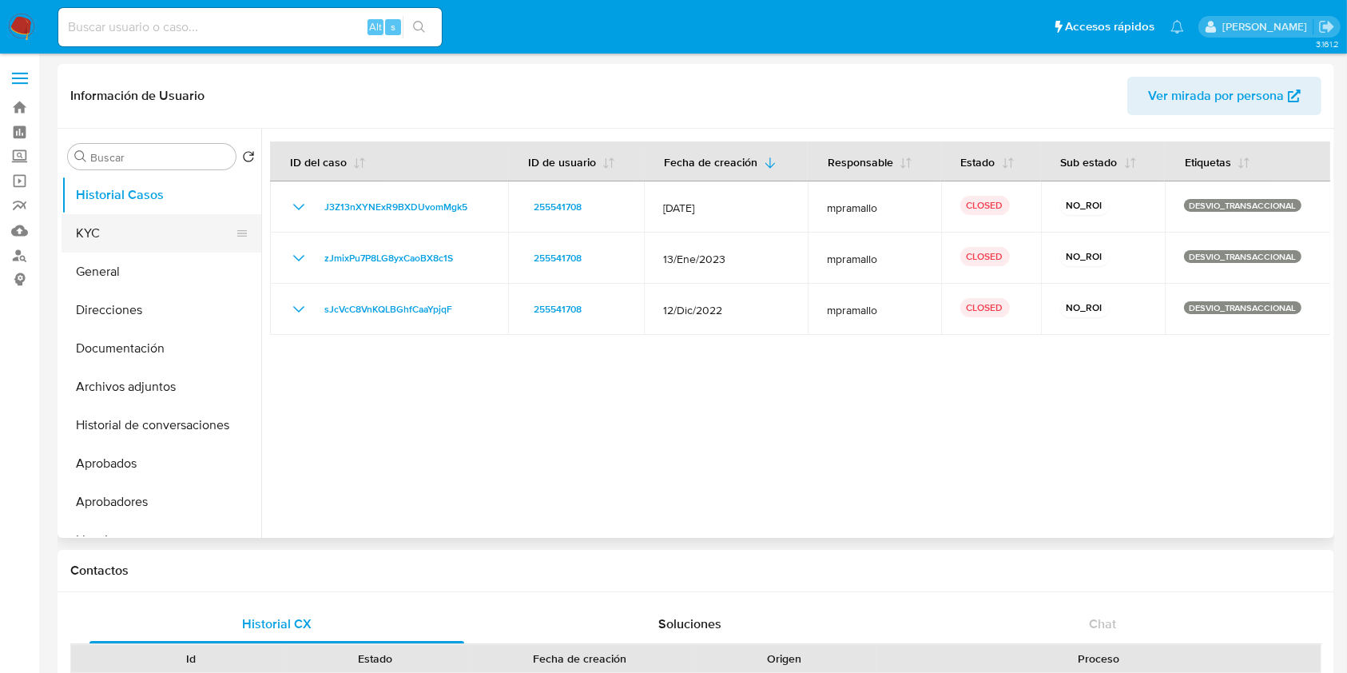
click at [105, 232] on button "KYC" at bounding box center [155, 233] width 187 height 38
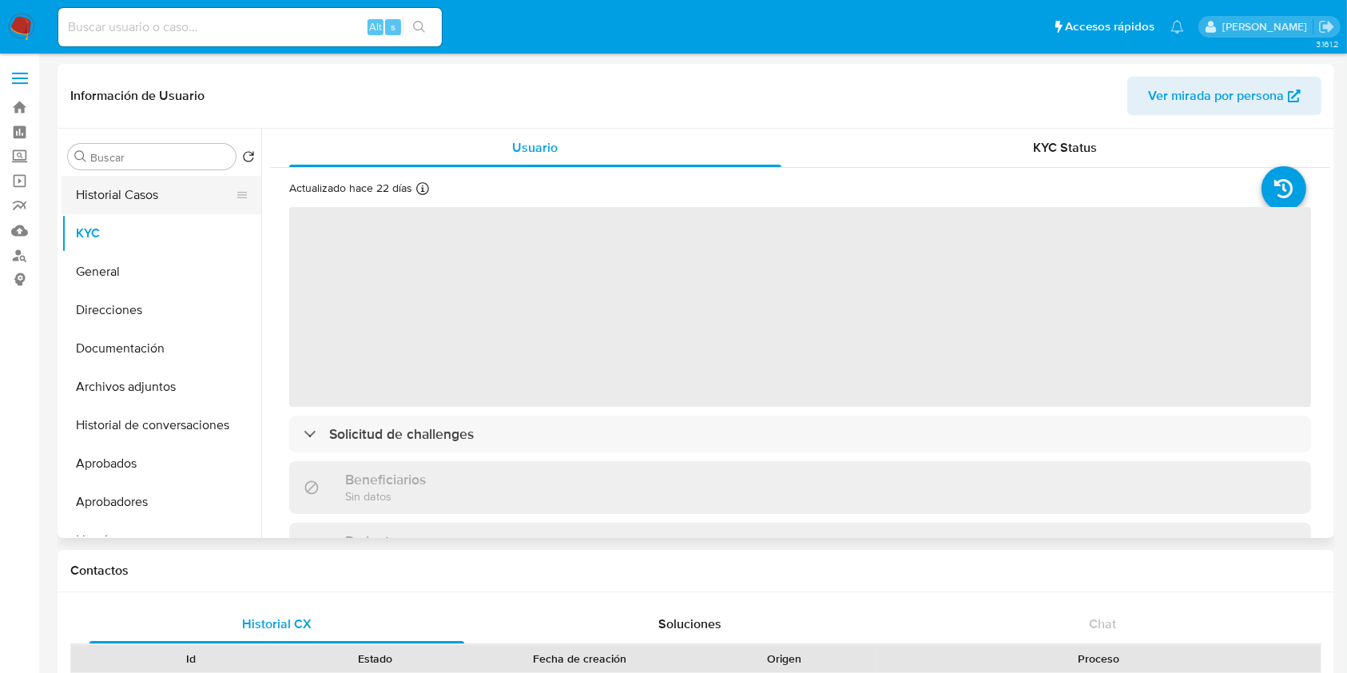
click at [154, 205] on button "Historial Casos" at bounding box center [155, 195] width 187 height 38
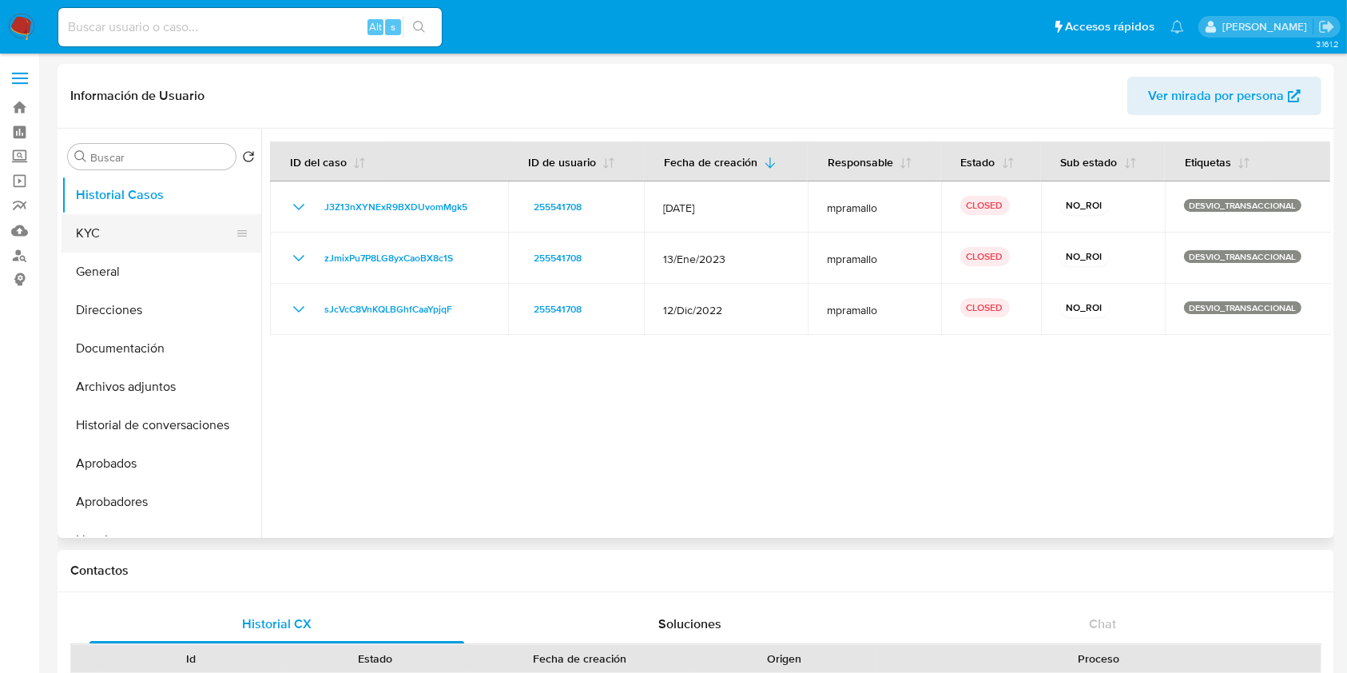
click at [126, 216] on button "KYC" at bounding box center [155, 233] width 187 height 38
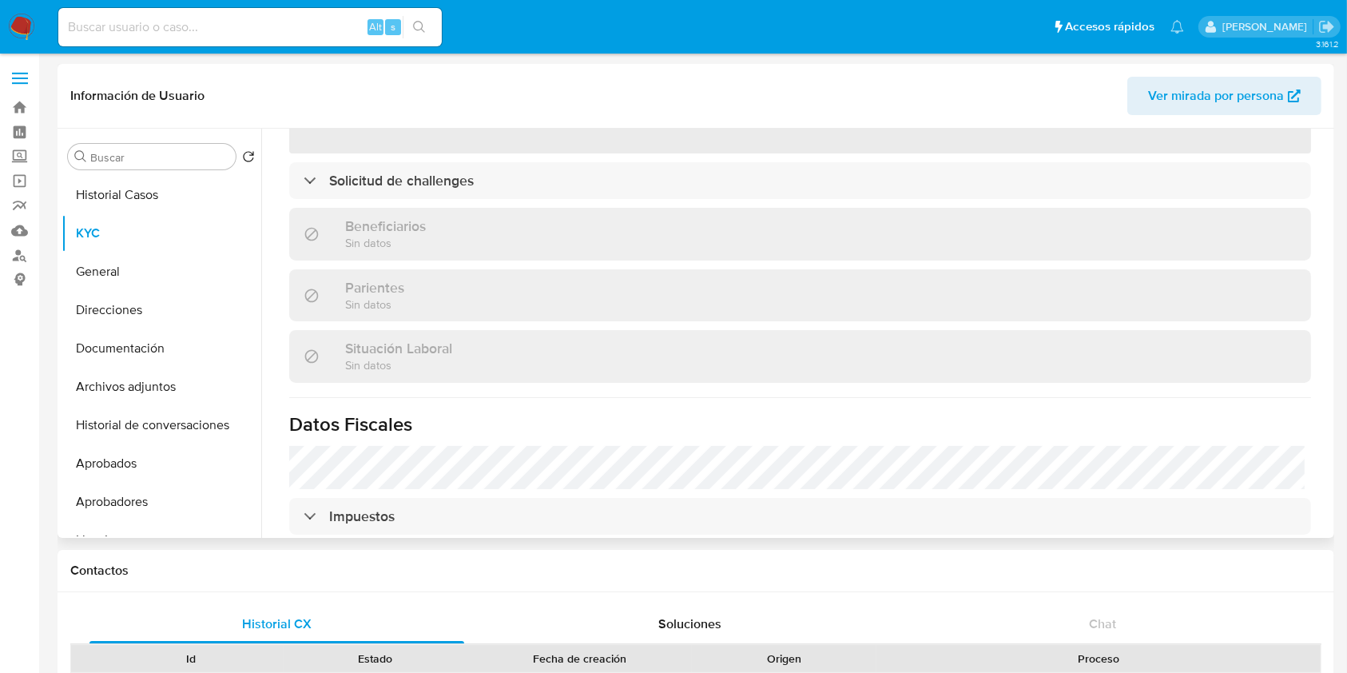
scroll to position [447, 0]
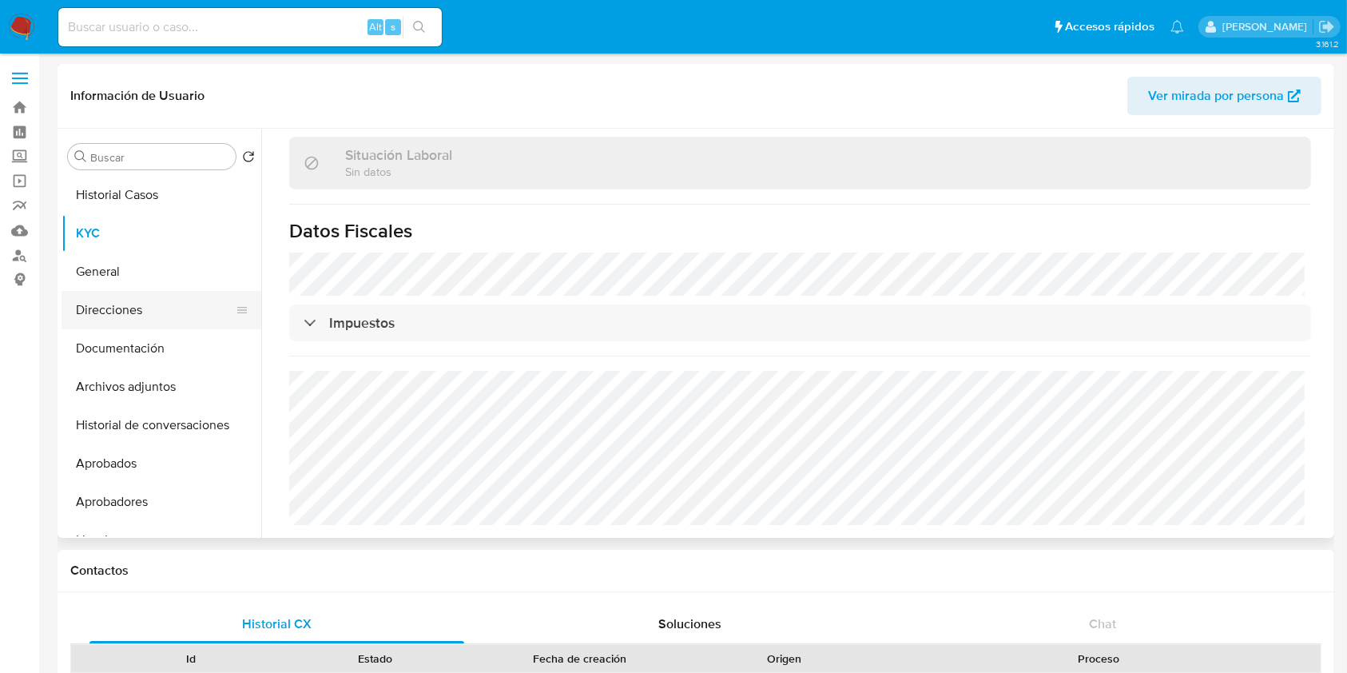
click at [137, 302] on button "Direcciones" at bounding box center [155, 310] width 187 height 38
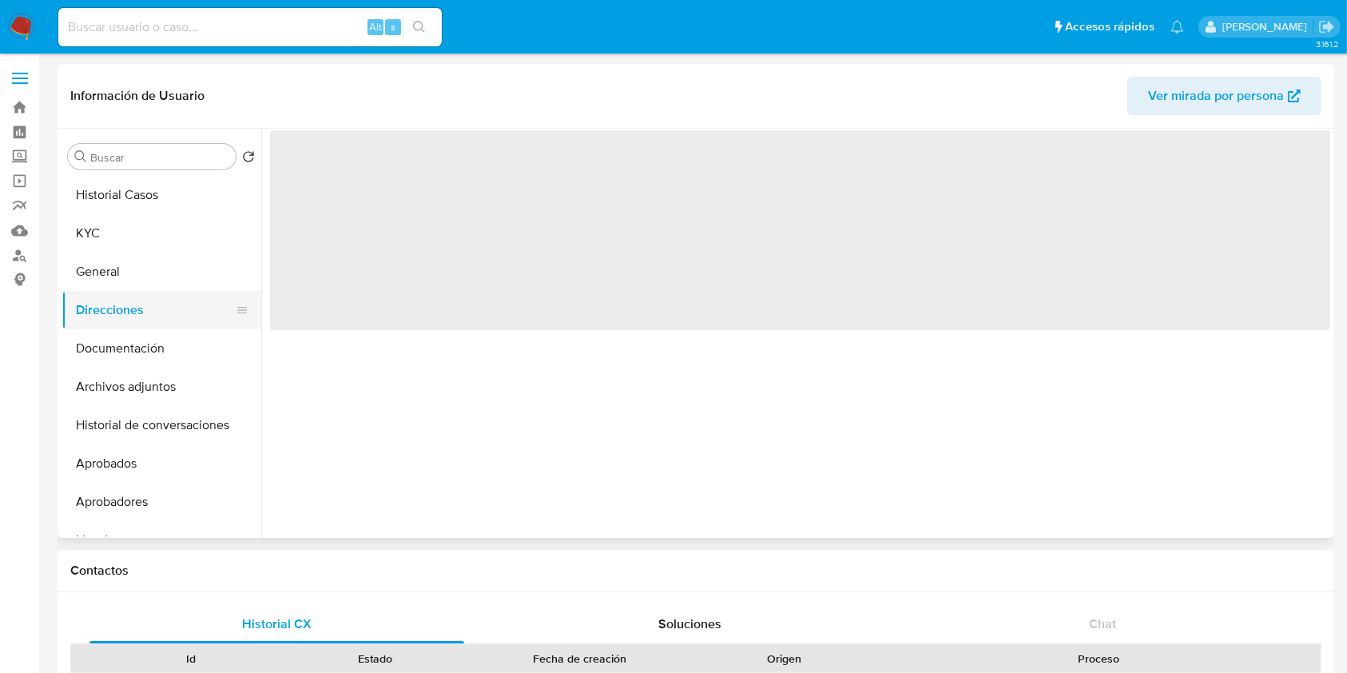
scroll to position [0, 0]
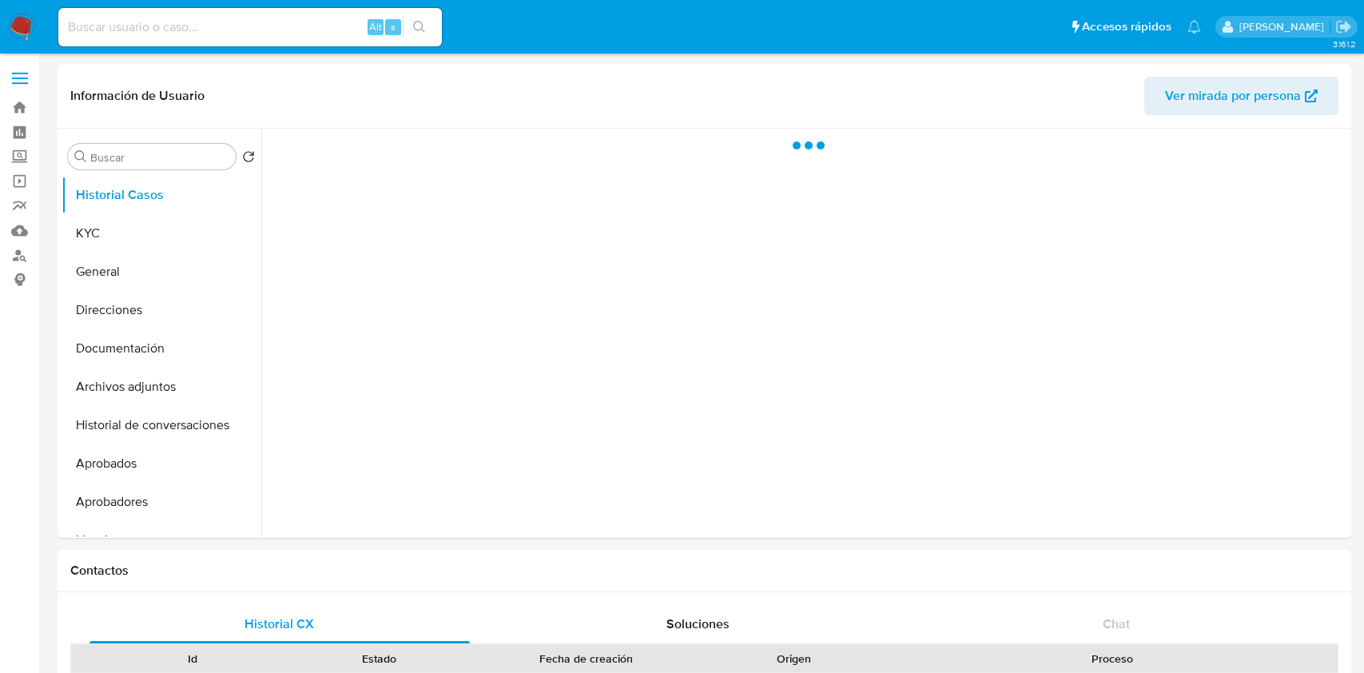
select select "10"
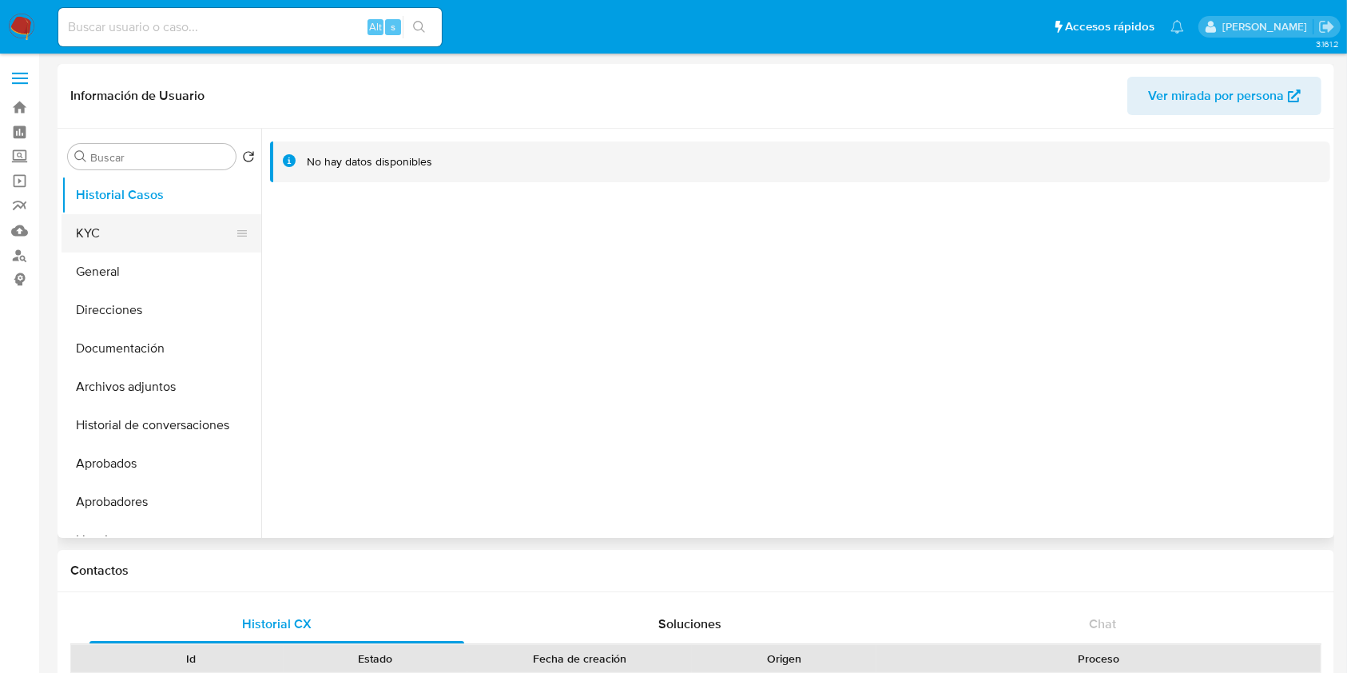
click at [134, 236] on button "KYC" at bounding box center [155, 233] width 187 height 38
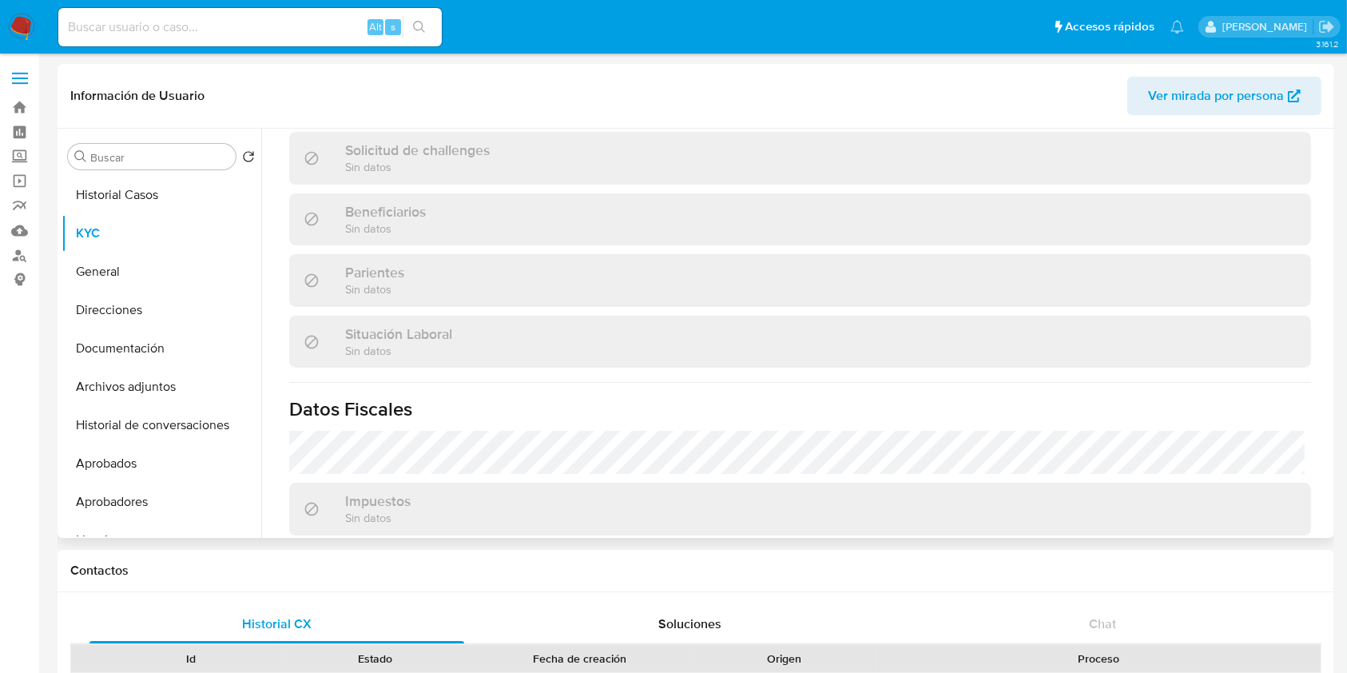
scroll to position [479, 0]
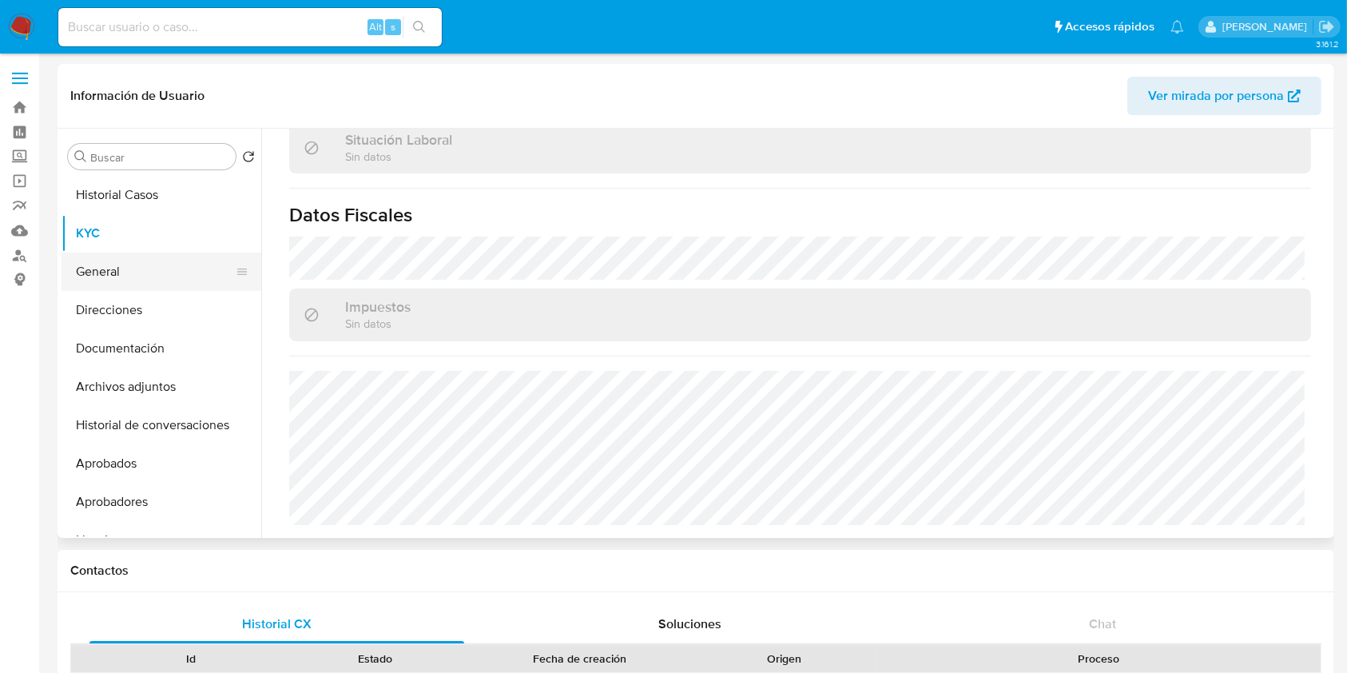
click at [168, 283] on button "General" at bounding box center [155, 271] width 187 height 38
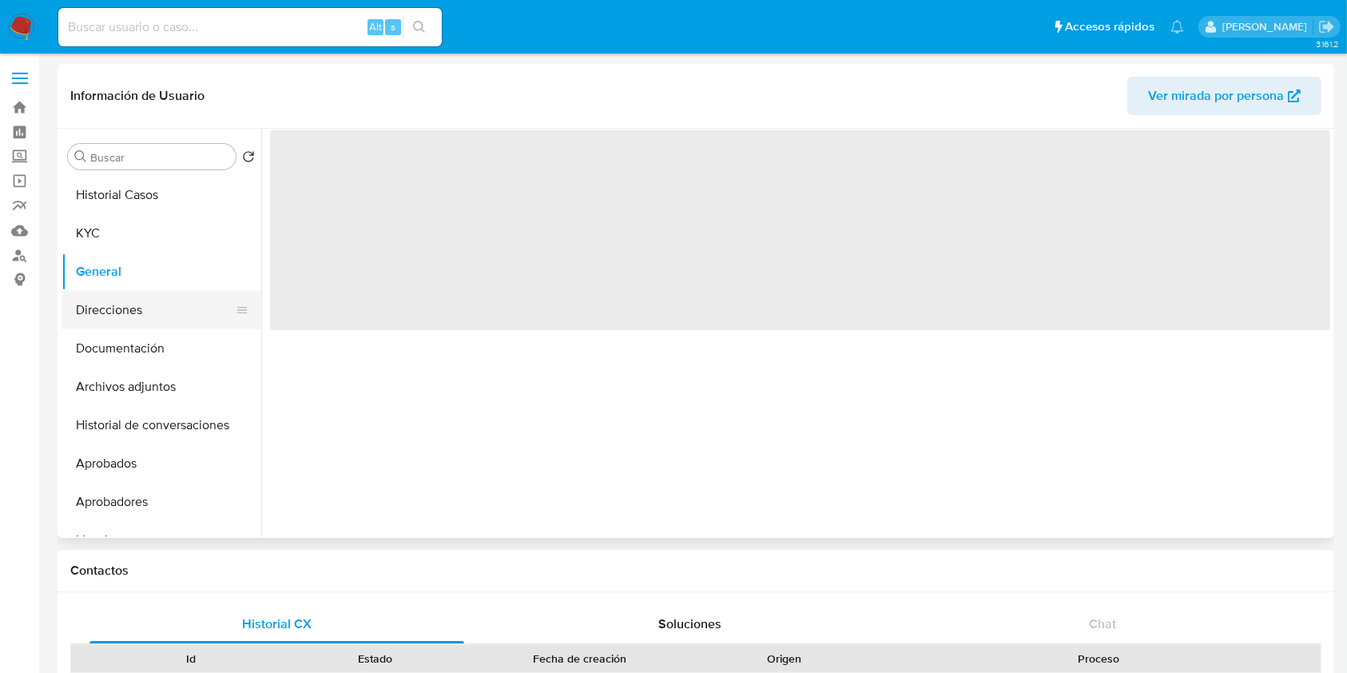
scroll to position [0, 0]
click at [162, 304] on button "Direcciones" at bounding box center [155, 310] width 187 height 38
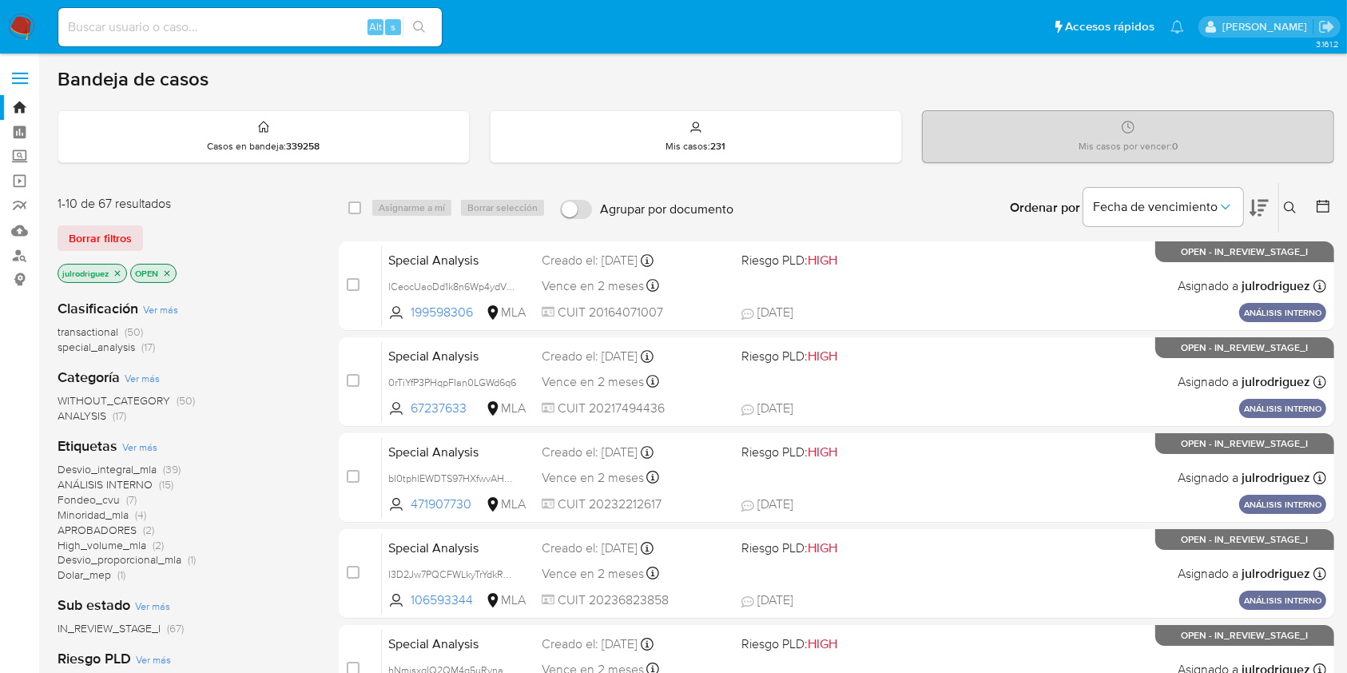
click at [1288, 205] on icon at bounding box center [1290, 207] width 13 height 13
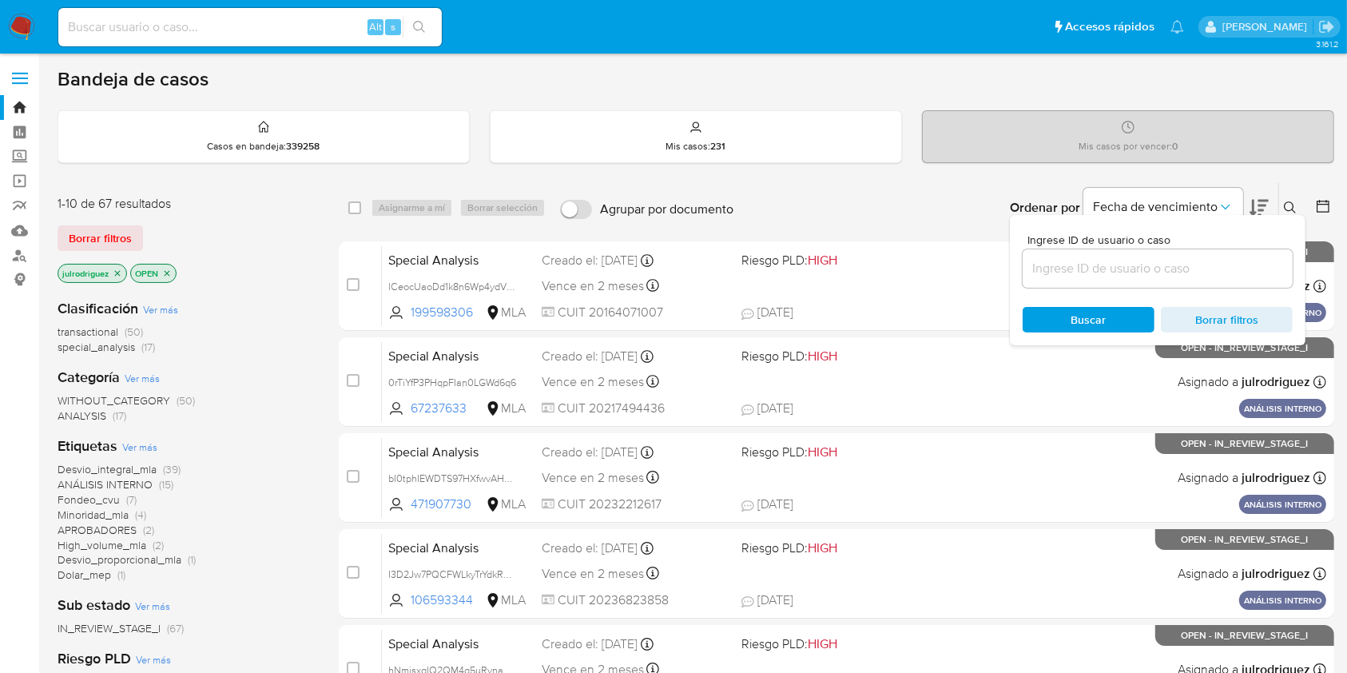
click at [1147, 254] on div at bounding box center [1158, 268] width 270 height 38
click at [1130, 269] on input at bounding box center [1158, 268] width 270 height 21
paste input "318vilEMnBsxyPrLKMZSSzn9"
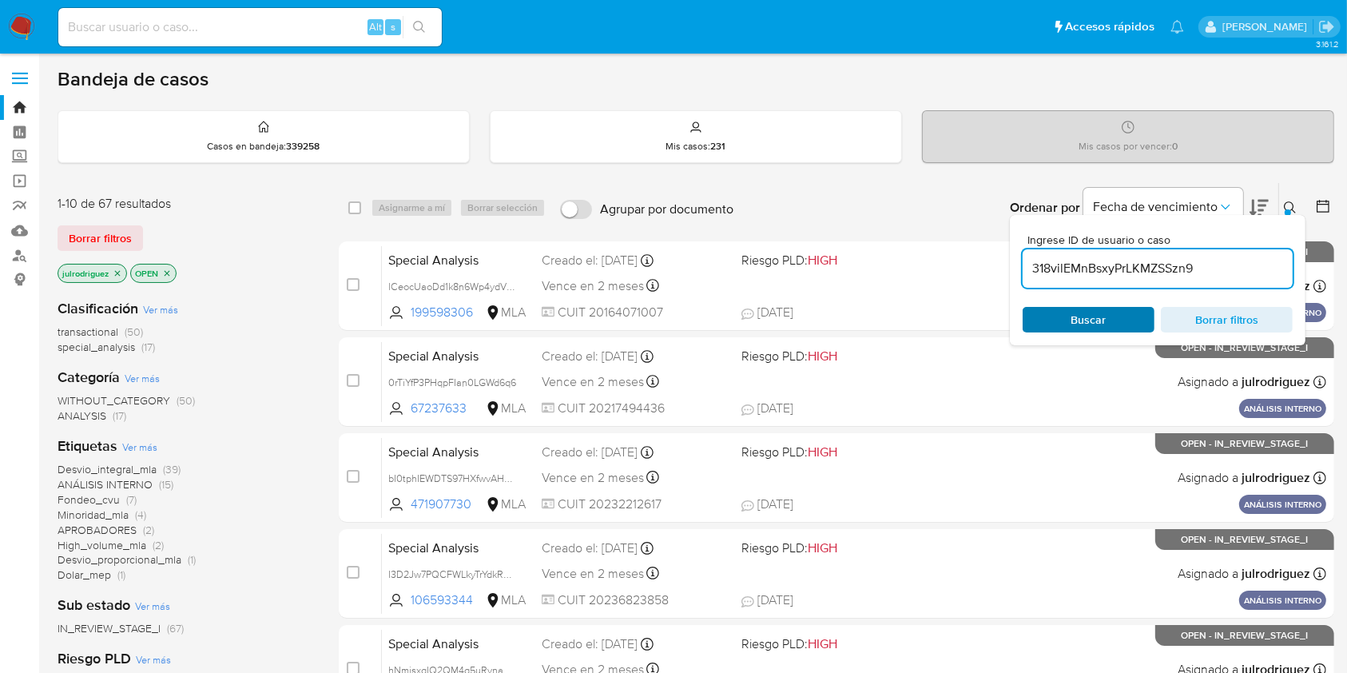
type input "318vilEMnBsxyPrLKMZSSzn9"
click at [1074, 320] on span "Buscar" at bounding box center [1088, 320] width 35 height 26
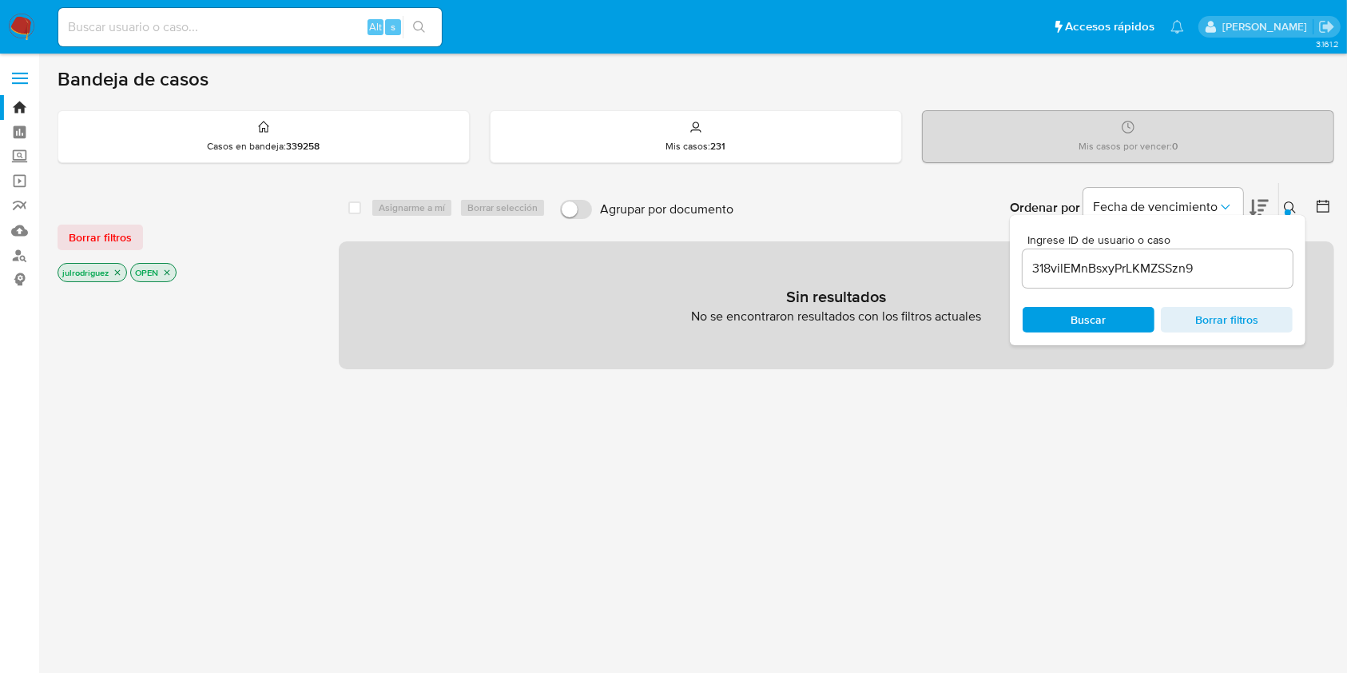
drag, startPoint x: 171, startPoint y: 269, endPoint x: 146, endPoint y: 278, distance: 26.3
click at [169, 270] on icon "close-filter" at bounding box center [167, 273] width 10 height 10
click at [115, 270] on icon "close-filter" at bounding box center [118, 273] width 6 height 6
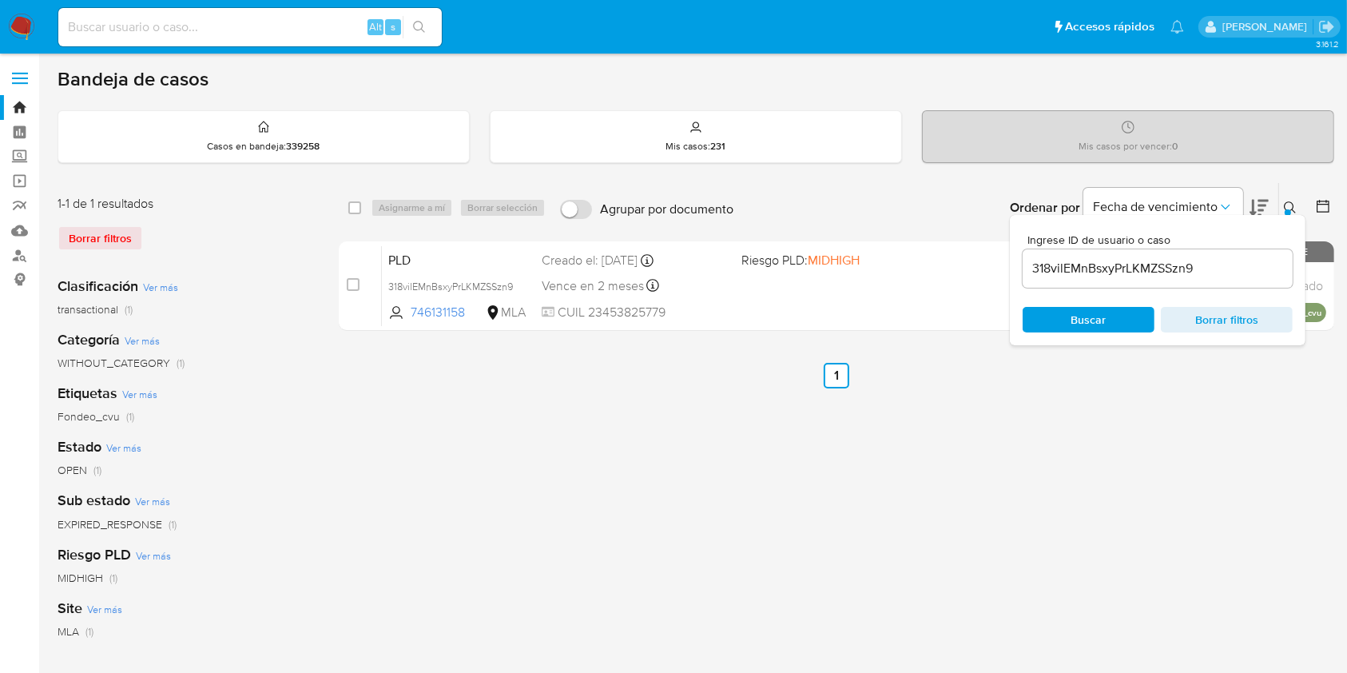
drag, startPoint x: 352, startPoint y: 205, endPoint x: 396, endPoint y: 205, distance: 44.7
click at [352, 205] on input "checkbox" at bounding box center [354, 207] width 13 height 13
checkbox input "true"
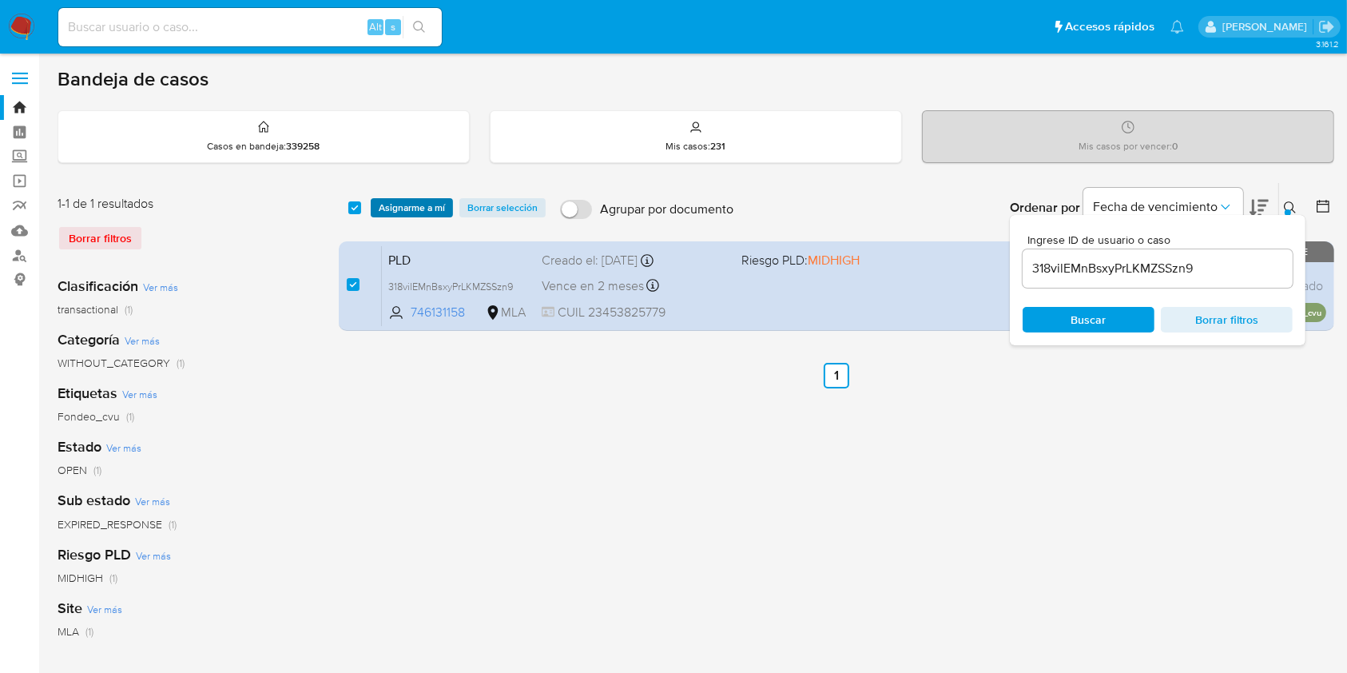
click at [403, 205] on span "Asignarme a mí" at bounding box center [412, 208] width 66 height 16
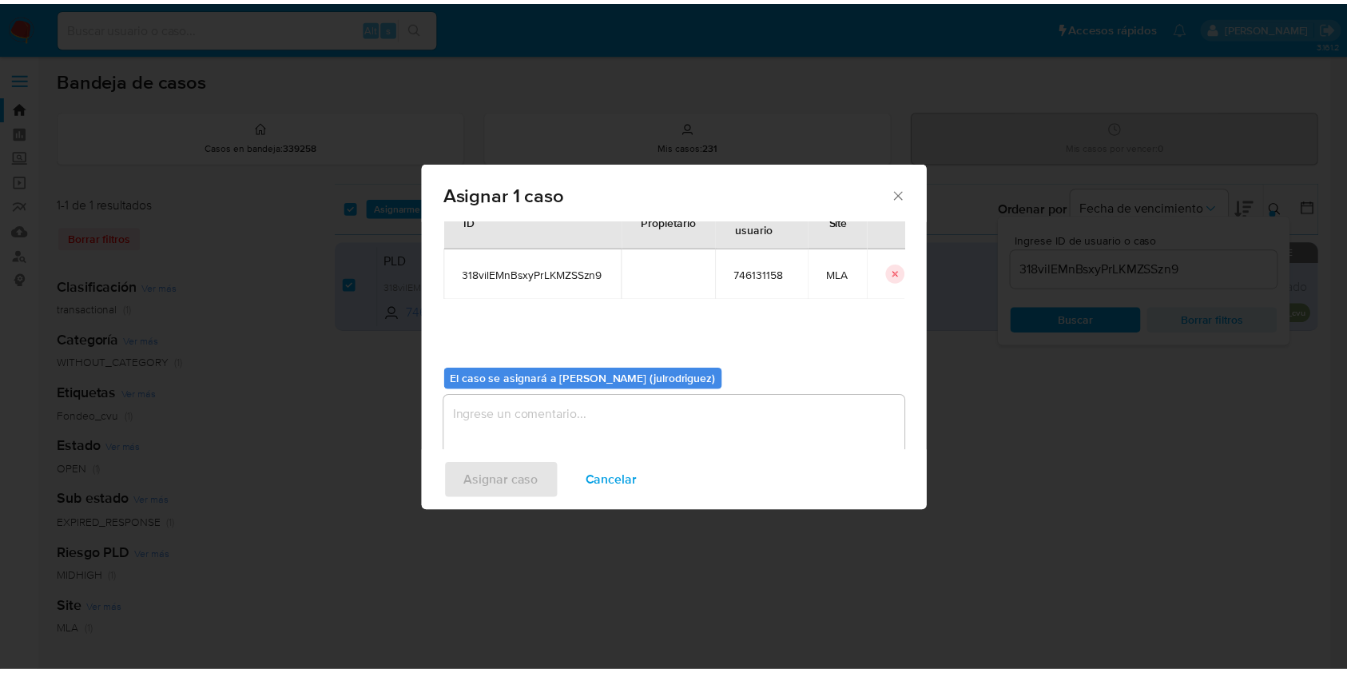
scroll to position [81, 0]
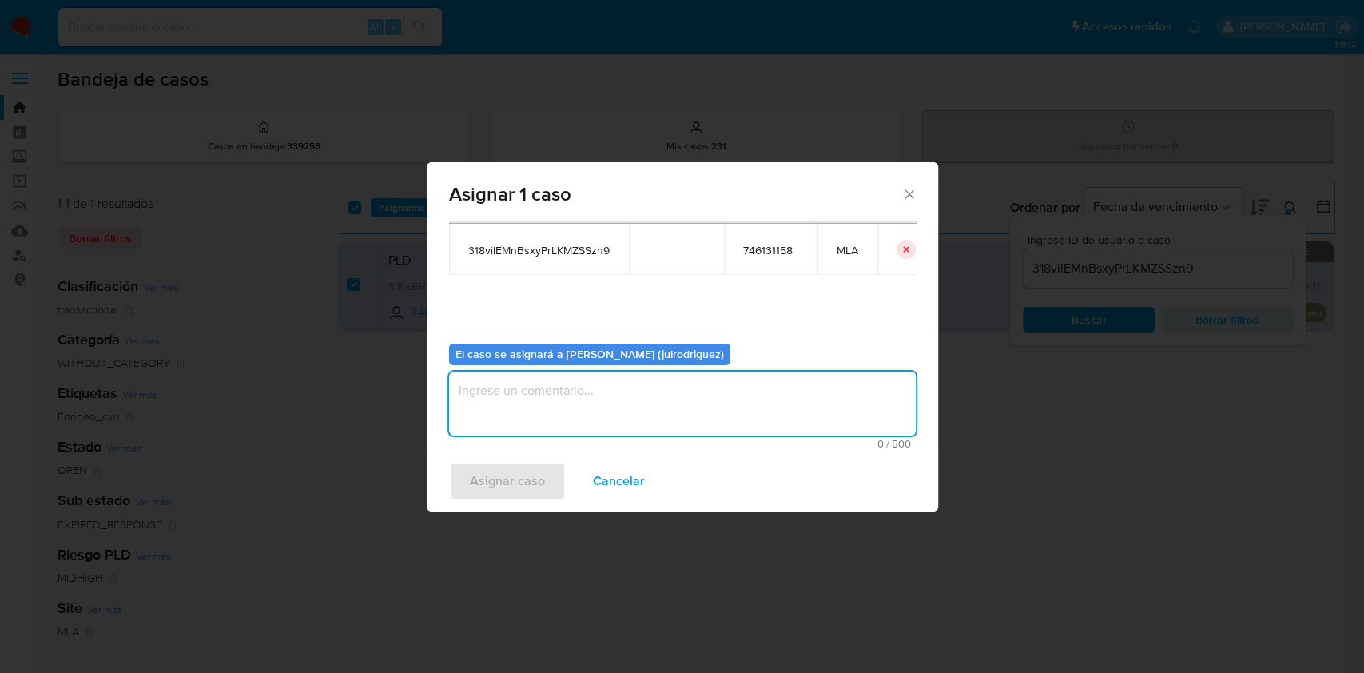
click at [616, 403] on textarea "assign-modal" at bounding box center [682, 403] width 467 height 64
type textarea "."
click at [521, 479] on span "Asignar caso" at bounding box center [507, 480] width 75 height 35
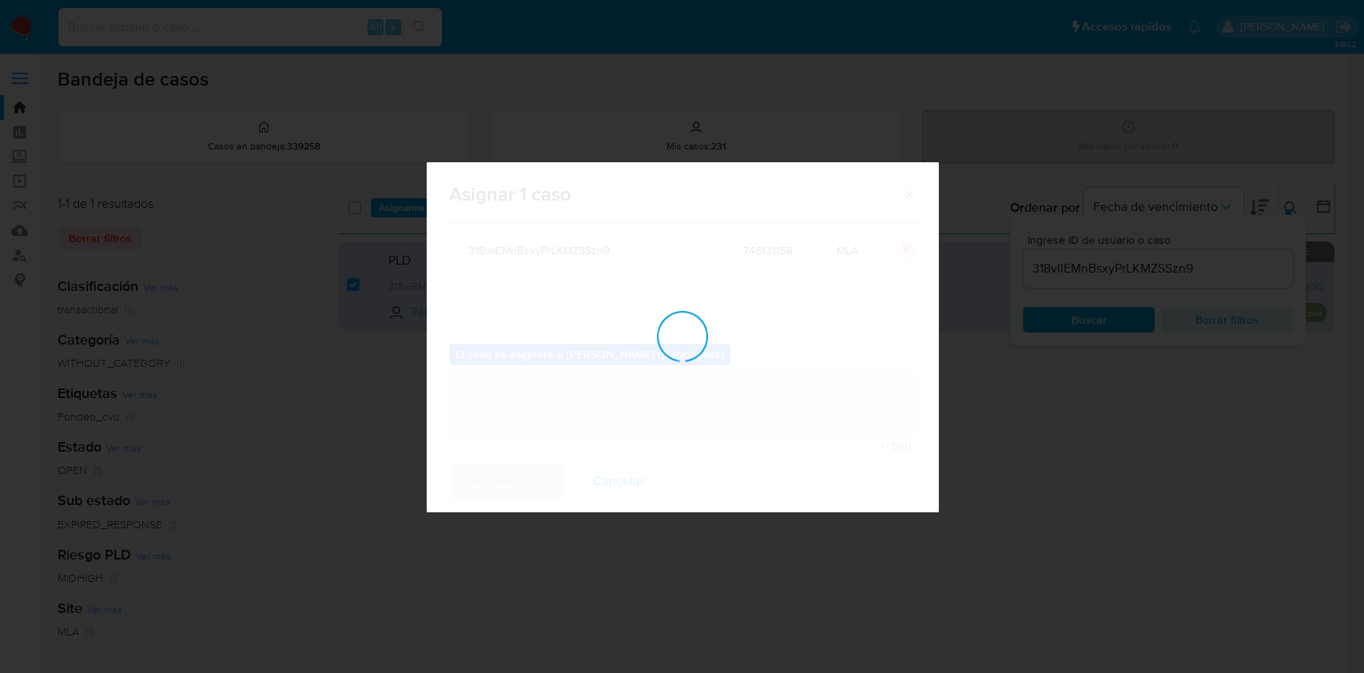
checkbox input "false"
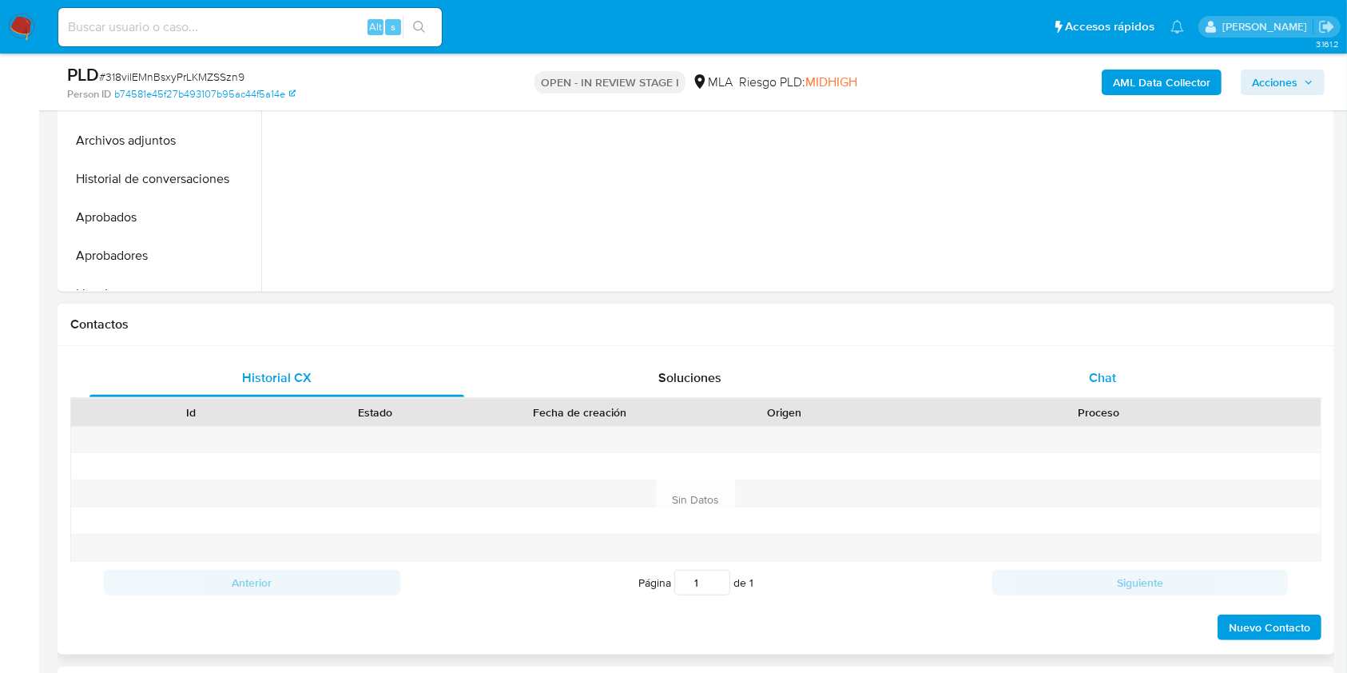
click at [1098, 366] on div "Chat" at bounding box center [1103, 378] width 375 height 38
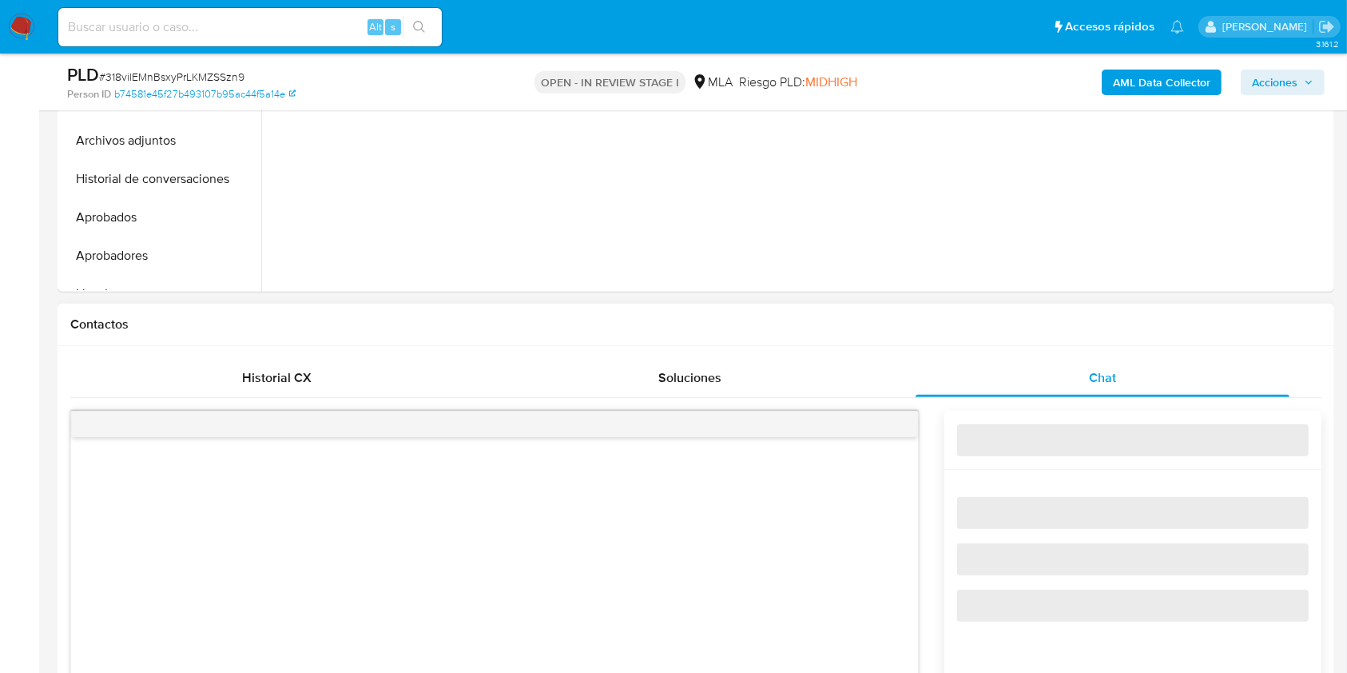
select select "10"
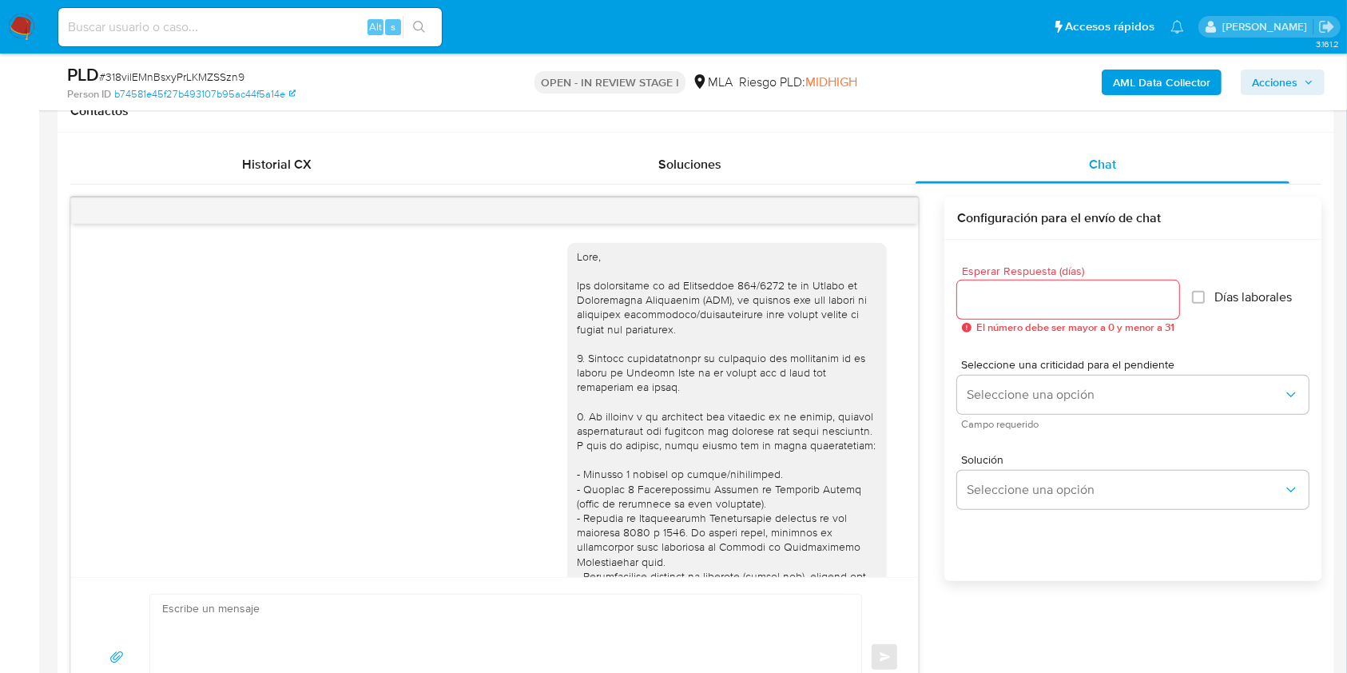
scroll to position [903, 0]
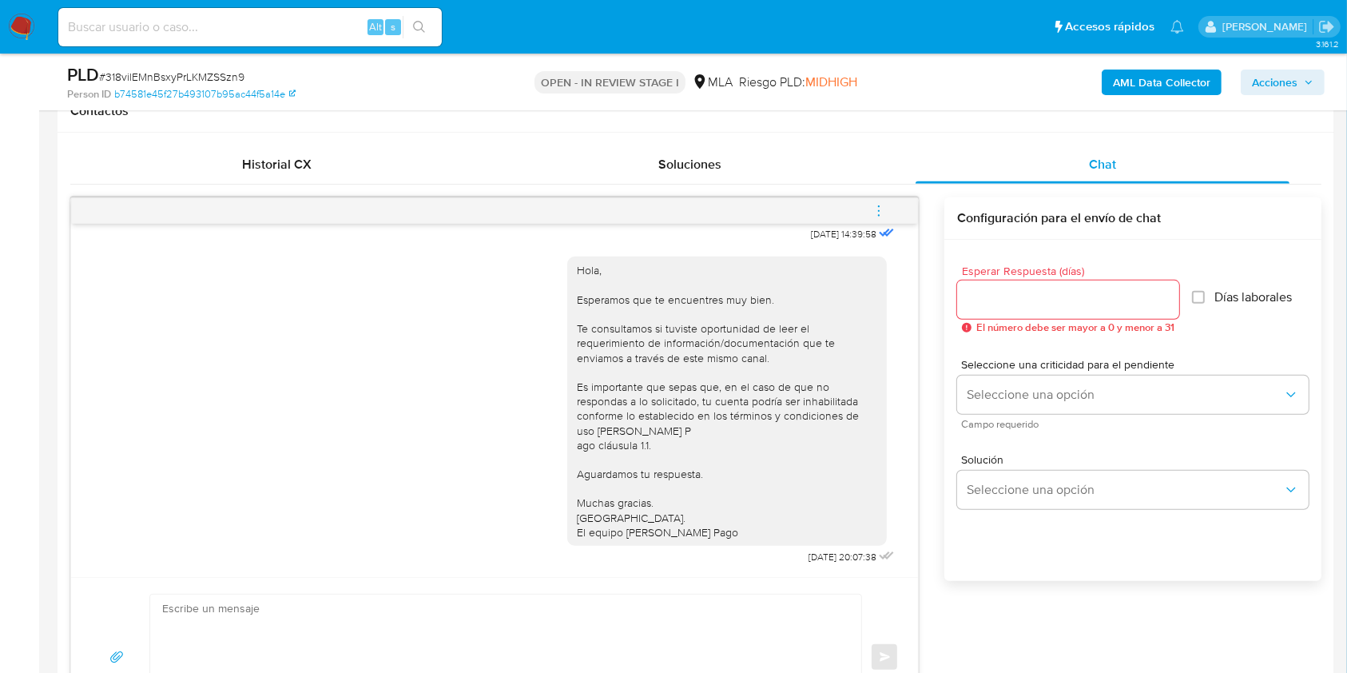
click at [882, 211] on icon "menu-action" at bounding box center [879, 211] width 14 height 14
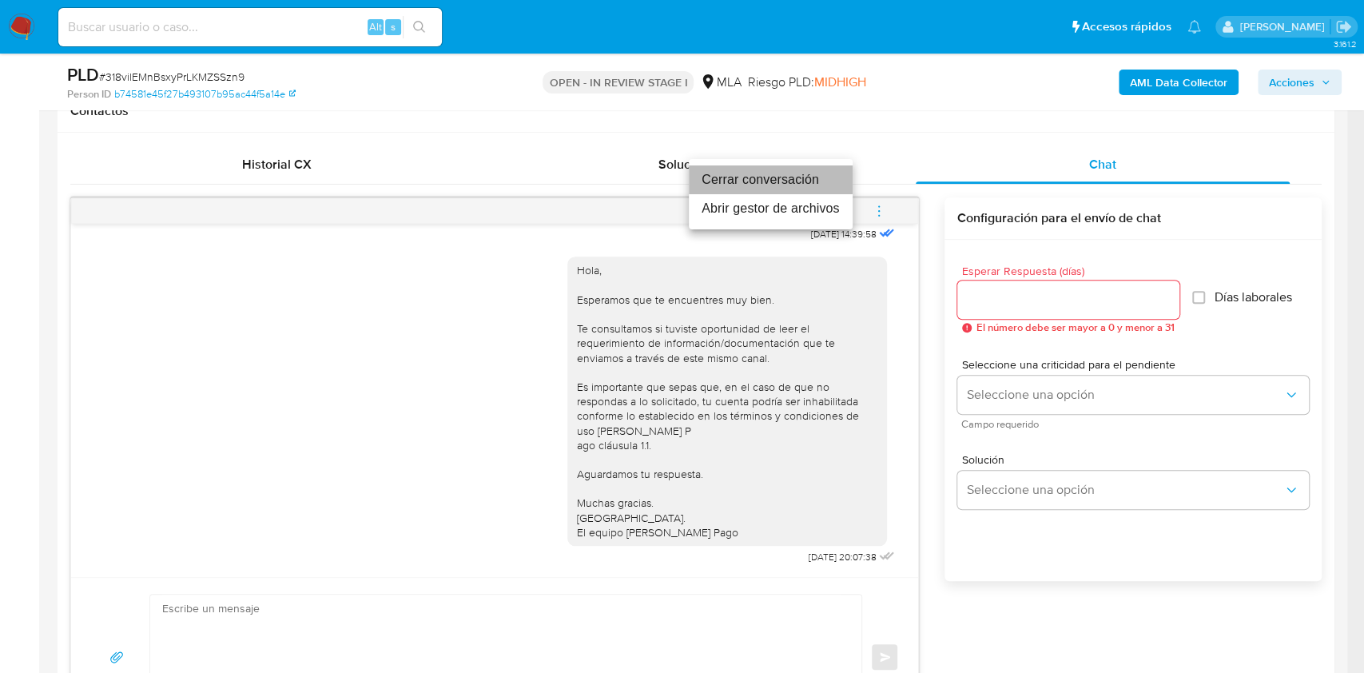
click at [791, 183] on li "Cerrar conversación" at bounding box center [771, 179] width 164 height 29
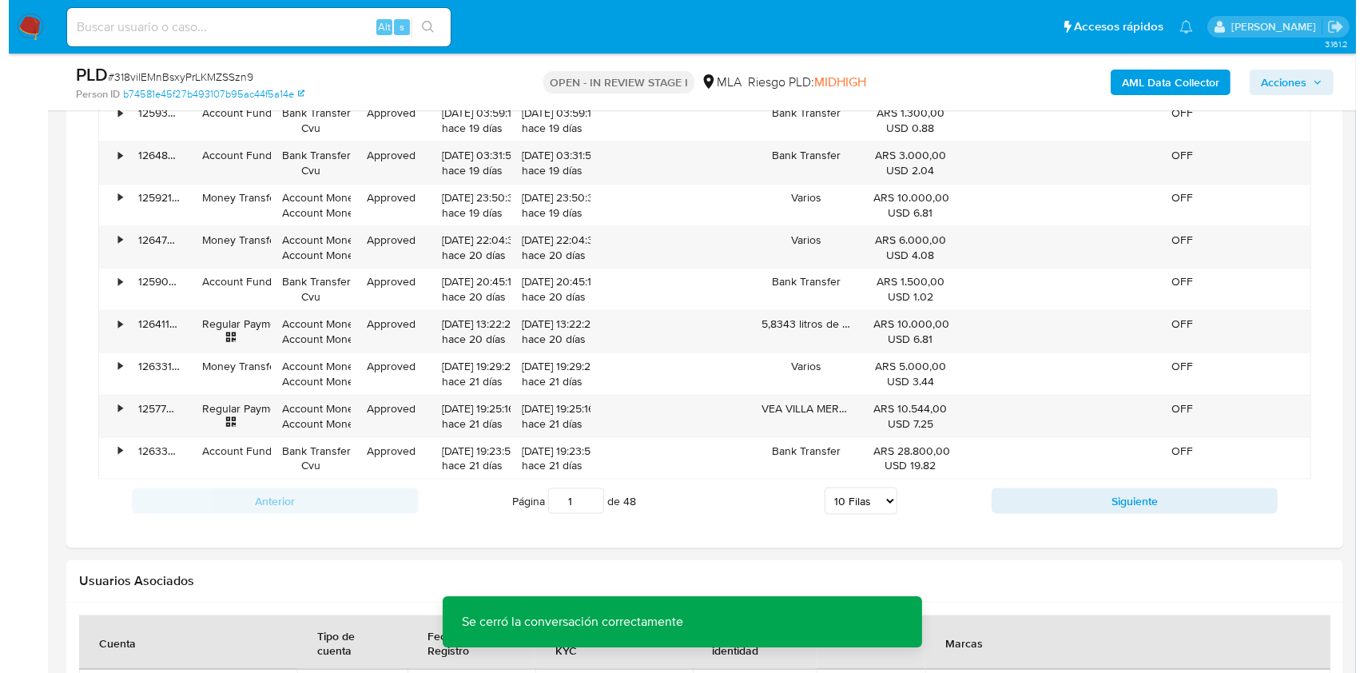
scroll to position [2583, 0]
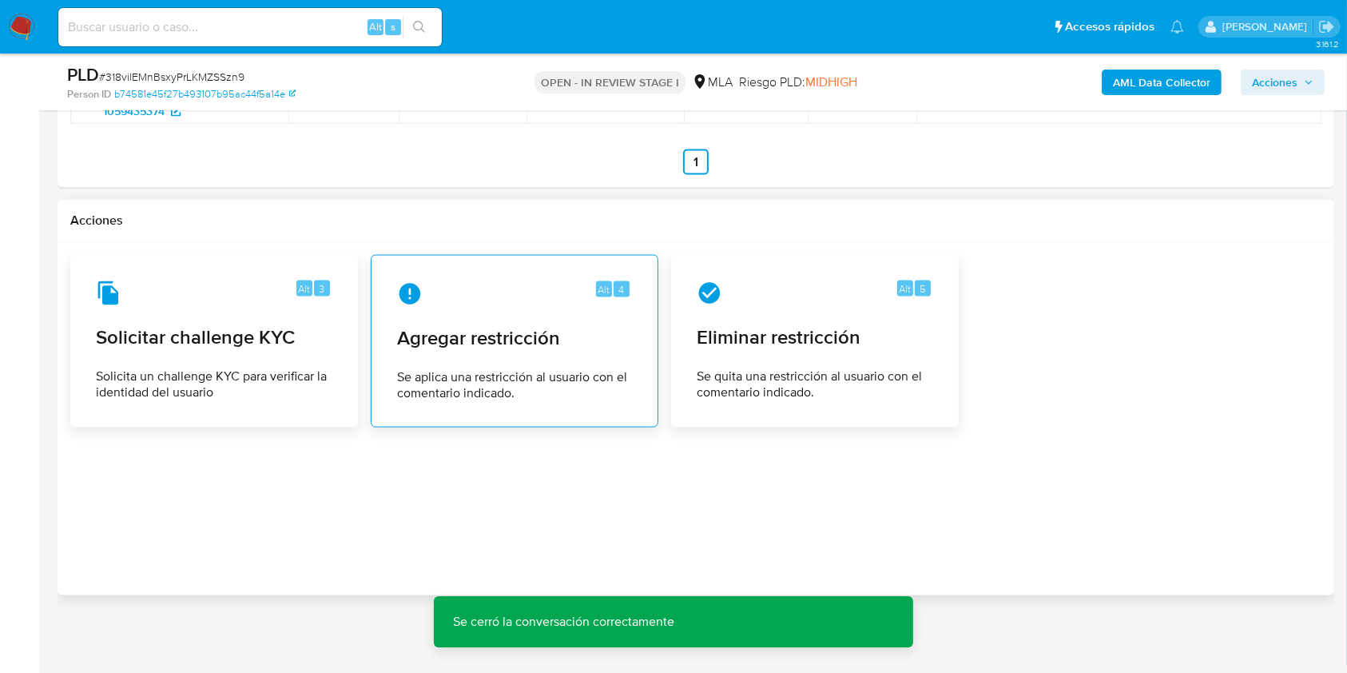
click at [591, 330] on span "Agregar restricción" at bounding box center [514, 338] width 235 height 24
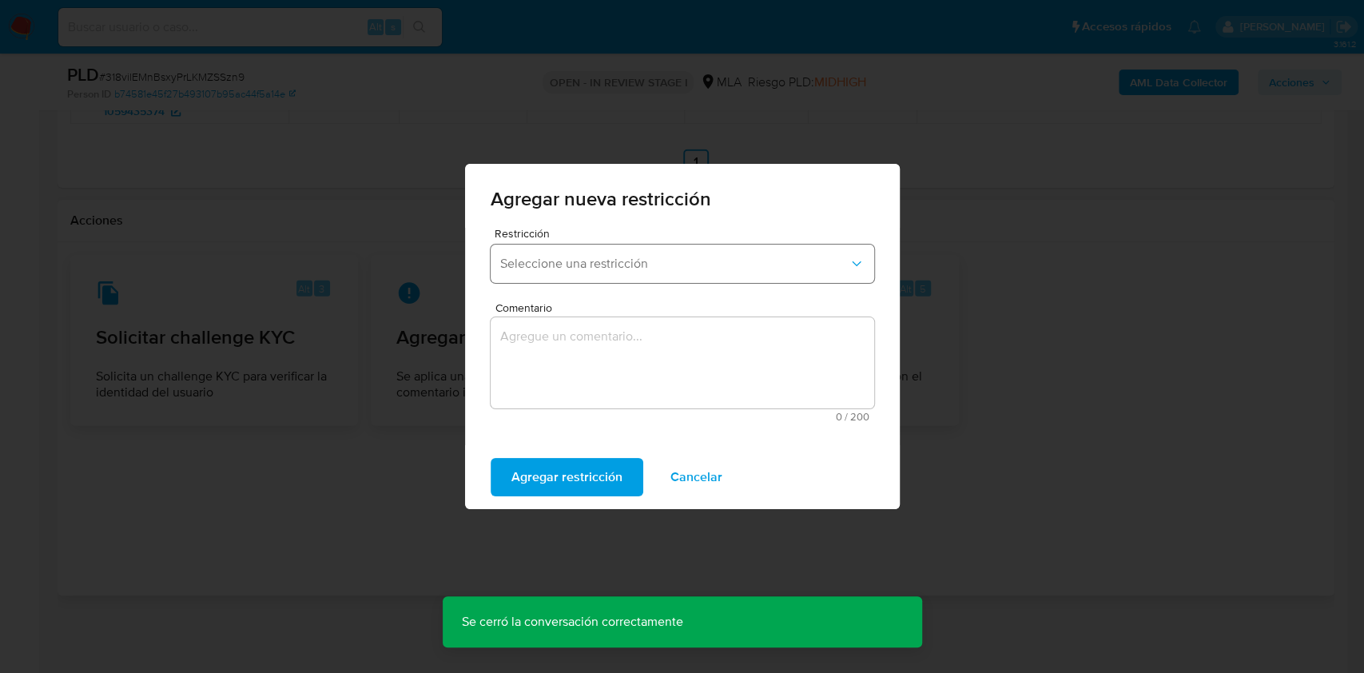
click at [578, 273] on button "Seleccione una restricción" at bounding box center [682, 263] width 383 height 38
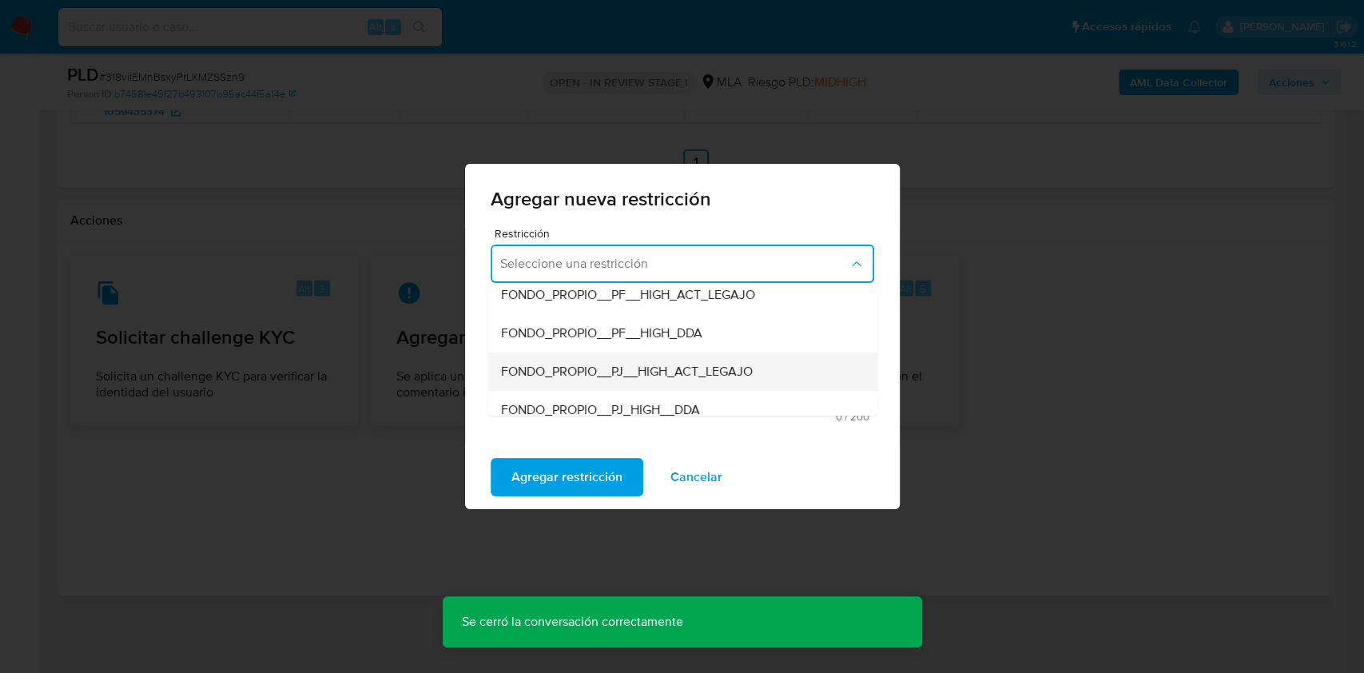
scroll to position [213, 0]
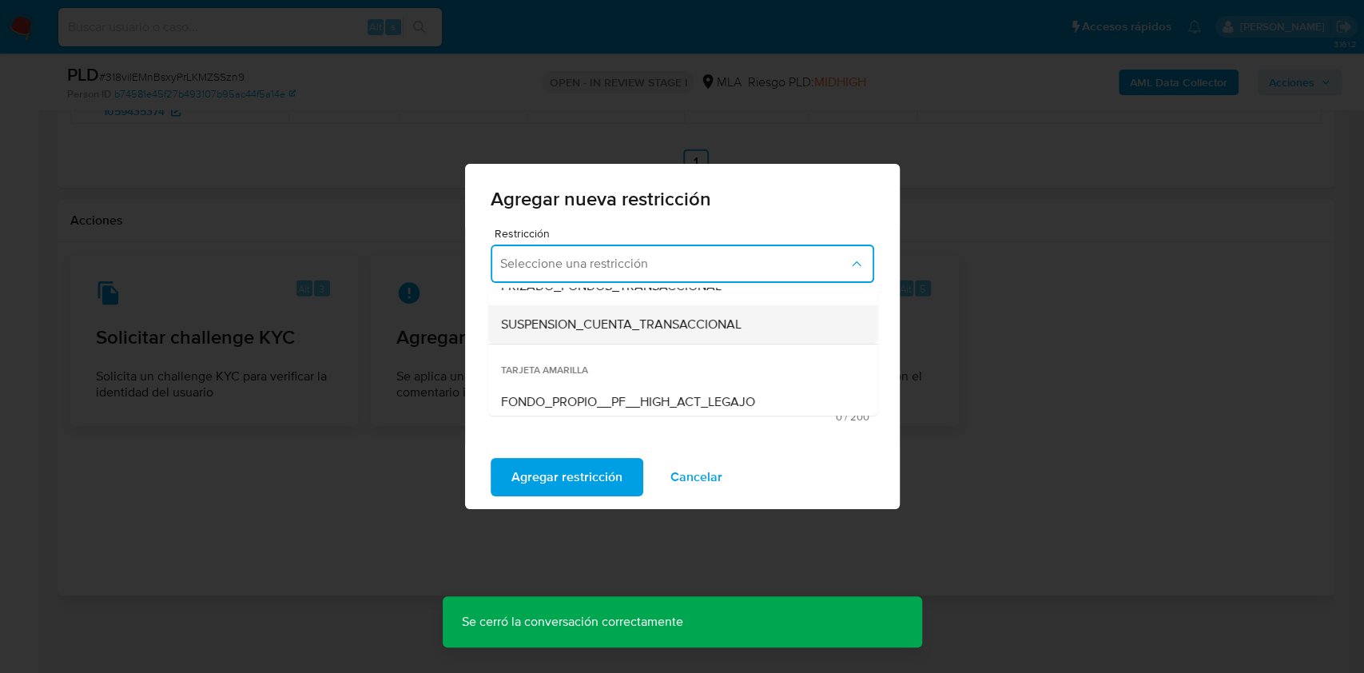
click at [605, 336] on div "SUSPENSION_CUENTA_TRANSACCIONAL" at bounding box center [677, 324] width 355 height 38
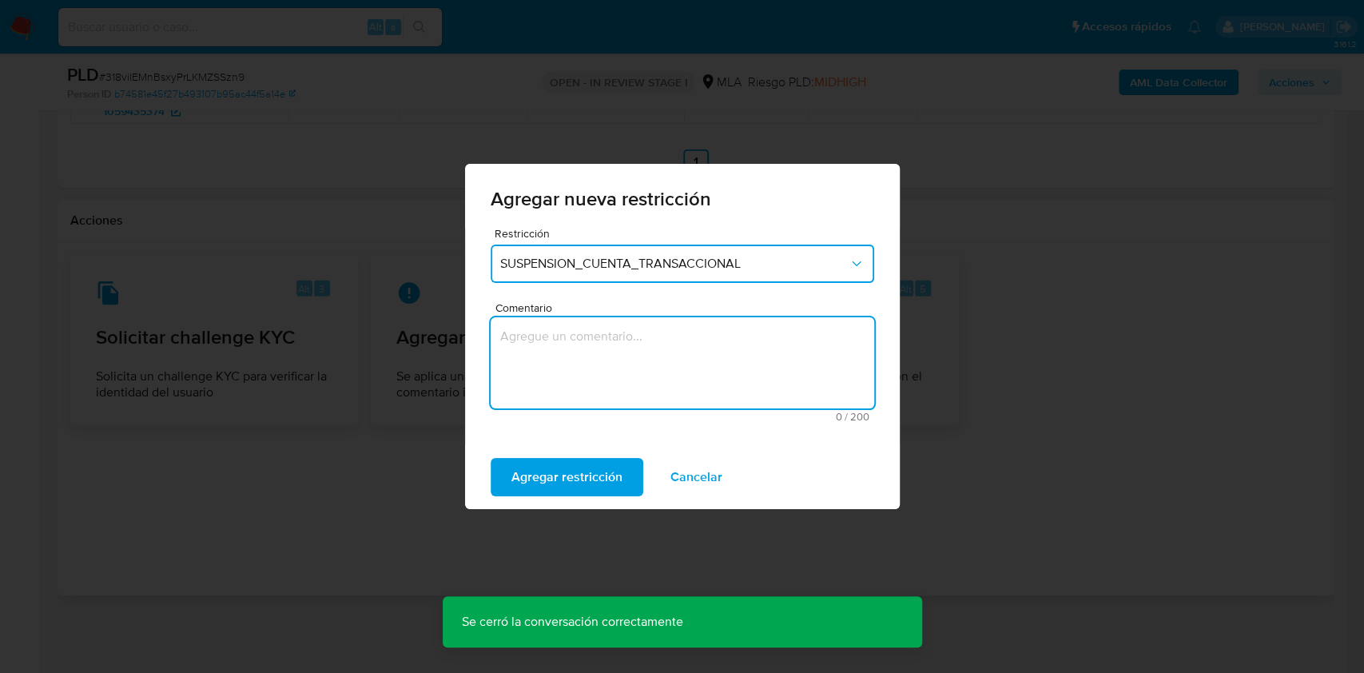
click at [614, 334] on textarea "Comentario" at bounding box center [682, 362] width 383 height 91
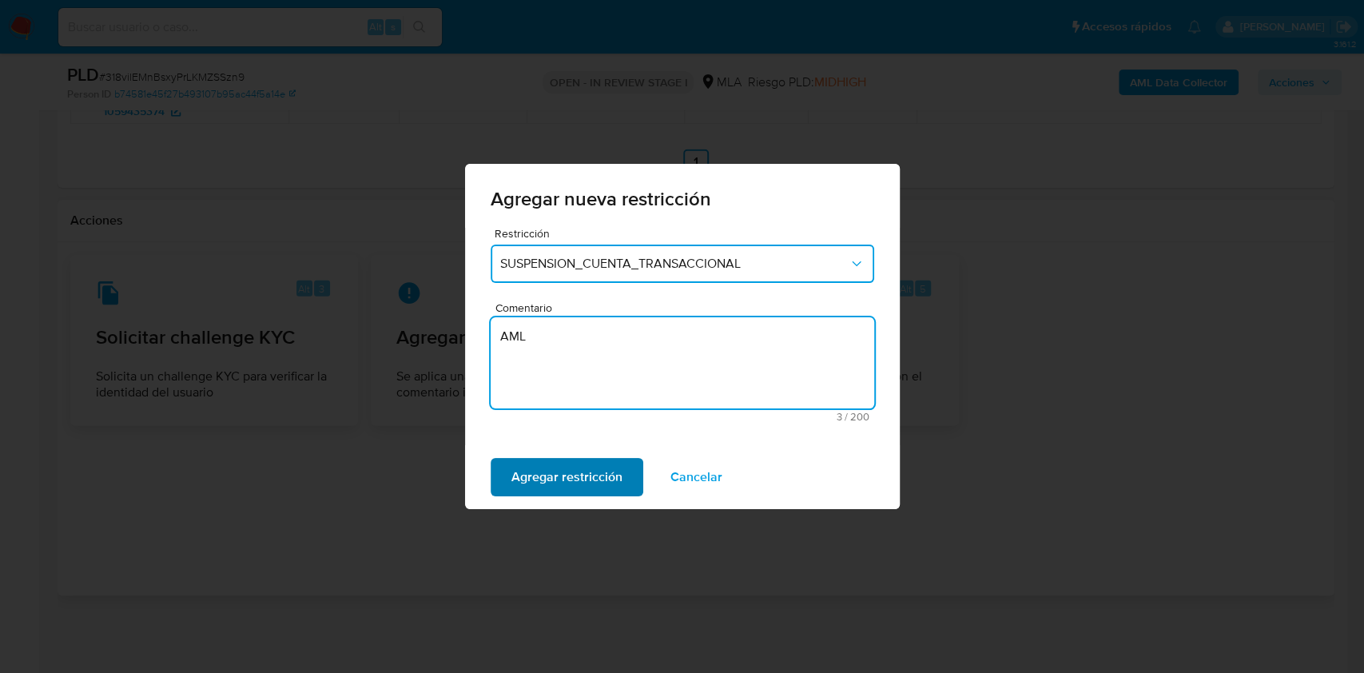
type textarea "AML"
click at [593, 463] on span "Agregar restricción" at bounding box center [566, 476] width 111 height 35
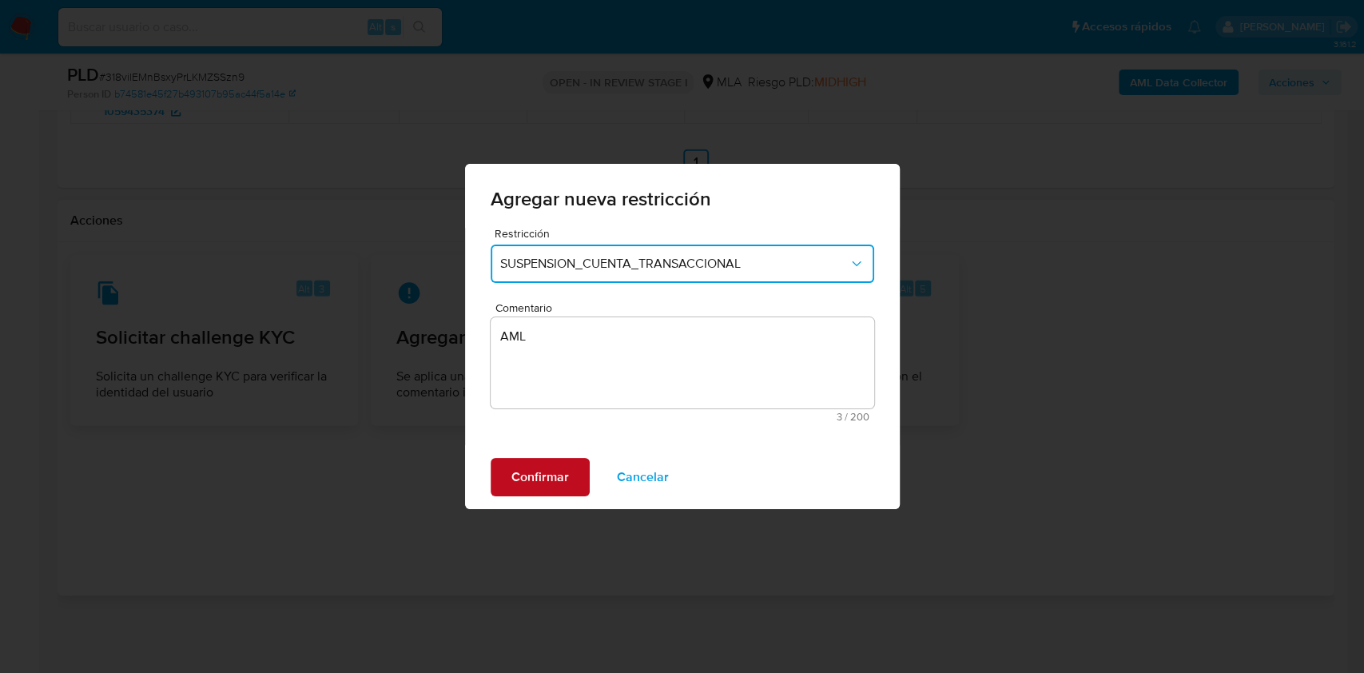
click at [567, 469] on button "Confirmar" at bounding box center [540, 477] width 99 height 38
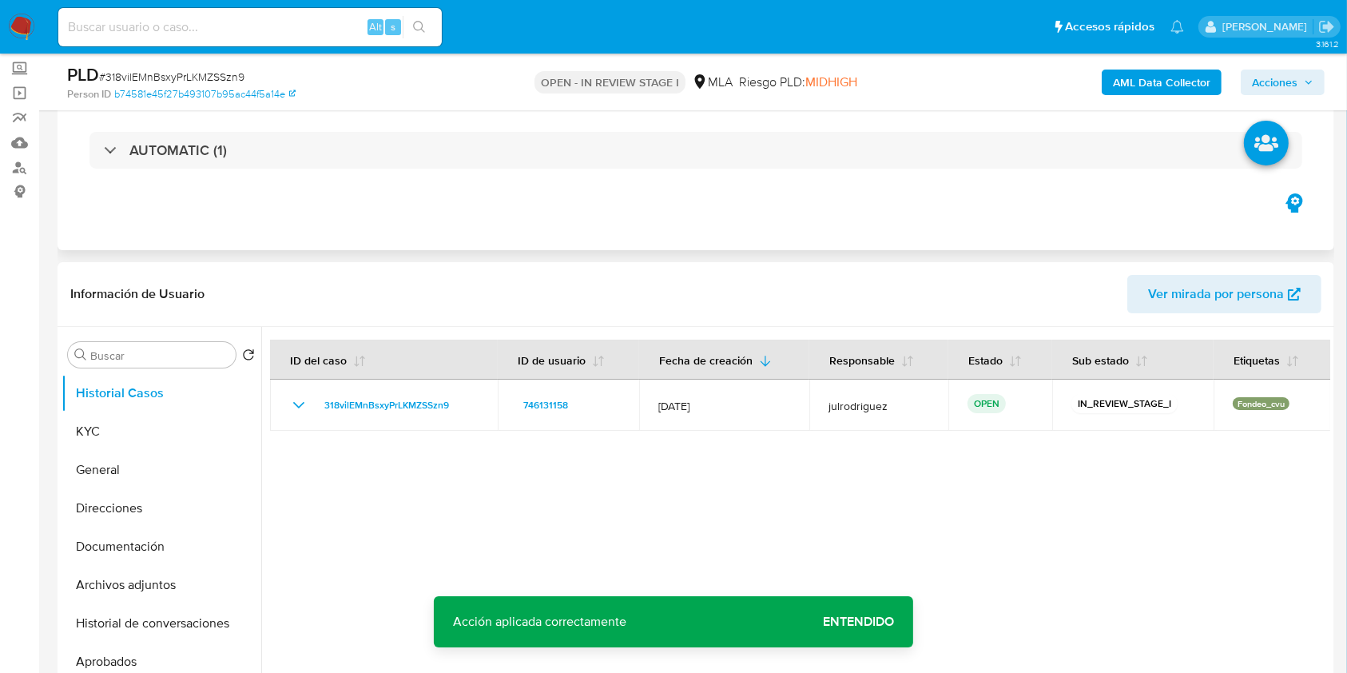
scroll to position [0, 0]
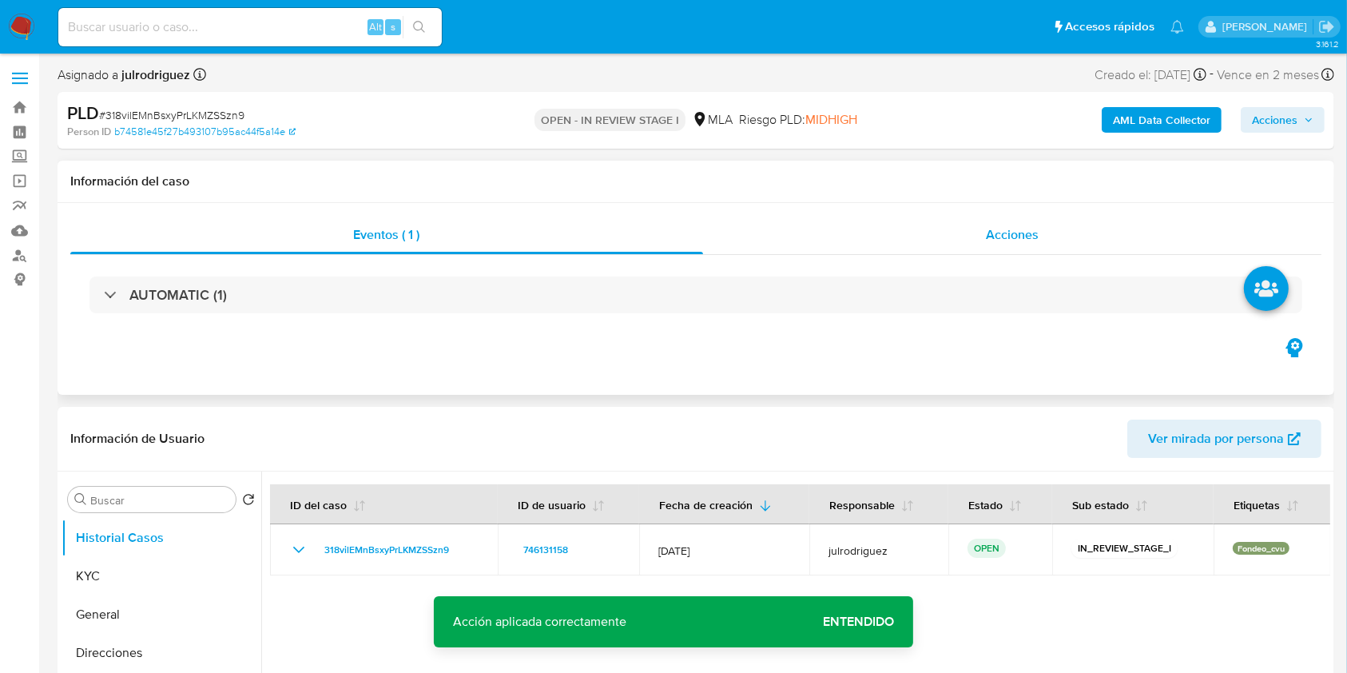
click at [967, 233] on div "Acciones" at bounding box center [1012, 235] width 619 height 38
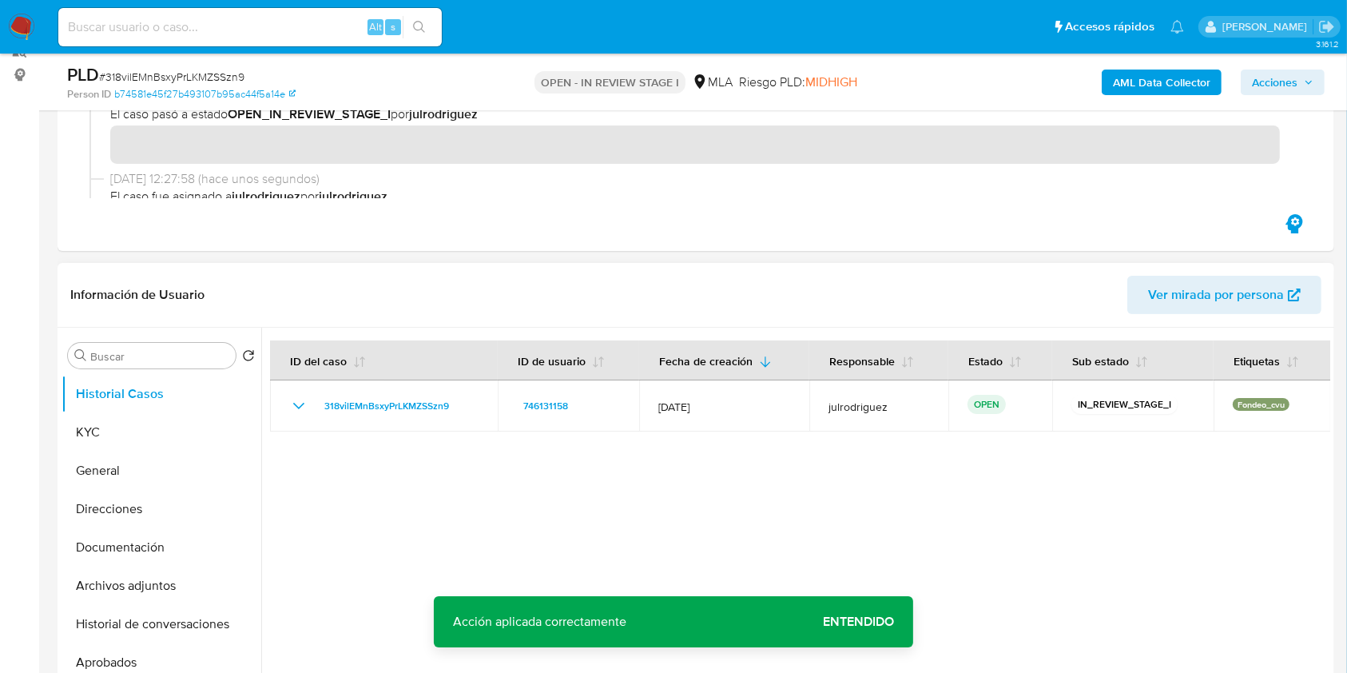
scroll to position [320, 0]
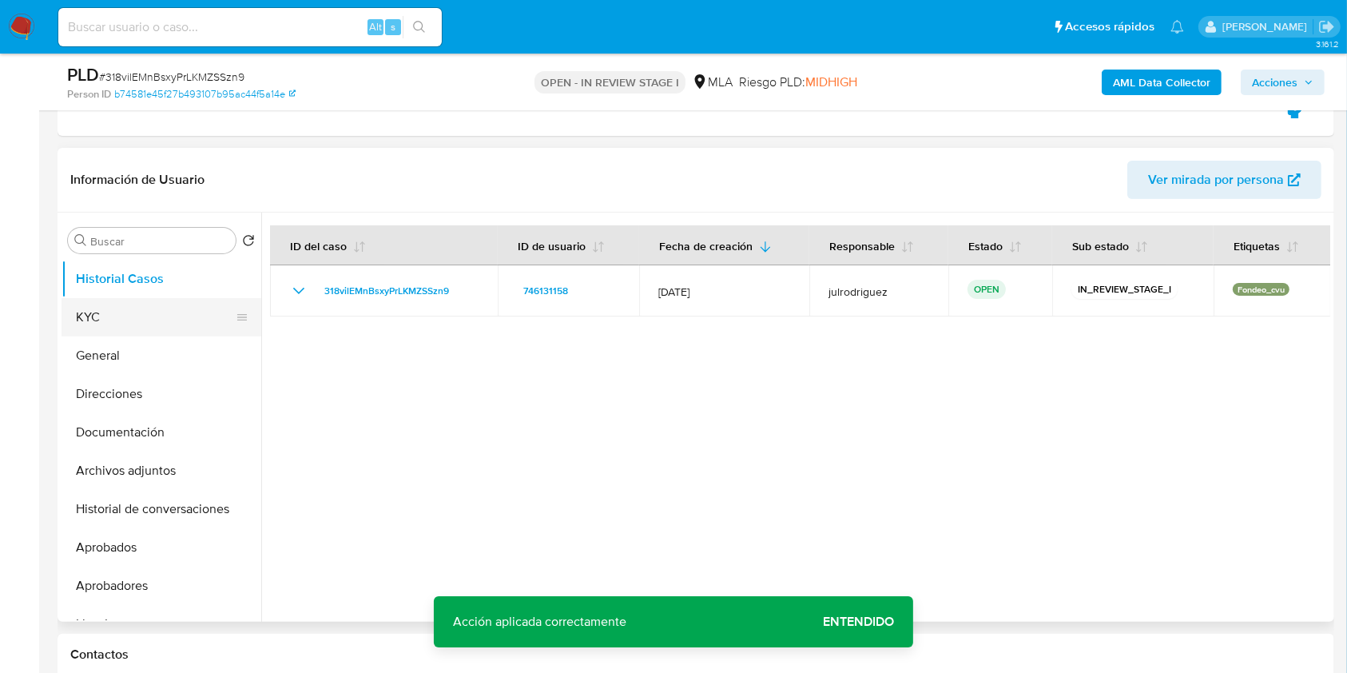
click at [133, 320] on button "KYC" at bounding box center [155, 317] width 187 height 38
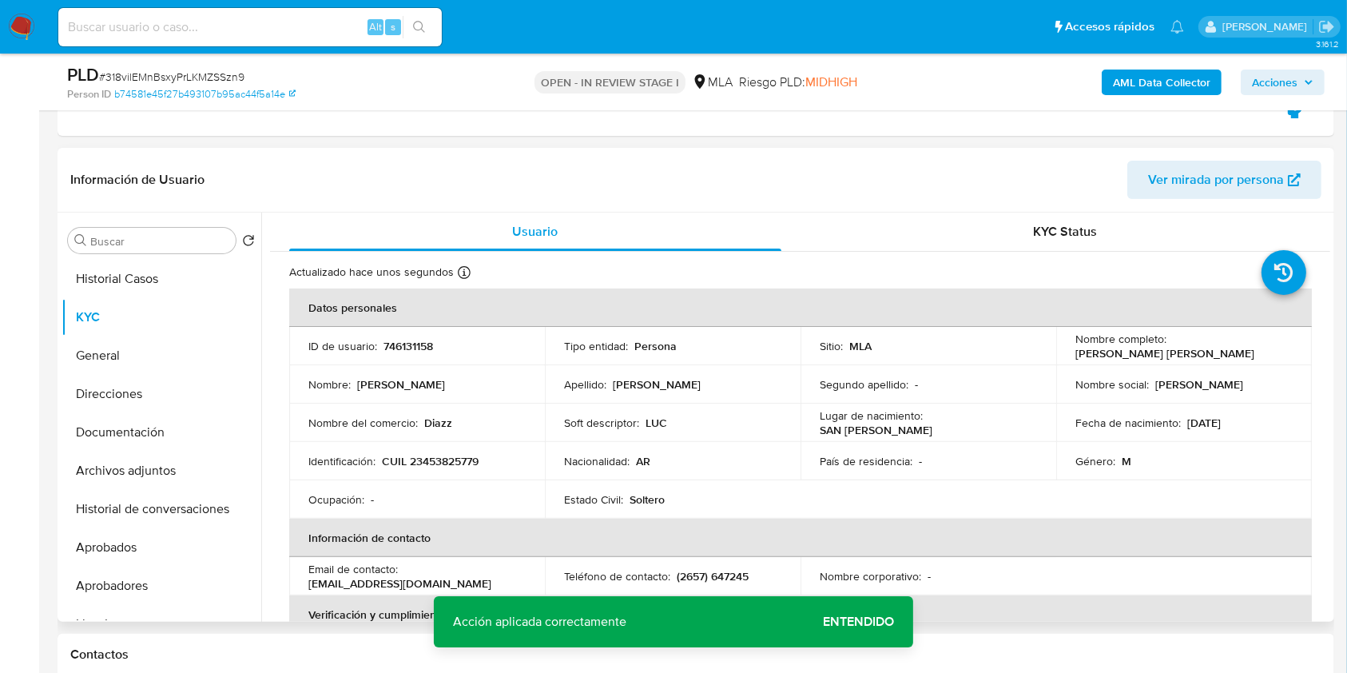
click at [391, 339] on p "746131158" at bounding box center [408, 346] width 50 height 14
copy p "746131158"
click at [217, 81] on span "# 318vilEMnBsxyPrLKMZSSzn9" at bounding box center [171, 77] width 145 height 16
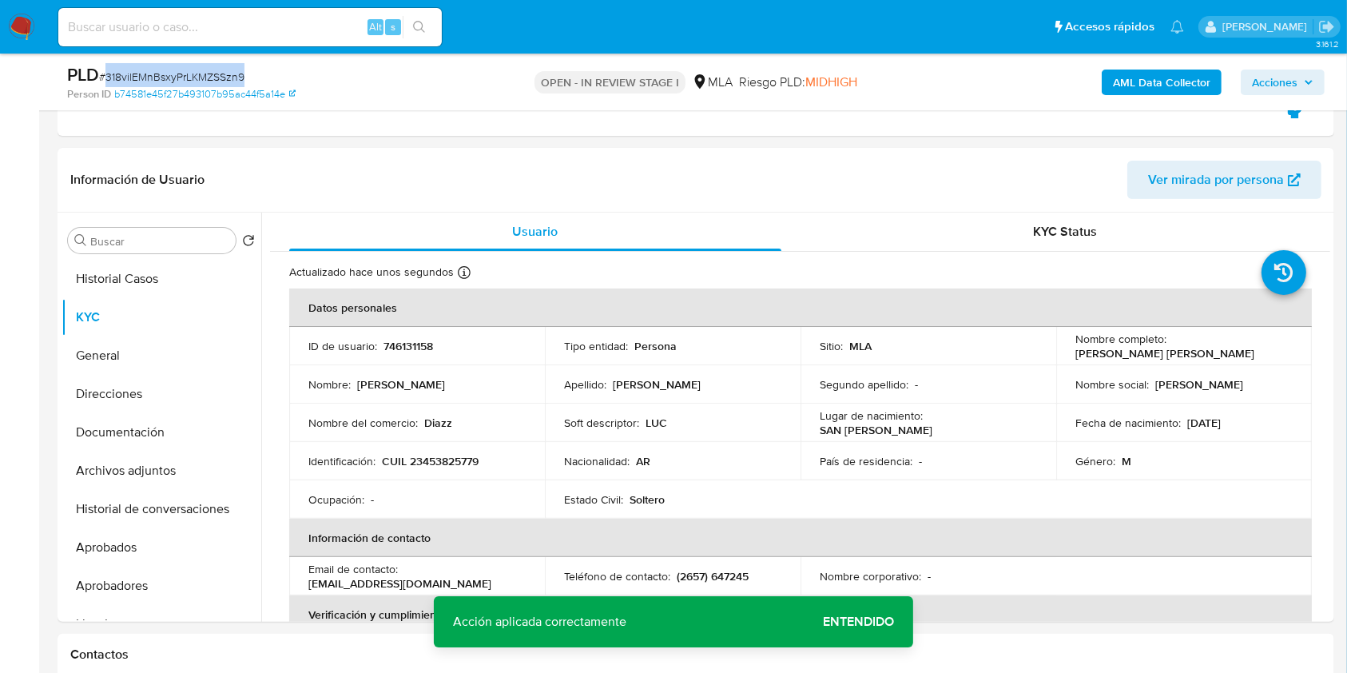
copy span "318vilEMnBsxyPrLKMZSSzn9"
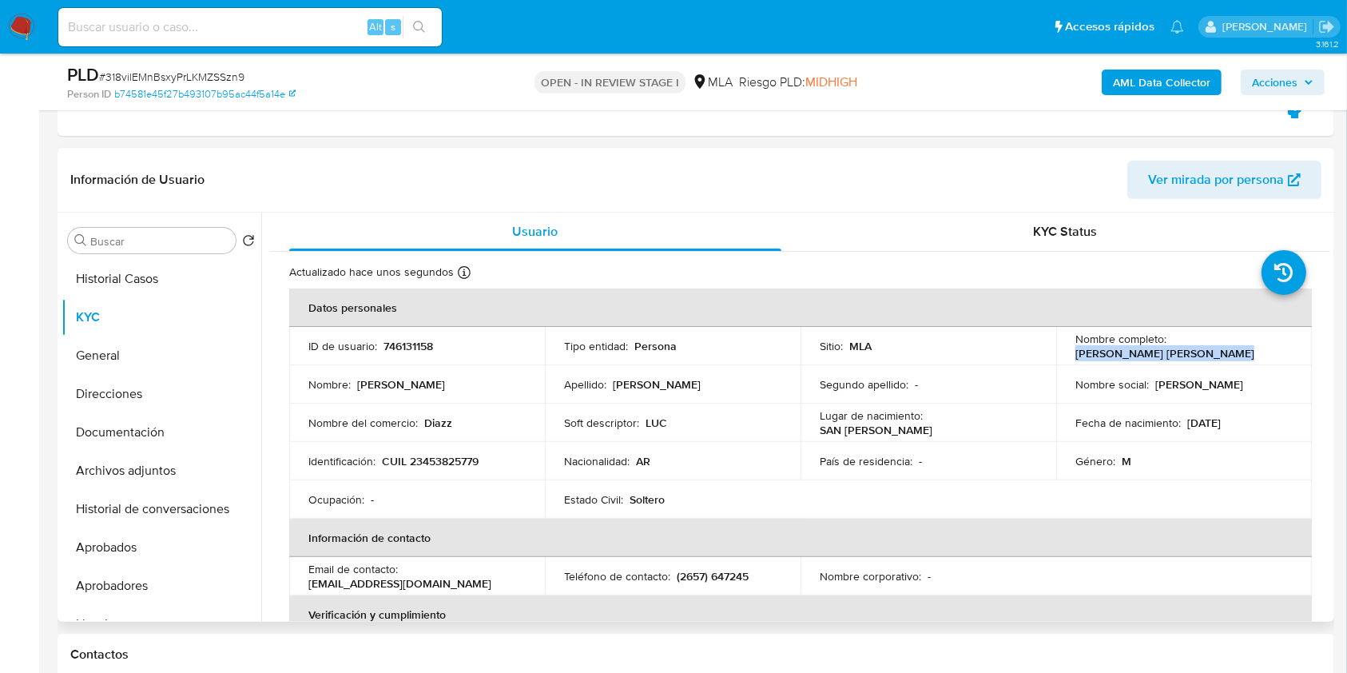
drag, startPoint x: 1076, startPoint y: 352, endPoint x: 1221, endPoint y: 352, distance: 145.4
click at [1221, 352] on div "Nombre completo : Mauro Luciano Diaz Gallardo" at bounding box center [1183, 346] width 217 height 29
copy p "Mauro Luciano Diaz Gallardo"
click at [1125, 85] on b "AML Data Collector" at bounding box center [1161, 83] width 97 height 26
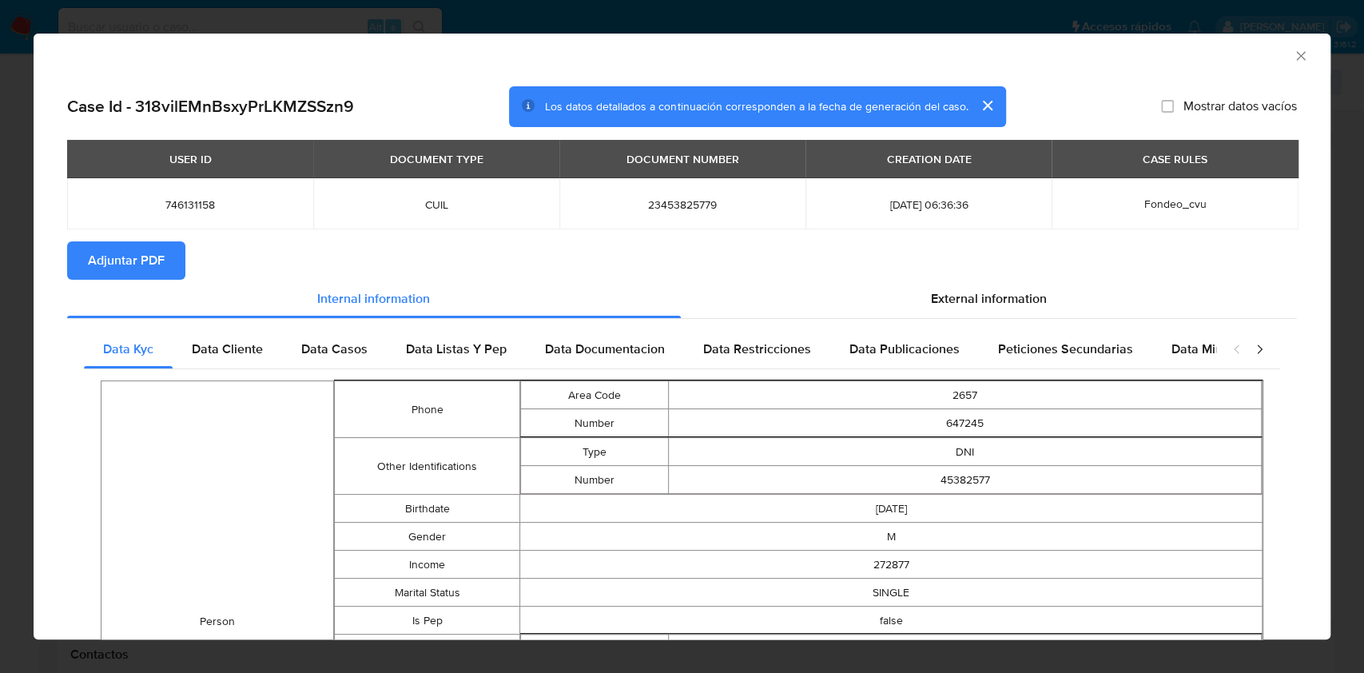
click at [1296, 56] on icon "Cerrar ventana" at bounding box center [1300, 55] width 9 height 9
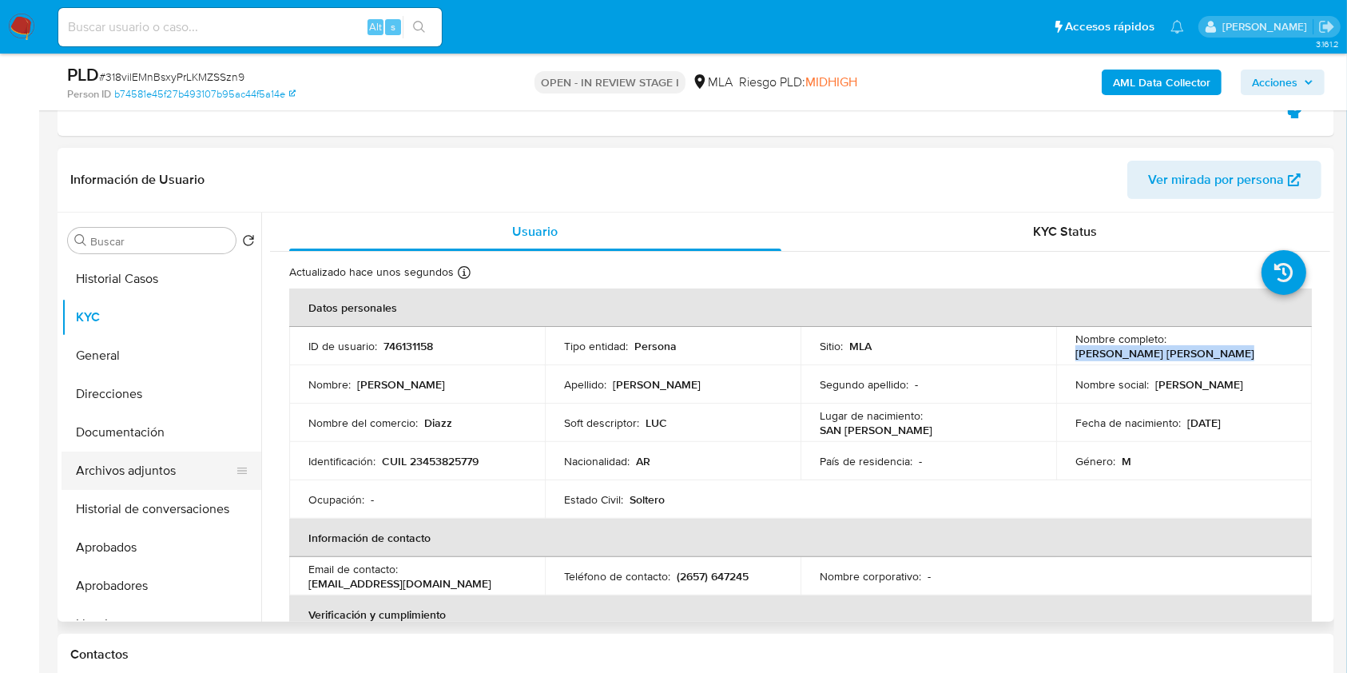
click at [145, 467] on button "Archivos adjuntos" at bounding box center [155, 470] width 187 height 38
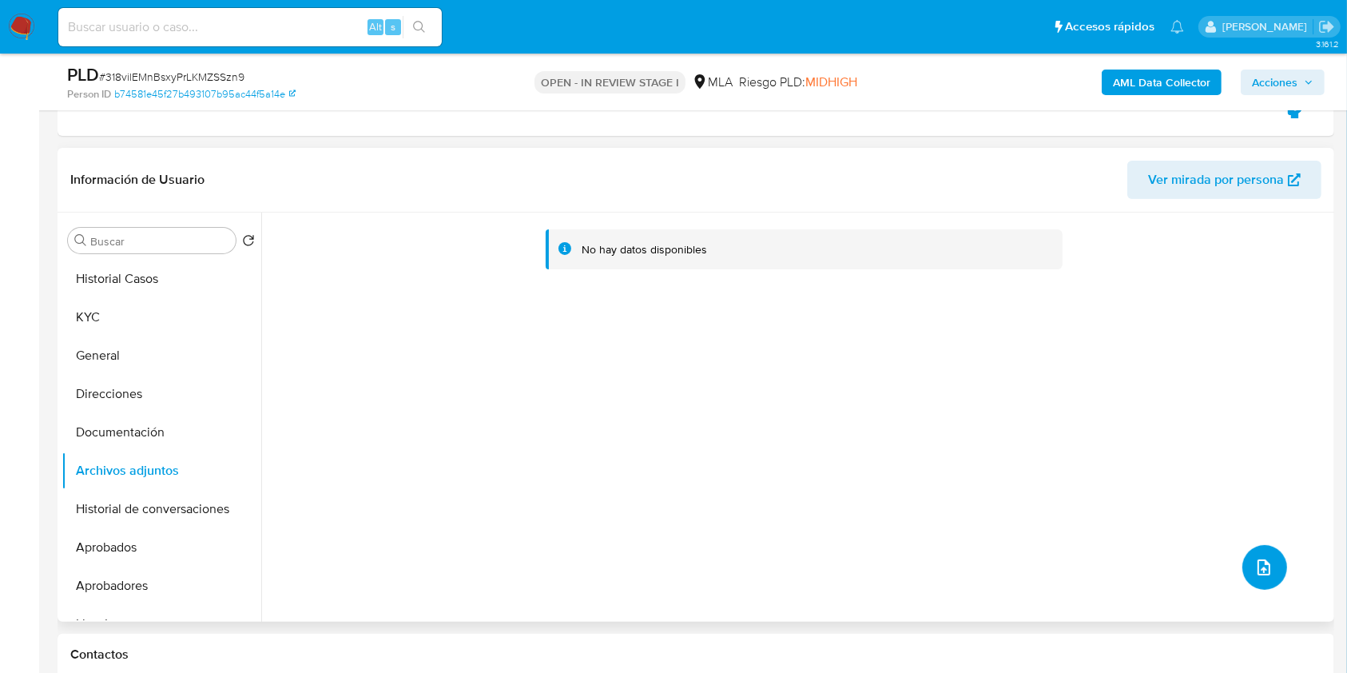
click at [1254, 560] on icon "upload-file" at bounding box center [1263, 567] width 19 height 19
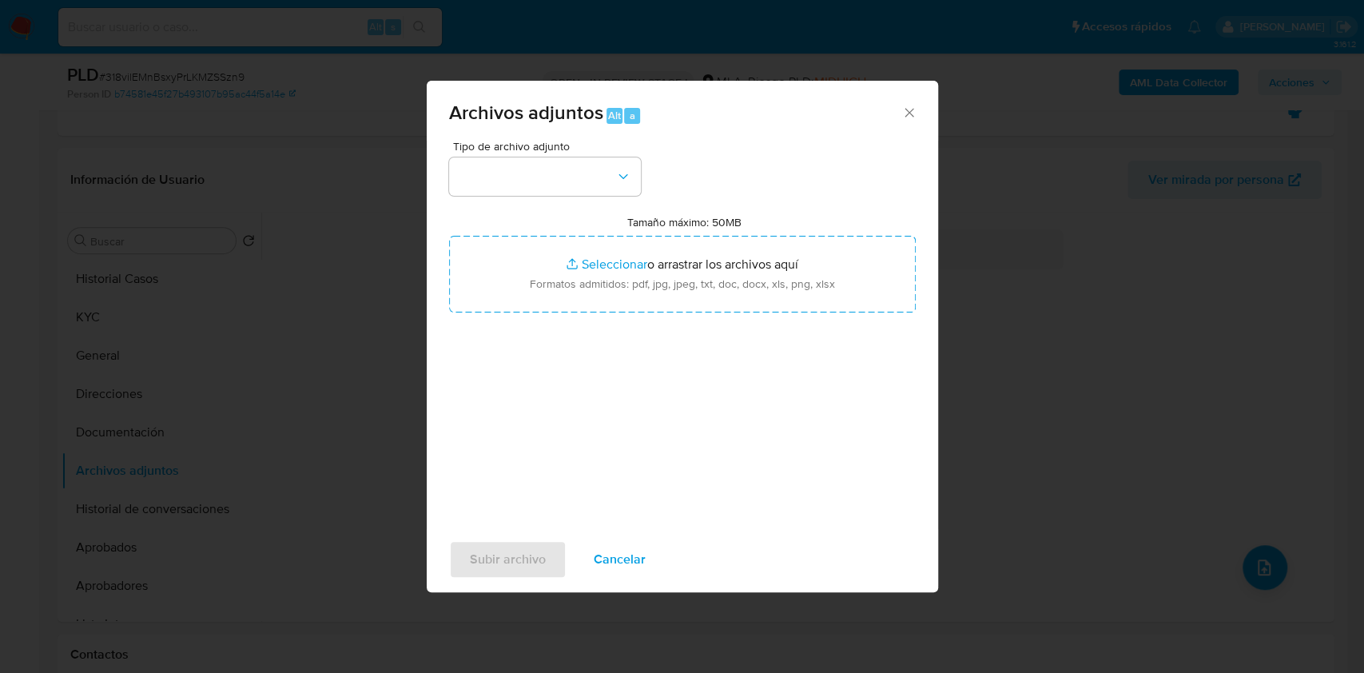
click at [905, 119] on icon "Cerrar" at bounding box center [909, 113] width 16 height 16
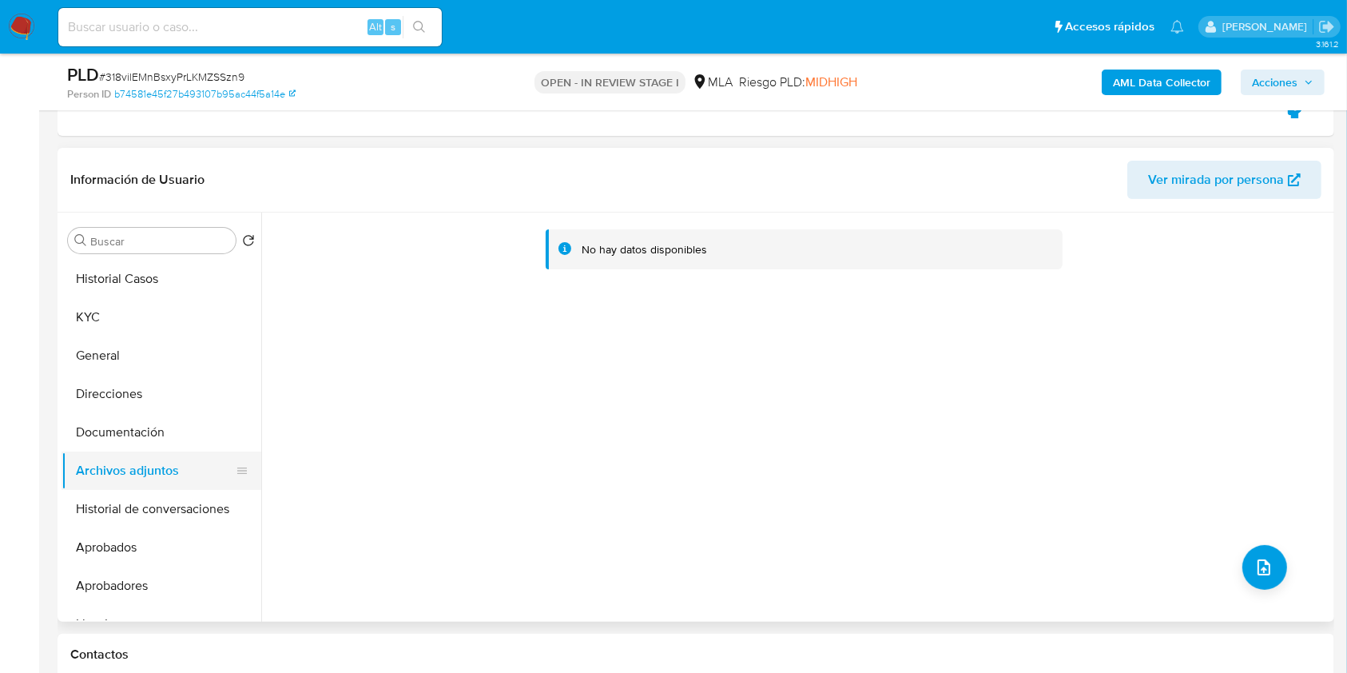
click at [150, 453] on button "Archivos adjuntos" at bounding box center [155, 470] width 187 height 38
click at [148, 471] on button "Archivos adjuntos" at bounding box center [155, 470] width 187 height 38
click at [145, 420] on button "Documentación" at bounding box center [155, 432] width 187 height 38
click at [145, 464] on button "Archivos adjuntos" at bounding box center [155, 470] width 187 height 38
click at [1144, 75] on b "AML Data Collector" at bounding box center [1161, 83] width 97 height 26
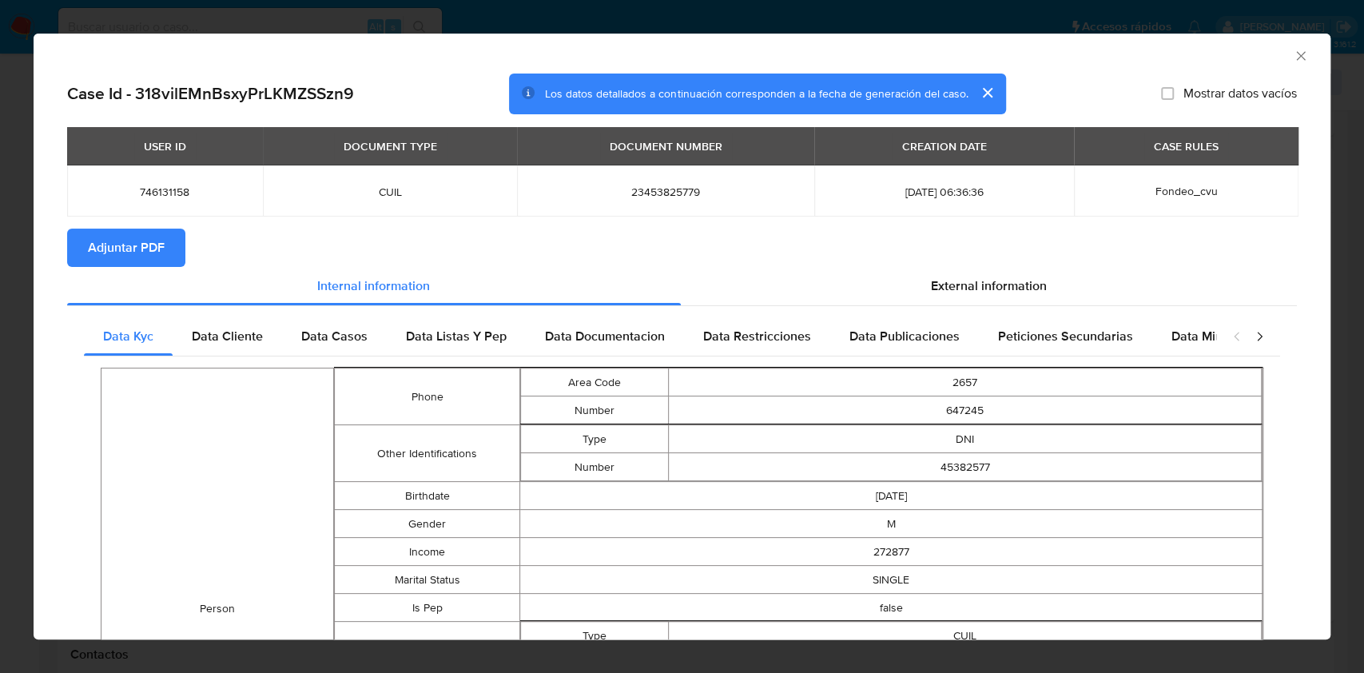
click at [165, 254] on button "Adjuntar PDF" at bounding box center [126, 247] width 118 height 38
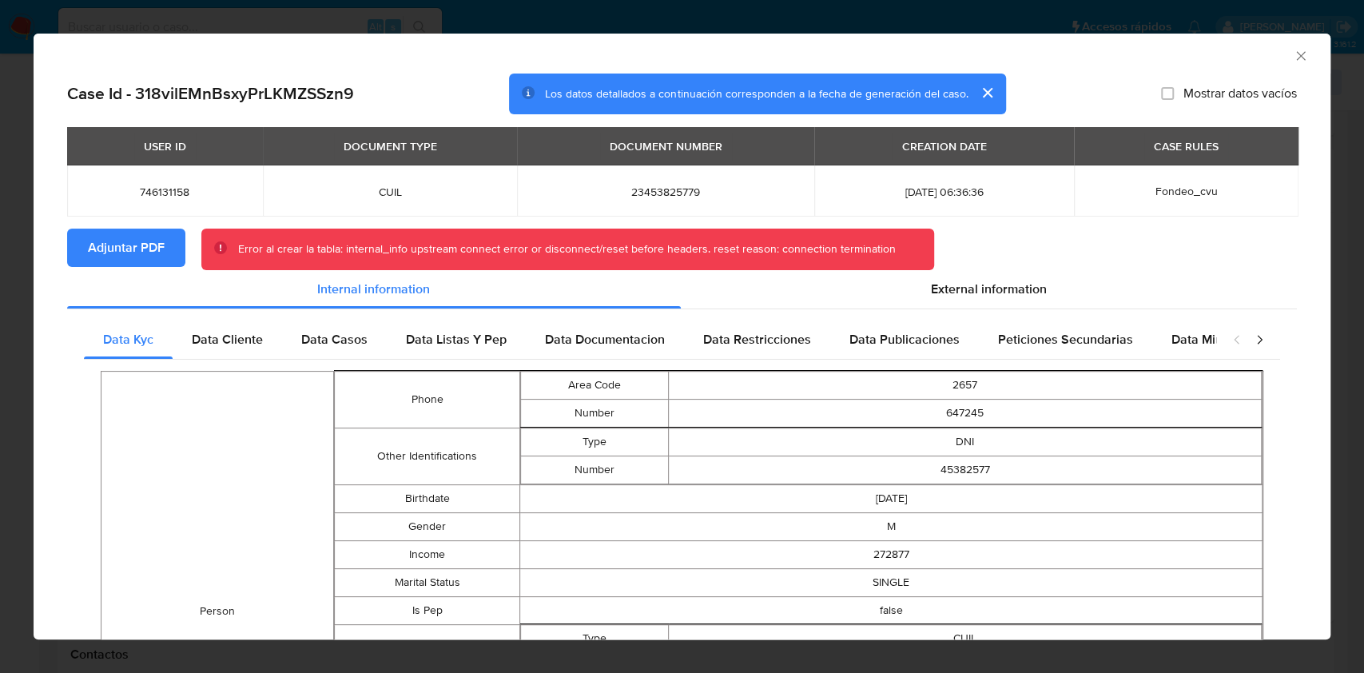
drag, startPoint x: 1284, startPoint y: 53, endPoint x: 1261, endPoint y: 66, distance: 25.8
click at [1293, 54] on icon "Cerrar ventana" at bounding box center [1301, 56] width 16 height 16
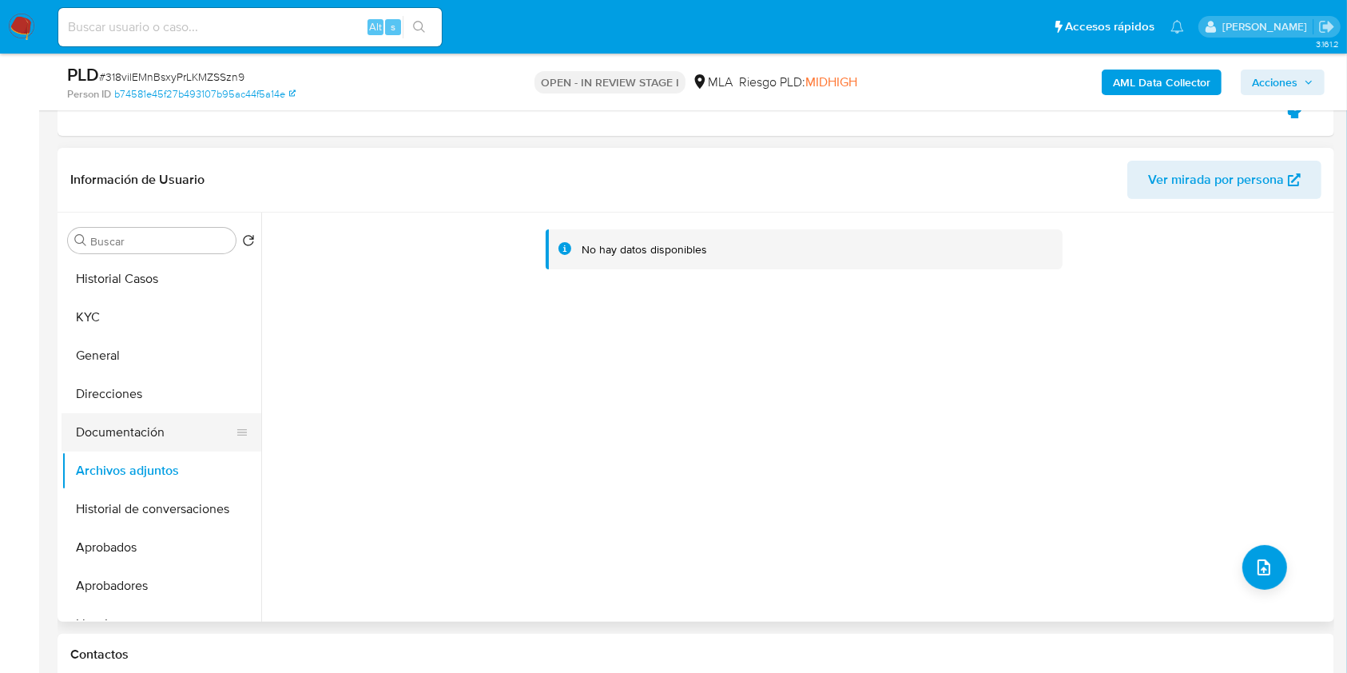
click at [97, 433] on button "Documentación" at bounding box center [155, 432] width 187 height 38
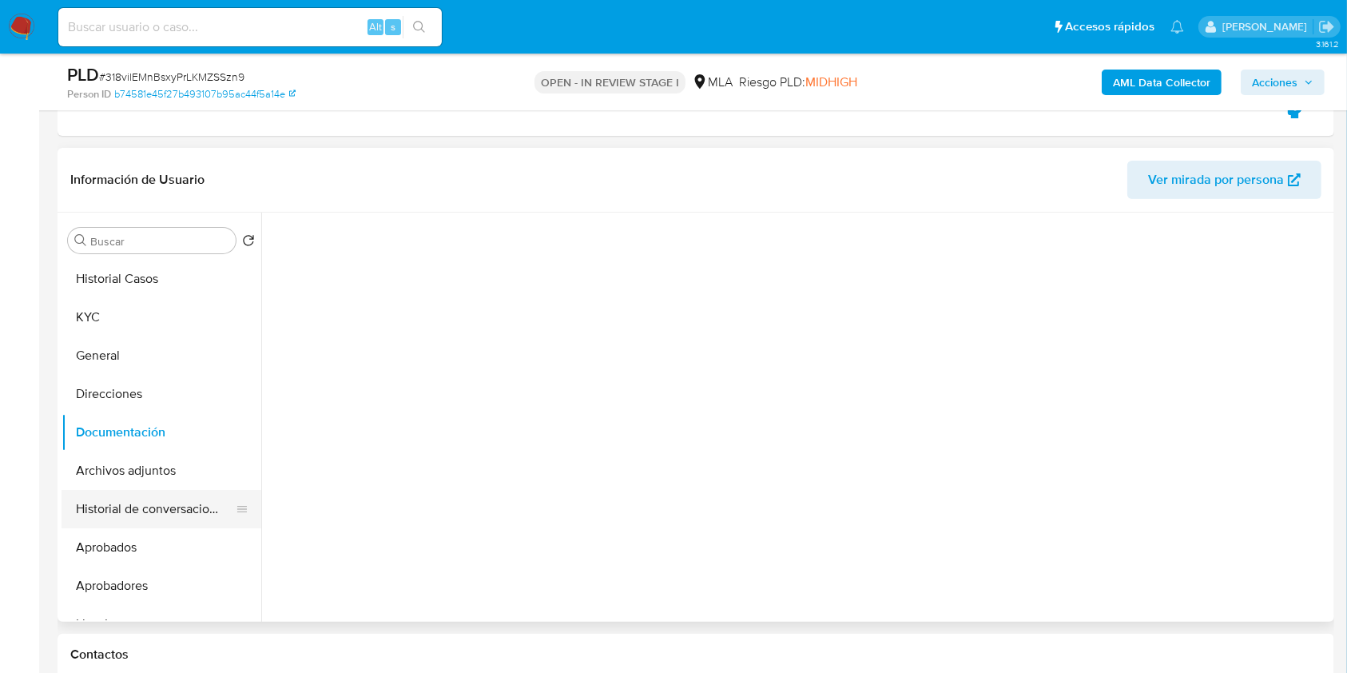
click at [121, 491] on button "Historial de conversaciones" at bounding box center [155, 509] width 187 height 38
click at [151, 451] on button "Archivos adjuntos" at bounding box center [155, 470] width 187 height 38
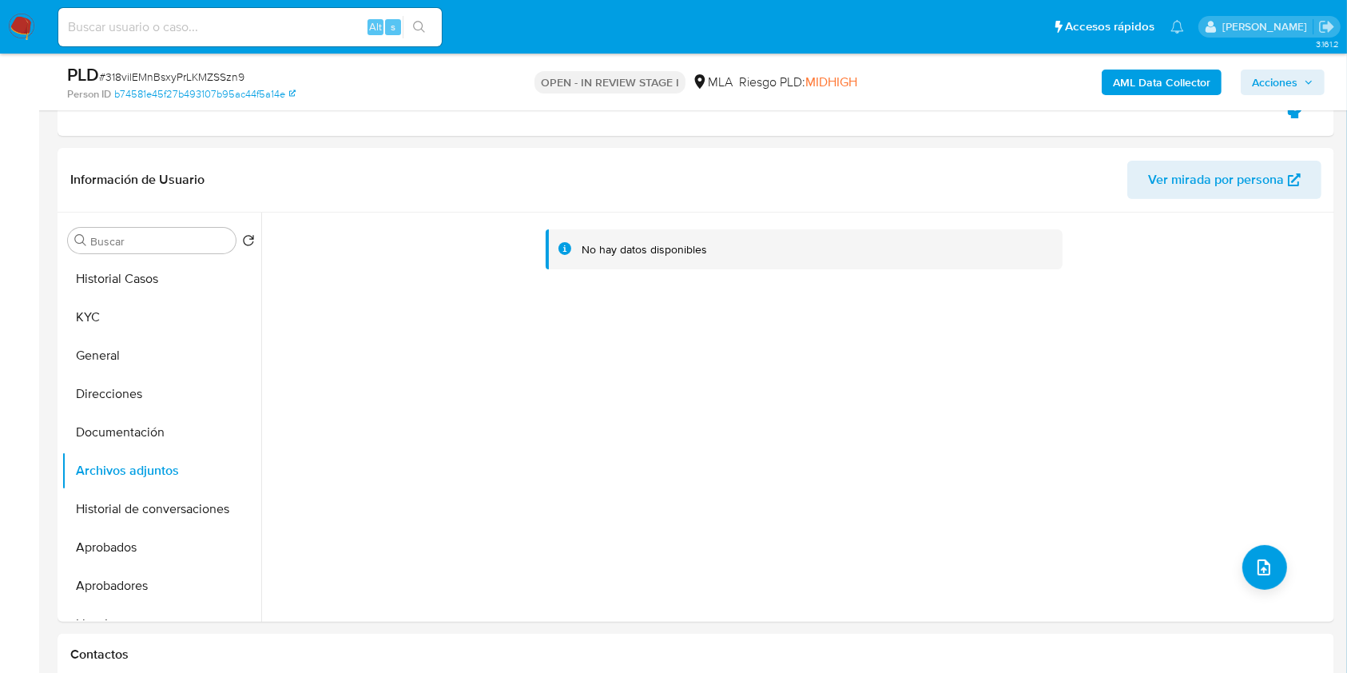
click at [1138, 91] on b "AML Data Collector" at bounding box center [1161, 83] width 97 height 26
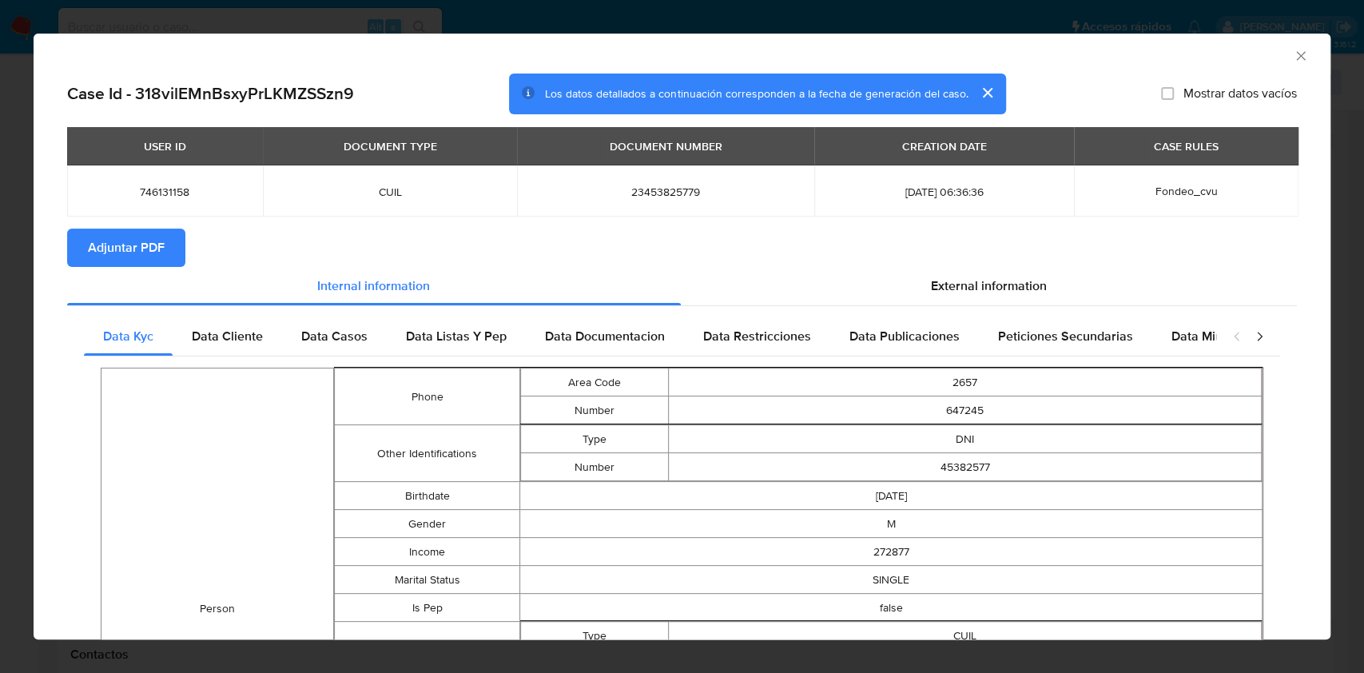
click at [164, 249] on span "Adjuntar PDF" at bounding box center [126, 247] width 77 height 35
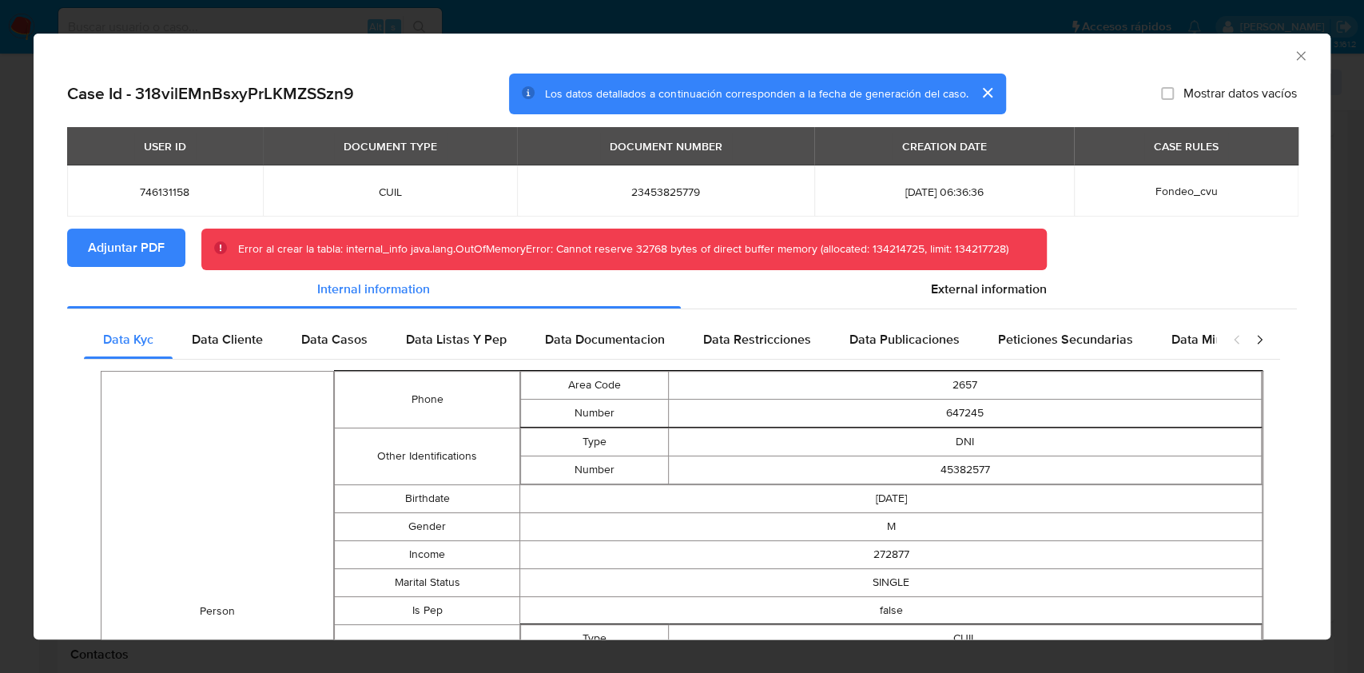
click at [1293, 61] on icon "Cerrar ventana" at bounding box center [1301, 56] width 16 height 16
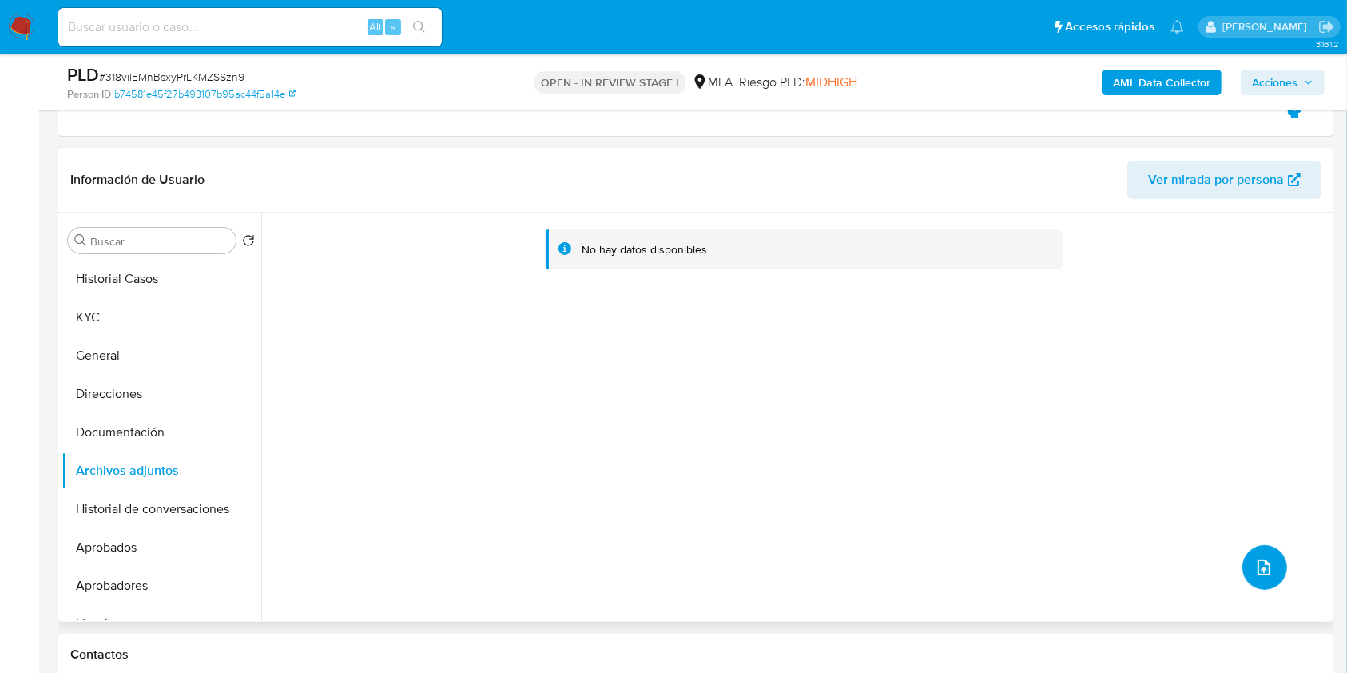
click at [1272, 561] on button "upload-file" at bounding box center [1264, 567] width 45 height 45
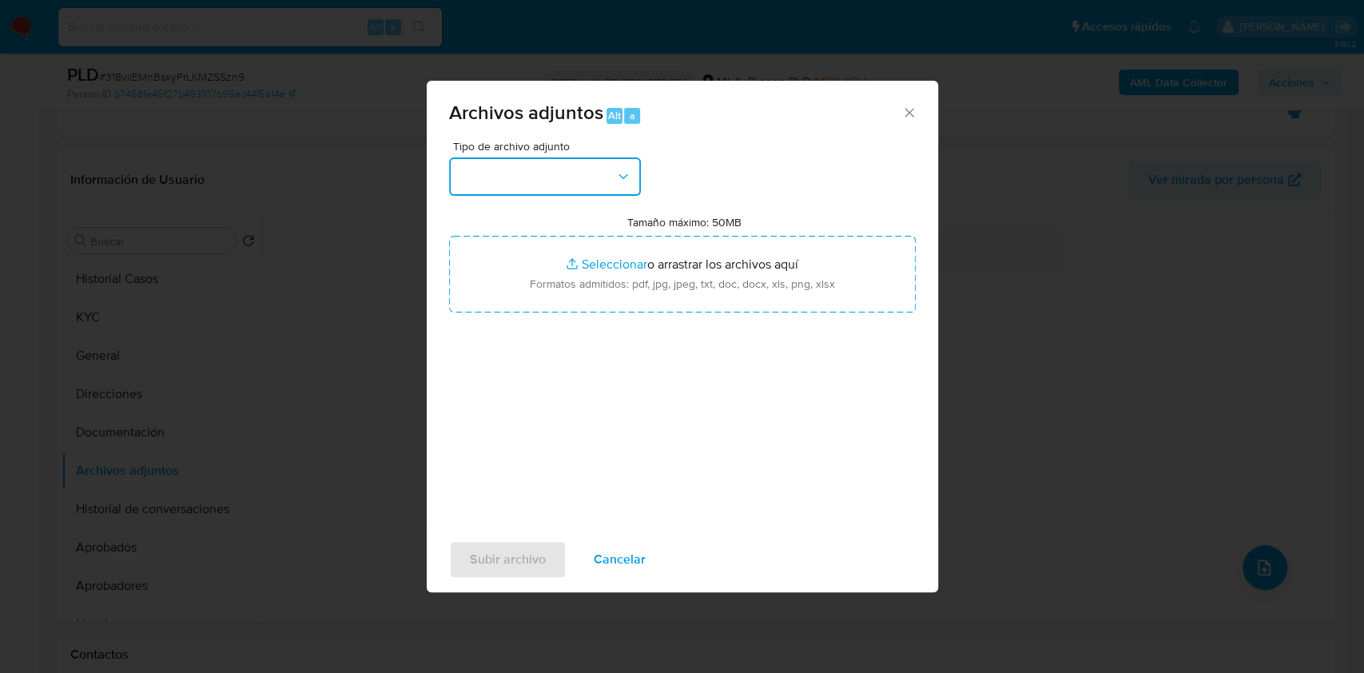
click at [548, 189] on button "button" at bounding box center [545, 176] width 192 height 38
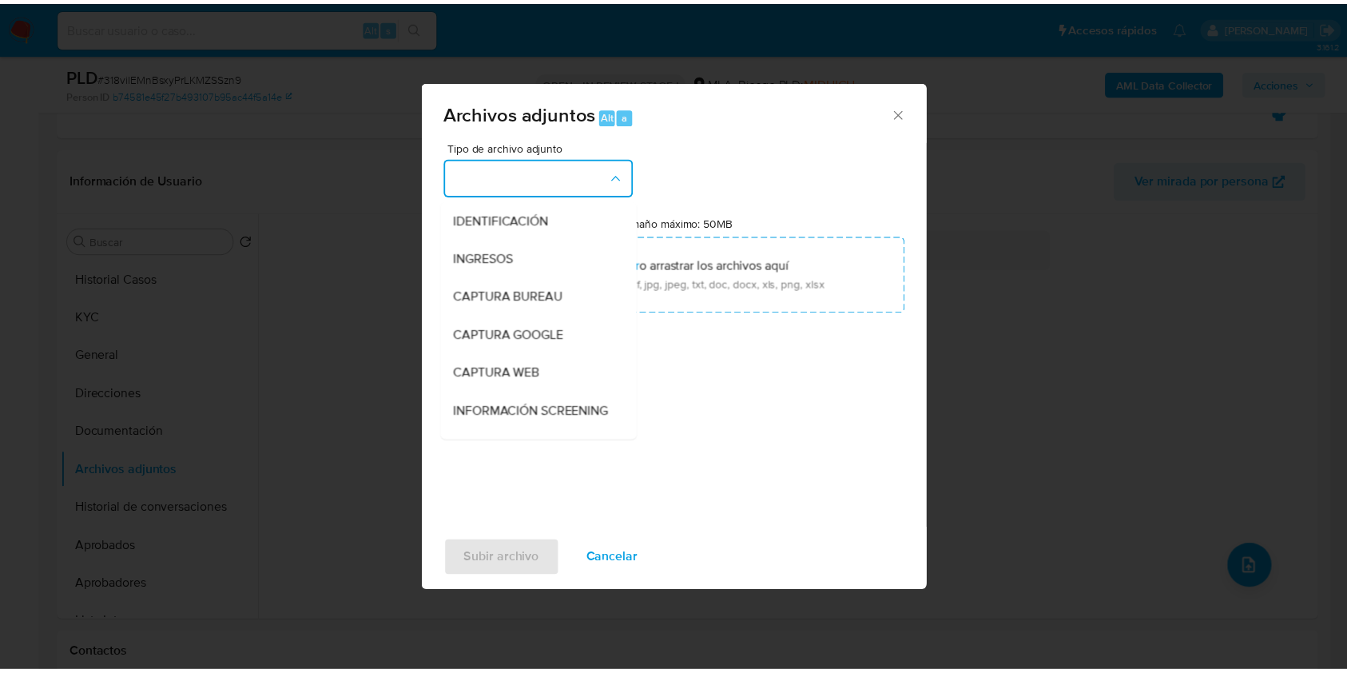
scroll to position [213, 0]
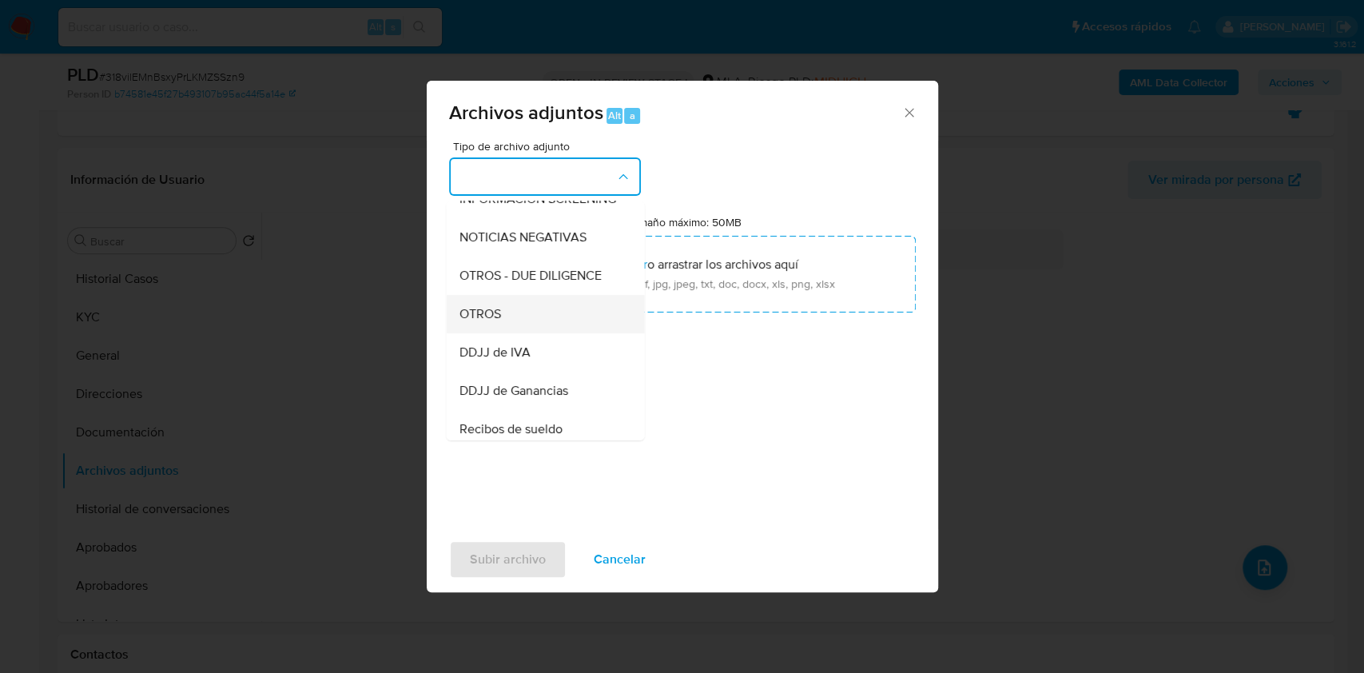
click at [505, 332] on div "OTROS" at bounding box center [540, 314] width 163 height 38
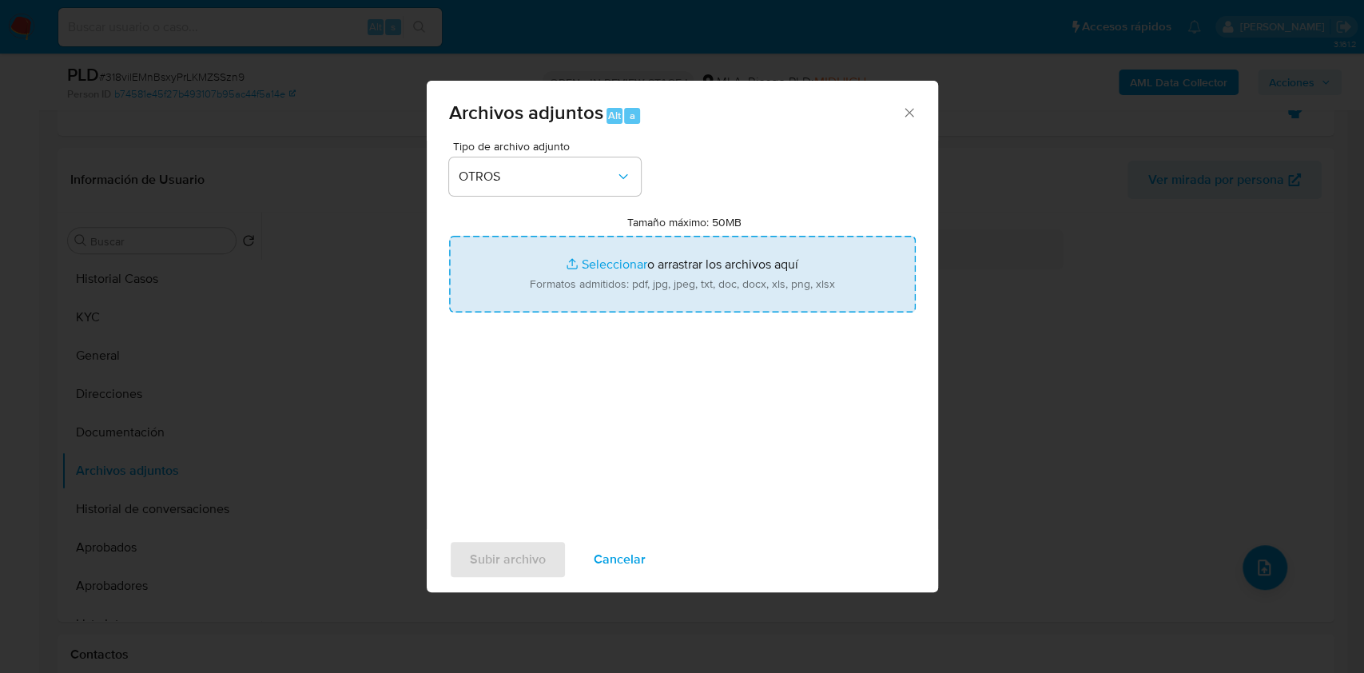
click at [635, 288] on input "Tamaño máximo: 50MB Seleccionar archivos" at bounding box center [682, 274] width 467 height 77
type input "C:\fakepath\Mauro Luciano Diaz Gallardo - NOSIS - SEPTIEMBRE 2025.pdf"
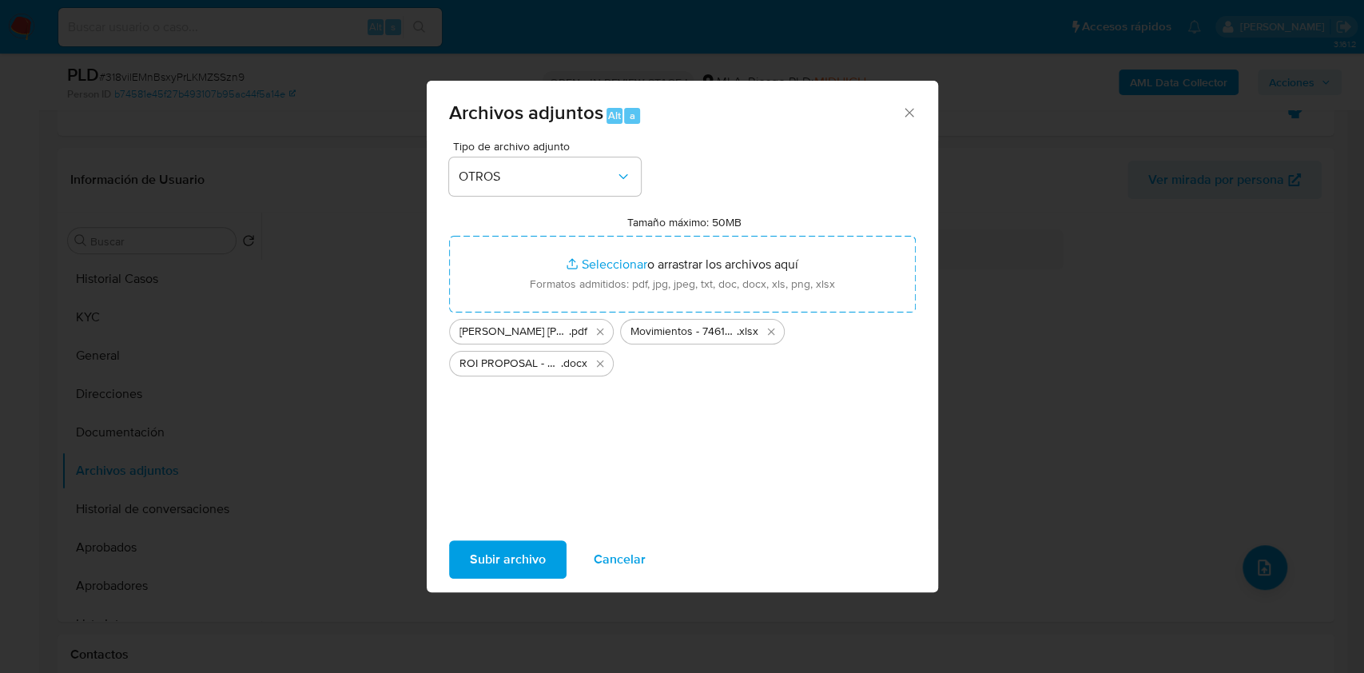
click at [485, 550] on span "Subir archivo" at bounding box center [508, 559] width 76 height 35
click at [898, 103] on span "Archivos adjuntos Alt a" at bounding box center [675, 113] width 453 height 21
drag, startPoint x: 905, startPoint y: 106, endPoint x: 828, endPoint y: 171, distance: 101.0
click at [906, 106] on icon "Cerrar" at bounding box center [909, 113] width 16 height 16
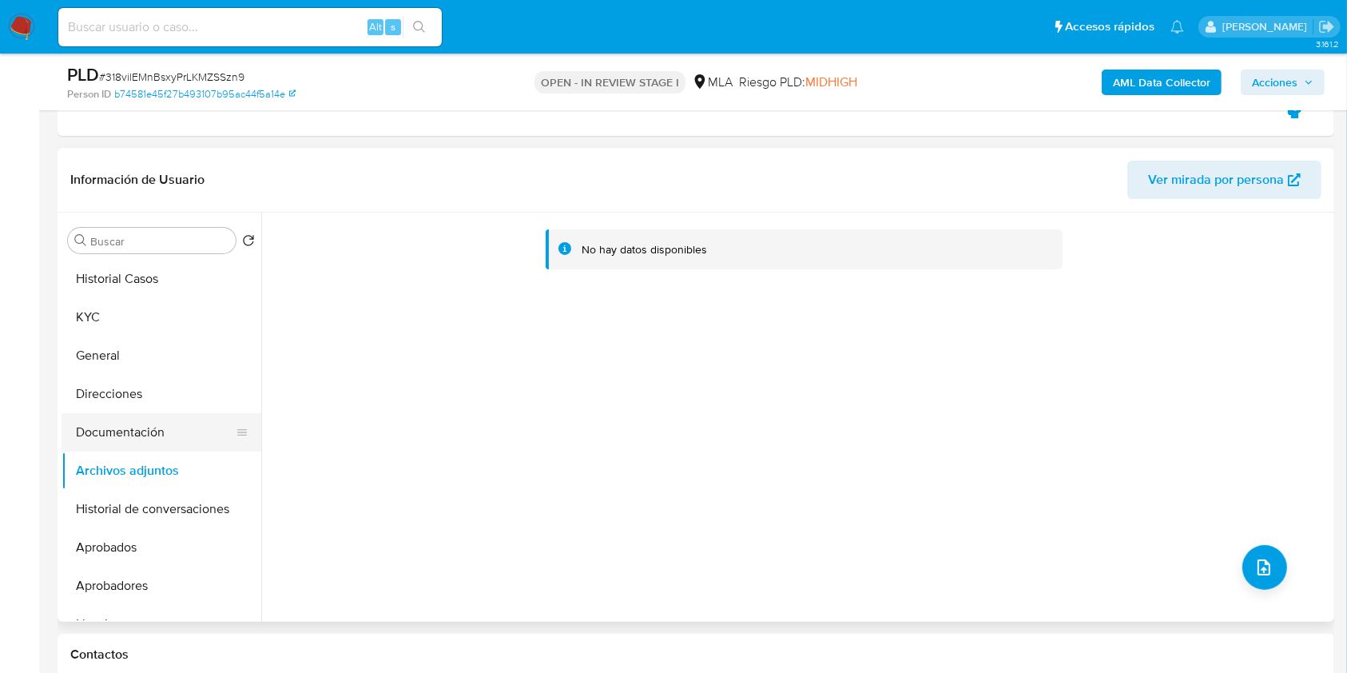
drag, startPoint x: 181, startPoint y: 425, endPoint x: 178, endPoint y: 461, distance: 36.1
click at [181, 428] on button "Documentación" at bounding box center [162, 432] width 200 height 38
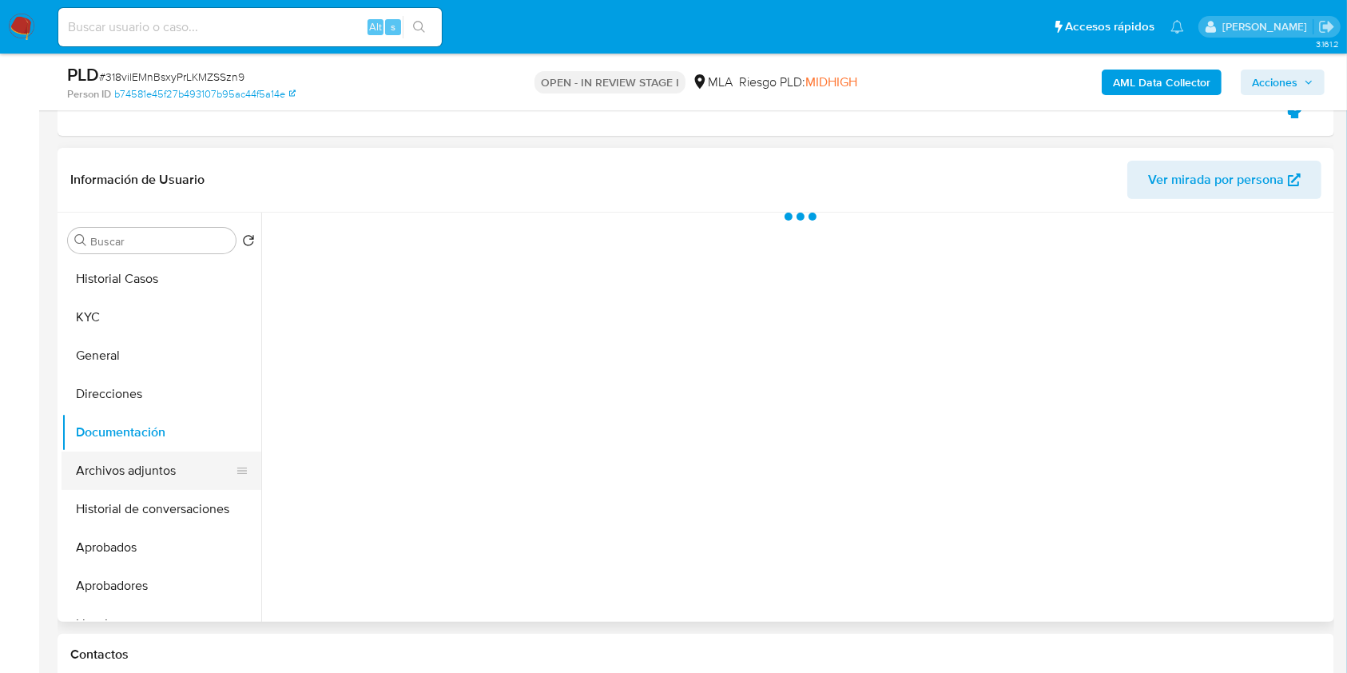
click at [178, 474] on button "Archivos adjuntos" at bounding box center [155, 470] width 187 height 38
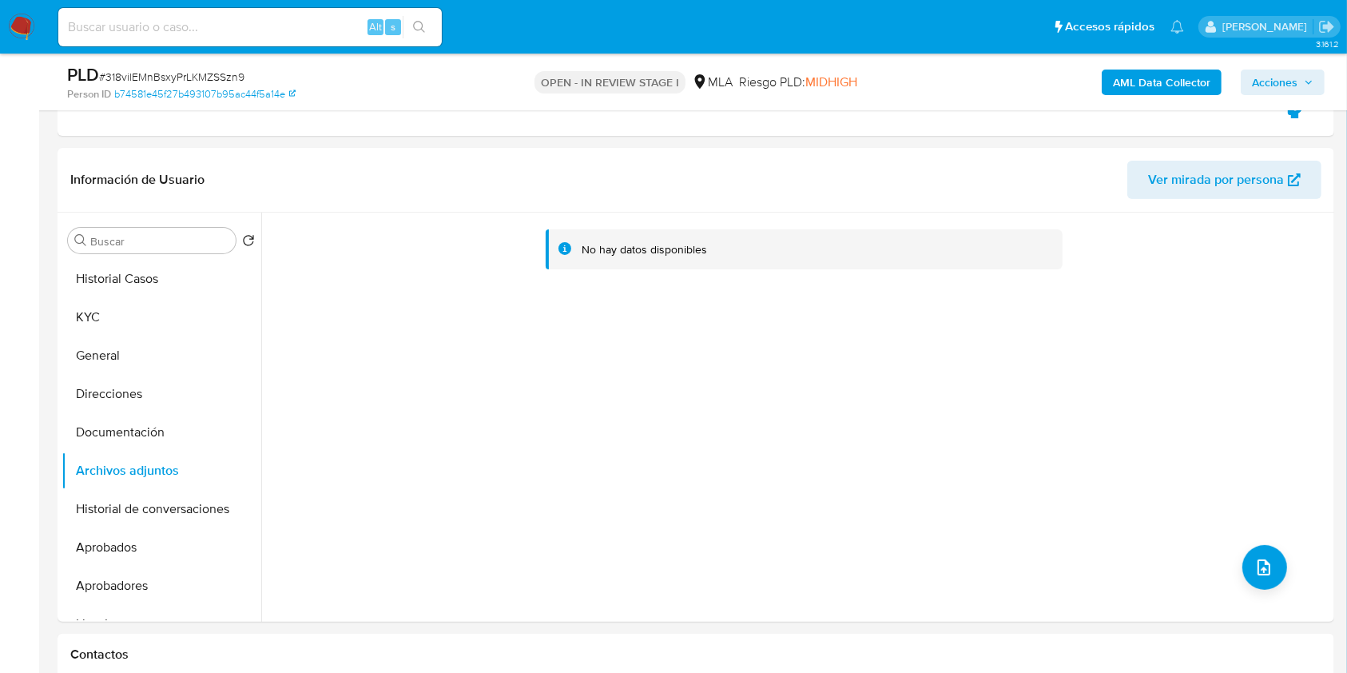
click at [249, 34] on input at bounding box center [249, 27] width 383 height 21
paste input "zI1HgGyr4u3HQXsMEeHiHKHt"
type input "zI1HgGyr4u3HQXsMEeHiHKHt"
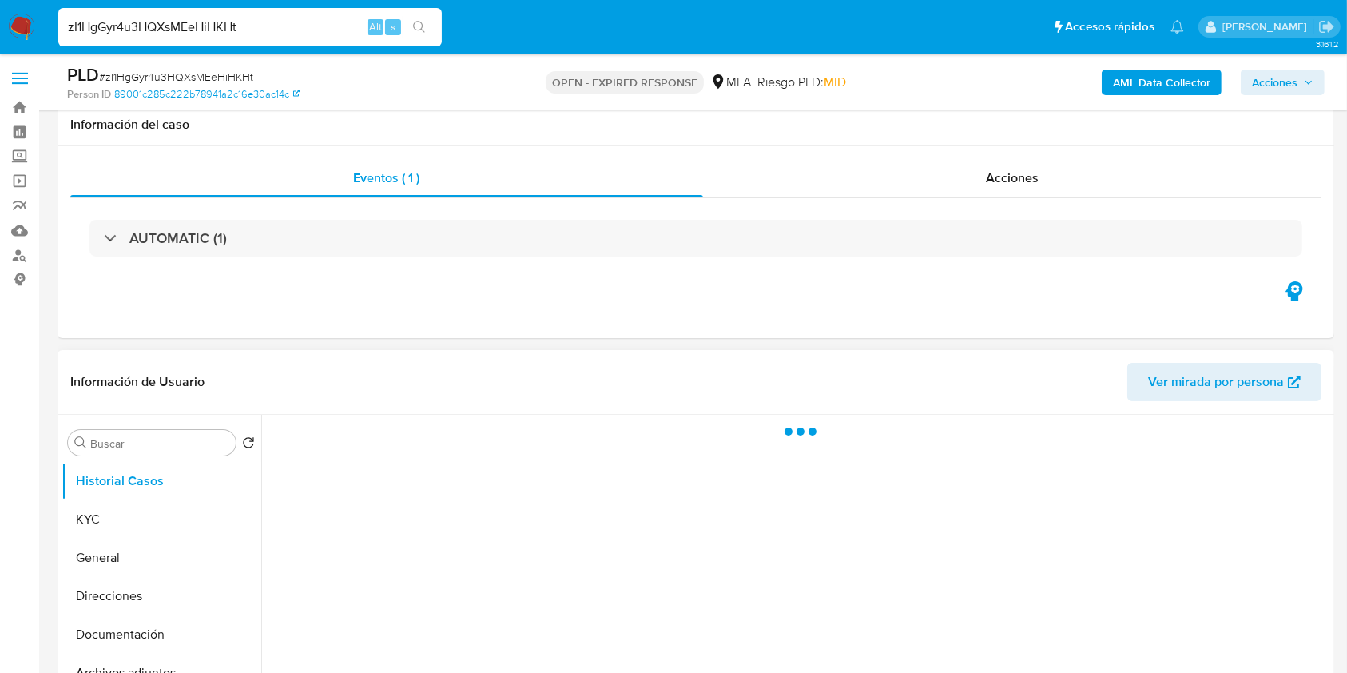
scroll to position [106, 0]
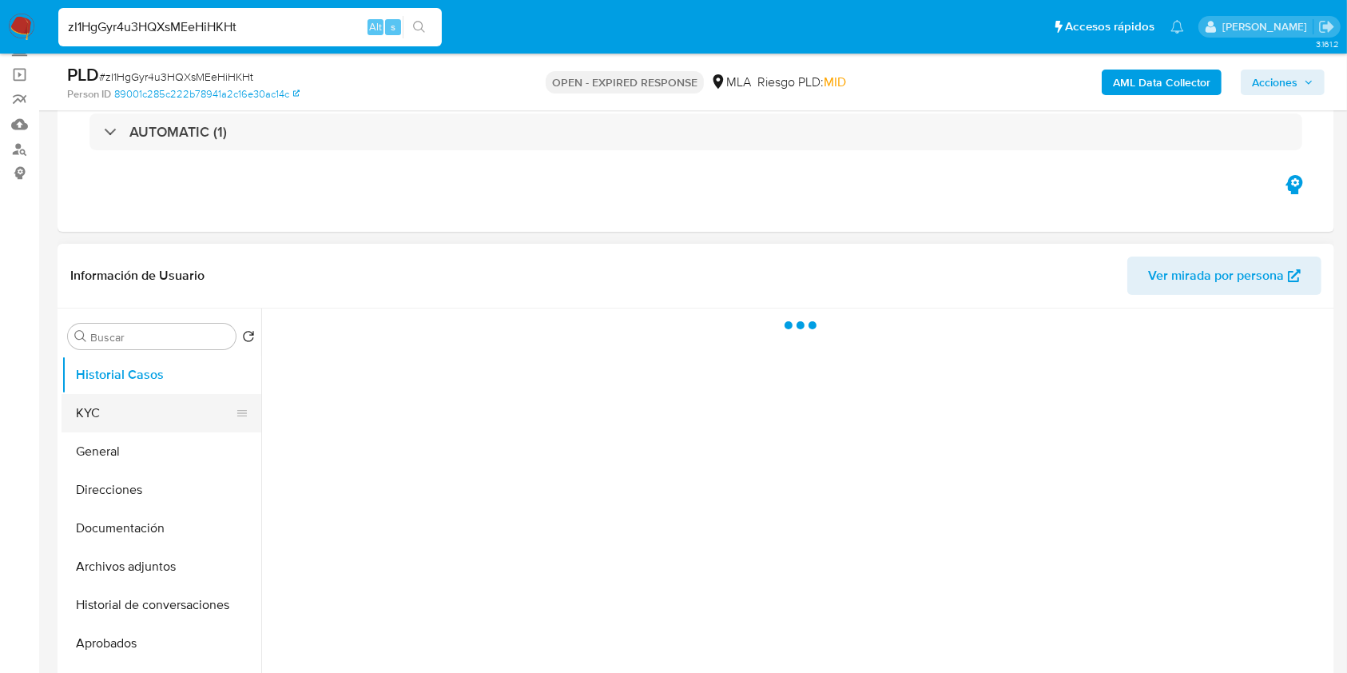
click at [109, 424] on button "KYC" at bounding box center [155, 413] width 187 height 38
select select "10"
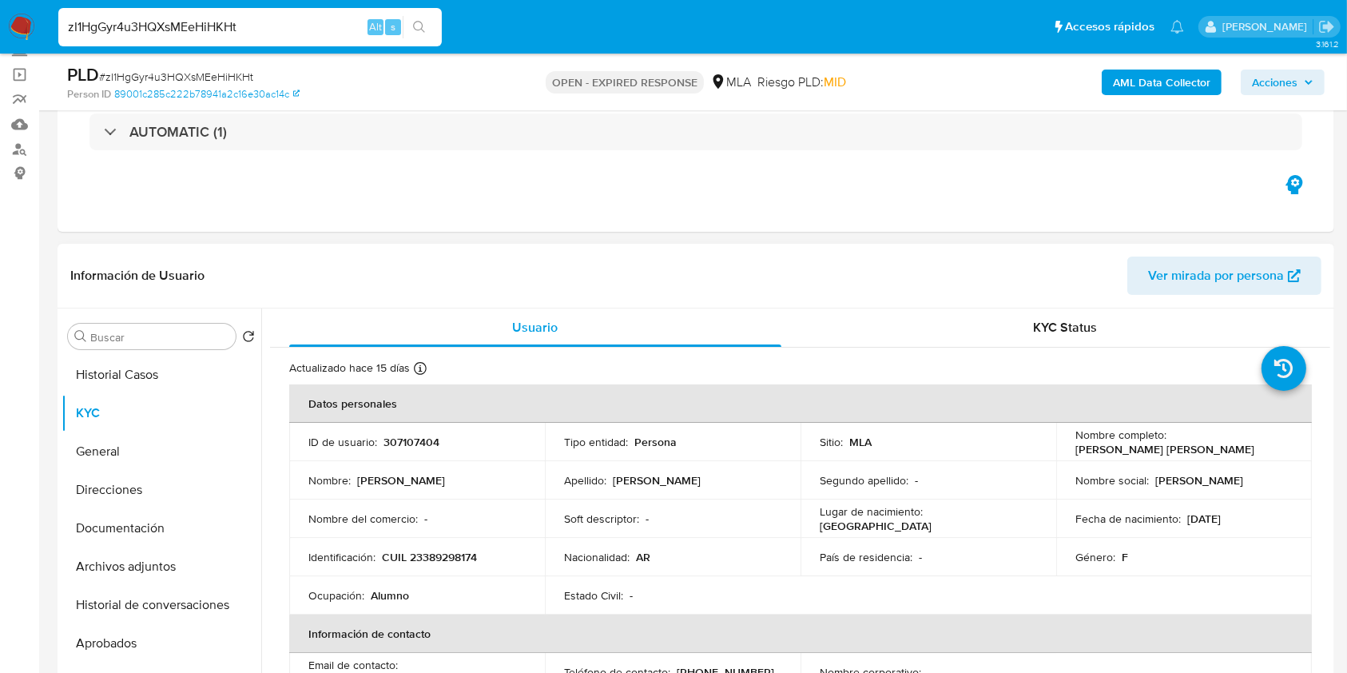
drag, startPoint x: 1071, startPoint y: 447, endPoint x: 1275, endPoint y: 435, distance: 204.1
click at [1275, 435] on div "Nombre completo : Karen Antonella Sabino" at bounding box center [1183, 441] width 217 height 29
drag, startPoint x: 1071, startPoint y: 445, endPoint x: 1257, endPoint y: 446, distance: 186.1
click at [1257, 446] on div "Nombre completo : Karen Antonella Sabino" at bounding box center [1183, 441] width 217 height 29
copy p "[PERSON_NAME] [PERSON_NAME]"
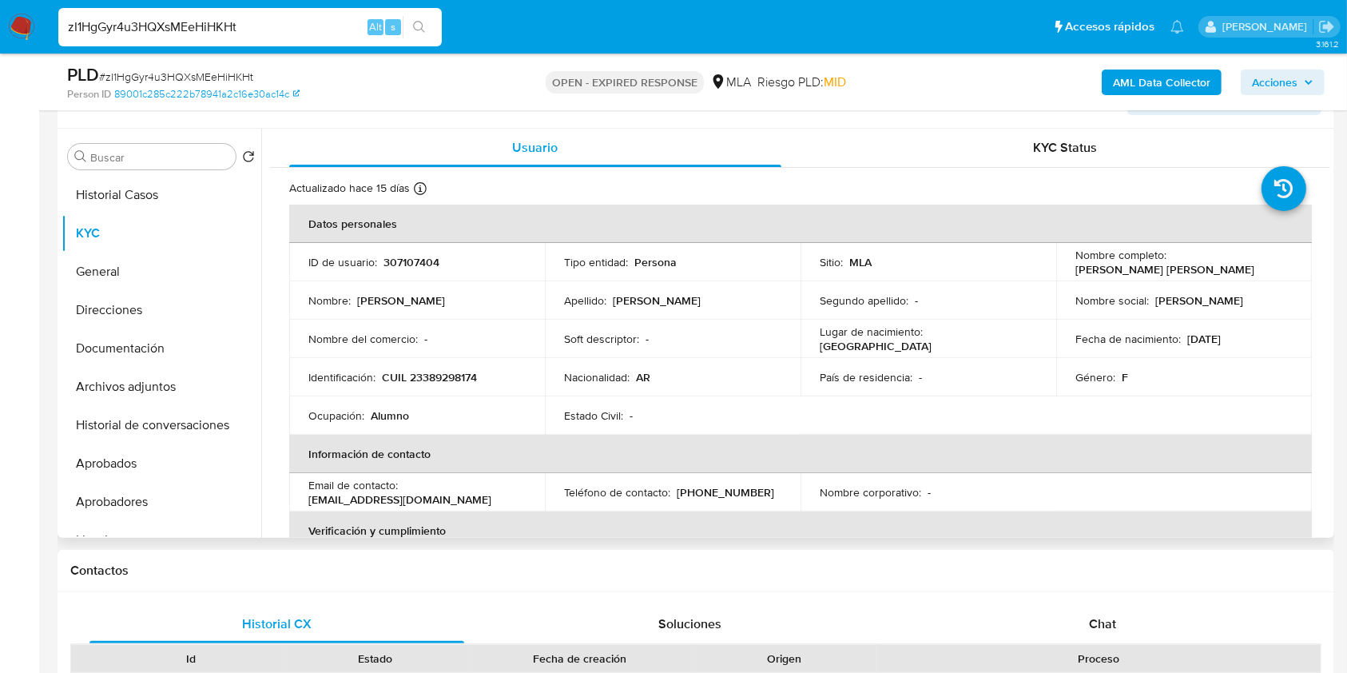
scroll to position [180, 0]
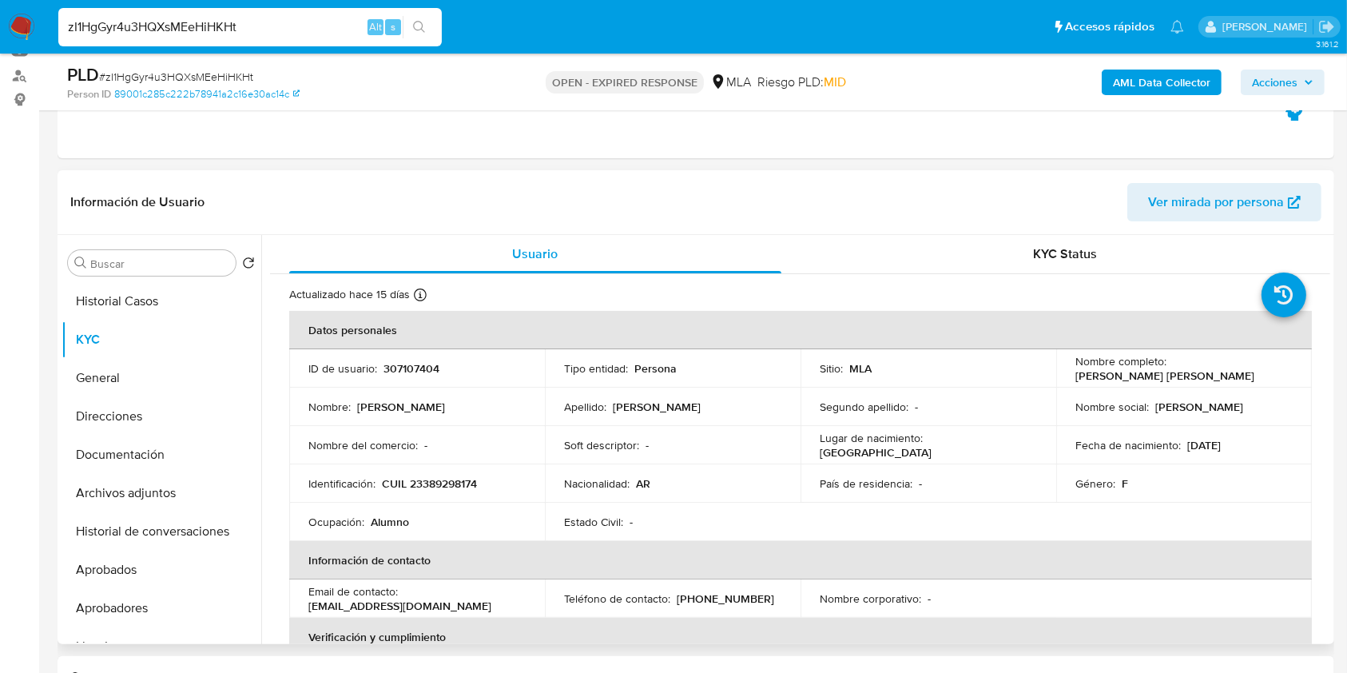
click at [415, 361] on p "307107404" at bounding box center [411, 368] width 56 height 14
click at [242, 77] on span "# zI1HgGyr4u3HQXsMEeHiHKHt" at bounding box center [176, 77] width 154 height 16
copy span "zI1HgGyr4u3HQXsMEeHiHKHt"
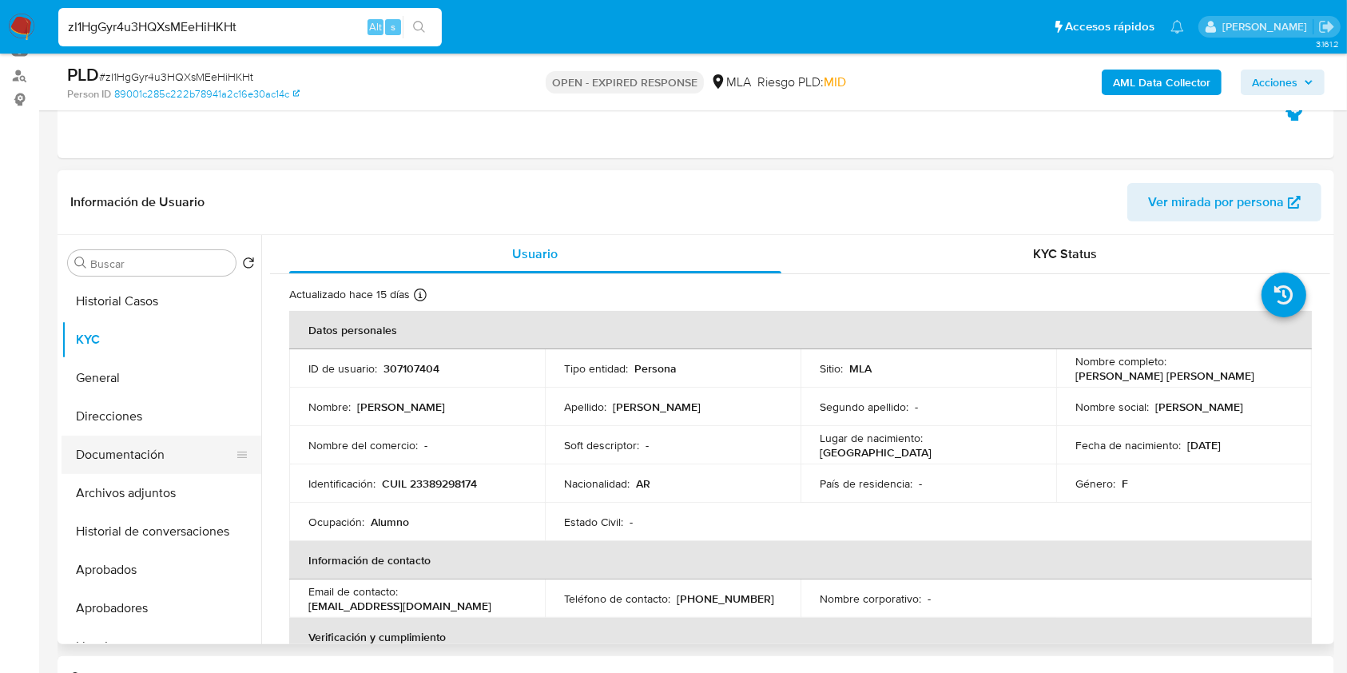
click at [182, 439] on button "Documentación" at bounding box center [155, 454] width 187 height 38
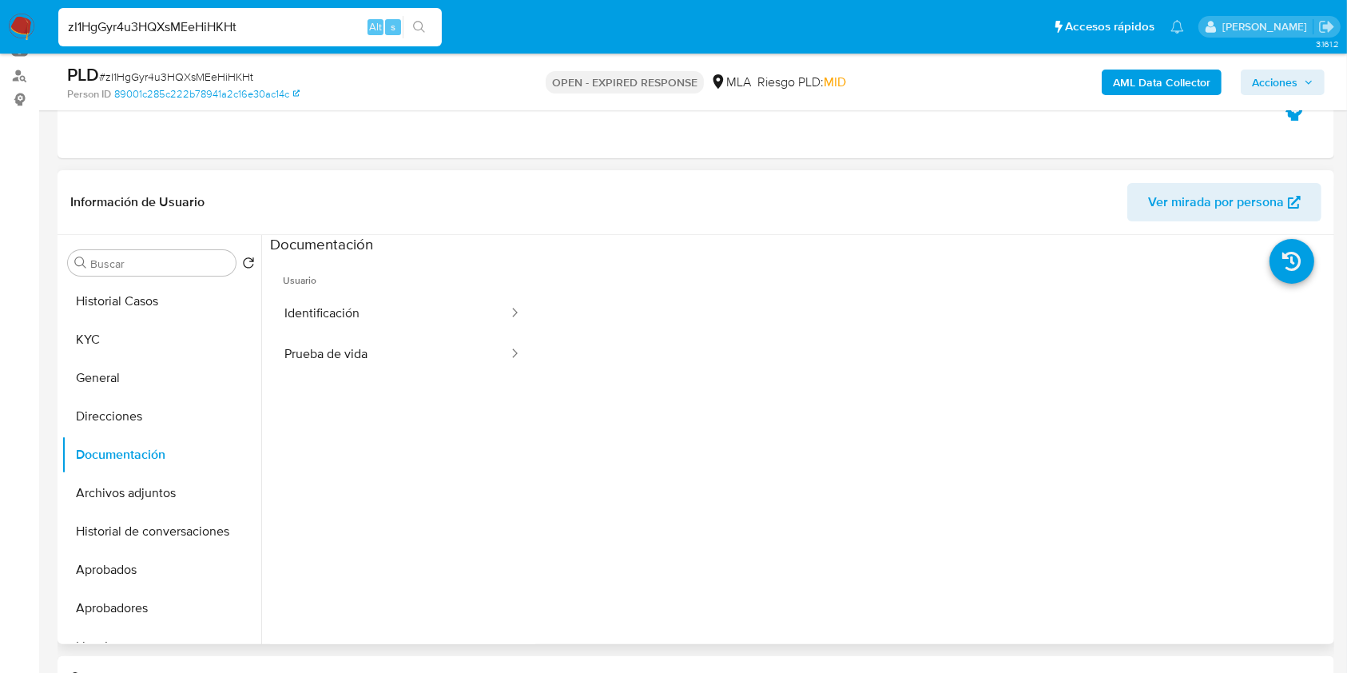
scroll to position [129, 0]
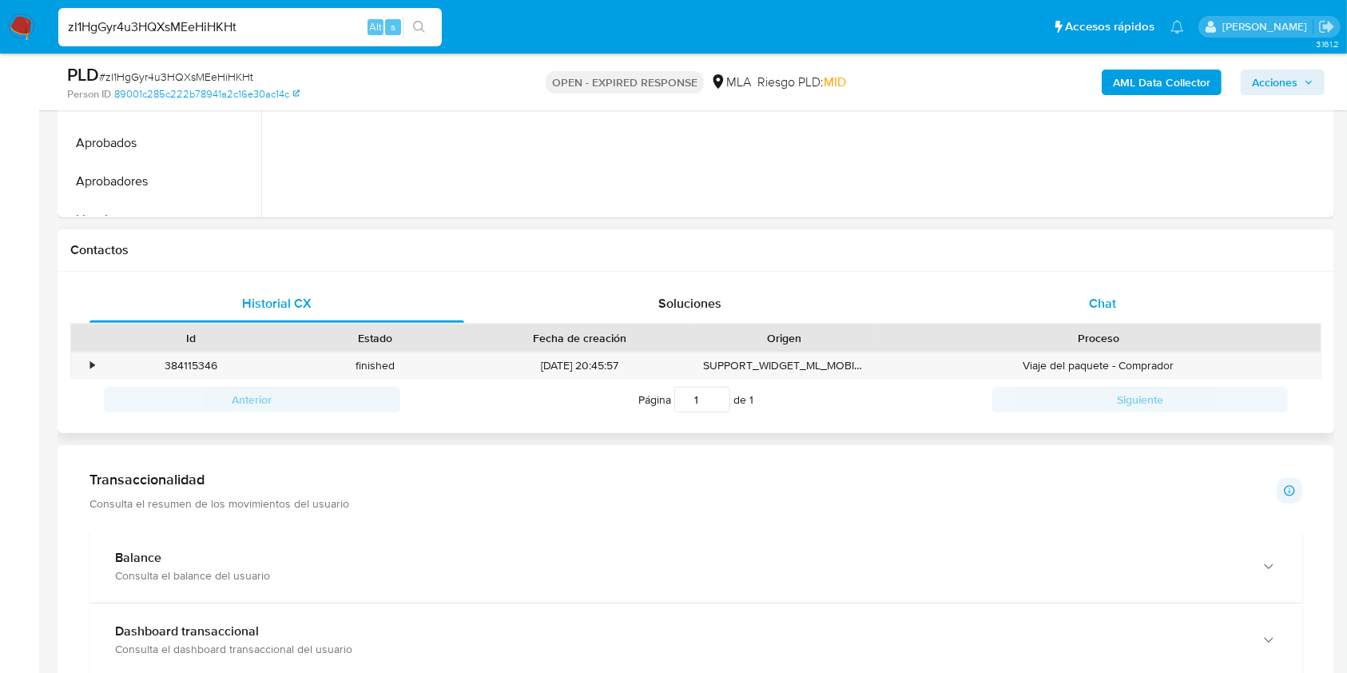
click at [1089, 305] on span "Chat" at bounding box center [1102, 303] width 27 height 18
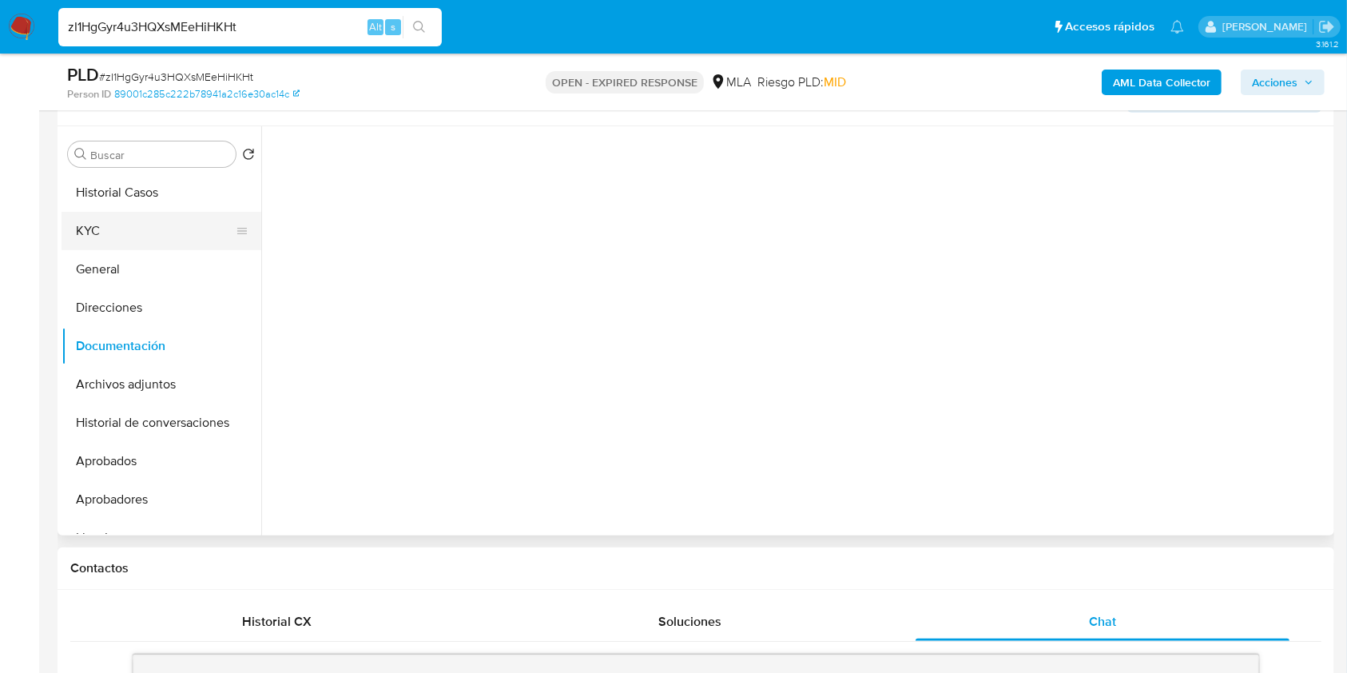
scroll to position [287, 0]
click at [148, 220] on button "KYC" at bounding box center [155, 232] width 187 height 38
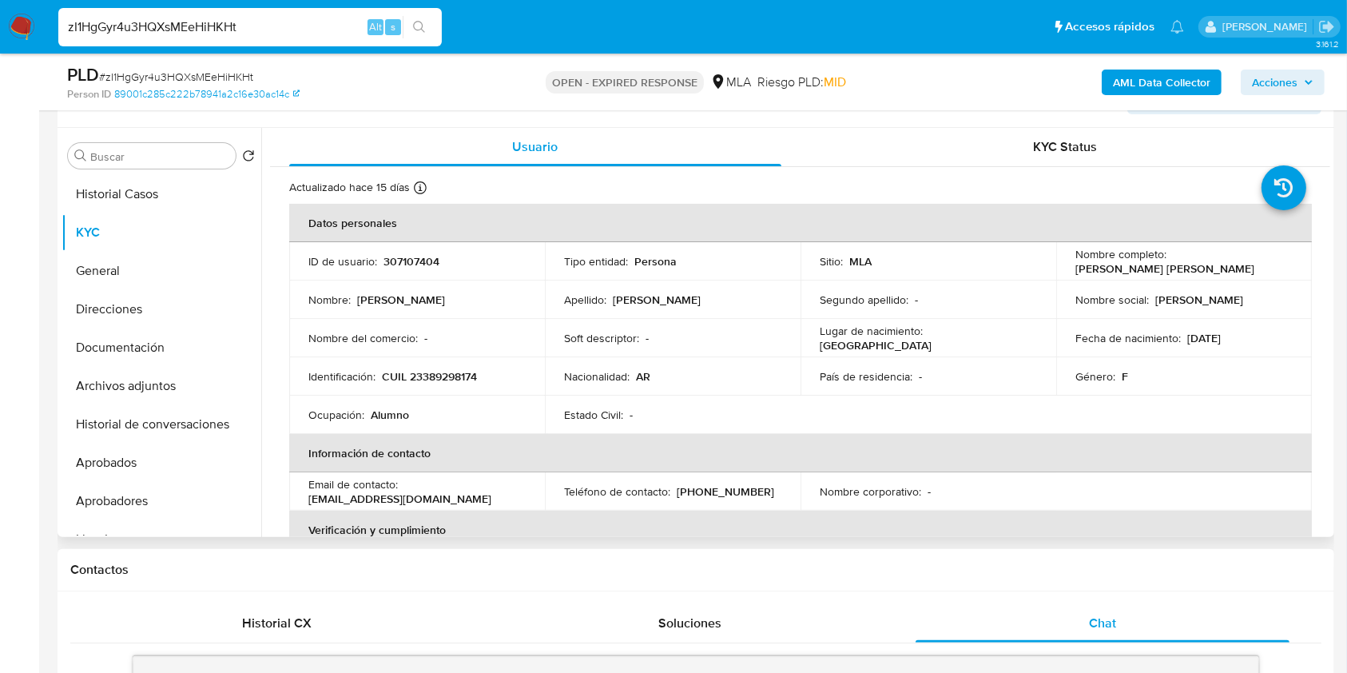
click at [458, 369] on p "CUIL 23389298174" at bounding box center [429, 376] width 95 height 14
click at [456, 377] on p "CUIL 23389298174" at bounding box center [429, 376] width 95 height 14
copy p "23389298174"
click at [434, 254] on p "307107404" at bounding box center [411, 261] width 56 height 14
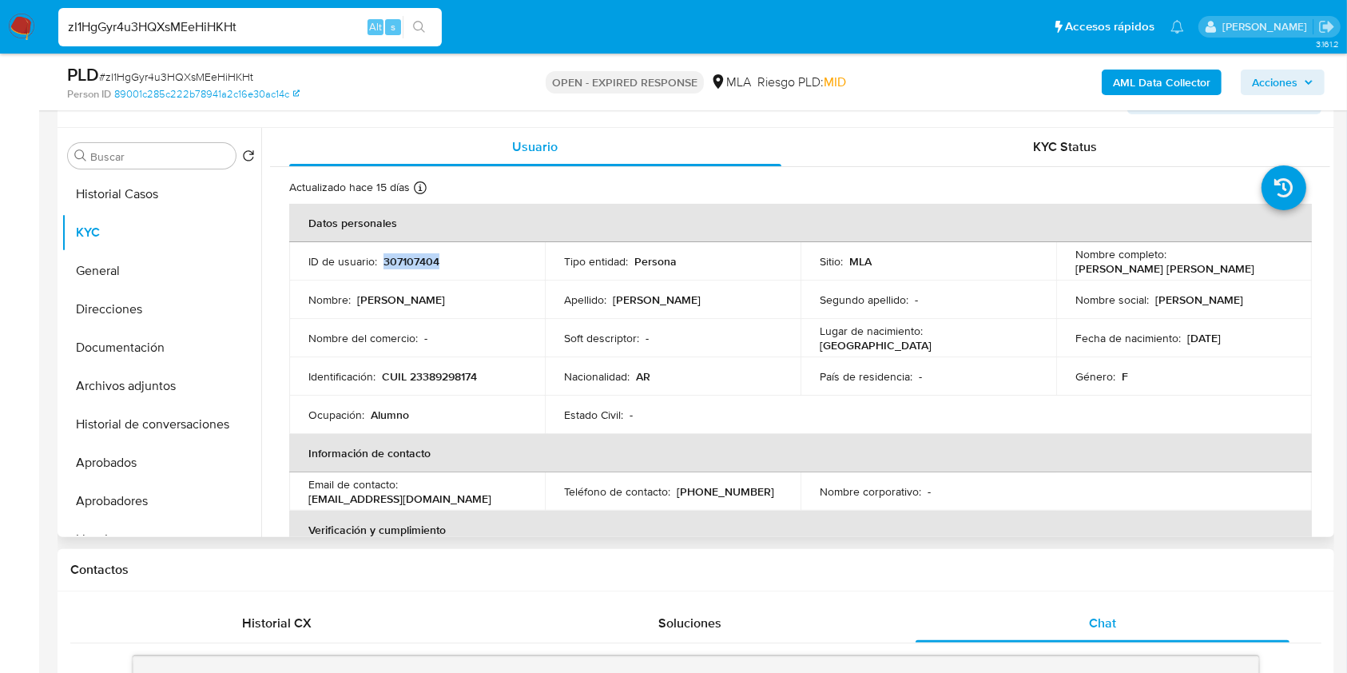
click at [433, 254] on p "307107404" at bounding box center [411, 261] width 56 height 14
copy p "307107404"
click at [460, 373] on p "CUIL 23389298174" at bounding box center [429, 376] width 95 height 14
copy p "23389298174"
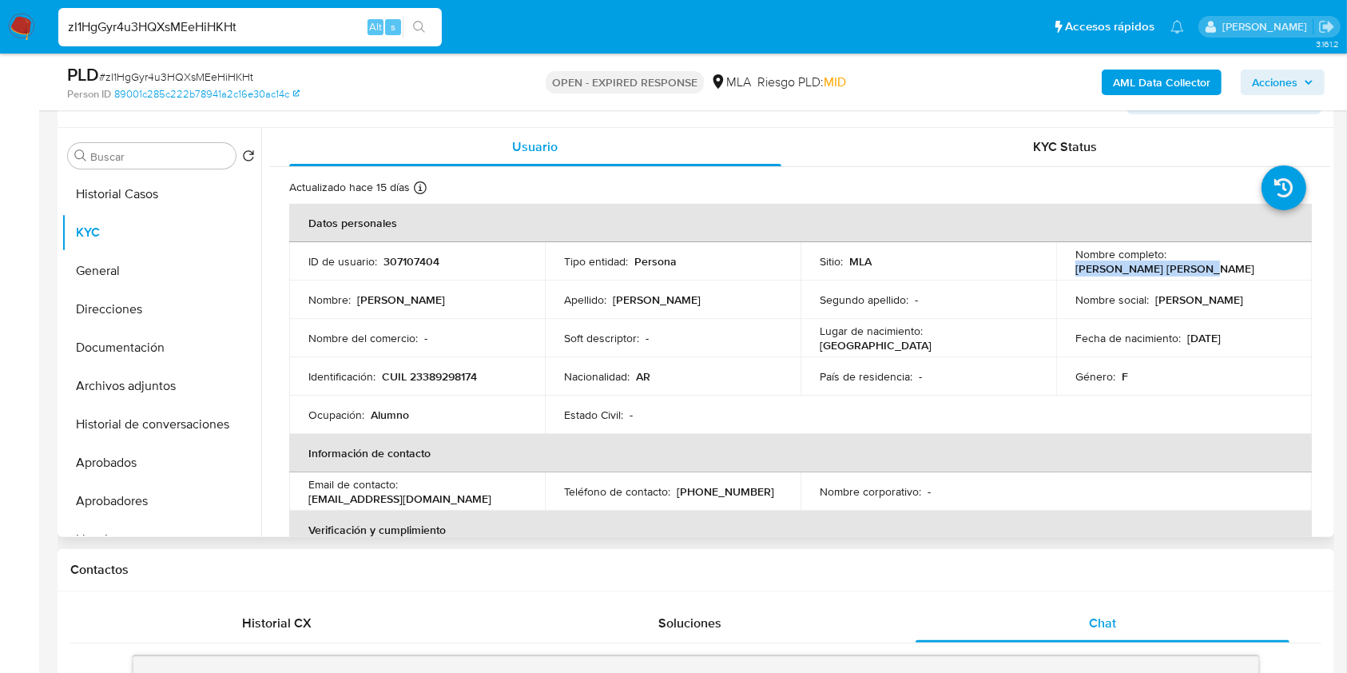
drag, startPoint x: 1072, startPoint y: 266, endPoint x: 1202, endPoint y: 267, distance: 129.4
click at [1202, 267] on div "Nombre completo : Karen Antonella Sabino" at bounding box center [1183, 261] width 217 height 29
copy p "Karen Antonella Sabino"
click at [141, 352] on button "Documentación" at bounding box center [155, 347] width 187 height 38
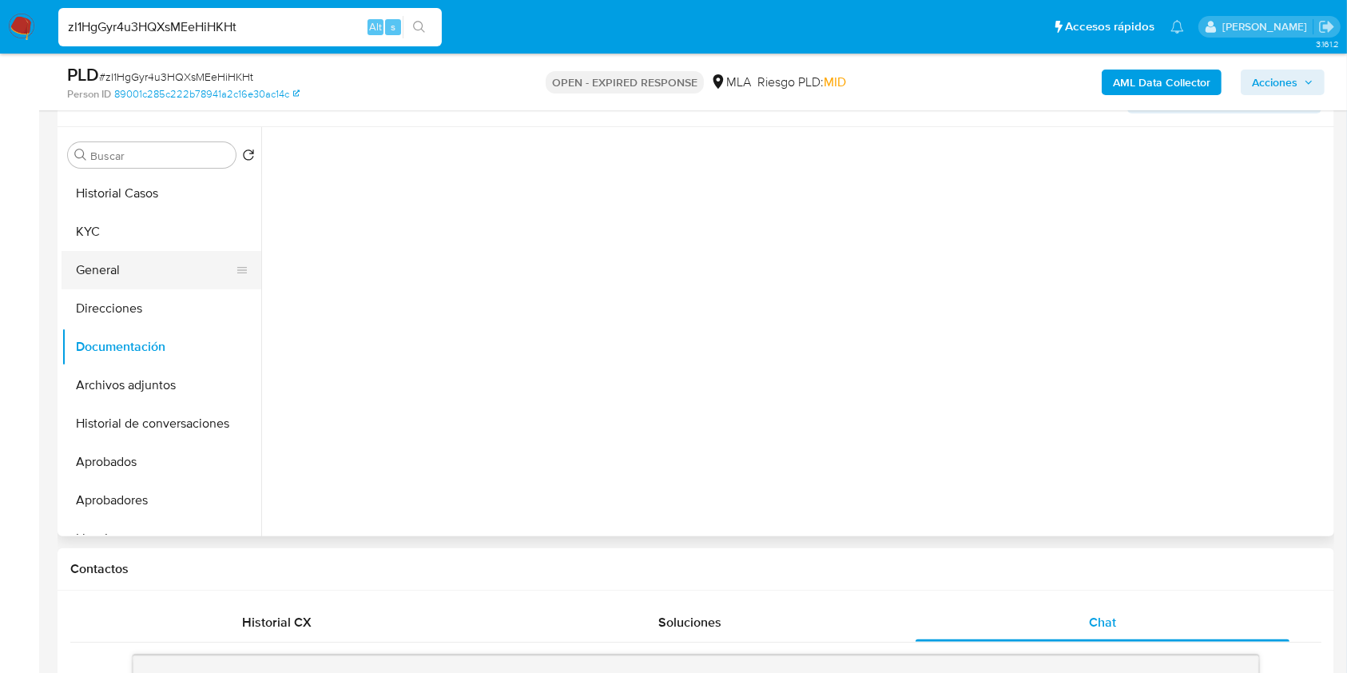
scroll to position [287, 0]
click at [102, 211] on button "Historial Casos" at bounding box center [155, 194] width 187 height 38
click at [108, 237] on button "KYC" at bounding box center [155, 232] width 187 height 38
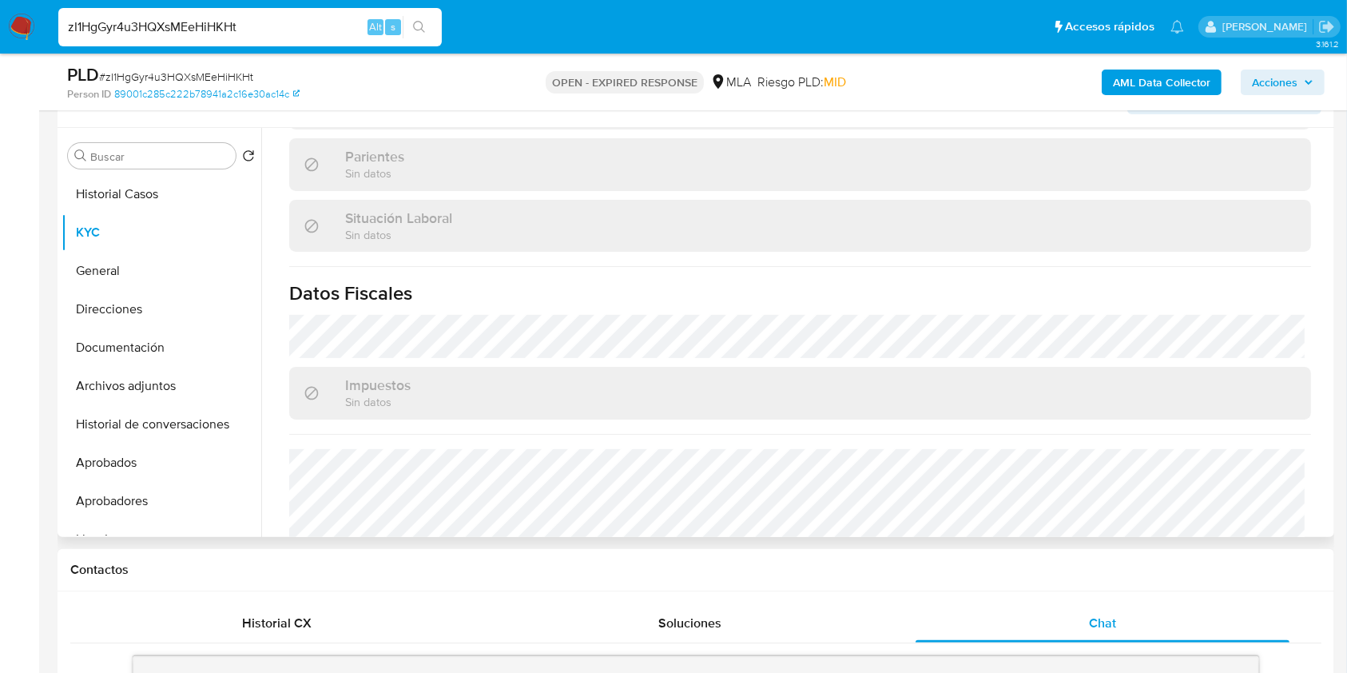
scroll to position [825, 0]
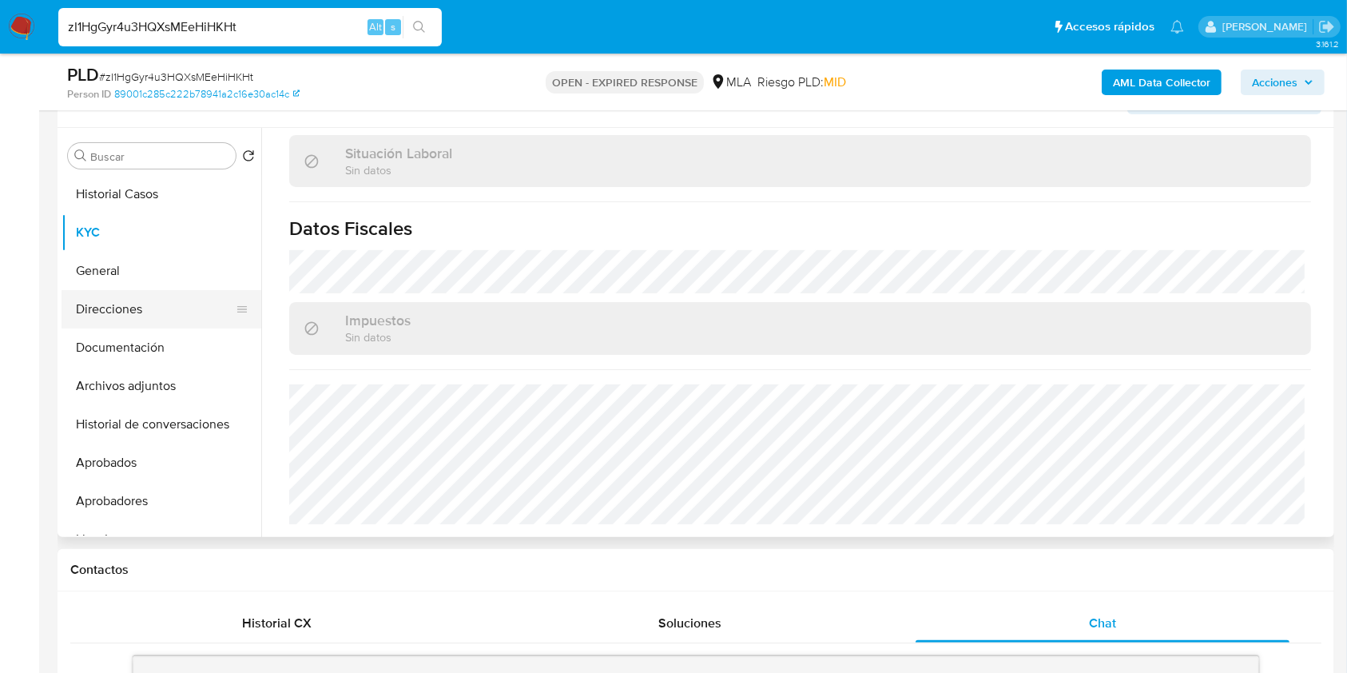
click at [121, 322] on button "Direcciones" at bounding box center [155, 309] width 187 height 38
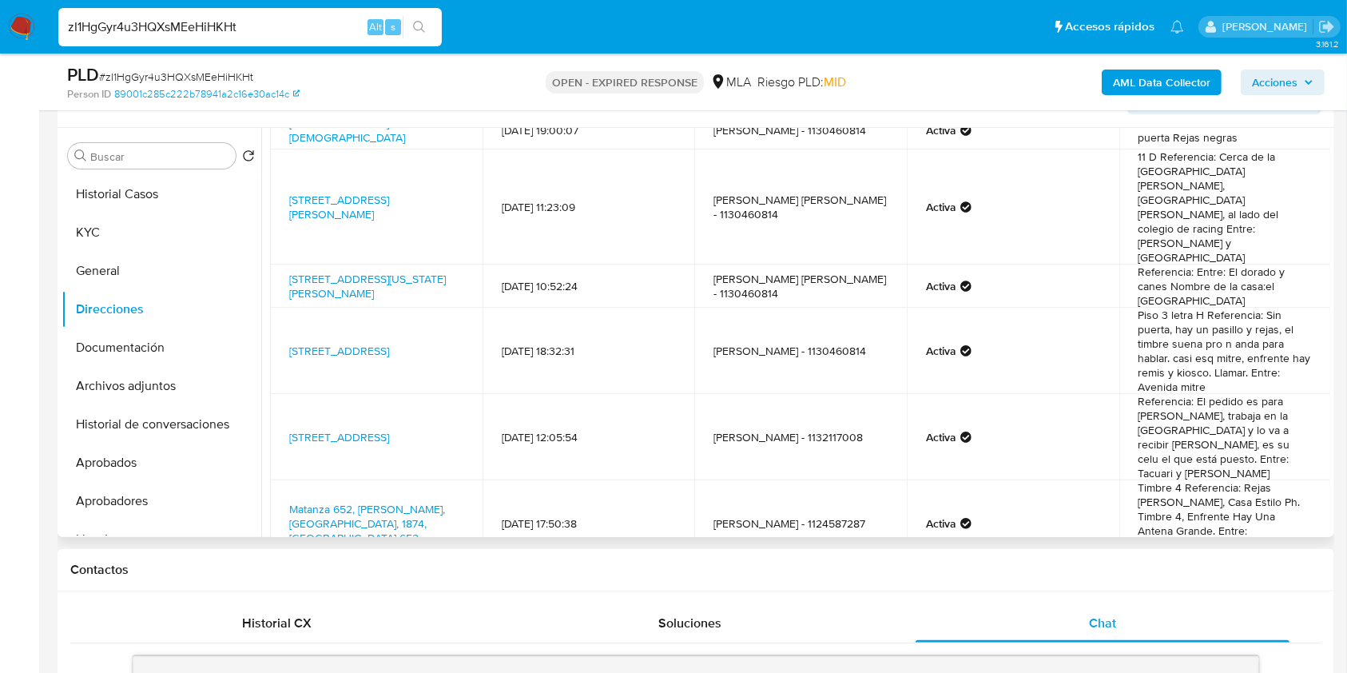
scroll to position [0, 0]
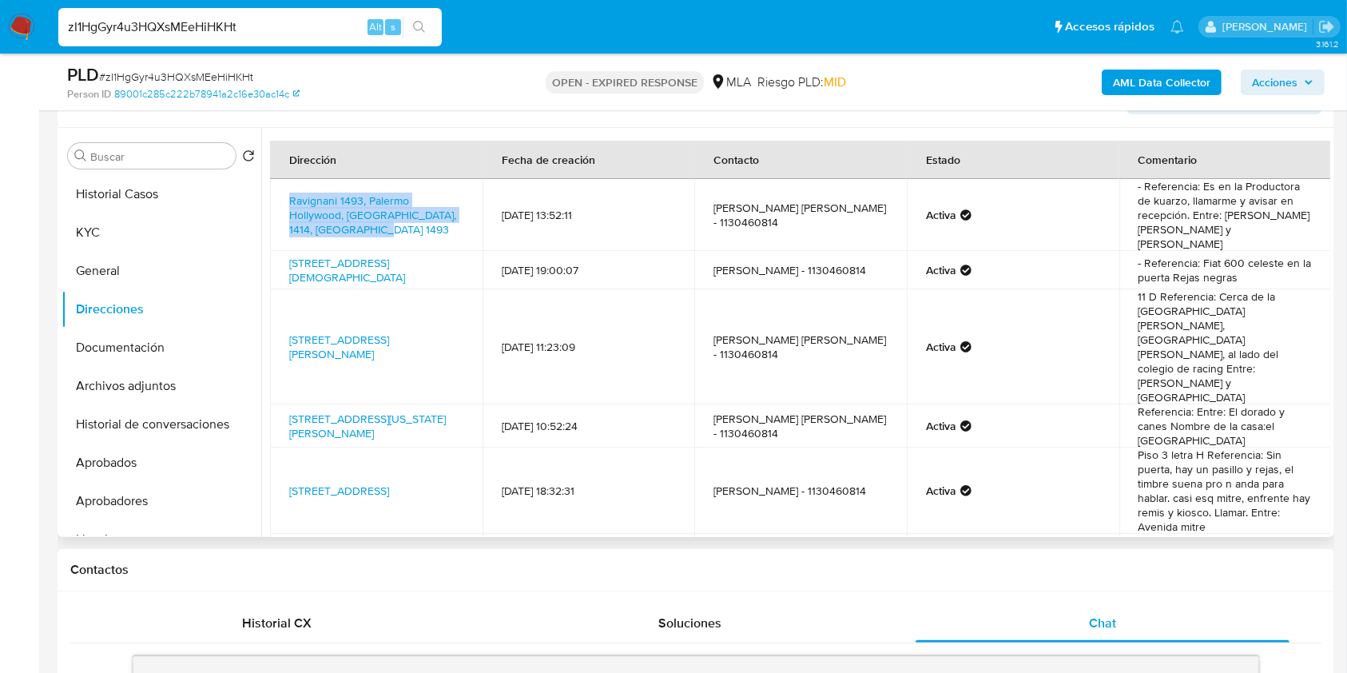
drag, startPoint x: 391, startPoint y: 216, endPoint x: 269, endPoint y: 189, distance: 125.0
click at [270, 189] on td "Ravignani 1493, Palermo Hollywood, Capital Federal, 1414, Argentina 1493" at bounding box center [376, 215] width 213 height 72
copy link "Ravignani 1493, Palermo Hollywood, Capital Federal, 1414, Argentina 1493"
click at [117, 230] on button "KYC" at bounding box center [155, 232] width 187 height 38
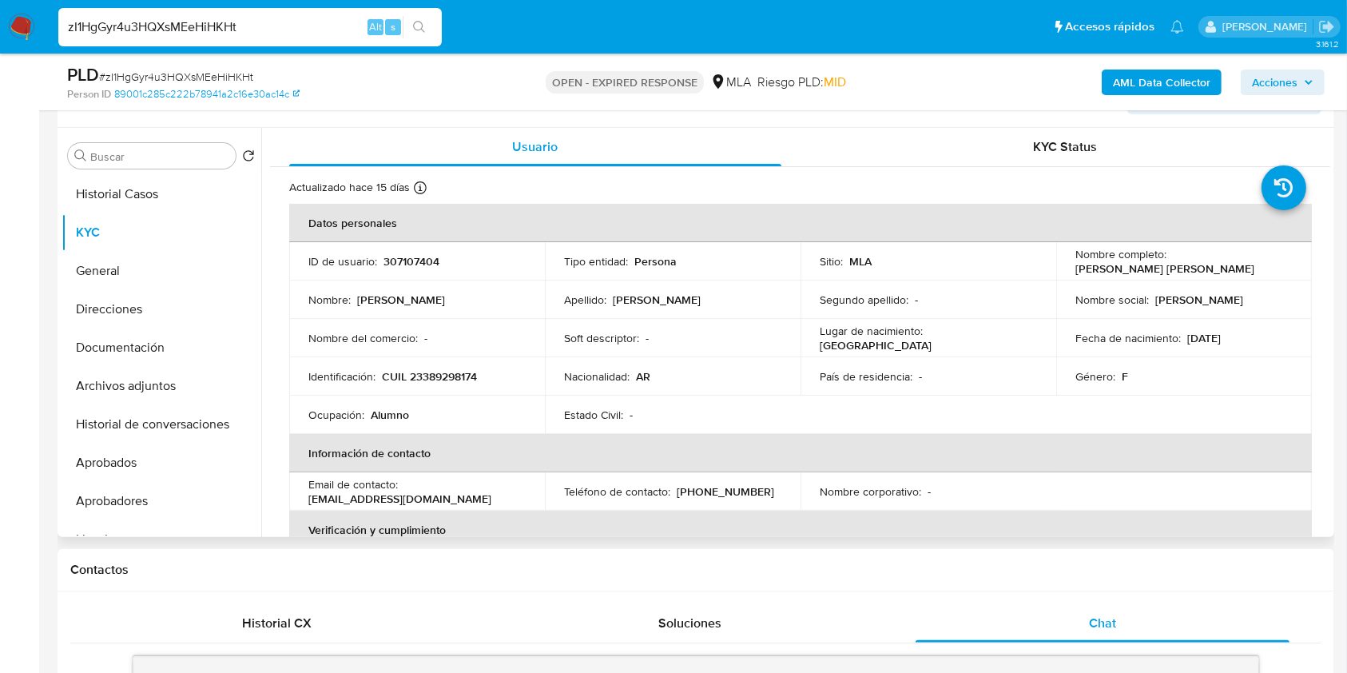
click at [415, 377] on p "CUIL 23389298174" at bounding box center [429, 376] width 95 height 14
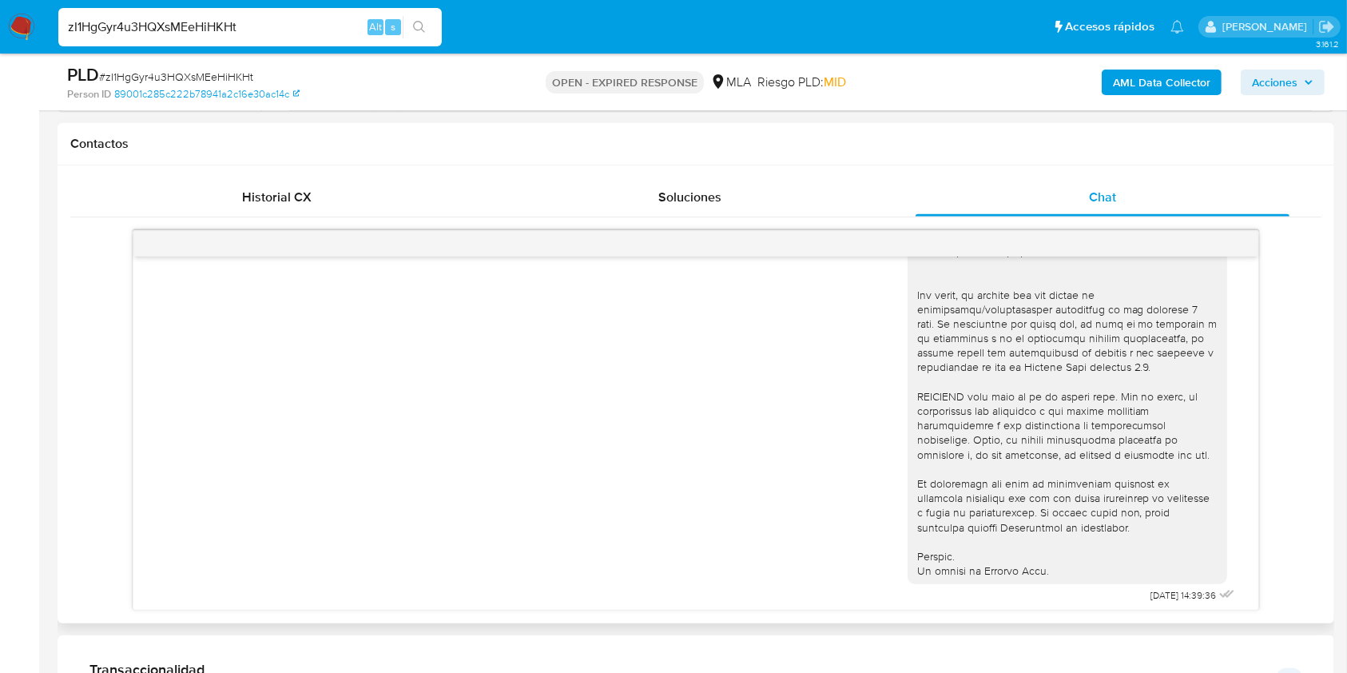
scroll to position [903, 0]
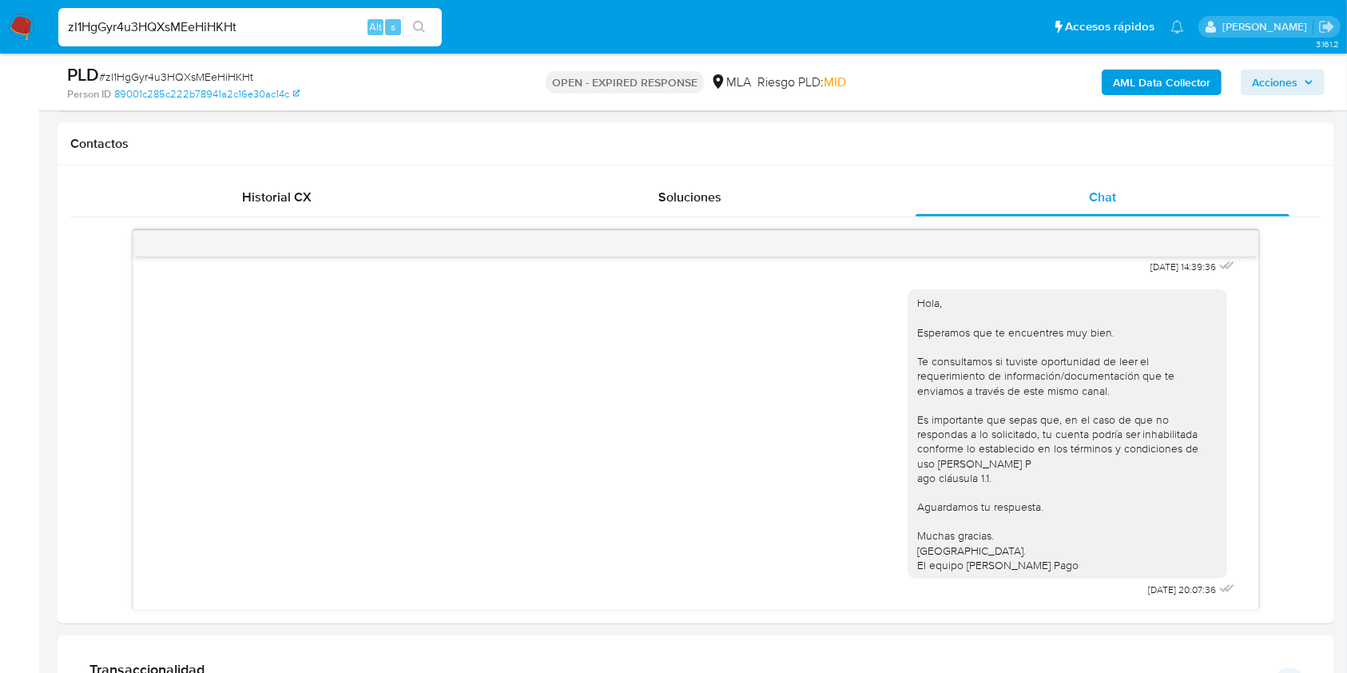
click at [242, 70] on span "# zI1HgGyr4u3HQXsMEeHiHKHt" at bounding box center [176, 77] width 154 height 16
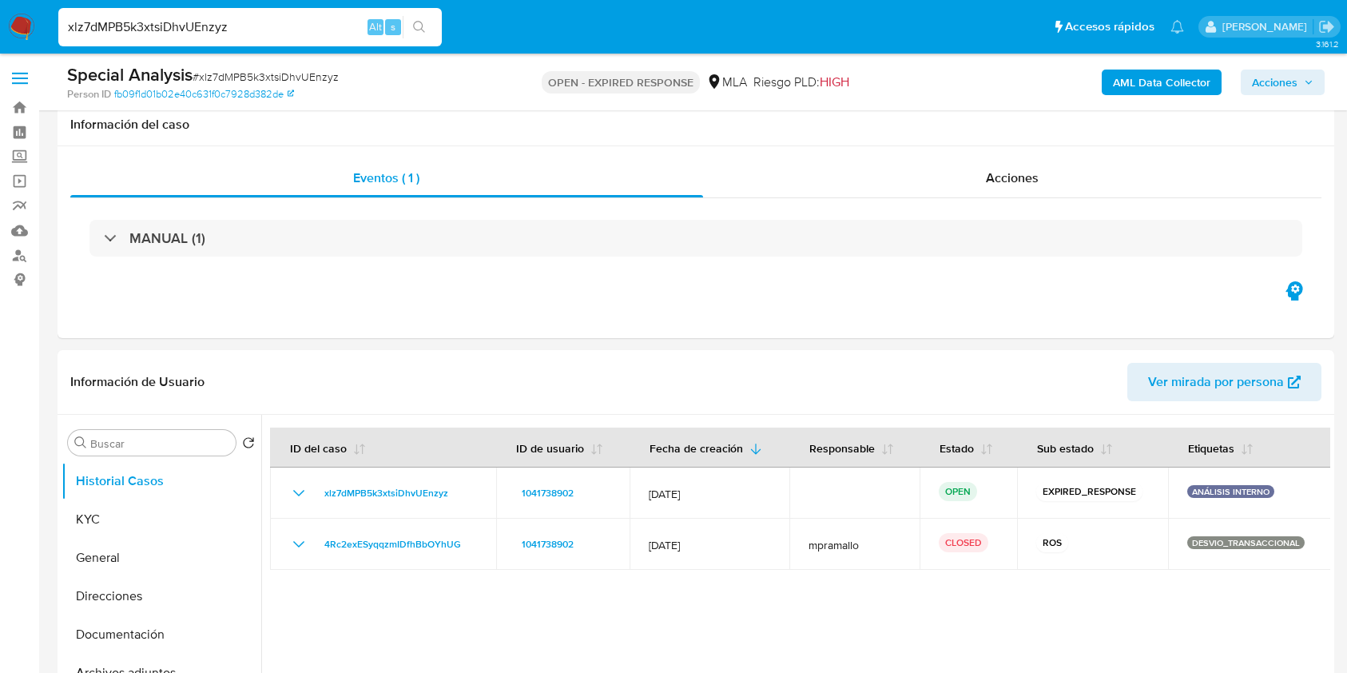
scroll to position [852, 0]
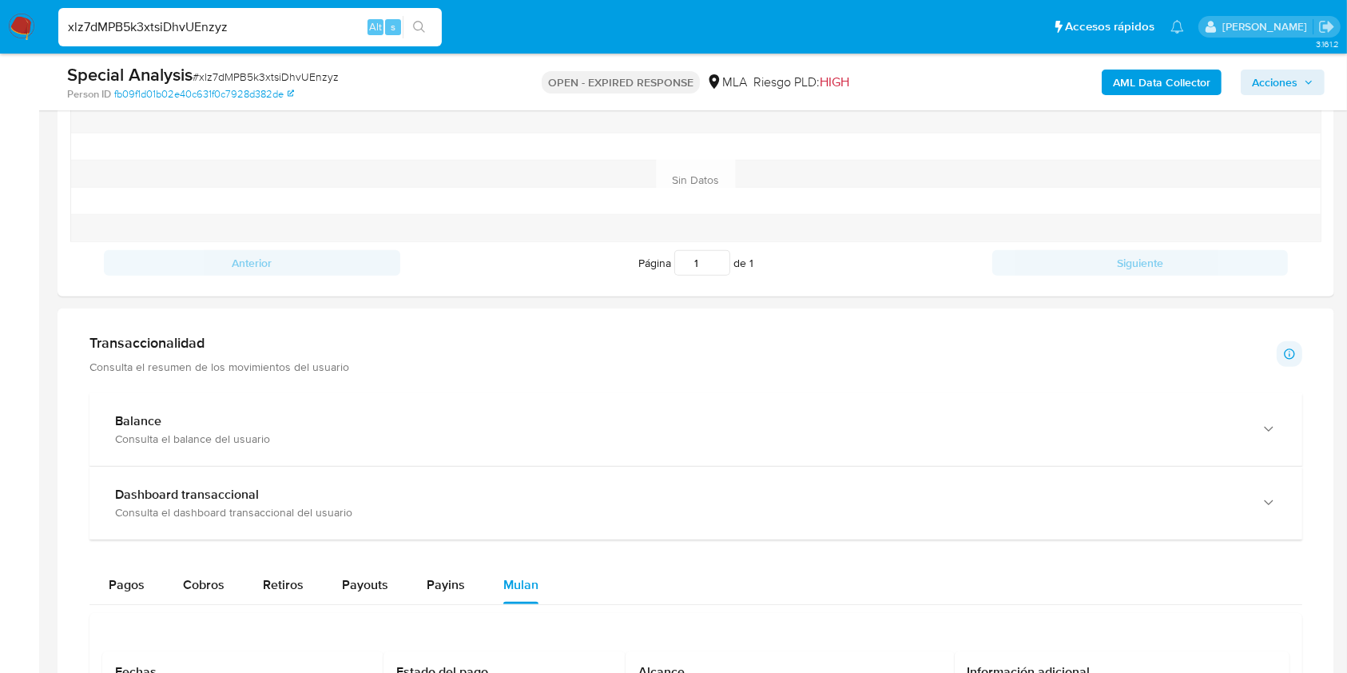
click at [186, 28] on input "xlz7dMPB5k3xtsiDhvUEnzyz" at bounding box center [249, 27] width 383 height 21
paste input "ZkN8KeghHX6KeIBKiGHmdr2j"
type input "ZkN8KeghHX6KeIBKiGHmdr2j"
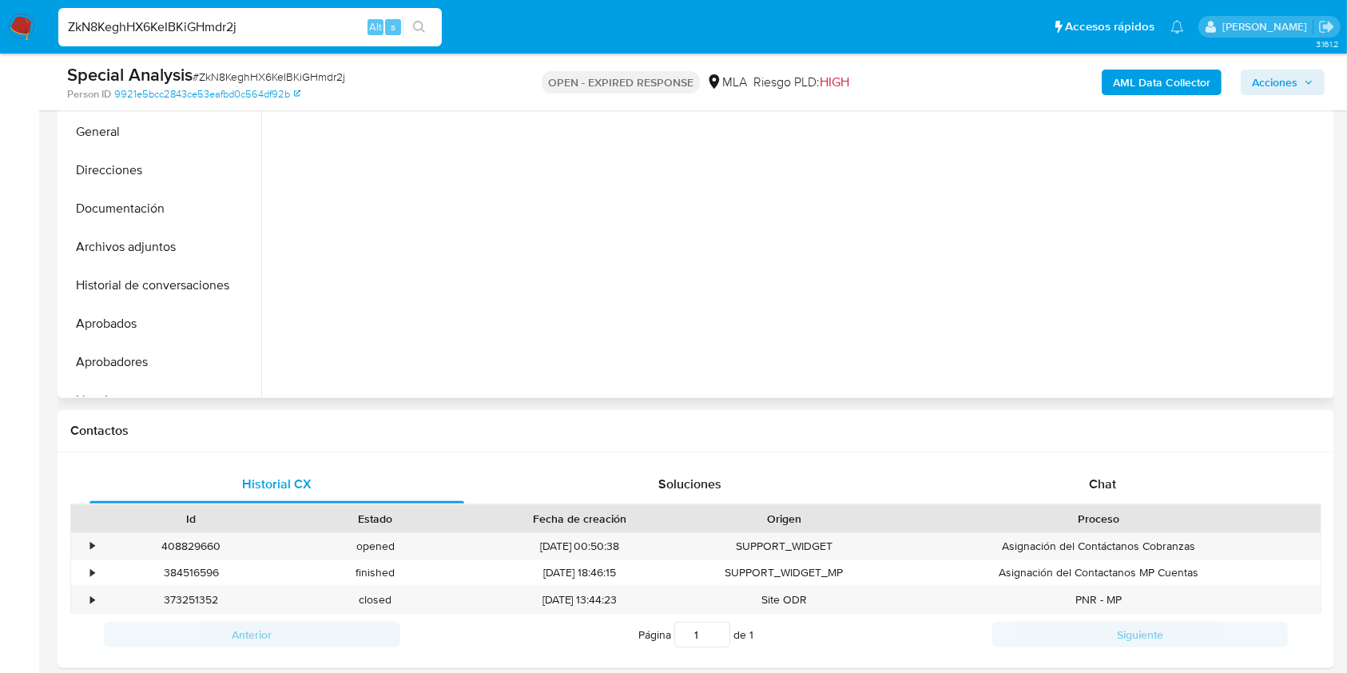
select select "10"
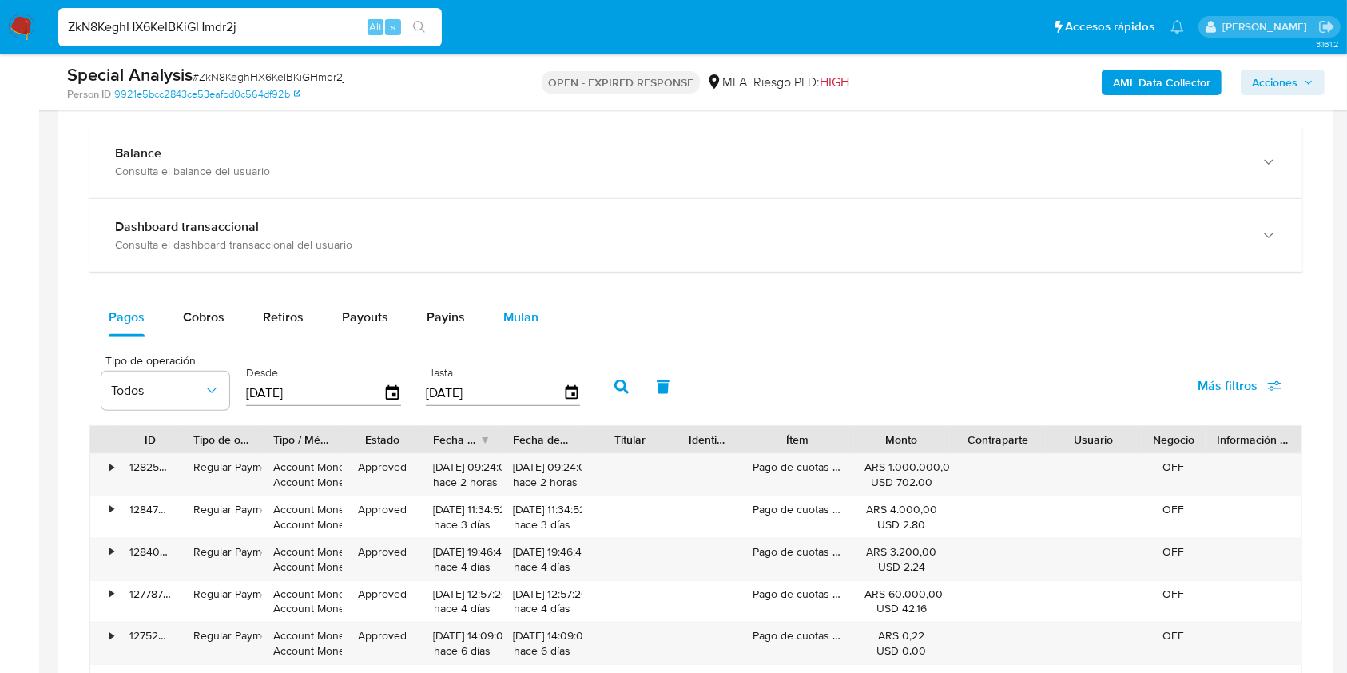
click at [543, 325] on button "Mulan" at bounding box center [520, 317] width 73 height 38
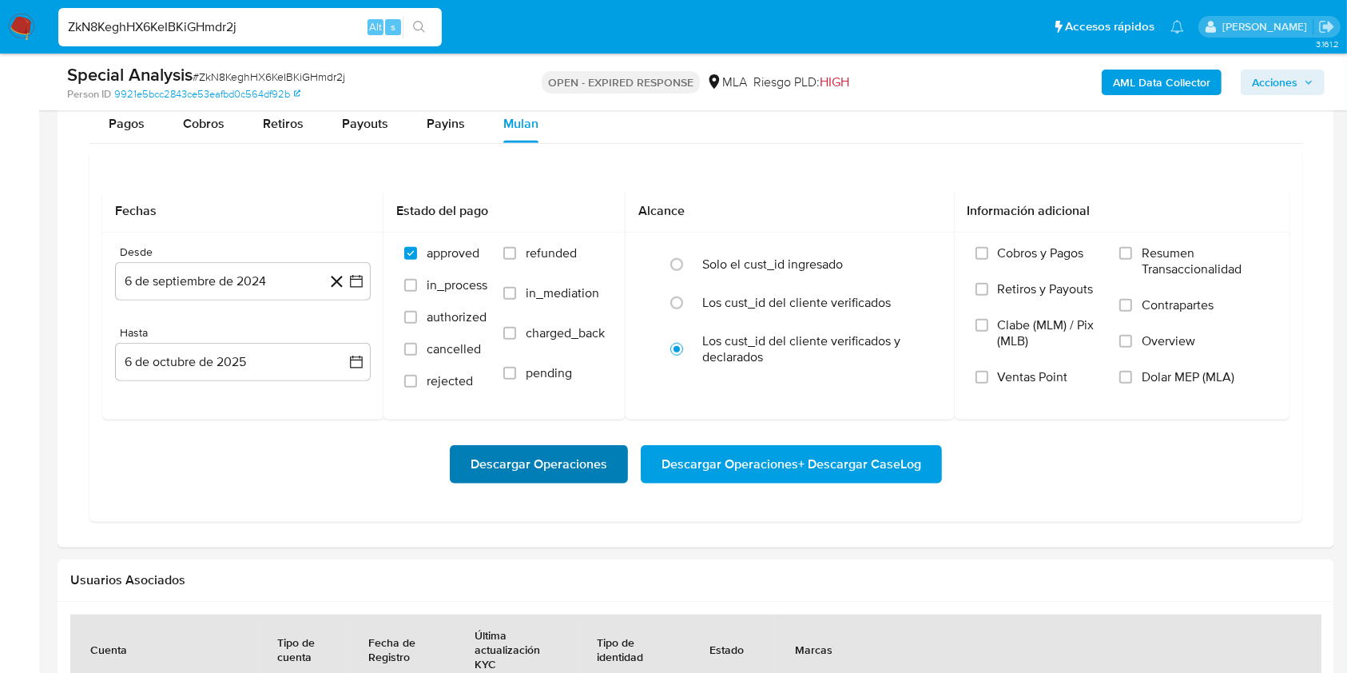
scroll to position [1384, 0]
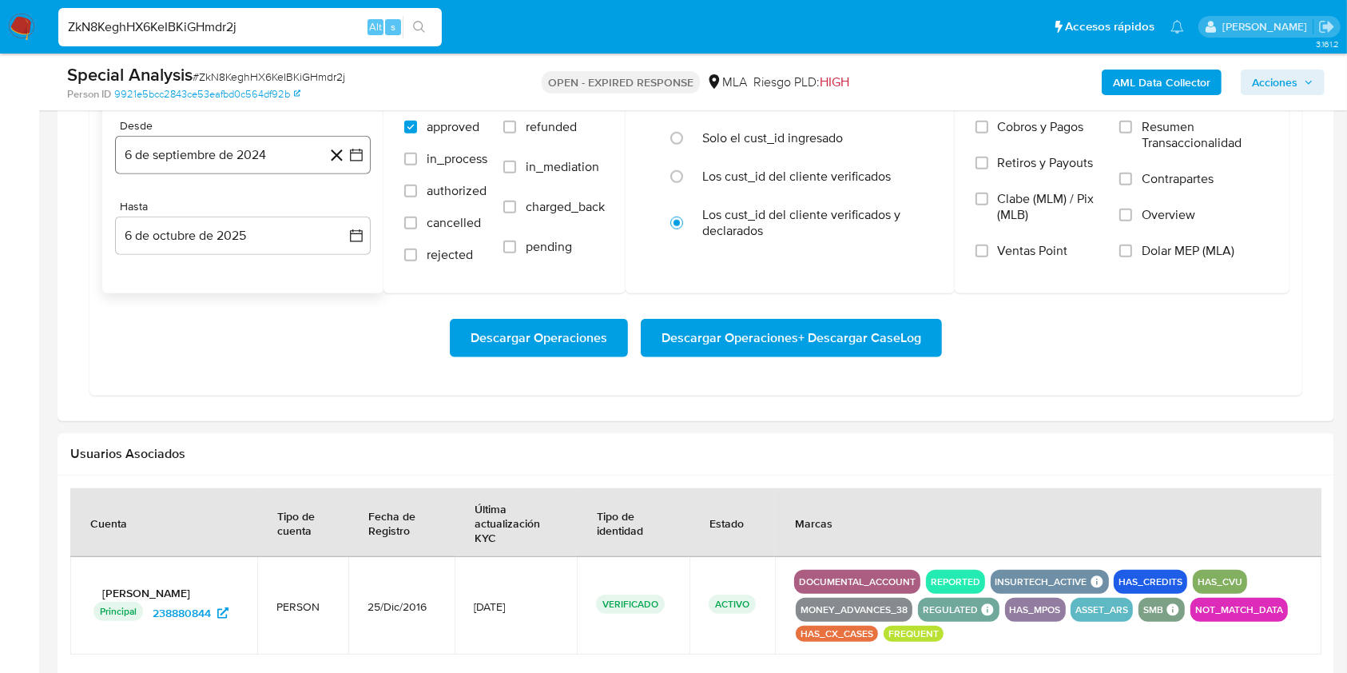
click at [225, 163] on button "6 de septiembre de 2024" at bounding box center [243, 155] width 256 height 38
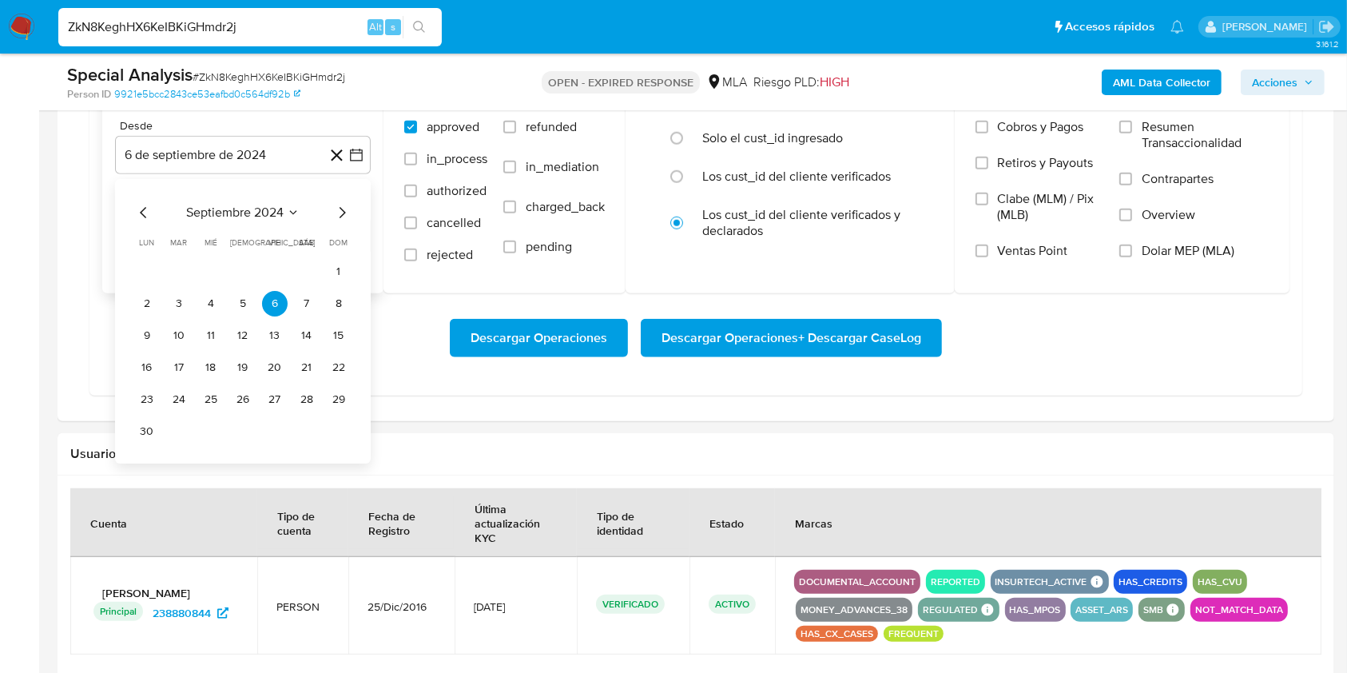
click at [225, 214] on span "septiembre 2024" at bounding box center [234, 213] width 97 height 16
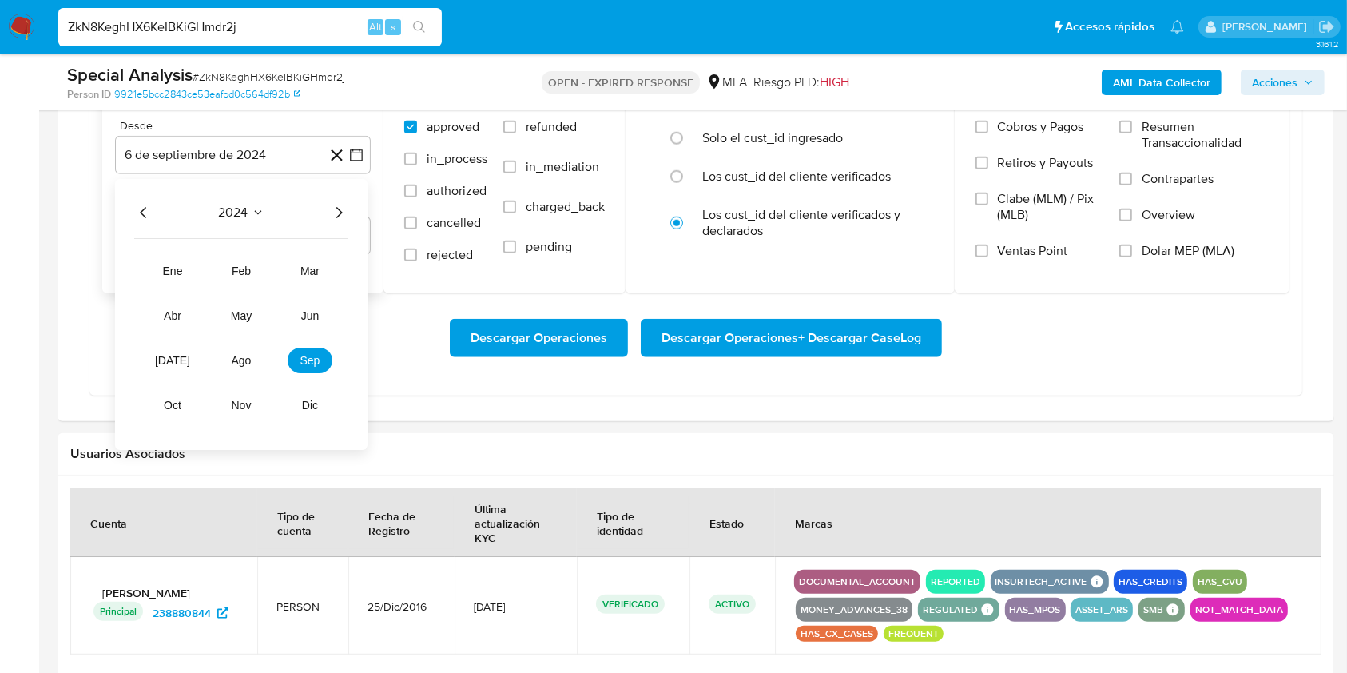
click at [341, 214] on icon "Año siguiente" at bounding box center [338, 212] width 19 height 19
click at [258, 311] on button "may" at bounding box center [241, 316] width 45 height 26
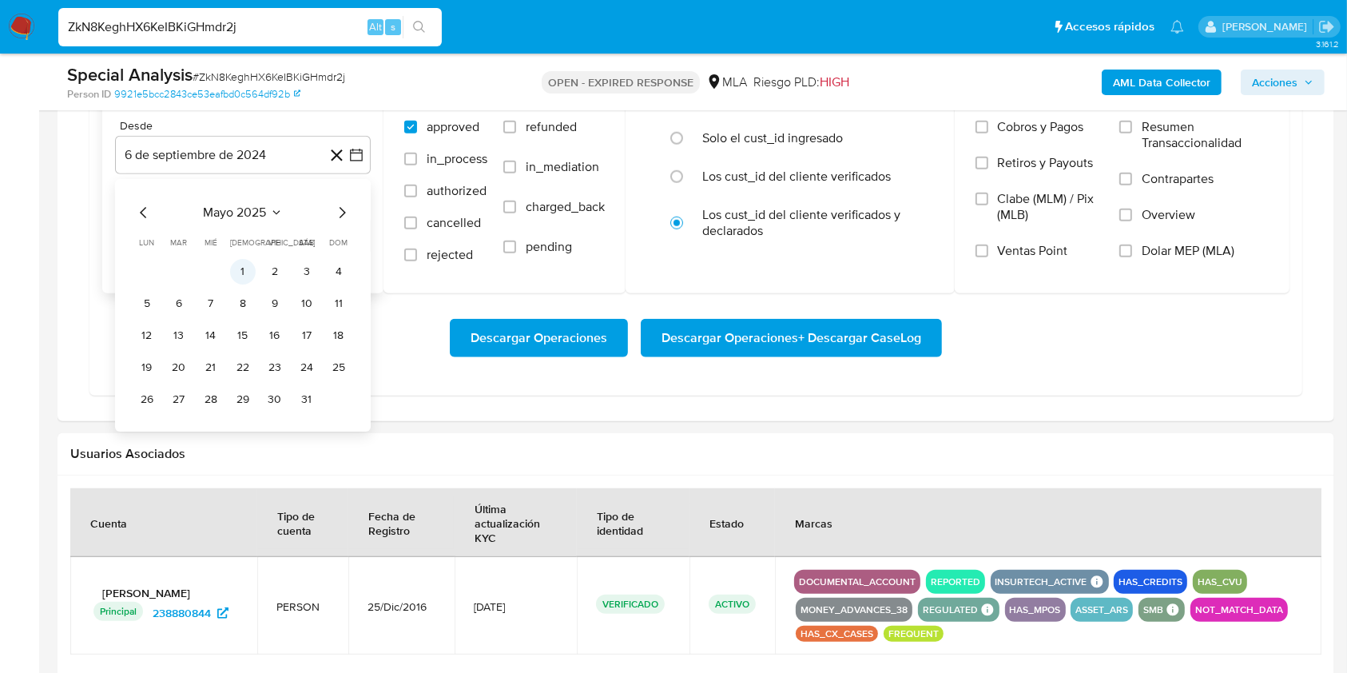
click at [241, 265] on button "1" at bounding box center [243, 272] width 26 height 26
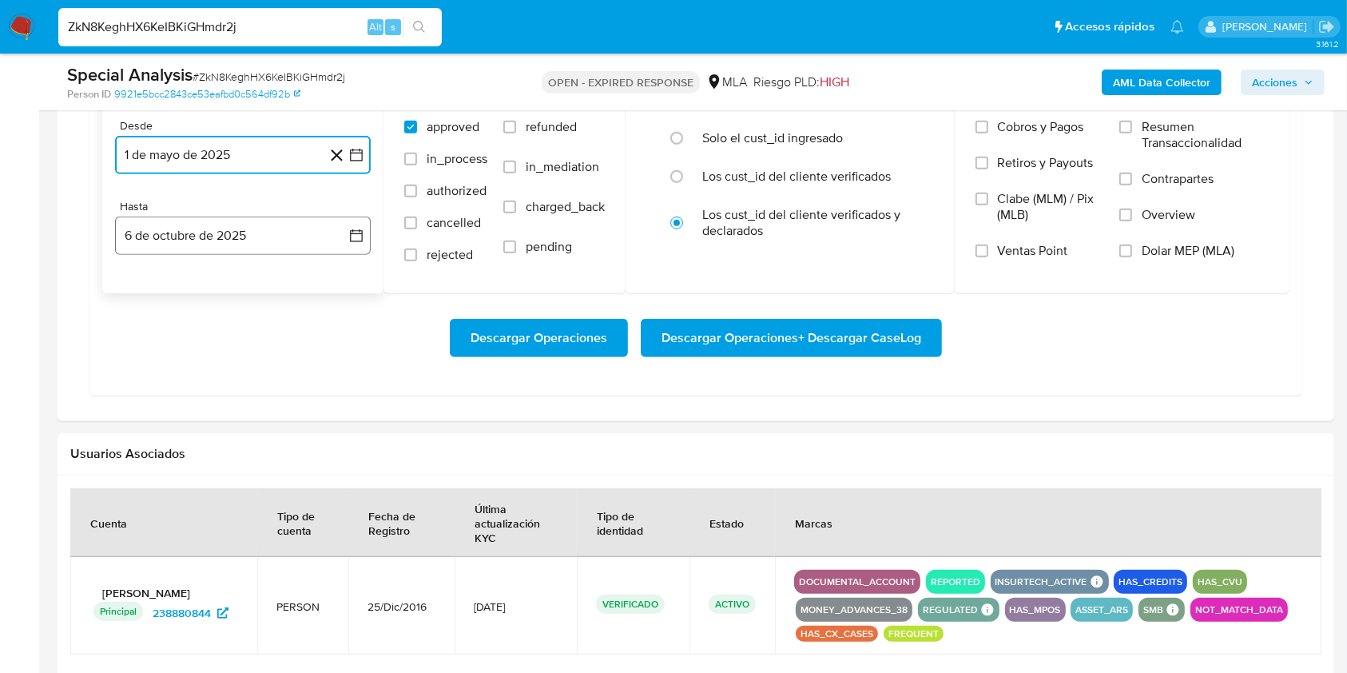
click at [212, 219] on button "6 de octubre de 2025" at bounding box center [243, 235] width 256 height 38
click at [143, 291] on icon "Mes anterior" at bounding box center [143, 293] width 6 height 11
click at [143, 290] on icon "Mes anterior" at bounding box center [143, 293] width 6 height 11
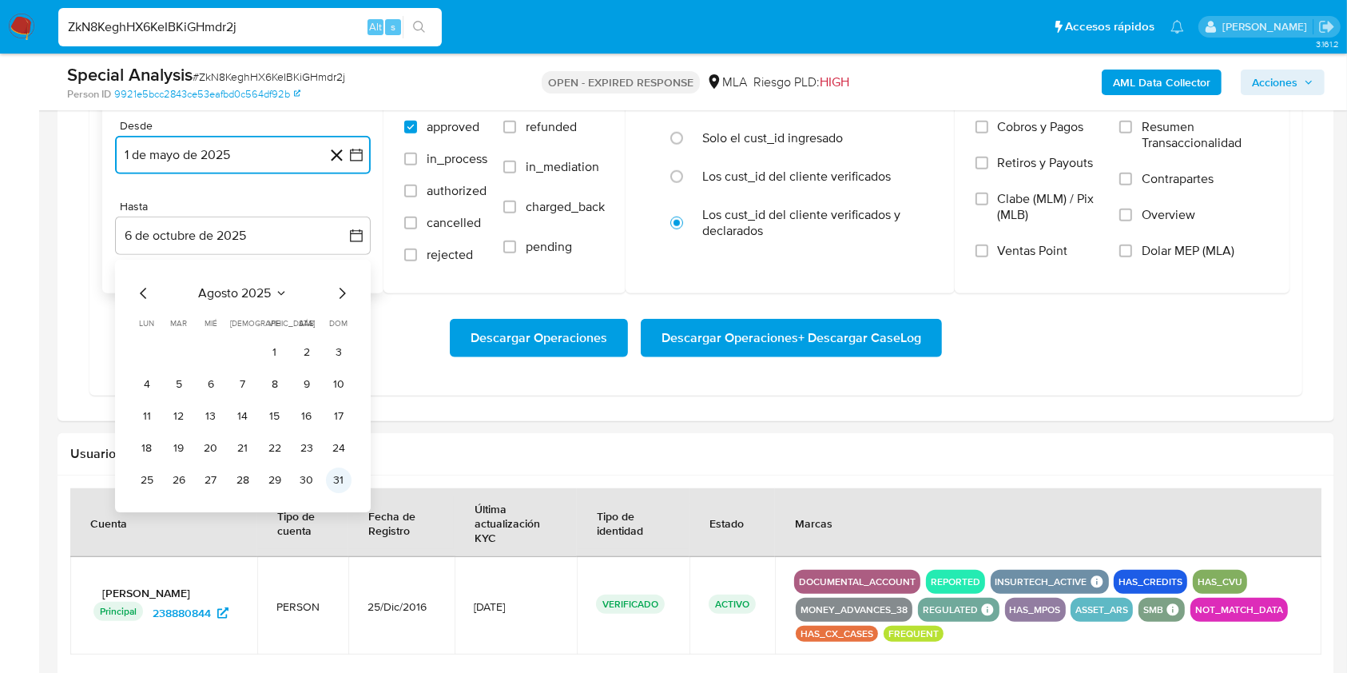
click at [346, 477] on button "31" at bounding box center [339, 480] width 26 height 26
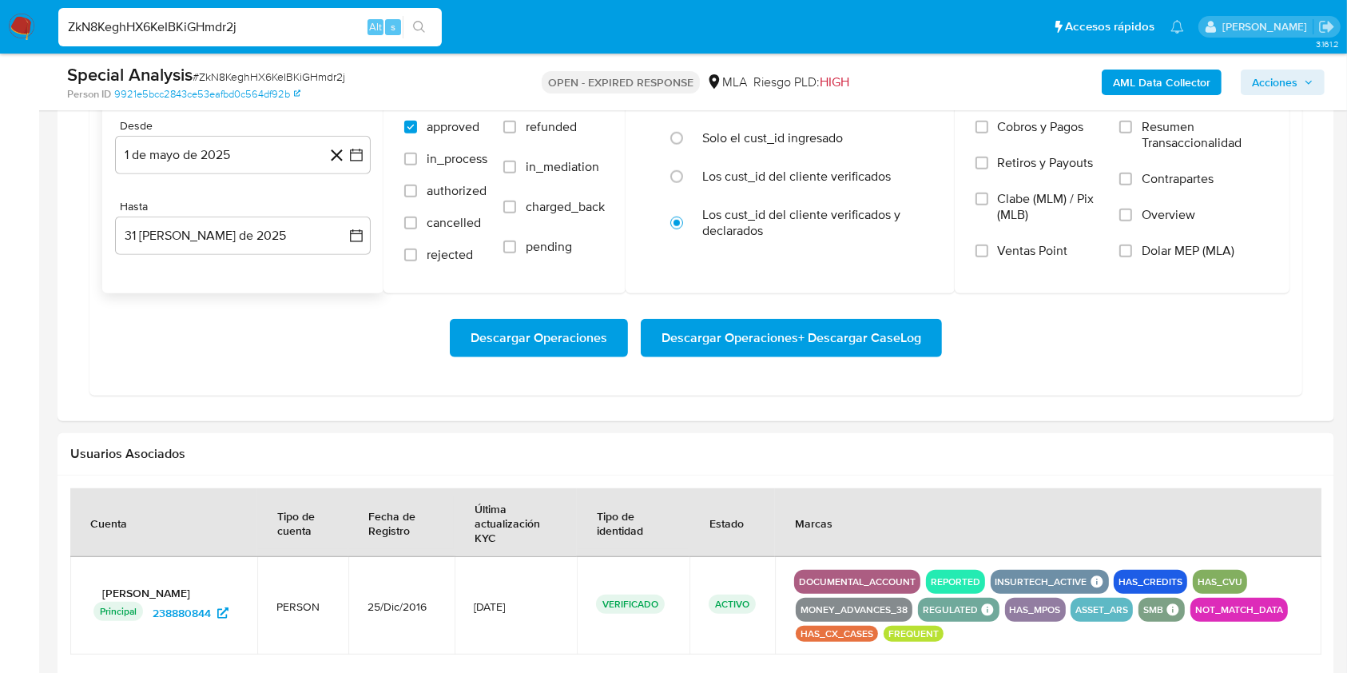
click at [276, 377] on div "Descargar Operaciones Descargar Operaciones + Descargar CaseLog" at bounding box center [695, 337] width 1187 height 89
click at [1160, 253] on span "Dolar MEP (MLA)" at bounding box center [1188, 251] width 93 height 16
click at [1132, 253] on input "Dolar MEP (MLA)" at bounding box center [1125, 250] width 13 height 13
click at [870, 349] on span "Descargar Operaciones + Descargar CaseLog" at bounding box center [791, 337] width 260 height 35
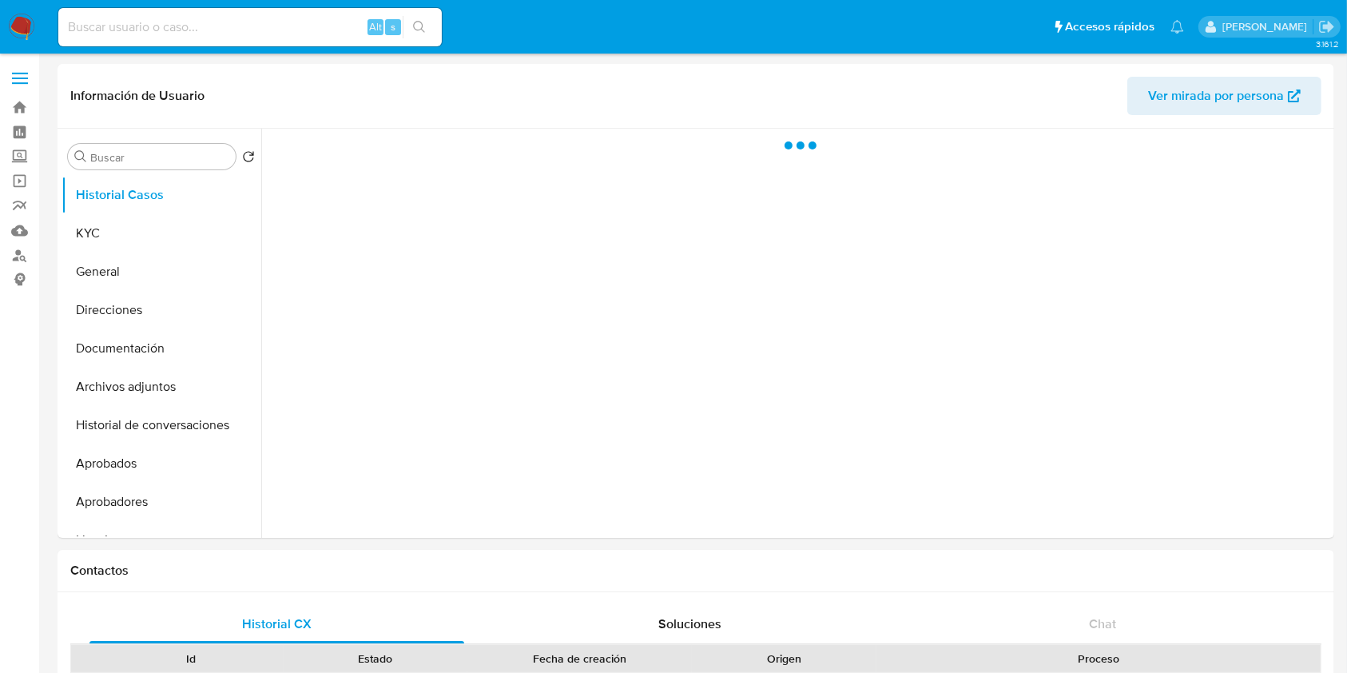
select select "10"
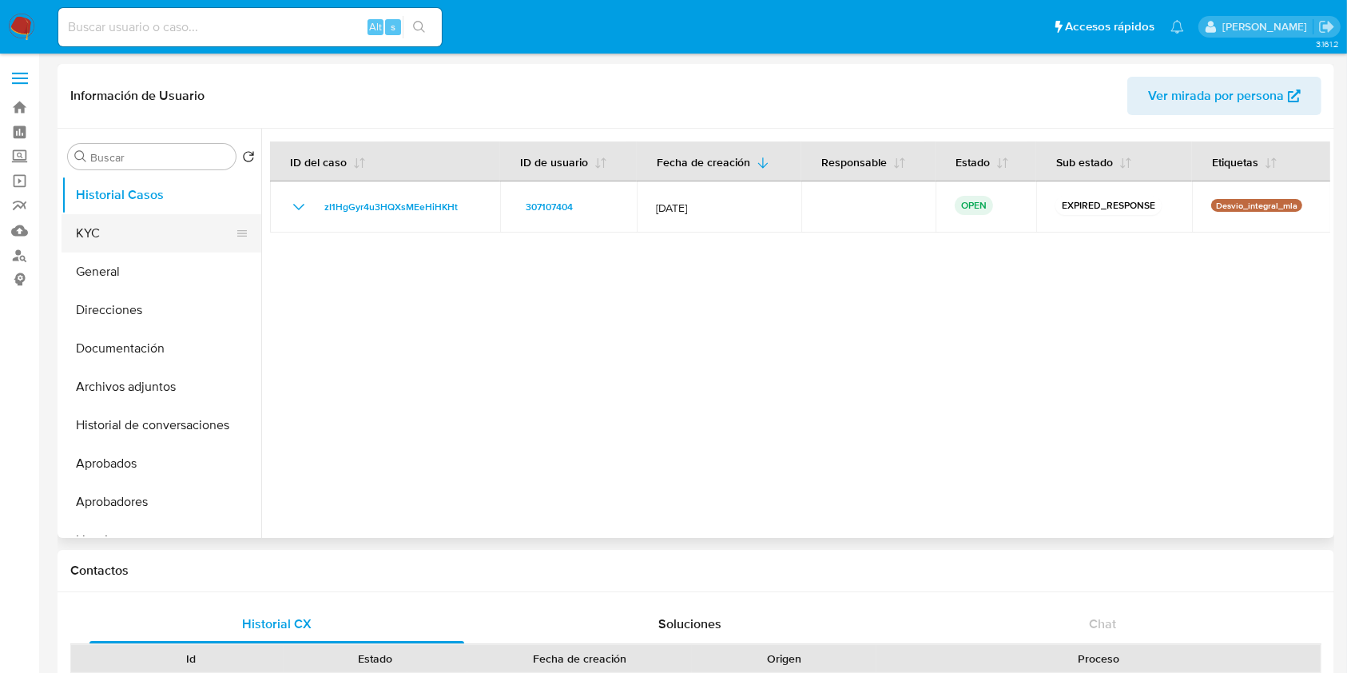
click at [165, 230] on button "KYC" at bounding box center [155, 233] width 187 height 38
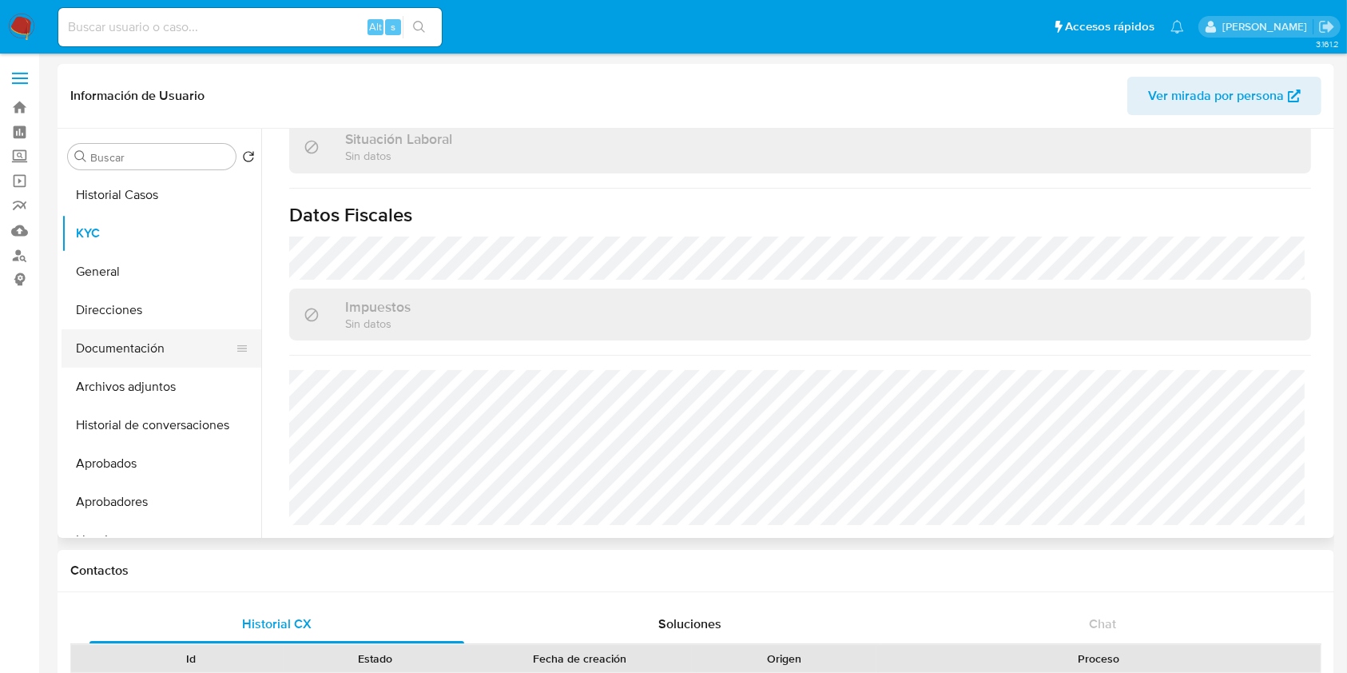
scroll to position [825, 0]
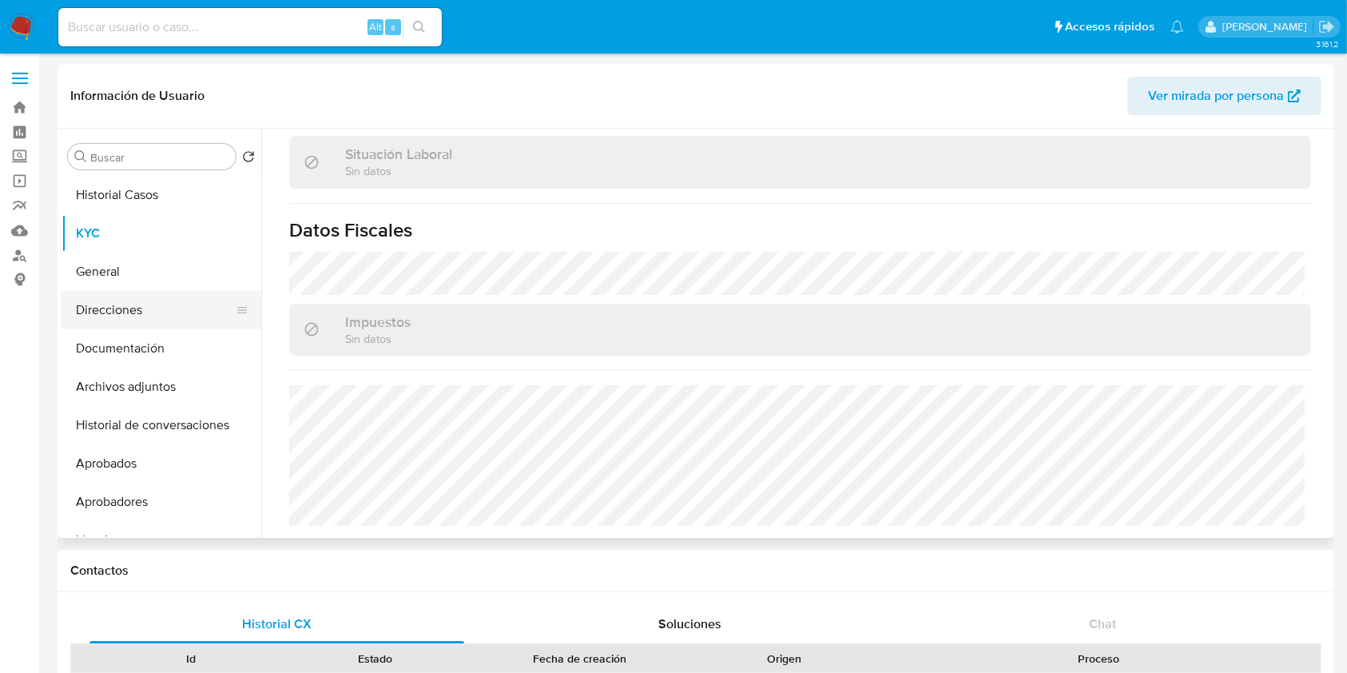
click at [129, 306] on button "Direcciones" at bounding box center [155, 310] width 187 height 38
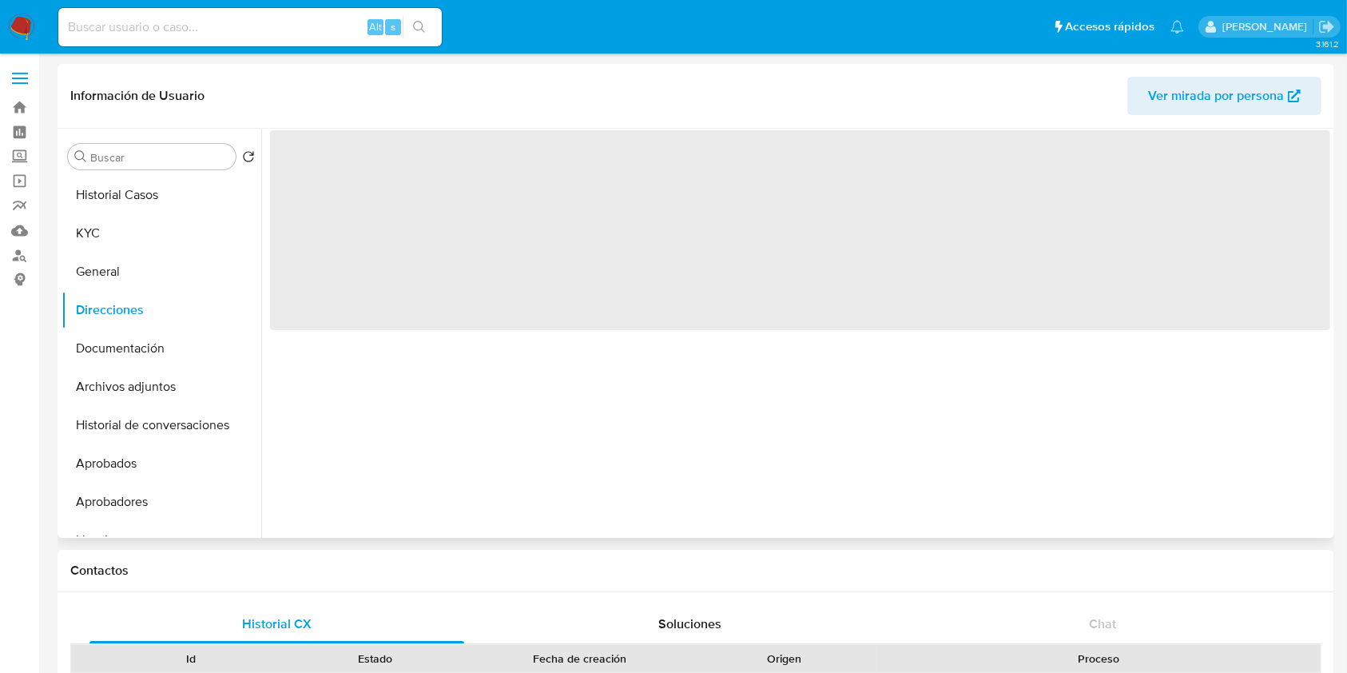
scroll to position [0, 0]
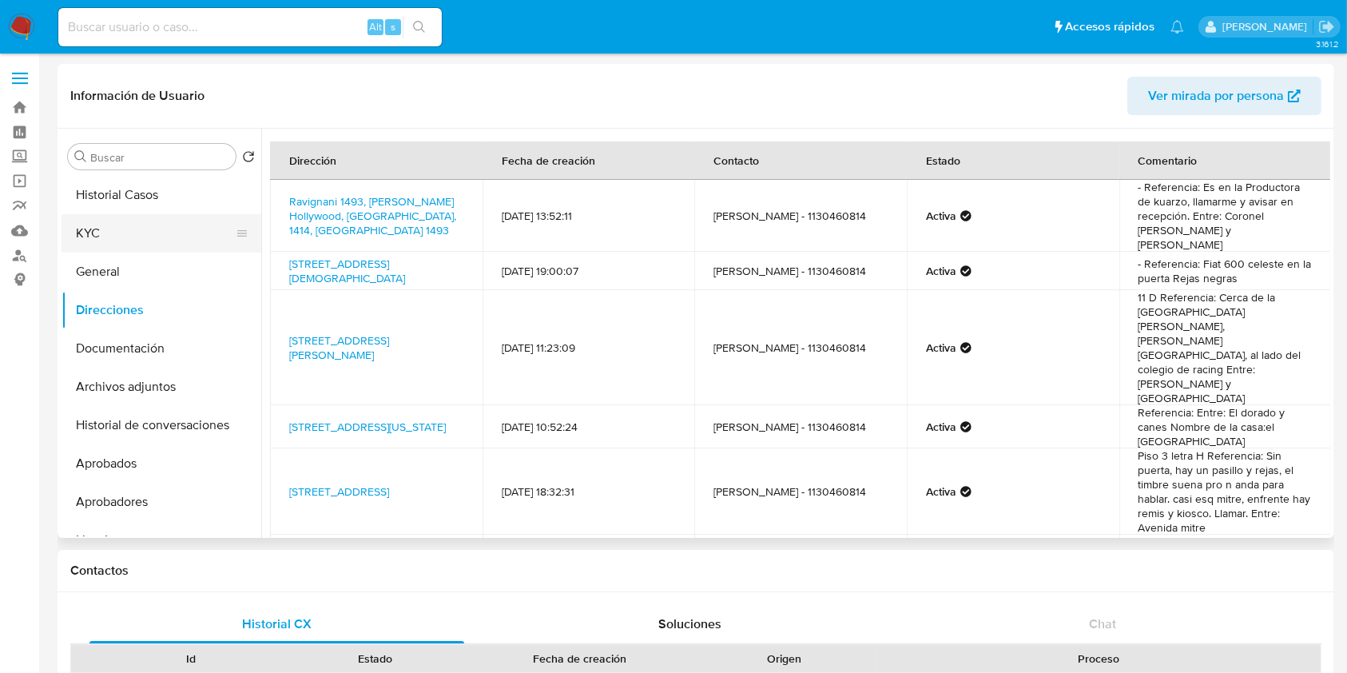
click at [109, 239] on button "KYC" at bounding box center [155, 233] width 187 height 38
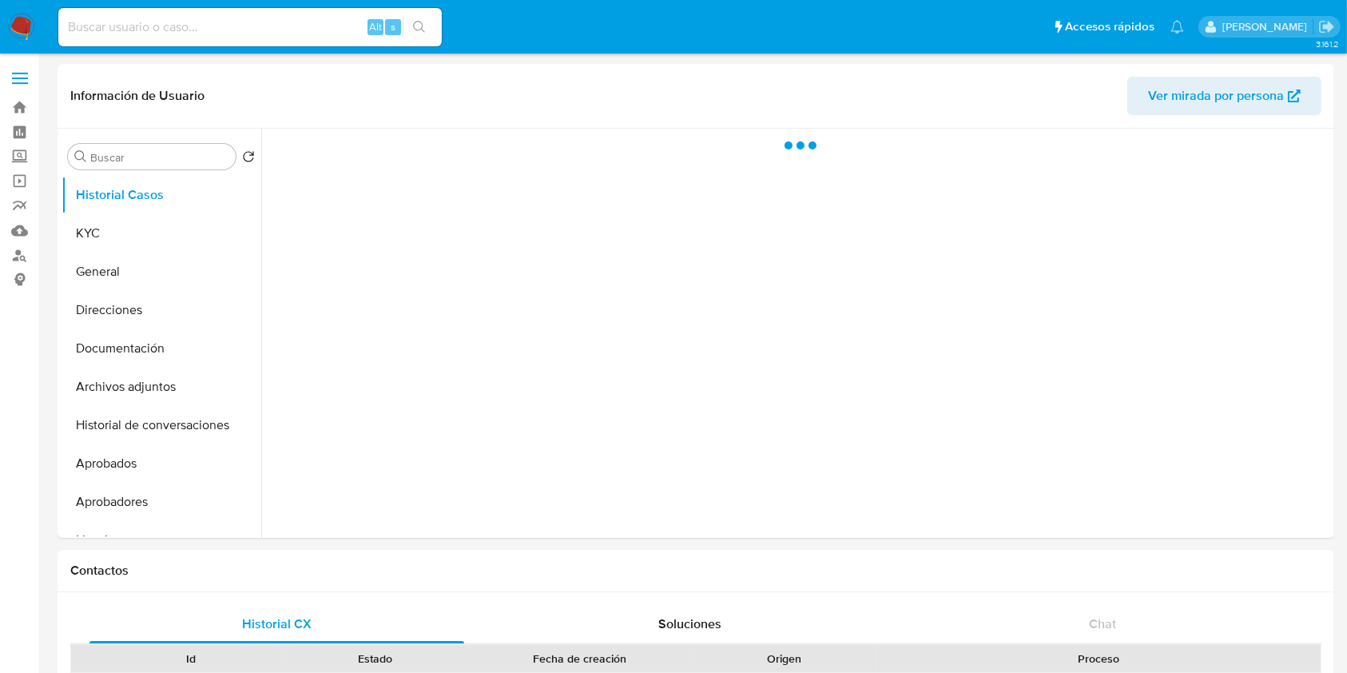
select select "10"
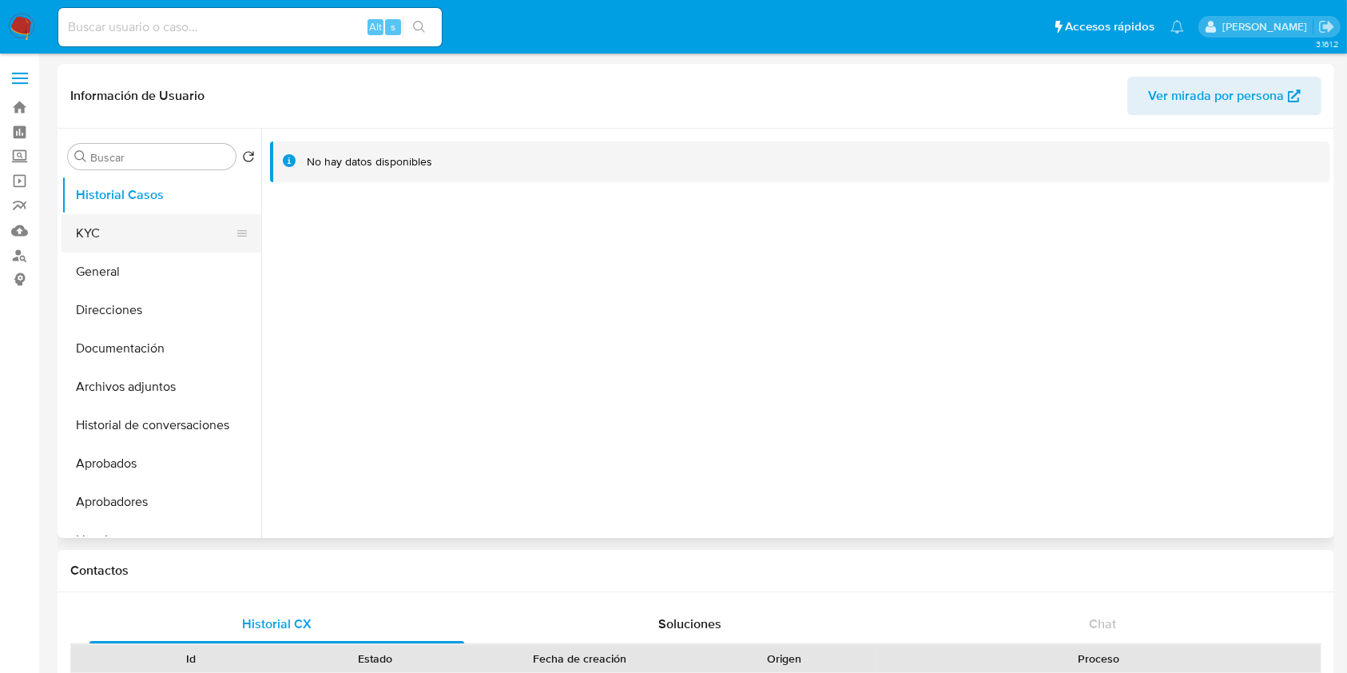
click at [123, 224] on button "KYC" at bounding box center [155, 233] width 187 height 38
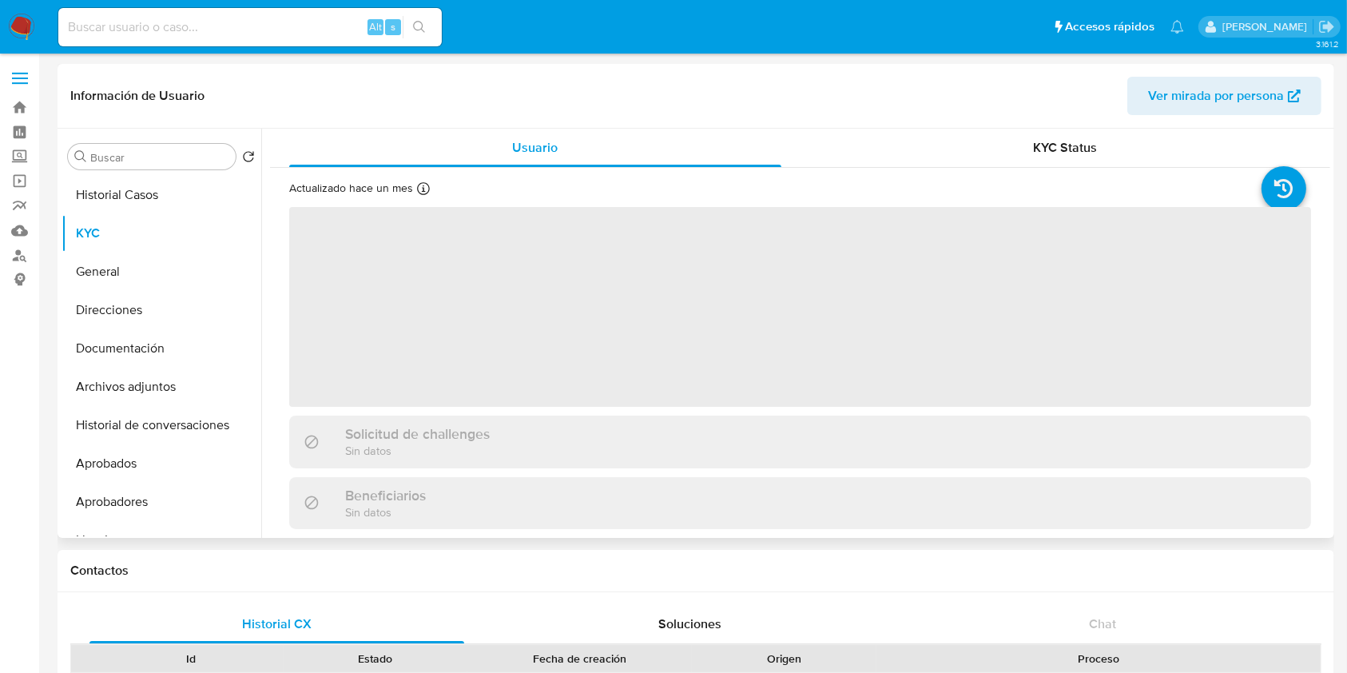
scroll to position [426, 0]
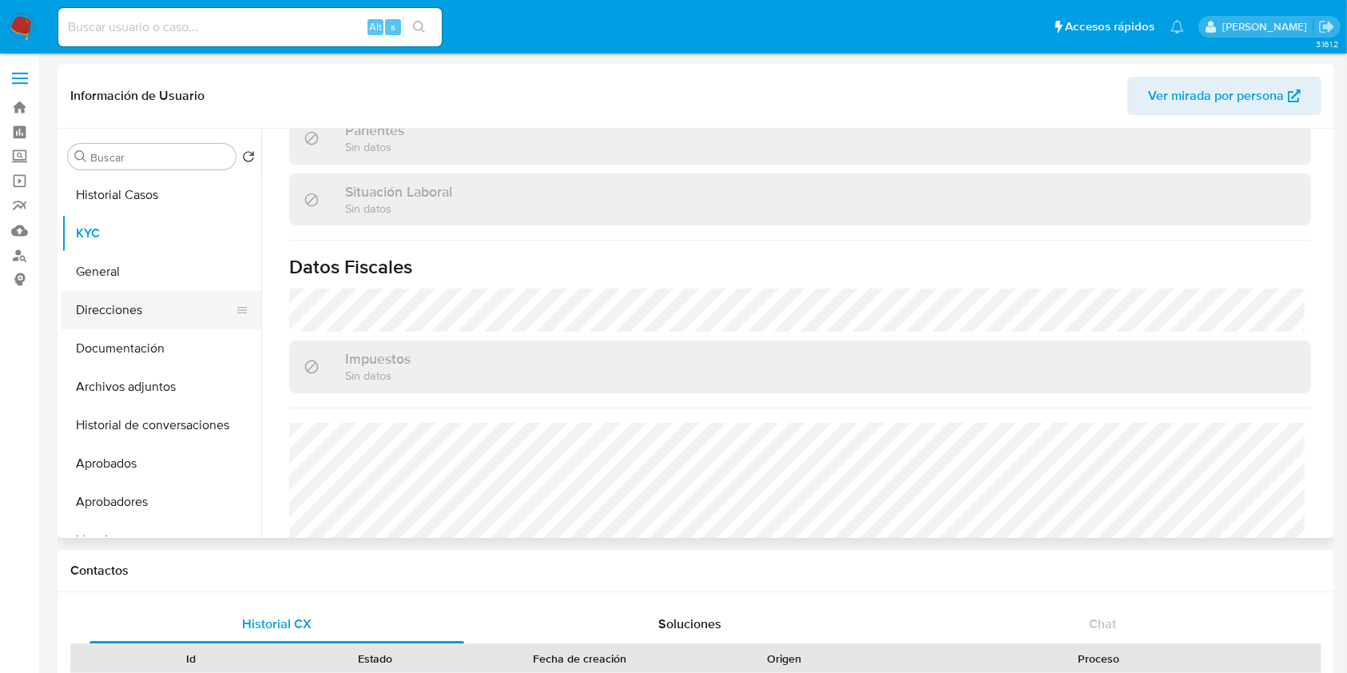
click at [153, 304] on button "Direcciones" at bounding box center [155, 310] width 187 height 38
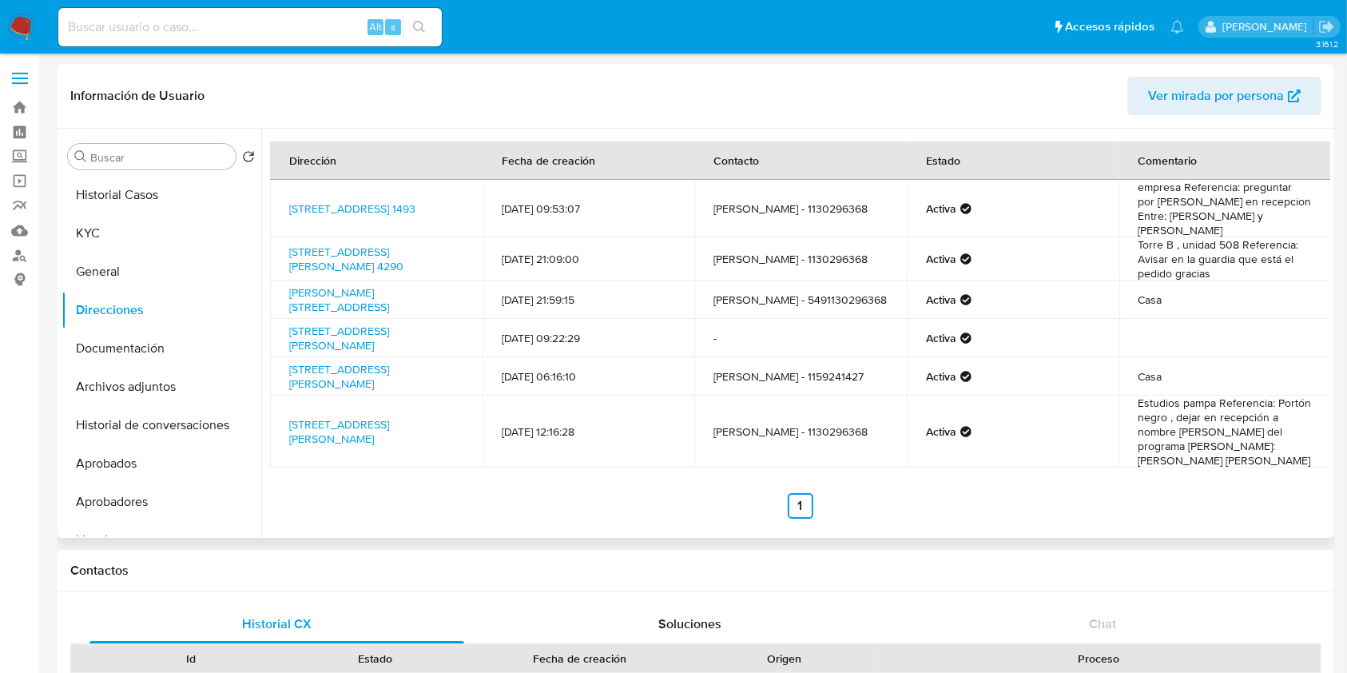
drag, startPoint x: 443, startPoint y: 204, endPoint x: 287, endPoint y: 195, distance: 156.8
click at [287, 195] on td "[STREET_ADDRESS] 1493" at bounding box center [376, 209] width 213 height 58
copy link "[STREET_ADDRESS] 1493"
drag, startPoint x: 90, startPoint y: 227, endPoint x: 601, endPoint y: 587, distance: 624.8
click at [91, 227] on button "KYC" at bounding box center [162, 233] width 200 height 38
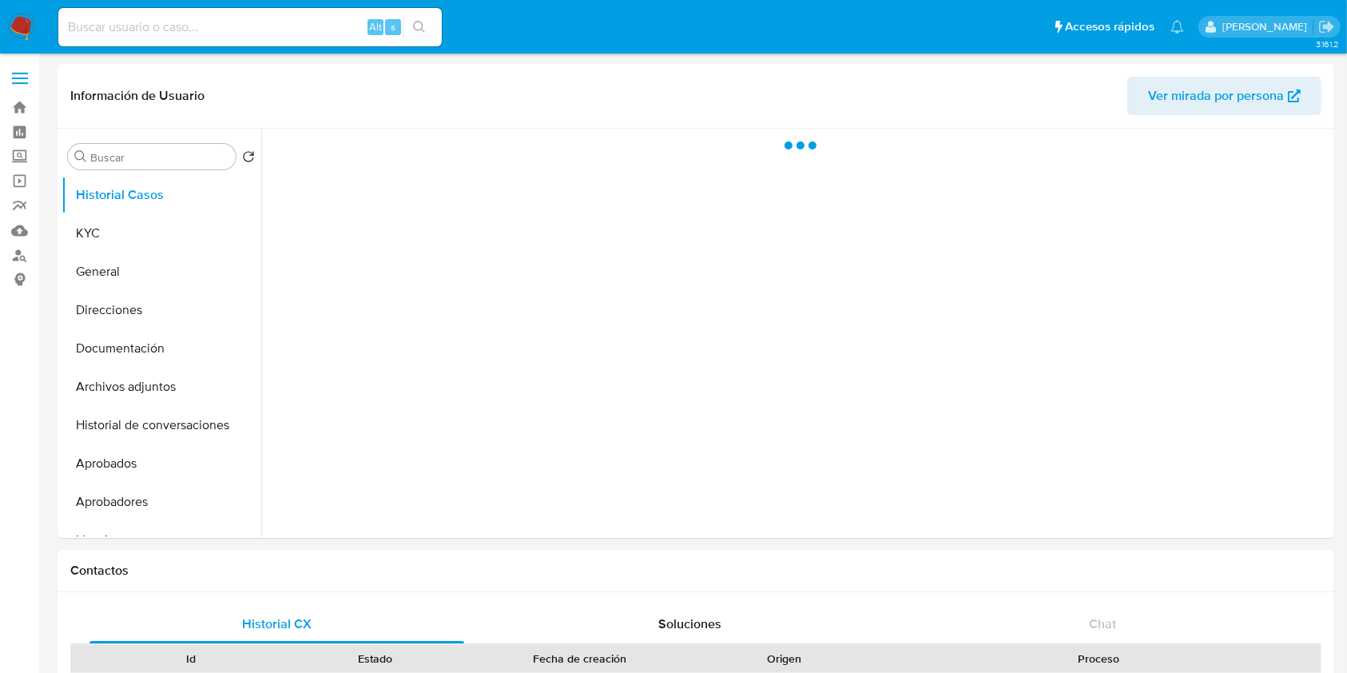
select select "10"
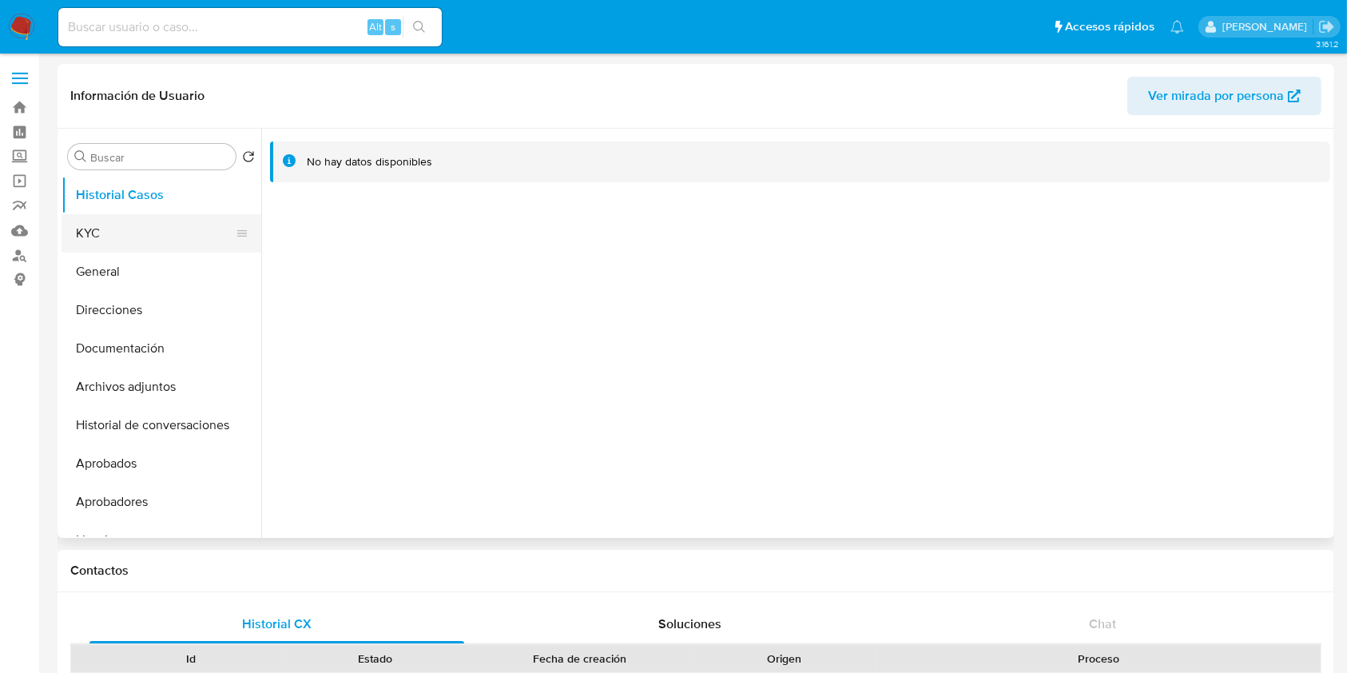
click at [164, 234] on button "KYC" at bounding box center [155, 233] width 187 height 38
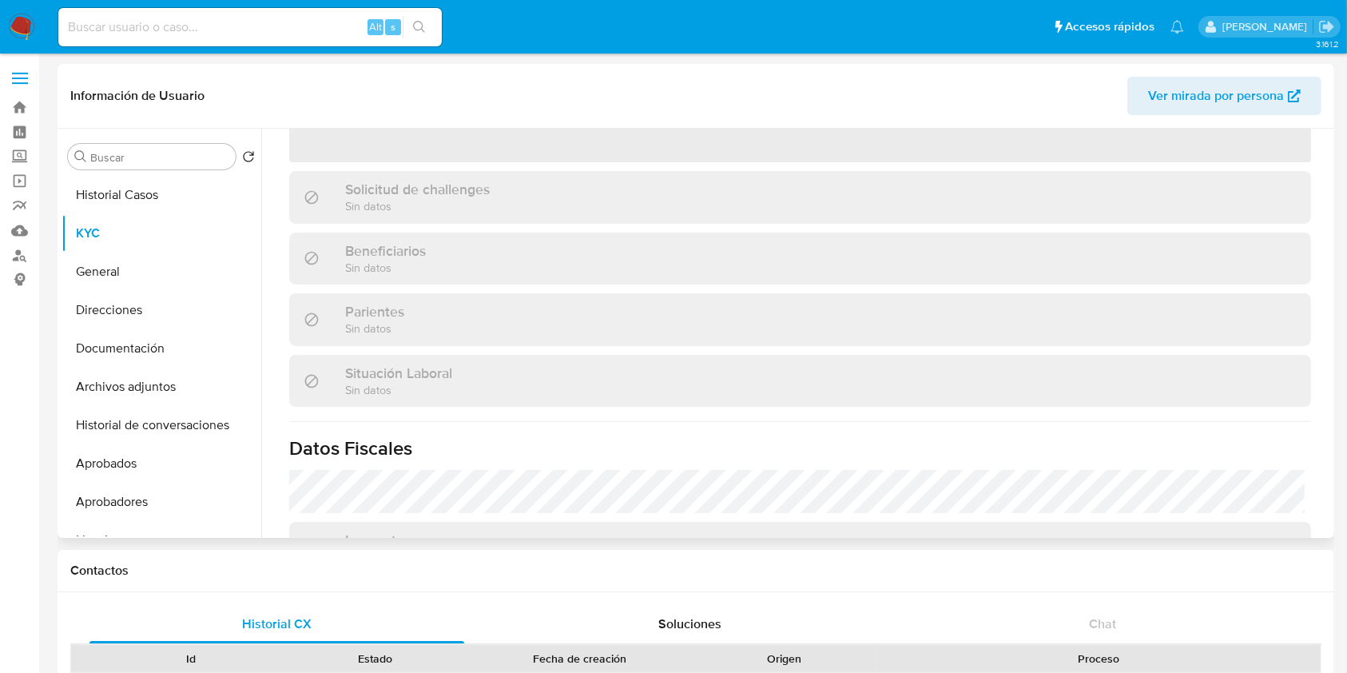
scroll to position [426, 0]
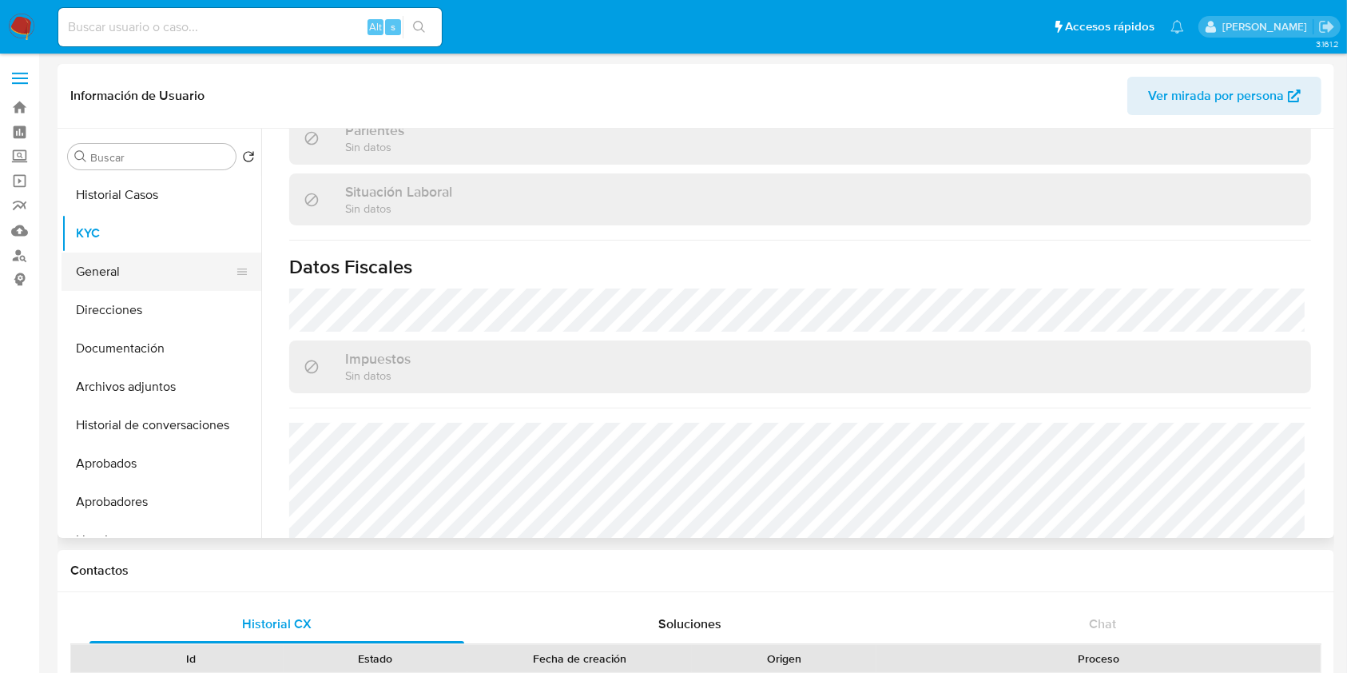
click at [157, 288] on button "General" at bounding box center [155, 271] width 187 height 38
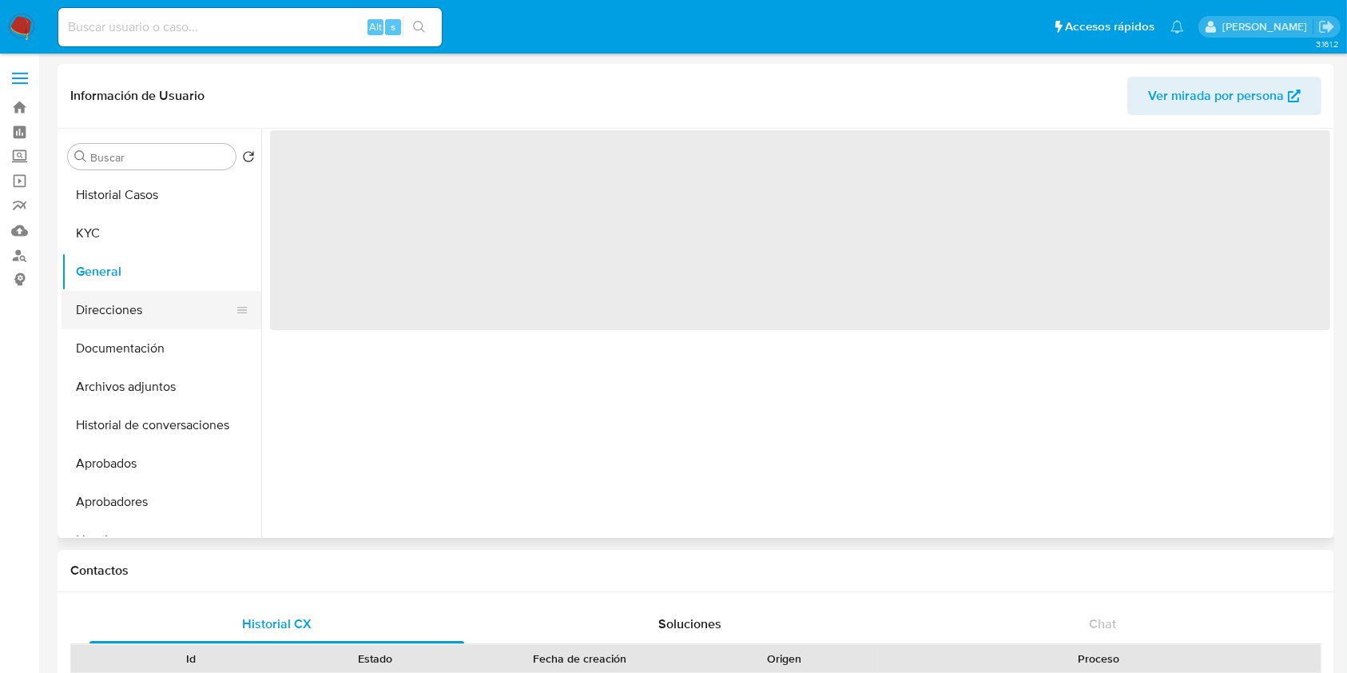
click at [157, 300] on button "Direcciones" at bounding box center [155, 310] width 187 height 38
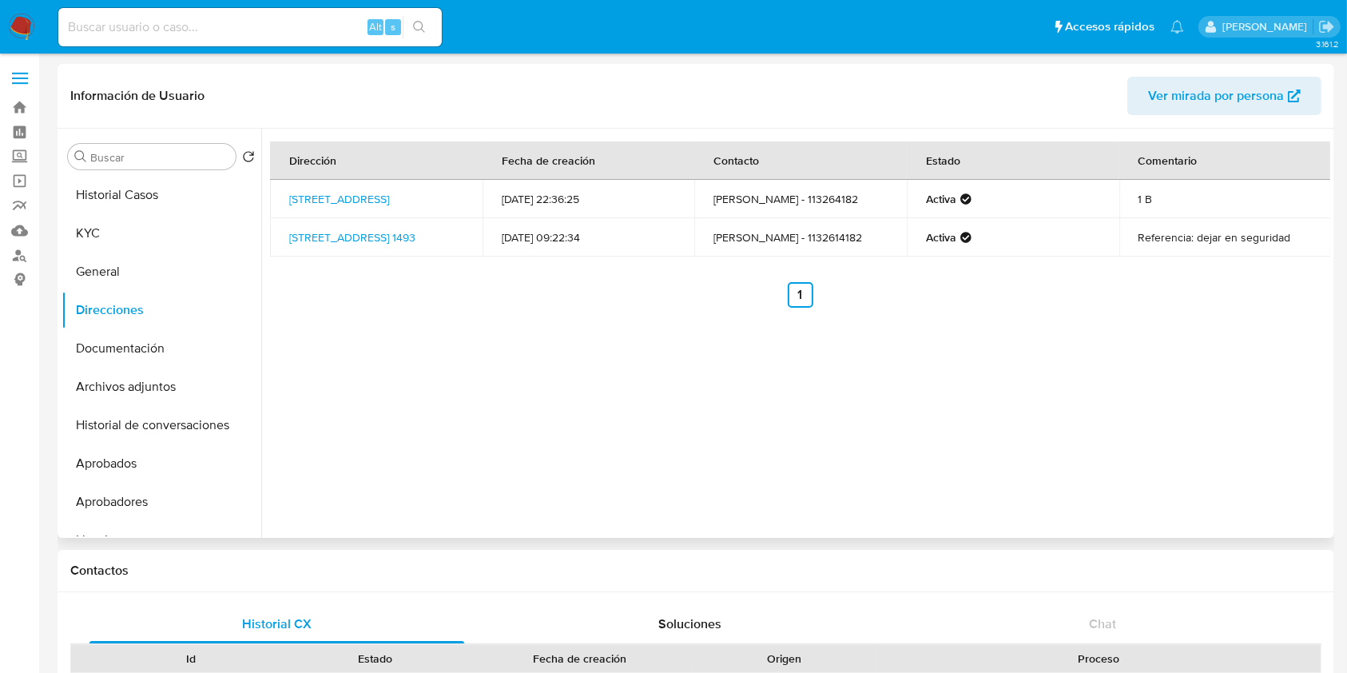
drag, startPoint x: 381, startPoint y: 248, endPoint x: 284, endPoint y: 238, distance: 97.9
click at [284, 238] on td "[STREET_ADDRESS] 1493" at bounding box center [376, 237] width 213 height 38
copy link "[STREET_ADDRESS] 1493"
drag, startPoint x: 123, startPoint y: 214, endPoint x: 196, endPoint y: 265, distance: 88.9
click at [123, 214] on button "KYC" at bounding box center [162, 233] width 200 height 38
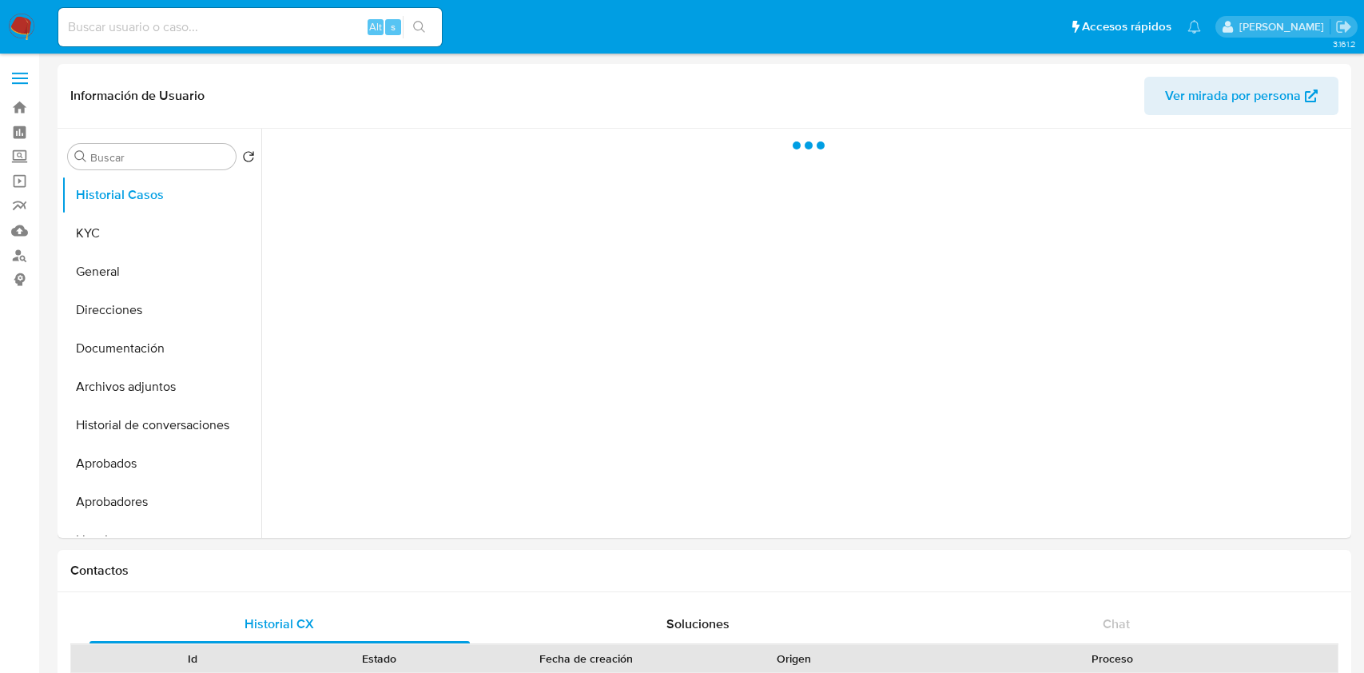
select select "10"
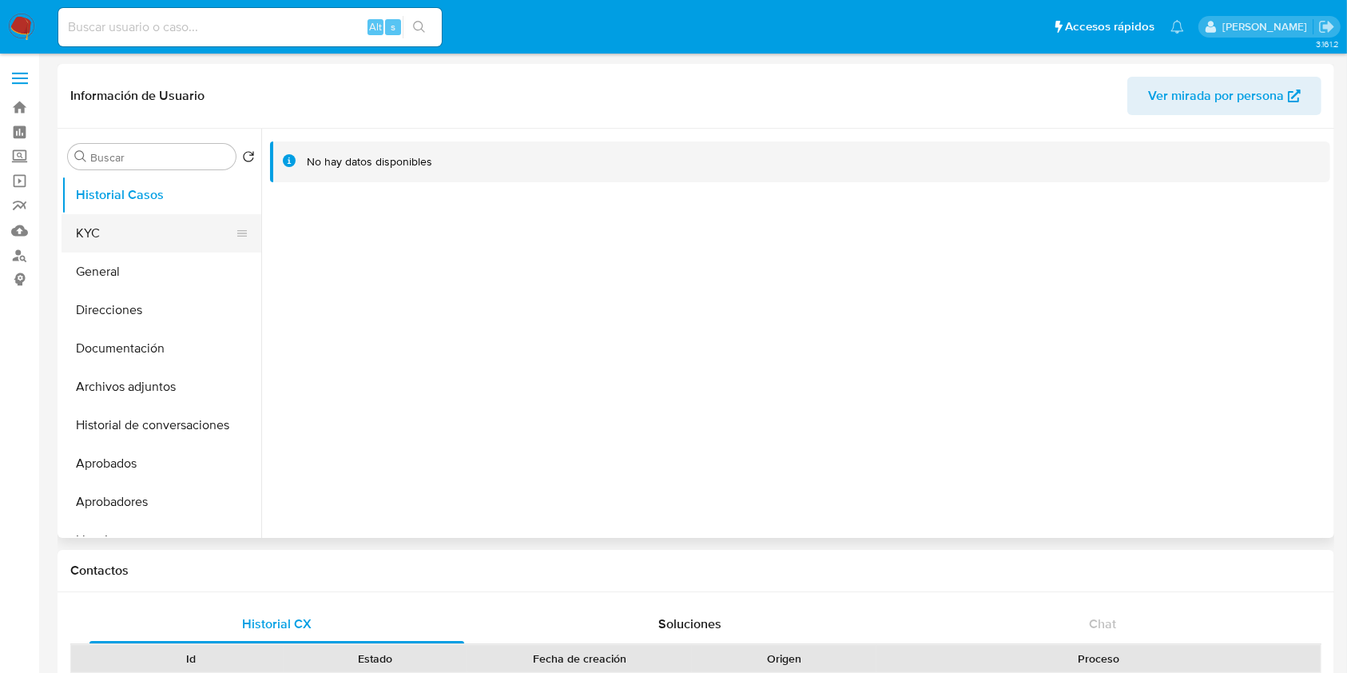
click at [173, 237] on button "KYC" at bounding box center [155, 233] width 187 height 38
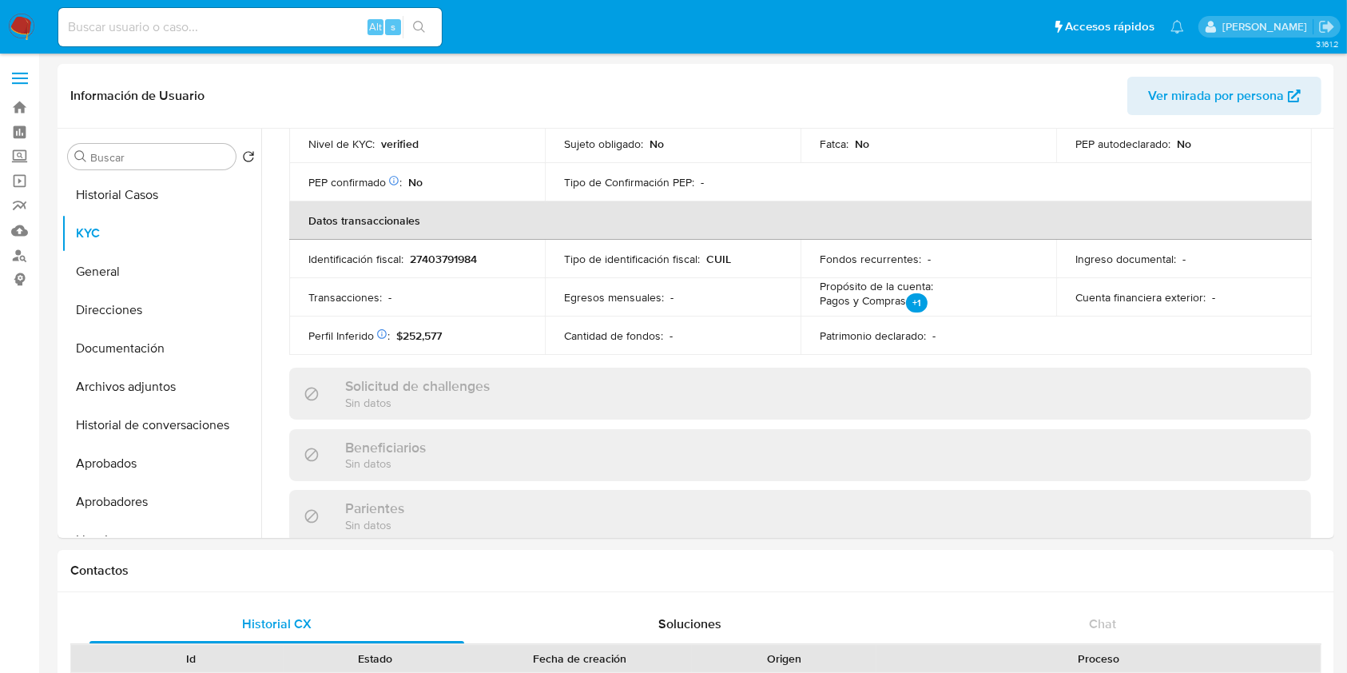
scroll to position [803, 0]
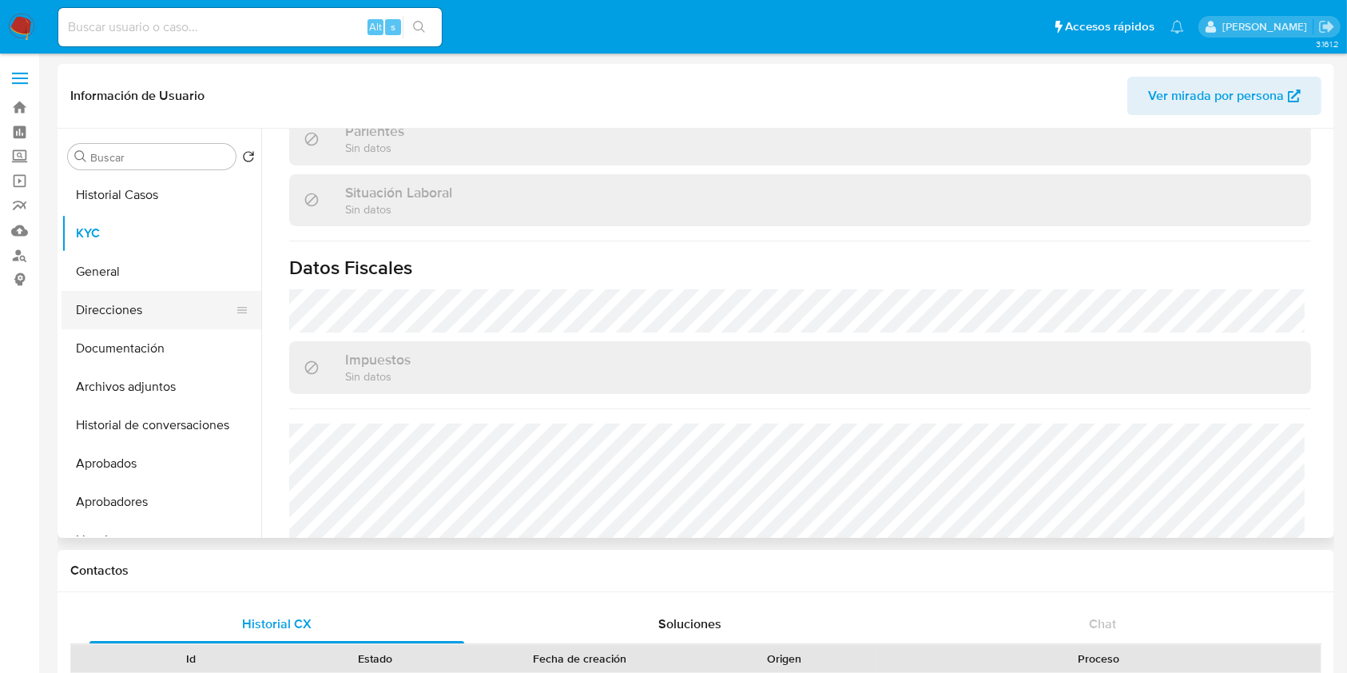
click at [147, 318] on button "Direcciones" at bounding box center [155, 310] width 187 height 38
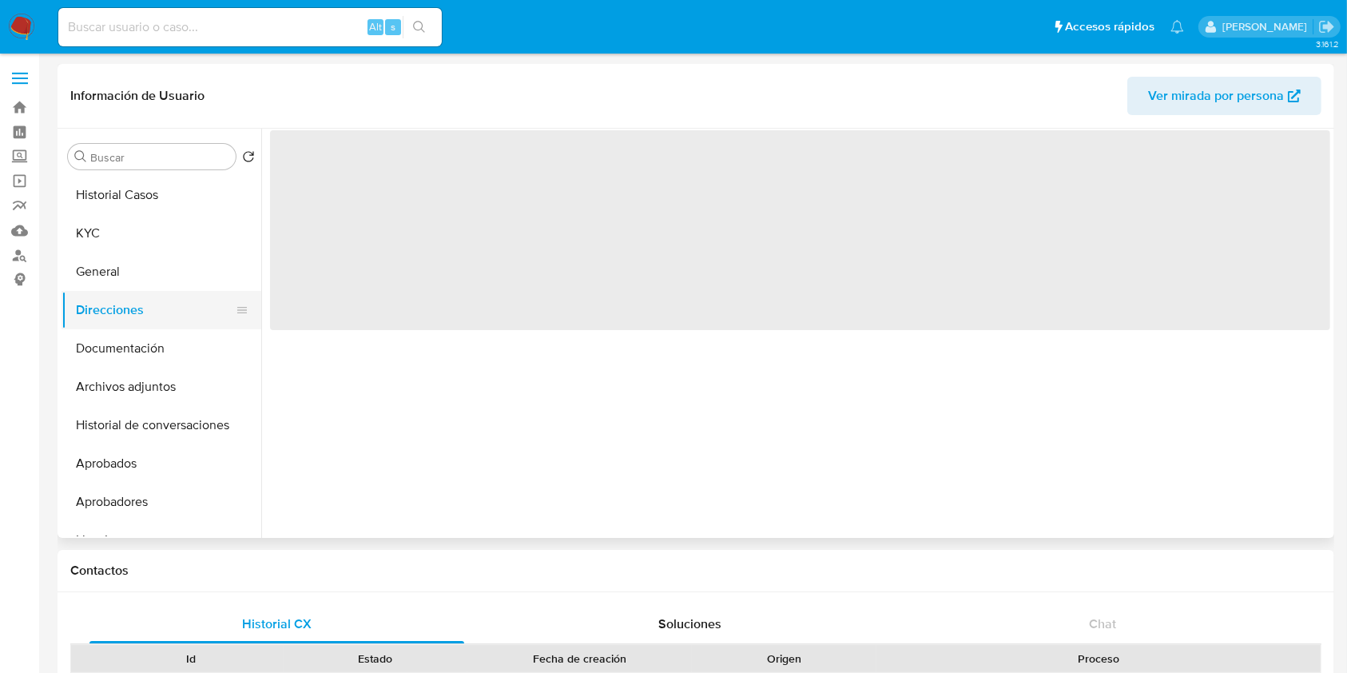
scroll to position [0, 0]
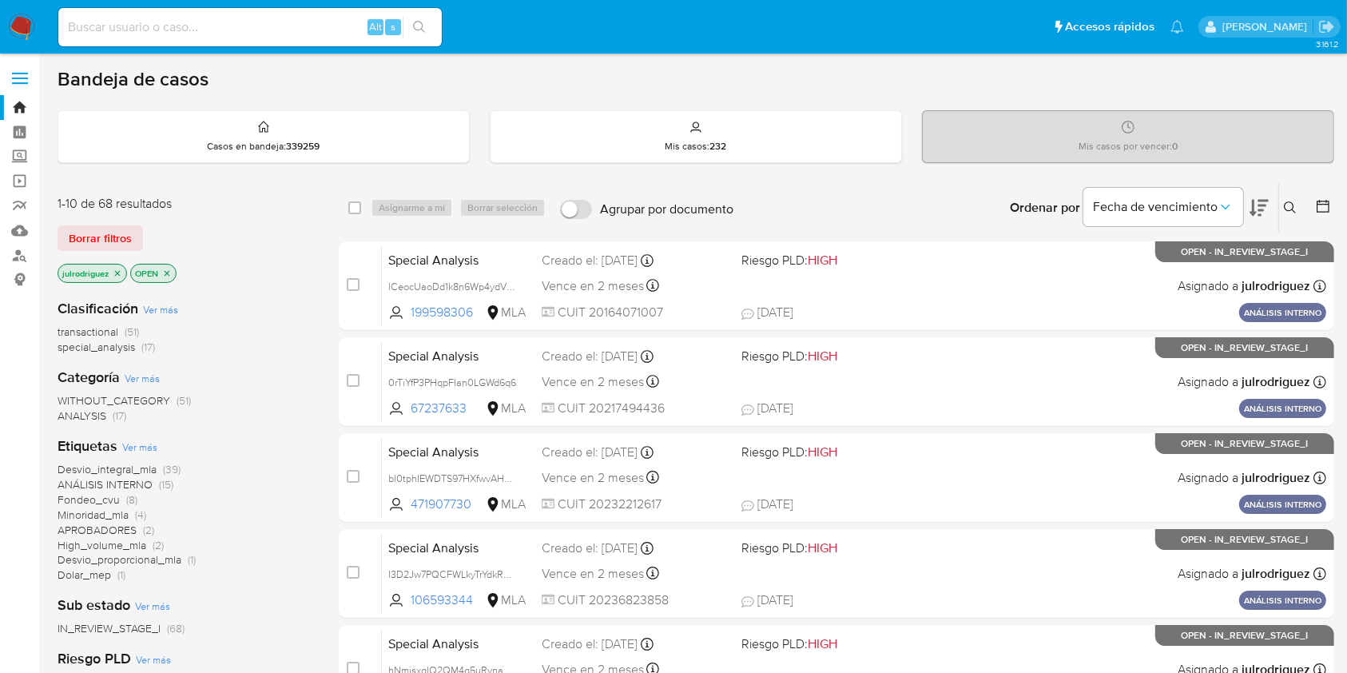
click at [1022, 208] on button at bounding box center [1292, 207] width 26 height 19
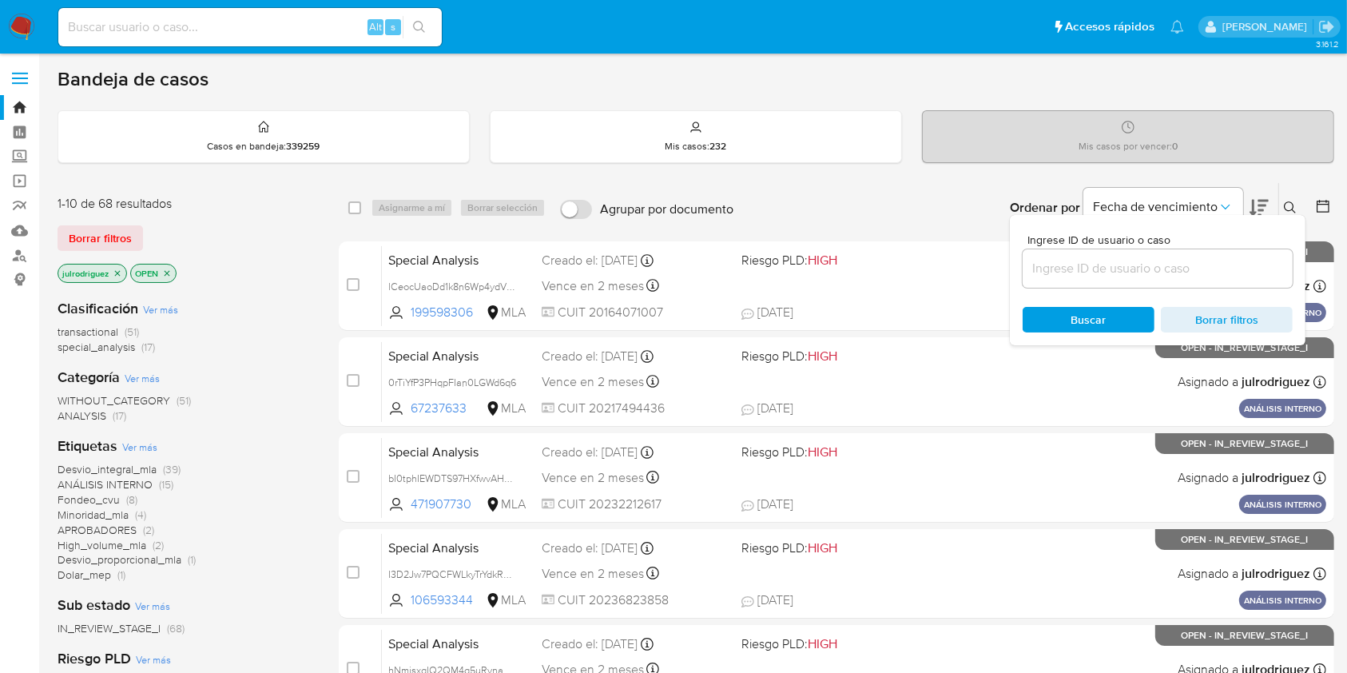
click at [1022, 255] on div at bounding box center [1158, 268] width 270 height 38
click at [1022, 282] on div at bounding box center [1158, 268] width 270 height 38
drag, startPoint x: 1056, startPoint y: 272, endPoint x: 1058, endPoint y: 320, distance: 48.8
click at [1022, 272] on input at bounding box center [1158, 268] width 270 height 21
paste input "zI1HgGyr4u3HQXsMEeHiHKHt"
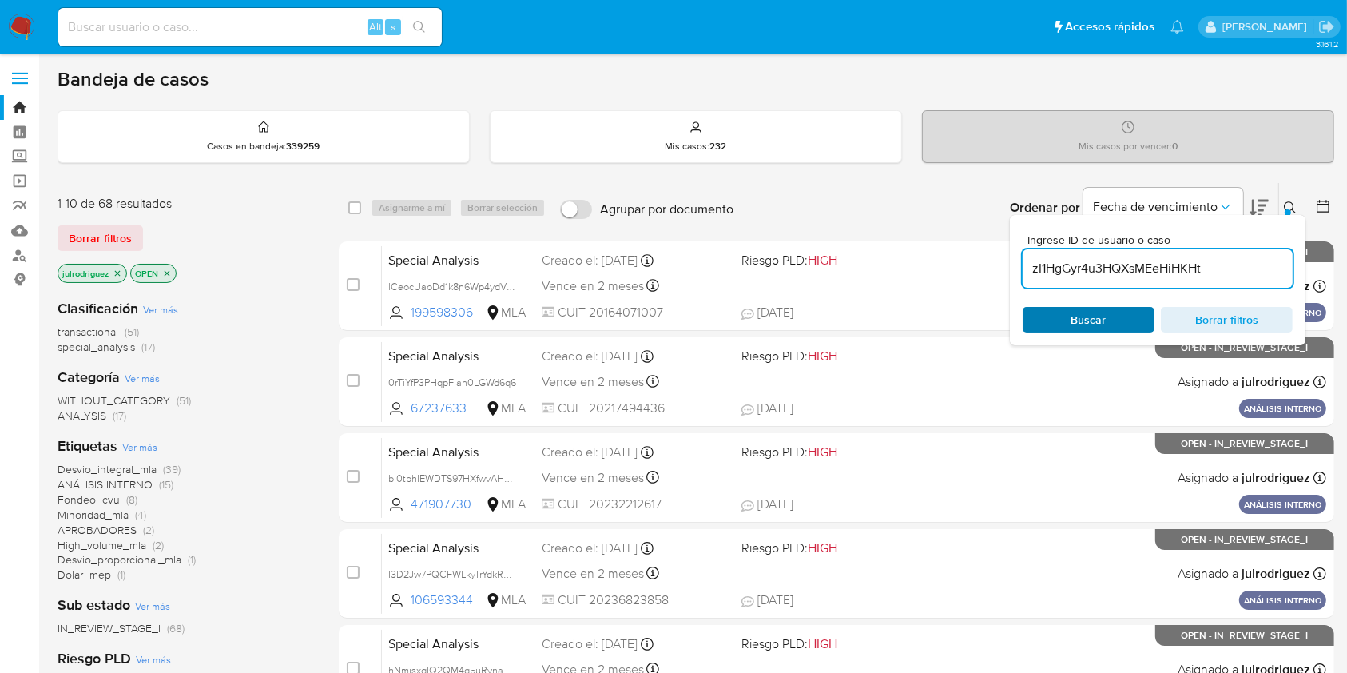
type input "zI1HgGyr4u3HQXsMEeHiHKHt"
click at [1022, 322] on span "Buscar" at bounding box center [1088, 319] width 109 height 22
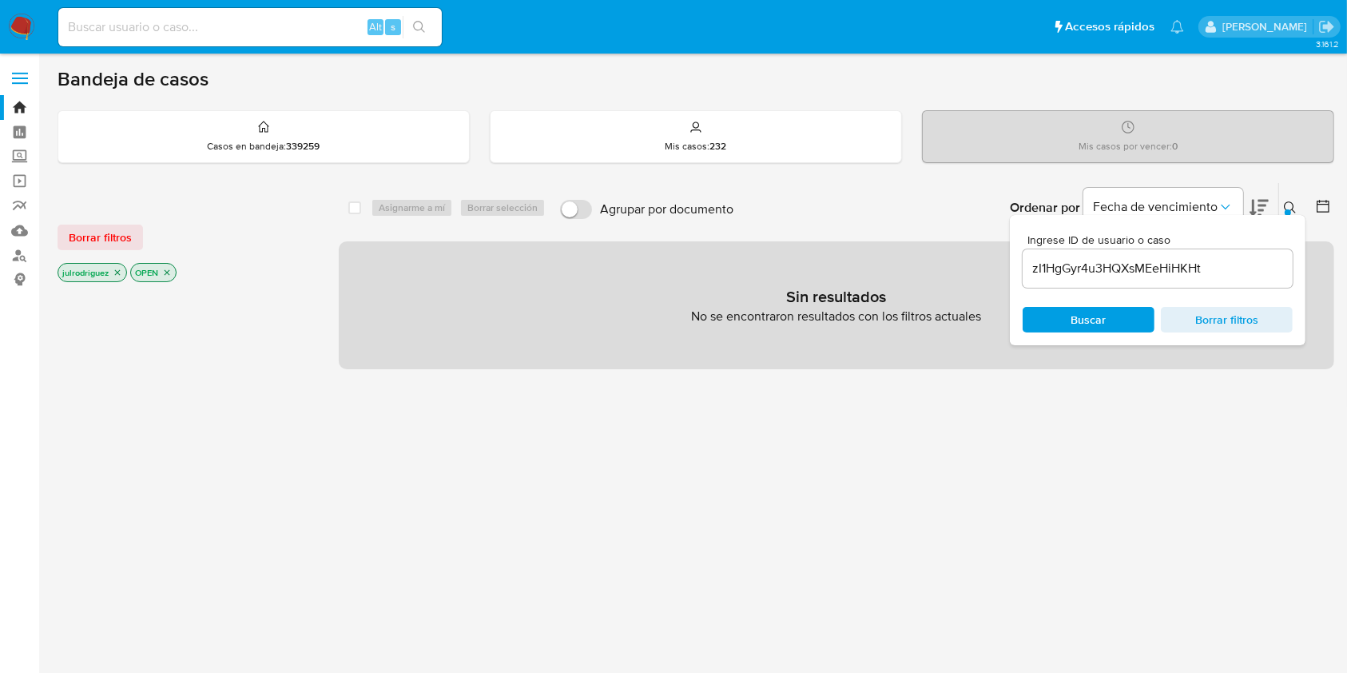
click at [173, 269] on p "OPEN" at bounding box center [153, 273] width 45 height 18
click at [118, 274] on icon "close-filter" at bounding box center [118, 273] width 10 height 10
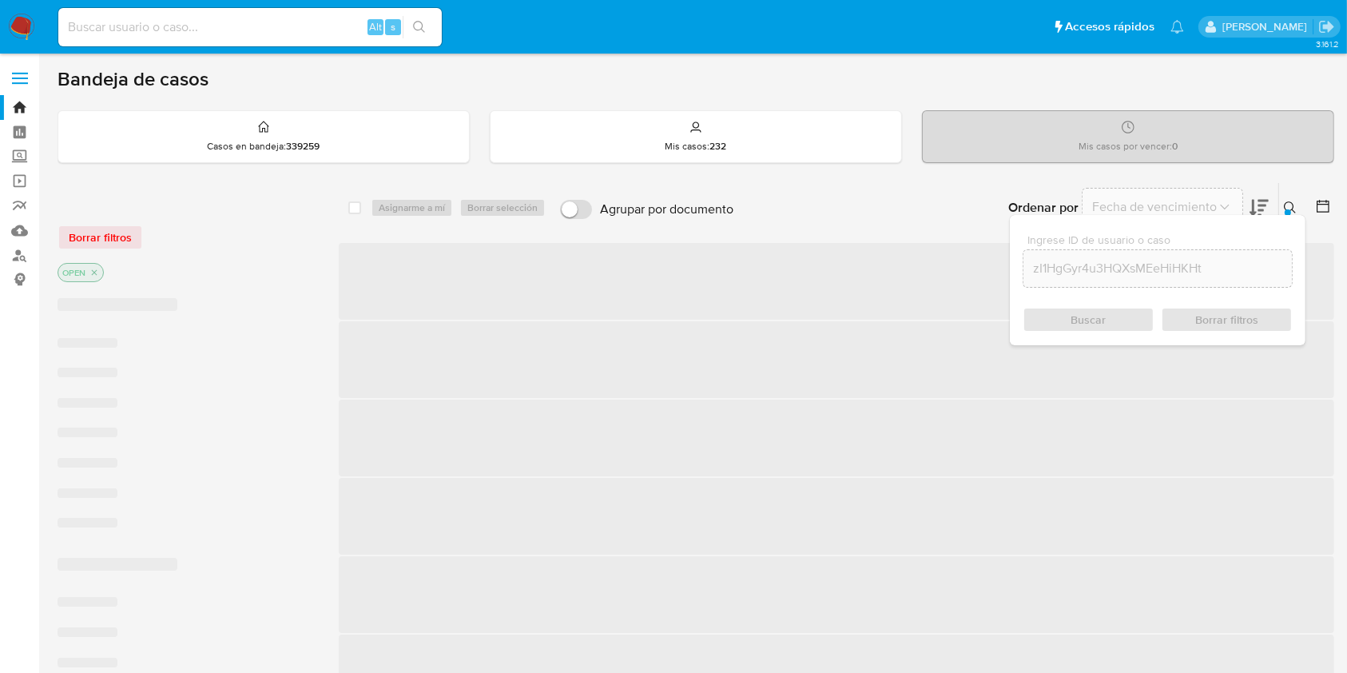
click at [118, 274] on div "OPEN" at bounding box center [186, 274] width 256 height 22
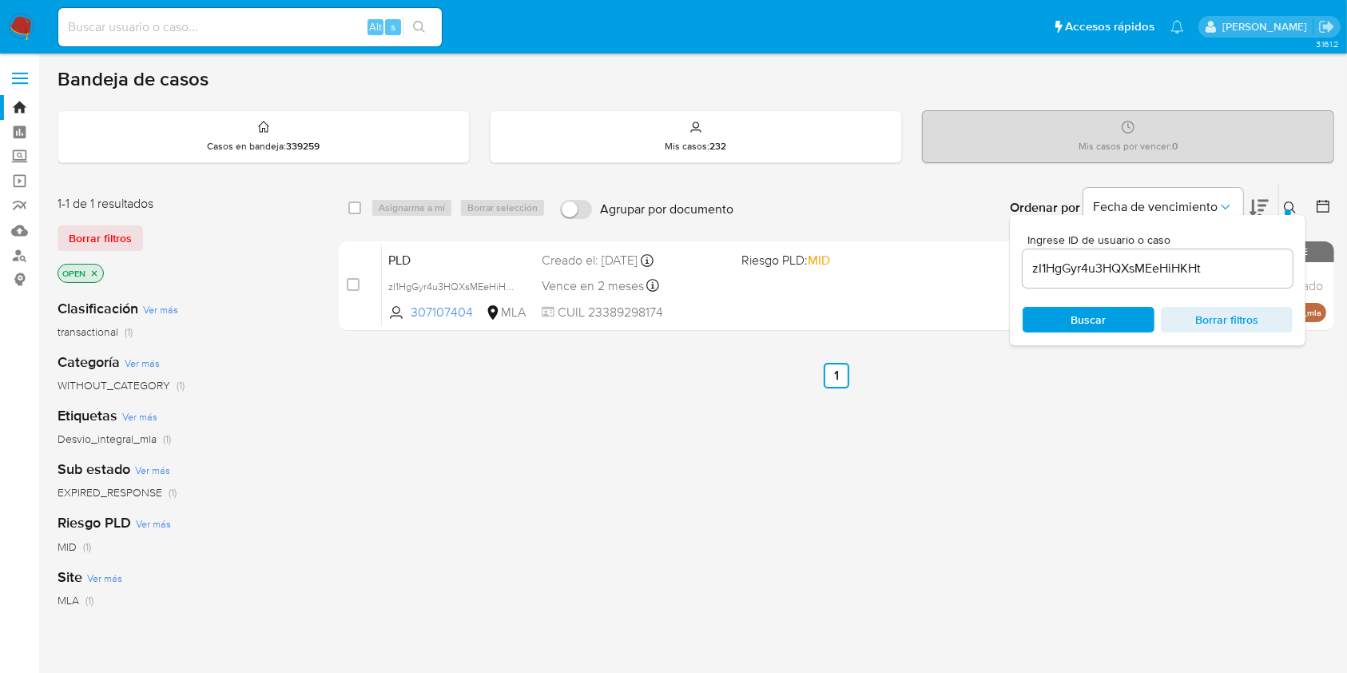
click at [97, 273] on icon "close-filter" at bounding box center [94, 273] width 10 height 10
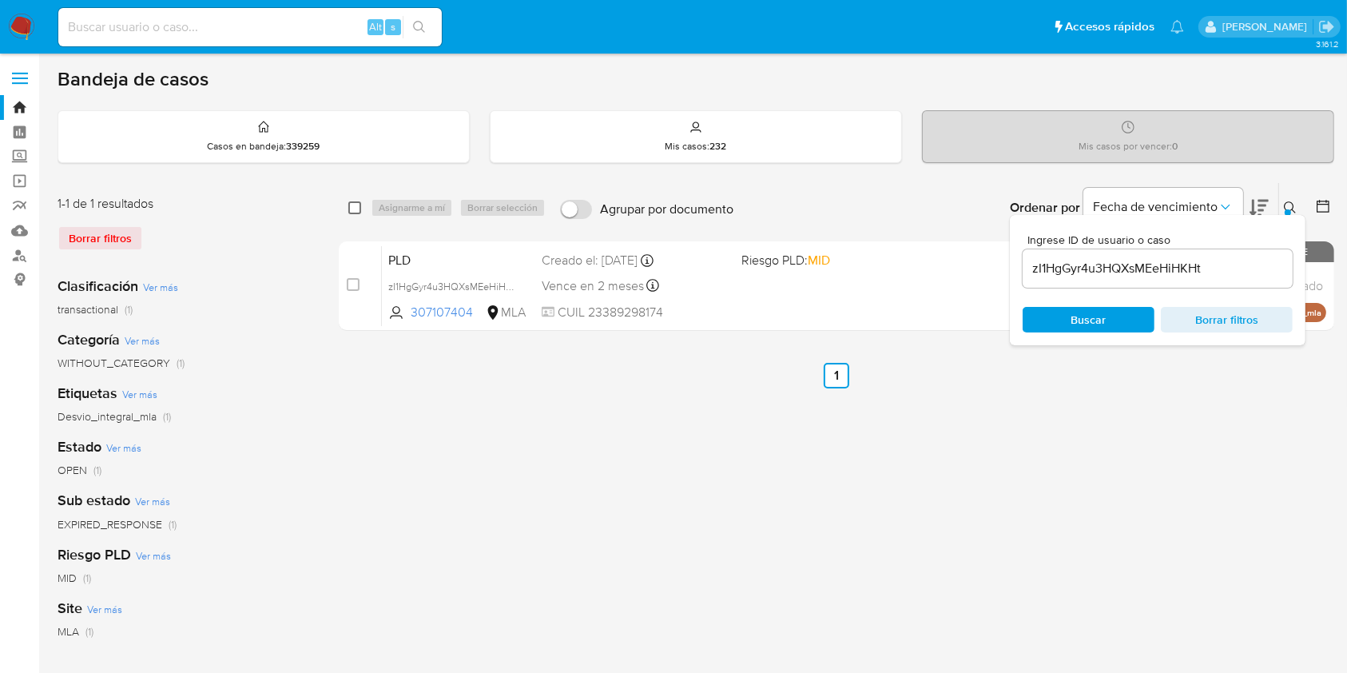
click at [356, 210] on input "checkbox" at bounding box center [354, 207] width 13 height 13
checkbox input "true"
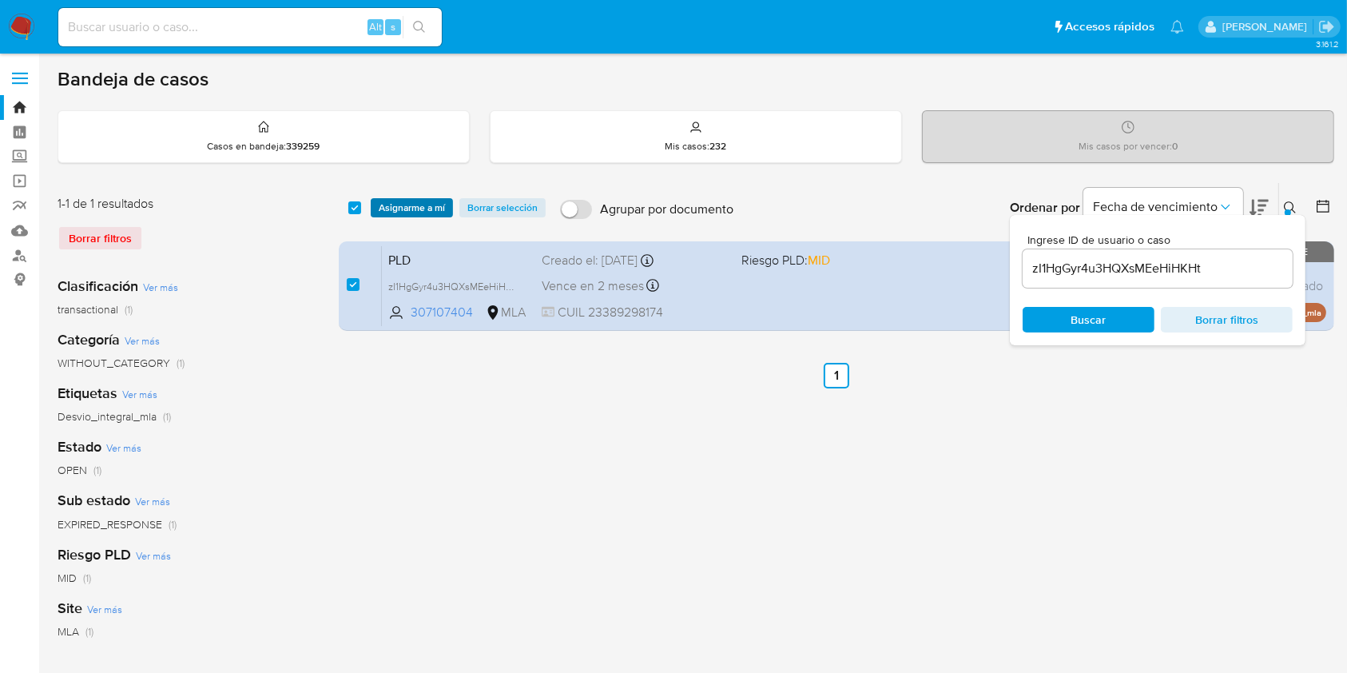
click at [388, 208] on span "Asignarme a mí" at bounding box center [412, 208] width 66 height 16
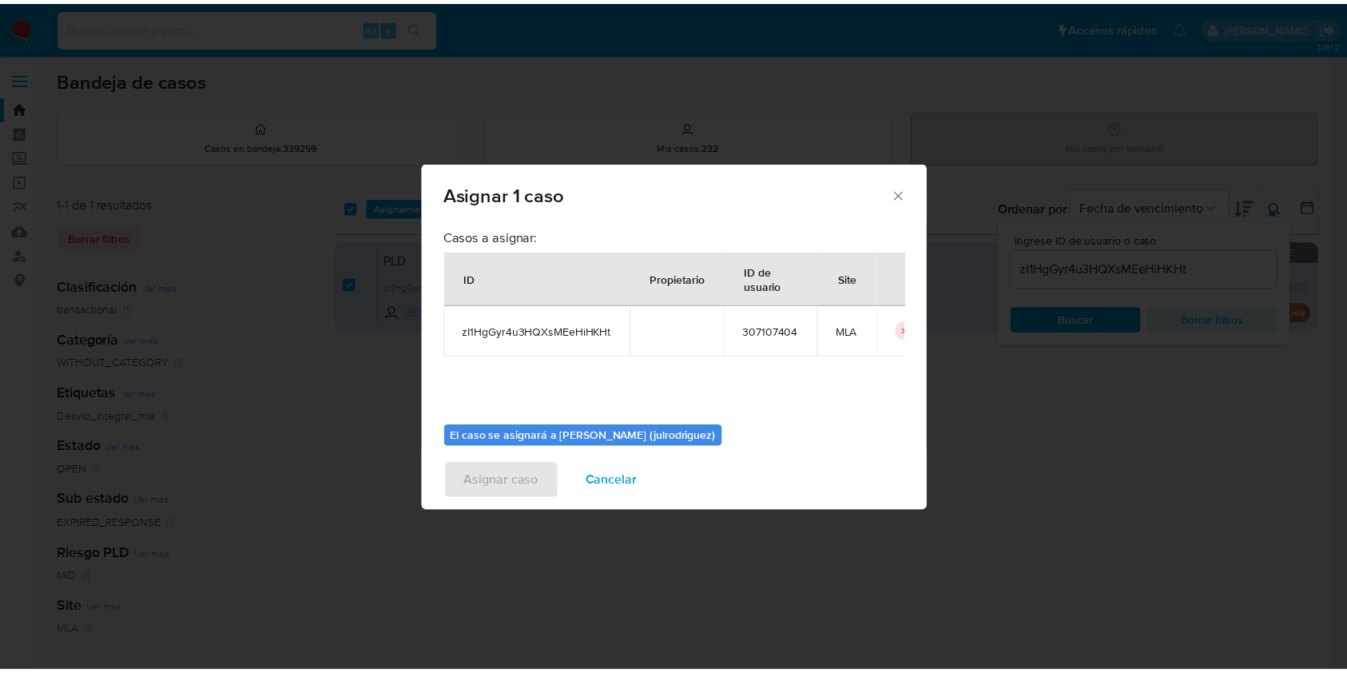
scroll to position [81, 0]
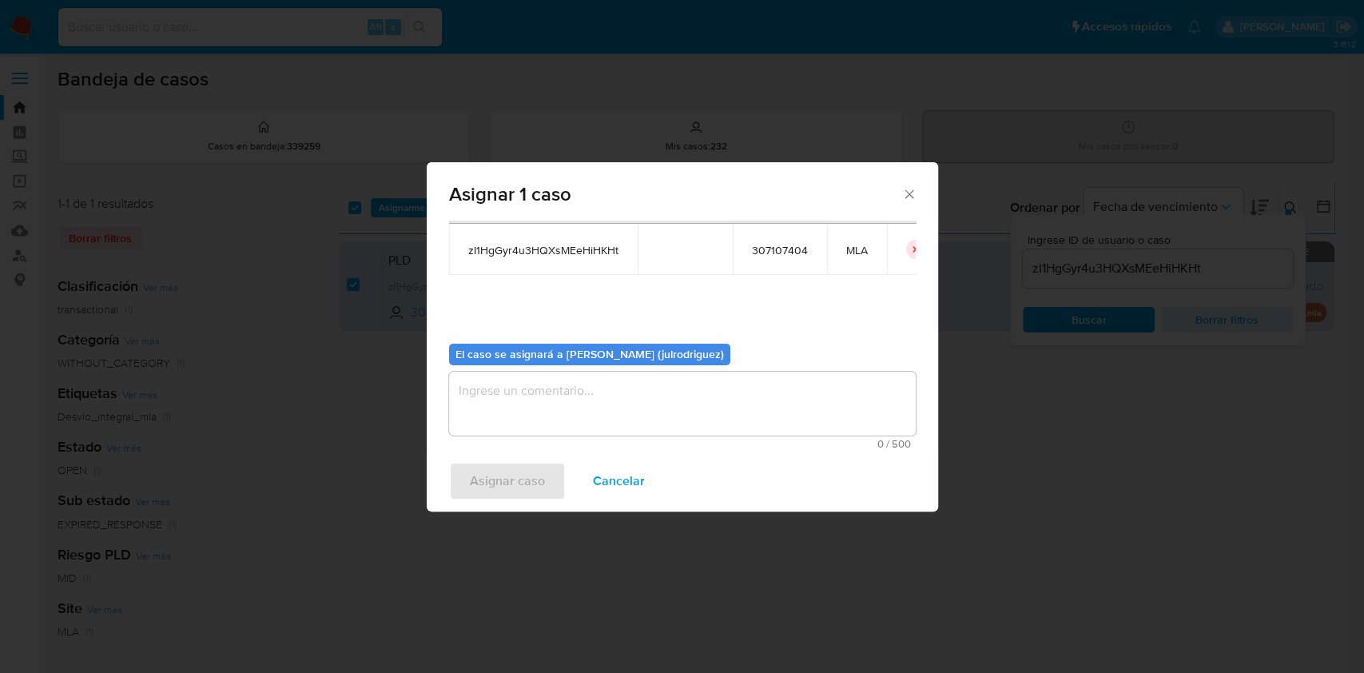
click at [637, 419] on textarea "assign-modal" at bounding box center [682, 403] width 467 height 64
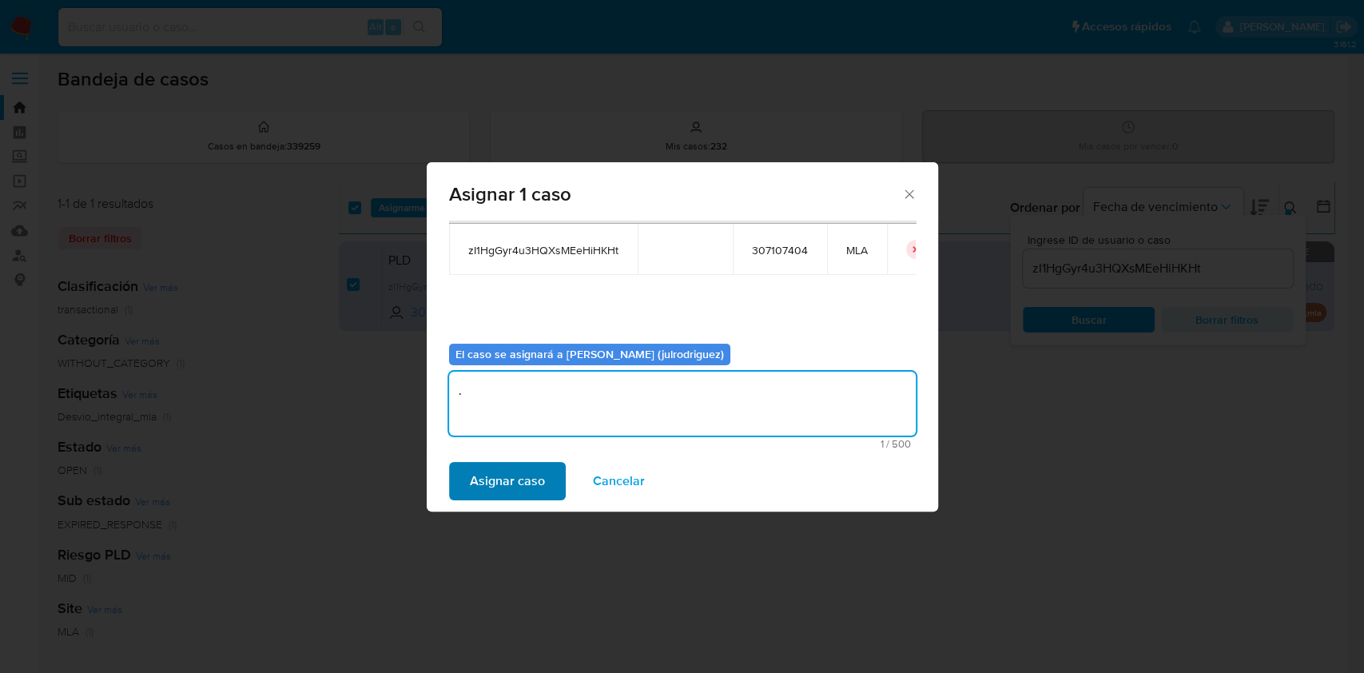
type textarea "."
click at [528, 475] on span "Asignar caso" at bounding box center [507, 480] width 75 height 35
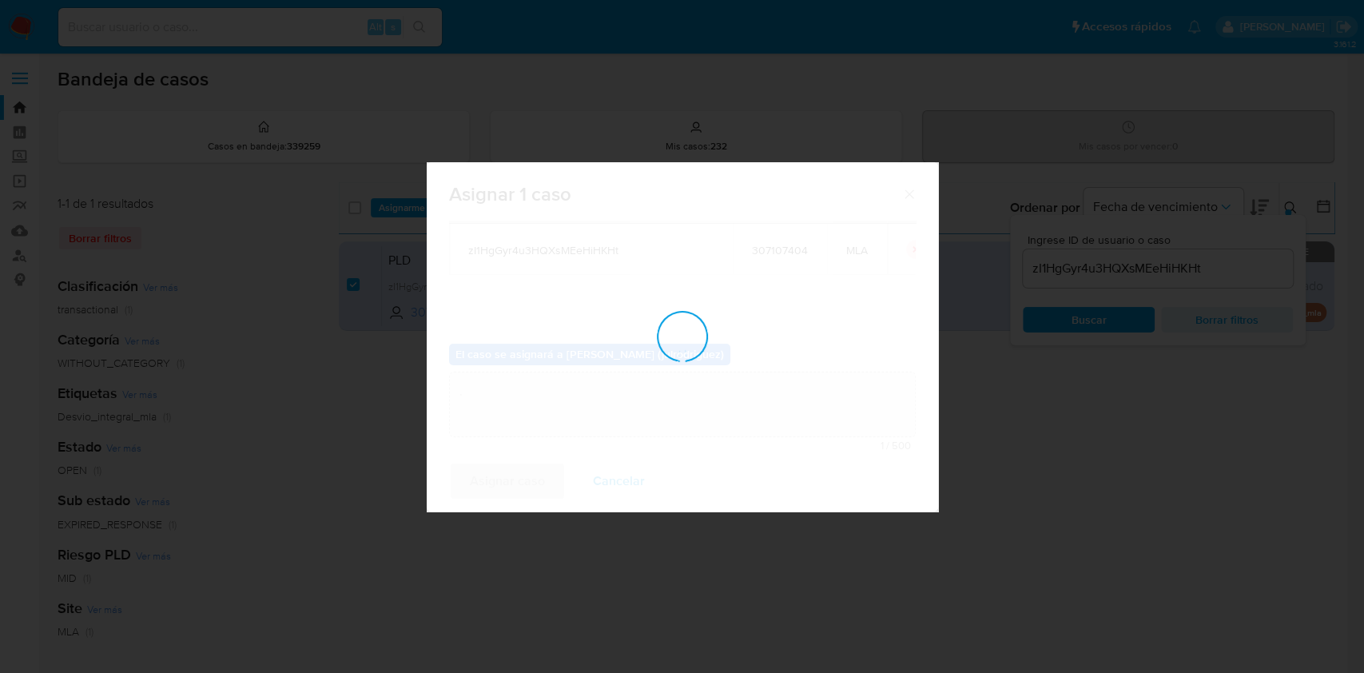
checkbox input "false"
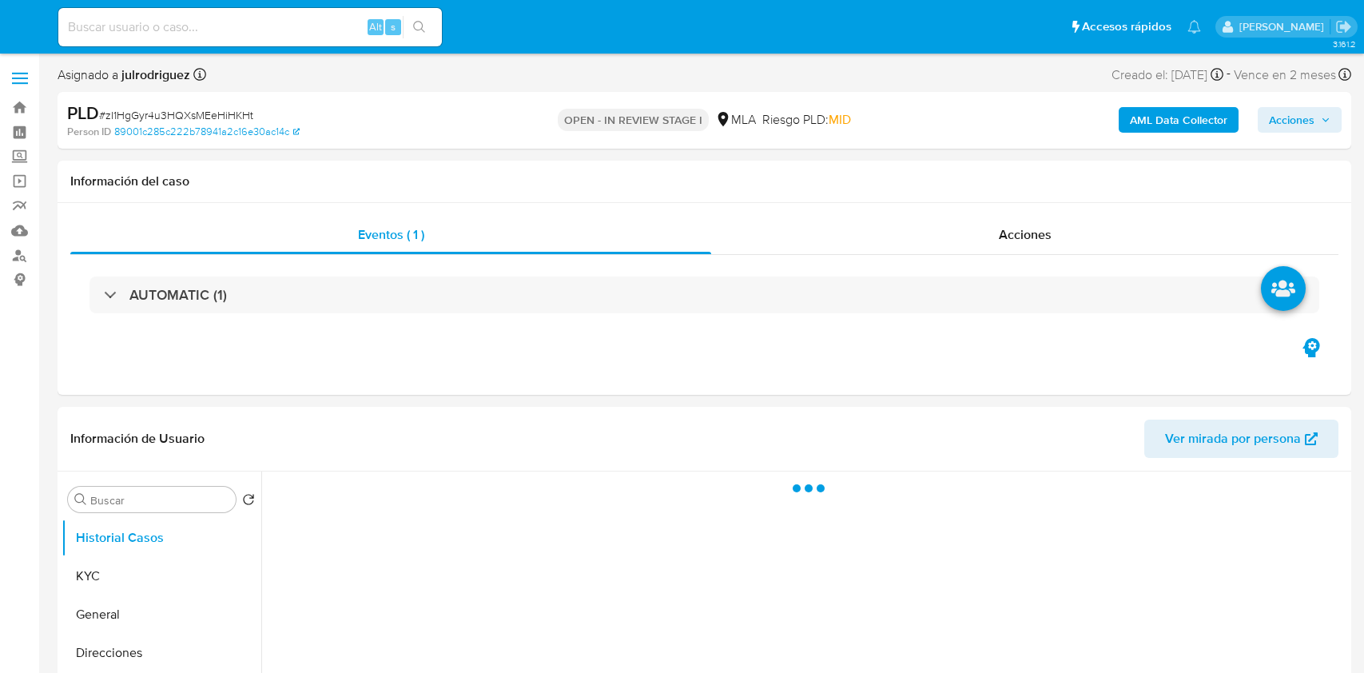
select select "10"
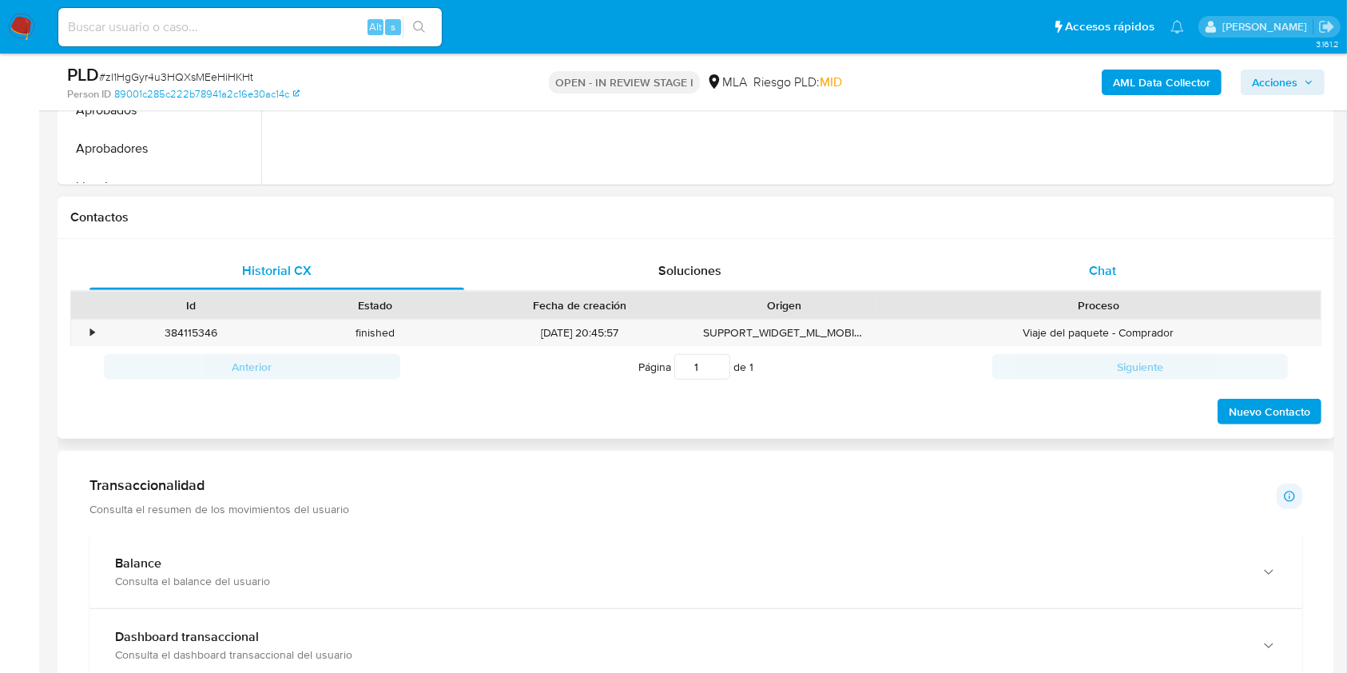
click at [1087, 269] on div "Chat" at bounding box center [1103, 271] width 375 height 38
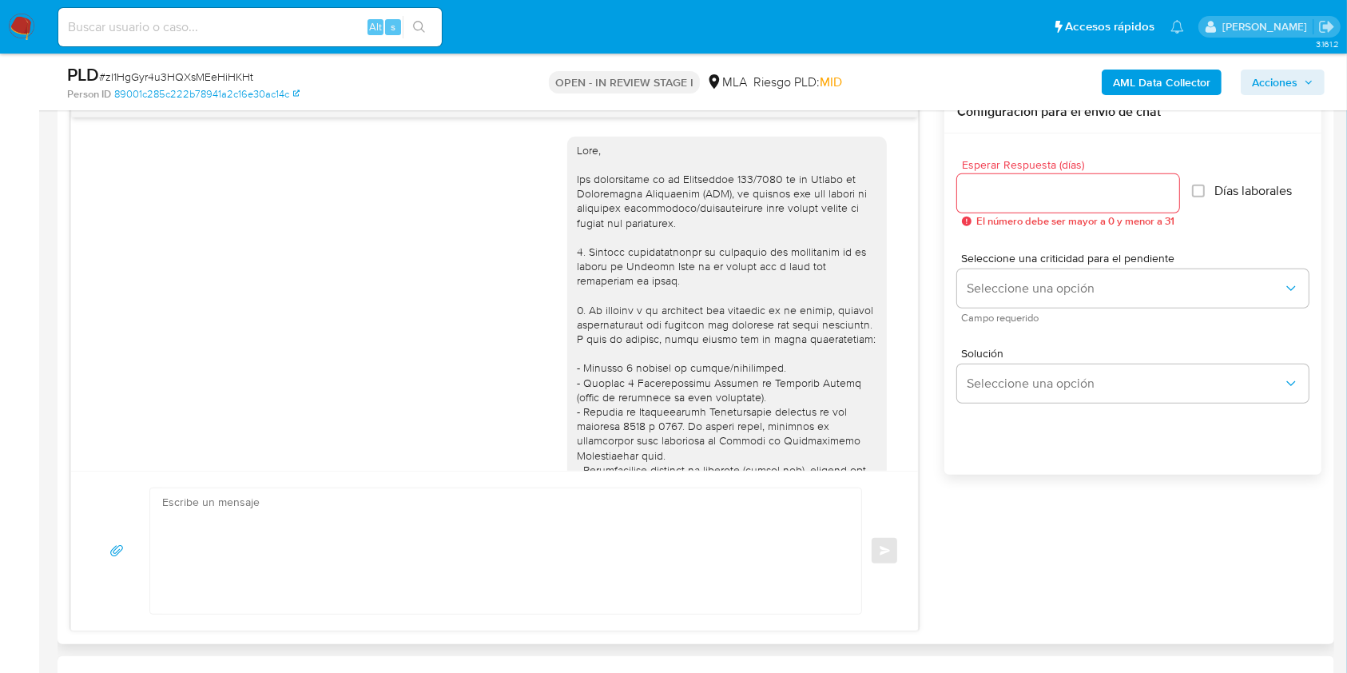
scroll to position [903, 0]
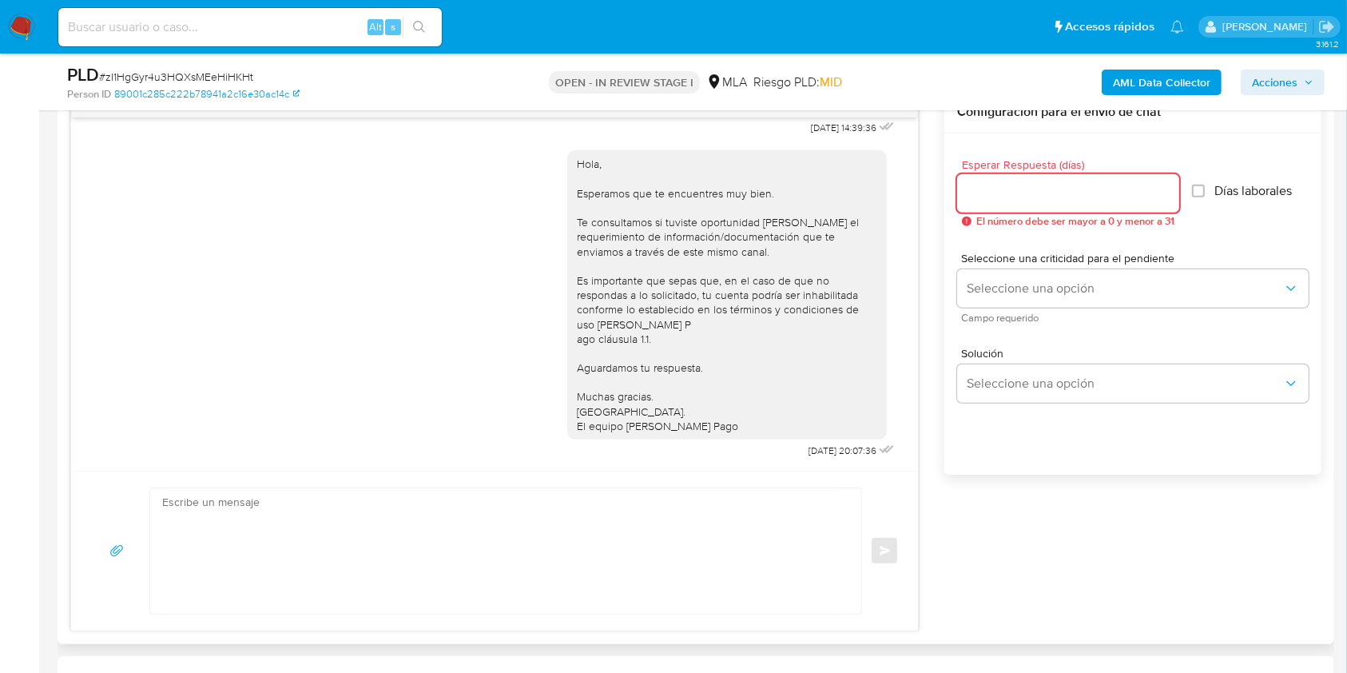
click at [1028, 198] on input "Esperar Respuesta (días)" at bounding box center [1068, 193] width 222 height 21
type input "3"
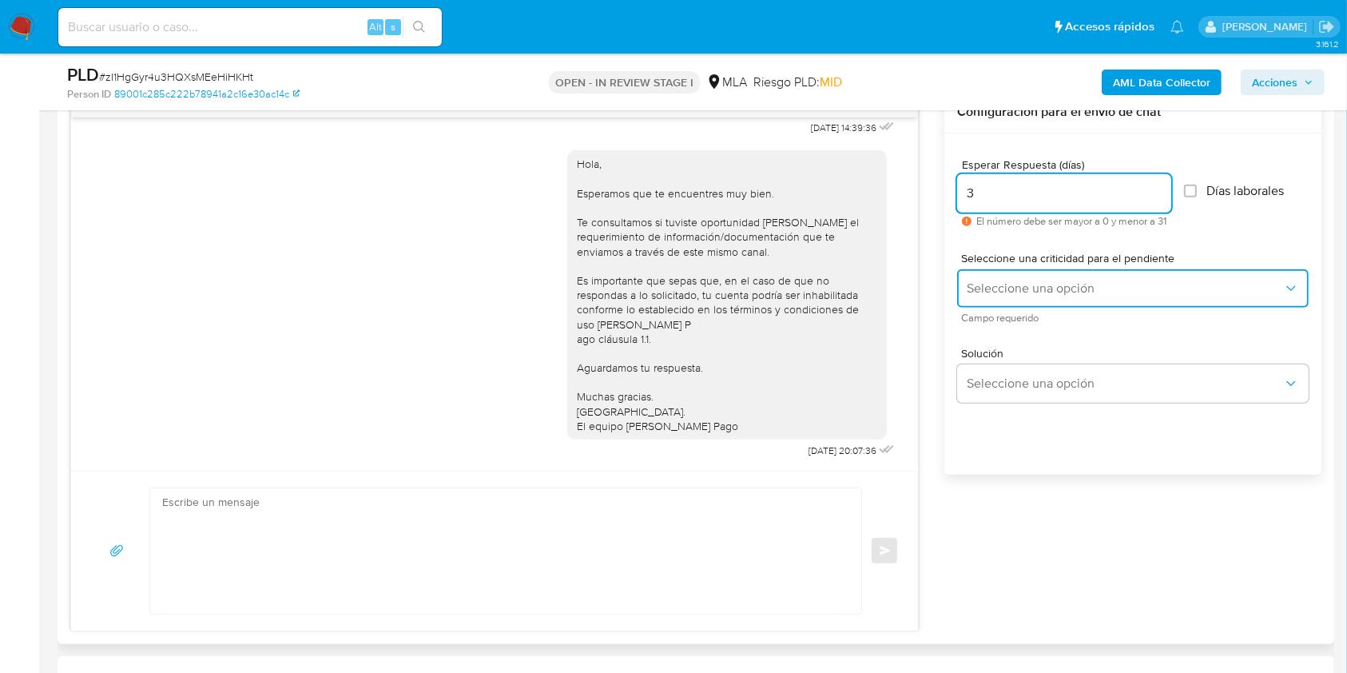
click at [1028, 289] on span "Seleccione una opción" at bounding box center [1125, 288] width 316 height 16
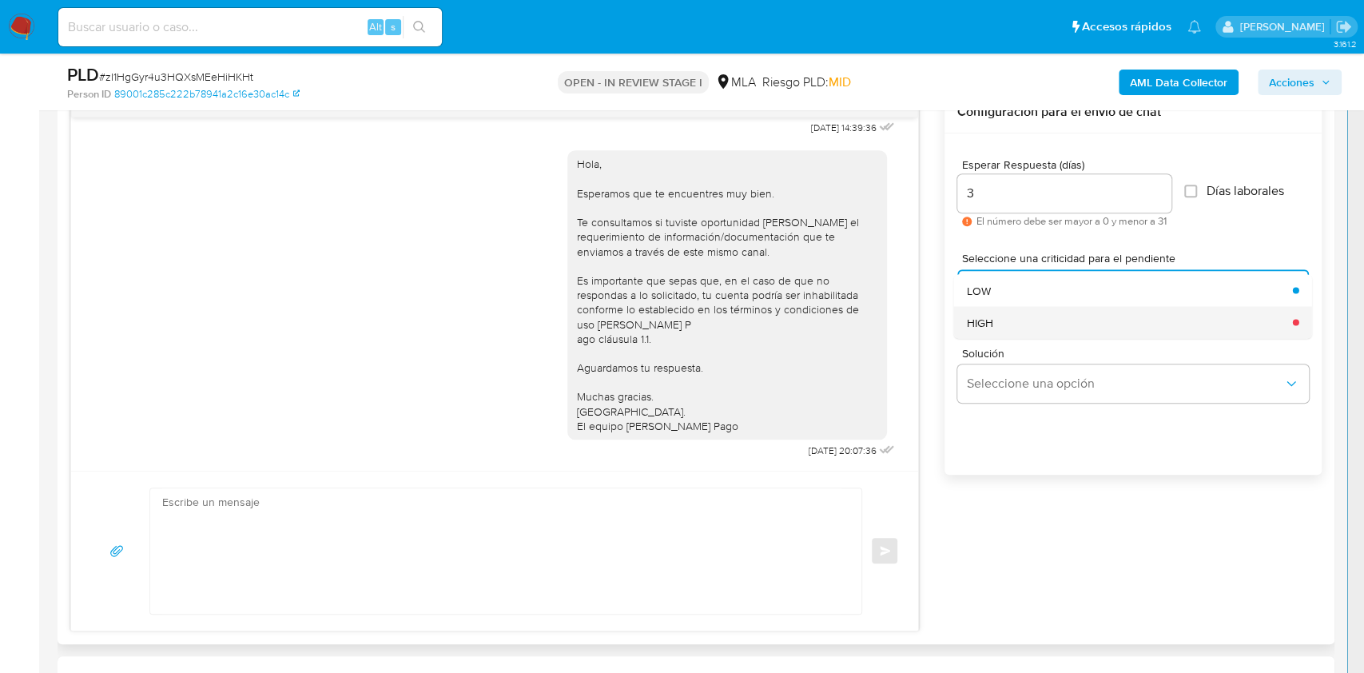
click at [1010, 316] on div "HIGH" at bounding box center [1125, 322] width 316 height 32
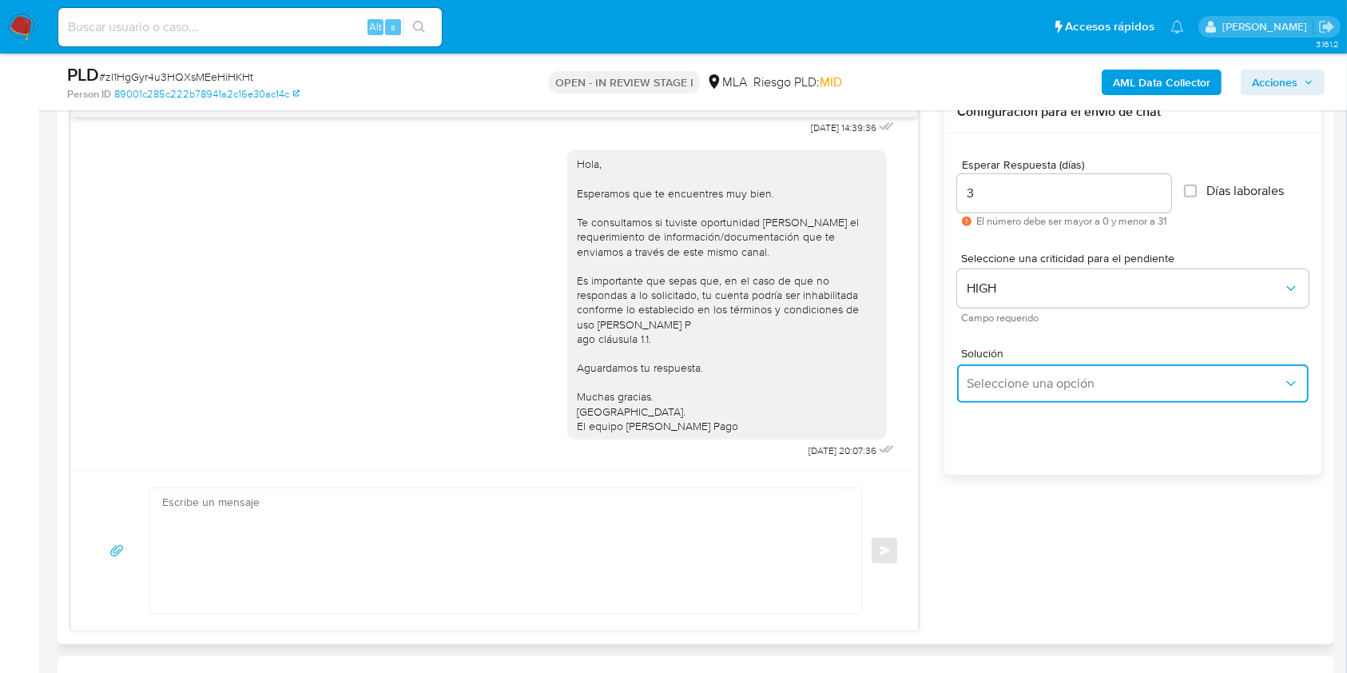
click at [1031, 389] on span "Seleccione una opción" at bounding box center [1125, 383] width 316 height 16
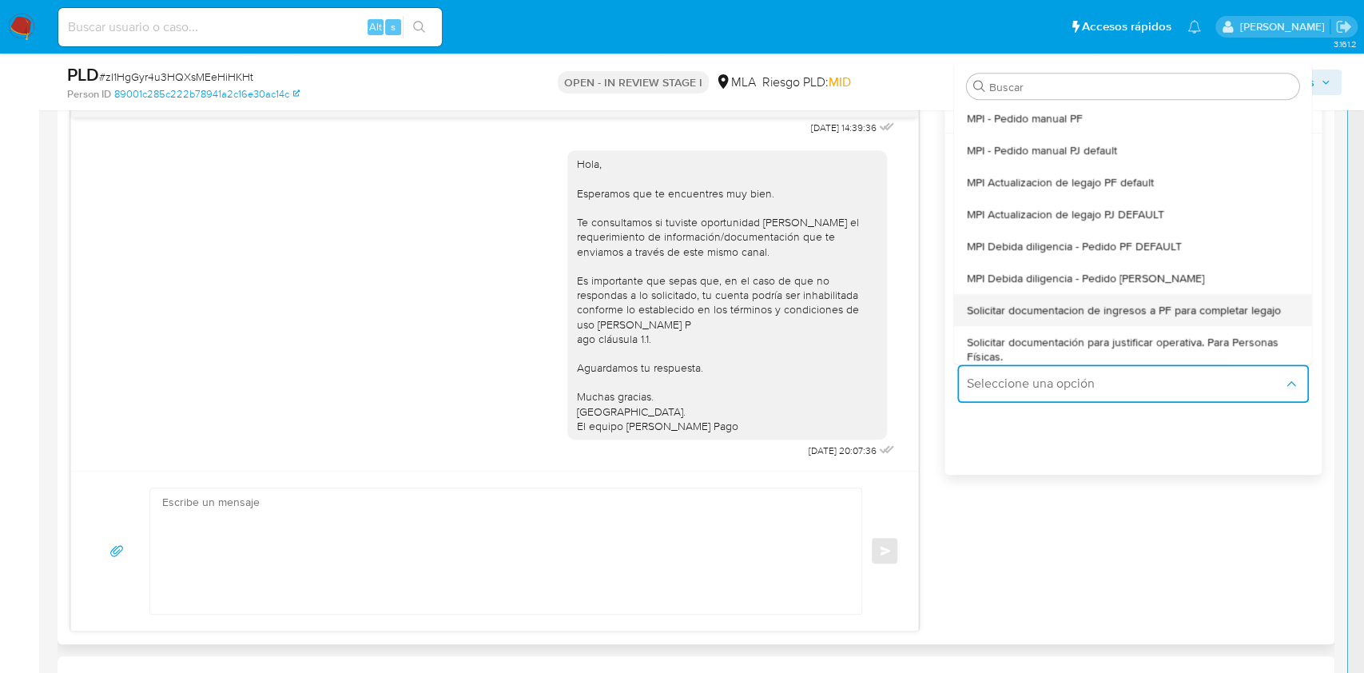
click at [1098, 316] on span "Solicitar documentacion de ingresos a PF para completar legajo" at bounding box center [1124, 310] width 314 height 14
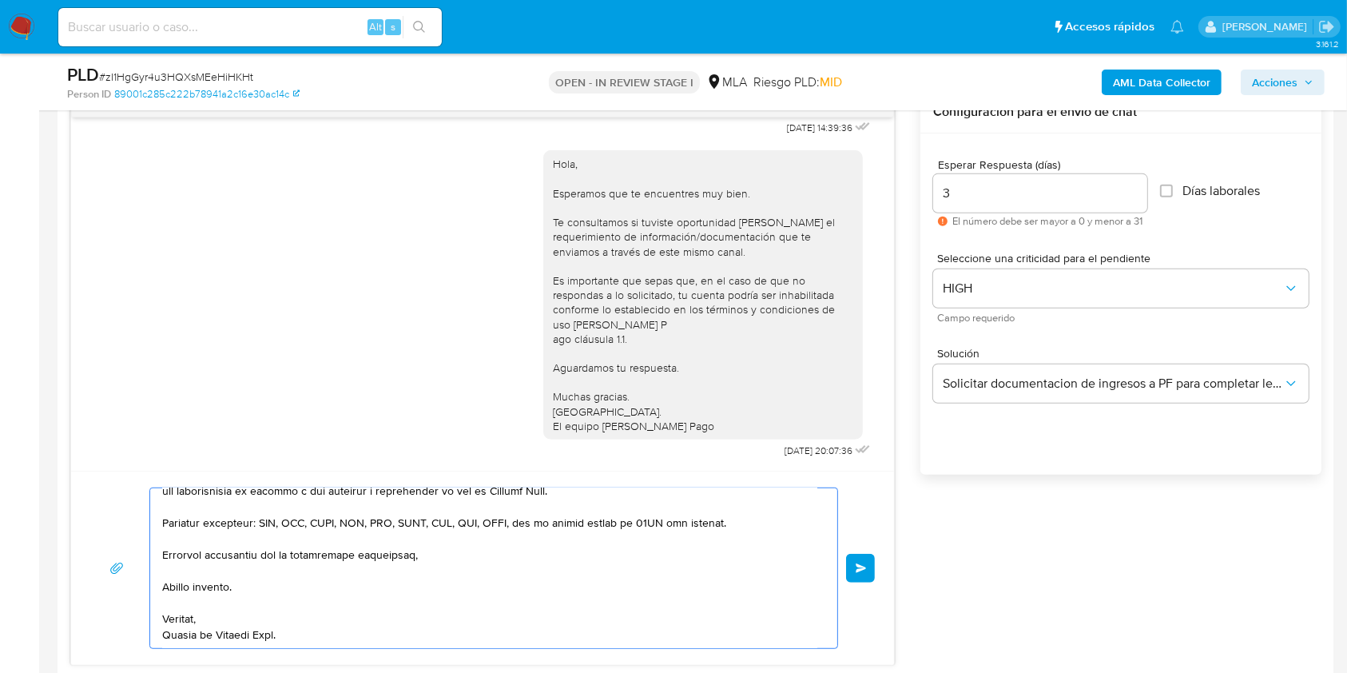
scroll to position [917, 0]
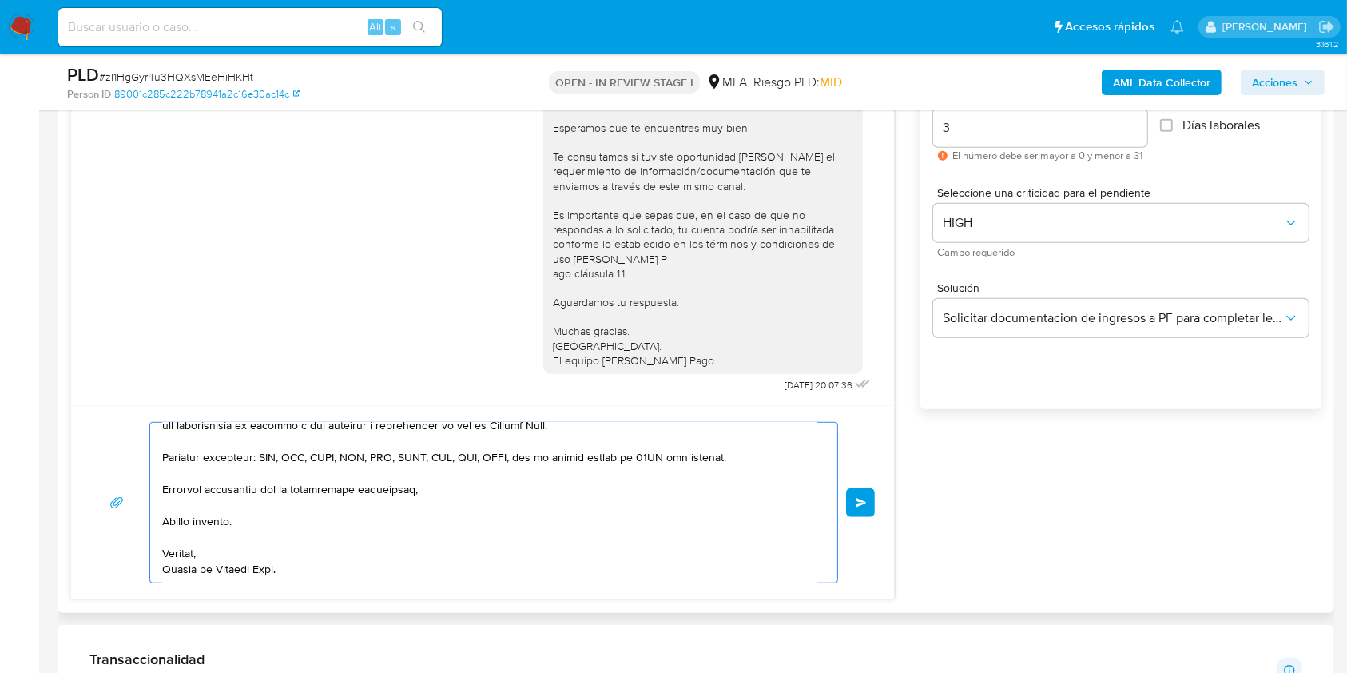
drag, startPoint x: 211, startPoint y: 539, endPoint x: 412, endPoint y: 441, distance: 224.0
click at [684, 672] on html "Pausado Ver notificaciones Alt s Accesos rápidos Presiona las siguientes teclas…" at bounding box center [673, 676] width 1347 height 3187
type textarea "Hola, En función"
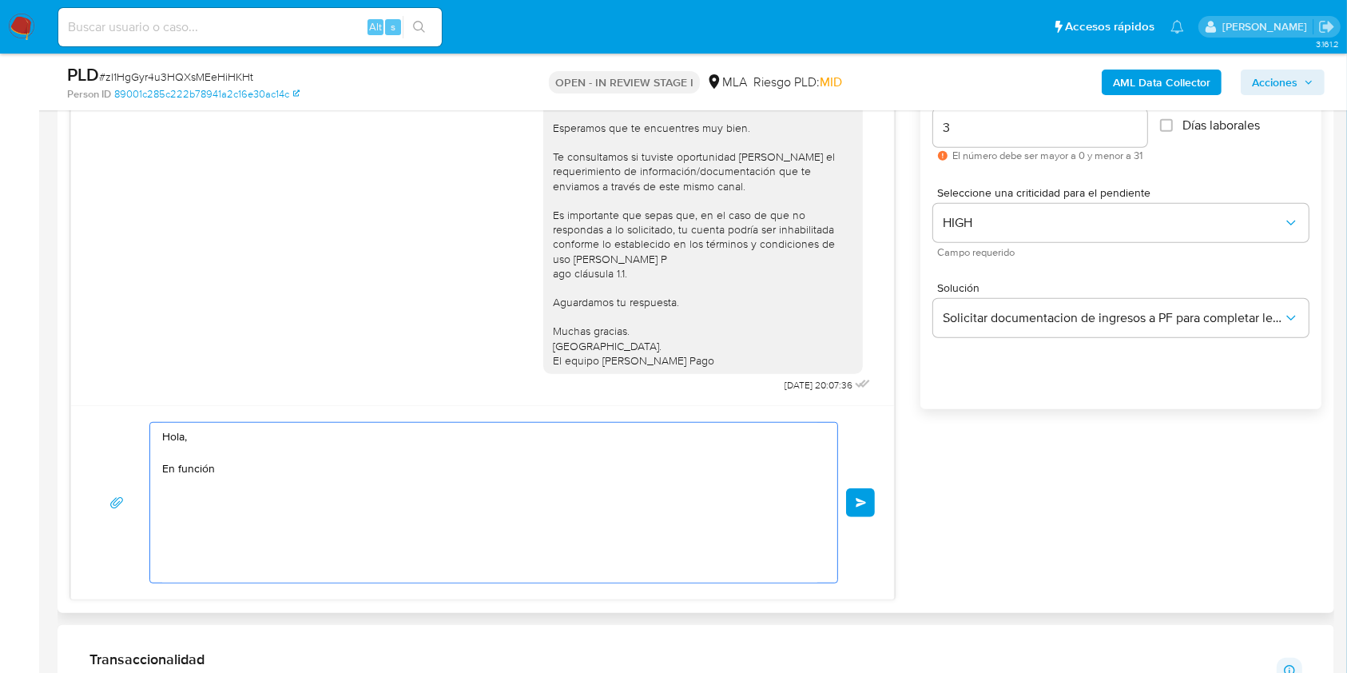
scroll to position [0, 0]
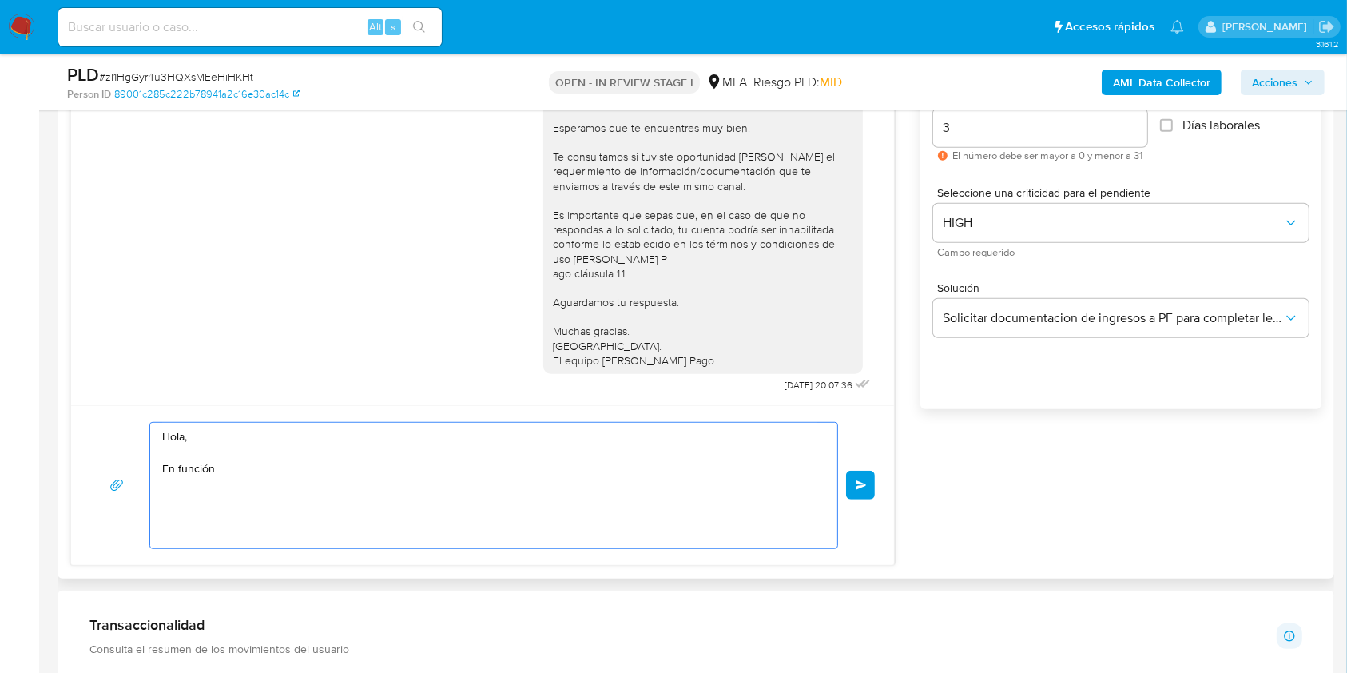
drag, startPoint x: 262, startPoint y: 468, endPoint x: 72, endPoint y: 395, distance: 203.8
click at [73, 395] on div "[DATE] 14:39:36 Hola, Esperamos que te encuentres muy bien. Te consultamos si t…" at bounding box center [482, 296] width 824 height 540
paste textarea "Buenas tardes, Queremos aclararte que la Resolución General ARCA 5696/2025 indi…"
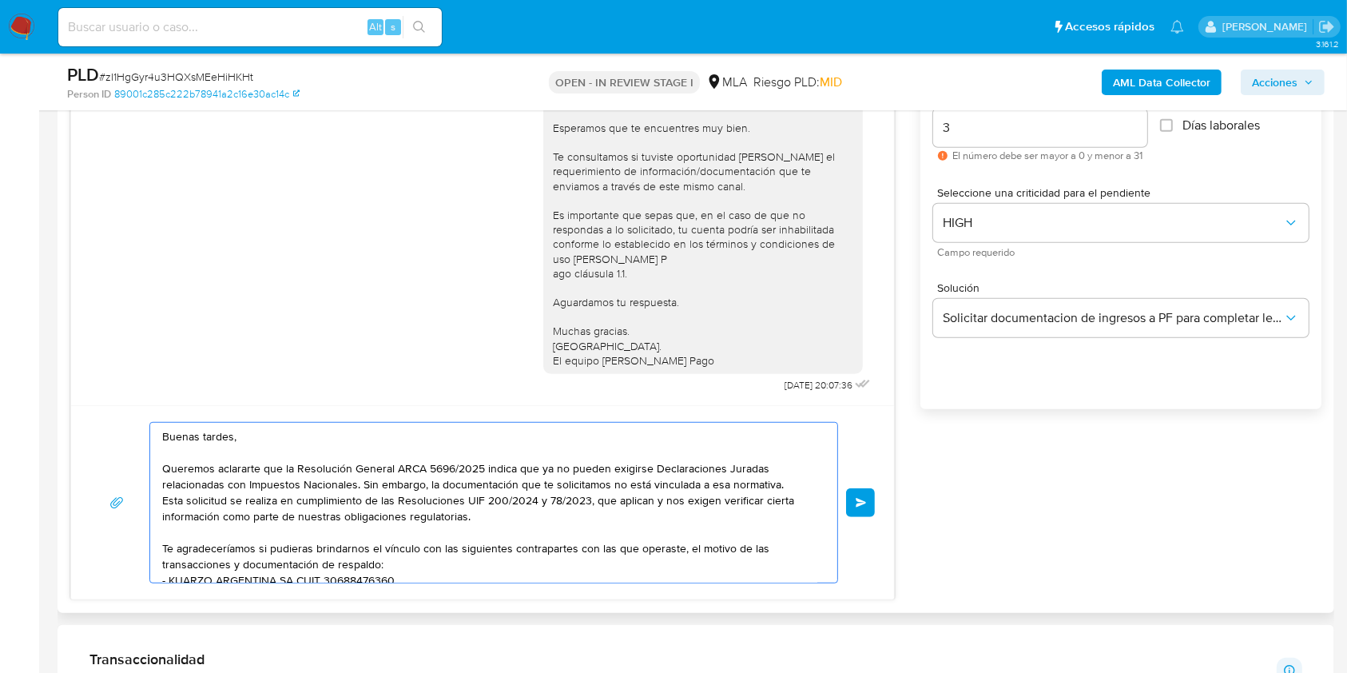
scroll to position [156, 0]
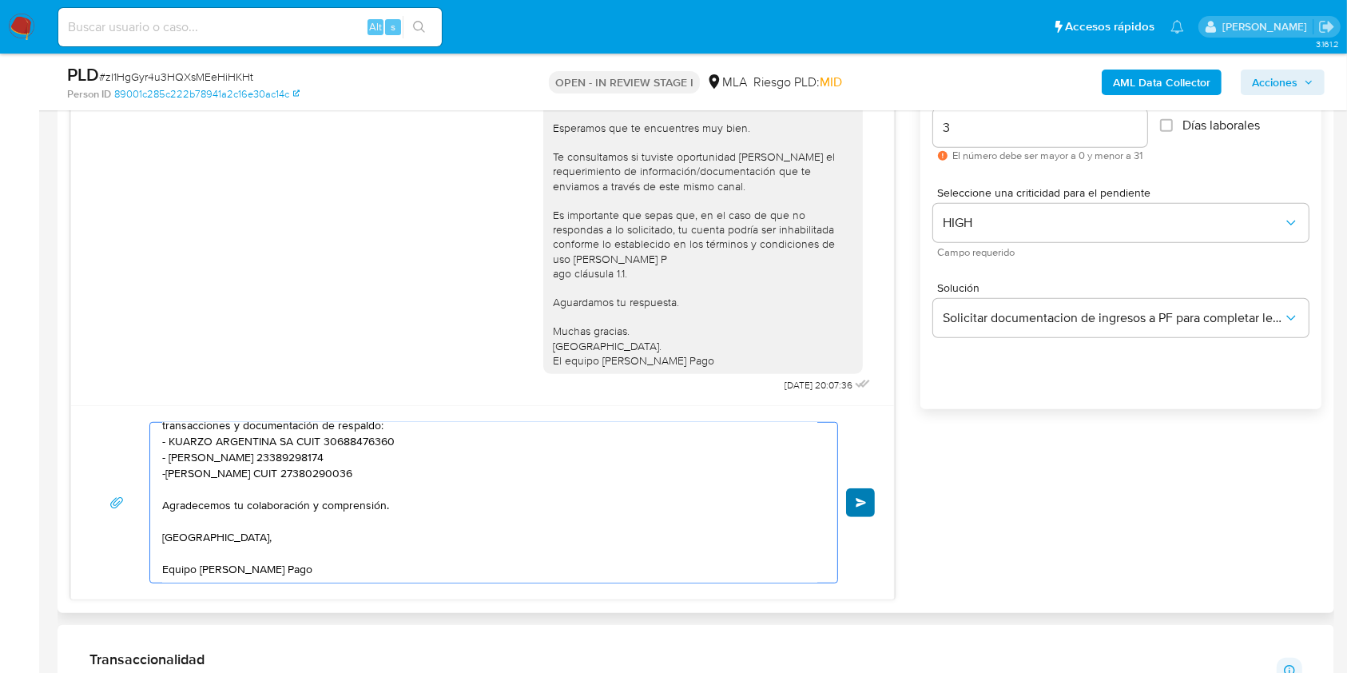
type textarea "Buenas tardes, Queremos aclararte que la Resolución General ARCA 5696/2025 indi…"
click at [860, 498] on span "Enviar" at bounding box center [861, 503] width 11 height 10
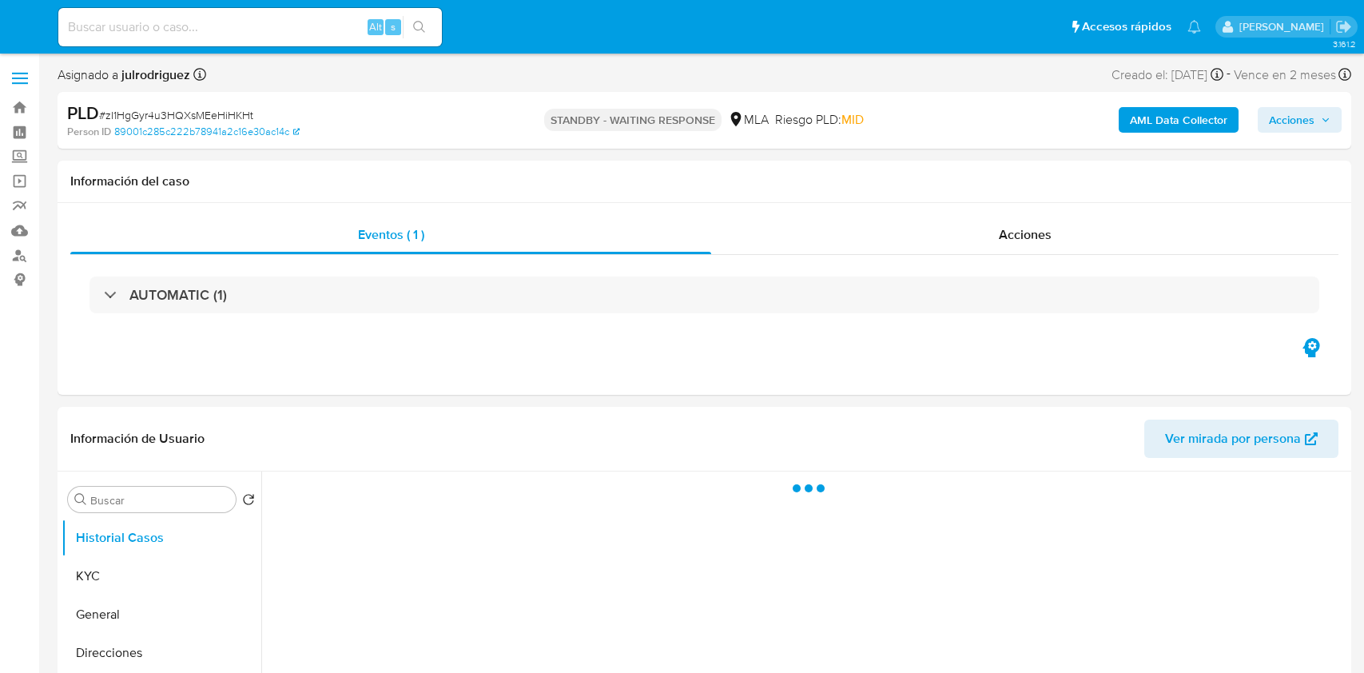
select select "10"
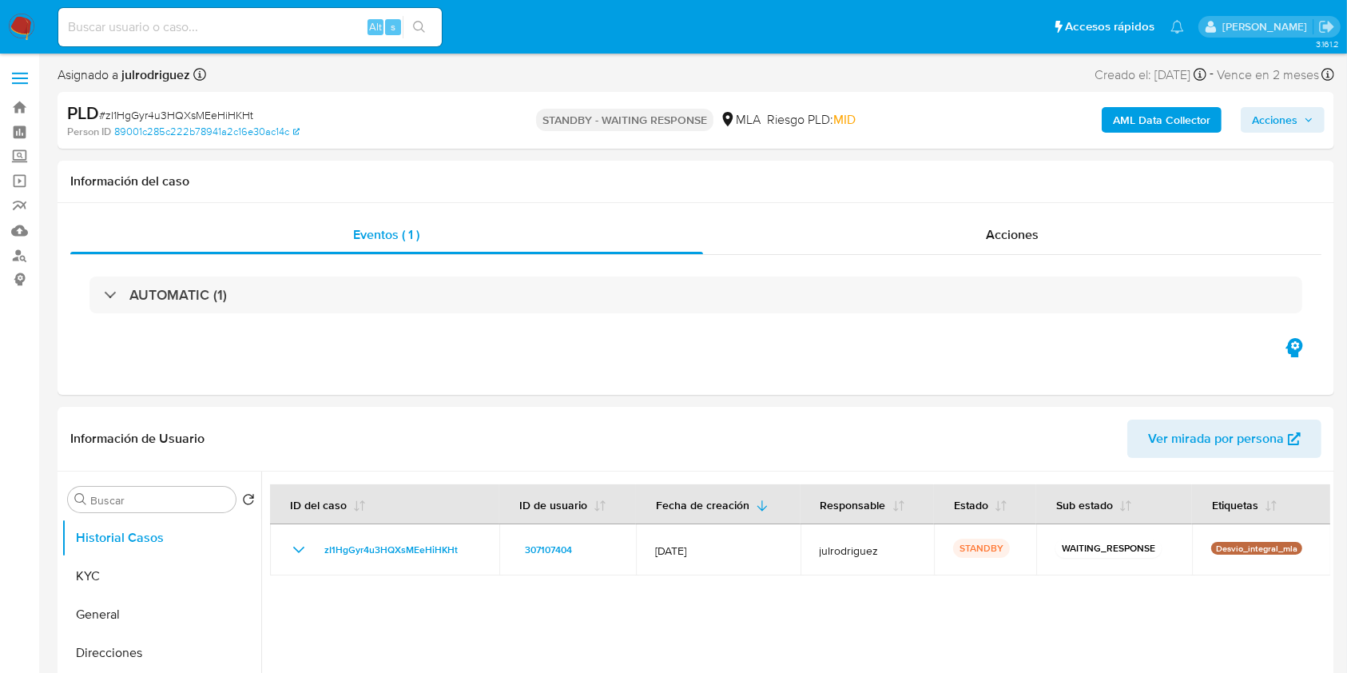
click at [260, 23] on input at bounding box center [249, 27] width 383 height 21
paste input "xlz7dMPB5k3xtsiDhvUEnzyz"
type input "xlz7dMPB5k3xtsiDhvUEnzyz"
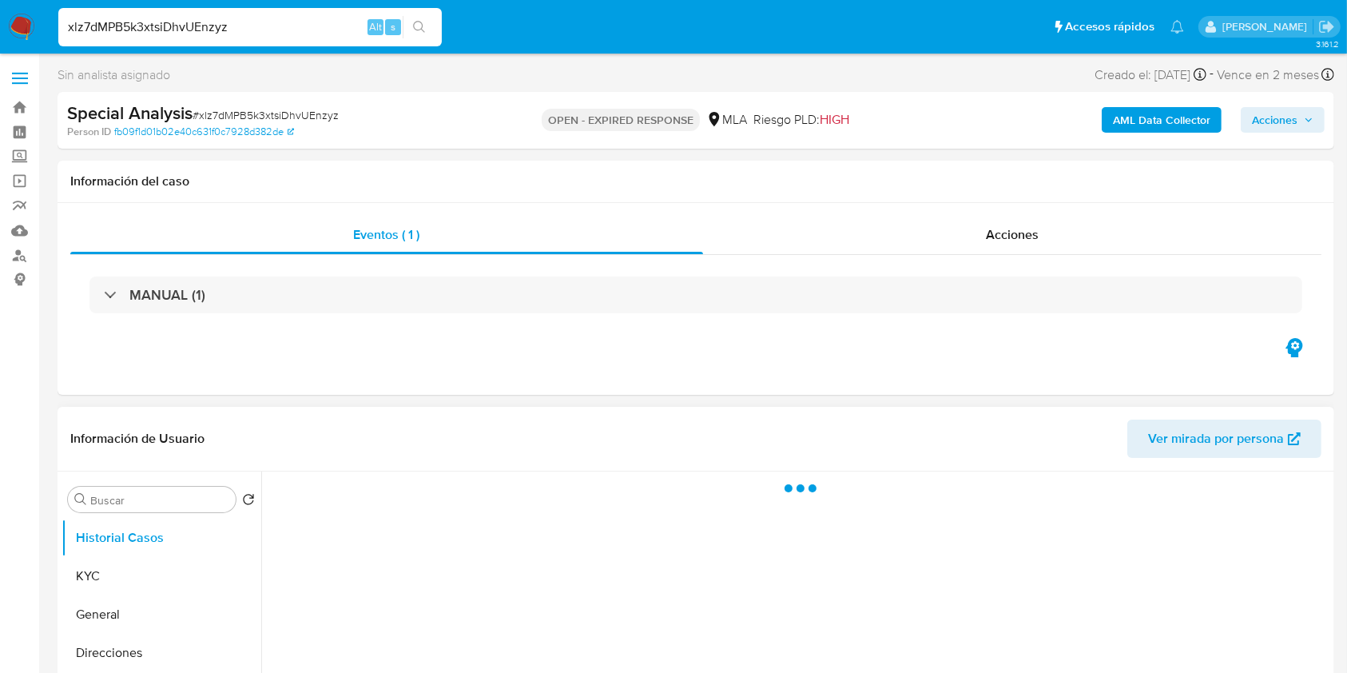
select select "10"
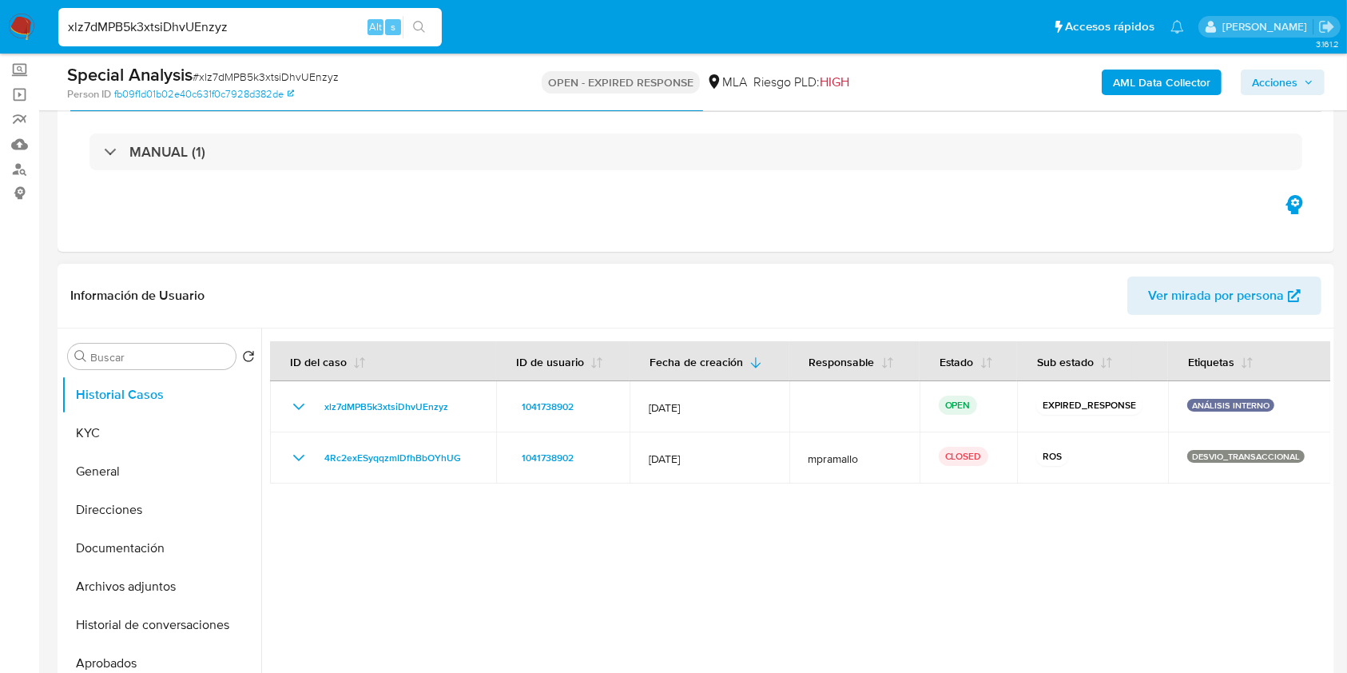
scroll to position [106, 0]
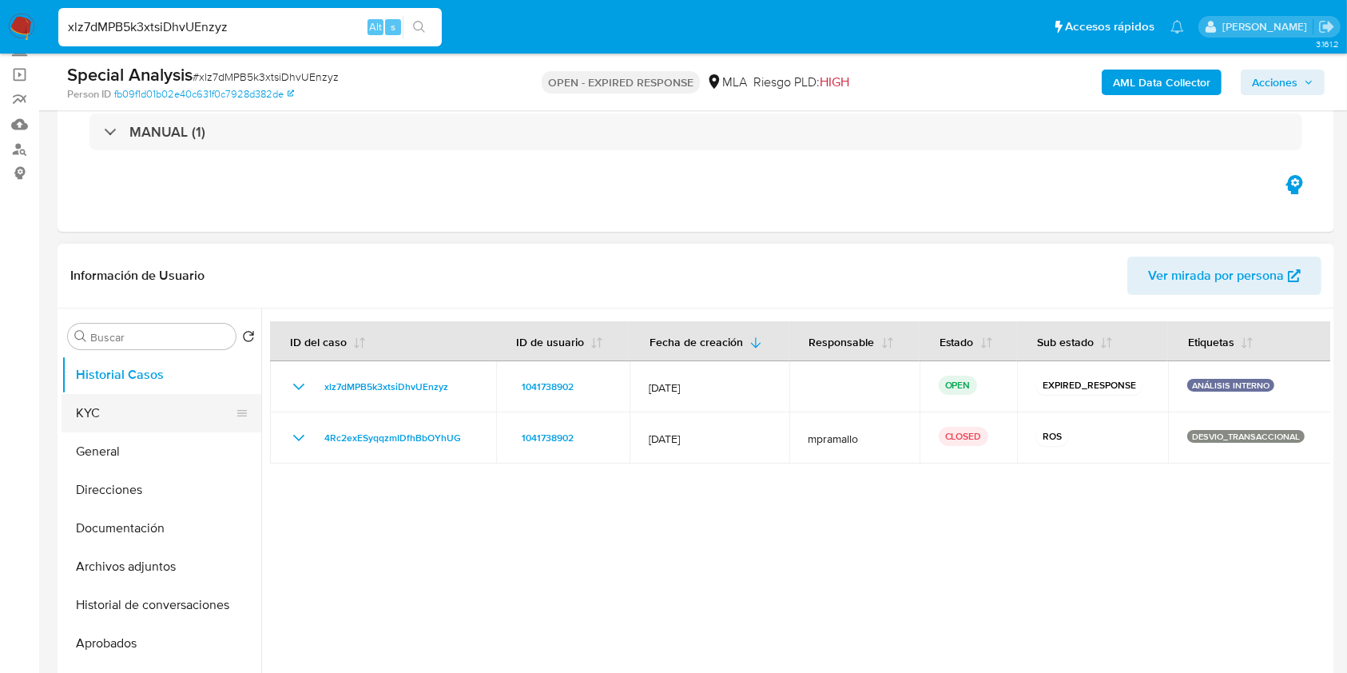
click at [181, 414] on button "KYC" at bounding box center [155, 413] width 187 height 38
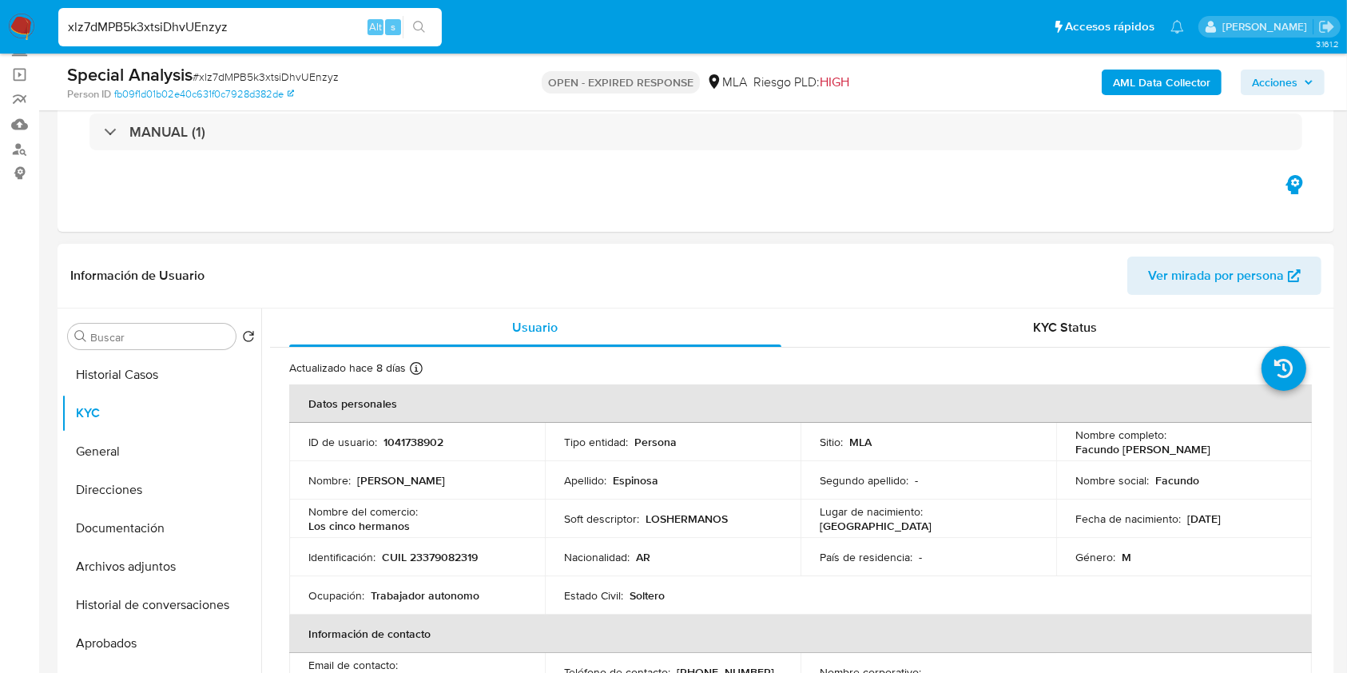
click at [412, 440] on p "1041738902" at bounding box center [413, 442] width 60 height 14
copy p "1041738902"
click at [197, 22] on input "xlz7dMPB5k3xtsiDhvUEnzyz" at bounding box center [249, 27] width 383 height 21
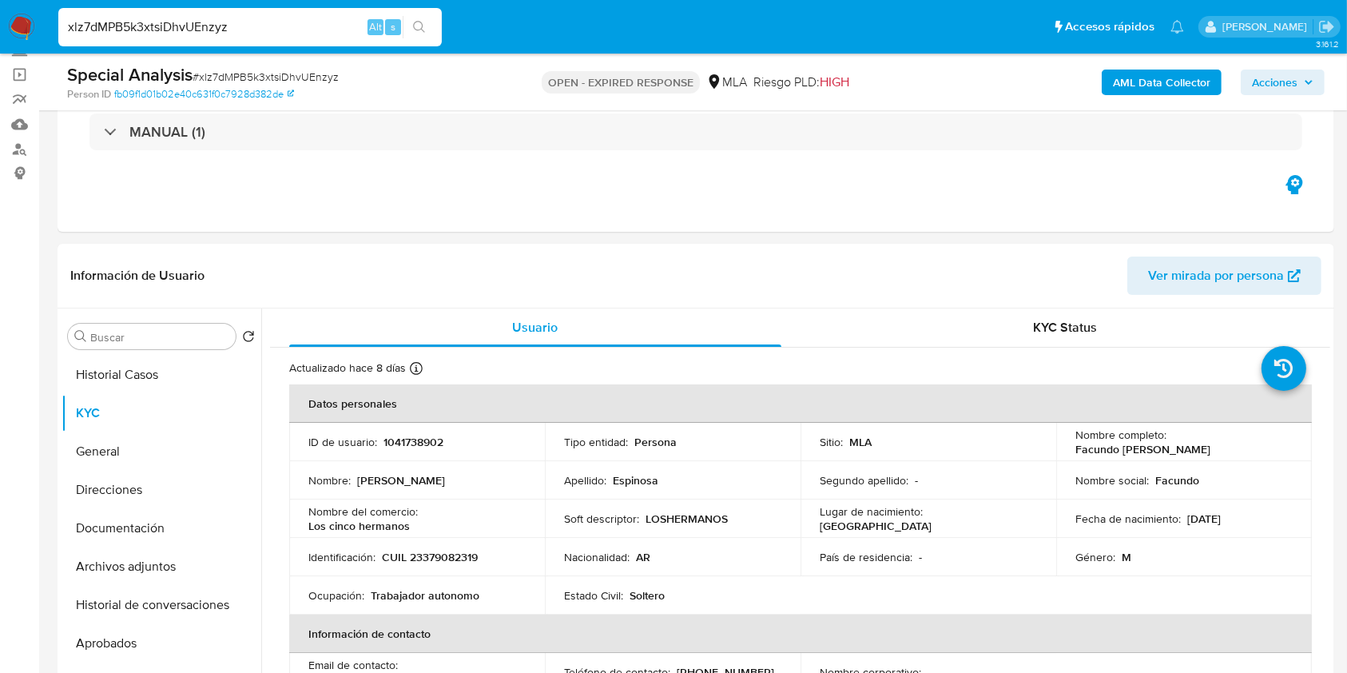
paste input "Udl79pA6EPqwZdzb2v136765"
type input "Udl79pA6EPqwZdzb2v136765"
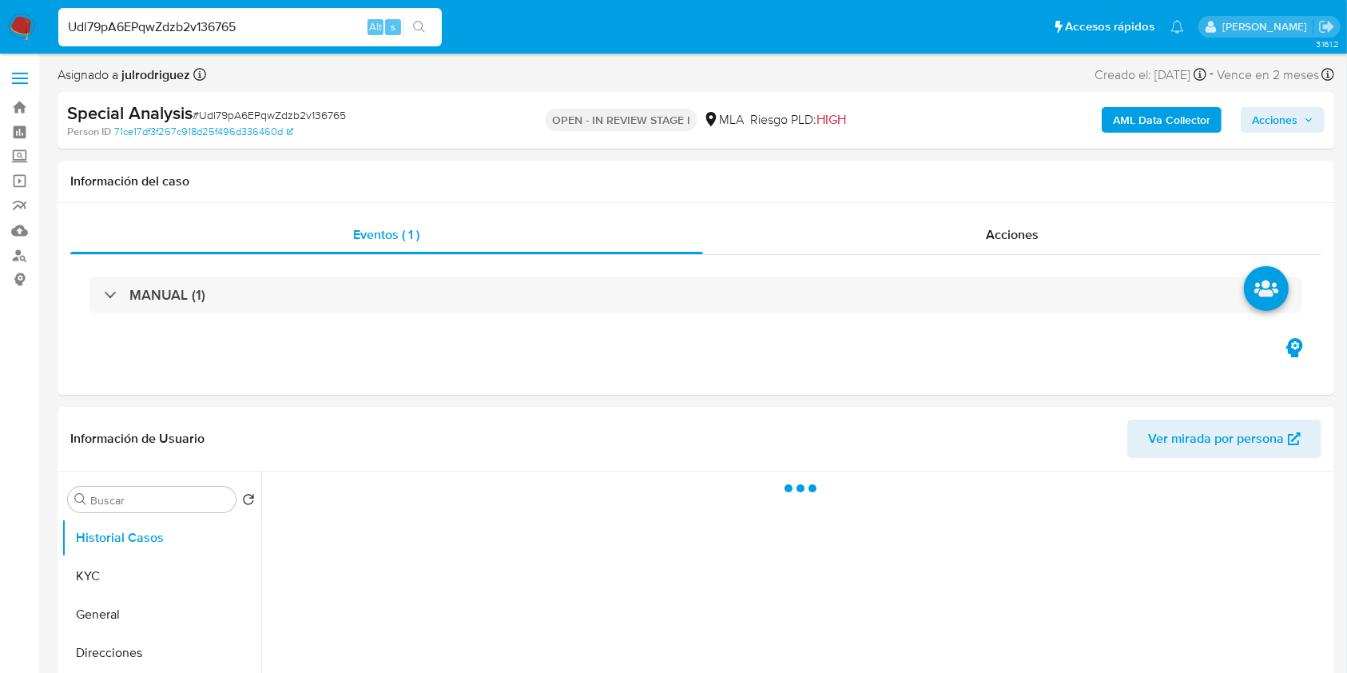
select select "10"
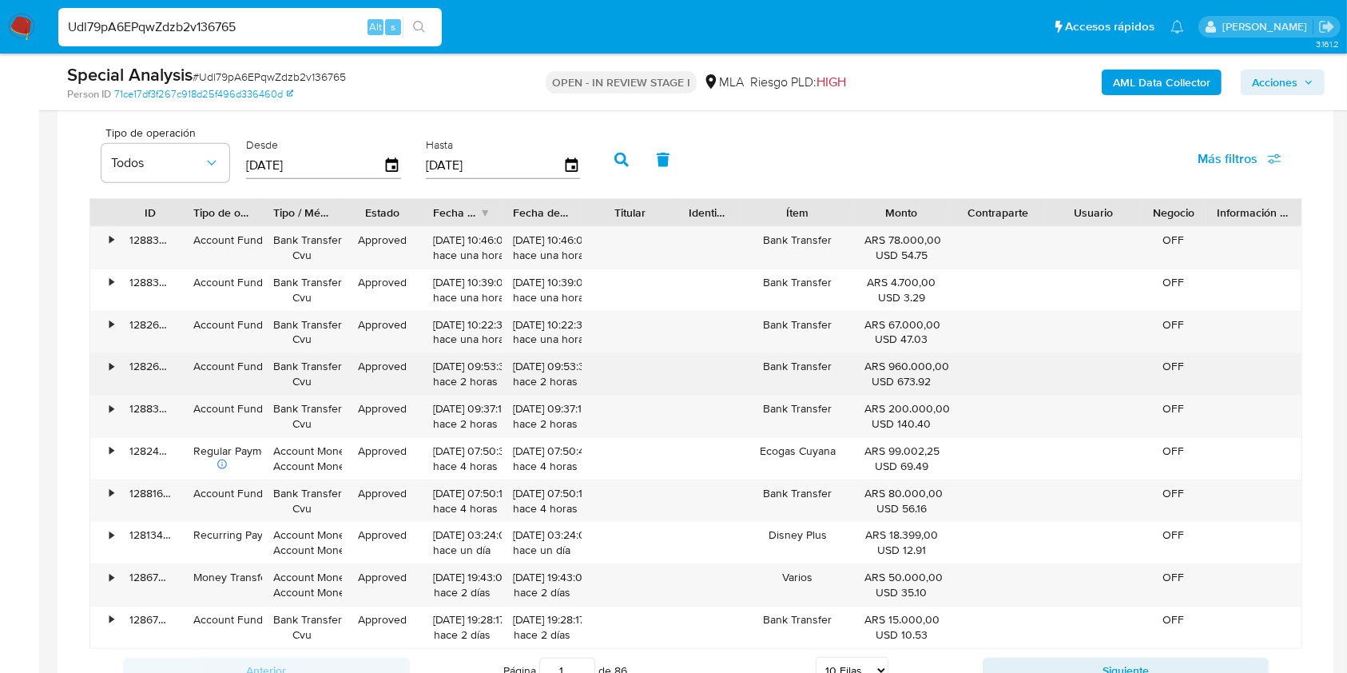
scroll to position [1278, 0]
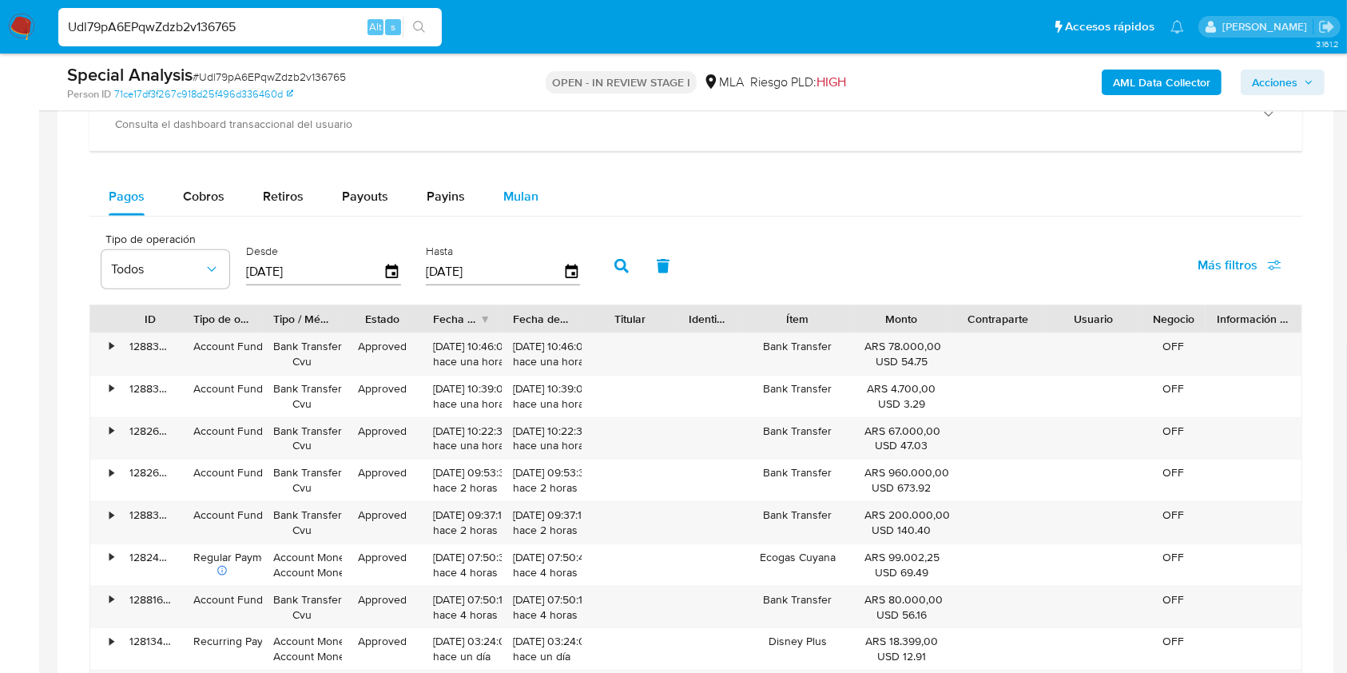
click at [518, 205] on span "Mulan" at bounding box center [520, 196] width 35 height 18
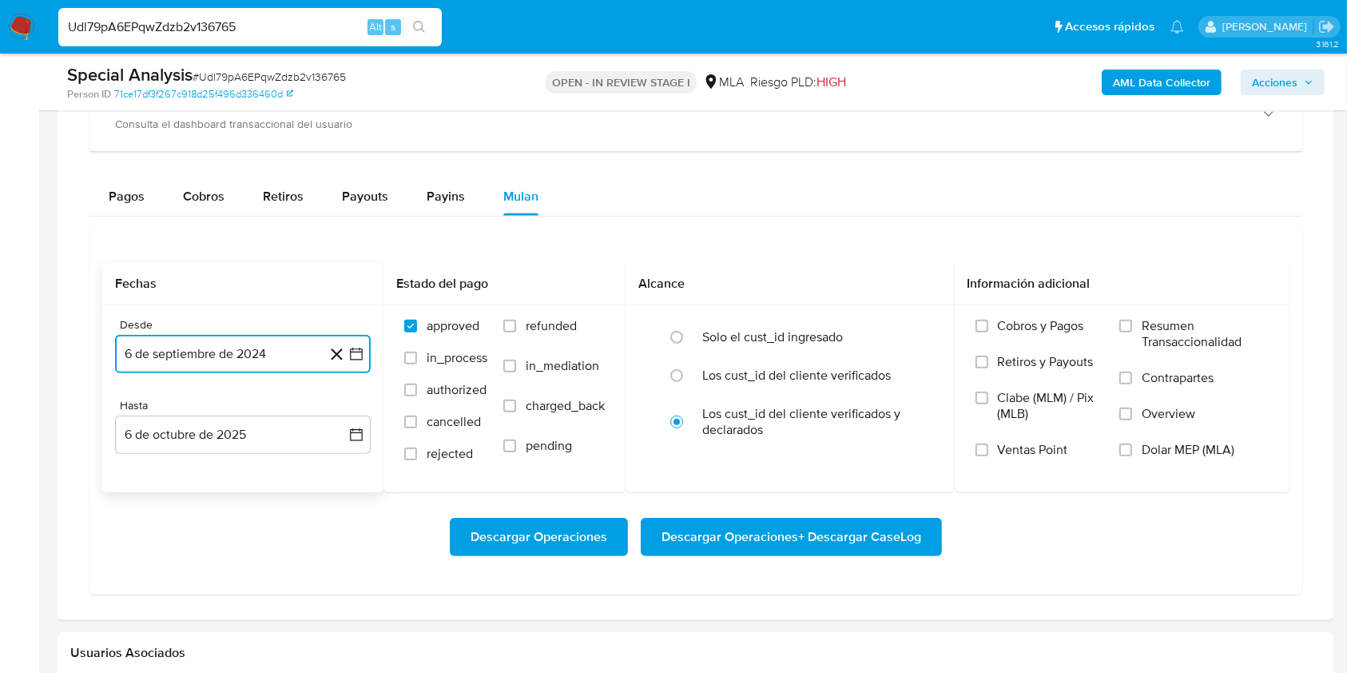
click at [220, 349] on button "6 de septiembre de 2024" at bounding box center [243, 354] width 256 height 38
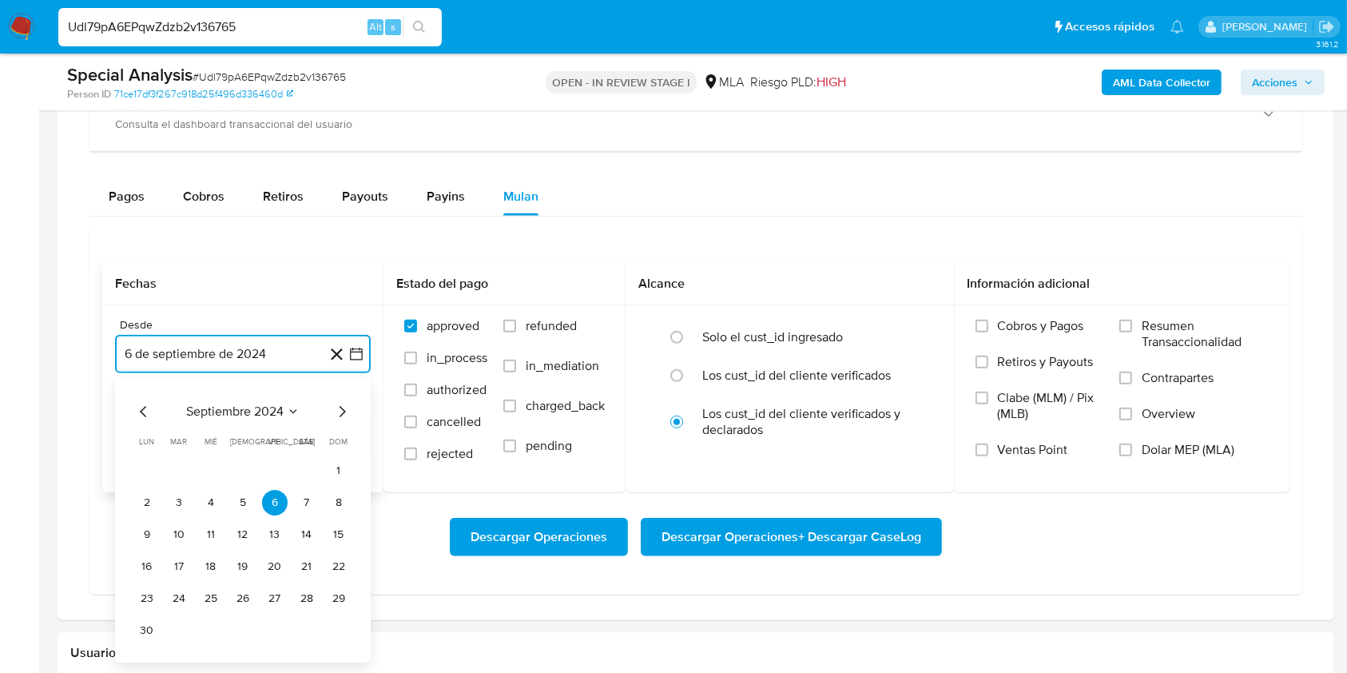
click at [231, 404] on span "septiembre 2024" at bounding box center [234, 411] width 97 height 16
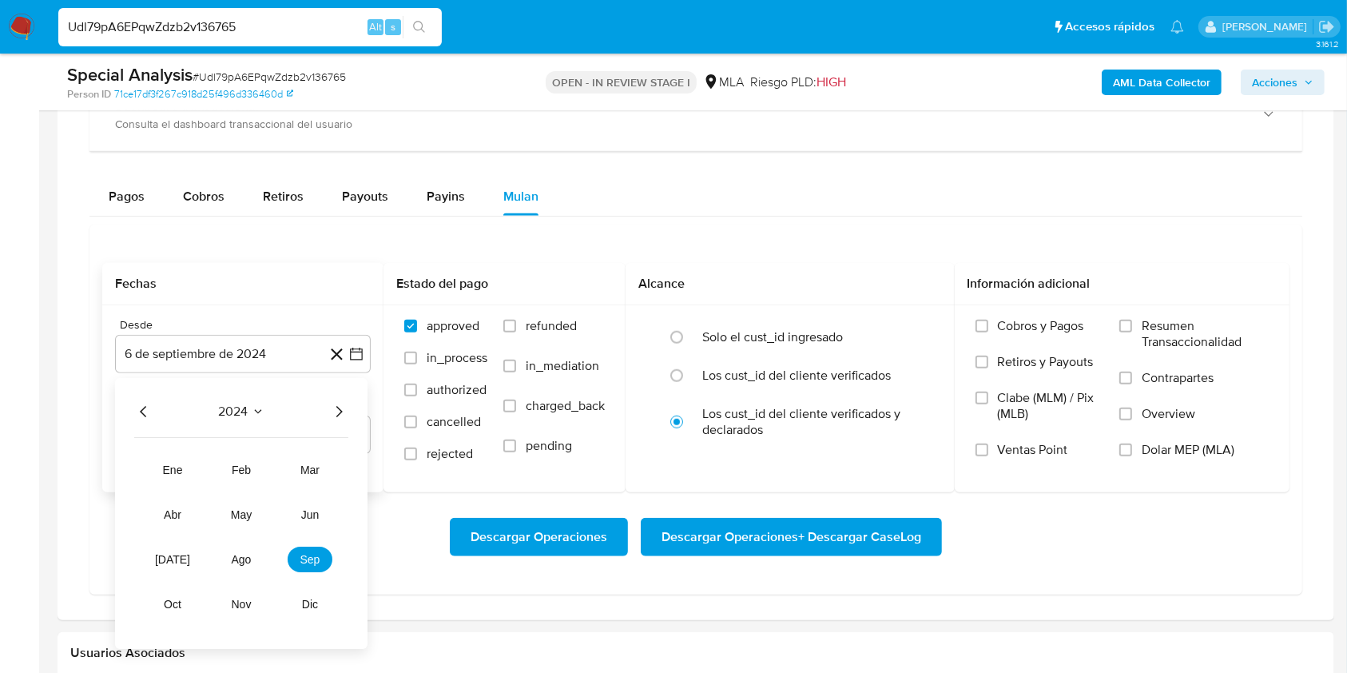
click at [342, 411] on icon "Año siguiente" at bounding box center [338, 411] width 19 height 19
click at [236, 518] on span "may" at bounding box center [241, 514] width 21 height 13
click at [243, 462] on button "1" at bounding box center [243, 471] width 26 height 26
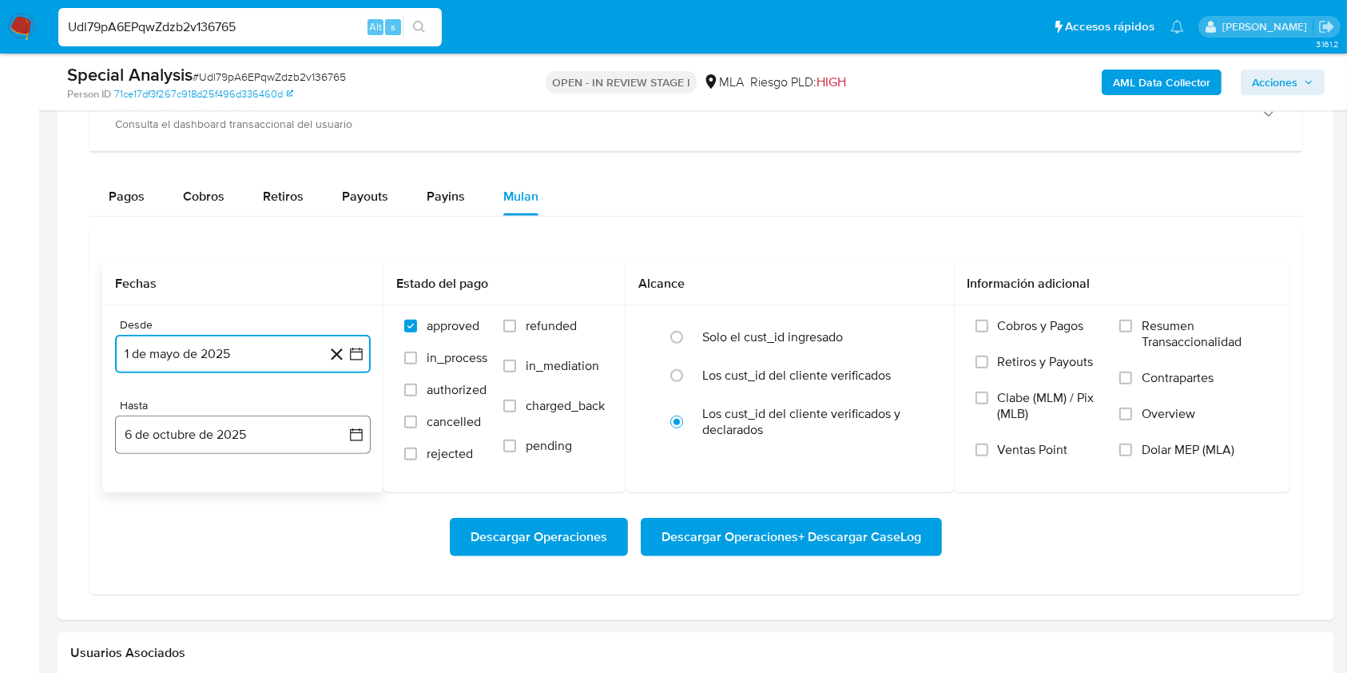
click at [251, 441] on button "6 de octubre de 2025" at bounding box center [243, 434] width 256 height 38
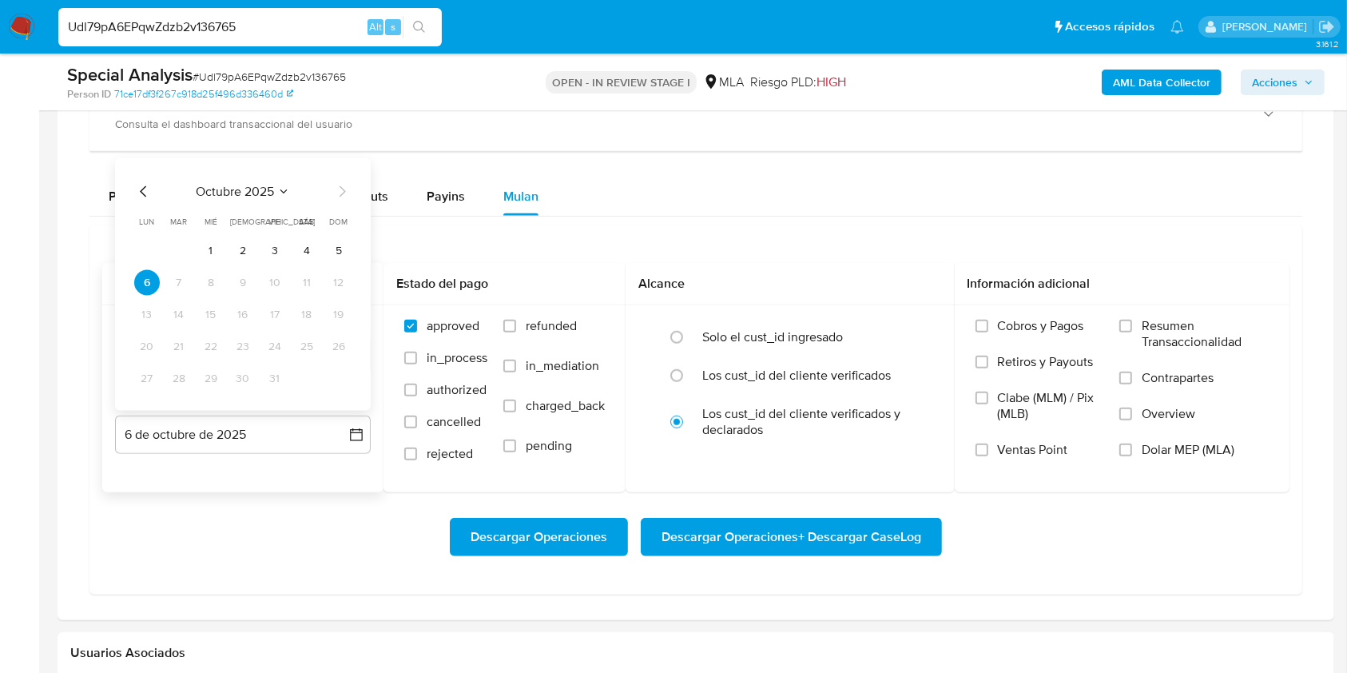
click at [137, 193] on icon "Mes anterior" at bounding box center [143, 191] width 19 height 19
click at [141, 189] on icon "Mes anterior" at bounding box center [143, 191] width 19 height 19
click at [340, 382] on button "31" at bounding box center [339, 379] width 26 height 26
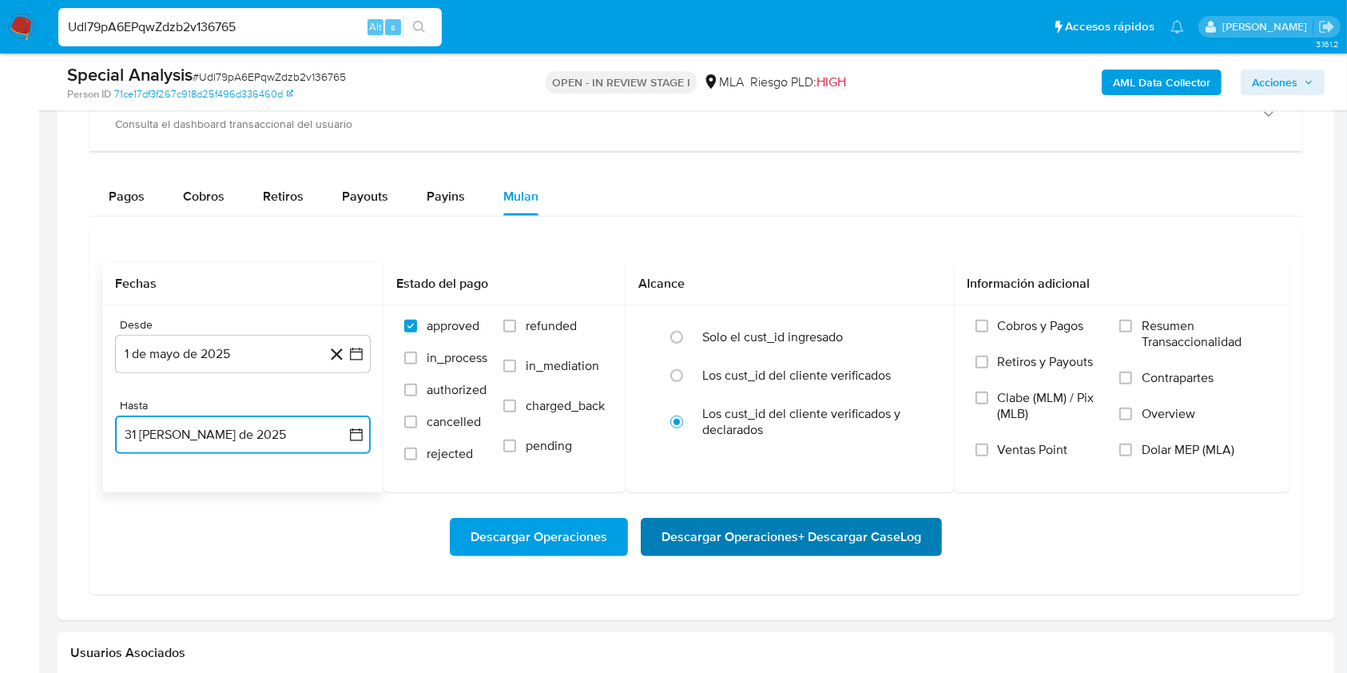
click at [748, 522] on span "Descargar Operaciones + Descargar CaseLog" at bounding box center [791, 536] width 260 height 35
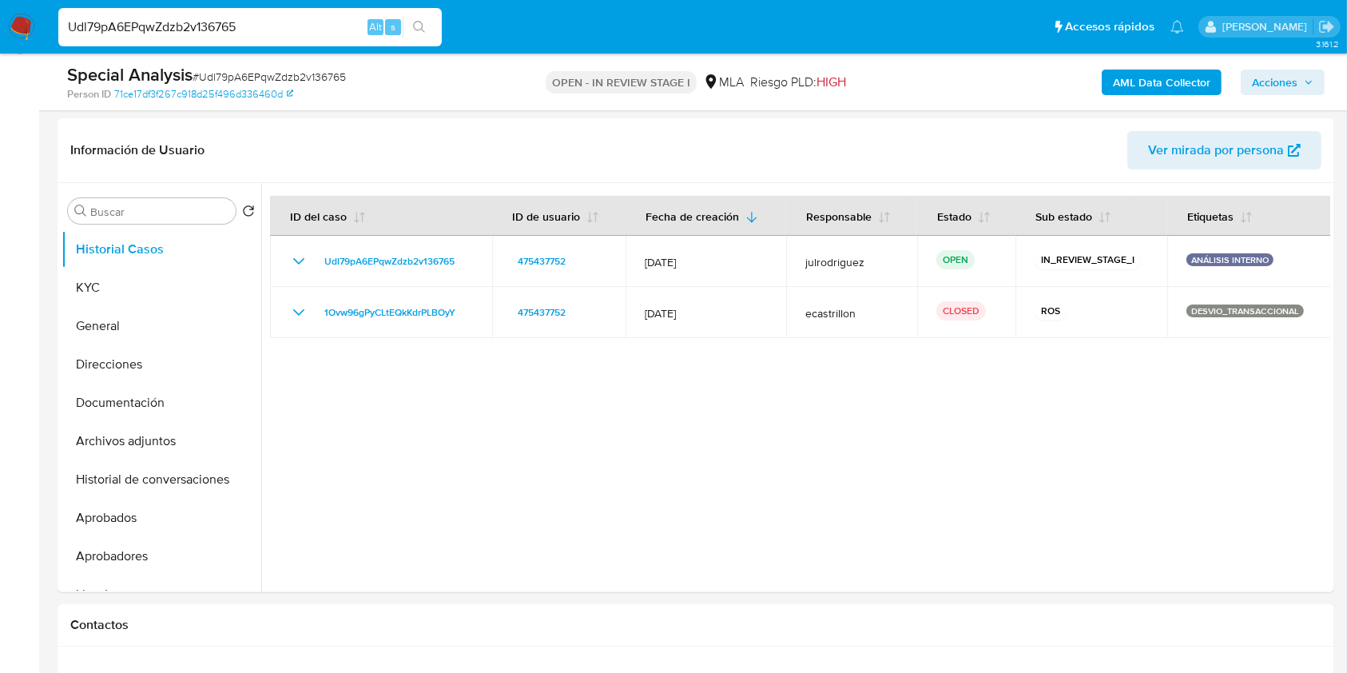
scroll to position [0, 0]
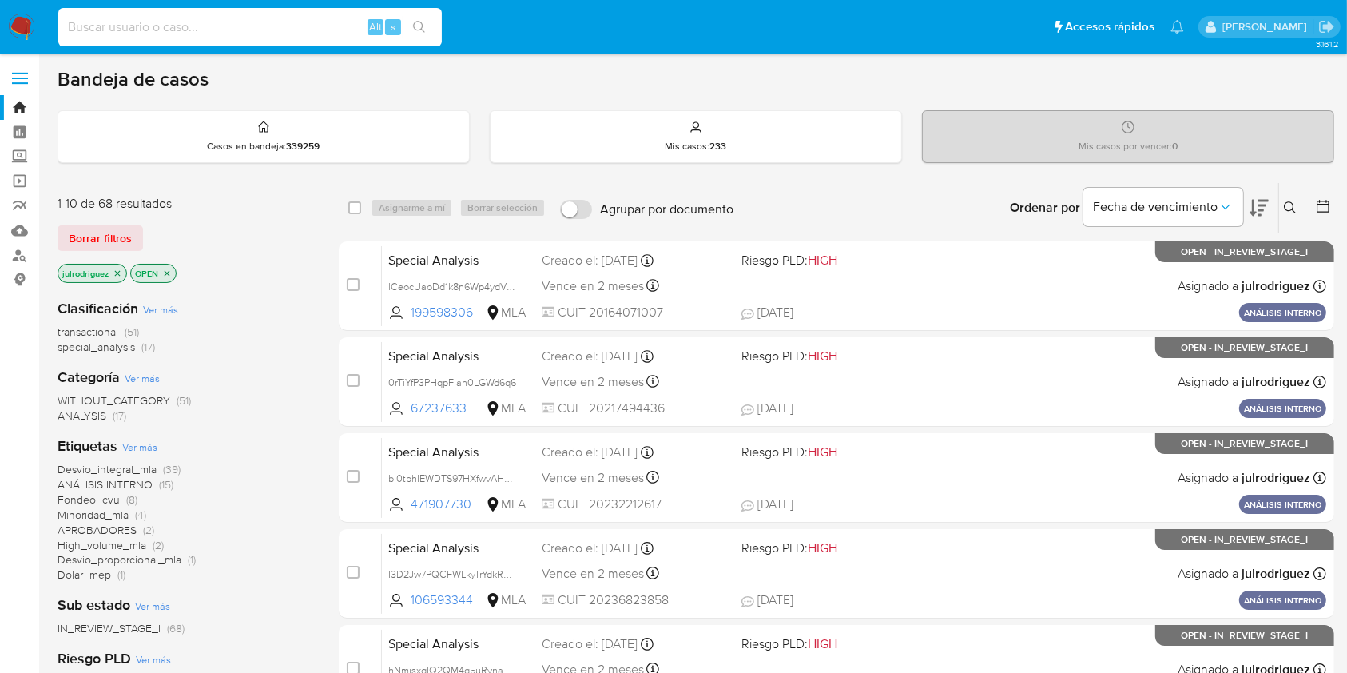
click at [307, 25] on input at bounding box center [249, 27] width 383 height 21
paste input "318vilEMnBsxyPrLKMZSSzn9"
type input "318vilEMnBsxyPrLKMZSSzn9"
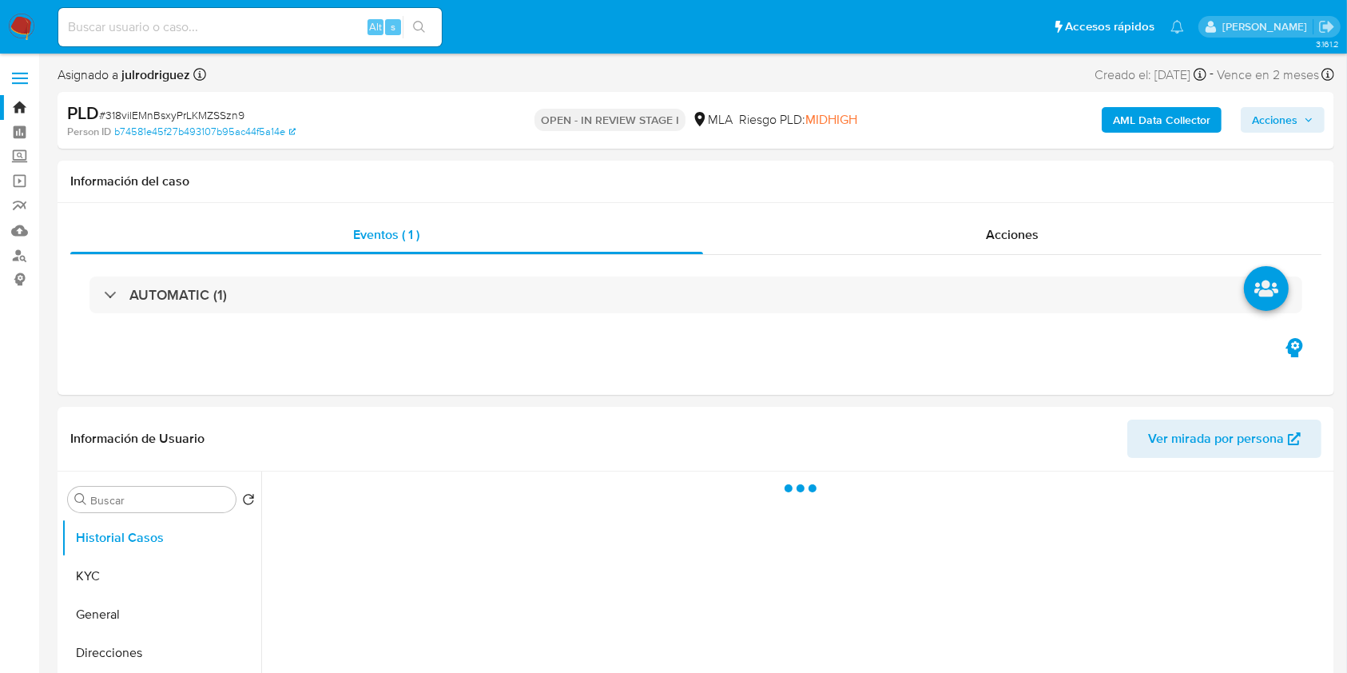
select select "10"
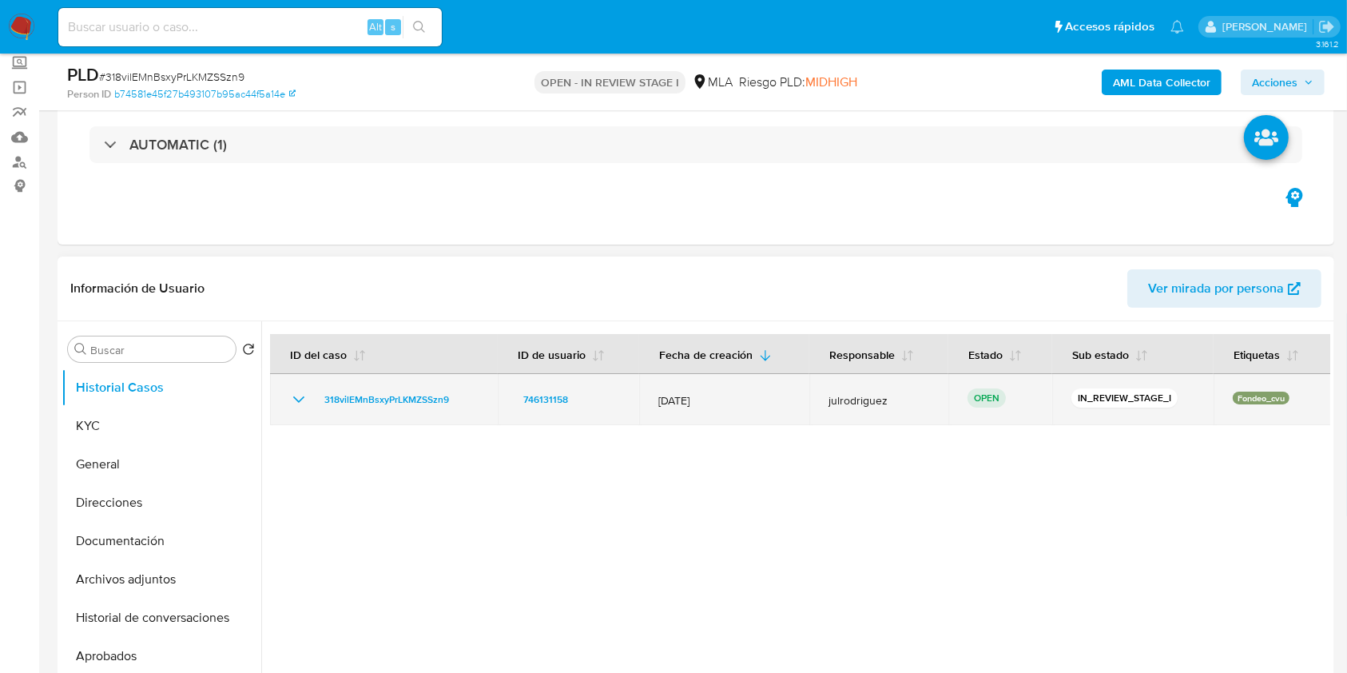
scroll to position [213, 0]
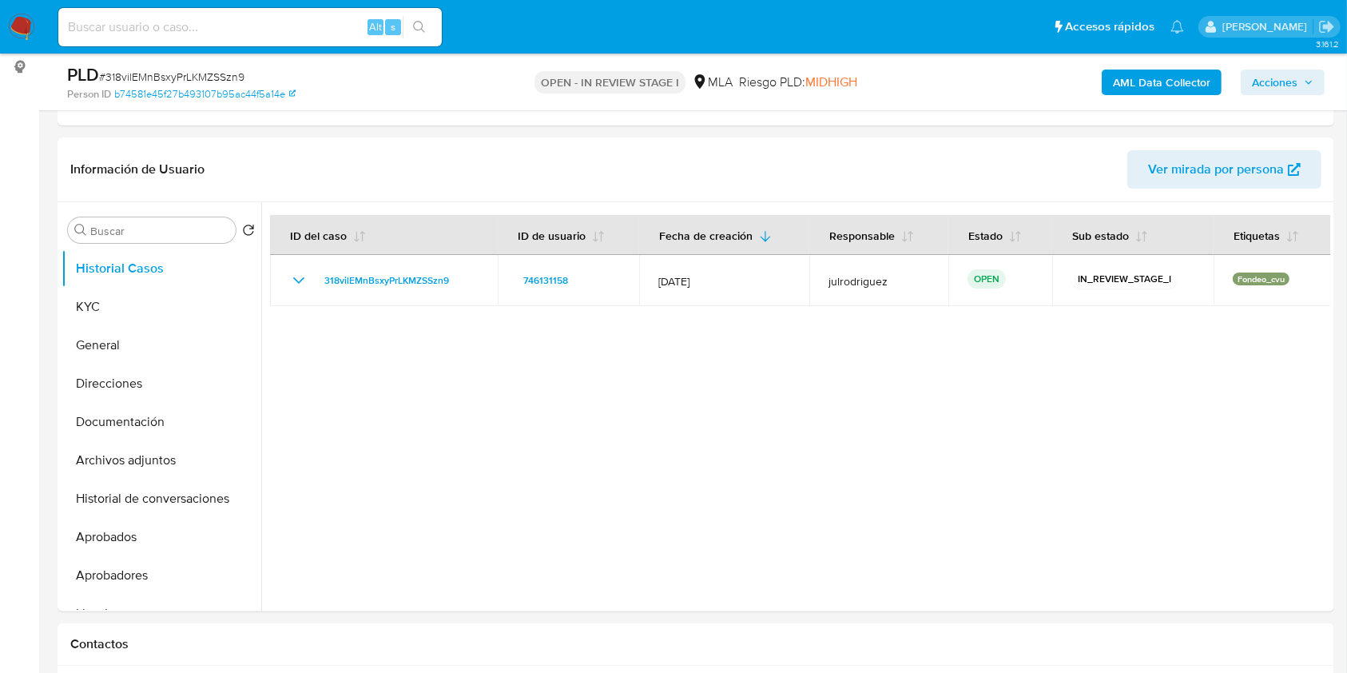
drag, startPoint x: 160, startPoint y: 316, endPoint x: 292, endPoint y: 29, distance: 316.0
click at [160, 316] on button "KYC" at bounding box center [162, 307] width 200 height 38
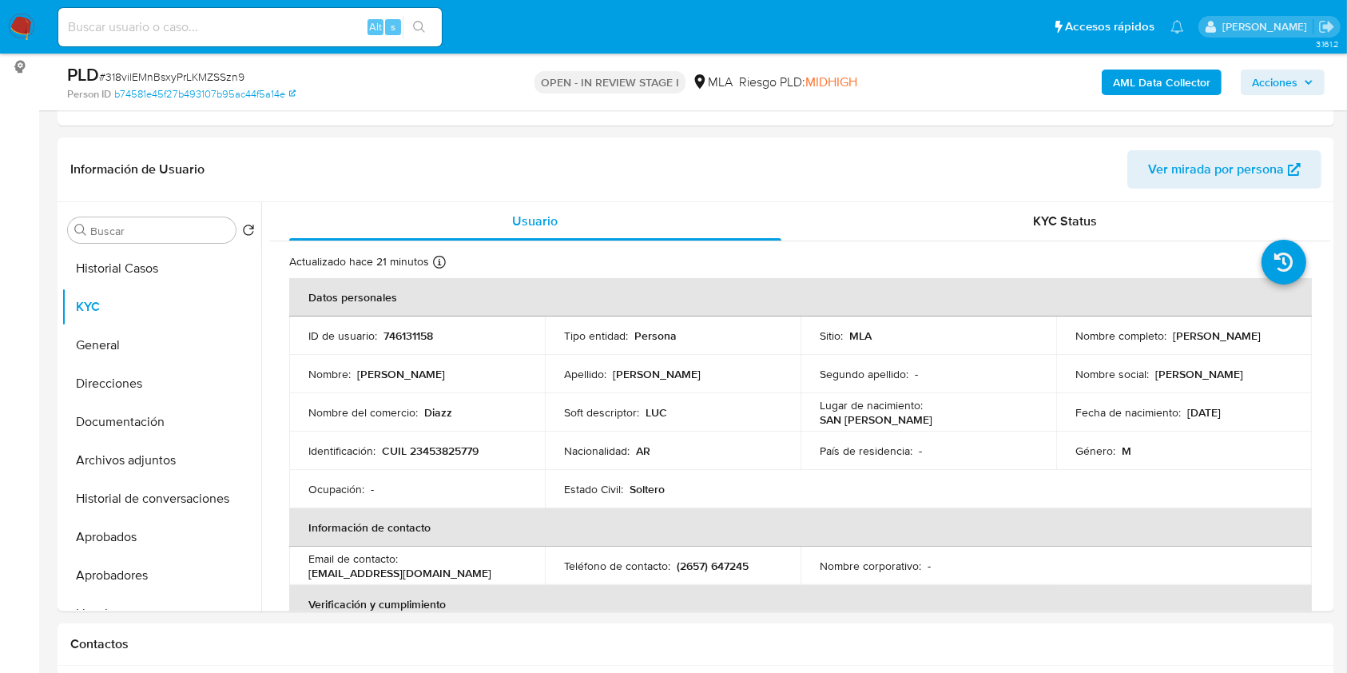
click at [1133, 87] on b "AML Data Collector" at bounding box center [1161, 83] width 97 height 26
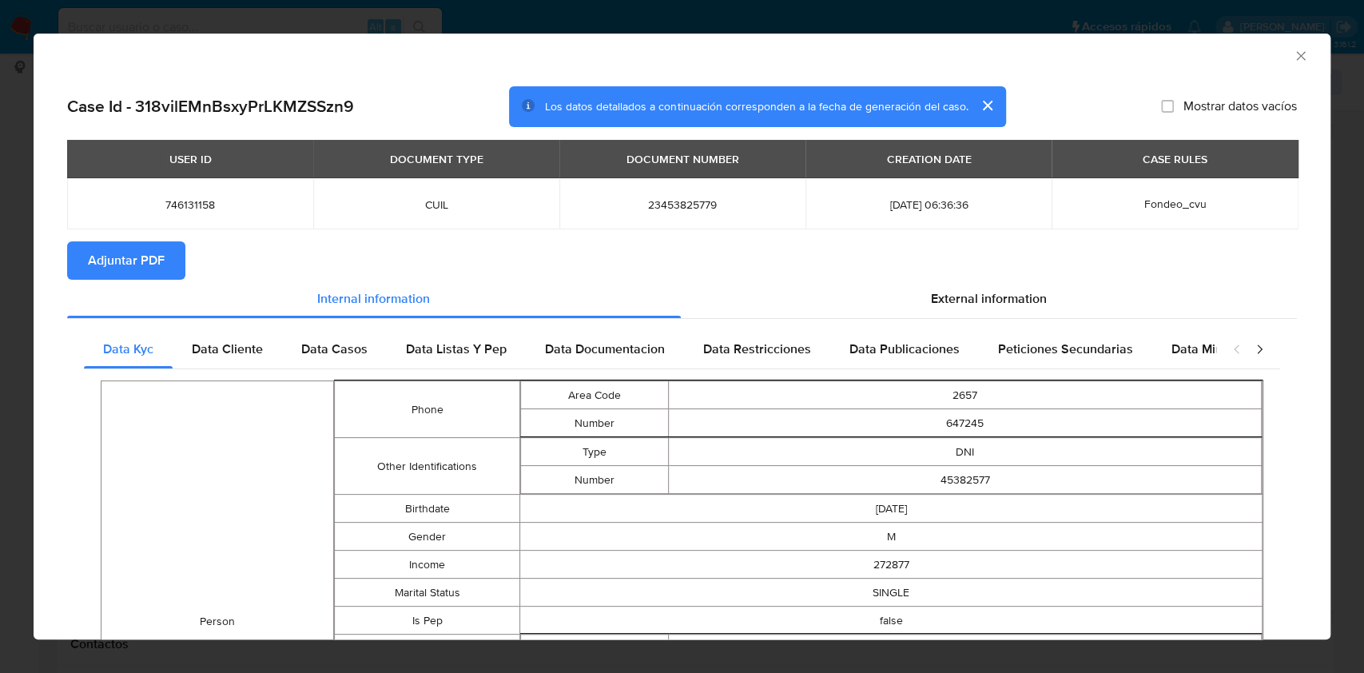
click at [112, 268] on span "Adjuntar PDF" at bounding box center [126, 260] width 77 height 35
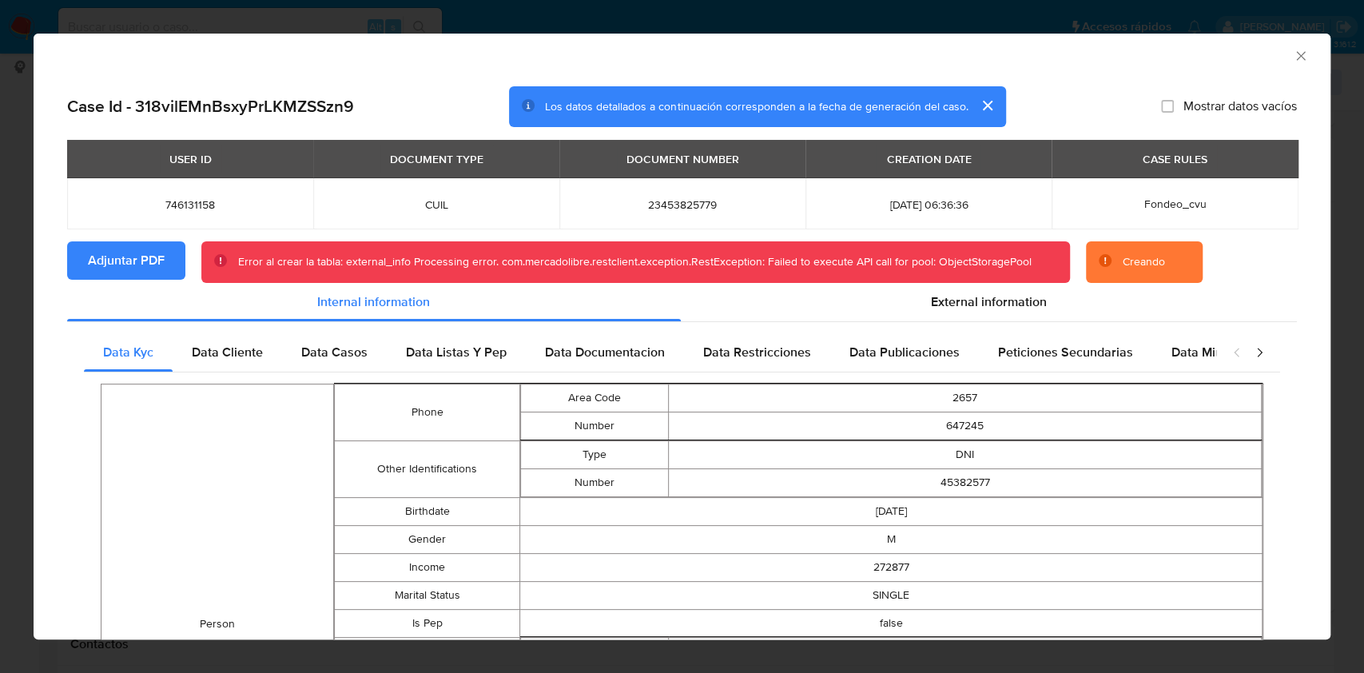
click at [1277, 58] on div "AML Data Collector" at bounding box center [682, 54] width 1297 height 40
click at [1293, 57] on icon "Cerrar ventana" at bounding box center [1301, 56] width 16 height 16
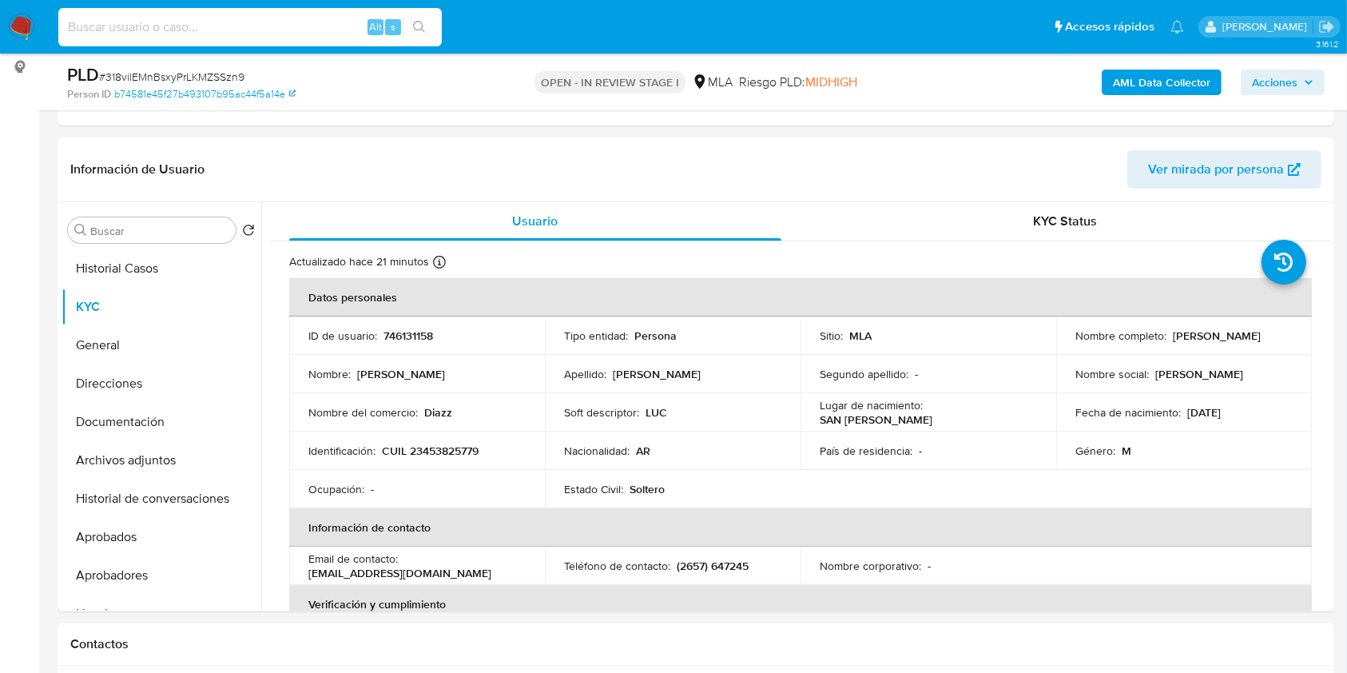
click at [264, 33] on input at bounding box center [249, 27] width 383 height 21
paste input "xlz7dMPB5k3xtsiDhvUEnzyz"
type input "xlz7dMPB5k3xtsiDhvUEnzyz"
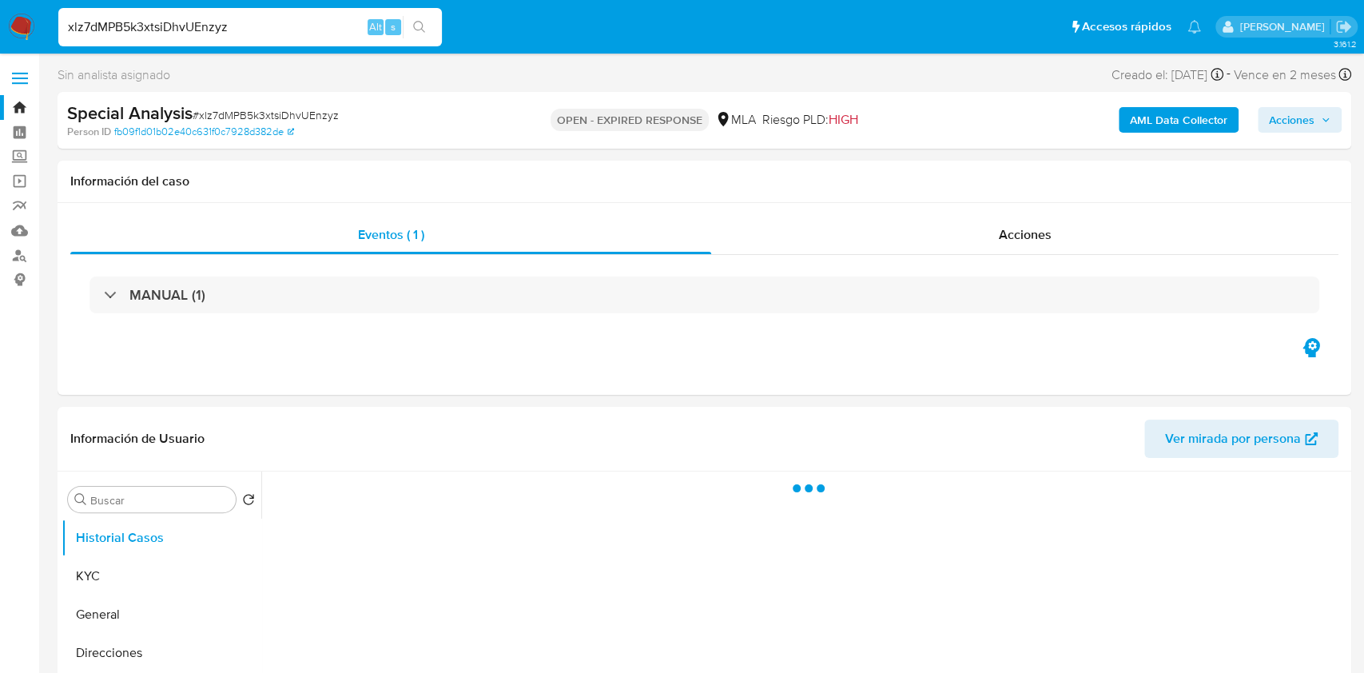
select select "10"
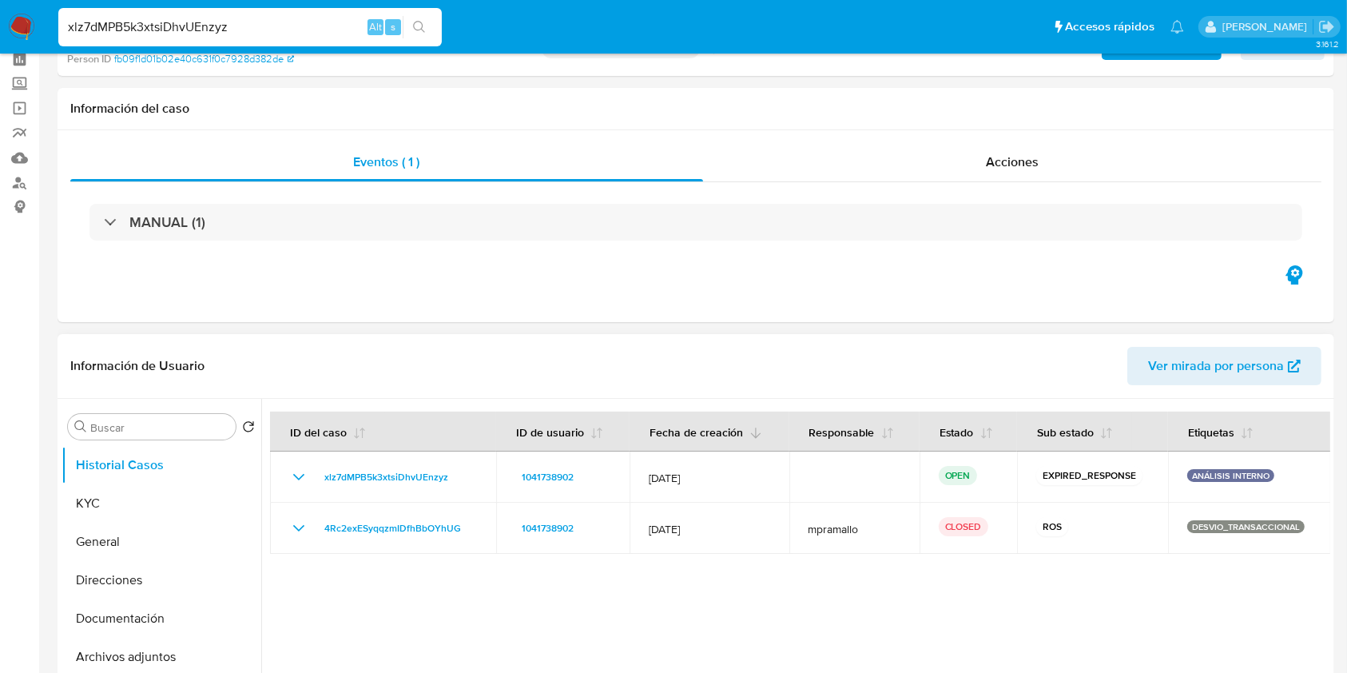
scroll to position [106, 0]
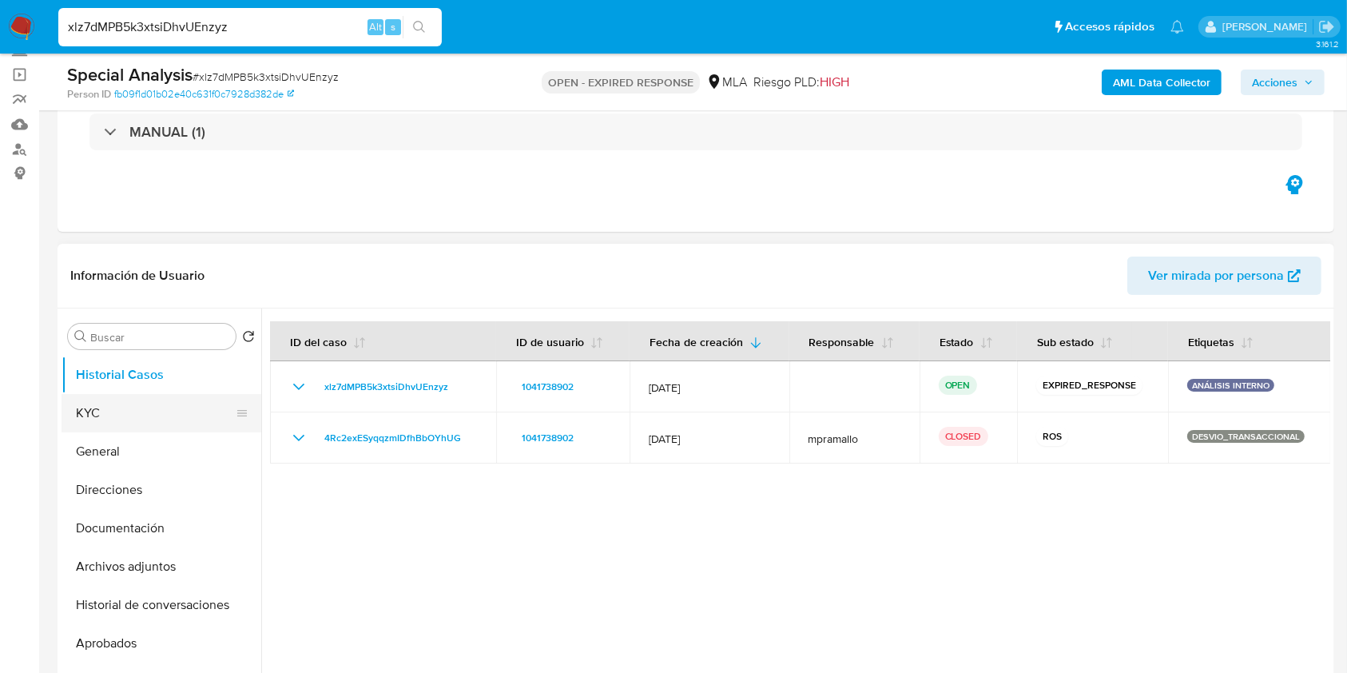
click at [113, 407] on button "KYC" at bounding box center [155, 413] width 187 height 38
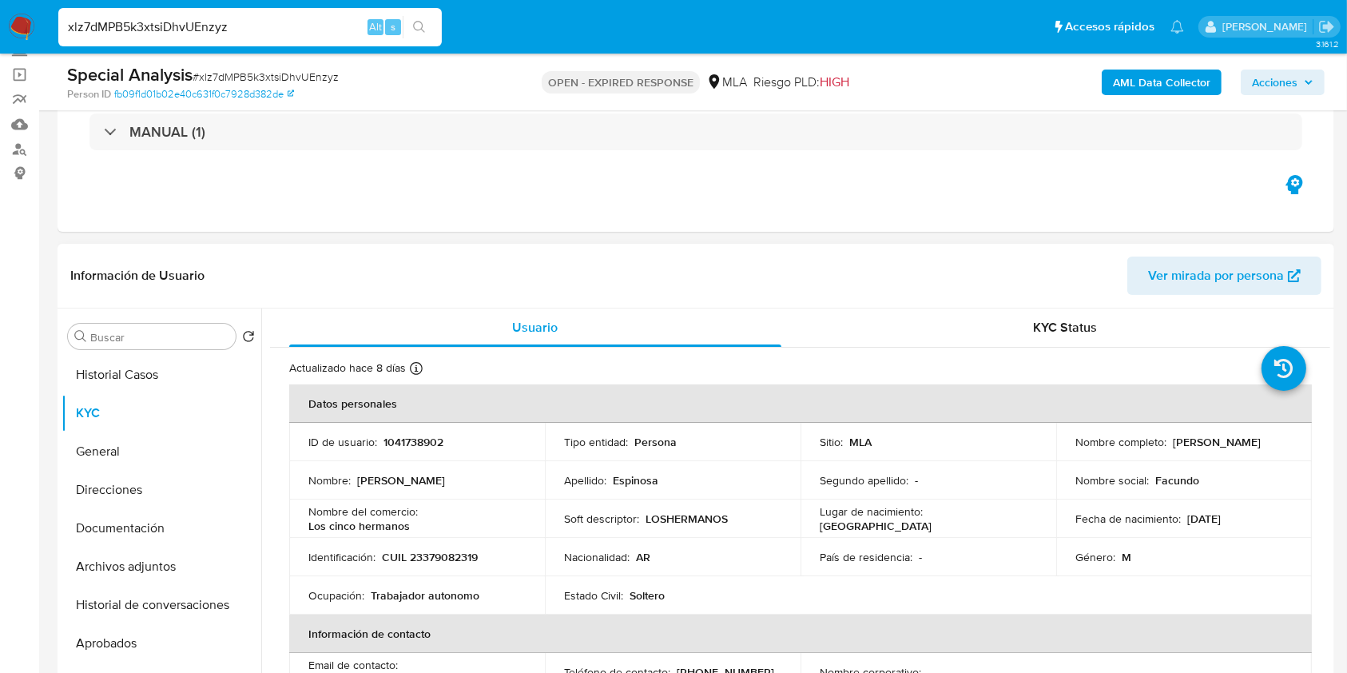
drag, startPoint x: 1070, startPoint y: 454, endPoint x: 1223, endPoint y: 451, distance: 153.4
click at [1223, 449] on div "Nombre completo : [PERSON_NAME]" at bounding box center [1183, 442] width 217 height 14
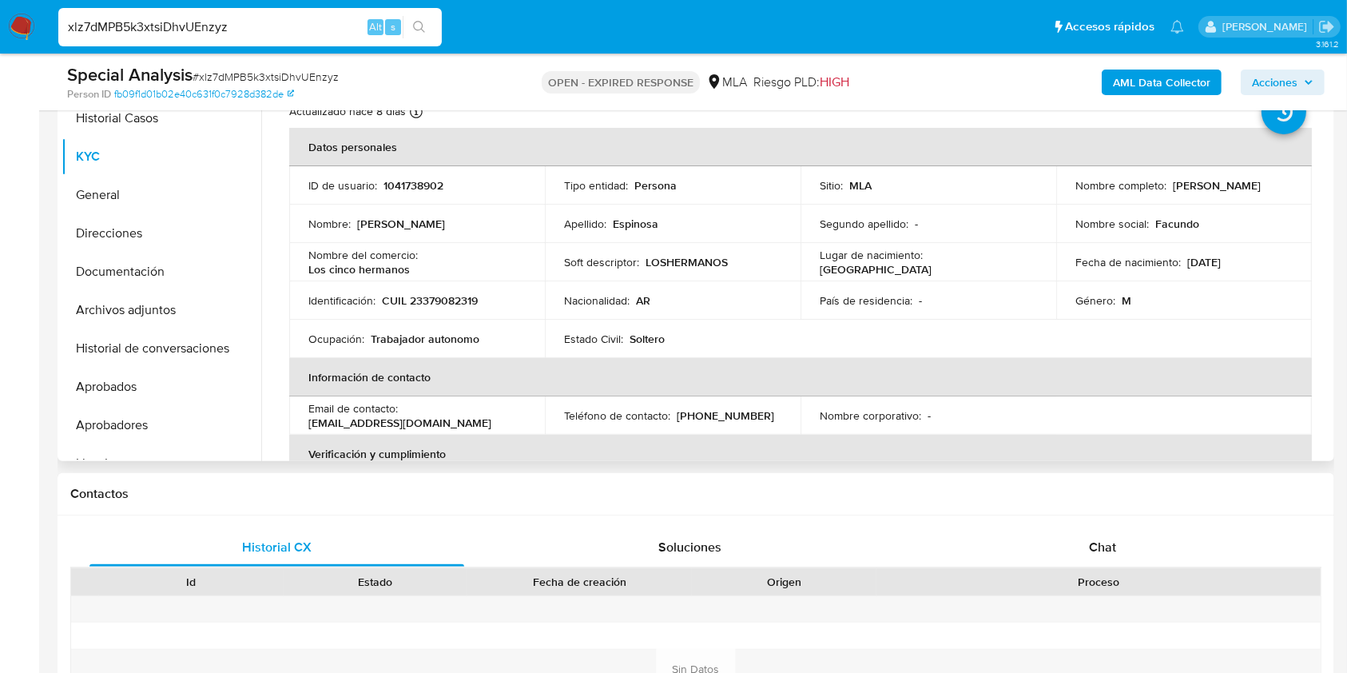
scroll to position [77, 0]
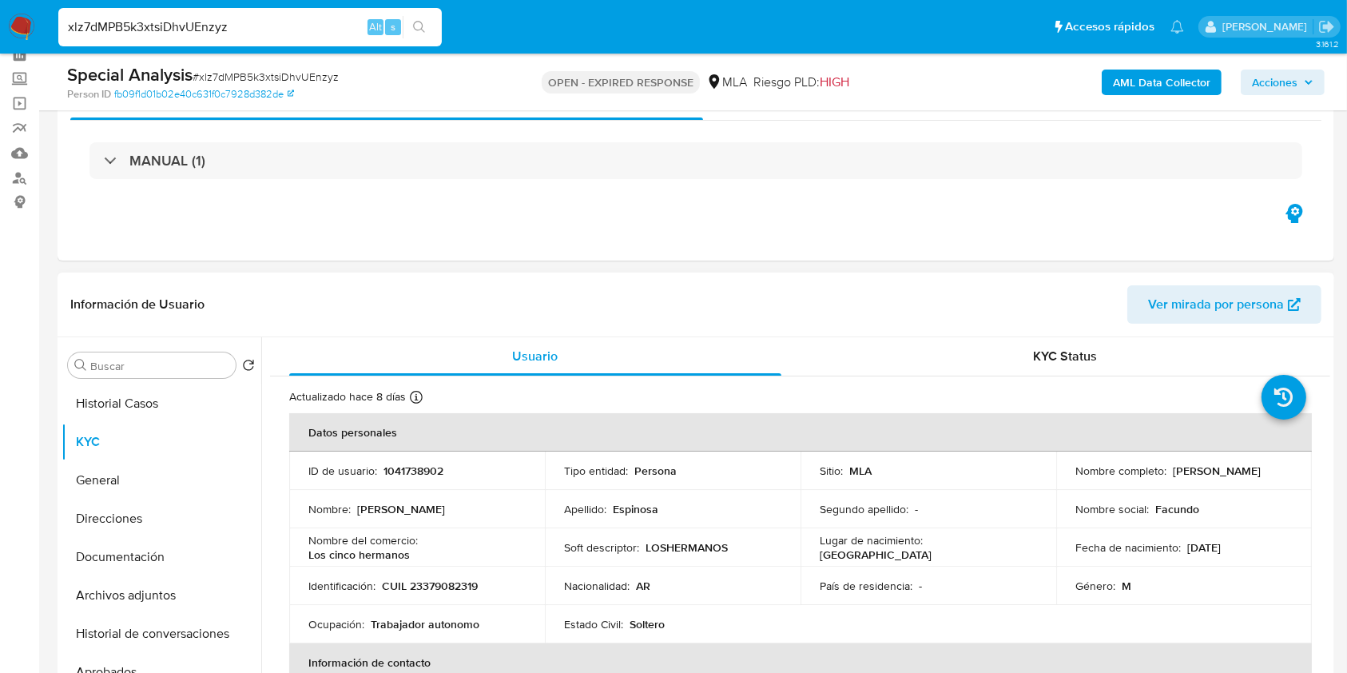
click at [410, 470] on p "1041738902" at bounding box center [413, 470] width 60 height 14
copy p "1041738902"
click at [326, 83] on span "# xlz7dMPB5k3xtsiDhvUEnzyz" at bounding box center [266, 77] width 146 height 16
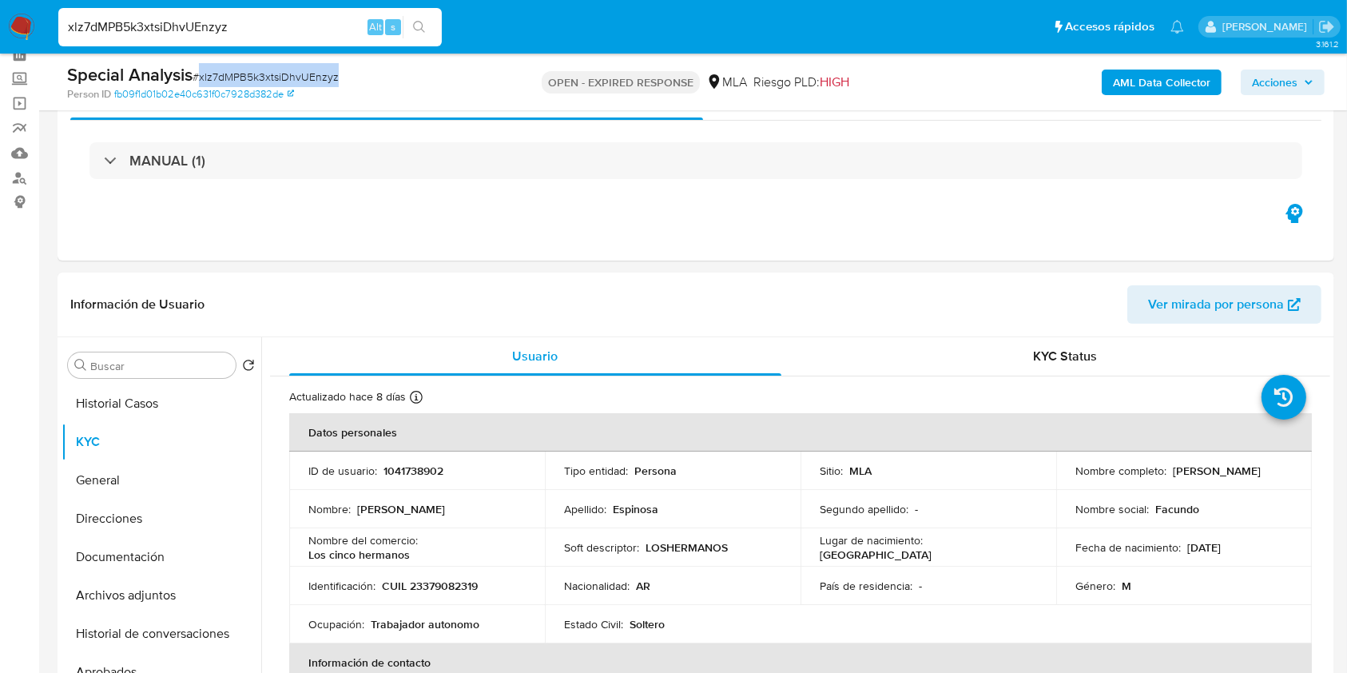
copy span "xlz7dMPB5k3xtsiDhvUEnzyz"
click at [147, 551] on button "Documentación" at bounding box center [155, 557] width 187 height 38
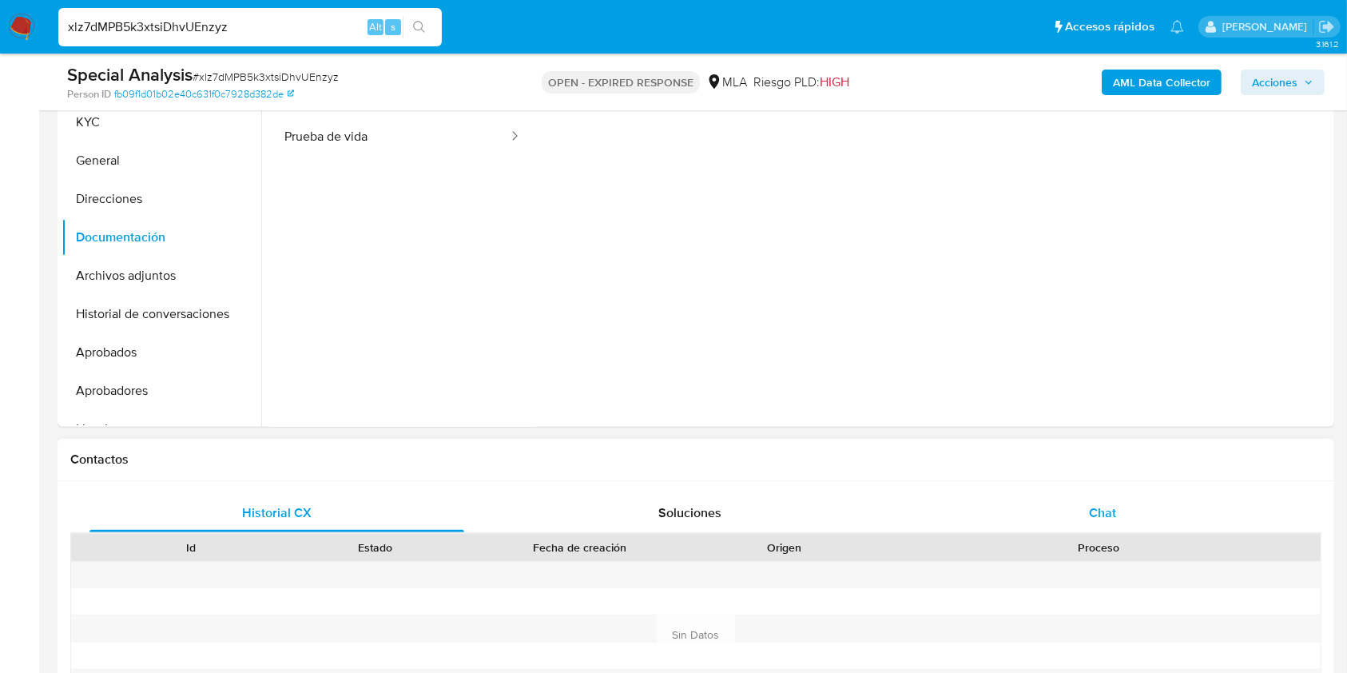
click at [1115, 494] on div "Chat" at bounding box center [1103, 513] width 375 height 38
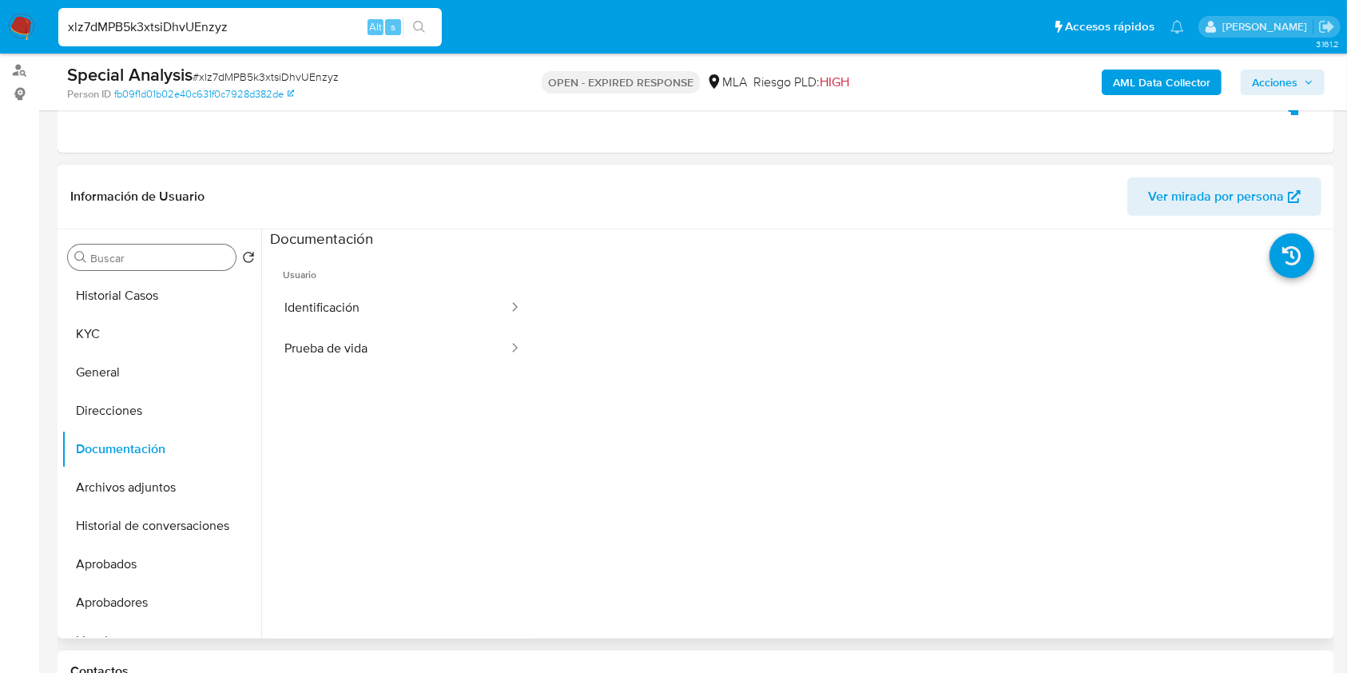
scroll to position [185, 0]
drag, startPoint x: 158, startPoint y: 322, endPoint x: 268, endPoint y: 367, distance: 119.3
click at [158, 323] on button "KYC" at bounding box center [162, 335] width 200 height 38
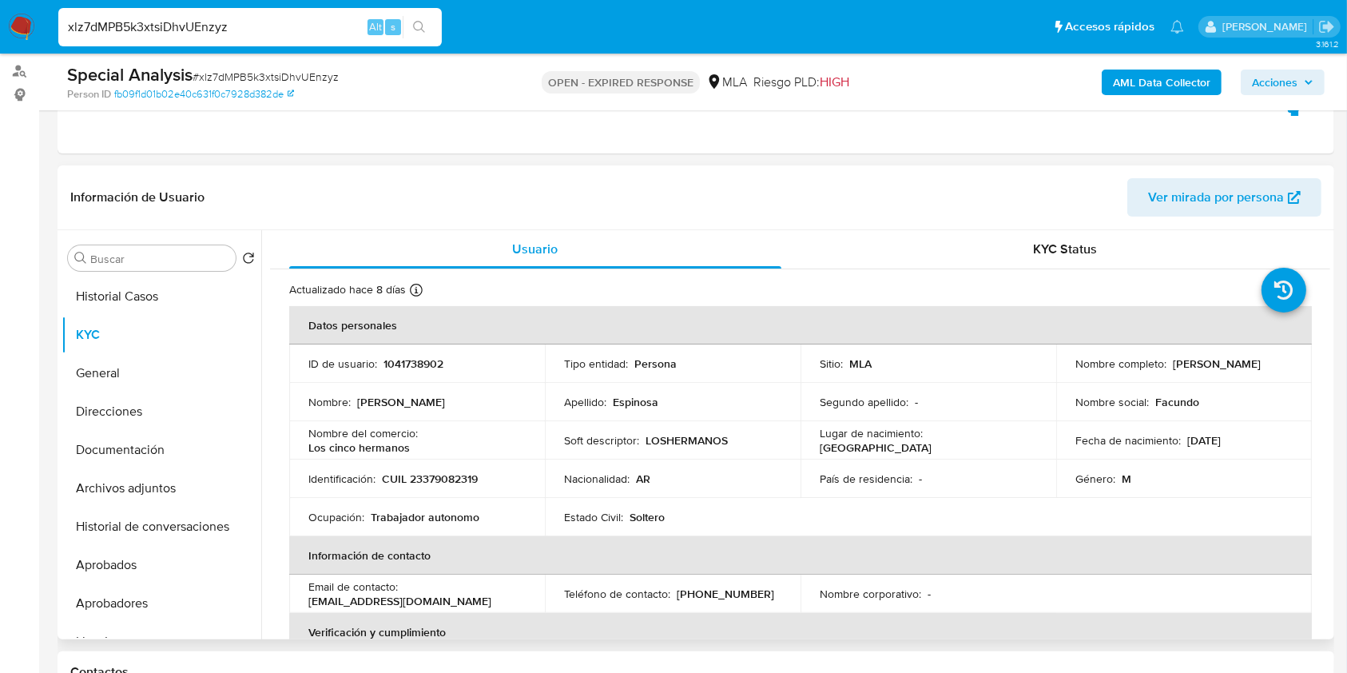
click at [450, 471] on p "CUIL 23379082319" at bounding box center [430, 478] width 96 height 14
copy p "23379082319"
click at [423, 356] on p "1041738902" at bounding box center [413, 363] width 60 height 14
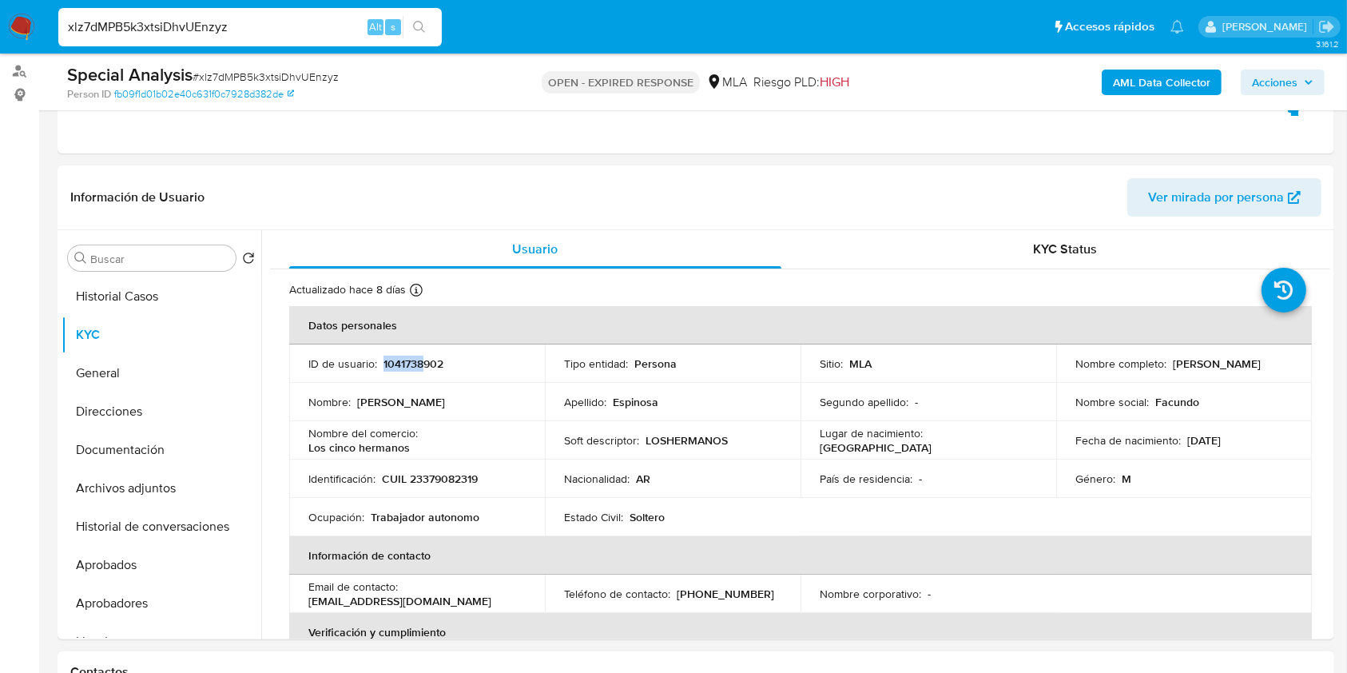
copy p "1041738"
click at [433, 362] on p "1041738902" at bounding box center [413, 363] width 60 height 14
copy p "1041738902"
drag, startPoint x: 1088, startPoint y: 372, endPoint x: 1227, endPoint y: 379, distance: 139.2
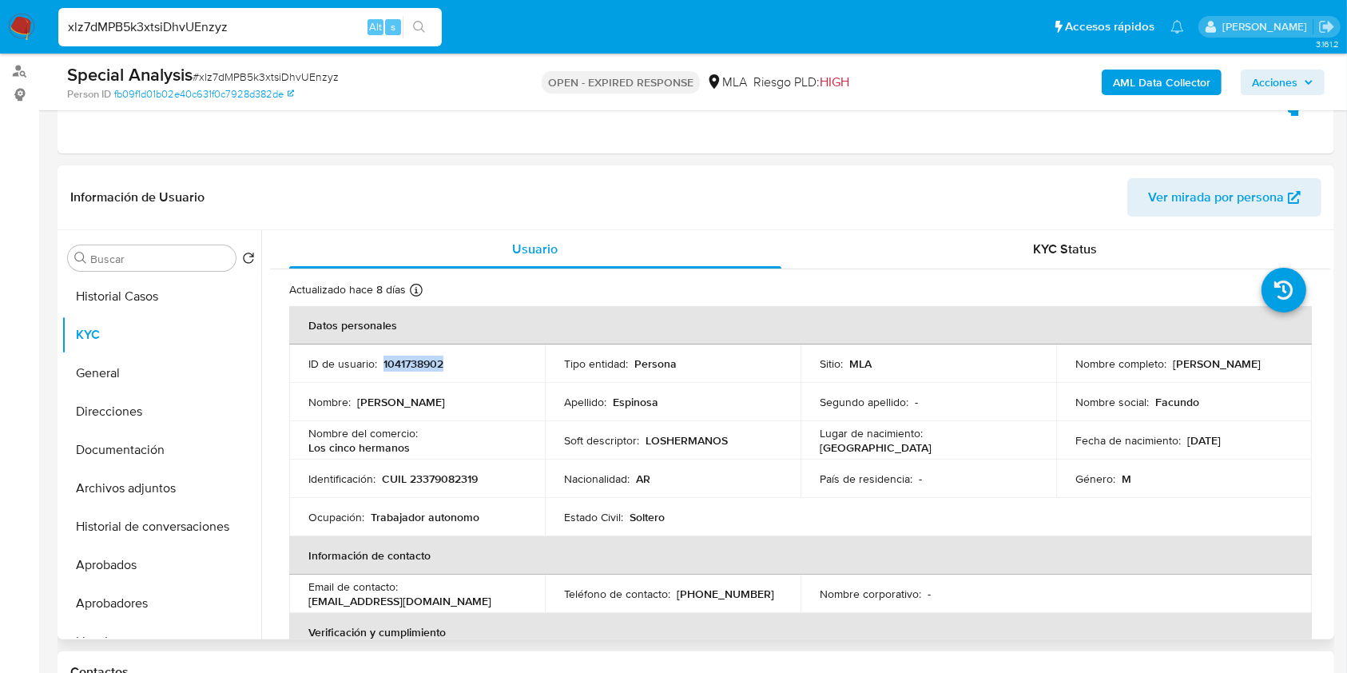
click at [1227, 379] on td "Nombre completo : Facundo Ezequiel Espinosa" at bounding box center [1184, 363] width 256 height 38
copy p "Facundo Ezequiel Espinosa"
drag, startPoint x: 419, startPoint y: 447, endPoint x: 313, endPoint y: 444, distance: 105.5
click at [294, 452] on td "Nombre del comercio : Los cinco hermanos" at bounding box center [417, 440] width 256 height 38
copy p "Los cinco hermanos"
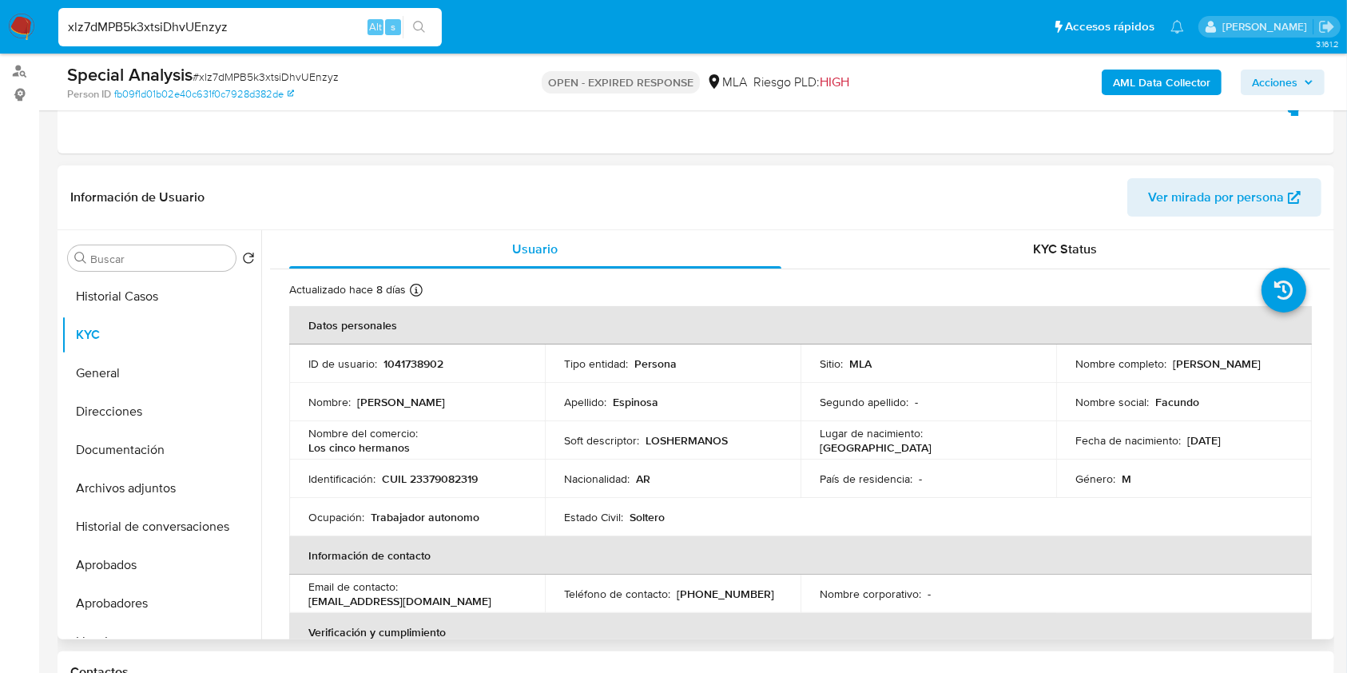
click at [433, 483] on p "CUIL 23379082319" at bounding box center [430, 478] width 96 height 14
drag, startPoint x: 433, startPoint y: 483, endPoint x: 479, endPoint y: 439, distance: 63.3
click at [434, 483] on p "CUIL 23379082319" at bounding box center [430, 478] width 96 height 14
copy p "23379082319"
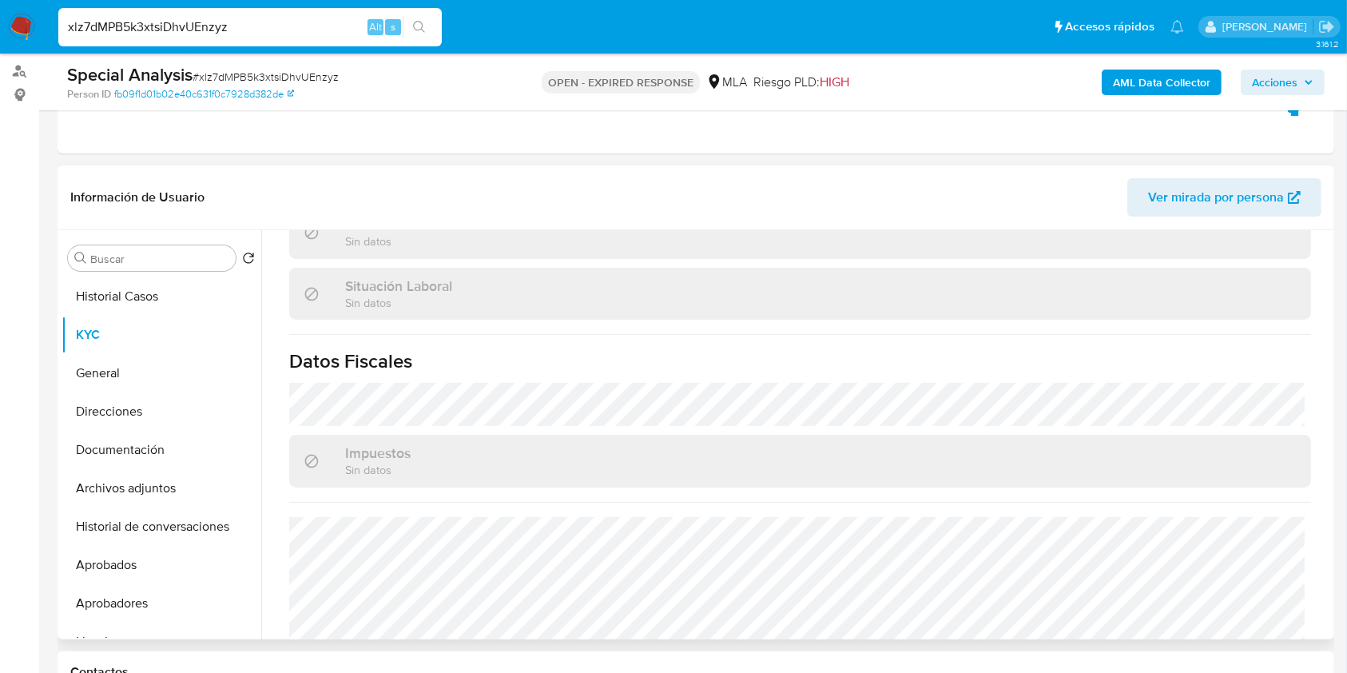
scroll to position [825, 0]
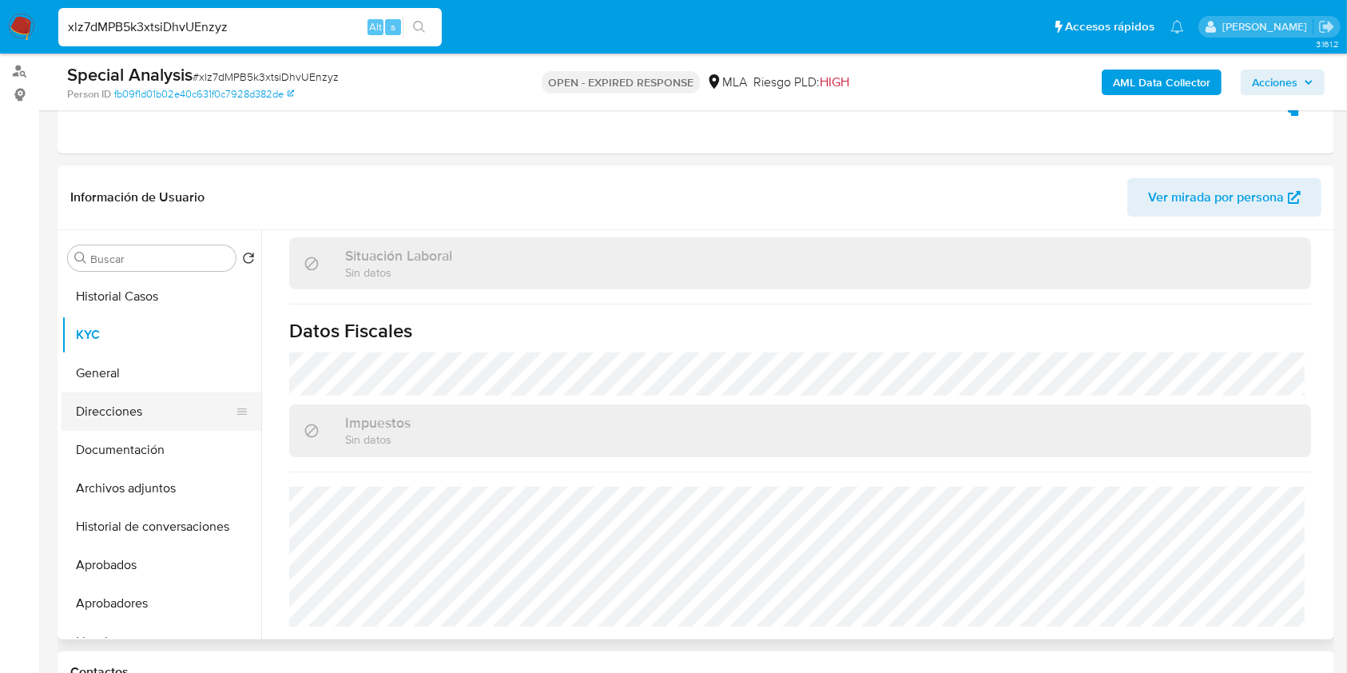
click at [153, 399] on button "Direcciones" at bounding box center [155, 411] width 187 height 38
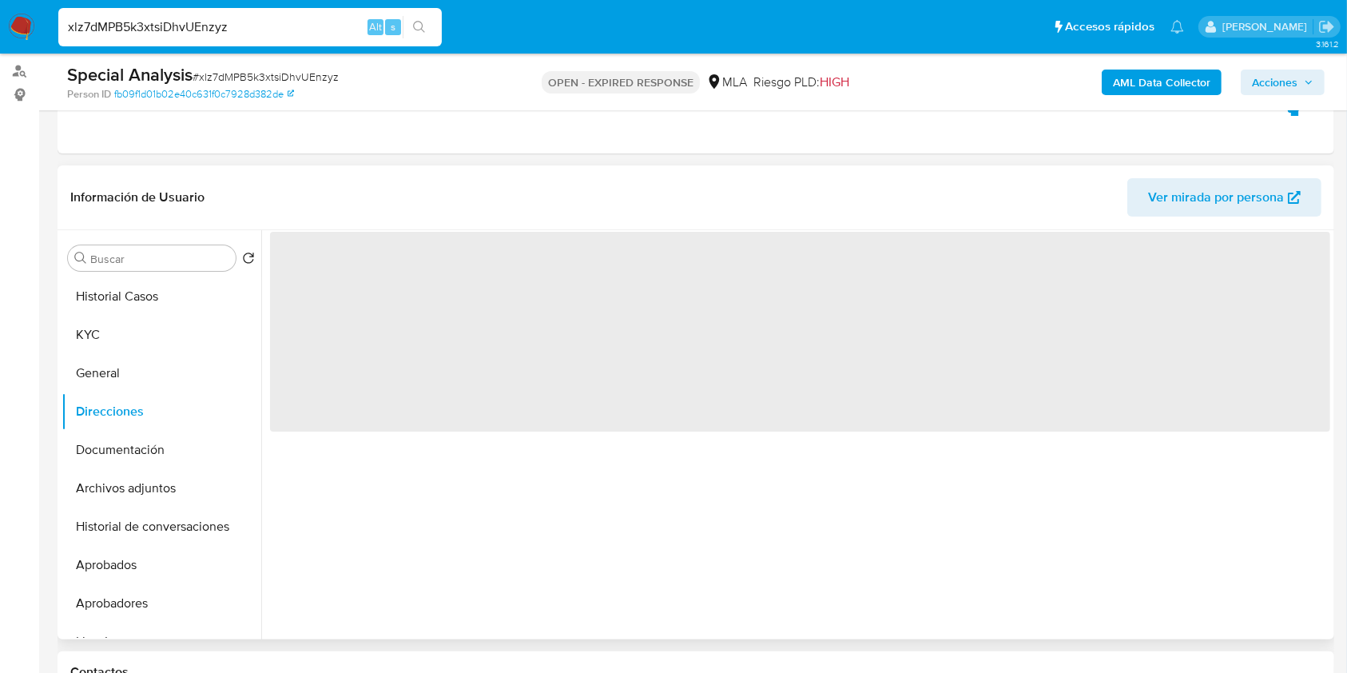
scroll to position [0, 0]
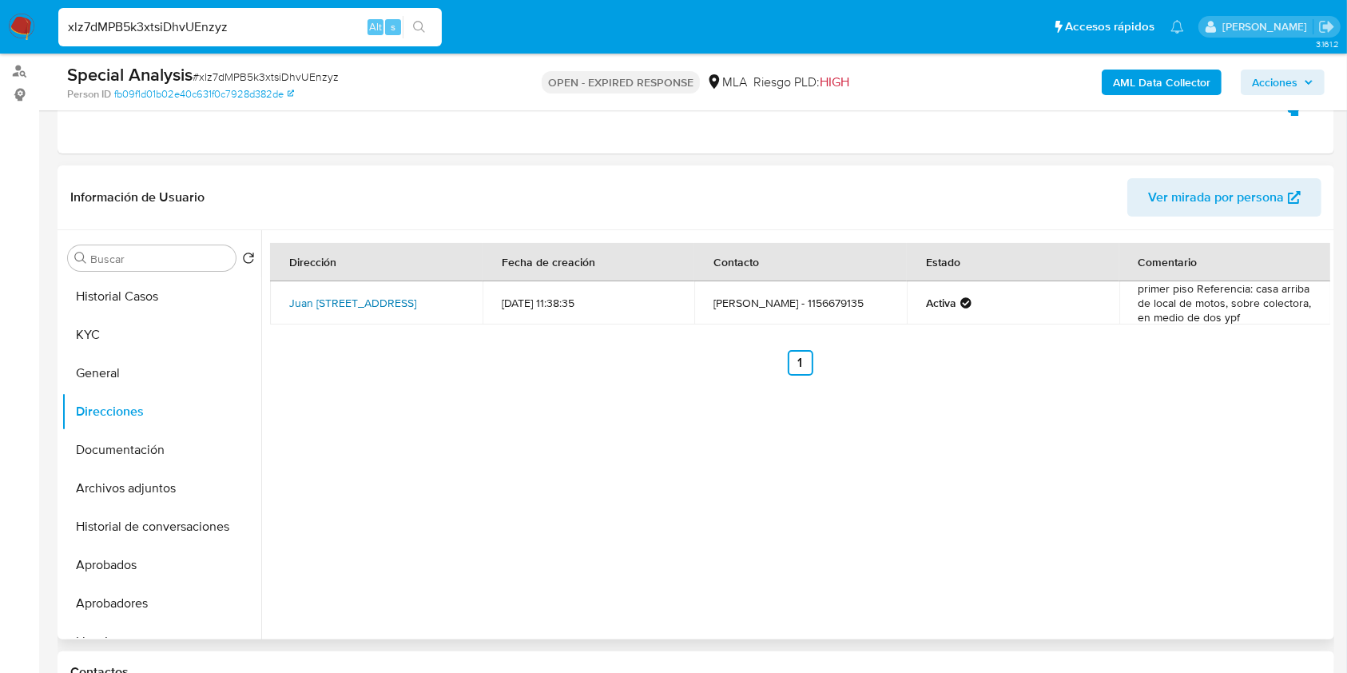
drag, startPoint x: 280, startPoint y: 284, endPoint x: 431, endPoint y: 290, distance: 151.9
click at [431, 290] on td "Juan Manuel De Rosas 19653, Buenos Aires, Buenos Aires, 1763, Argentina 19653" at bounding box center [376, 302] width 213 height 43
copy link "Juan Manuel De Rosas 19653"
click at [135, 331] on button "KYC" at bounding box center [155, 335] width 187 height 38
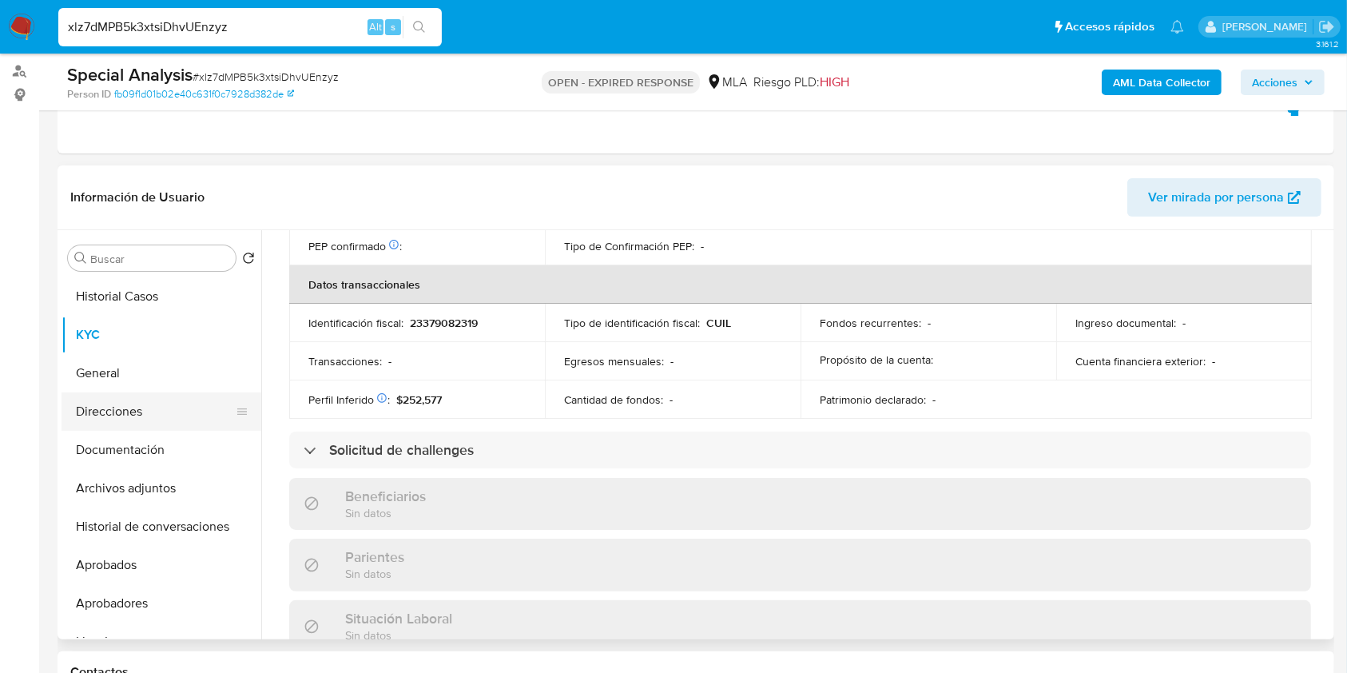
scroll to position [825, 0]
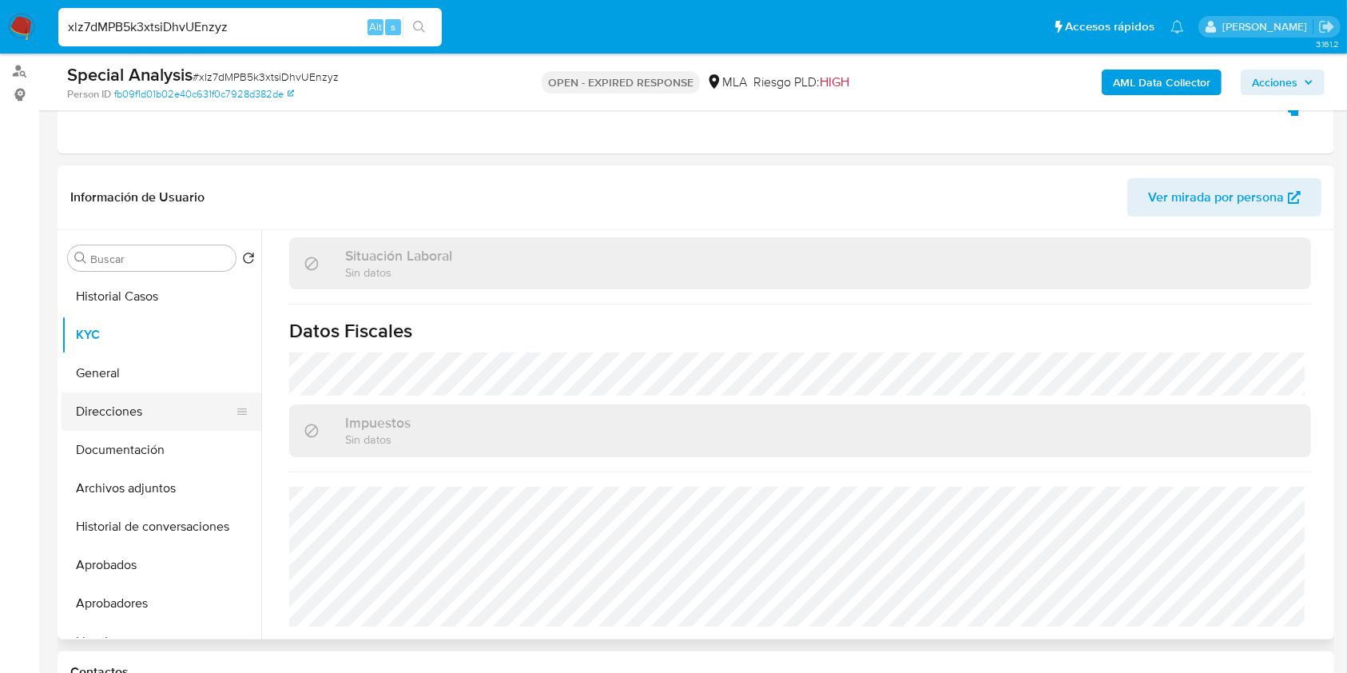
click at [163, 419] on button "Direcciones" at bounding box center [155, 411] width 187 height 38
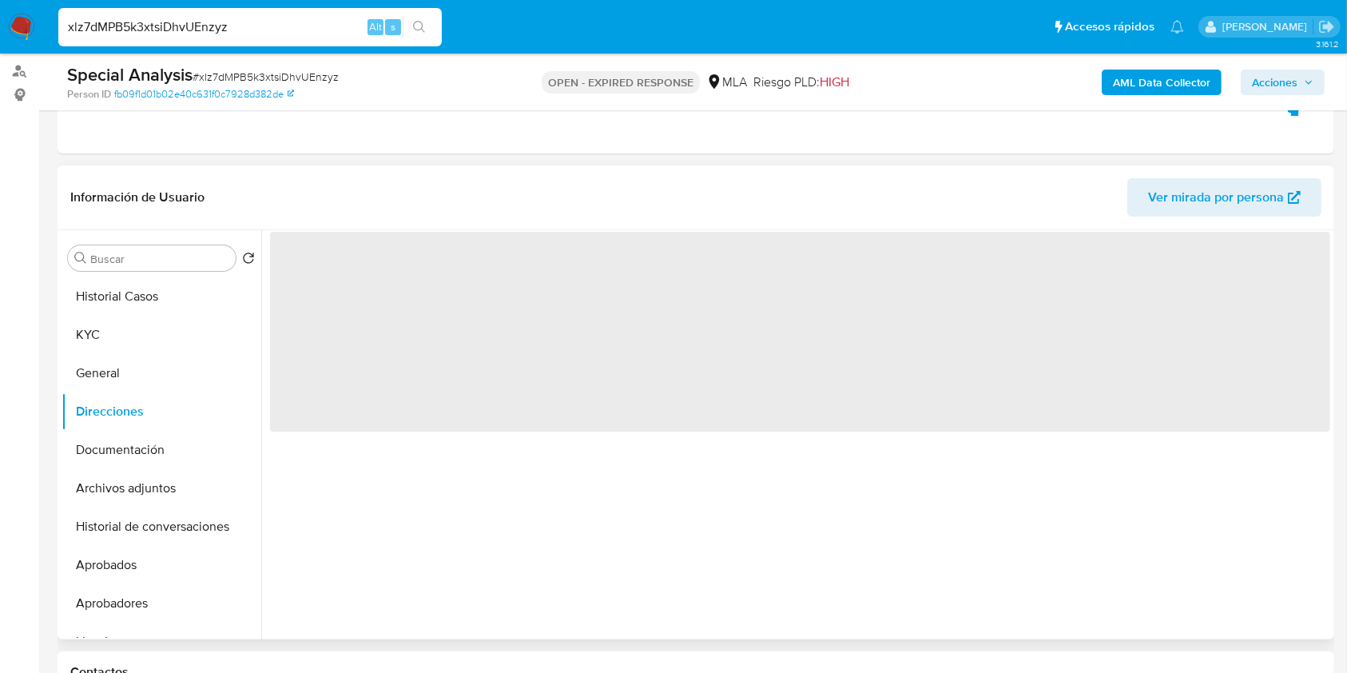
scroll to position [0, 0]
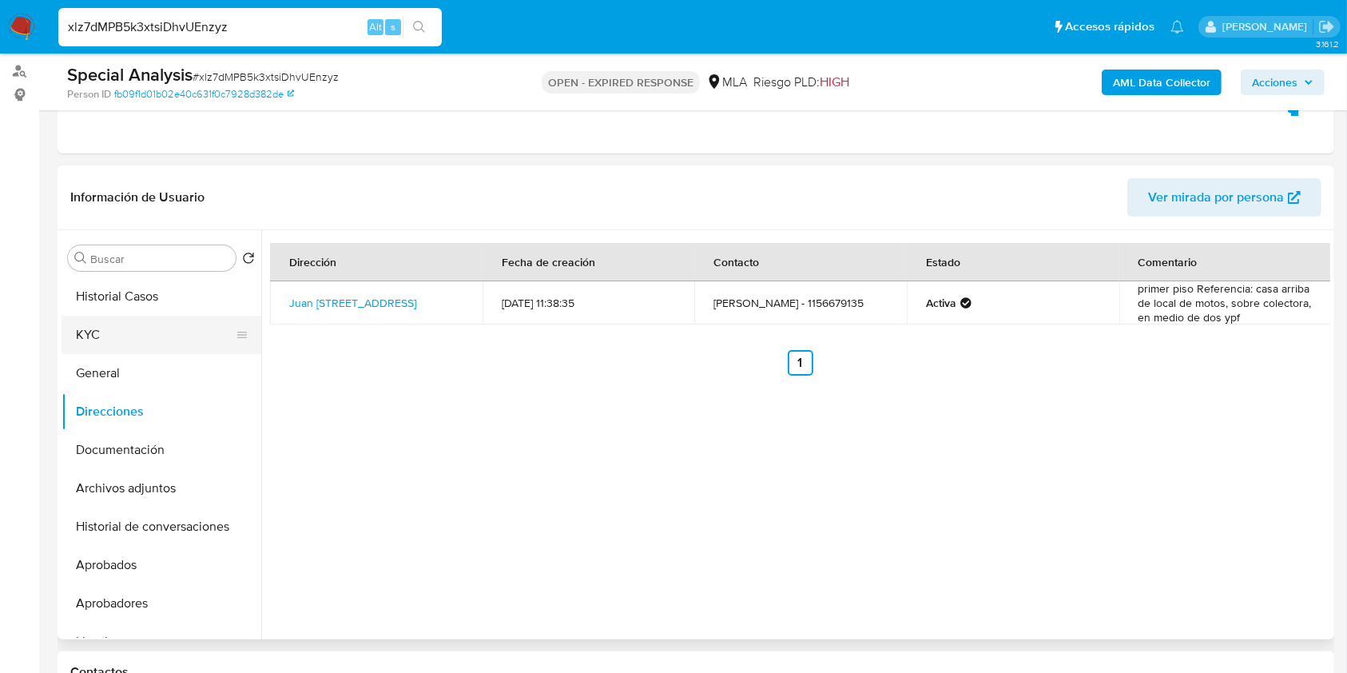
click at [116, 318] on button "KYC" at bounding box center [155, 335] width 187 height 38
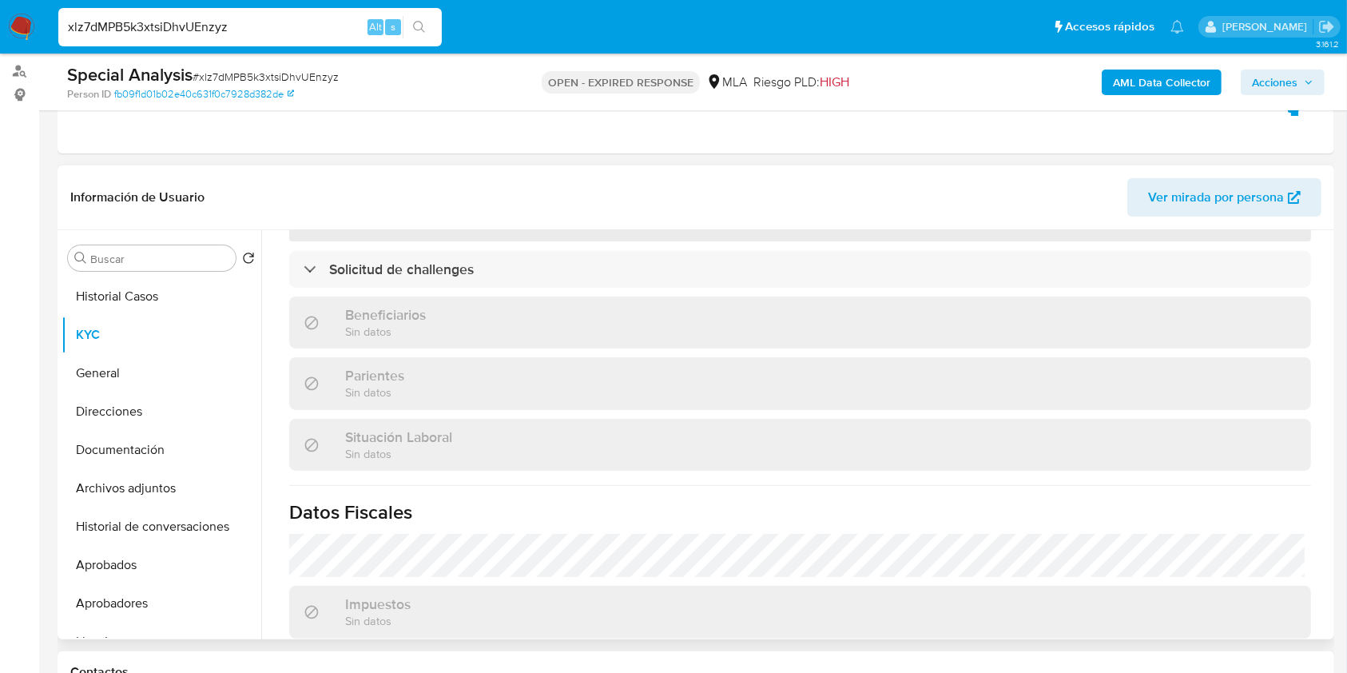
scroll to position [426, 0]
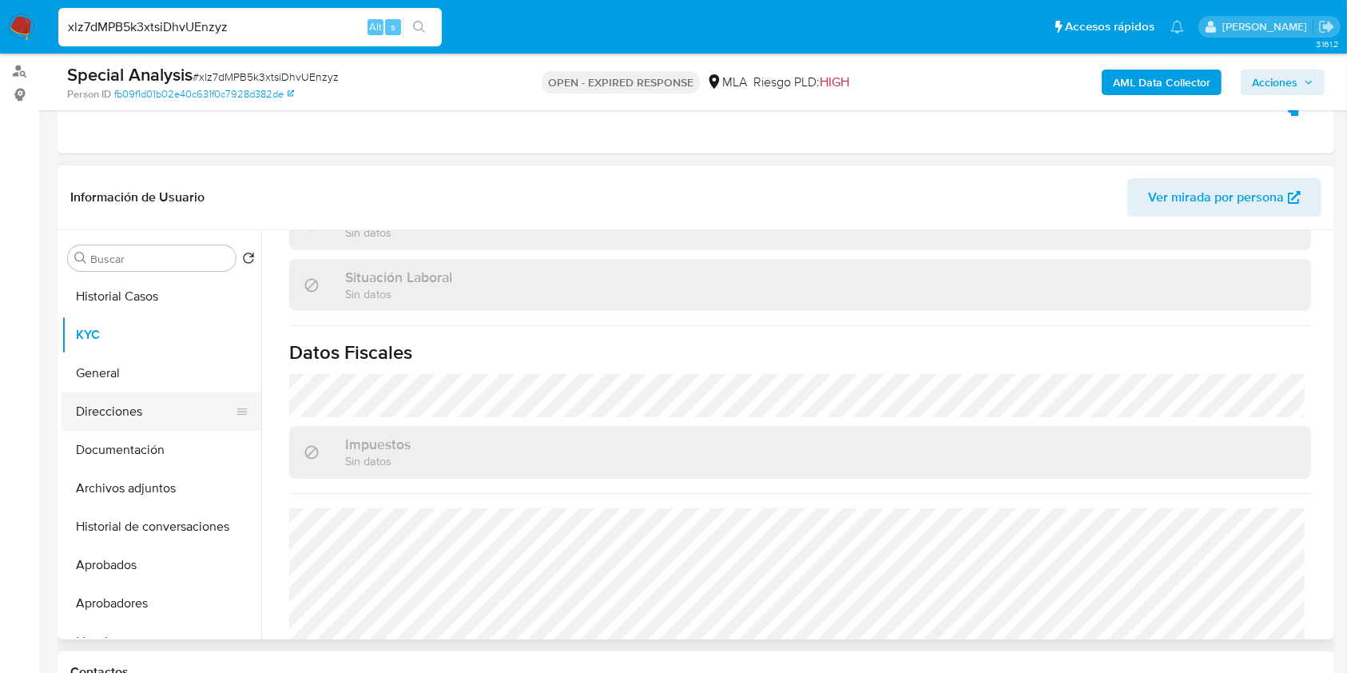
click at [123, 395] on button "Direcciones" at bounding box center [155, 411] width 187 height 38
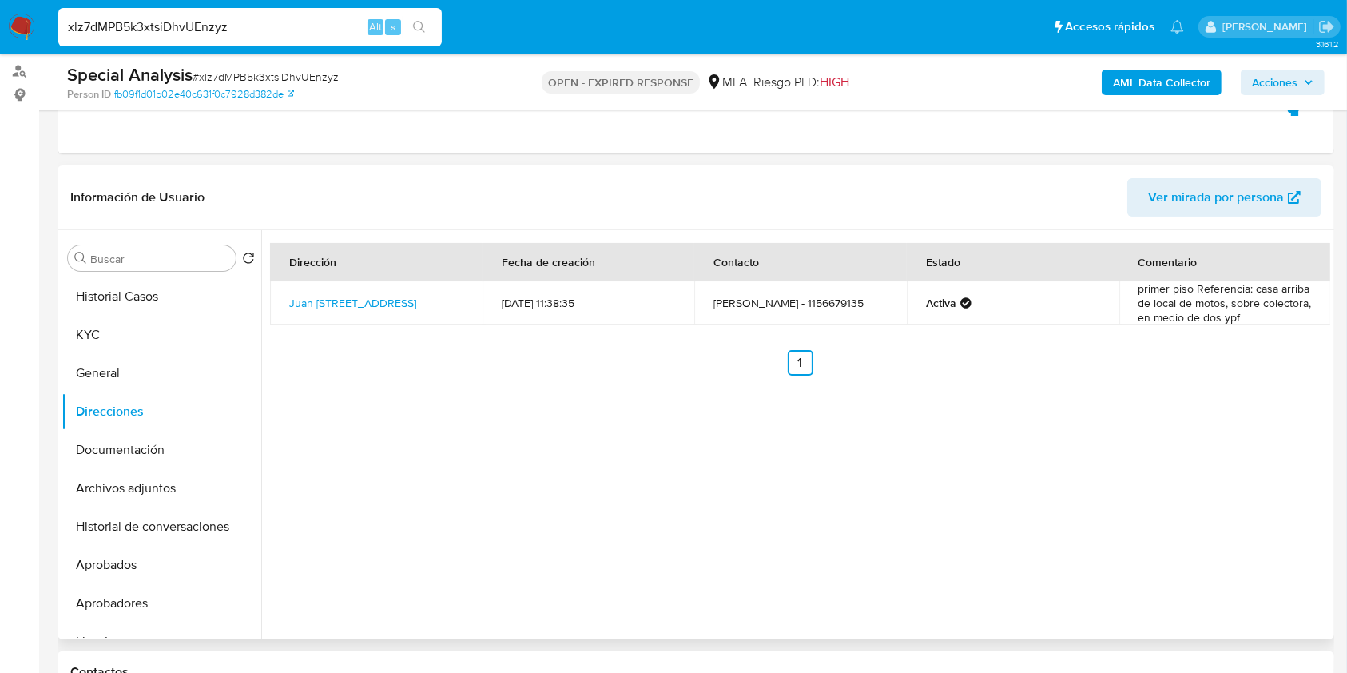
click at [556, 438] on div "Dirección Fecha de creación Contacto Estado Comentario Juan Manuel De Rosas 196…" at bounding box center [795, 434] width 1069 height 409
click at [119, 326] on button "KYC" at bounding box center [155, 335] width 187 height 38
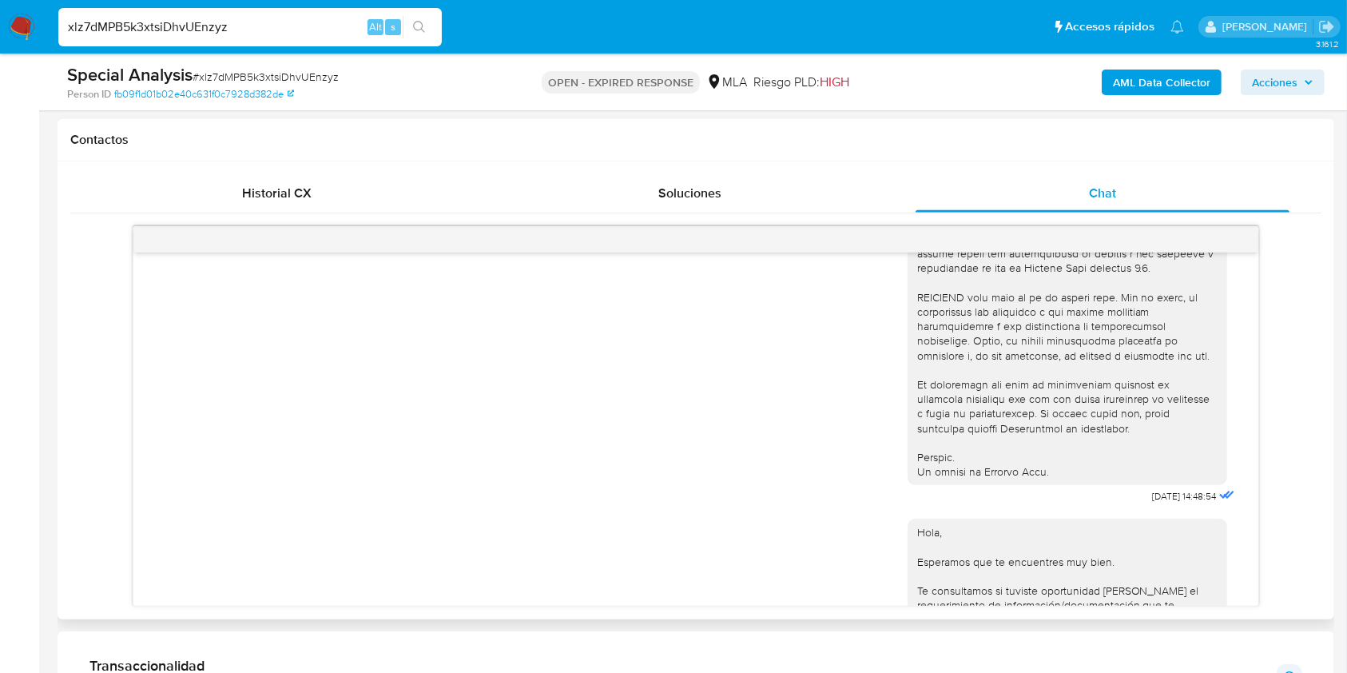
scroll to position [690, 0]
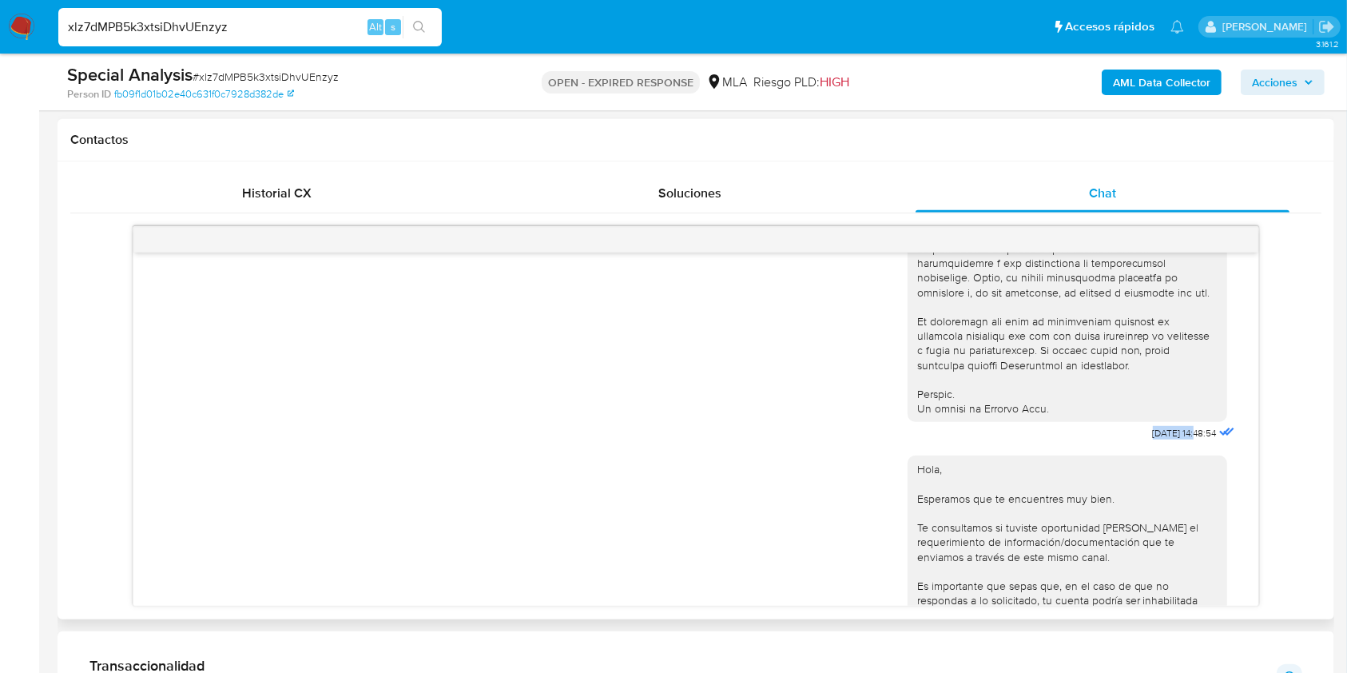
drag, startPoint x: 1118, startPoint y: 457, endPoint x: 1162, endPoint y: 459, distance: 44.8
click at [1162, 445] on div "17/09/2025 14:48:54" at bounding box center [1073, 7] width 331 height 875
copy span "17/09/2025"
click at [1280, 445] on div "17/09/2025 14:48:54 Hola, Esperamos que te encuentres muy bien. Te consultamos …" at bounding box center [695, 416] width 1251 height 380
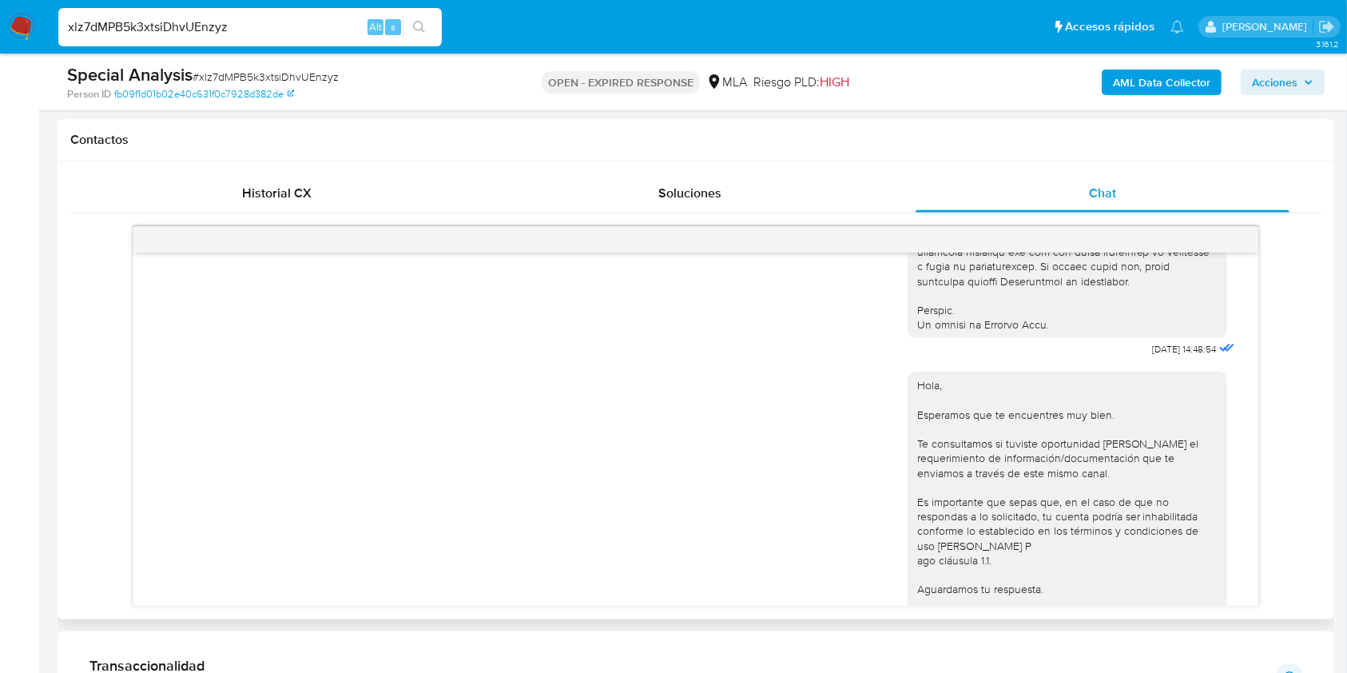
scroll to position [903, 0]
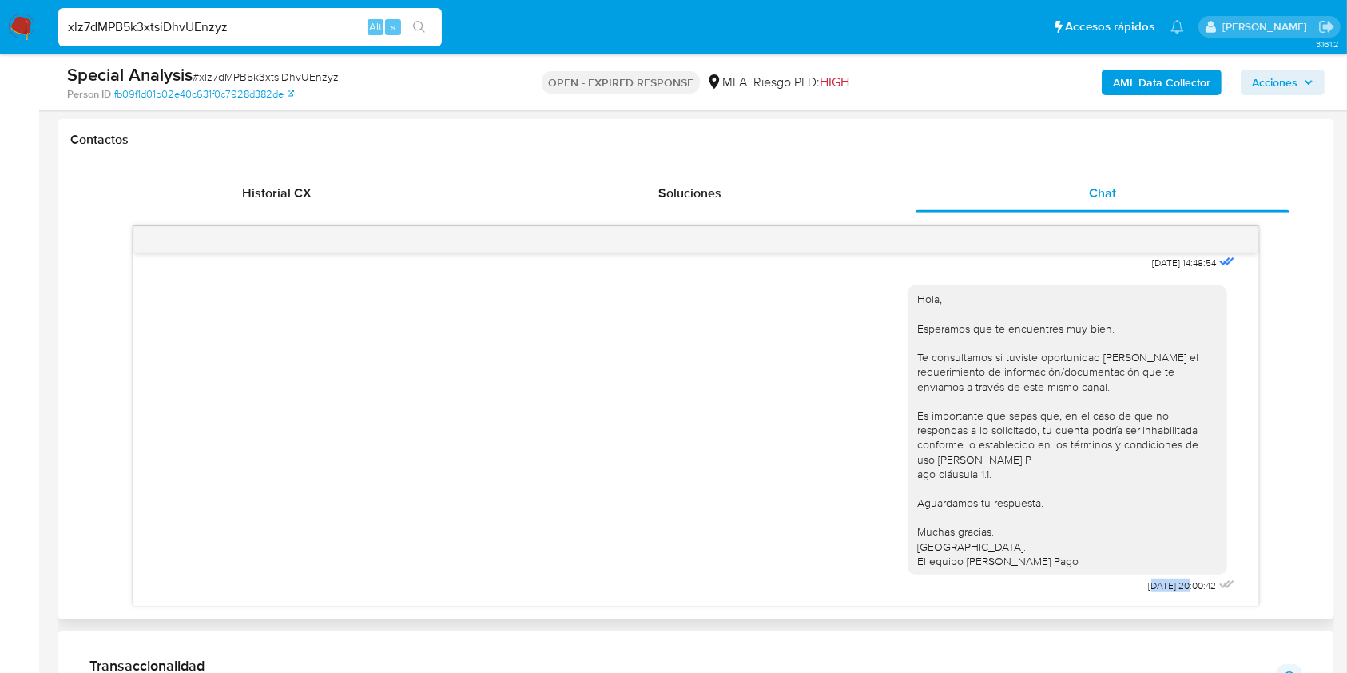
drag, startPoint x: 1122, startPoint y: 588, endPoint x: 1156, endPoint y: 589, distance: 33.6
click at [1156, 589] on span "22/09/2025 20:00:42" at bounding box center [1183, 585] width 68 height 13
drag, startPoint x: 1144, startPoint y: 585, endPoint x: 1157, endPoint y: 585, distance: 12.8
click at [1157, 585] on div "Hola, Esperamos que te encuentres muy bien. Te consultamos si tuviste oportunid…" at bounding box center [1073, 435] width 331 height 323
click at [267, 70] on span "# xlz7dMPB5k3xtsiDhvUEnzyz" at bounding box center [266, 77] width 146 height 16
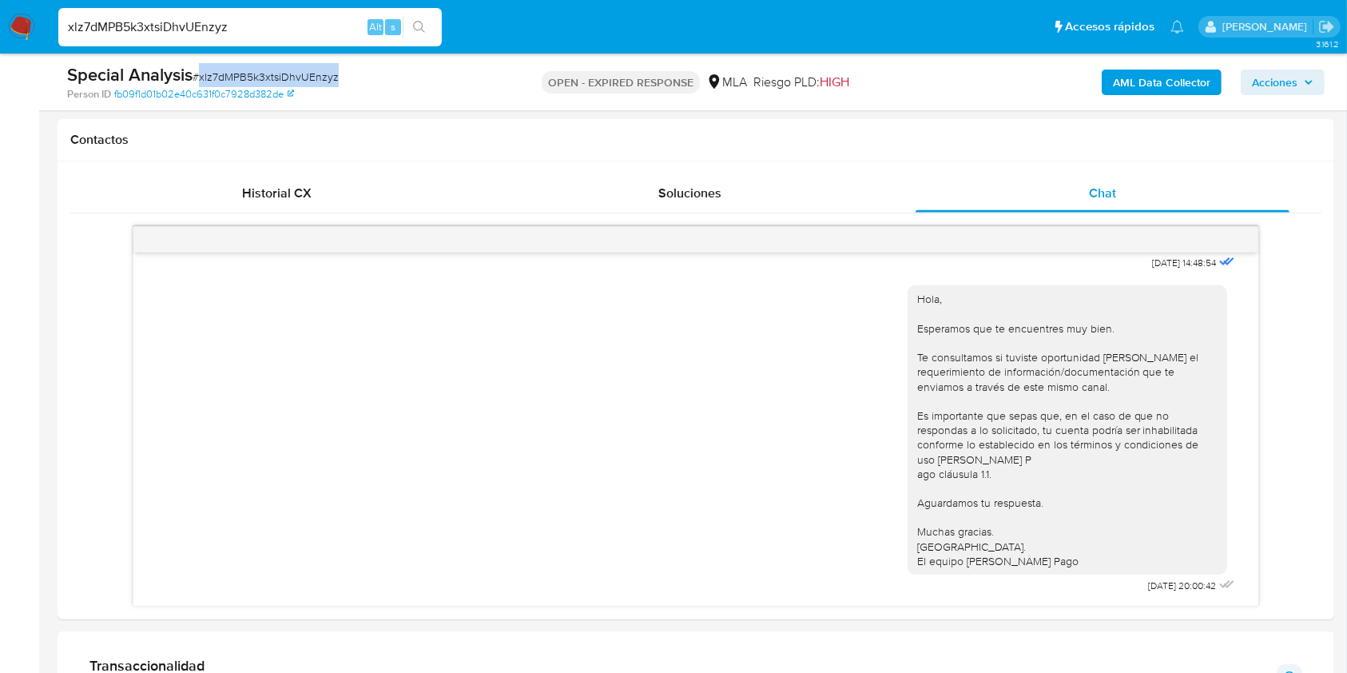
click at [267, 70] on span "# xlz7dMPB5k3xtsiDhvUEnzyz" at bounding box center [266, 77] width 146 height 16
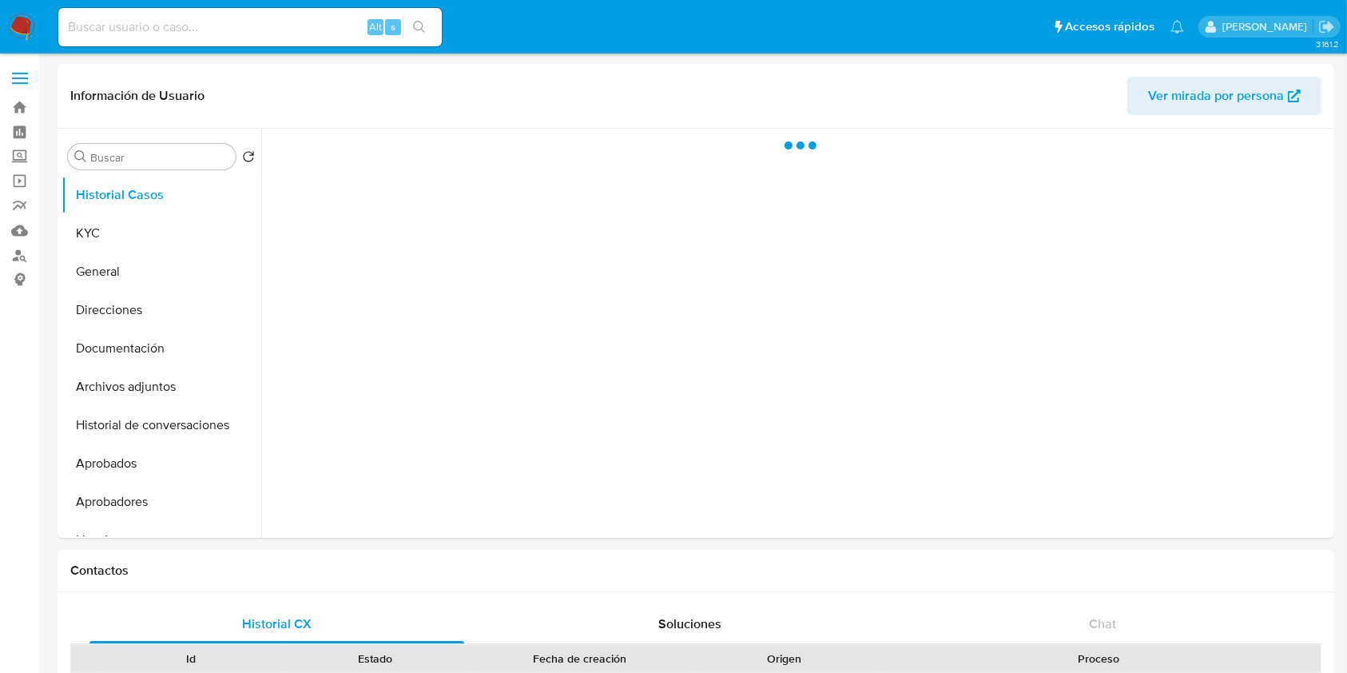
select select "10"
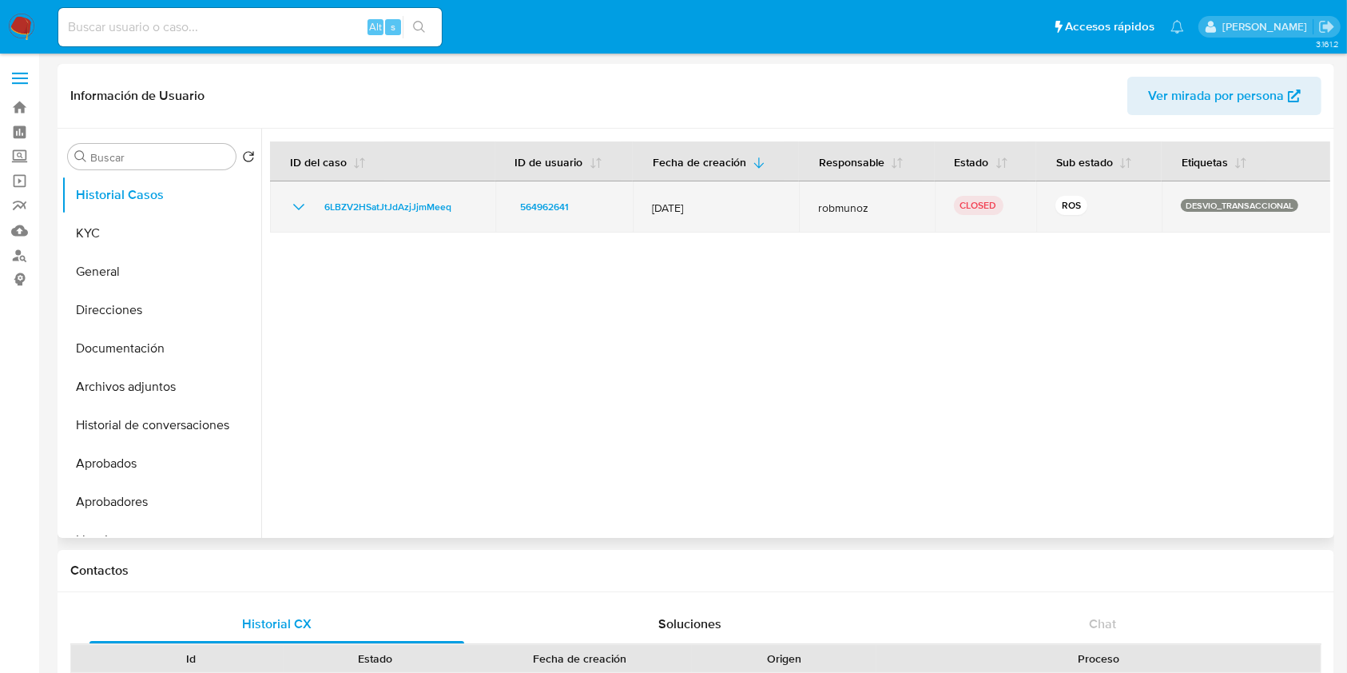
click at [300, 202] on icon "Mostrar/Ocultar" at bounding box center [298, 206] width 19 height 19
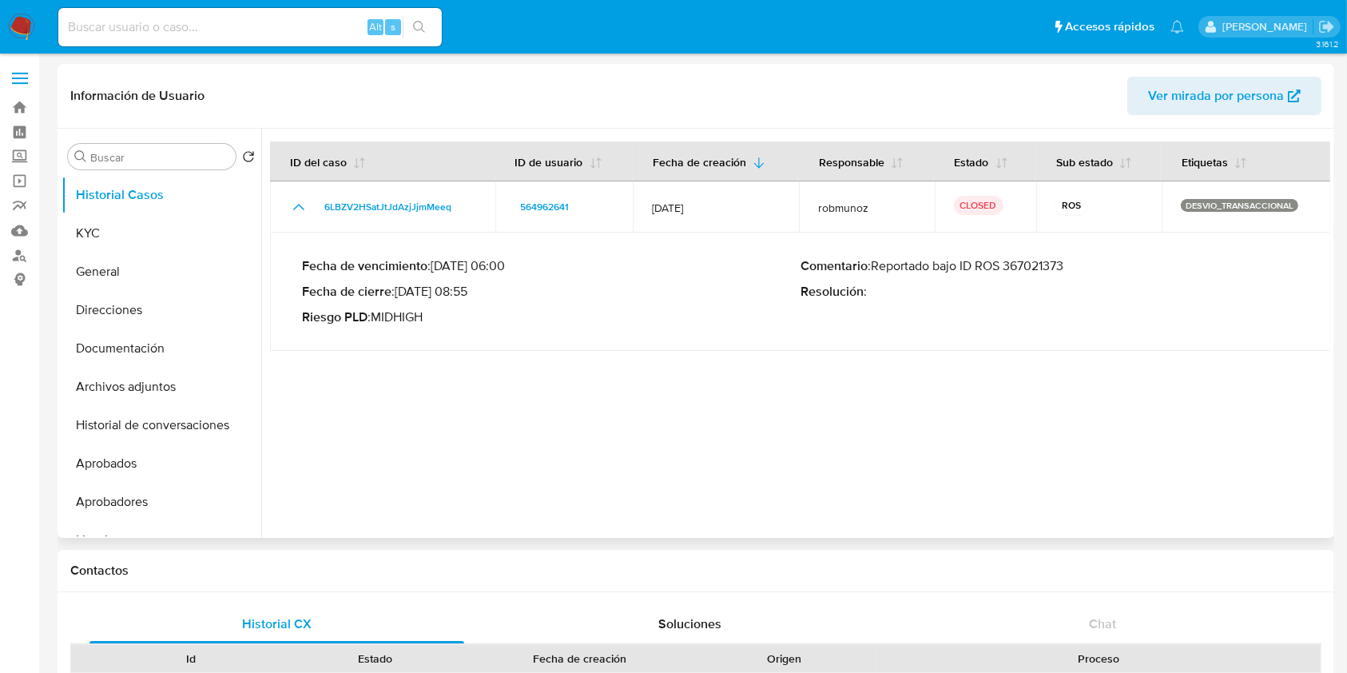
click at [1067, 265] on p "Comentario : Reportado bajo ID ROS 367021373" at bounding box center [1049, 266] width 499 height 16
click at [1079, 266] on p "Comentario : Reportado bajo ID ROS 367021373" at bounding box center [1049, 266] width 499 height 16
click at [1055, 264] on p "Comentario : Reportado bajo ID ROS 367021373" at bounding box center [1049, 266] width 499 height 16
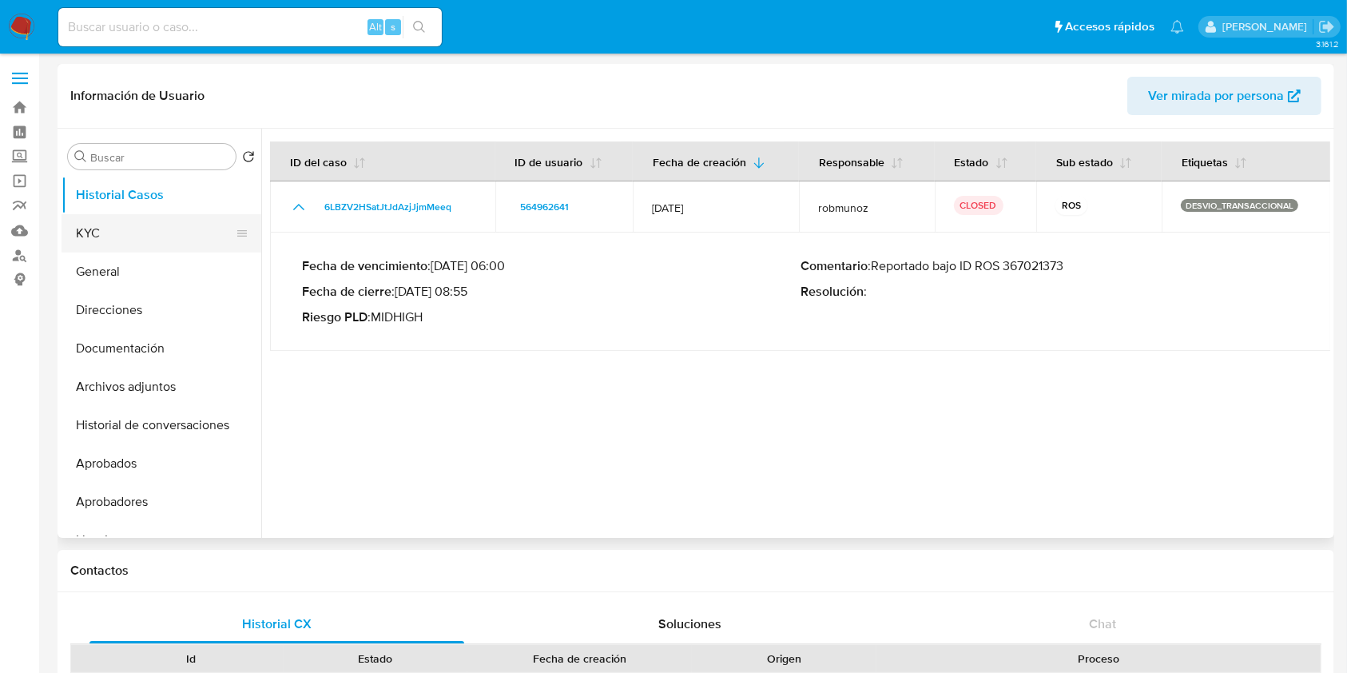
click at [183, 236] on button "KYC" at bounding box center [155, 233] width 187 height 38
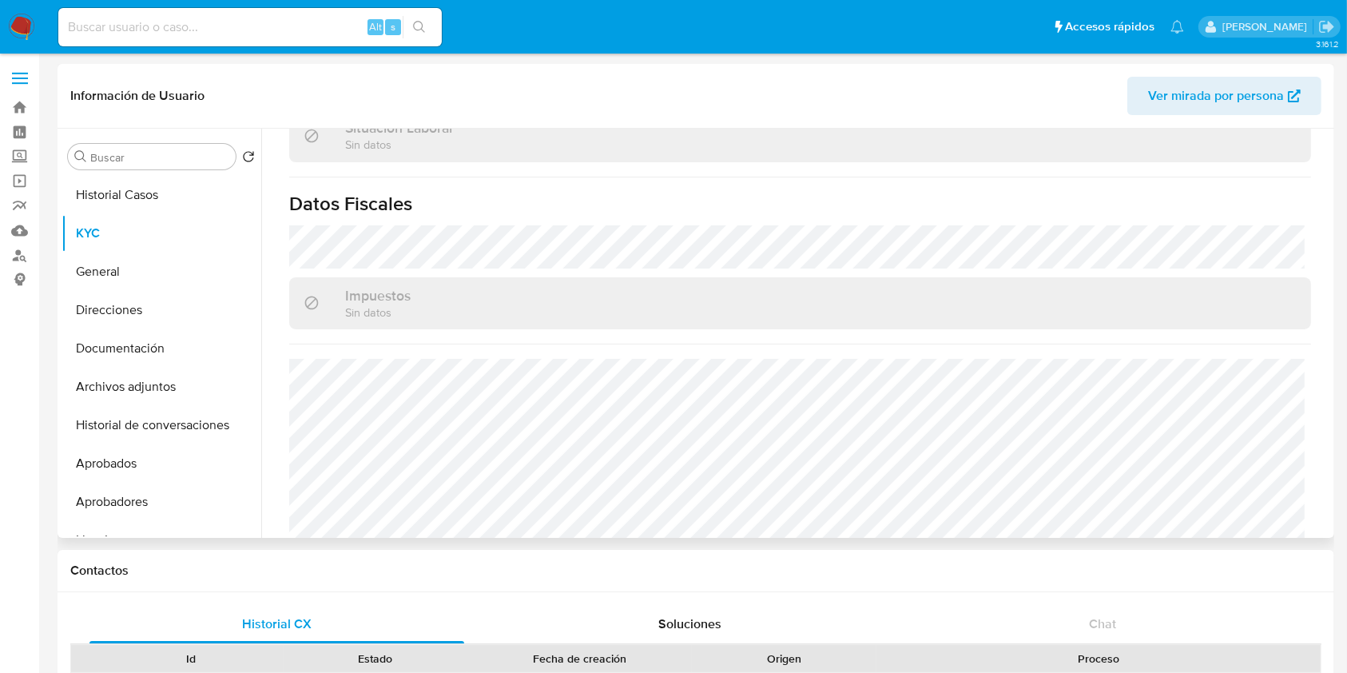
scroll to position [872, 0]
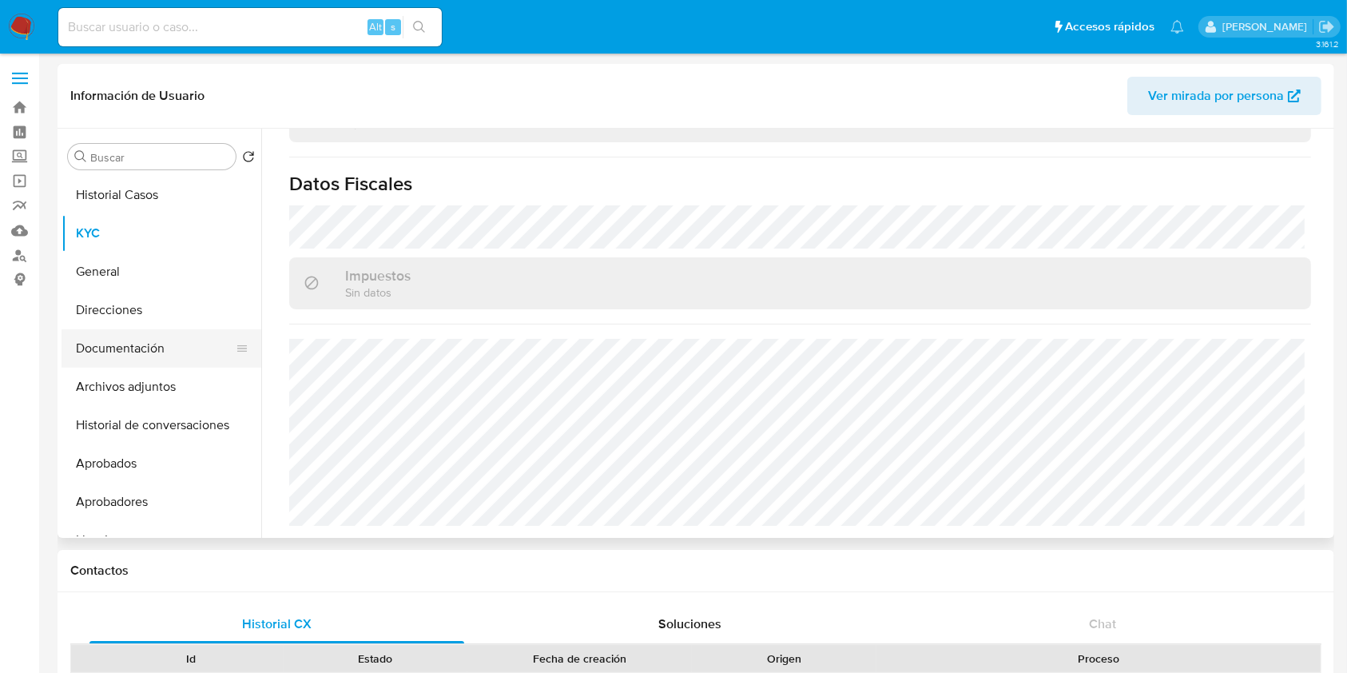
click at [145, 354] on button "Documentación" at bounding box center [155, 348] width 187 height 38
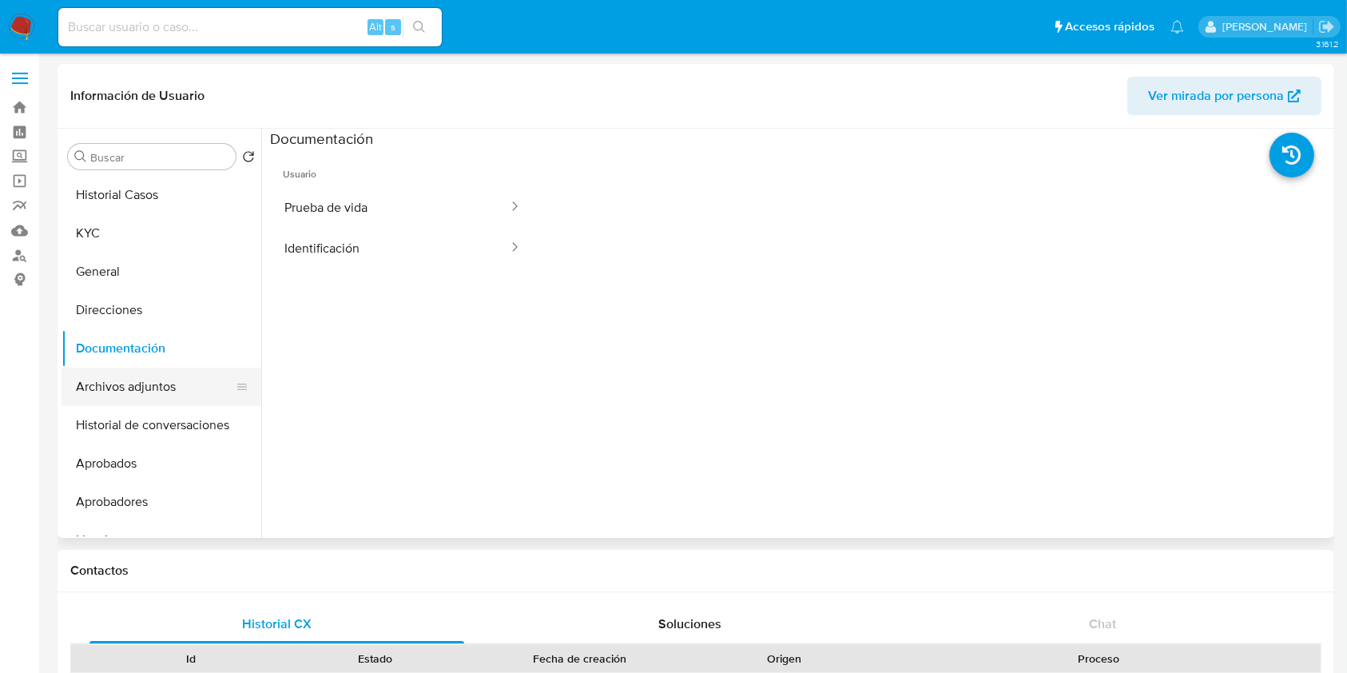
click at [154, 376] on button "Archivos adjuntos" at bounding box center [155, 386] width 187 height 38
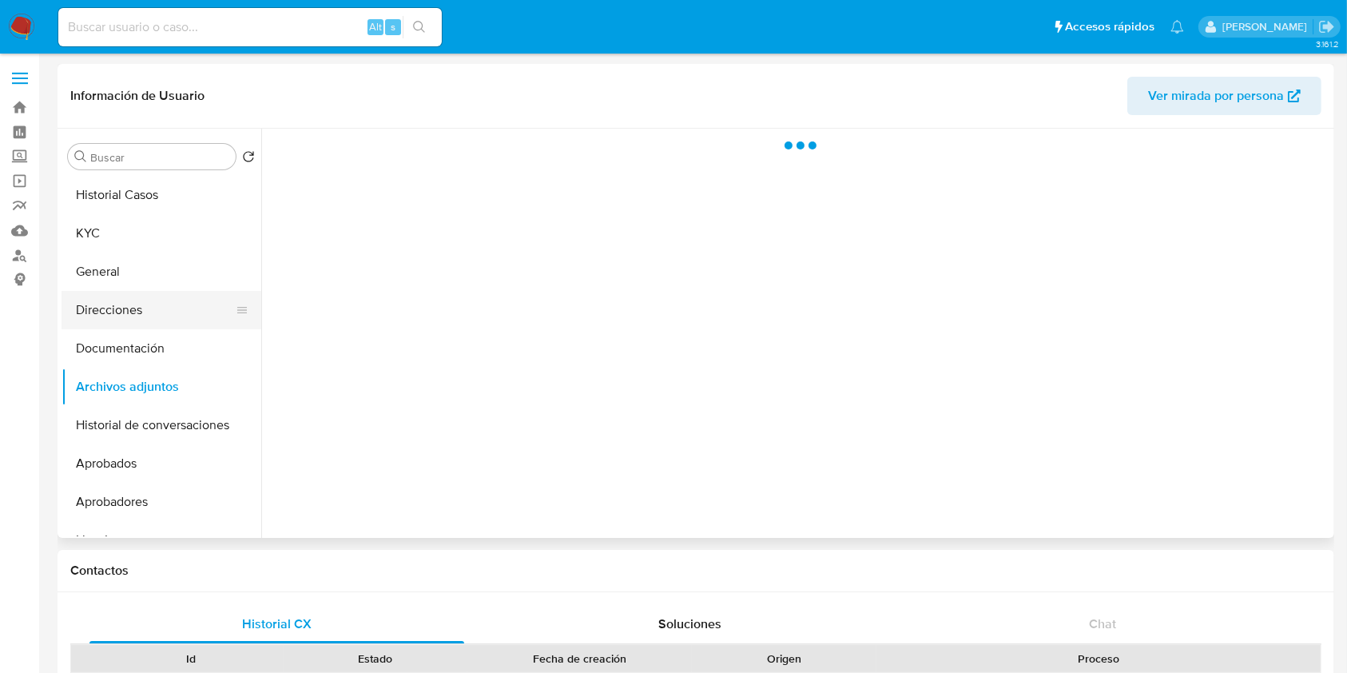
click at [125, 304] on button "Direcciones" at bounding box center [155, 310] width 187 height 38
select select "10"
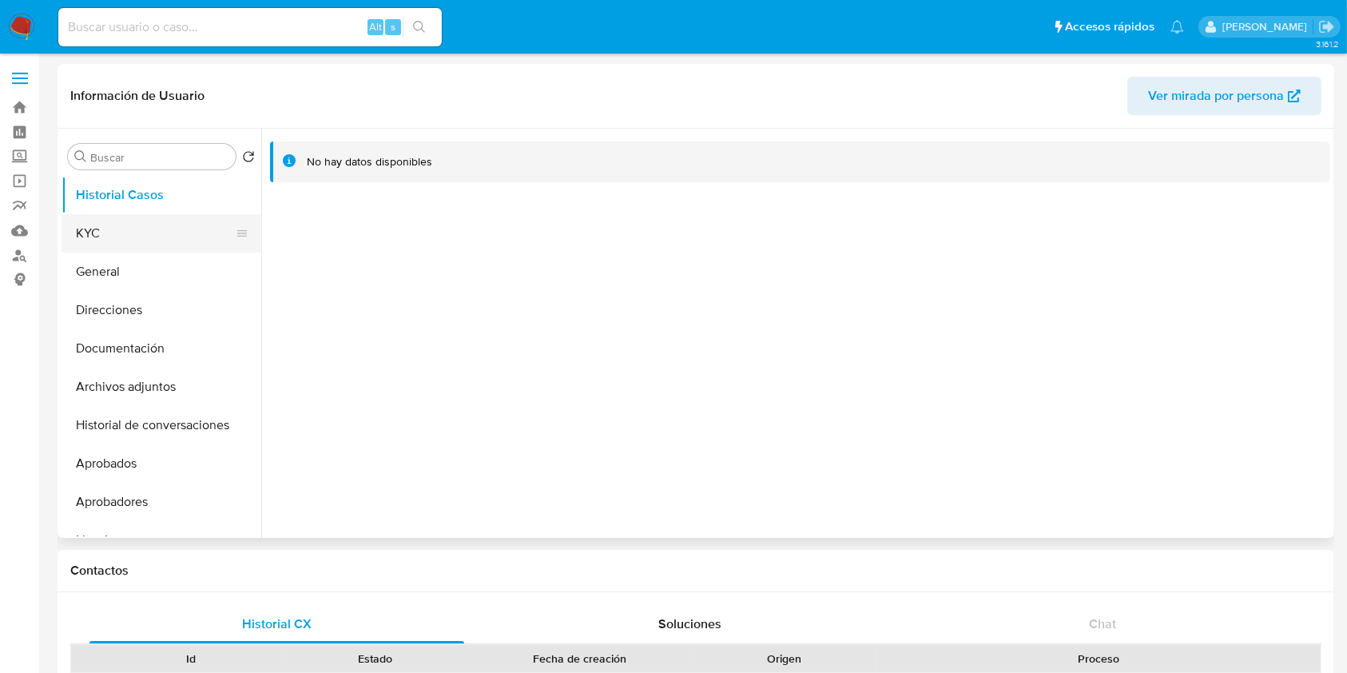
click at [129, 229] on button "KYC" at bounding box center [155, 233] width 187 height 38
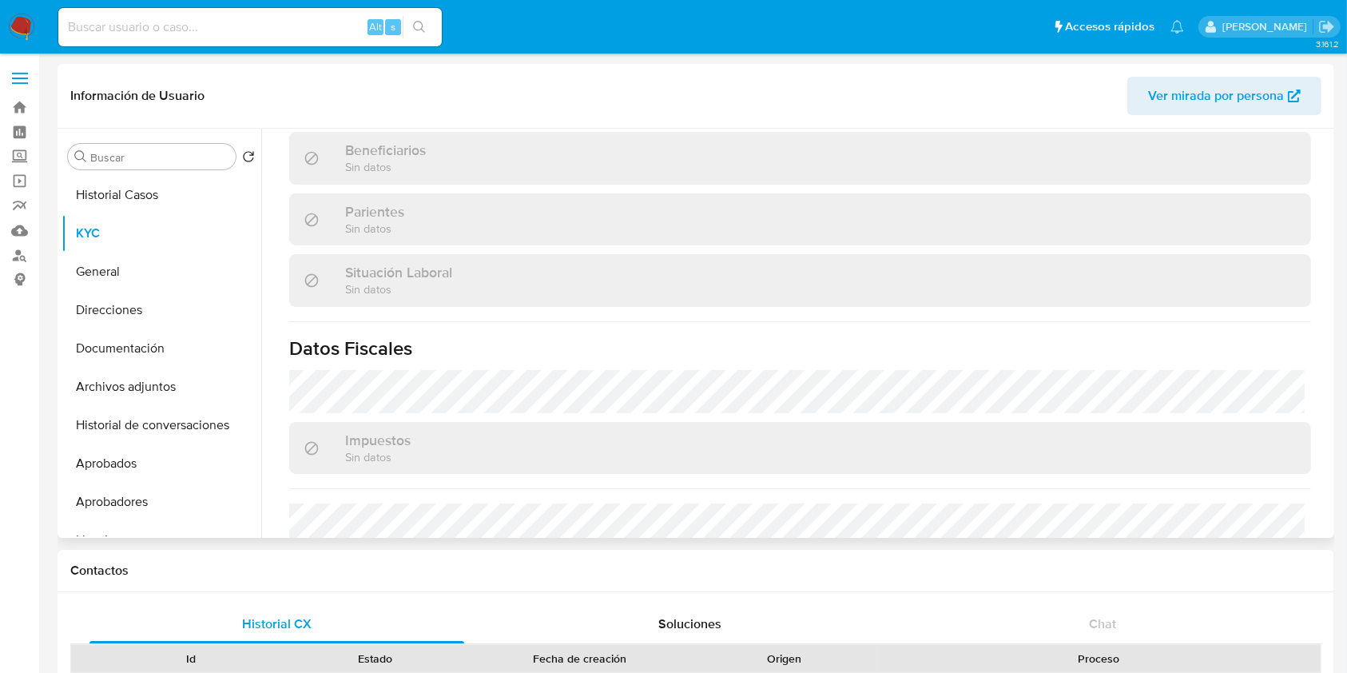
scroll to position [504, 0]
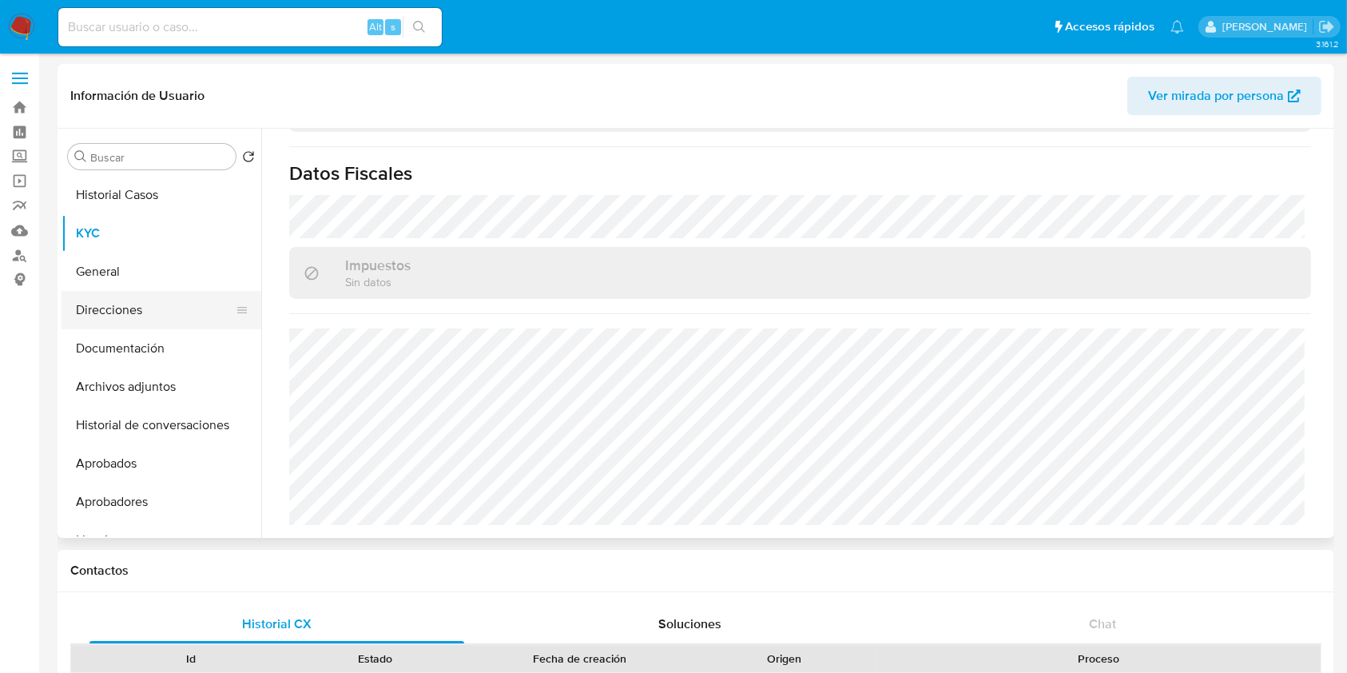
click at [117, 315] on button "Direcciones" at bounding box center [155, 310] width 187 height 38
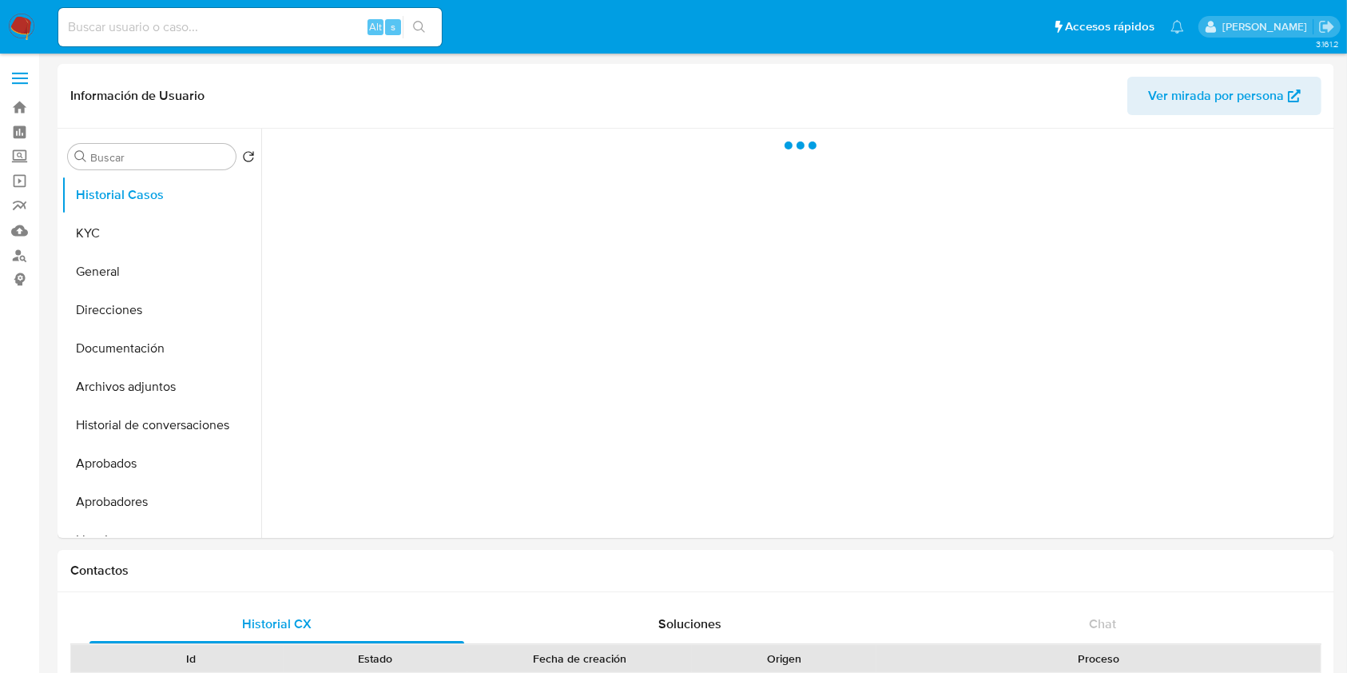
select select "10"
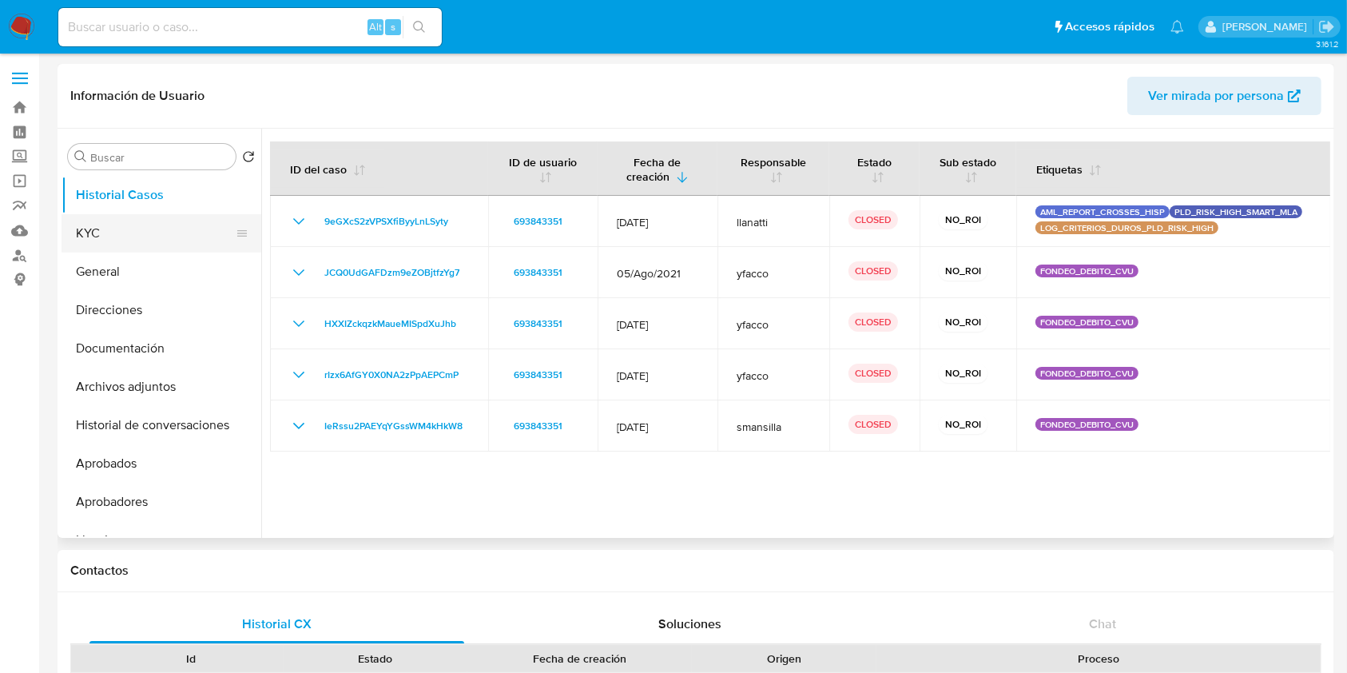
click at [115, 225] on button "KYC" at bounding box center [155, 233] width 187 height 38
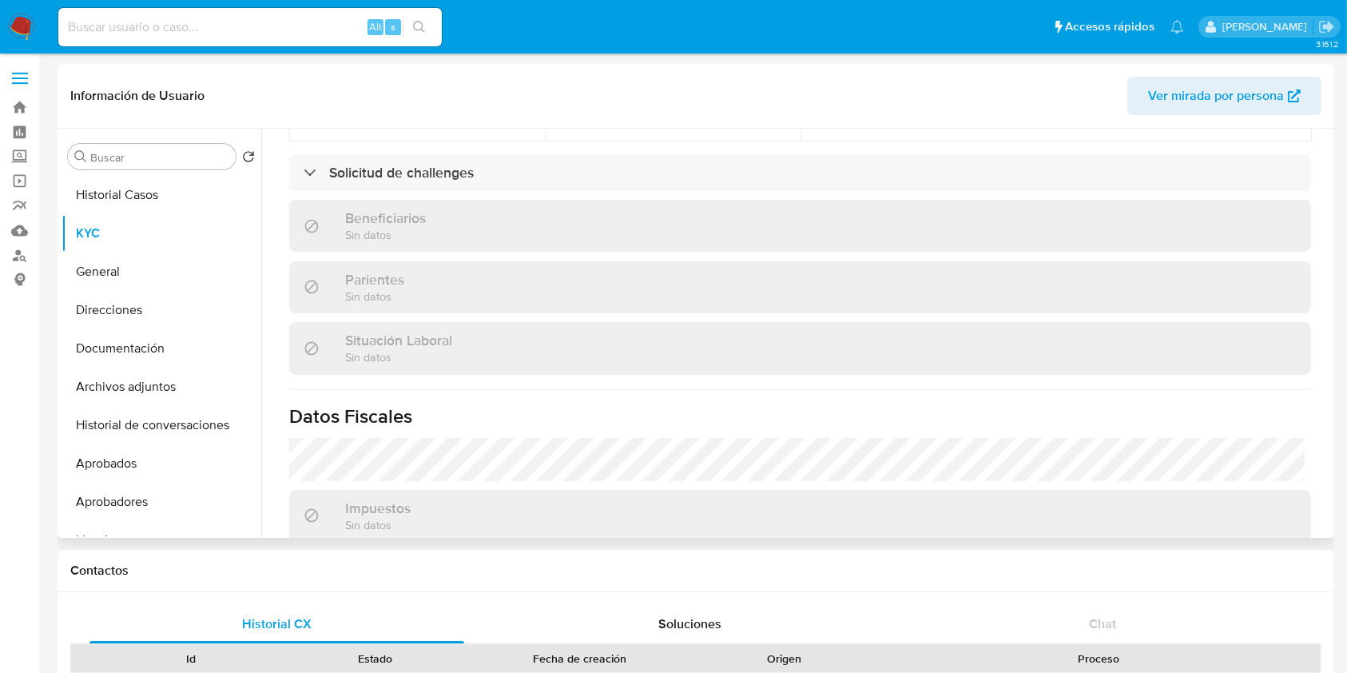
scroll to position [882, 0]
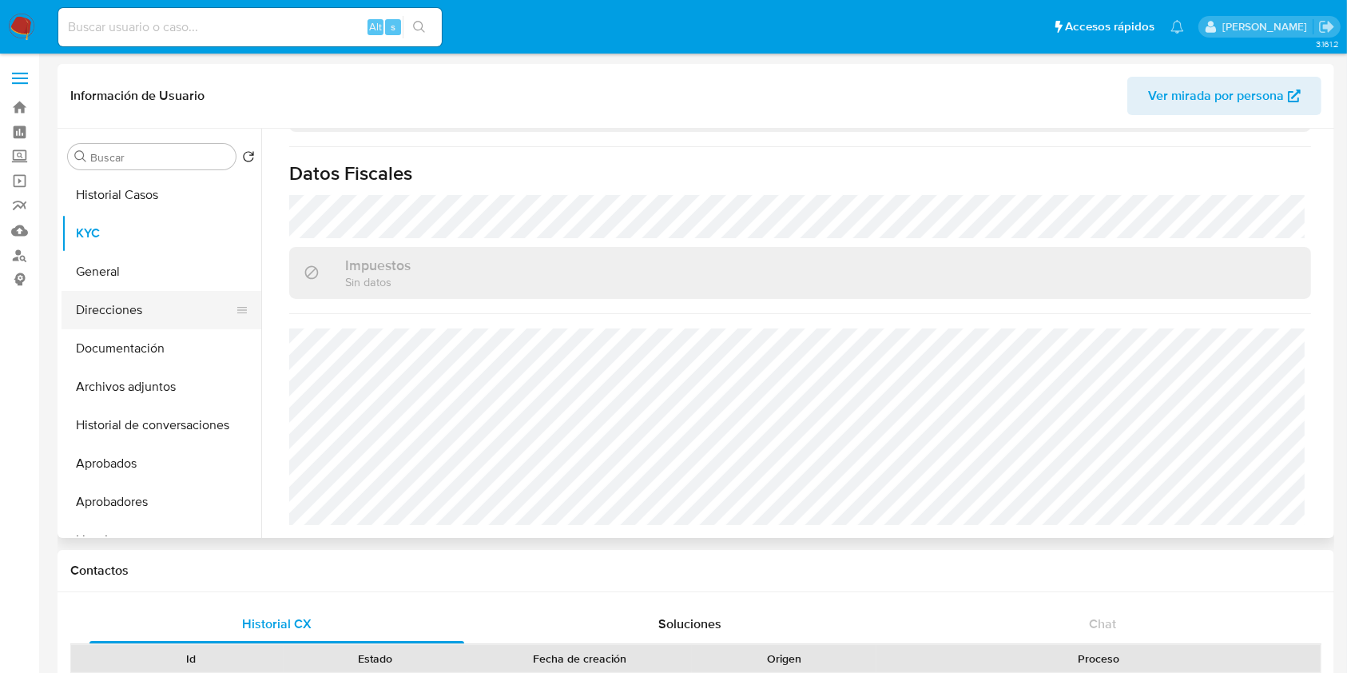
click at [107, 323] on button "Direcciones" at bounding box center [155, 310] width 187 height 38
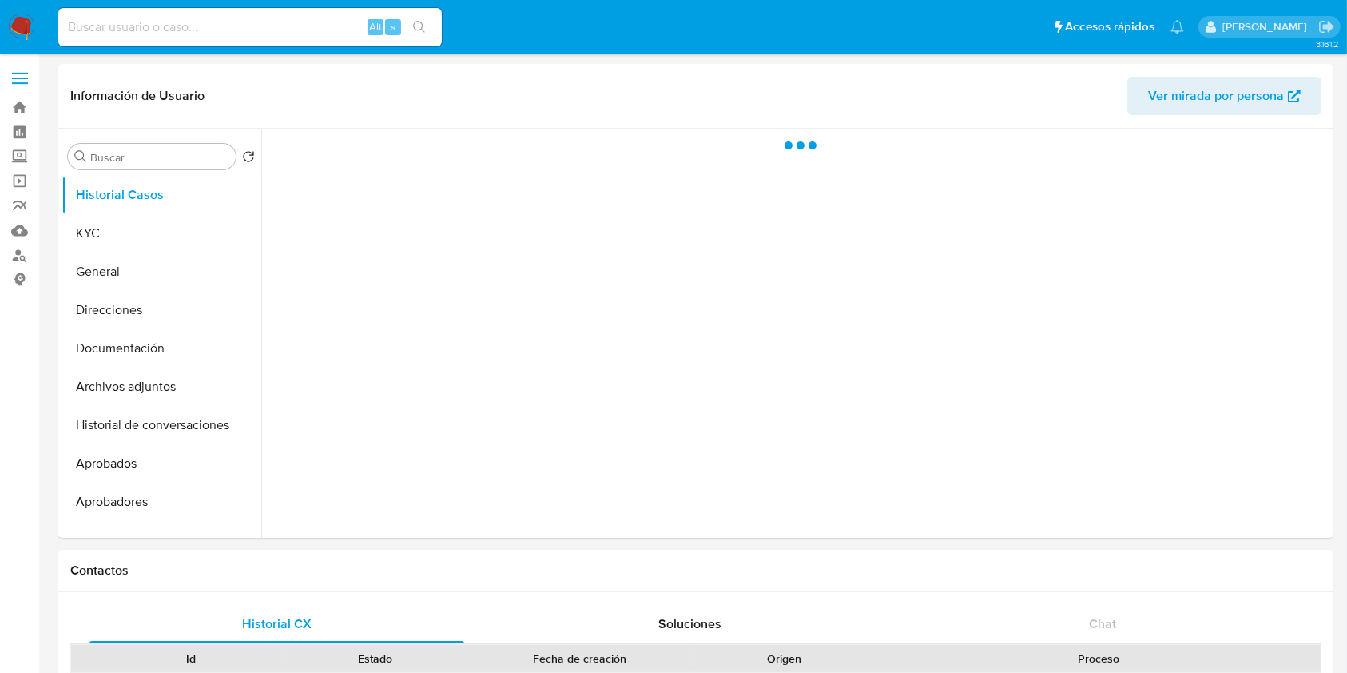
select select "10"
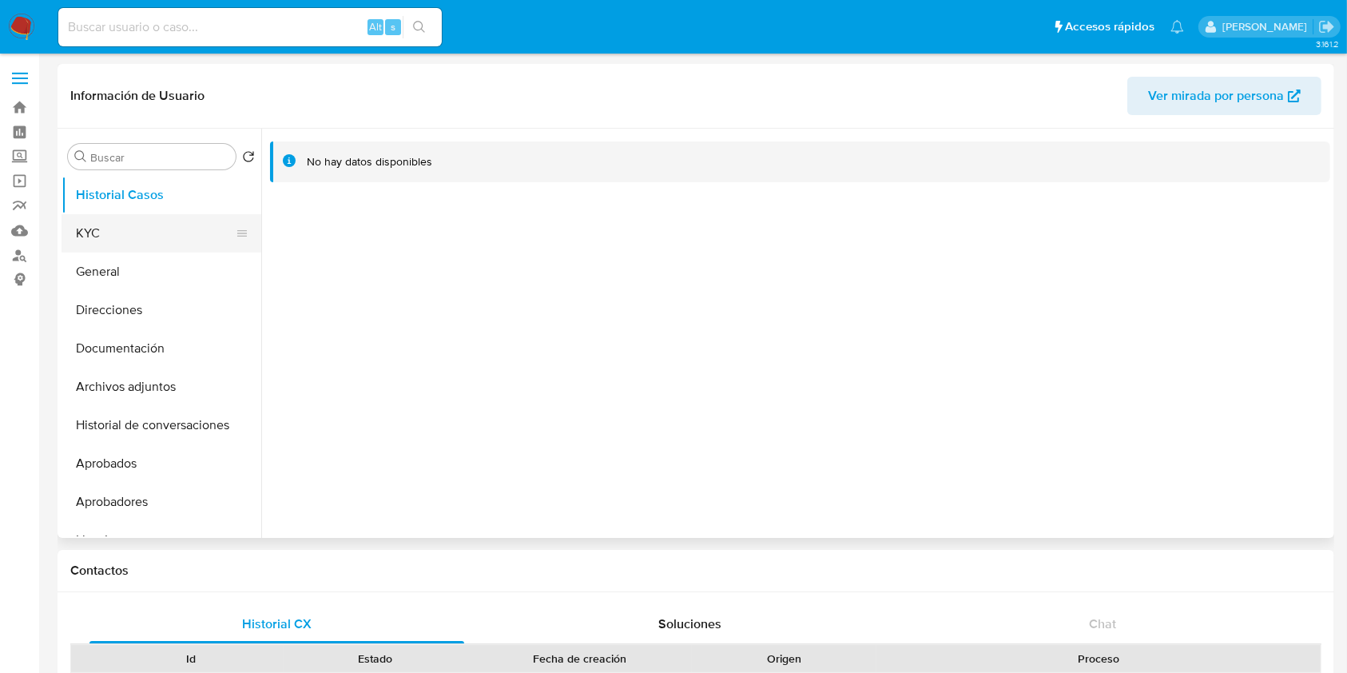
click at [102, 234] on button "KYC" at bounding box center [155, 233] width 187 height 38
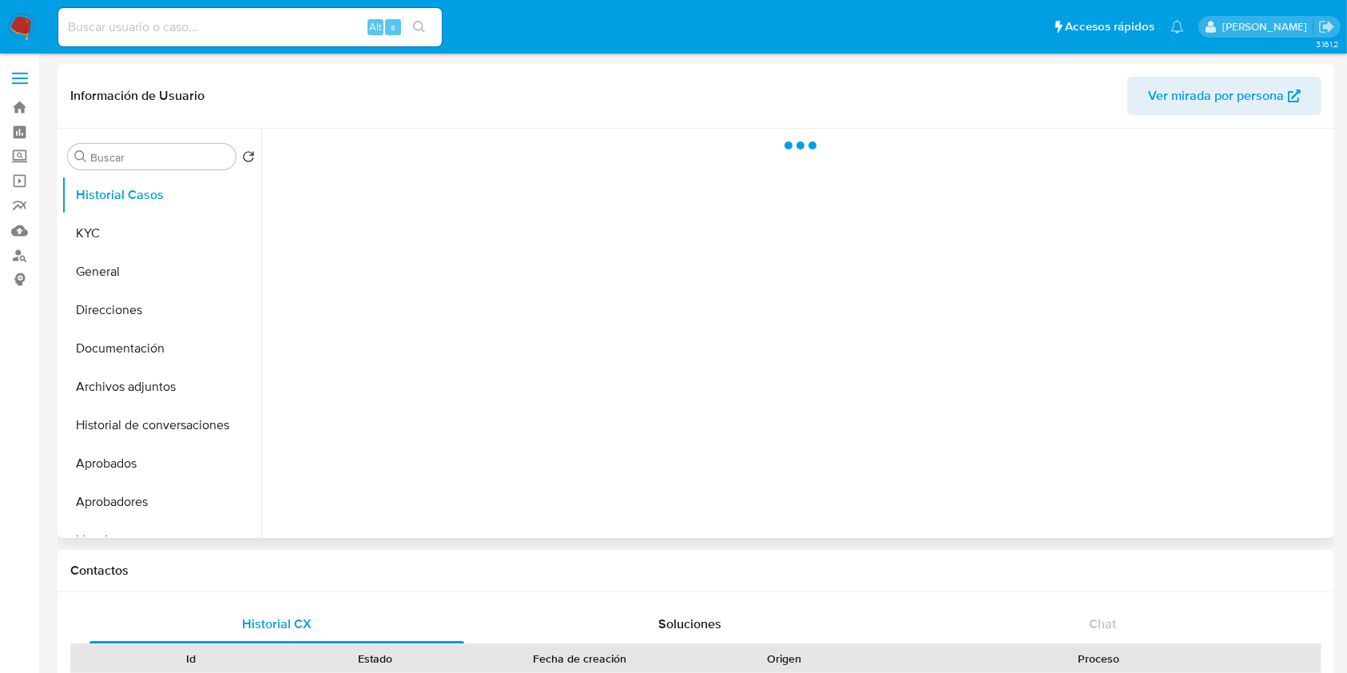
select select "10"
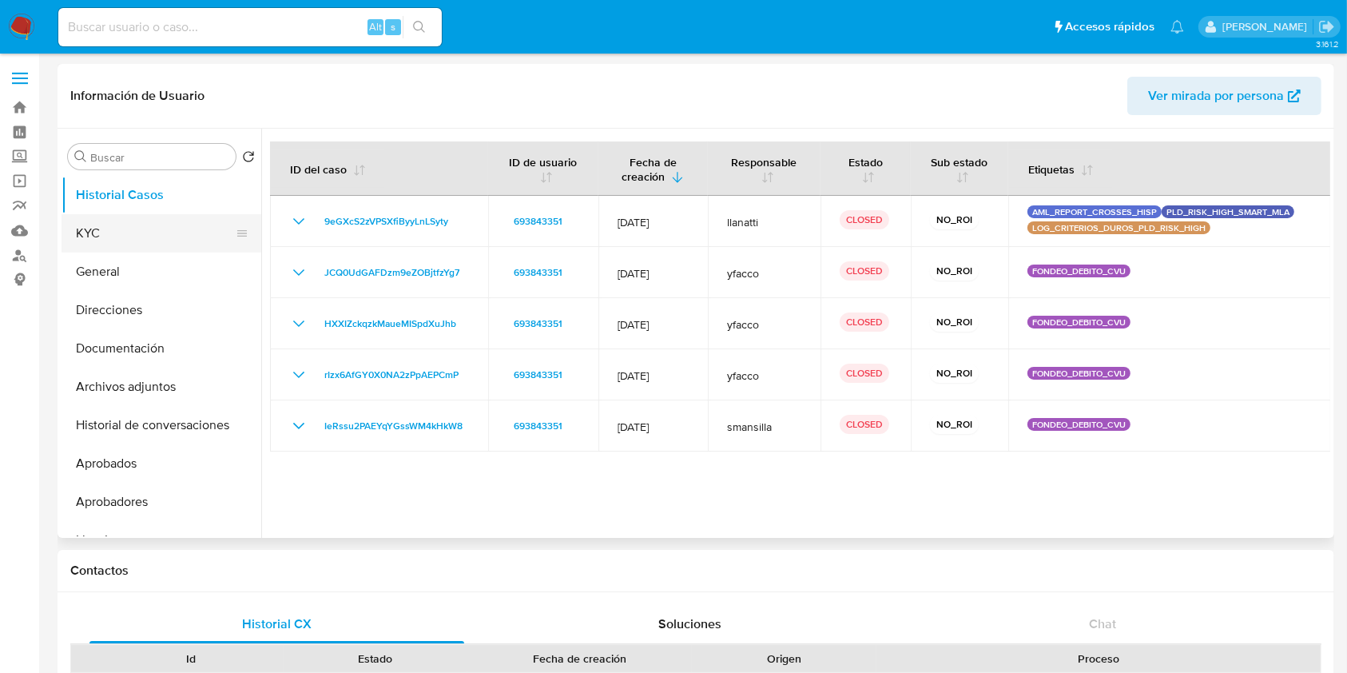
click at [142, 222] on button "KYC" at bounding box center [155, 233] width 187 height 38
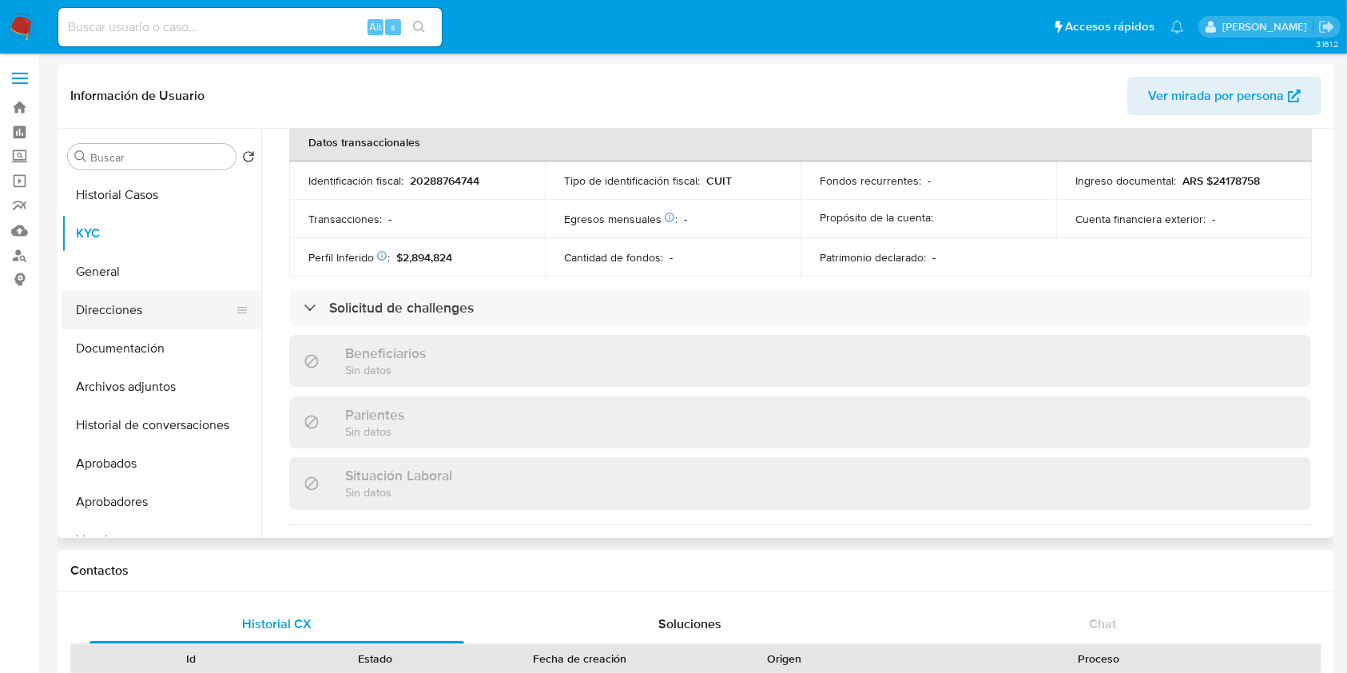
scroll to position [882, 0]
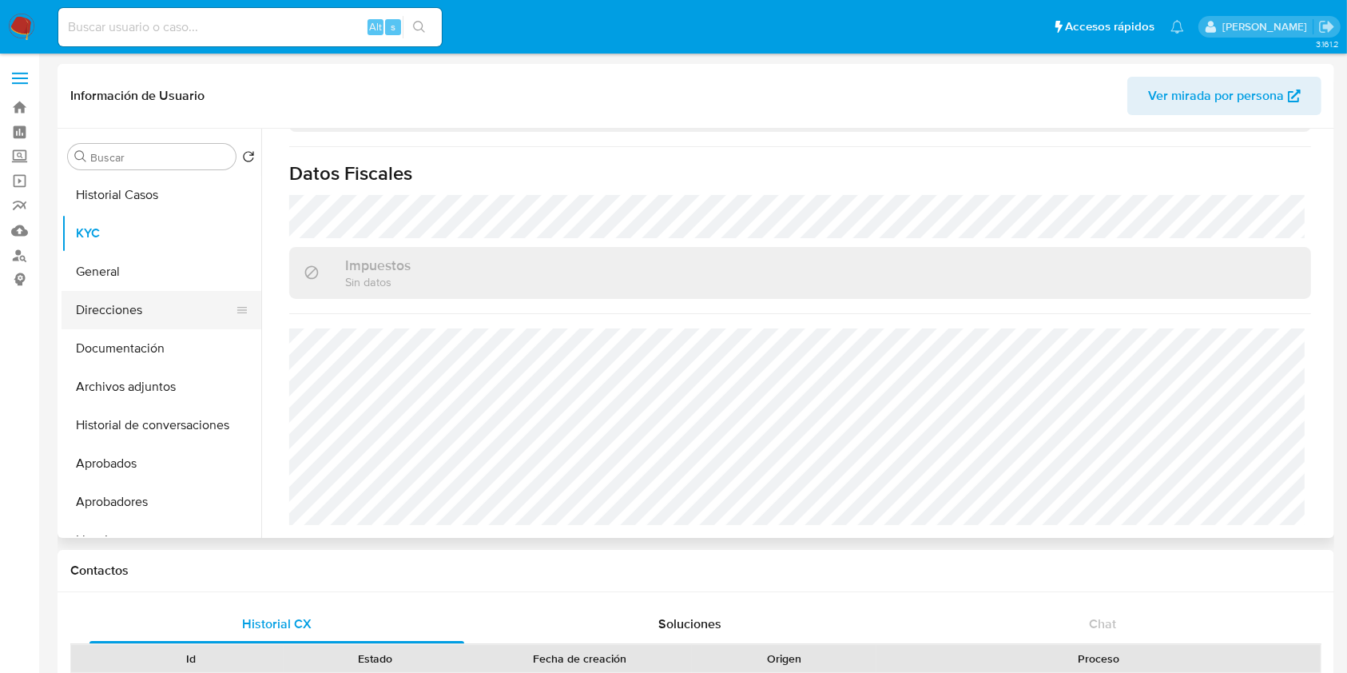
click at [109, 312] on button "Direcciones" at bounding box center [155, 310] width 187 height 38
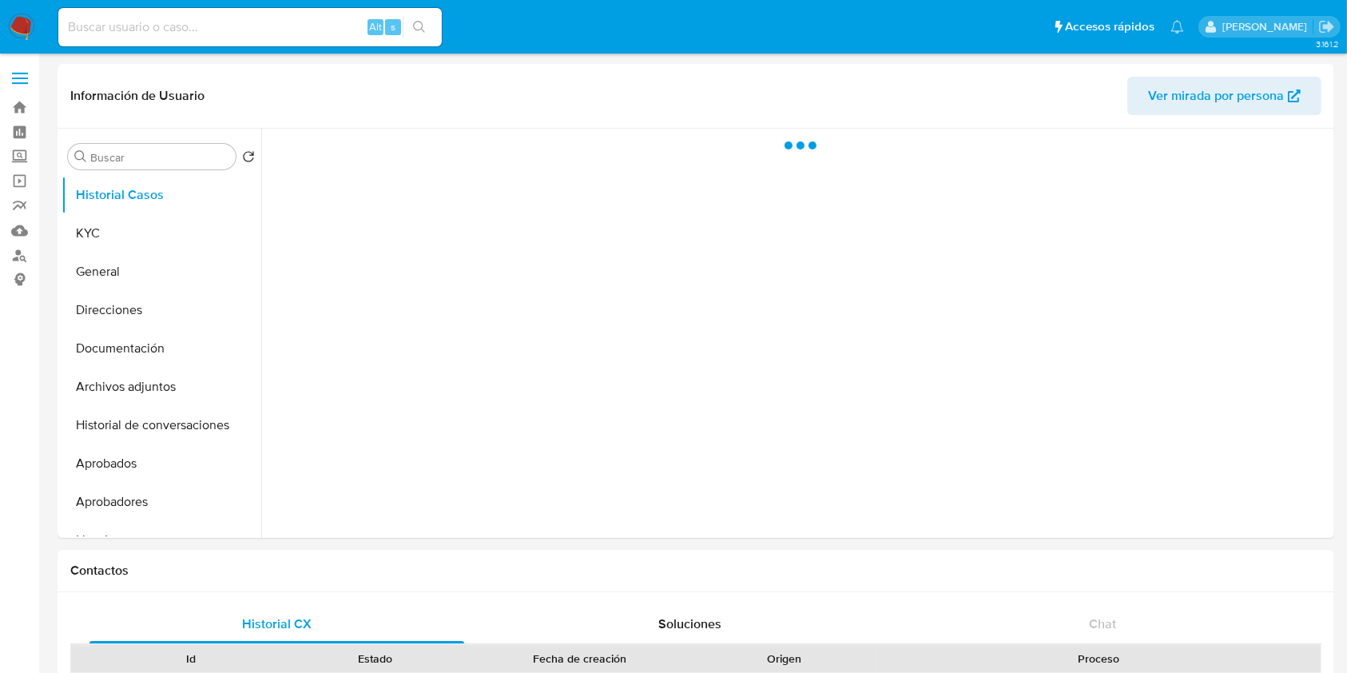
select select "10"
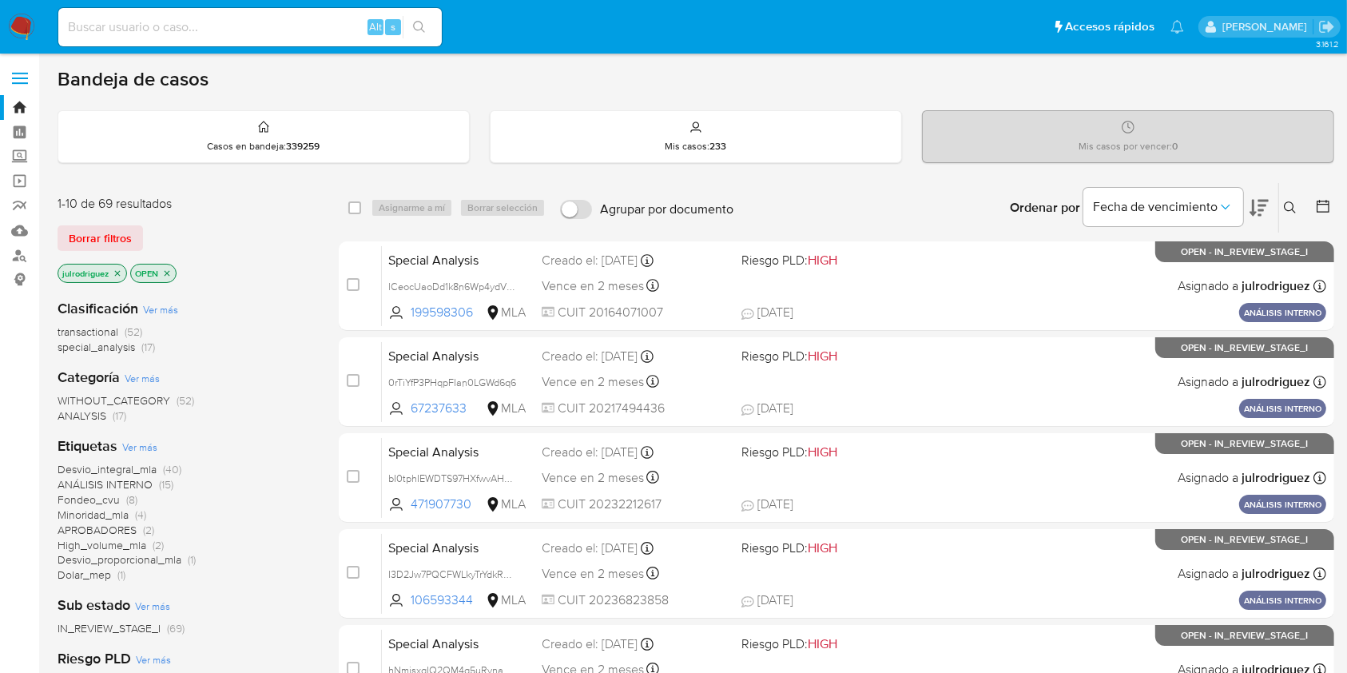
click at [1284, 208] on button at bounding box center [1292, 207] width 26 height 19
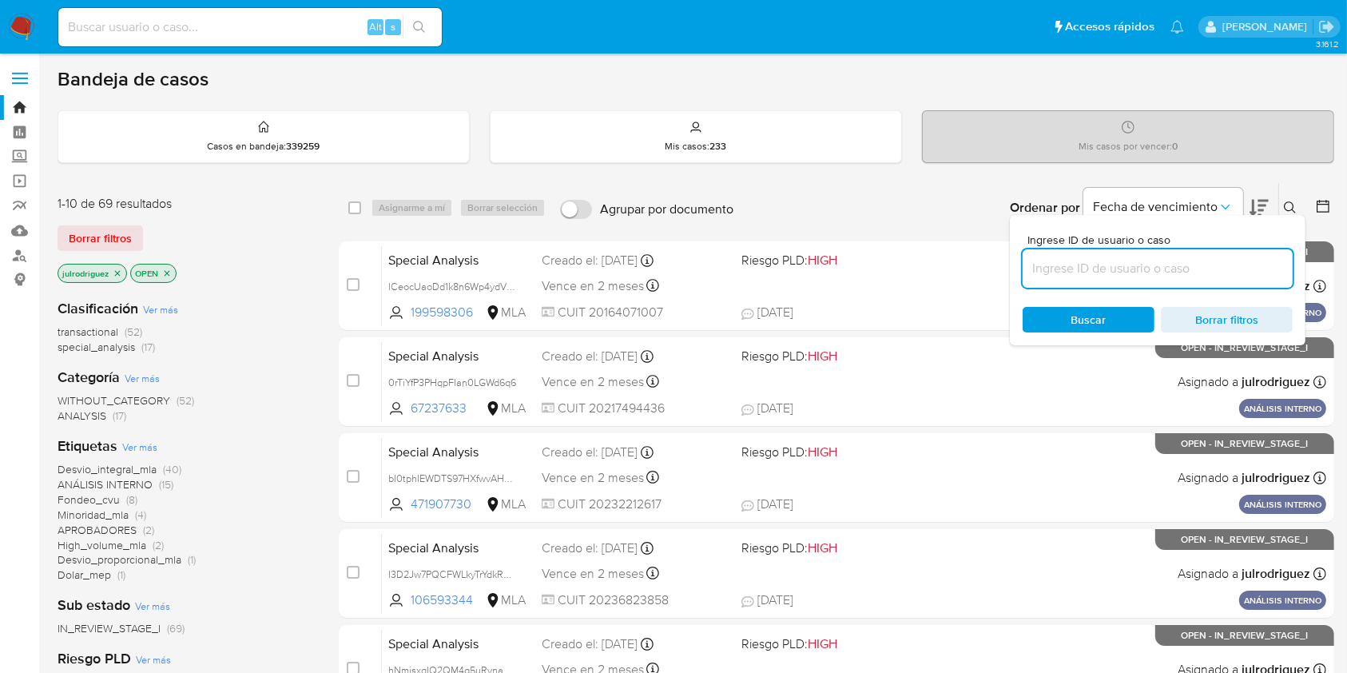
drag, startPoint x: 1141, startPoint y: 266, endPoint x: 1126, endPoint y: 277, distance: 18.2
click at [1141, 266] on input at bounding box center [1158, 268] width 270 height 21
type input "xlz7dMPB5k3xtsiDhvUEnzyz"
click at [1087, 313] on span "Buscar" at bounding box center [1088, 320] width 35 height 26
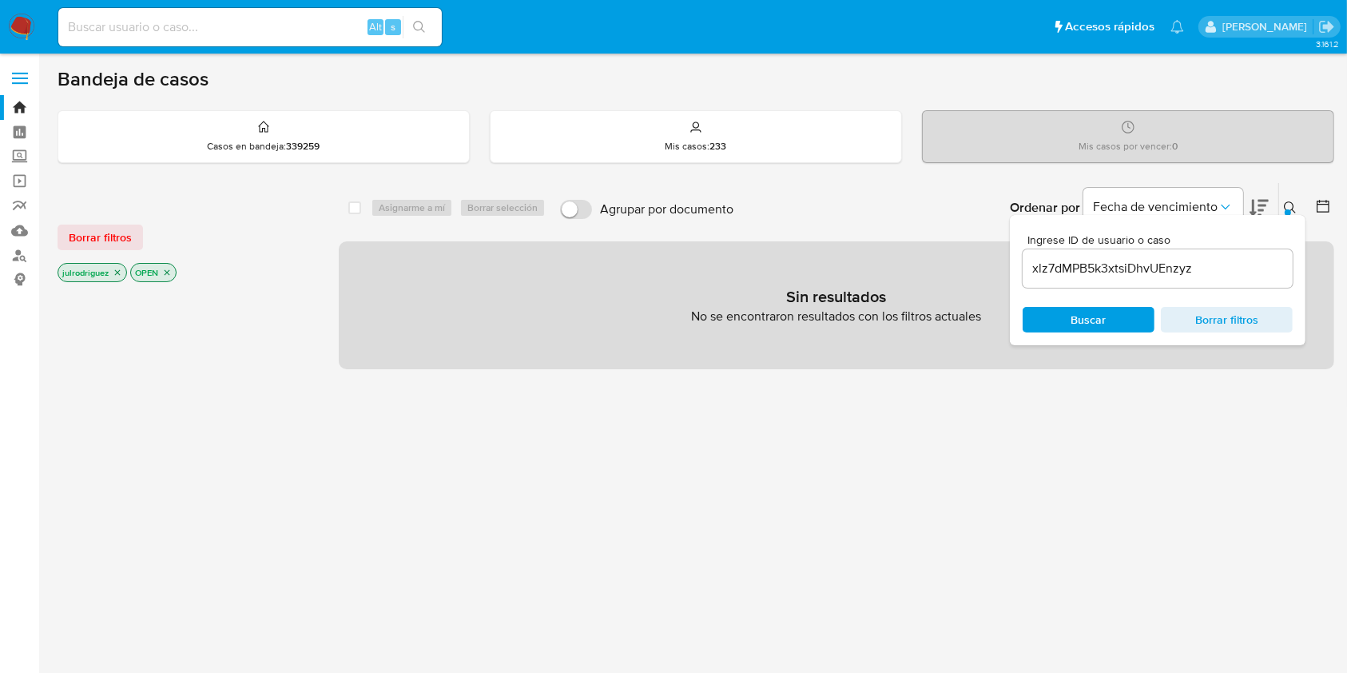
click at [168, 277] on p "OPEN" at bounding box center [153, 273] width 45 height 18
click at [165, 272] on icon "close-filter" at bounding box center [167, 273] width 10 height 10
click at [115, 269] on icon "close-filter" at bounding box center [118, 273] width 10 height 10
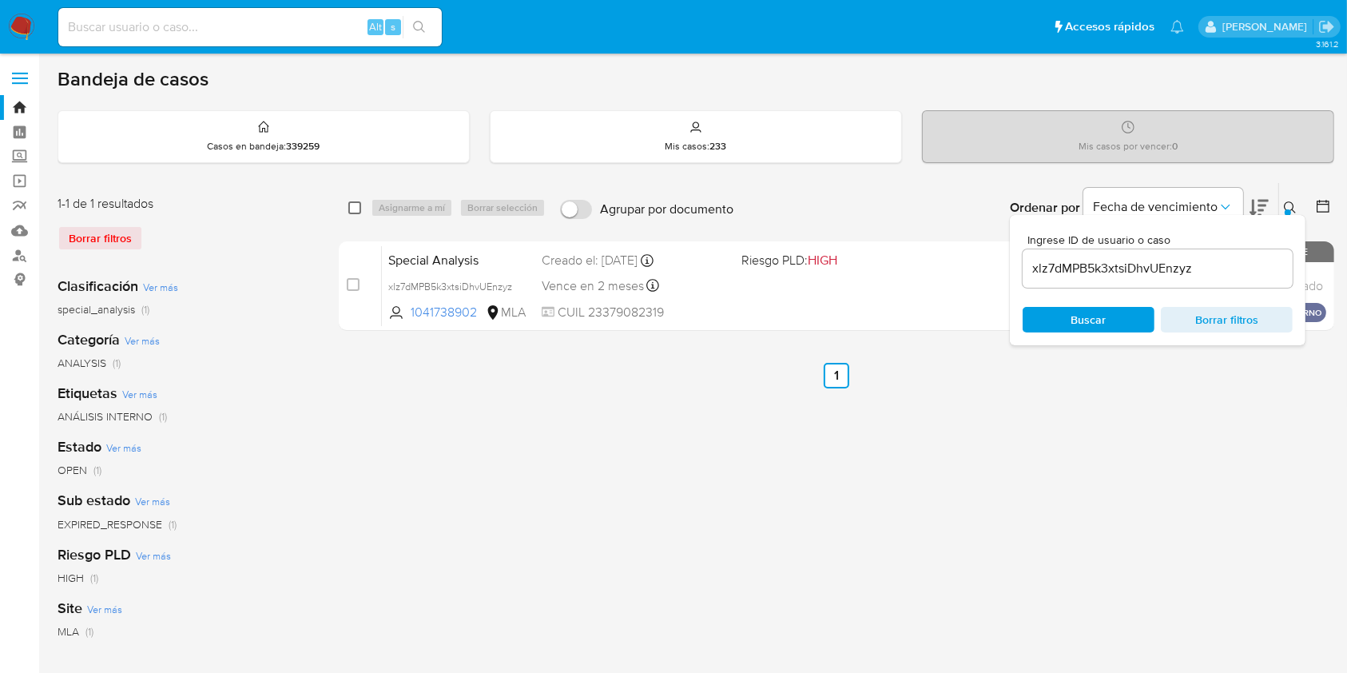
click at [352, 205] on input "checkbox" at bounding box center [354, 207] width 13 height 13
checkbox input "true"
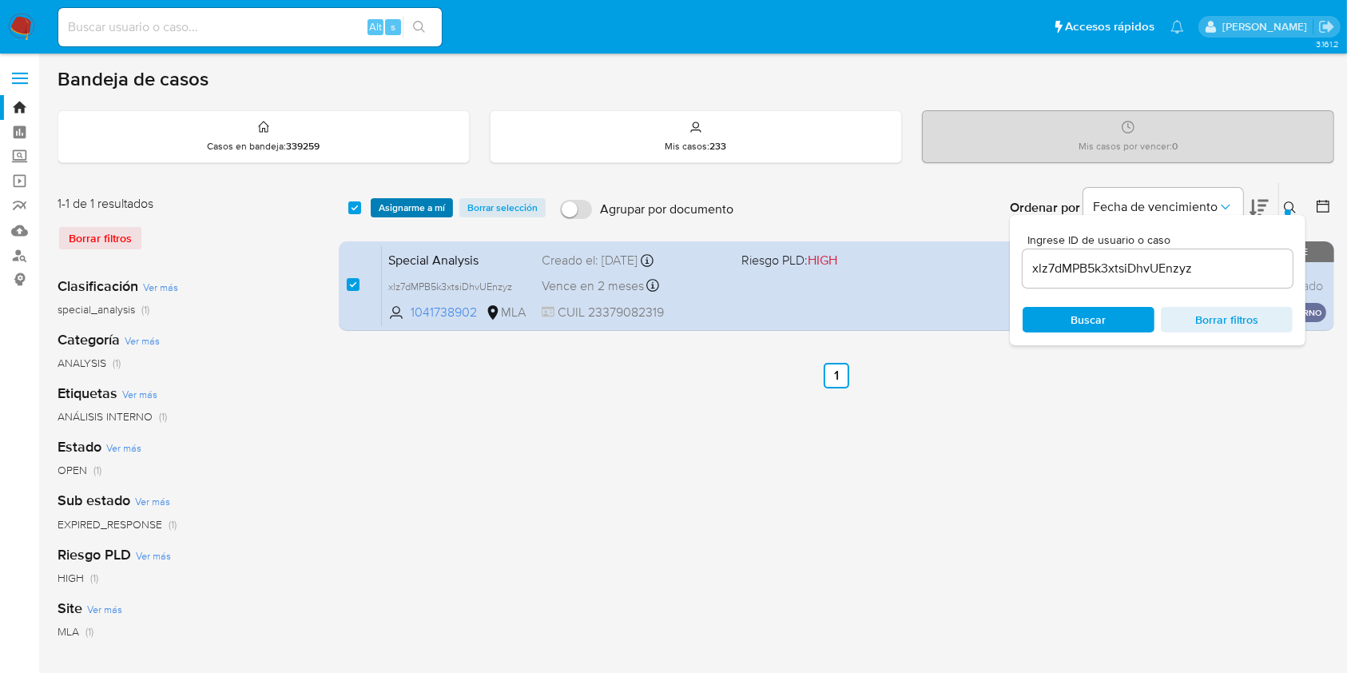
click at [395, 207] on span "Asignarme a mí" at bounding box center [412, 208] width 66 height 16
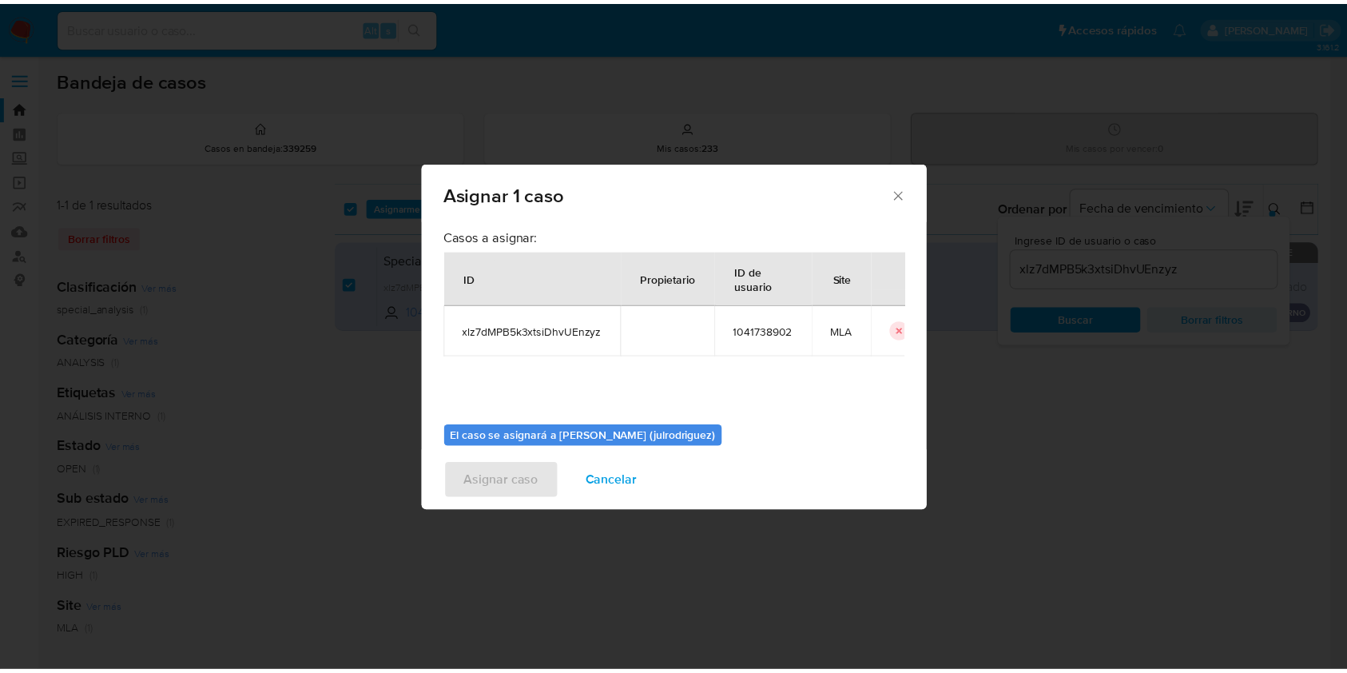
scroll to position [81, 0]
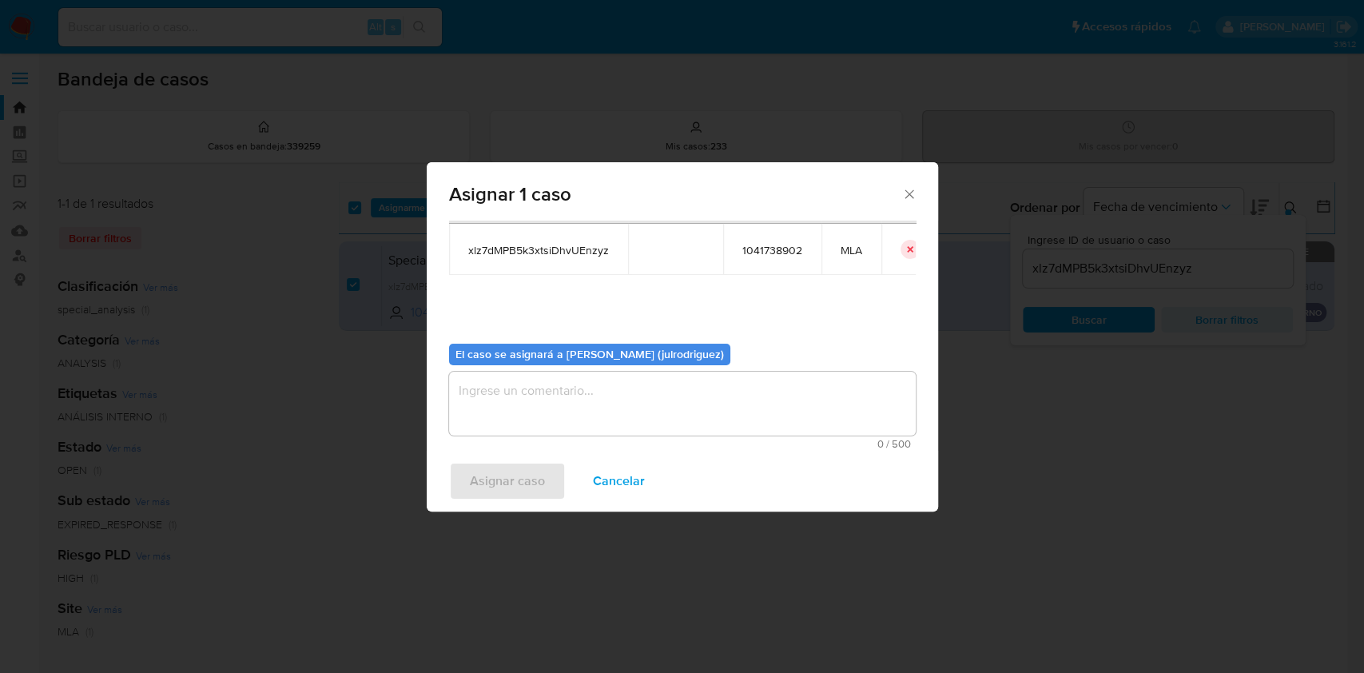
click at [626, 406] on textarea "assign-modal" at bounding box center [682, 403] width 467 height 64
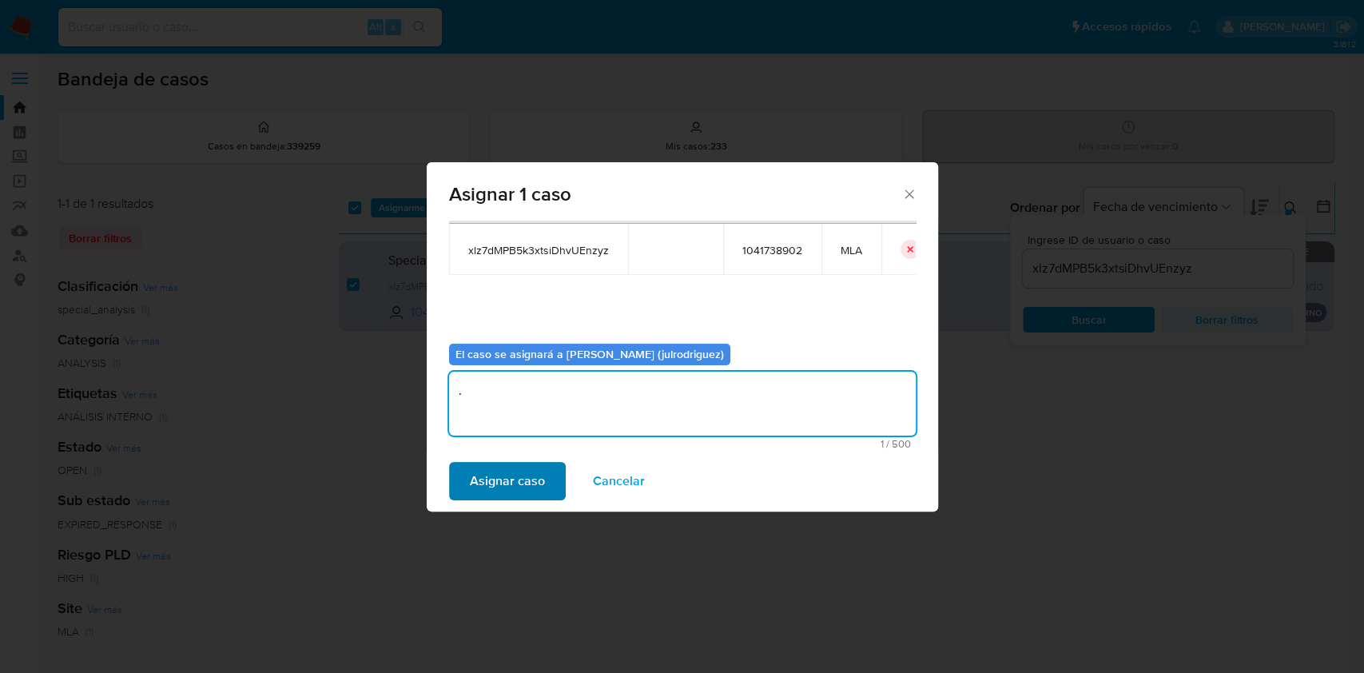
type textarea "."
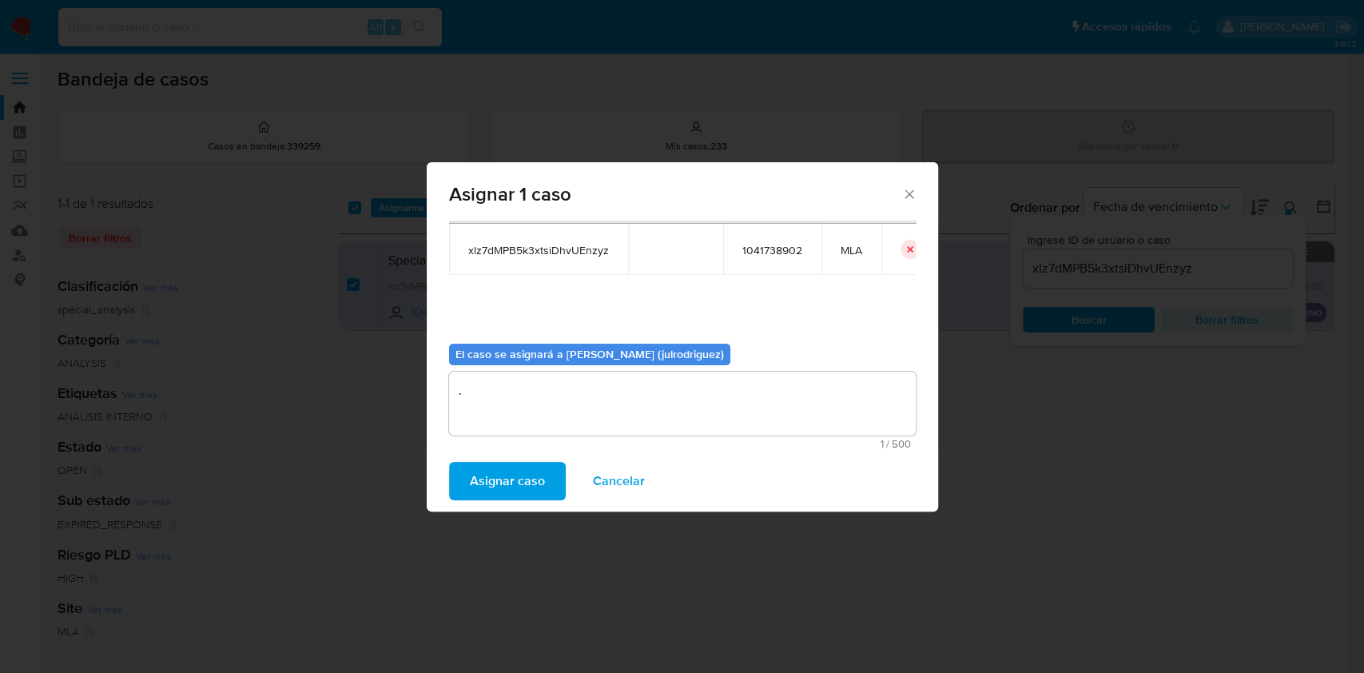
click at [534, 480] on span "Asignar caso" at bounding box center [507, 480] width 75 height 35
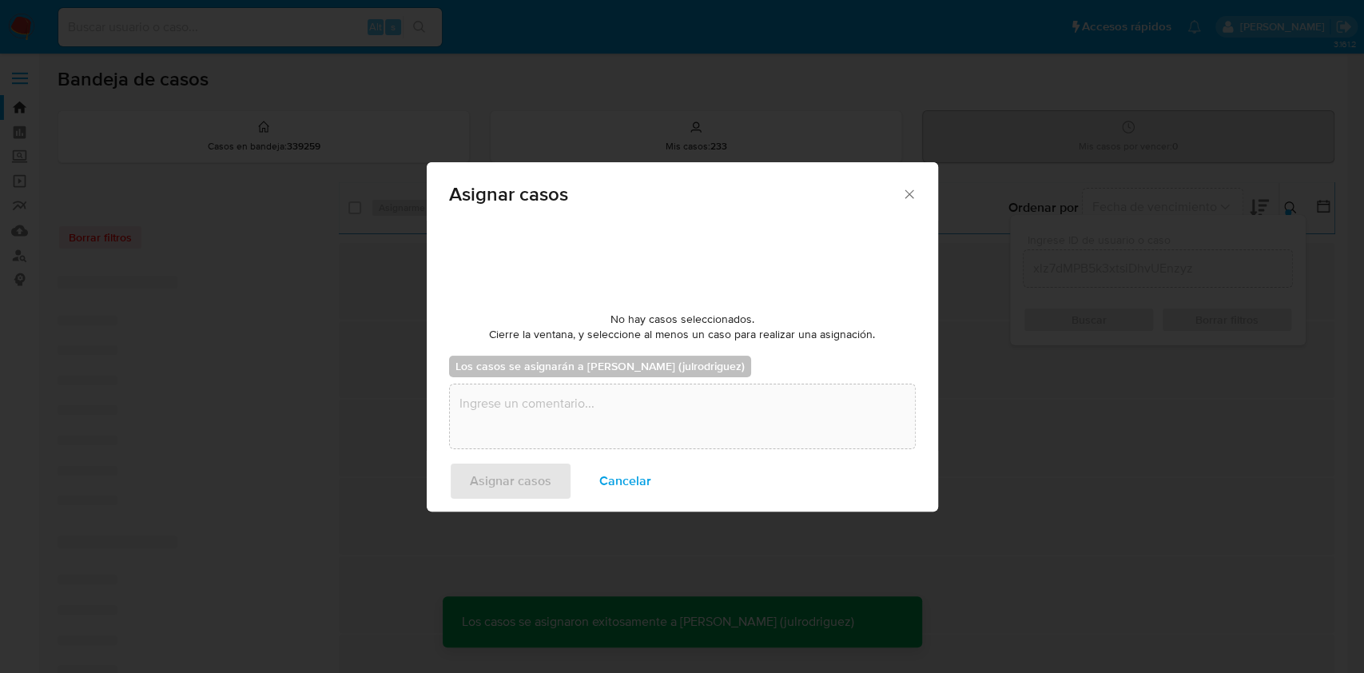
checkbox input "false"
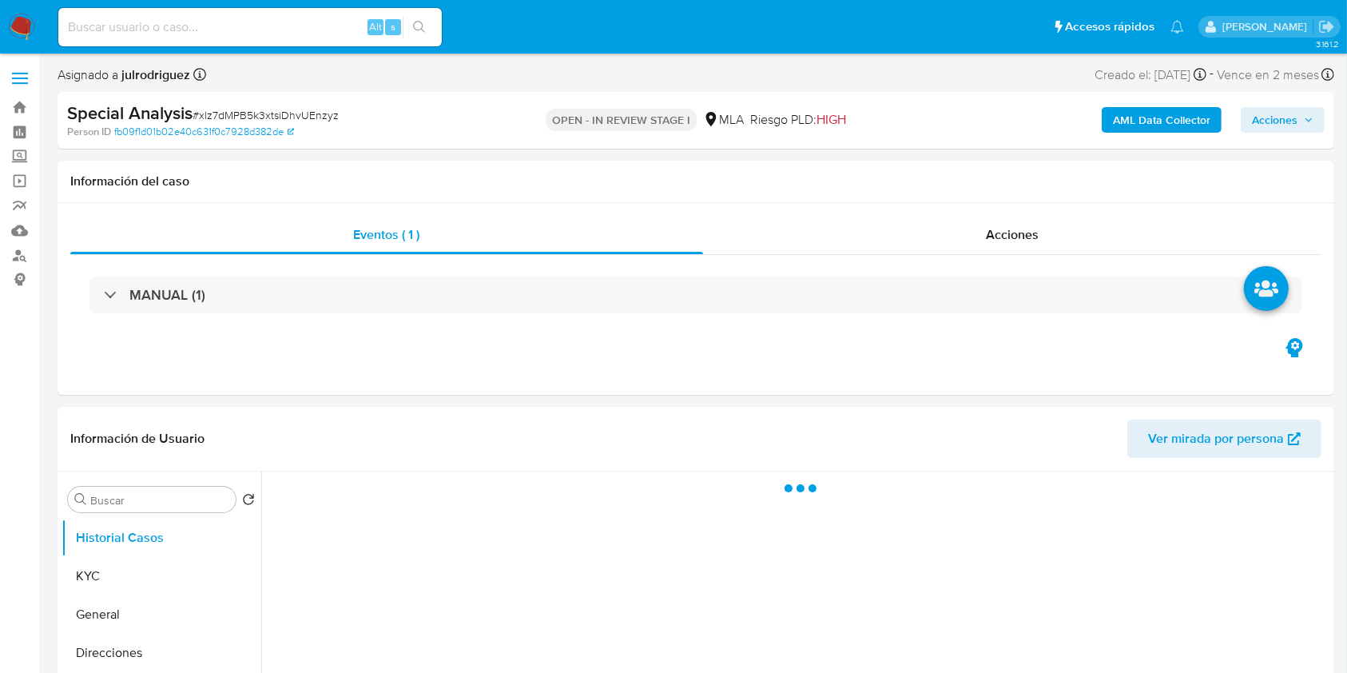
select select "10"
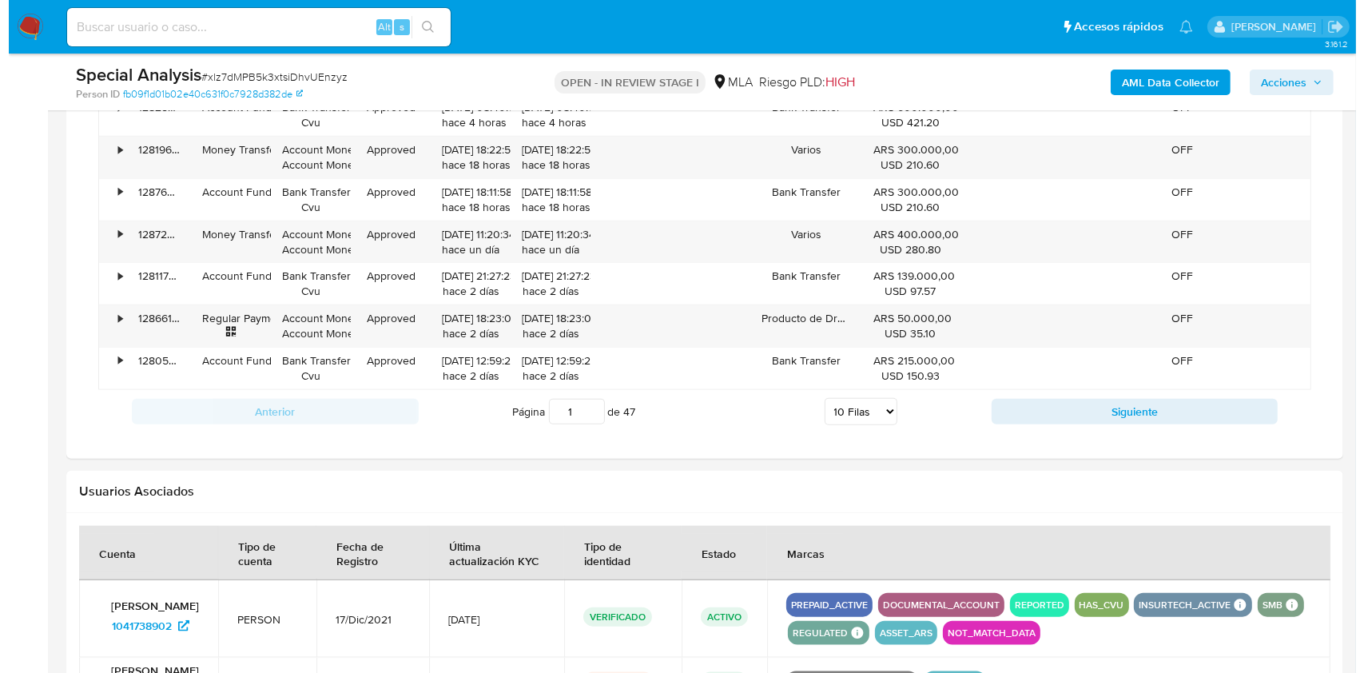
scroll to position [2231, 0]
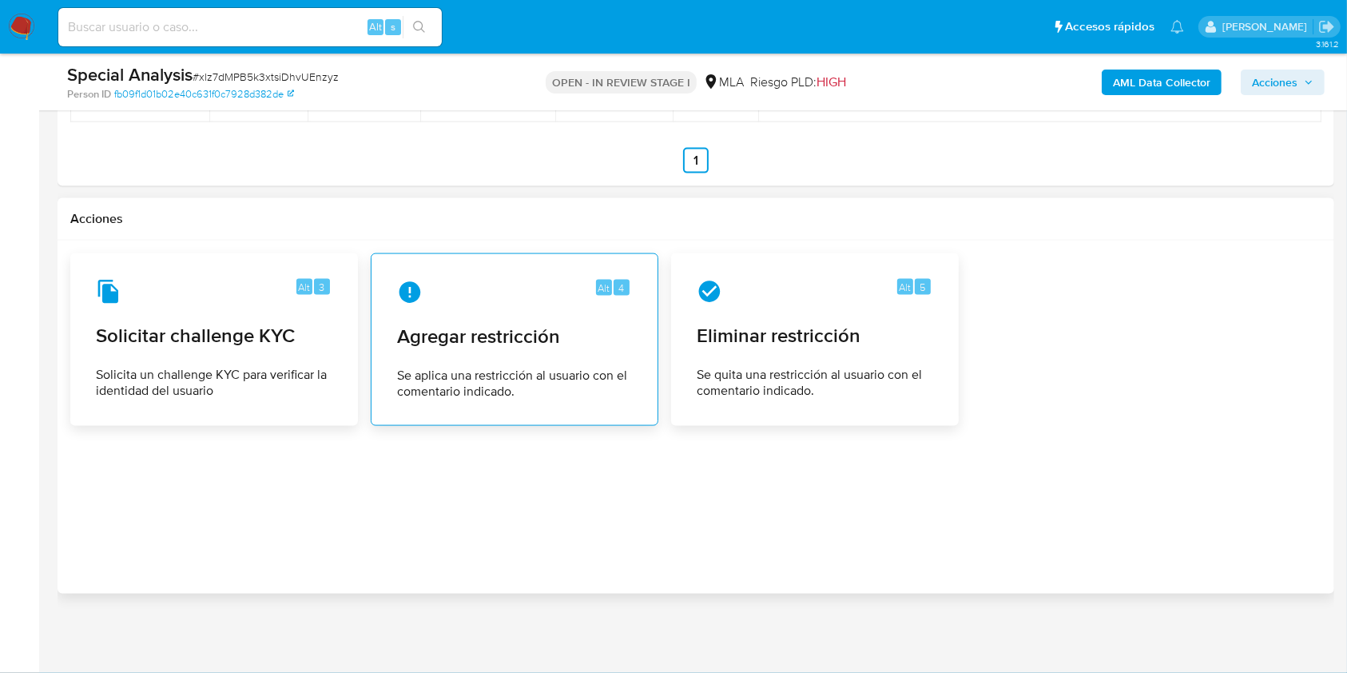
click at [499, 324] on span "Agregar restricción" at bounding box center [514, 336] width 235 height 24
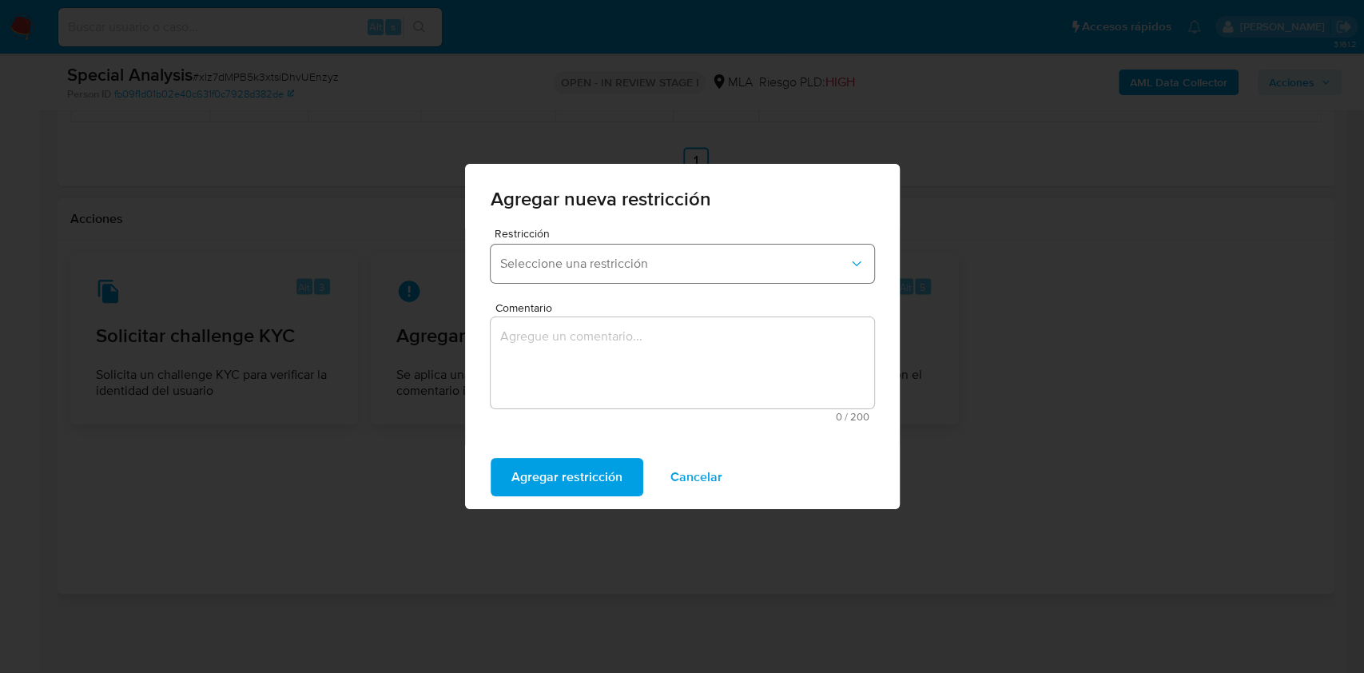
click at [665, 260] on span "Seleccione una restricción" at bounding box center [674, 264] width 348 height 16
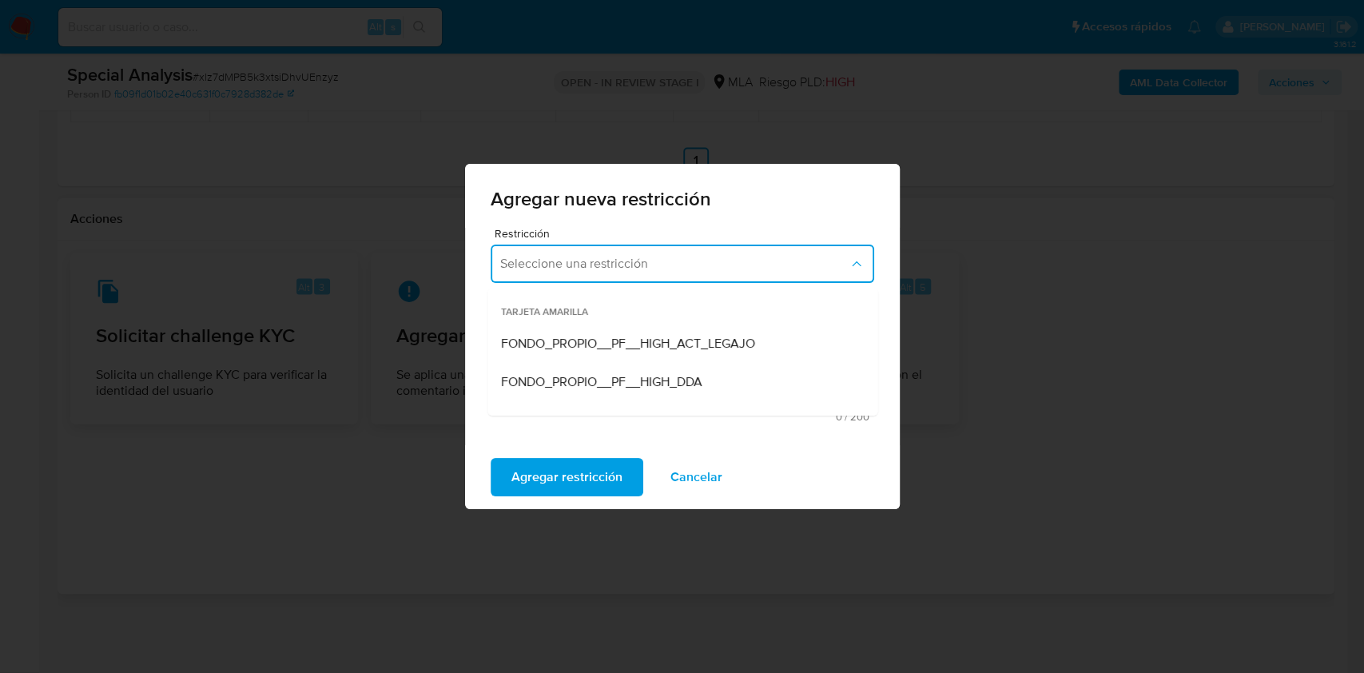
scroll to position [426, 0]
click at [1006, 316] on div "Agregar nueva restricción Restricción Seleccione una restricción TARJETA ROJA S…" at bounding box center [682, 336] width 1364 height 673
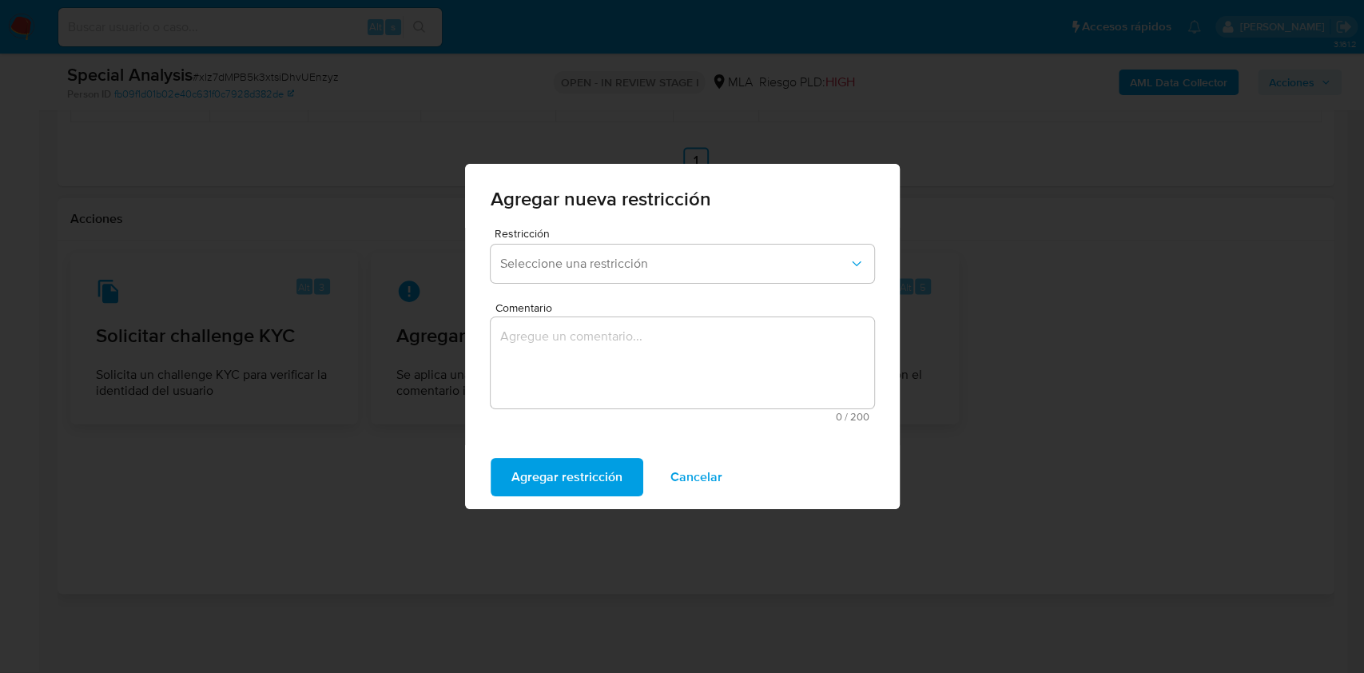
click at [719, 471] on button "Cancelar" at bounding box center [695, 477] width 93 height 38
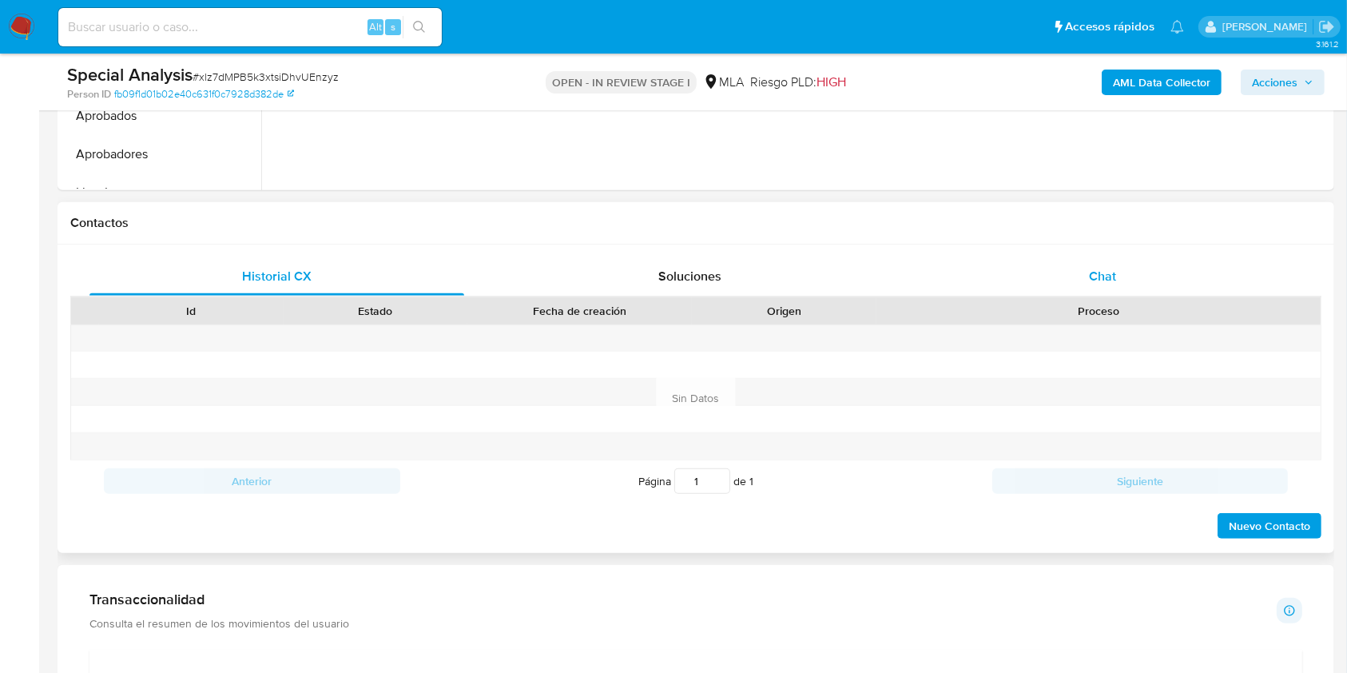
click at [1102, 264] on div "Chat" at bounding box center [1103, 276] width 375 height 38
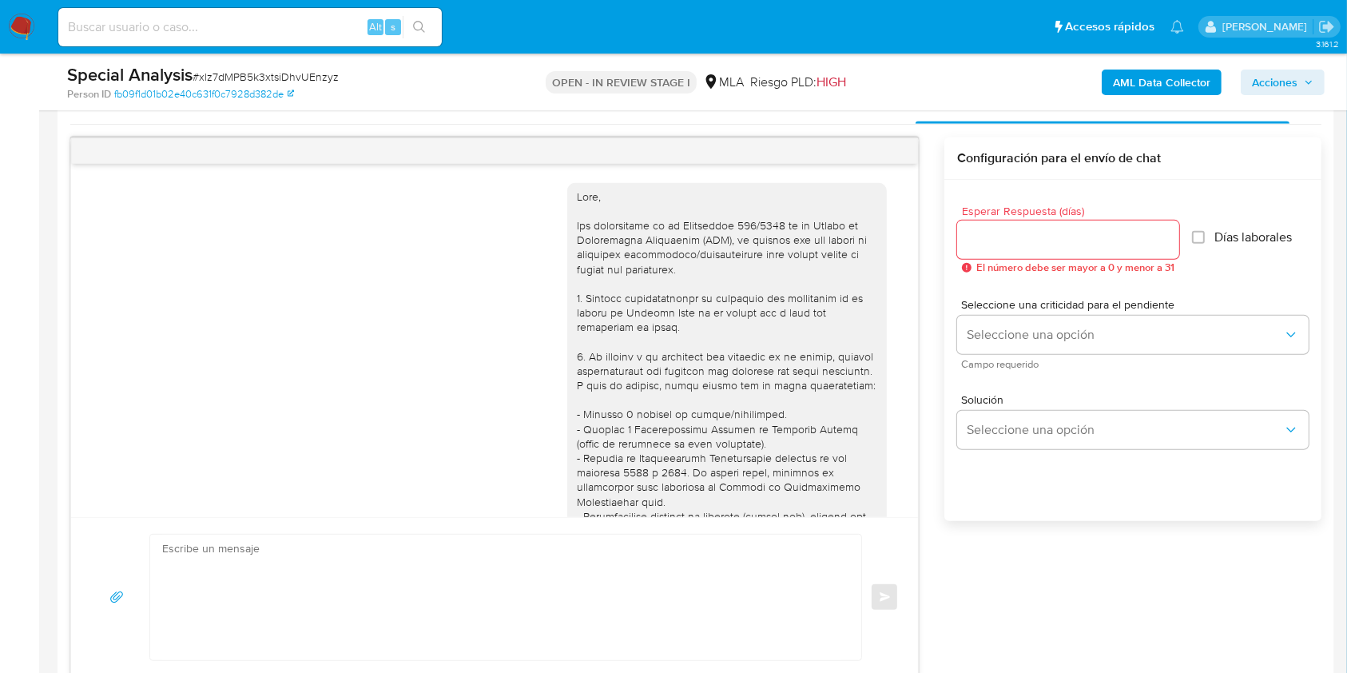
scroll to position [741, 0]
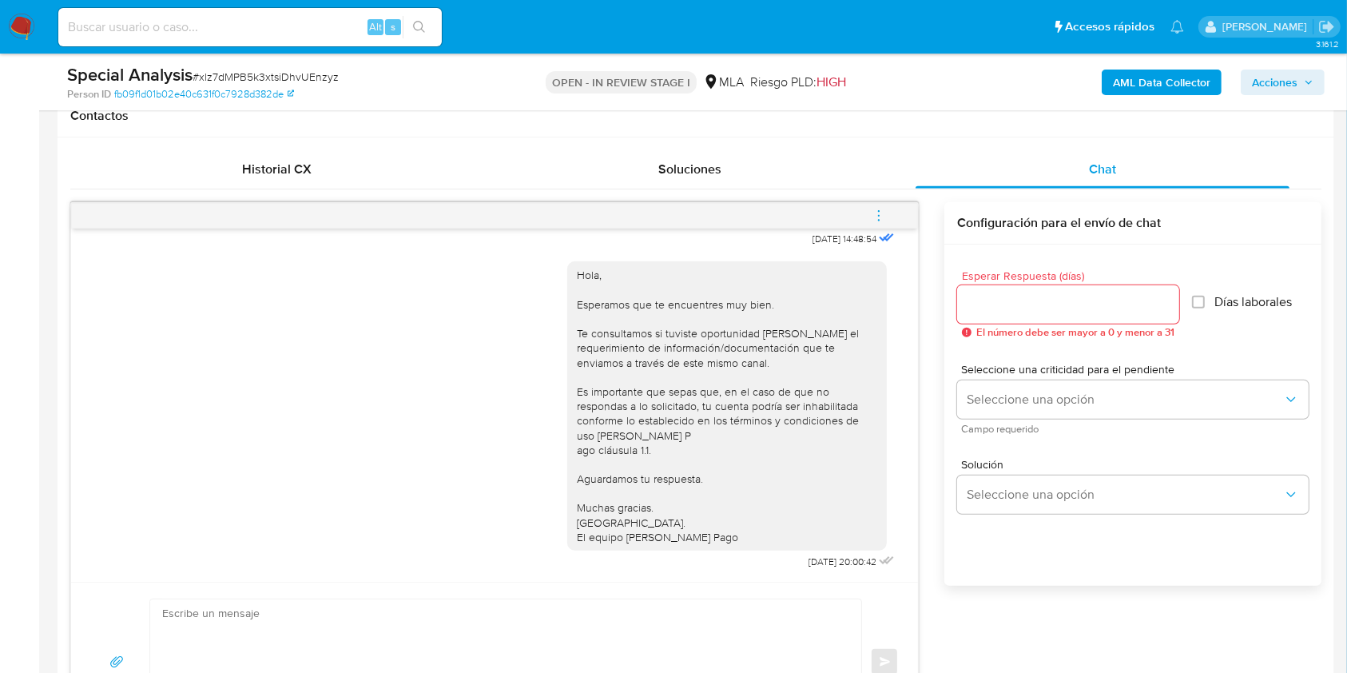
click at [883, 219] on icon "menu-action" at bounding box center [879, 216] width 14 height 14
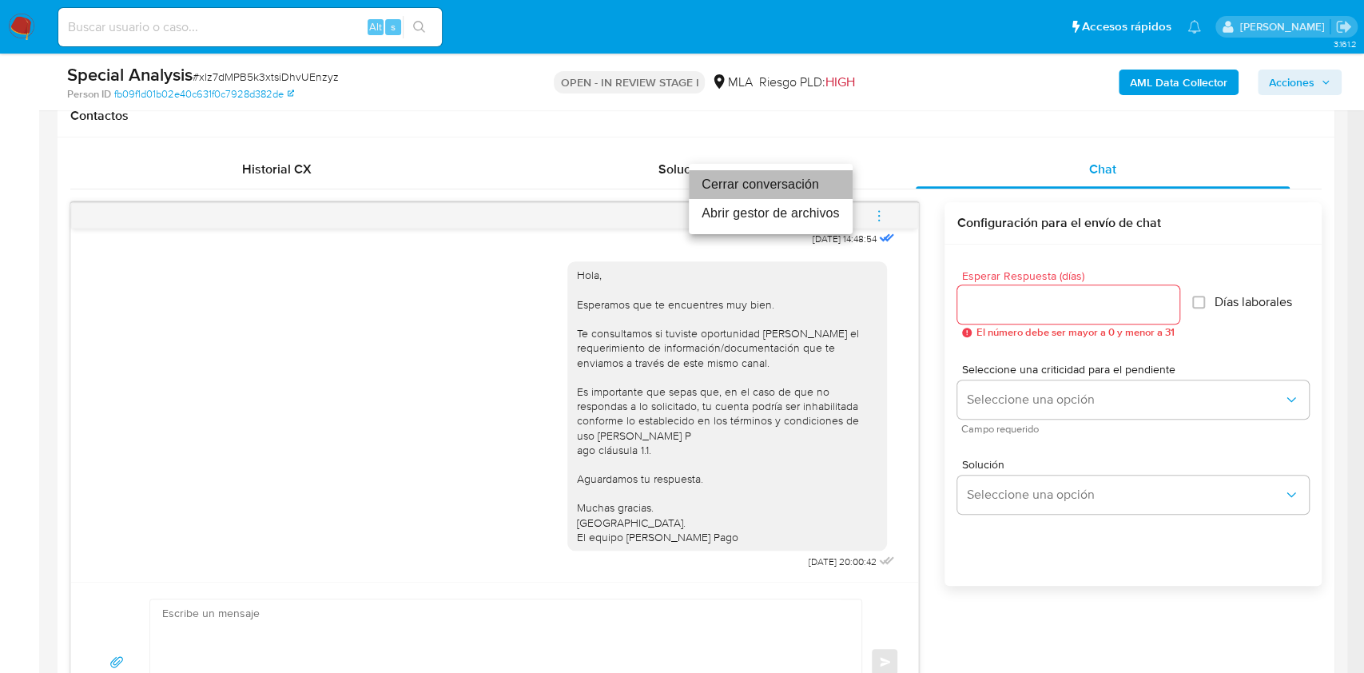
click at [753, 193] on li "Cerrar conversación" at bounding box center [771, 184] width 164 height 29
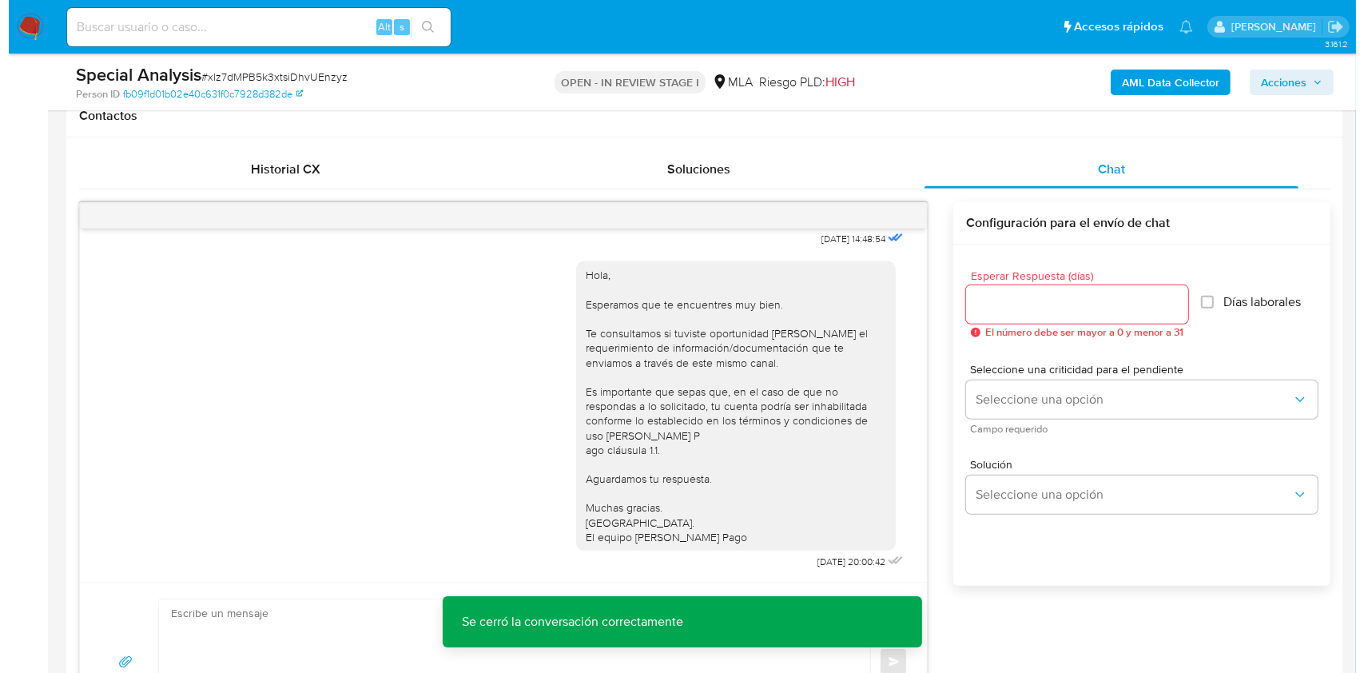
scroll to position [2540, 0]
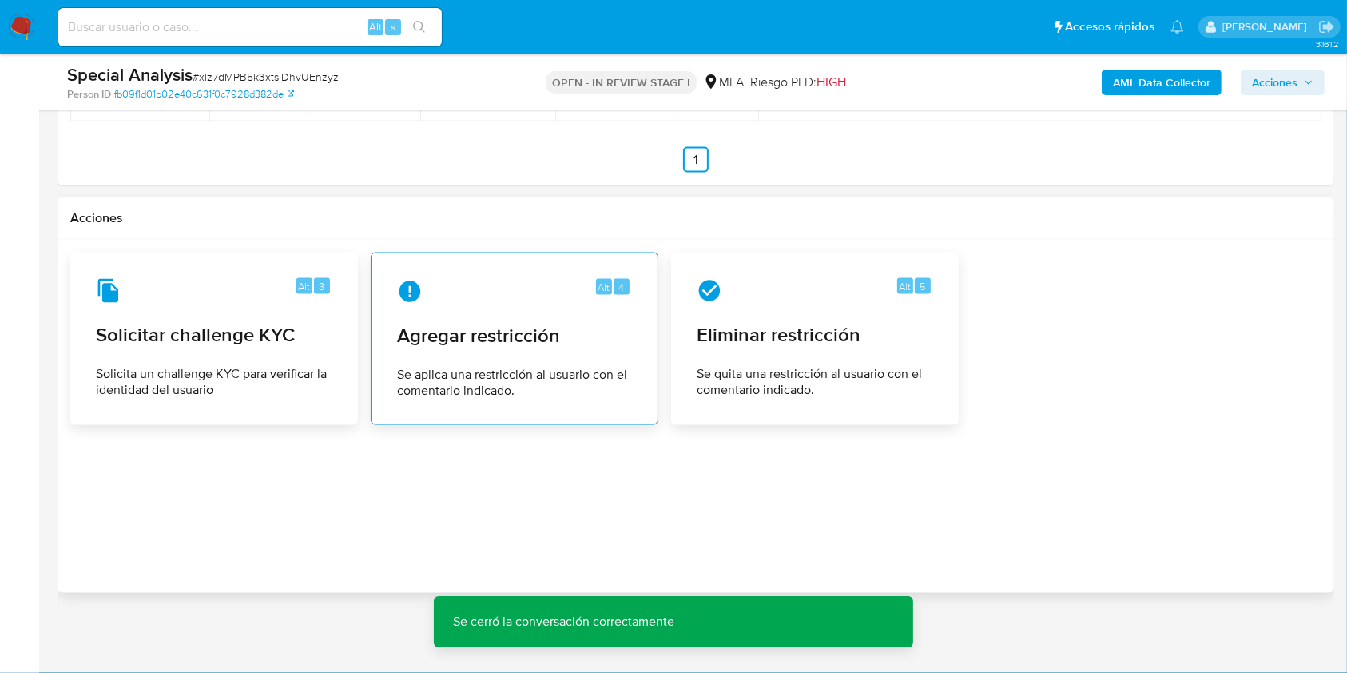
click at [546, 310] on div "Alt 4 Agregar restricción Se aplica una restricción al usuario con el comentari…" at bounding box center [514, 338] width 260 height 145
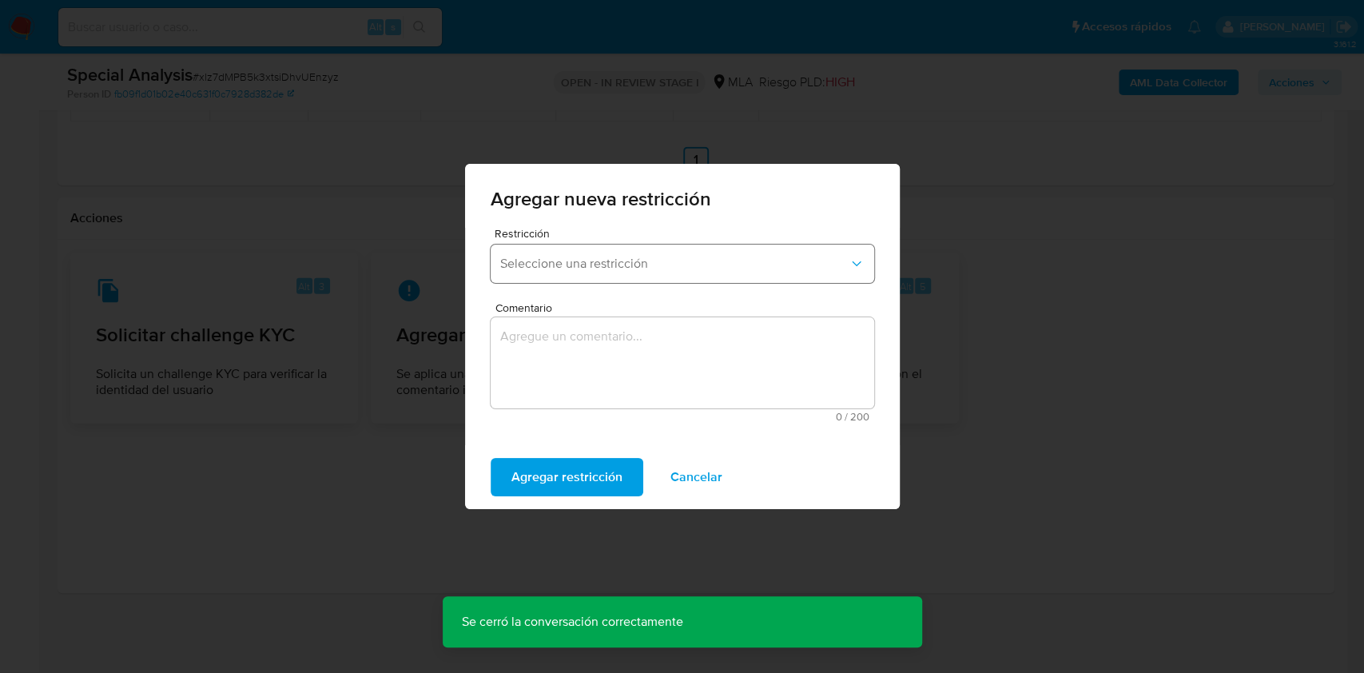
click at [597, 269] on span "Seleccione una restricción" at bounding box center [674, 264] width 348 height 16
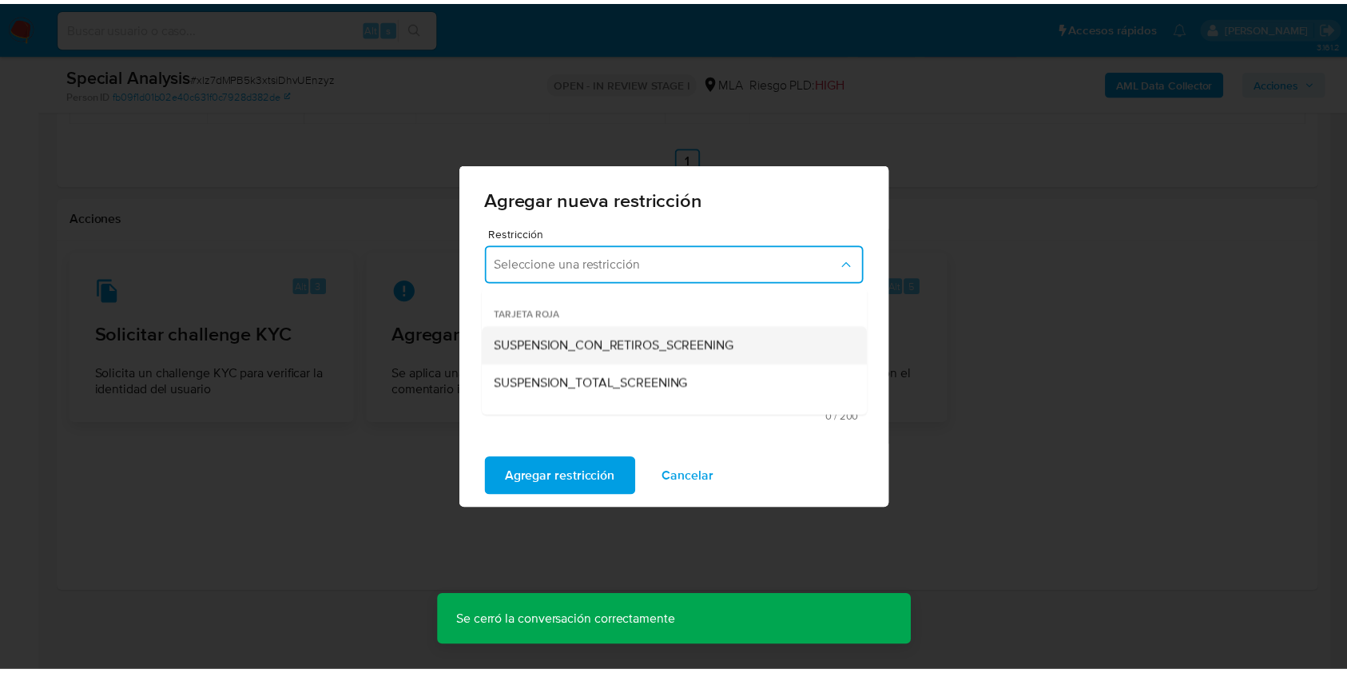
scroll to position [213, 0]
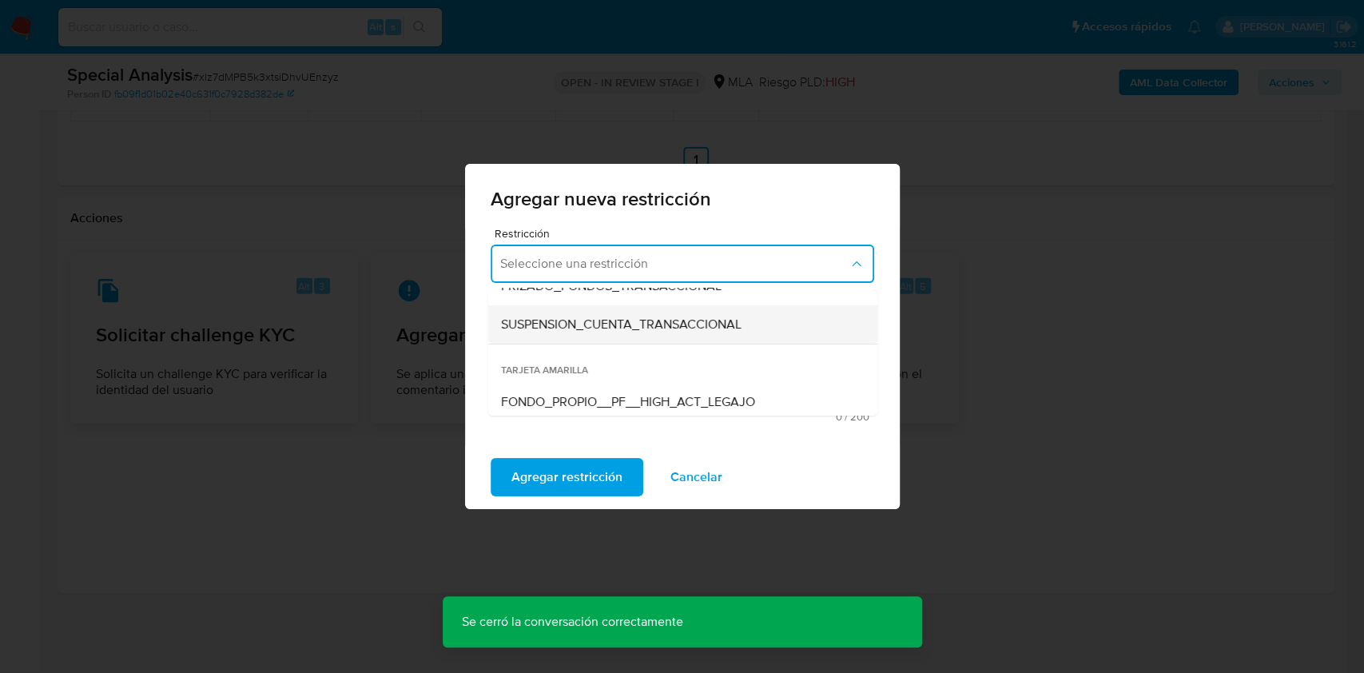
click at [590, 331] on span "SUSPENSION_CUENTA_TRANSACCIONAL" at bounding box center [620, 324] width 240 height 16
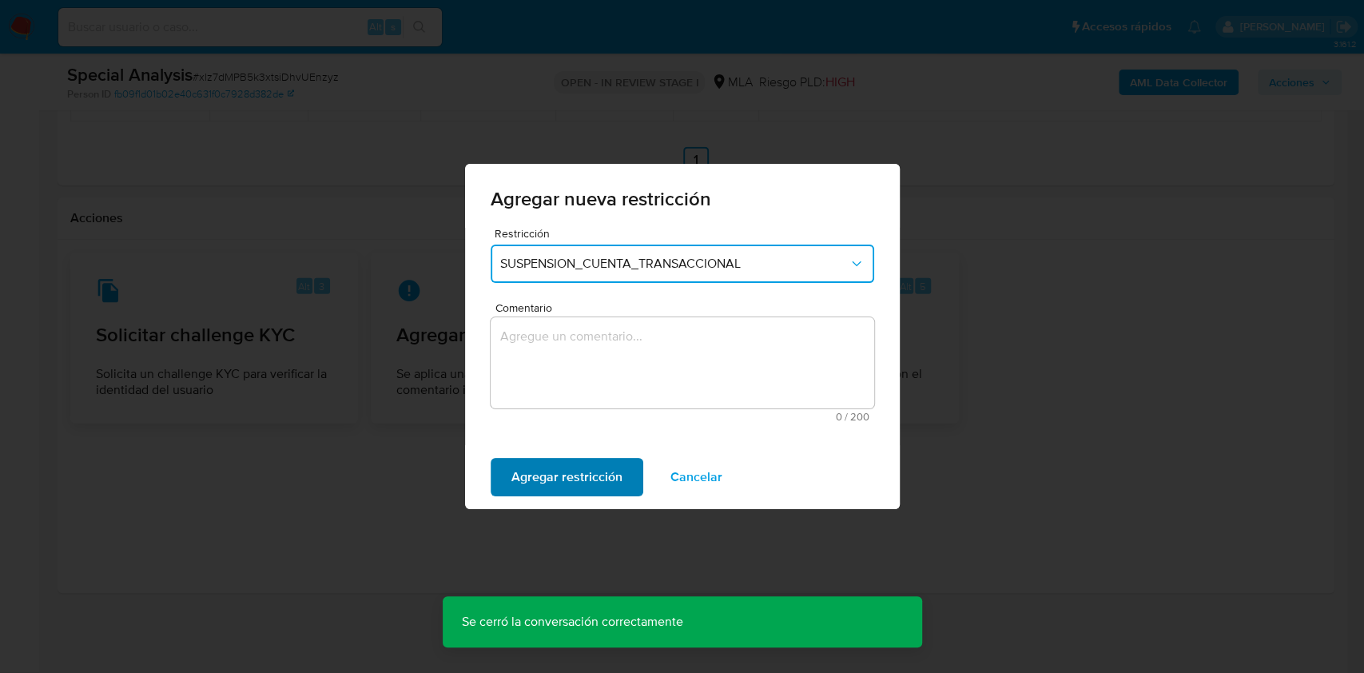
click at [588, 483] on span "Agregar restricción" at bounding box center [566, 476] width 111 height 35
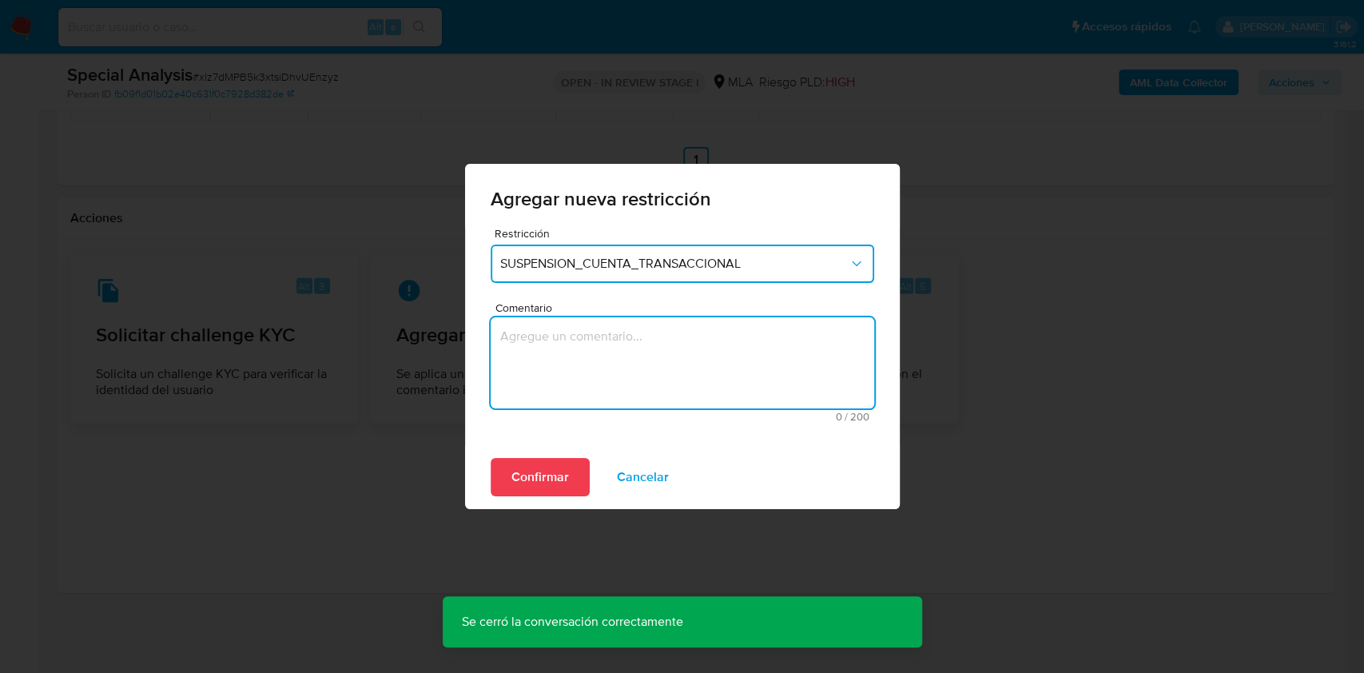
click at [626, 373] on textarea "Comentario" at bounding box center [682, 362] width 383 height 91
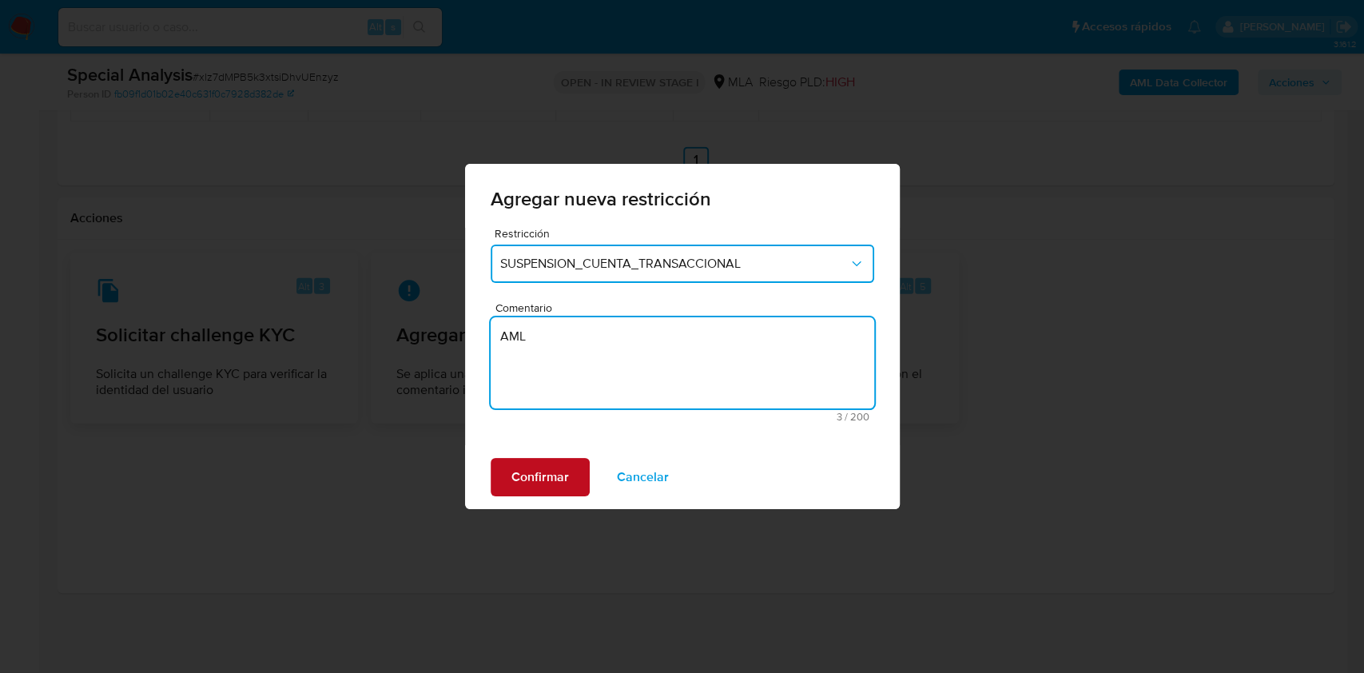
type textarea "AML"
click at [551, 464] on span "Confirmar" at bounding box center [540, 476] width 58 height 35
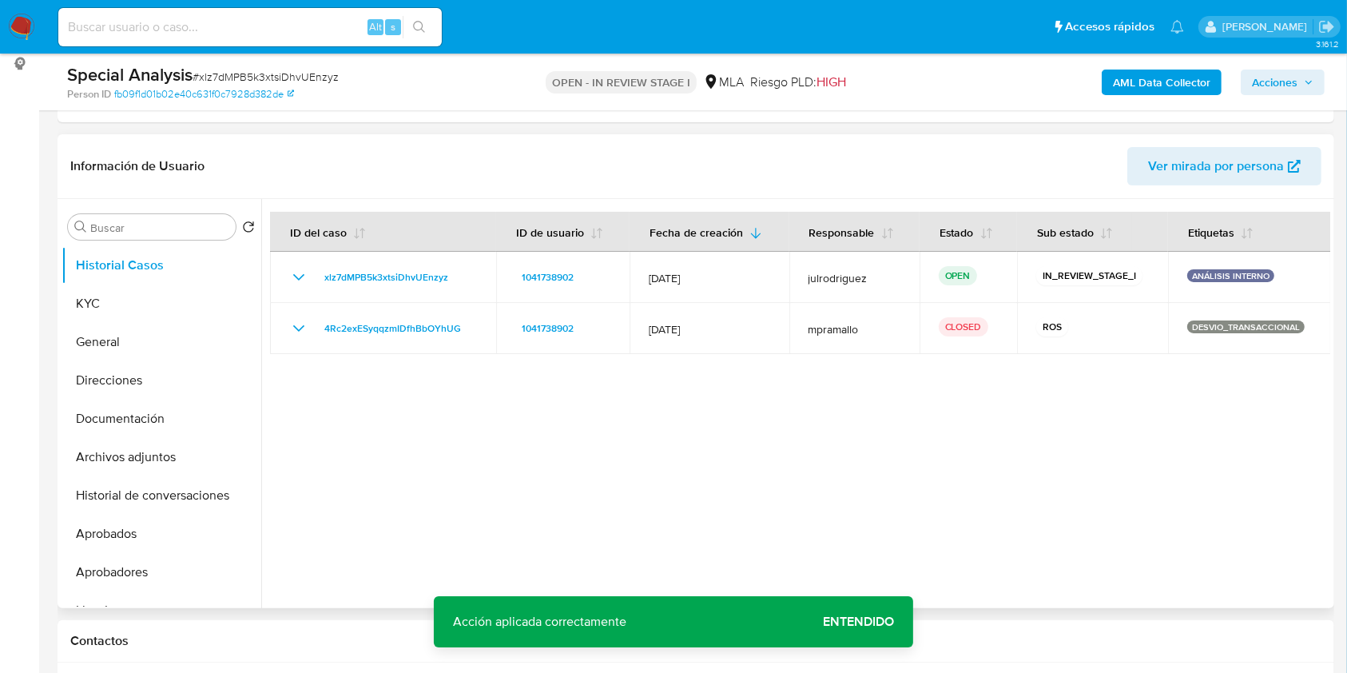
scroll to position [89, 0]
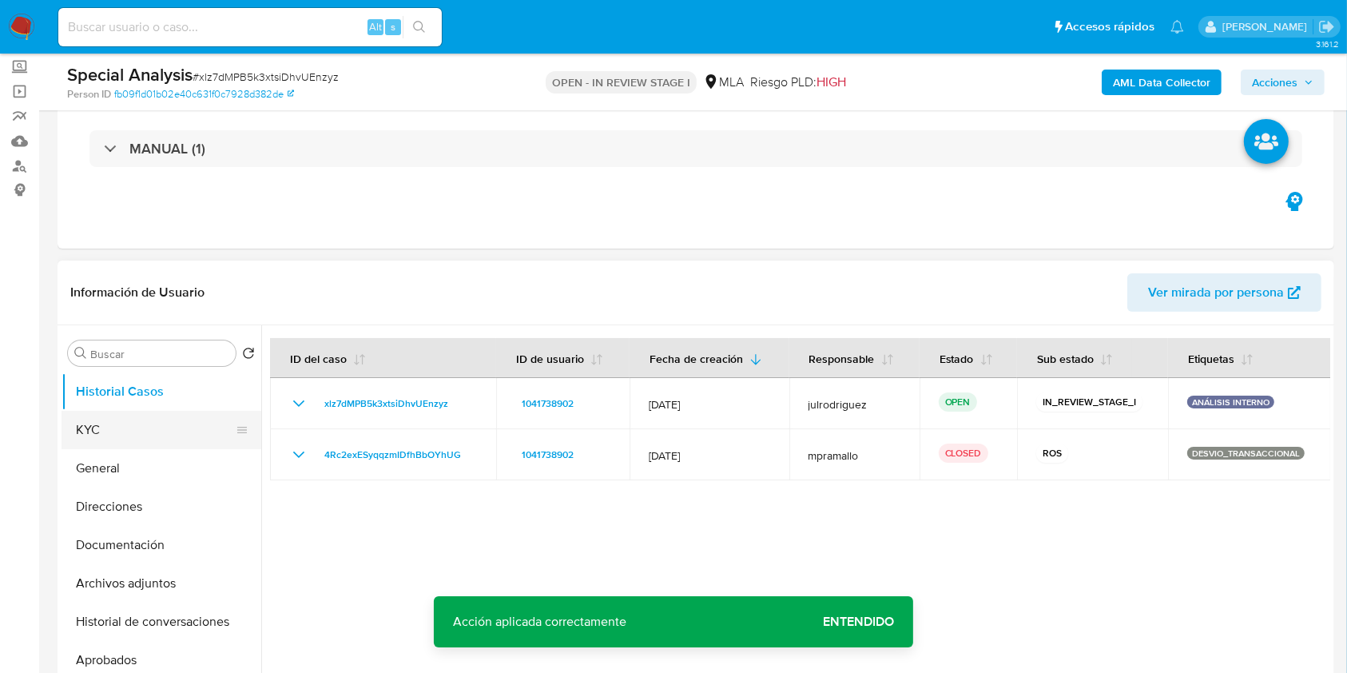
click at [108, 430] on button "KYC" at bounding box center [155, 430] width 187 height 38
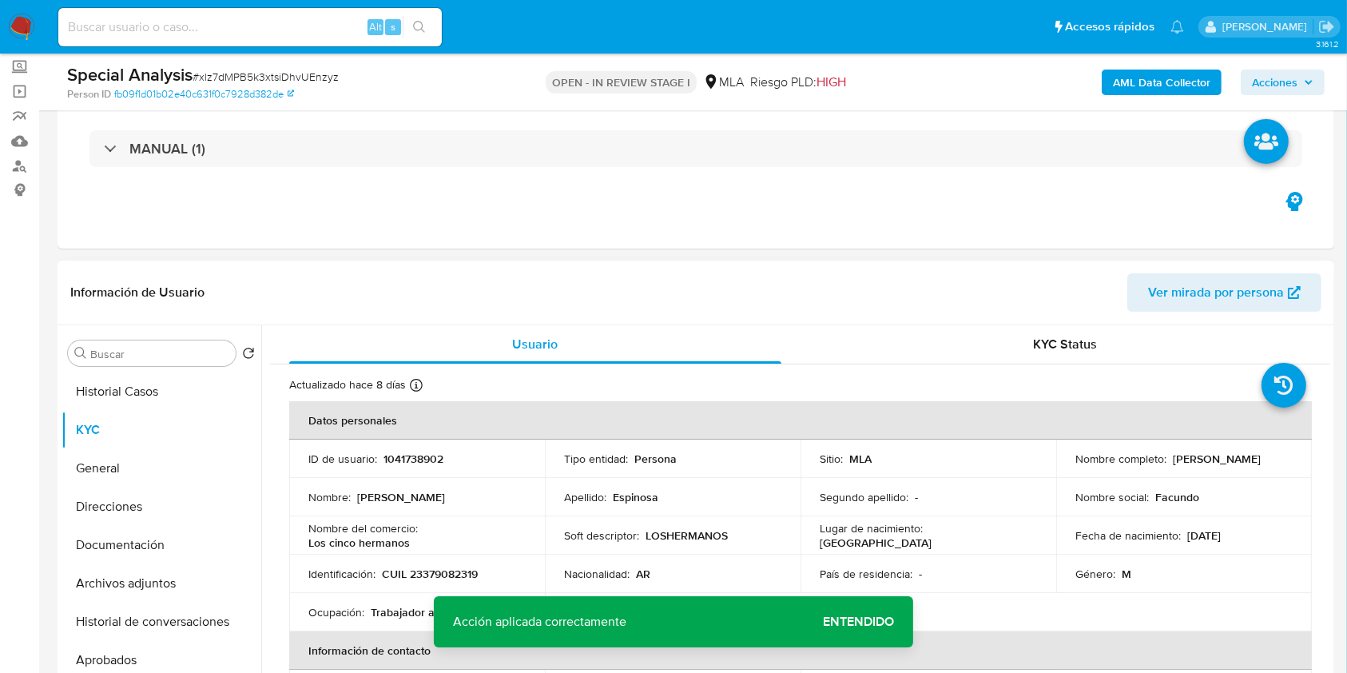
click at [405, 448] on td "ID de usuario : 1041738902" at bounding box center [417, 458] width 256 height 38
click at [404, 459] on p "1041738902" at bounding box center [413, 458] width 60 height 14
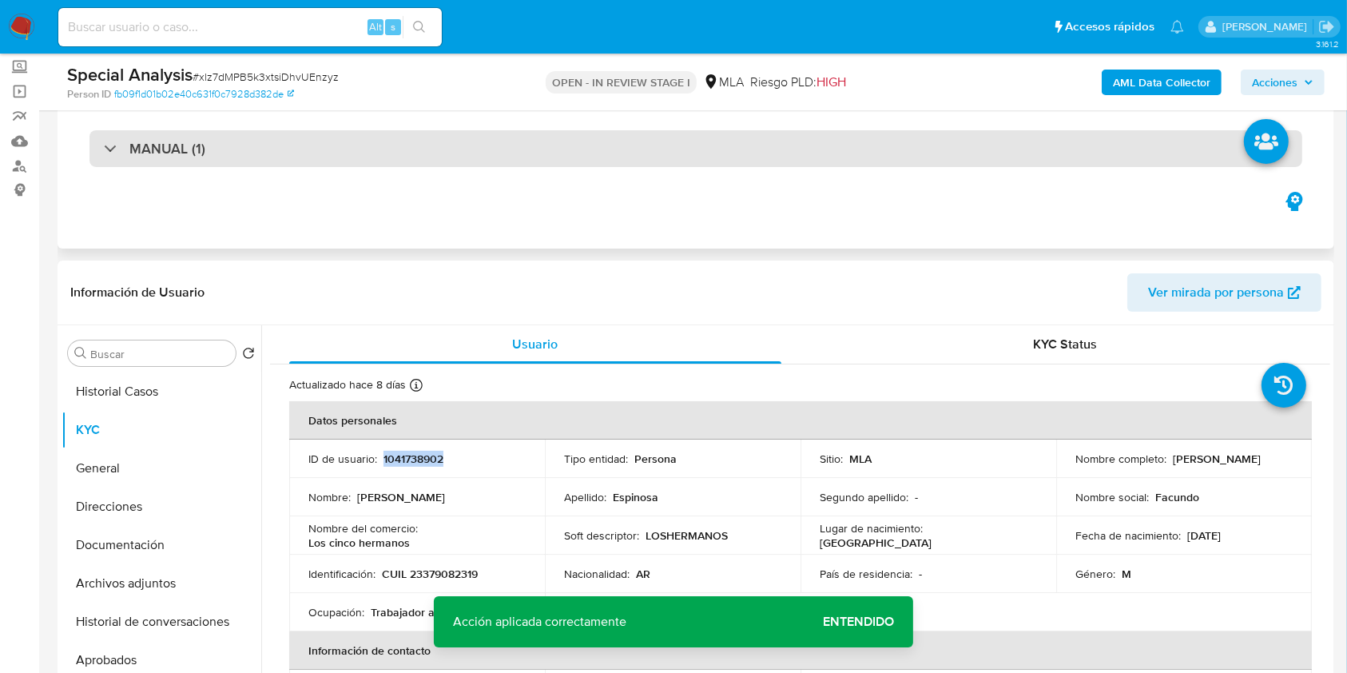
copy p "1041738902"
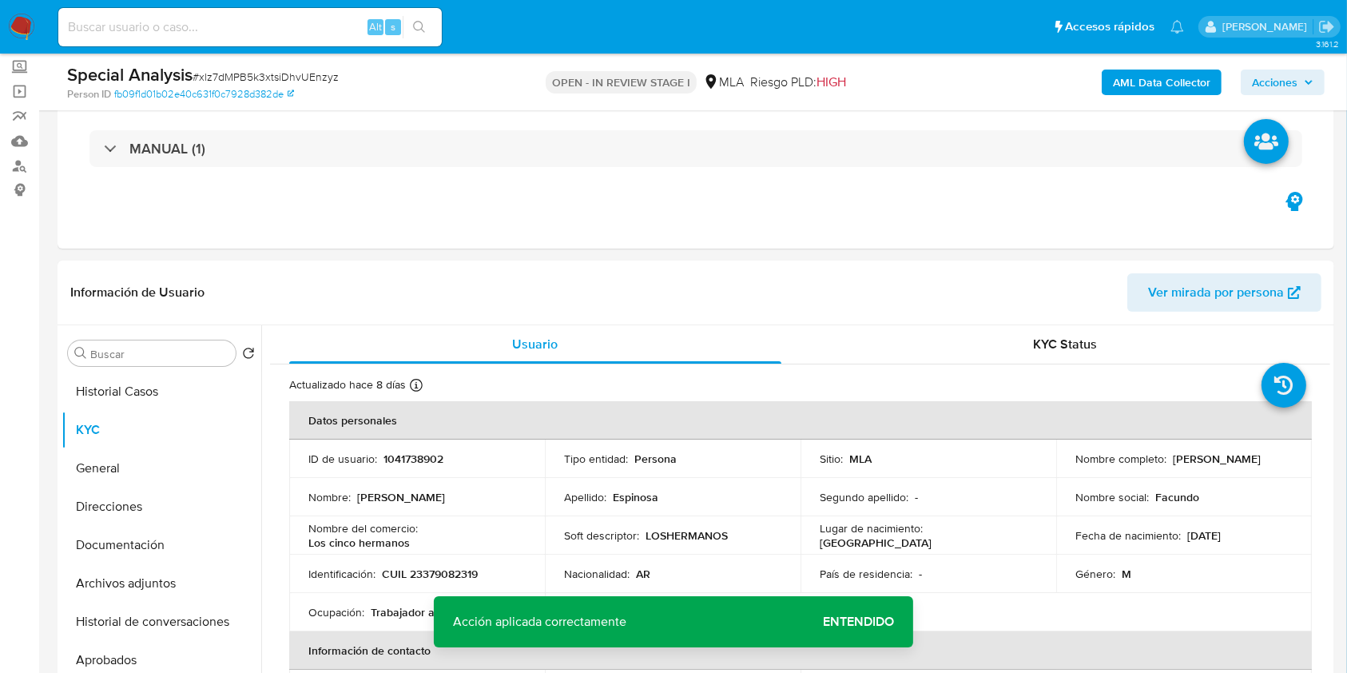
click at [255, 75] on span "# xlz7dMPB5k3xtsiDhvUEnzyz" at bounding box center [266, 77] width 146 height 16
copy span "xlz7dMPB5k3xtsiDhvUEnzyz"
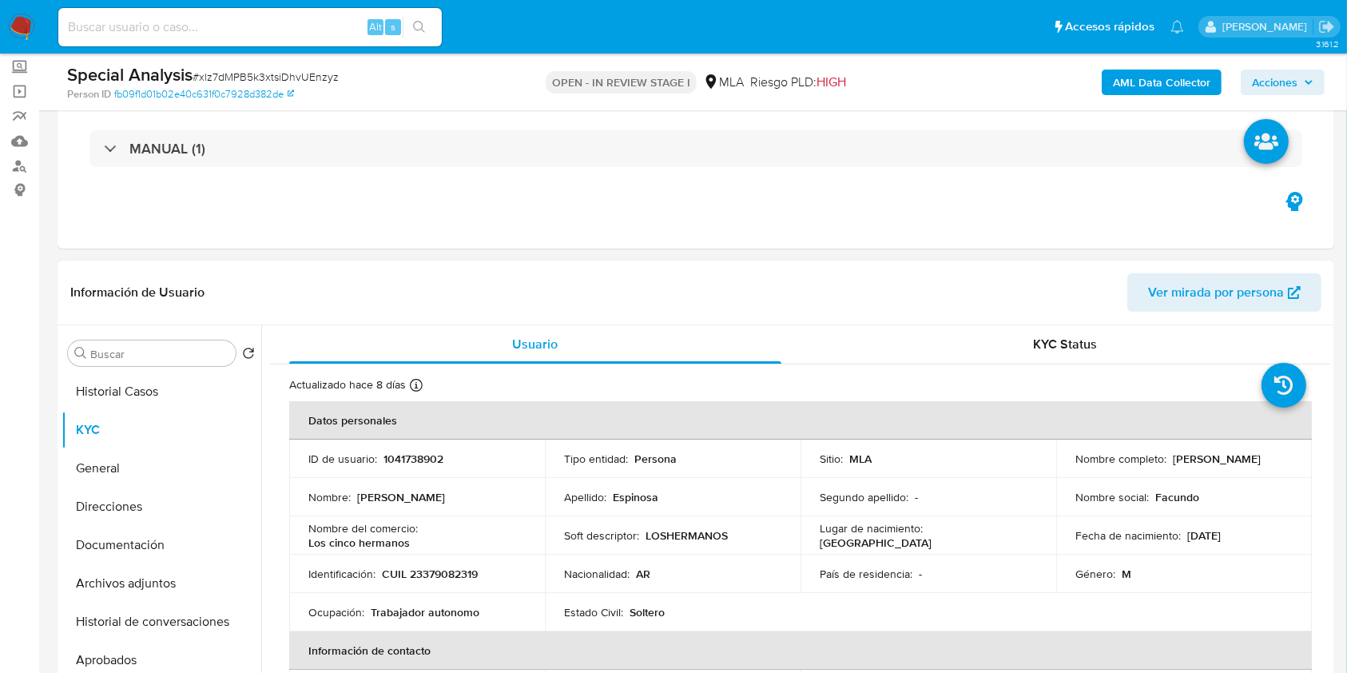
drag, startPoint x: 1133, startPoint y: 467, endPoint x: 1240, endPoint y: 467, distance: 107.1
click at [1240, 467] on td "Nombre completo : [PERSON_NAME]" at bounding box center [1184, 458] width 256 height 38
copy p "[PERSON_NAME]"
click at [157, 610] on button "Historial de conversaciones" at bounding box center [155, 621] width 187 height 38
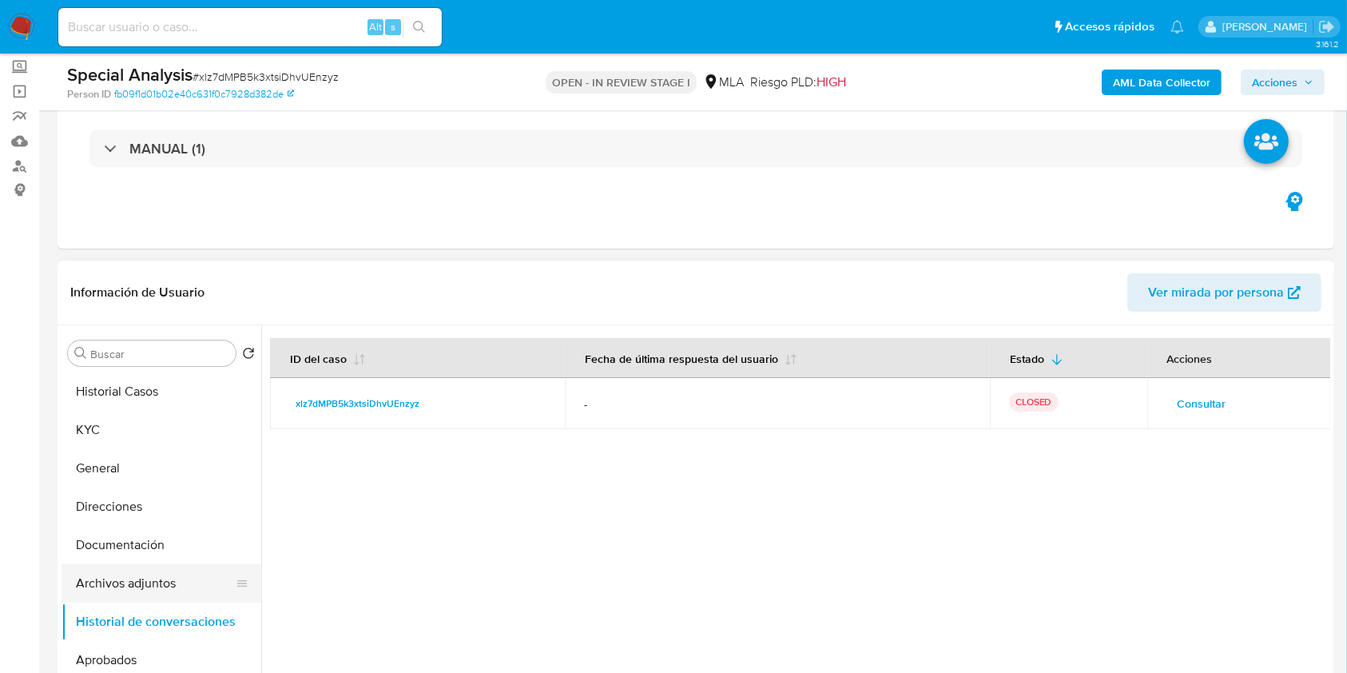
click at [145, 572] on button "Archivos adjuntos" at bounding box center [155, 583] width 187 height 38
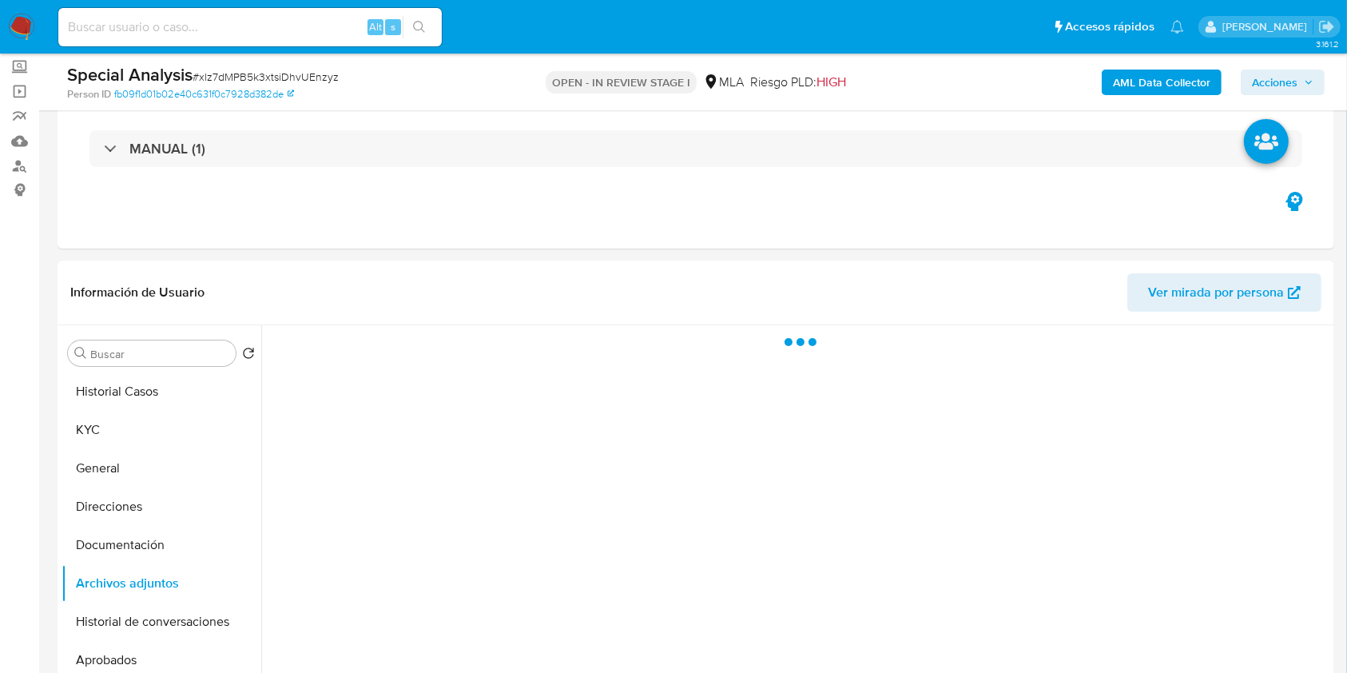
click at [1134, 88] on b "AML Data Collector" at bounding box center [1161, 83] width 97 height 26
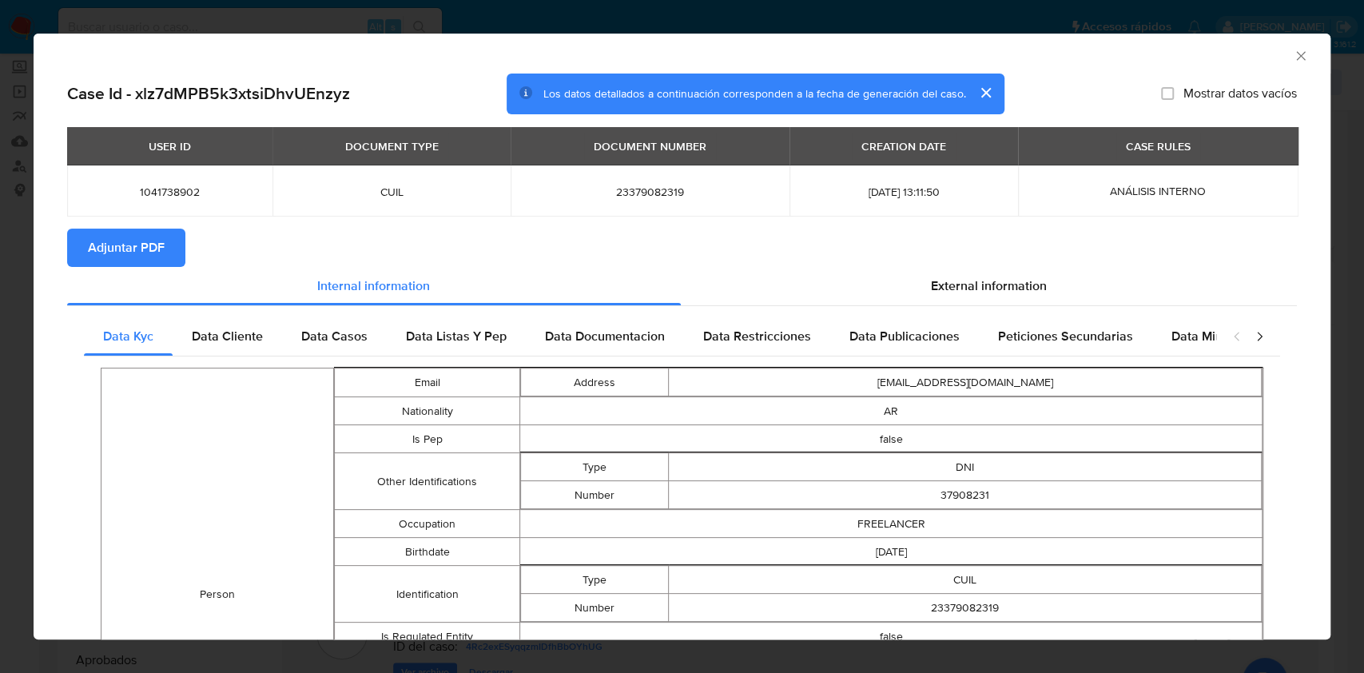
click at [177, 261] on button "Adjuntar PDF" at bounding box center [126, 247] width 118 height 38
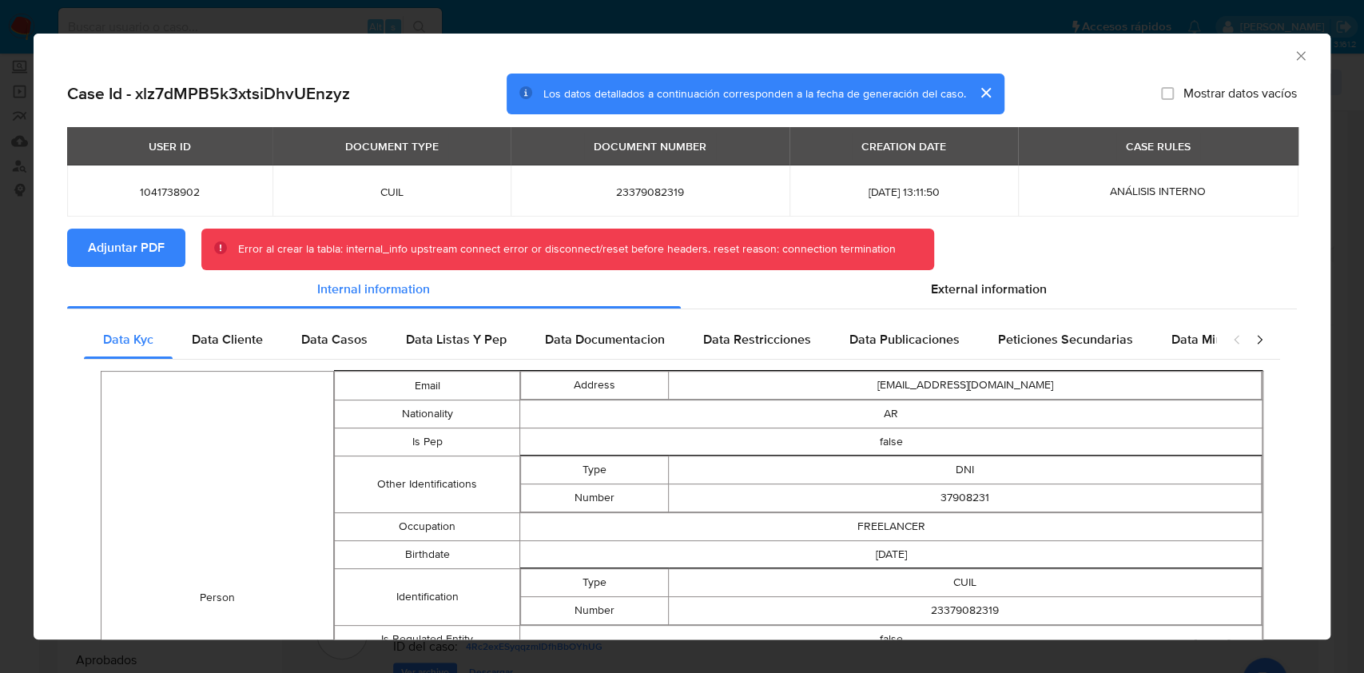
click at [1293, 52] on icon "Cerrar ventana" at bounding box center [1301, 56] width 16 height 16
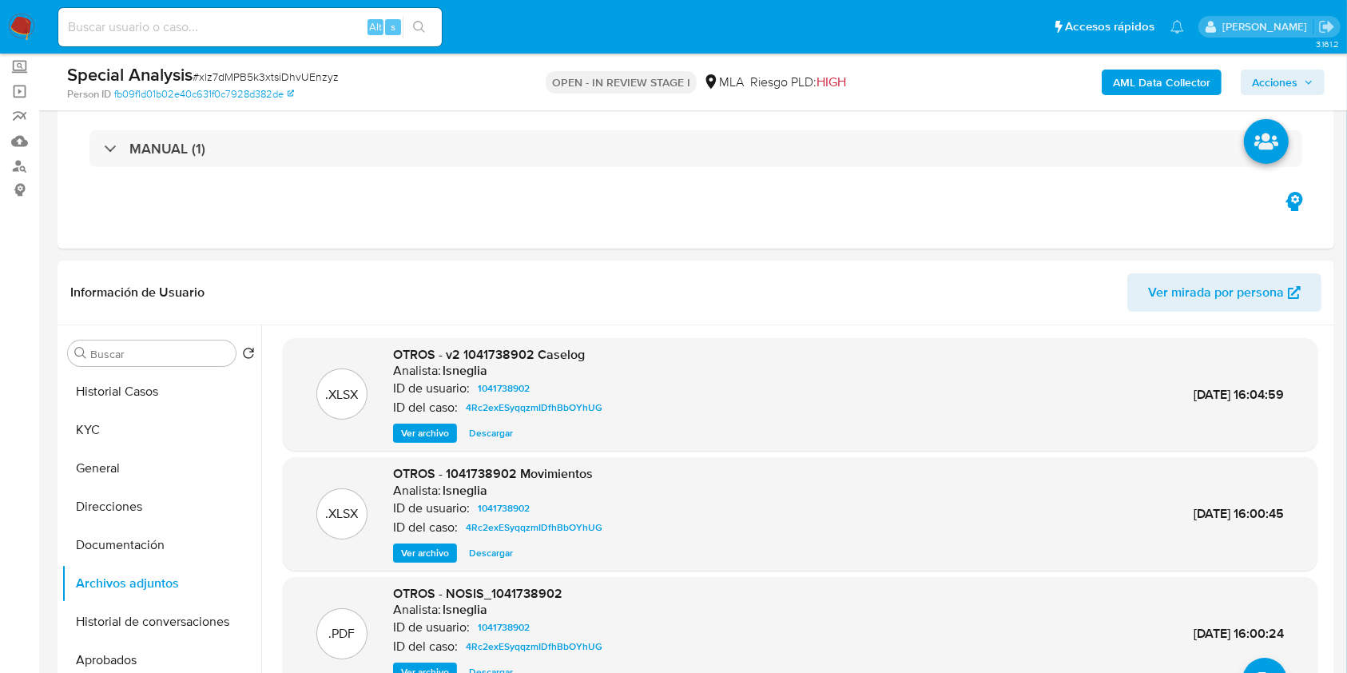
click at [230, 22] on input at bounding box center [249, 27] width 383 height 21
paste input "Udl79pA6EPqwZdzb2v136765"
type input "Udl79pA6EPqwZdzb2v136765"
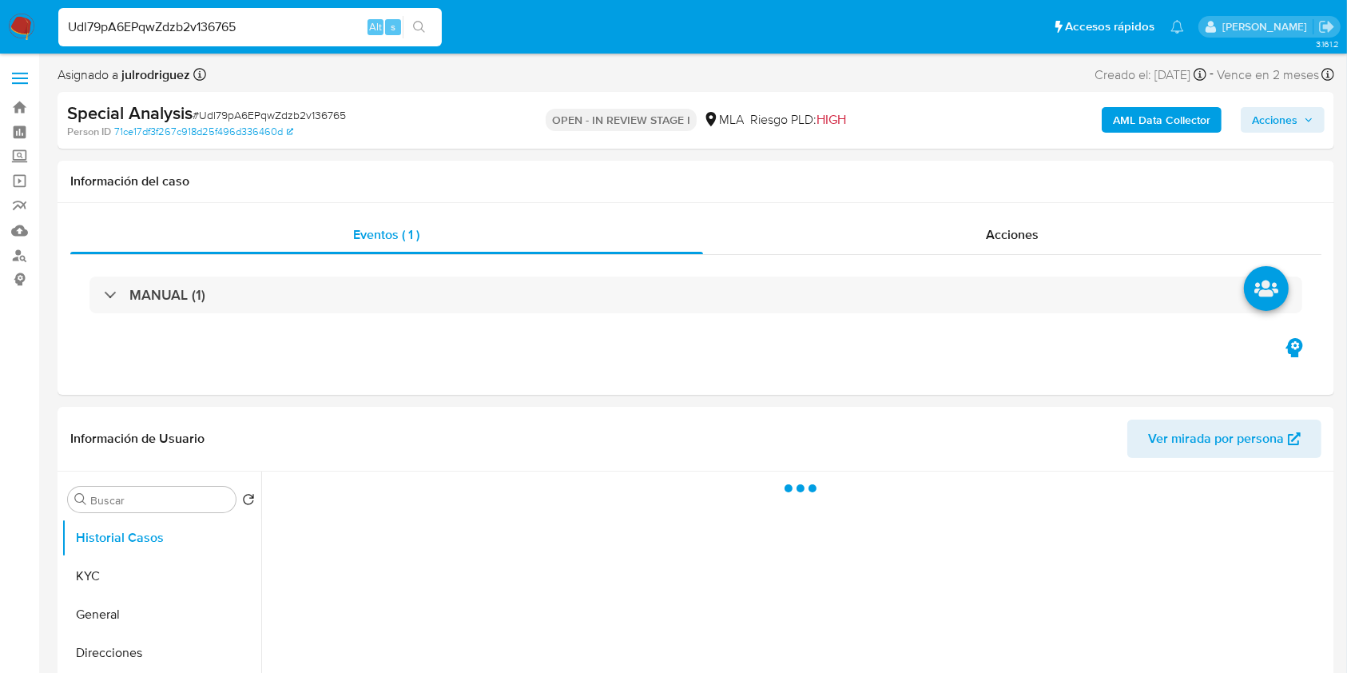
select select "10"
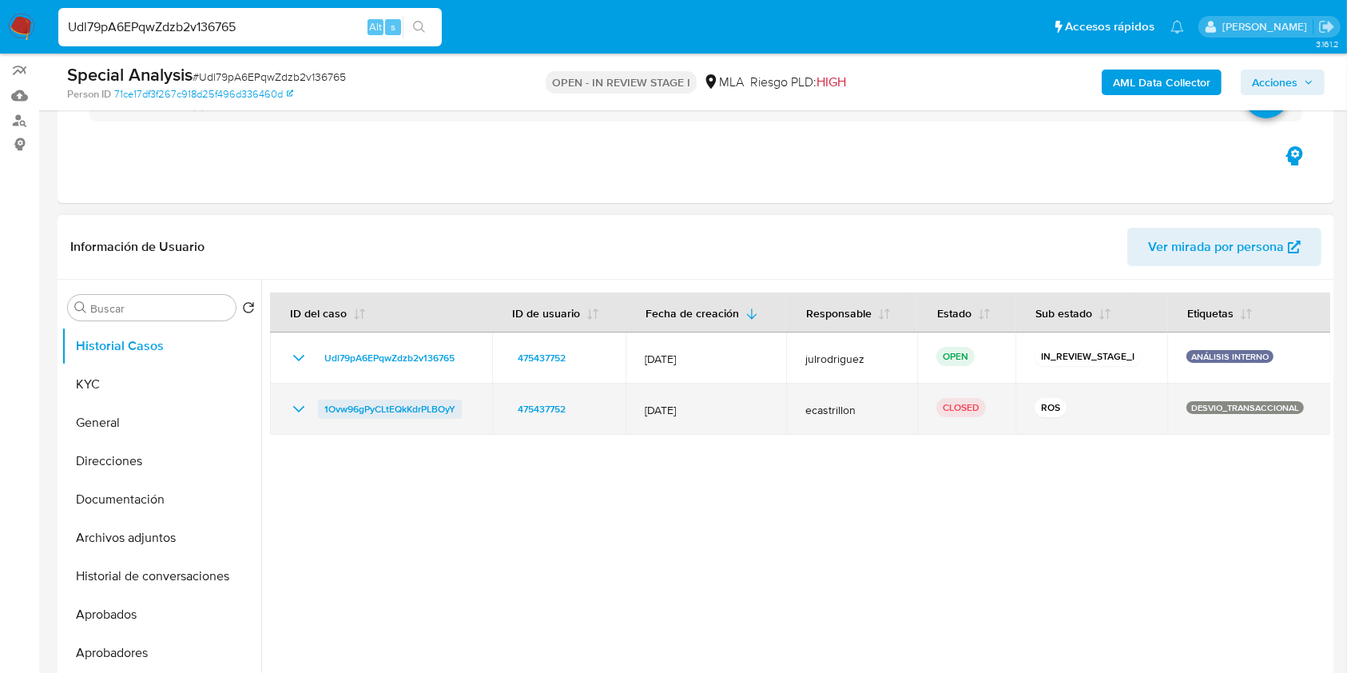
scroll to position [213, 0]
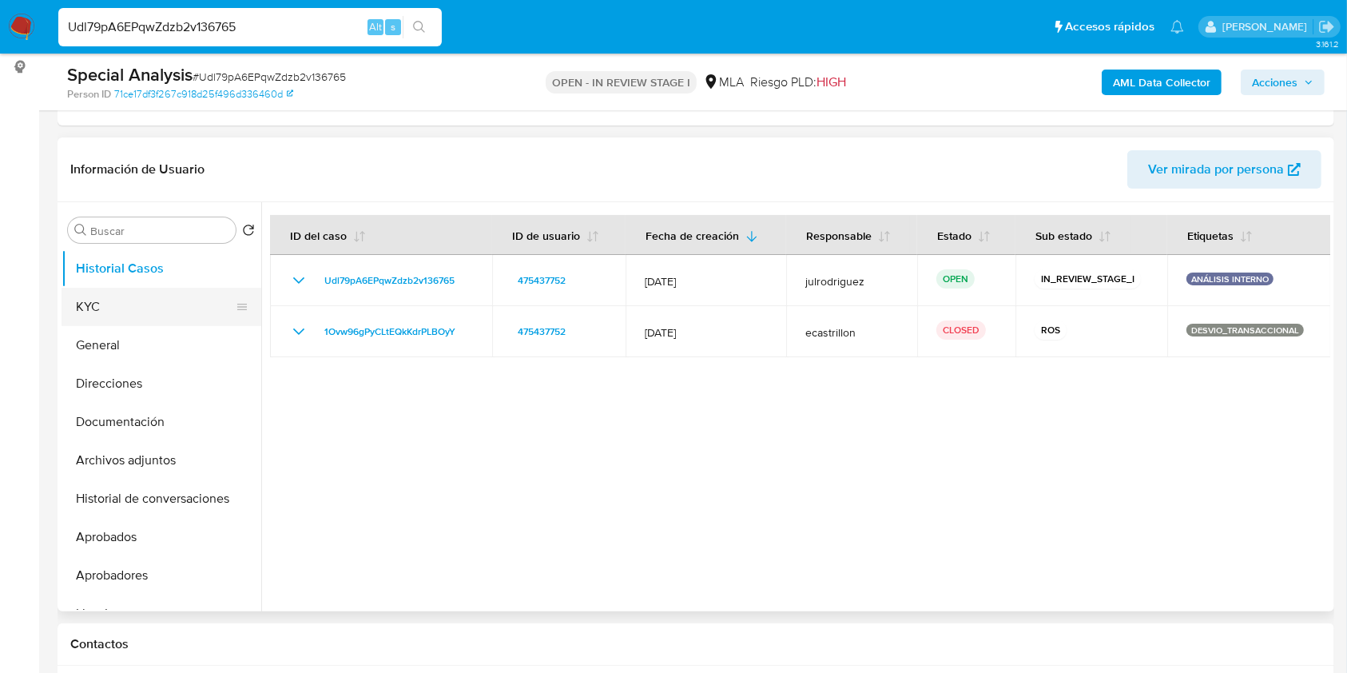
click at [137, 316] on button "KYC" at bounding box center [155, 307] width 187 height 38
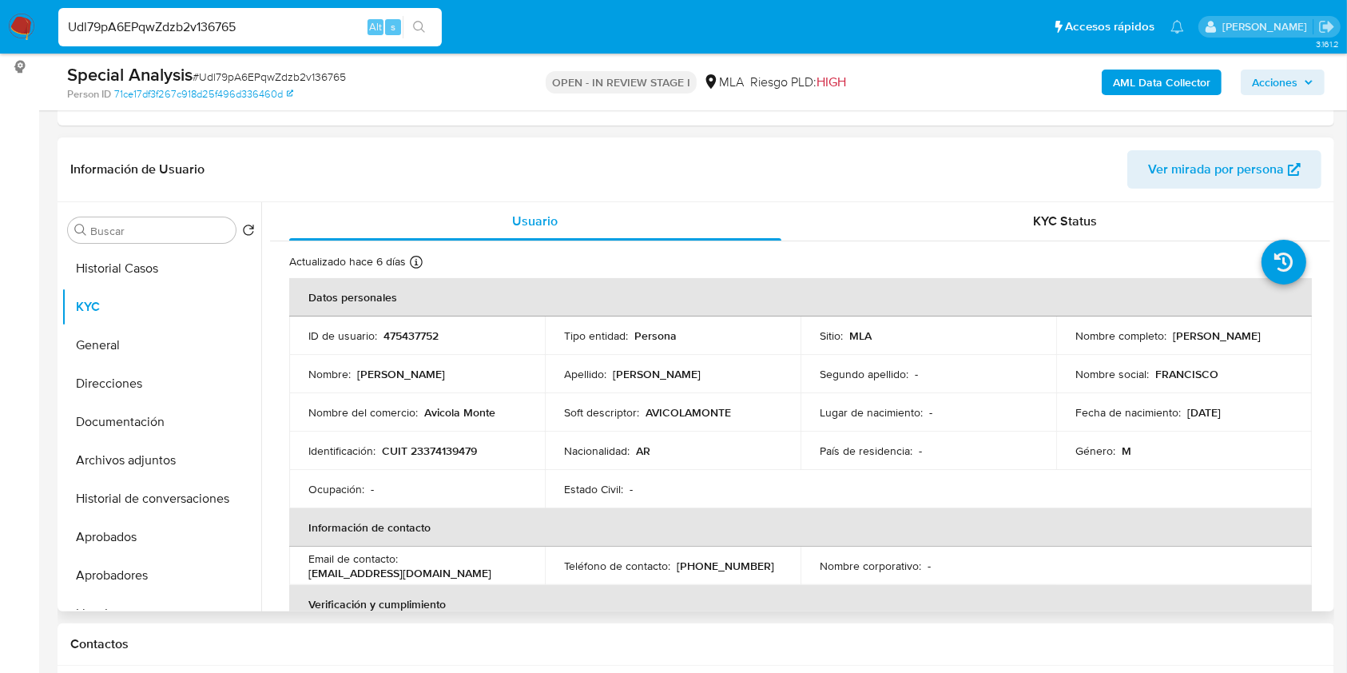
drag, startPoint x: 1073, startPoint y: 343, endPoint x: 1265, endPoint y: 348, distance: 191.8
click at [1265, 343] on div "Nombre completo : [PERSON_NAME]" at bounding box center [1183, 335] width 217 height 14
copy p "[PERSON_NAME]"
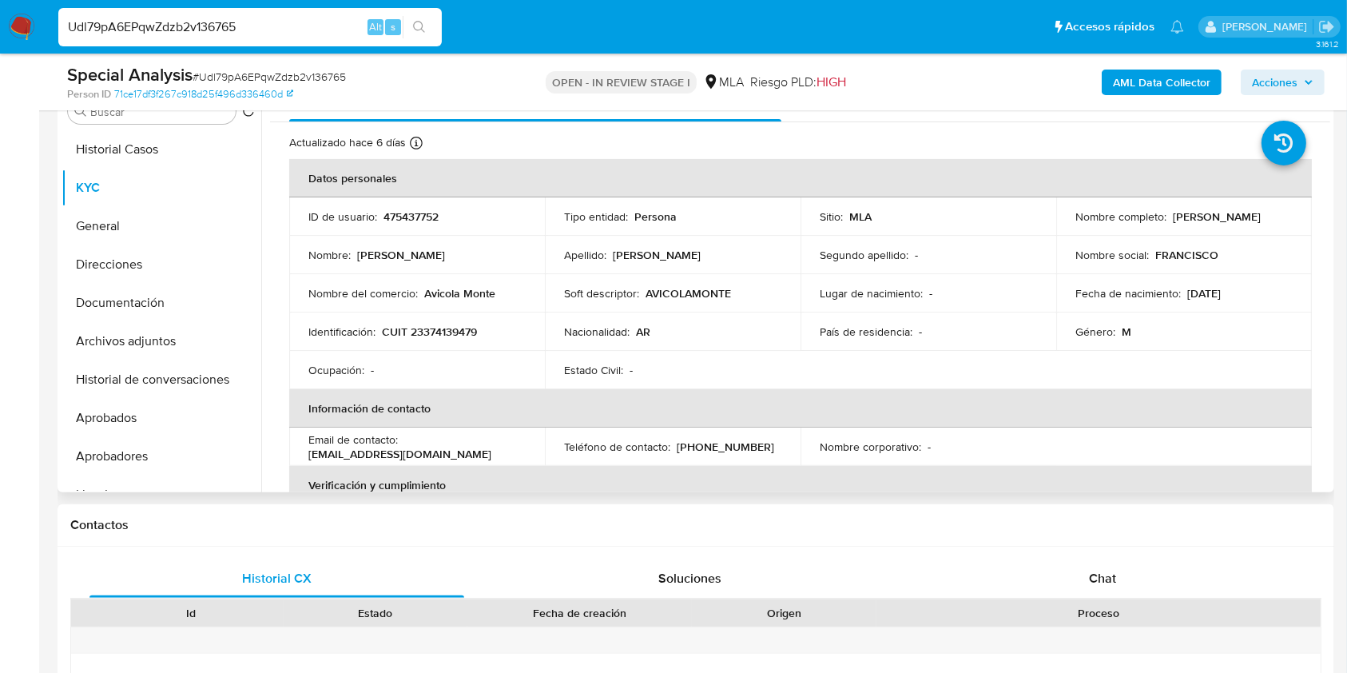
scroll to position [223, 0]
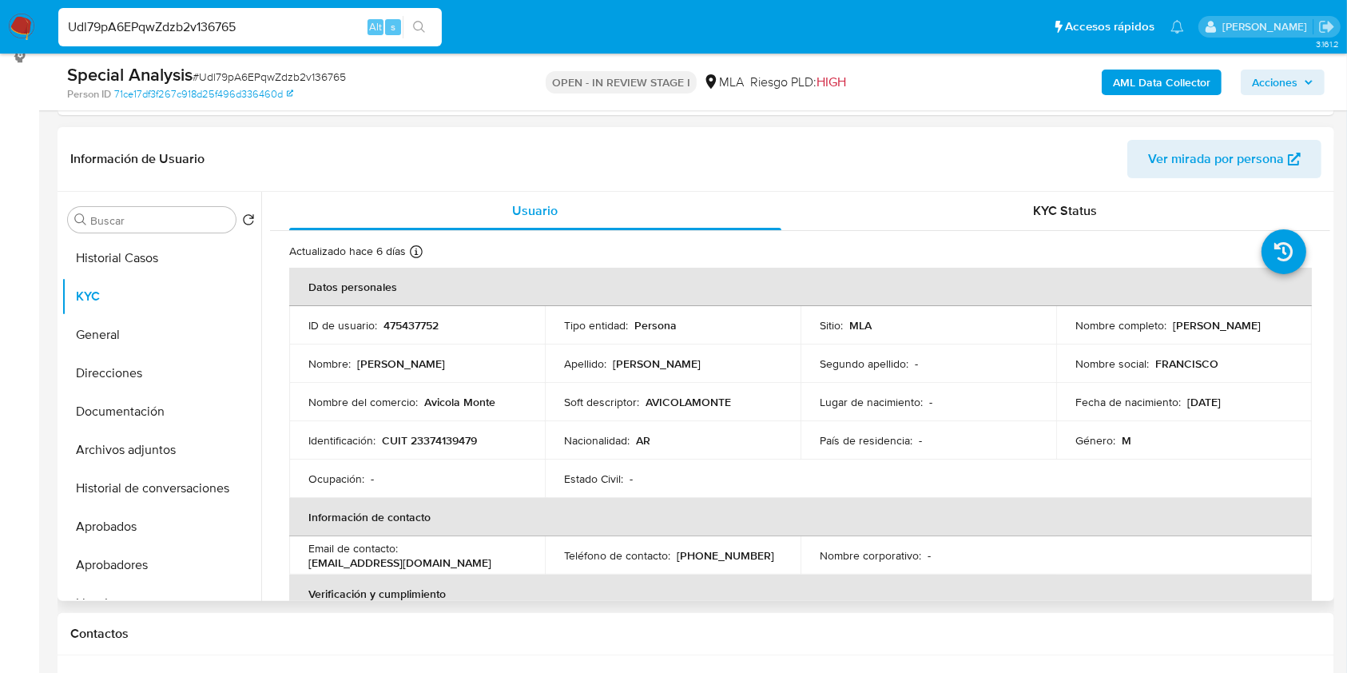
click at [407, 337] on td "ID de usuario : 475437752" at bounding box center [417, 325] width 256 height 38
click at [403, 329] on p "475437752" at bounding box center [410, 325] width 55 height 14
copy p "475437752"
click at [328, 76] on span "# Udl79pA6EPqwZdzb2v136765" at bounding box center [269, 77] width 153 height 16
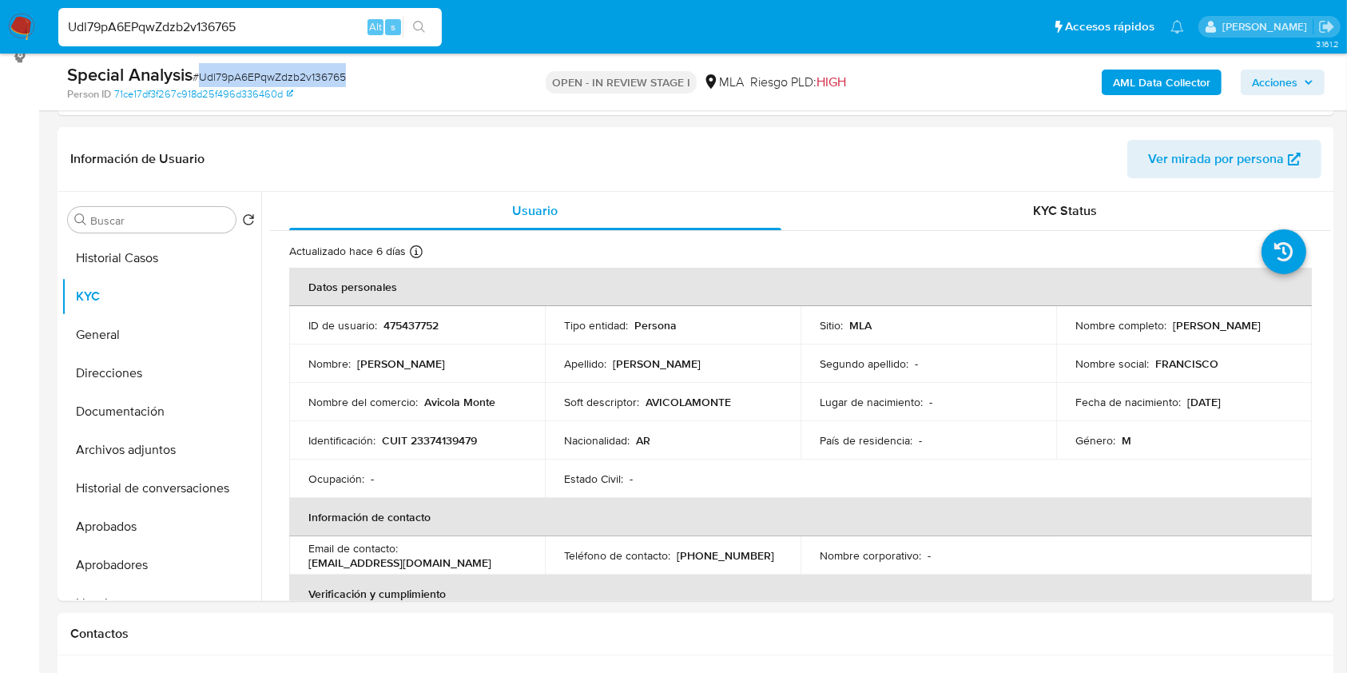
click at [328, 76] on span "# Udl79pA6EPqwZdzb2v136765" at bounding box center [269, 77] width 153 height 16
copy span "Udl79pA6EPqwZdzb2v136765"
click at [441, 438] on p "CUIT 23374139479" at bounding box center [429, 440] width 95 height 14
copy p "23374139479"
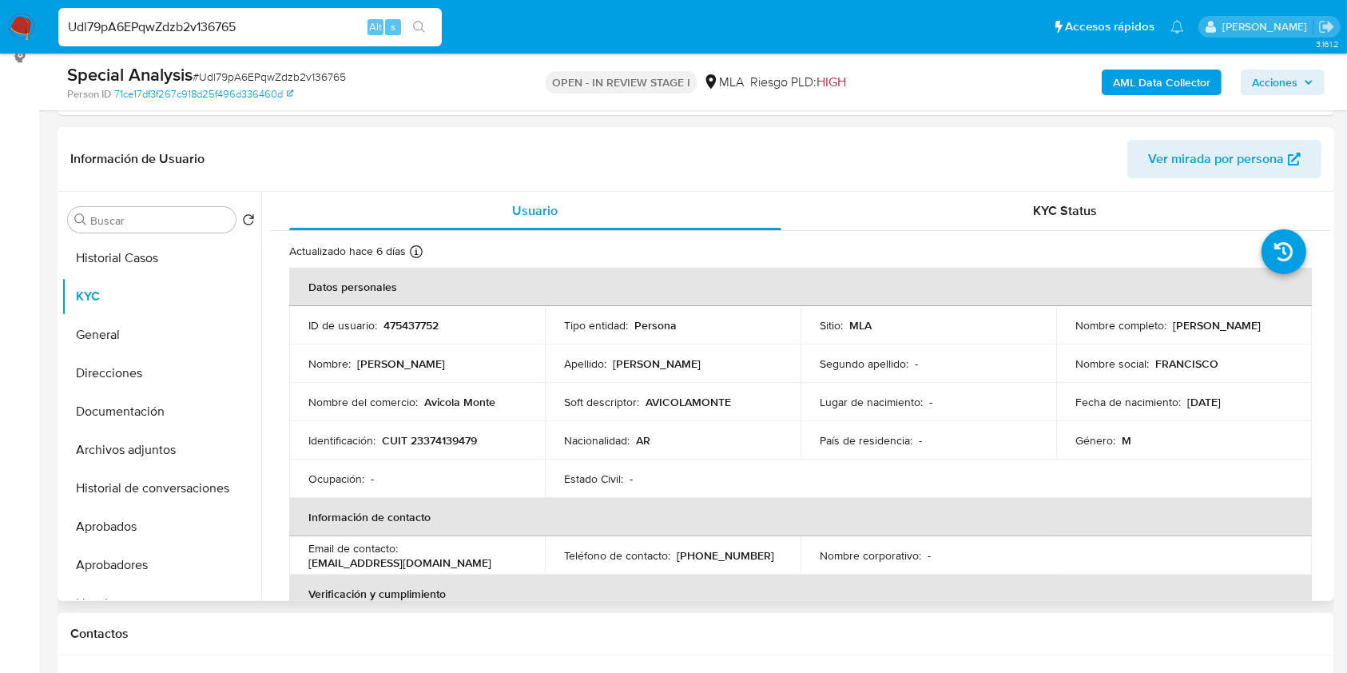
click at [442, 311] on td "ID de usuario : 475437752" at bounding box center [417, 325] width 256 height 38
click at [426, 323] on p "475437752" at bounding box center [410, 325] width 55 height 14
copy p "475437752"
click at [446, 439] on p "CUIT 23374139479" at bounding box center [429, 440] width 95 height 14
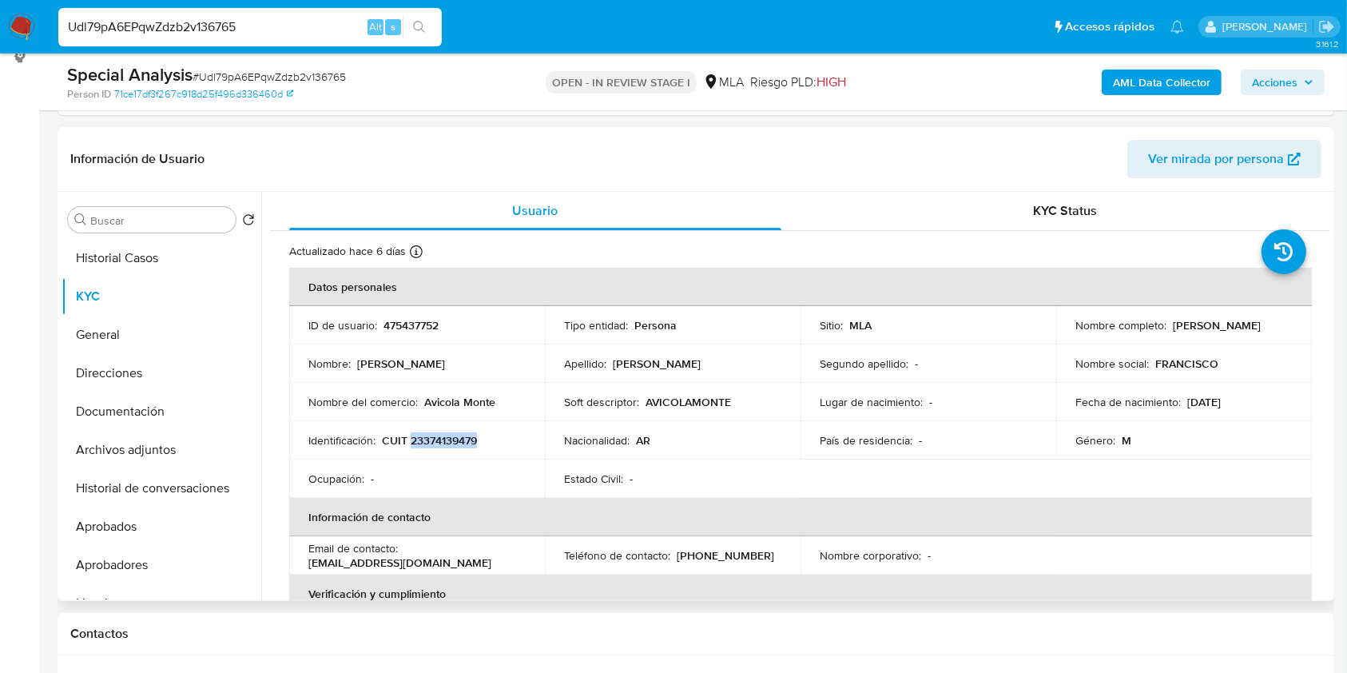
click at [446, 439] on p "CUIT 23374139479" at bounding box center [429, 440] width 95 height 14
copy p "23374139479"
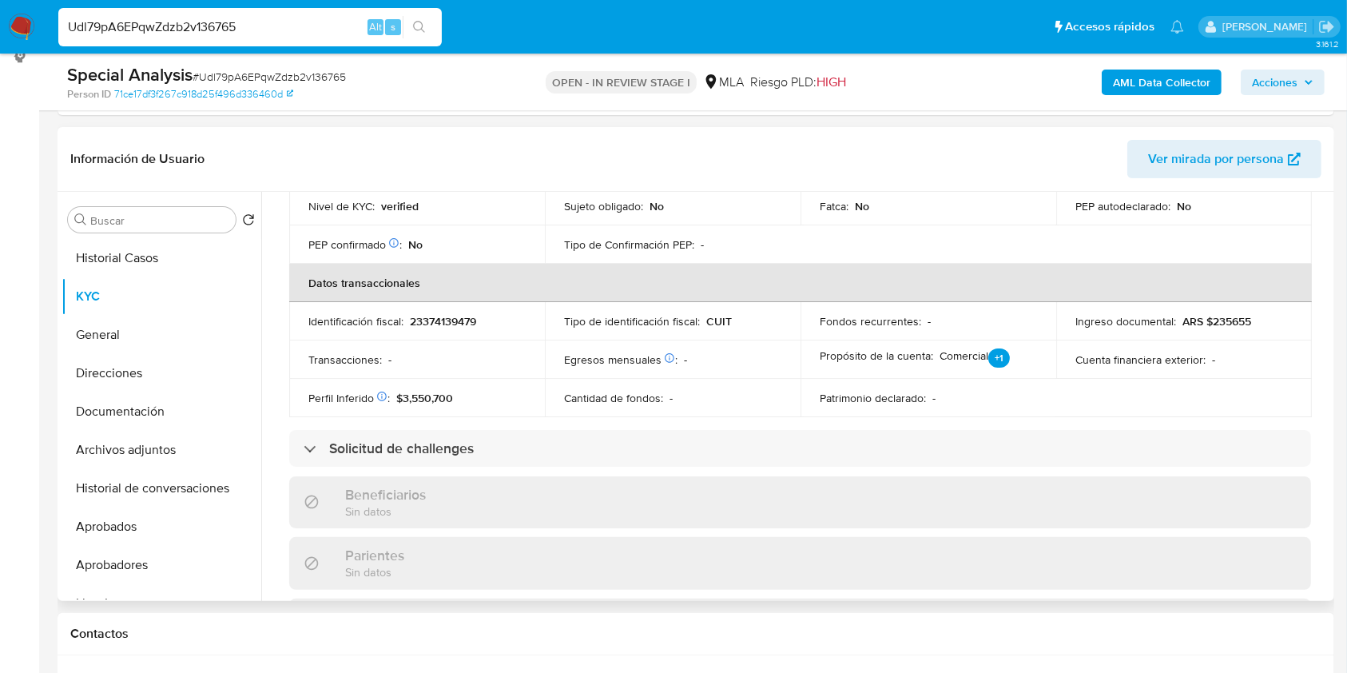
scroll to position [745, 0]
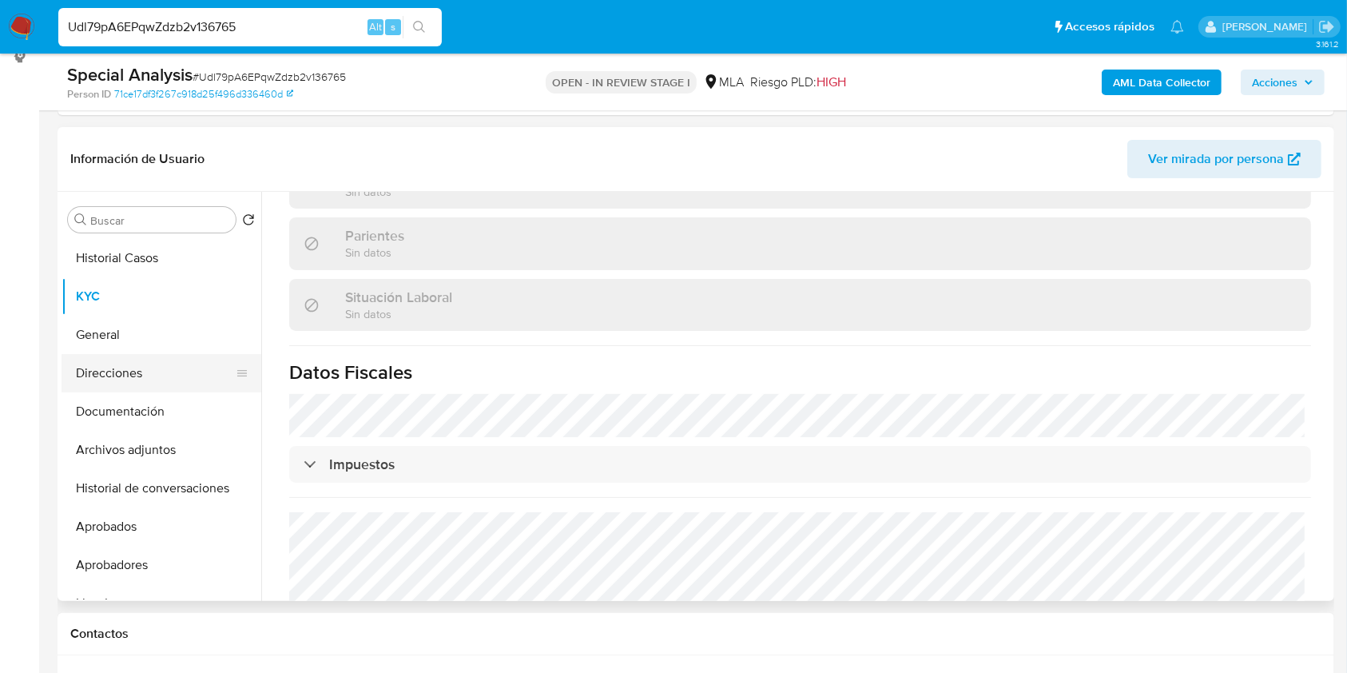
click at [98, 367] on button "Direcciones" at bounding box center [155, 373] width 187 height 38
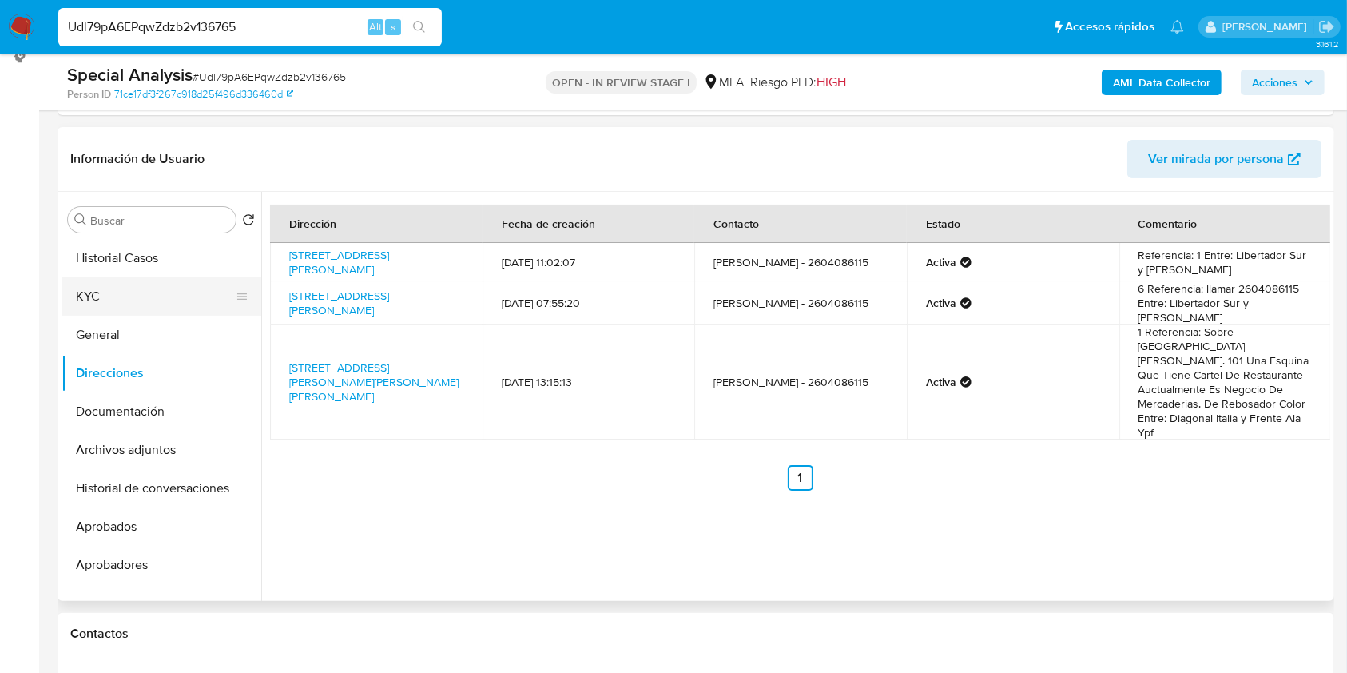
drag, startPoint x: 107, startPoint y: 299, endPoint x: 140, endPoint y: 299, distance: 32.8
click at [107, 299] on button "KYC" at bounding box center [155, 296] width 187 height 38
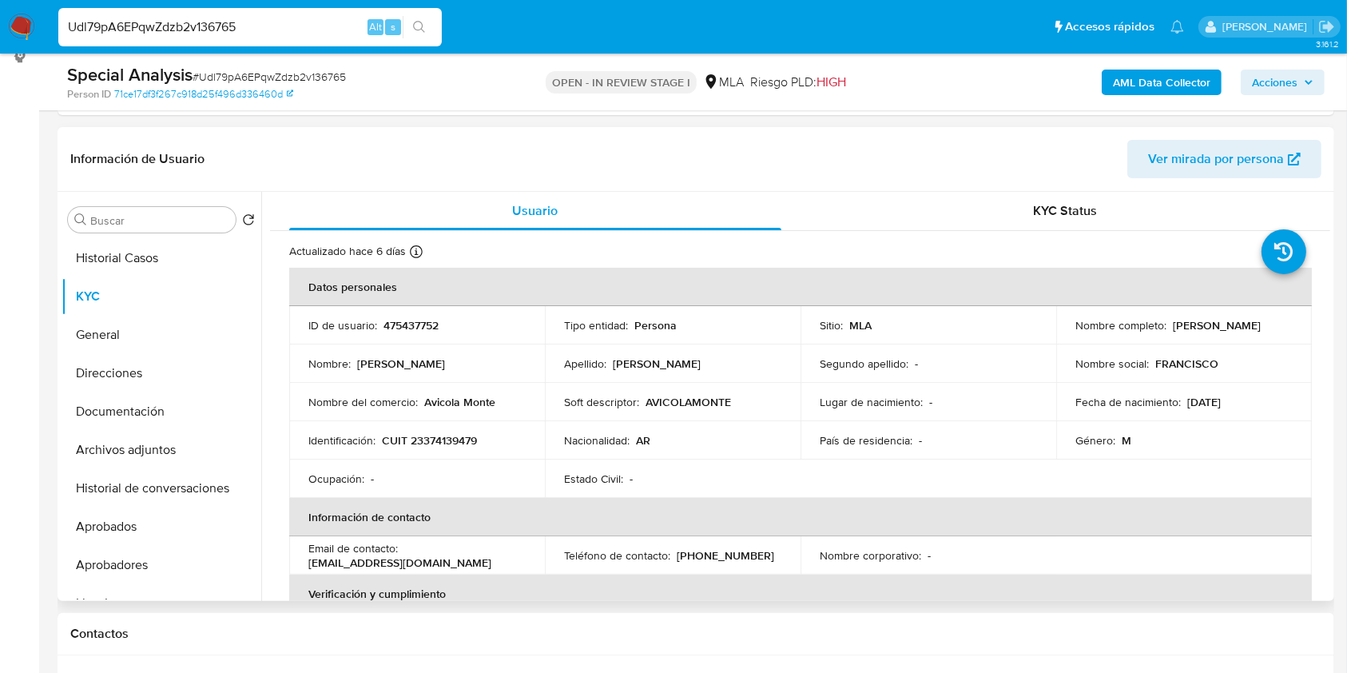
click at [424, 444] on p "CUIT 23374139479" at bounding box center [429, 440] width 95 height 14
copy p "23374139479"
drag, startPoint x: 1067, startPoint y: 329, endPoint x: 1245, endPoint y: 332, distance: 177.4
click at [1245, 332] on td "Nombre completo : [PERSON_NAME]" at bounding box center [1184, 325] width 256 height 38
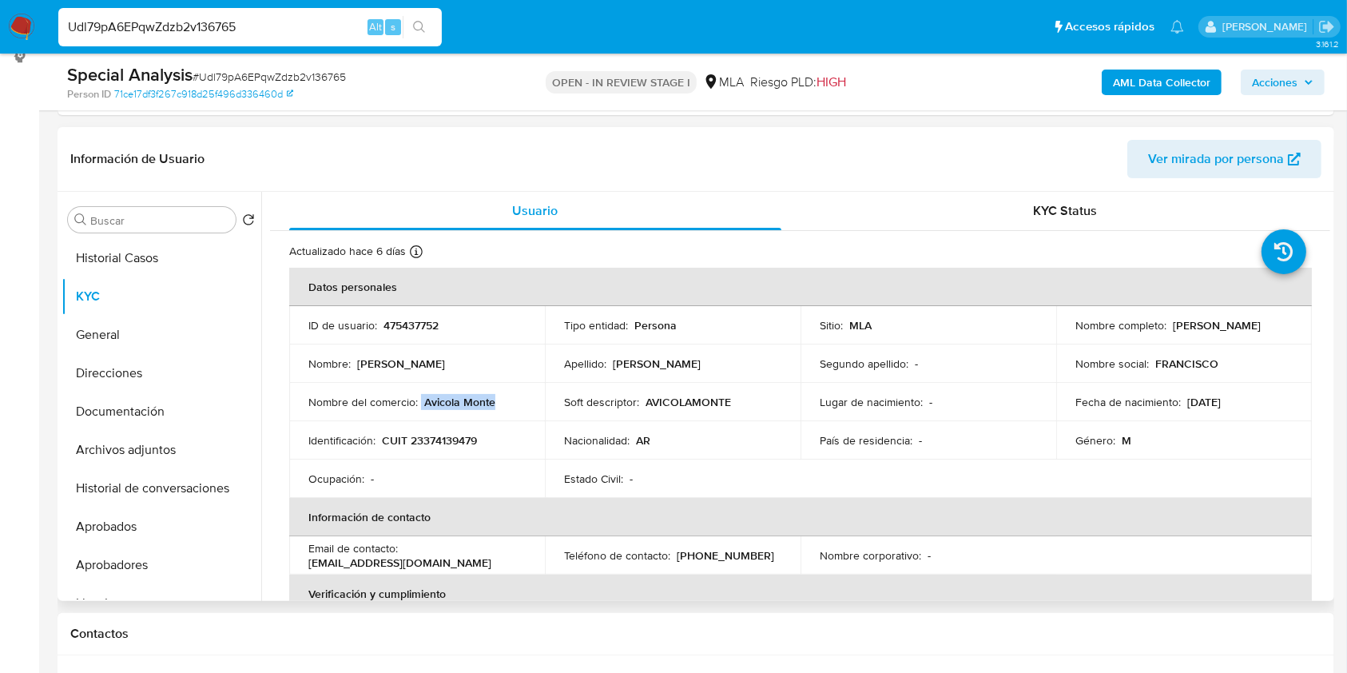
drag, startPoint x: 427, startPoint y: 399, endPoint x: 512, endPoint y: 398, distance: 84.7
click at [511, 398] on div "Nombre del comercio : Avicola Monte" at bounding box center [416, 402] width 217 height 14
click at [391, 326] on p "475437752" at bounding box center [410, 325] width 55 height 14
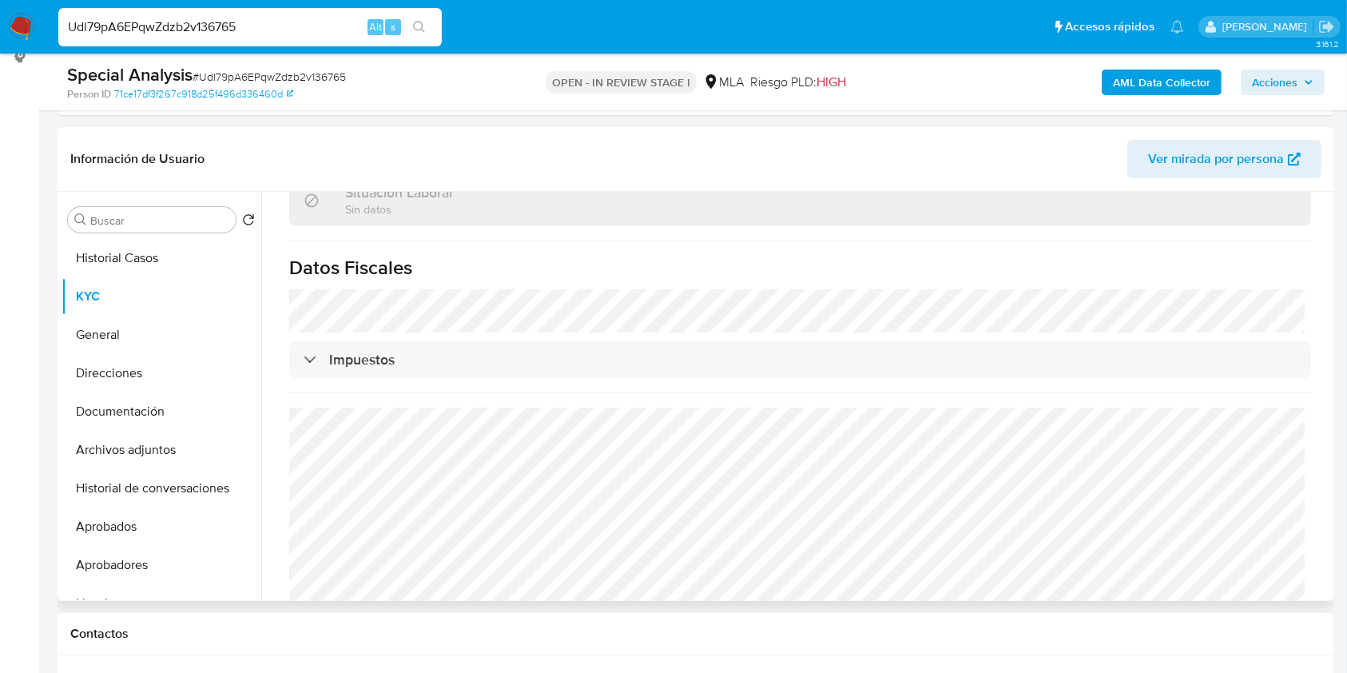
scroll to position [852, 0]
click at [160, 363] on button "Direcciones" at bounding box center [155, 373] width 187 height 38
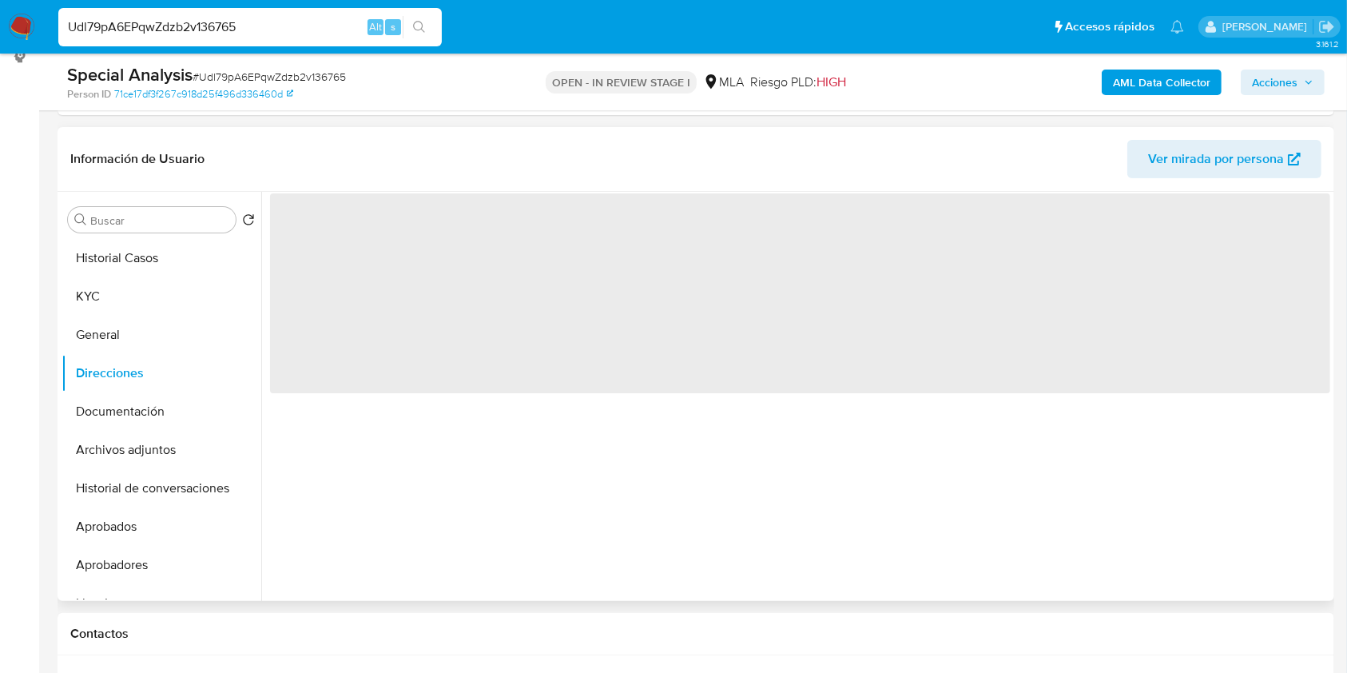
scroll to position [0, 0]
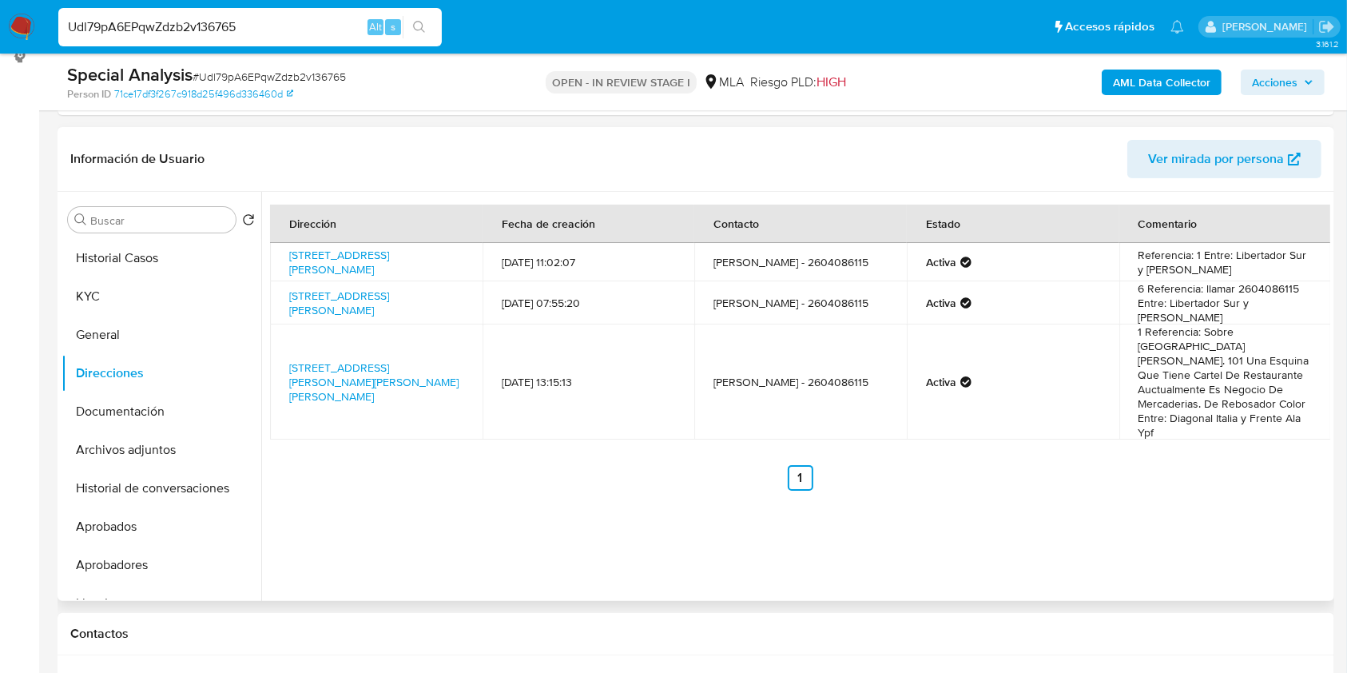
drag, startPoint x: 424, startPoint y: 272, endPoint x: 277, endPoint y: 256, distance: 147.9
click at [277, 256] on td "[STREET_ADDRESS][PERSON_NAME]" at bounding box center [376, 262] width 213 height 38
drag, startPoint x: 415, startPoint y: 383, endPoint x: 280, endPoint y: 368, distance: 135.1
click at [280, 368] on td "[STREET_ADDRESS][PERSON_NAME][PERSON_NAME][PERSON_NAME]" at bounding box center [376, 381] width 213 height 115
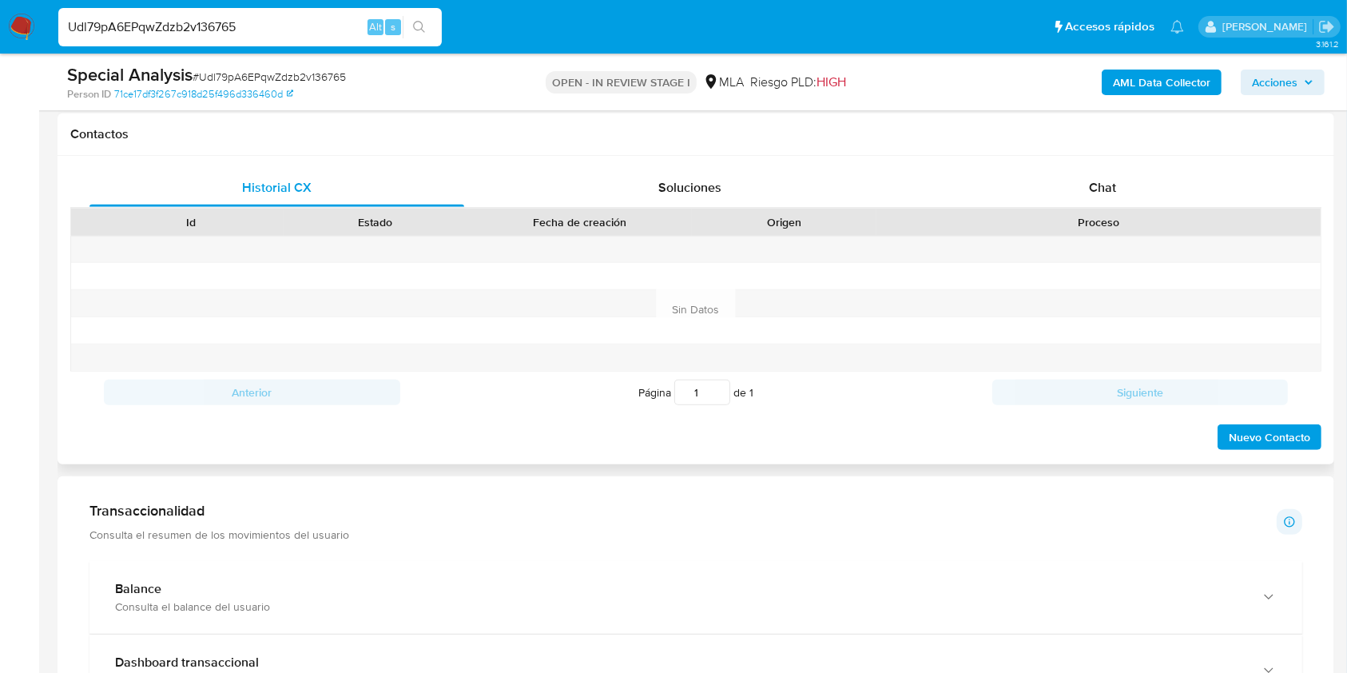
scroll to position [755, 0]
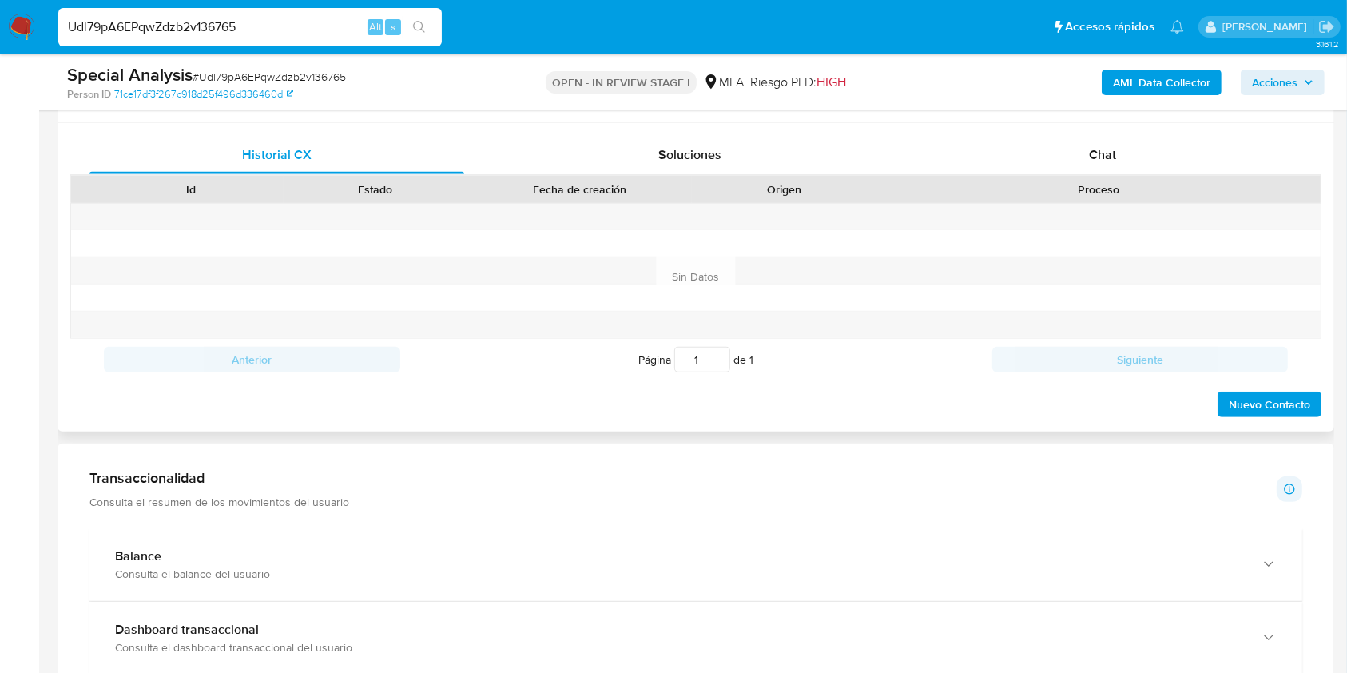
click at [1094, 185] on div "Proceso" at bounding box center [1099, 189] width 422 height 16
click at [1099, 147] on span "Chat" at bounding box center [1102, 154] width 27 height 18
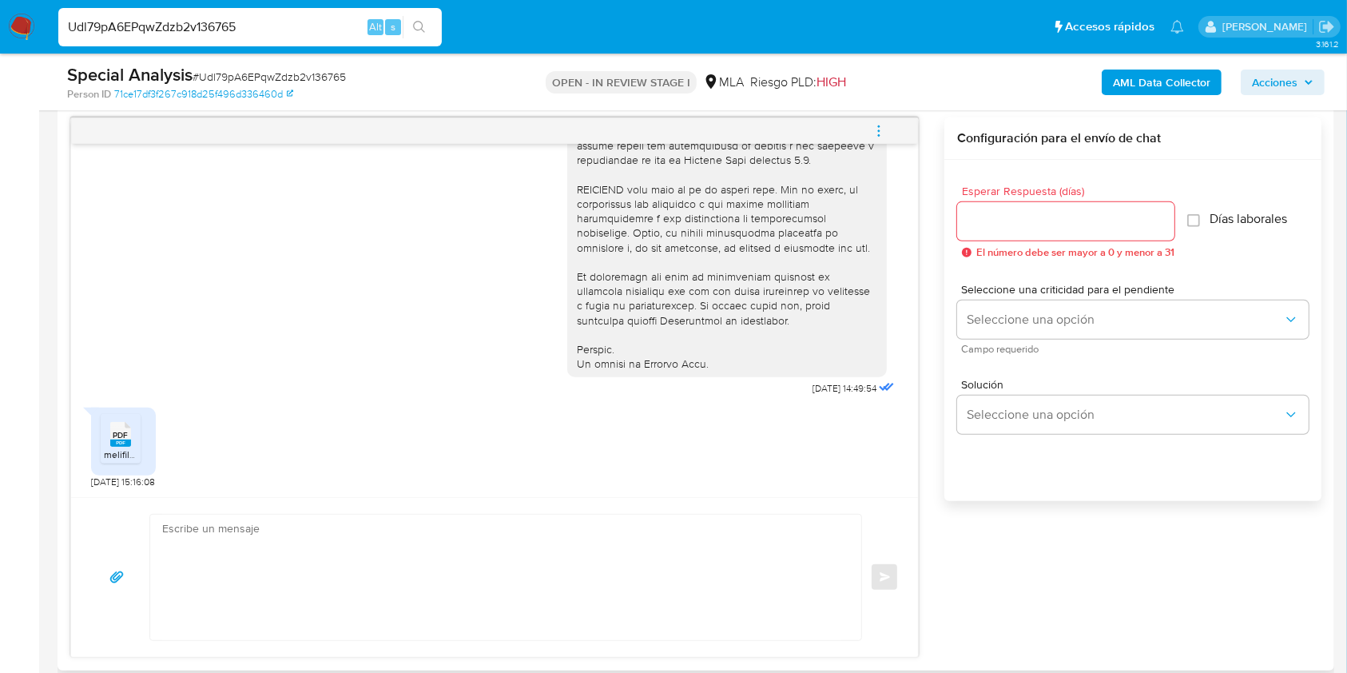
scroll to position [968, 0]
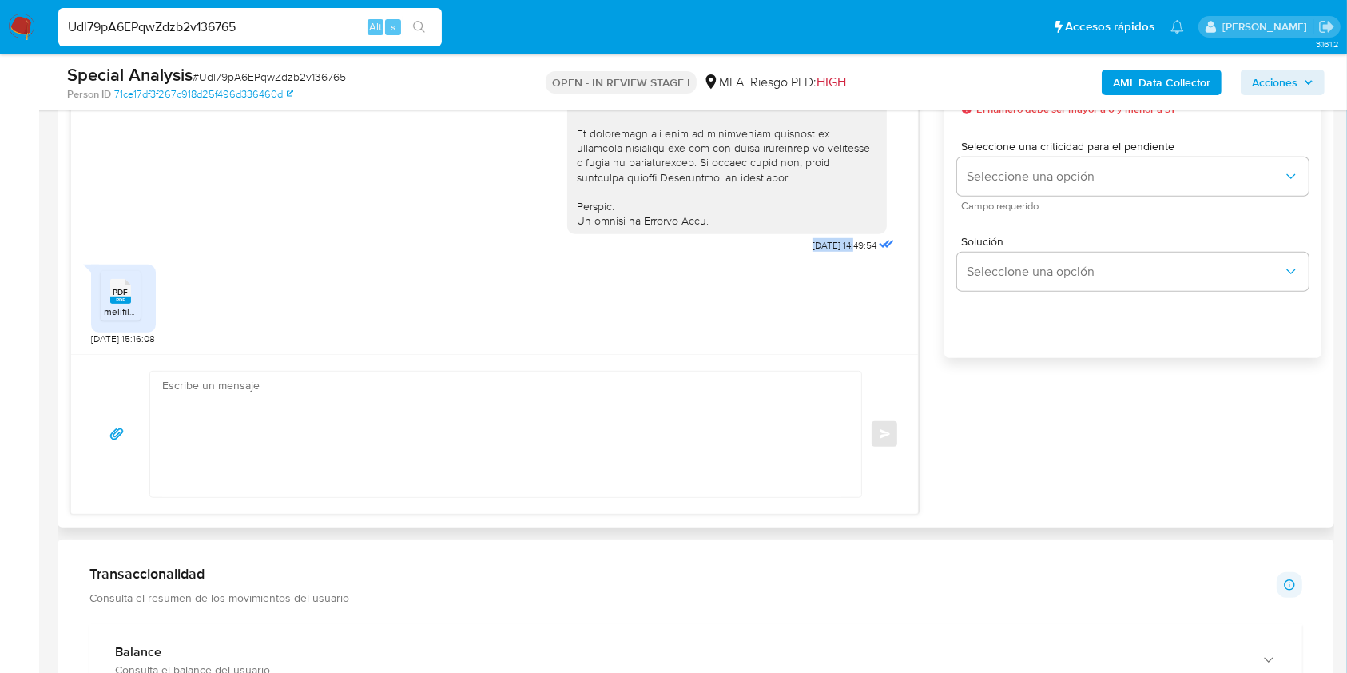
drag, startPoint x: 774, startPoint y: 238, endPoint x: 822, endPoint y: 248, distance: 48.9
click at [0, 431] on aside "Bandeja Tablero Screening Búsqueda en Listas Watchlist Herramientas Operaciones…" at bounding box center [19, 619] width 39 height 3175
click at [112, 291] on icon at bounding box center [120, 291] width 21 height 25
drag, startPoint x: 777, startPoint y: 249, endPoint x: 823, endPoint y: 246, distance: 46.4
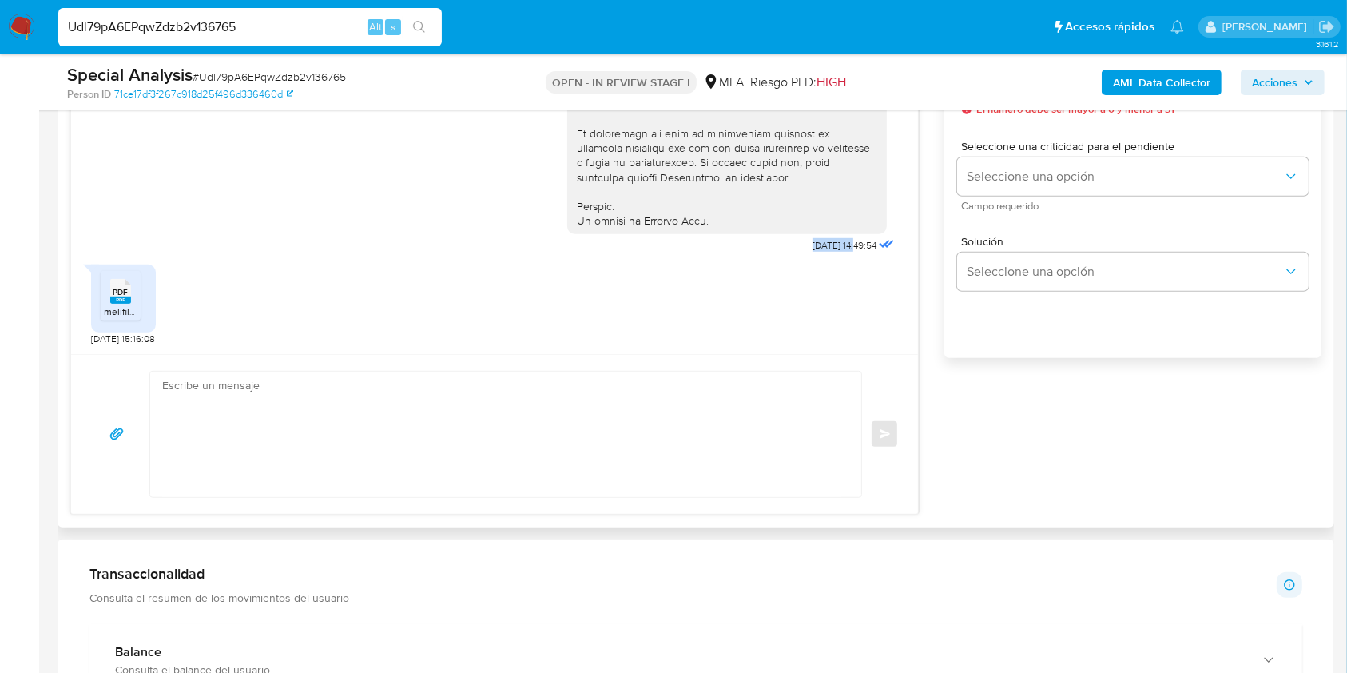
click at [823, 246] on span "[DATE] 14:49:54" at bounding box center [844, 245] width 64 height 13
click at [56, 371] on main "3.161.2 Asignado a julrodriguez Asignado el: 16/09/2025 10:11:51 Creado el: 16/…" at bounding box center [673, 619] width 1347 height 3175
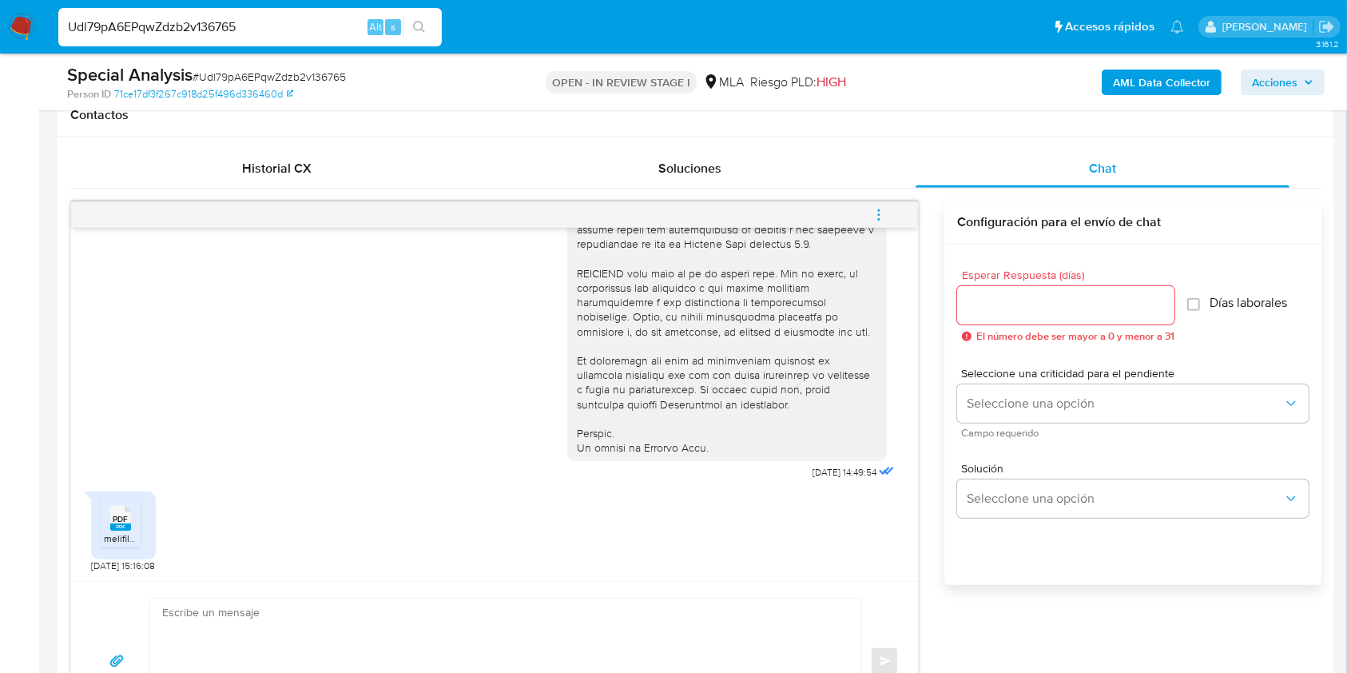
scroll to position [649, 0]
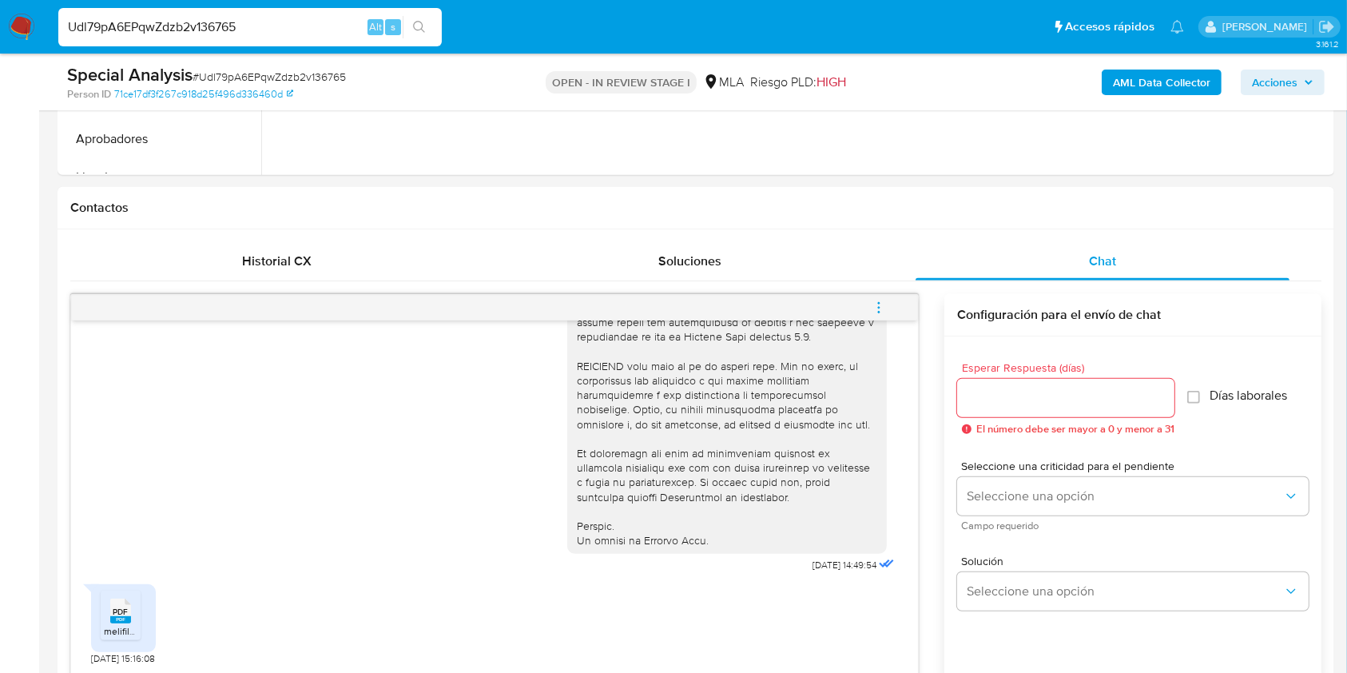
click at [268, 73] on span "# Udl79pA6EPqwZdzb2v136765" at bounding box center [269, 77] width 153 height 16
click at [1028, 387] on input "Esperar Respuesta (días)" at bounding box center [1065, 397] width 217 height 21
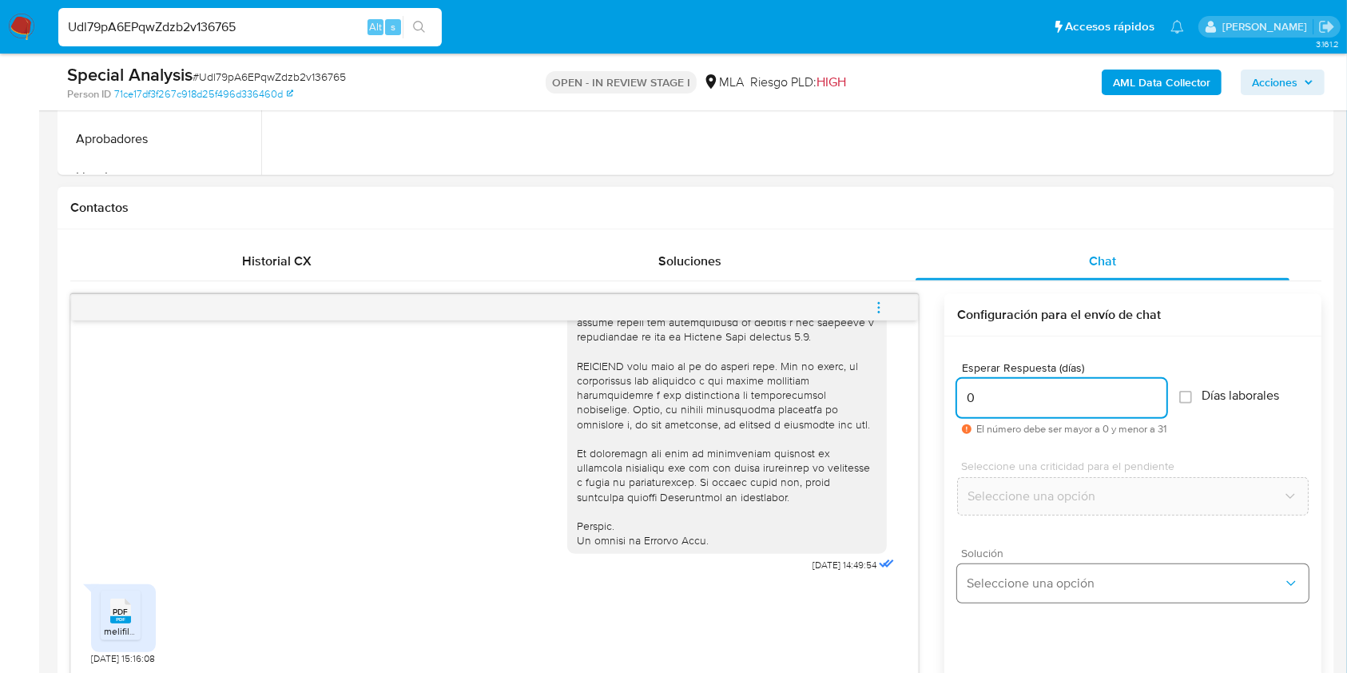
type input "0"
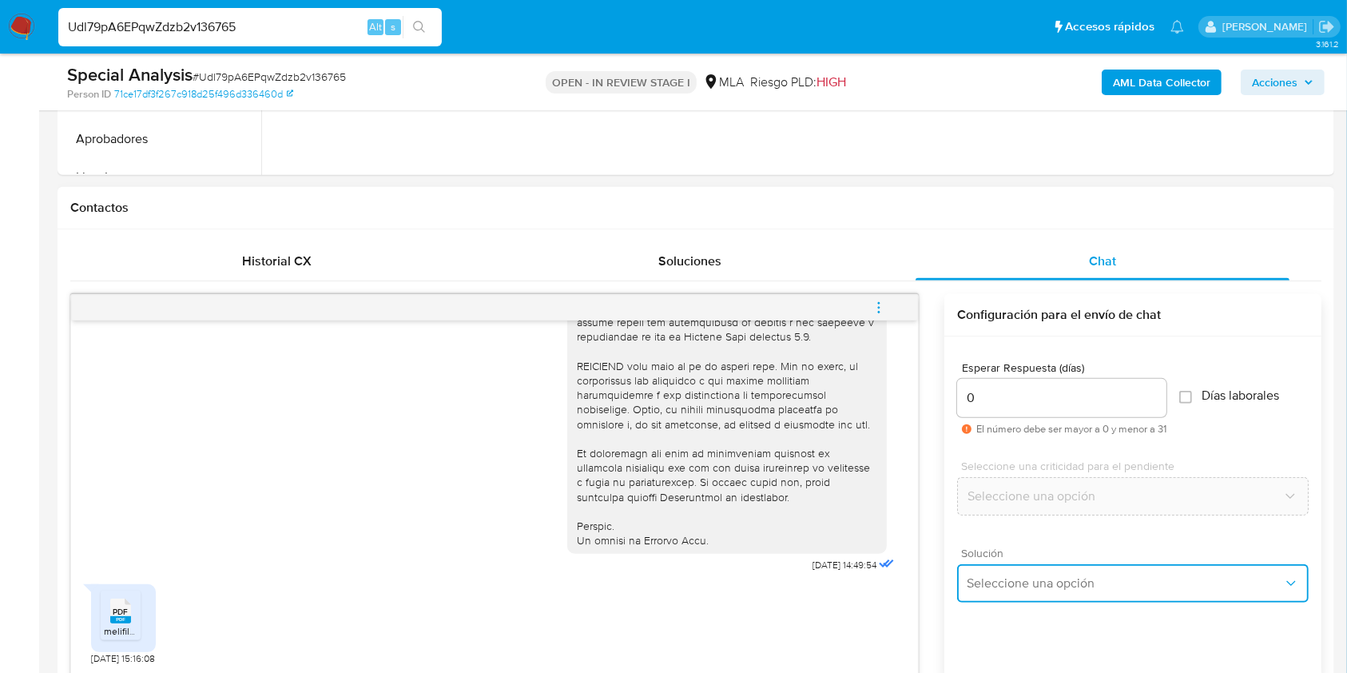
click at [1051, 573] on button "Seleccione una opción" at bounding box center [1133, 583] width 352 height 38
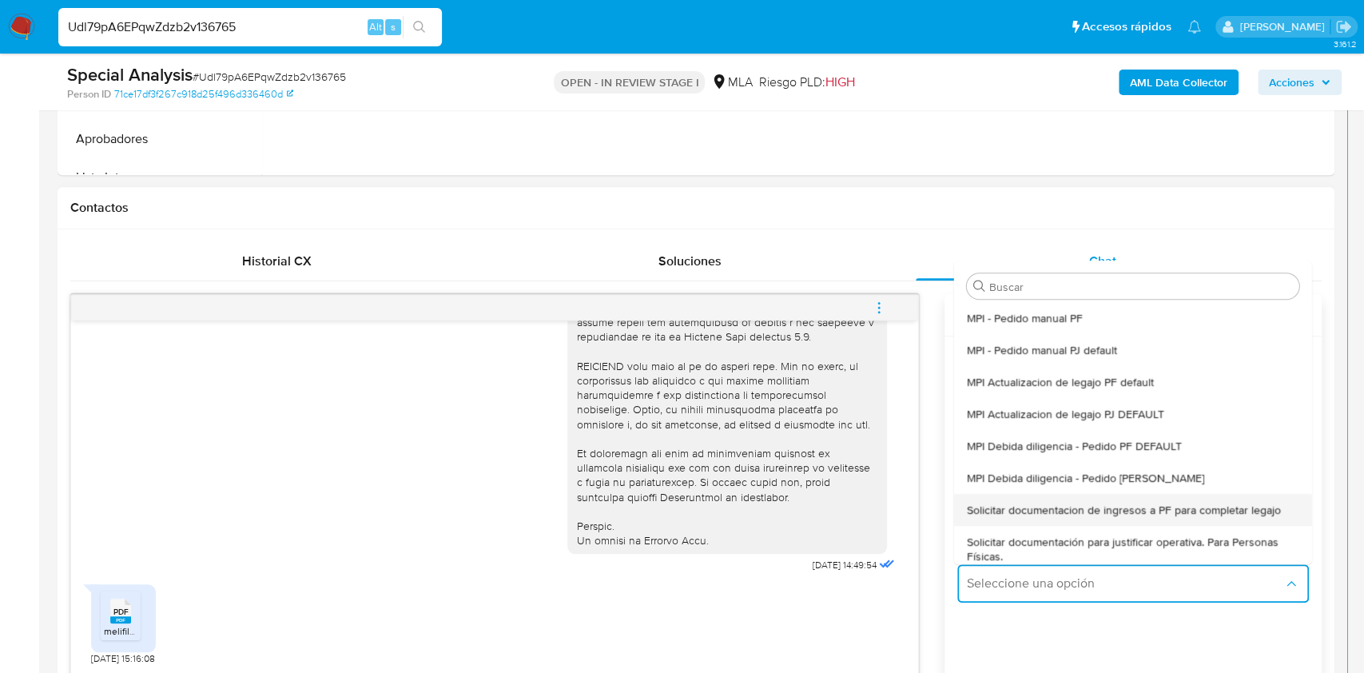
click at [1070, 516] on div "Solicitar documentacion de ingresos a PF para completar legajo" at bounding box center [1133, 510] width 332 height 32
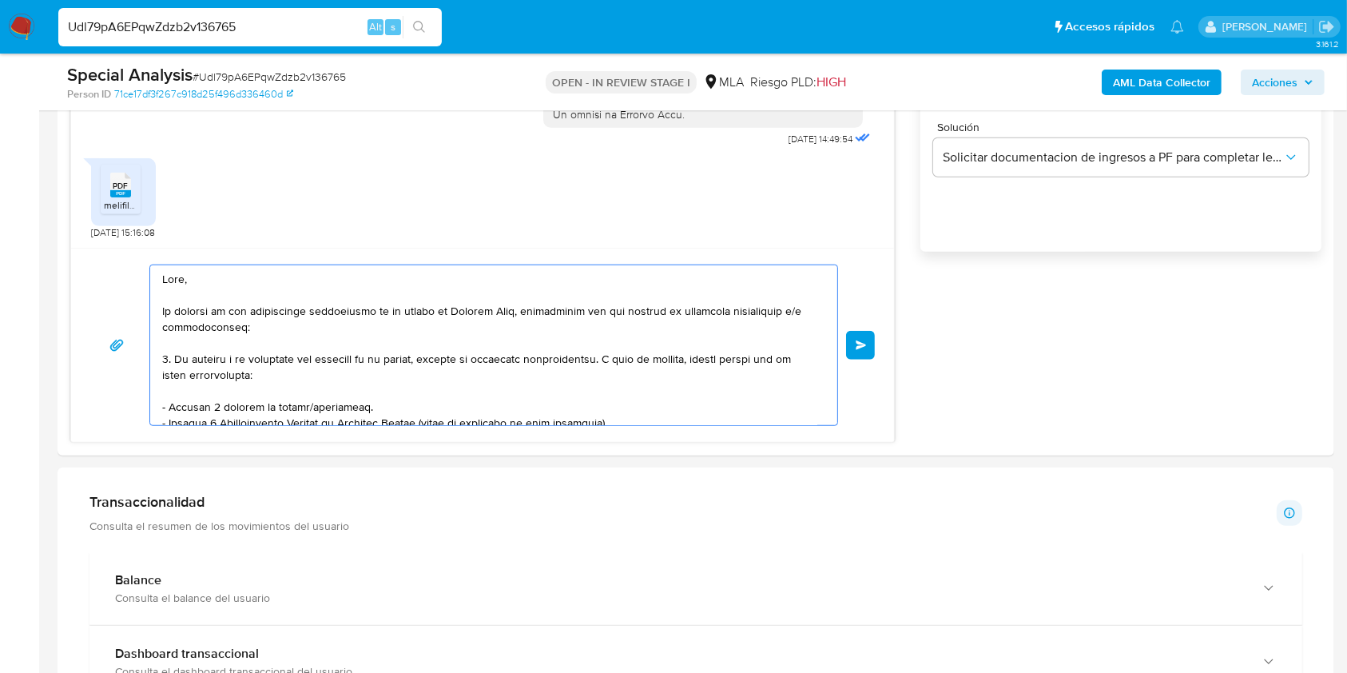
drag, startPoint x: 645, startPoint y: 657, endPoint x: 737, endPoint y: 722, distance: 112.2
click at [737, 672] on html "Pausado Ver notificaciones Udl79pA6EPqwZdzb2v136765 Alt s Accesos rápidos Presi…" at bounding box center [673, 530] width 1347 height 3209
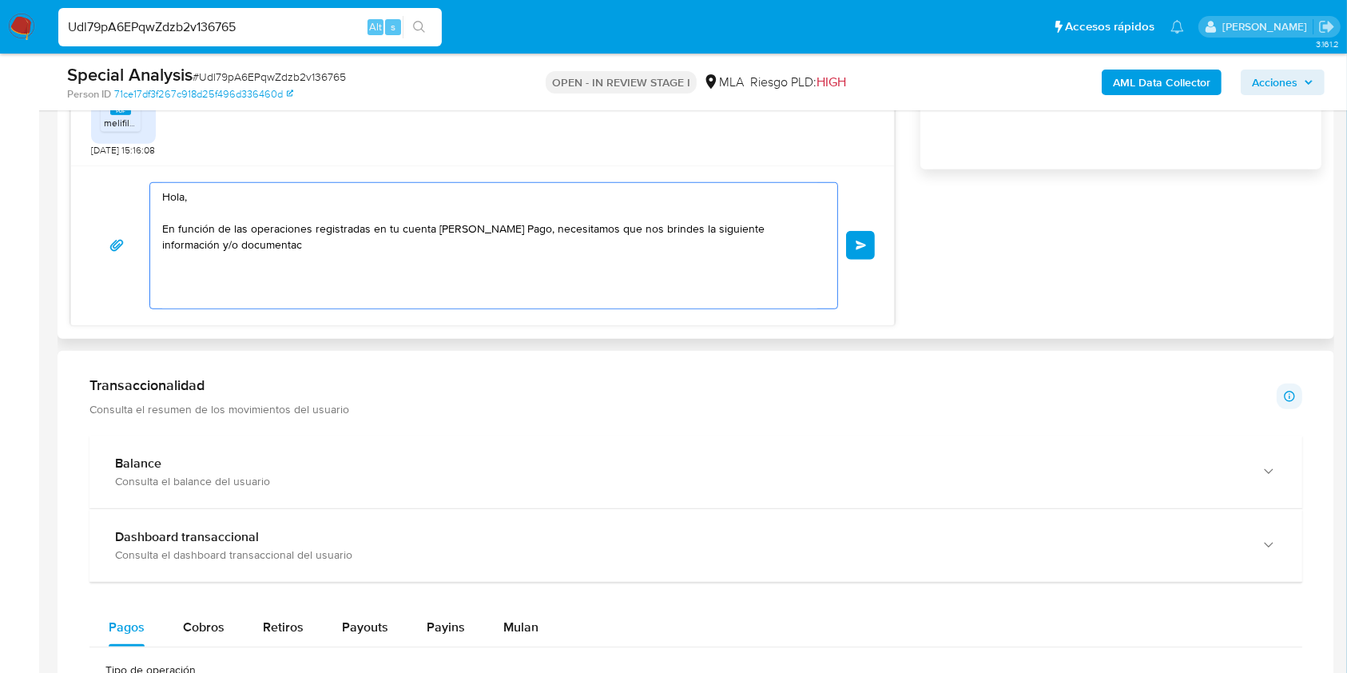
scroll to position [1123, 0]
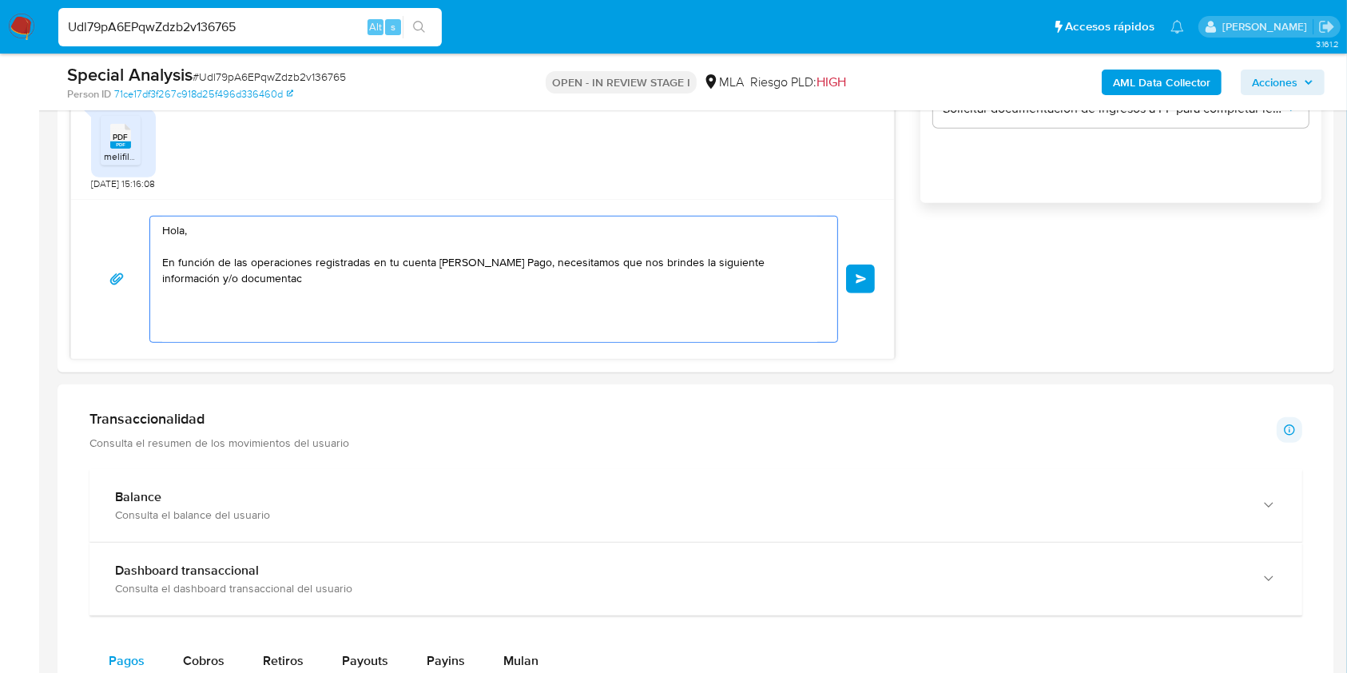
drag, startPoint x: 246, startPoint y: 293, endPoint x: 38, endPoint y: 169, distance: 241.8
click at [38, 169] on section "Bandeja Tablero Screening Búsqueda en Listas Watchlist Herramientas Operaciones…" at bounding box center [673, 464] width 1347 height 3175
paste textarea "Buenas tardes, ¡Muchas gracias por tu respuesta! Confirmamos la recepción de la…"
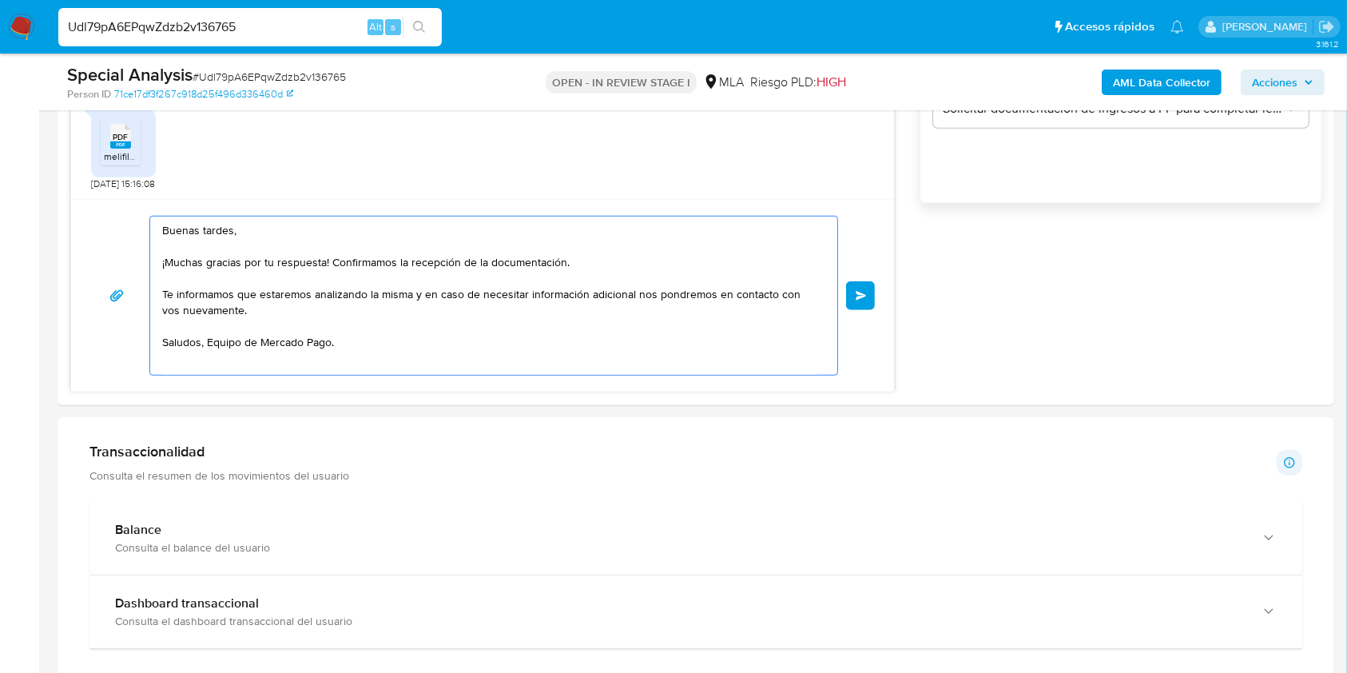
drag, startPoint x: 332, startPoint y: 262, endPoint x: 0, endPoint y: 241, distance: 333.0
click at [0, 241] on section "Bandeja Tablero Screening Búsqueda en Listas Watchlist Herramientas Operaciones…" at bounding box center [673, 481] width 1347 height 3208
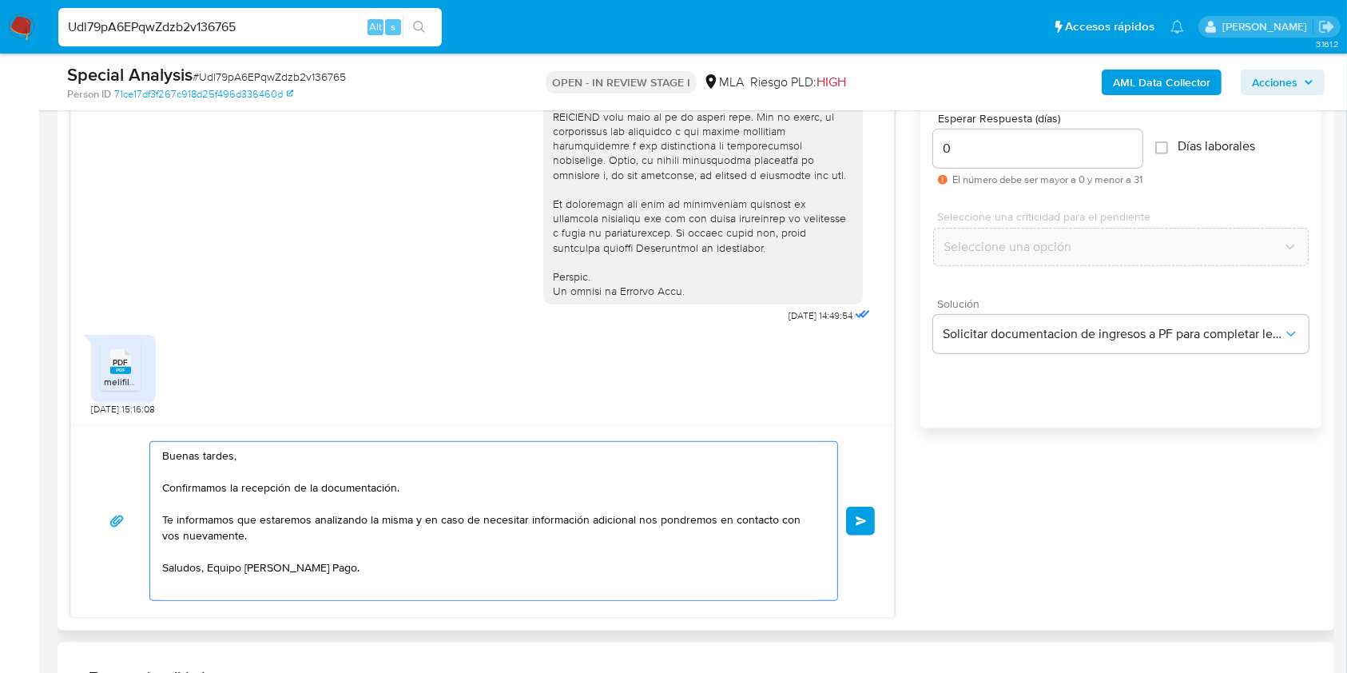
scroll to position [804, 0]
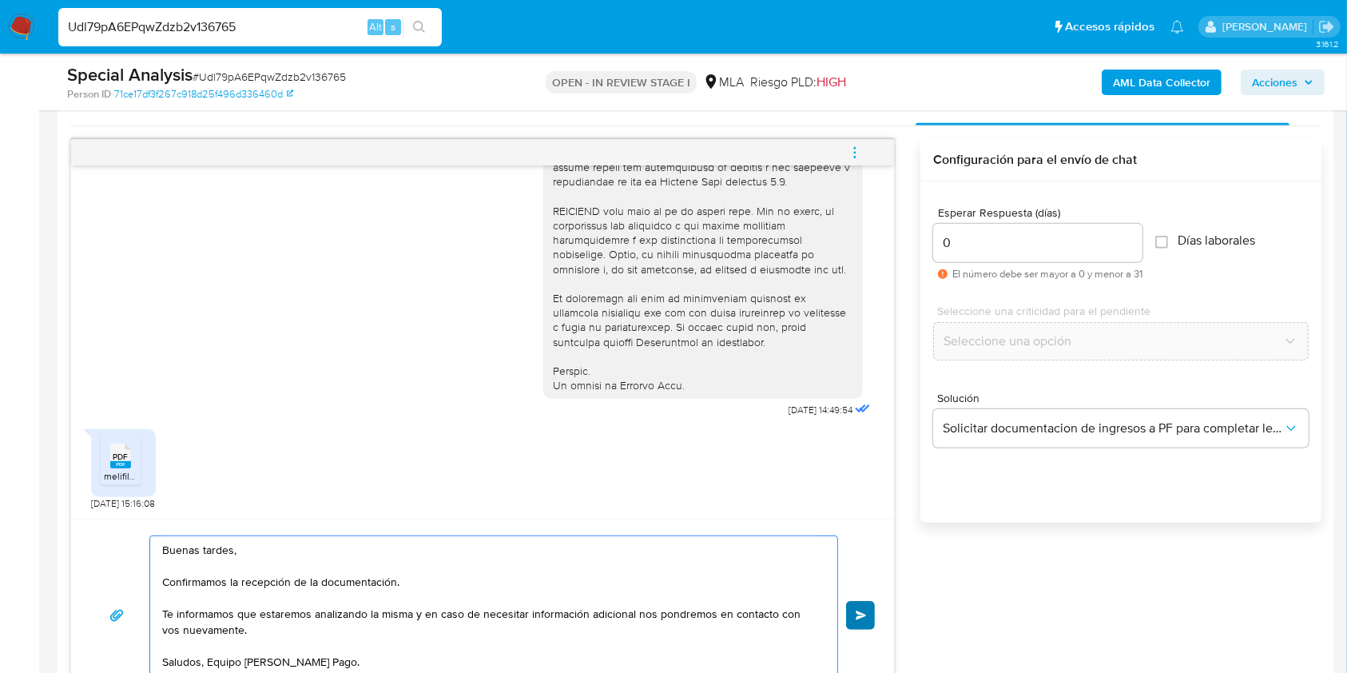
type textarea "Buenas tardes, Confirmamos la recepción de la documentación. Te informamos que …"
click at [868, 604] on button "Enviar" at bounding box center [860, 615] width 29 height 29
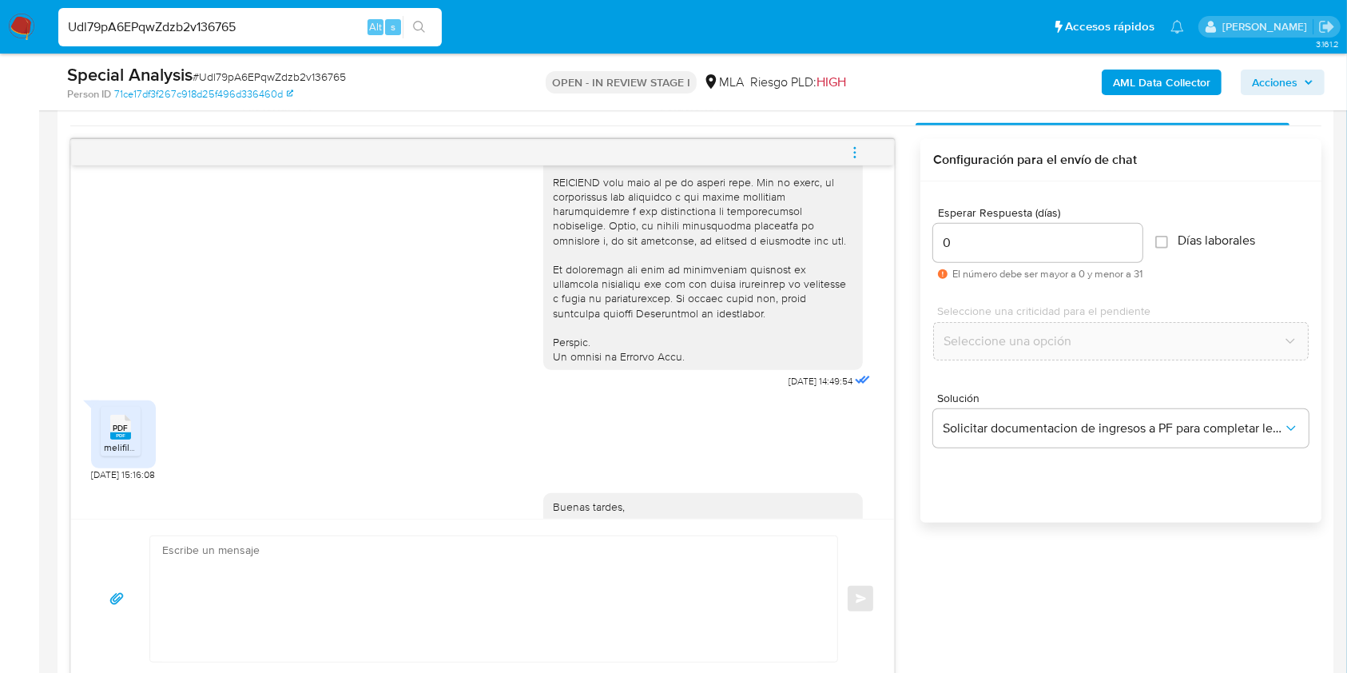
scroll to position [832, 0]
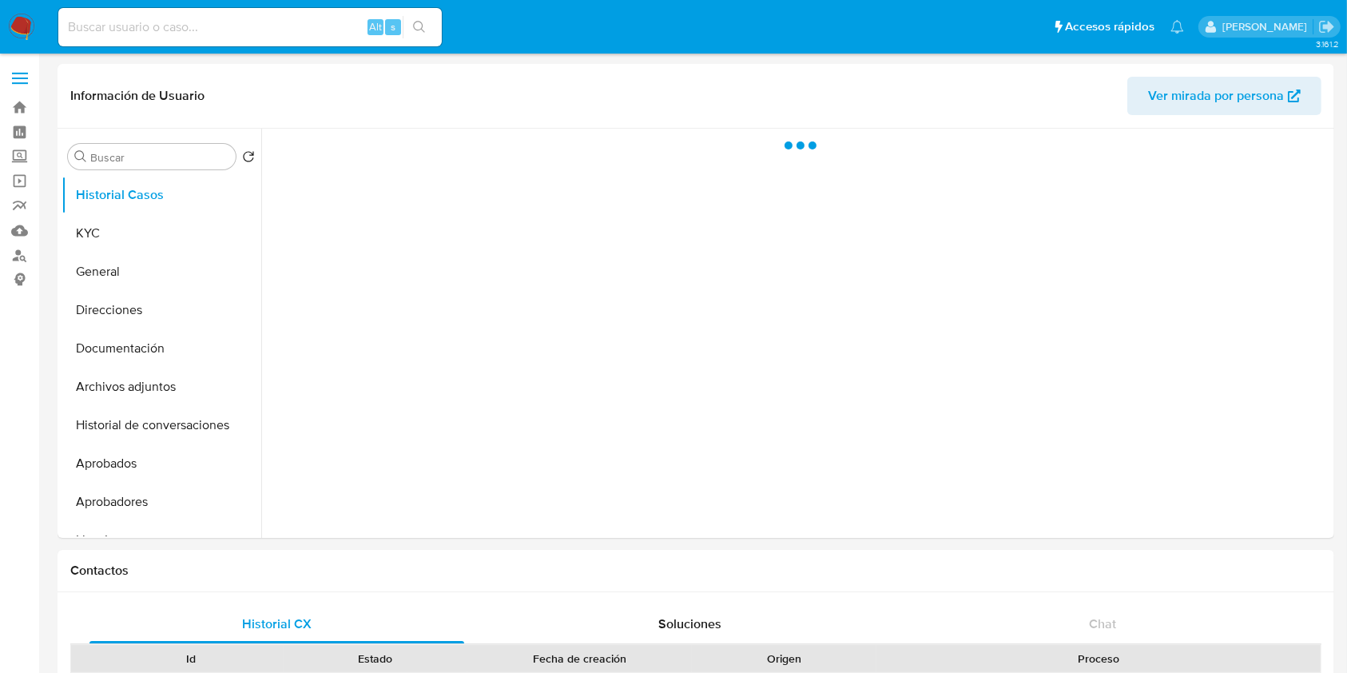
select select "10"
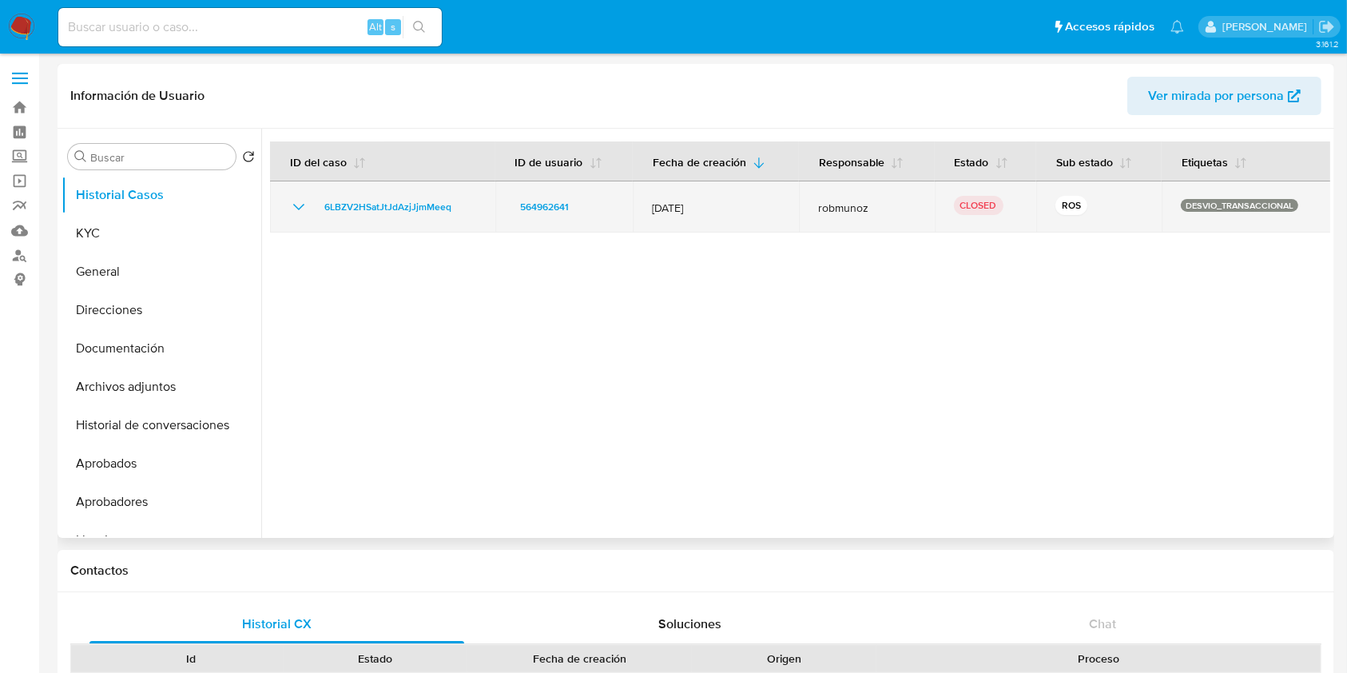
drag, startPoint x: 296, startPoint y: 208, endPoint x: 655, endPoint y: 229, distance: 359.3
click at [296, 208] on icon "Mostrar/Ocultar" at bounding box center [298, 206] width 19 height 19
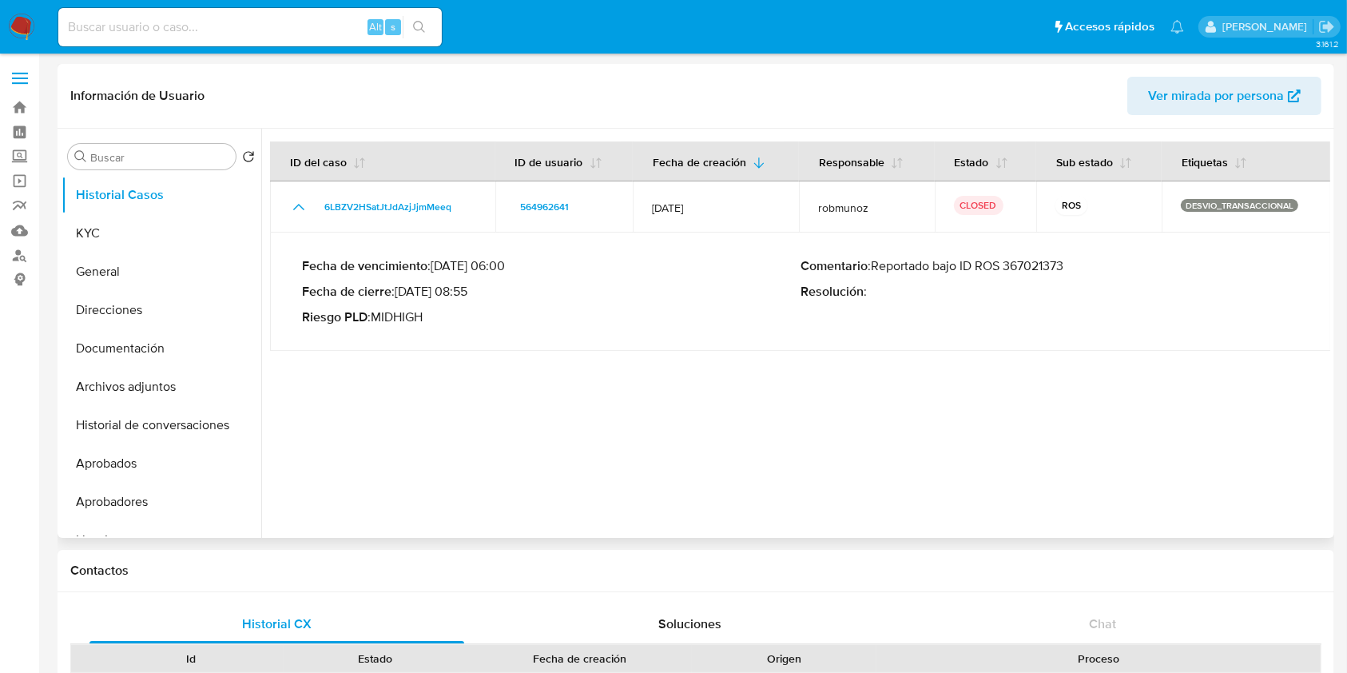
click at [1035, 263] on p "Comentario : Reportado bajo ID ROS 367021373" at bounding box center [1049, 266] width 499 height 16
click at [167, 228] on button "KYC" at bounding box center [155, 233] width 187 height 38
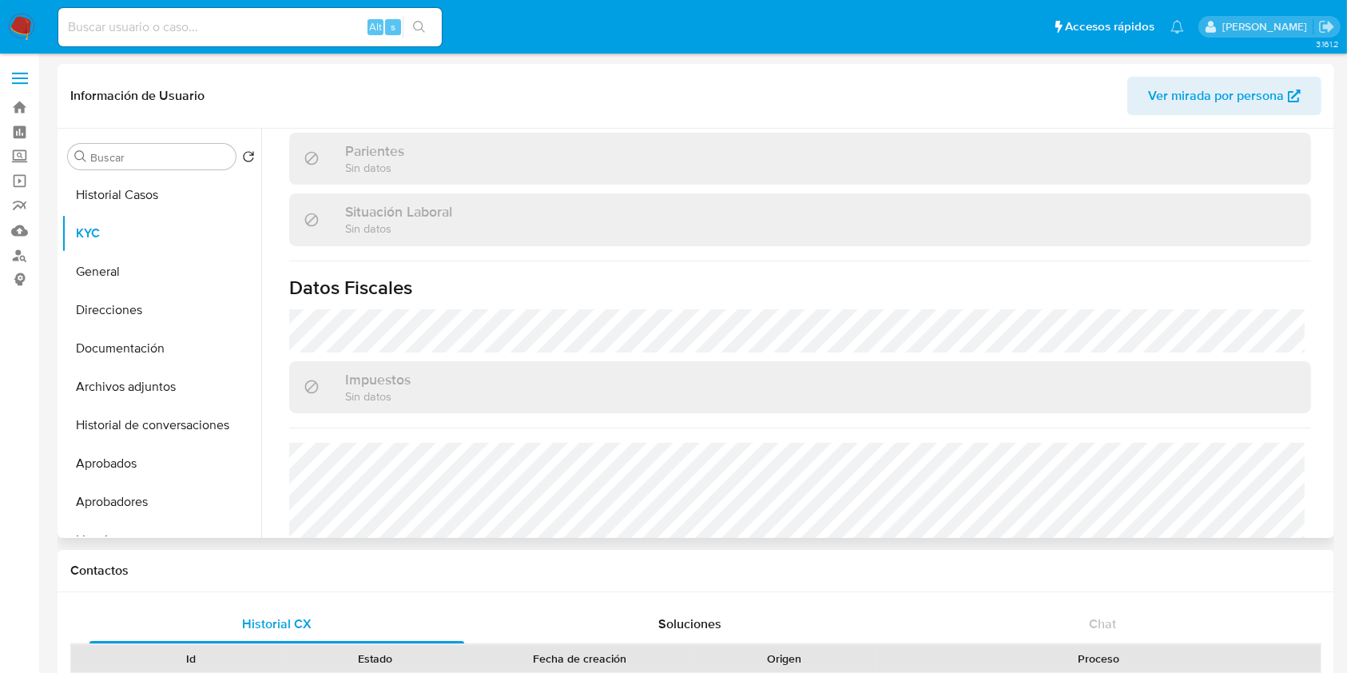
scroll to position [852, 0]
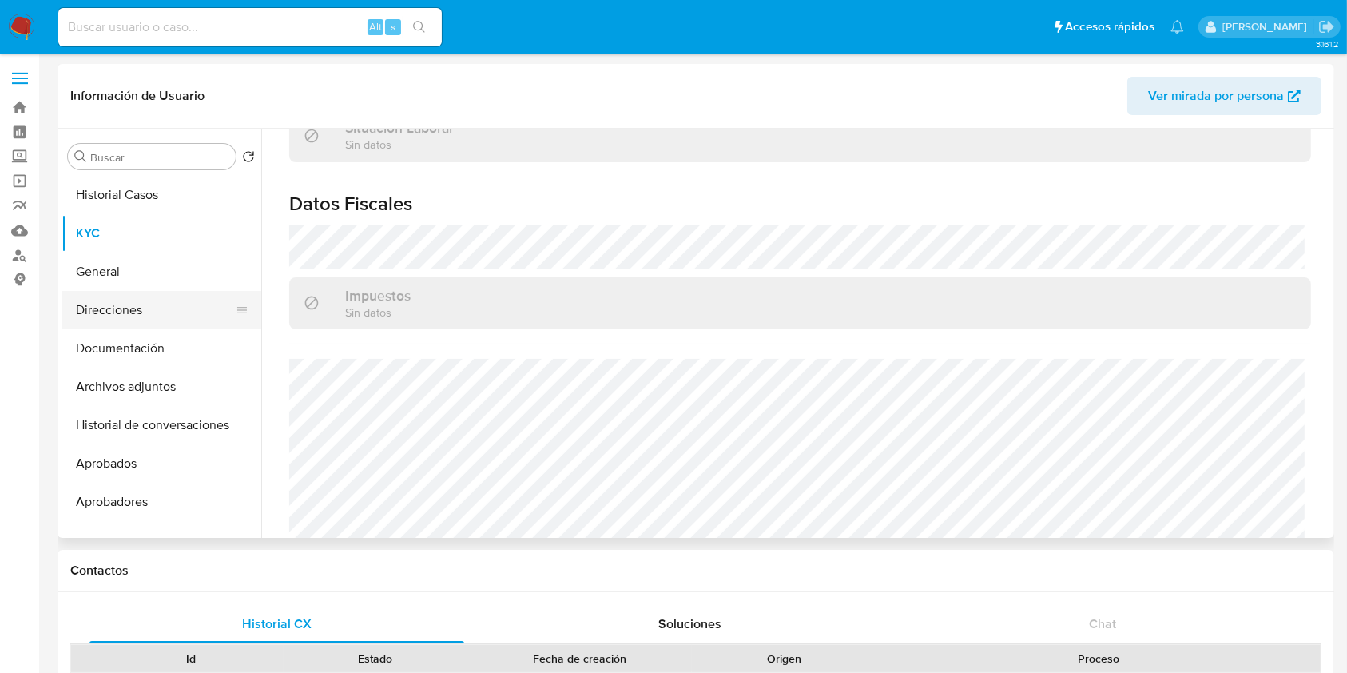
click at [145, 306] on button "Direcciones" at bounding box center [155, 310] width 187 height 38
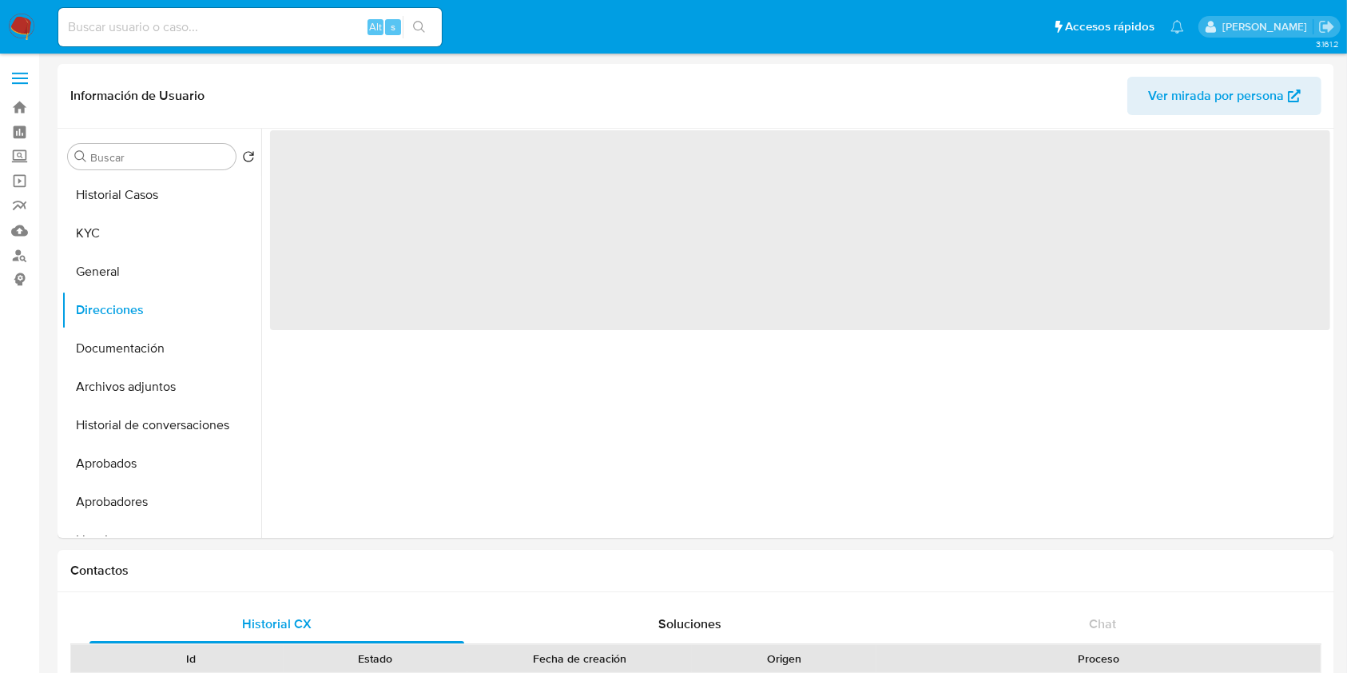
scroll to position [0, 0]
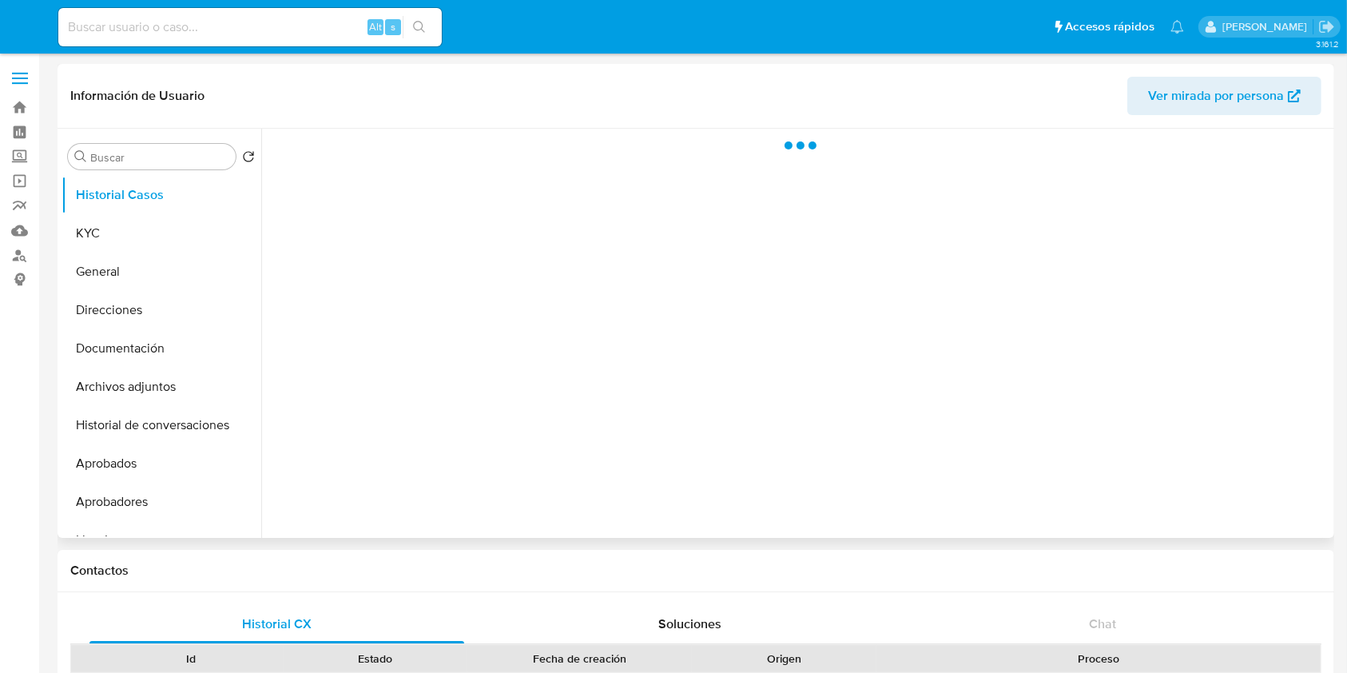
select select "10"
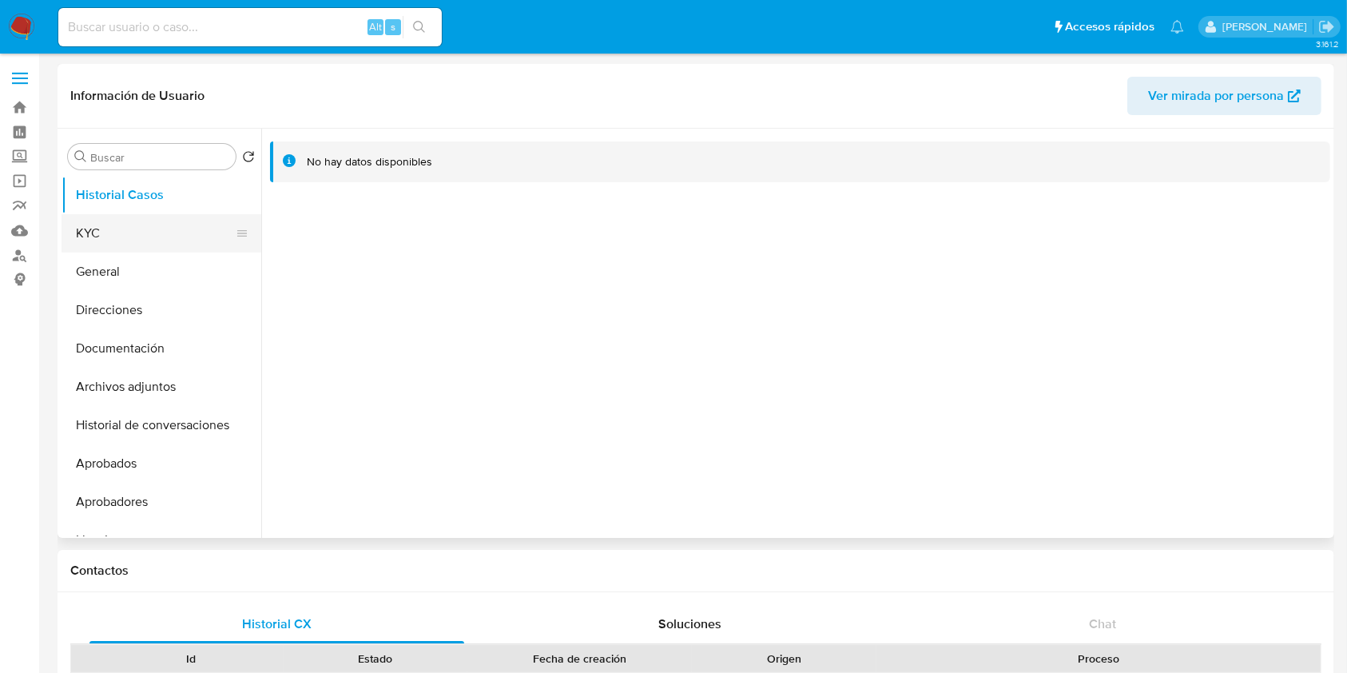
click at [118, 249] on button "KYC" at bounding box center [155, 233] width 187 height 38
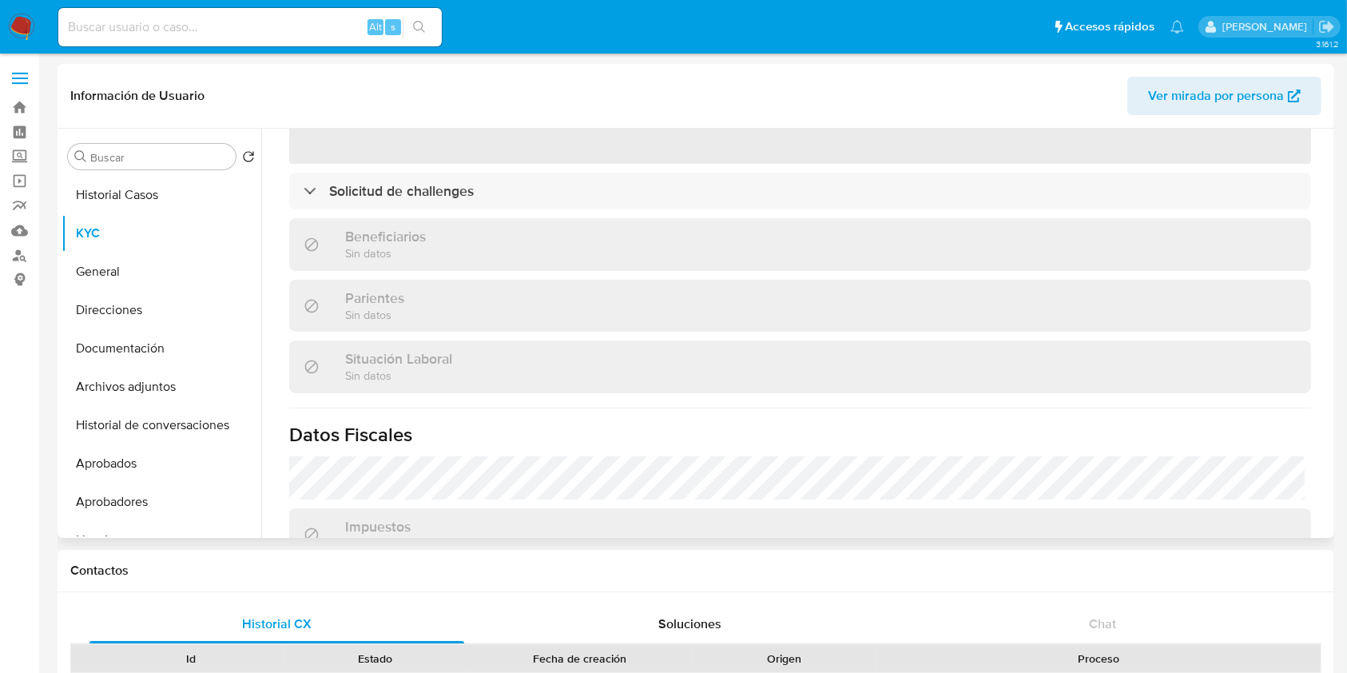
scroll to position [426, 0]
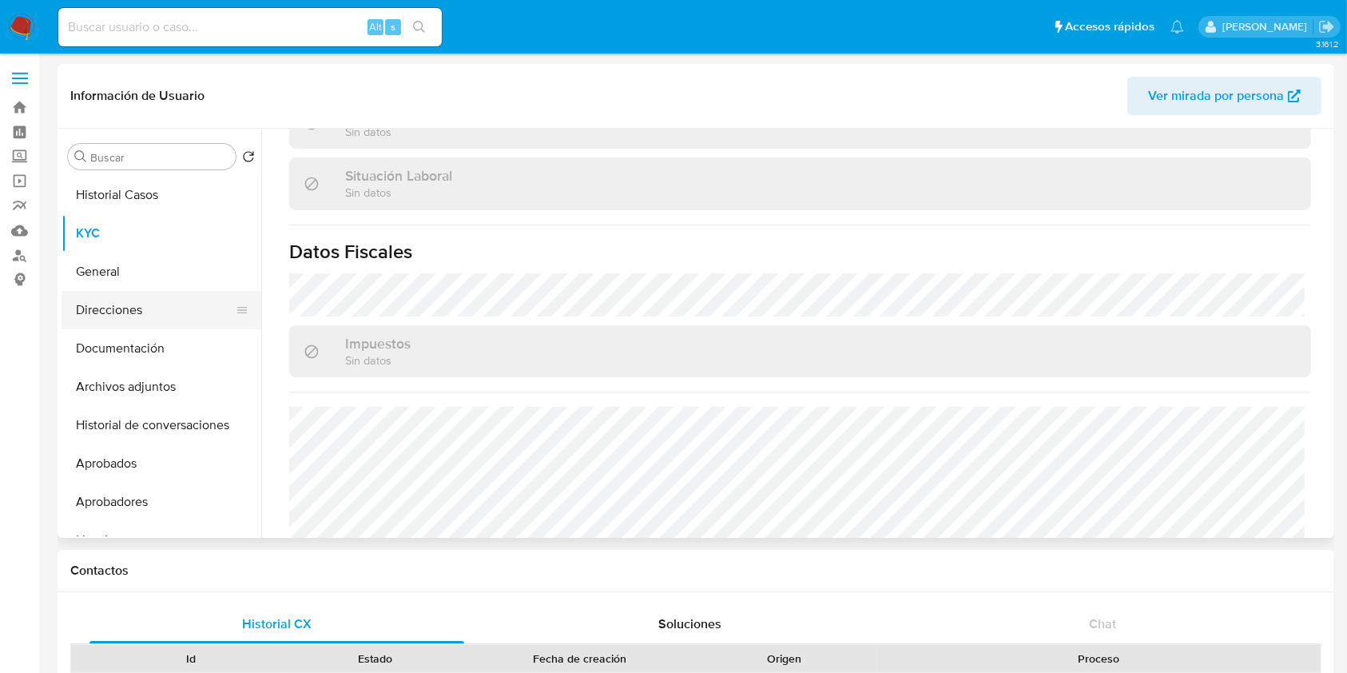
click at [135, 310] on button "Direcciones" at bounding box center [155, 310] width 187 height 38
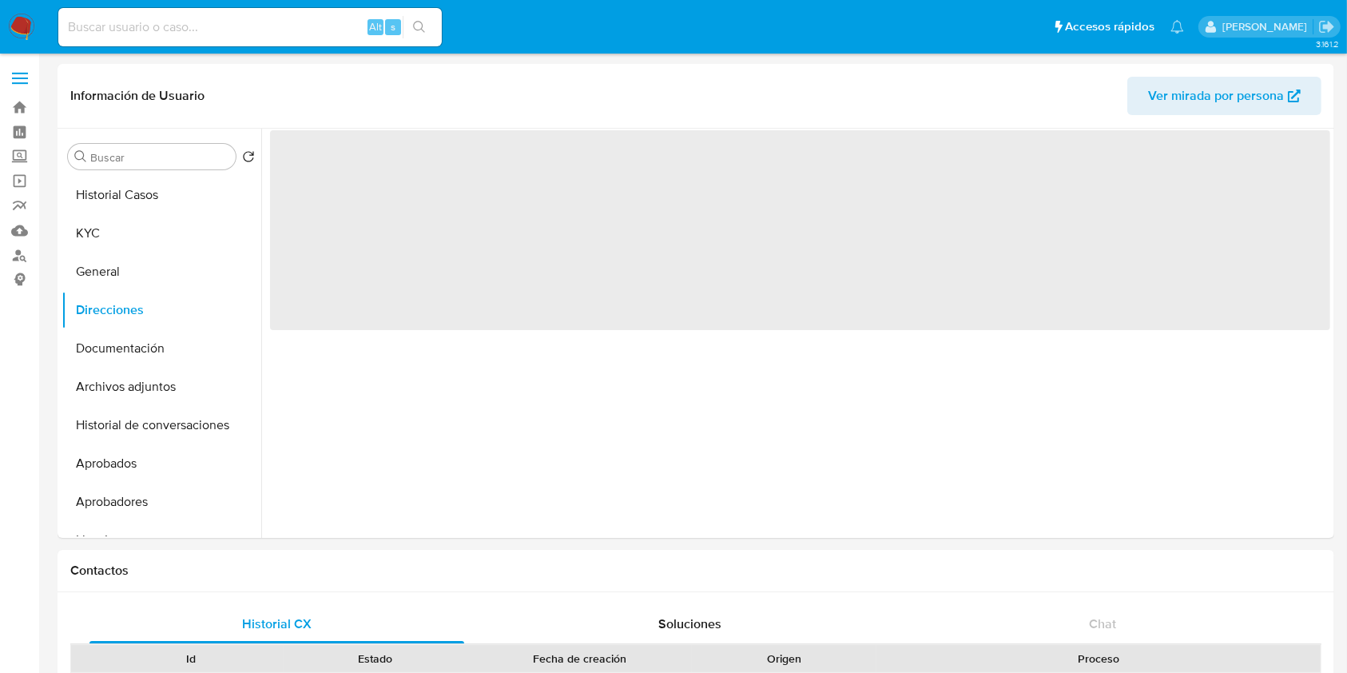
scroll to position [0, 0]
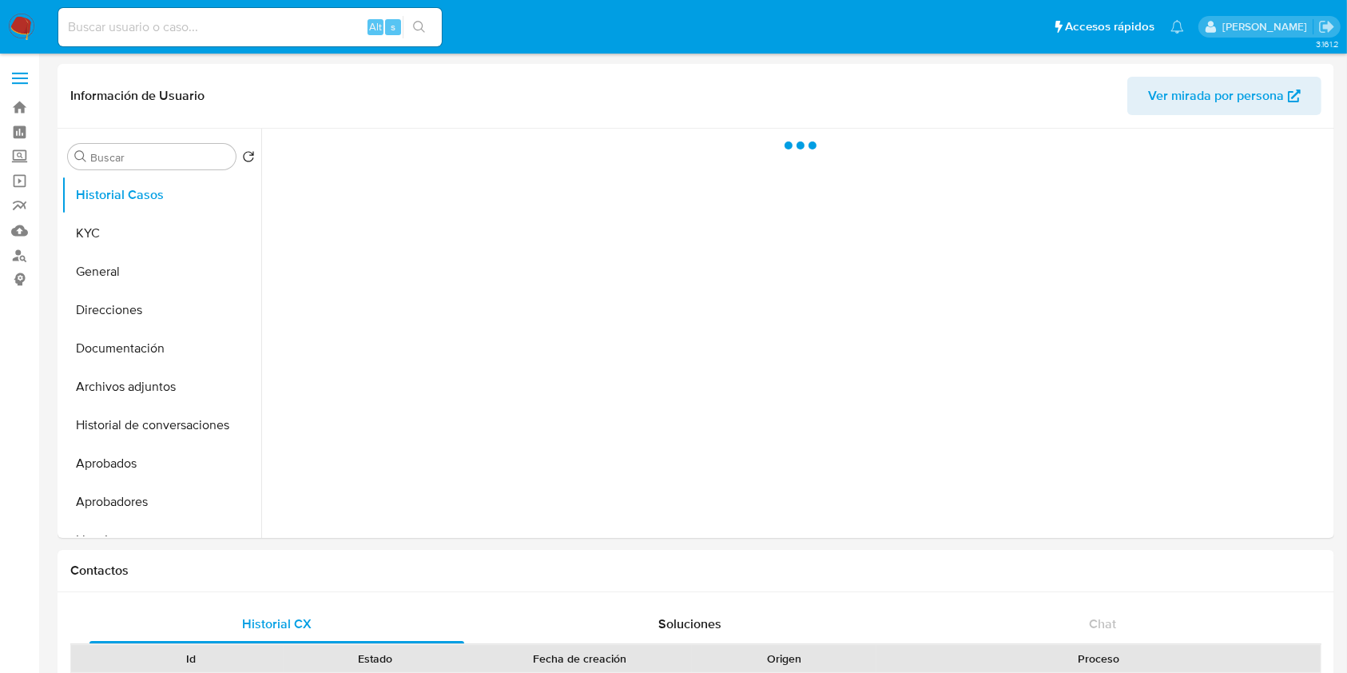
select select "10"
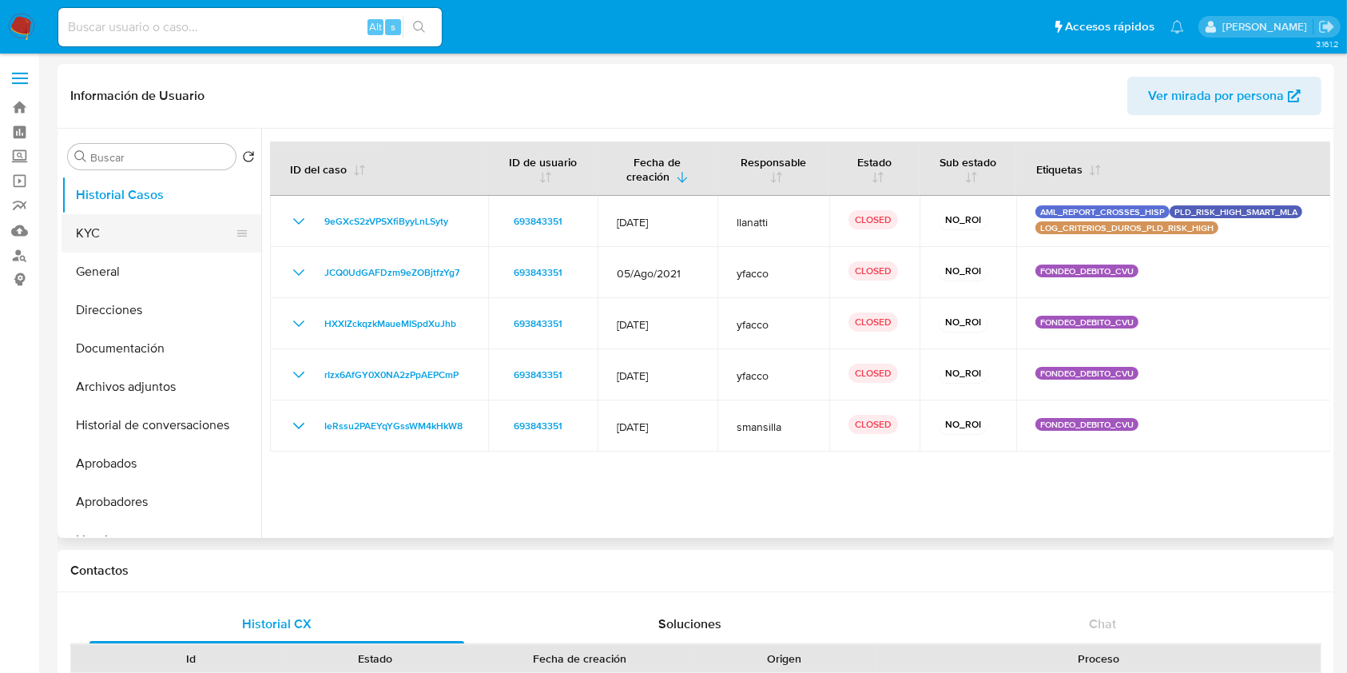
click at [129, 224] on button "KYC" at bounding box center [155, 233] width 187 height 38
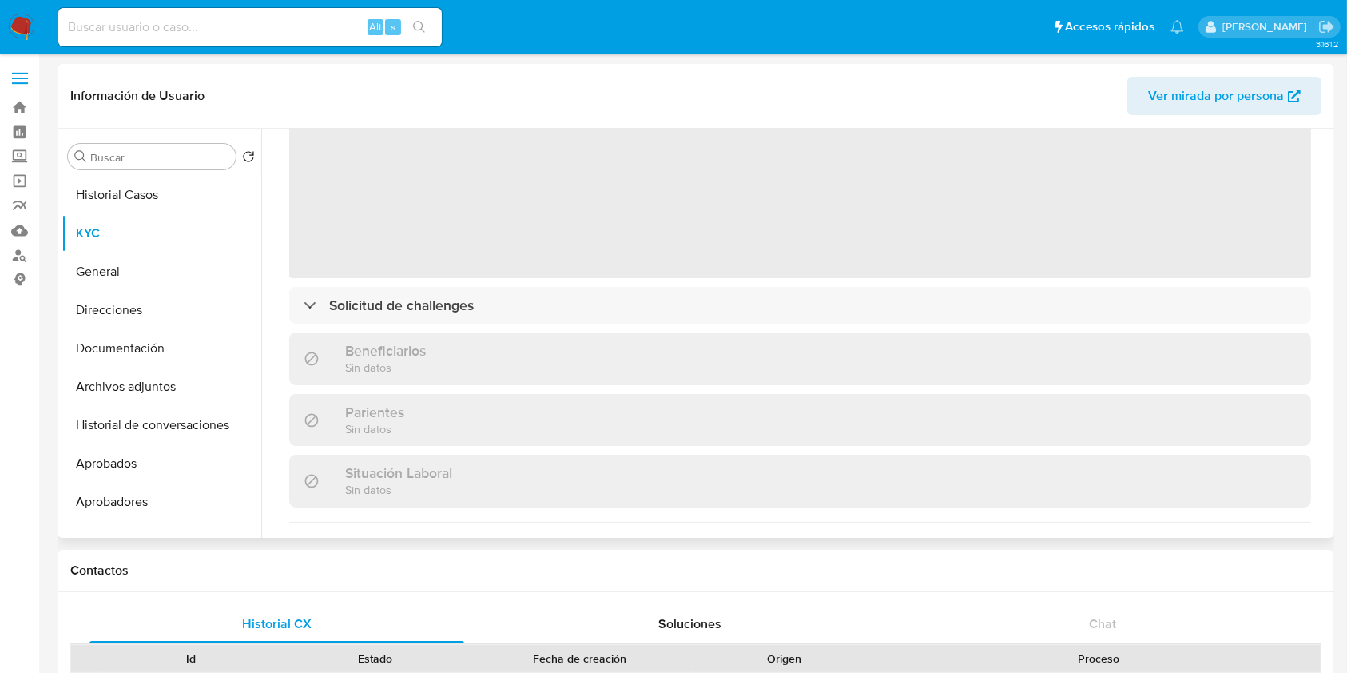
scroll to position [426, 0]
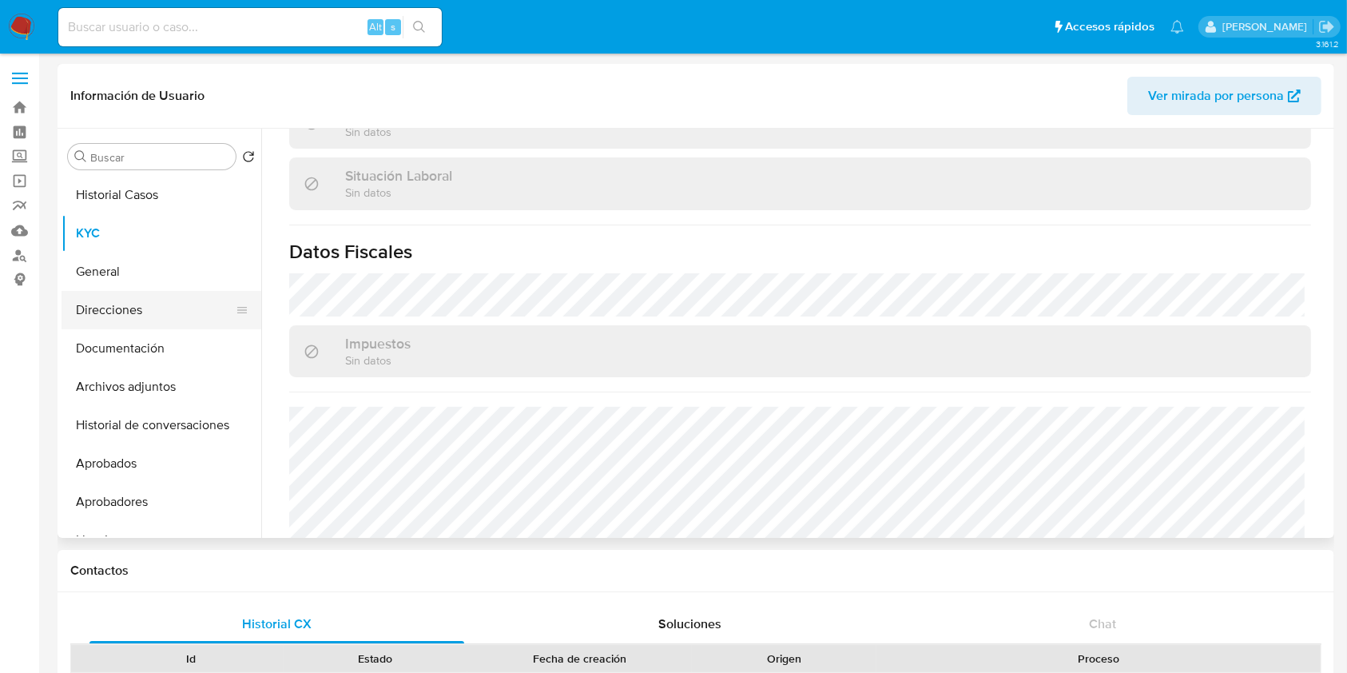
click at [151, 323] on button "Direcciones" at bounding box center [155, 310] width 187 height 38
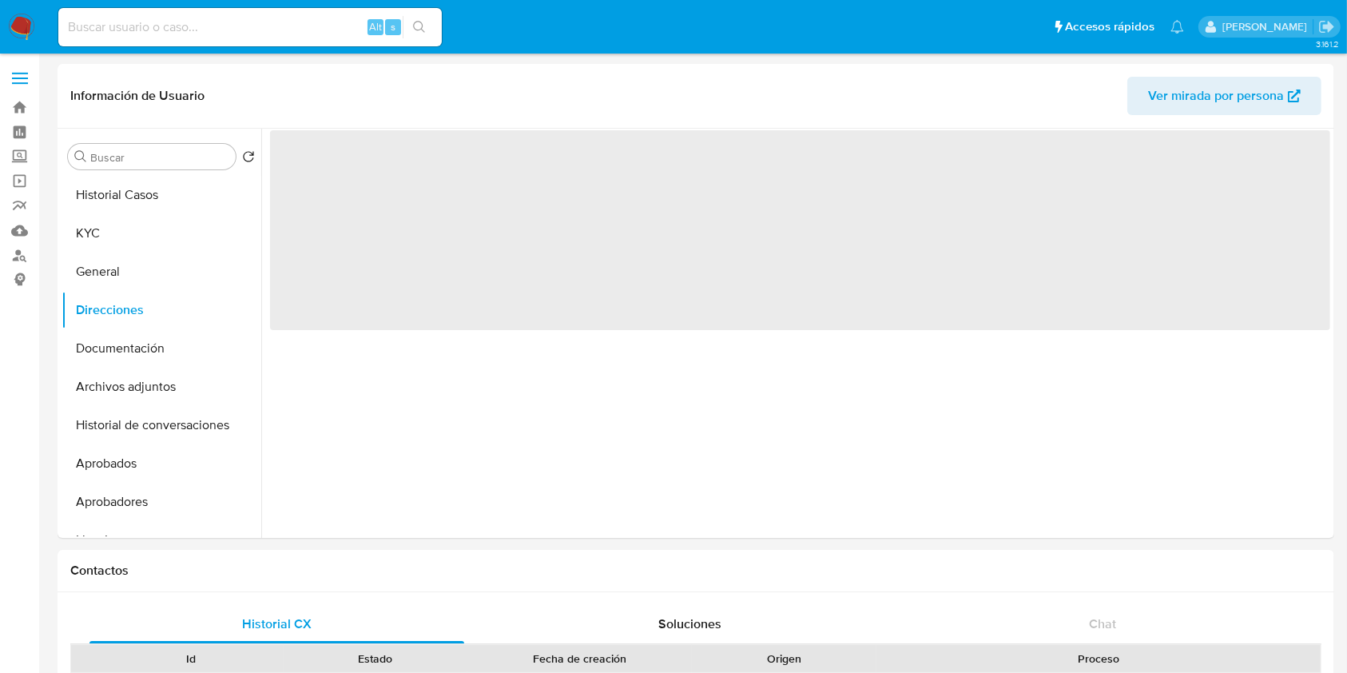
scroll to position [0, 0]
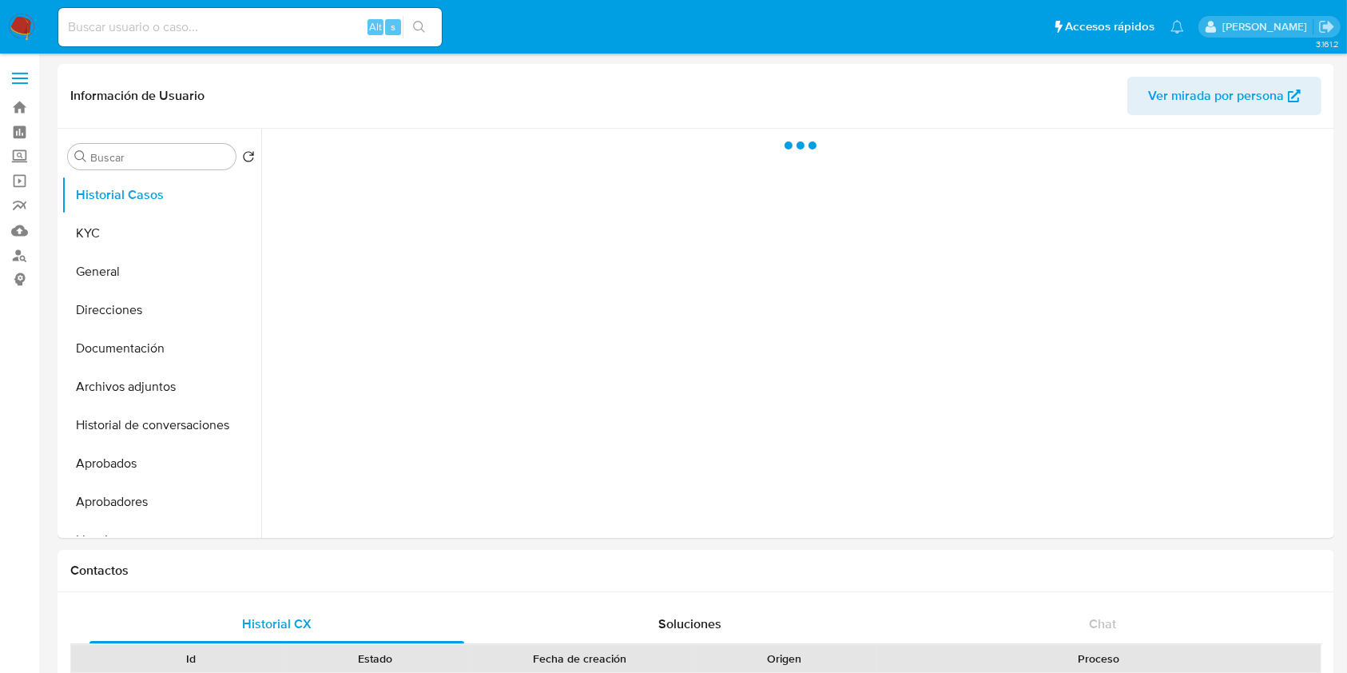
select select "10"
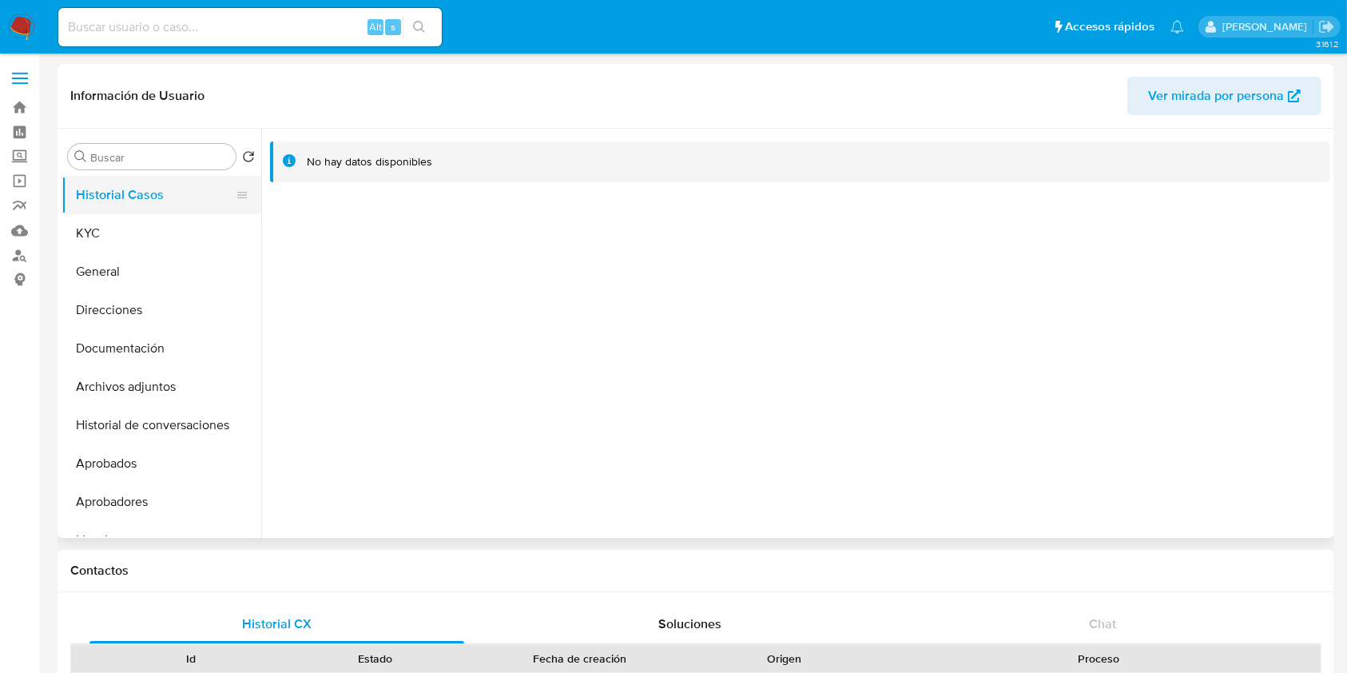
click at [130, 211] on button "Historial Casos" at bounding box center [155, 195] width 187 height 38
click at [121, 221] on button "KYC" at bounding box center [155, 233] width 187 height 38
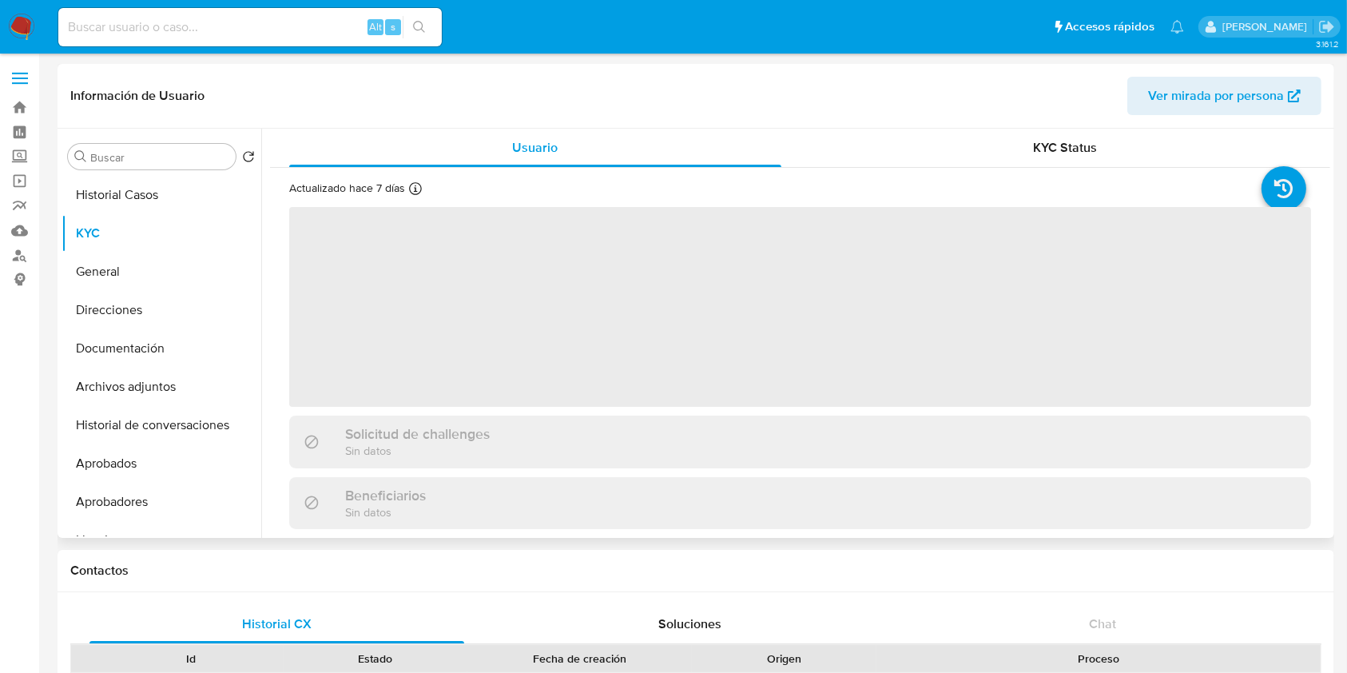
scroll to position [479, 0]
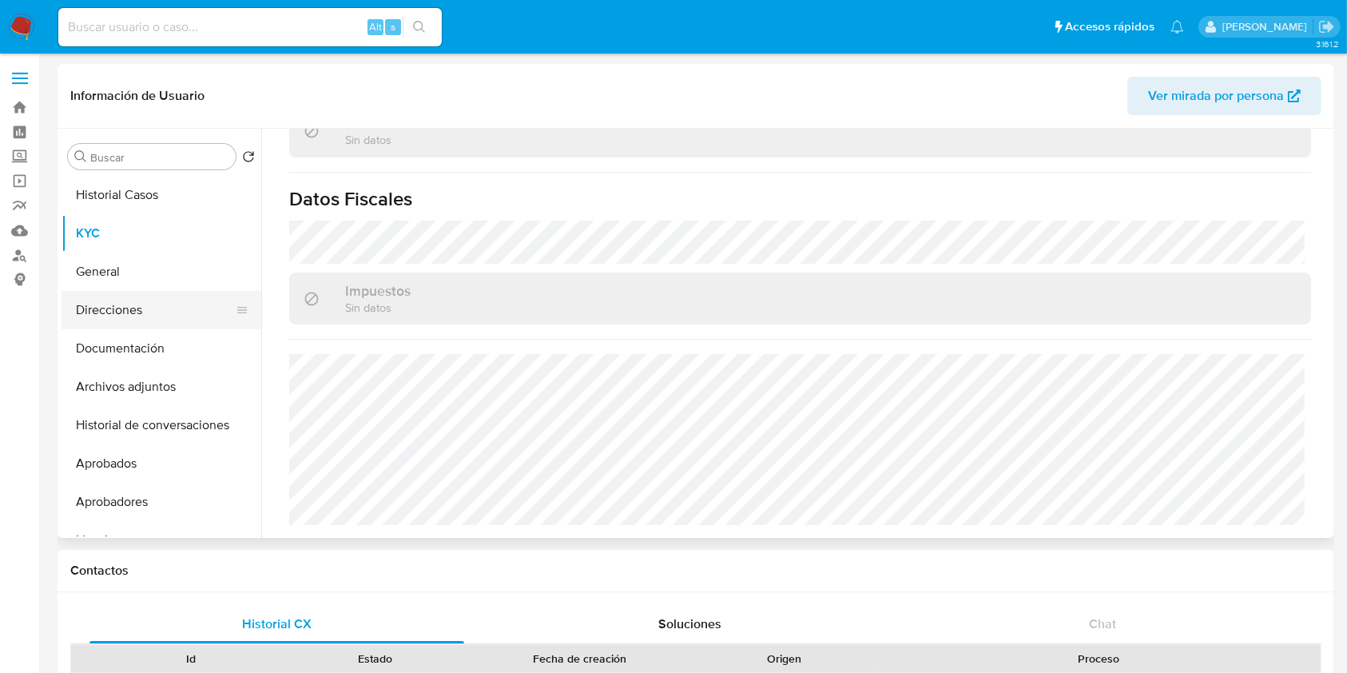
click at [123, 320] on button "Direcciones" at bounding box center [155, 310] width 187 height 38
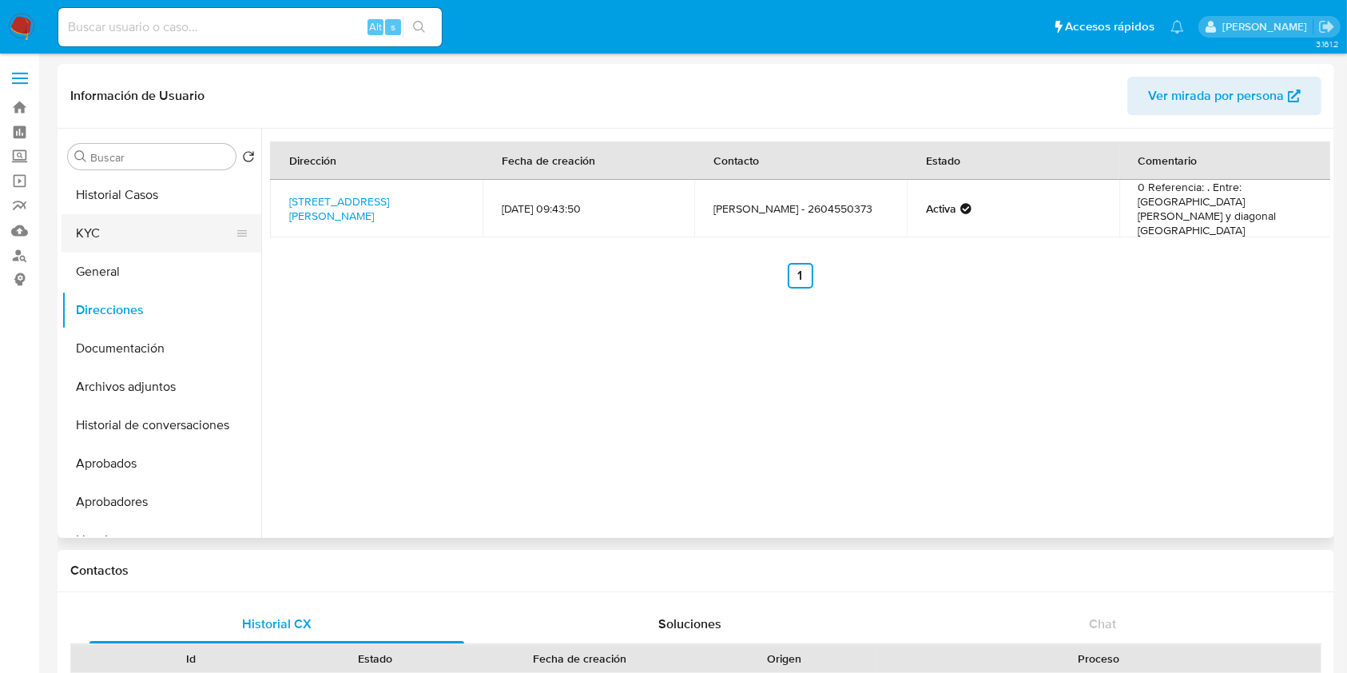
click at [97, 225] on button "KYC" at bounding box center [155, 233] width 187 height 38
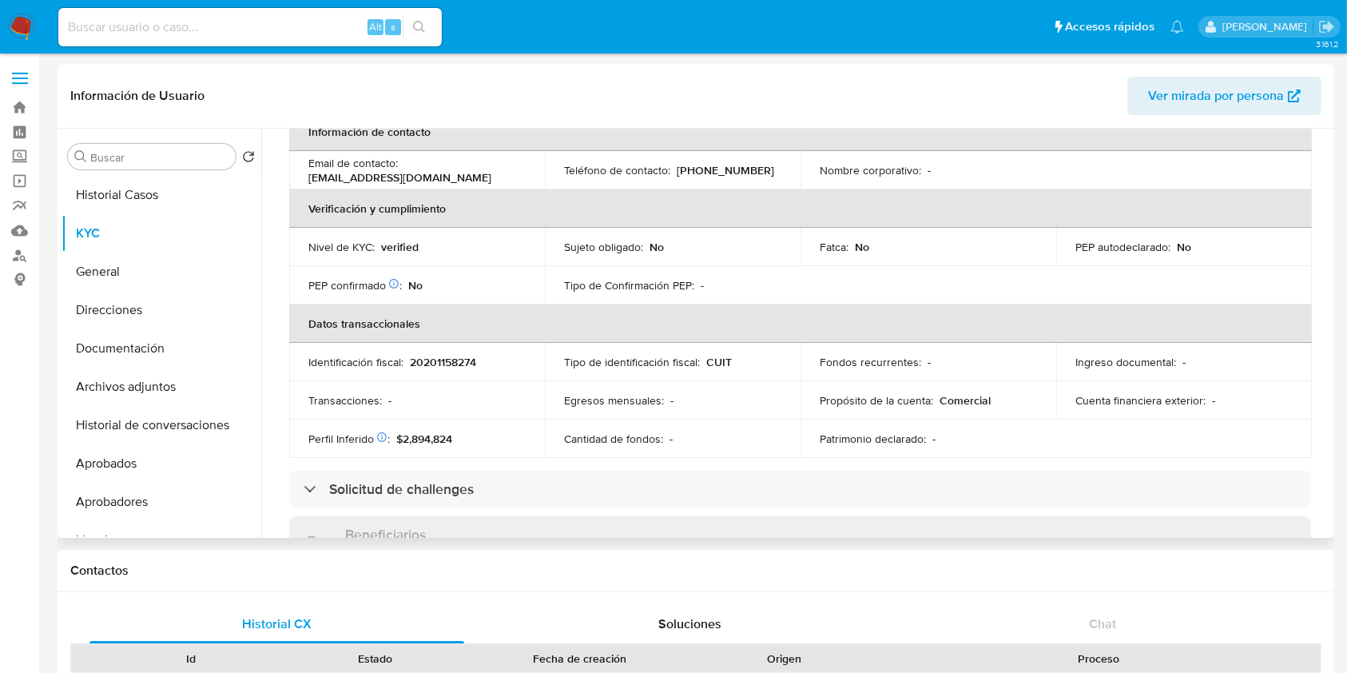
scroll to position [3, 0]
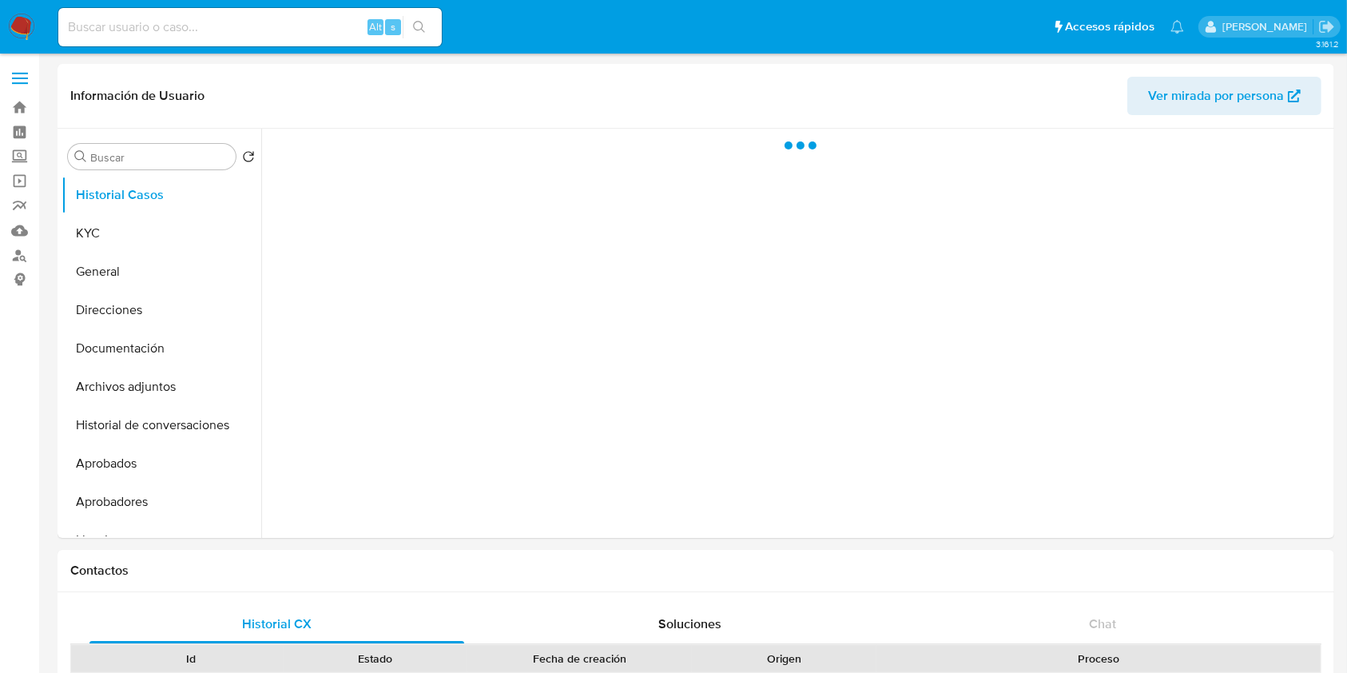
select select "10"
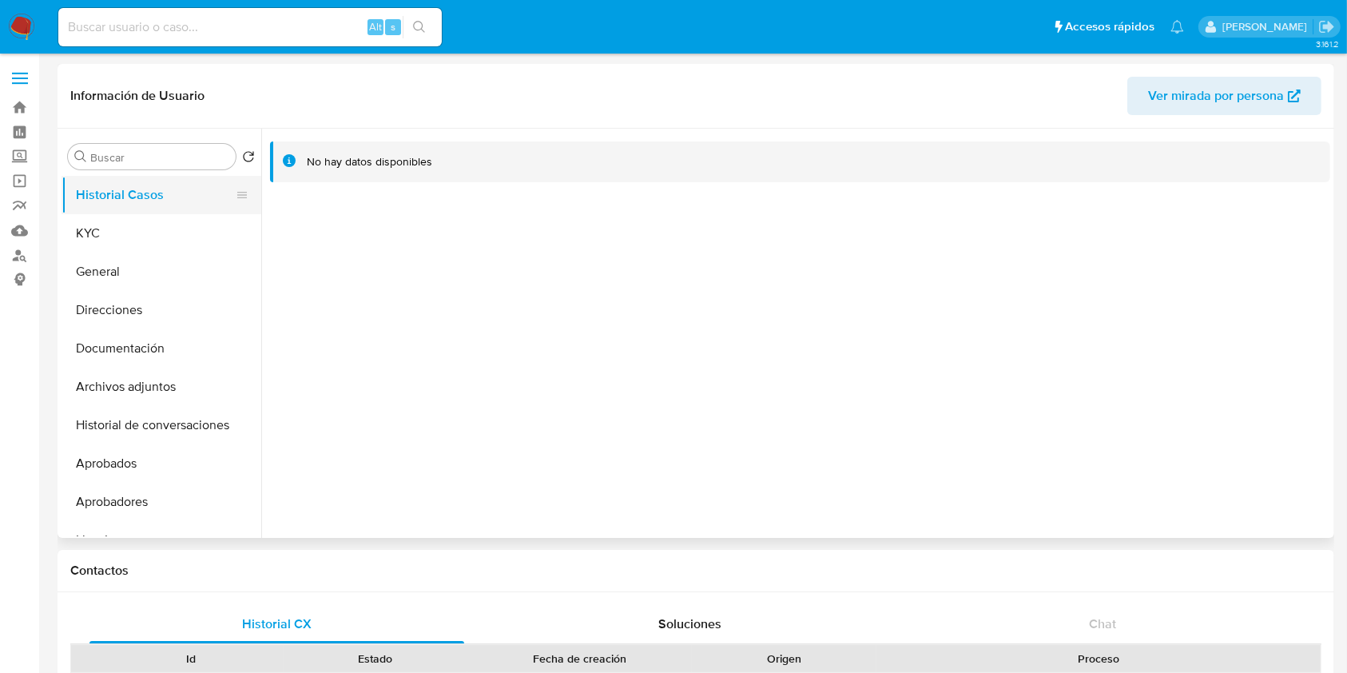
click at [168, 213] on button "Historial Casos" at bounding box center [155, 195] width 187 height 38
click at [158, 253] on button "General" at bounding box center [155, 271] width 187 height 38
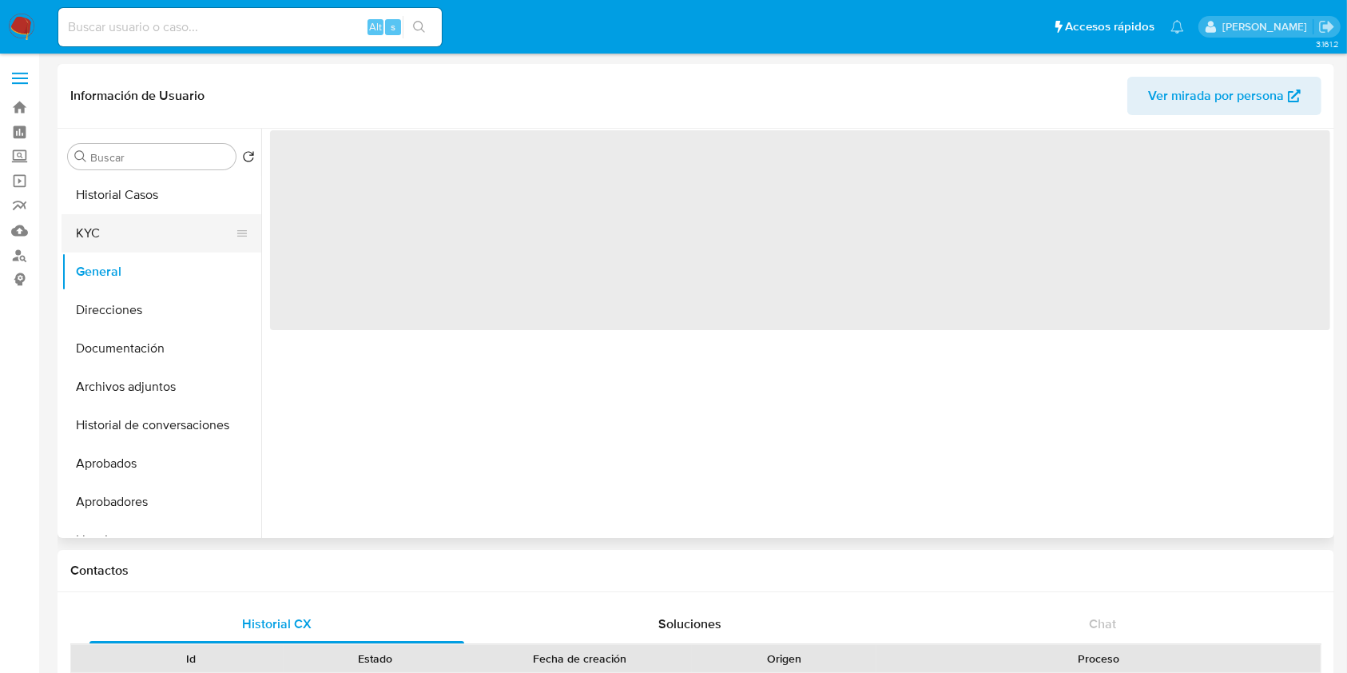
click at [205, 230] on button "KYC" at bounding box center [155, 233] width 187 height 38
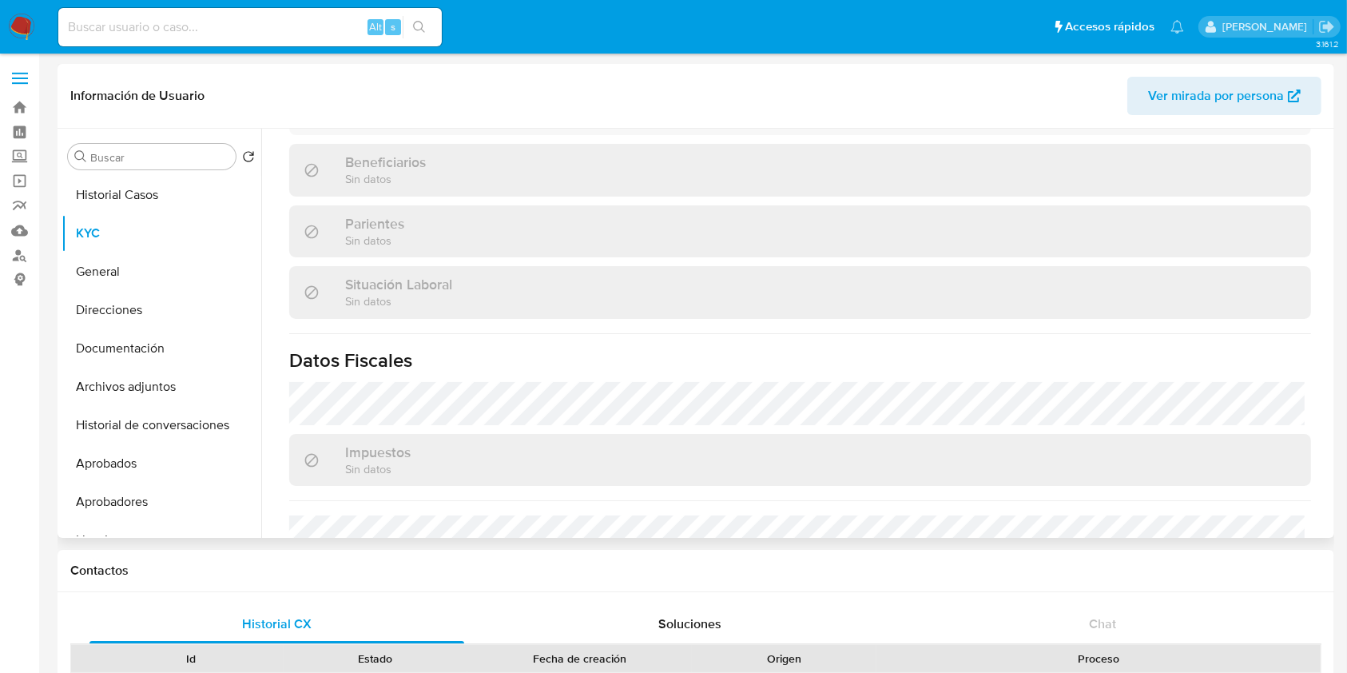
scroll to position [463, 0]
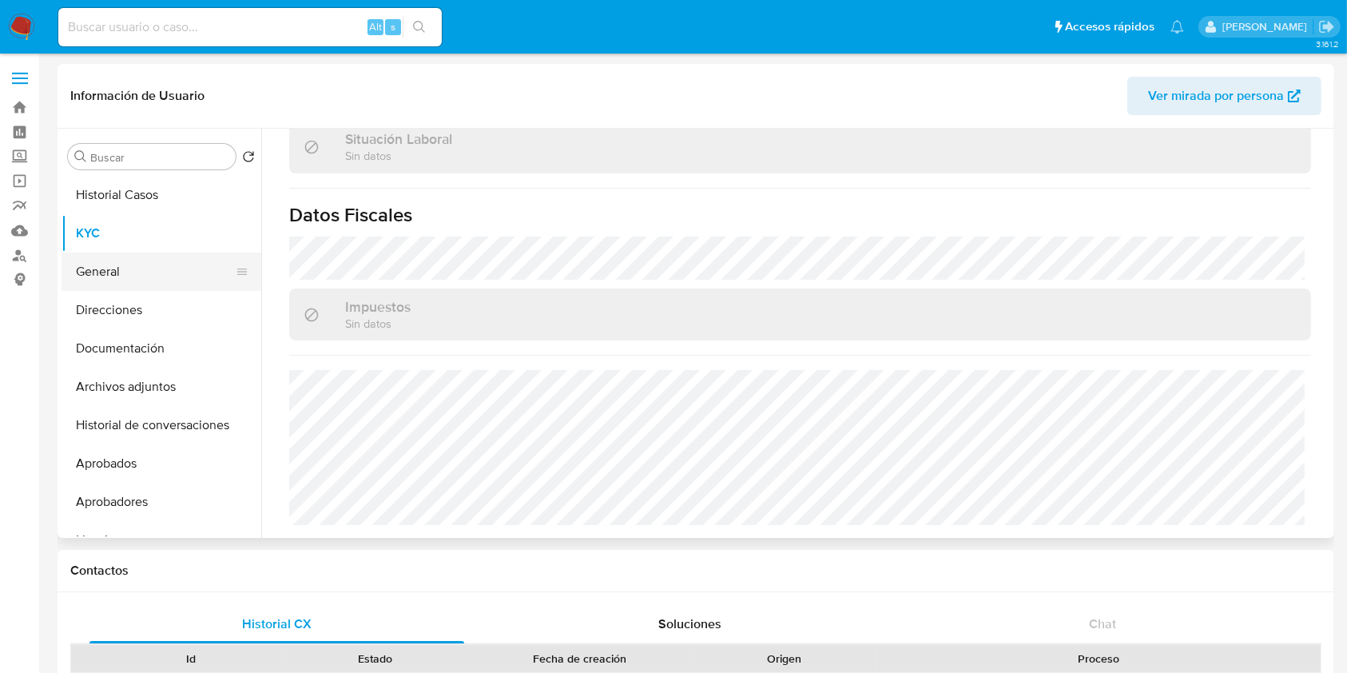
click at [149, 276] on button "General" at bounding box center [155, 271] width 187 height 38
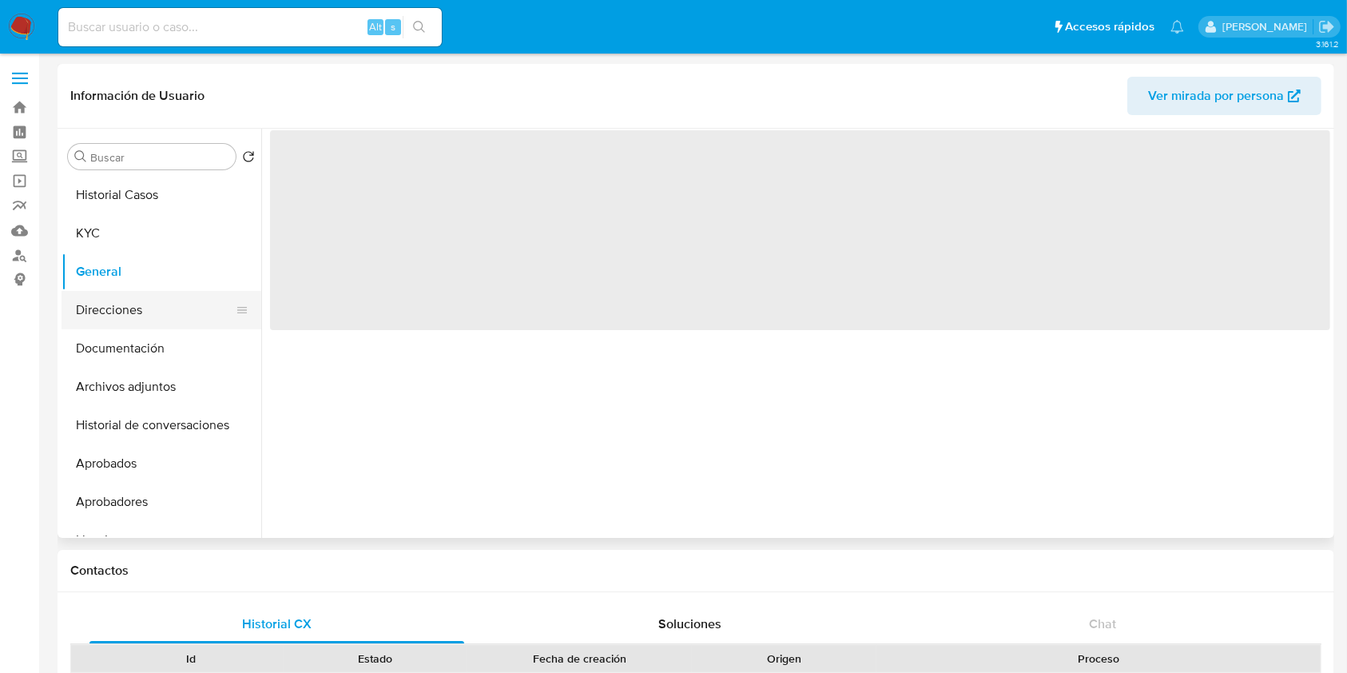
scroll to position [0, 0]
click at [145, 300] on button "Direcciones" at bounding box center [155, 310] width 187 height 38
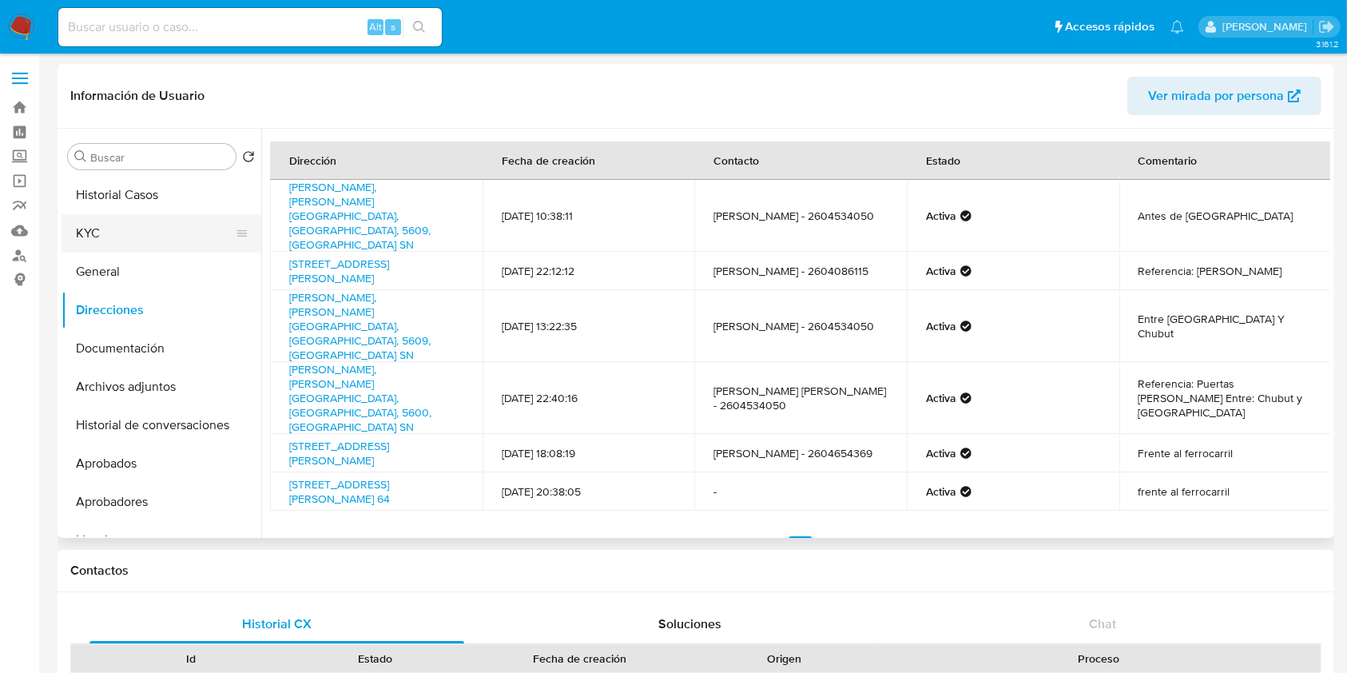
click at [141, 235] on button "KYC" at bounding box center [155, 233] width 187 height 38
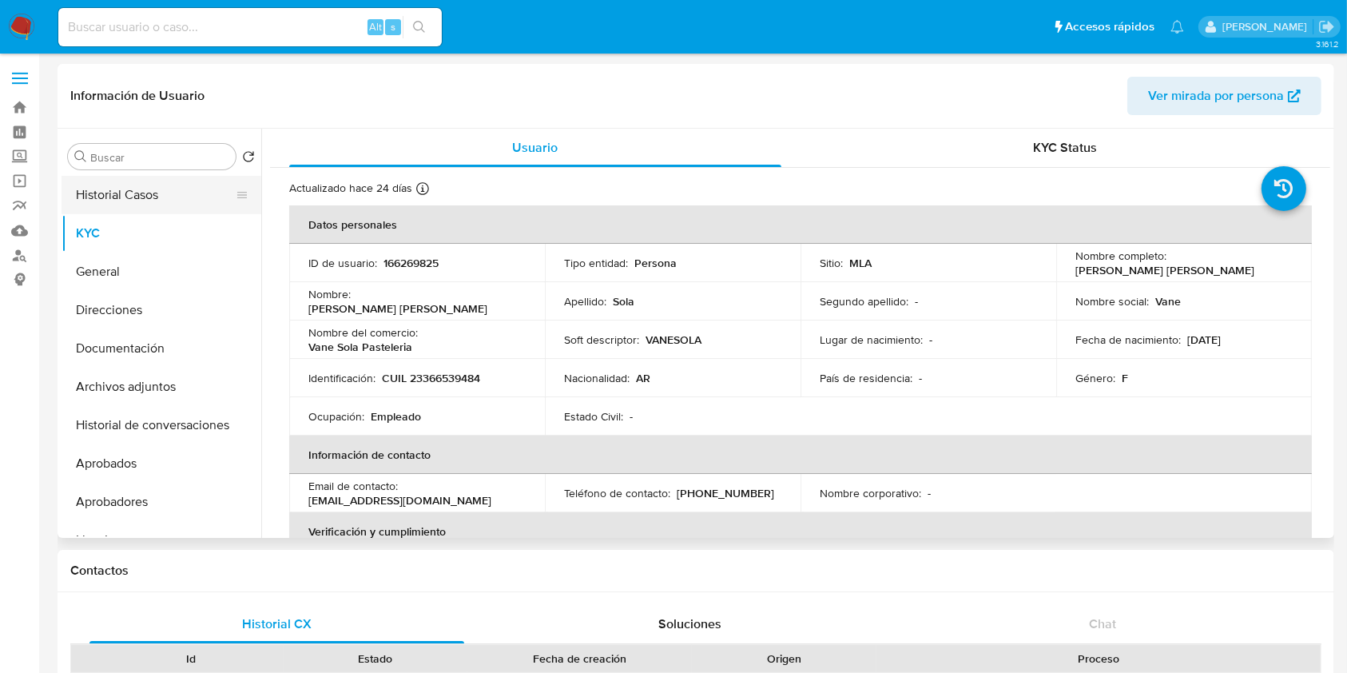
click at [153, 196] on button "Historial Casos" at bounding box center [155, 195] width 187 height 38
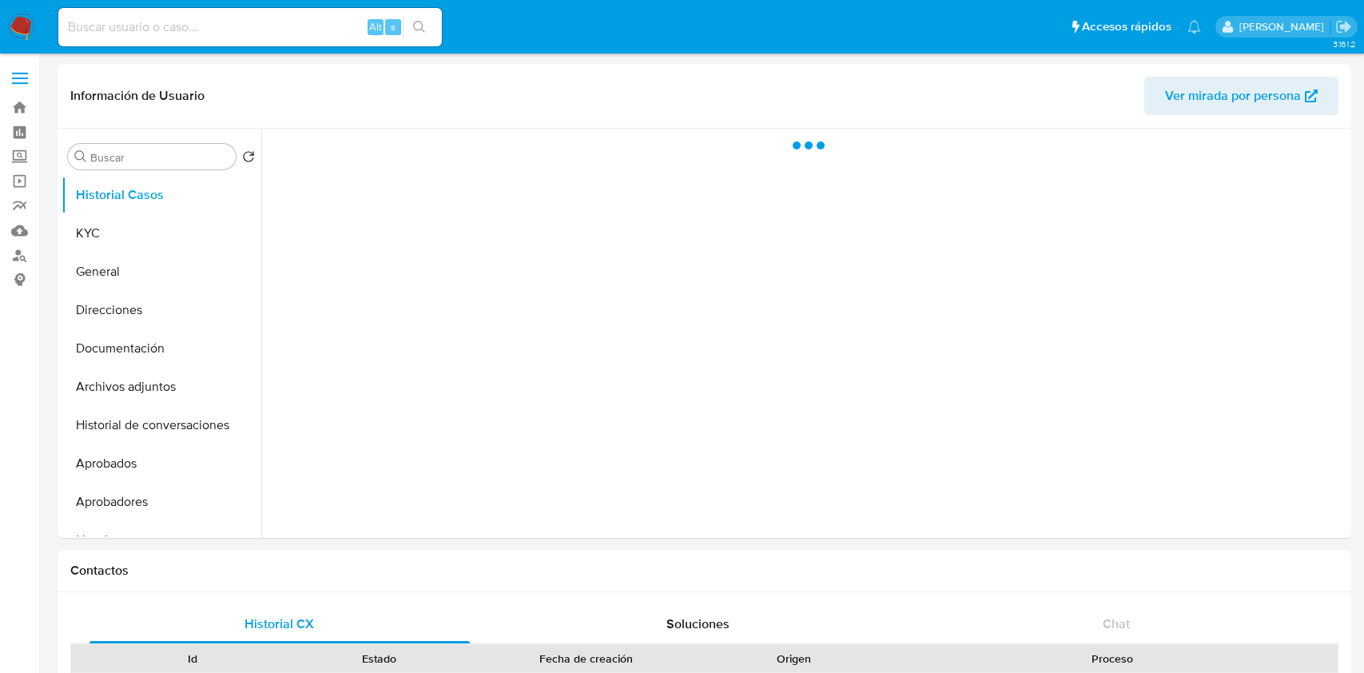
select select "10"
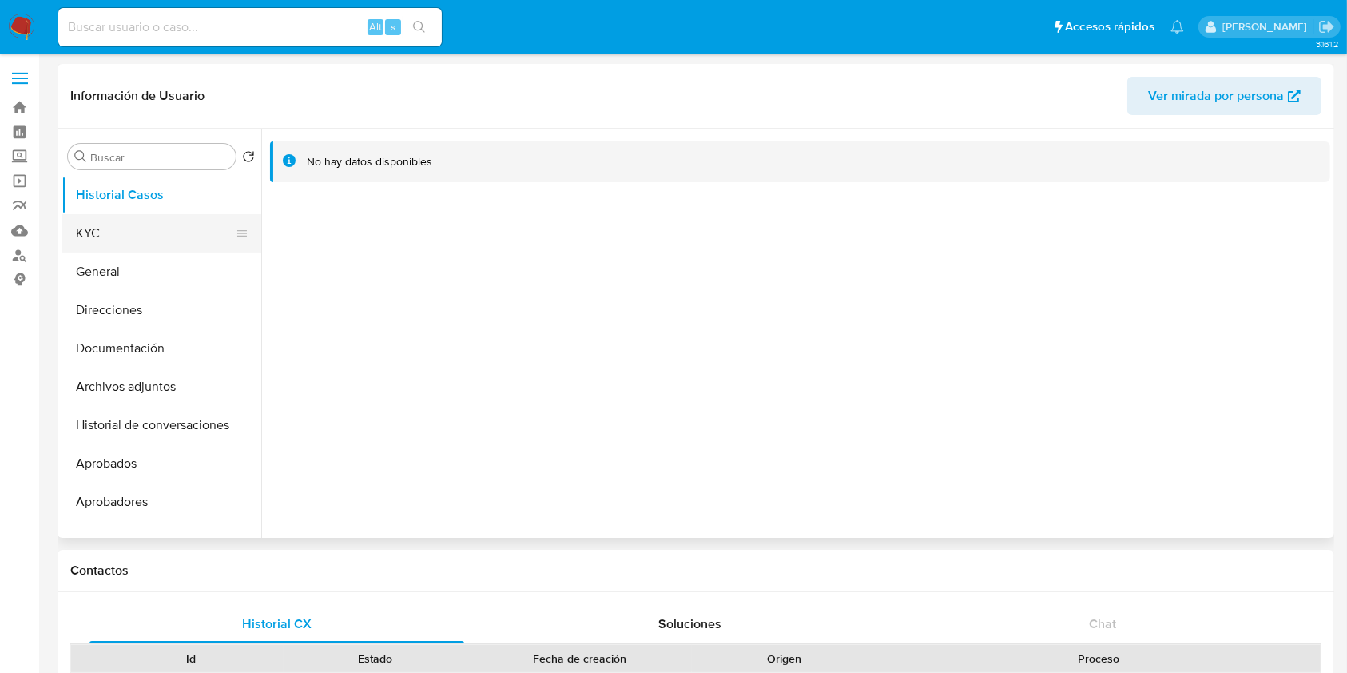
click at [170, 239] on button "KYC" at bounding box center [155, 233] width 187 height 38
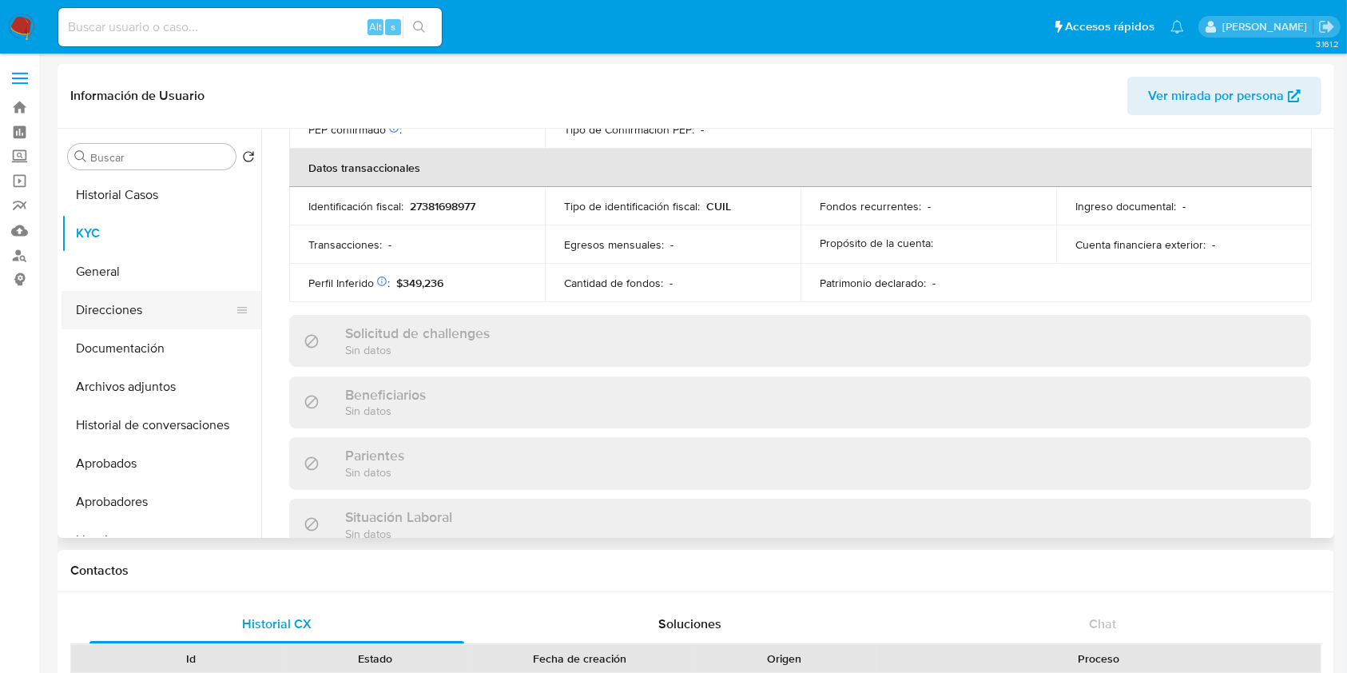
scroll to position [841, 0]
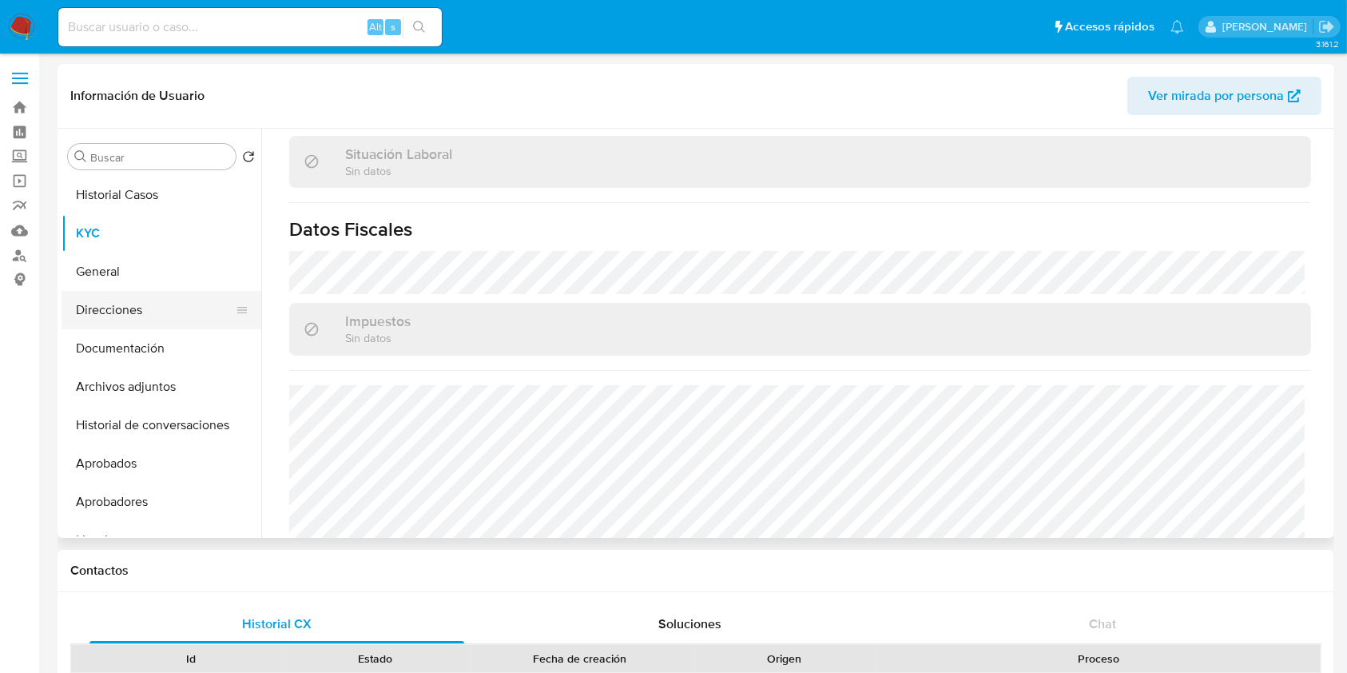
click at [122, 319] on button "Direcciones" at bounding box center [155, 310] width 187 height 38
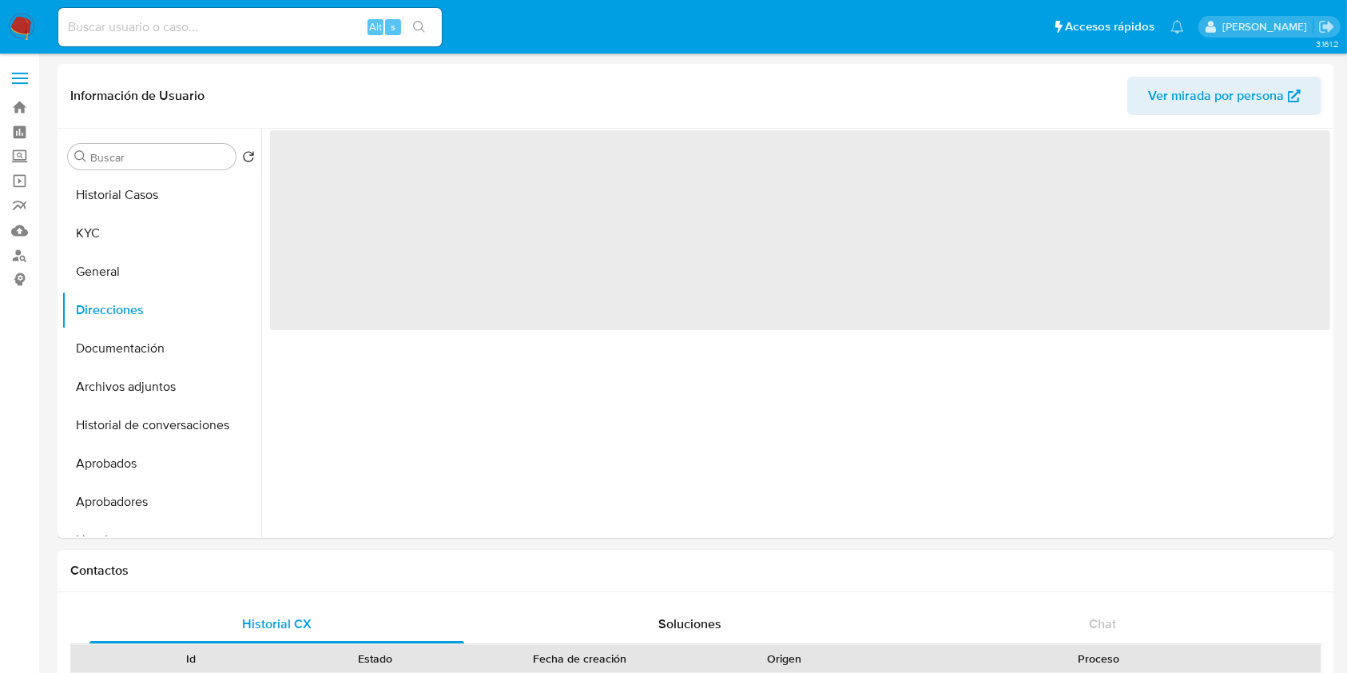
scroll to position [0, 0]
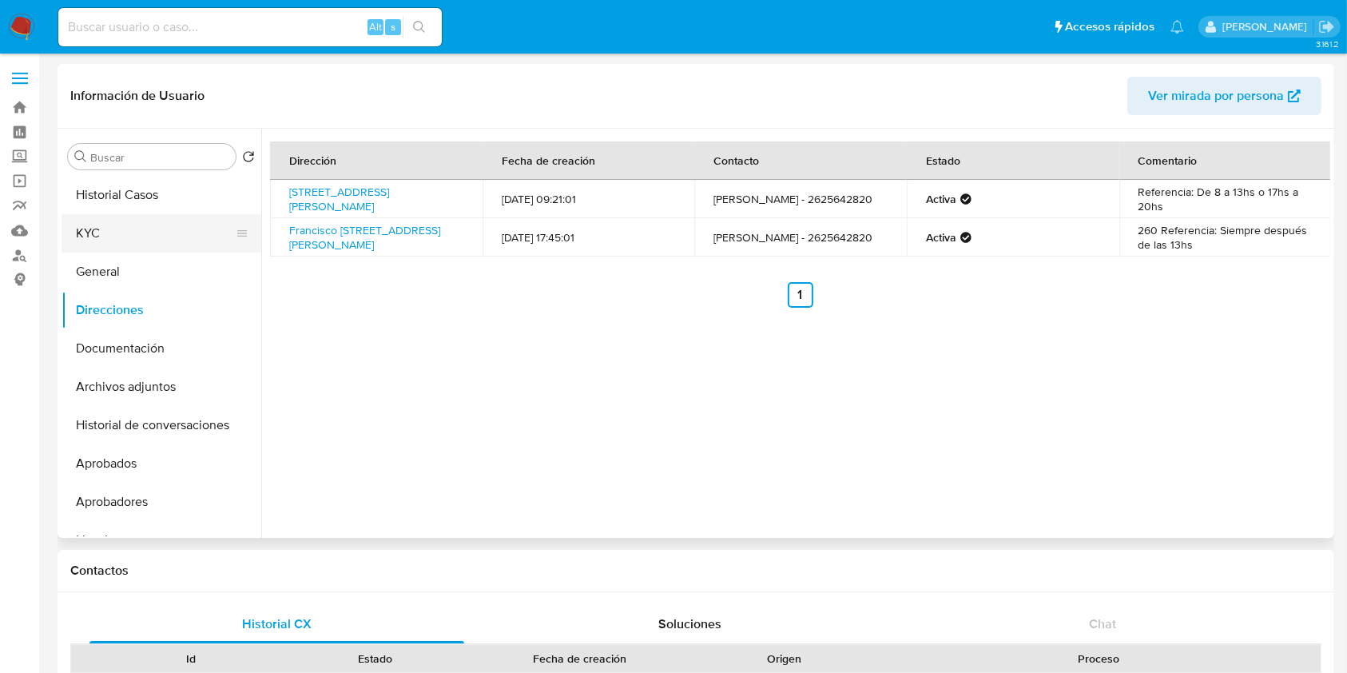
click at [98, 233] on button "KYC" at bounding box center [155, 233] width 187 height 38
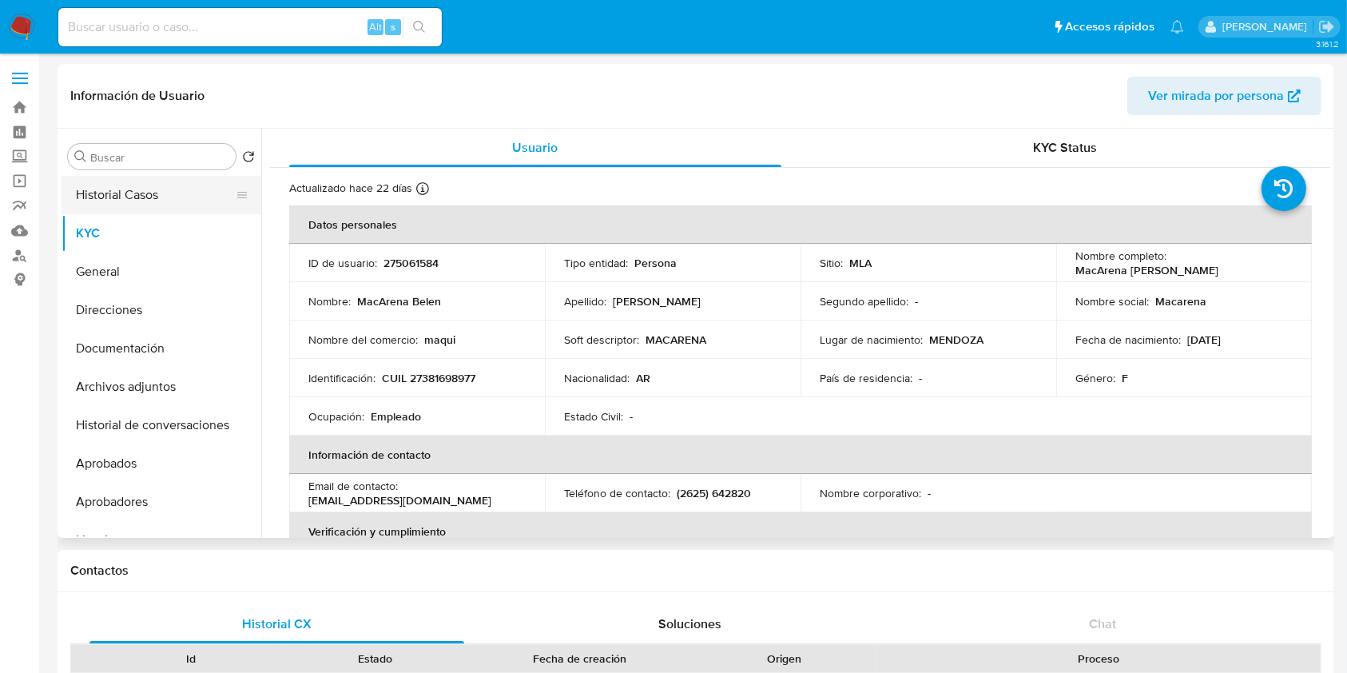
click at [115, 201] on button "Historial Casos" at bounding box center [155, 195] width 187 height 38
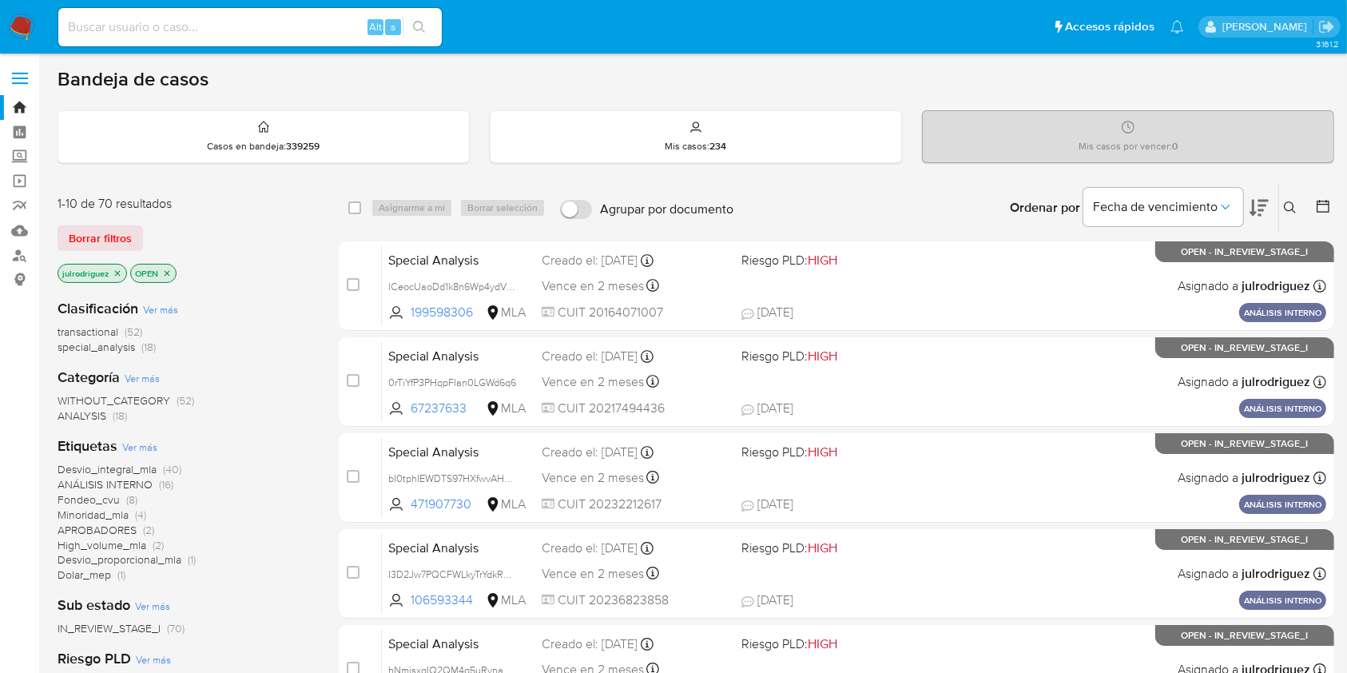
click at [1285, 202] on icon at bounding box center [1290, 207] width 12 height 12
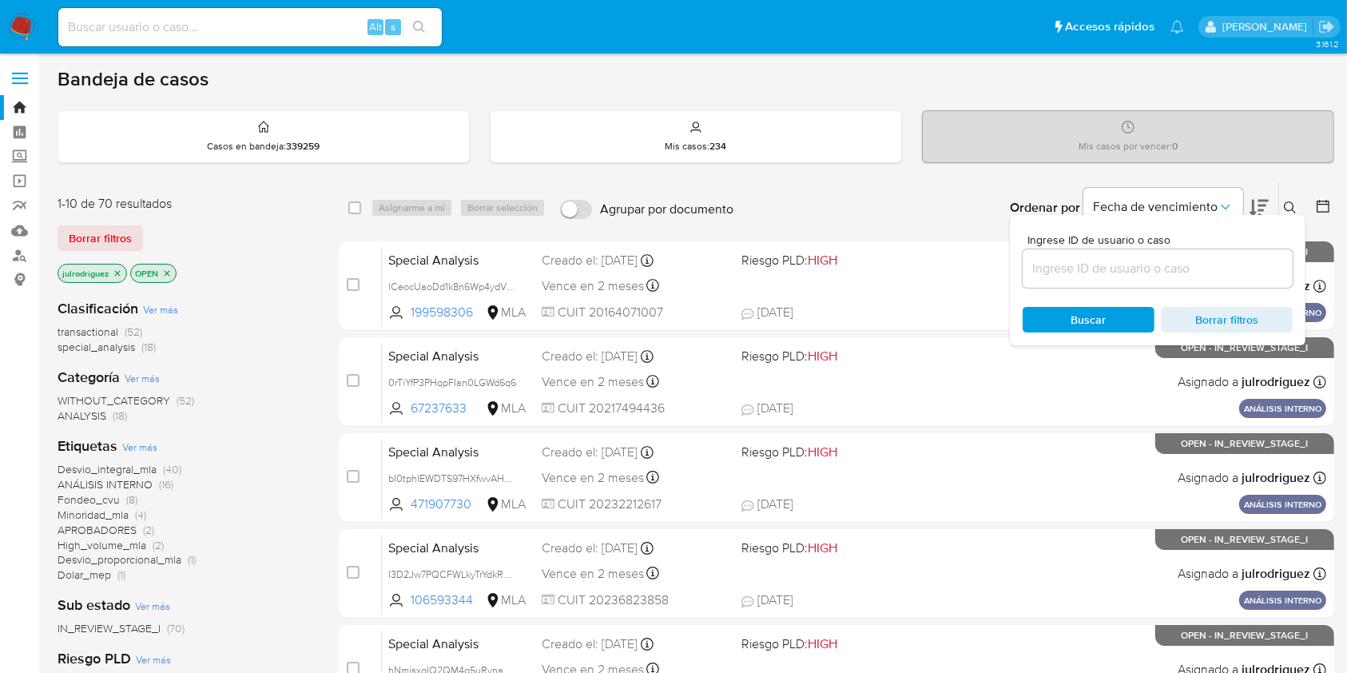
click at [1185, 261] on input at bounding box center [1158, 268] width 270 height 21
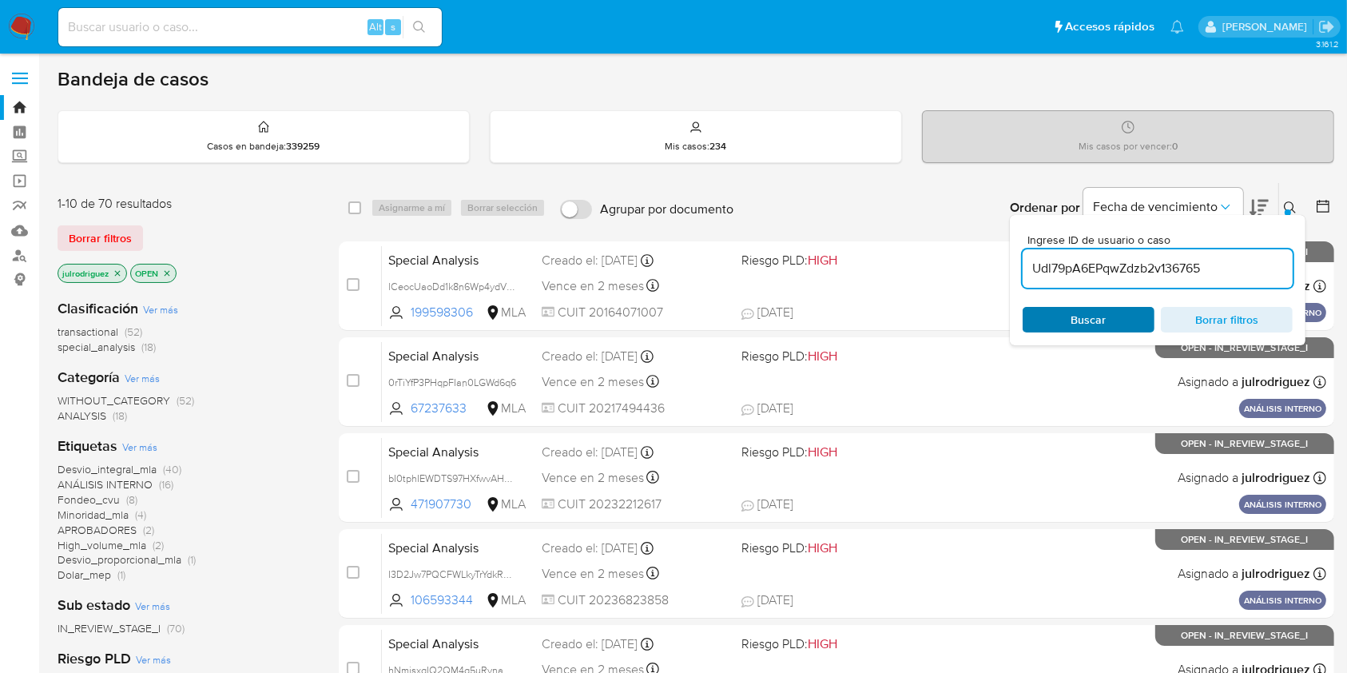
type input "Udl79pA6EPqwZdzb2v136765"
click at [1050, 314] on span "Buscar" at bounding box center [1088, 319] width 109 height 22
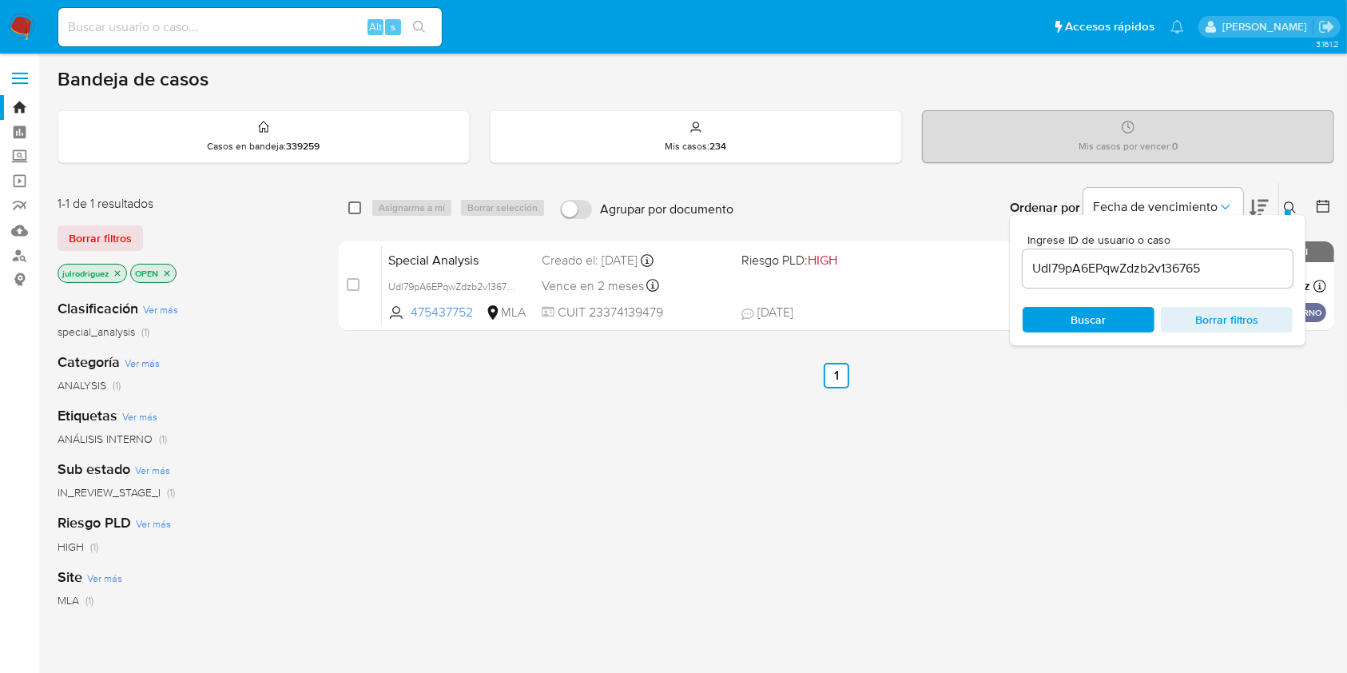
click at [354, 208] on input "checkbox" at bounding box center [354, 207] width 13 height 13
checkbox input "true"
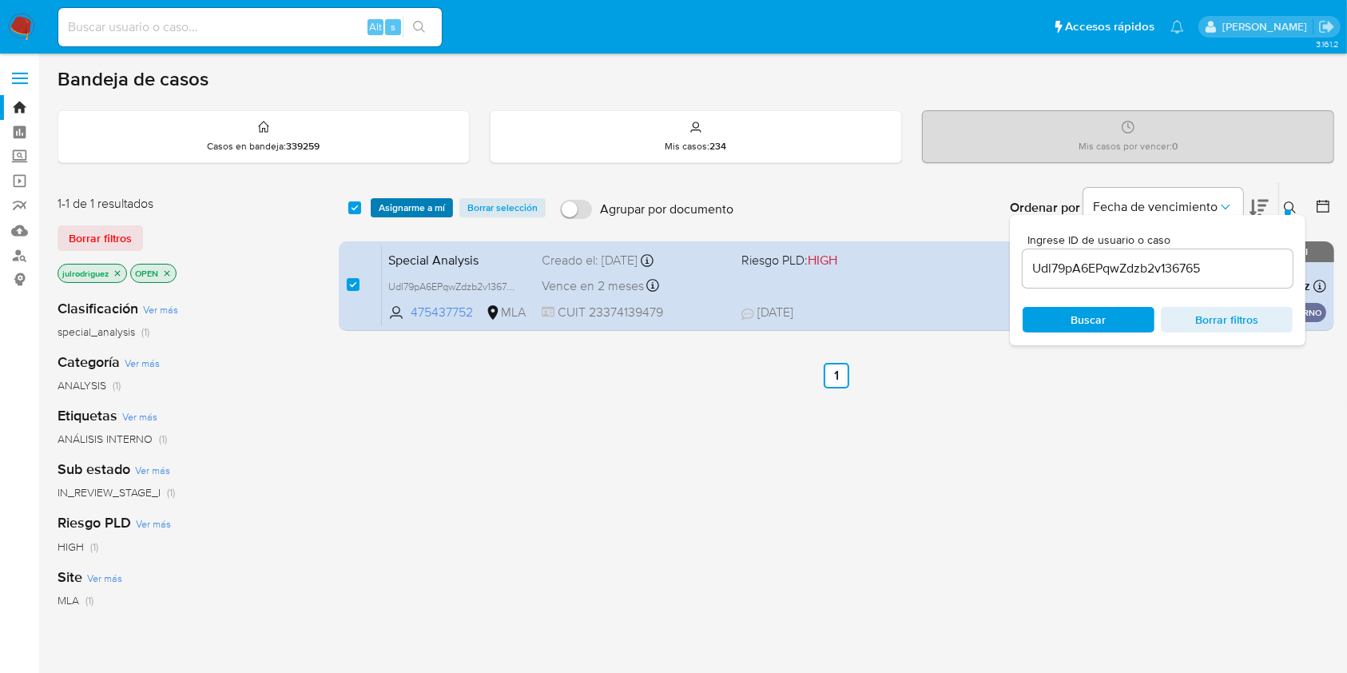
click at [403, 200] on span "Asignarme a mí" at bounding box center [412, 208] width 66 height 16
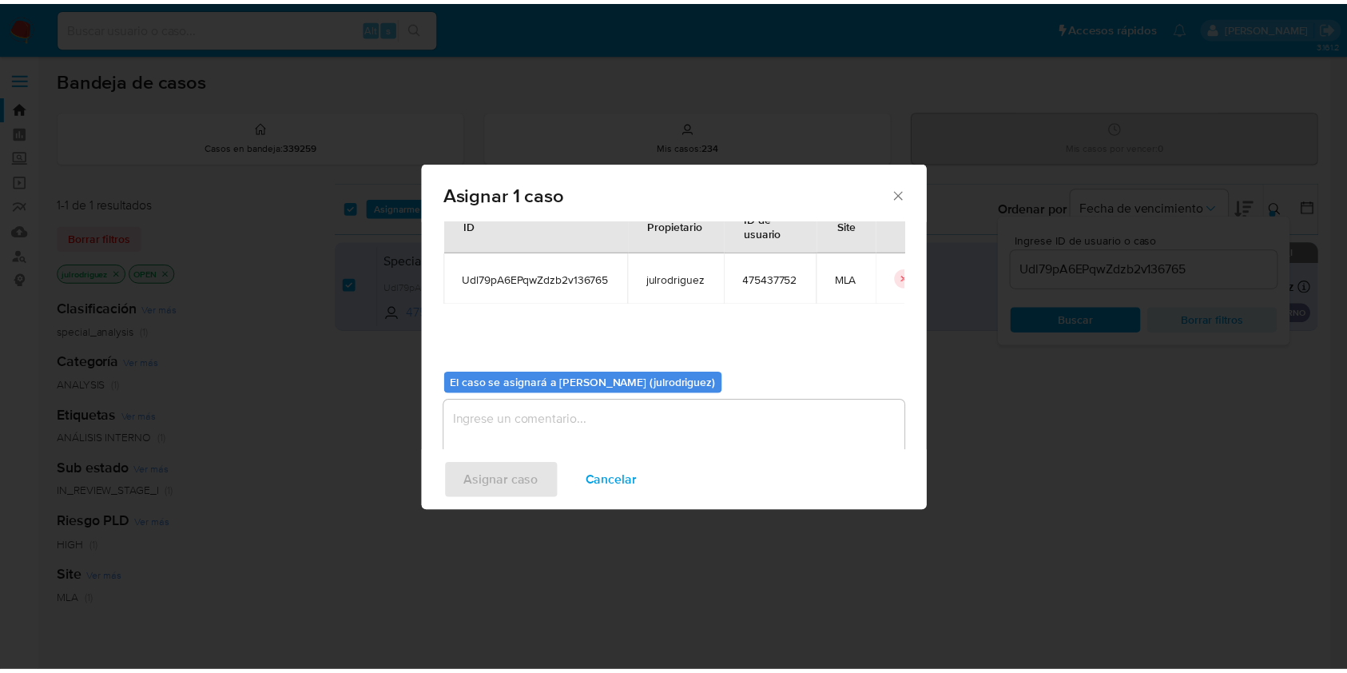
scroll to position [81, 0]
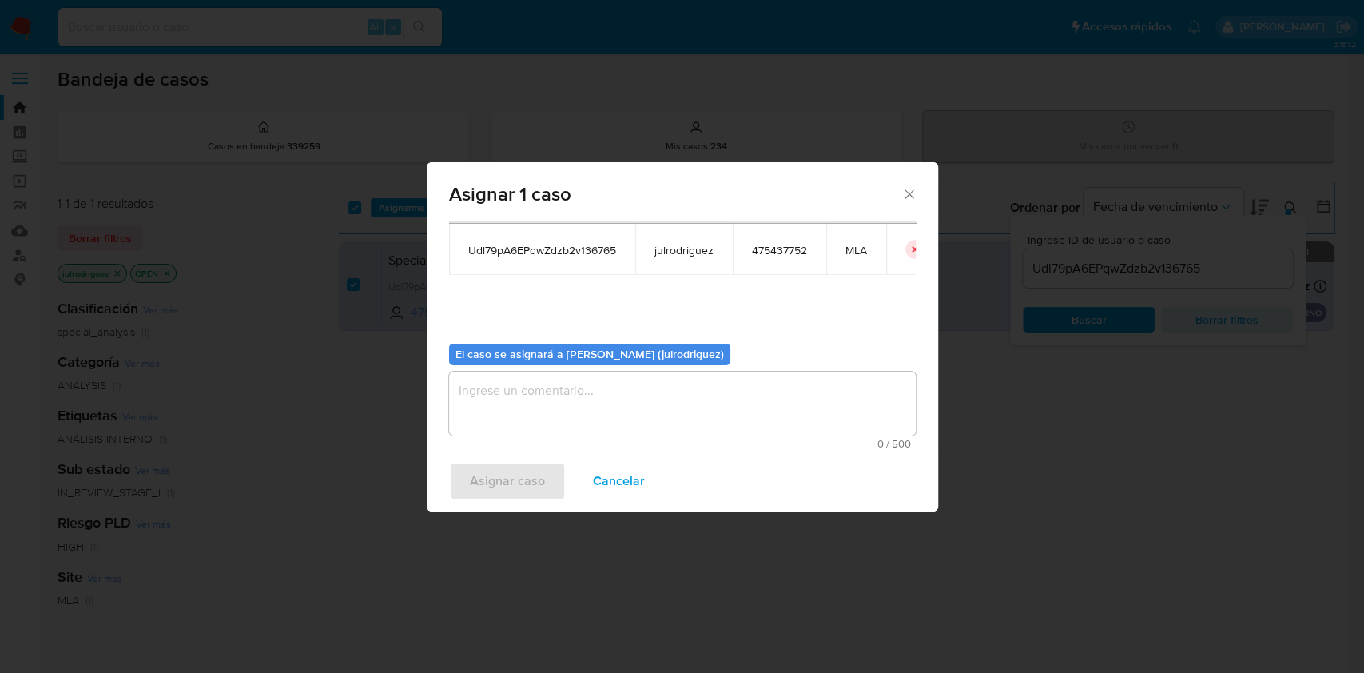
click at [618, 404] on textarea "assign-modal" at bounding box center [682, 403] width 467 height 64
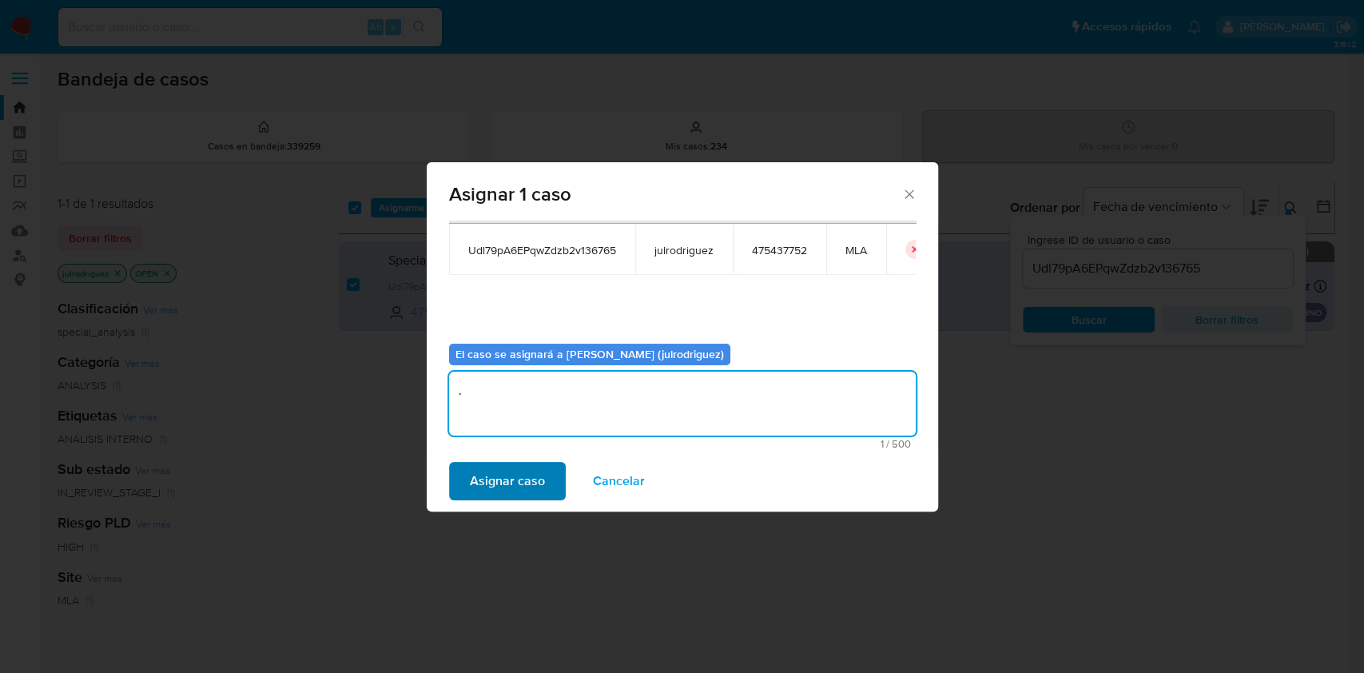
type textarea "."
click at [496, 477] on span "Asignar caso" at bounding box center [507, 480] width 75 height 35
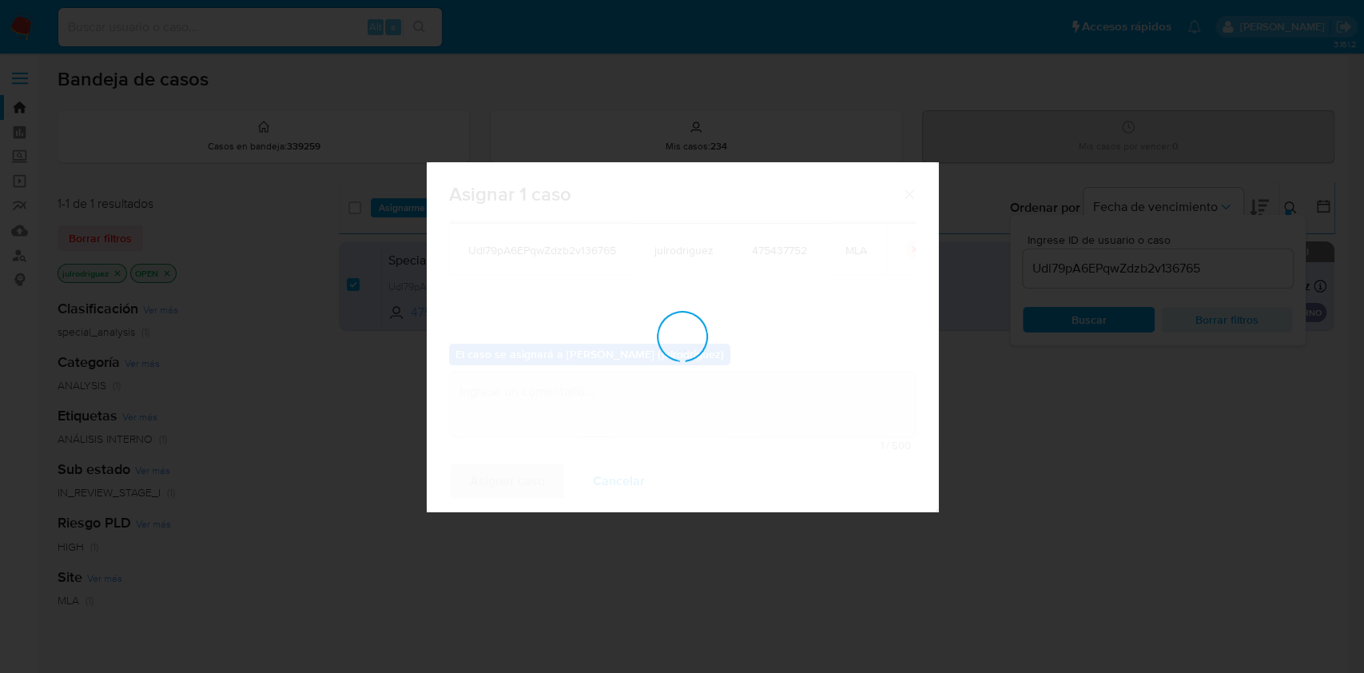
checkbox input "false"
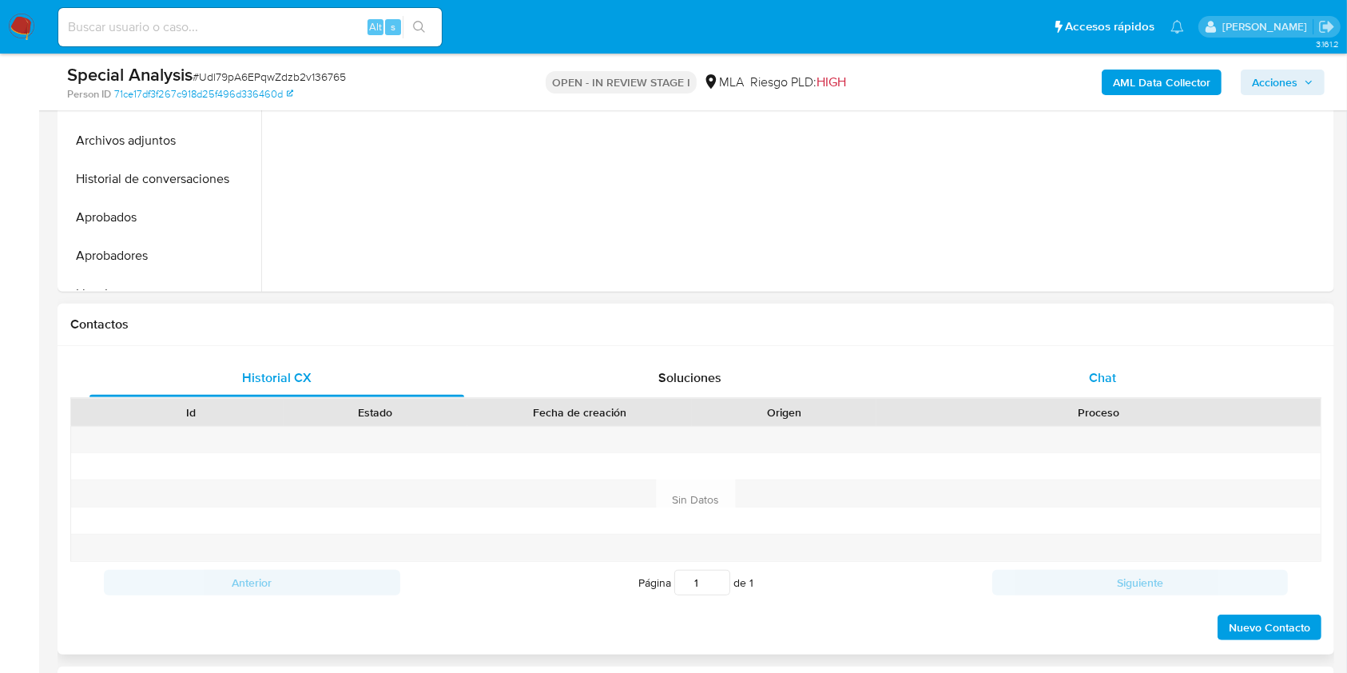
click at [1105, 361] on div "Chat" at bounding box center [1103, 378] width 375 height 38
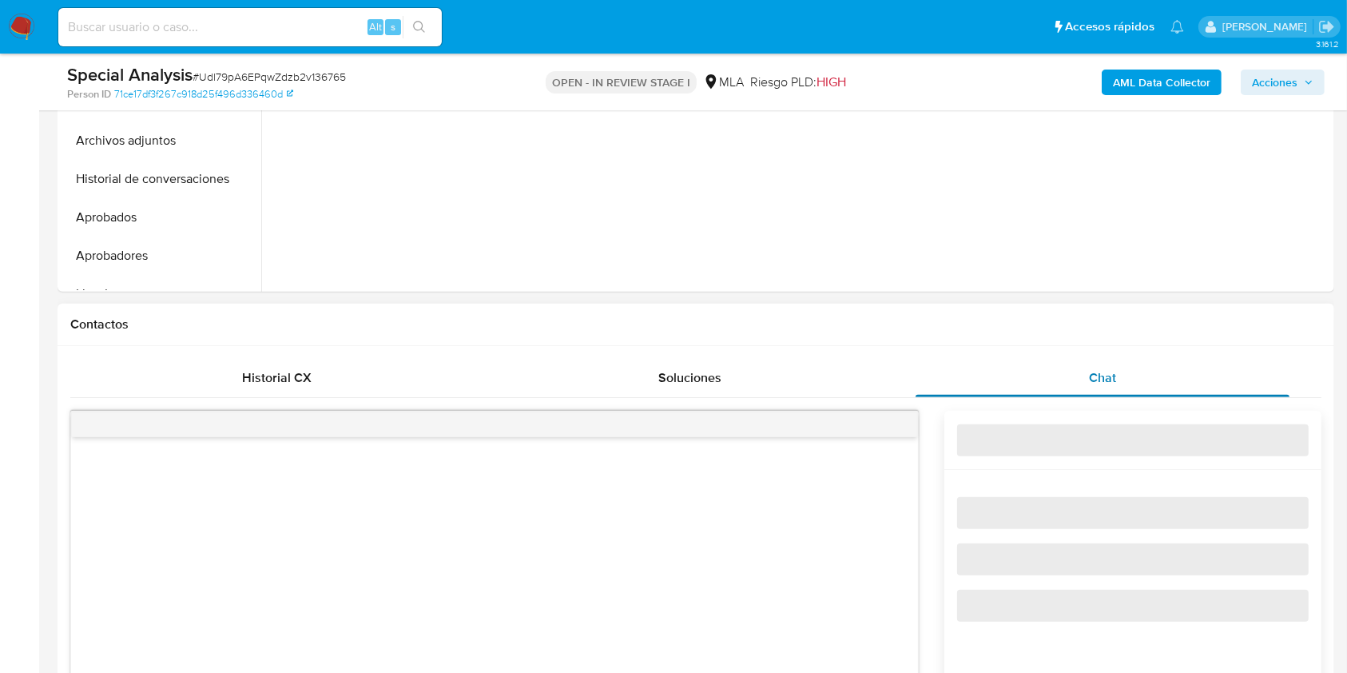
select select "10"
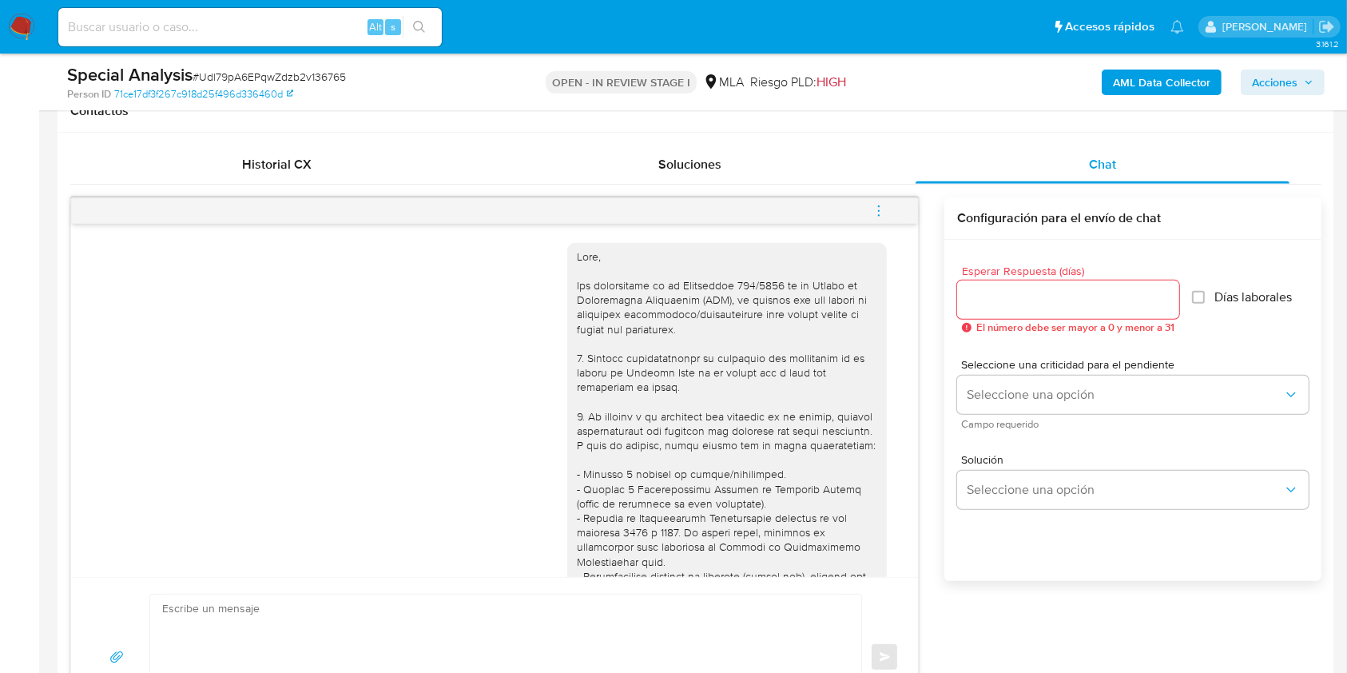
scroll to position [832, 0]
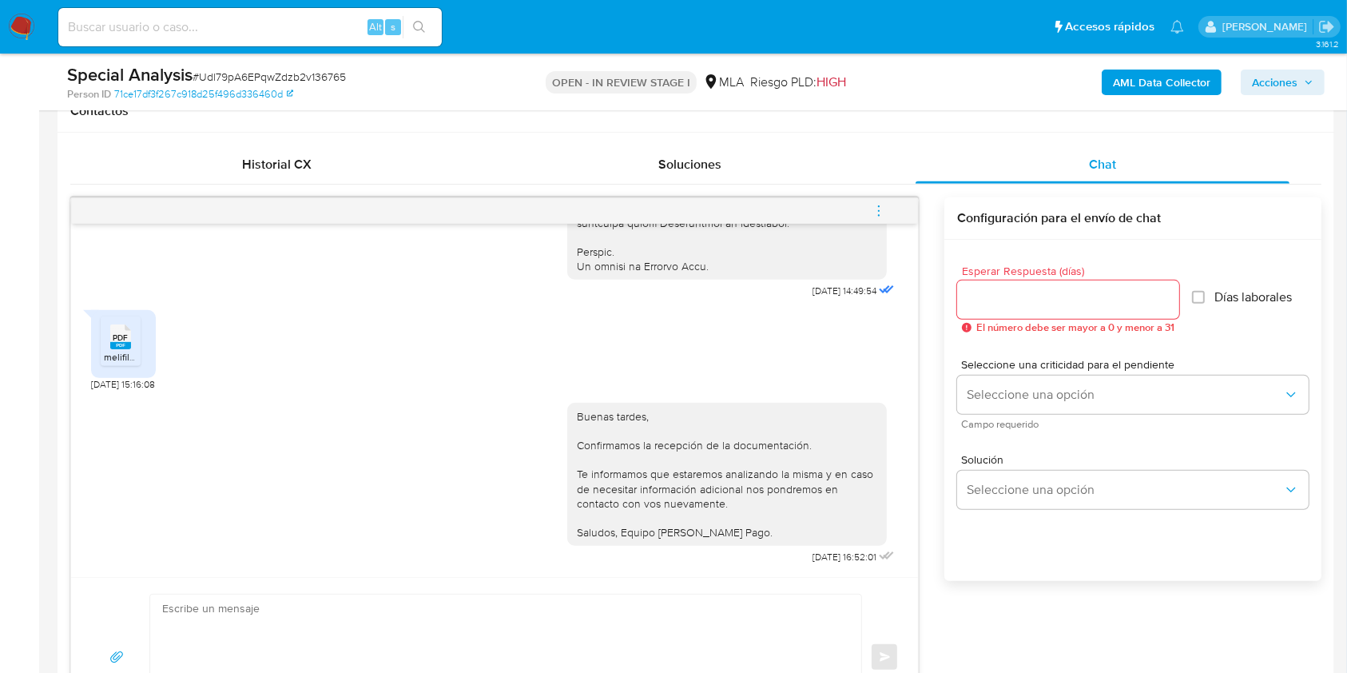
click at [881, 210] on icon "menu-action" at bounding box center [879, 211] width 14 height 14
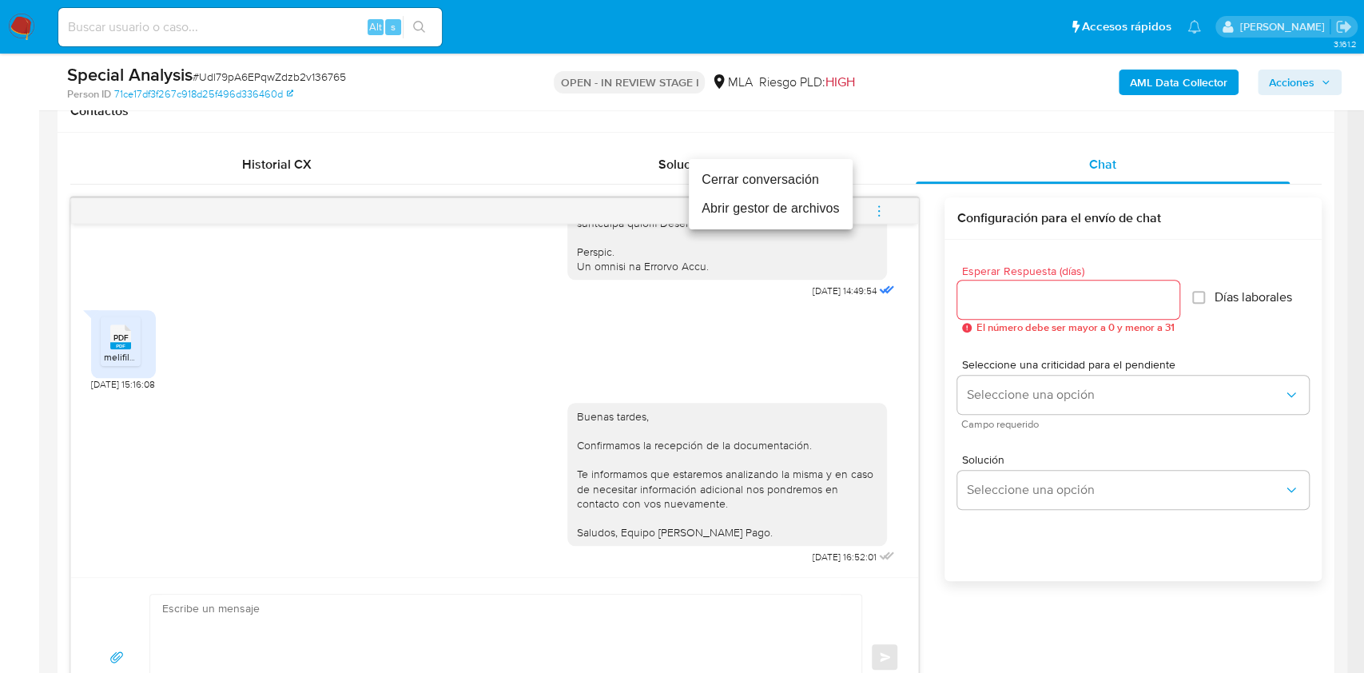
click at [741, 169] on li "Cerrar conversación" at bounding box center [771, 179] width 164 height 29
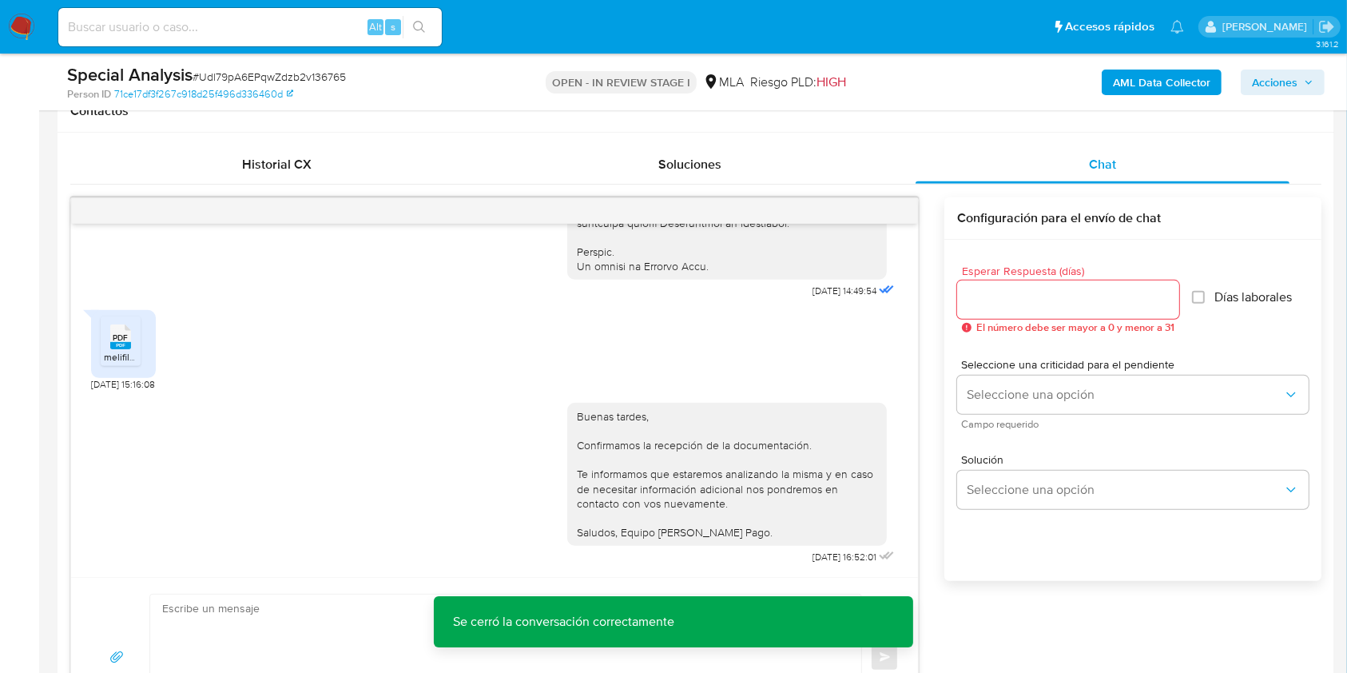
drag, startPoint x: 1345, startPoint y: 214, endPoint x: 1349, endPoint y: 625, distance: 410.6
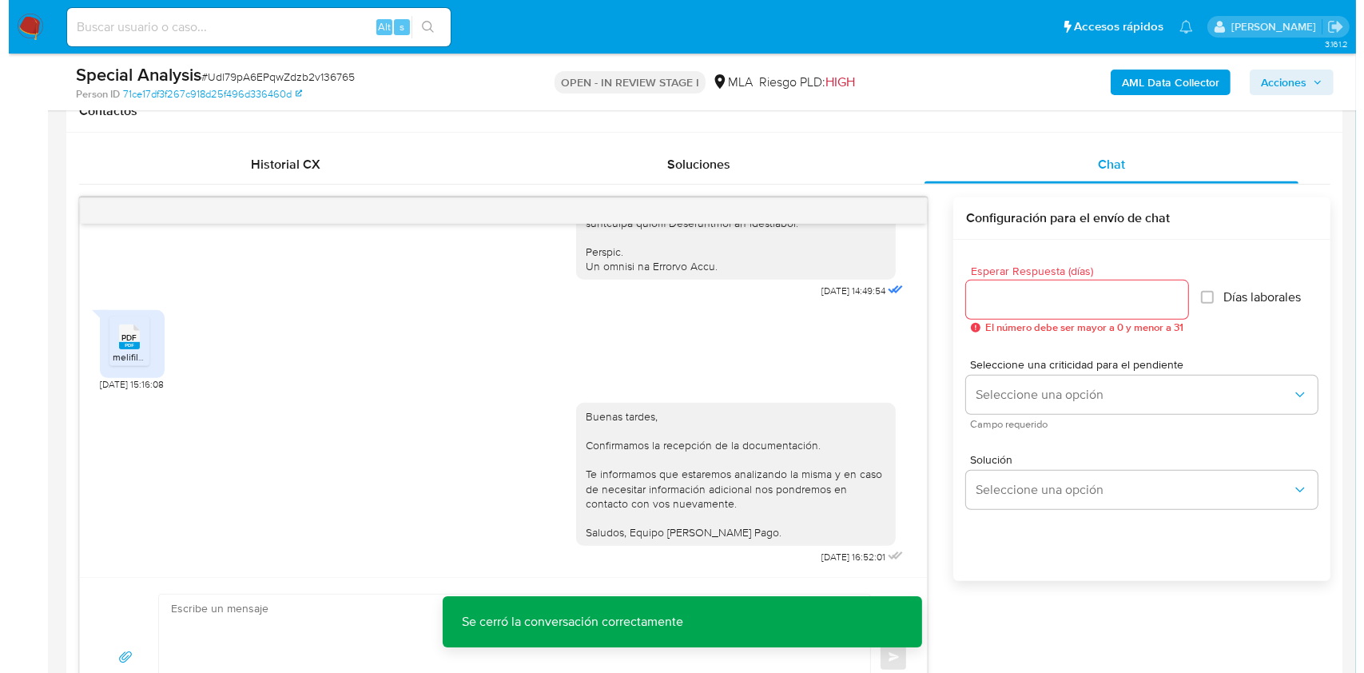
scroll to position [2500, 0]
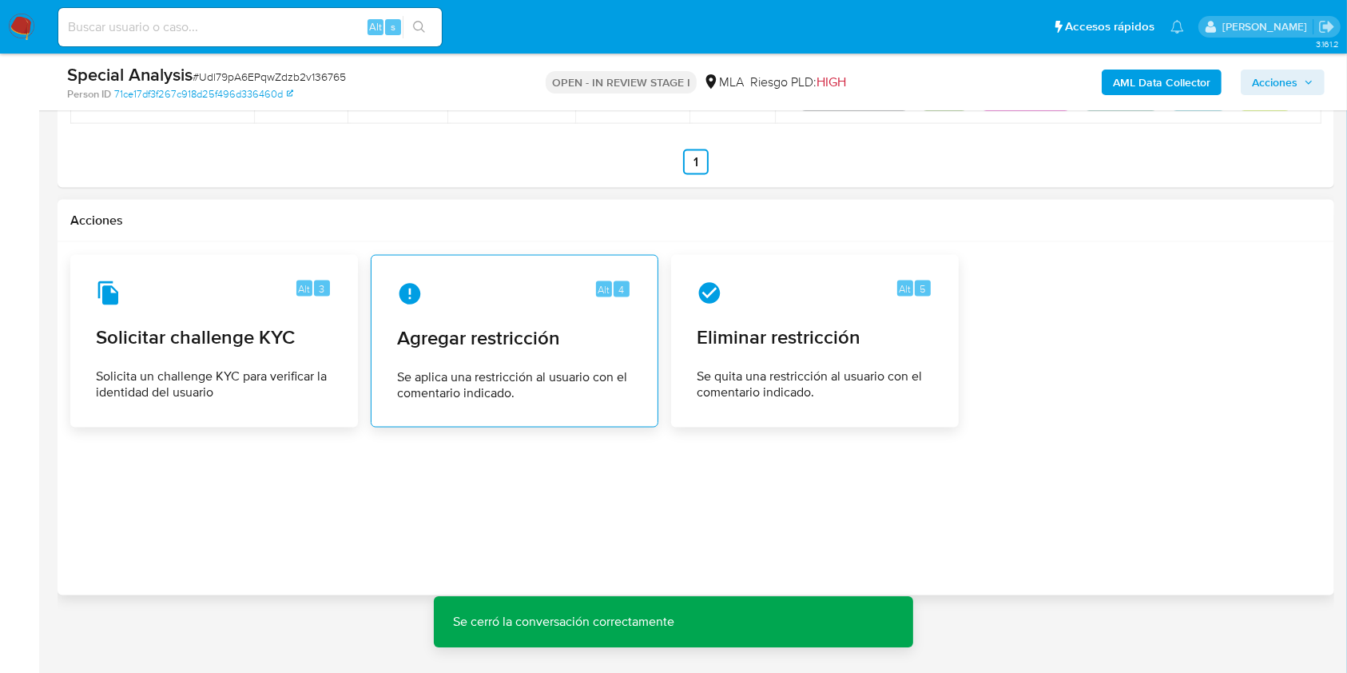
click at [490, 336] on span "Agregar restricción" at bounding box center [514, 338] width 235 height 24
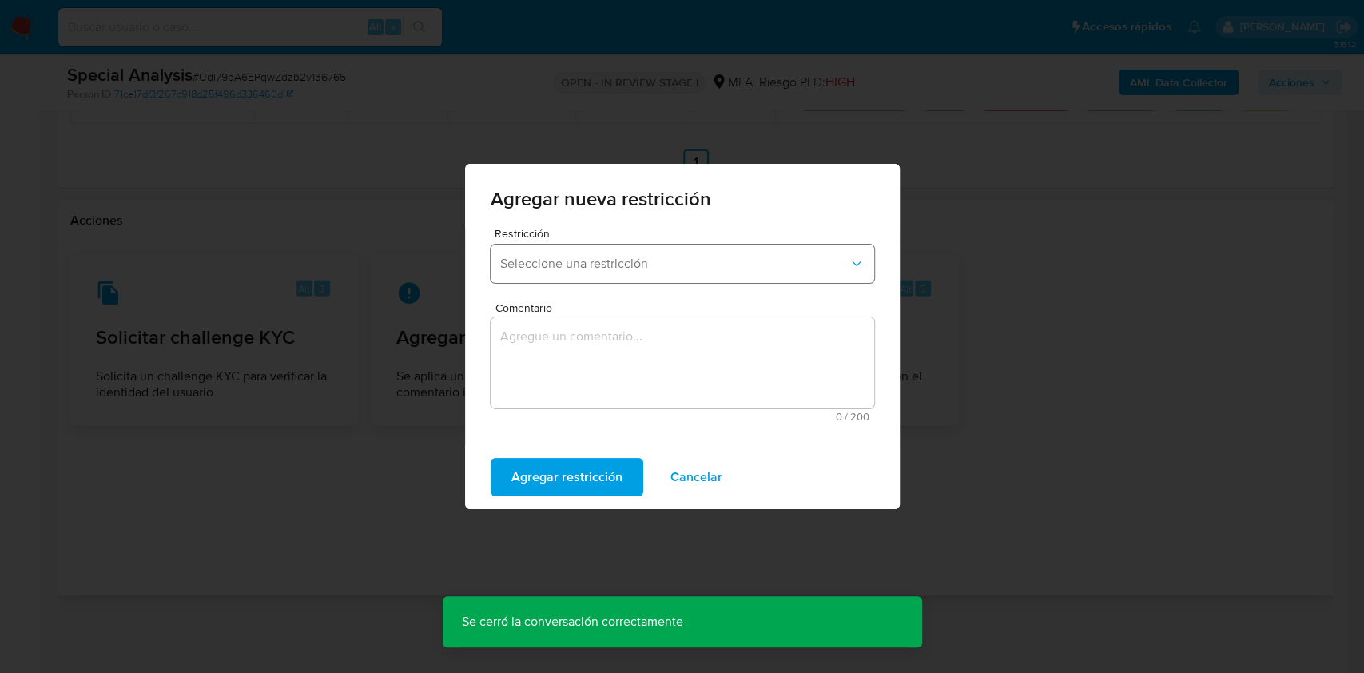
click at [588, 258] on span "Seleccione una restricción" at bounding box center [674, 264] width 348 height 16
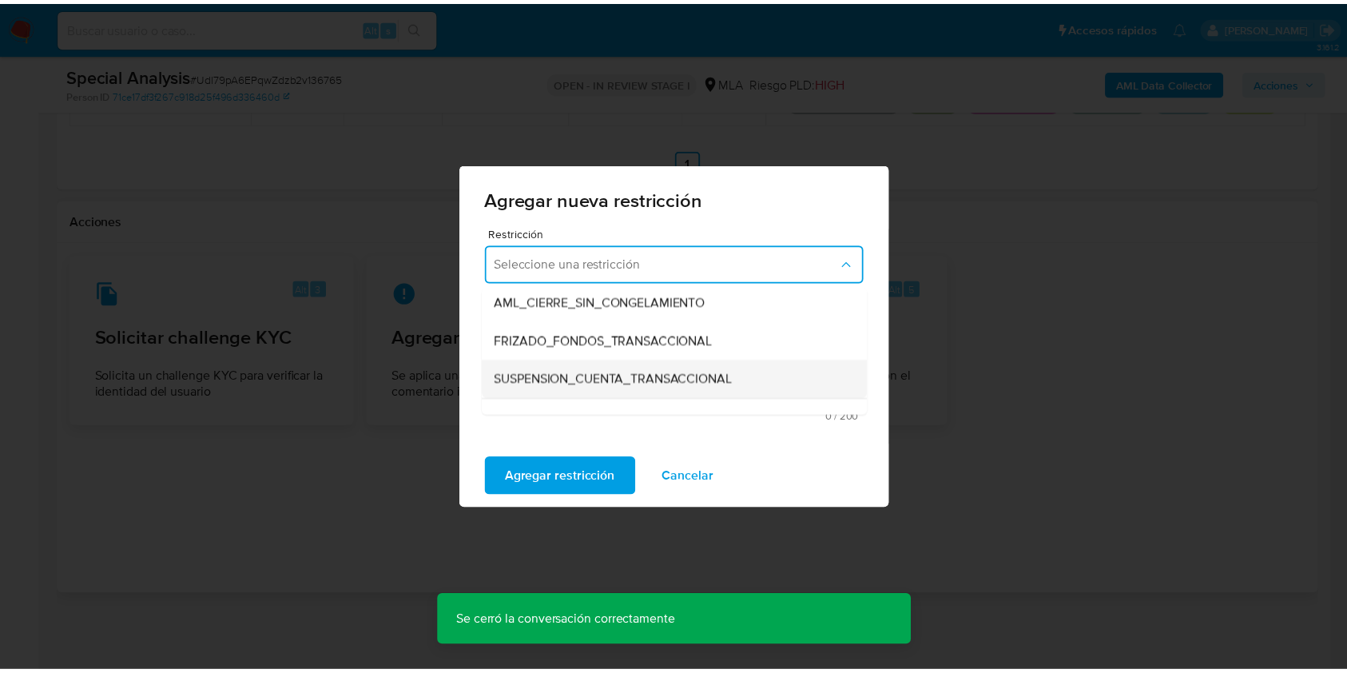
scroll to position [213, 0]
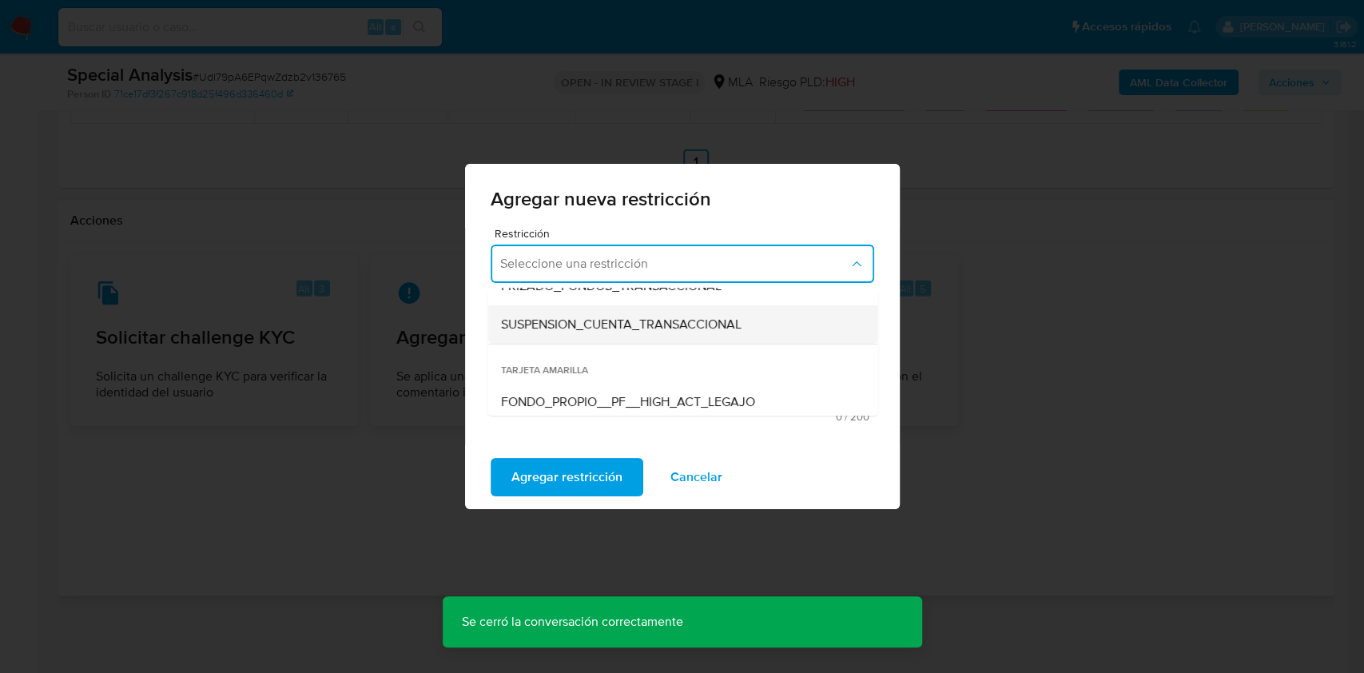
click at [660, 329] on span "SUSPENSION_CUENTA_TRANSACCIONAL" at bounding box center [620, 324] width 240 height 16
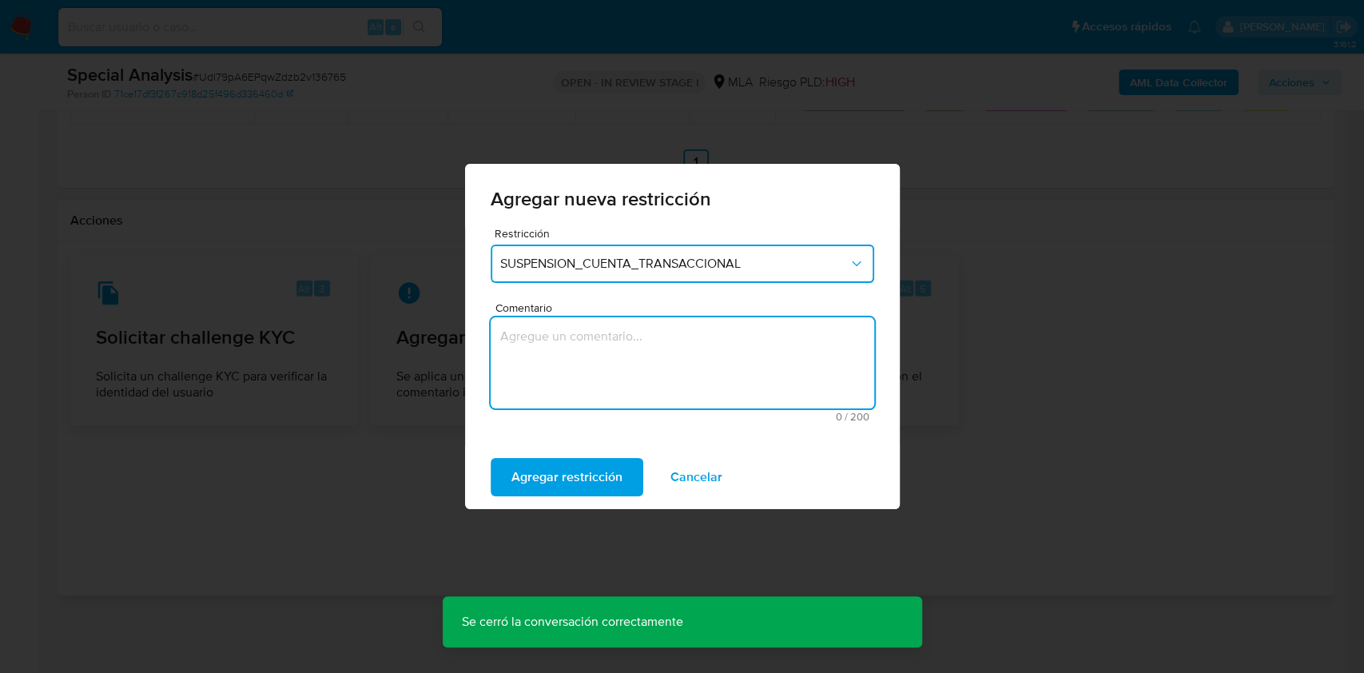
click at [593, 362] on textarea "Comentario" at bounding box center [682, 362] width 383 height 91
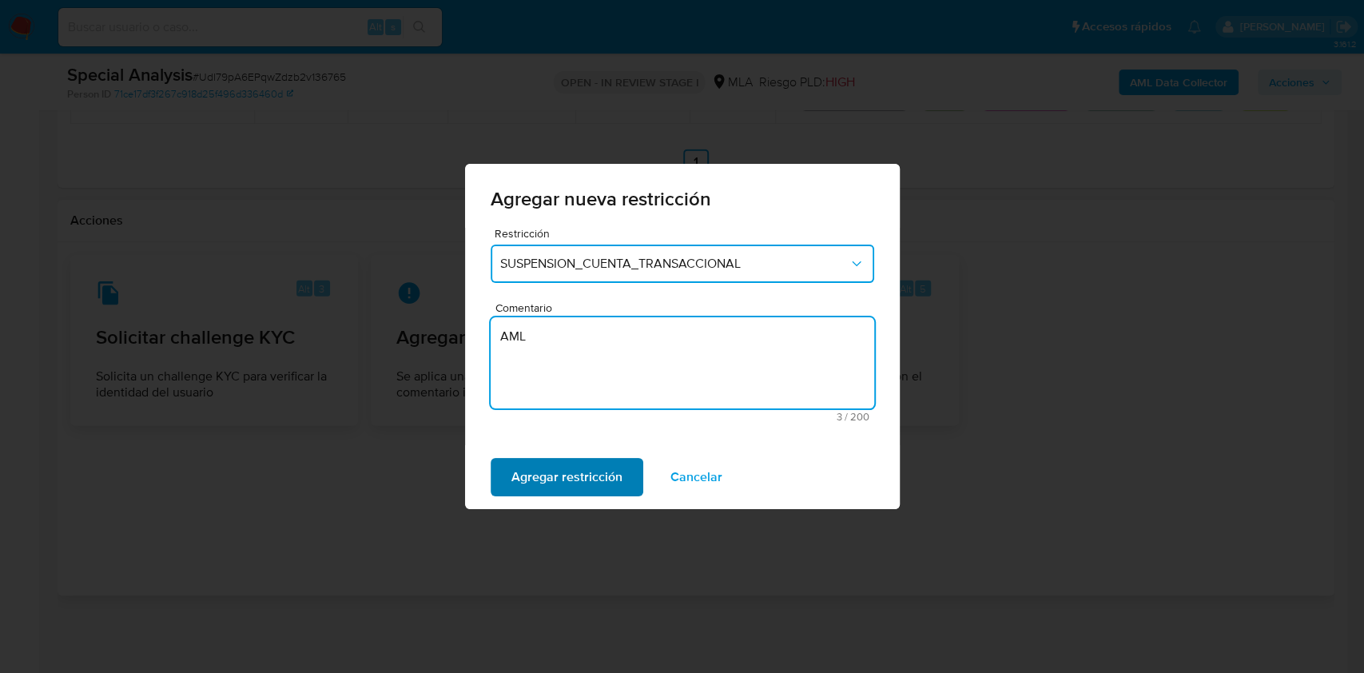
type textarea "AML"
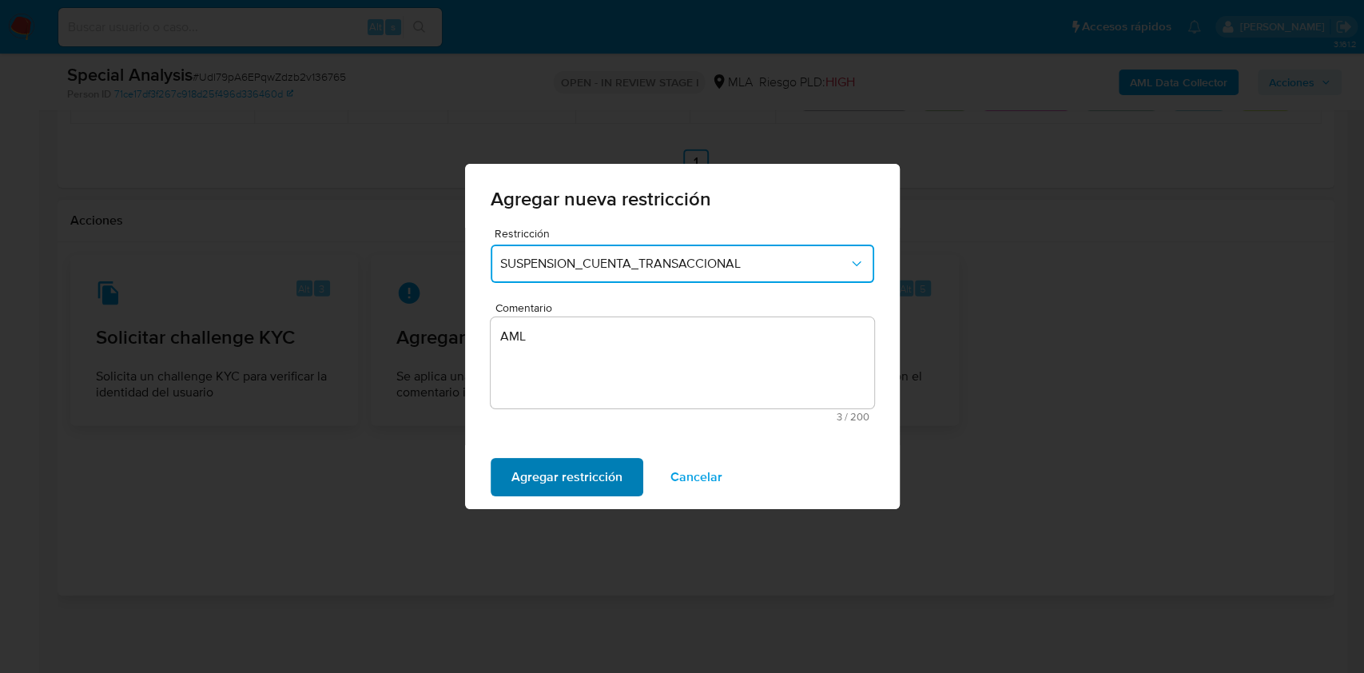
drag, startPoint x: 587, startPoint y: 469, endPoint x: 863, endPoint y: 480, distance: 275.8
click at [587, 468] on span "Agregar restricción" at bounding box center [566, 476] width 111 height 35
click at [549, 458] on div "Confirmar Cancelar" at bounding box center [682, 477] width 435 height 64
click at [547, 470] on span "Confirmar" at bounding box center [540, 476] width 58 height 35
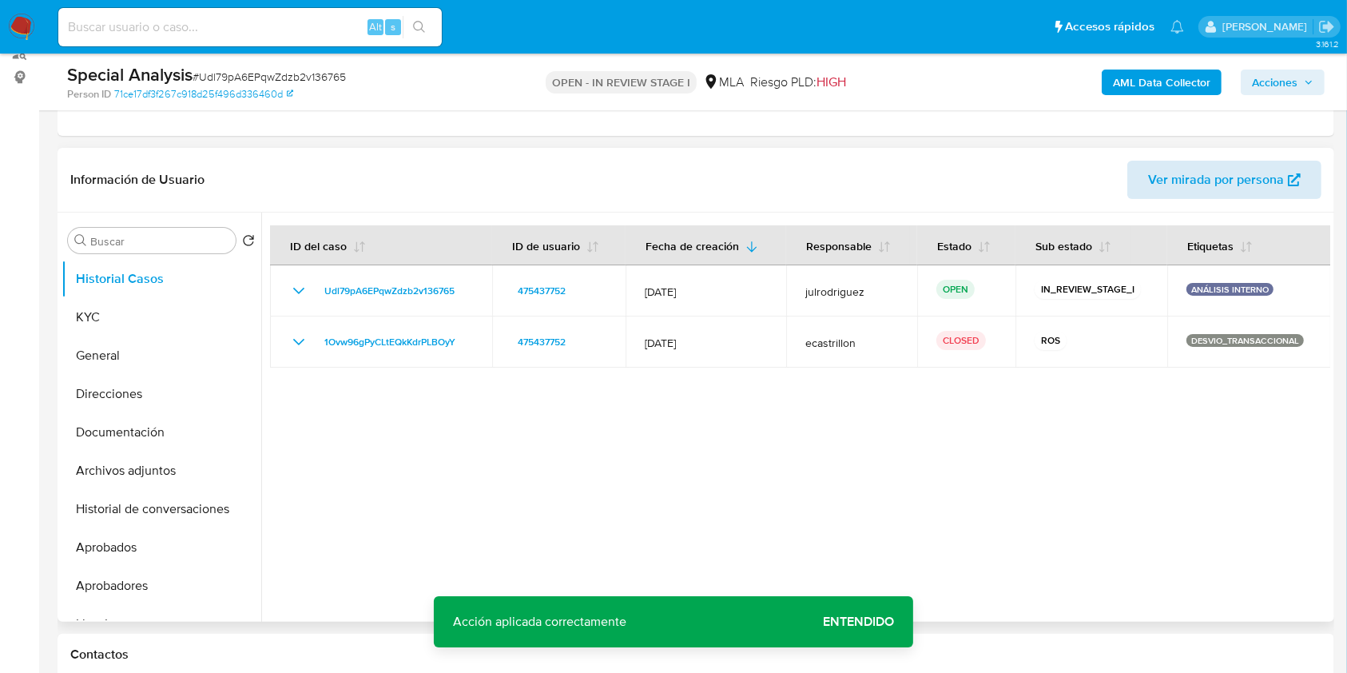
scroll to position [157, 0]
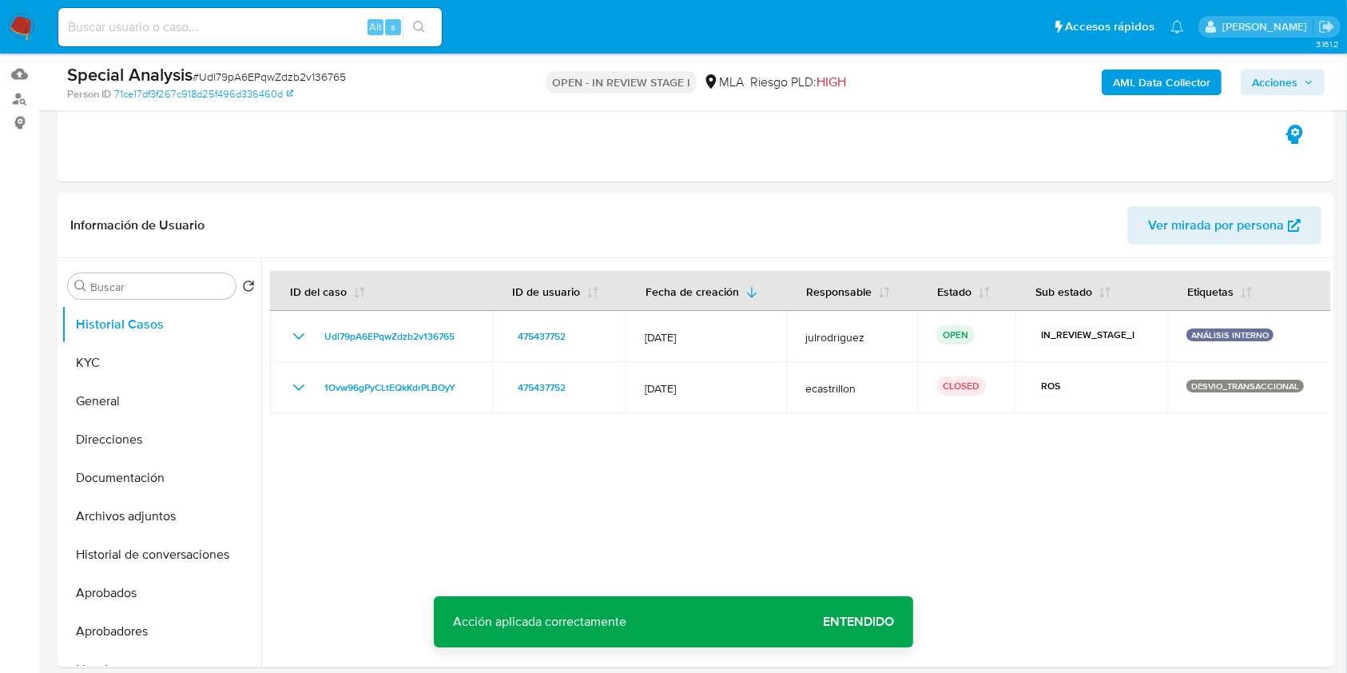
click at [1149, 78] on b "AML Data Collector" at bounding box center [1161, 83] width 97 height 26
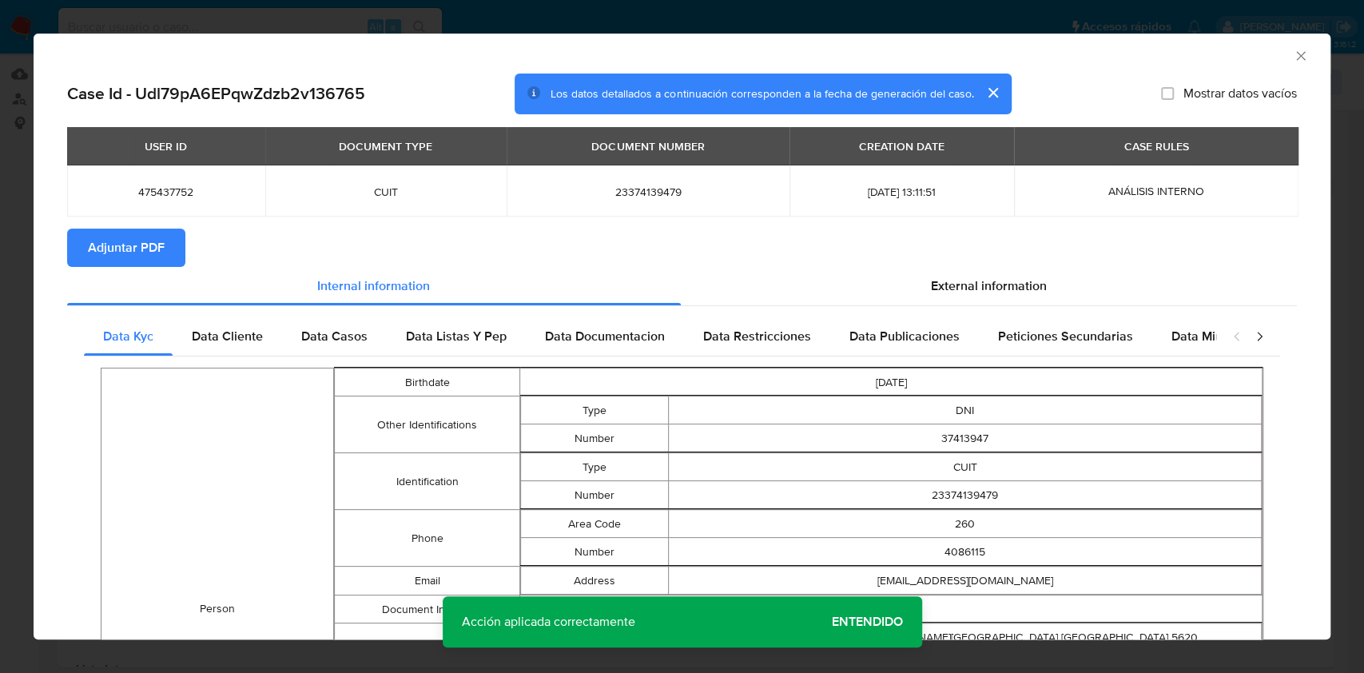
click at [147, 248] on span "Adjuntar PDF" at bounding box center [126, 247] width 77 height 35
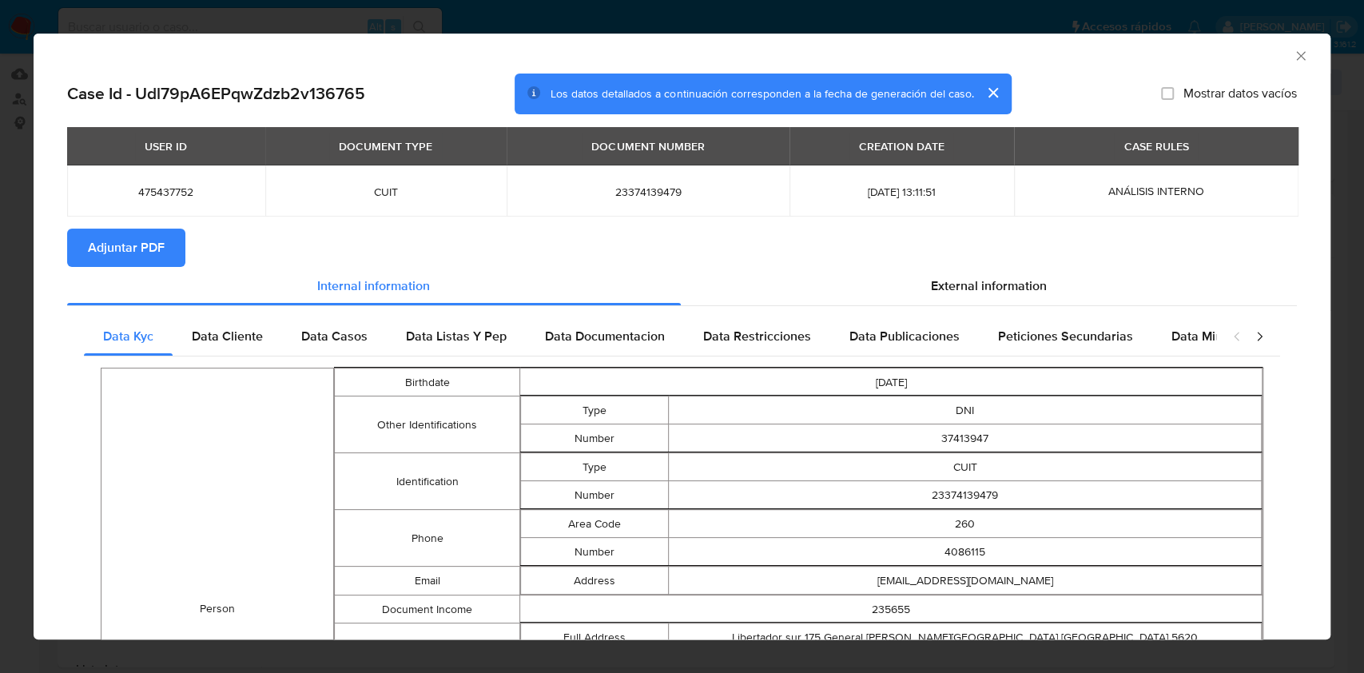
click at [1293, 54] on icon "Cerrar ventana" at bounding box center [1301, 56] width 16 height 16
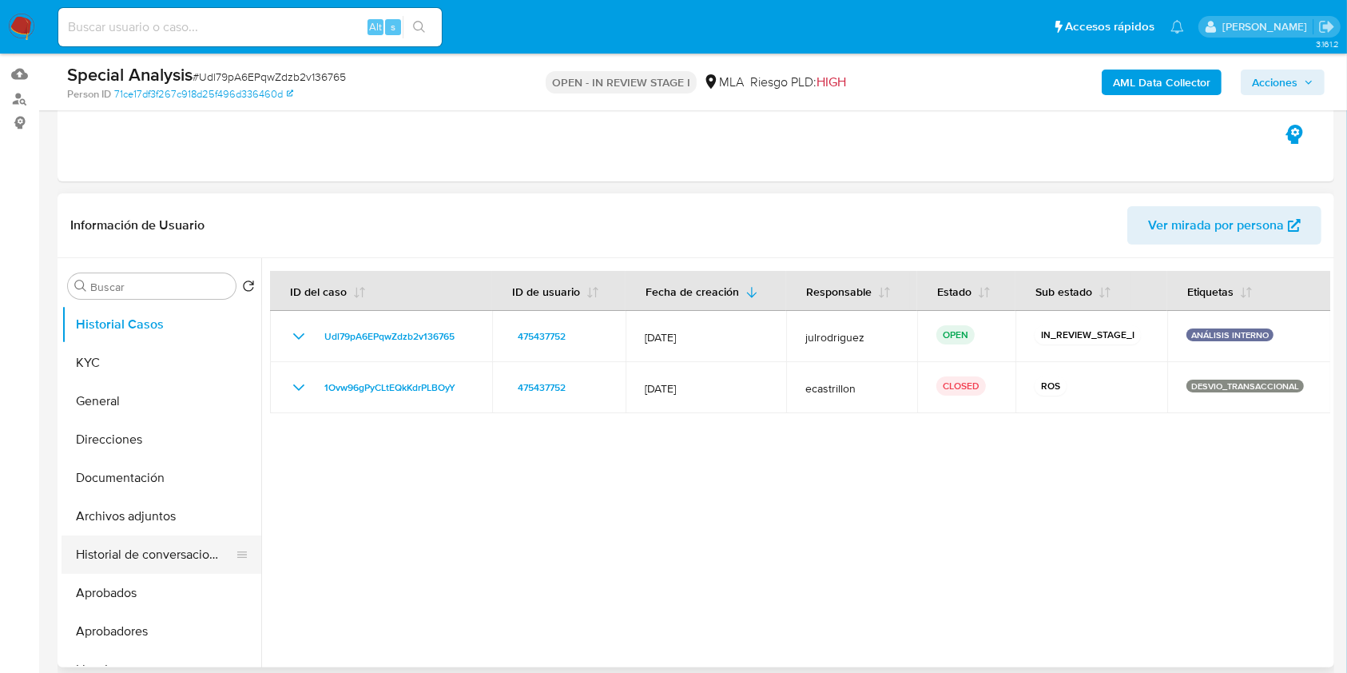
click at [149, 546] on button "Historial de conversaciones" at bounding box center [155, 554] width 187 height 38
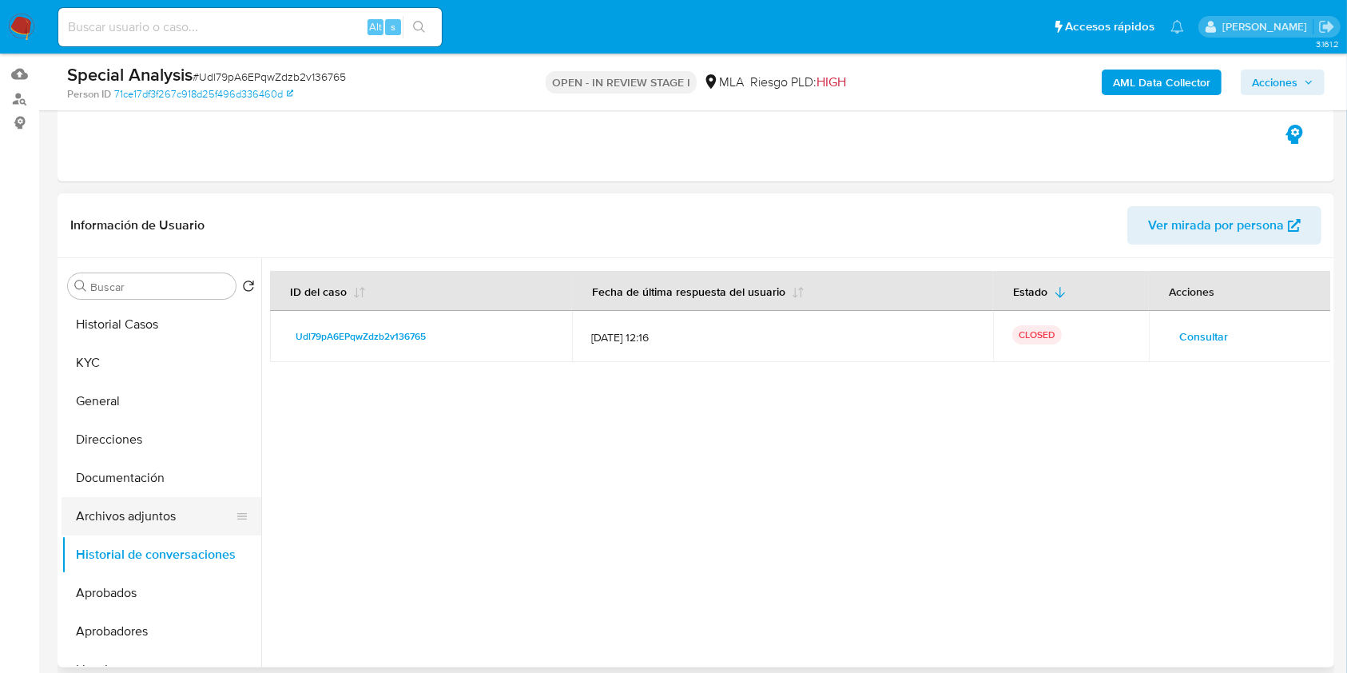
click at [139, 514] on button "Archivos adjuntos" at bounding box center [155, 516] width 187 height 38
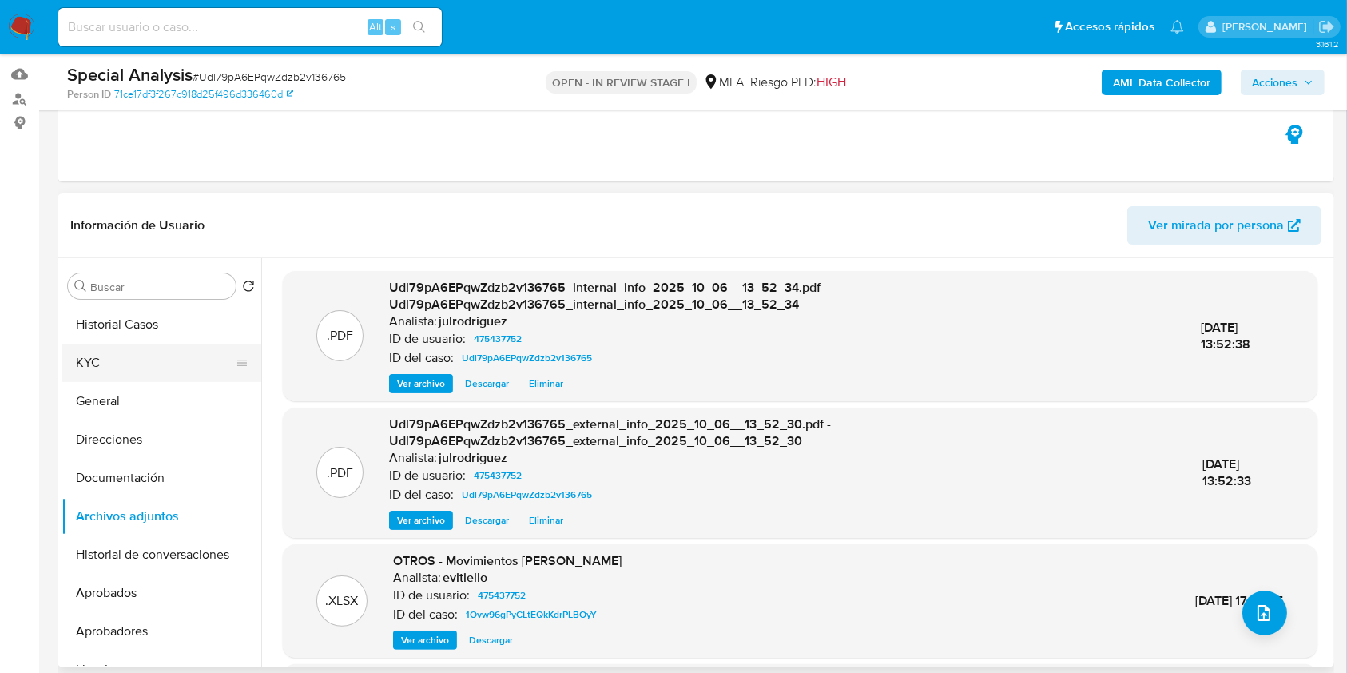
click at [133, 367] on button "KYC" at bounding box center [155, 363] width 187 height 38
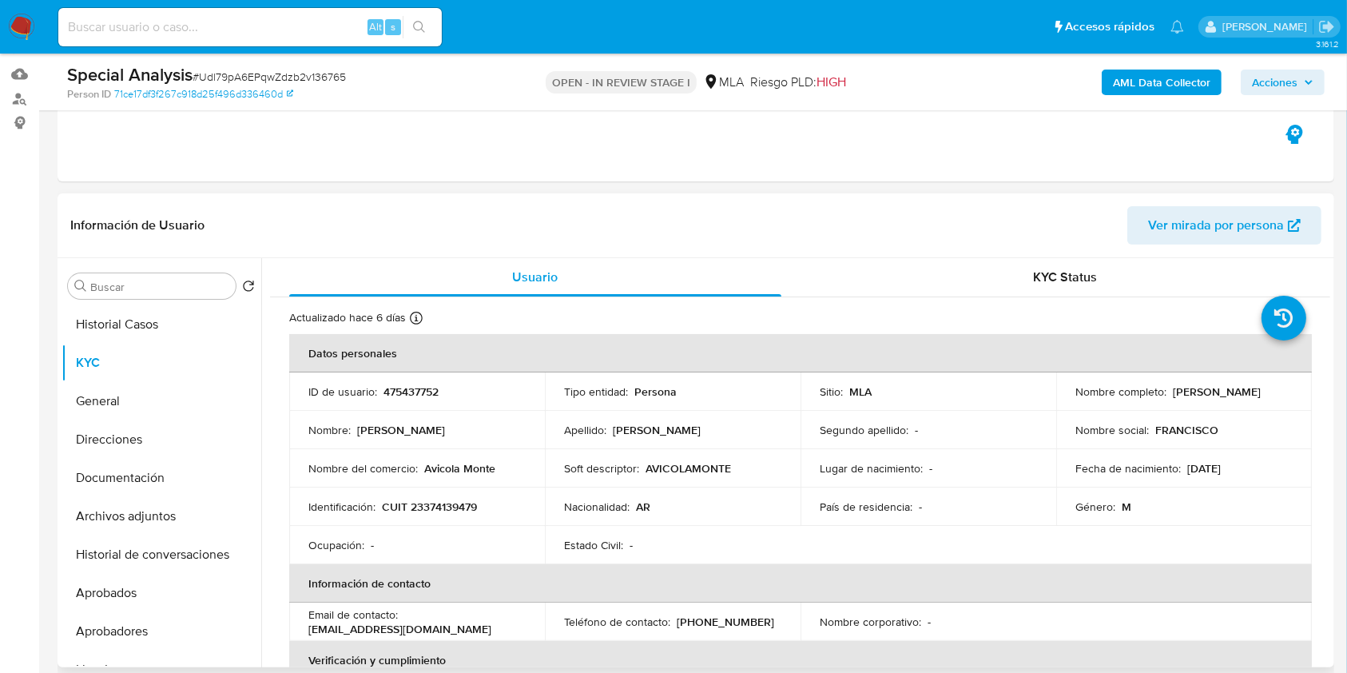
click at [390, 386] on p "475437752" at bounding box center [410, 391] width 55 height 14
copy p "475437752"
click at [244, 75] on span "# Udl79pA6EPqwZdzb2v136765" at bounding box center [269, 77] width 153 height 16
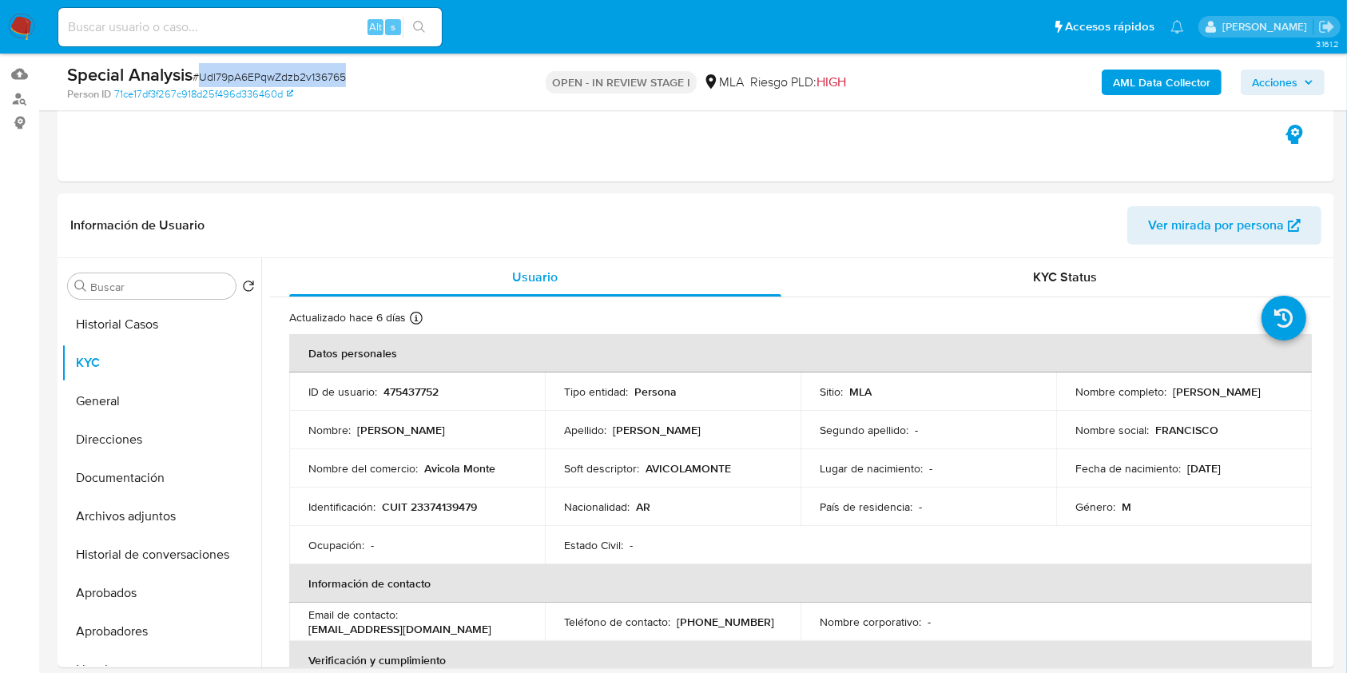
copy span "Udl79pA6EPqwZdzb2v136765"
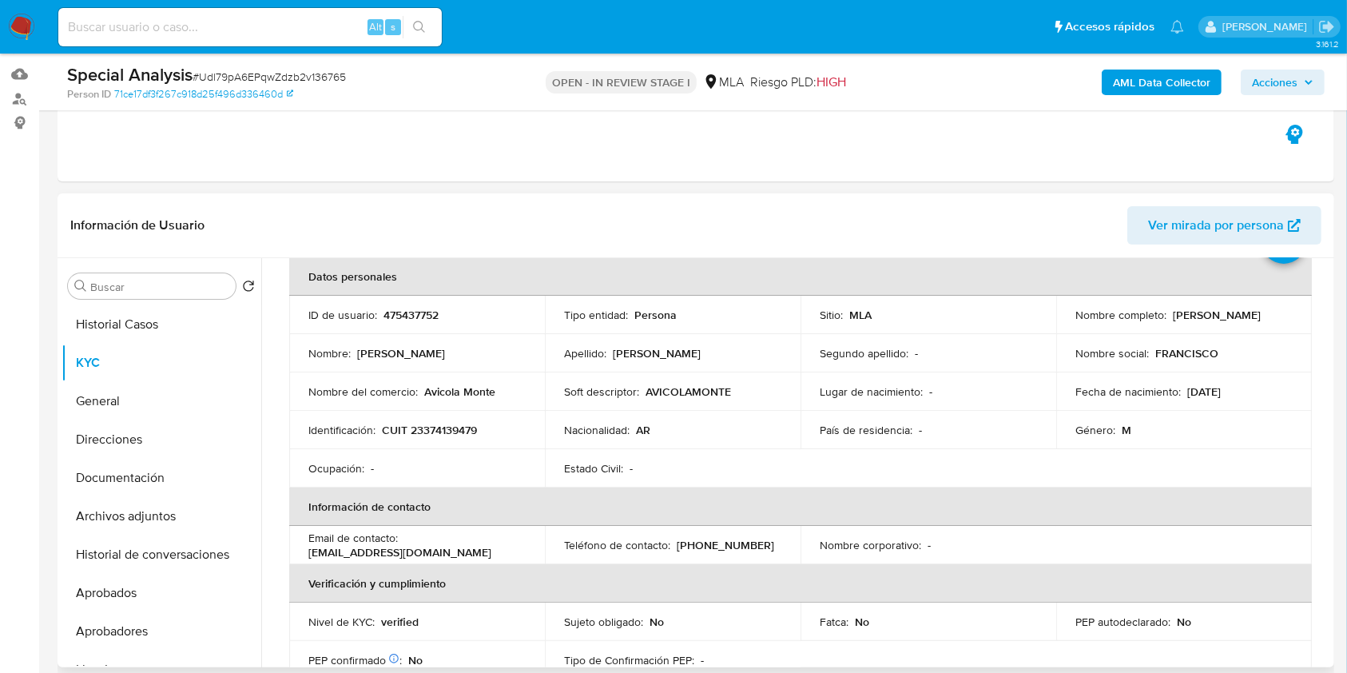
scroll to position [106, 0]
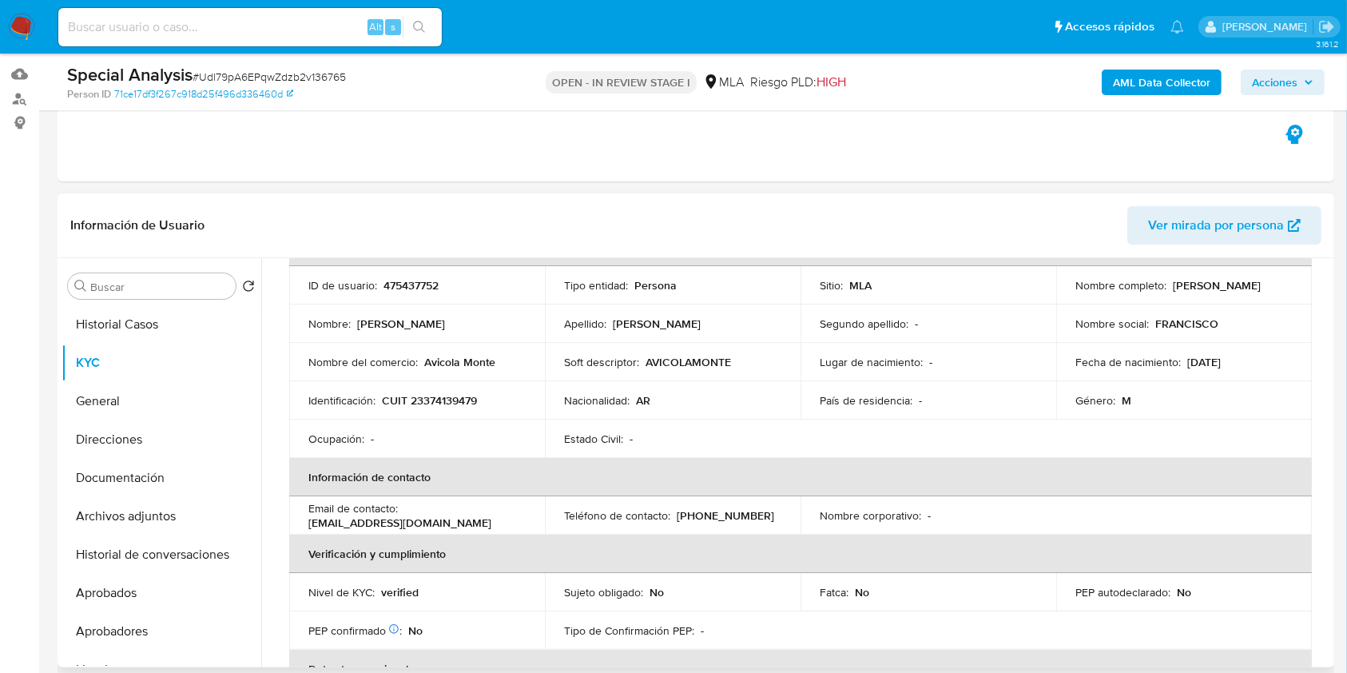
drag, startPoint x: 1150, startPoint y: 289, endPoint x: 1192, endPoint y: 302, distance: 44.2
click at [1222, 291] on td "Nombre completo : Francisco Sebastian Orrego" at bounding box center [1184, 285] width 256 height 38
copy p "Francisco Sebastian Orrego"
click at [144, 503] on button "Archivos adjuntos" at bounding box center [155, 516] width 187 height 38
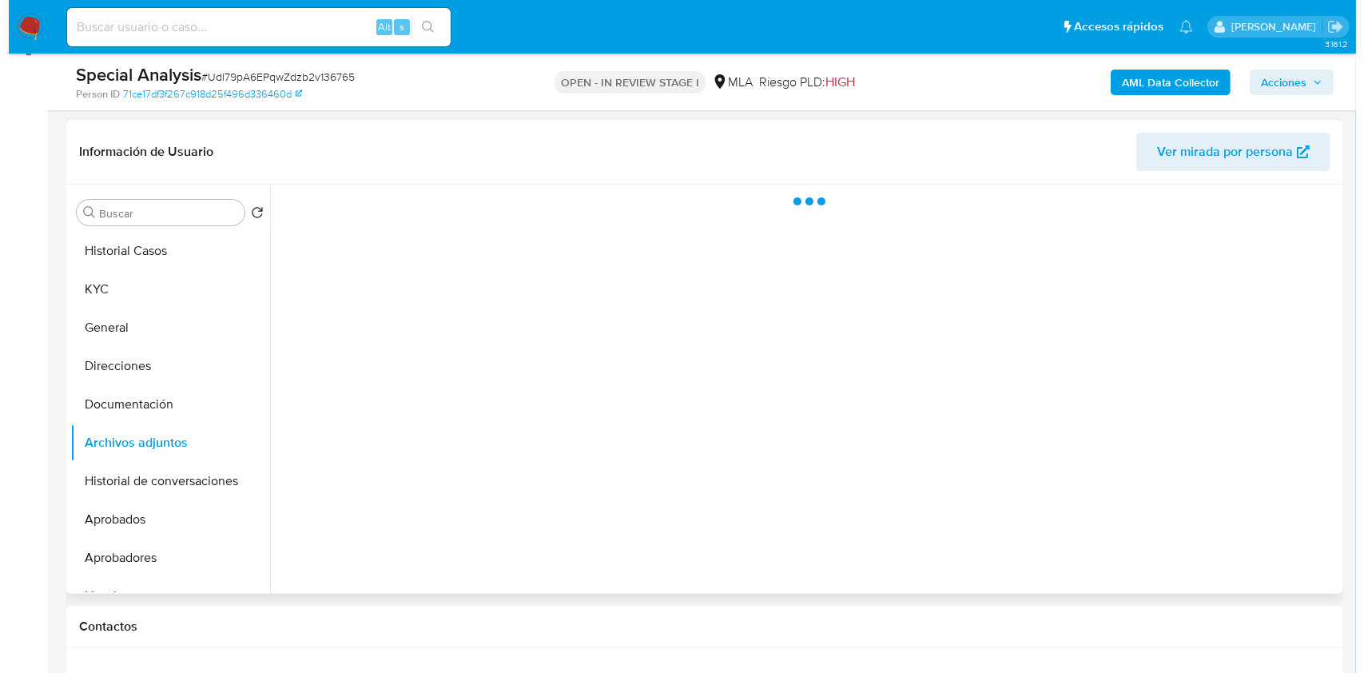
scroll to position [263, 0]
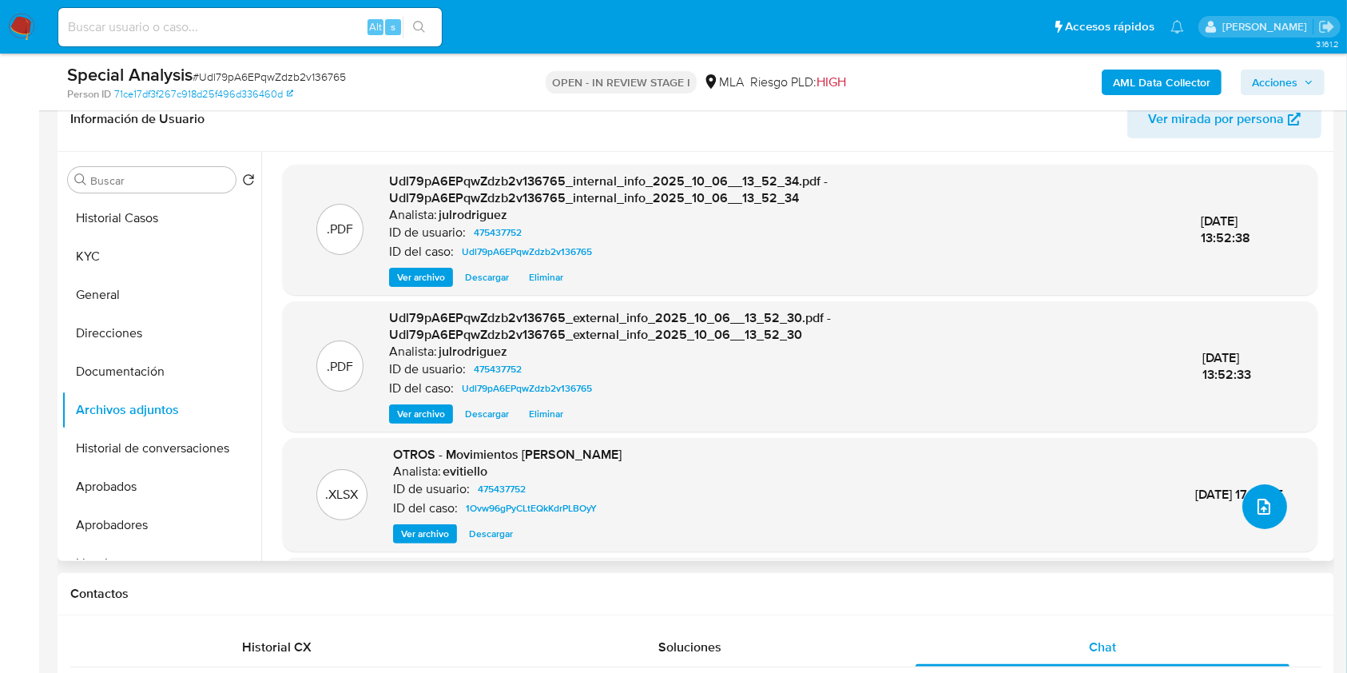
click at [1257, 505] on icon "upload-file" at bounding box center [1263, 507] width 13 height 16
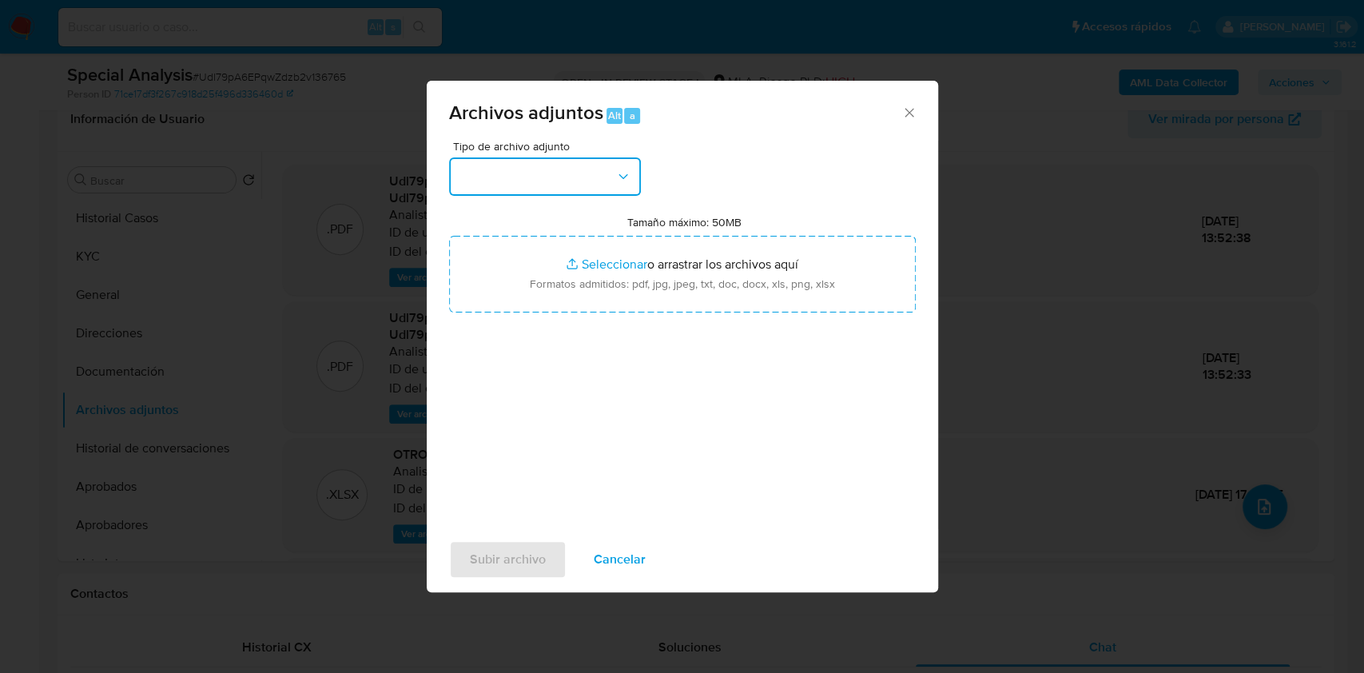
click at [591, 185] on button "button" at bounding box center [545, 176] width 192 height 38
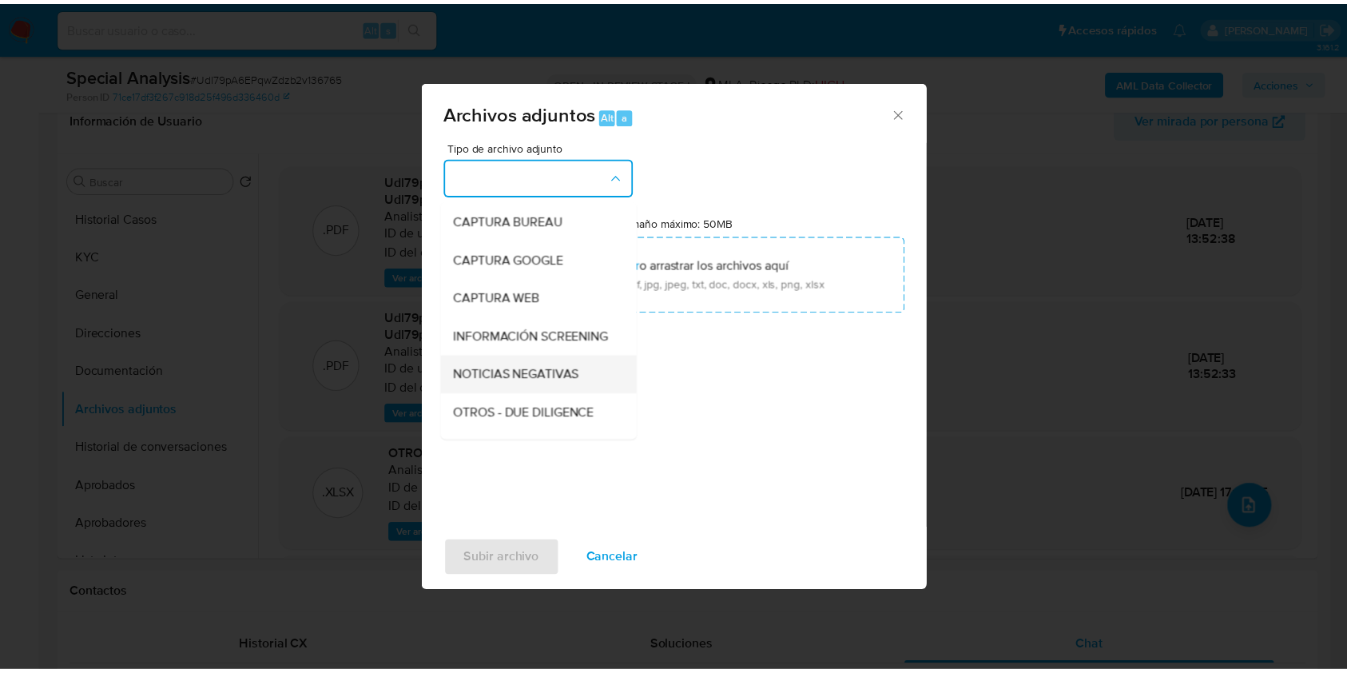
scroll to position [106, 0]
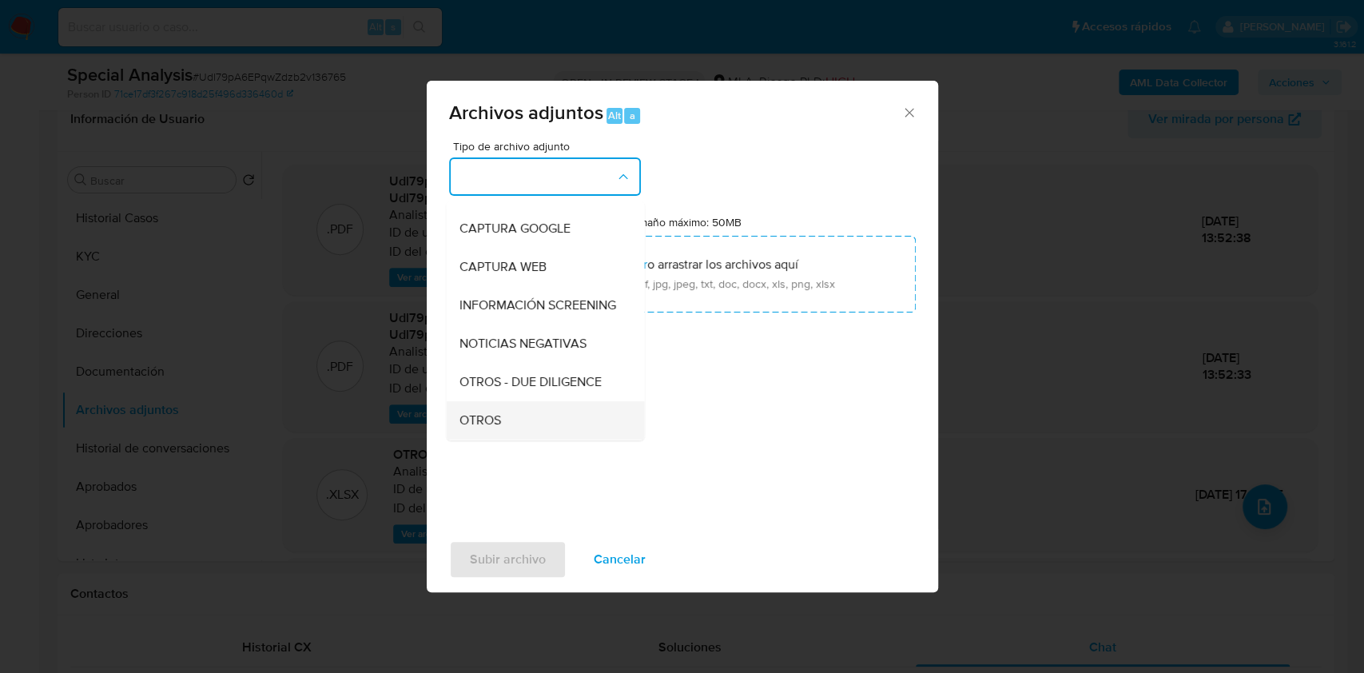
click at [505, 420] on div "OTROS" at bounding box center [540, 420] width 163 height 38
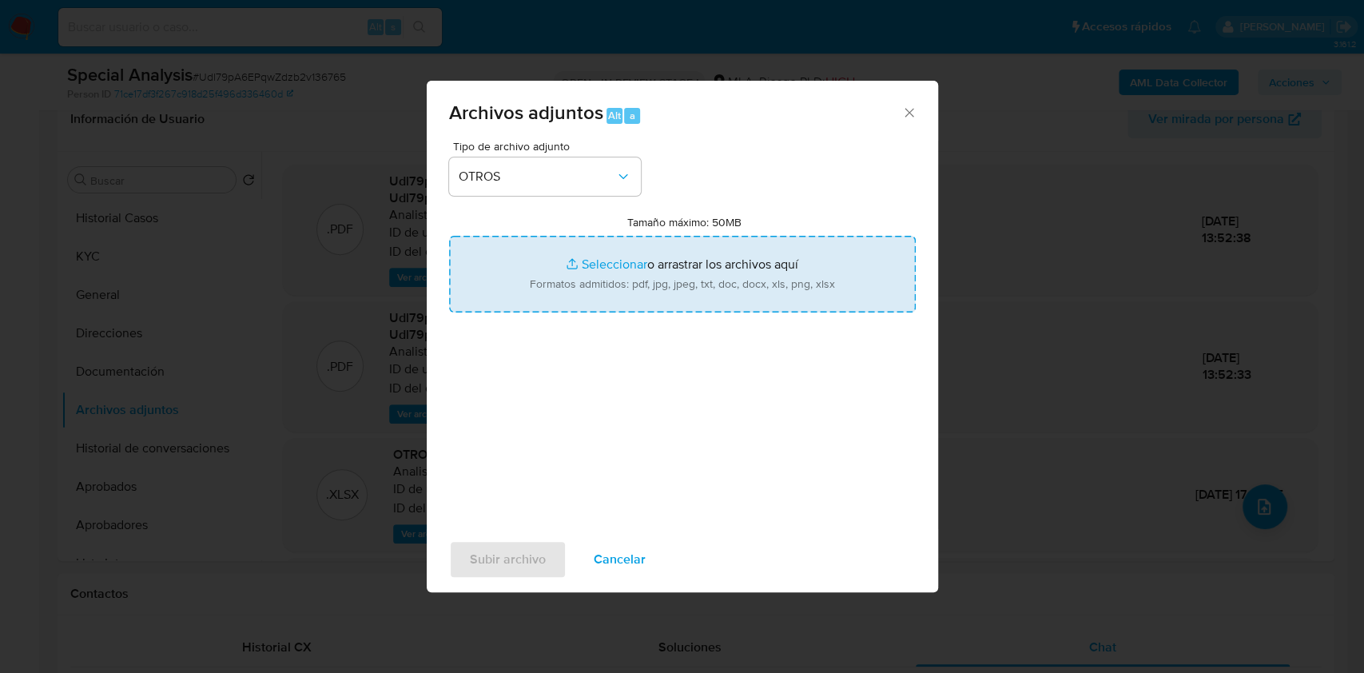
click at [632, 266] on input "Tamaño máximo: 50MB Seleccionar archivos" at bounding box center [682, 274] width 467 height 77
type input "C:\fakepath\Estados contables de LAUJUARI SAS - 475437752 - Udl79pA6EPqwZdzb2v1…"
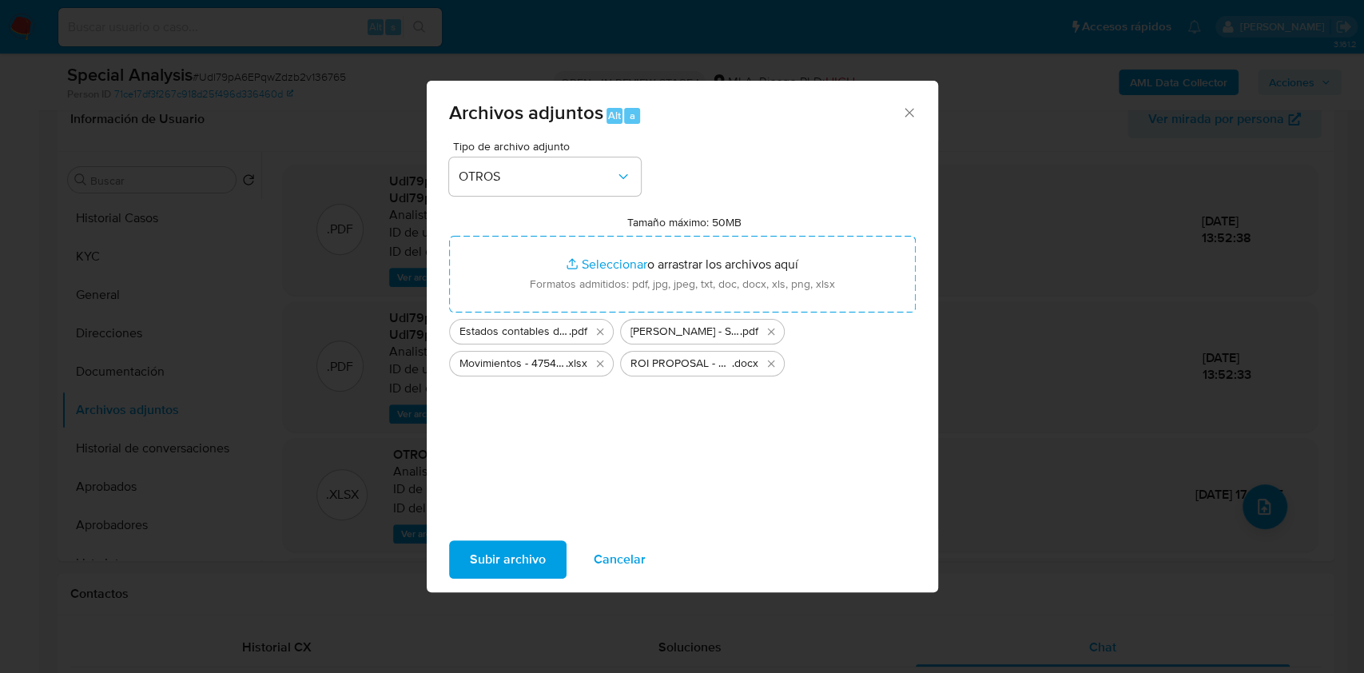
click at [533, 574] on span "Subir archivo" at bounding box center [508, 559] width 76 height 35
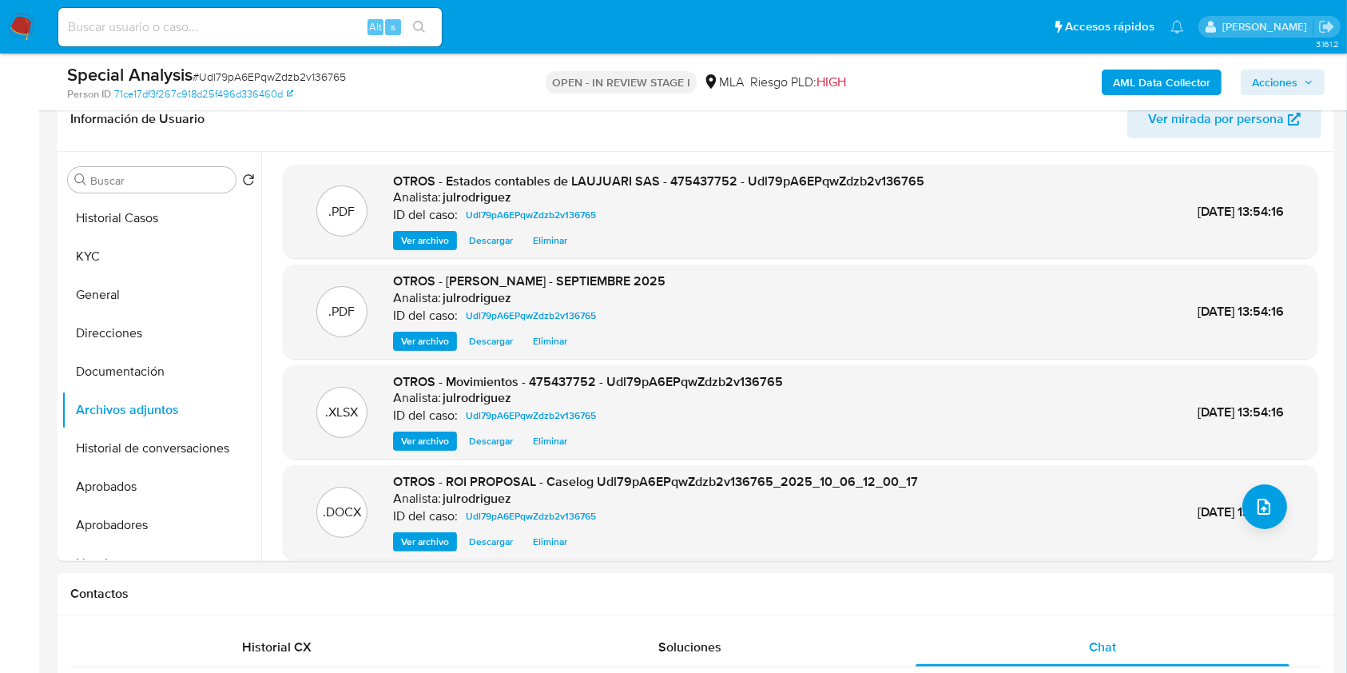
drag, startPoint x: 1263, startPoint y: 87, endPoint x: 1246, endPoint y: 90, distance: 17.1
click at [1262, 87] on span "Acciones" at bounding box center [1275, 83] width 46 height 26
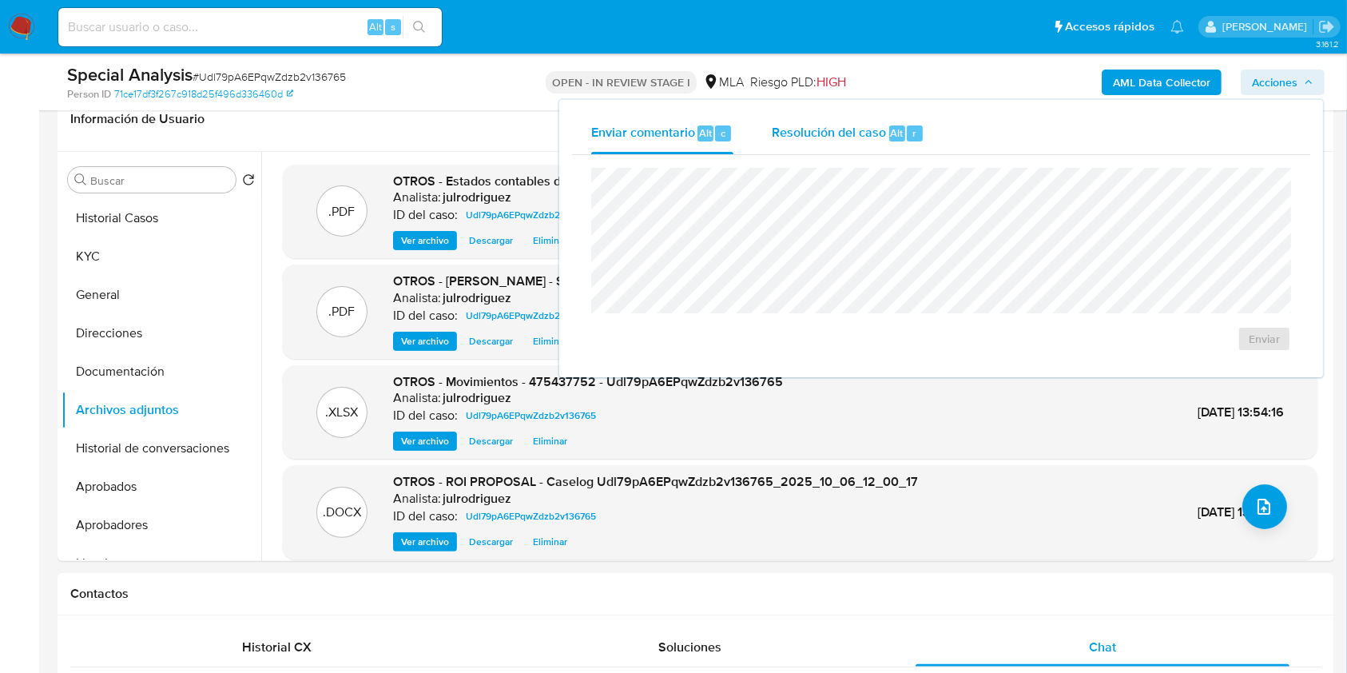
click at [904, 119] on div "Resolución del caso Alt r" at bounding box center [848, 134] width 153 height 42
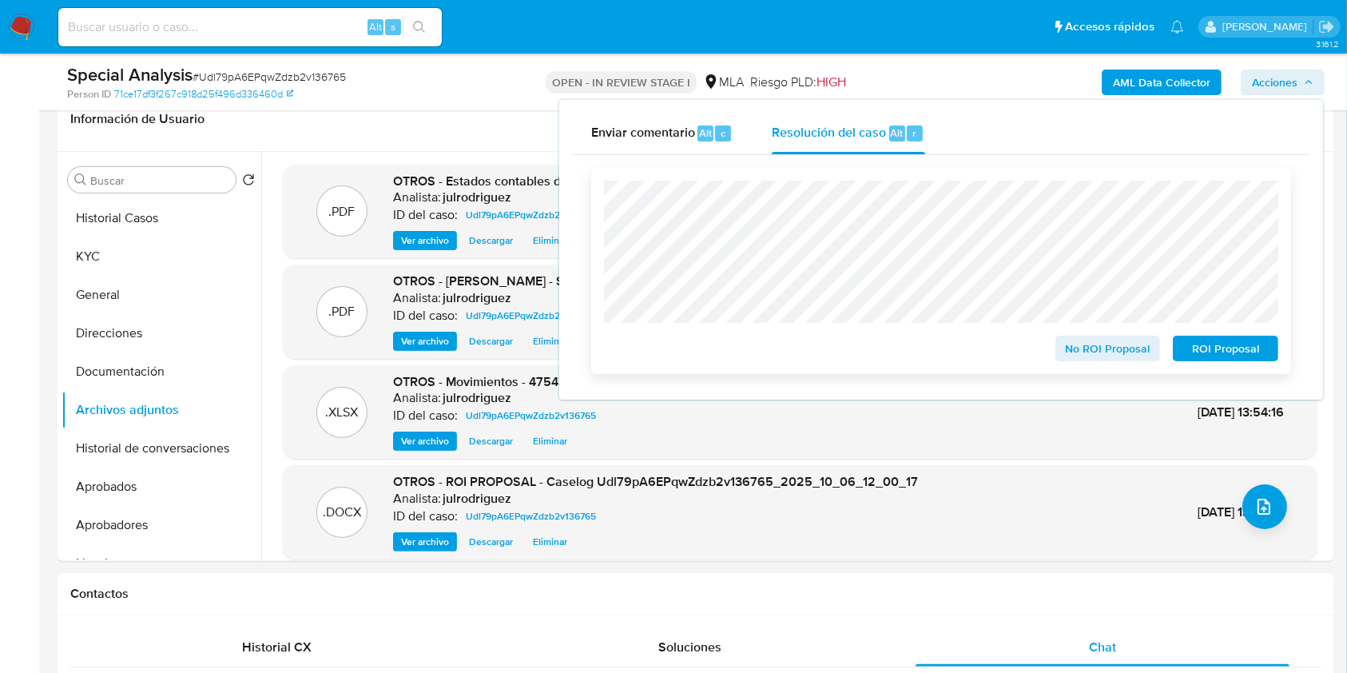
drag, startPoint x: 1206, startPoint y: 346, endPoint x: 1198, endPoint y: 344, distance: 8.3
click at [1207, 346] on span "ROI Proposal" at bounding box center [1225, 348] width 83 height 22
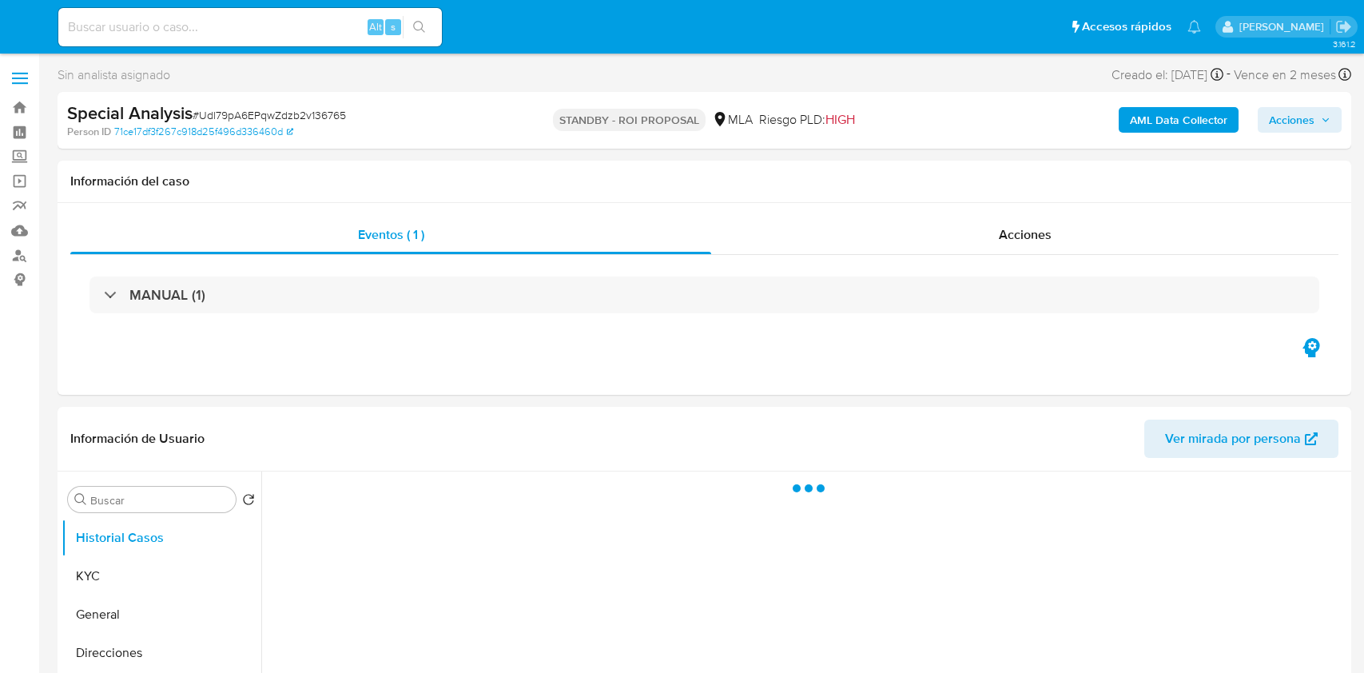
select select "10"
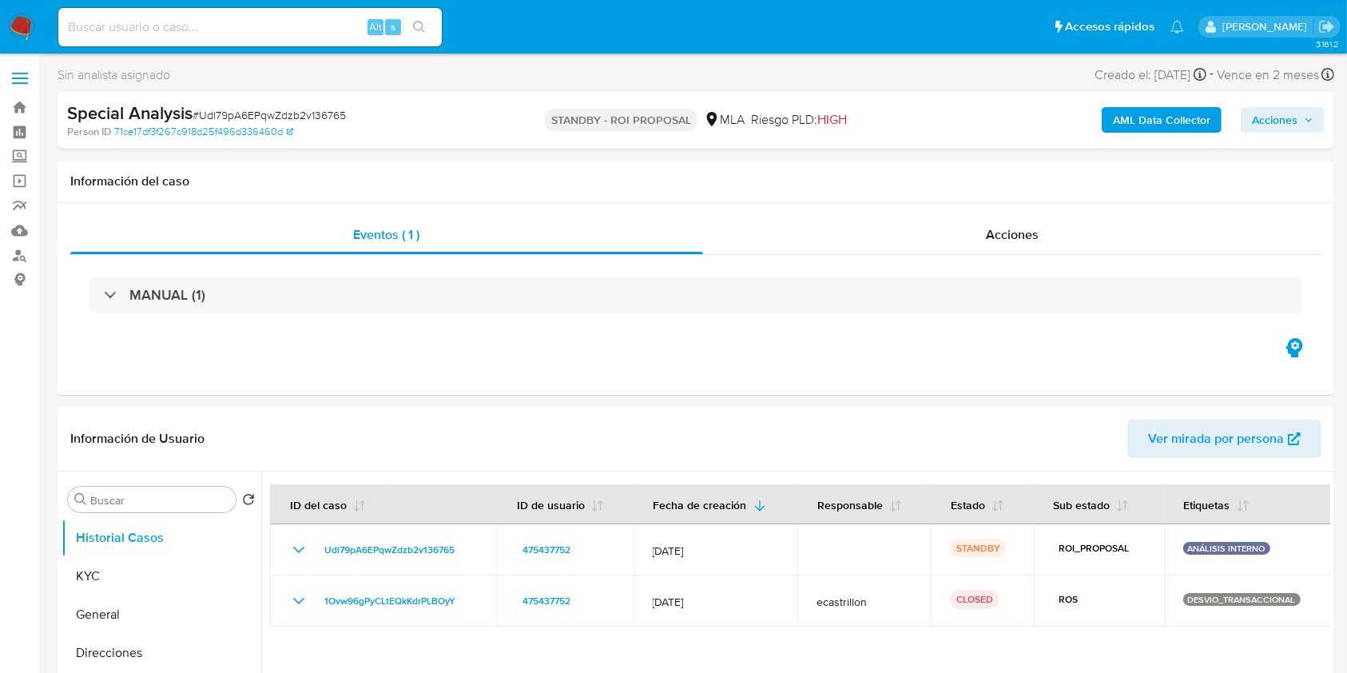
click at [245, 28] on input at bounding box center [249, 27] width 383 height 21
paste input "xlz7dMPB5k3xtsiDhvUEnzyz"
type input "xlz7dMPB5k3xtsiDhvUEnzyz"
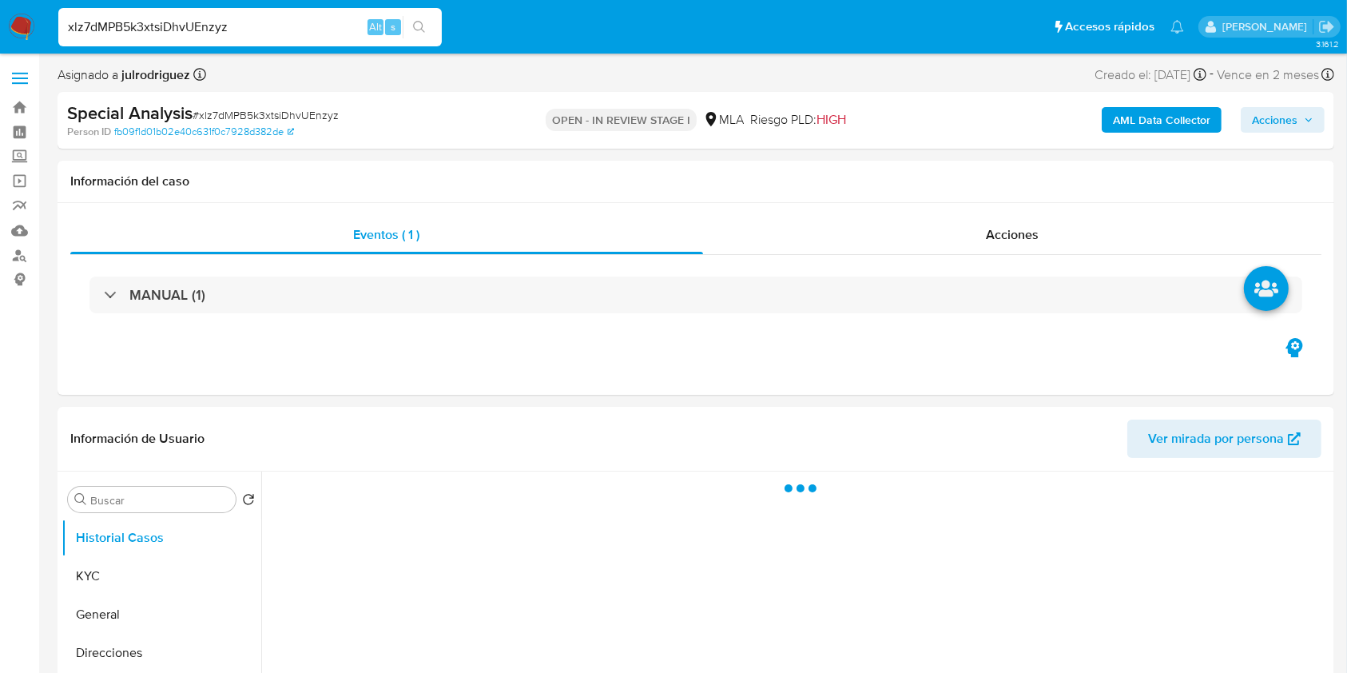
select select "10"
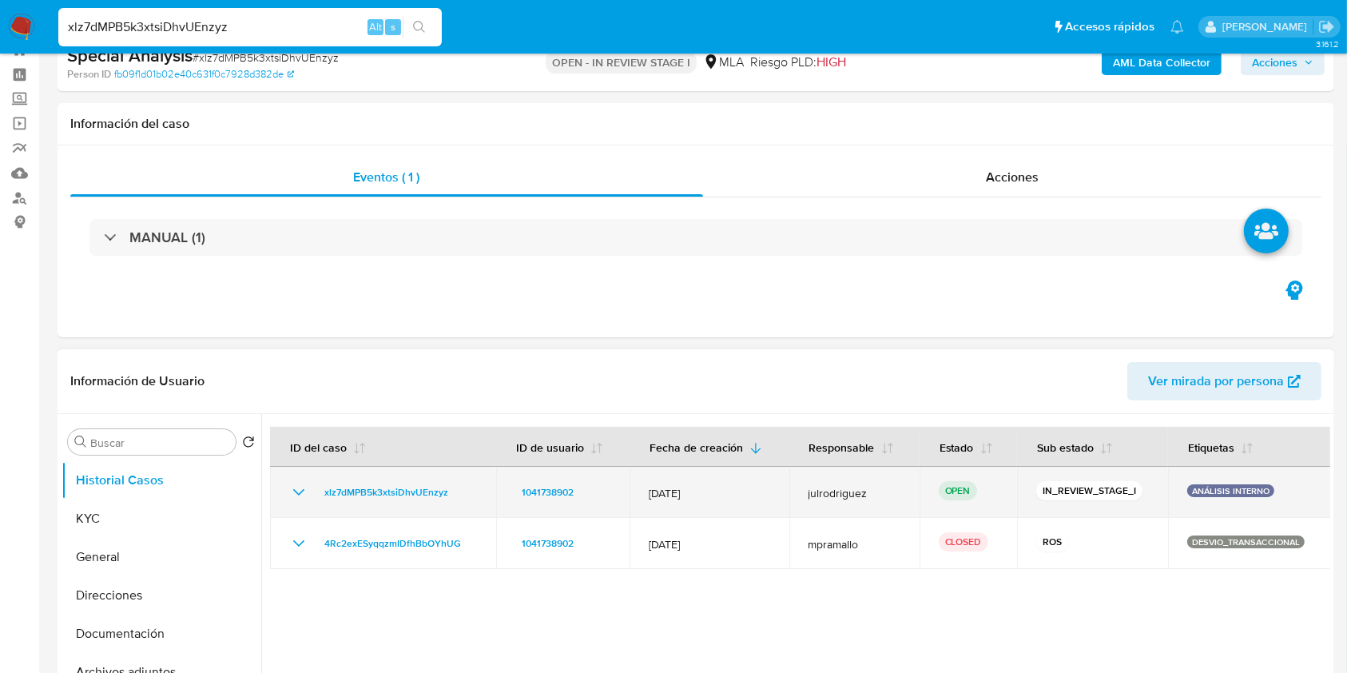
scroll to position [106, 0]
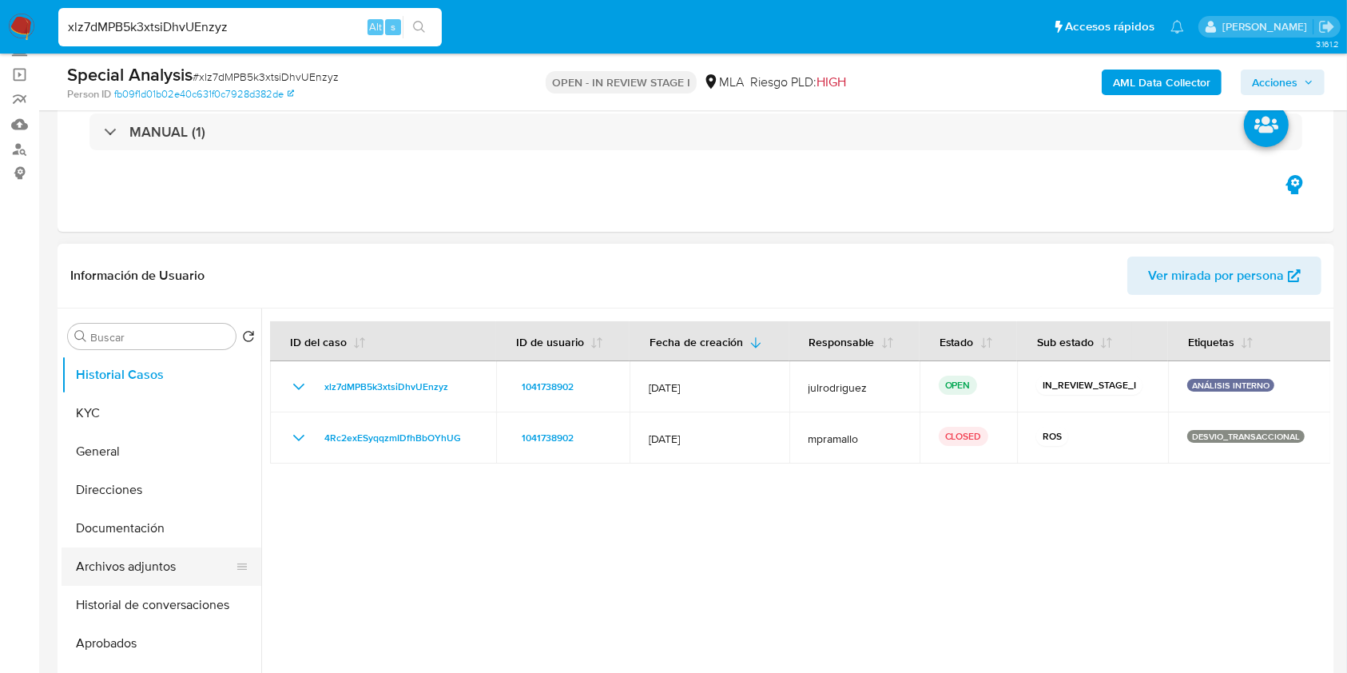
drag, startPoint x: 153, startPoint y: 602, endPoint x: 149, endPoint y: 583, distance: 18.8
click at [153, 602] on button "Historial de conversaciones" at bounding box center [162, 605] width 200 height 38
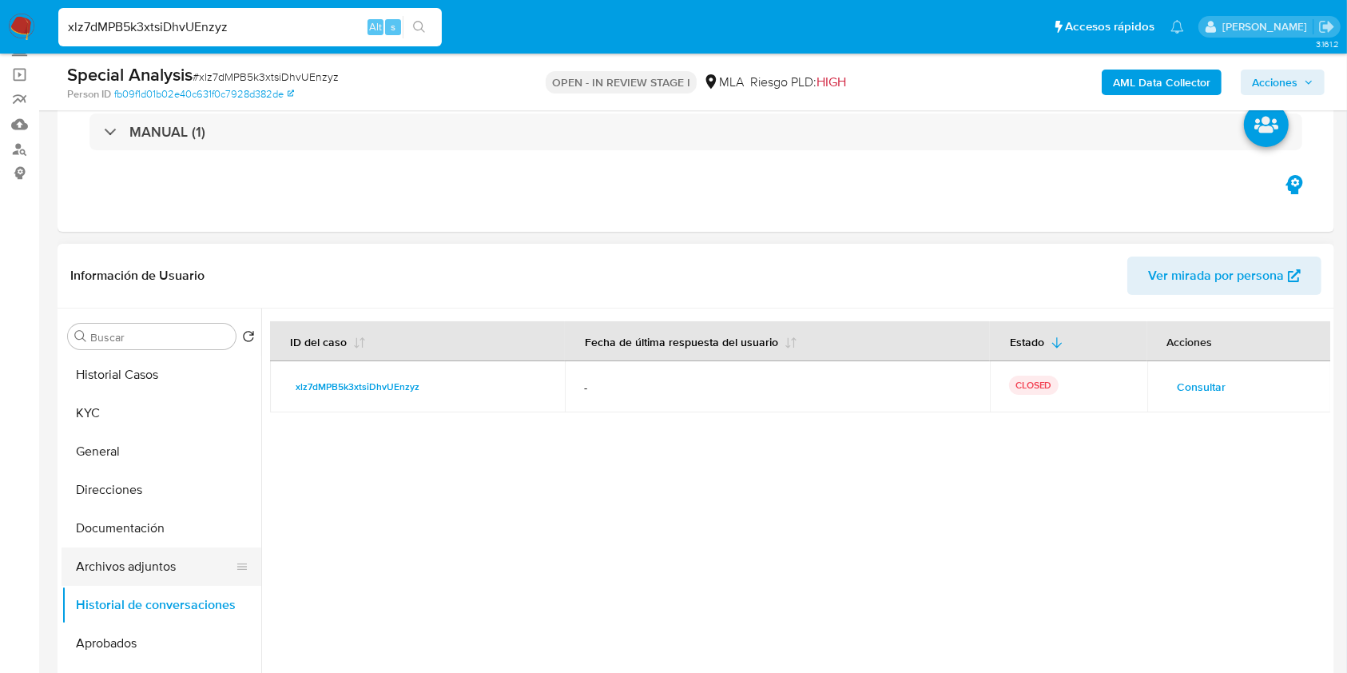
click at [145, 571] on button "Archivos adjuntos" at bounding box center [155, 566] width 187 height 38
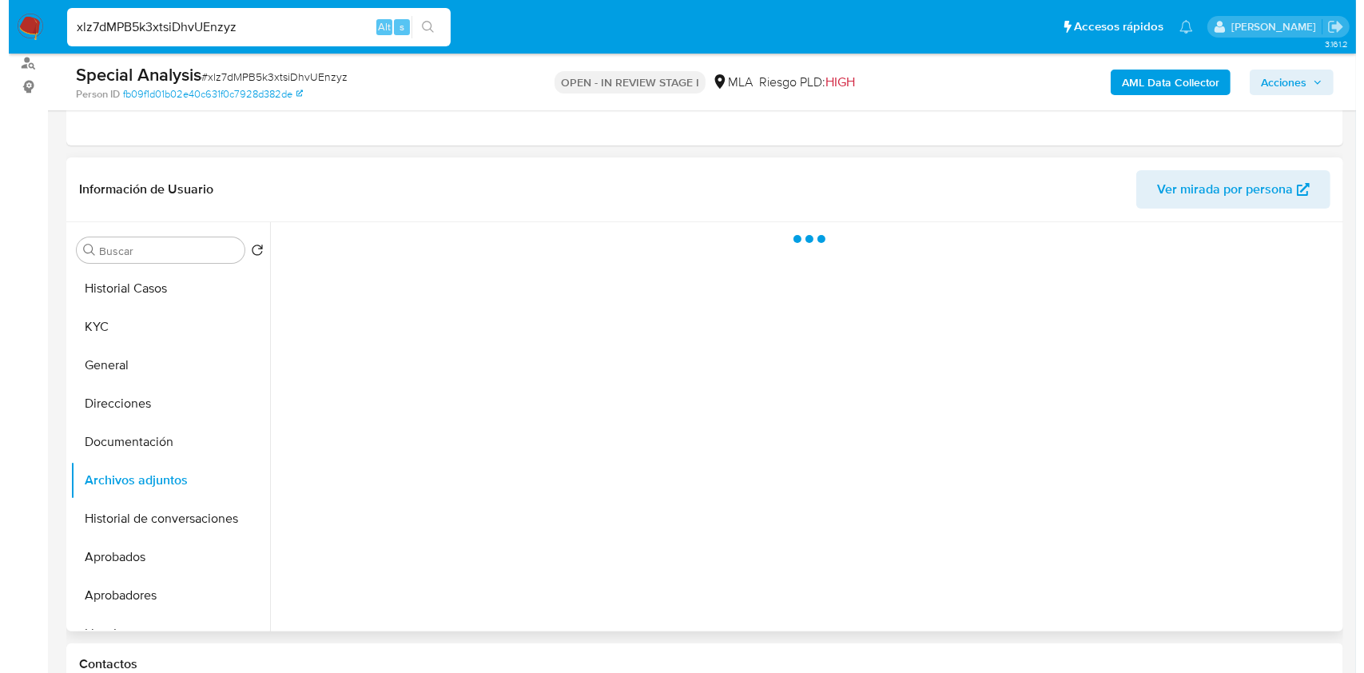
scroll to position [213, 0]
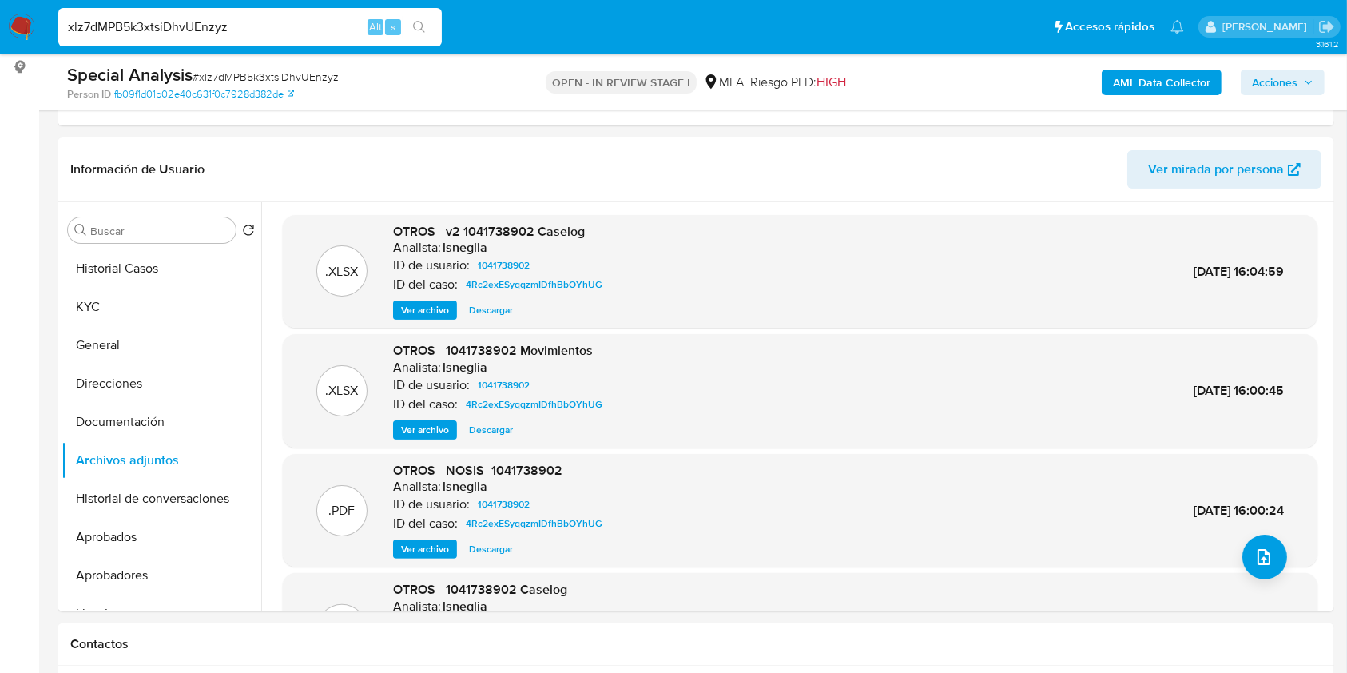
click at [1144, 75] on b "AML Data Collector" at bounding box center [1161, 83] width 97 height 26
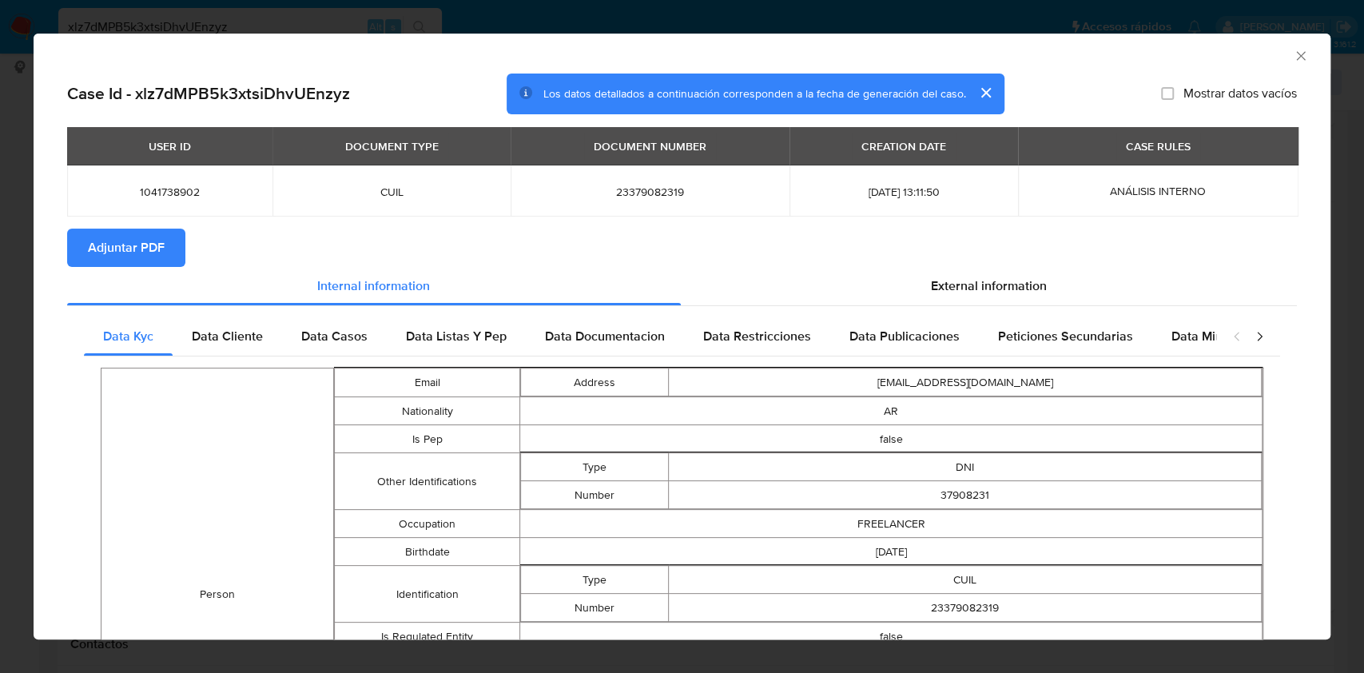
click at [179, 265] on button "Adjuntar PDF" at bounding box center [126, 247] width 118 height 38
click at [1293, 54] on icon "Cerrar ventana" at bounding box center [1301, 56] width 16 height 16
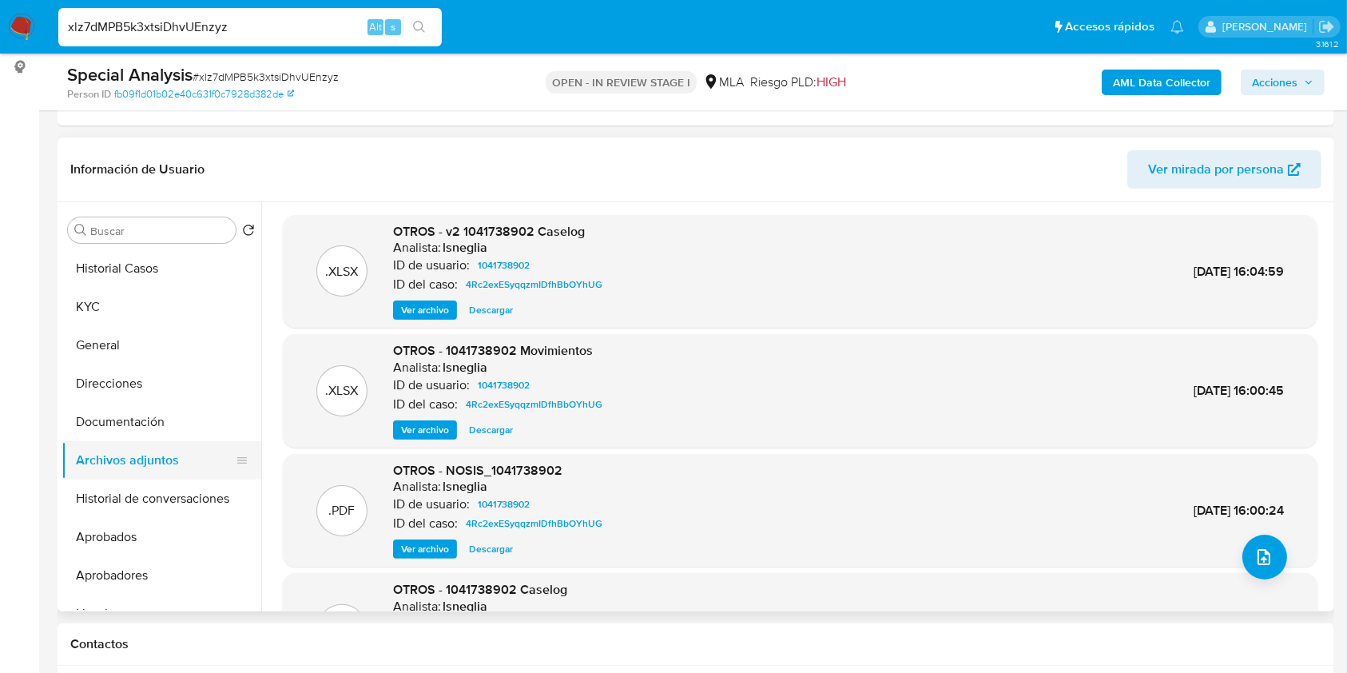
drag, startPoint x: 145, startPoint y: 433, endPoint x: 145, endPoint y: 451, distance: 18.4
click at [145, 434] on button "Documentación" at bounding box center [162, 422] width 200 height 38
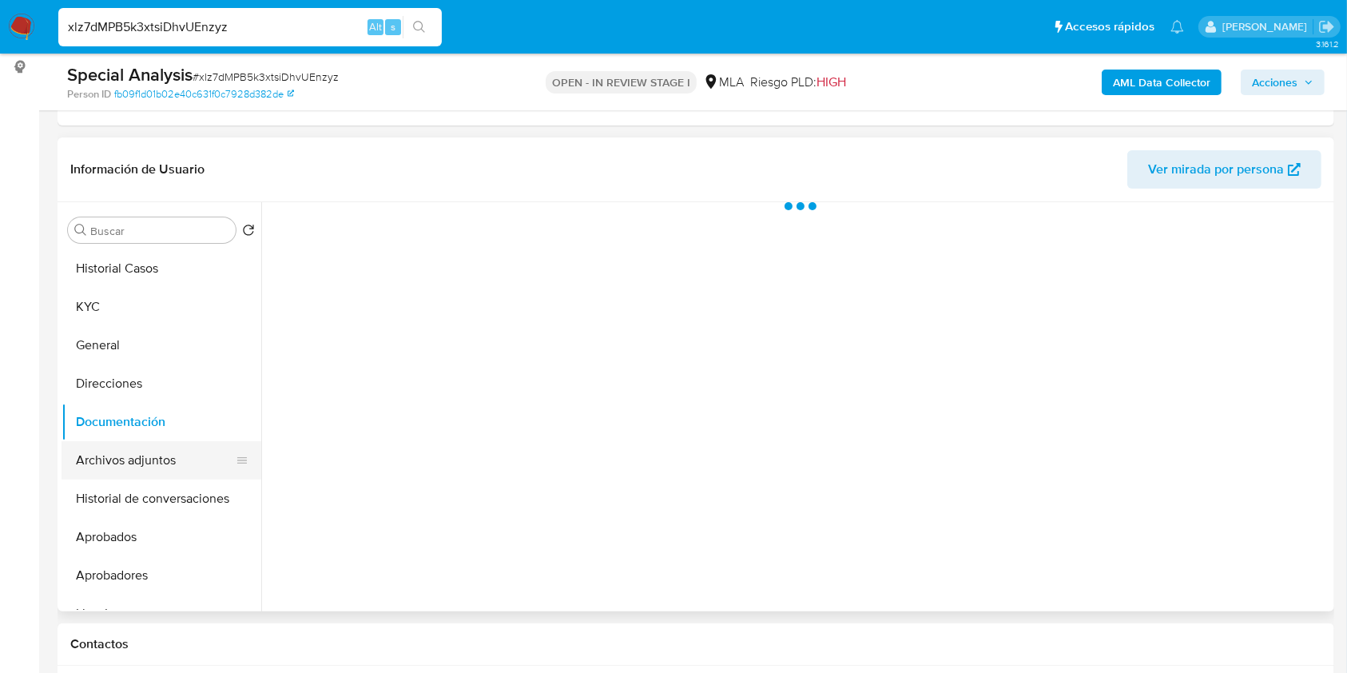
click at [146, 459] on button "Archivos adjuntos" at bounding box center [155, 460] width 187 height 38
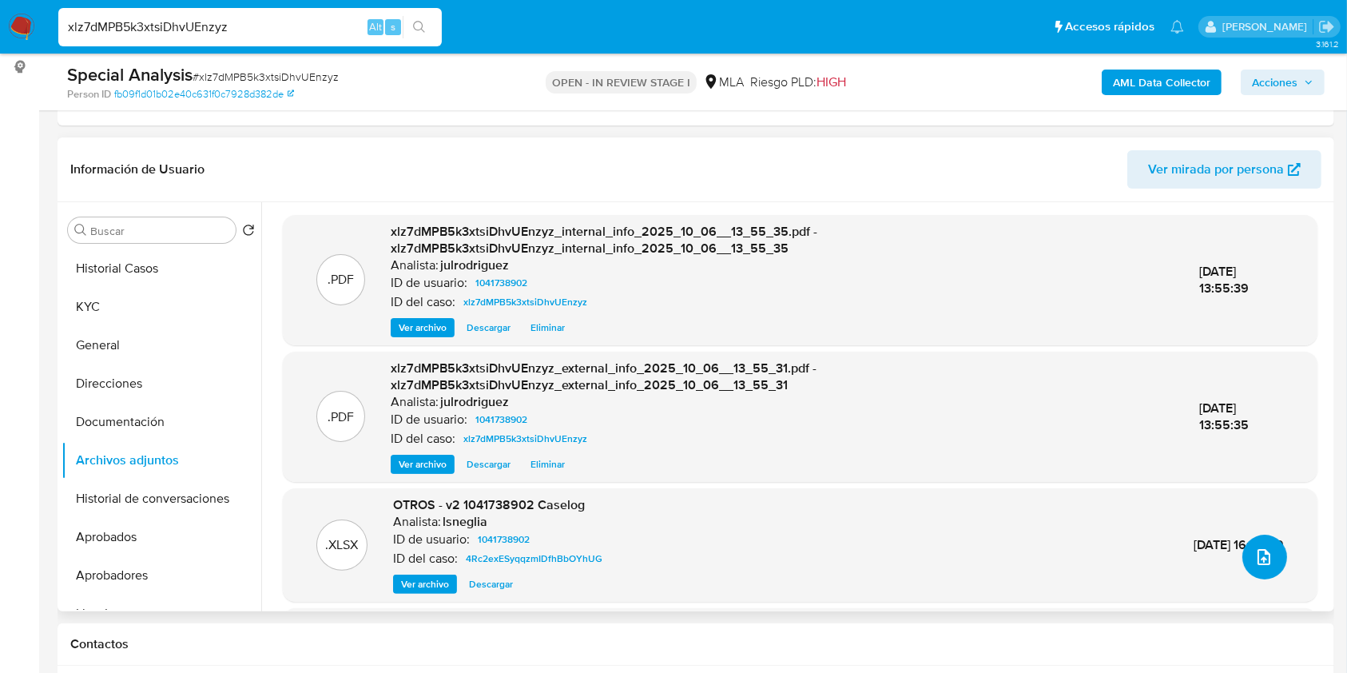
click at [1256, 554] on icon "upload-file" at bounding box center [1263, 556] width 19 height 19
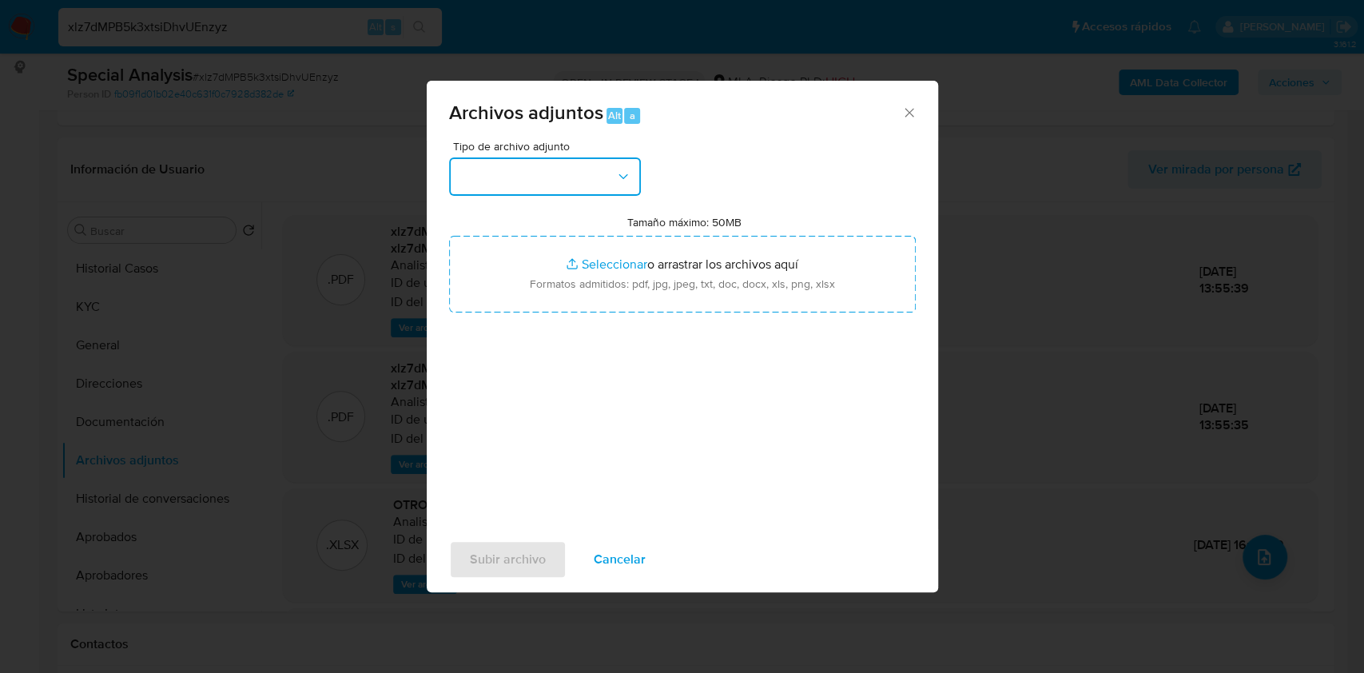
click at [569, 181] on button "button" at bounding box center [545, 176] width 192 height 38
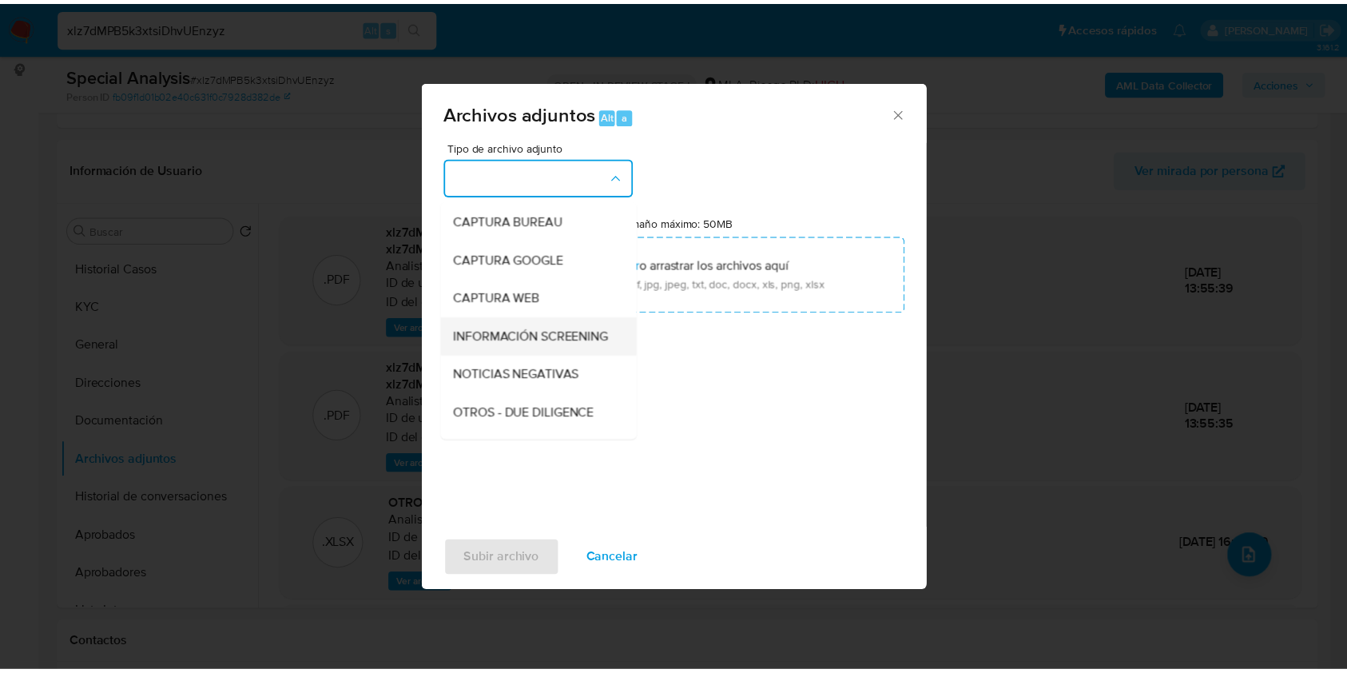
scroll to position [106, 0]
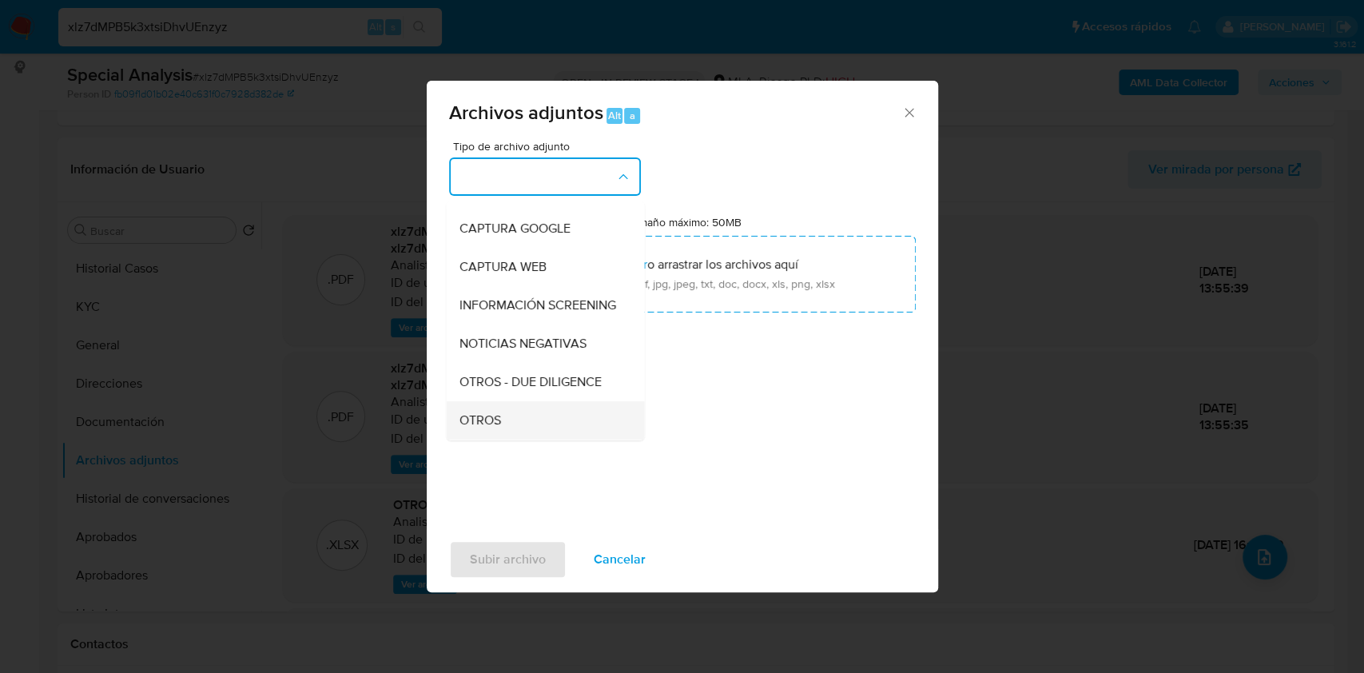
click at [495, 423] on div "OTROS" at bounding box center [540, 420] width 163 height 38
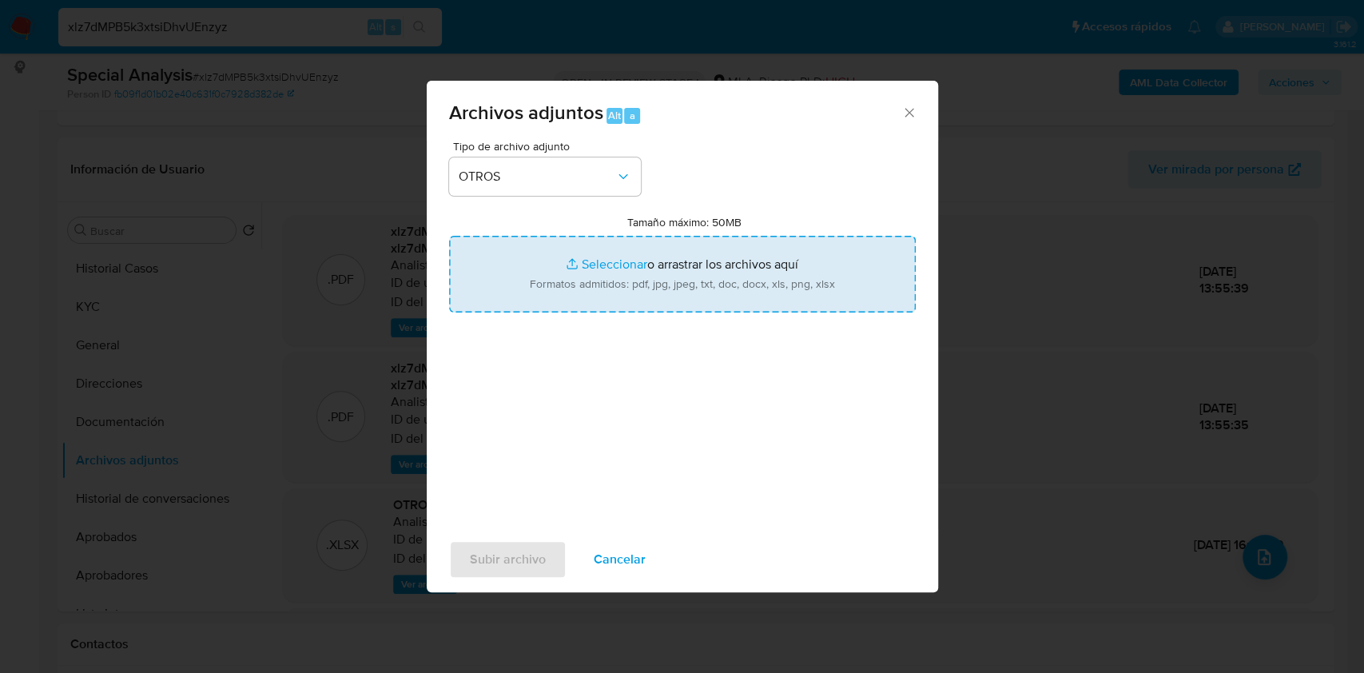
click at [562, 298] on input "Tamaño máximo: 50MB Seleccionar archivos" at bounding box center [682, 274] width 467 height 77
type input "C:\fakepath\Facundo Ezequiel Espinosa - NOSIS - SEPTIEMBRE 2025.pdf"
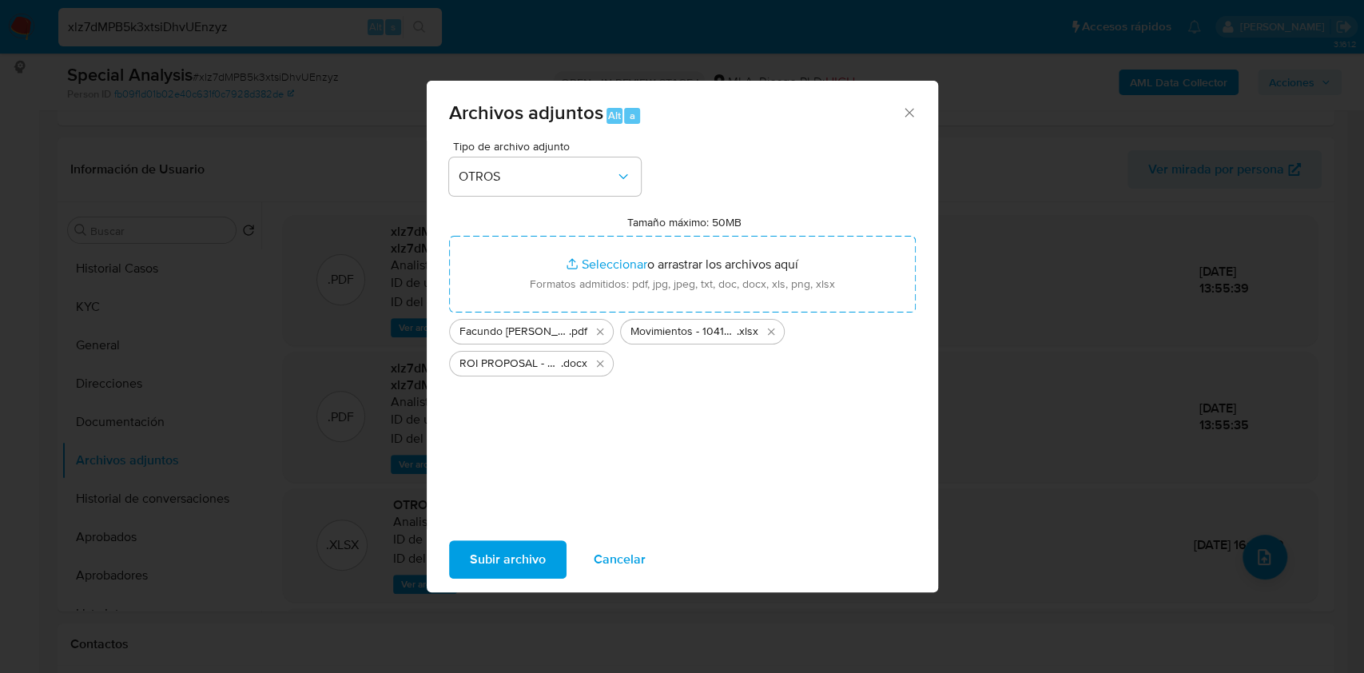
click at [520, 548] on span "Subir archivo" at bounding box center [508, 559] width 76 height 35
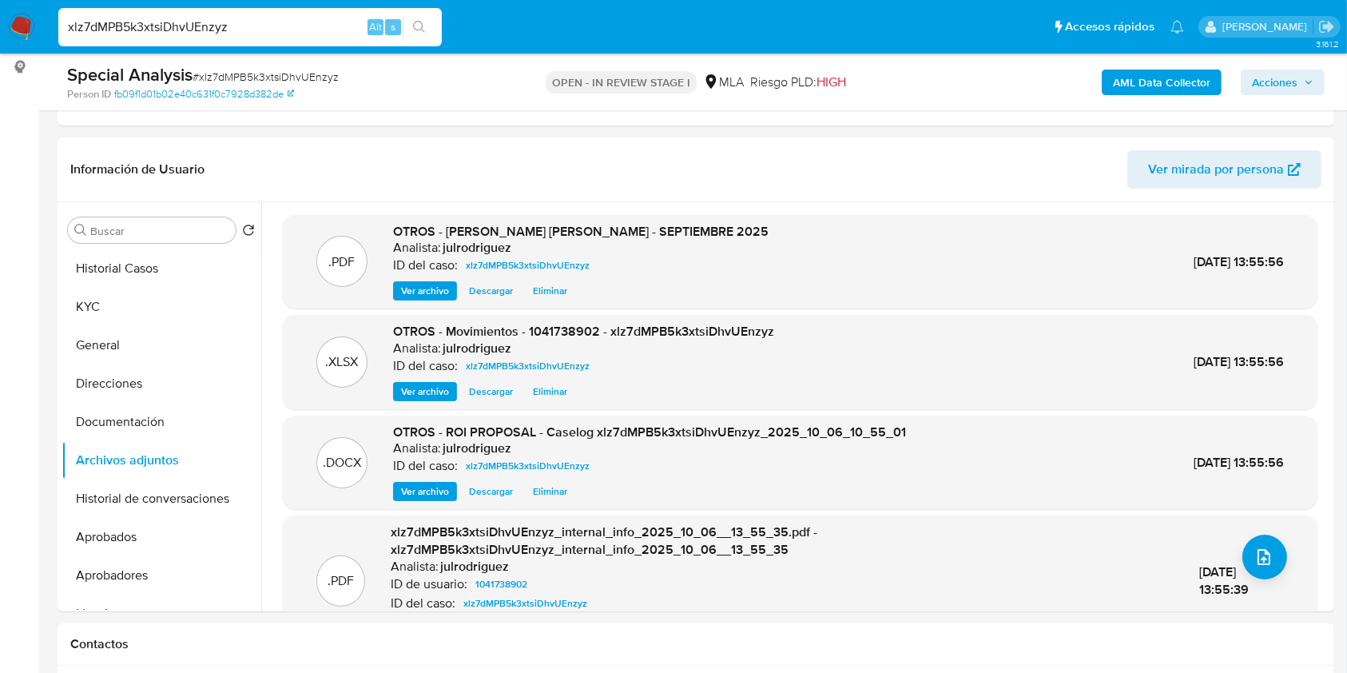
click at [1260, 81] on span "Acciones" at bounding box center [1275, 83] width 46 height 26
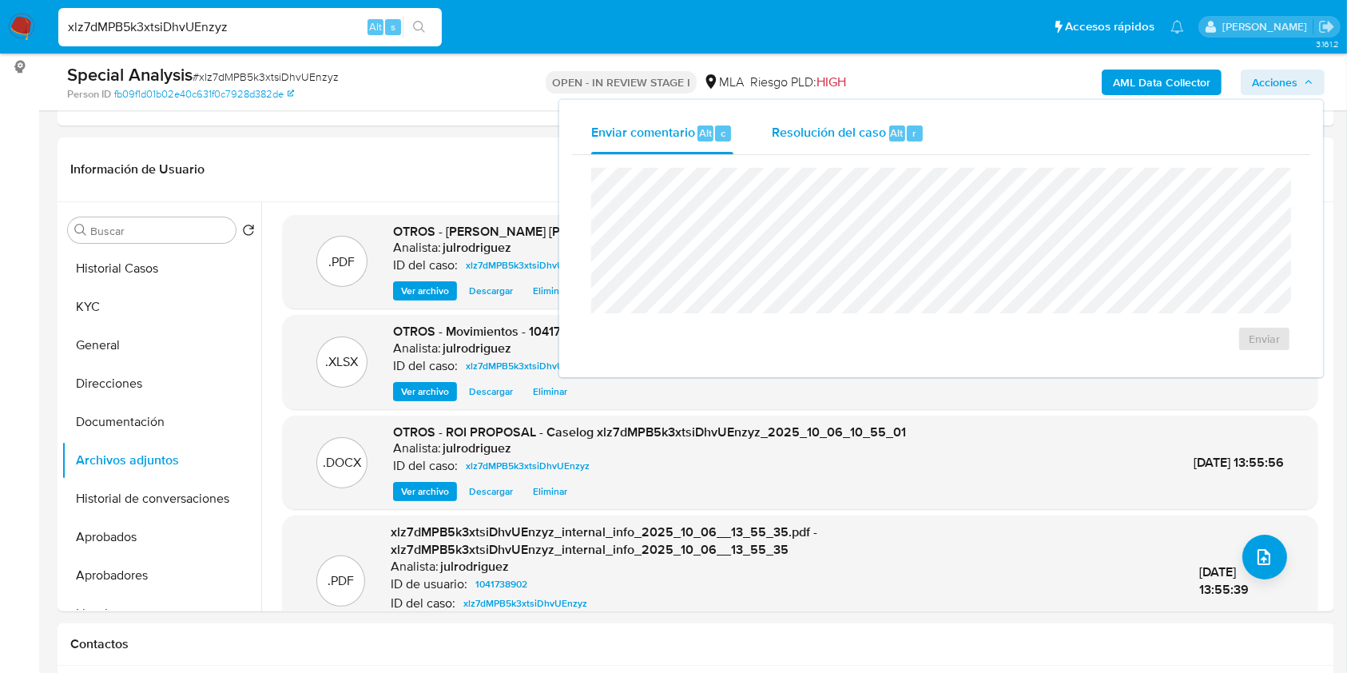
click at [870, 126] on span "Resolución del caso" at bounding box center [829, 132] width 114 height 18
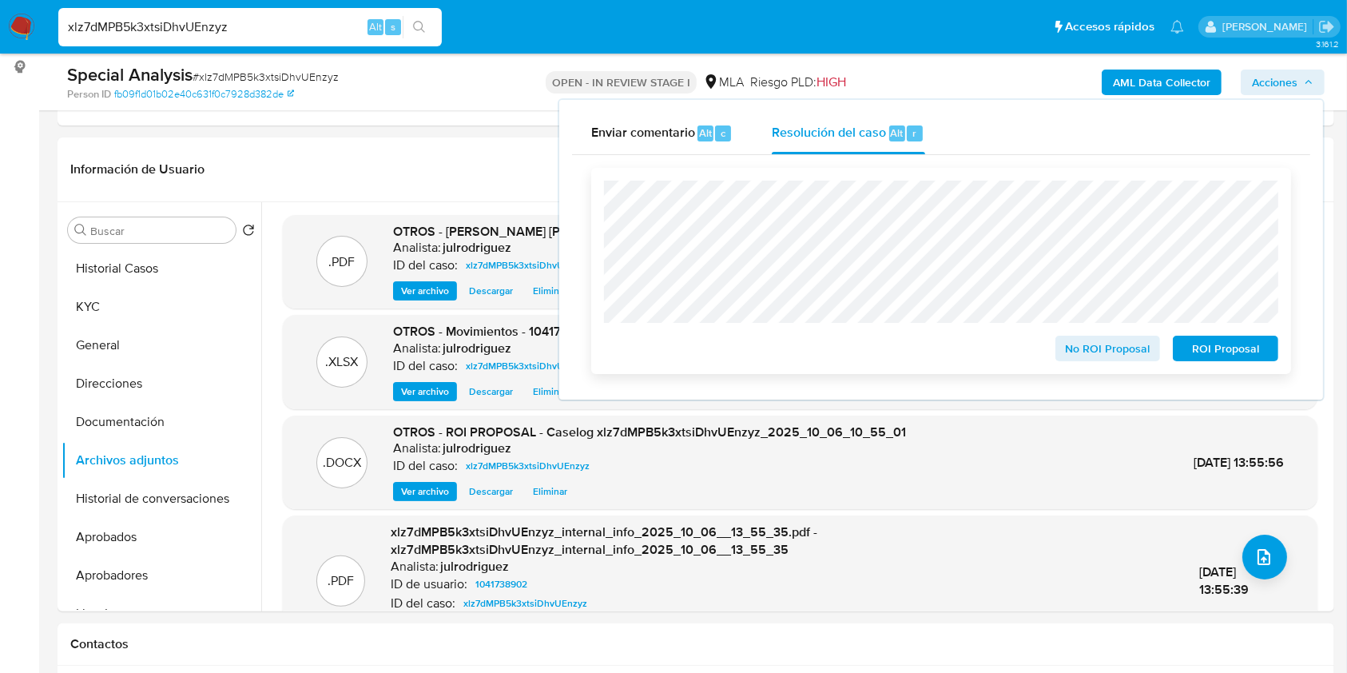
click at [1241, 342] on span "ROI Proposal" at bounding box center [1225, 348] width 83 height 22
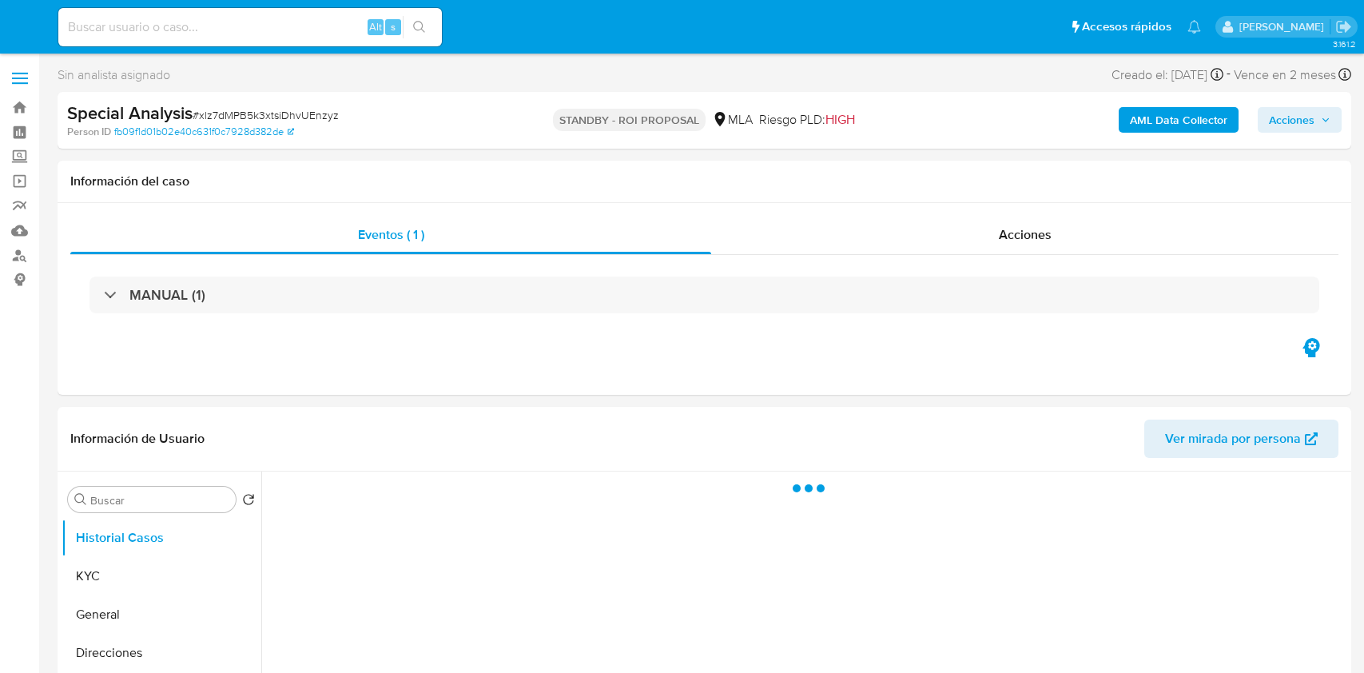
select select "10"
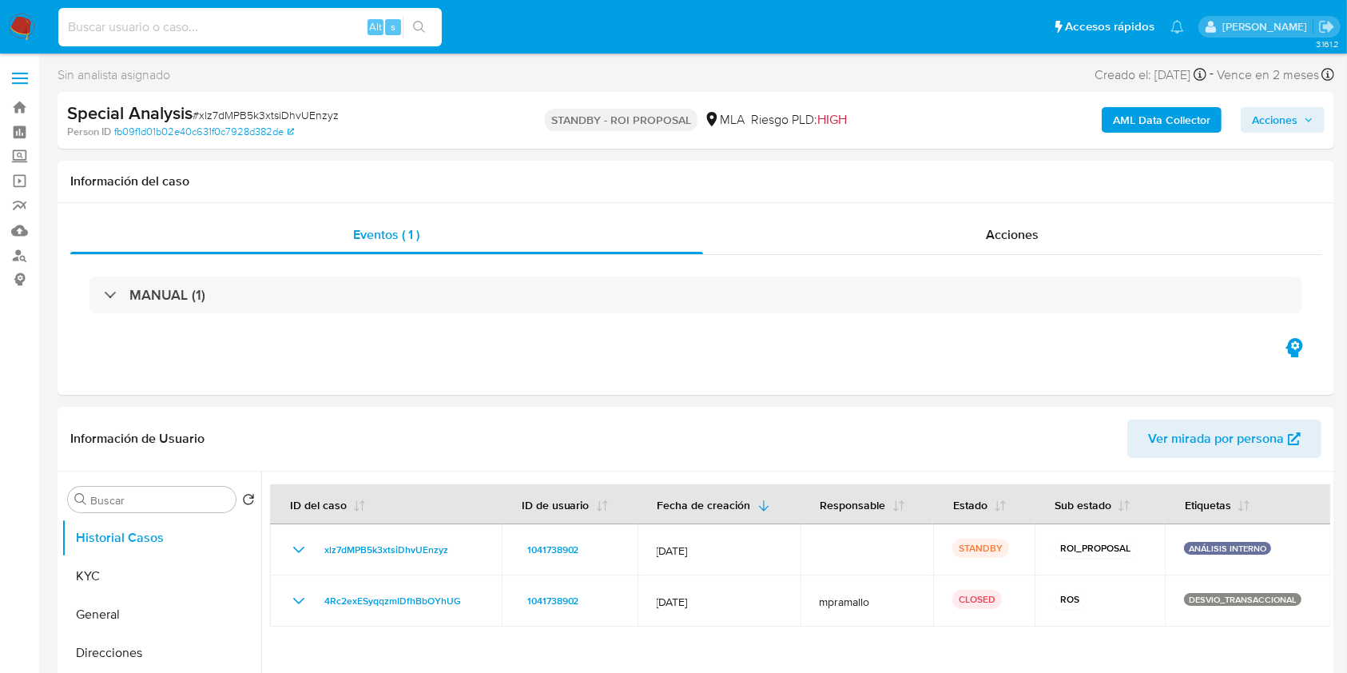
click at [240, 28] on input at bounding box center [249, 27] width 383 height 21
paste input "318vilEMnBsxyPrLKMZSSzn9"
type input "318vilEMnBsxyPrLKMZSSzn9"
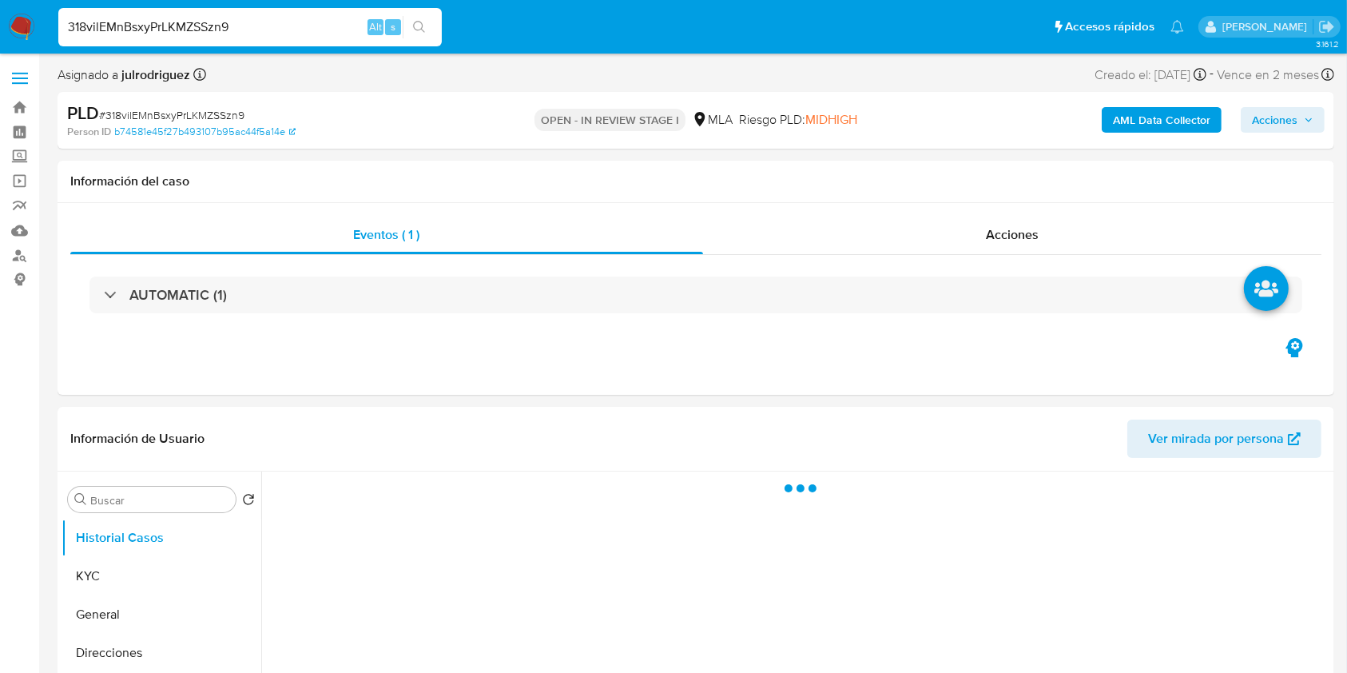
select select "10"
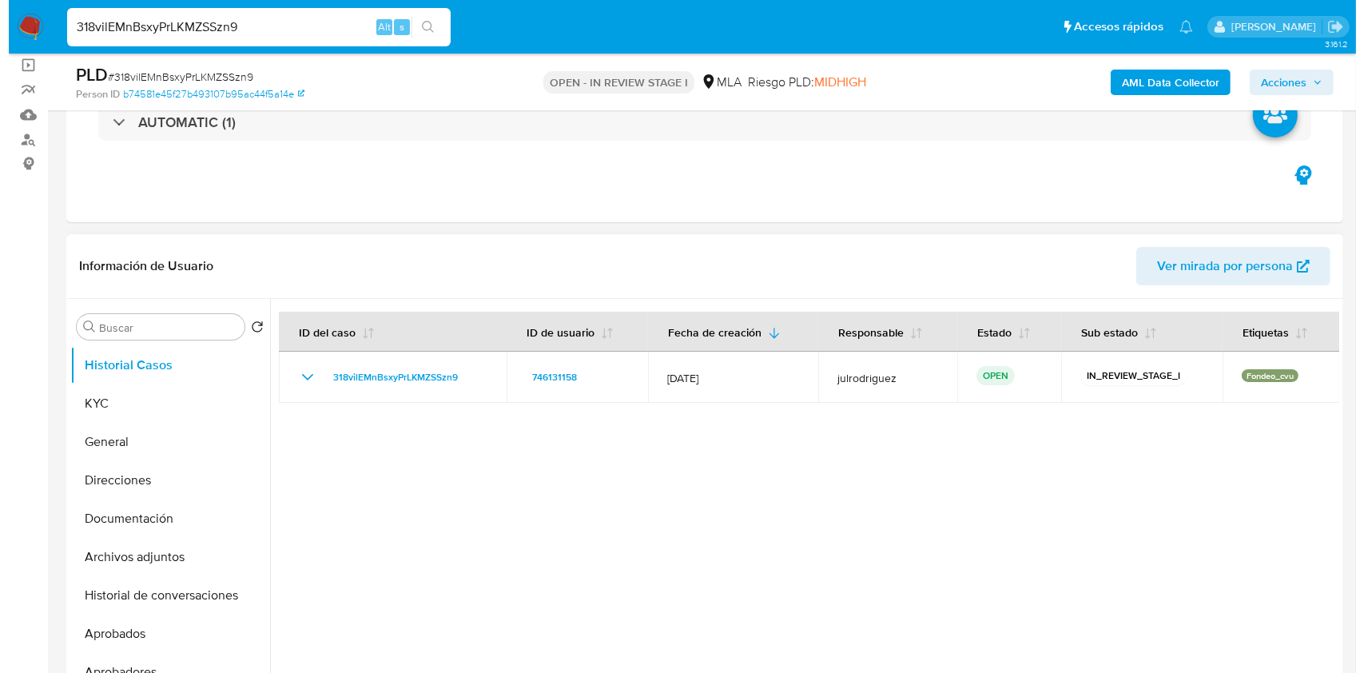
scroll to position [213, 0]
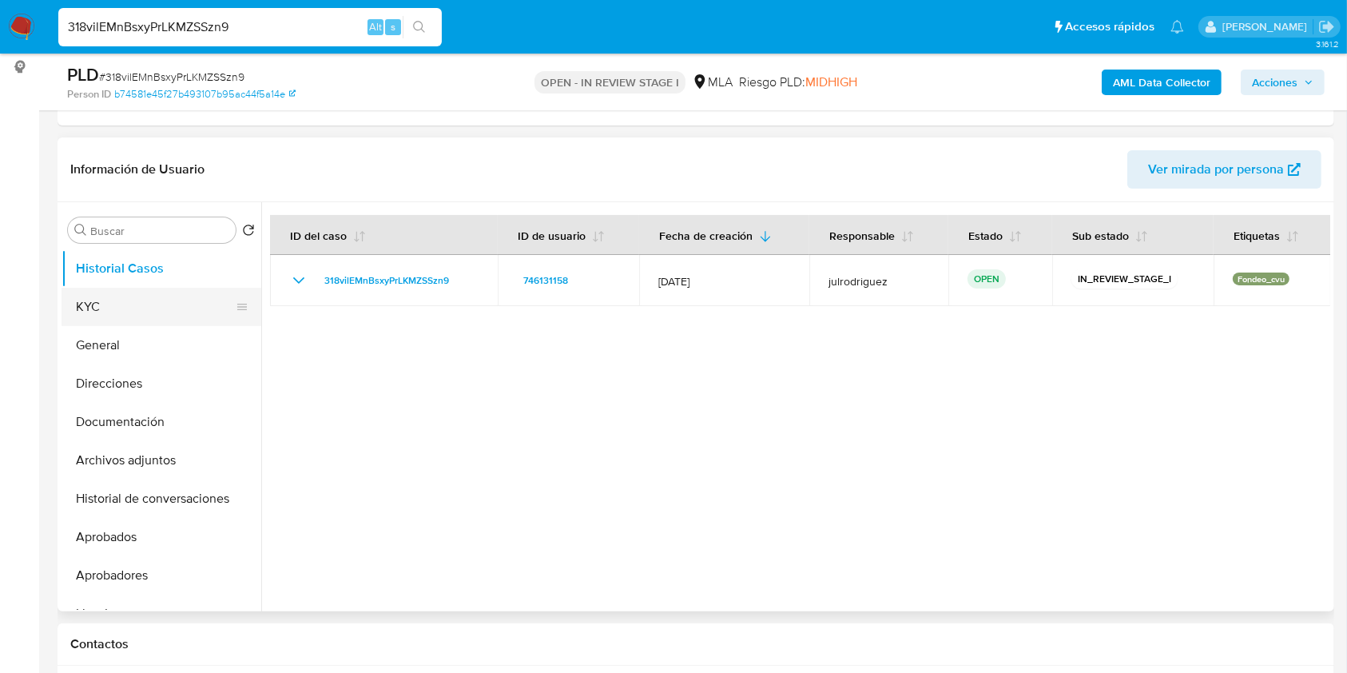
click at [89, 288] on button "KYC" at bounding box center [155, 307] width 187 height 38
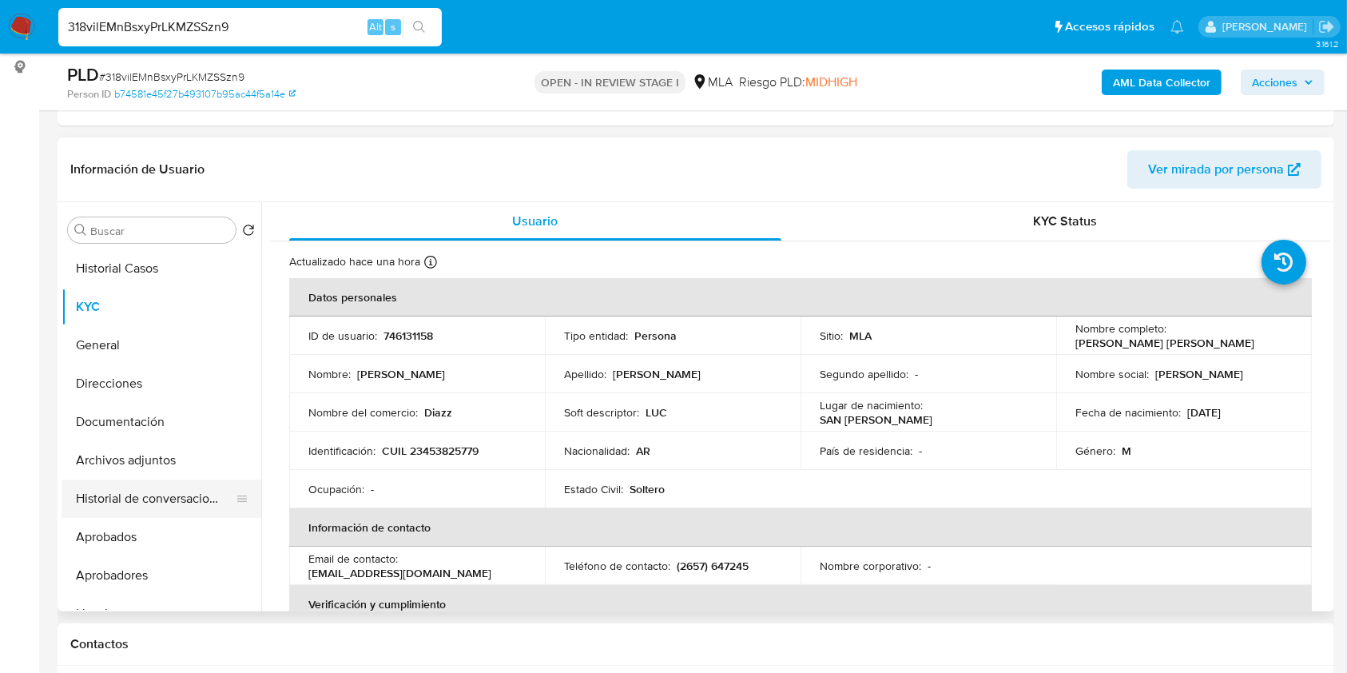
click at [164, 489] on button "Historial de conversaciones" at bounding box center [155, 498] width 187 height 38
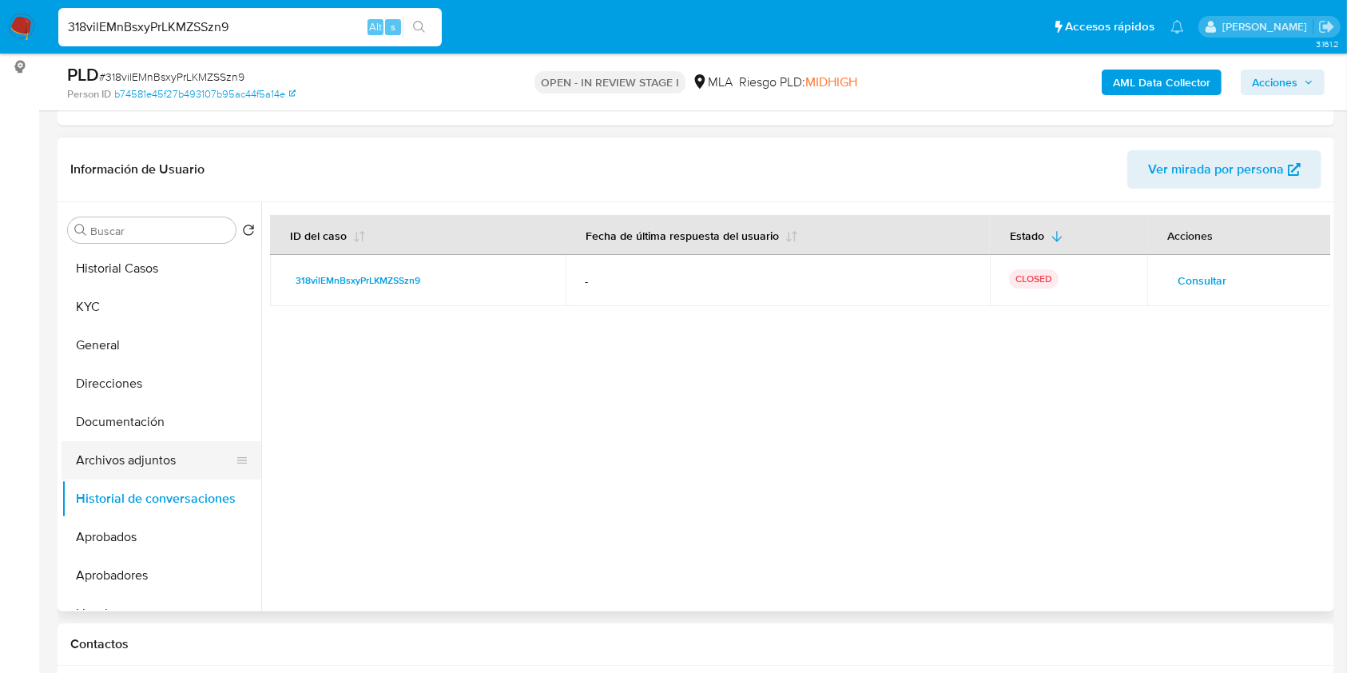
click at [160, 452] on button "Archivos adjuntos" at bounding box center [155, 460] width 187 height 38
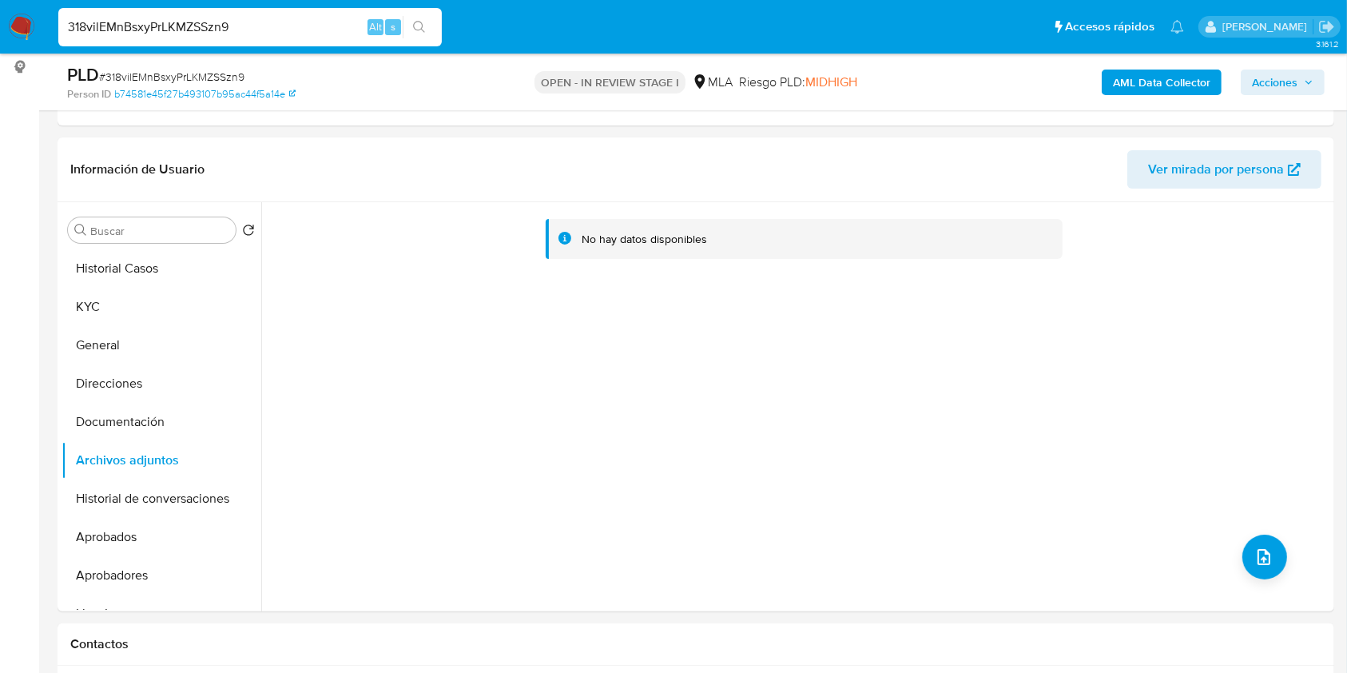
click at [1117, 84] on b "AML Data Collector" at bounding box center [1161, 83] width 97 height 26
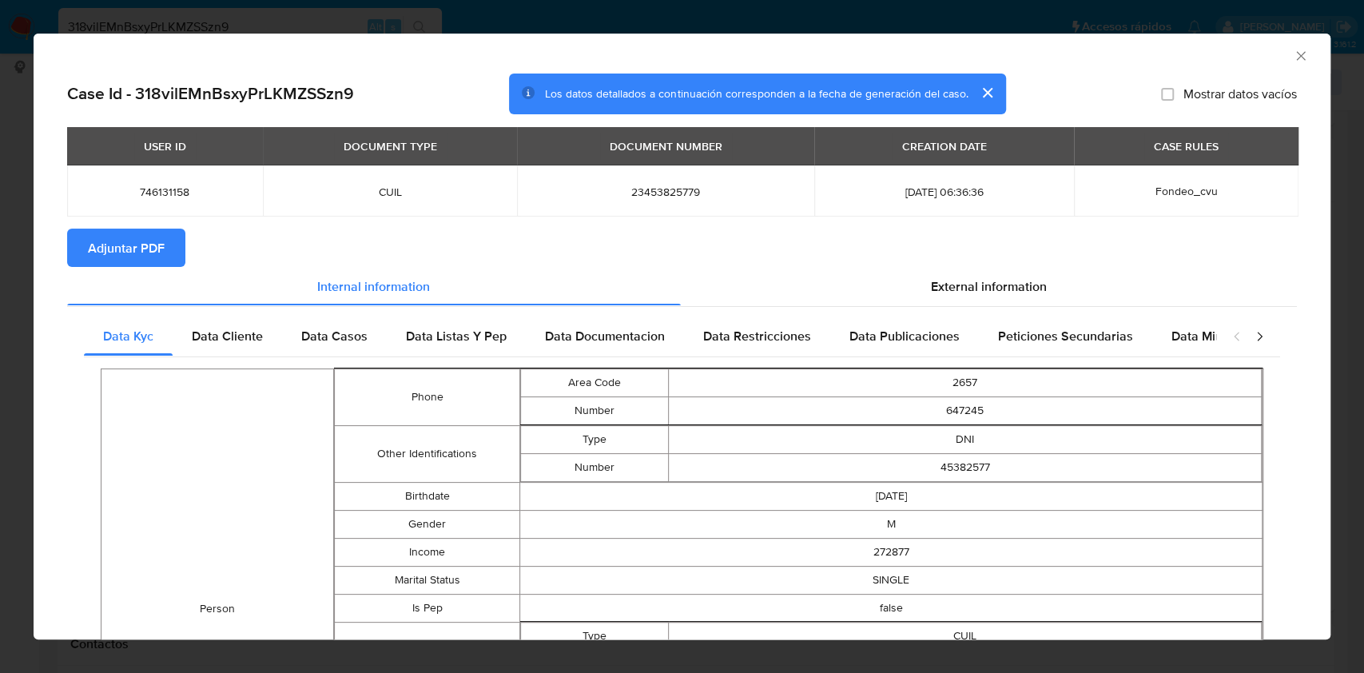
click at [168, 248] on button "Adjuntar PDF" at bounding box center [126, 247] width 118 height 38
click at [1293, 51] on icon "Cerrar ventana" at bounding box center [1301, 56] width 16 height 16
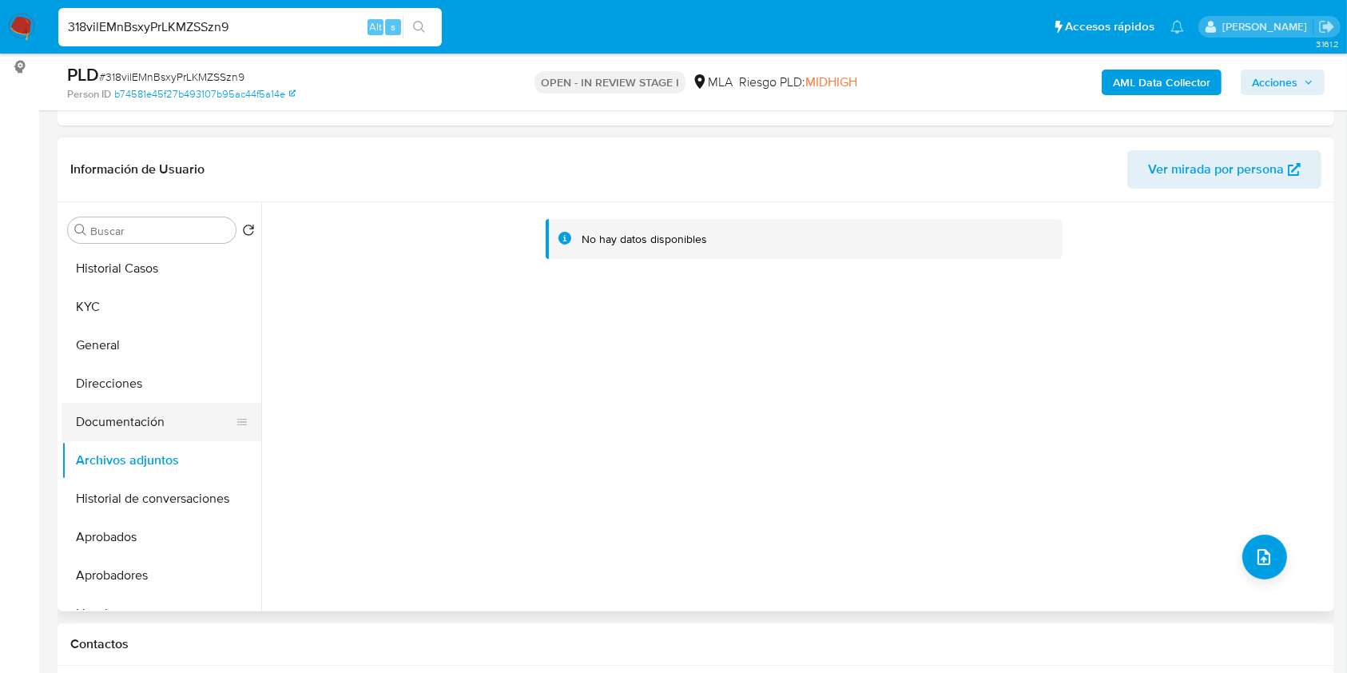
click at [141, 404] on button "Documentación" at bounding box center [155, 422] width 187 height 38
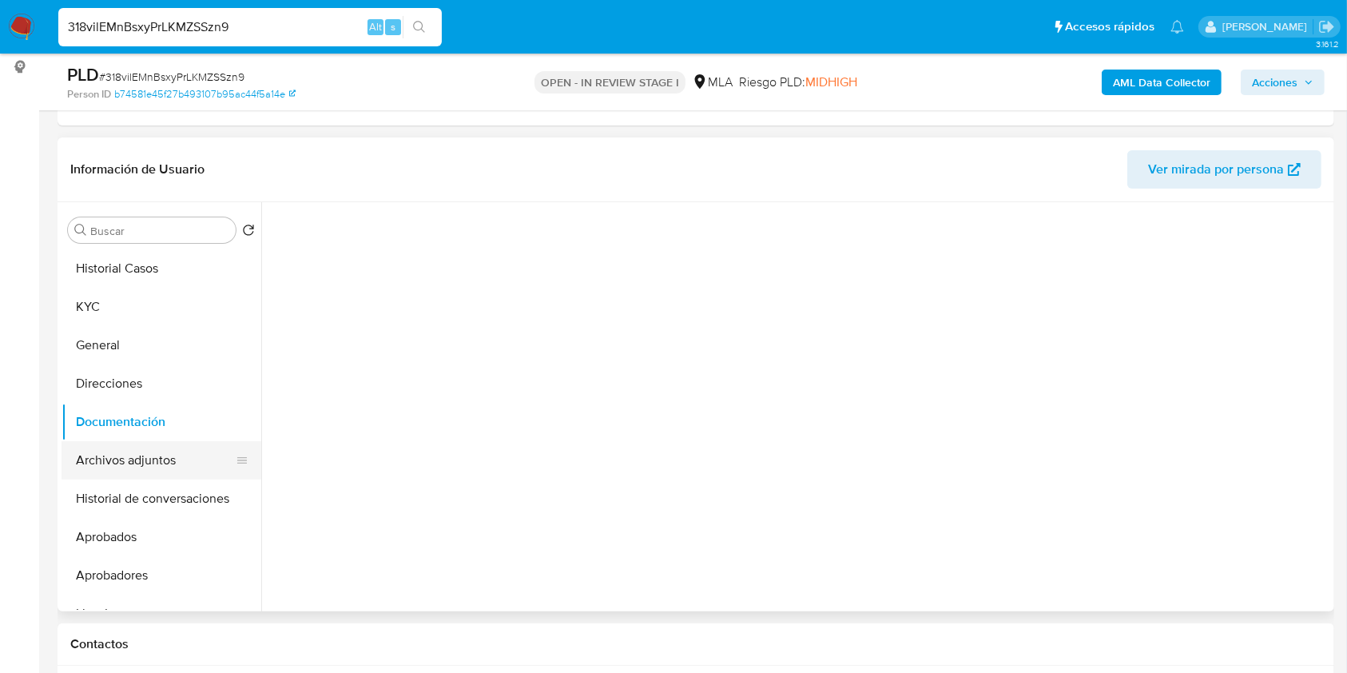
click at [139, 446] on button "Archivos adjuntos" at bounding box center [155, 460] width 187 height 38
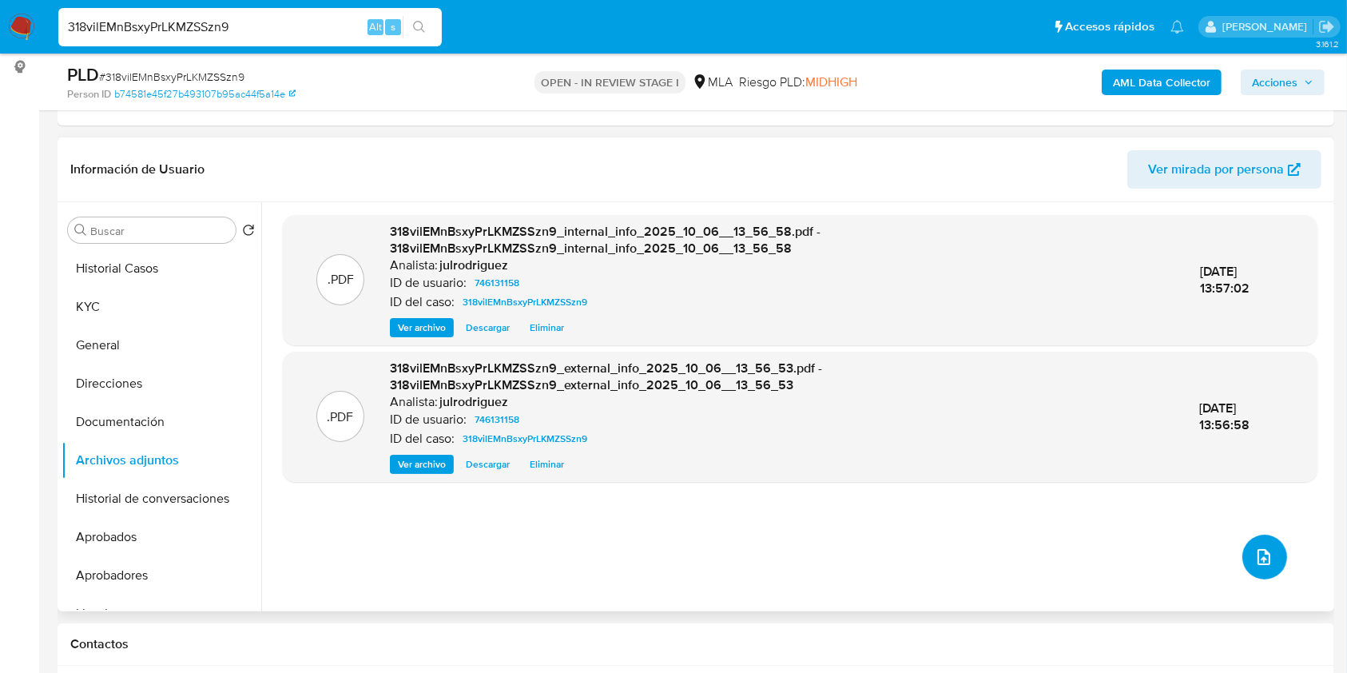
click at [1264, 572] on button "upload-file" at bounding box center [1264, 556] width 45 height 45
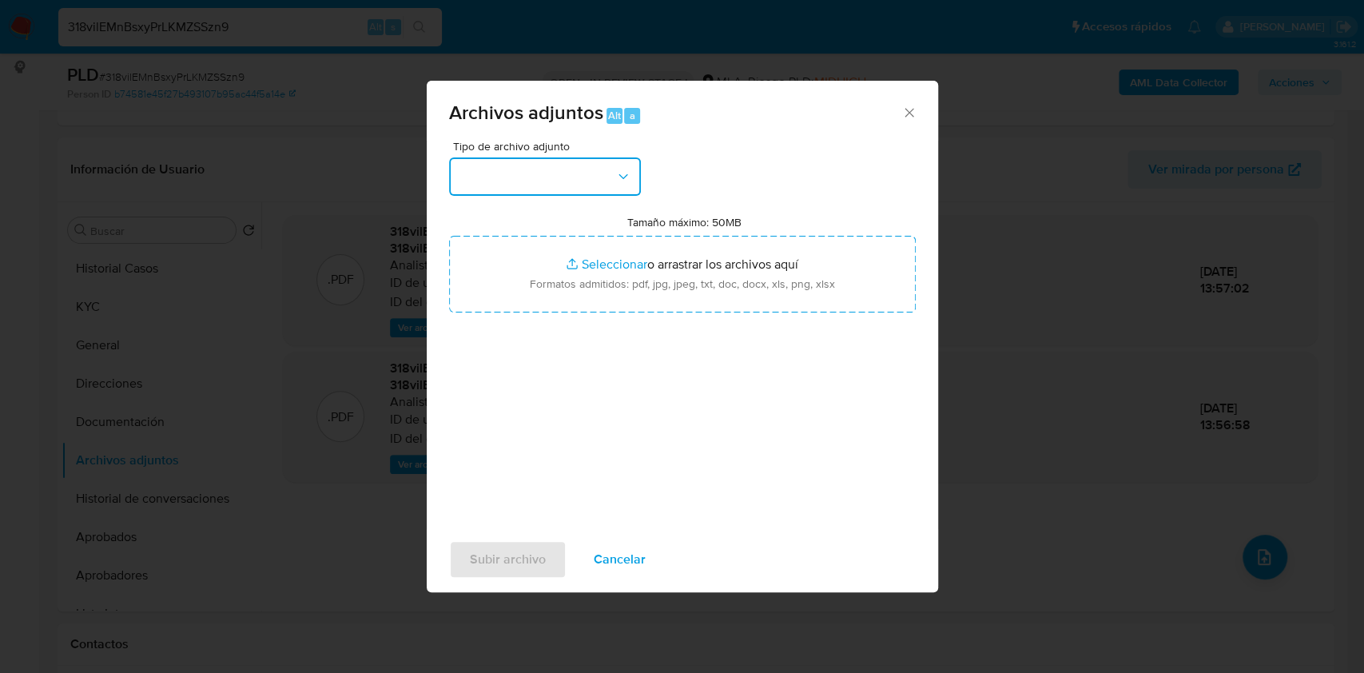
click at [548, 182] on button "button" at bounding box center [545, 176] width 192 height 38
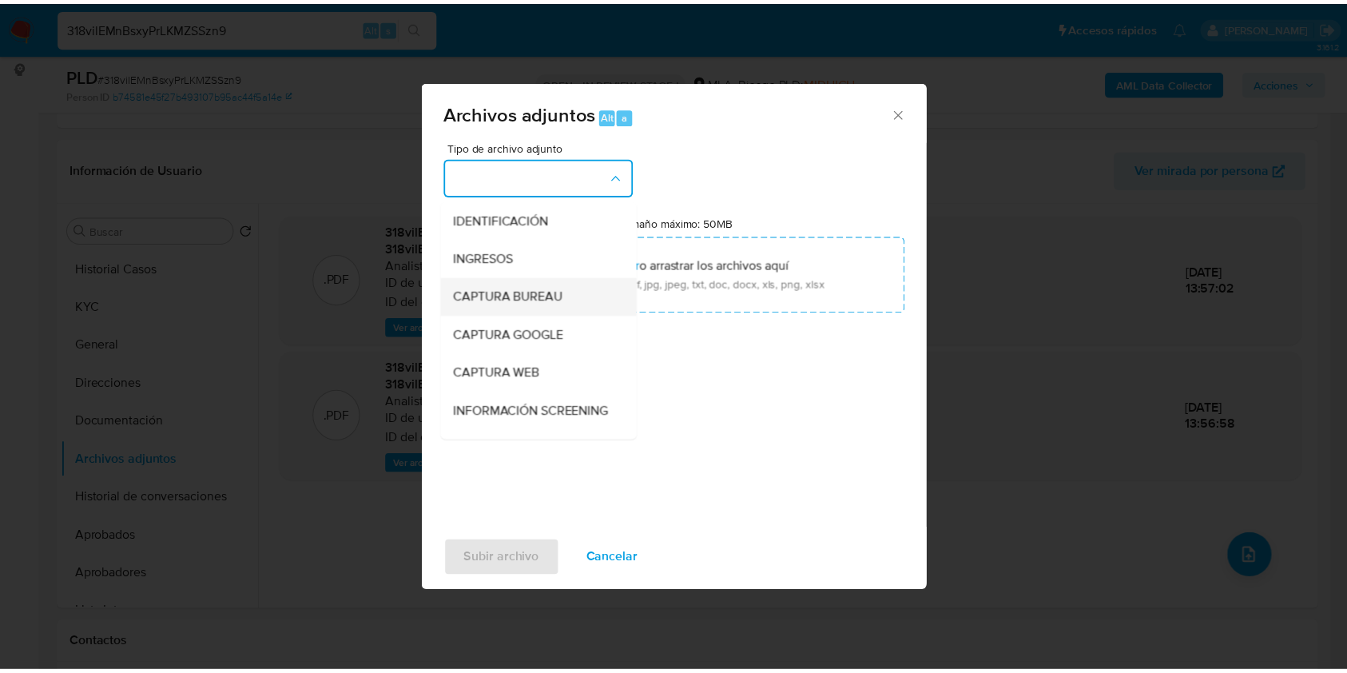
scroll to position [106, 0]
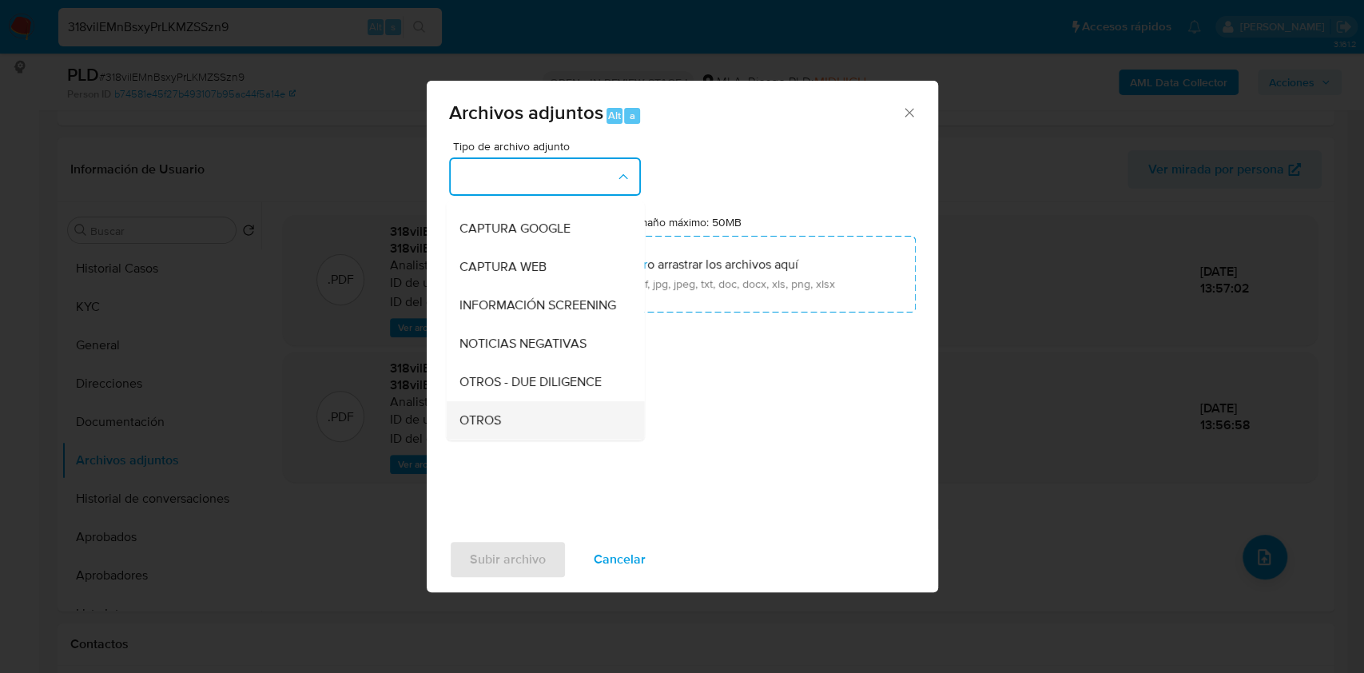
click at [486, 420] on div "OTROS" at bounding box center [540, 420] width 163 height 38
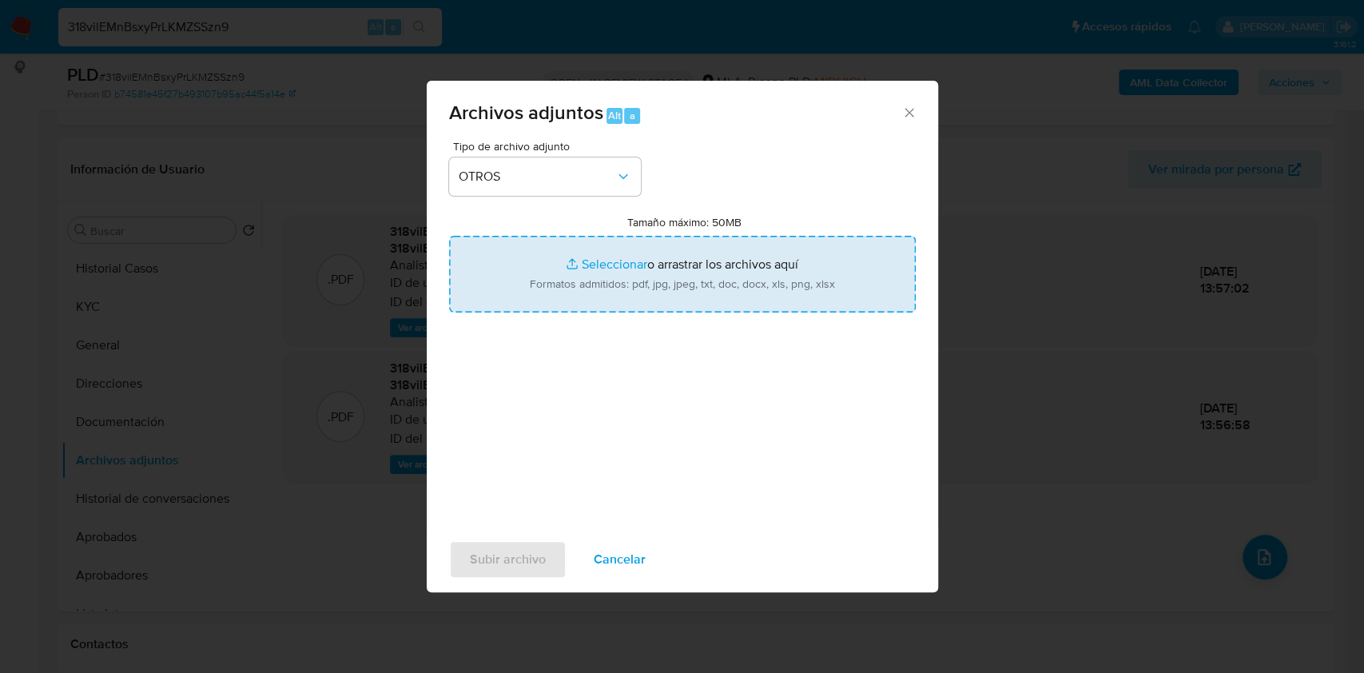
click at [556, 300] on input "Tamaño máximo: 50MB Seleccionar archivos" at bounding box center [682, 274] width 467 height 77
type input "C:\fakepath\[PERSON_NAME] [PERSON_NAME] - SEPTIEMBRE 2025.pdf"
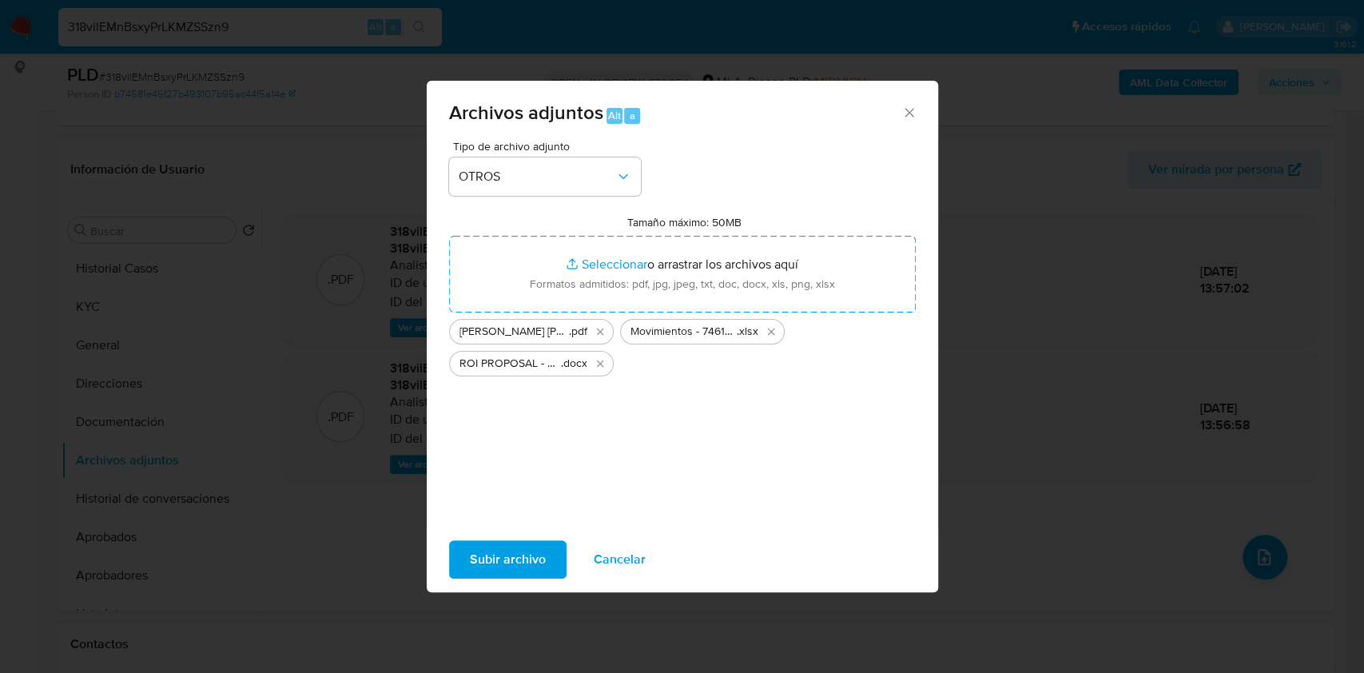
click at [491, 563] on span "Subir archivo" at bounding box center [508, 559] width 76 height 35
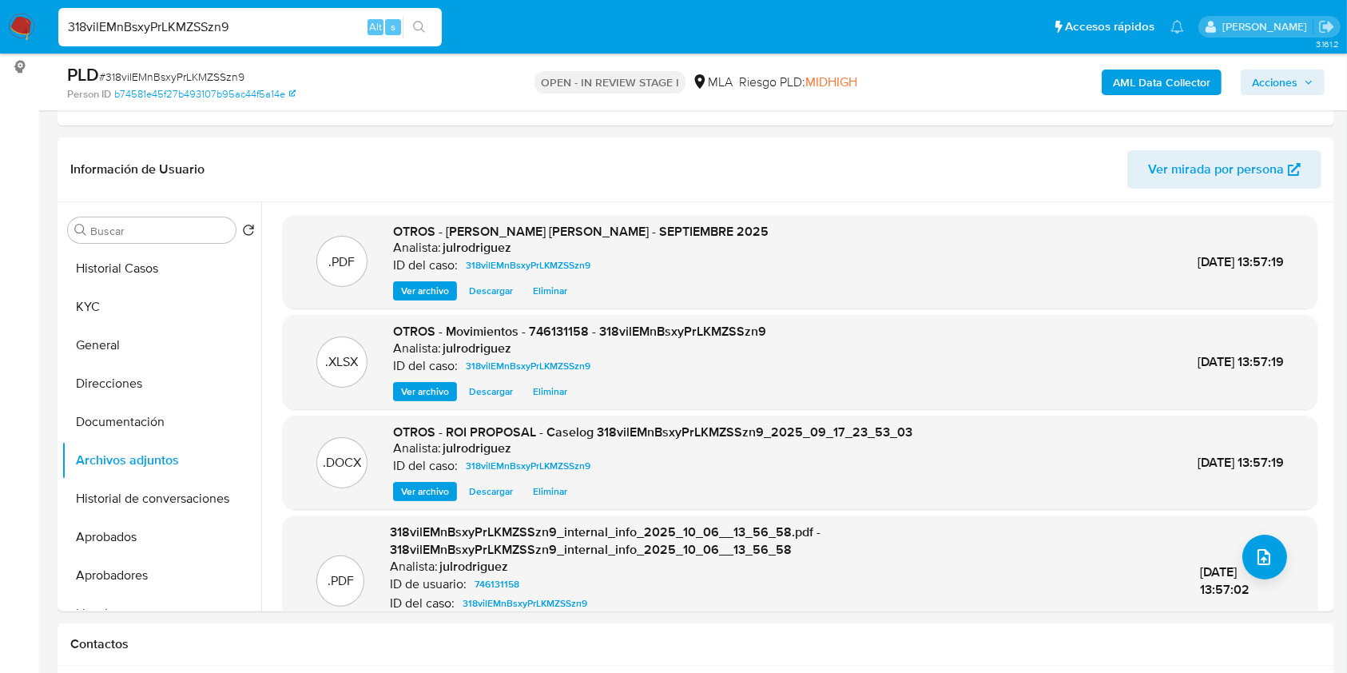
click at [1307, 79] on icon "button" at bounding box center [1309, 82] width 10 height 10
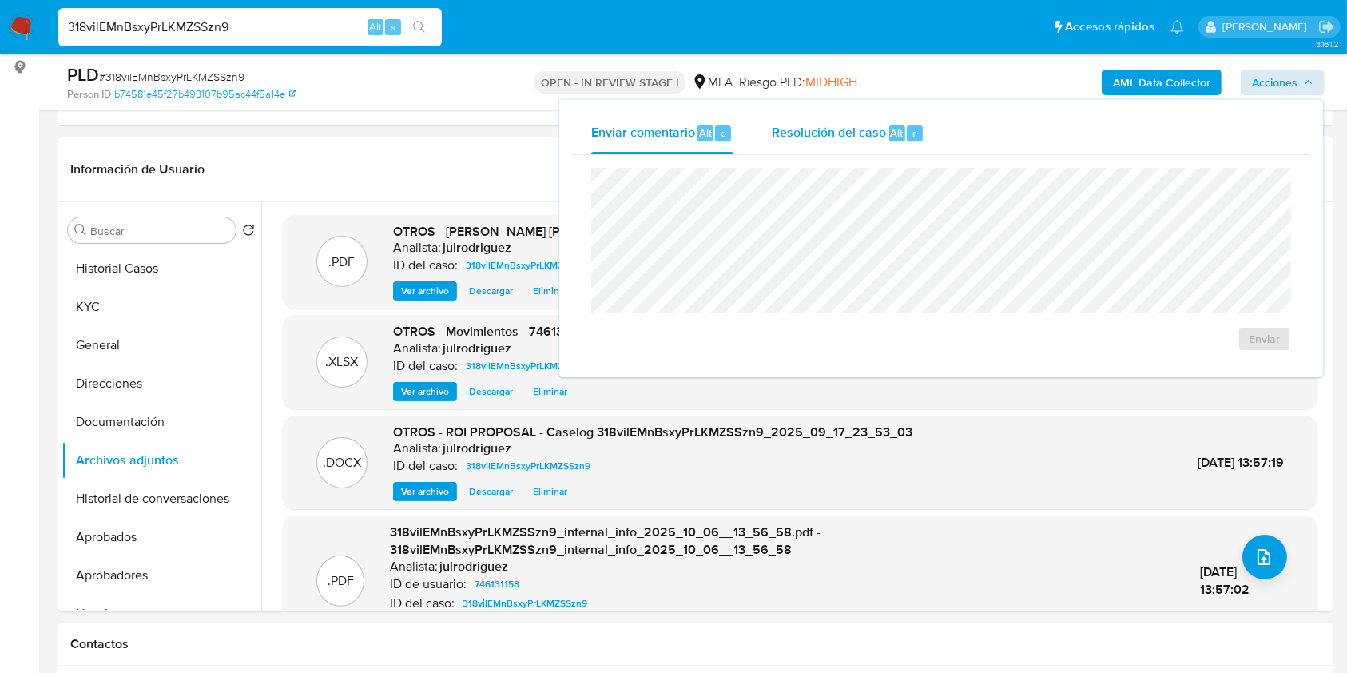
click at [876, 132] on span "Resolución del caso" at bounding box center [829, 132] width 114 height 18
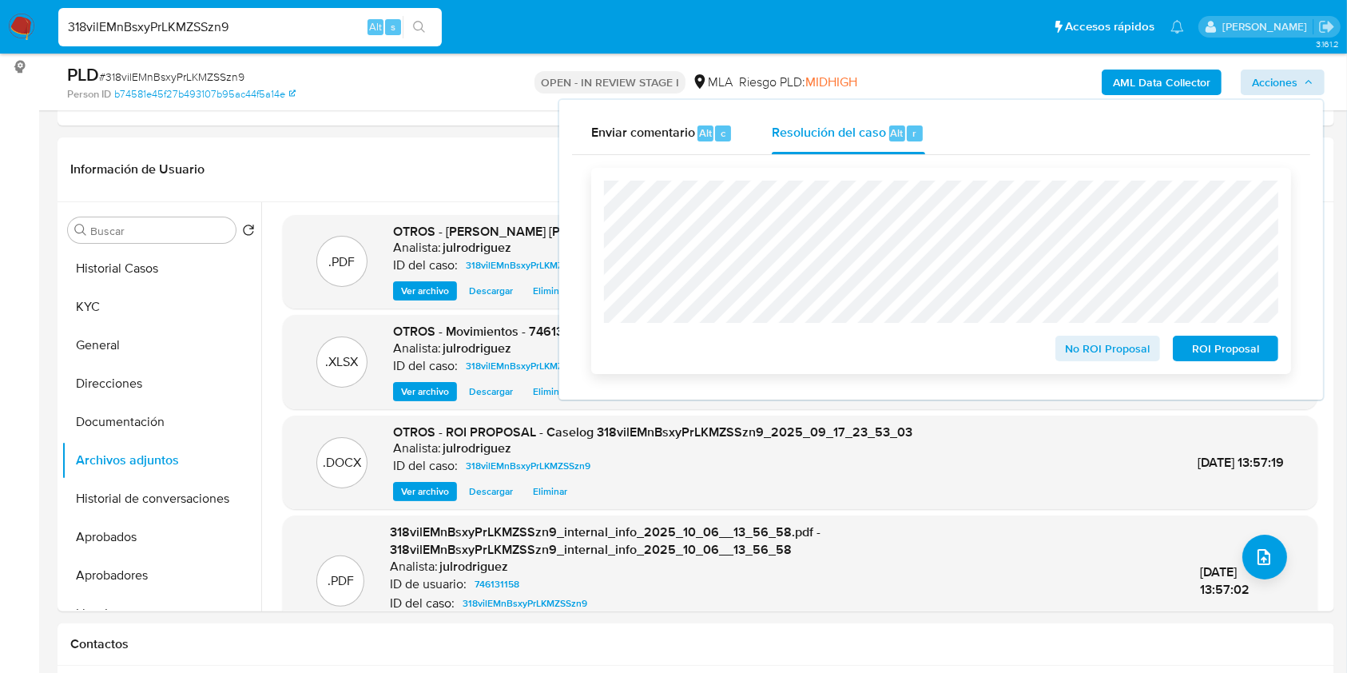
click at [1251, 347] on span "ROI Proposal" at bounding box center [1225, 348] width 83 height 22
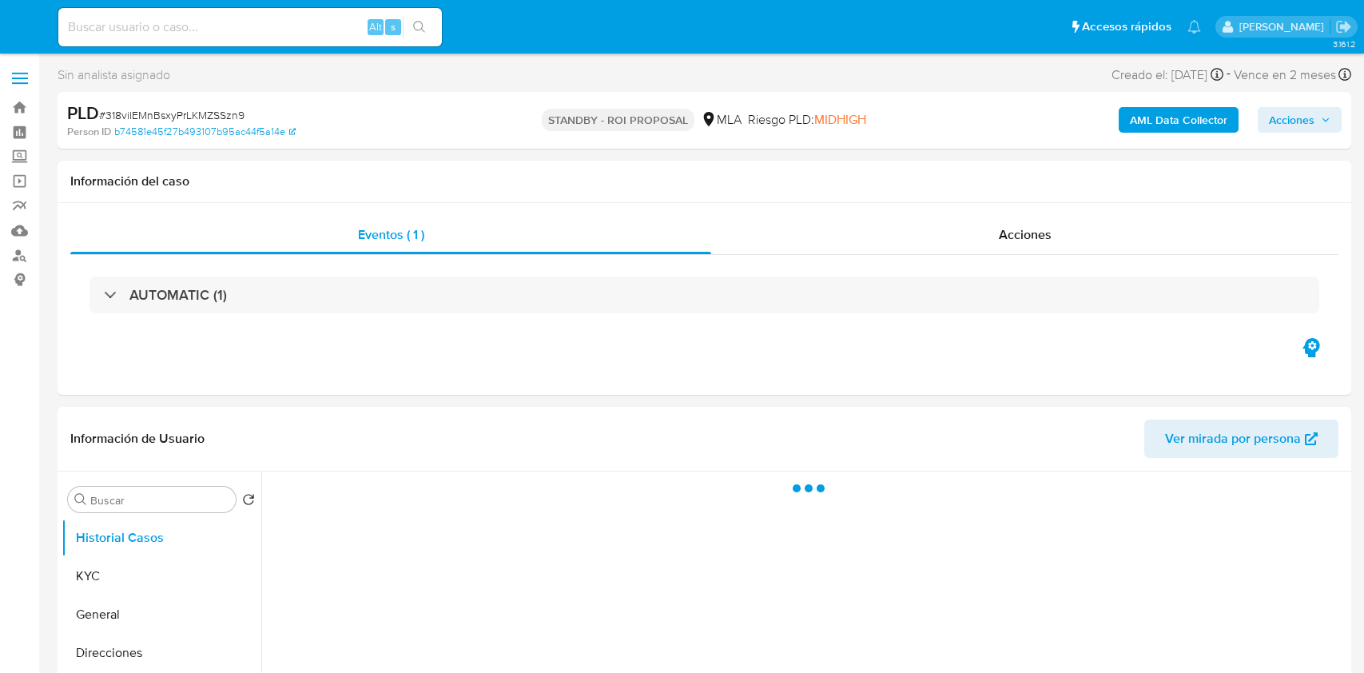
select select "10"
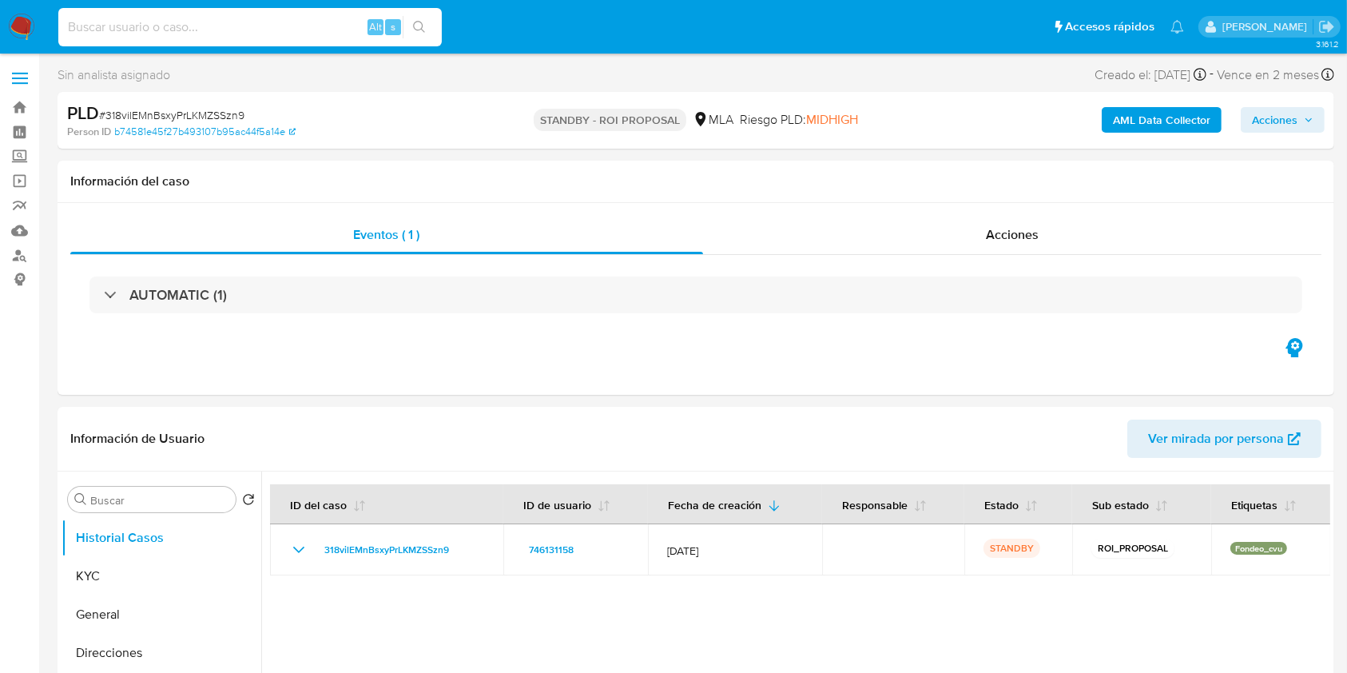
click at [293, 24] on input at bounding box center [249, 27] width 383 height 21
paste input "ZkN8KeghHX6KeIBKiGHmdr2j"
type input "ZkN8KeghHX6KeIBKiGHmdr2j"
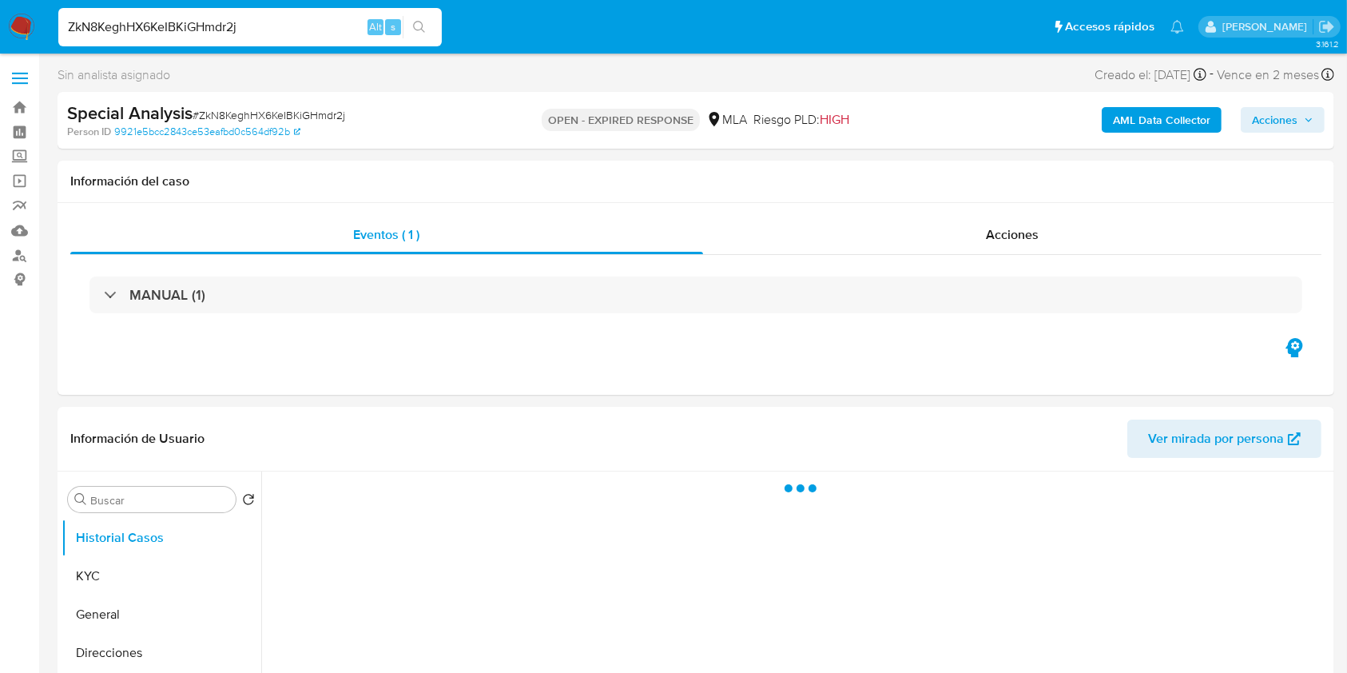
select select "10"
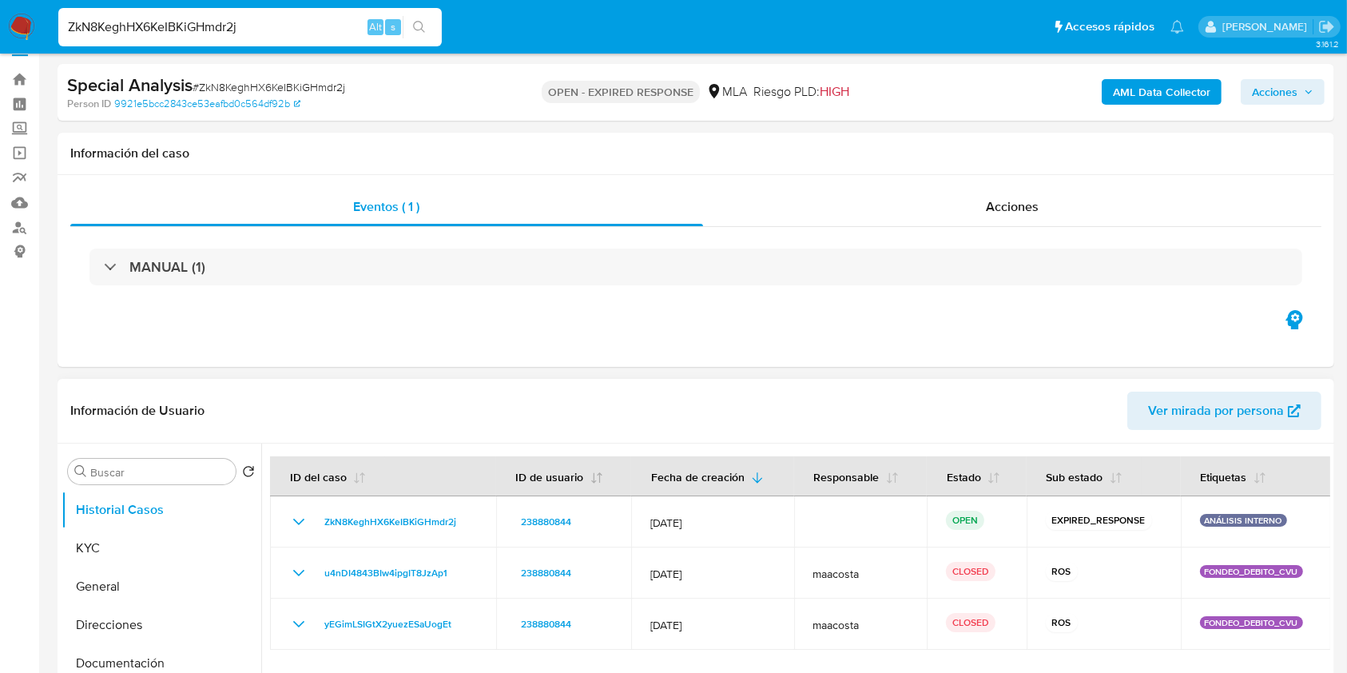
scroll to position [106, 0]
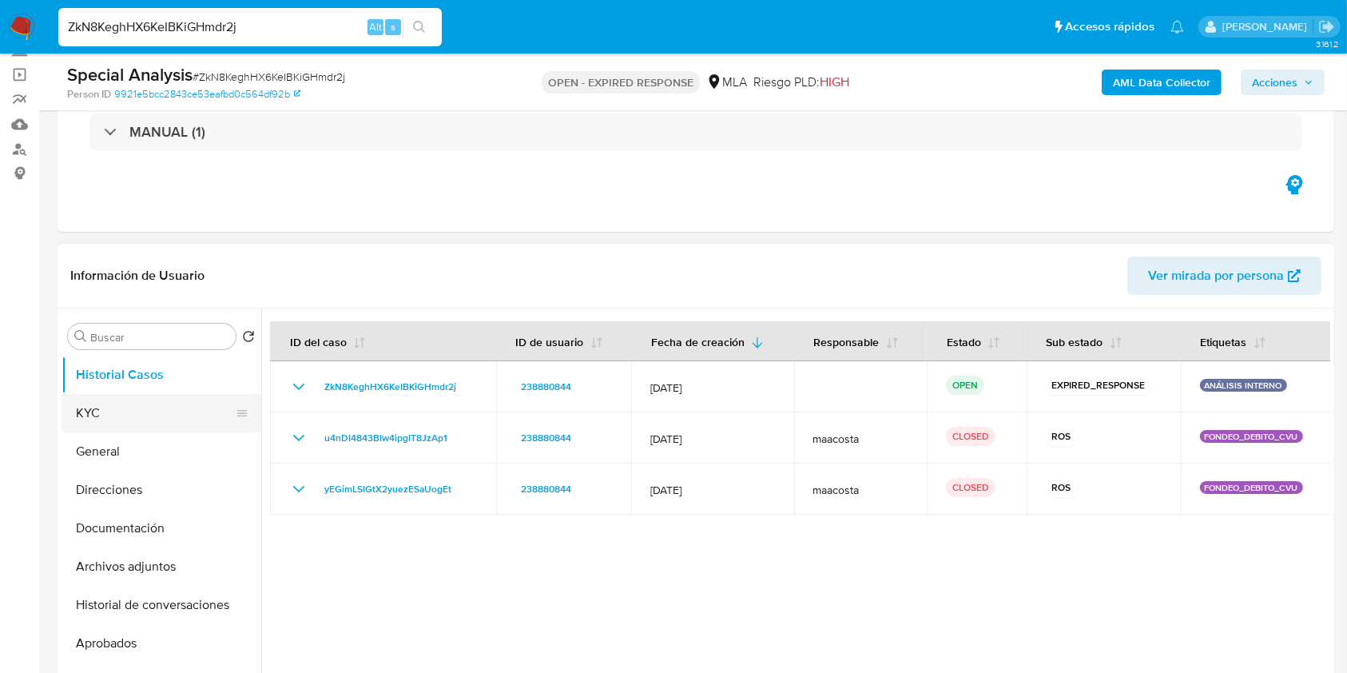
click at [110, 407] on button "KYC" at bounding box center [155, 413] width 187 height 38
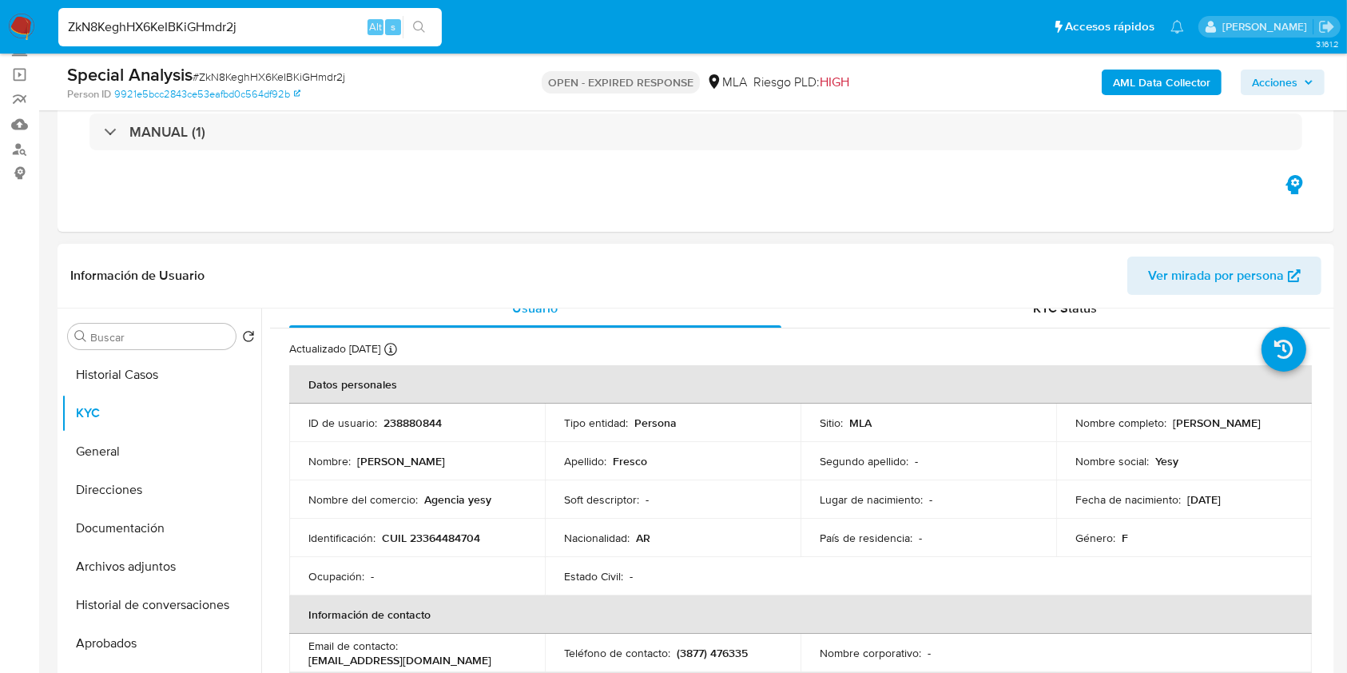
scroll to position [0, 0]
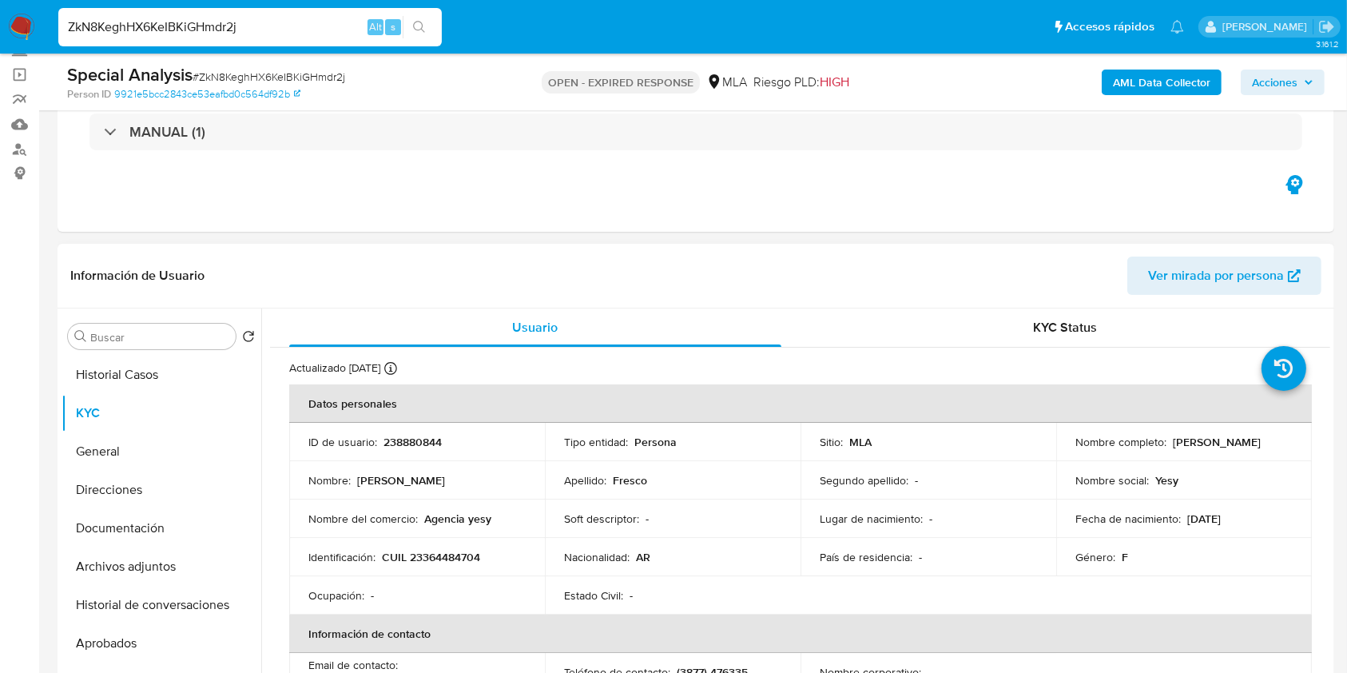
click at [439, 553] on p "CUIL 23364484704" at bounding box center [431, 557] width 98 height 14
copy p "23364484704"
click at [406, 441] on p "238880844" at bounding box center [412, 442] width 58 height 14
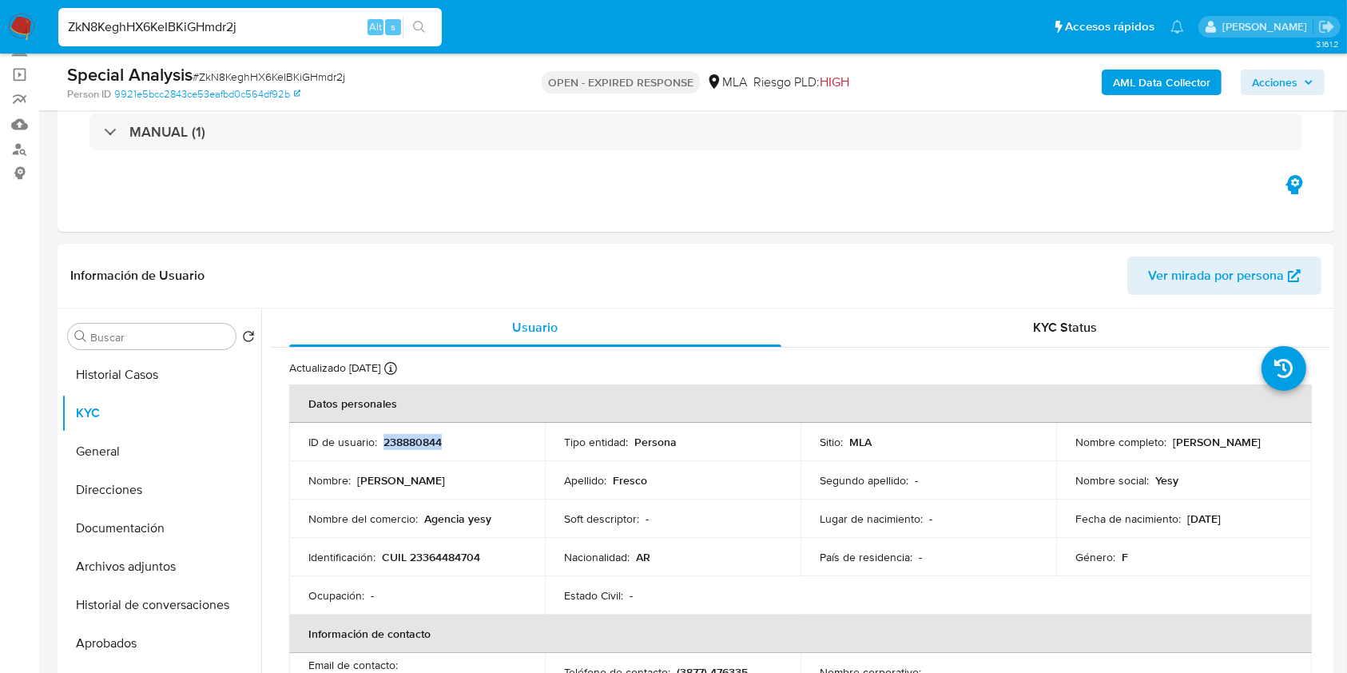
copy p "238880844"
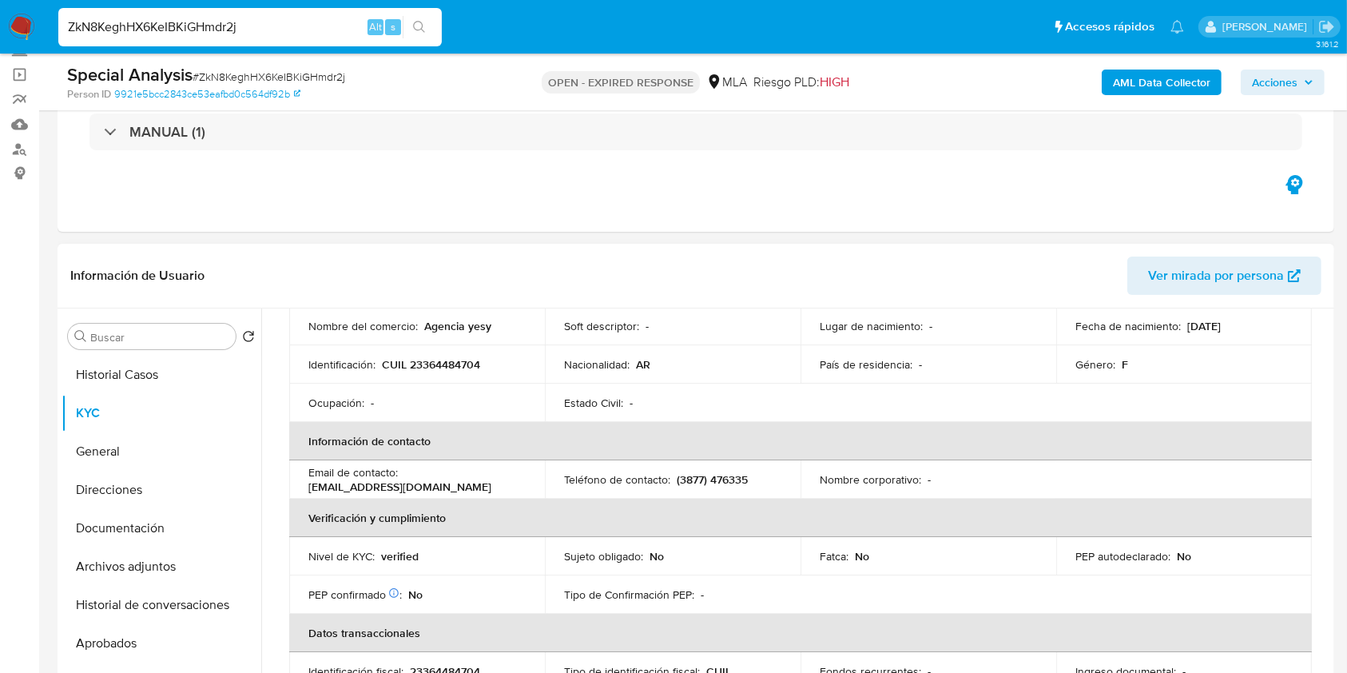
scroll to position [213, 0]
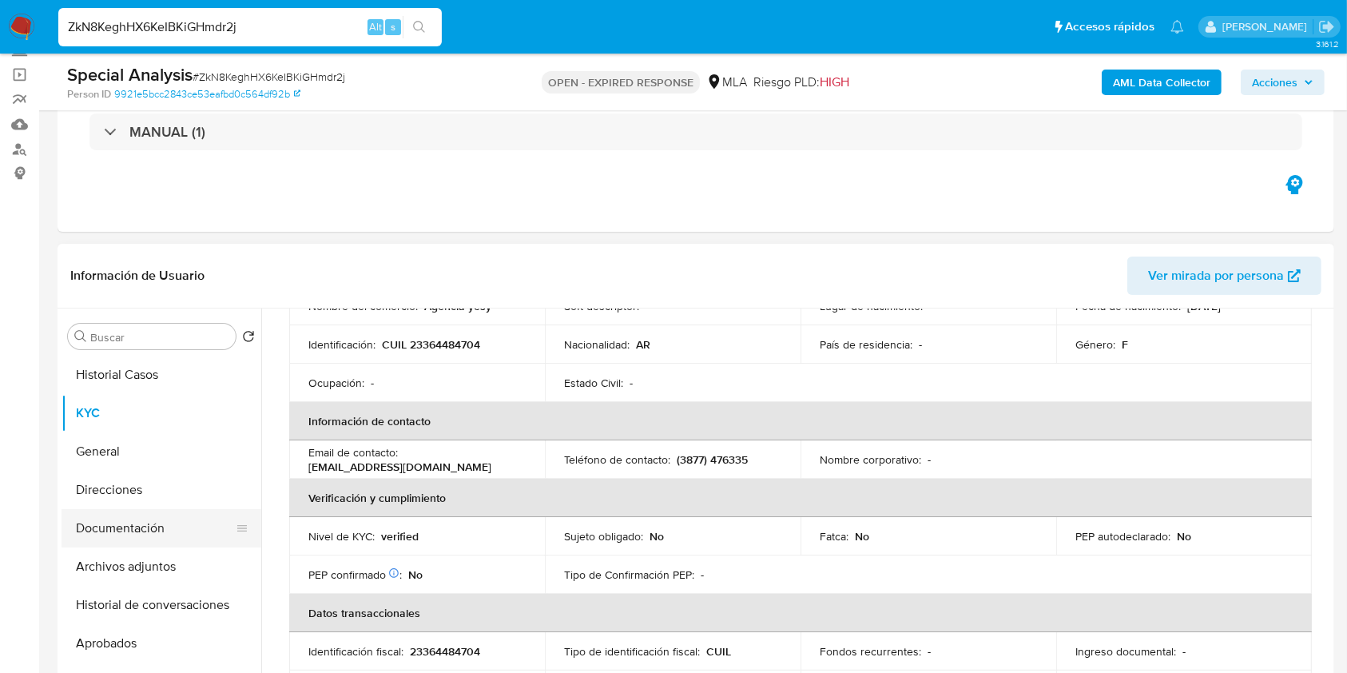
click at [128, 522] on button "Documentación" at bounding box center [155, 528] width 187 height 38
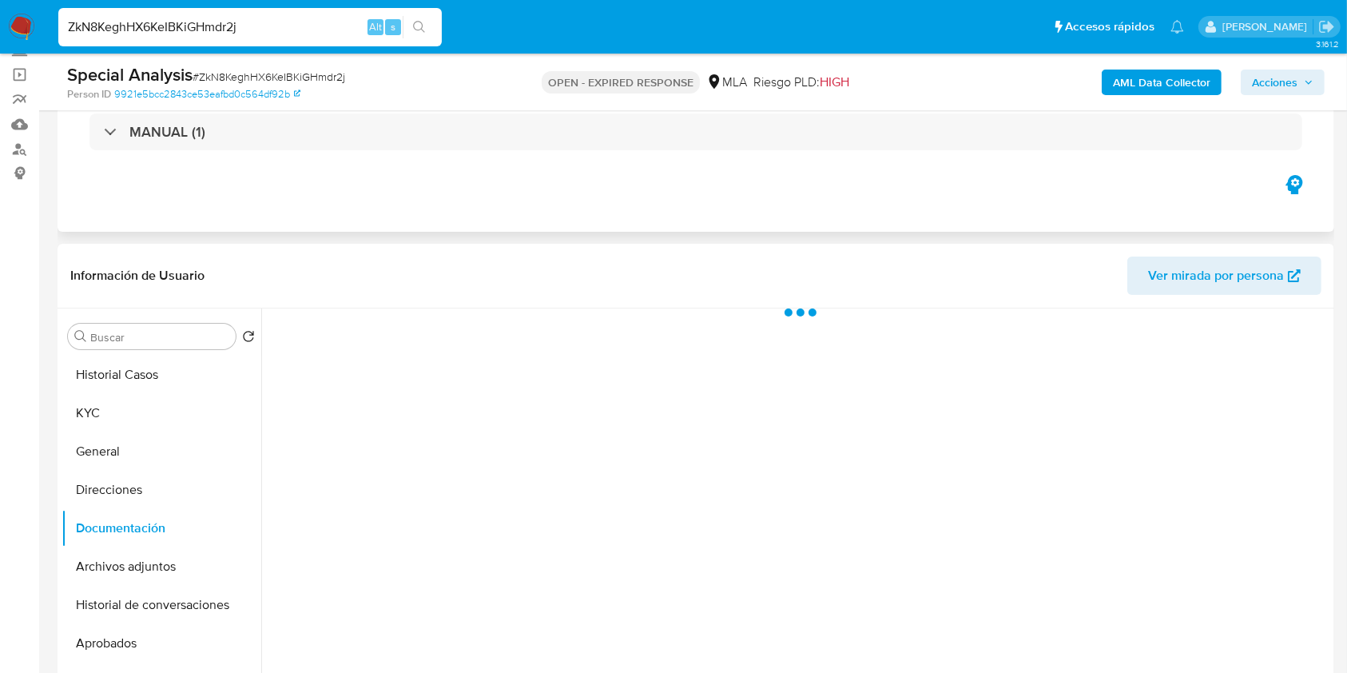
scroll to position [0, 0]
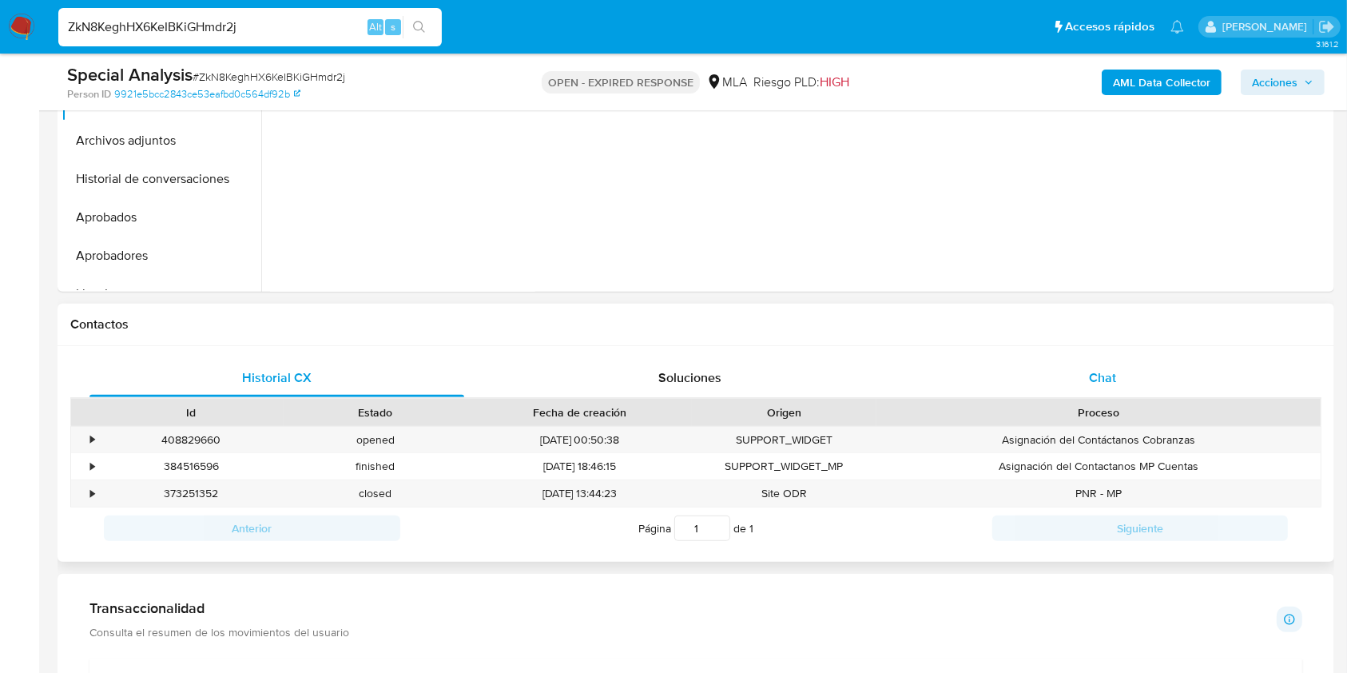
click at [1114, 394] on div "Chat" at bounding box center [1103, 378] width 375 height 38
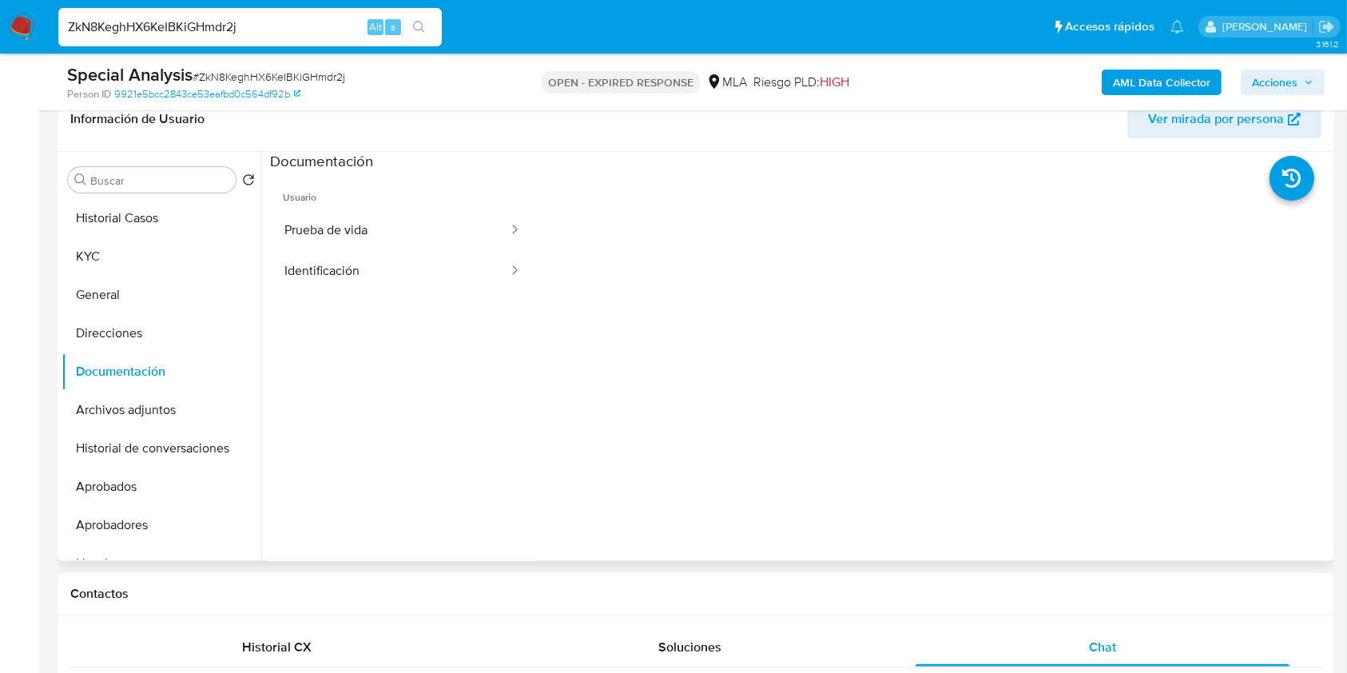
scroll to position [106, 0]
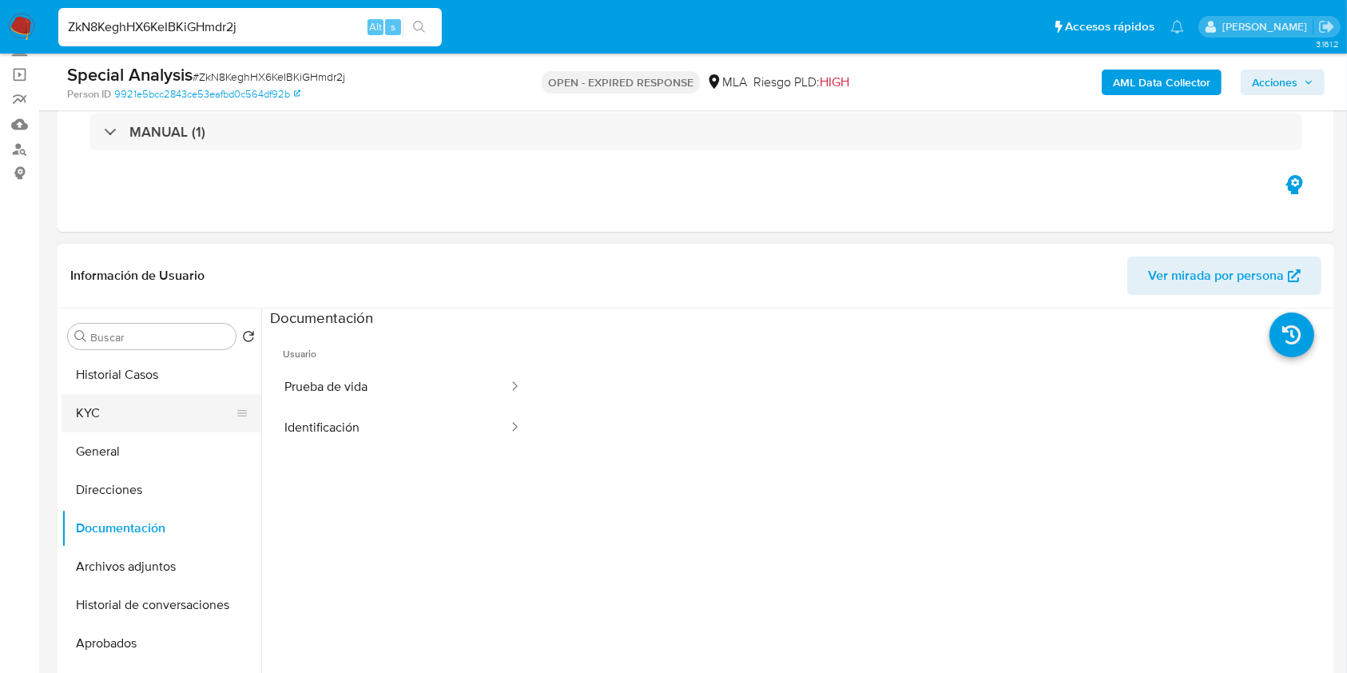
click at [133, 399] on button "KYC" at bounding box center [155, 413] width 187 height 38
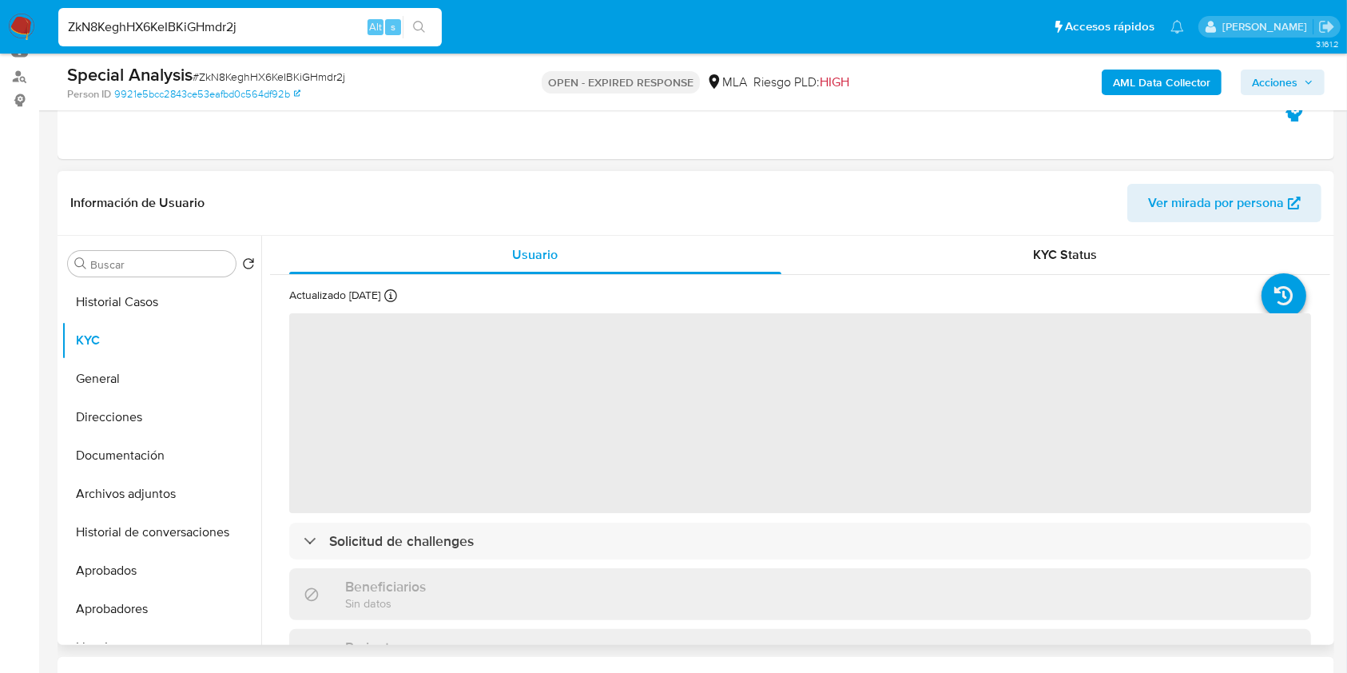
scroll to position [213, 0]
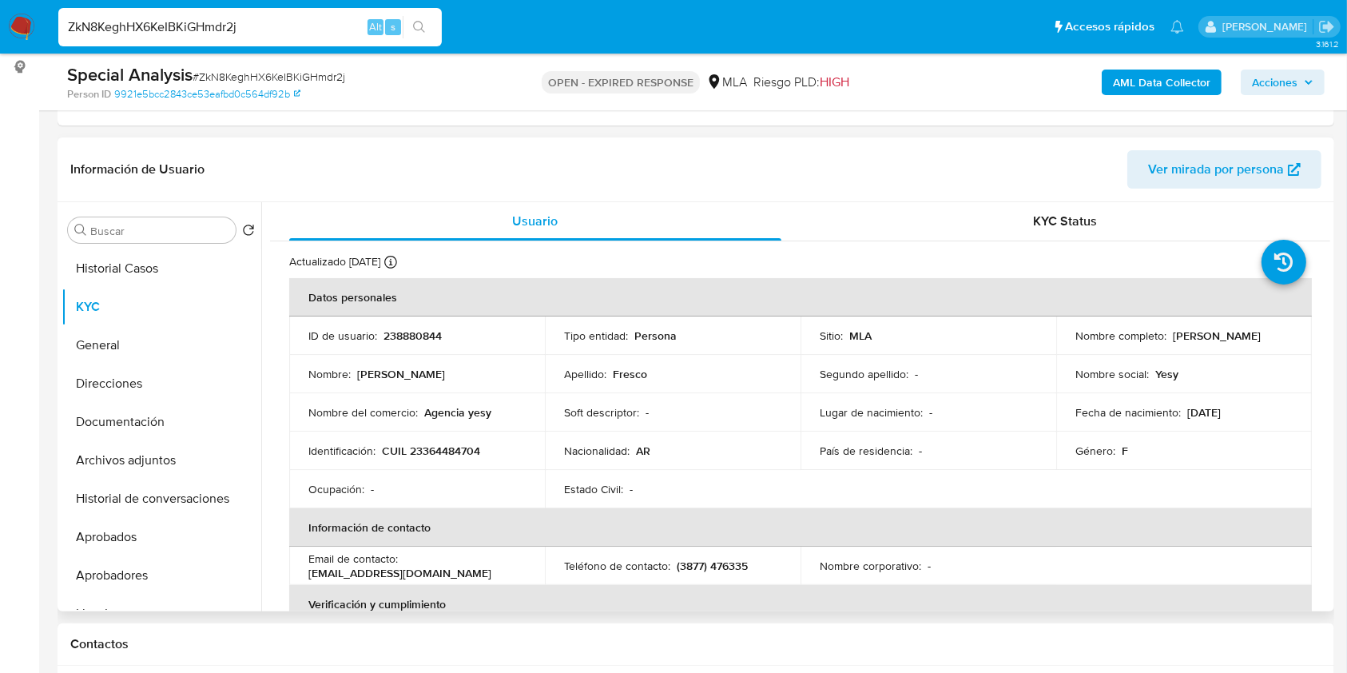
drag, startPoint x: 1166, startPoint y: 340, endPoint x: 1282, endPoint y: 338, distance: 116.7
click at [1282, 338] on div "Nombre completo : Yesica Yanina Fresco" at bounding box center [1183, 335] width 217 height 14
copy div "Yesica Yanina Fresco"
click at [428, 335] on p "238880844" at bounding box center [412, 335] width 58 height 14
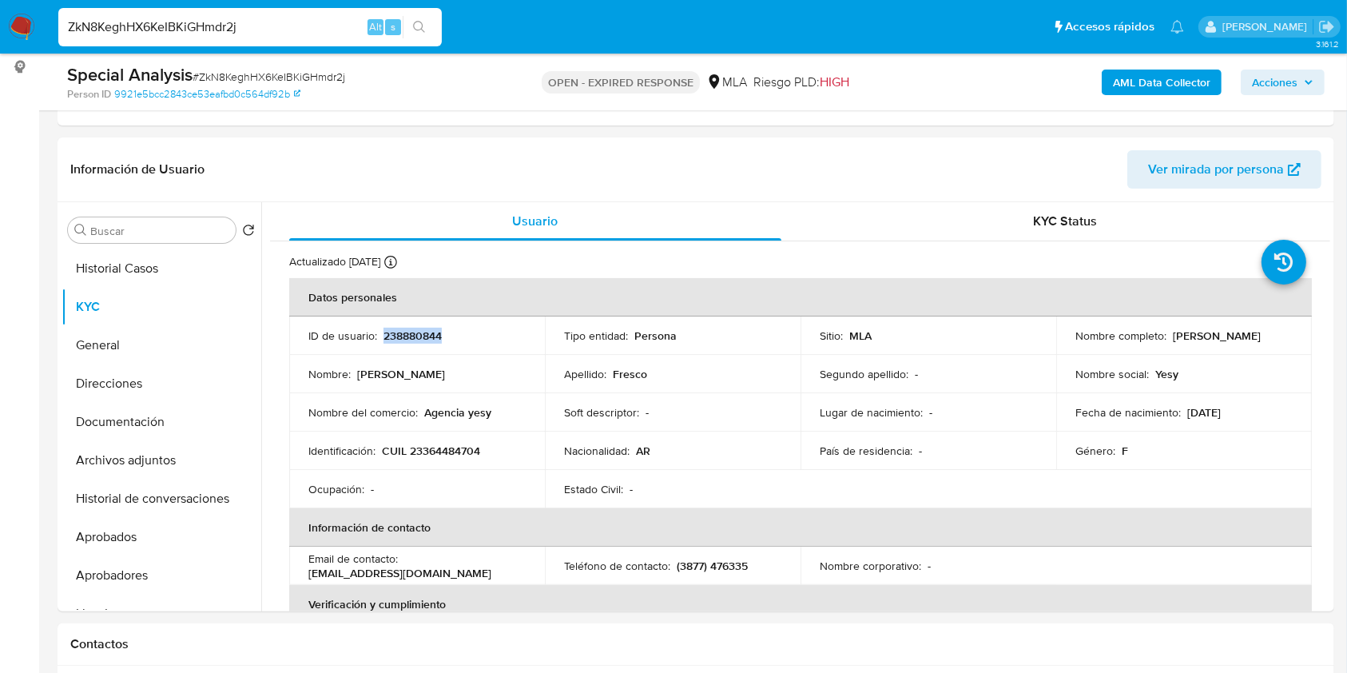
copy p "238880844"
click at [322, 80] on span "# ZkN8KeghHX6KeIBKiGHmdr2j" at bounding box center [269, 77] width 153 height 16
copy span "ZkN8KeghHX6KeIBKiGHmdr2j"
drag, startPoint x: 1168, startPoint y: 330, endPoint x: 1281, endPoint y: 333, distance: 112.7
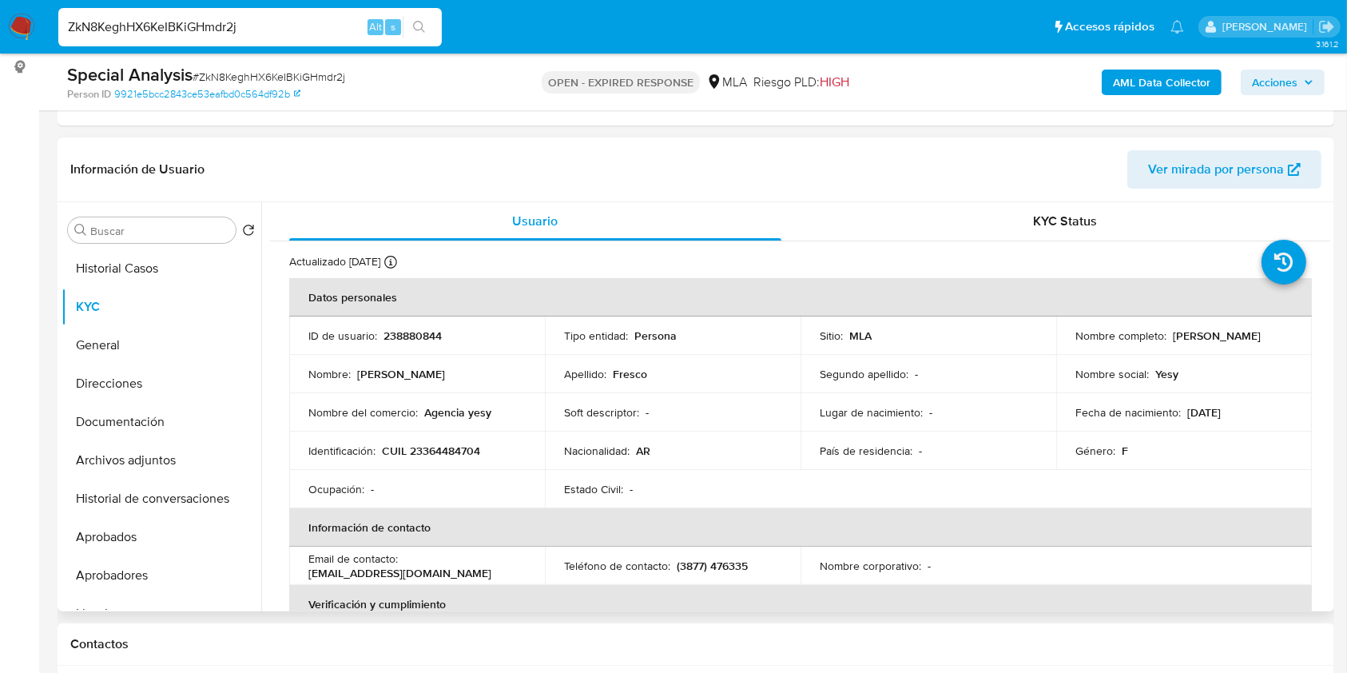
click at [1281, 333] on div "Nombre completo : Yesica Yanina Fresco" at bounding box center [1183, 335] width 217 height 14
click at [466, 411] on p "Agencia yesy" at bounding box center [457, 412] width 67 height 14
drag, startPoint x: 440, startPoint y: 412, endPoint x: 881, endPoint y: 56, distance: 566.9
click at [535, 412] on td "Nombre del comercio : Agencia yesy" at bounding box center [417, 412] width 256 height 38
copy p "Agencia yesy"
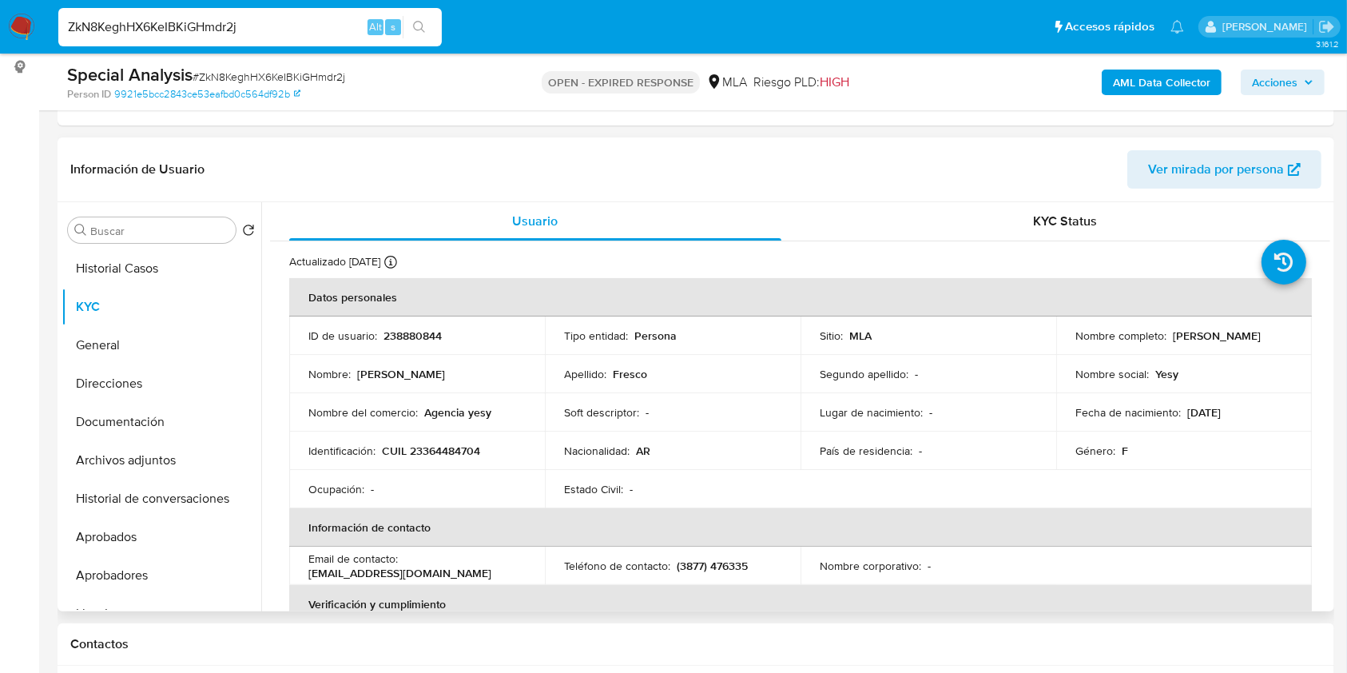
click at [454, 451] on p "CUIL 23364484704" at bounding box center [431, 450] width 98 height 14
copy p "23364484704"
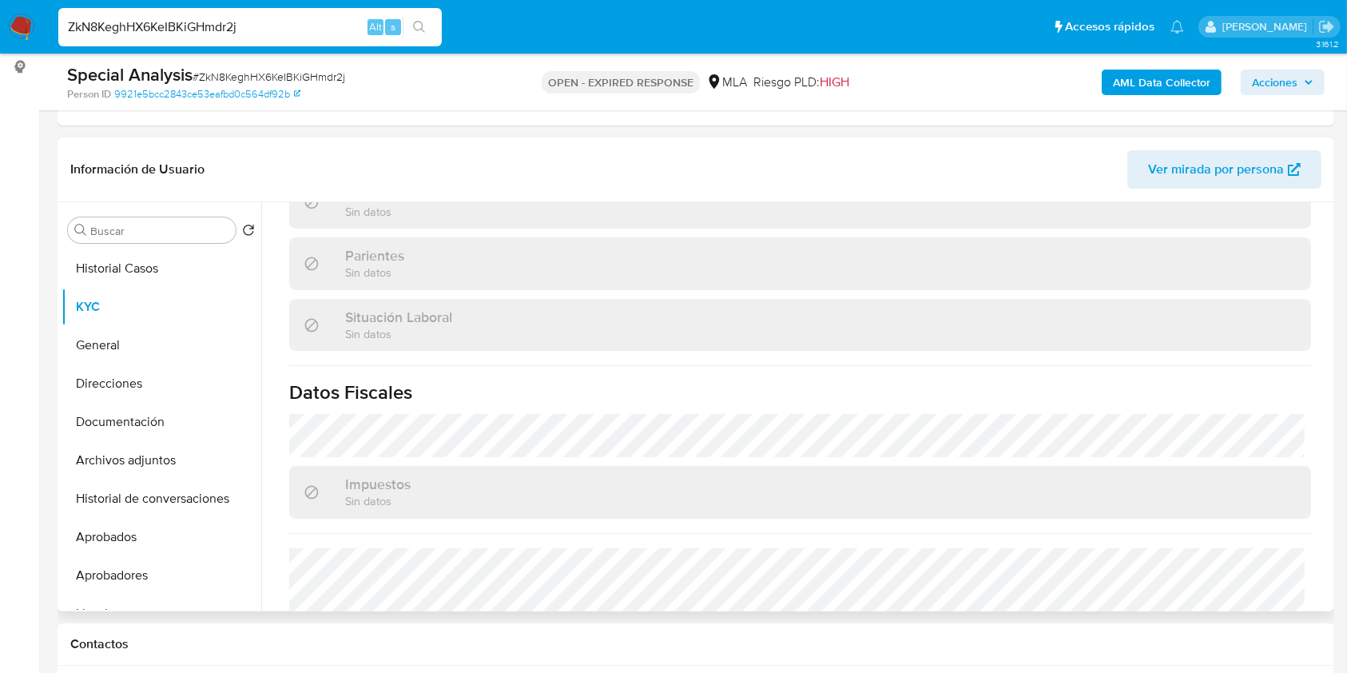
scroll to position [825, 0]
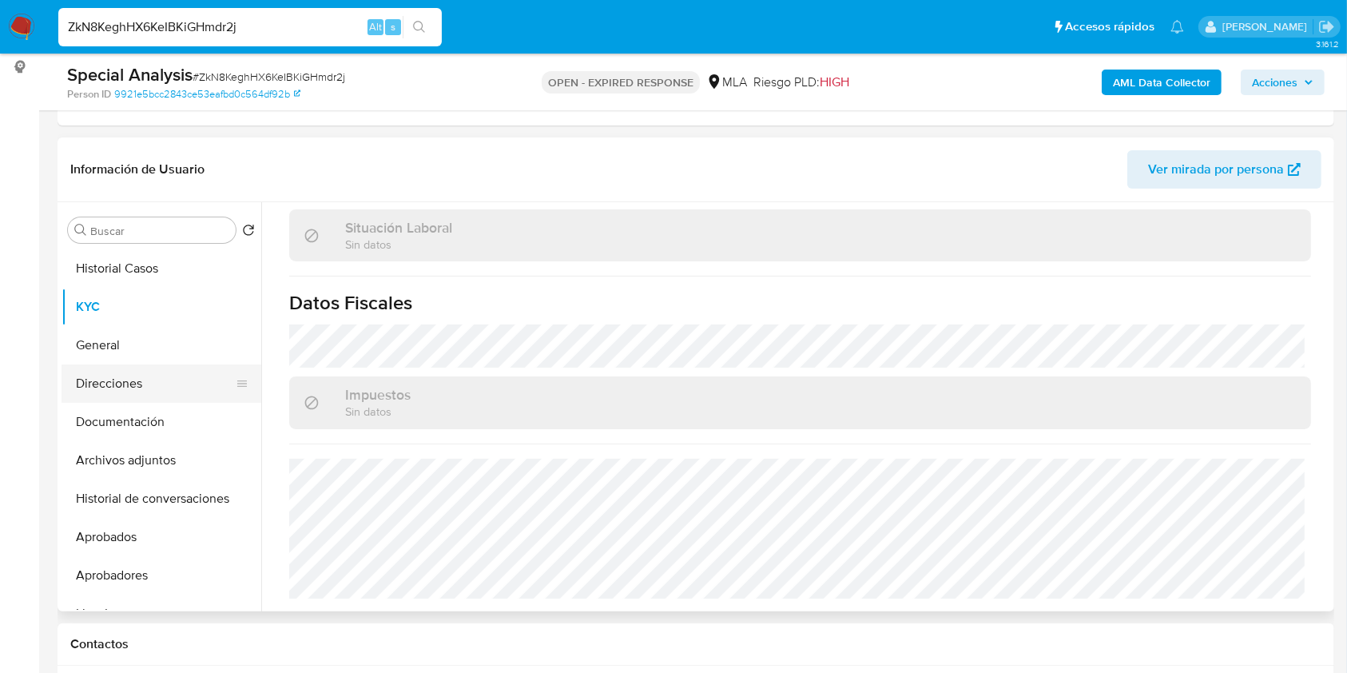
click at [160, 374] on button "Direcciones" at bounding box center [155, 383] width 187 height 38
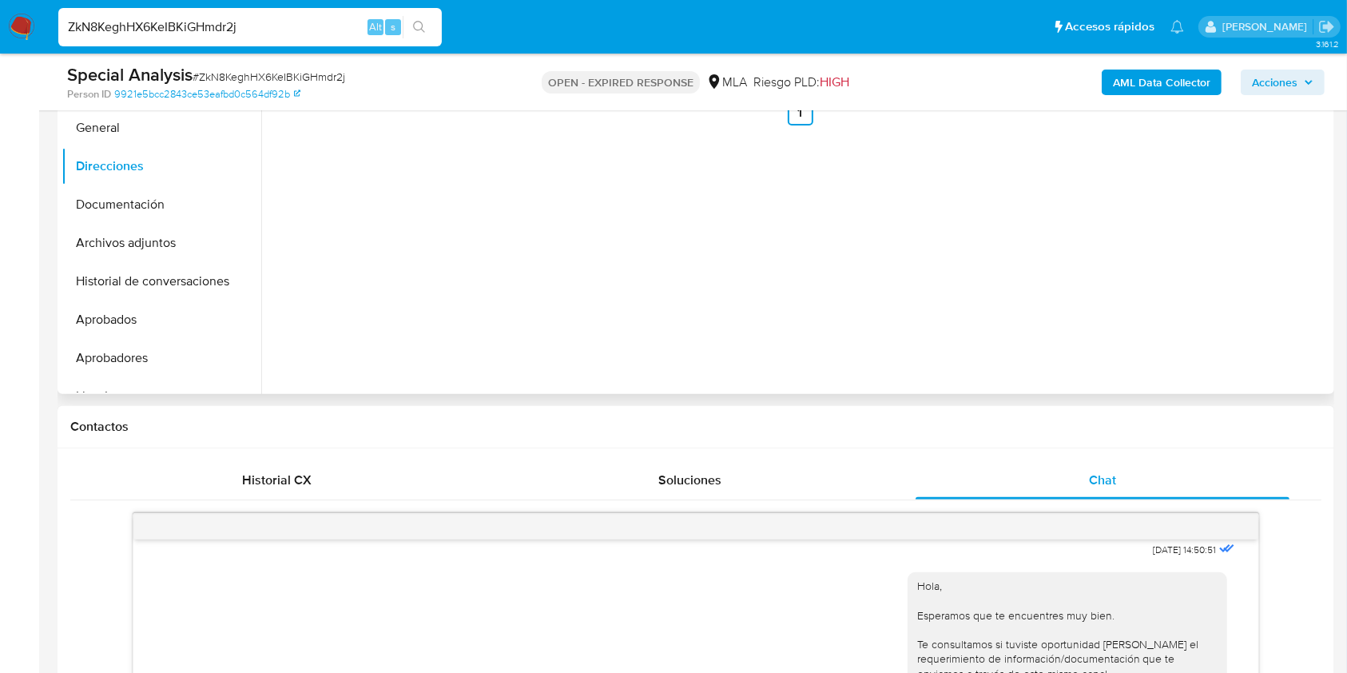
scroll to position [426, 0]
click at [236, 75] on span "# ZkN8KeghHX6KeIBKiGHmdr2j" at bounding box center [269, 77] width 153 height 16
copy span "ZkN8KeghHX6KeIBKiGHmdr2j"
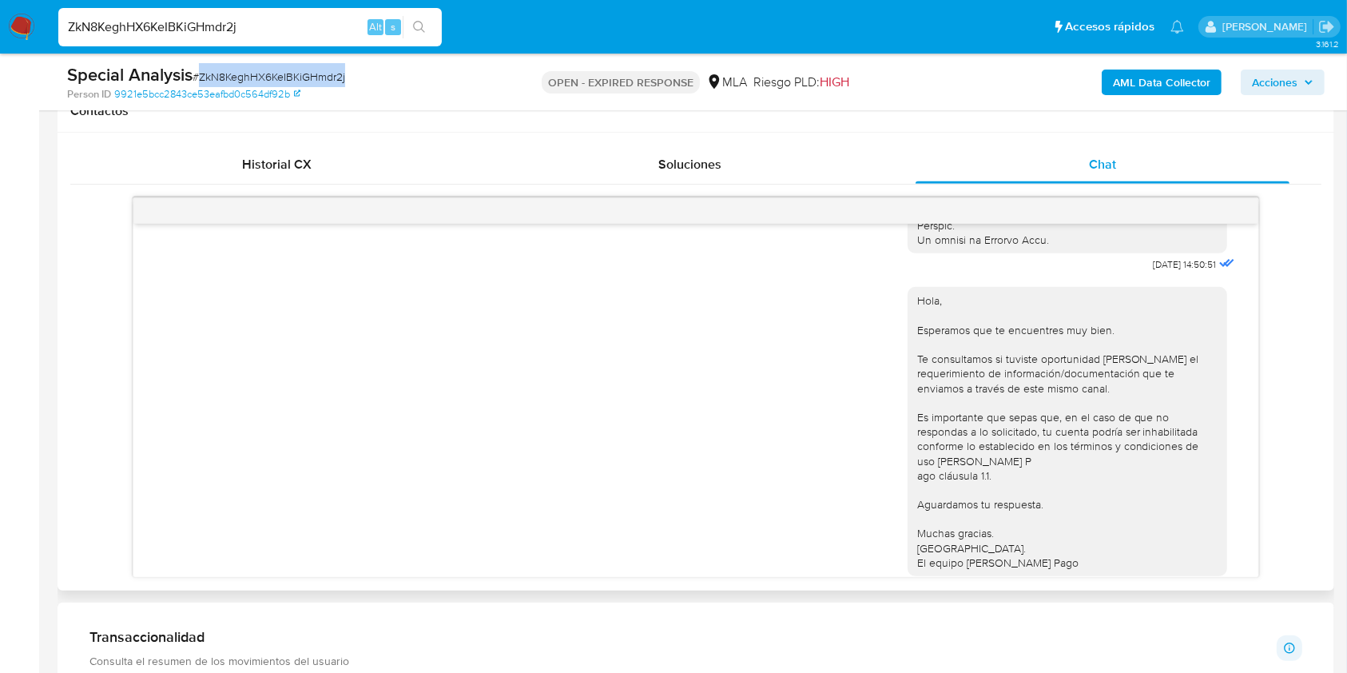
scroll to position [796, 0]
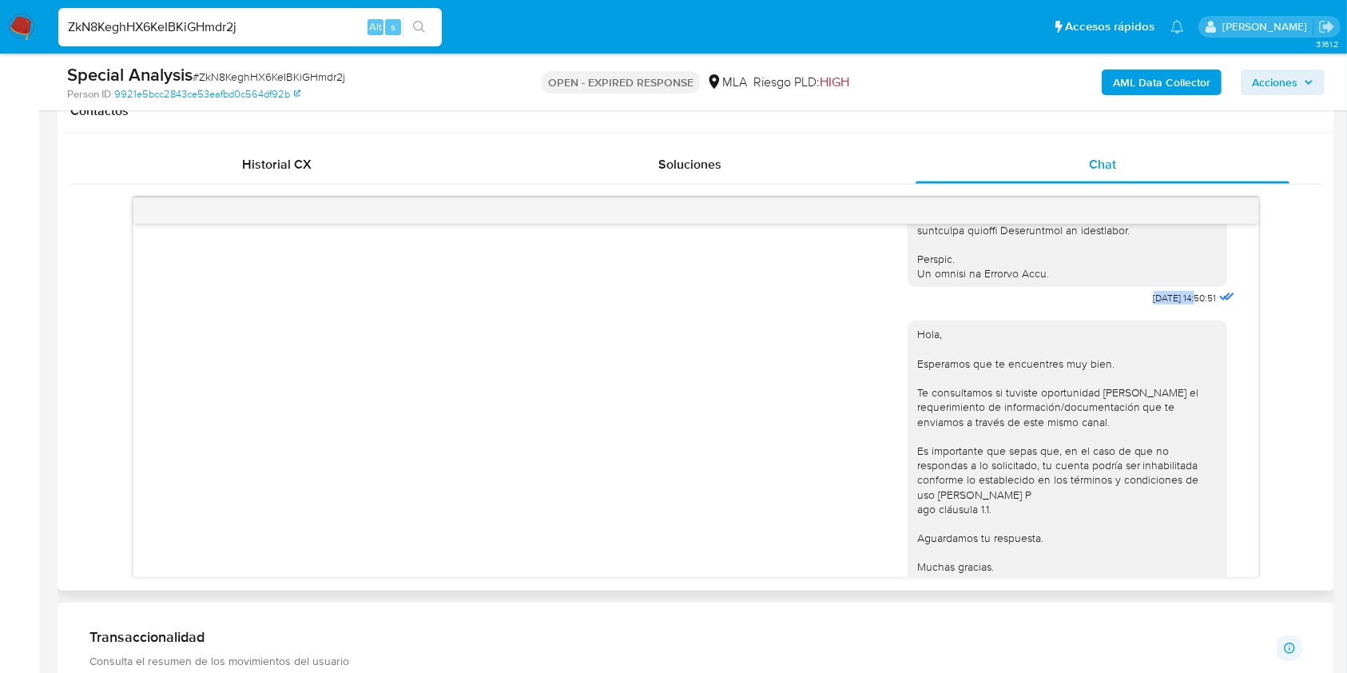
drag, startPoint x: 1114, startPoint y: 328, endPoint x: 1164, endPoint y: 331, distance: 50.4
copy span "17/09/2025"
drag, startPoint x: 22, startPoint y: 470, endPoint x: 33, endPoint y: 465, distance: 12.2
click at [22, 470] on aside "Bandeja Tablero Screening Búsqueda en Listas Watchlist Herramientas Operaciones…" at bounding box center [19, 569] width 39 height 2628
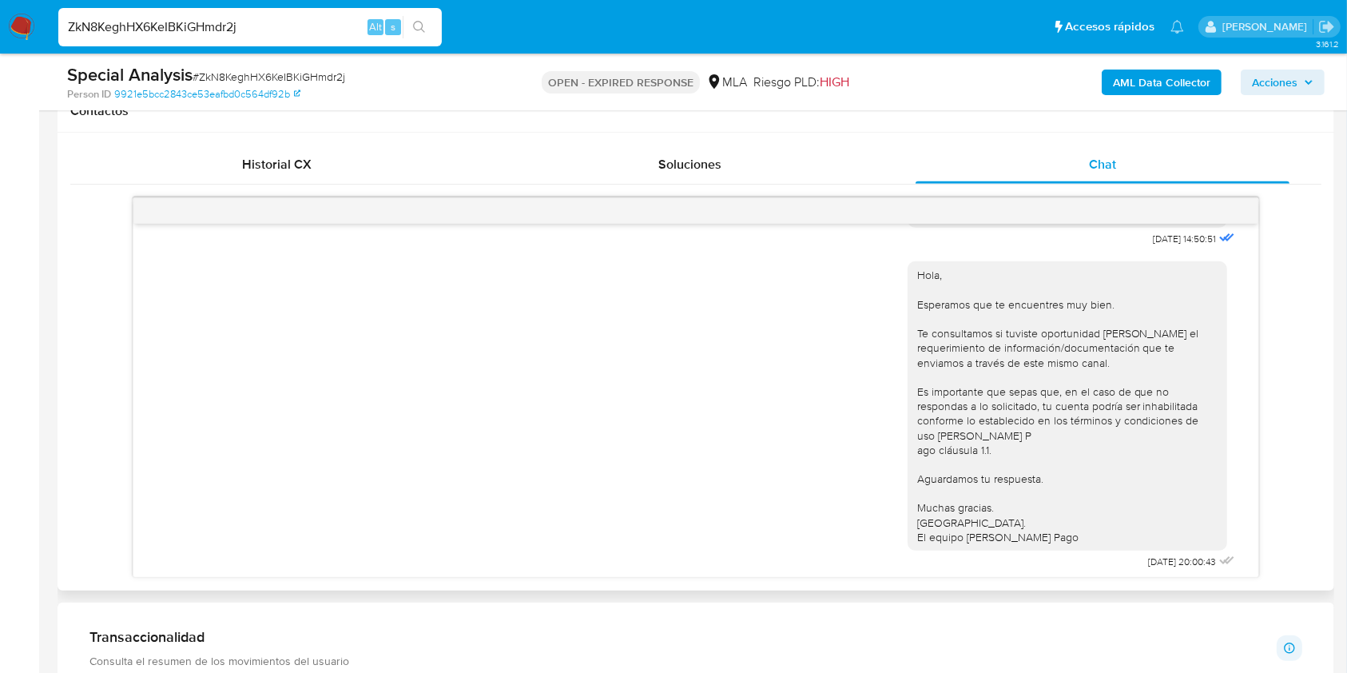
scroll to position [903, 0]
drag, startPoint x: 1137, startPoint y: 558, endPoint x: 1158, endPoint y: 559, distance: 21.6
click at [1158, 559] on div "Hola, Esperamos que te encuentres muy bien. Te consultamos si tuviste oportunid…" at bounding box center [1073, 406] width 331 height 323
copy span "22/09/2025"
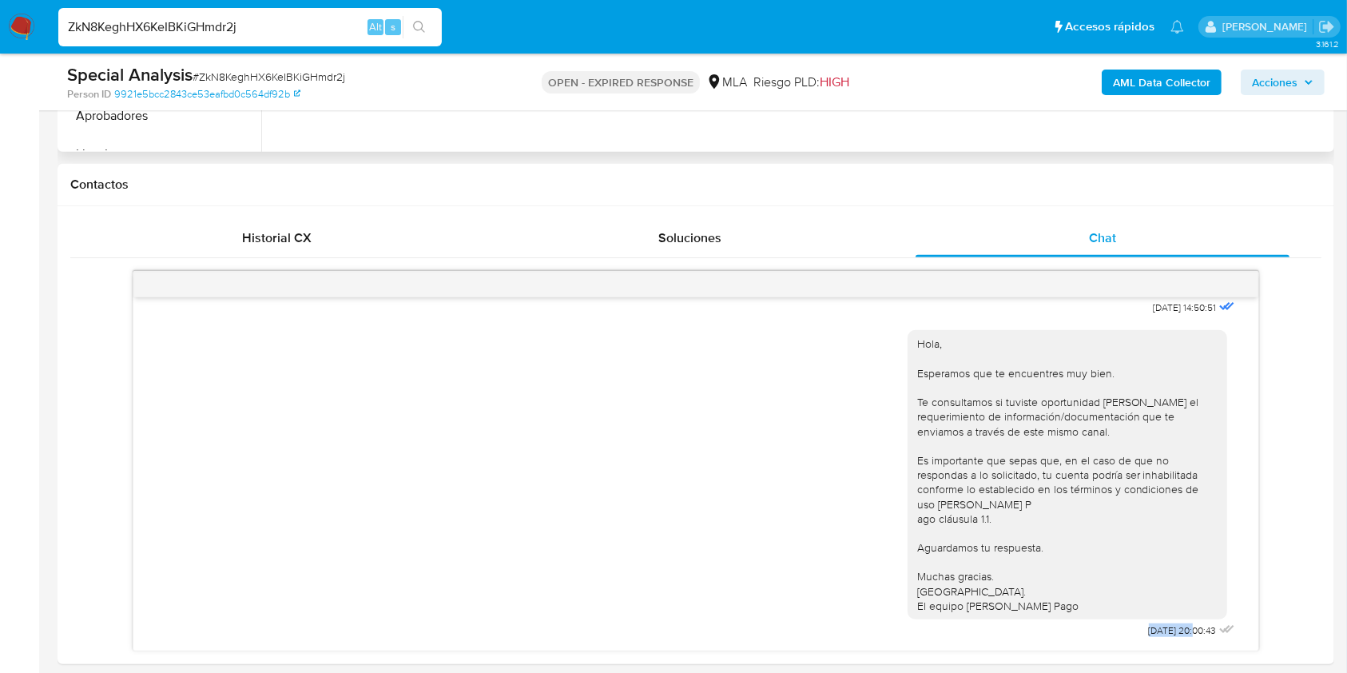
scroll to position [639, 0]
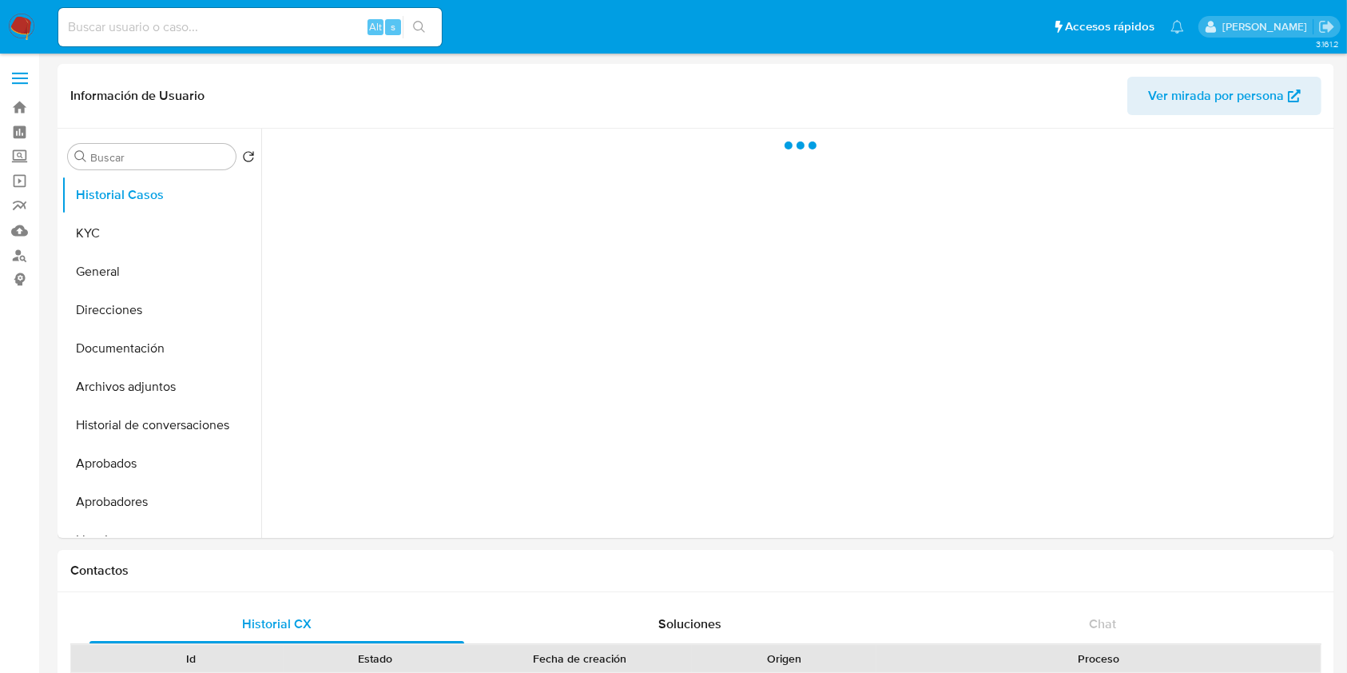
select select "10"
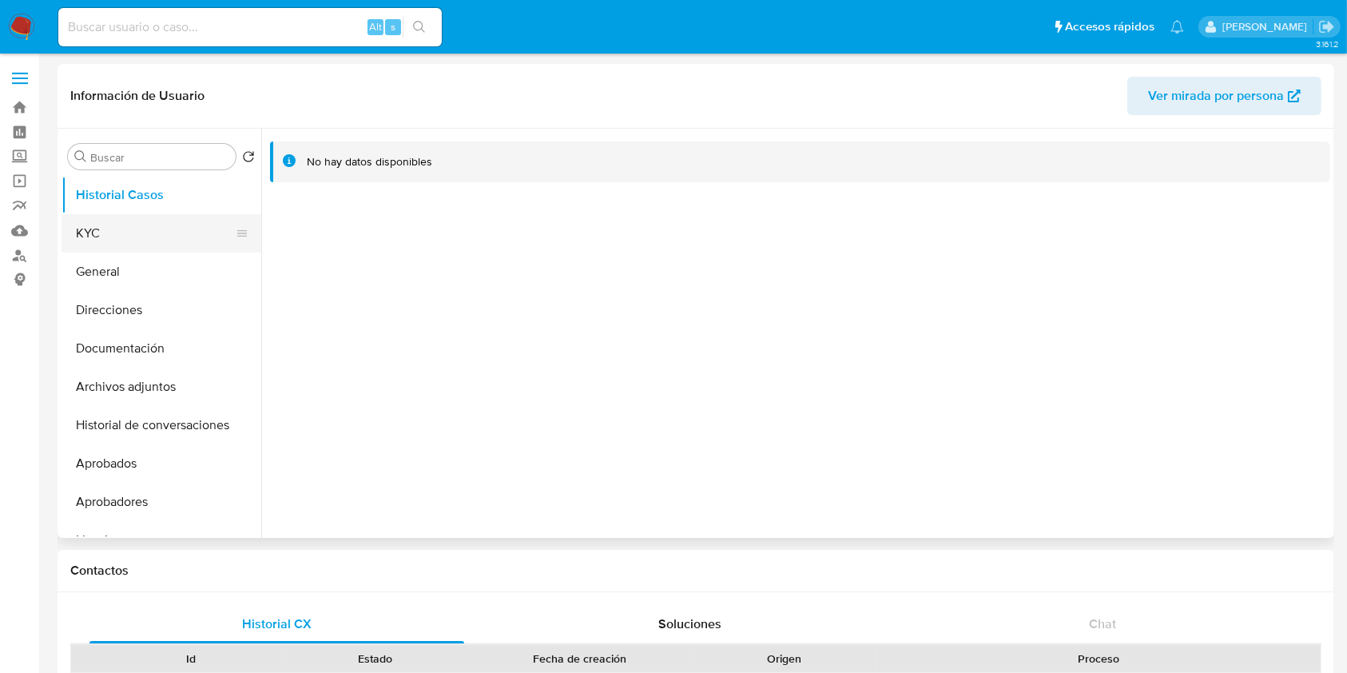
click at [199, 218] on button "KYC" at bounding box center [155, 233] width 187 height 38
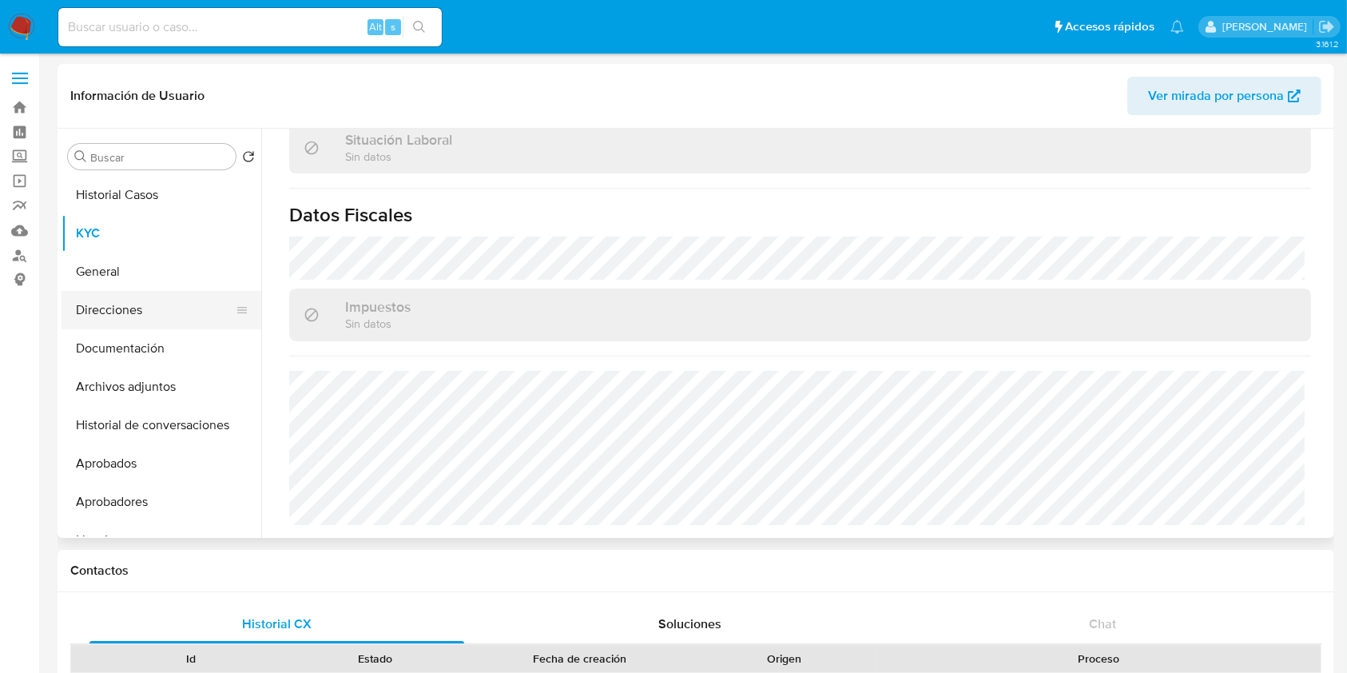
scroll to position [841, 0]
click at [143, 301] on button "Direcciones" at bounding box center [155, 310] width 187 height 38
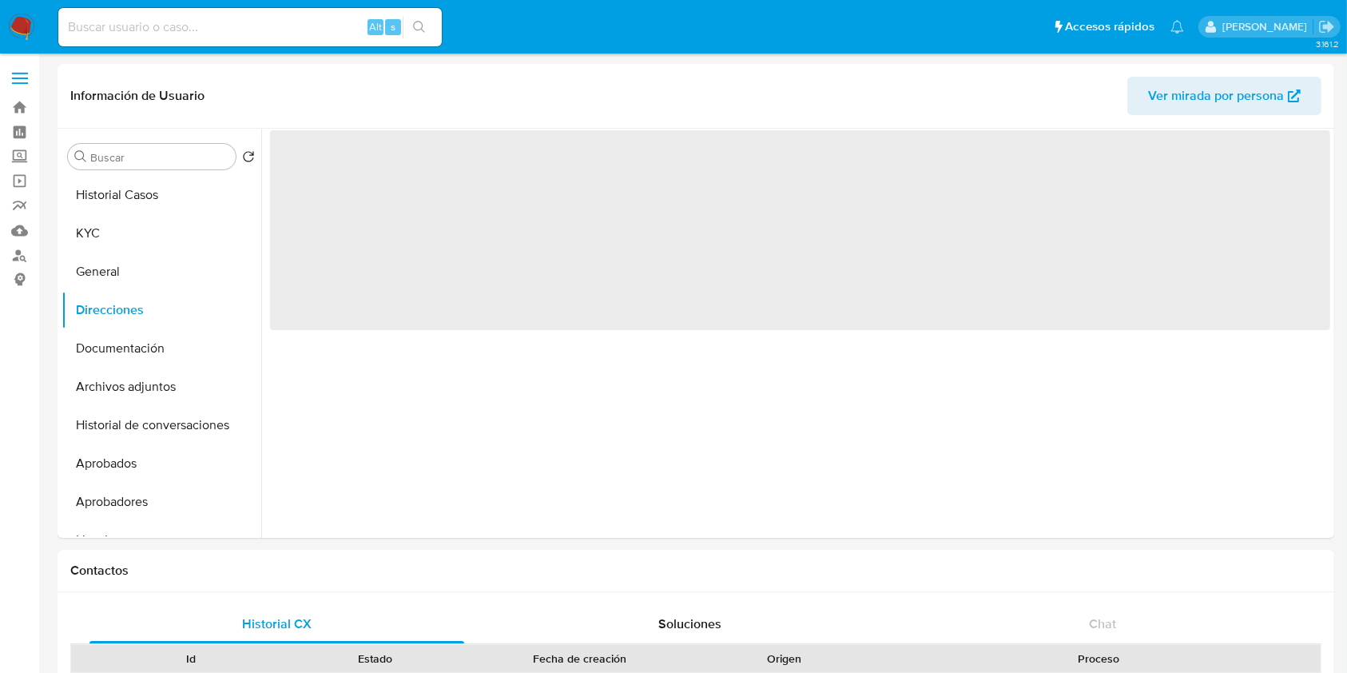
scroll to position [0, 0]
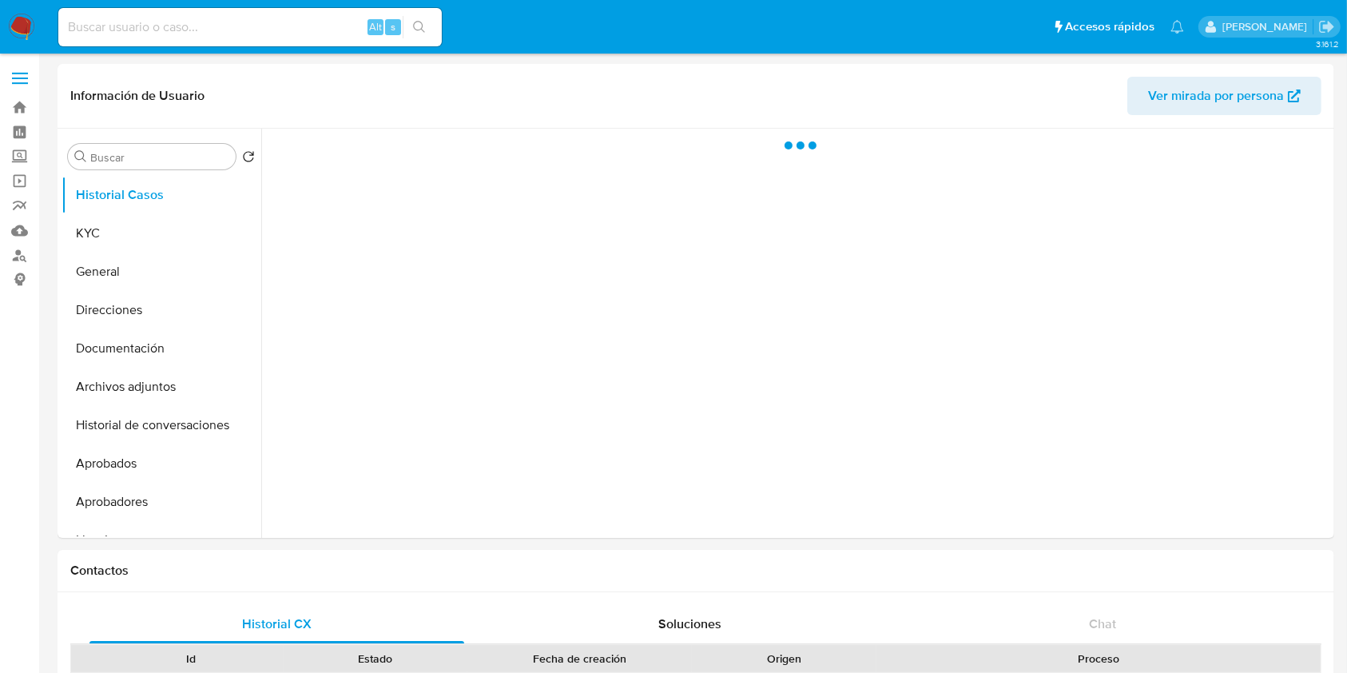
select select "10"
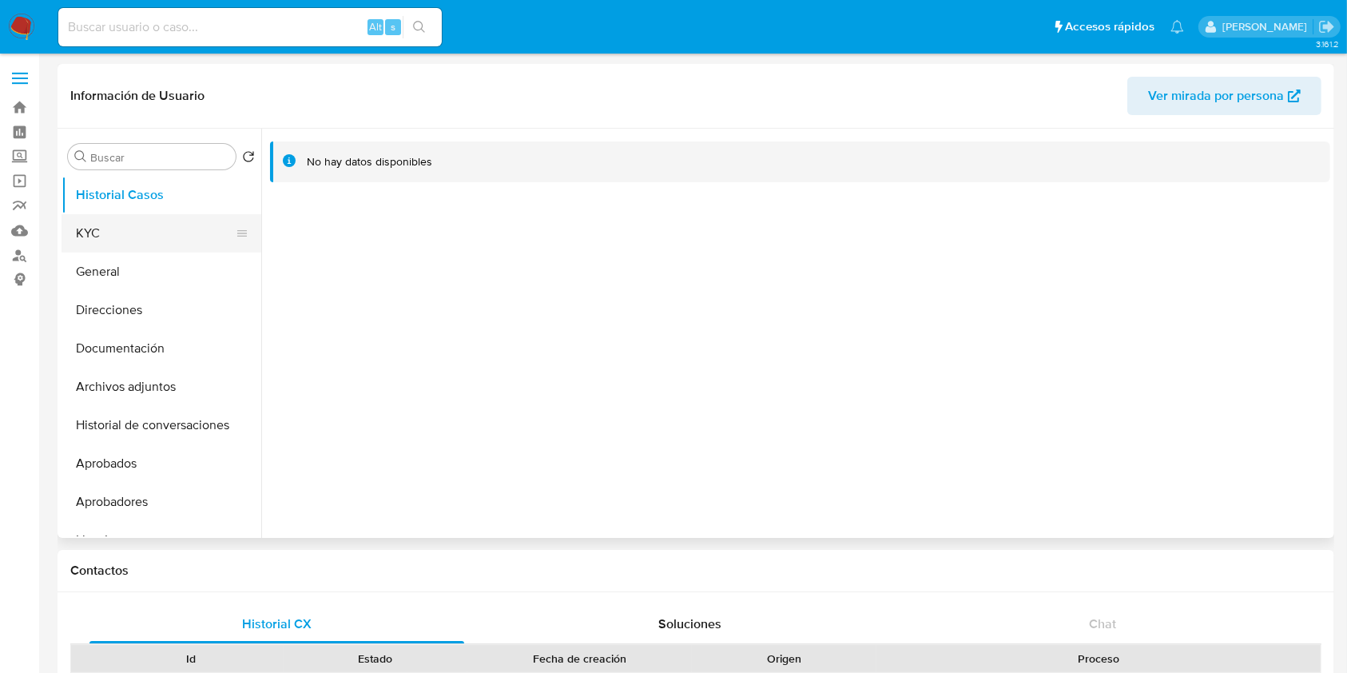
click at [134, 234] on button "KYC" at bounding box center [155, 233] width 187 height 38
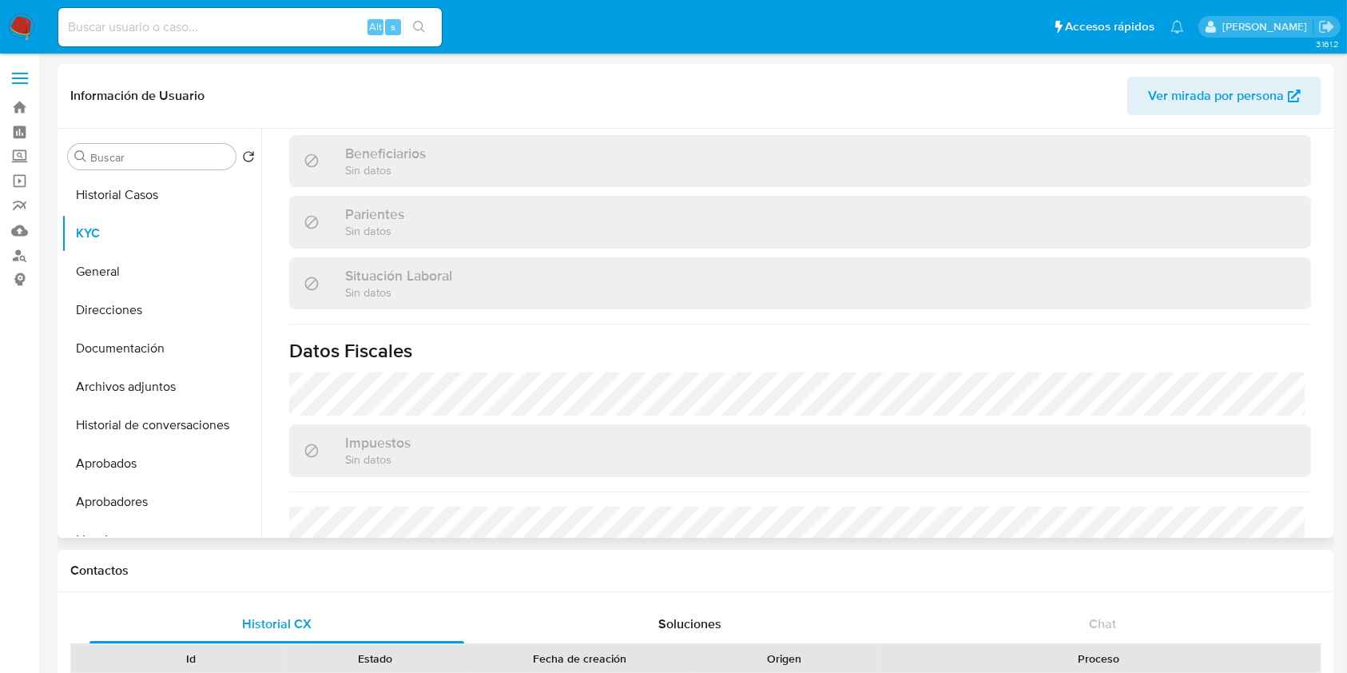
scroll to position [426, 0]
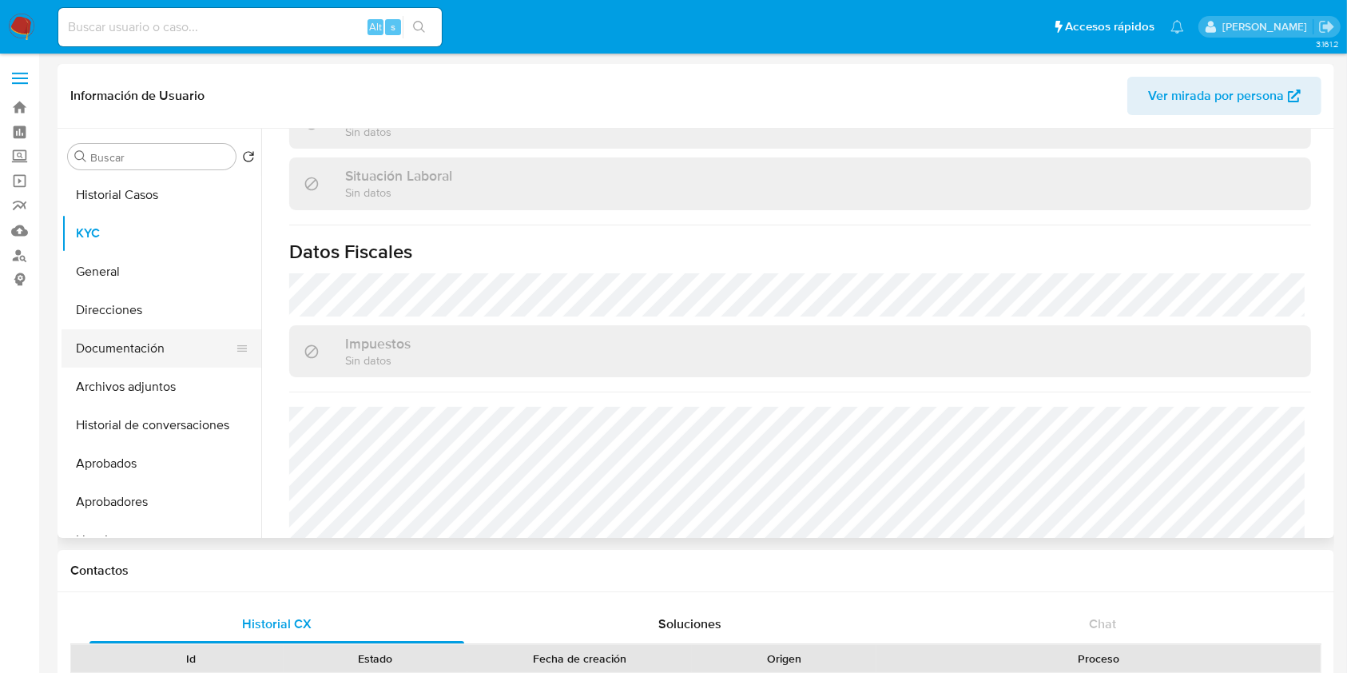
click at [128, 334] on button "Documentación" at bounding box center [155, 348] width 187 height 38
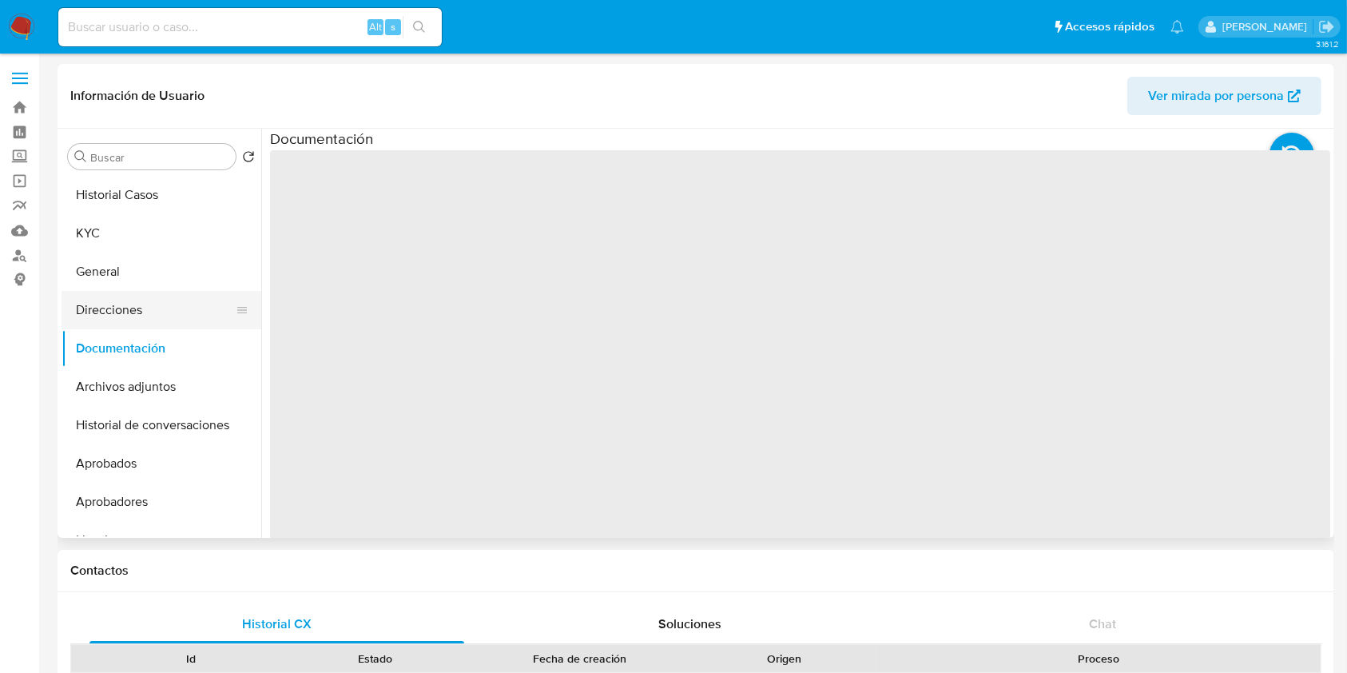
click at [133, 308] on button "Direcciones" at bounding box center [155, 310] width 187 height 38
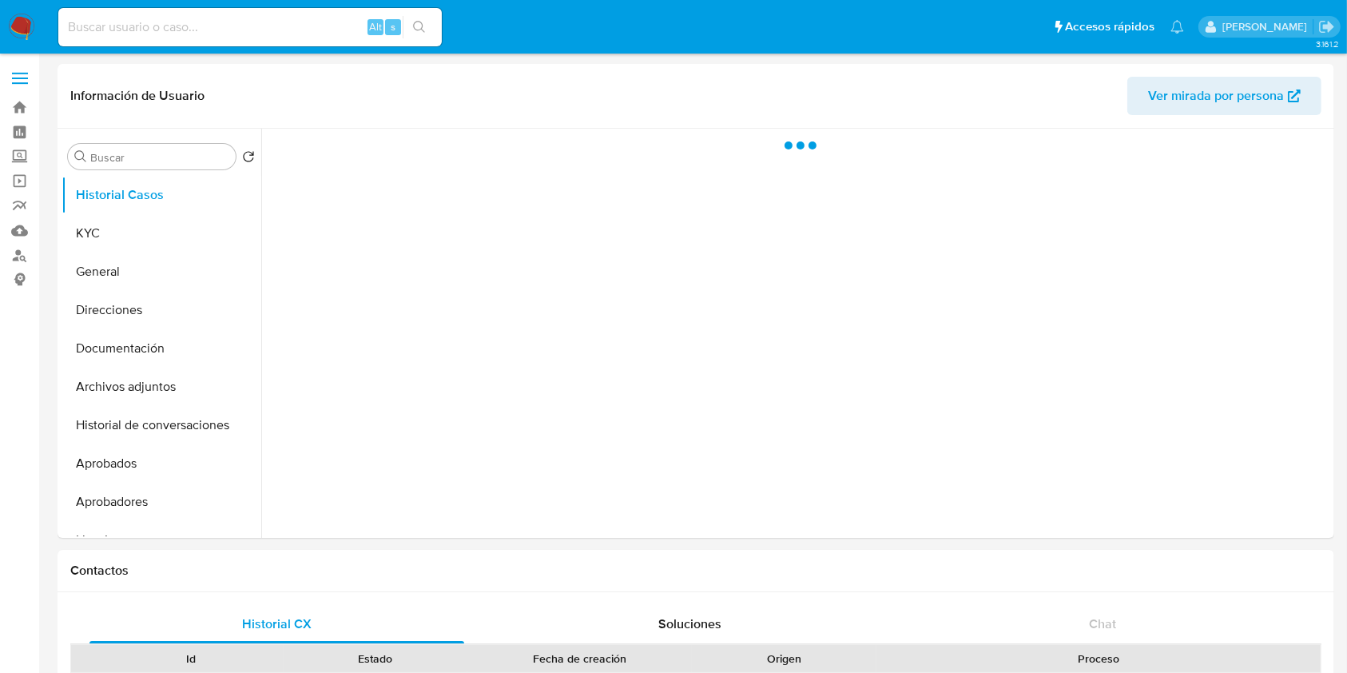
select select "10"
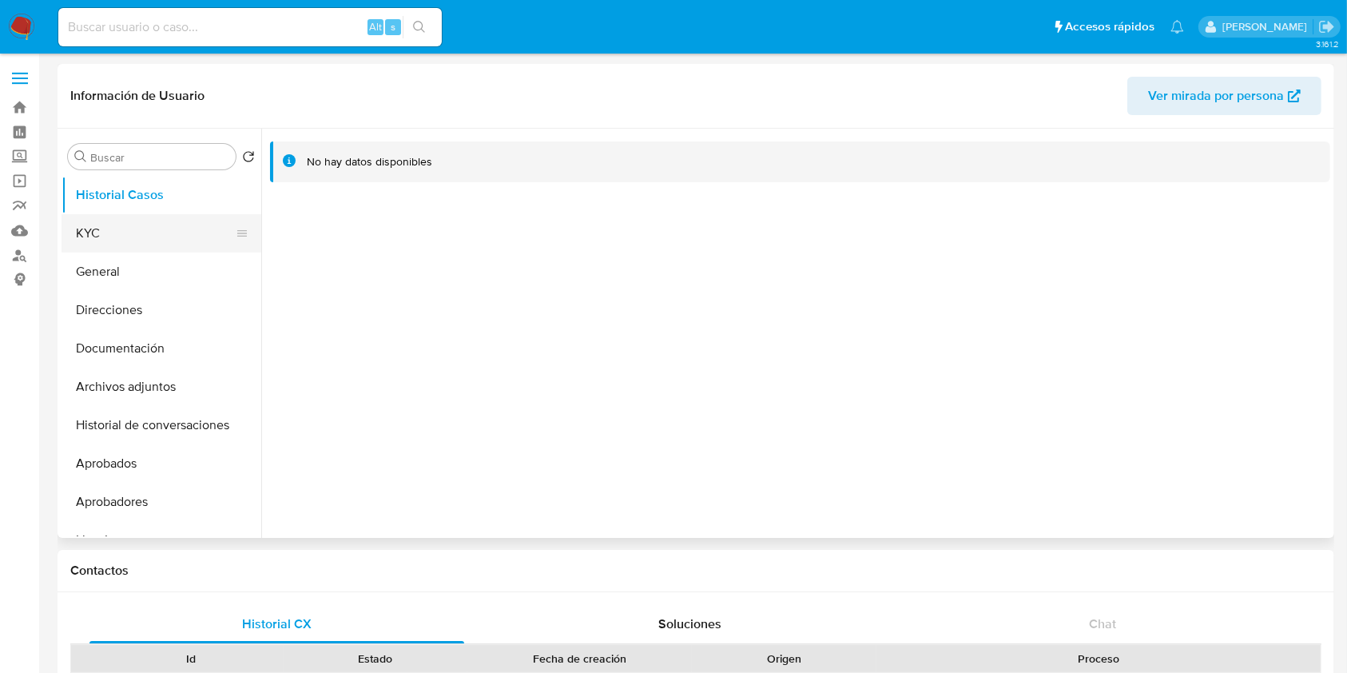
click at [145, 227] on button "KYC" at bounding box center [155, 233] width 187 height 38
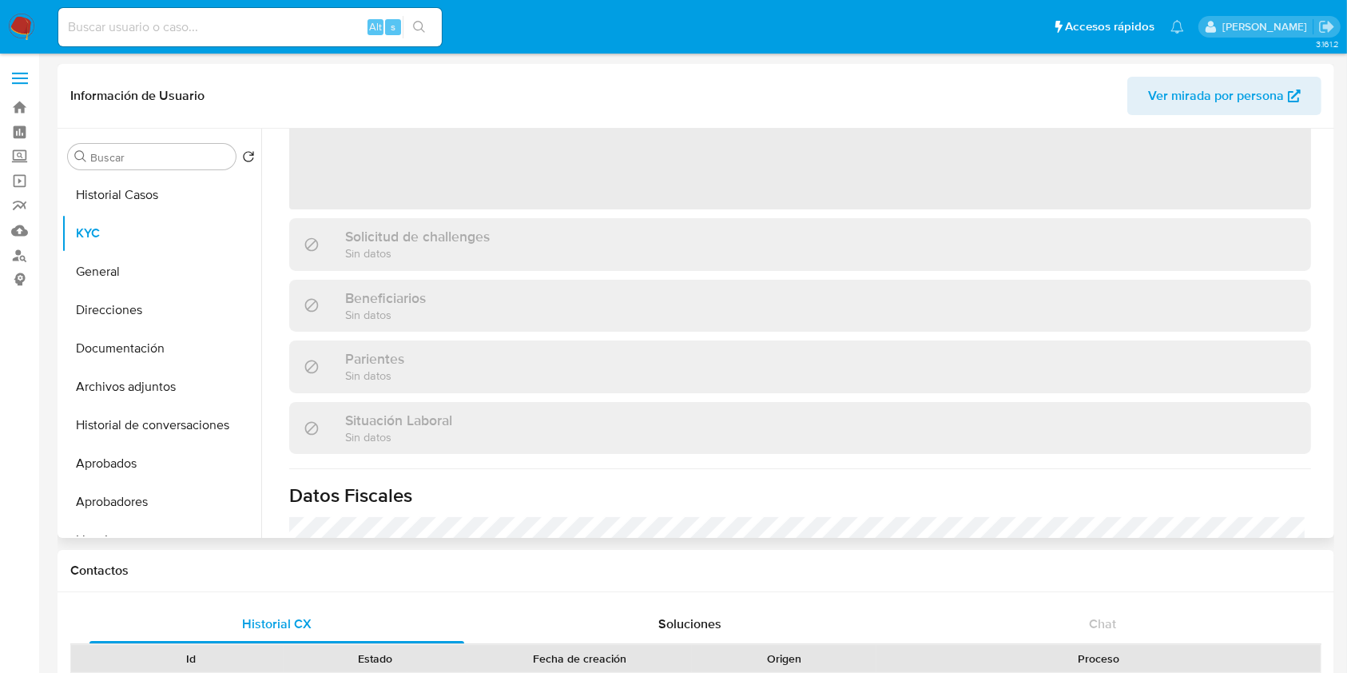
scroll to position [426, 0]
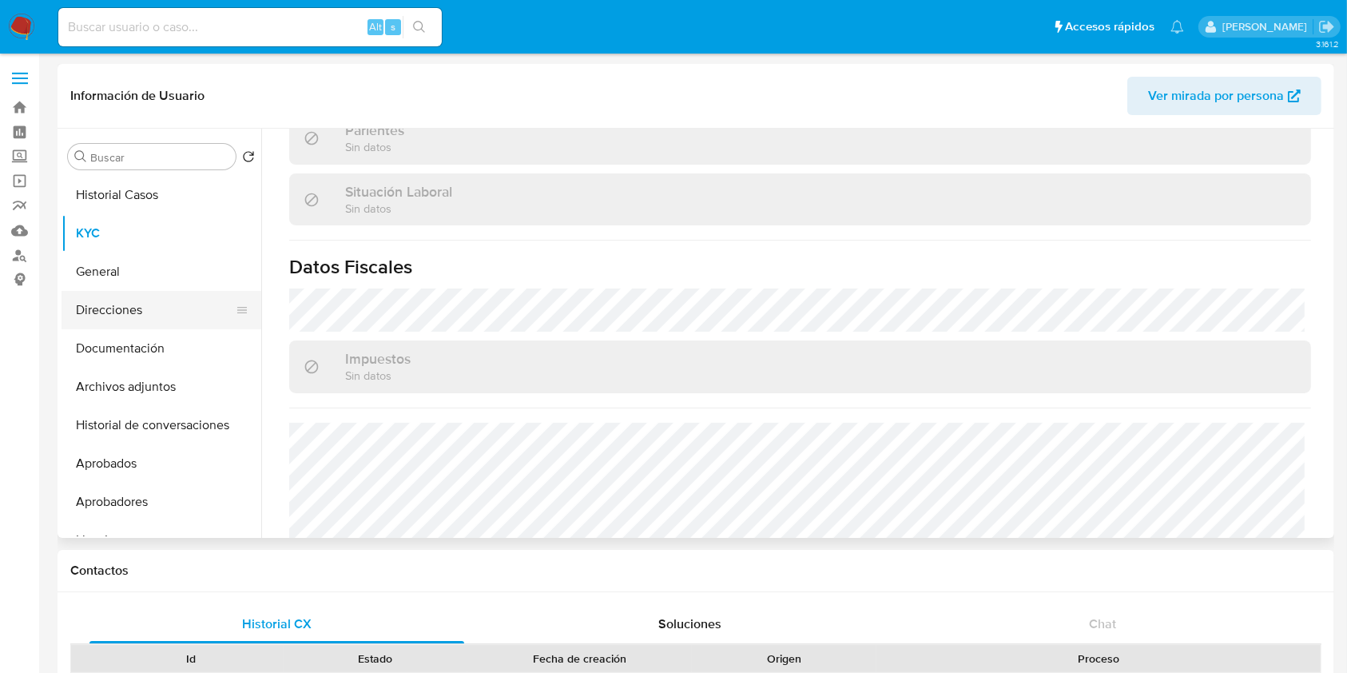
click at [134, 324] on button "Direcciones" at bounding box center [155, 310] width 187 height 38
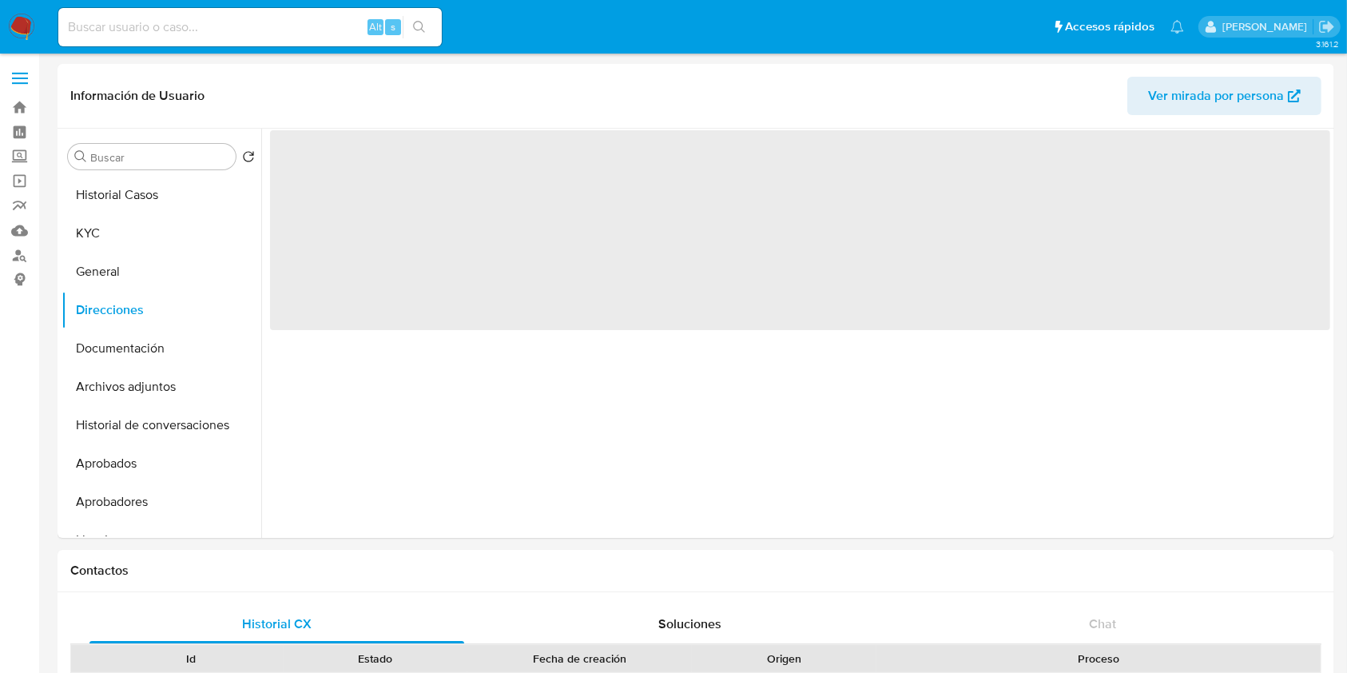
scroll to position [0, 0]
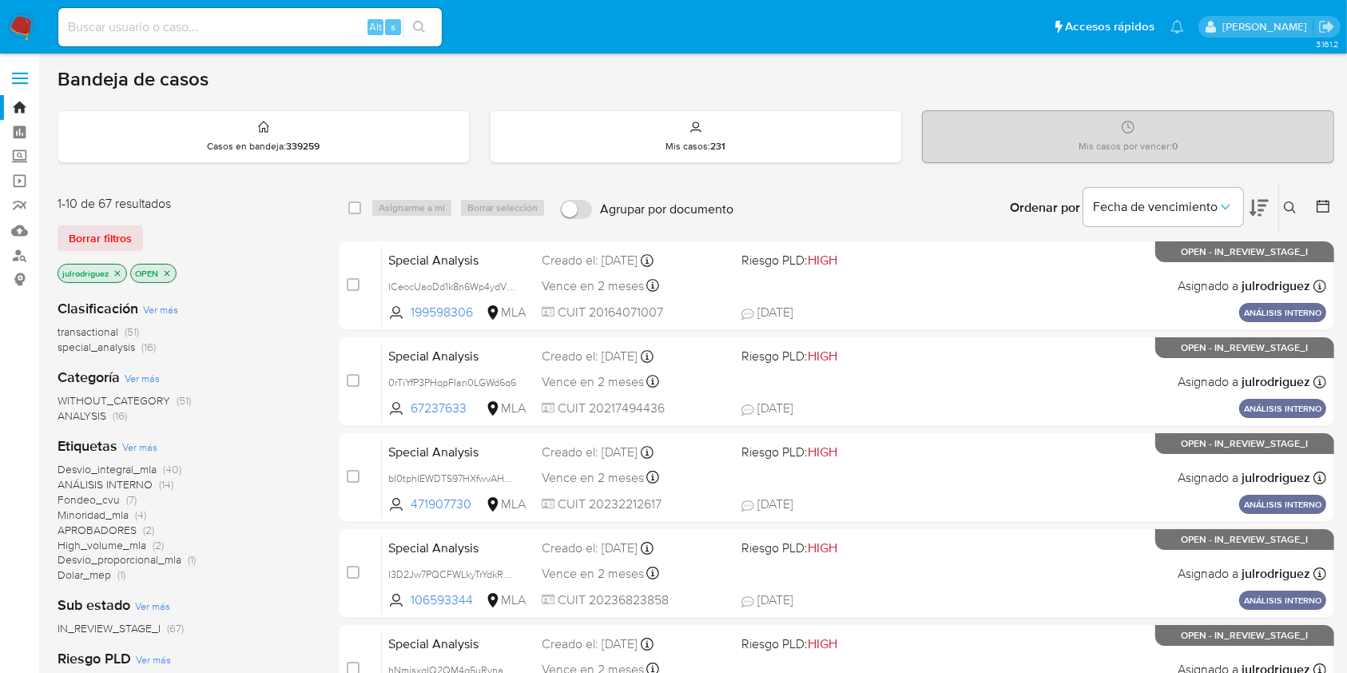
click at [1289, 201] on icon at bounding box center [1290, 207] width 13 height 13
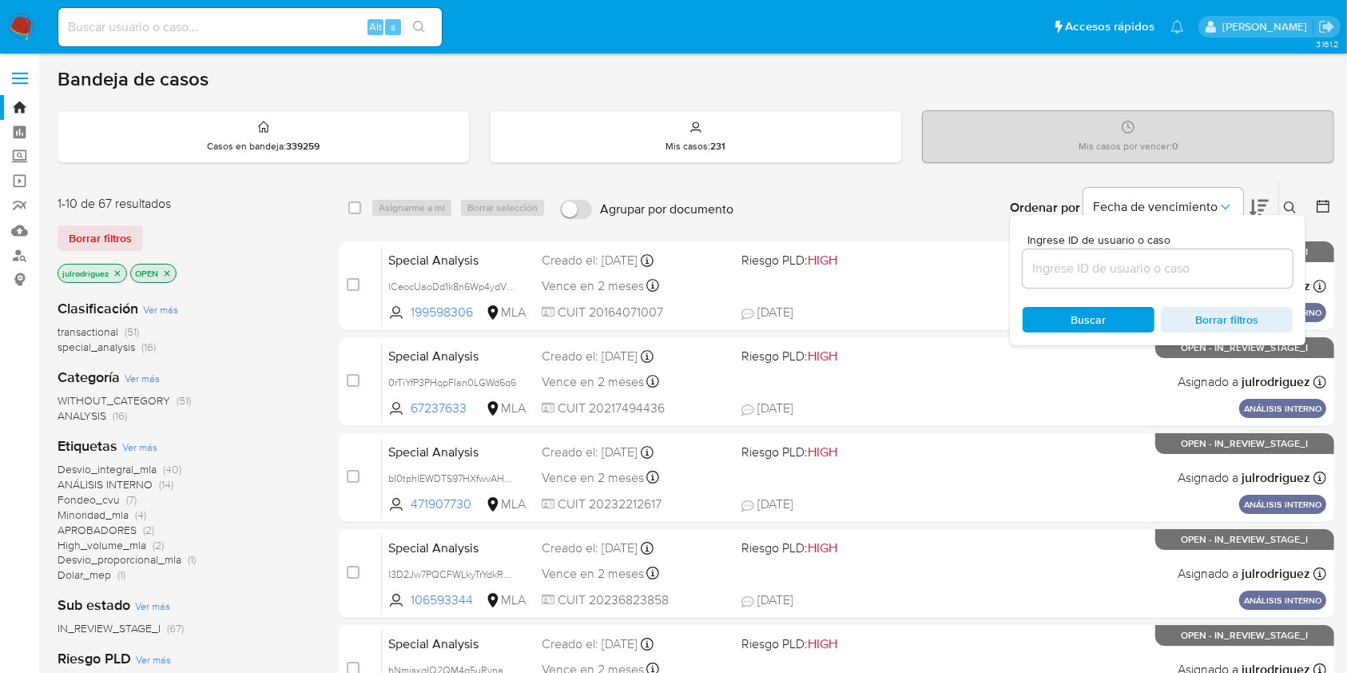
click at [1115, 256] on div at bounding box center [1158, 268] width 270 height 38
click at [1086, 268] on input at bounding box center [1158, 268] width 270 height 21
paste input "ZkN8KeghHX6KeIBKiGHmdr2j"
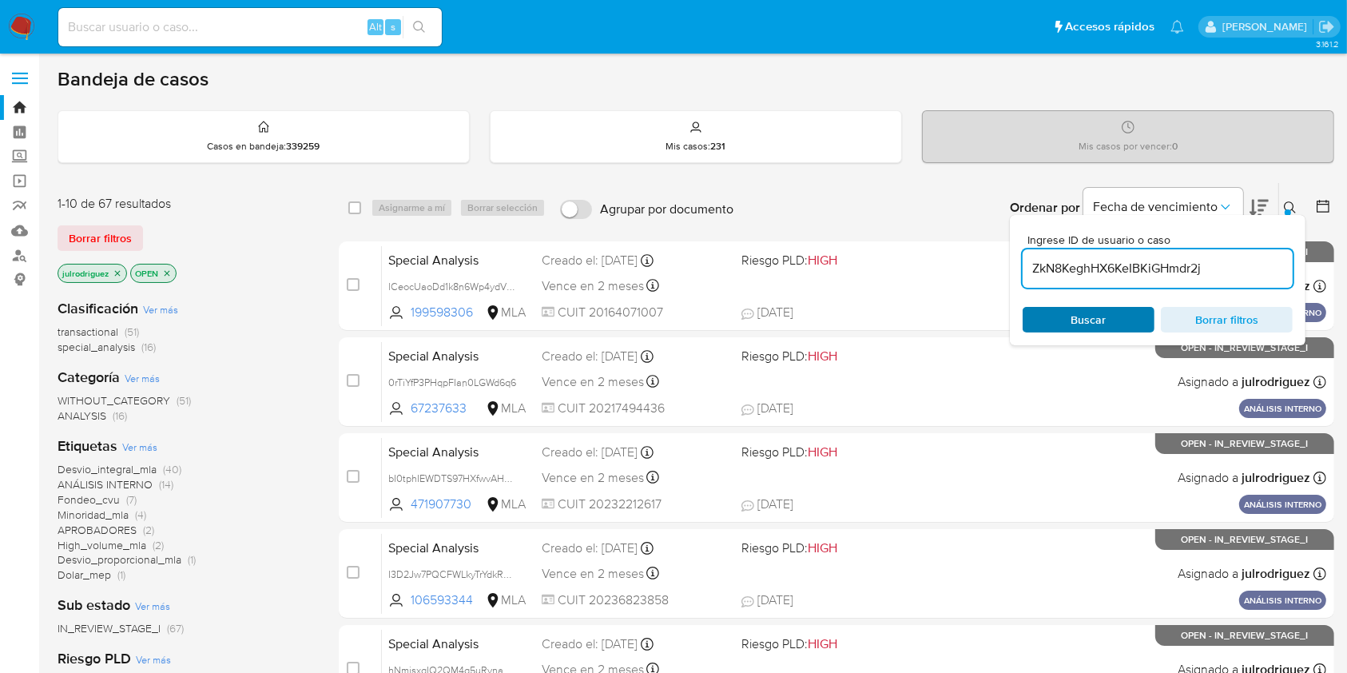
type input "ZkN8KeghHX6KeIBKiGHmdr2j"
click at [1055, 324] on span "Buscar" at bounding box center [1088, 319] width 109 height 22
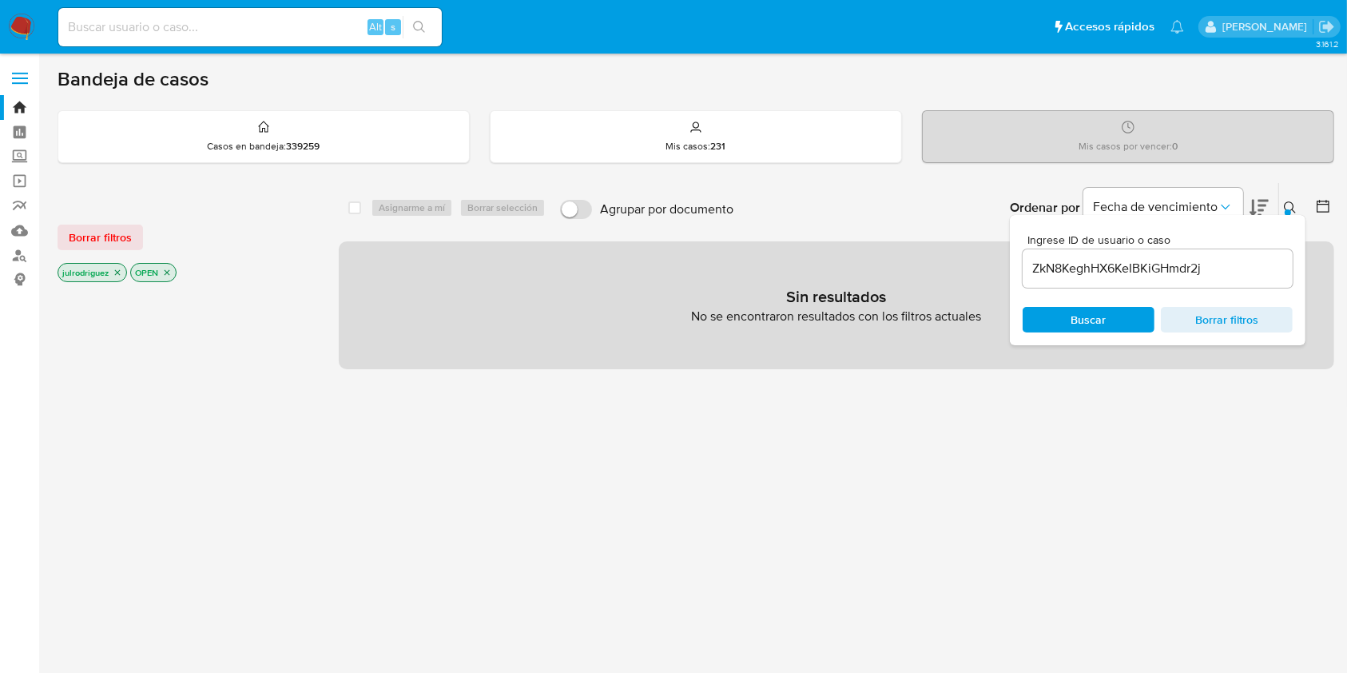
click at [167, 272] on icon "close-filter" at bounding box center [167, 273] width 10 height 10
click at [113, 269] on icon "close-filter" at bounding box center [118, 273] width 10 height 10
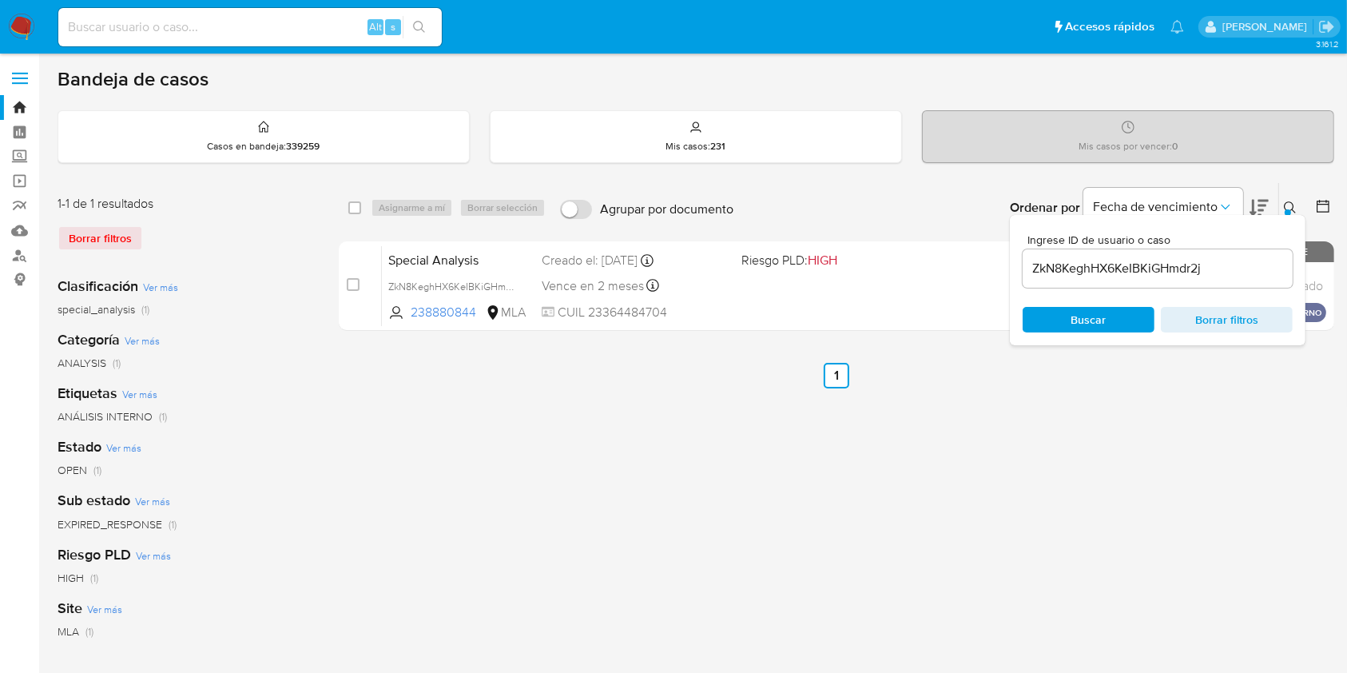
drag, startPoint x: 358, startPoint y: 206, endPoint x: 407, endPoint y: 201, distance: 49.0
click at [371, 205] on div "select-all-cases-checkbox Asignarme a mí Borrar selección" at bounding box center [450, 207] width 204 height 19
click at [407, 201] on div "Asignarme a mí Borrar selección" at bounding box center [461, 207] width 181 height 19
drag, startPoint x: 355, startPoint y: 208, endPoint x: 385, endPoint y: 205, distance: 30.5
click at [360, 209] on input "checkbox" at bounding box center [354, 207] width 13 height 13
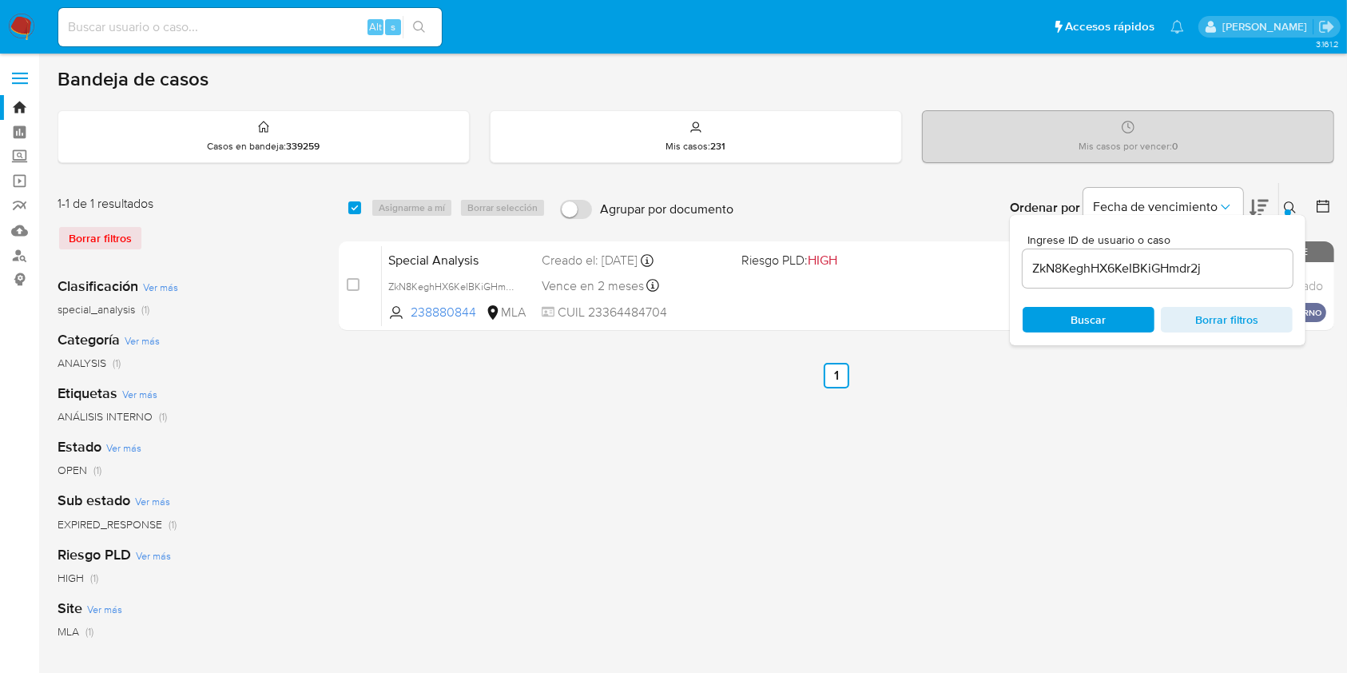
checkbox input "true"
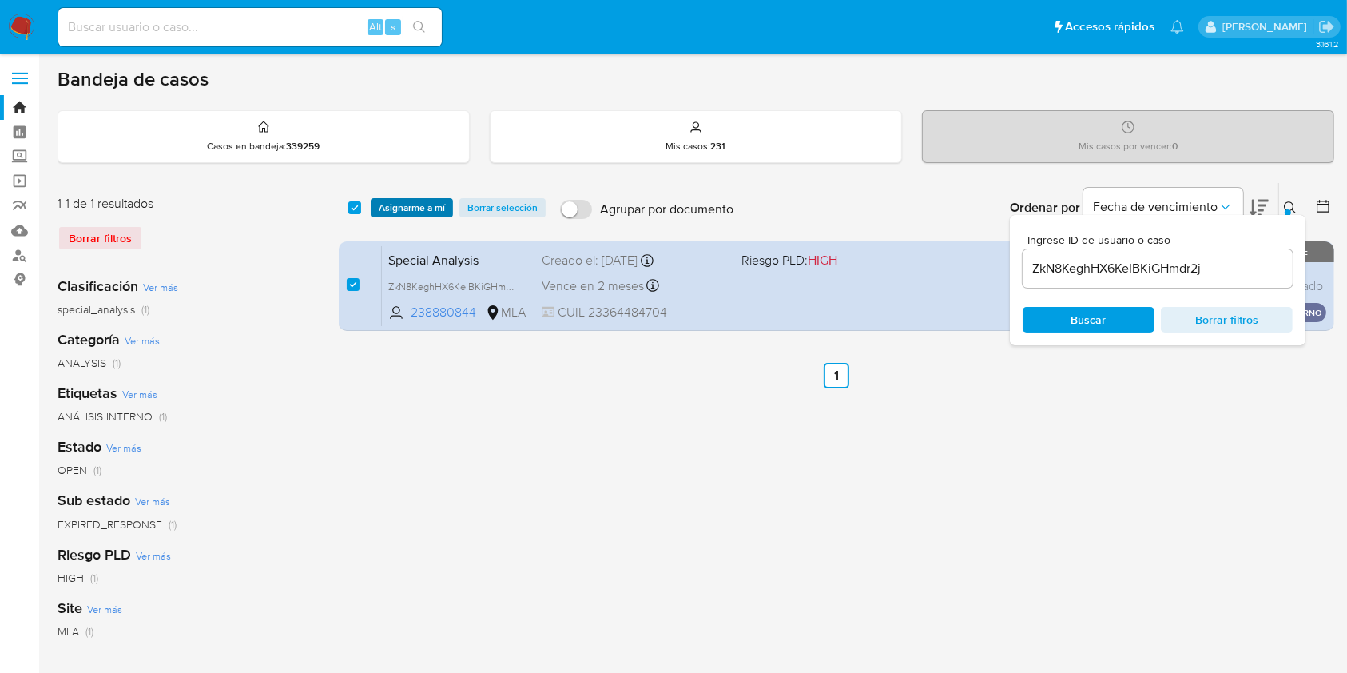
click at [409, 202] on span "Asignarme a mí" at bounding box center [412, 208] width 66 height 16
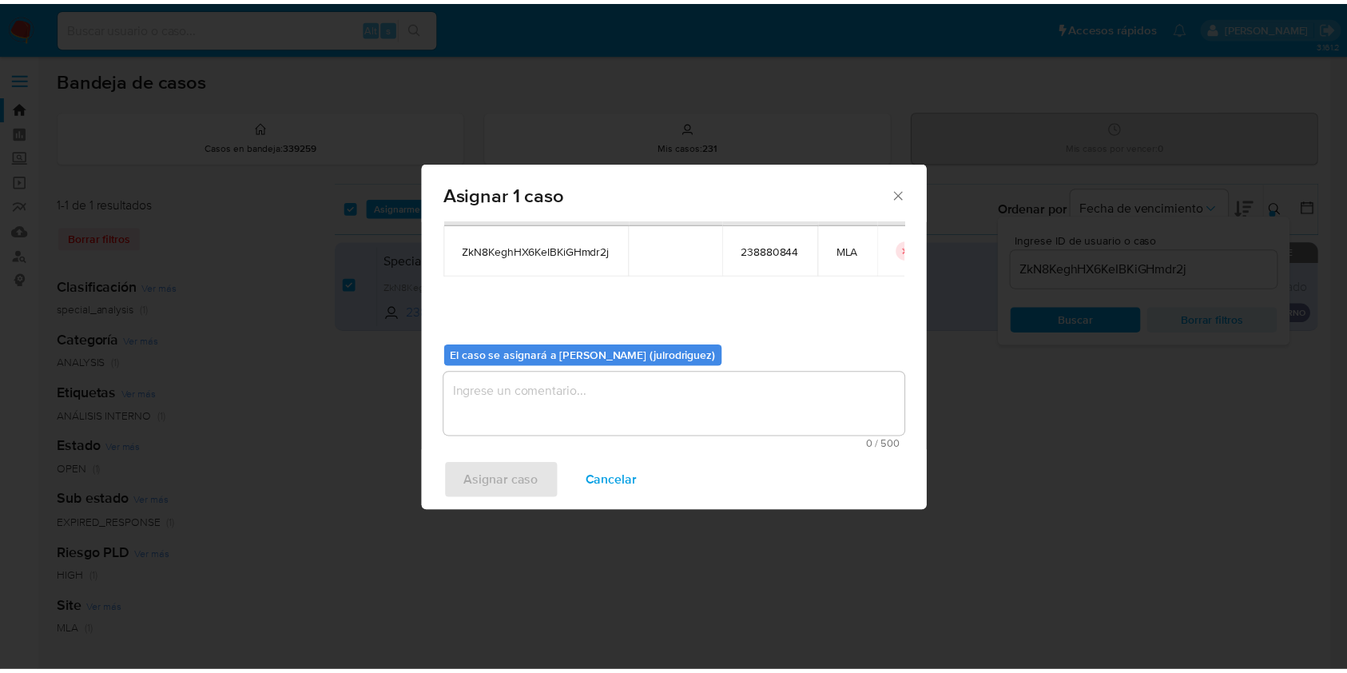
scroll to position [81, 0]
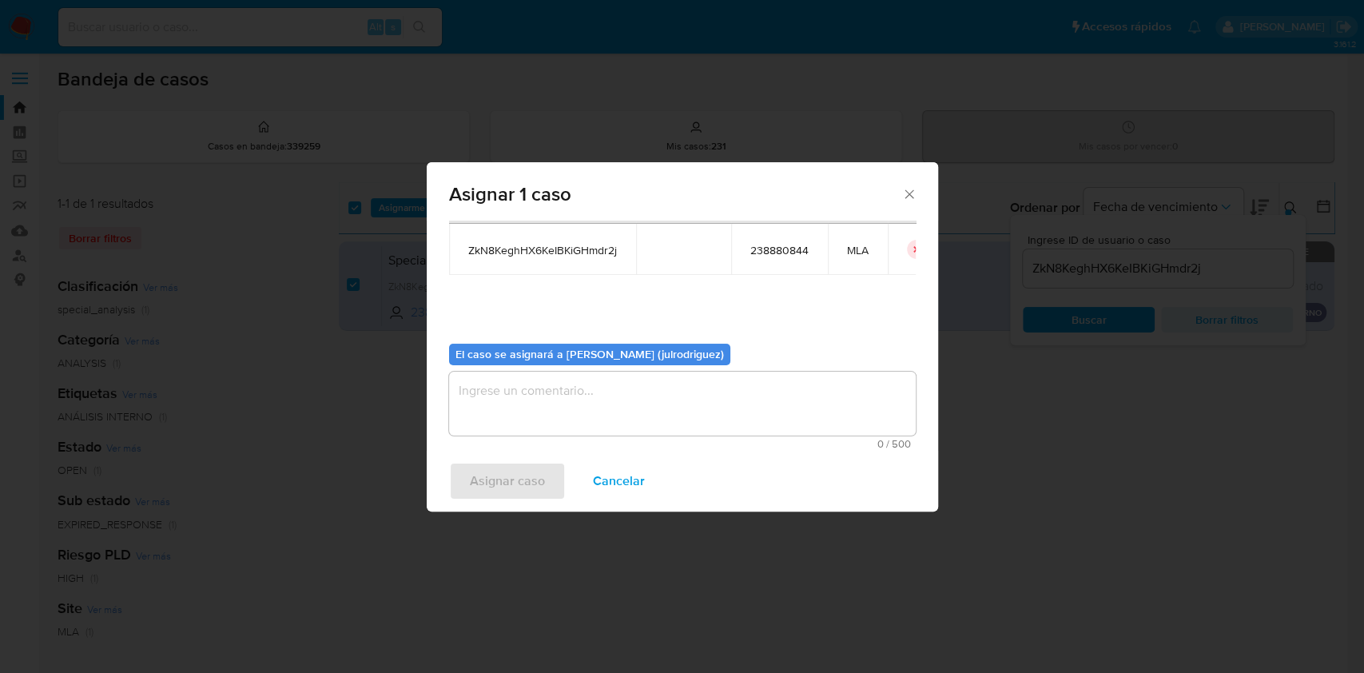
click at [614, 423] on textarea "assign-modal" at bounding box center [682, 403] width 467 height 64
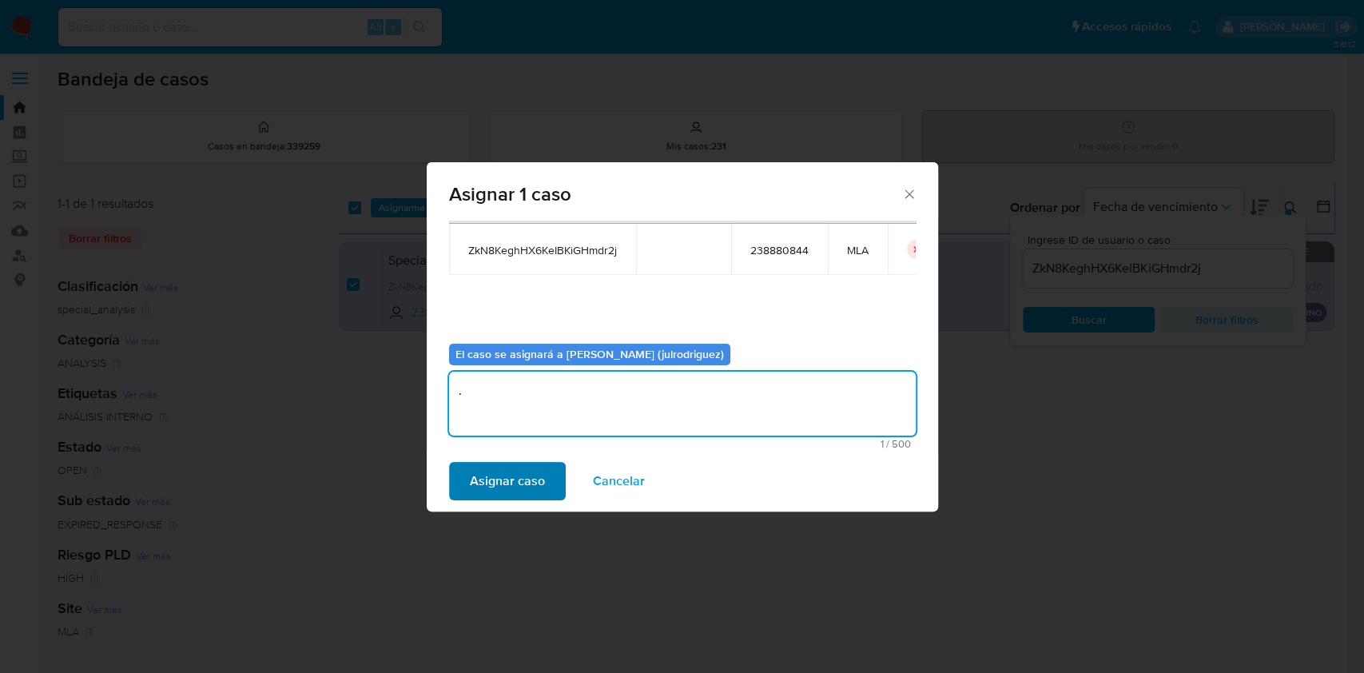
type textarea "."
click at [521, 467] on span "Asignar caso" at bounding box center [507, 480] width 75 height 35
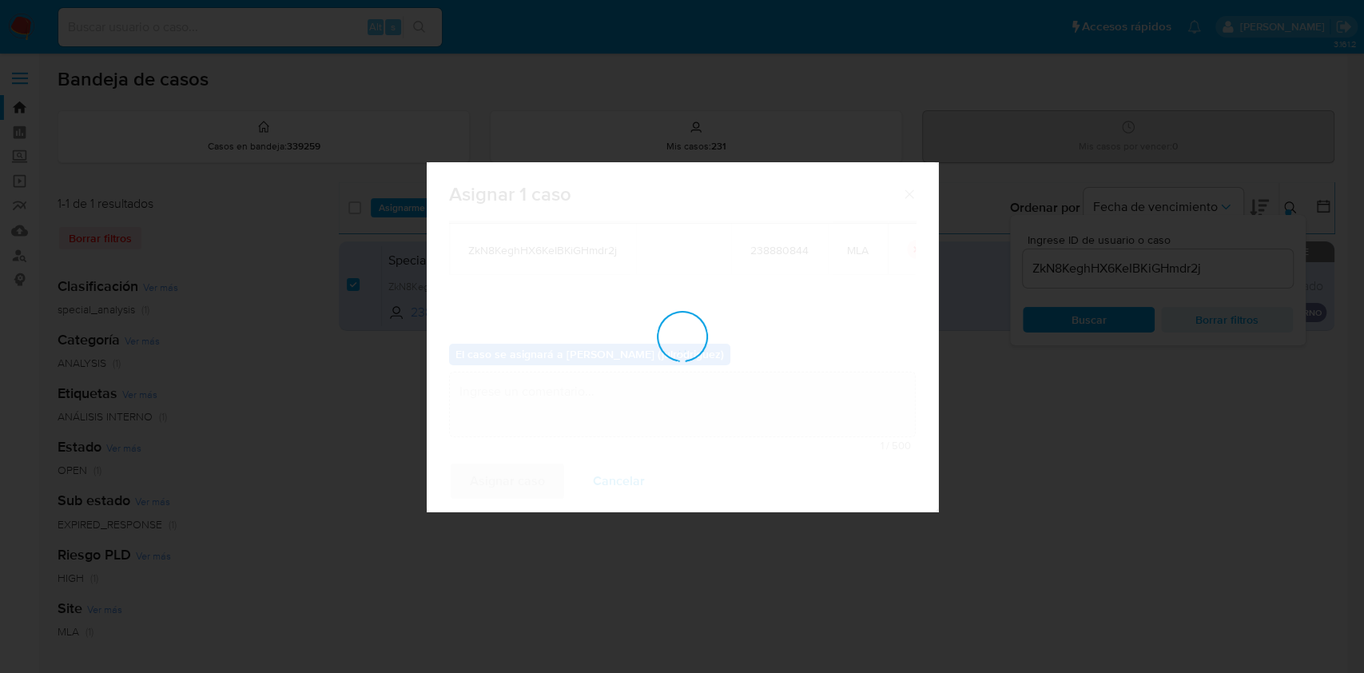
checkbox input "false"
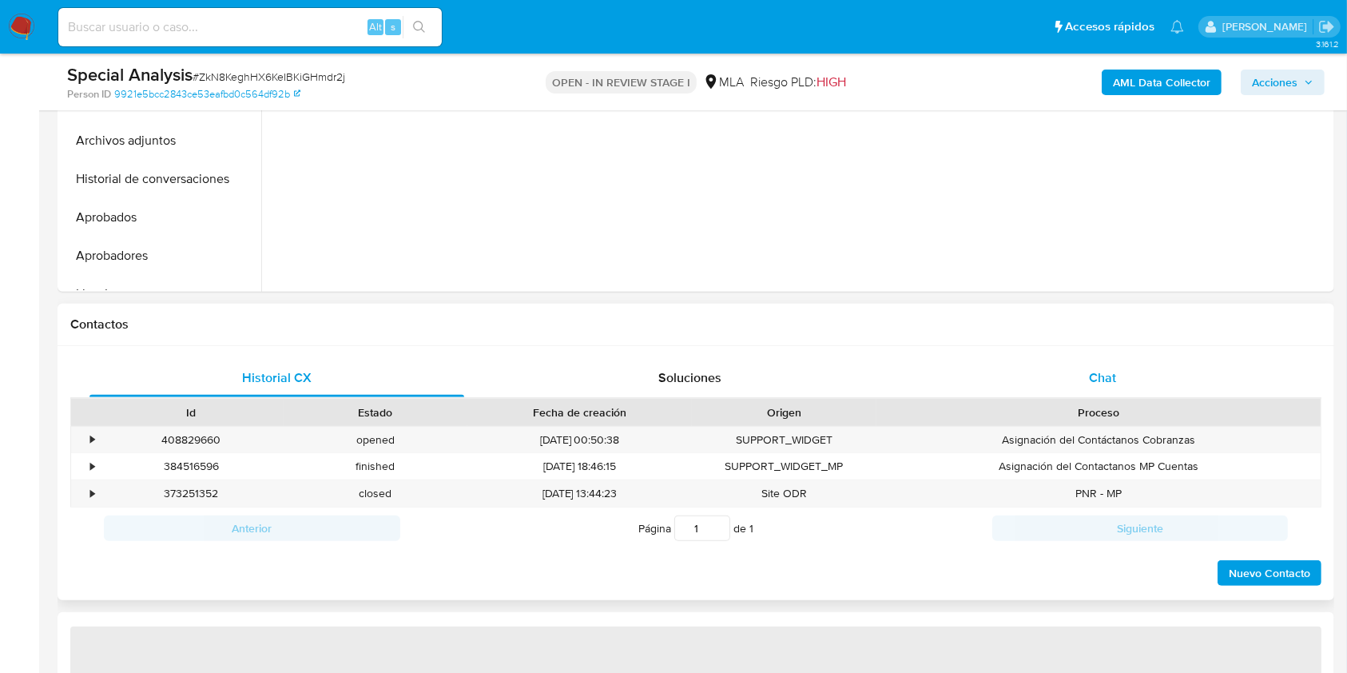
click at [1085, 376] on div "Chat" at bounding box center [1103, 378] width 375 height 38
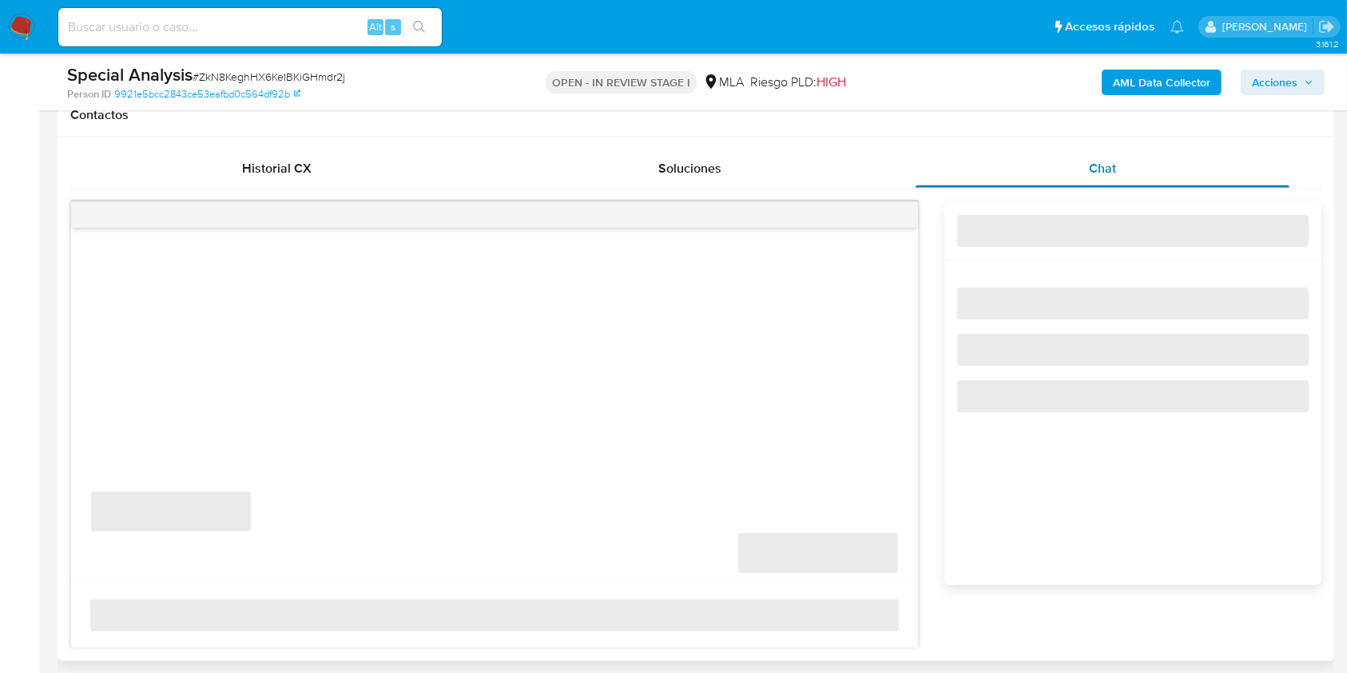
select select "10"
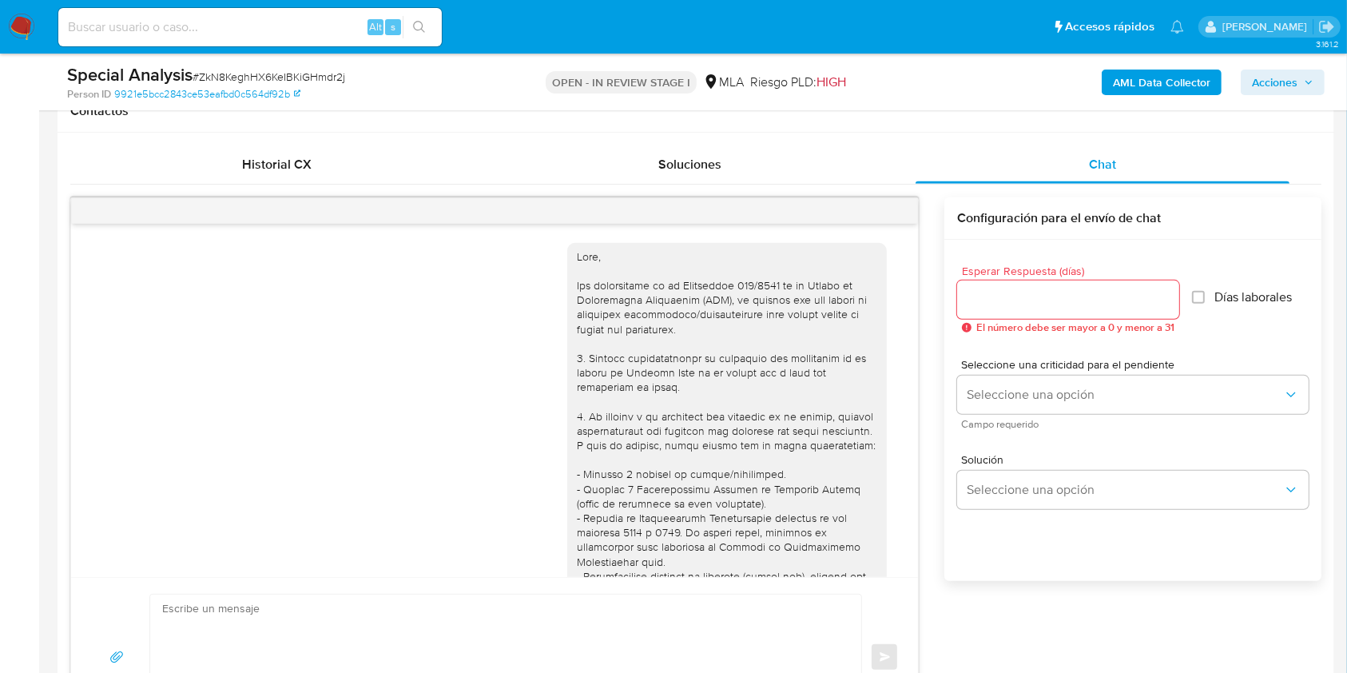
scroll to position [903, 0]
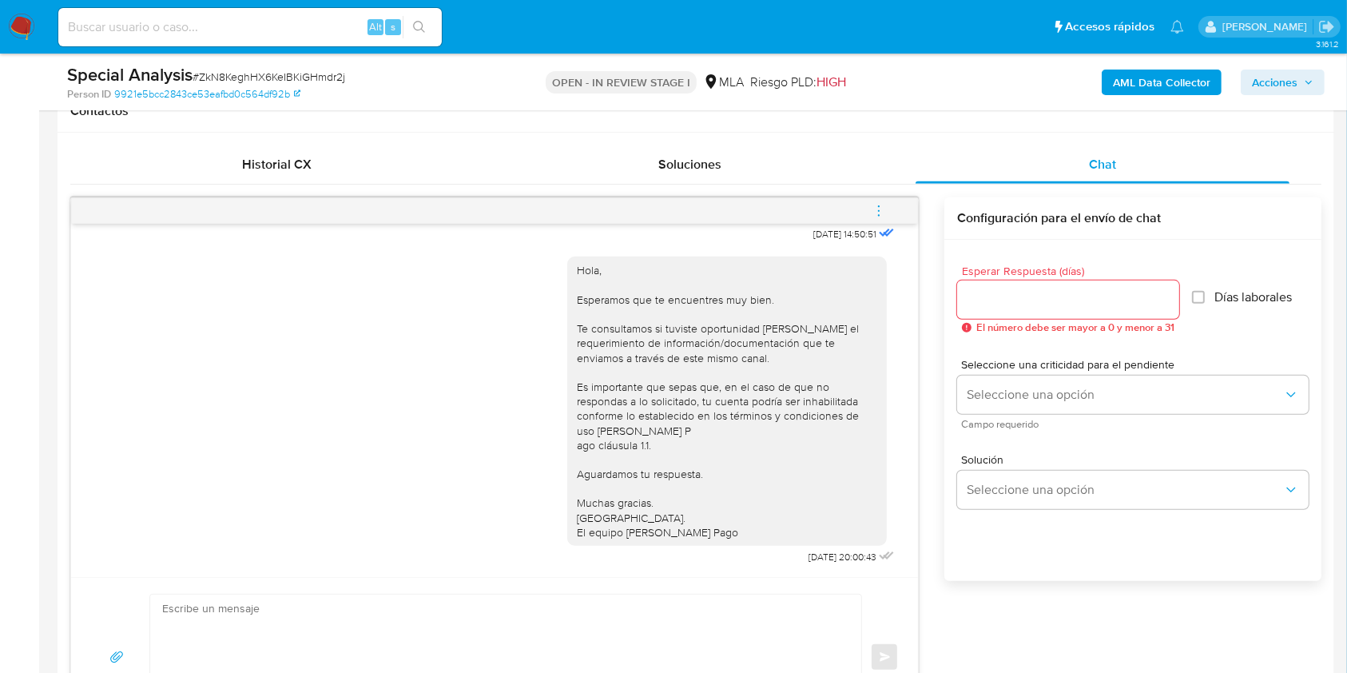
click at [870, 208] on button "menu-action" at bounding box center [878, 211] width 53 height 38
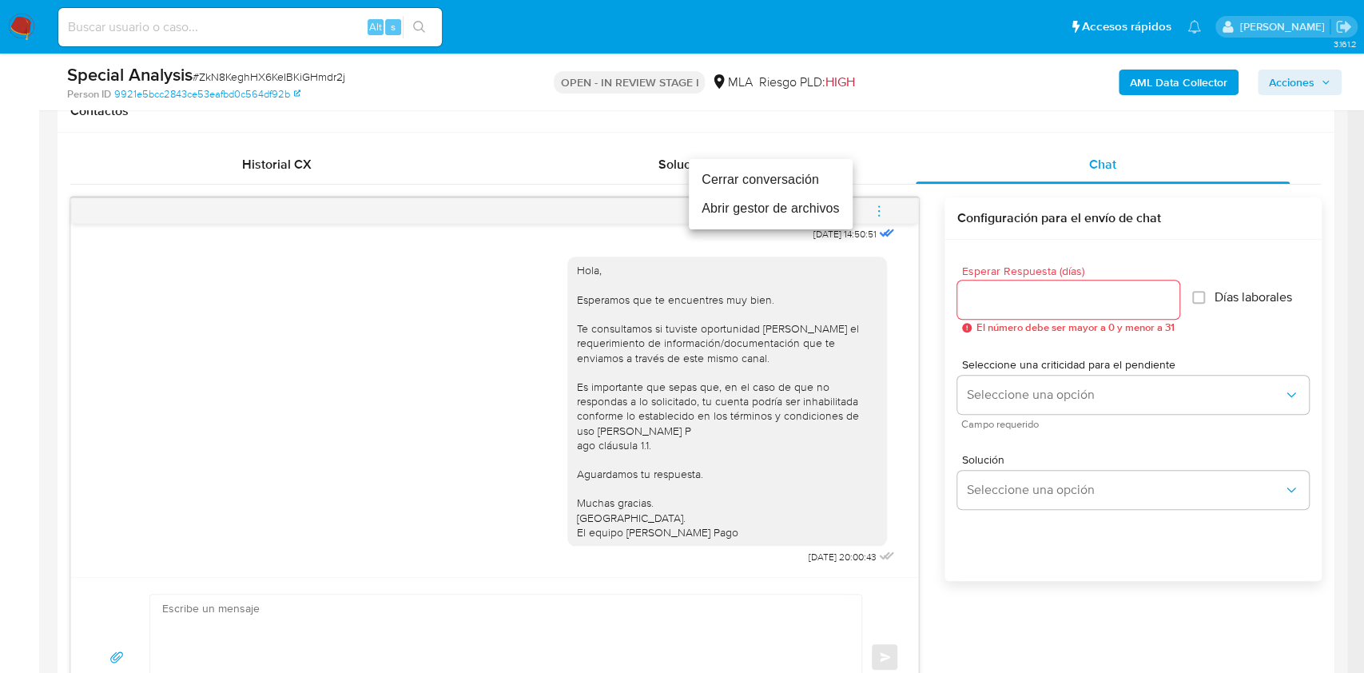
click at [785, 184] on li "Cerrar conversación" at bounding box center [771, 179] width 164 height 29
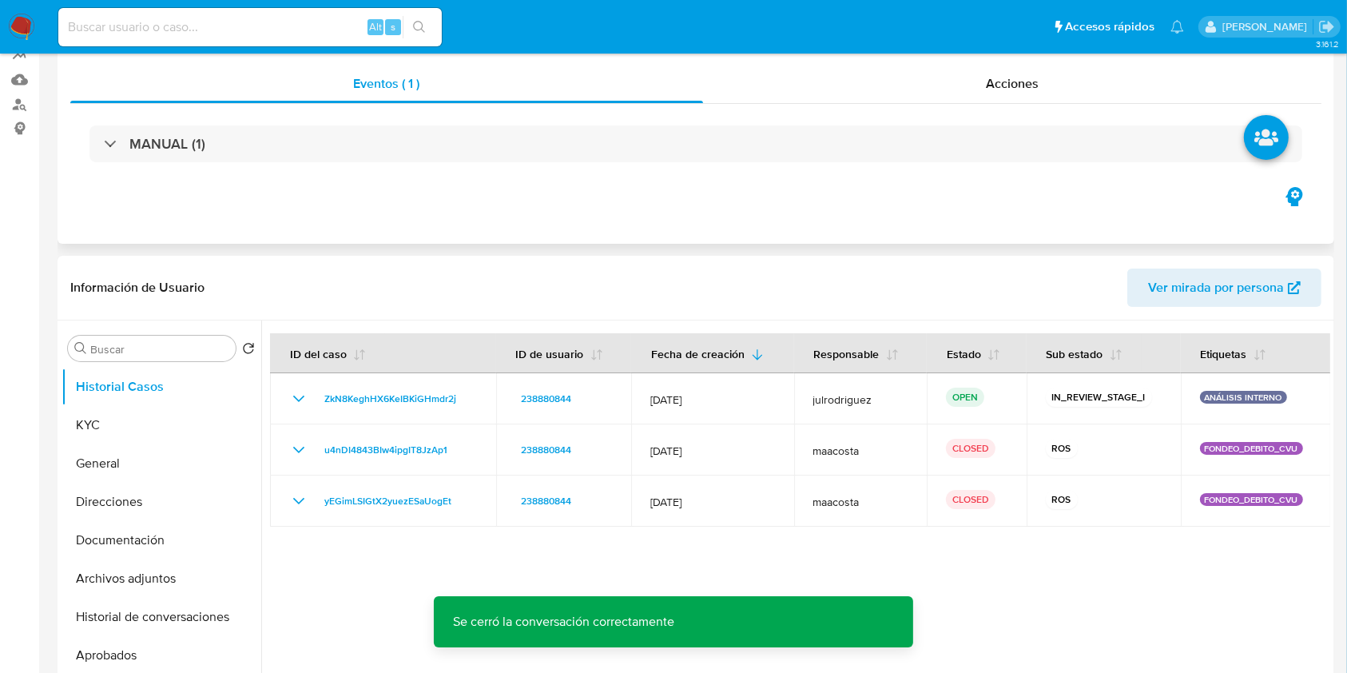
scroll to position [0, 0]
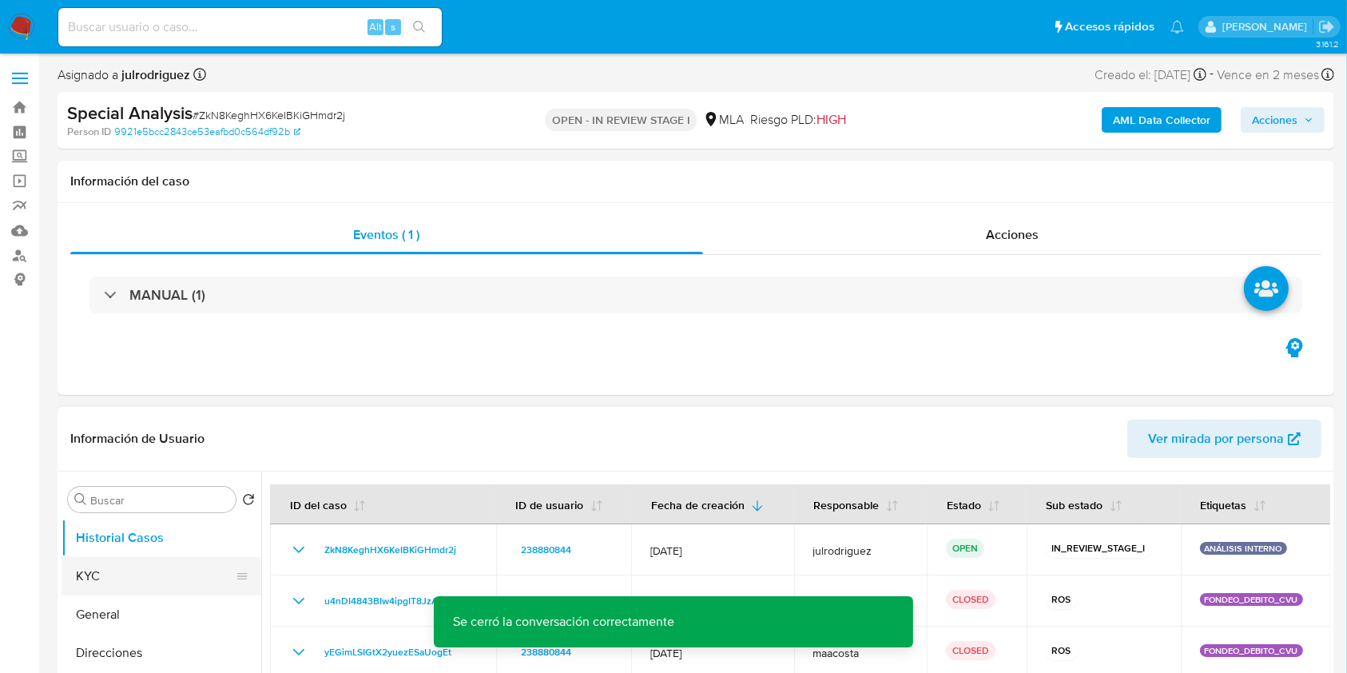
click at [141, 567] on button "KYC" at bounding box center [155, 576] width 187 height 38
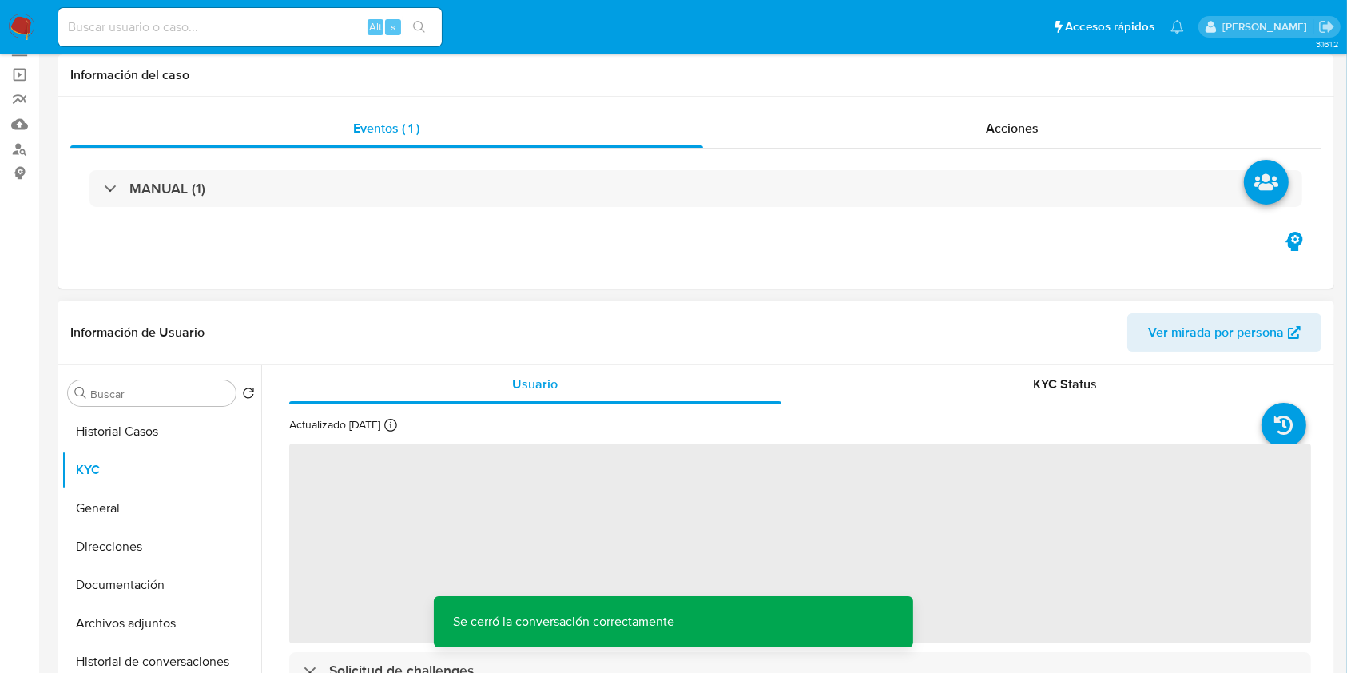
scroll to position [320, 0]
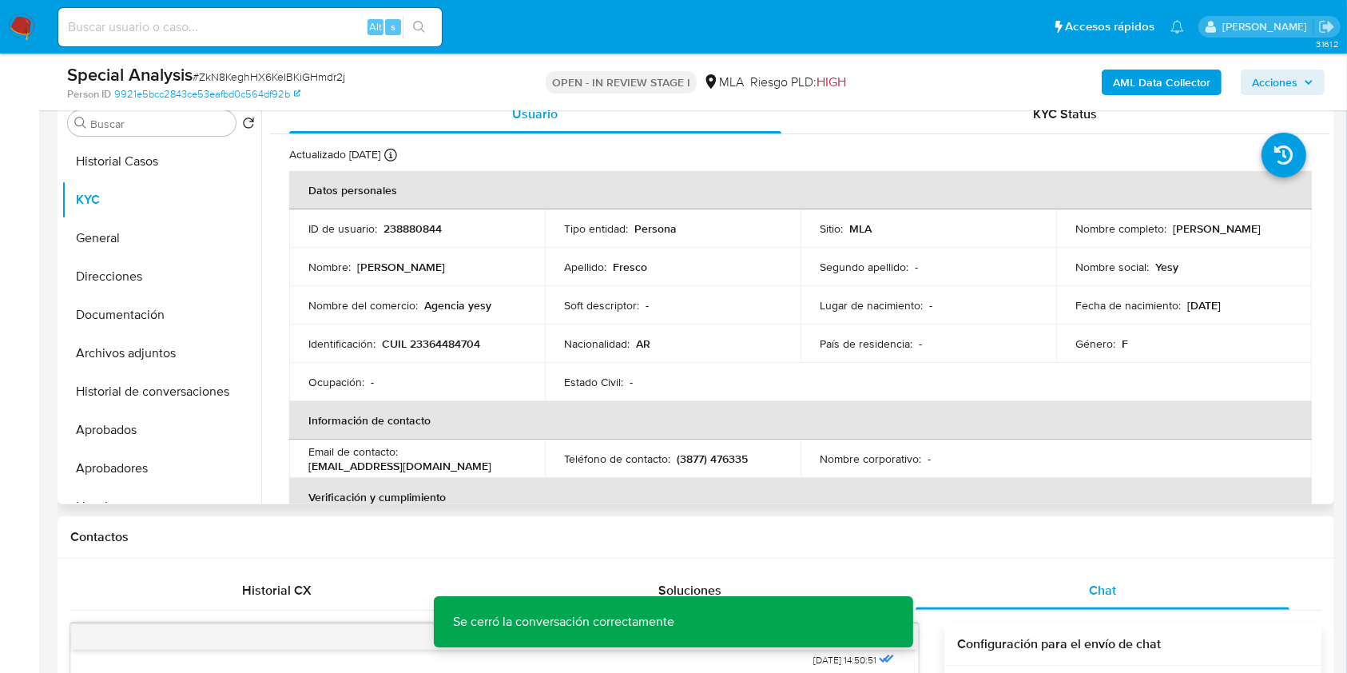
click at [408, 226] on p "238880844" at bounding box center [412, 228] width 58 height 14
copy p "238880844"
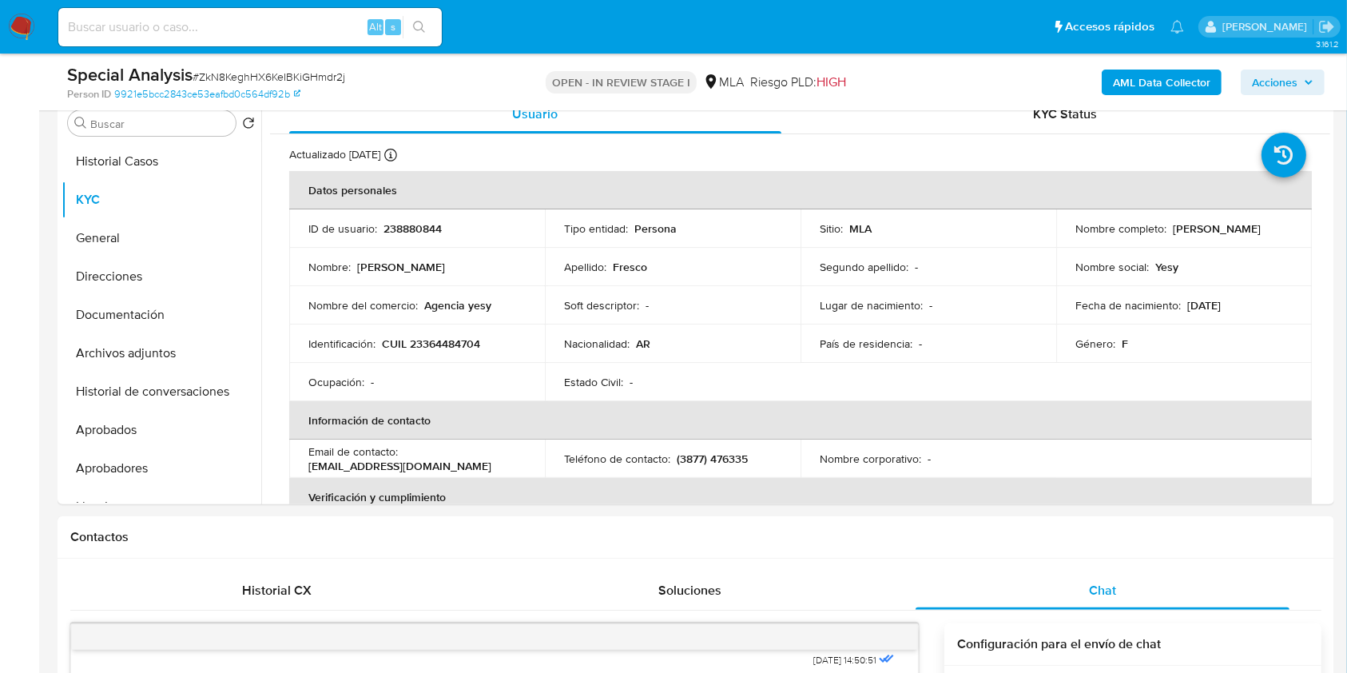
click at [235, 76] on span "# ZkN8KeghHX6KeIBKiGHmdr2j" at bounding box center [269, 77] width 153 height 16
copy span "ZkN8KeghHX6KeIBKiGHmdr2j"
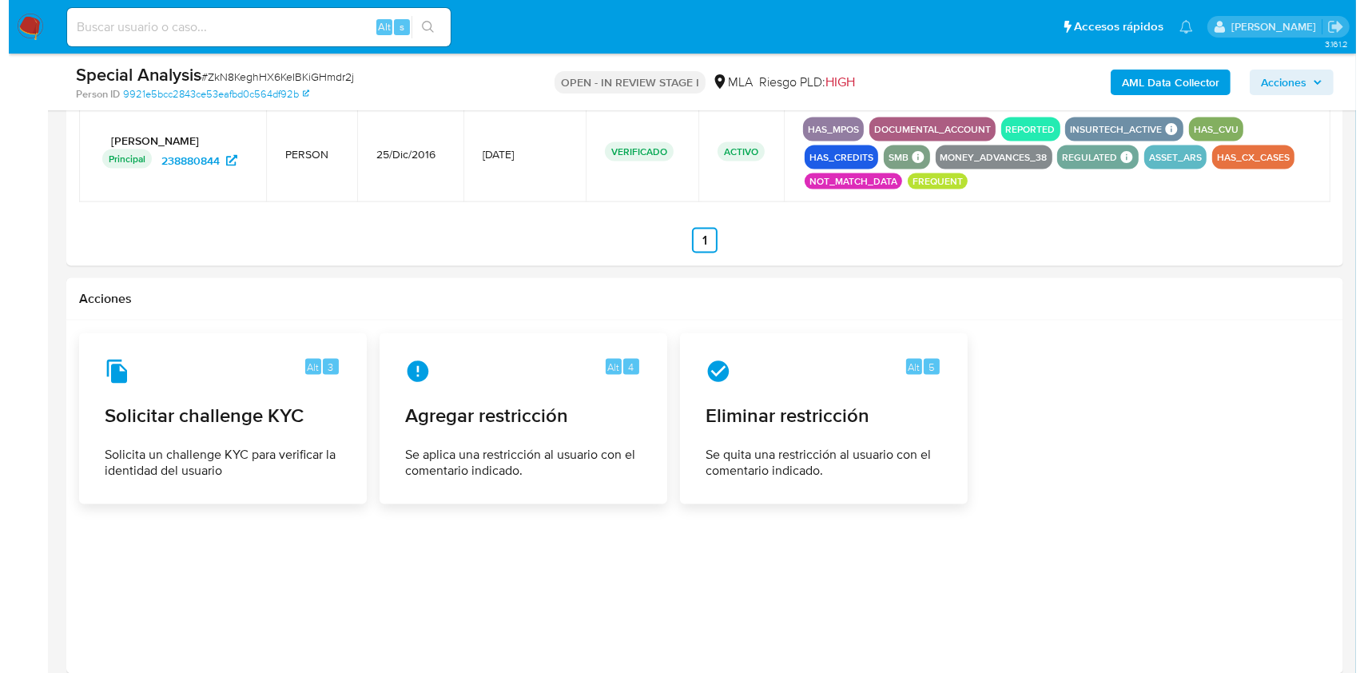
scroll to position [2520, 0]
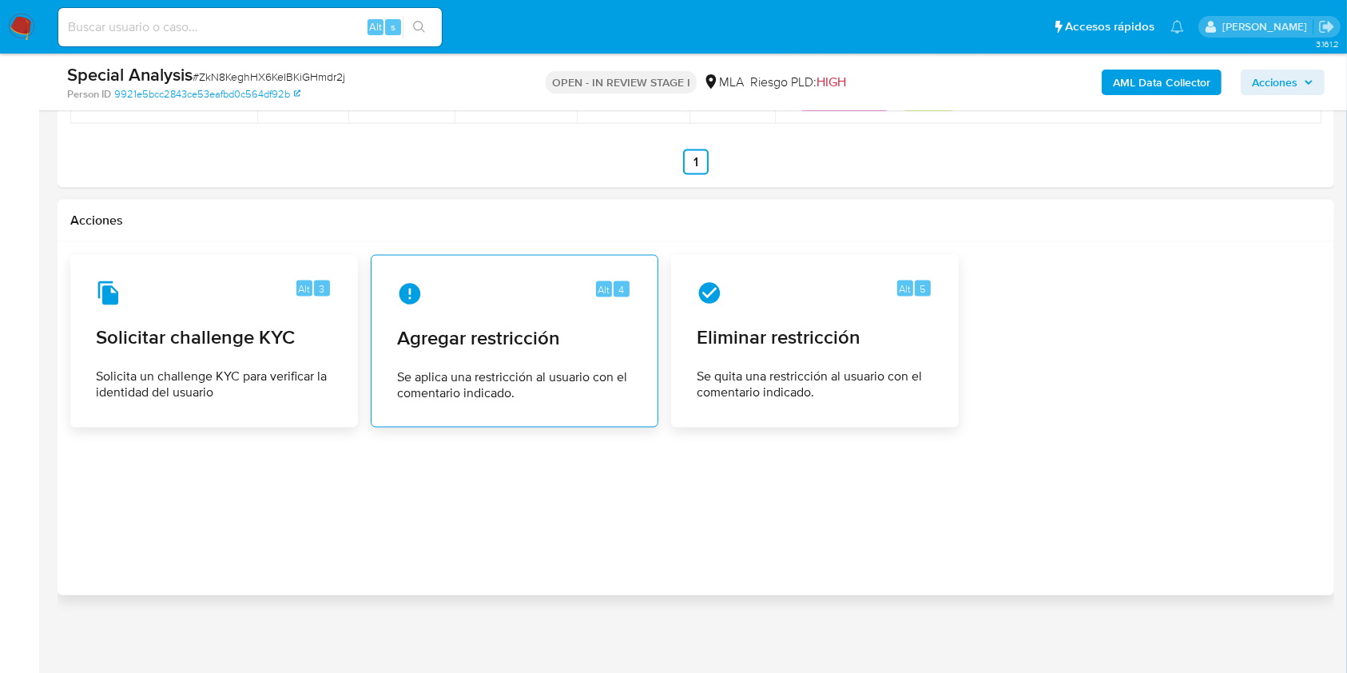
click at [535, 326] on span "Agregar restricción" at bounding box center [514, 338] width 235 height 24
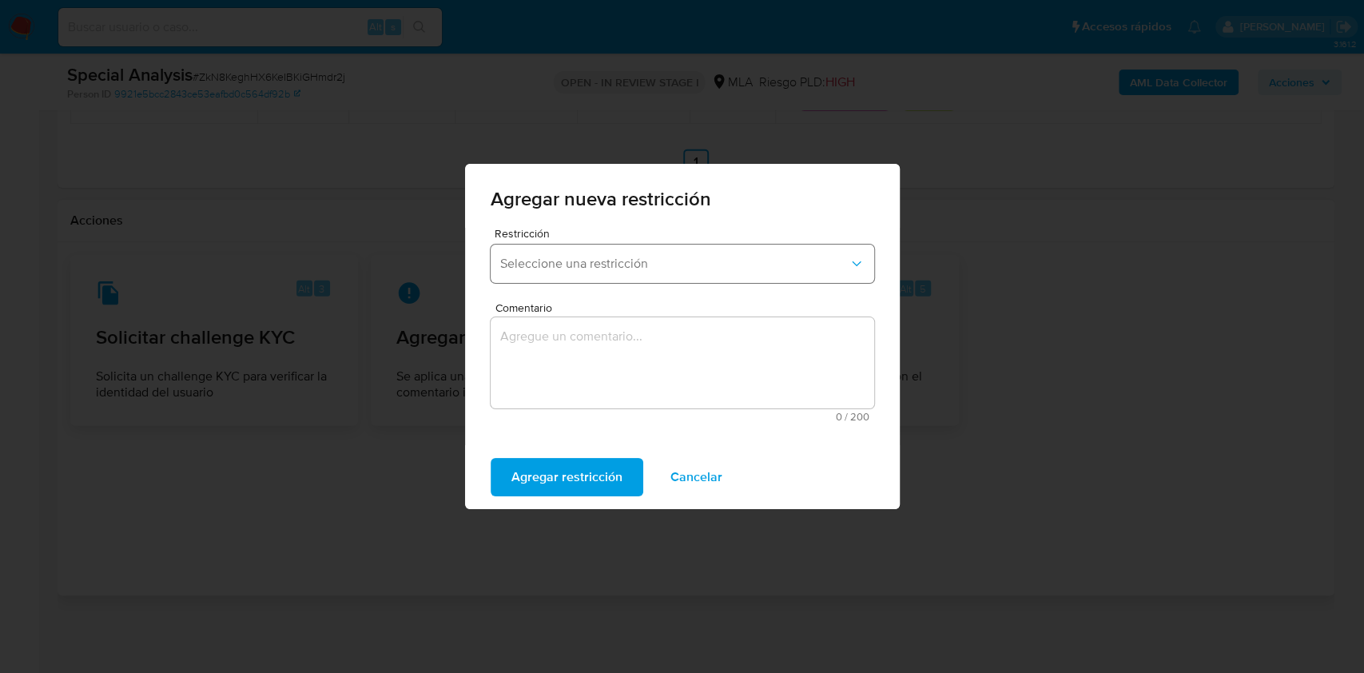
click at [591, 266] on span "Seleccione una restricción" at bounding box center [674, 264] width 348 height 16
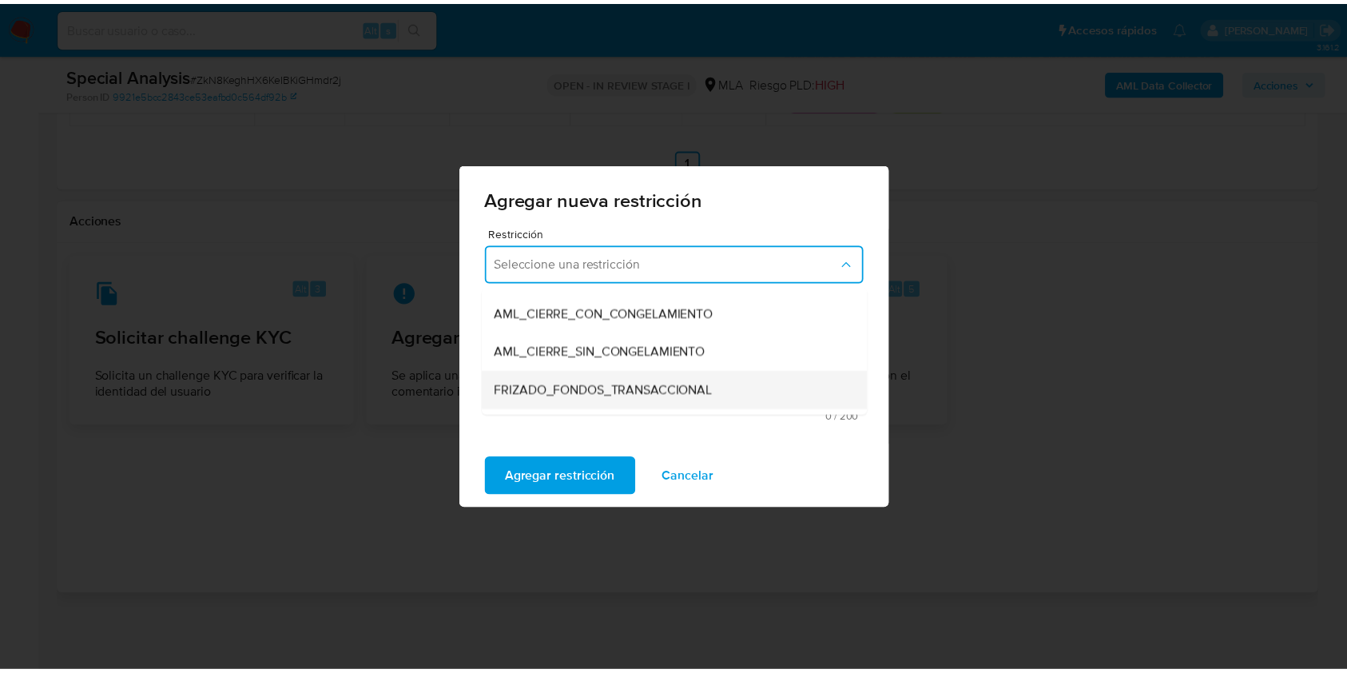
scroll to position [213, 0]
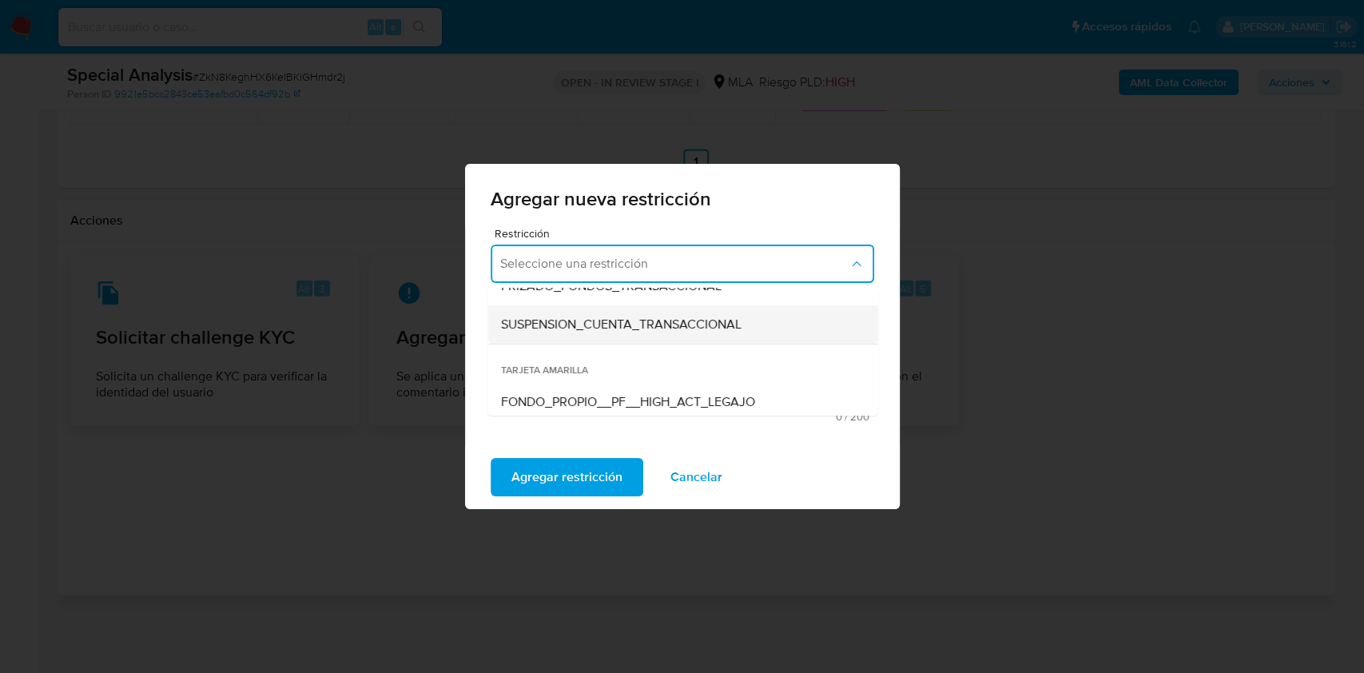
click at [630, 327] on span "SUSPENSION_CUENTA_TRANSACCIONAL" at bounding box center [620, 324] width 240 height 16
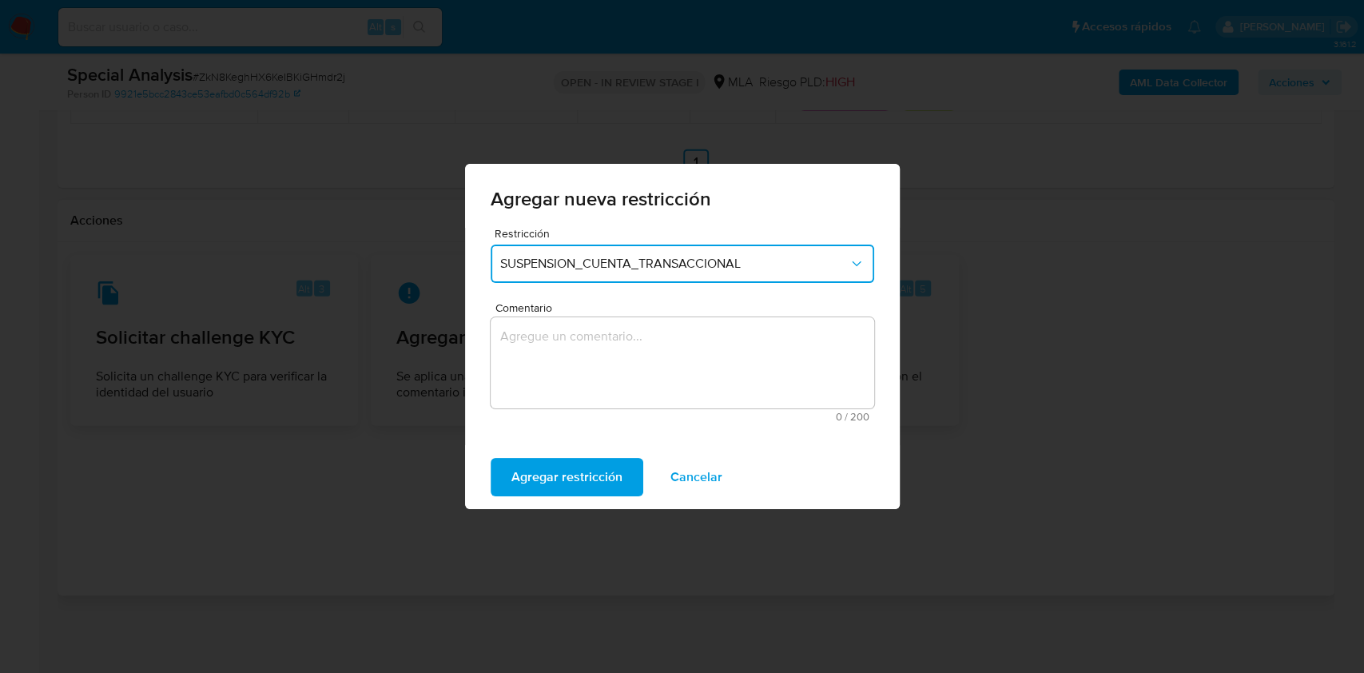
click at [645, 366] on textarea "Comentario" at bounding box center [682, 362] width 383 height 91
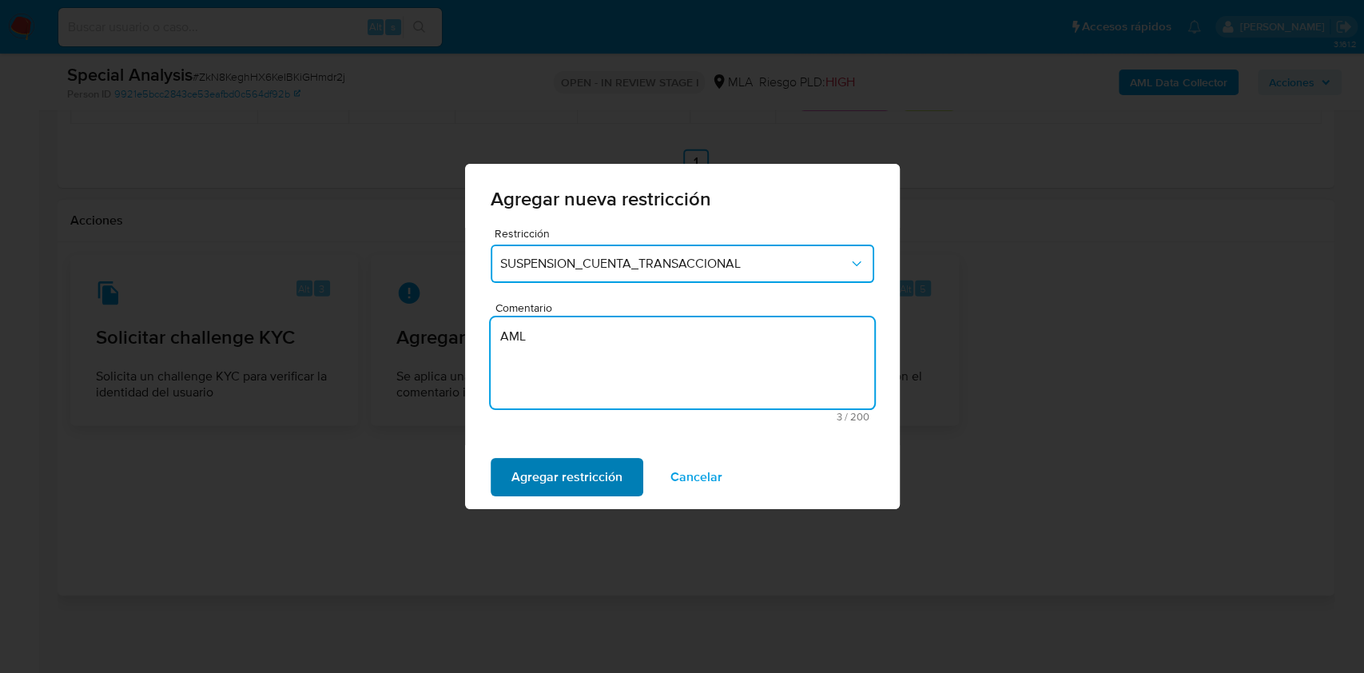
type textarea "AML"
click at [620, 475] on button "Agregar restricción" at bounding box center [567, 477] width 153 height 38
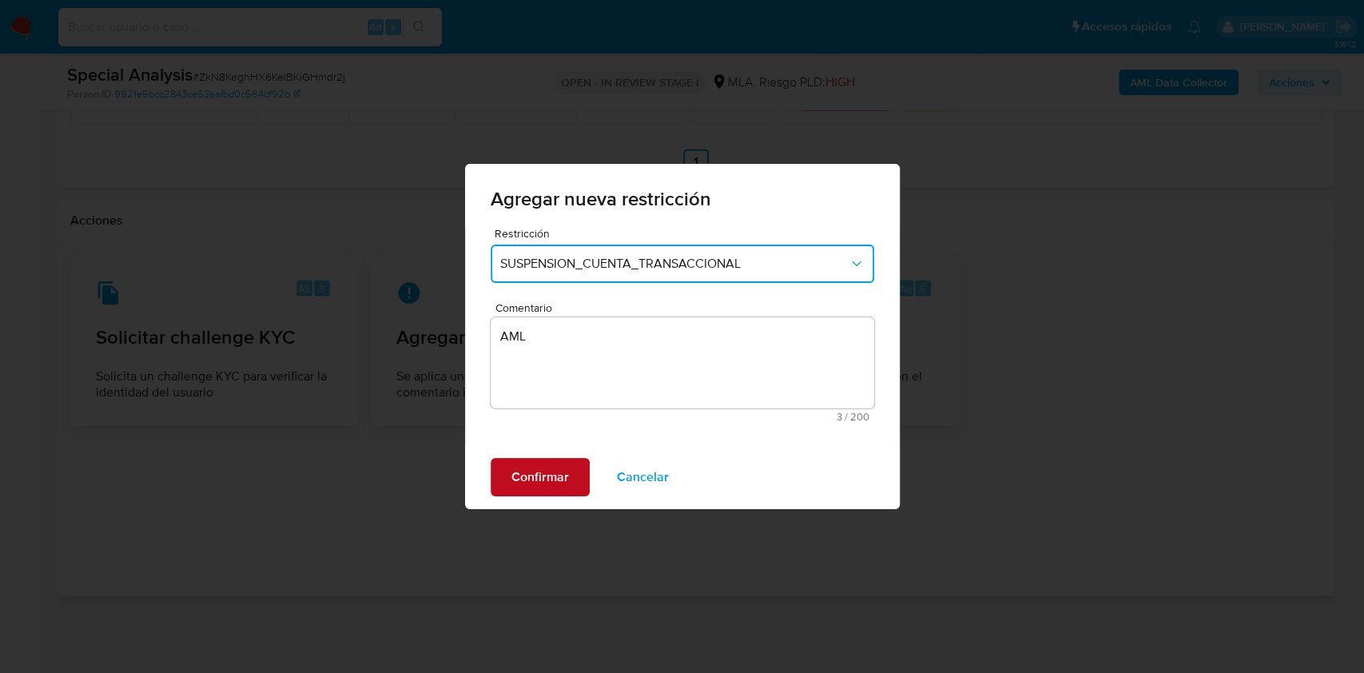
click at [558, 476] on span "Confirmar" at bounding box center [540, 476] width 58 height 35
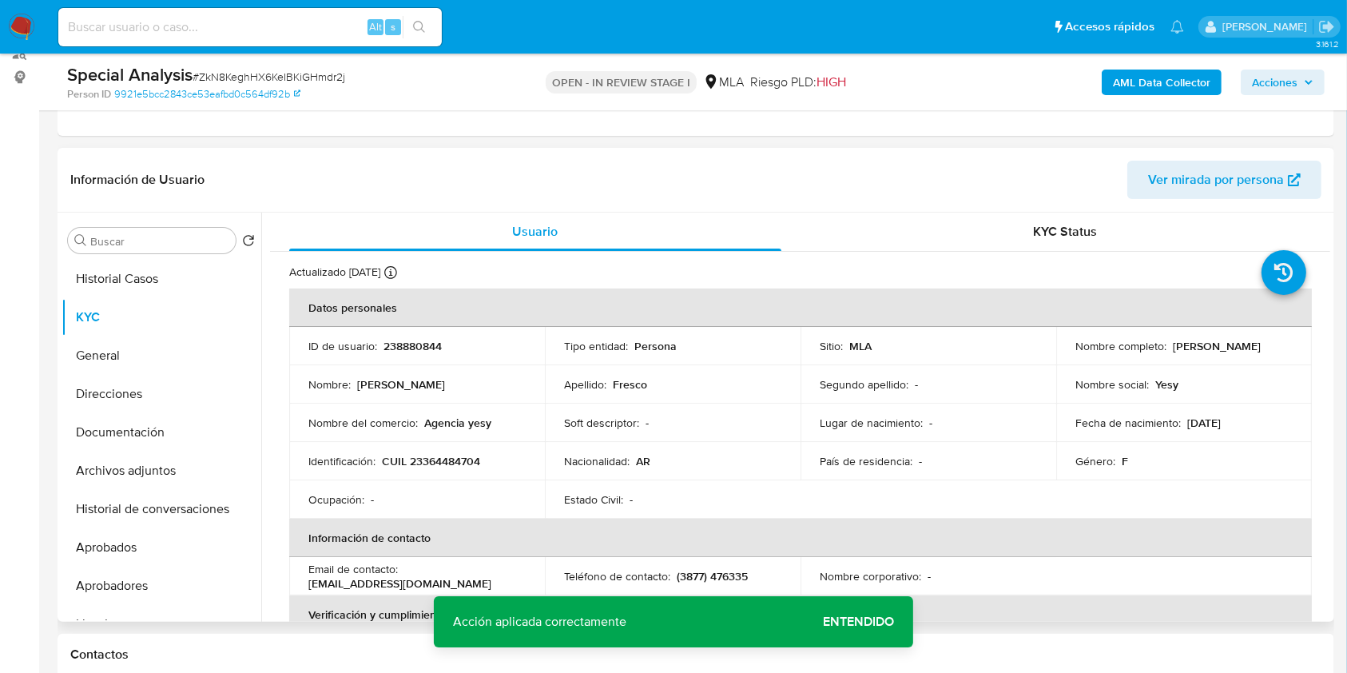
scroll to position [70, 0]
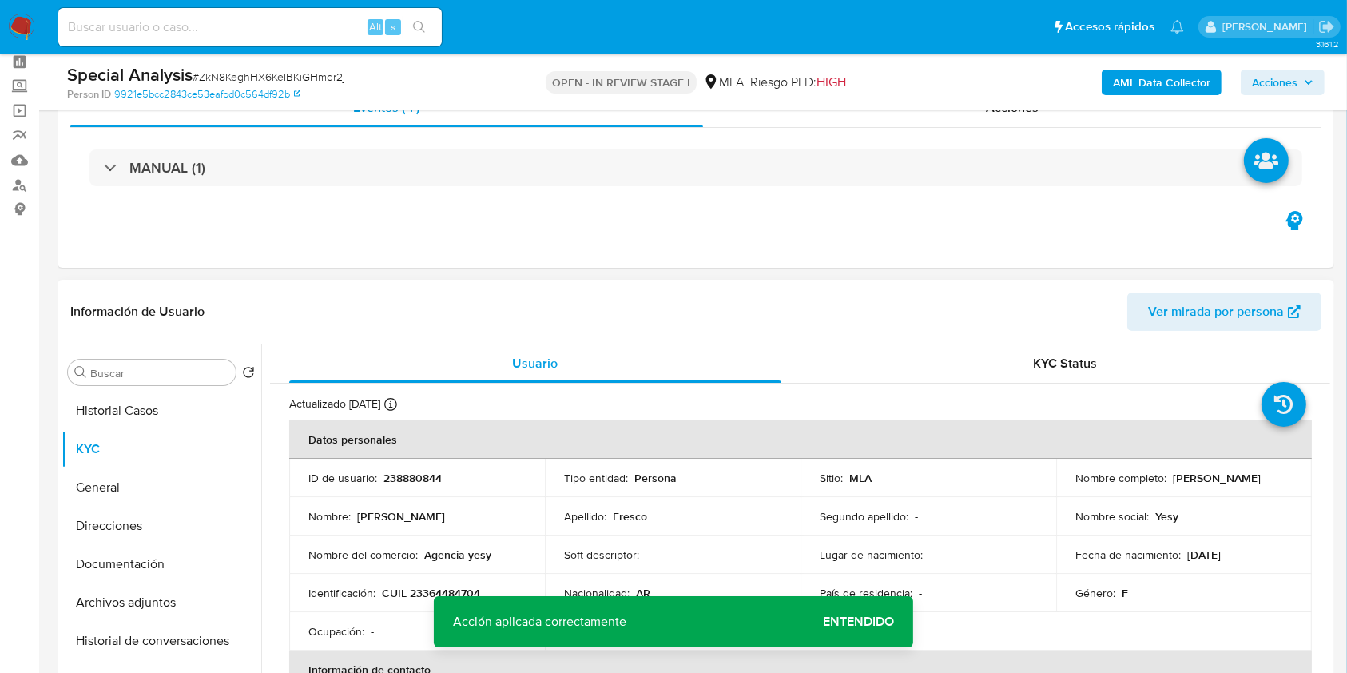
drag, startPoint x: 1167, startPoint y: 473, endPoint x: 1295, endPoint y: 484, distance: 128.3
click at [1295, 484] on td "Nombre completo : Yesica Yanina Fresco" at bounding box center [1184, 478] width 256 height 38
copy p "Yesica Yanina Fresco"
click at [119, 566] on button "Documentación" at bounding box center [155, 564] width 187 height 38
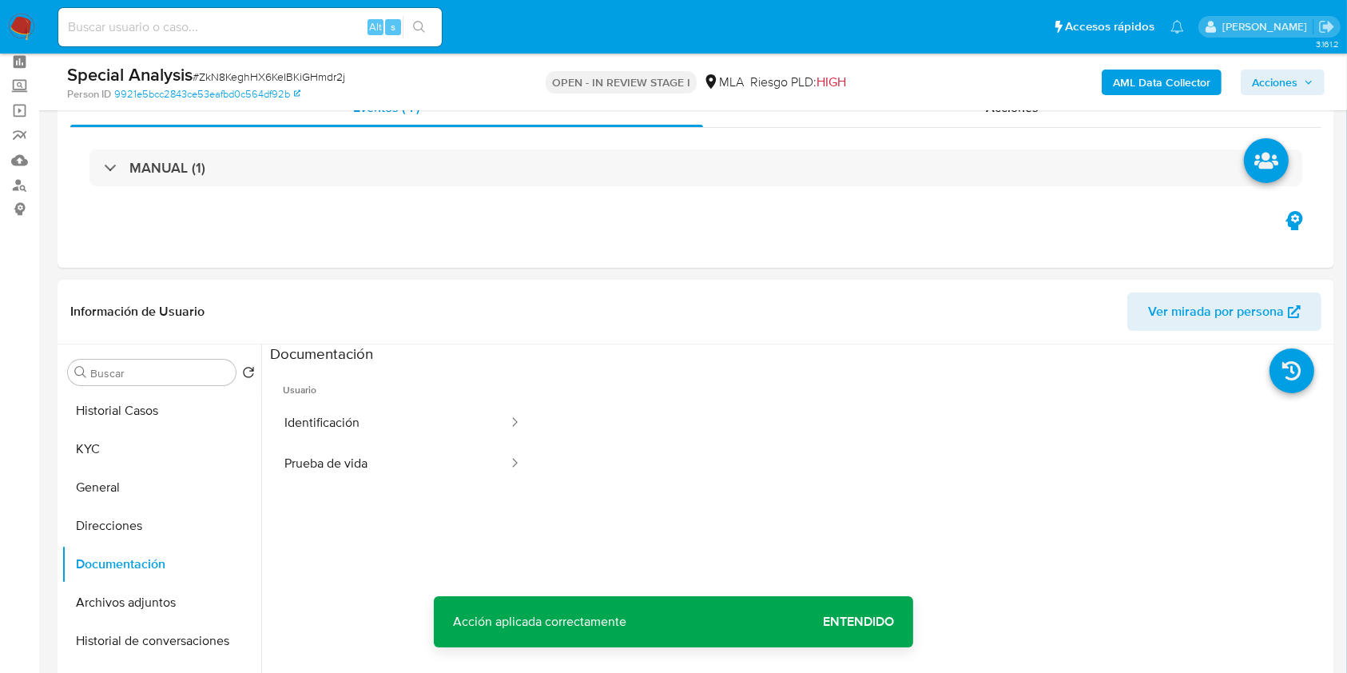
click at [1122, 86] on b "AML Data Collector" at bounding box center [1161, 83] width 97 height 26
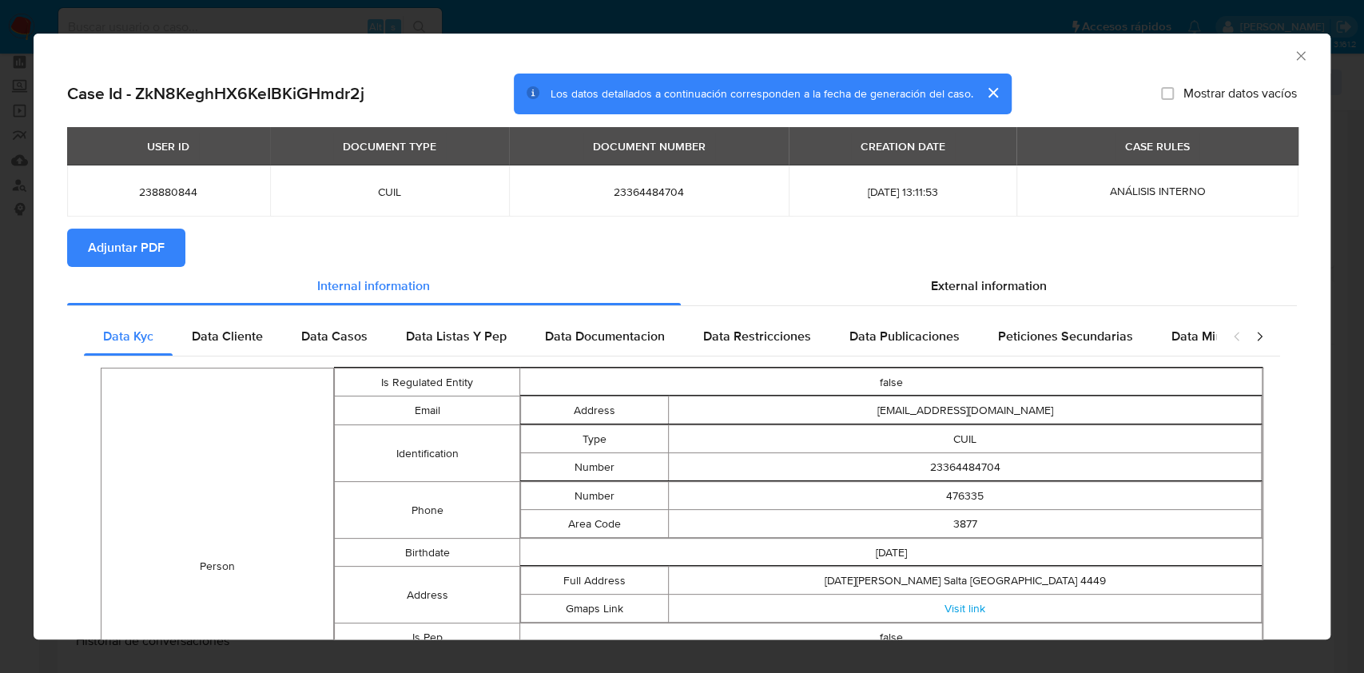
click at [160, 257] on span "Adjuntar PDF" at bounding box center [126, 247] width 77 height 35
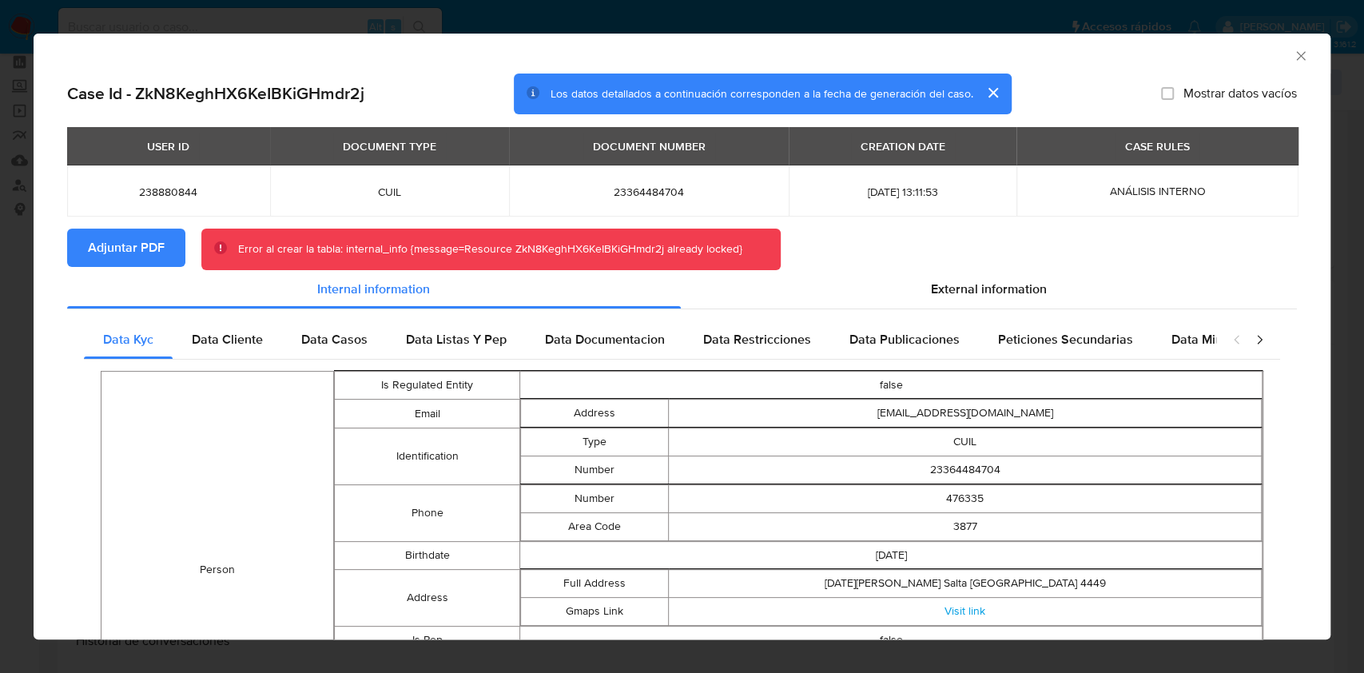
click at [1293, 58] on icon "Cerrar ventana" at bounding box center [1301, 56] width 16 height 16
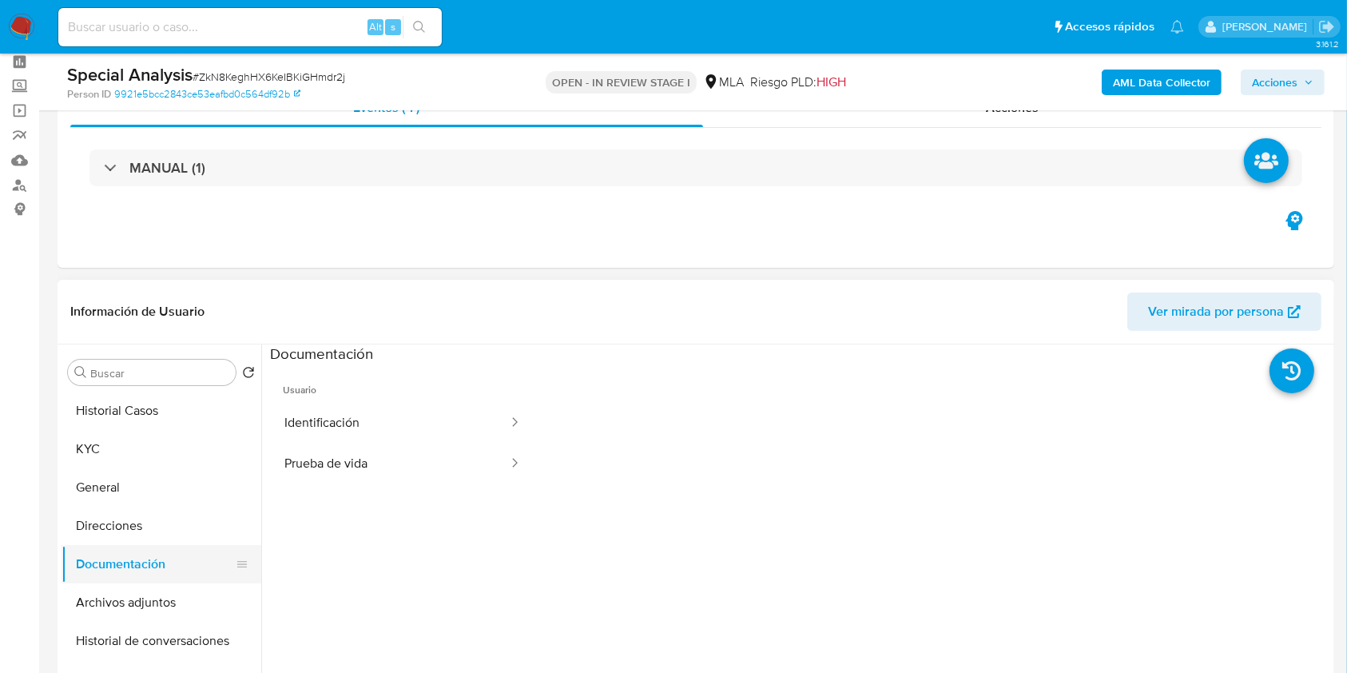
drag, startPoint x: 157, startPoint y: 530, endPoint x: 148, endPoint y: 546, distance: 17.5
click at [156, 531] on button "Direcciones" at bounding box center [162, 525] width 200 height 38
click at [143, 555] on button "Documentación" at bounding box center [155, 564] width 187 height 38
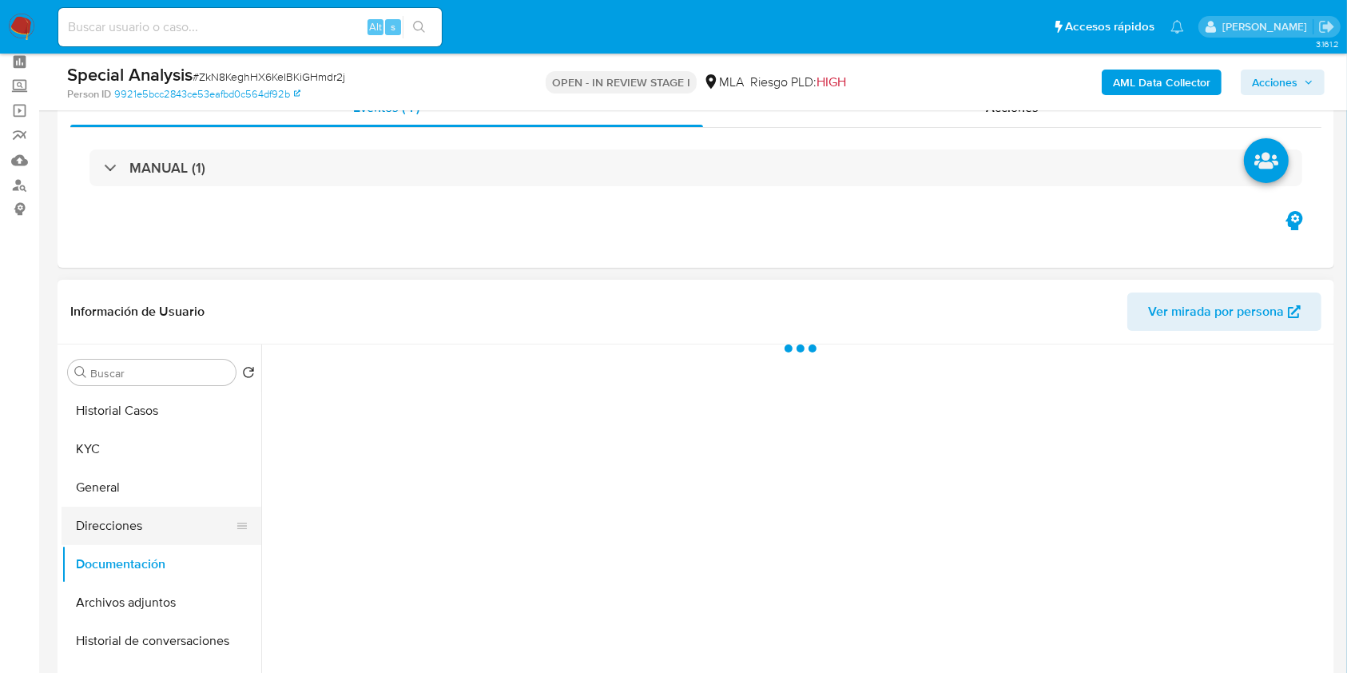
click at [159, 534] on button "Direcciones" at bounding box center [155, 525] width 187 height 38
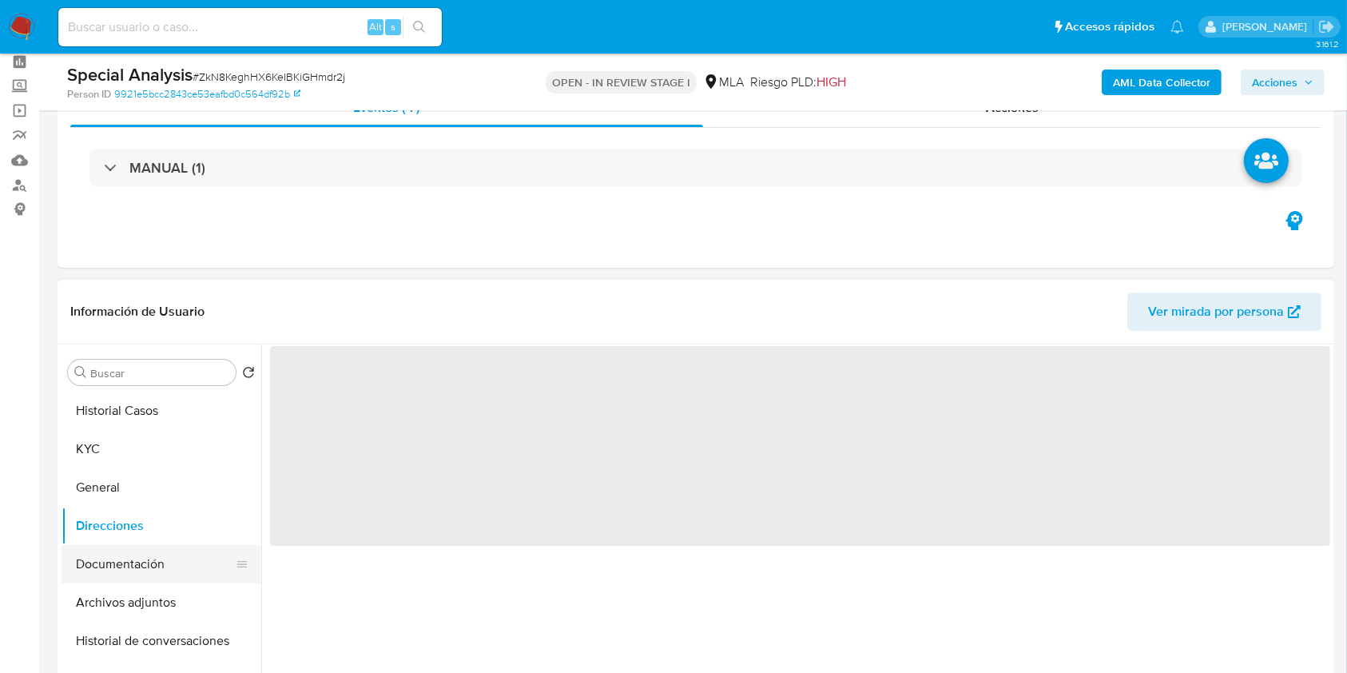
click at [153, 571] on button "Documentación" at bounding box center [155, 564] width 187 height 38
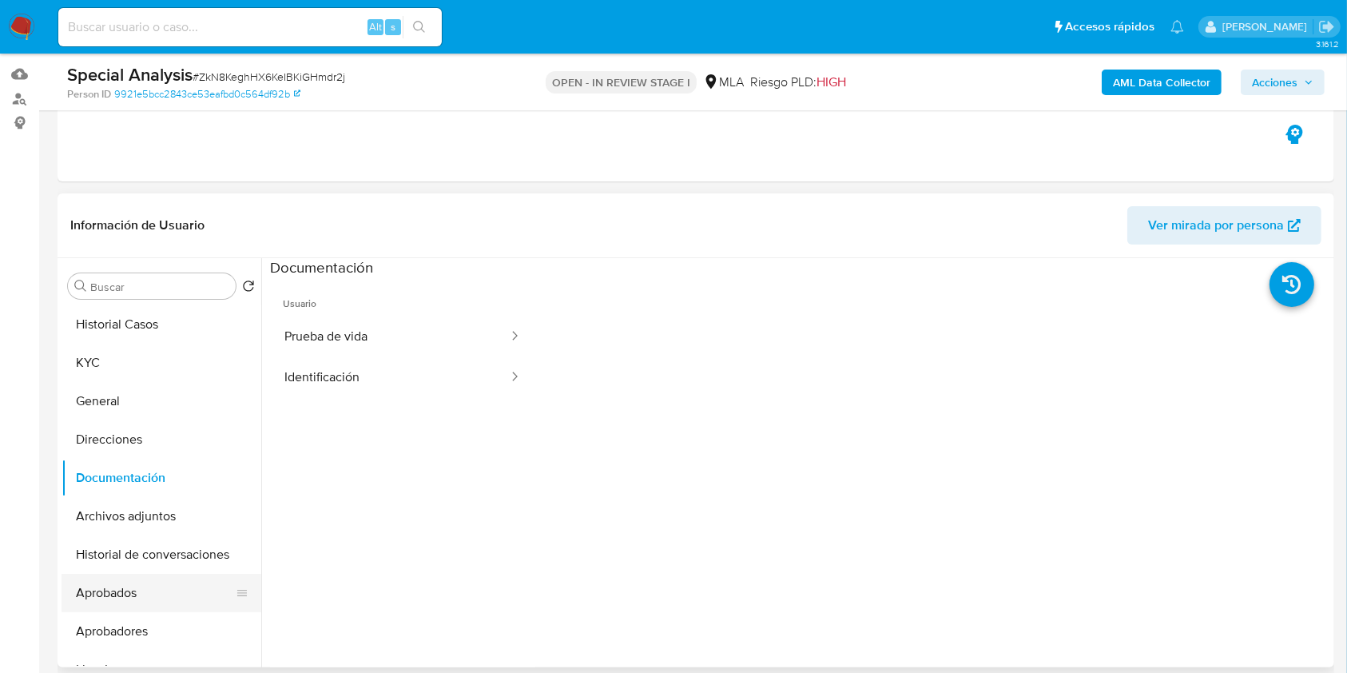
scroll to position [177, 0]
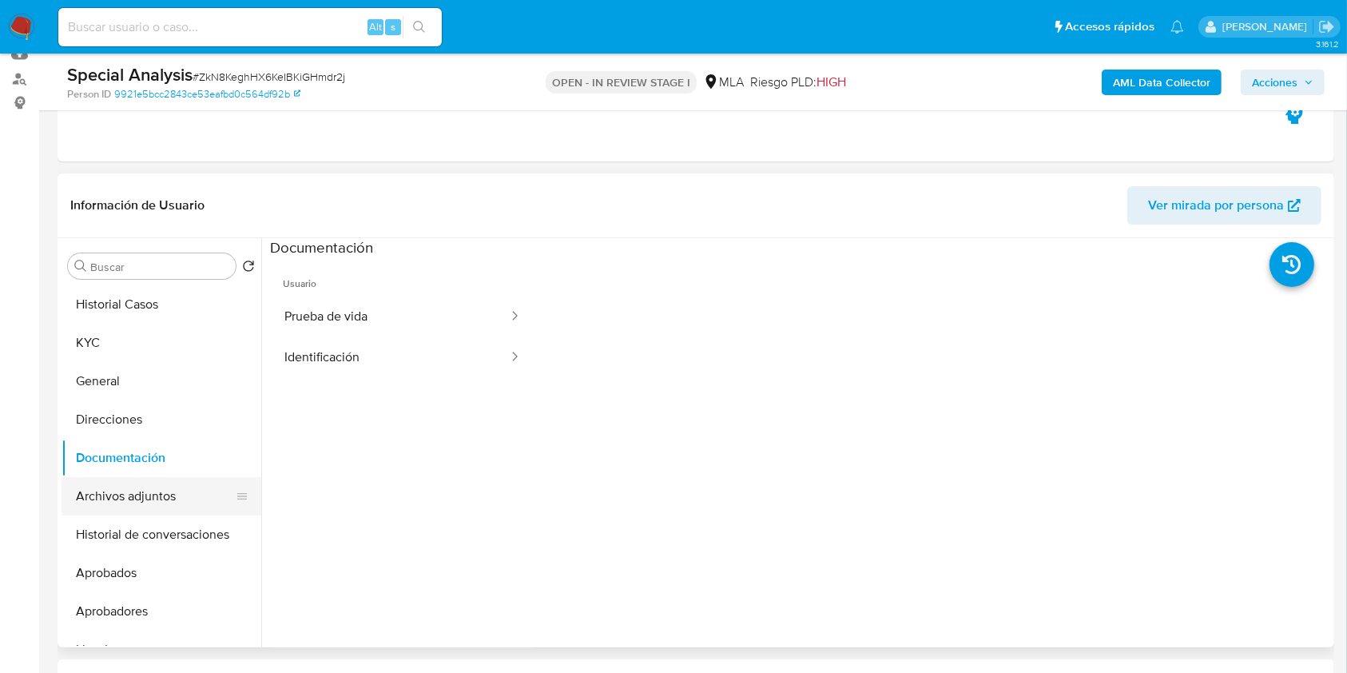
click at [150, 502] on button "Archivos adjuntos" at bounding box center [155, 496] width 187 height 38
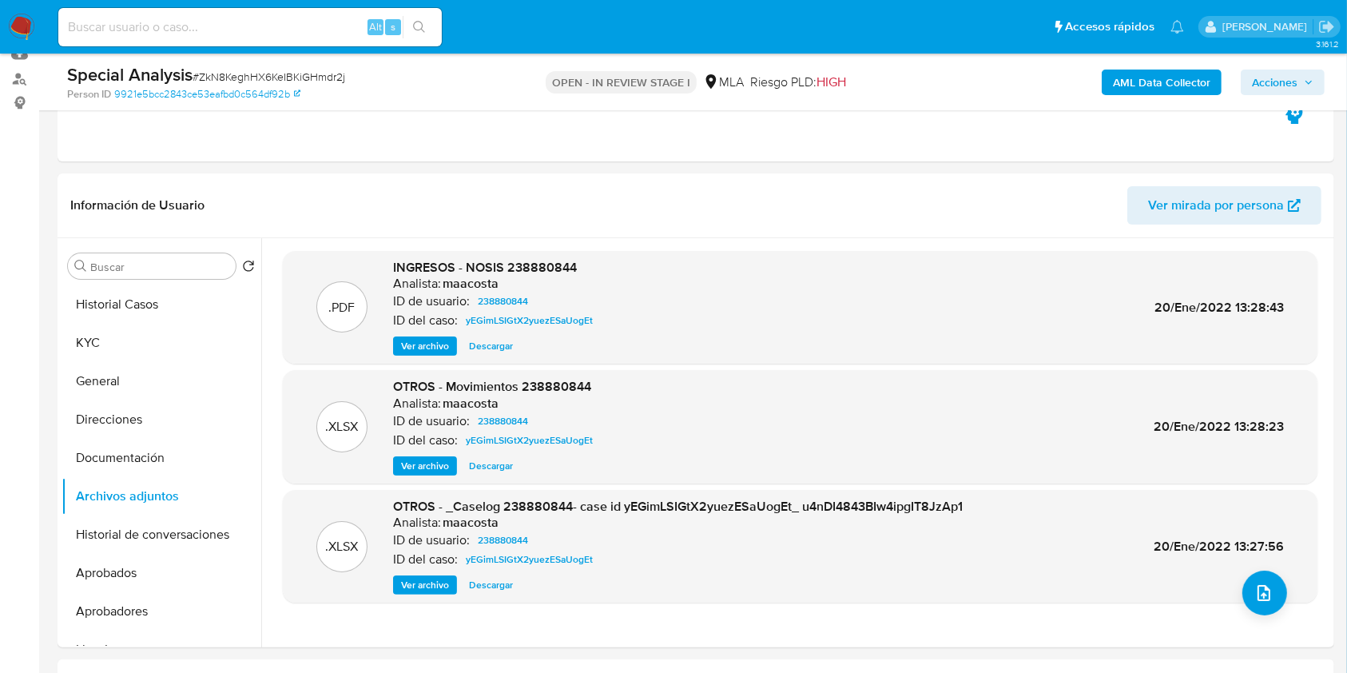
click at [1133, 73] on b "AML Data Collector" at bounding box center [1161, 83] width 97 height 26
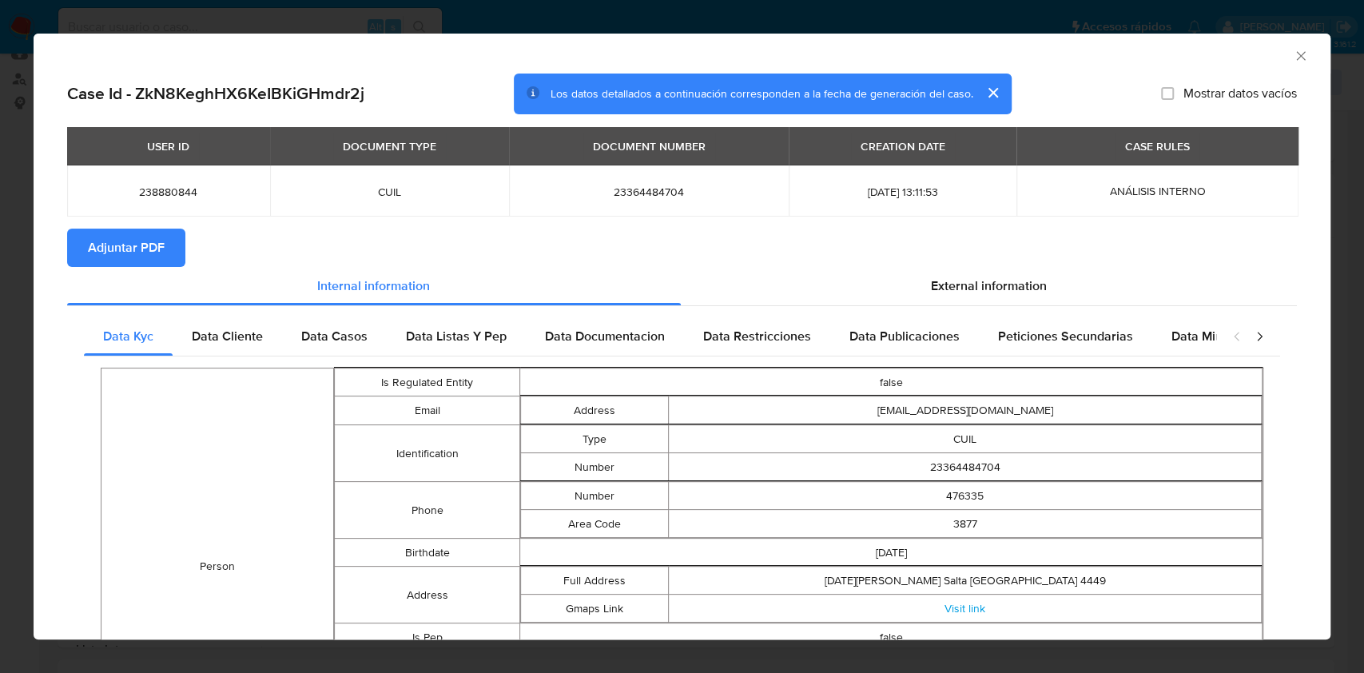
click at [161, 261] on span "Adjuntar PDF" at bounding box center [126, 247] width 77 height 35
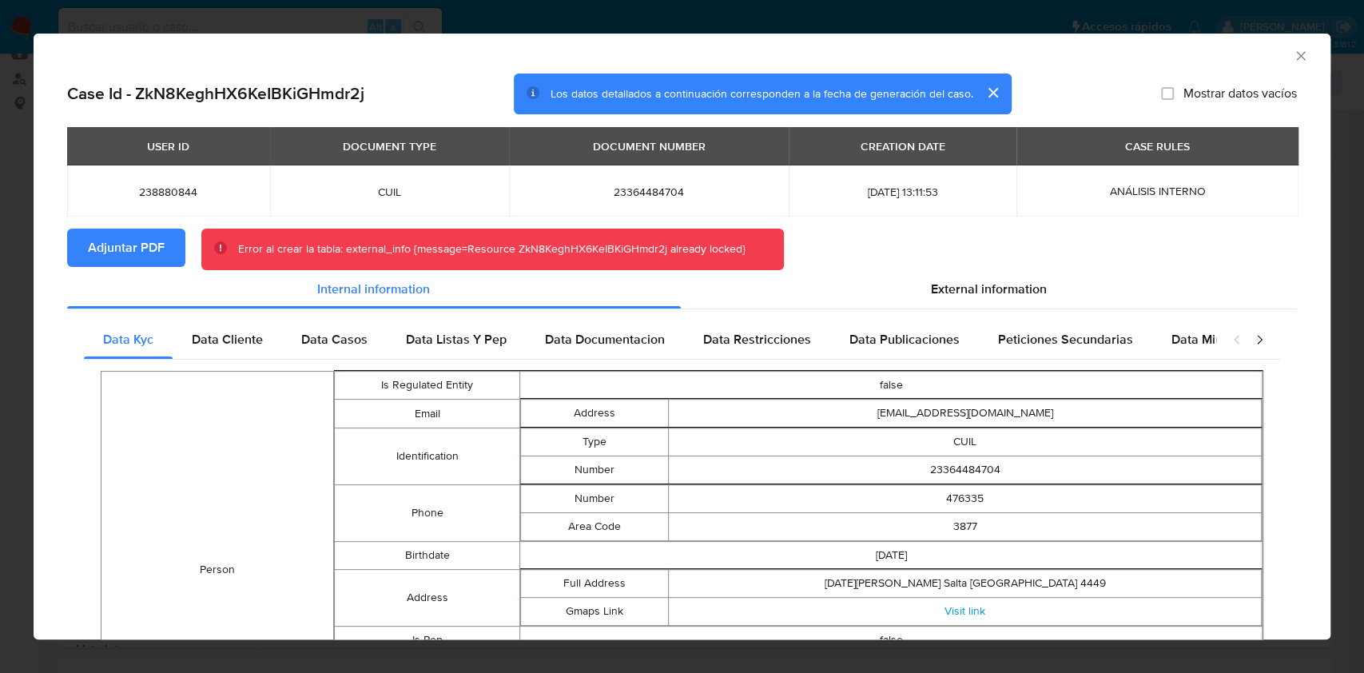
click at [1293, 54] on icon "Cerrar ventana" at bounding box center [1301, 56] width 16 height 16
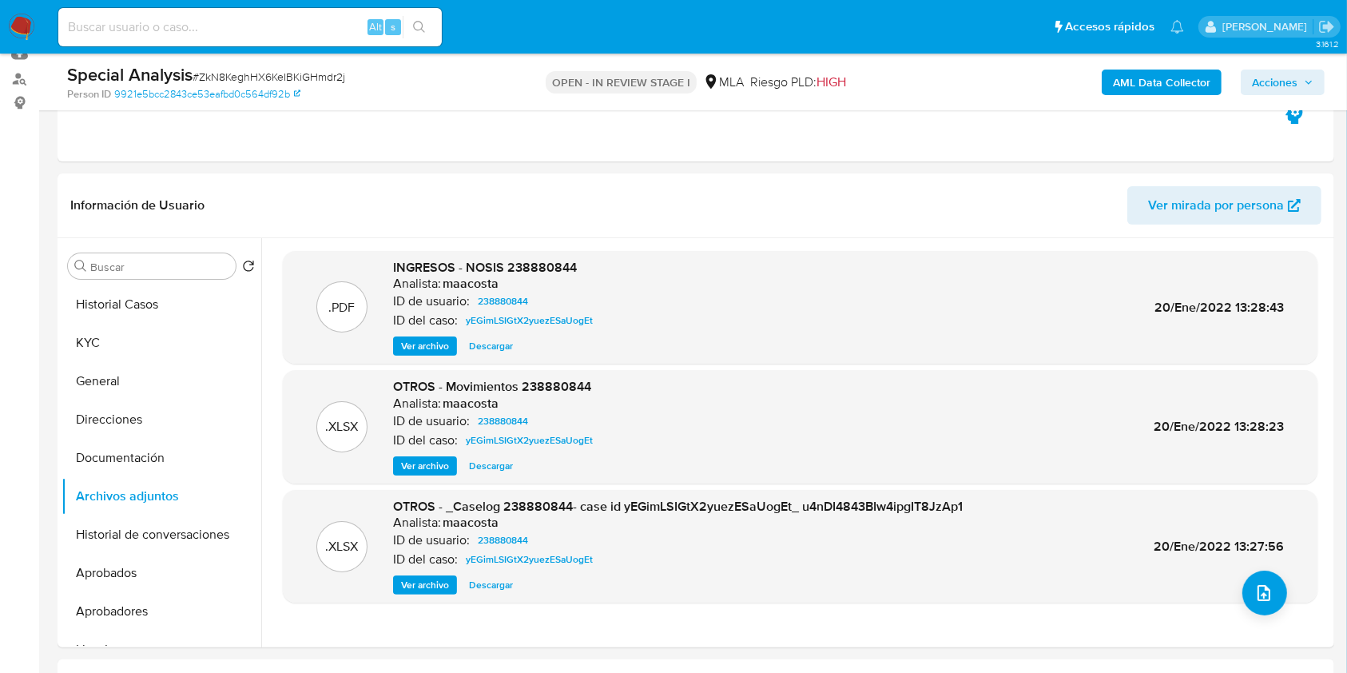
click at [307, 15] on div "Alt s" at bounding box center [249, 27] width 383 height 38
click at [307, 17] on input at bounding box center [249, 27] width 383 height 21
paste input "qWocDloCx10zaK37vhAVNH41"
type input "qWocDloCx10zaK37vhAVNH41"
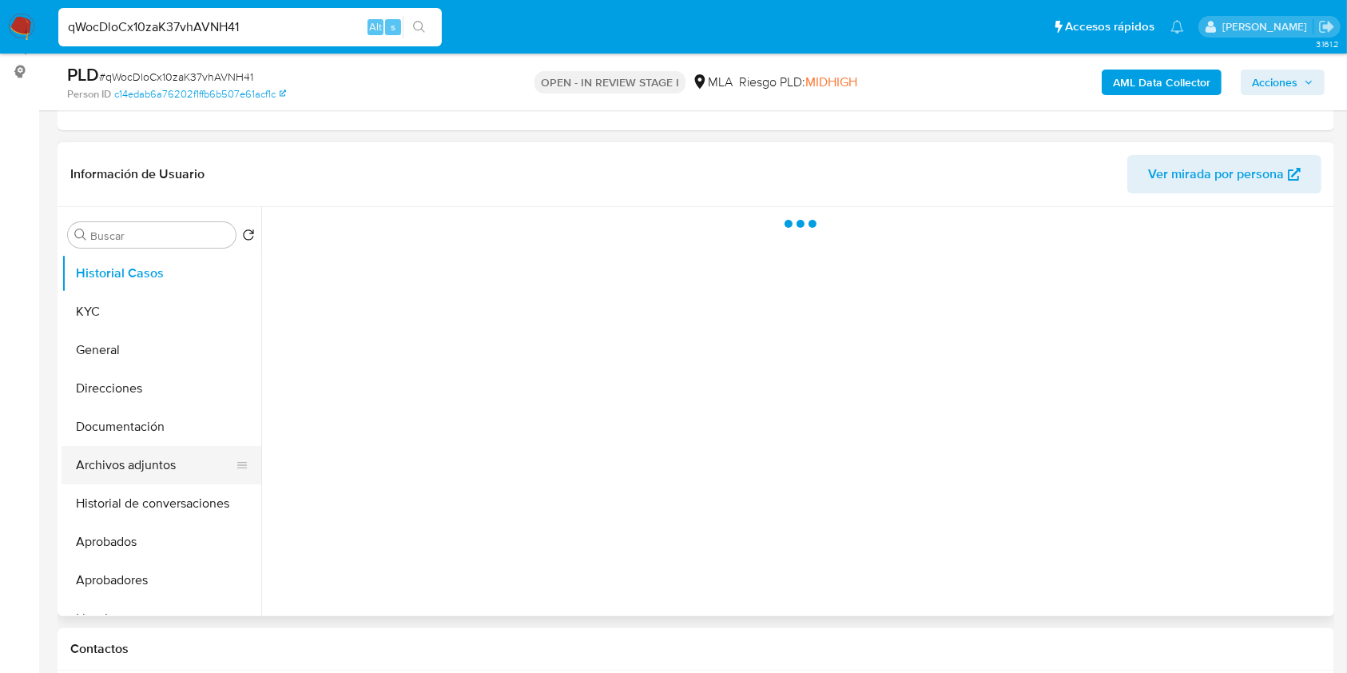
scroll to position [213, 0]
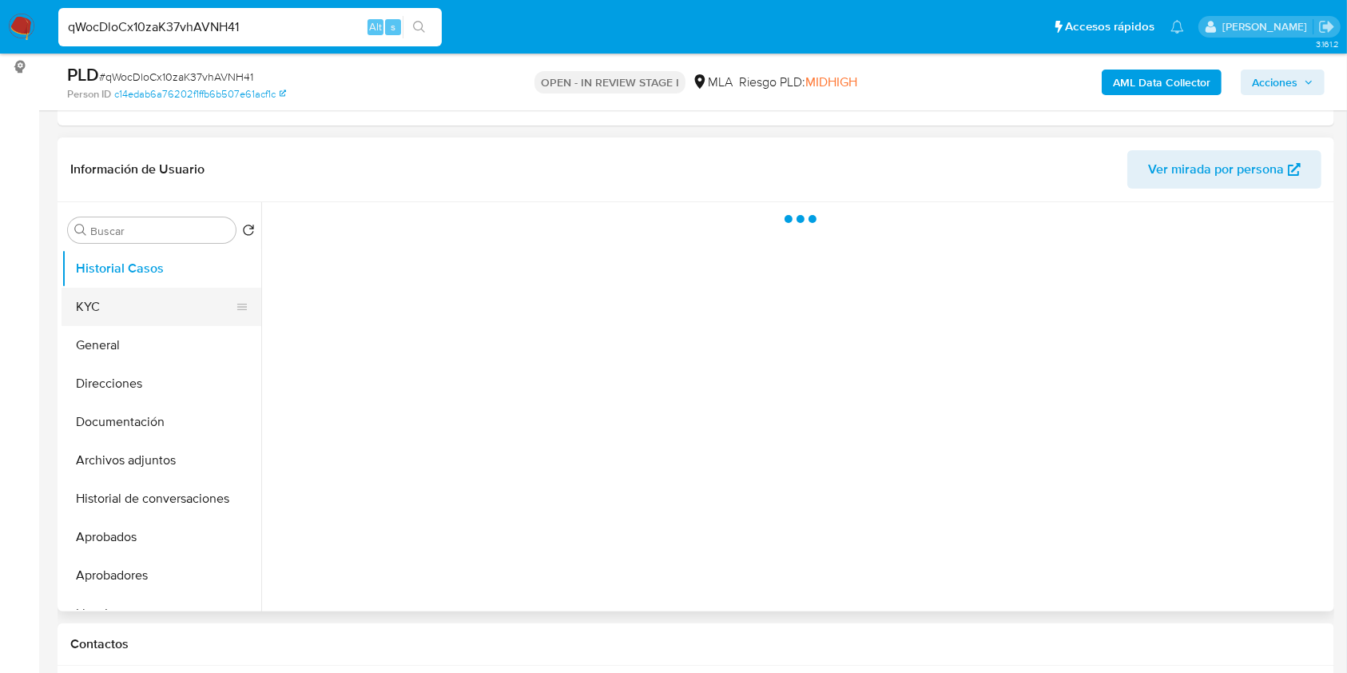
select select "10"
click at [104, 297] on button "KYC" at bounding box center [155, 307] width 187 height 38
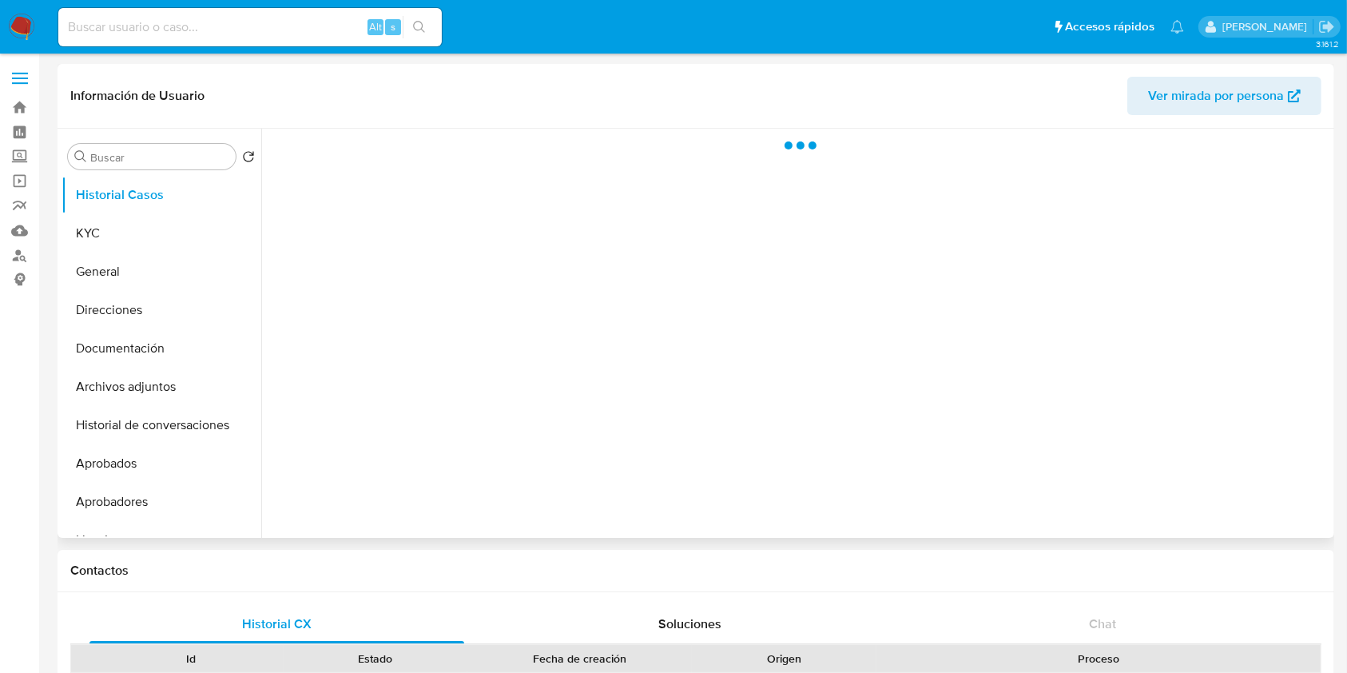
select select "10"
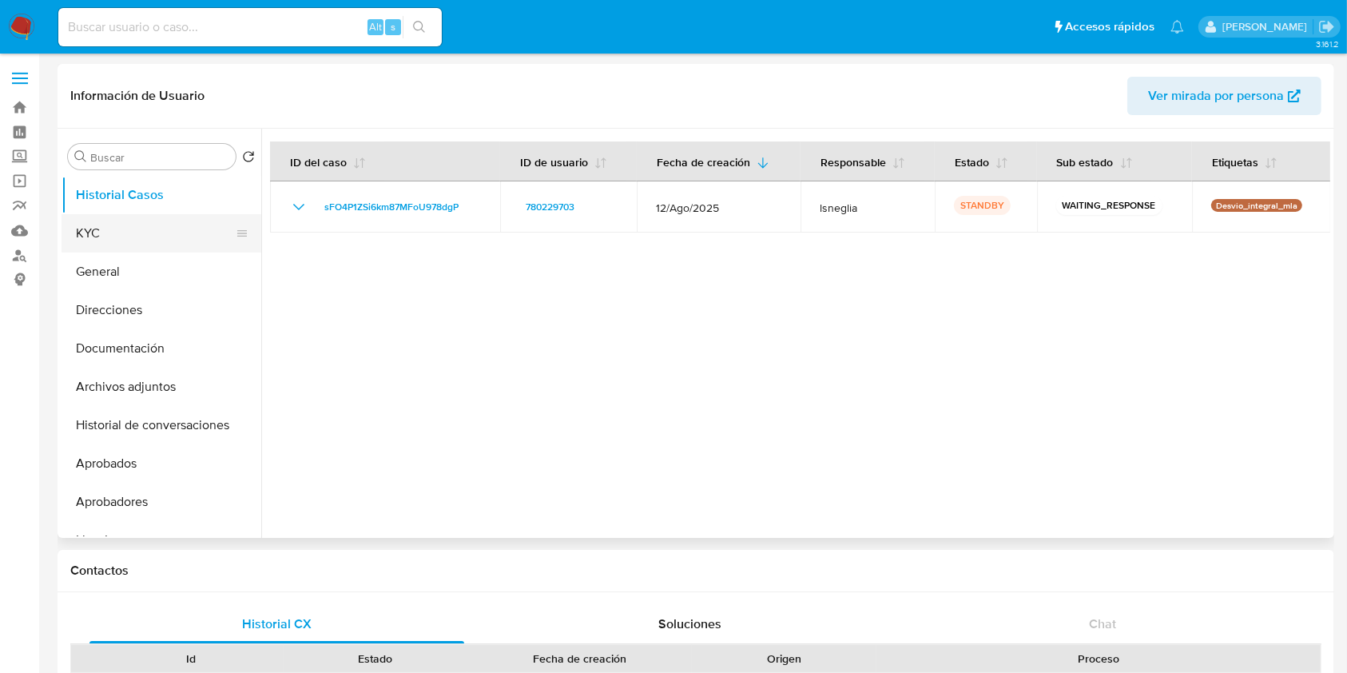
click at [180, 244] on button "KYC" at bounding box center [155, 233] width 187 height 38
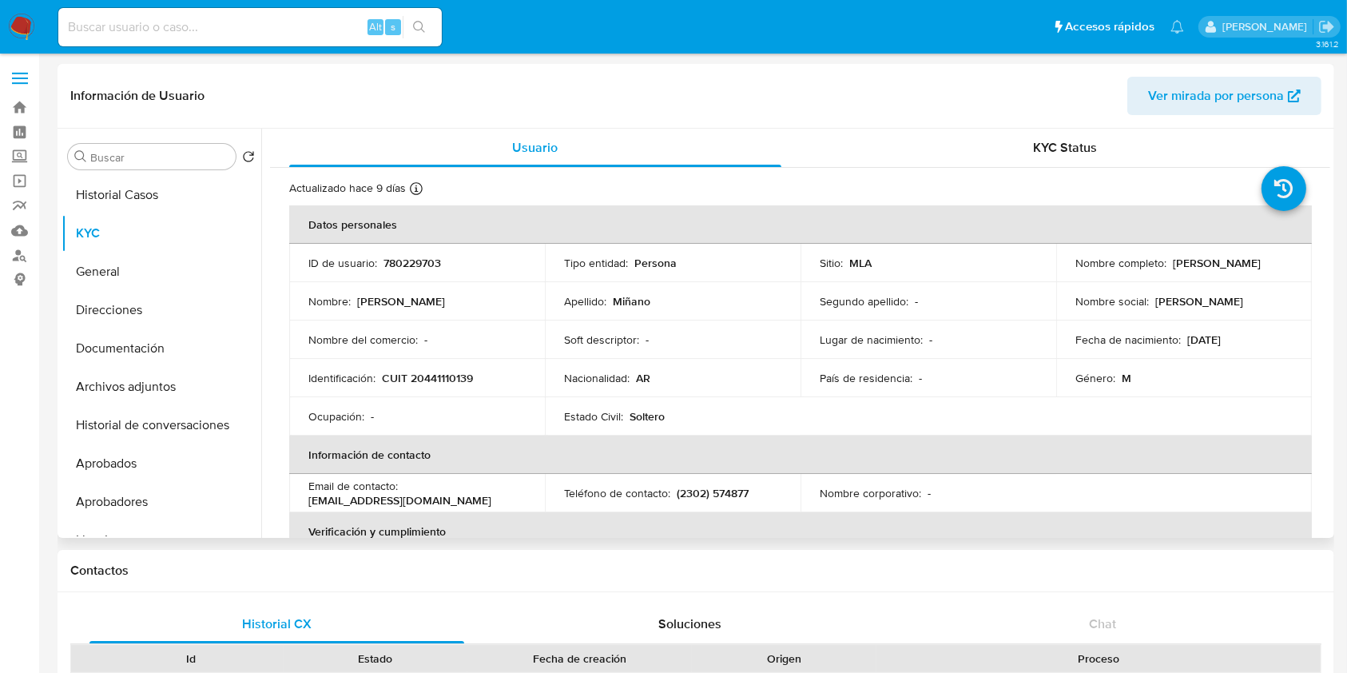
drag, startPoint x: 1169, startPoint y: 267, endPoint x: 1285, endPoint y: 267, distance: 115.8
click at [1285, 267] on div "Nombre completo : [PERSON_NAME]" at bounding box center [1183, 263] width 217 height 14
copy p "[PERSON_NAME]"
